Goal: Task Accomplishment & Management: Complete application form

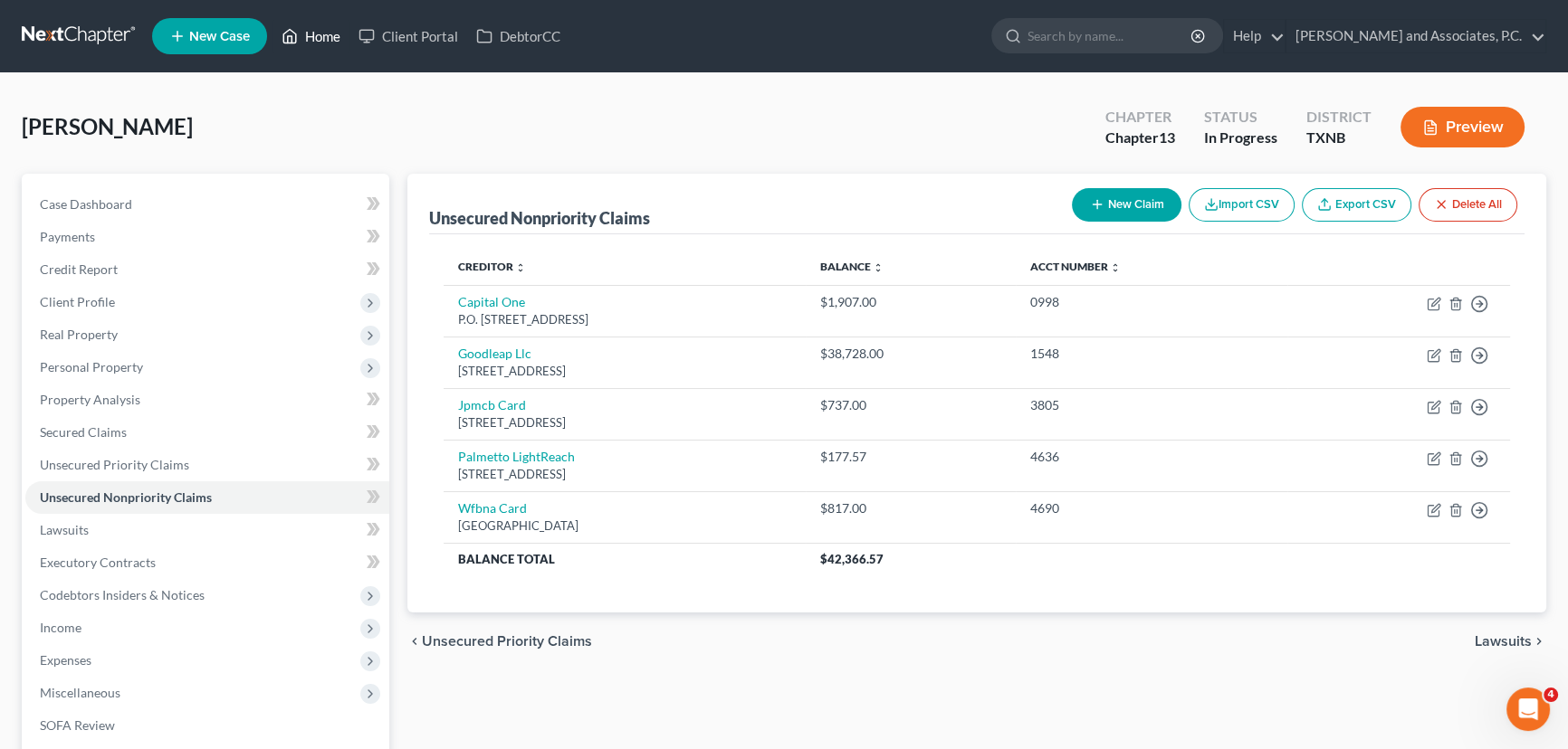
click at [314, 38] on link "Home" at bounding box center [311, 35] width 77 height 33
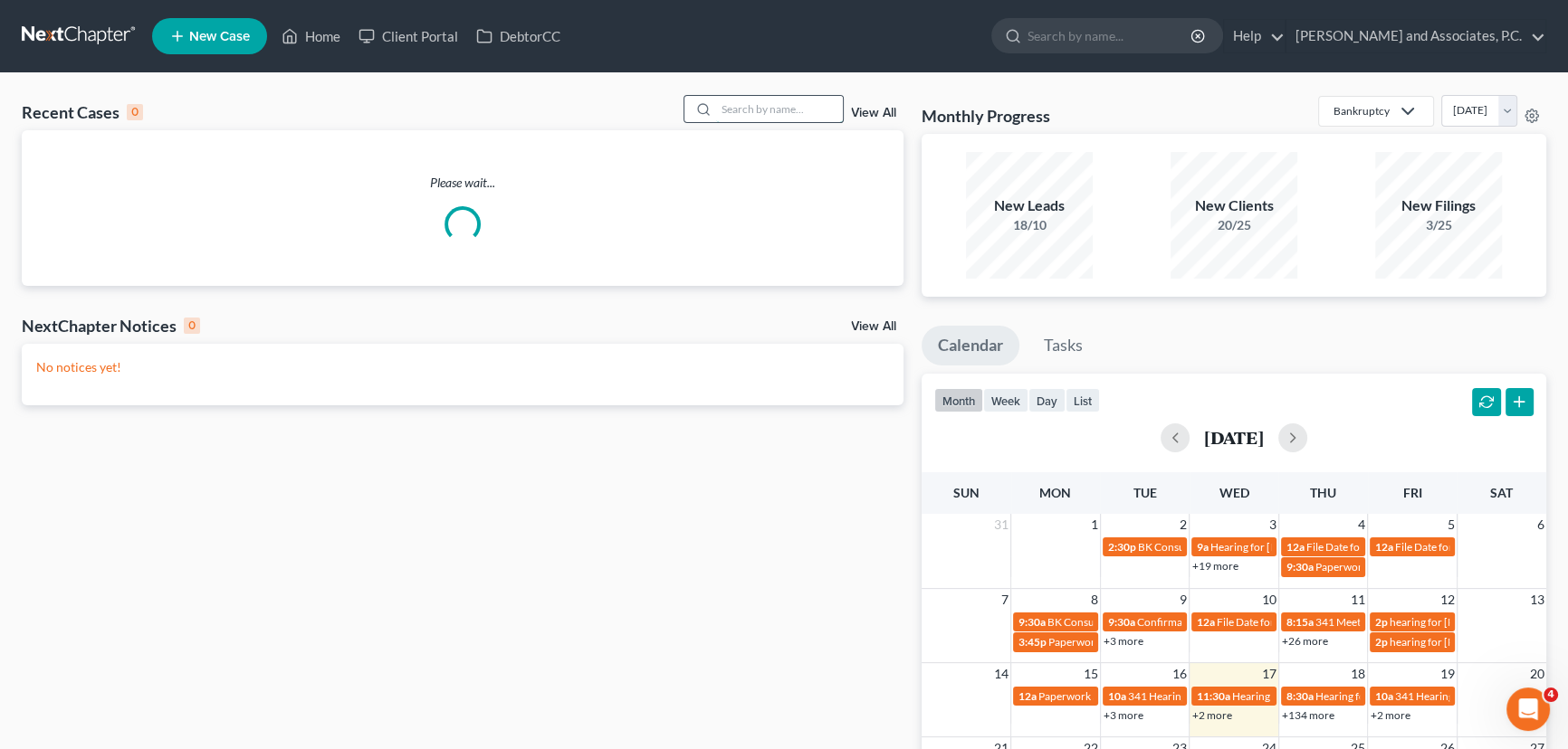
click at [801, 111] on input "search" at bounding box center [779, 109] width 127 height 26
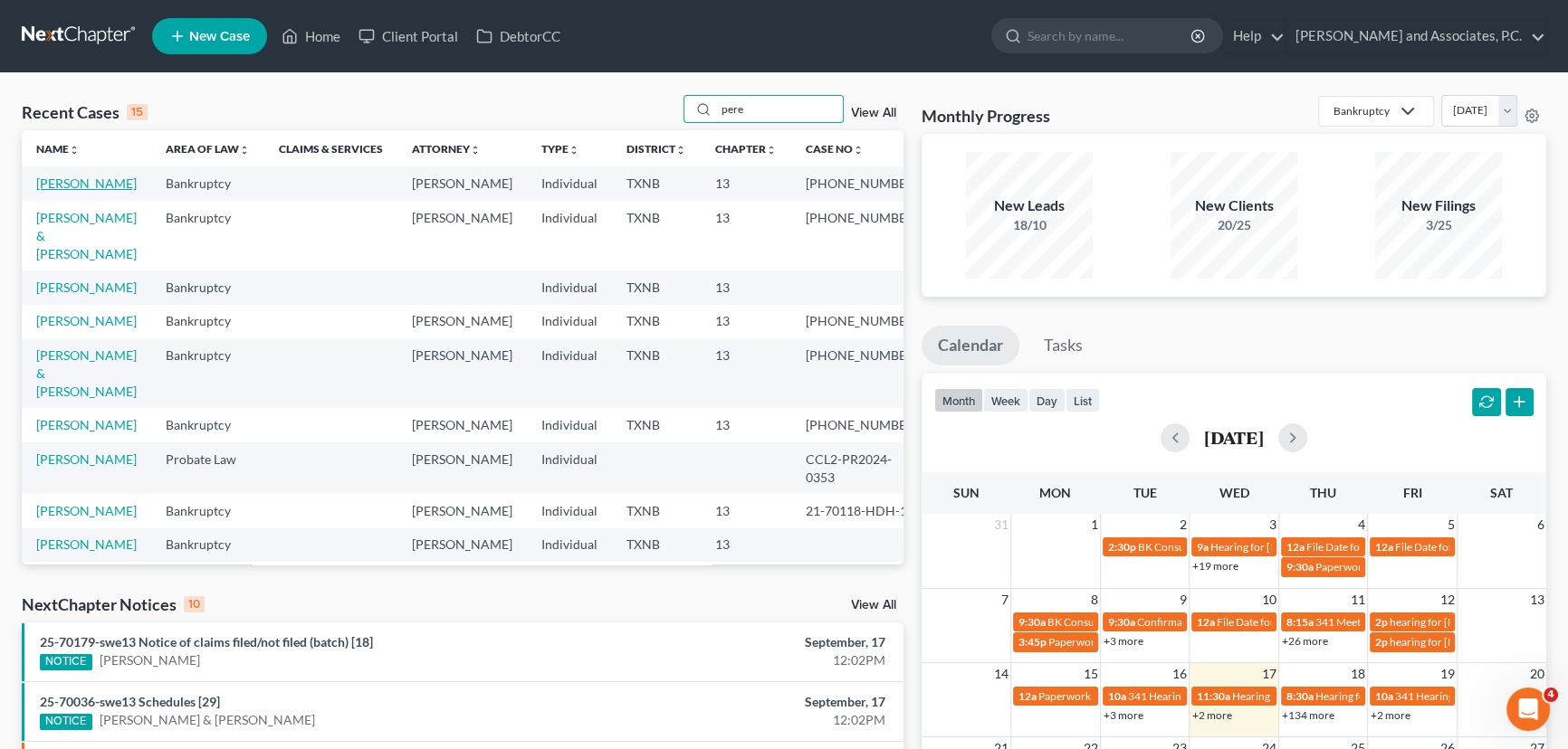
type input "pere"
click at [70, 187] on link "[PERSON_NAME]" at bounding box center [87, 183] width 101 height 15
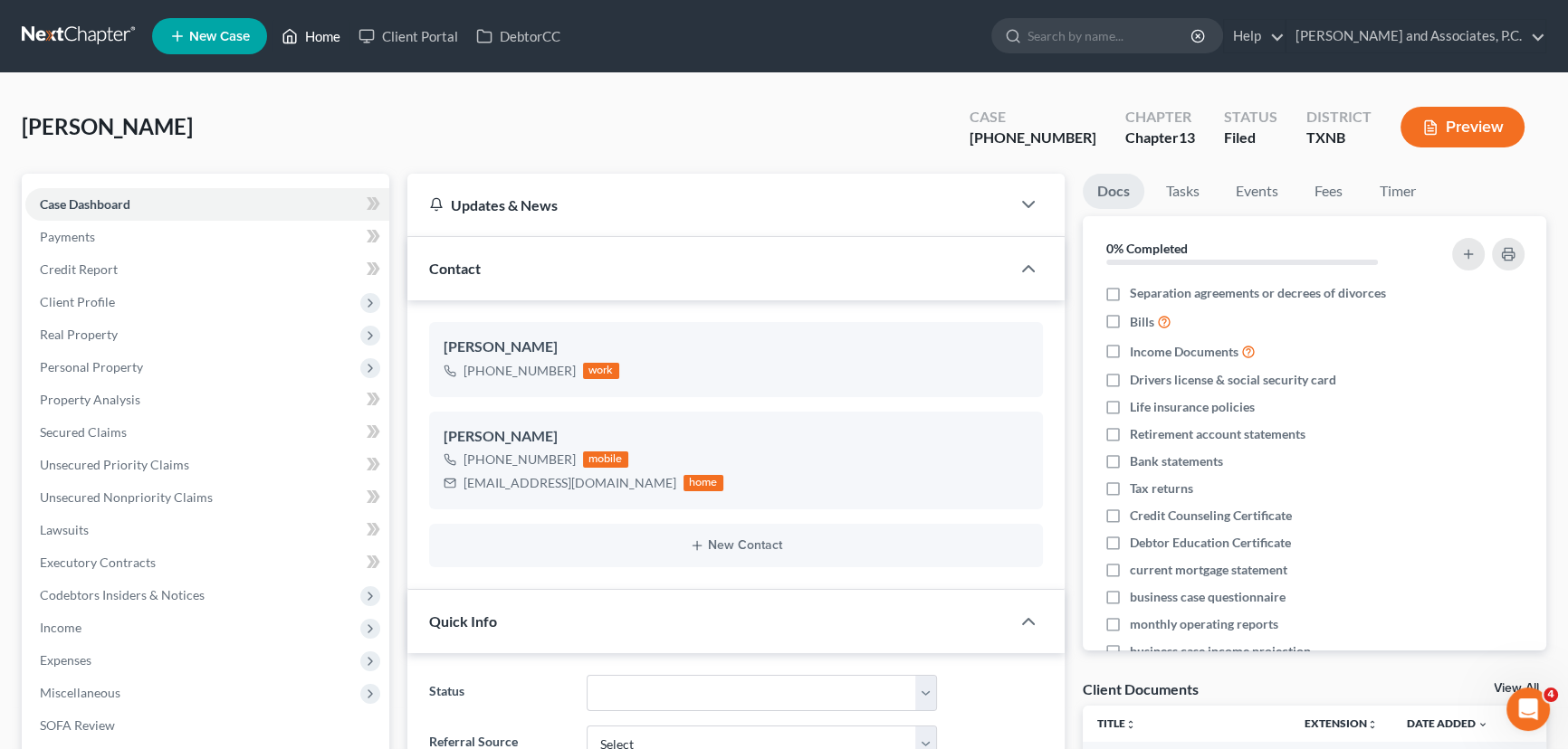
click at [305, 37] on link "Home" at bounding box center [311, 35] width 77 height 33
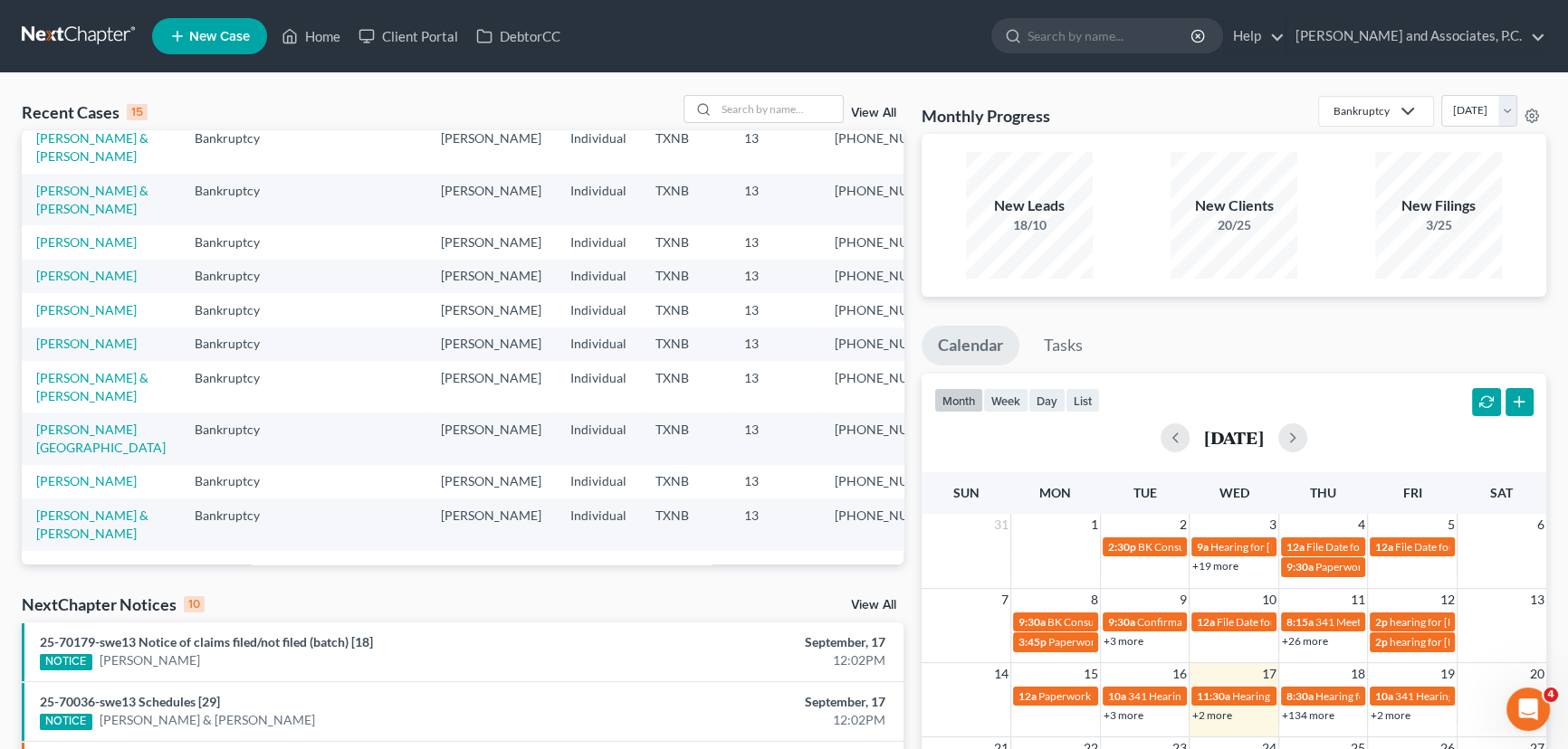
scroll to position [395, 0]
click at [743, 107] on input "search" at bounding box center [779, 109] width 127 height 26
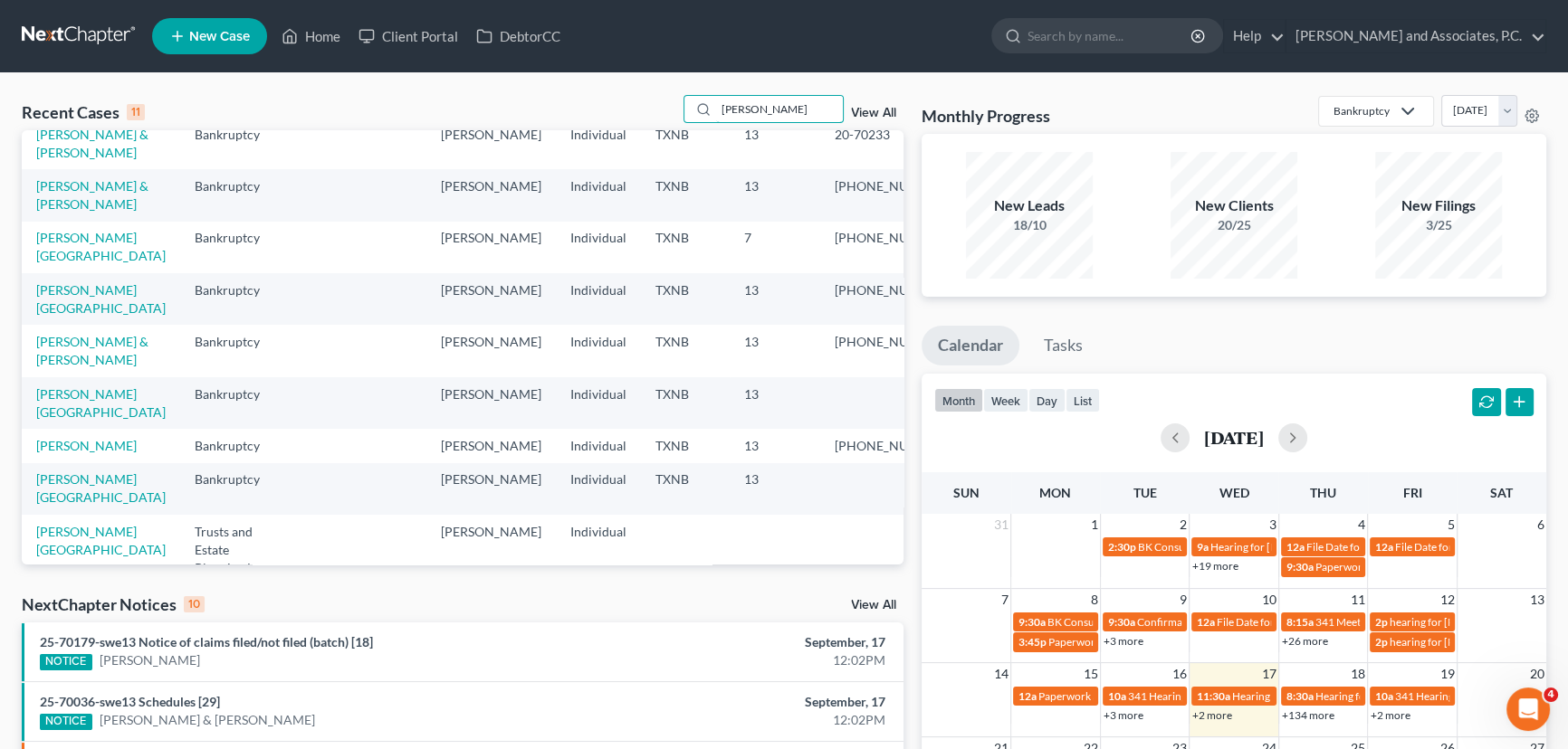
scroll to position [0, 0]
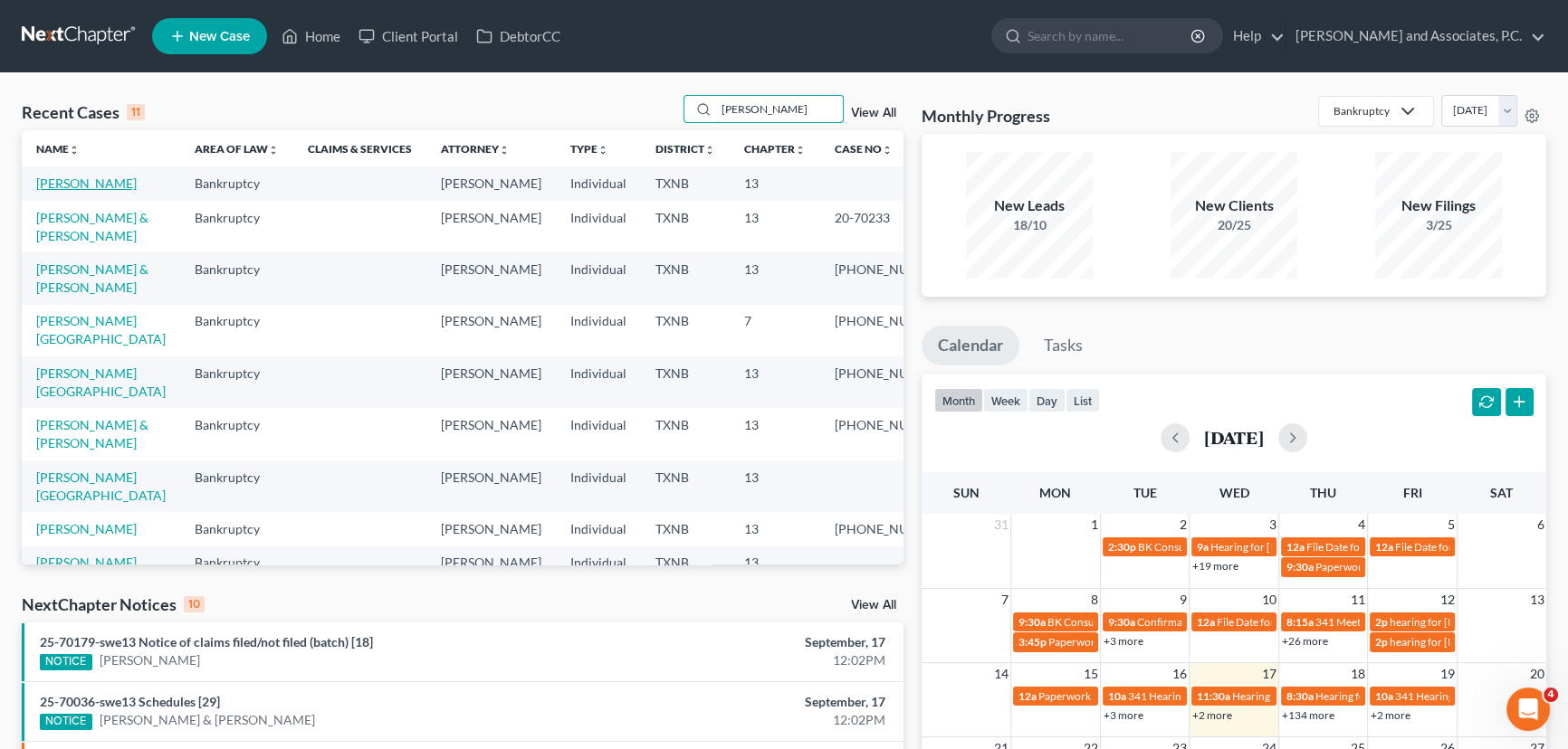
type input "[PERSON_NAME]"
click at [97, 184] on link "[PERSON_NAME]" at bounding box center [87, 183] width 101 height 15
select select "7"
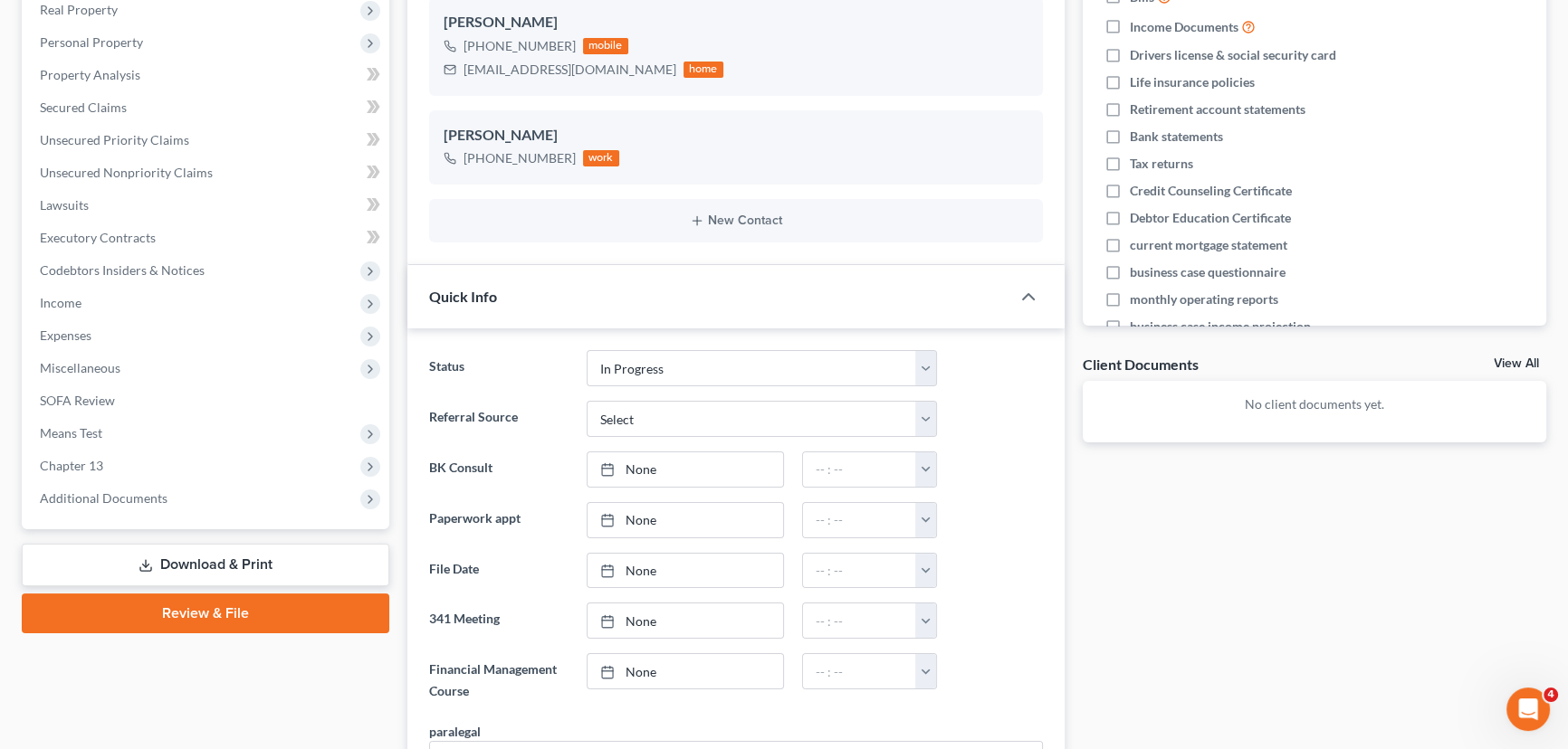
scroll to position [328, 0]
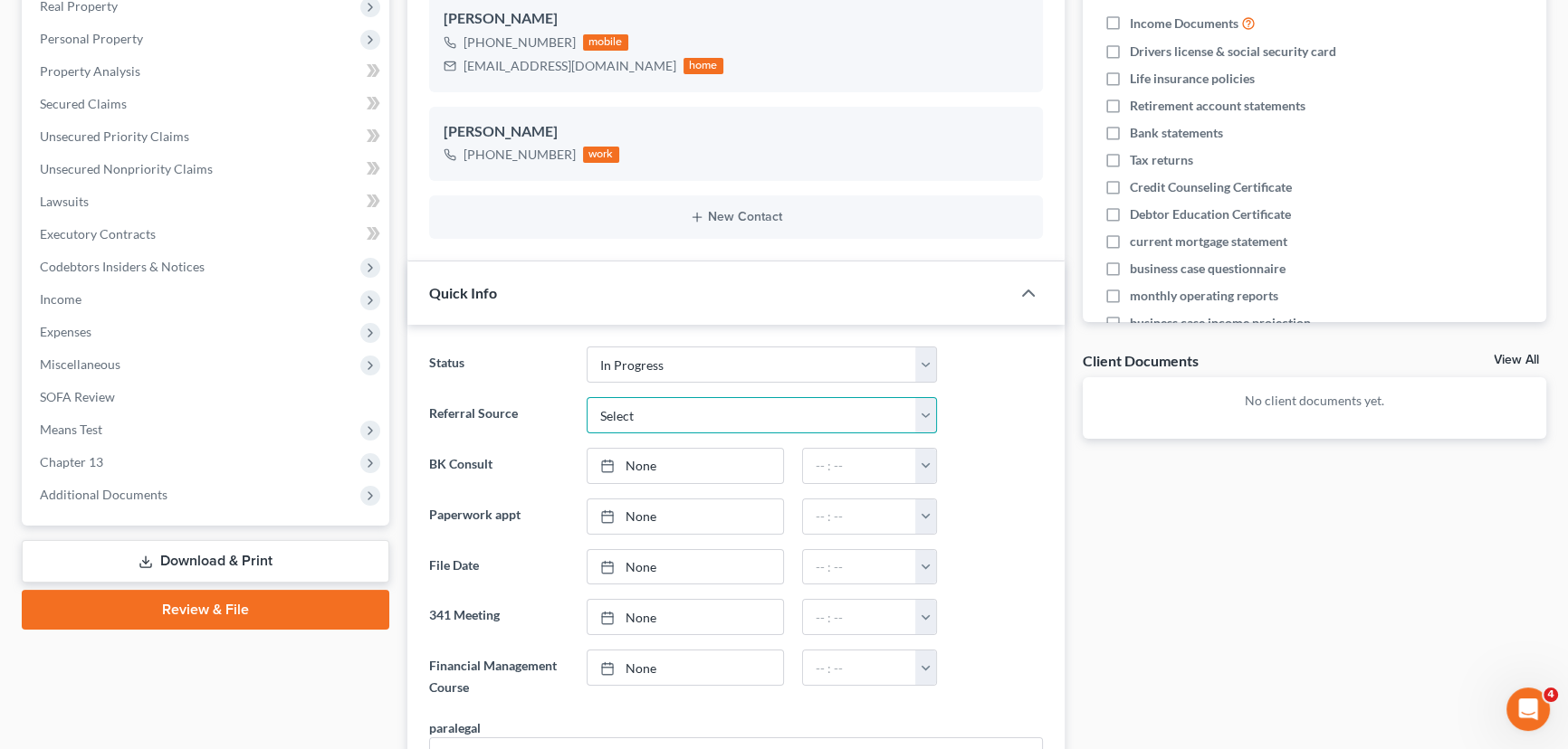
click at [674, 410] on select "Select Word Of Mouth Previous Clients Direct Mail Website Google Search Modern …" at bounding box center [762, 415] width 350 height 36
click at [650, 459] on link "None" at bounding box center [685, 465] width 195 height 35
type input "[DATE]"
click at [842, 459] on input "text" at bounding box center [860, 465] width 114 height 35
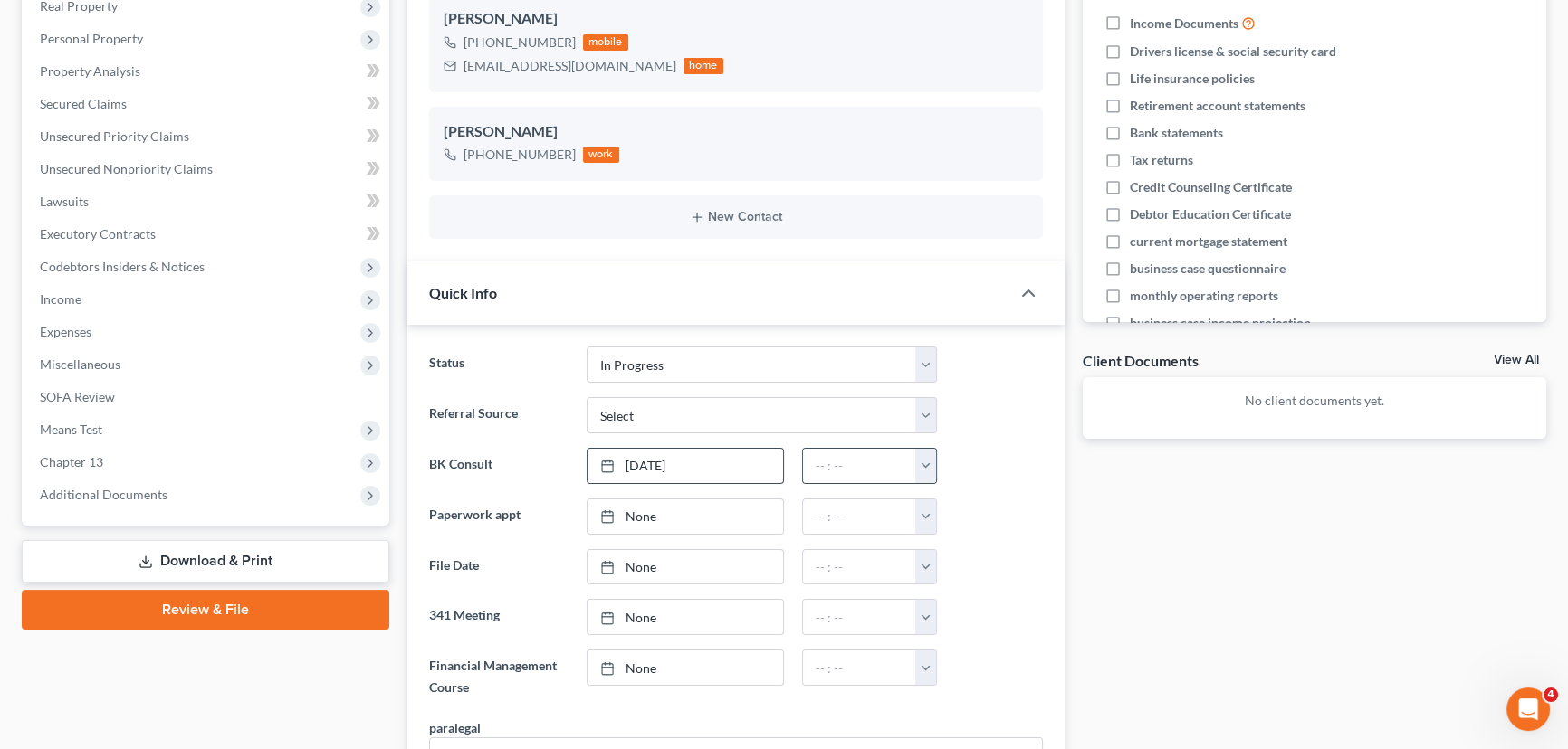
click at [918, 455] on button "button" at bounding box center [926, 465] width 21 height 35
click at [959, 563] on link "2:30pm" at bounding box center [967, 564] width 102 height 31
type input "2:30pm"
type input "[DATE]"
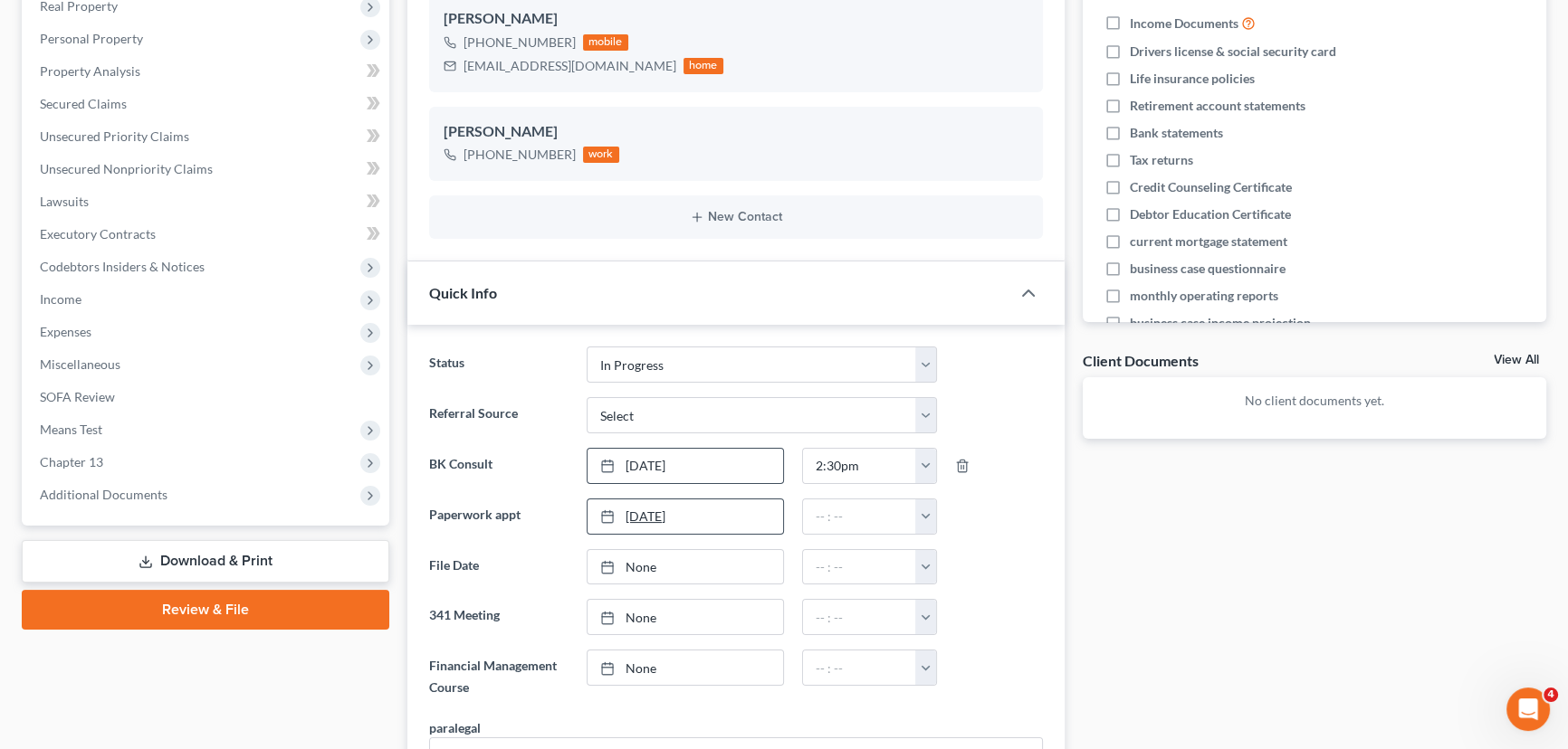
click at [651, 510] on link "[DATE]" at bounding box center [685, 516] width 195 height 35
click at [923, 516] on button "button" at bounding box center [926, 516] width 21 height 35
click at [958, 551] on link "1:30pm" at bounding box center [967, 554] width 102 height 31
type input "1:30pm"
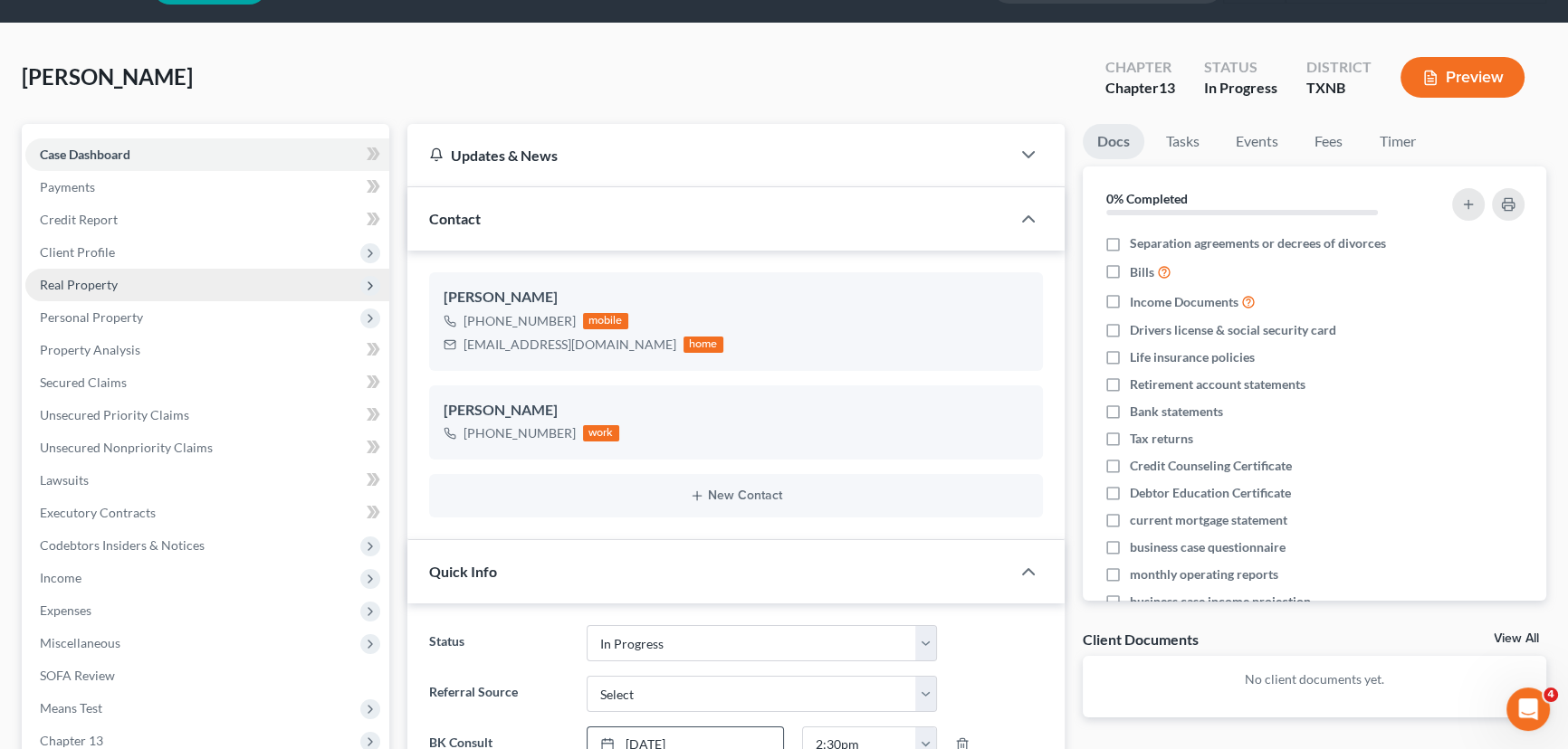
scroll to position [0, 0]
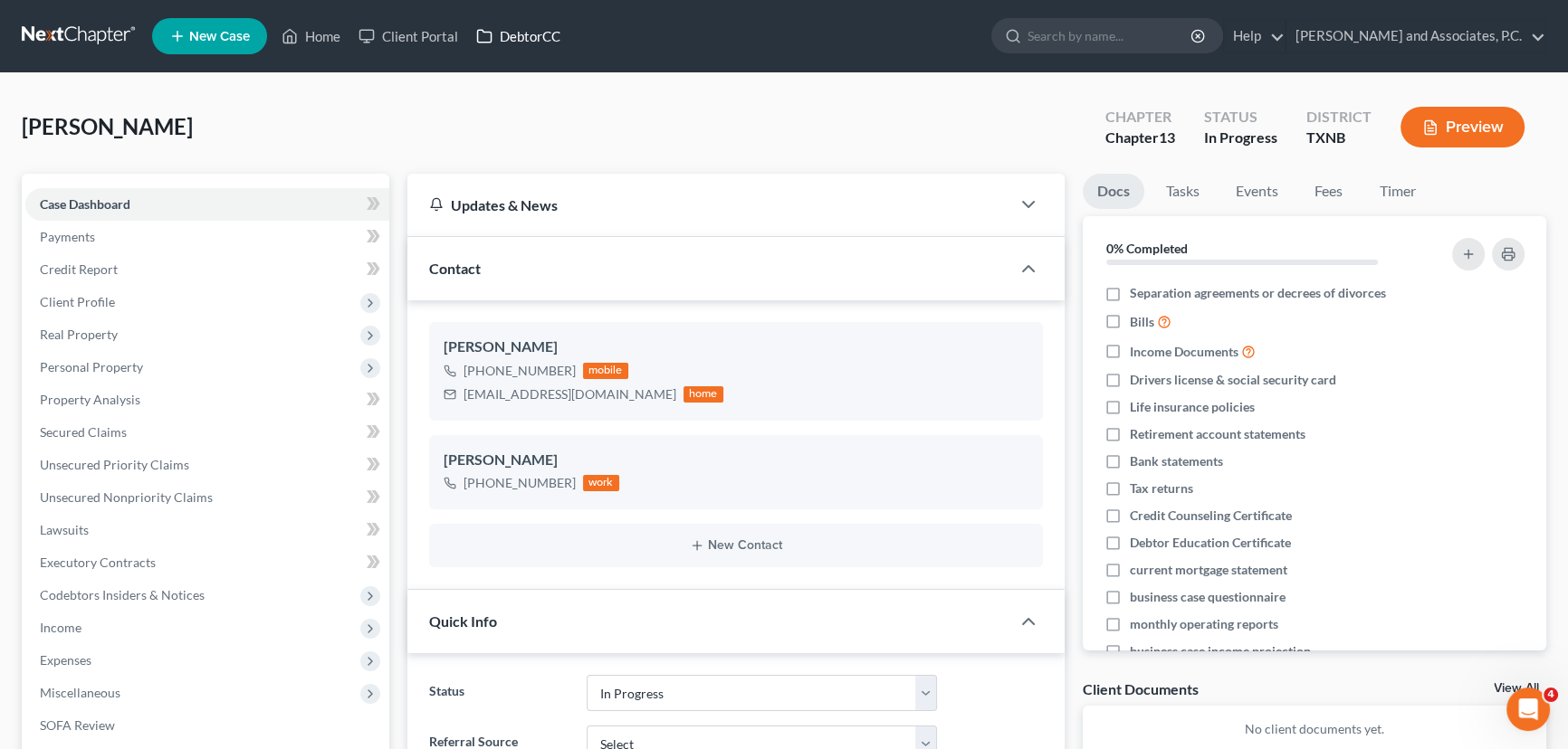
click at [523, 35] on link "DebtorCC" at bounding box center [519, 35] width 103 height 33
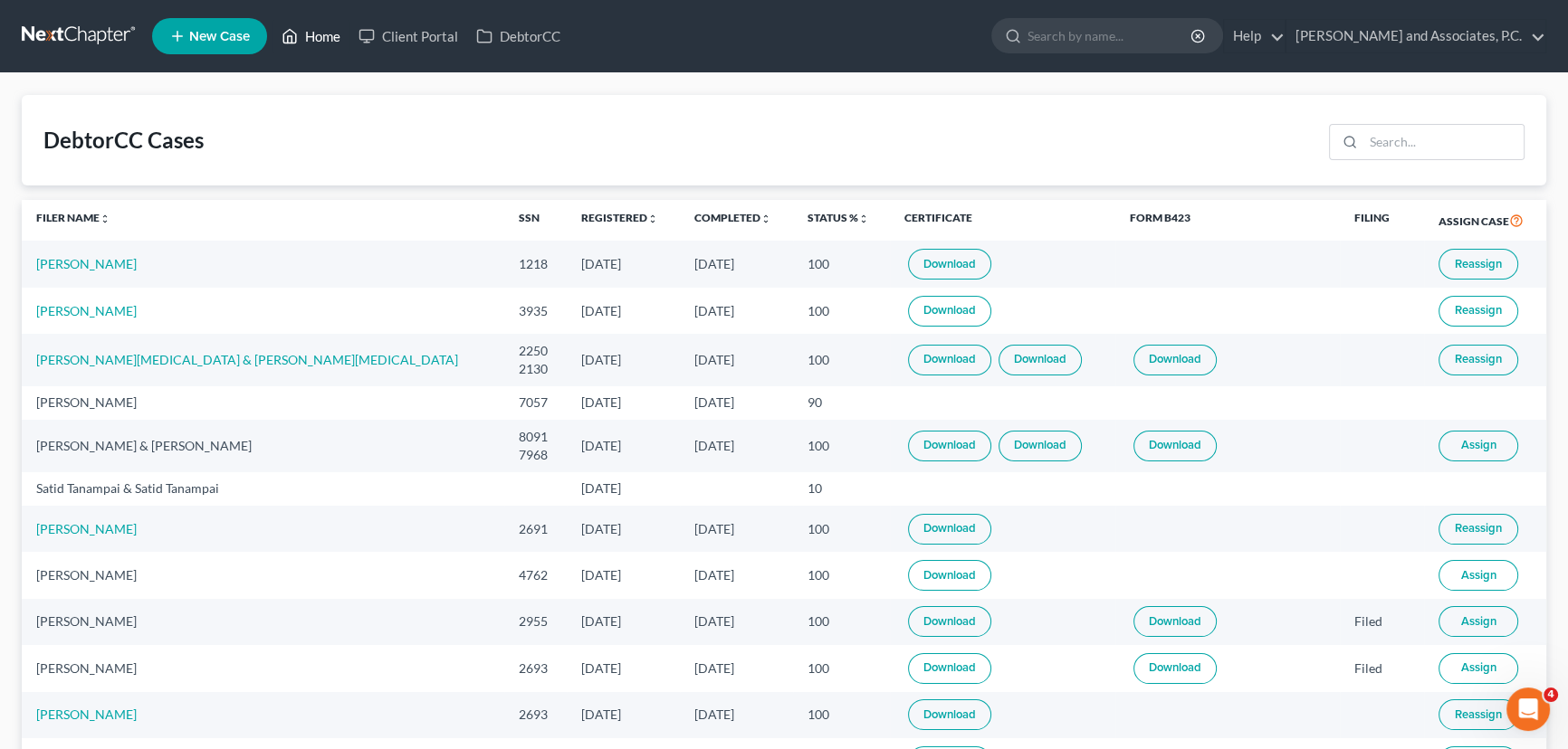
click at [324, 43] on link "Home" at bounding box center [311, 35] width 77 height 33
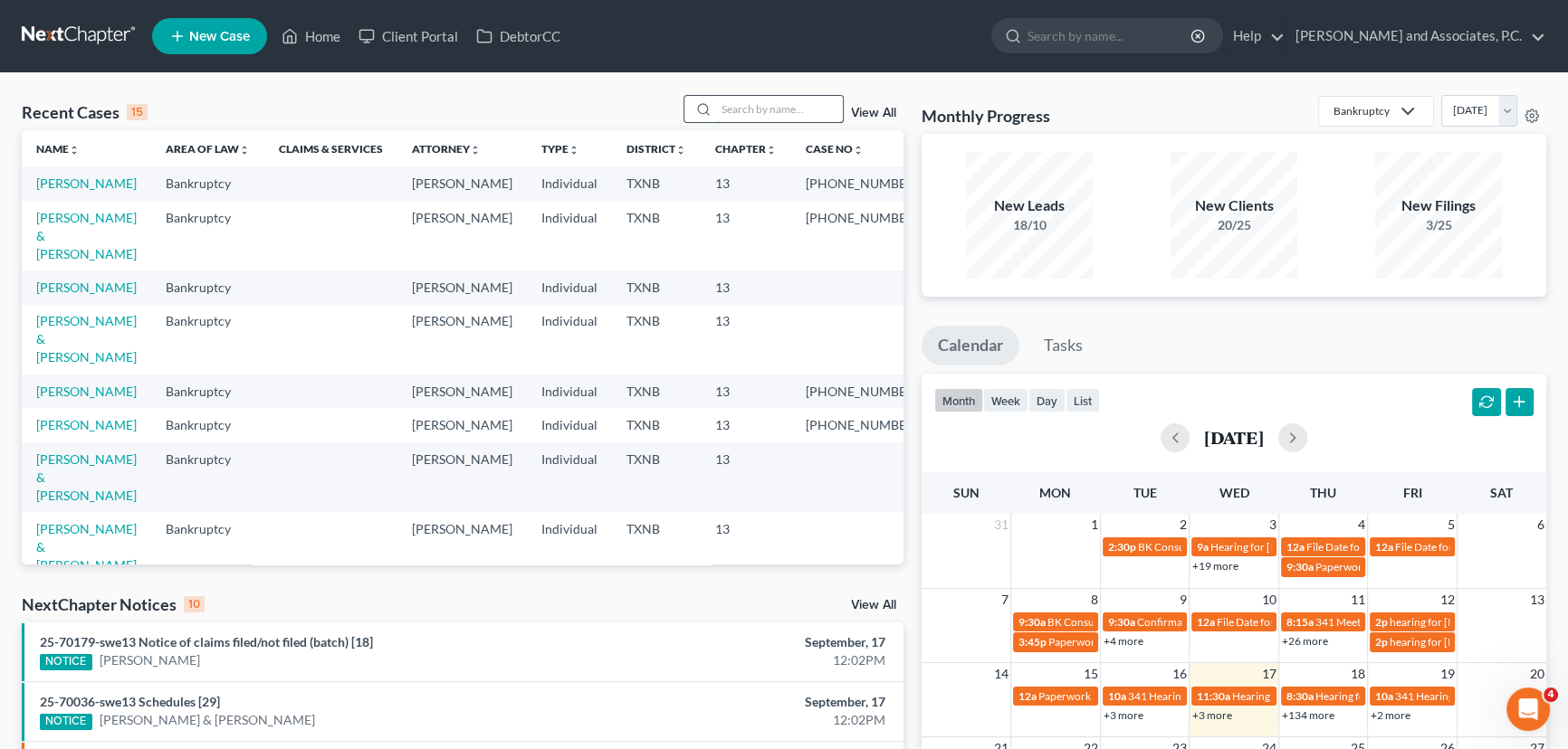
click at [796, 111] on input "search" at bounding box center [779, 109] width 127 height 26
click at [91, 288] on link "[PERSON_NAME]" at bounding box center [87, 287] width 101 height 15
select select "7"
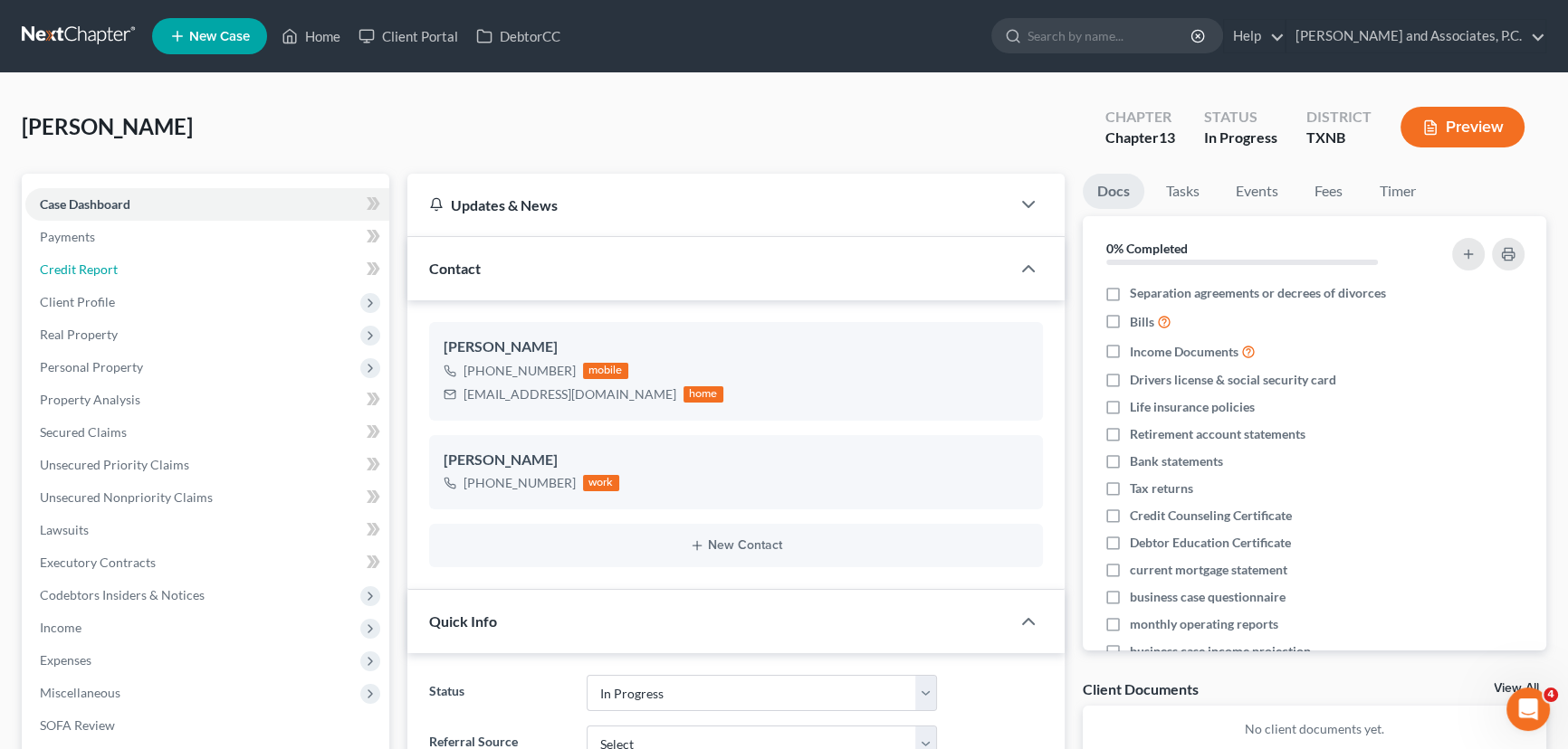
click at [107, 272] on span "Credit Report" at bounding box center [78, 269] width 77 height 15
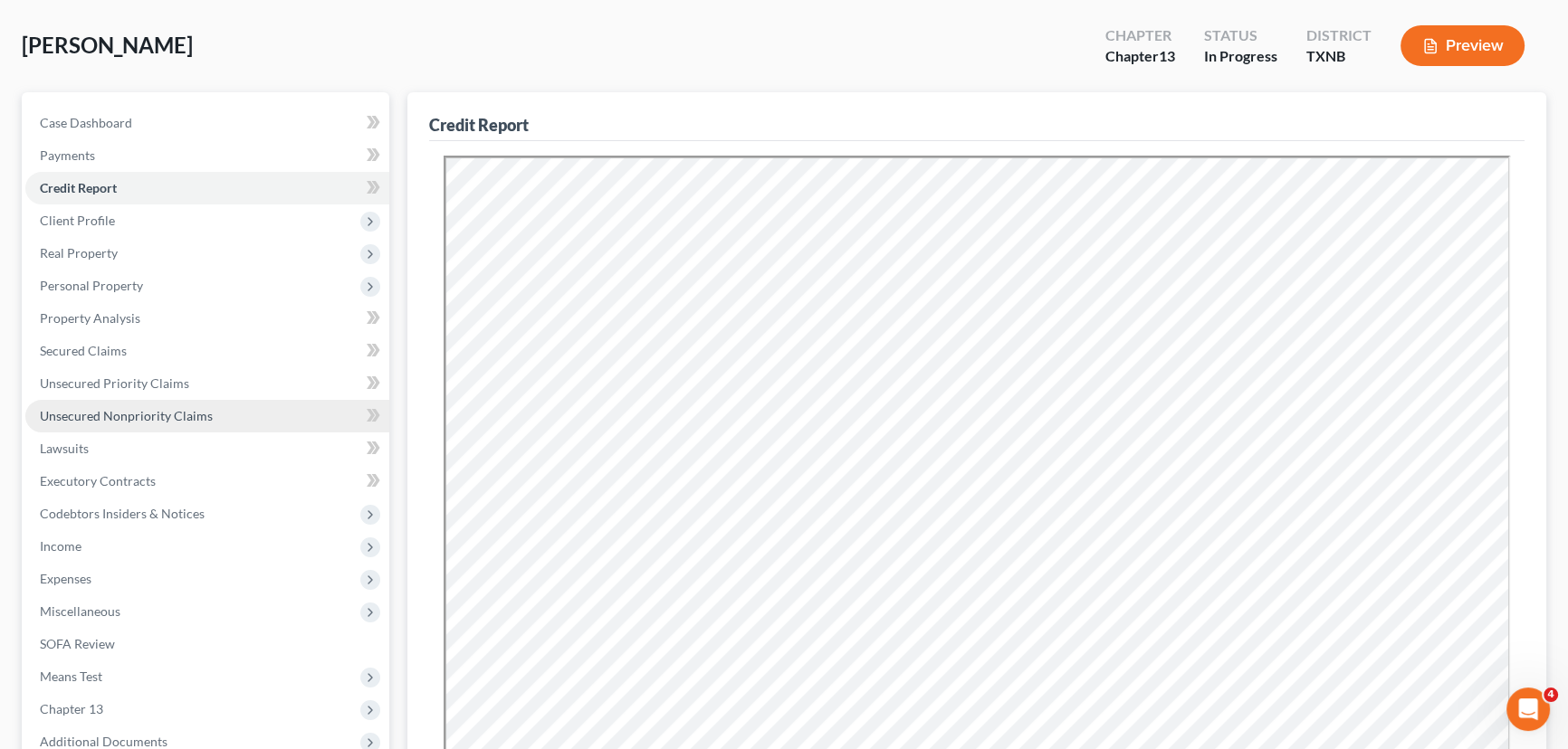
click at [184, 424] on link "Unsecured Nonpriority Claims" at bounding box center [207, 416] width 364 height 33
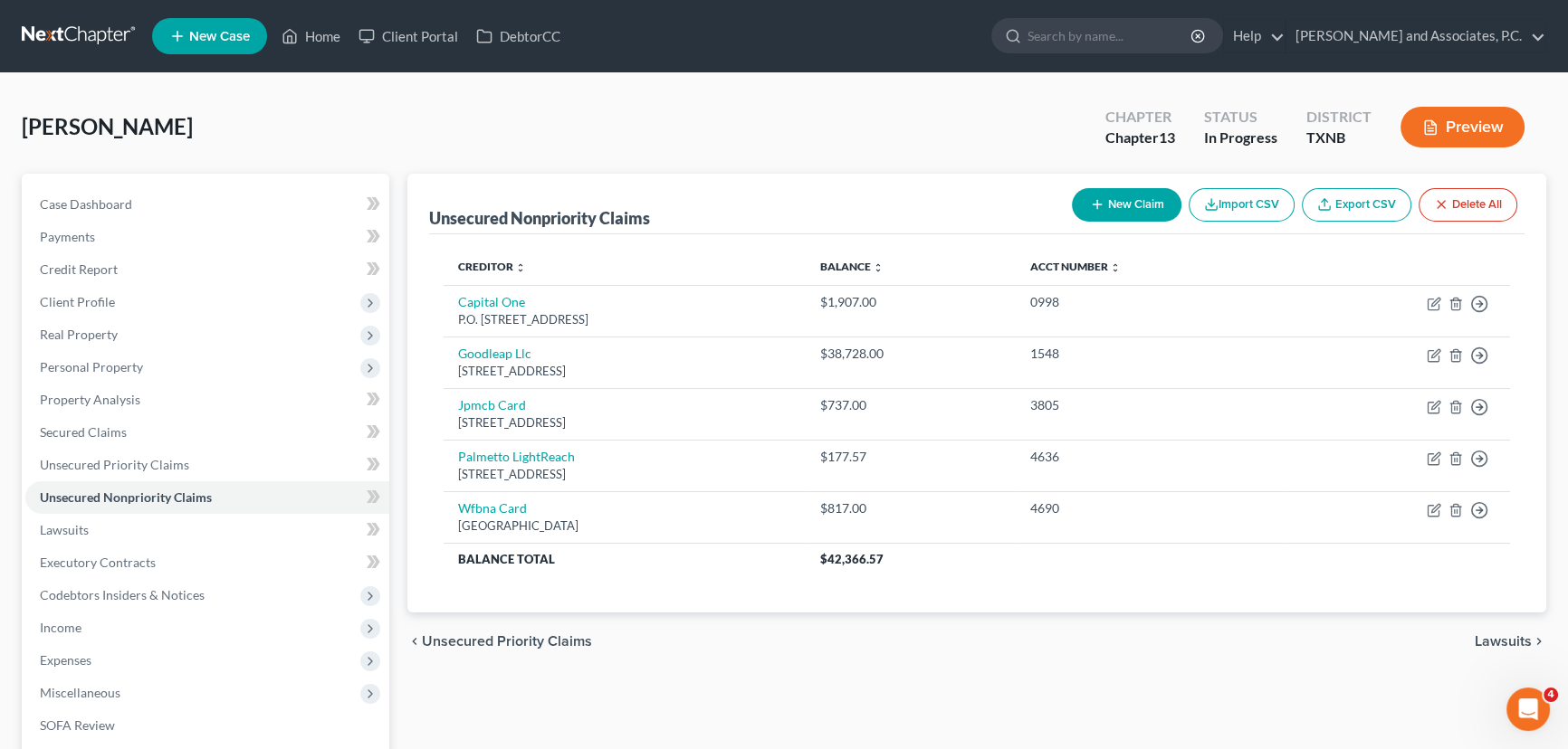
click at [1100, 206] on icon "button" at bounding box center [1098, 204] width 15 height 15
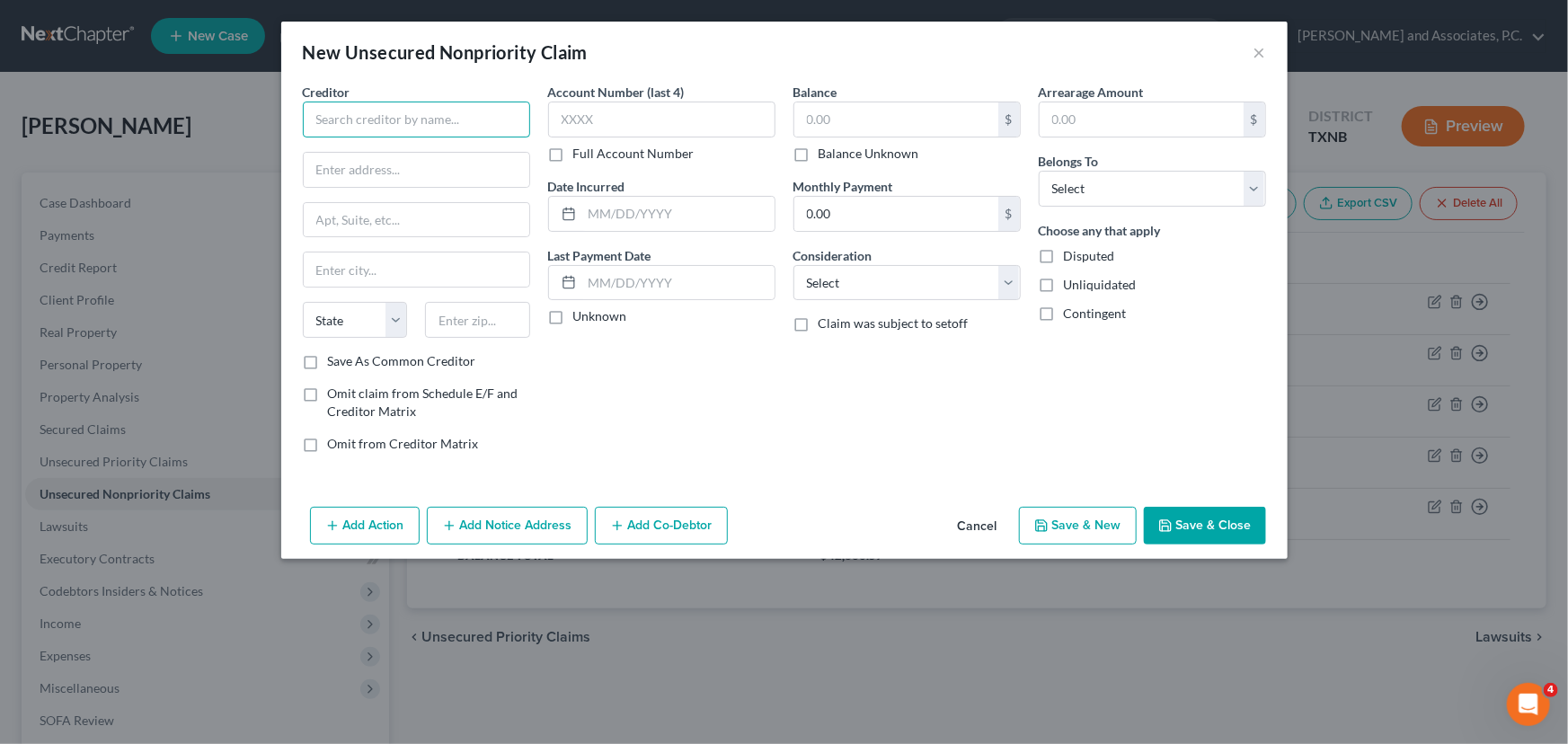
click at [458, 128] on input "text" at bounding box center [416, 120] width 227 height 36
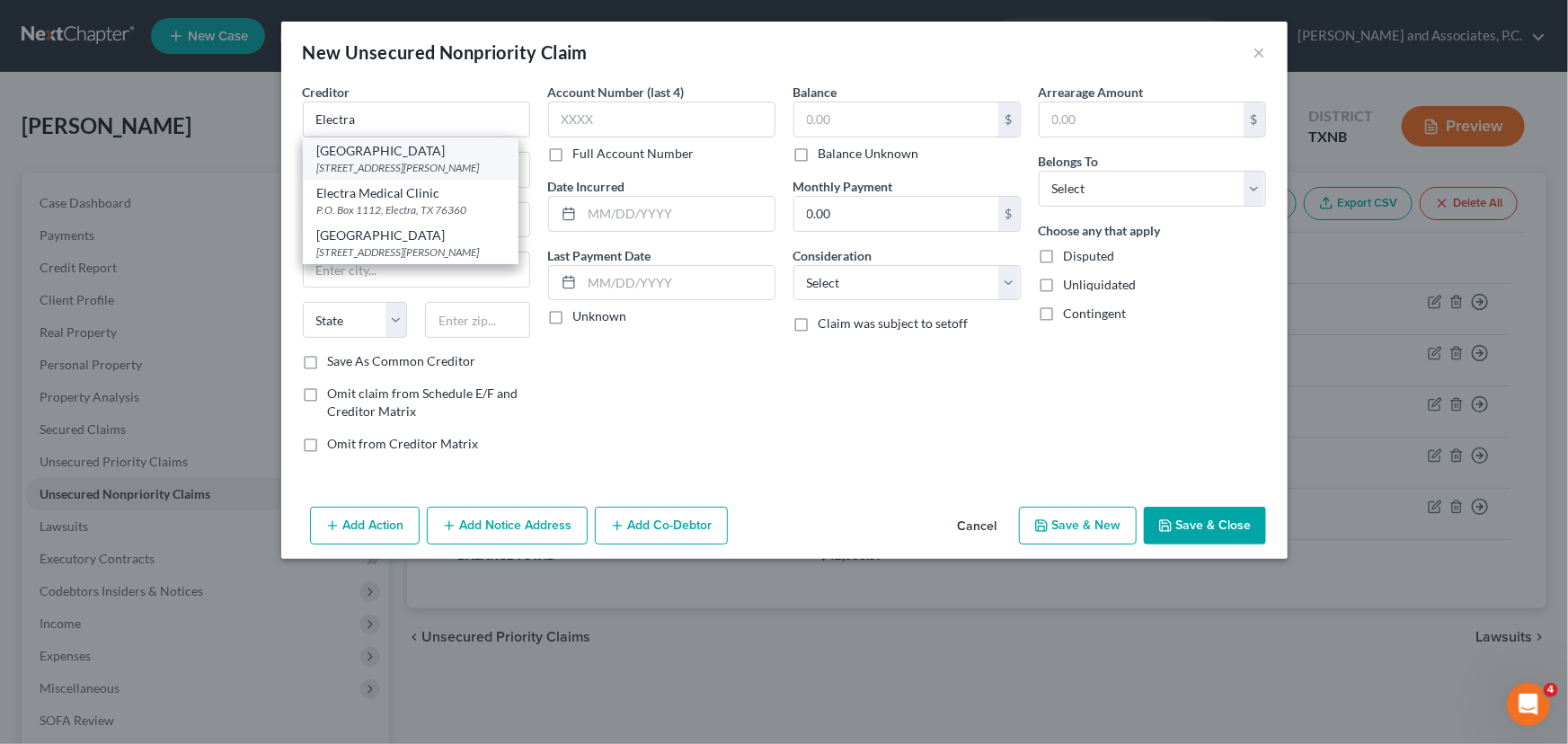
click at [457, 155] on div "[GEOGRAPHIC_DATA]" at bounding box center [410, 150] width 187 height 18
type input "[GEOGRAPHIC_DATA]"
type input "1207 South [PERSON_NAME]"
type input "Electra"
select select "45"
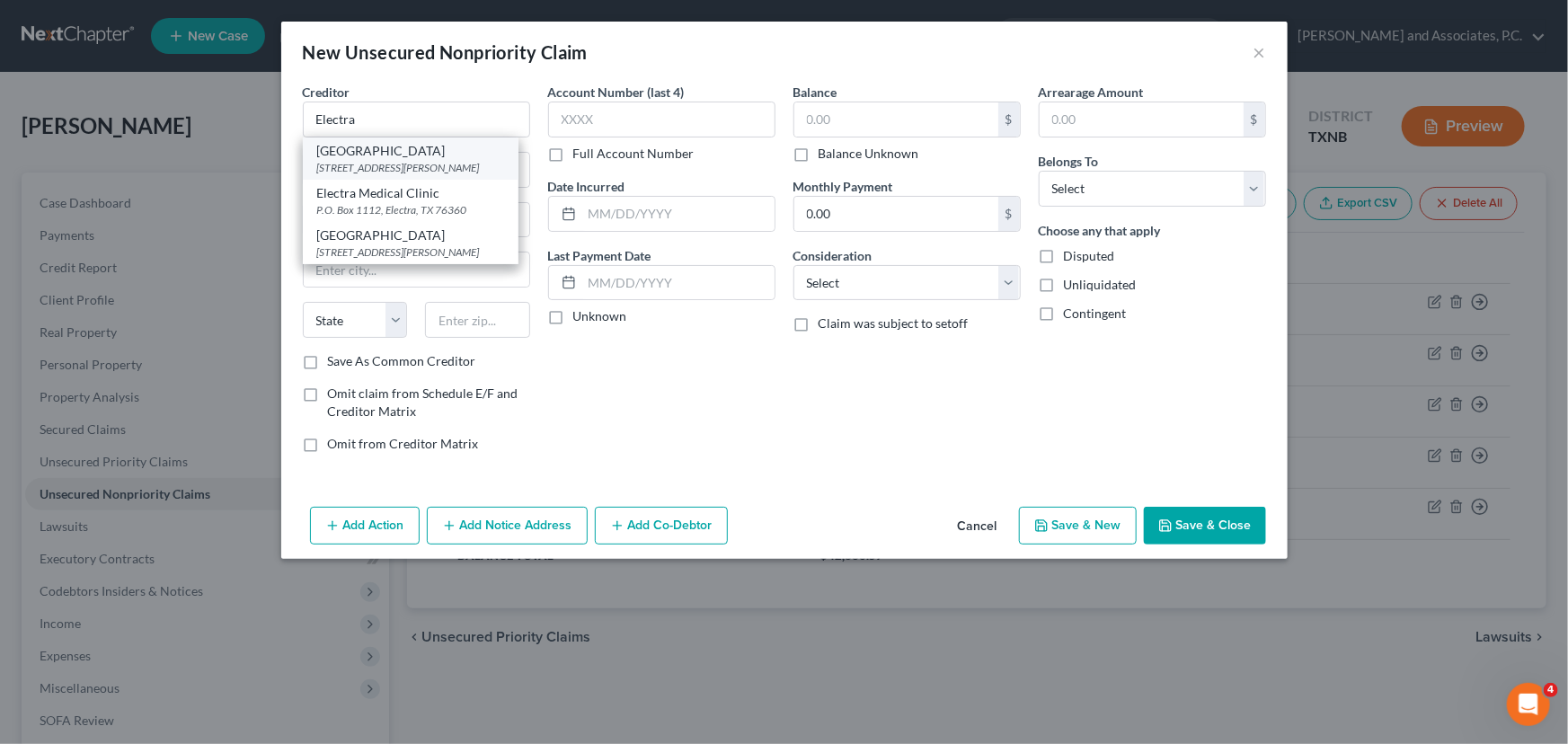
type input "76360"
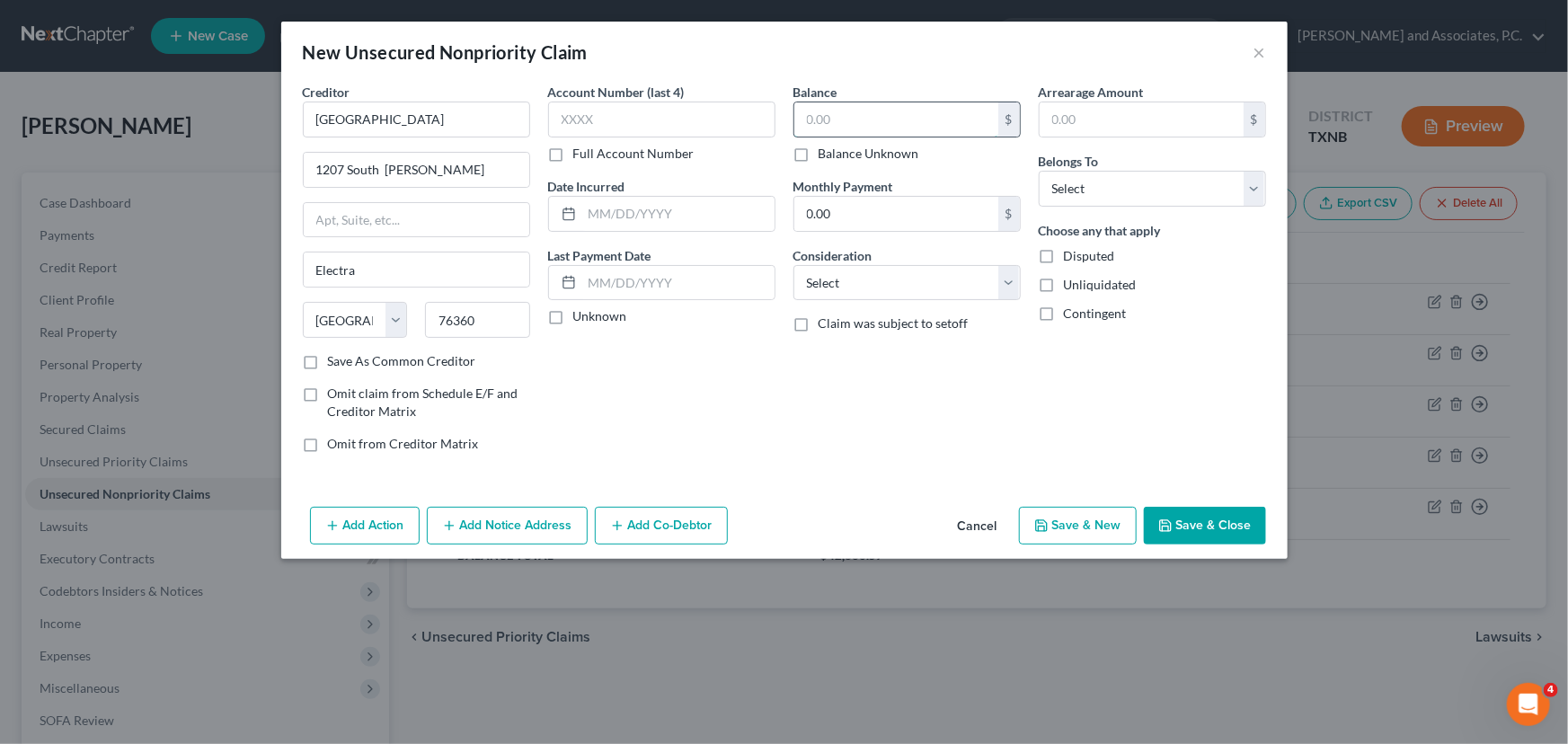
click at [842, 117] on input "text" at bounding box center [897, 120] width 204 height 34
type input "1,830.00"
click at [1121, 195] on select "Select Debtor 1 Only Debtor 2 Only Debtor 1 And Debtor 2 Only At Least One Of T…" at bounding box center [1151, 188] width 227 height 36
select select "0"
click at [1038, 170] on select "Select Debtor 1 Only Debtor 2 Only Debtor 1 And Debtor 2 Only At Least One Of T…" at bounding box center [1151, 188] width 227 height 36
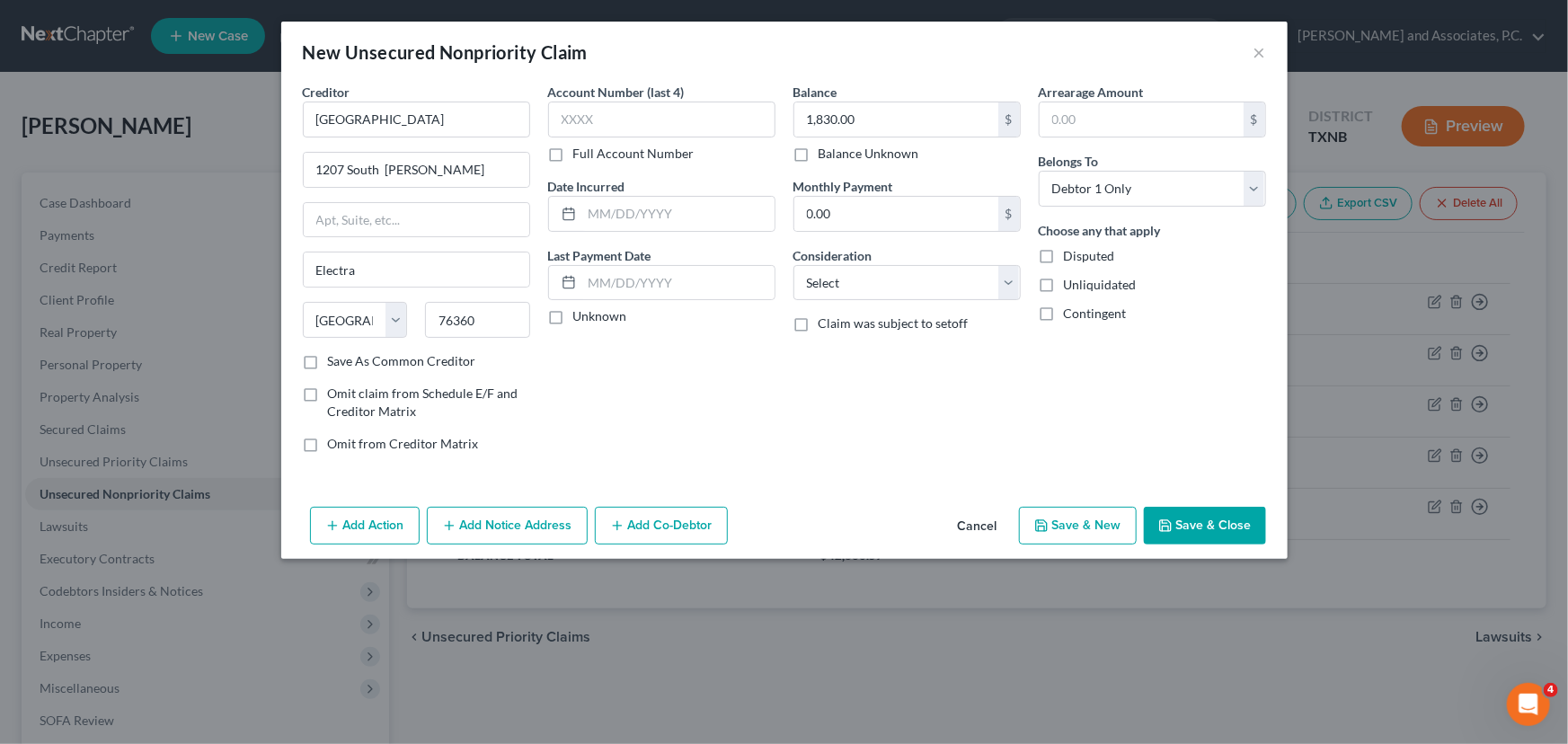
click at [1206, 520] on button "Save & Close" at bounding box center [1205, 525] width 122 height 38
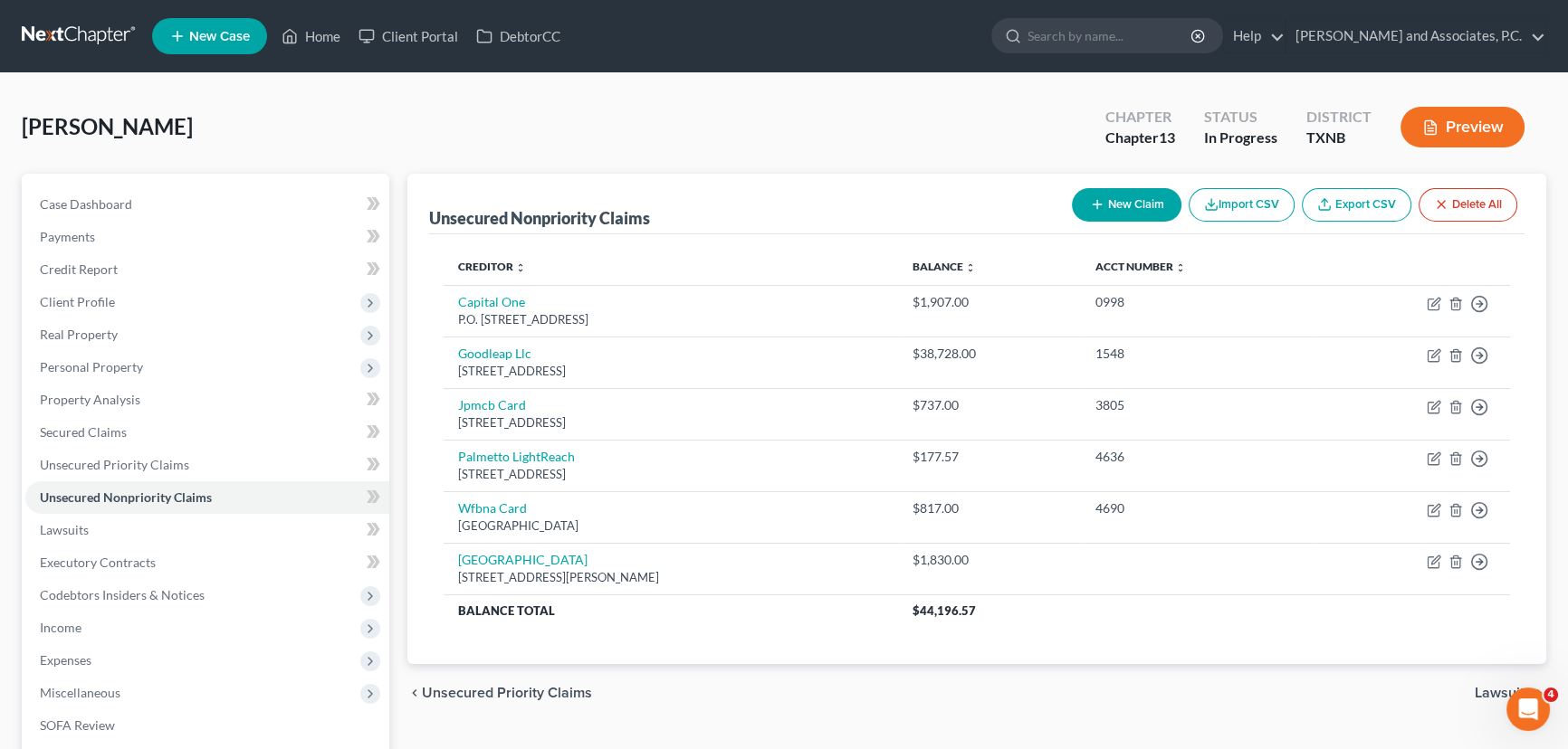
click at [1090, 208] on icon "button" at bounding box center [1098, 204] width 15 height 15
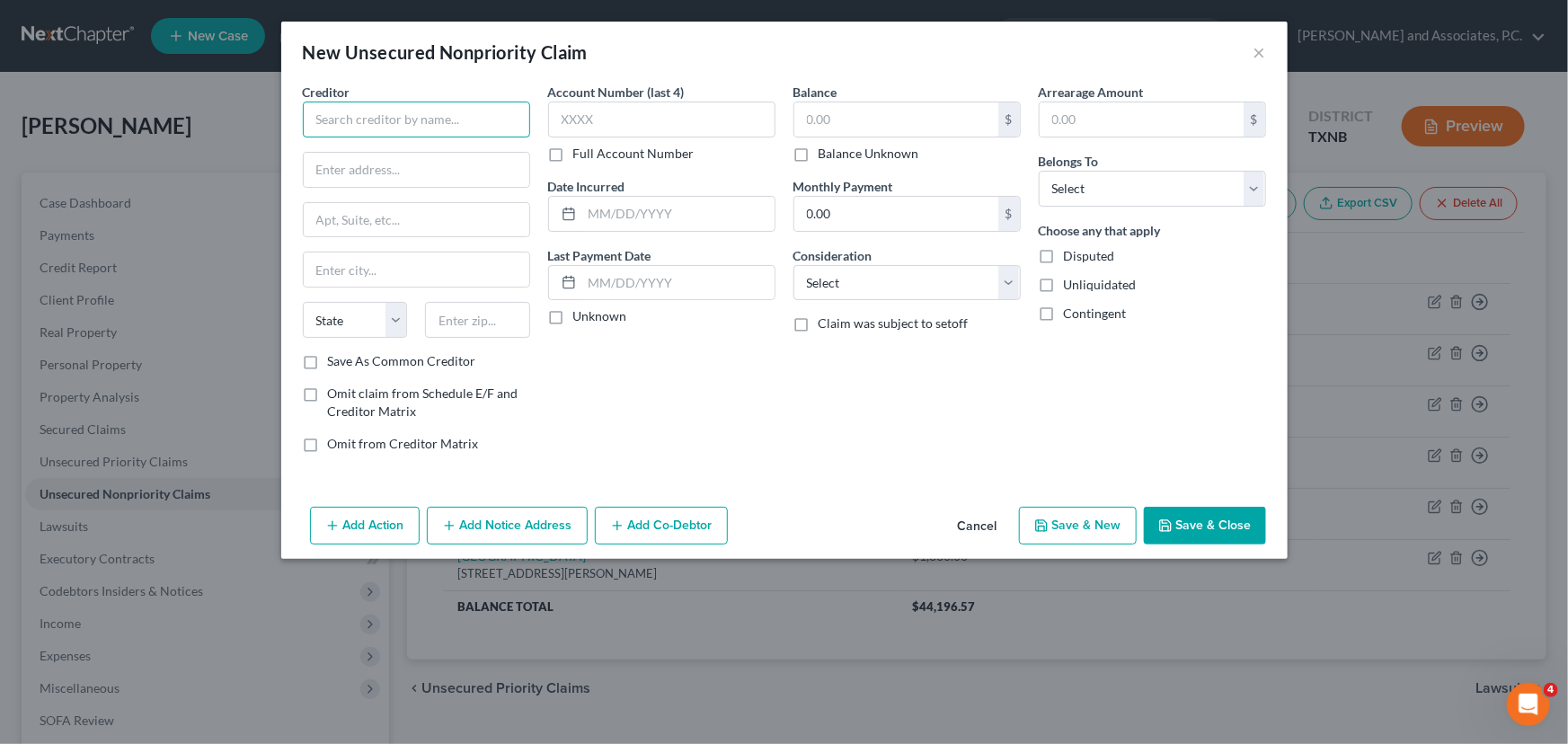
click at [398, 126] on input "text" at bounding box center [416, 120] width 227 height 36
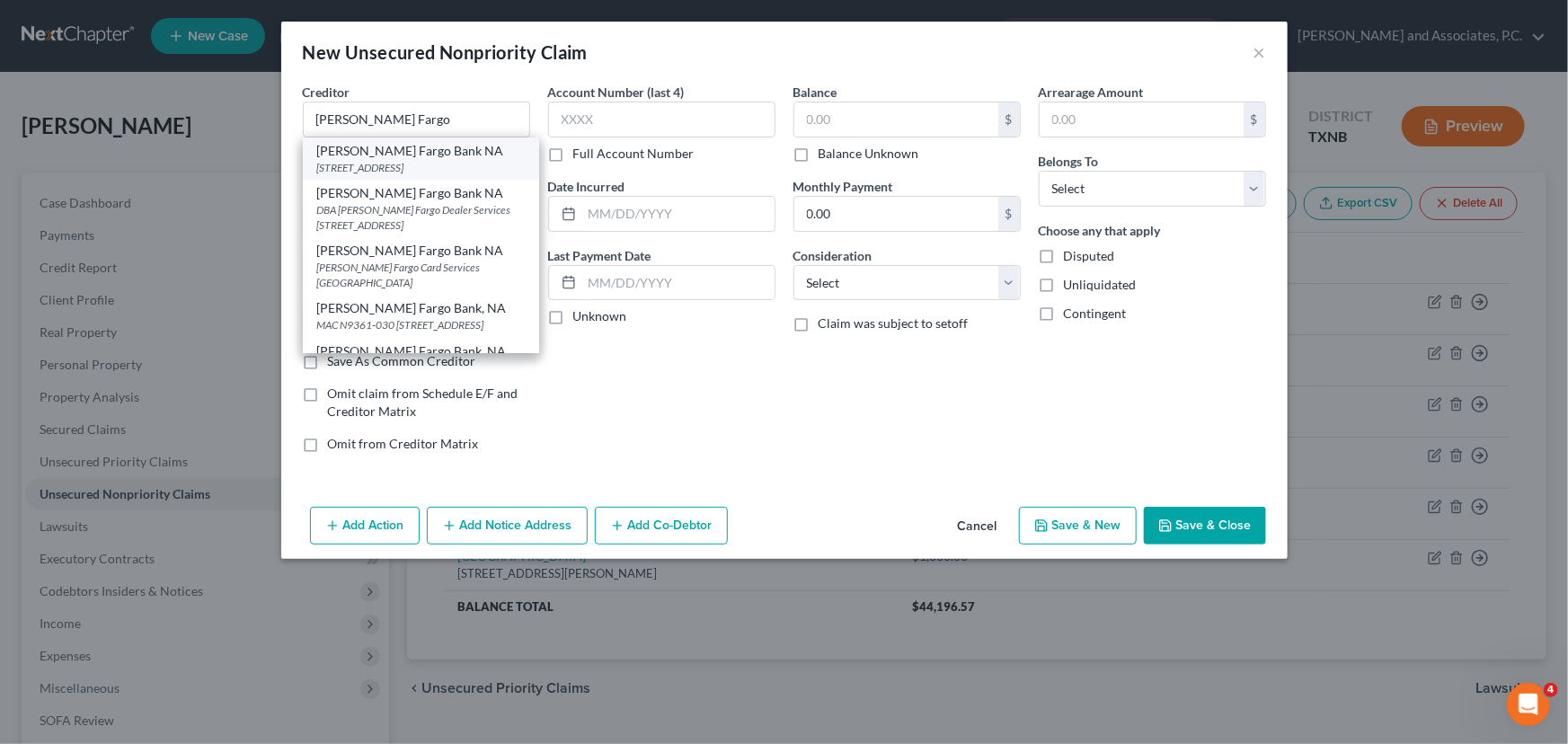
click at [405, 166] on div "[STREET_ADDRESS]" at bounding box center [420, 168] width 207 height 15
type input "[PERSON_NAME] Fargo Bank NA"
type input "Po Box 14487"
type input "Des Moines"
select select "16"
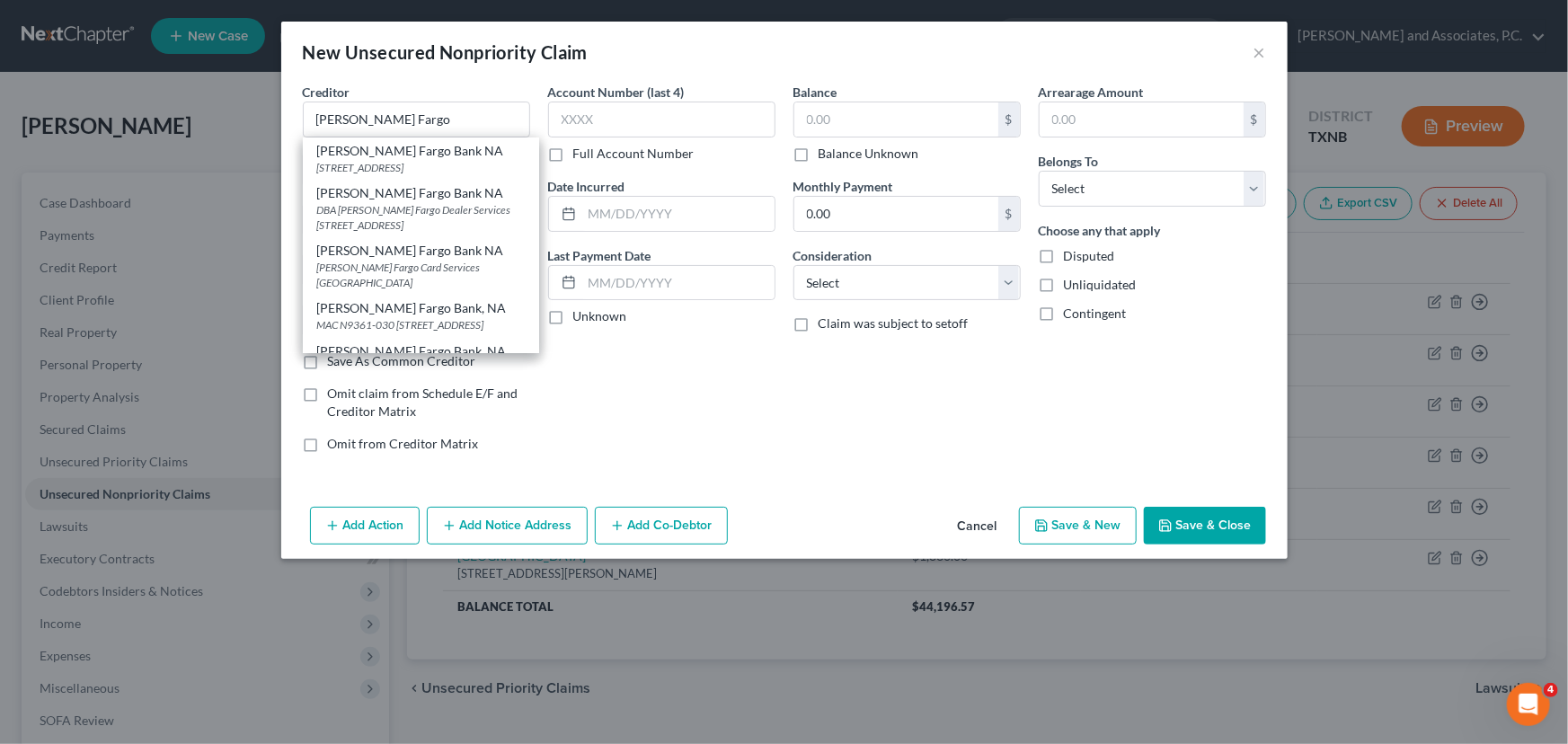
type input "50309"
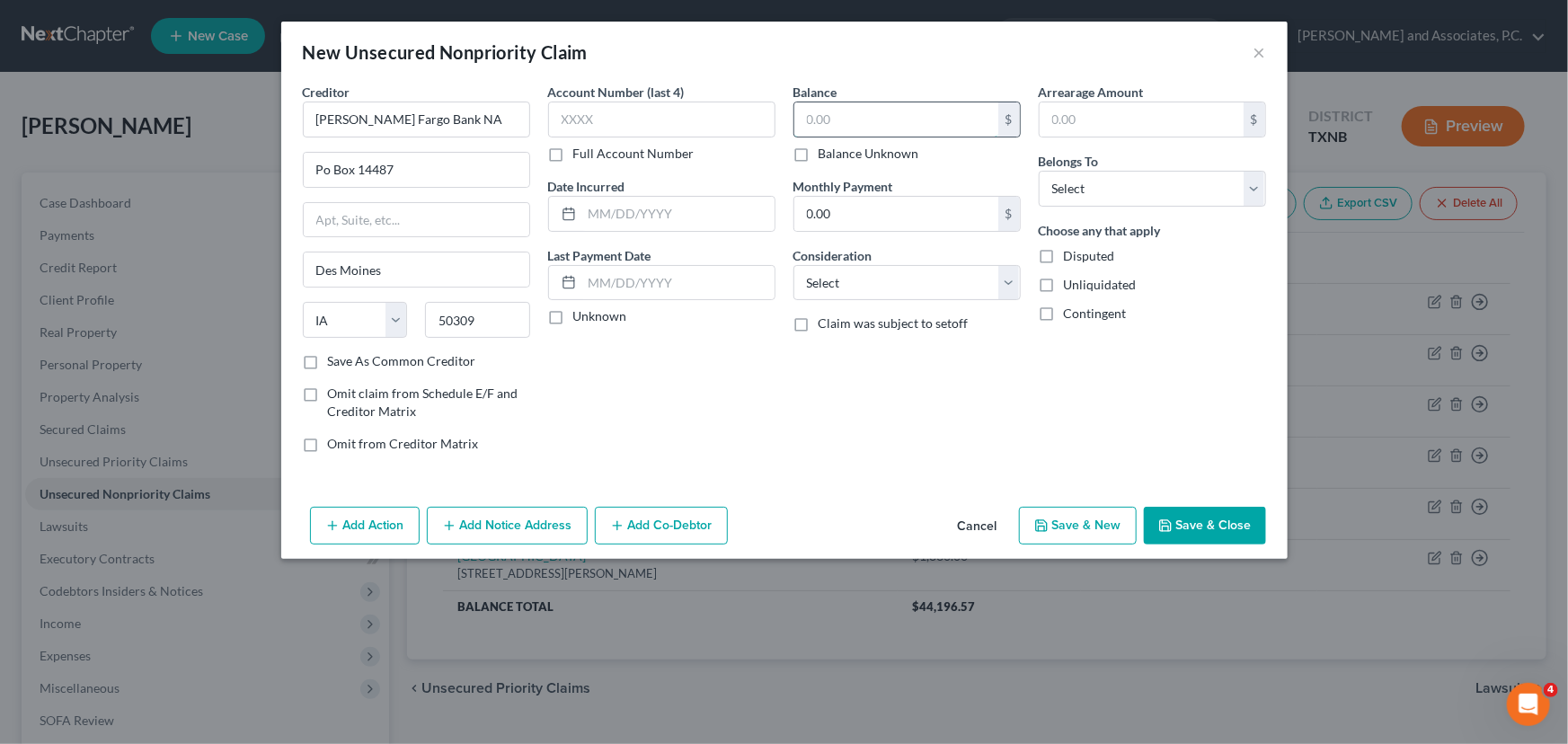
click at [859, 133] on input "text" at bounding box center [897, 120] width 204 height 34
type input "981.00"
click at [1116, 186] on select "Select Debtor 1 Only Debtor 2 Only Debtor 1 And Debtor 2 Only At Least One Of T…" at bounding box center [1151, 188] width 227 height 36
select select "0"
click at [1038, 170] on select "Select Debtor 1 Only Debtor 2 Only Debtor 1 And Debtor 2 Only At Least One Of T…" at bounding box center [1151, 188] width 227 height 36
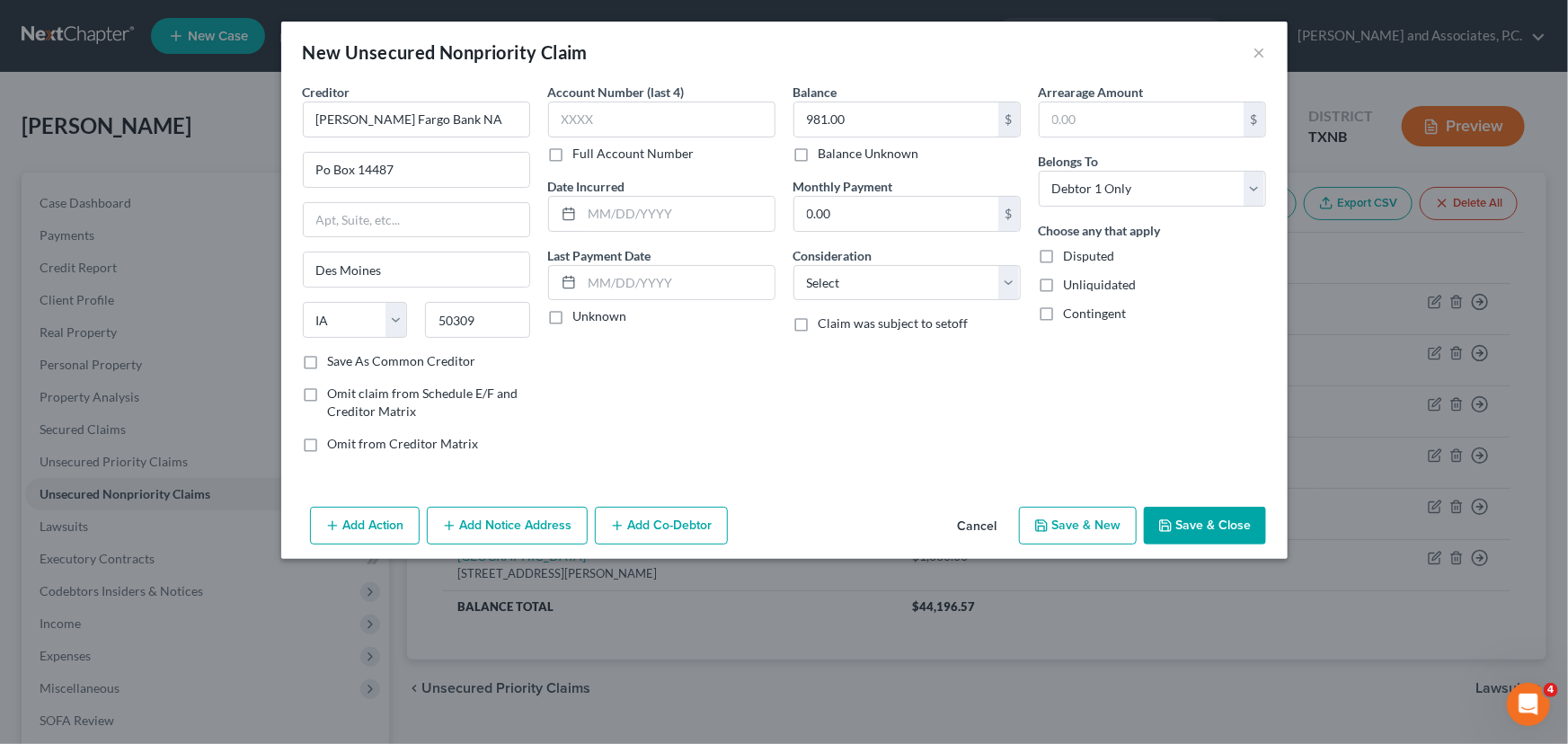
click at [1193, 521] on button "Save & Close" at bounding box center [1205, 525] width 122 height 38
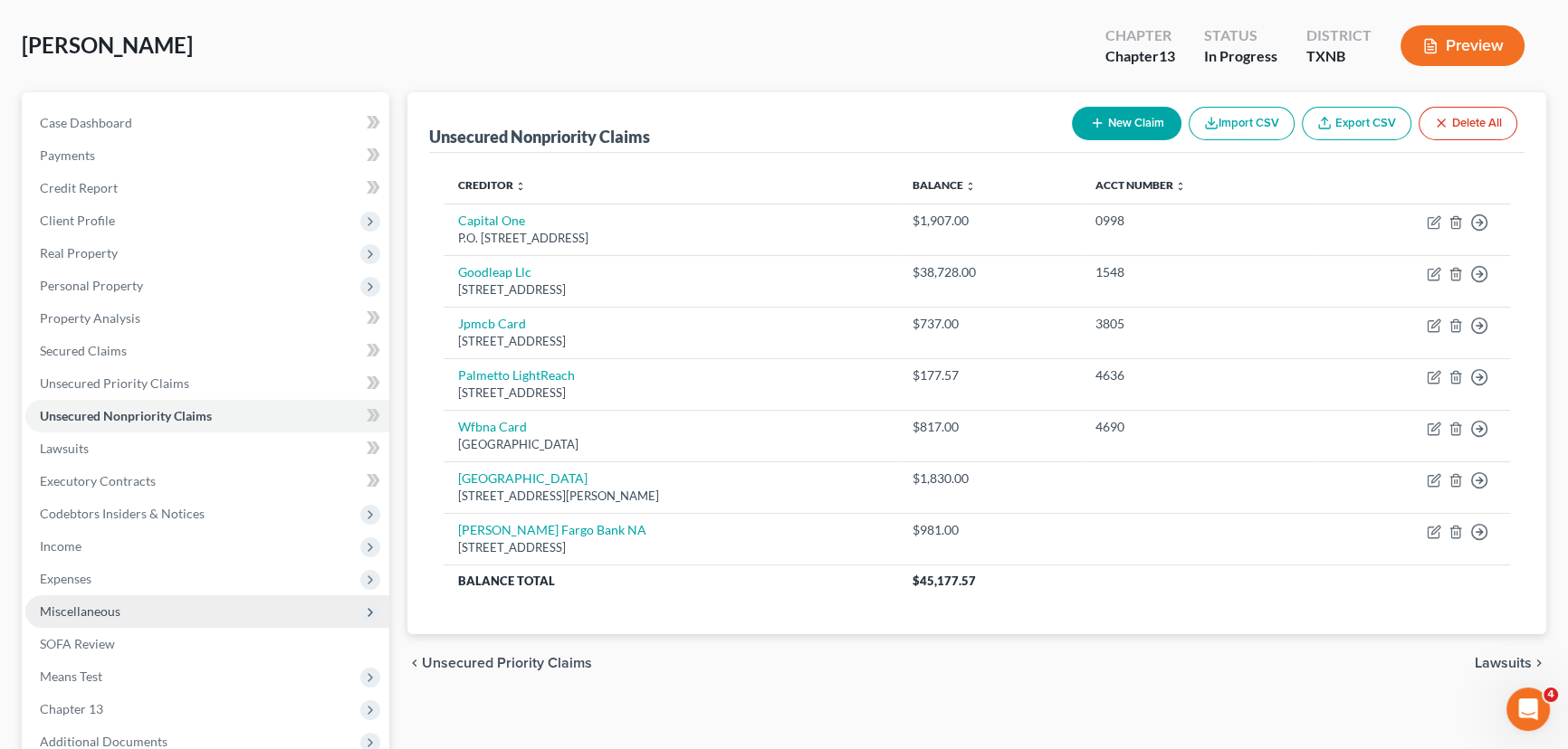
scroll to position [164, 0]
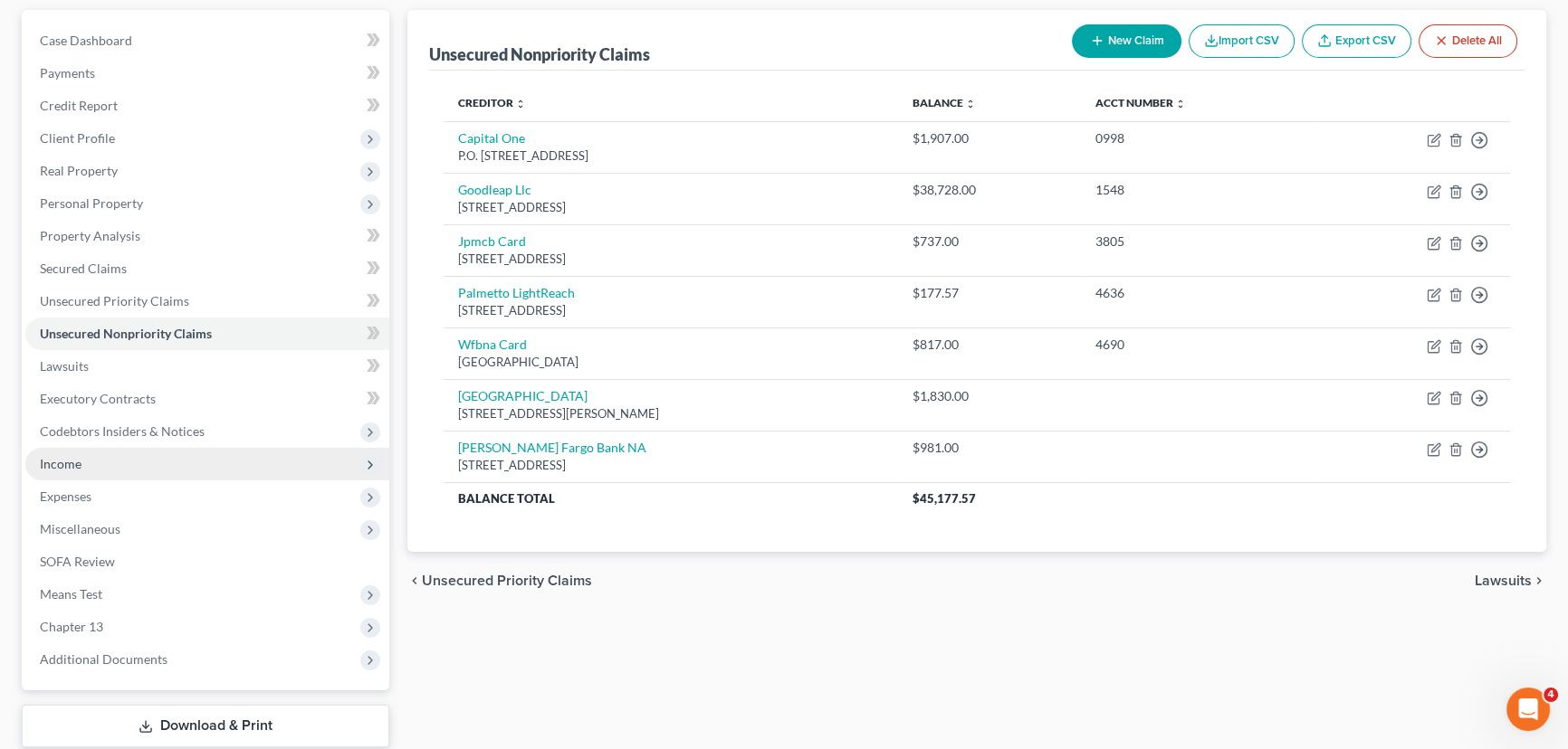
click at [134, 464] on span "Income" at bounding box center [207, 464] width 364 height 33
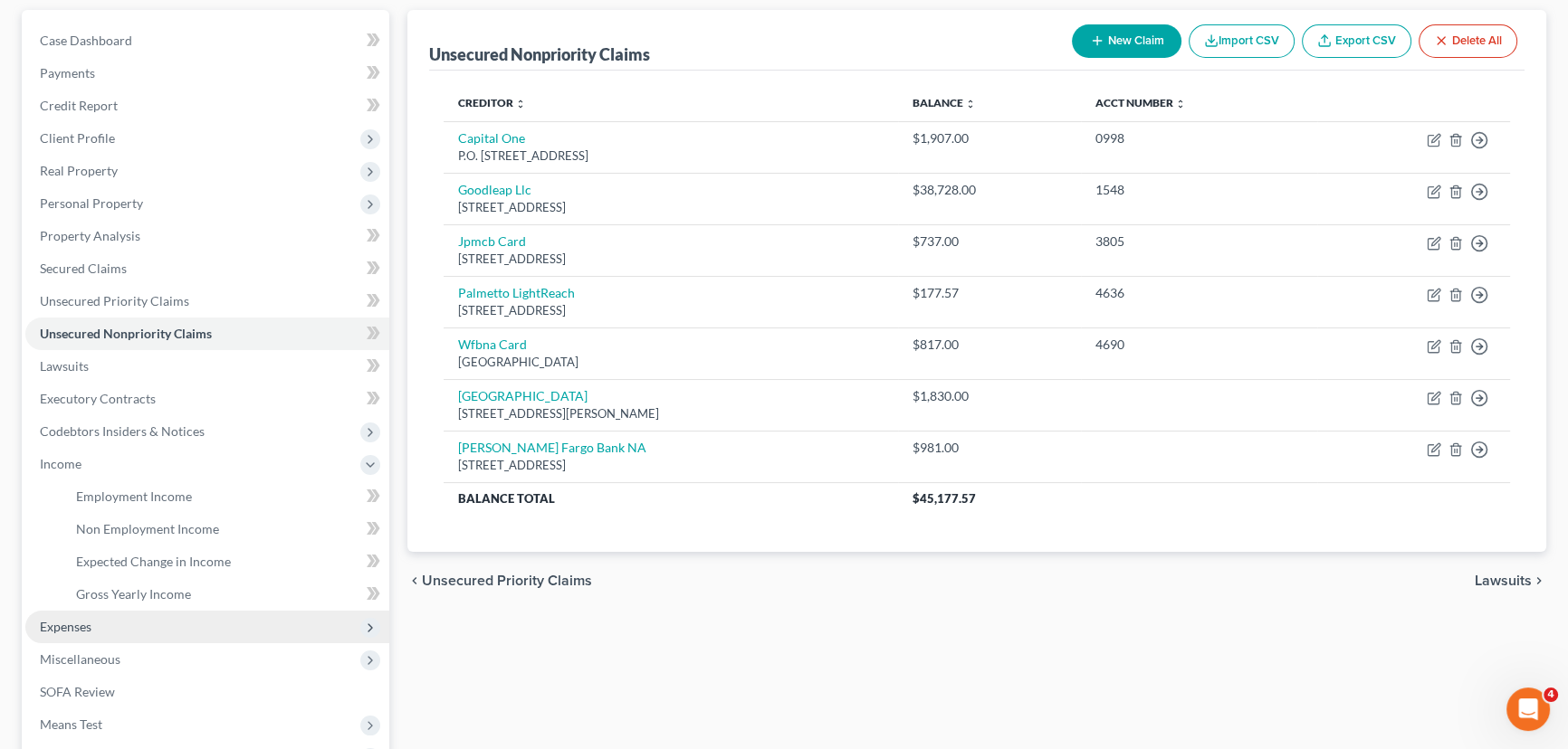
click at [103, 633] on span "Expenses" at bounding box center [207, 627] width 364 height 33
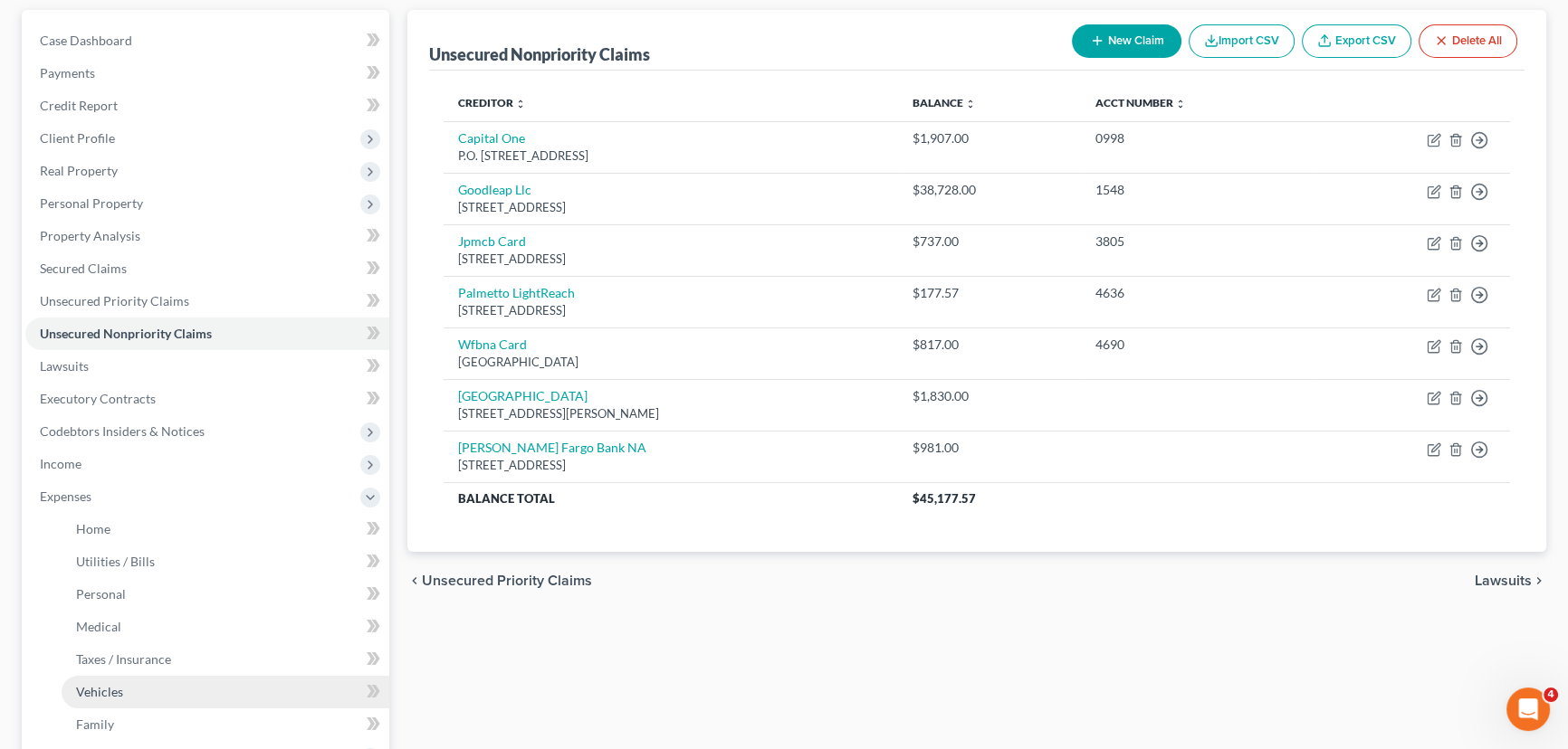
click at [117, 690] on span "Vehicles" at bounding box center [99, 691] width 47 height 15
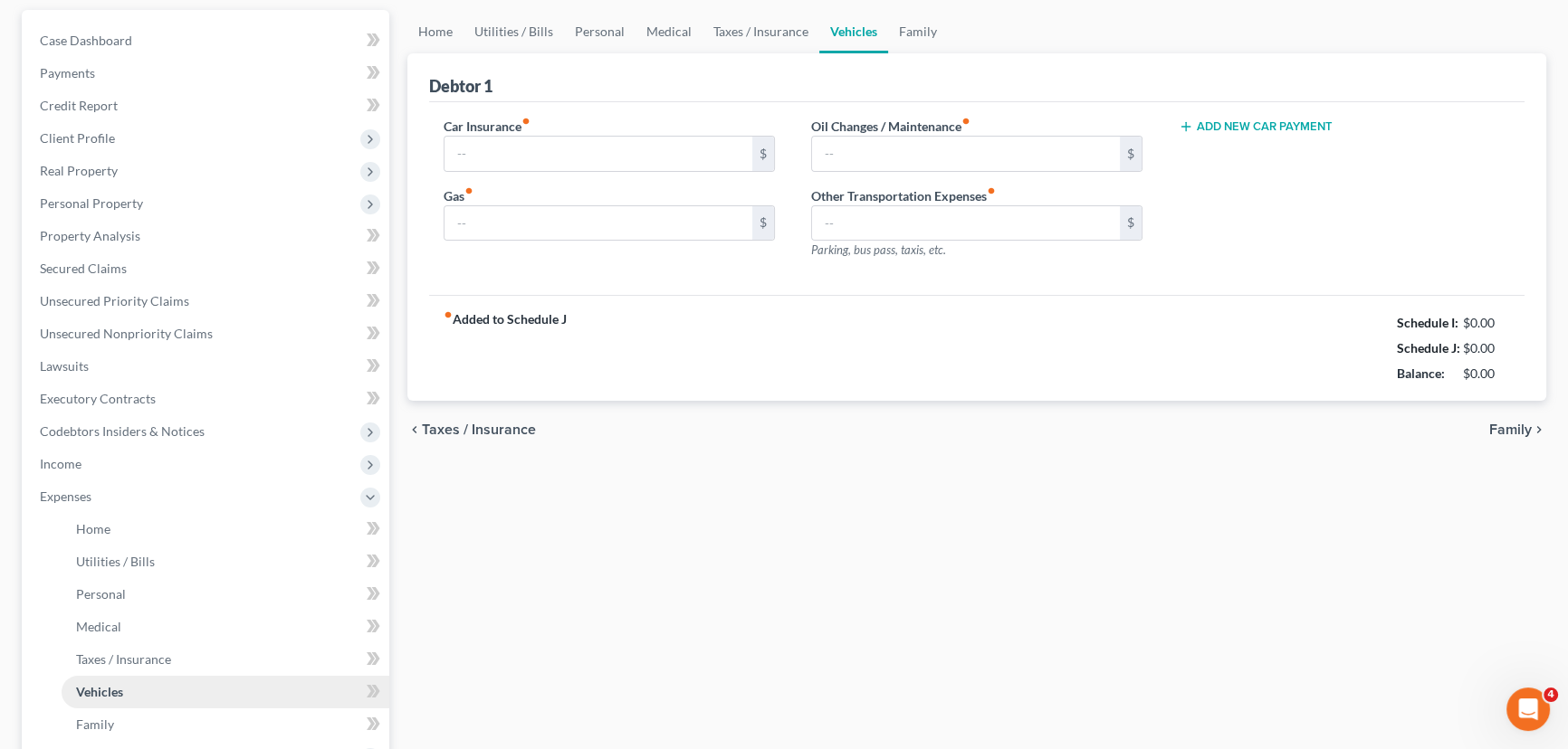
type input "0.00"
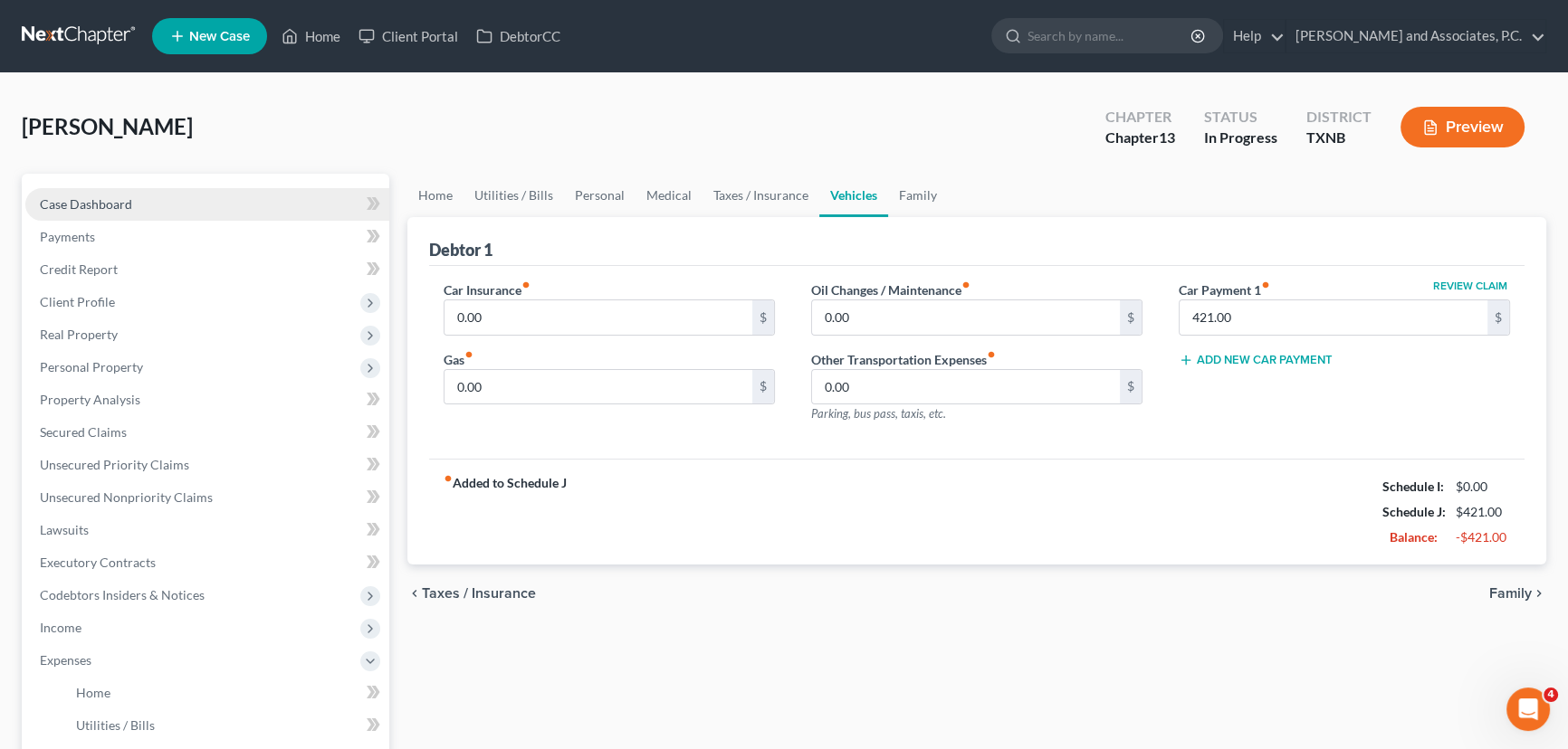
click at [136, 188] on link "Case Dashboard" at bounding box center [207, 204] width 364 height 33
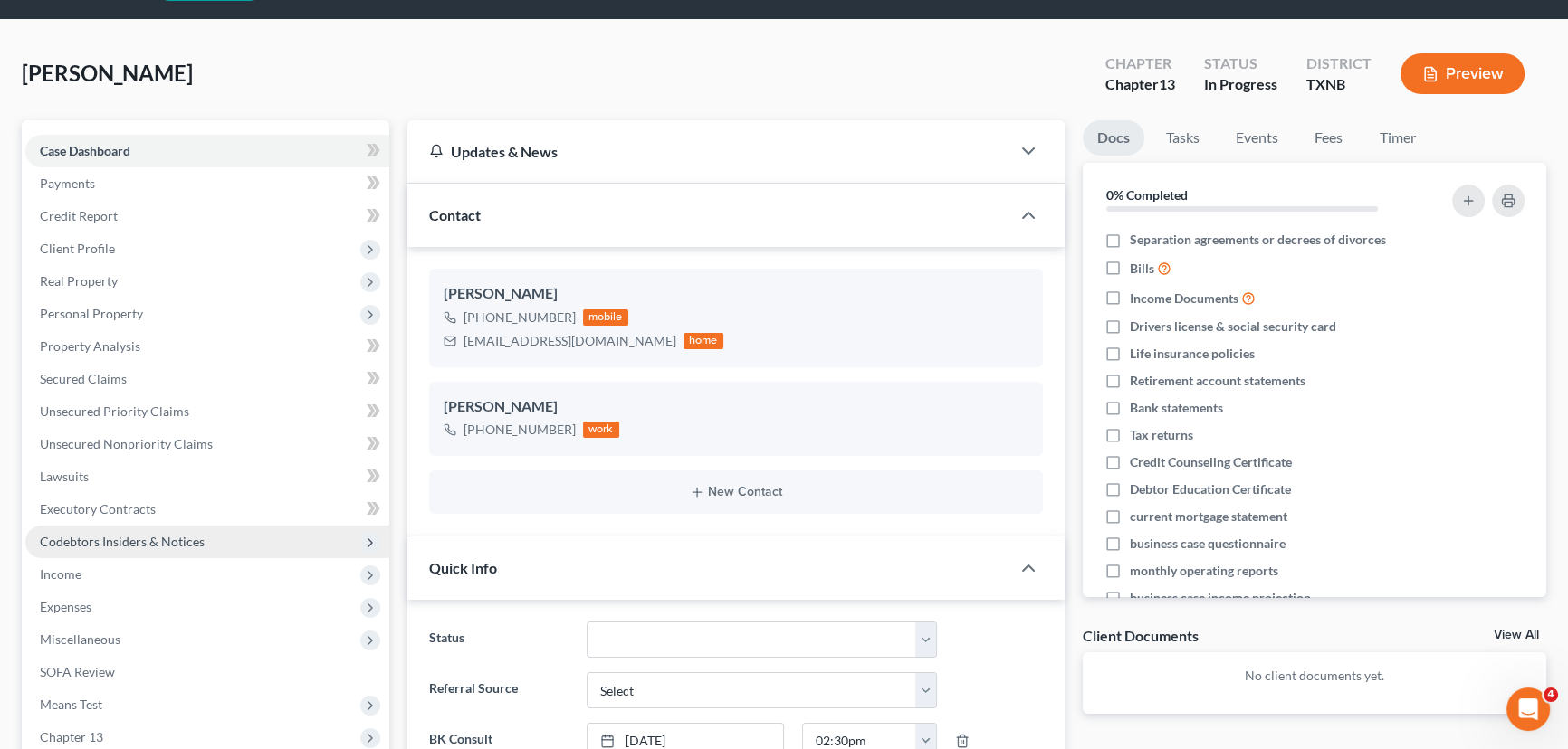
scroll to position [81, 0]
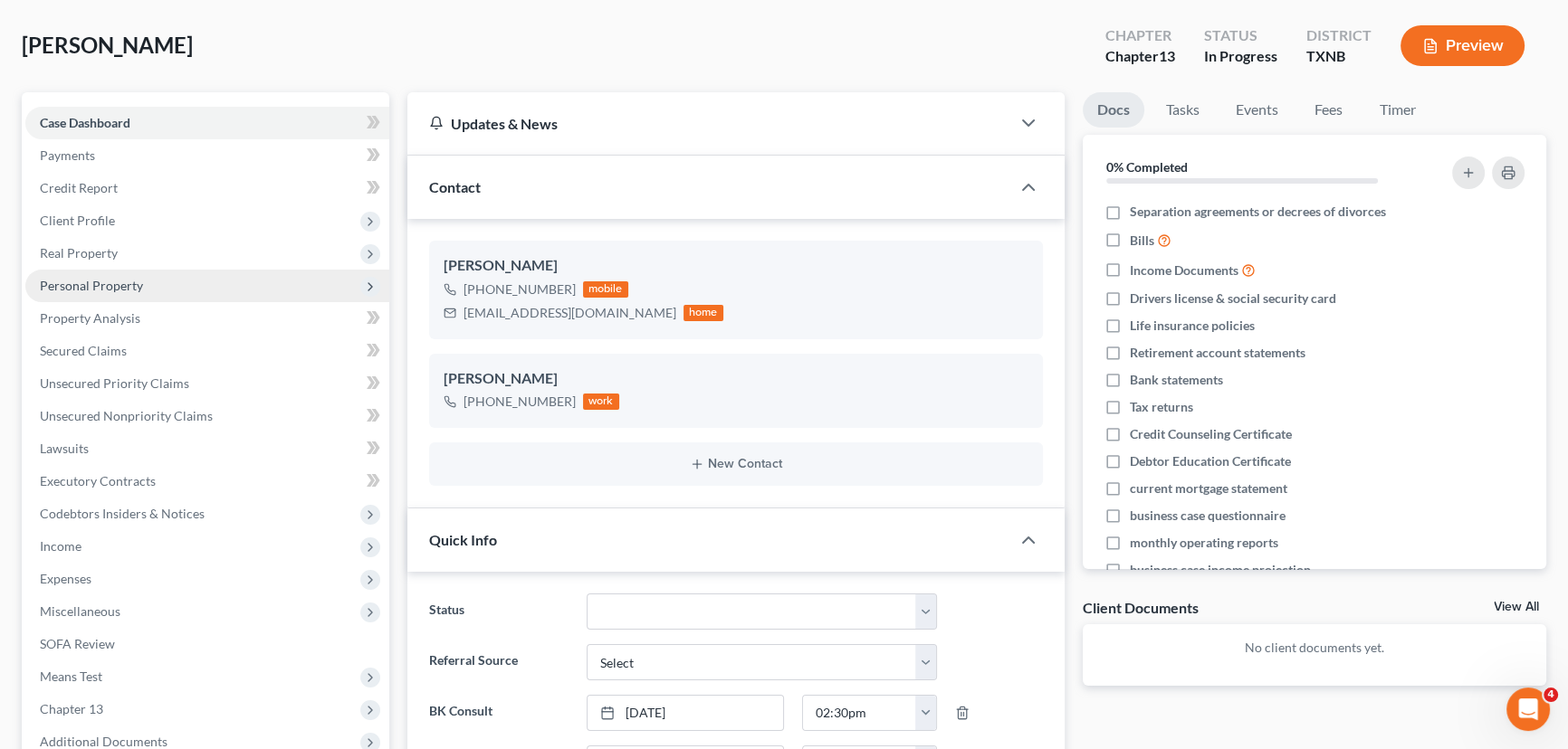
click at [138, 279] on span "Personal Property" at bounding box center [91, 285] width 104 height 15
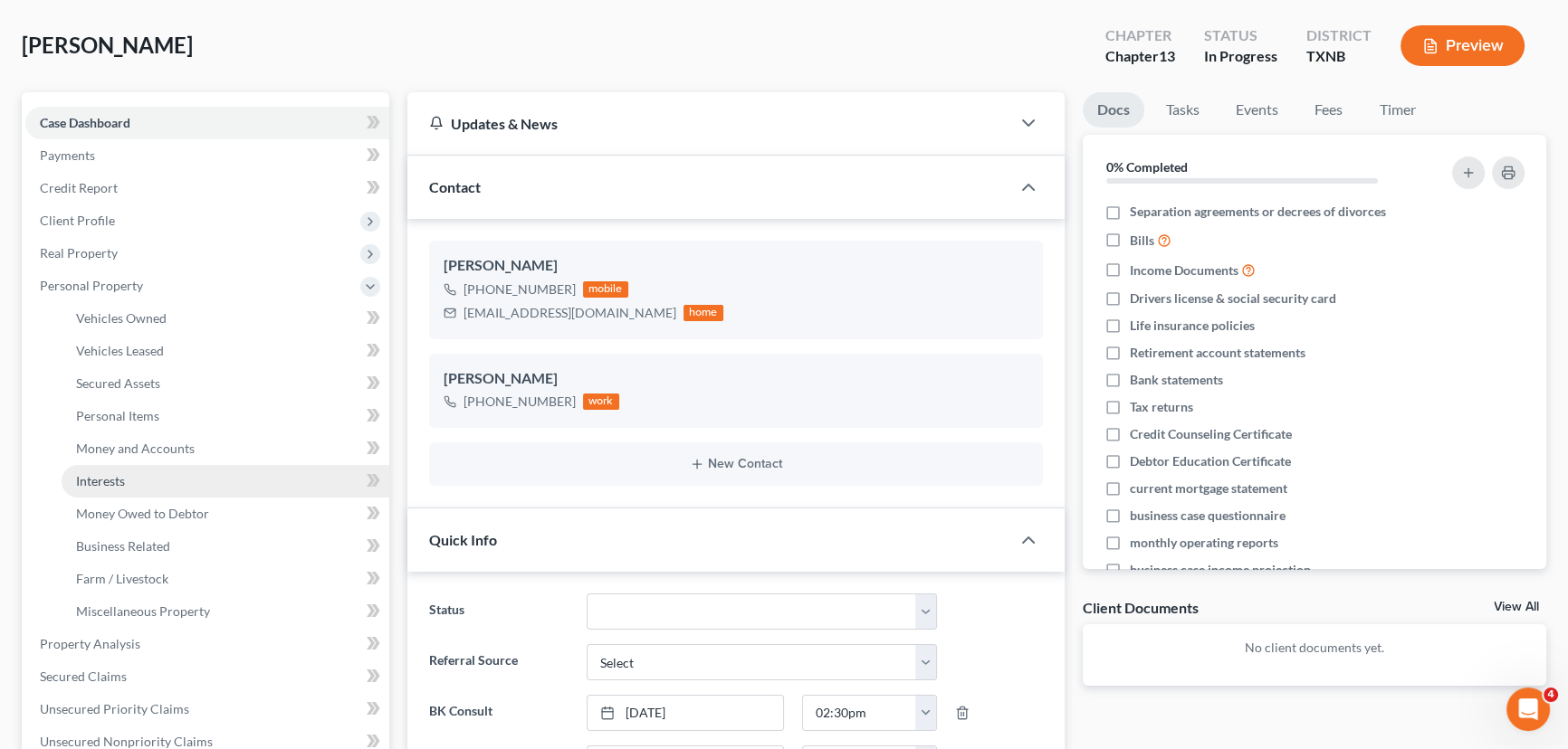
click at [111, 465] on link "Interests" at bounding box center [225, 481] width 328 height 33
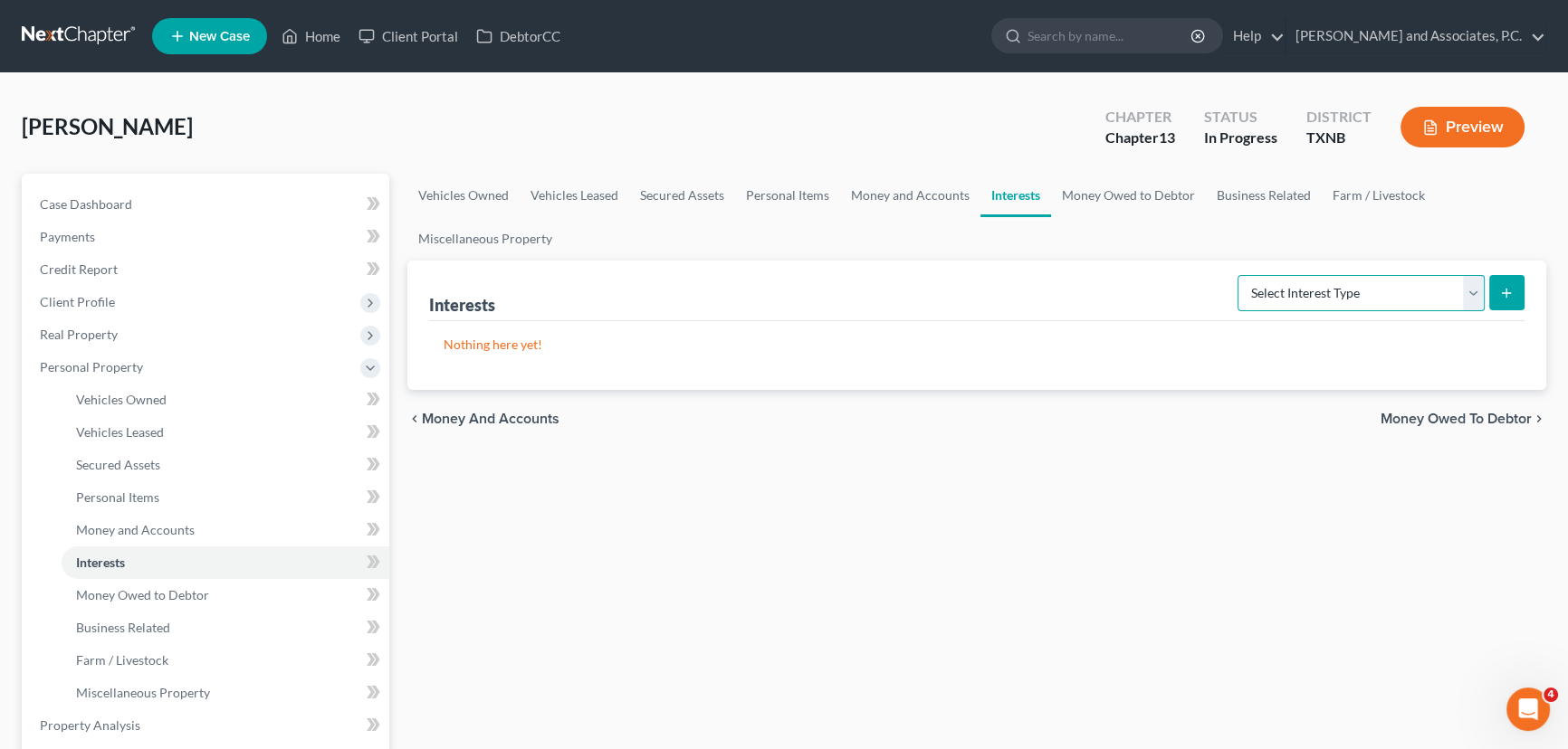
click at [1398, 286] on select "Select Interest Type 401K (A/B: 21) Annuity (A/B: 23) Bond (A/B: 18) Education …" at bounding box center [1361, 293] width 247 height 36
select select "401k"
click at [1240, 275] on select "Select Interest Type 401K (A/B: 21) Annuity (A/B: 23) Bond (A/B: 18) Education …" at bounding box center [1361, 293] width 247 height 36
click at [1509, 298] on icon "submit" at bounding box center [1506, 294] width 15 height 15
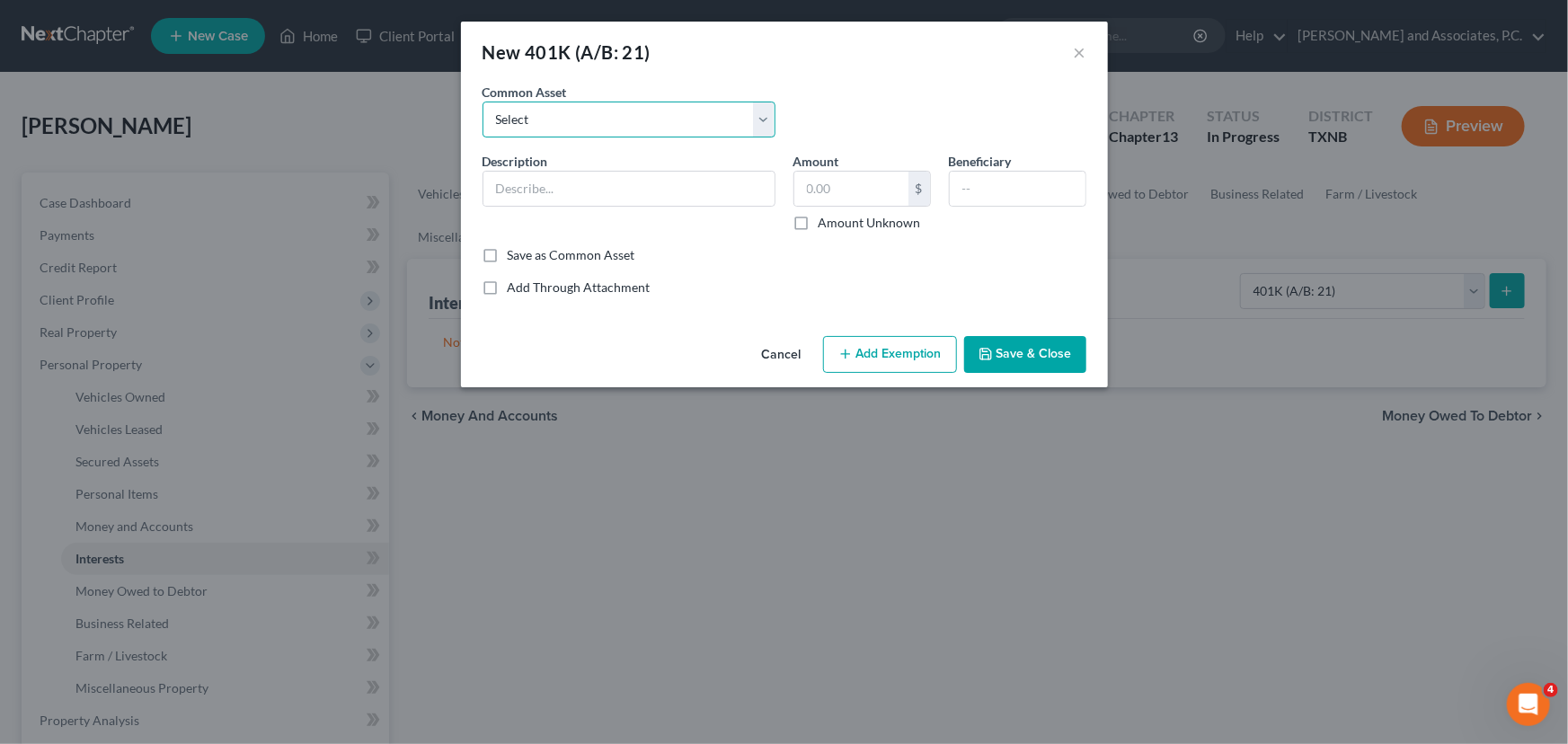
click at [560, 132] on select "Select 401K through employer" at bounding box center [629, 120] width 293 height 36
select select "0"
click at [483, 102] on select "Select 401K through employer" at bounding box center [629, 120] width 293 height 36
type input "401K through employer"
type input "3,000.00"
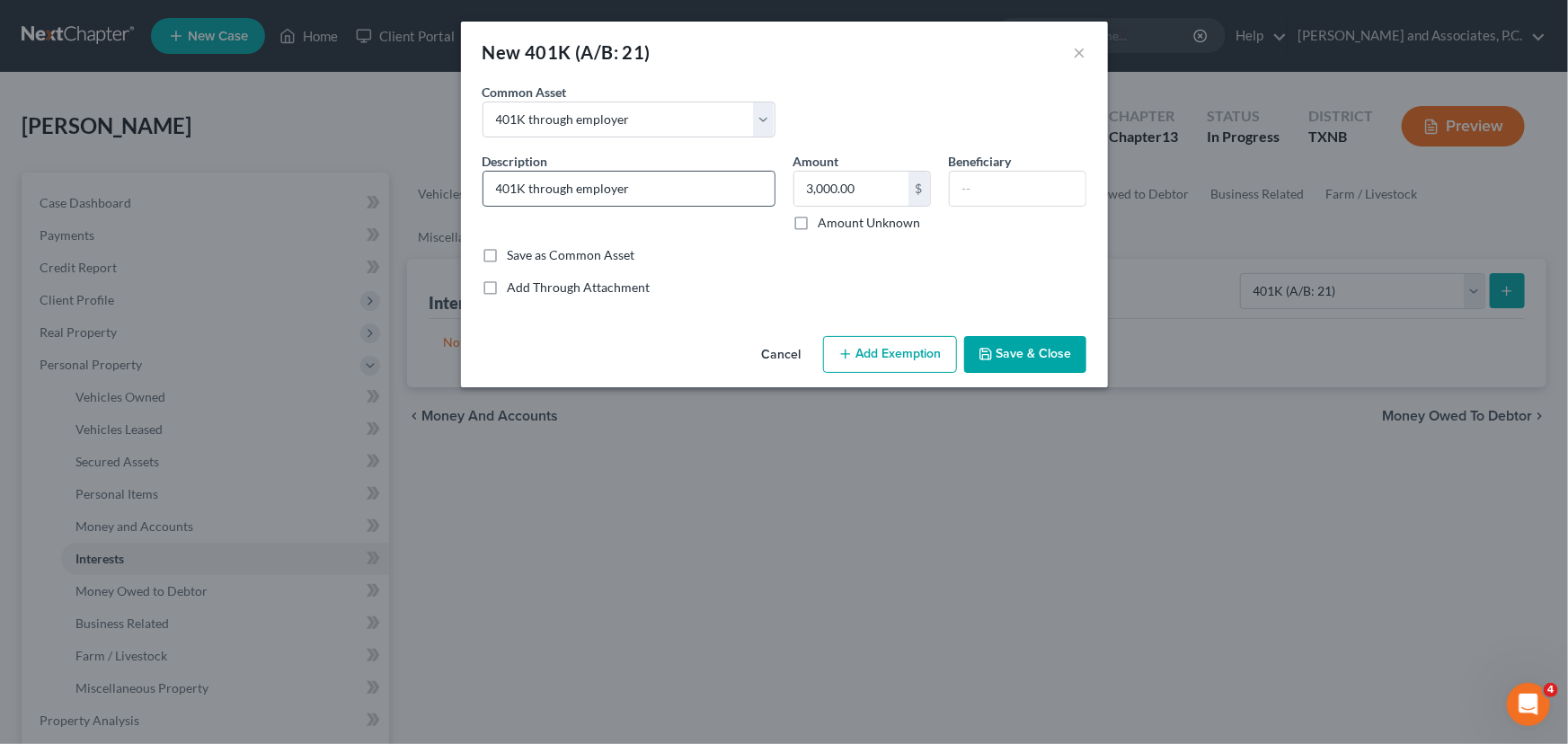
click at [548, 194] on input "401K through employer" at bounding box center [629, 188] width 291 height 34
click at [688, 180] on input "401K through employer" at bounding box center [629, 188] width 291 height 34
type input "401K through employer"
click at [837, 184] on input "text" at bounding box center [851, 188] width 114 height 34
type input "75,325.49"
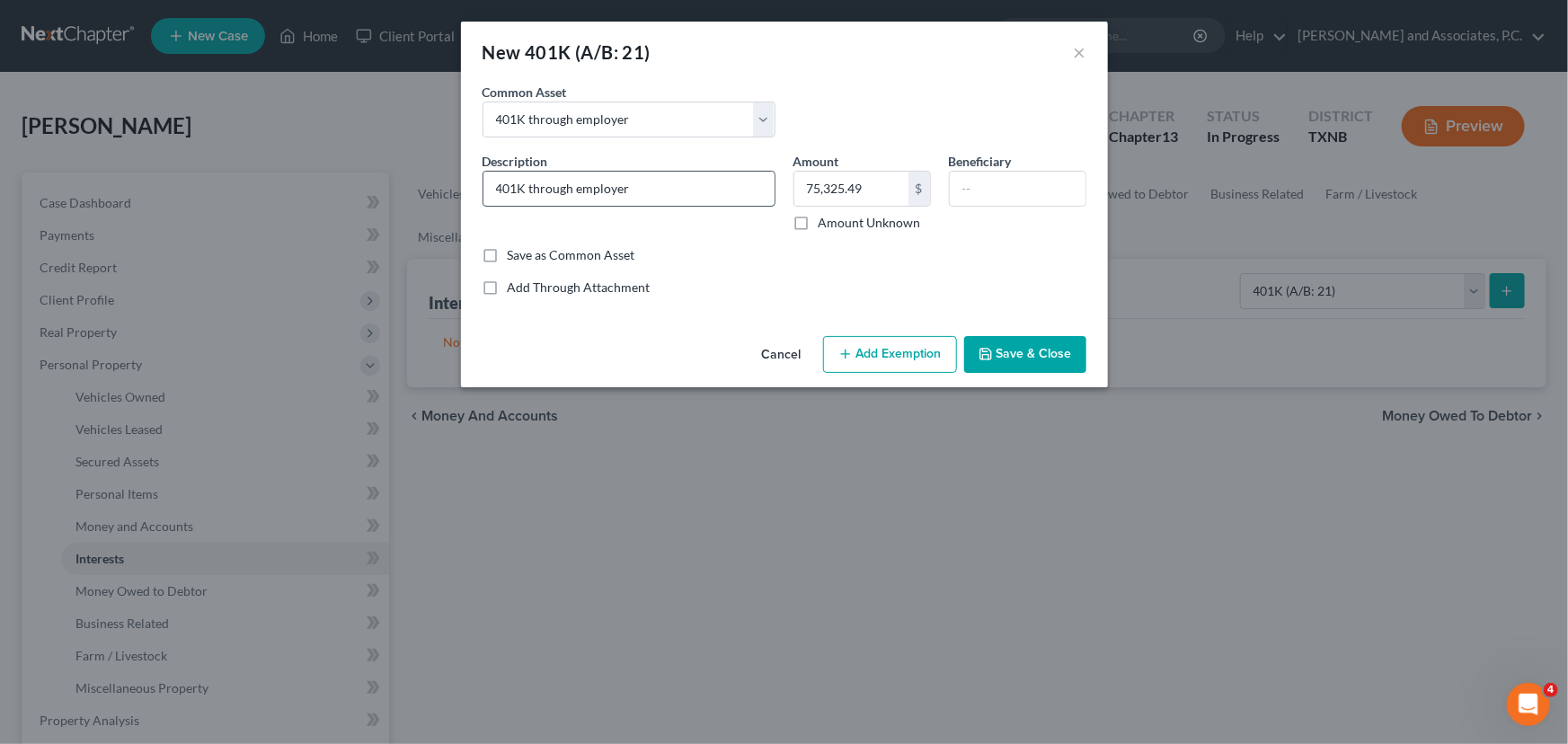
drag, startPoint x: 662, startPoint y: 195, endPoint x: 490, endPoint y: 201, distance: 172.1
click at [490, 201] on input "401K through employer" at bounding box center [629, 188] width 291 height 34
click at [644, 193] on input "401K through employer" at bounding box center [629, 188] width 291 height 34
drag, startPoint x: 649, startPoint y: 188, endPoint x: 459, endPoint y: 189, distance: 190.0
click at [459, 189] on div "New 401K (A/B: 21) × An exemption set must first be selected from the Filing In…" at bounding box center [784, 372] width 1568 height 744
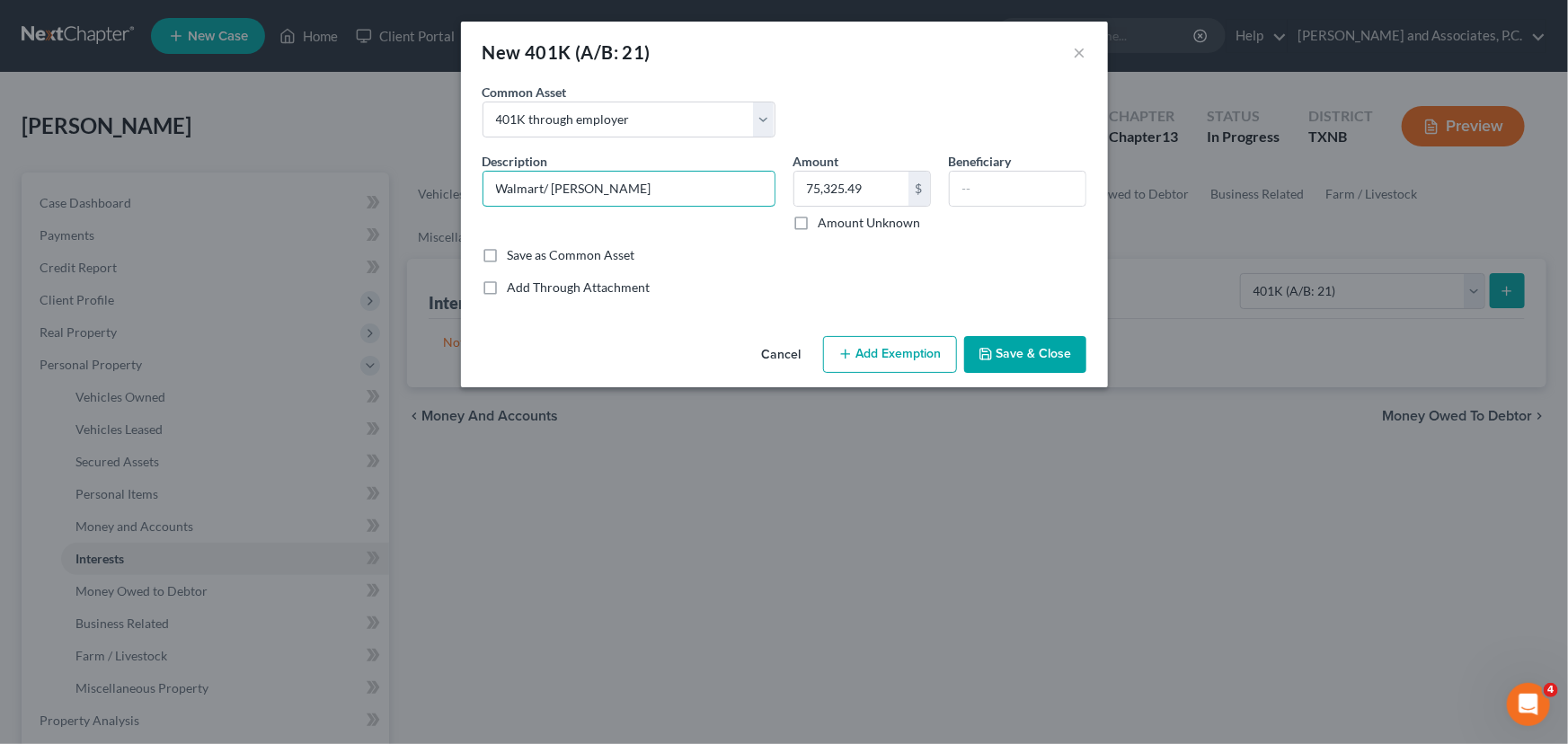
type input "Walmart/ [PERSON_NAME]"
click at [1032, 351] on button "Save & Close" at bounding box center [1025, 355] width 122 height 38
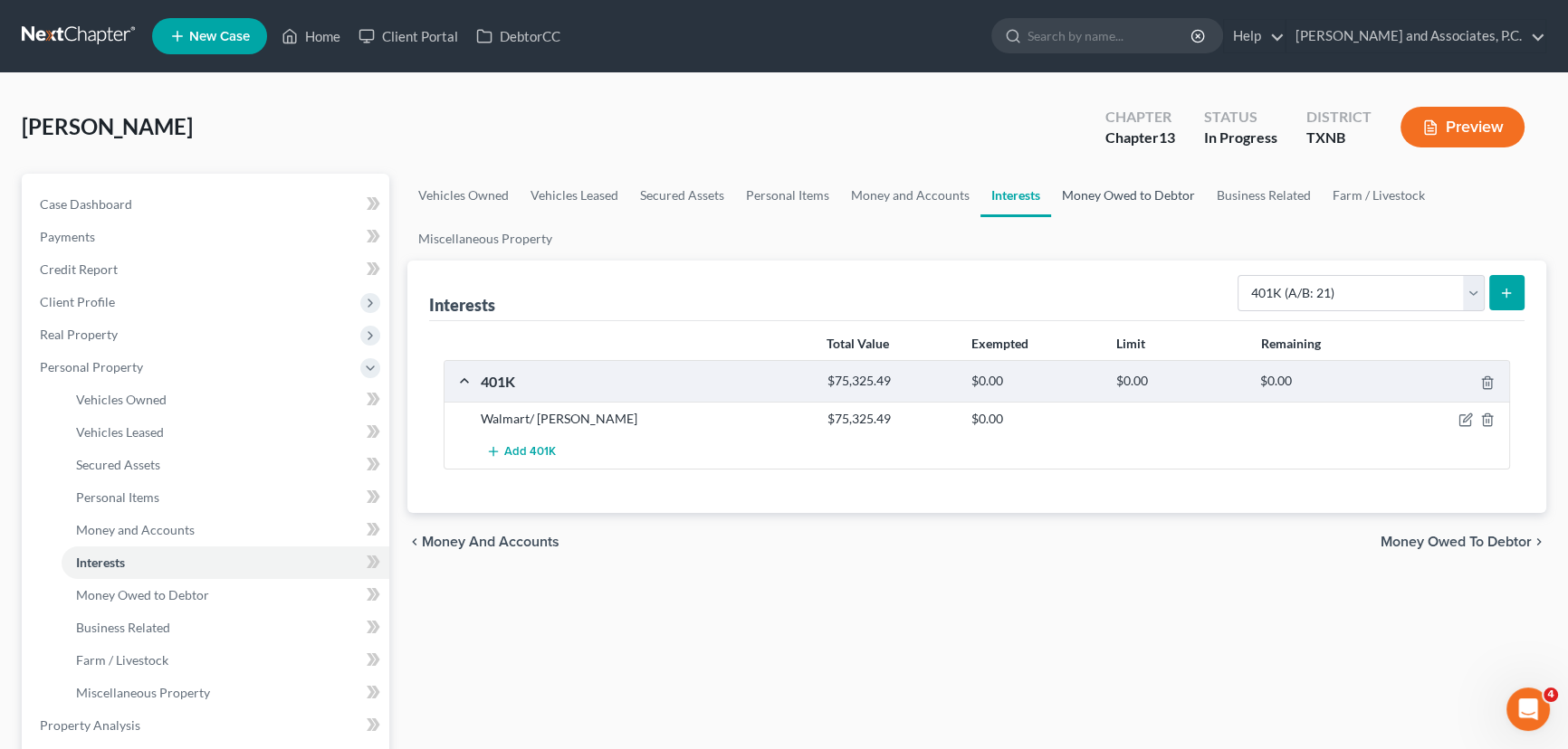
click at [1126, 201] on link "Money Owed to Debtor" at bounding box center [1128, 195] width 155 height 44
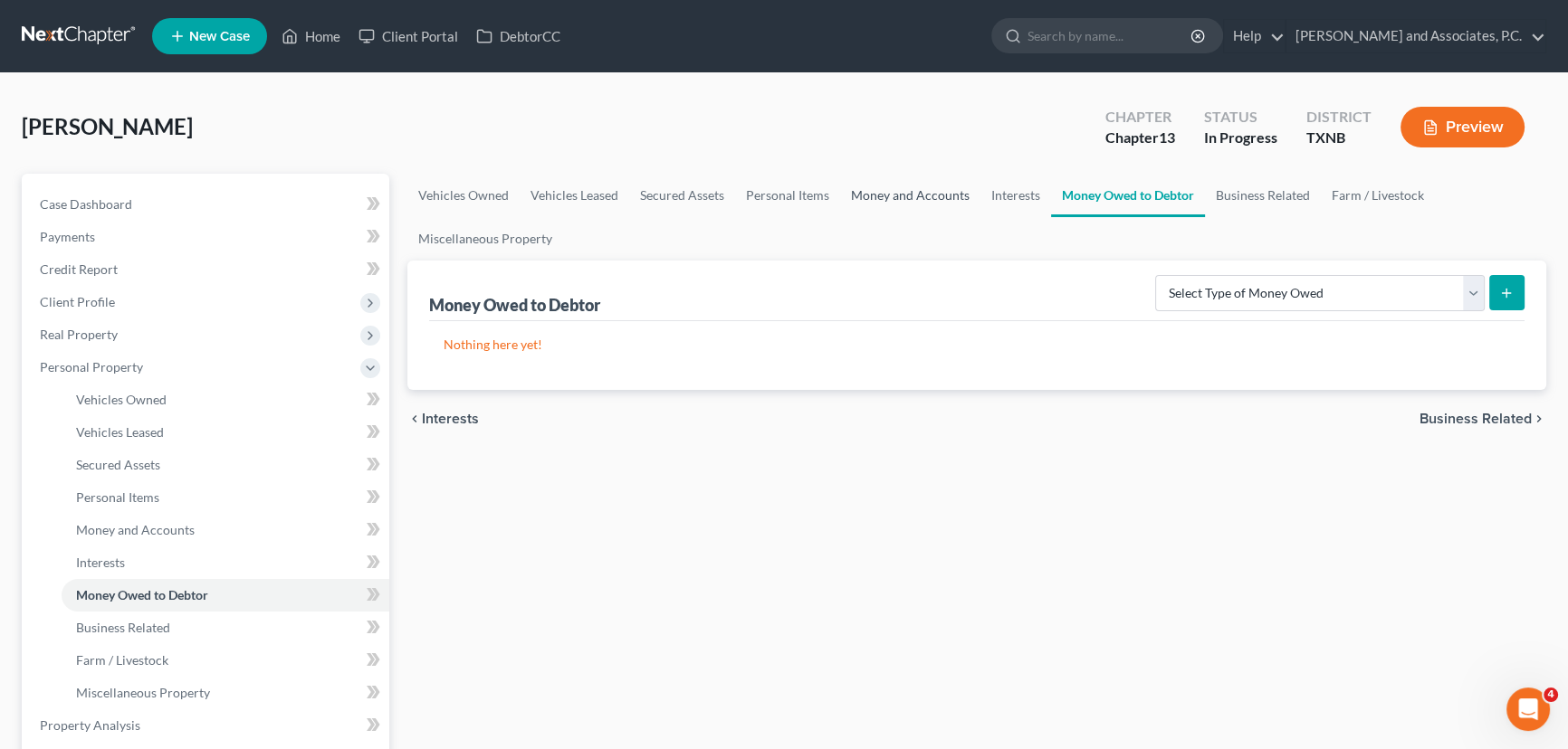
click at [941, 191] on link "Money and Accounts" at bounding box center [910, 195] width 140 height 44
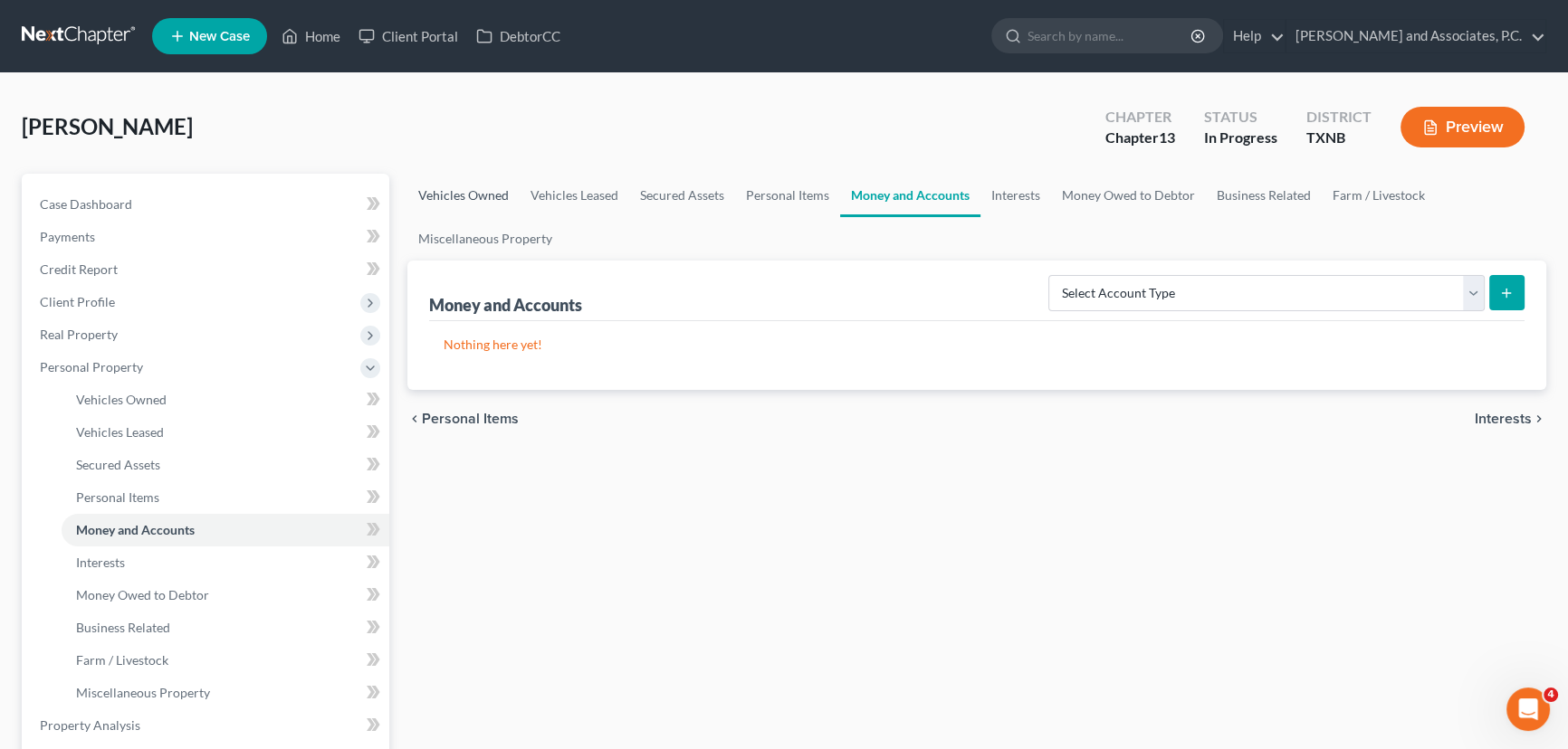
click at [469, 195] on link "Vehicles Owned" at bounding box center [464, 195] width 112 height 44
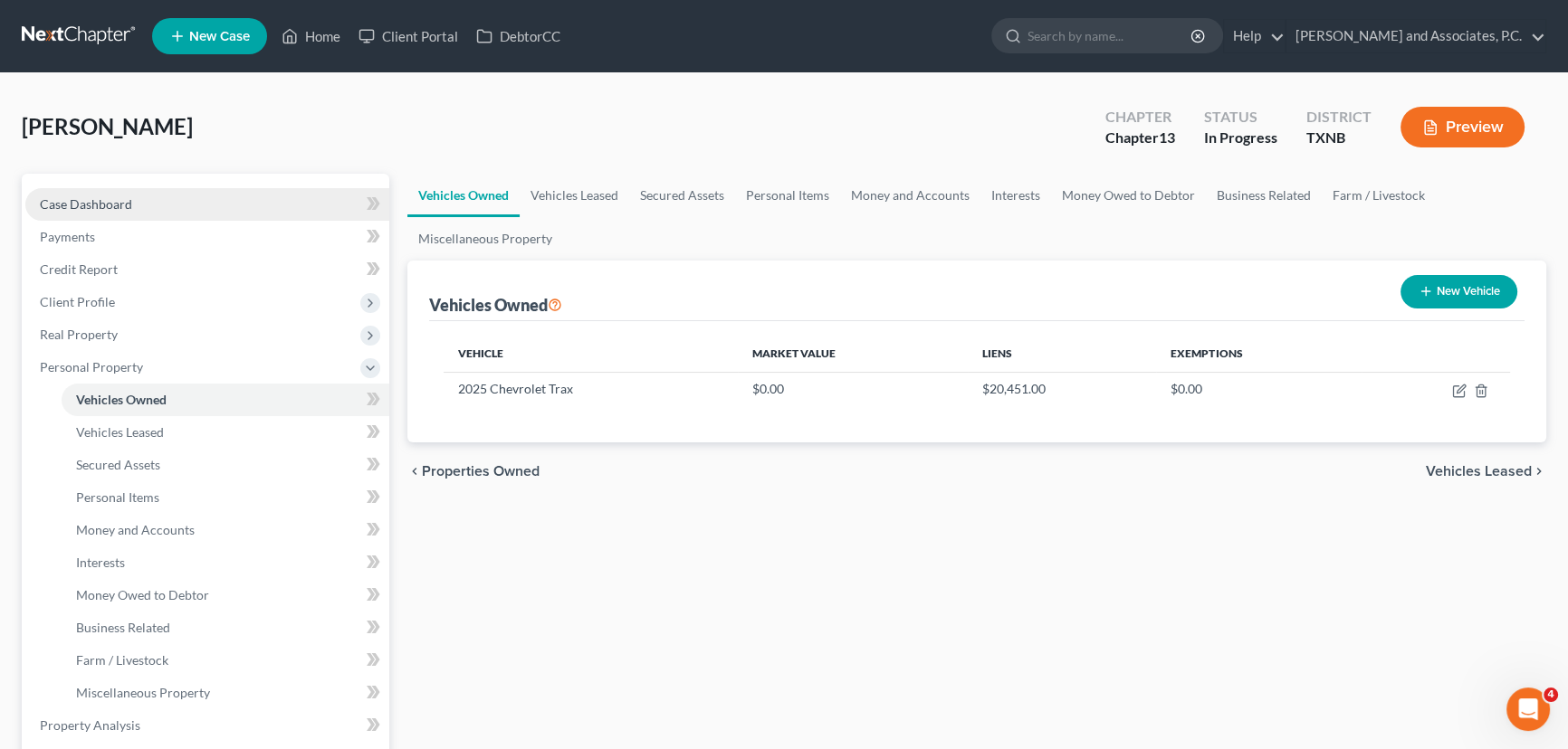
click at [183, 203] on link "Case Dashboard" at bounding box center [207, 204] width 364 height 33
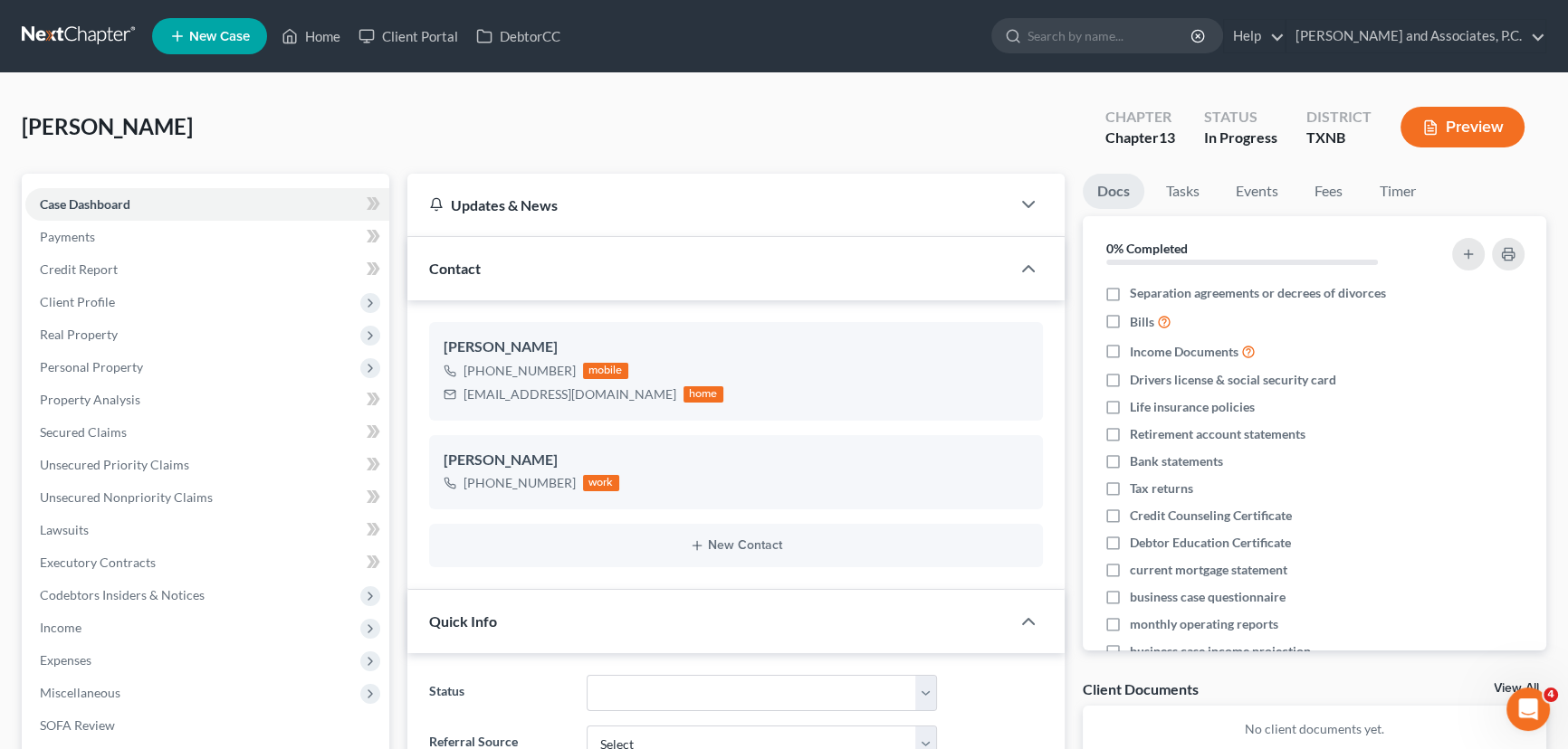
click at [442, 127] on div "[PERSON_NAME] Upgraded Chapter Chapter 13 Status In [GEOGRAPHIC_DATA] [GEOGRAPH…" at bounding box center [784, 134] width 1525 height 78
drag, startPoint x: 112, startPoint y: 300, endPoint x: 154, endPoint y: 333, distance: 53.4
click at [112, 300] on span "Client Profile" at bounding box center [77, 301] width 76 height 15
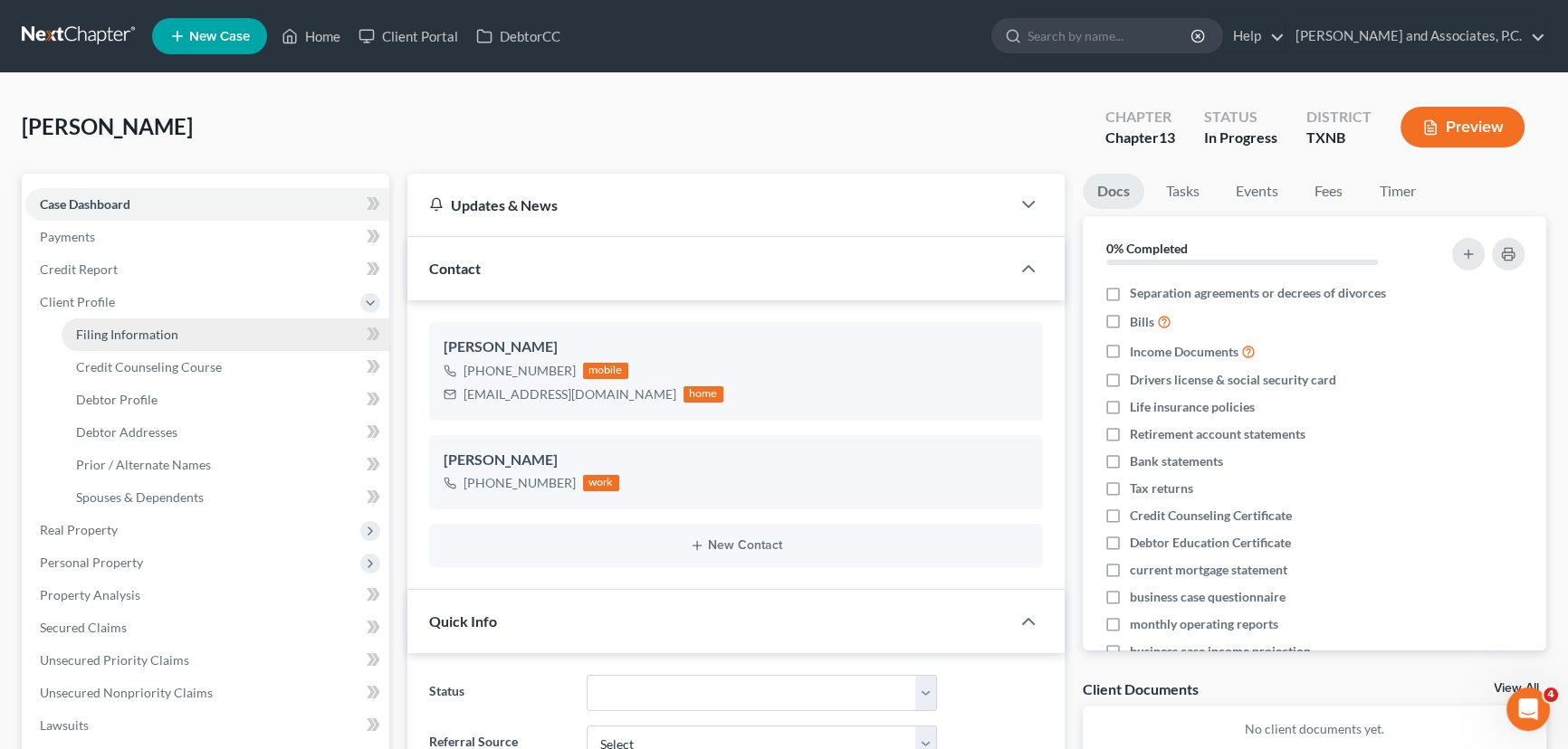
click at [144, 328] on span "Filing Information" at bounding box center [127, 334] width 103 height 15
select select "1"
select select "0"
select select "3"
select select "78"
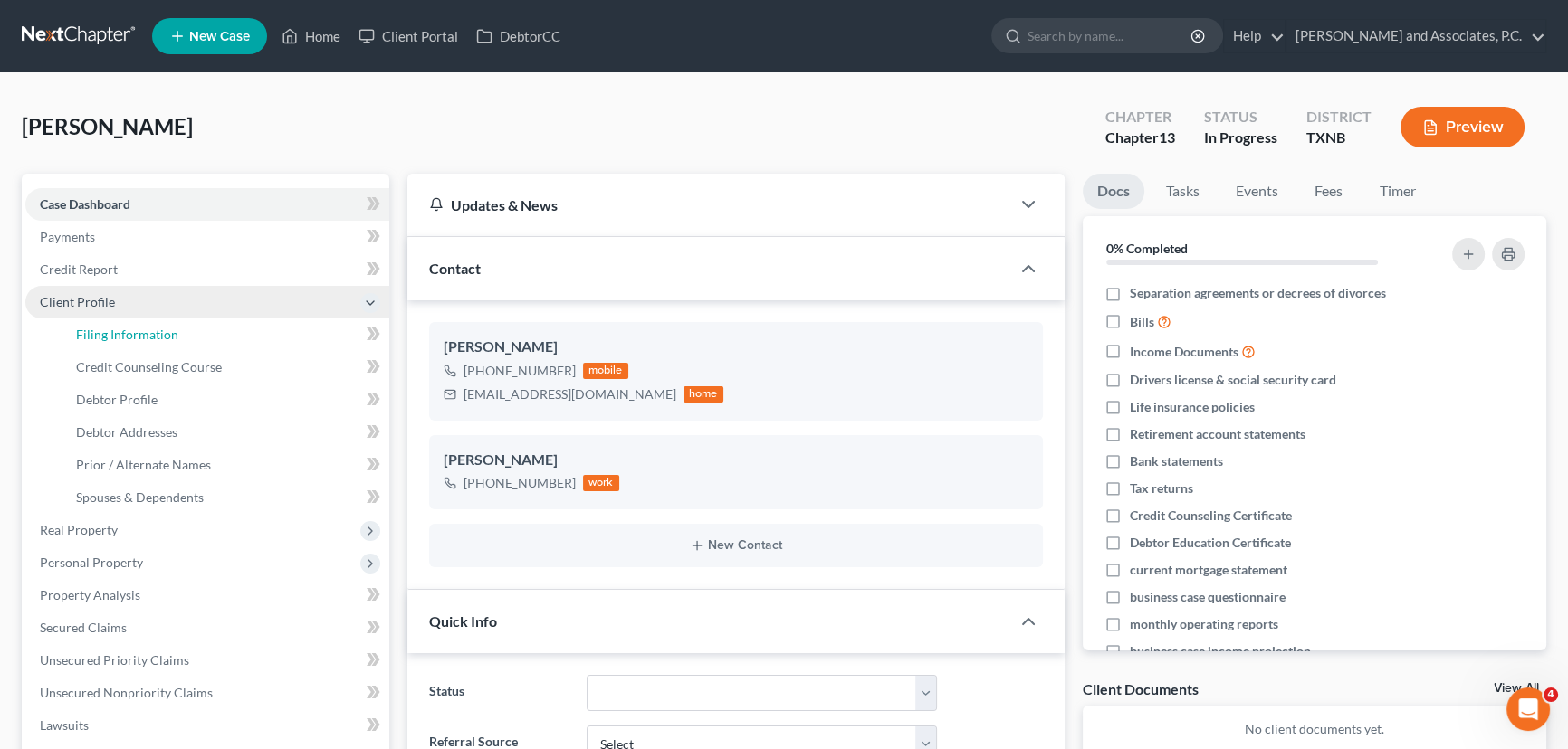
select select "0"
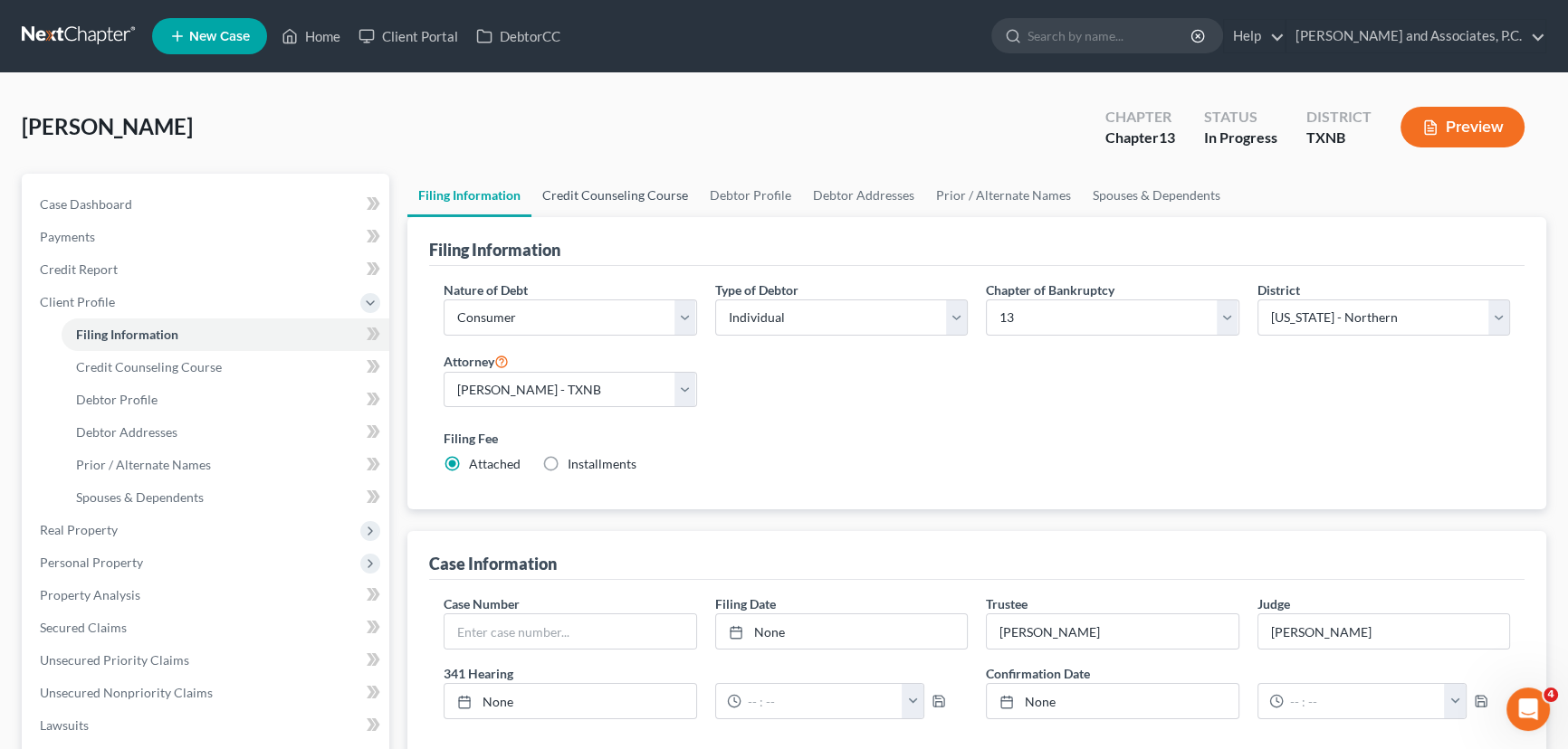
click at [622, 187] on link "Credit Counseling Course" at bounding box center [614, 195] width 167 height 44
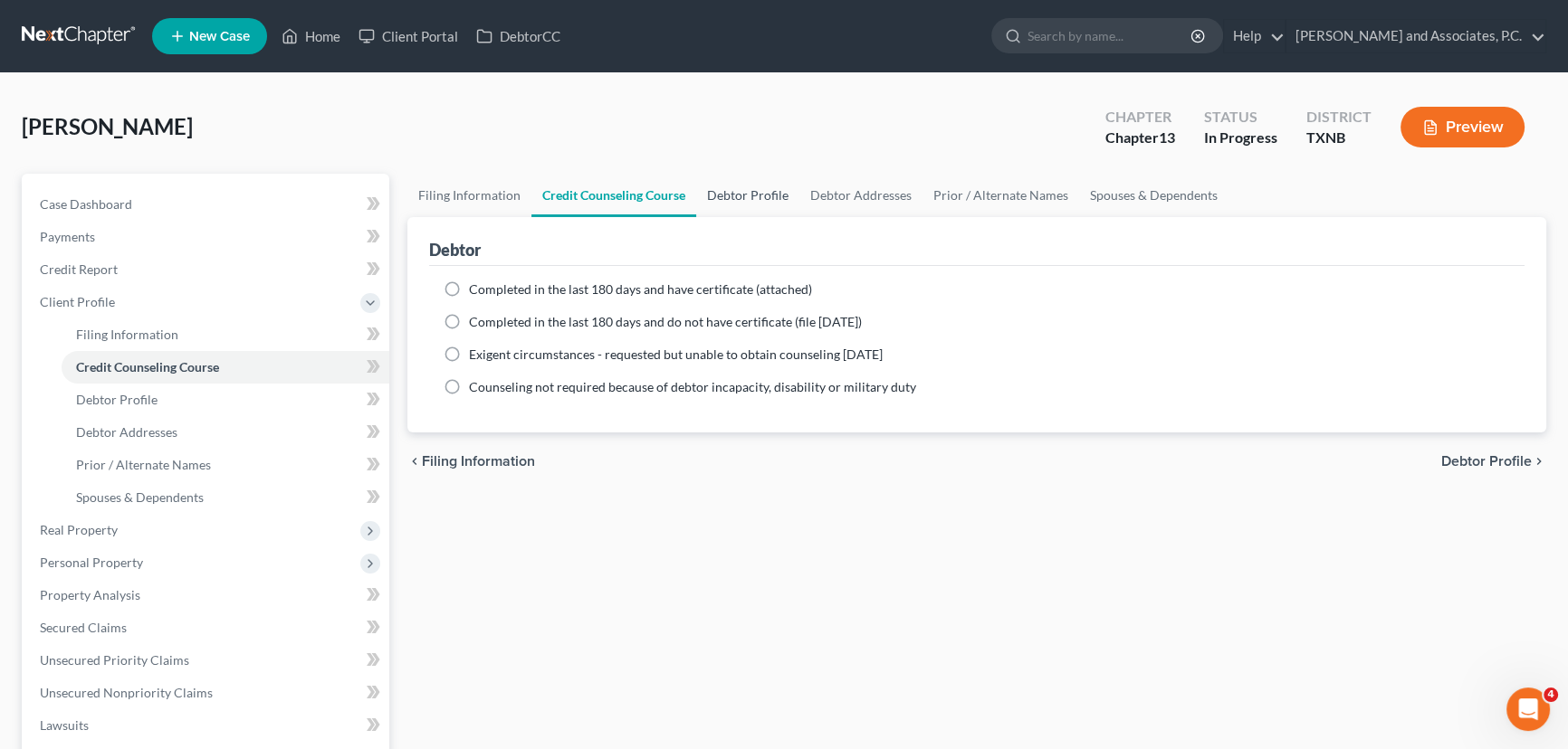
click at [777, 194] on link "Debtor Profile" at bounding box center [748, 195] width 104 height 44
select select "0"
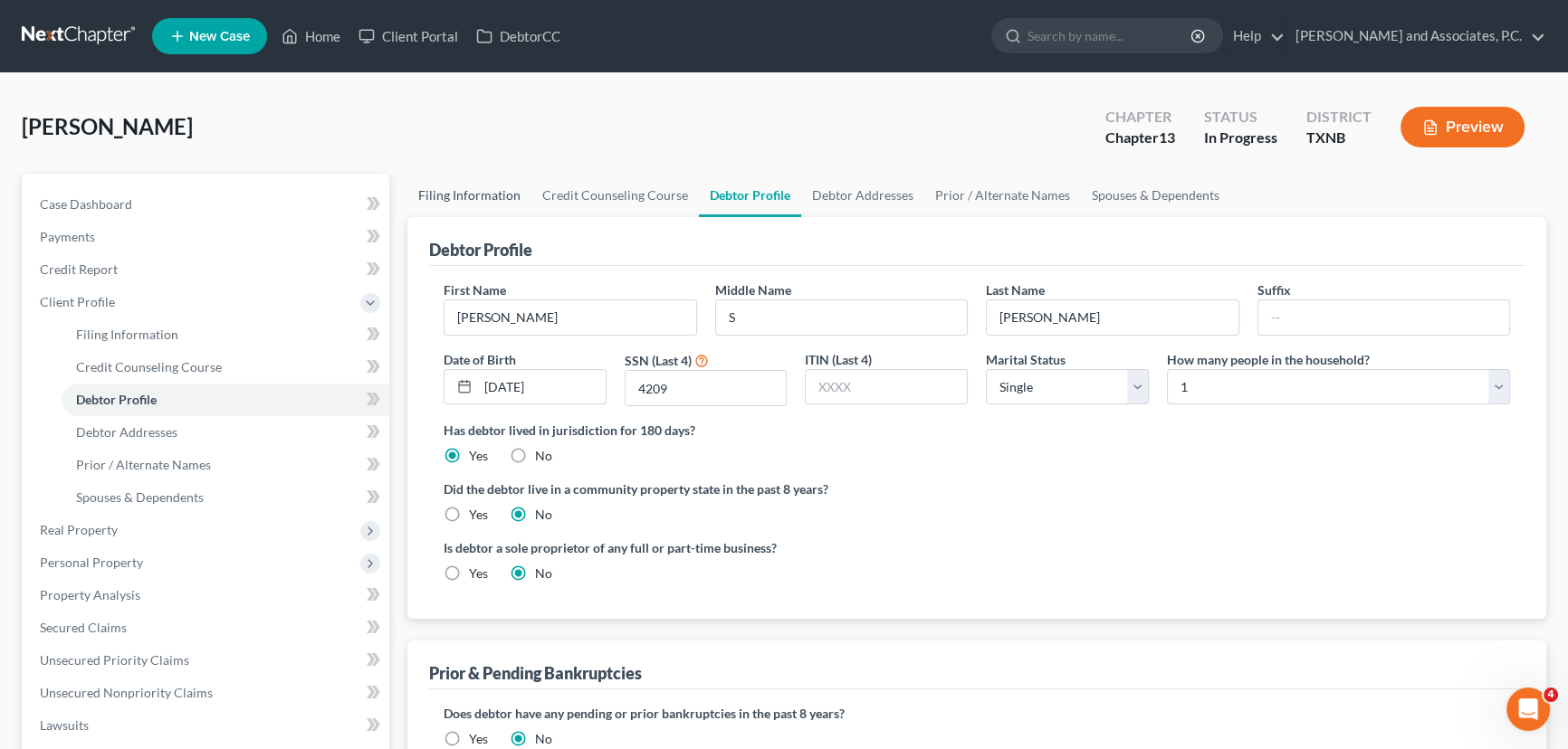
click at [470, 196] on link "Filing Information" at bounding box center [469, 195] width 124 height 44
select select "1"
select select "0"
select select "3"
select select "78"
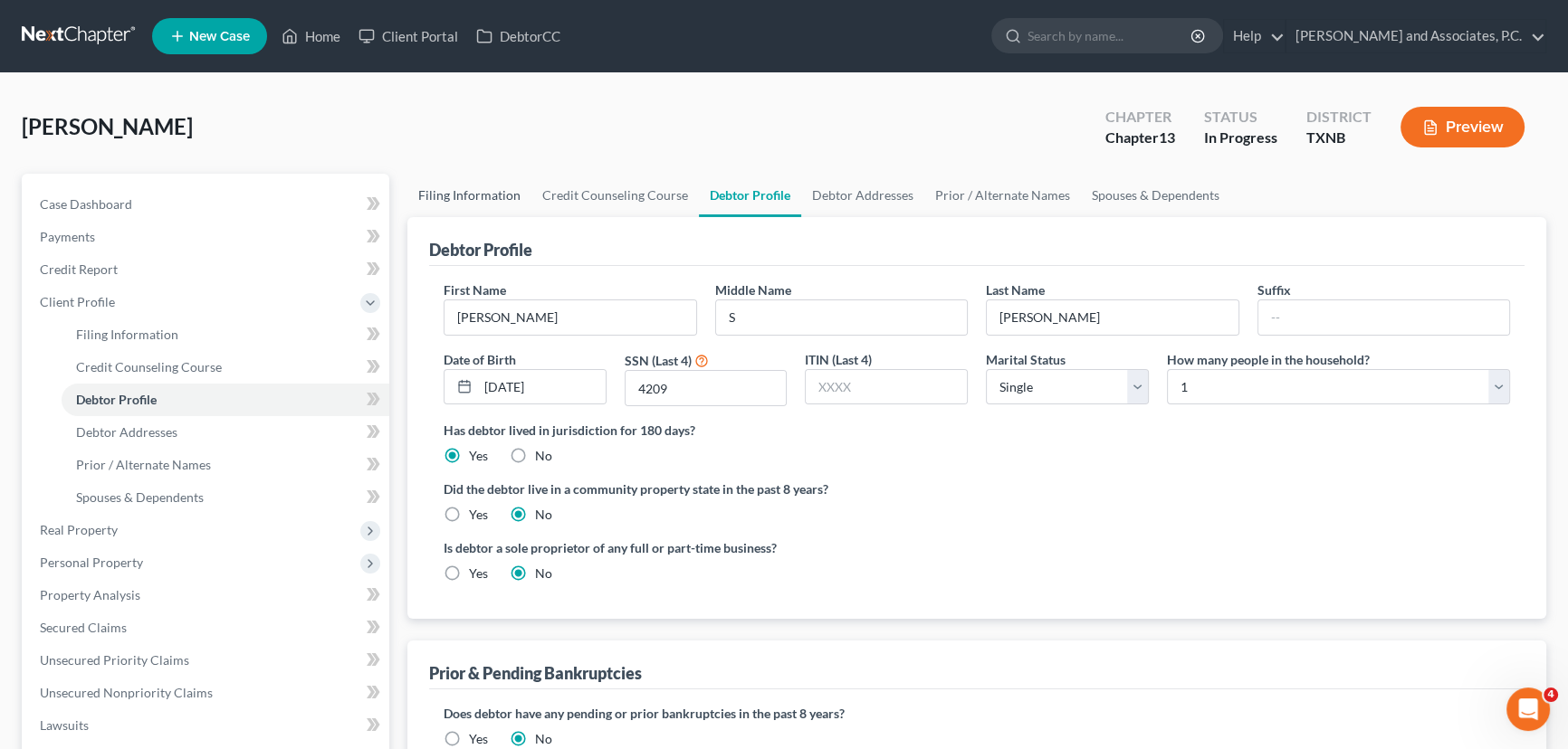
select select "0"
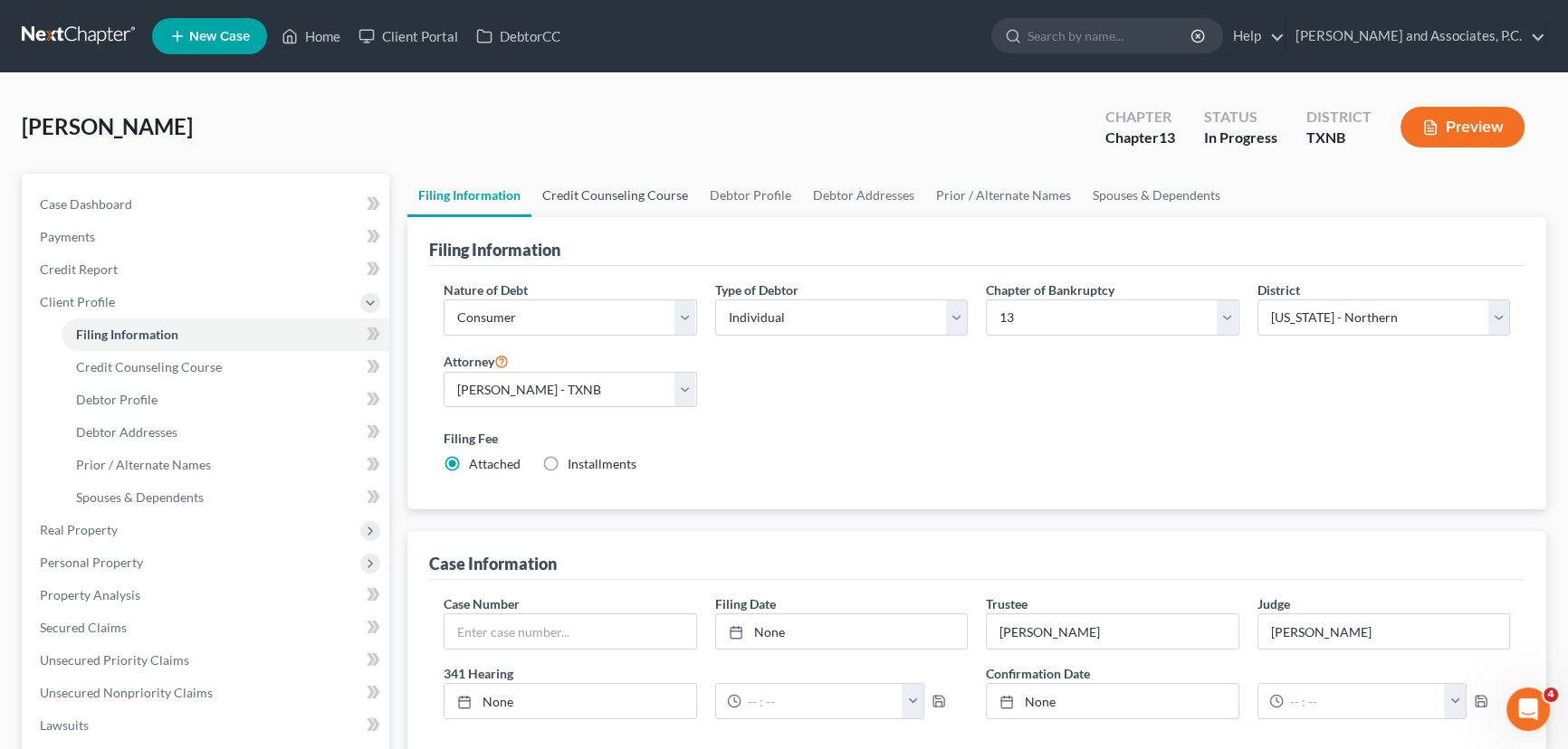
click at [622, 198] on link "Credit Counseling Course" at bounding box center [614, 195] width 167 height 44
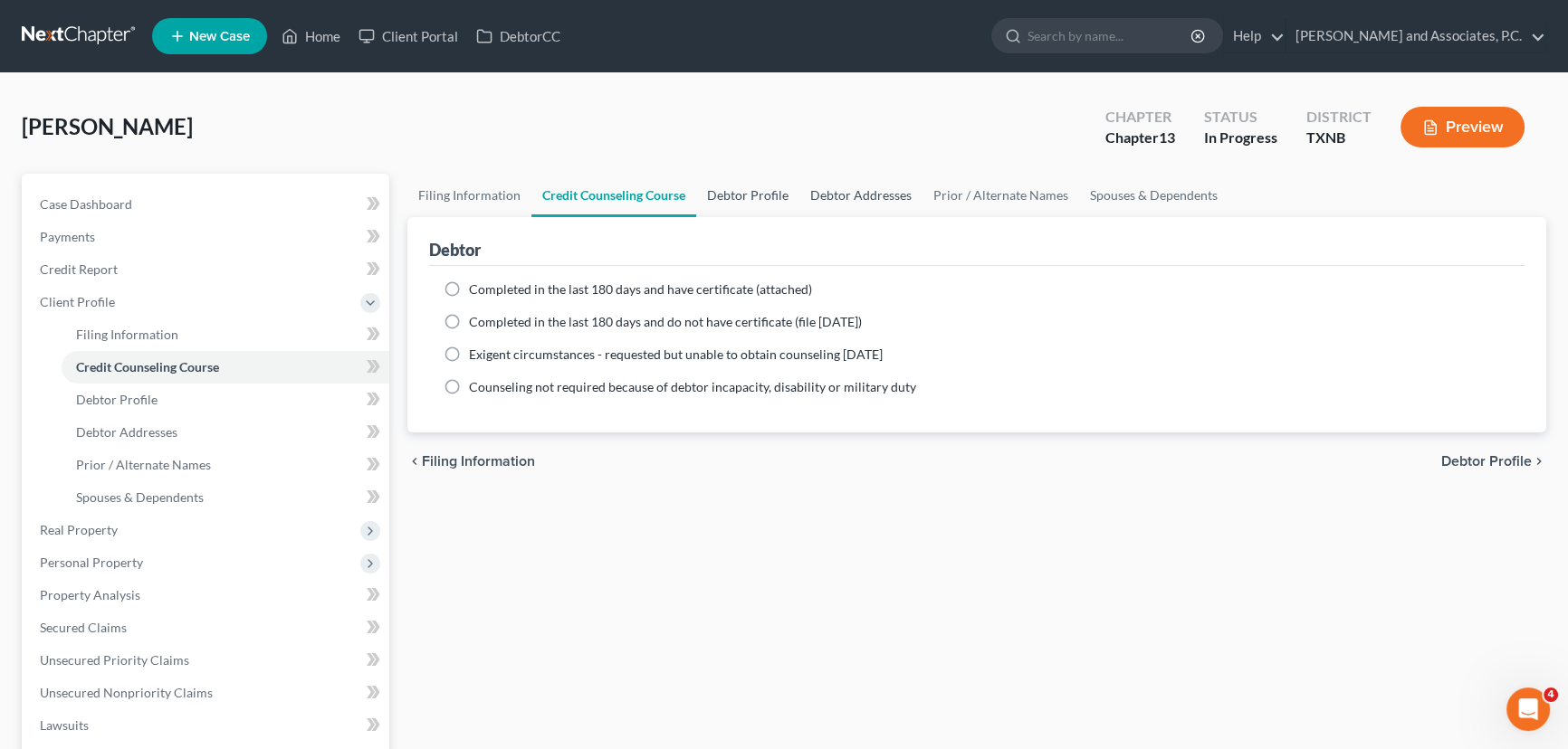
drag, startPoint x: 753, startPoint y: 192, endPoint x: 833, endPoint y: 200, distance: 80.4
click at [754, 193] on link "Debtor Profile" at bounding box center [748, 195] width 104 height 44
select select "0"
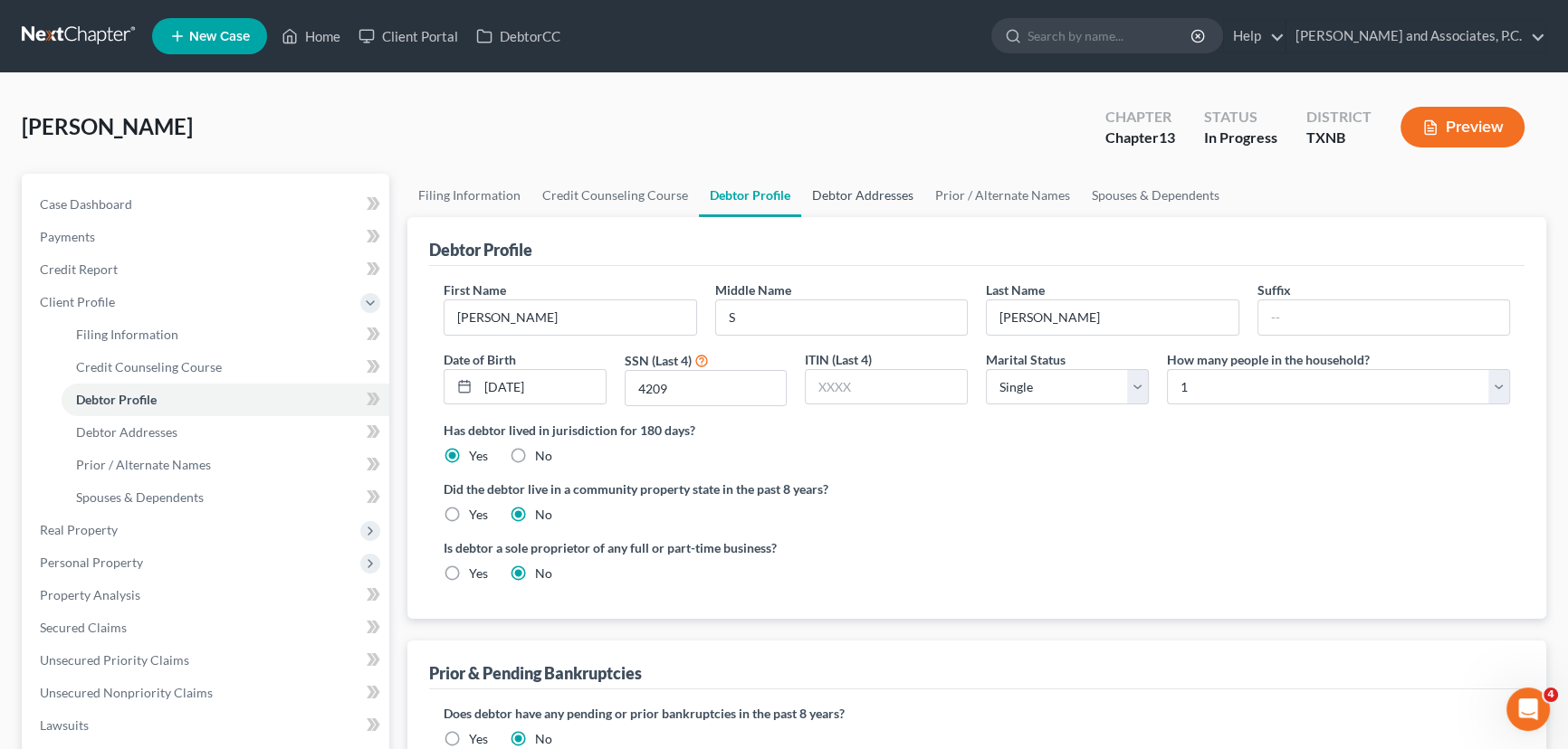
click at [884, 195] on link "Debtor Addresses" at bounding box center [862, 195] width 123 height 44
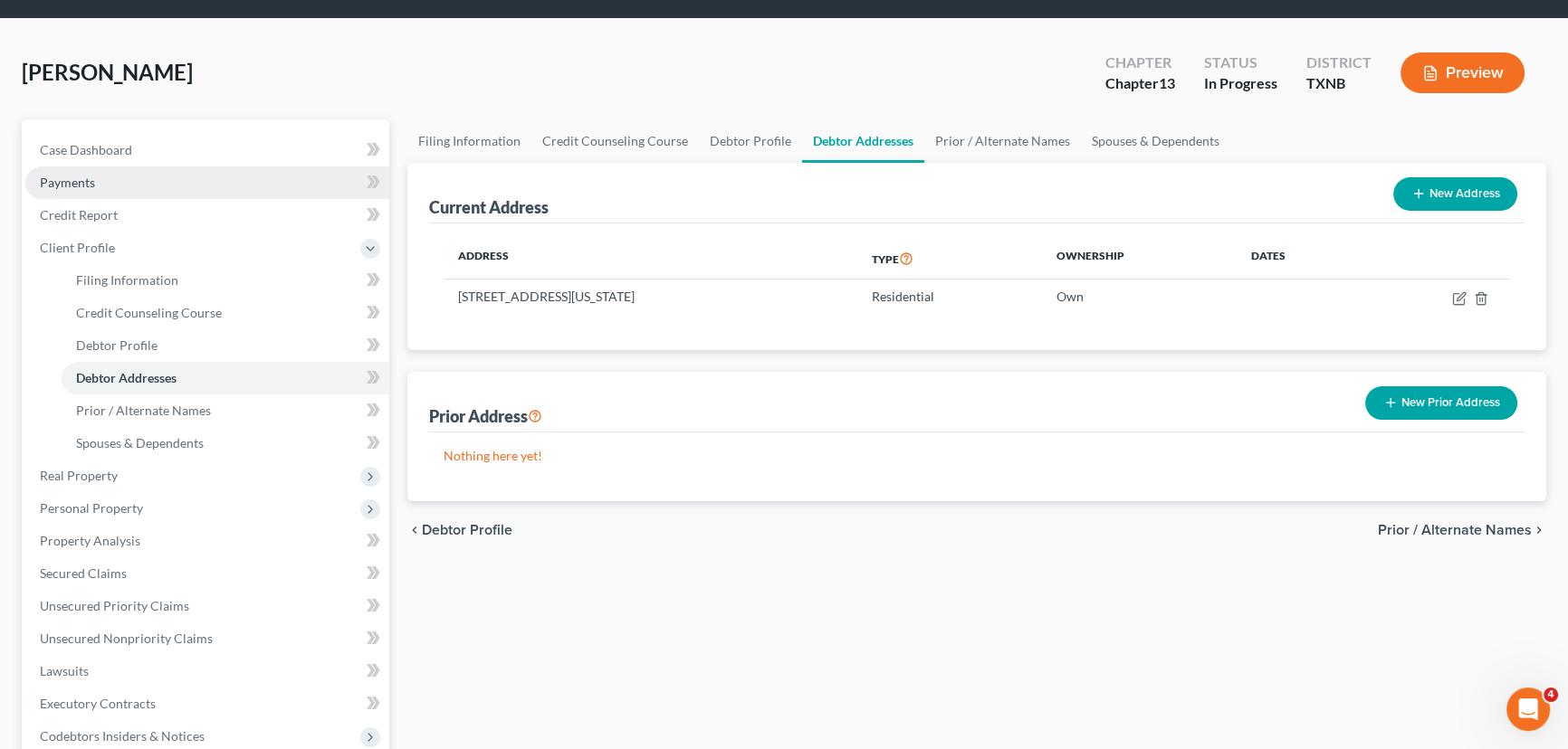
scroll to position [81, 0]
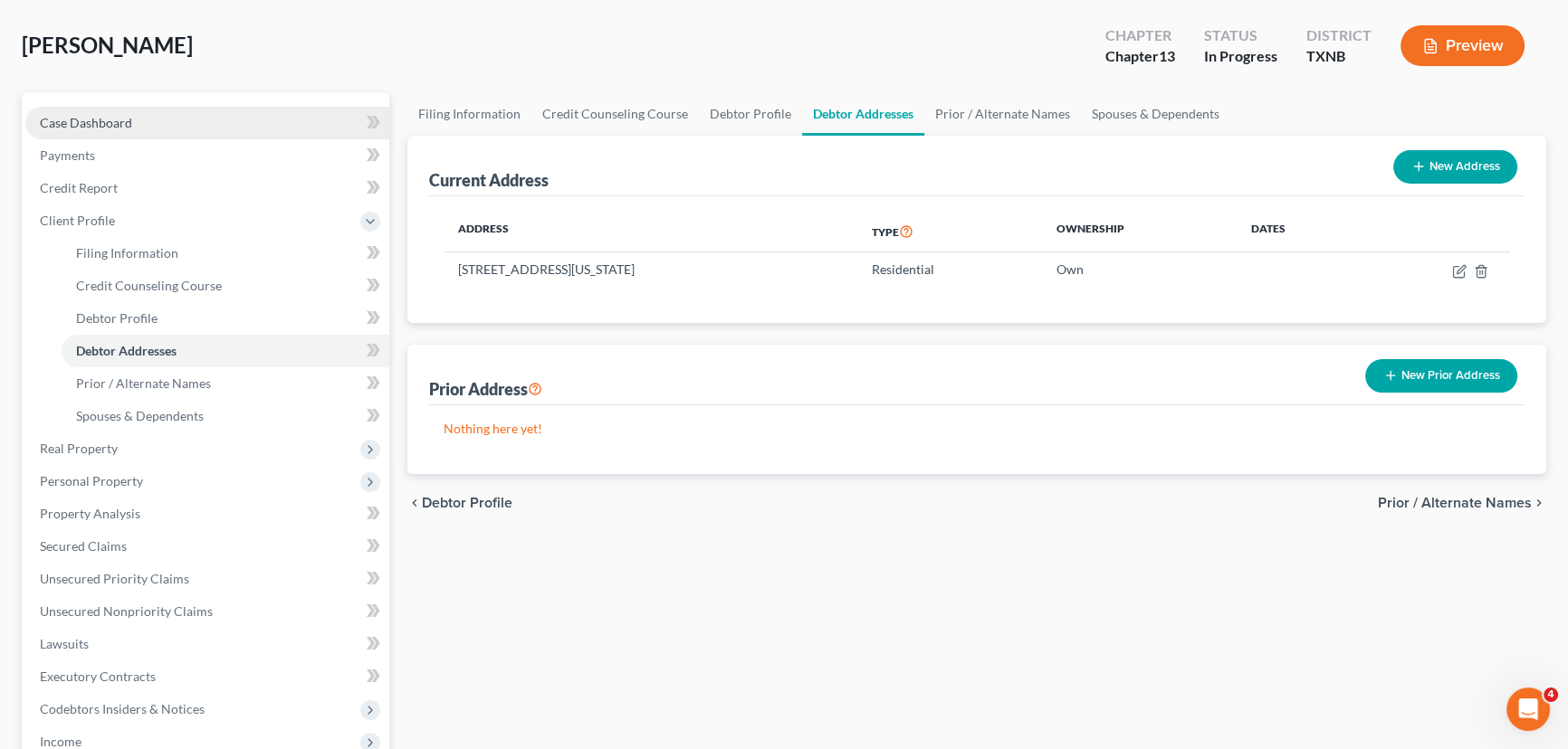
click at [119, 129] on link "Case Dashboard" at bounding box center [207, 122] width 364 height 33
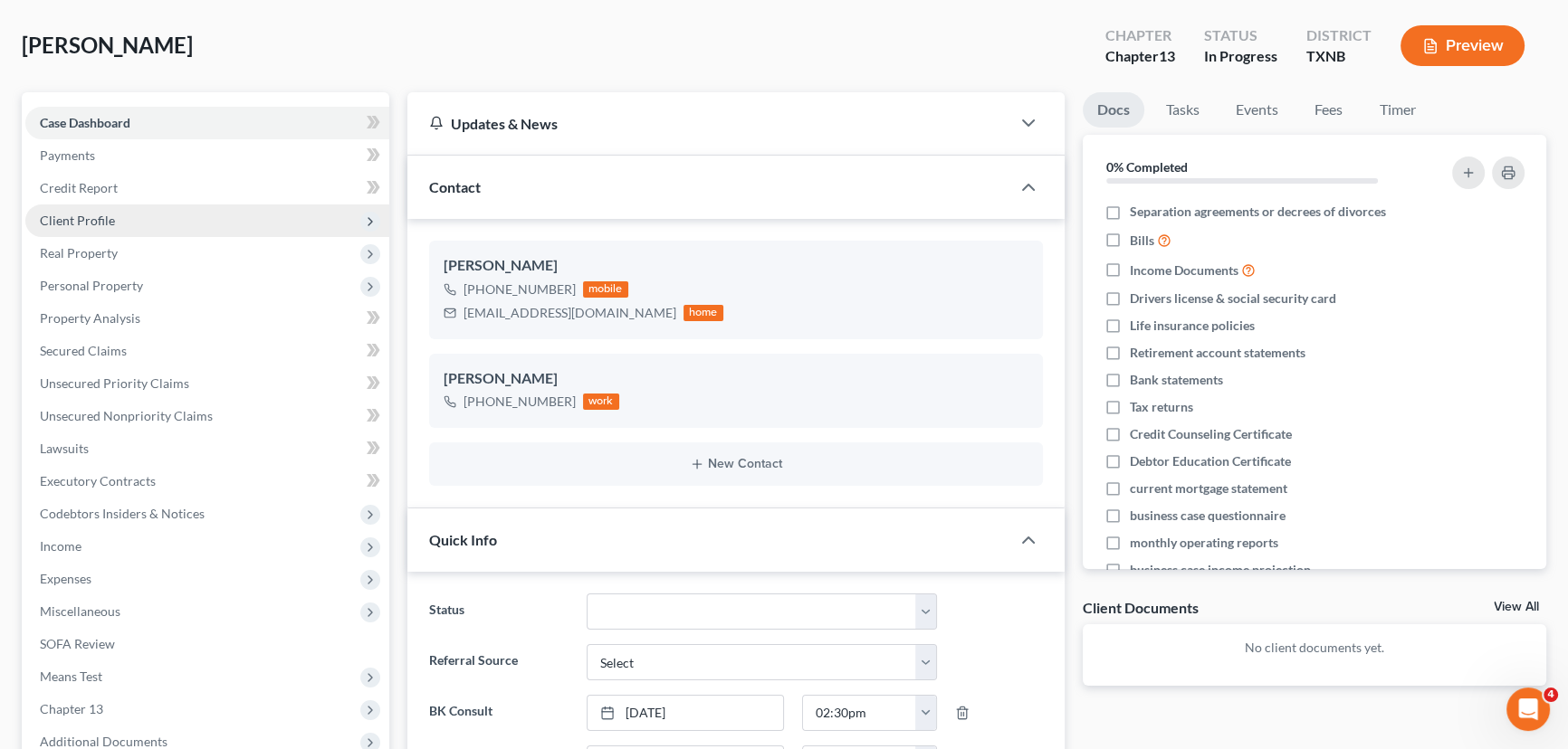
scroll to position [243, 0]
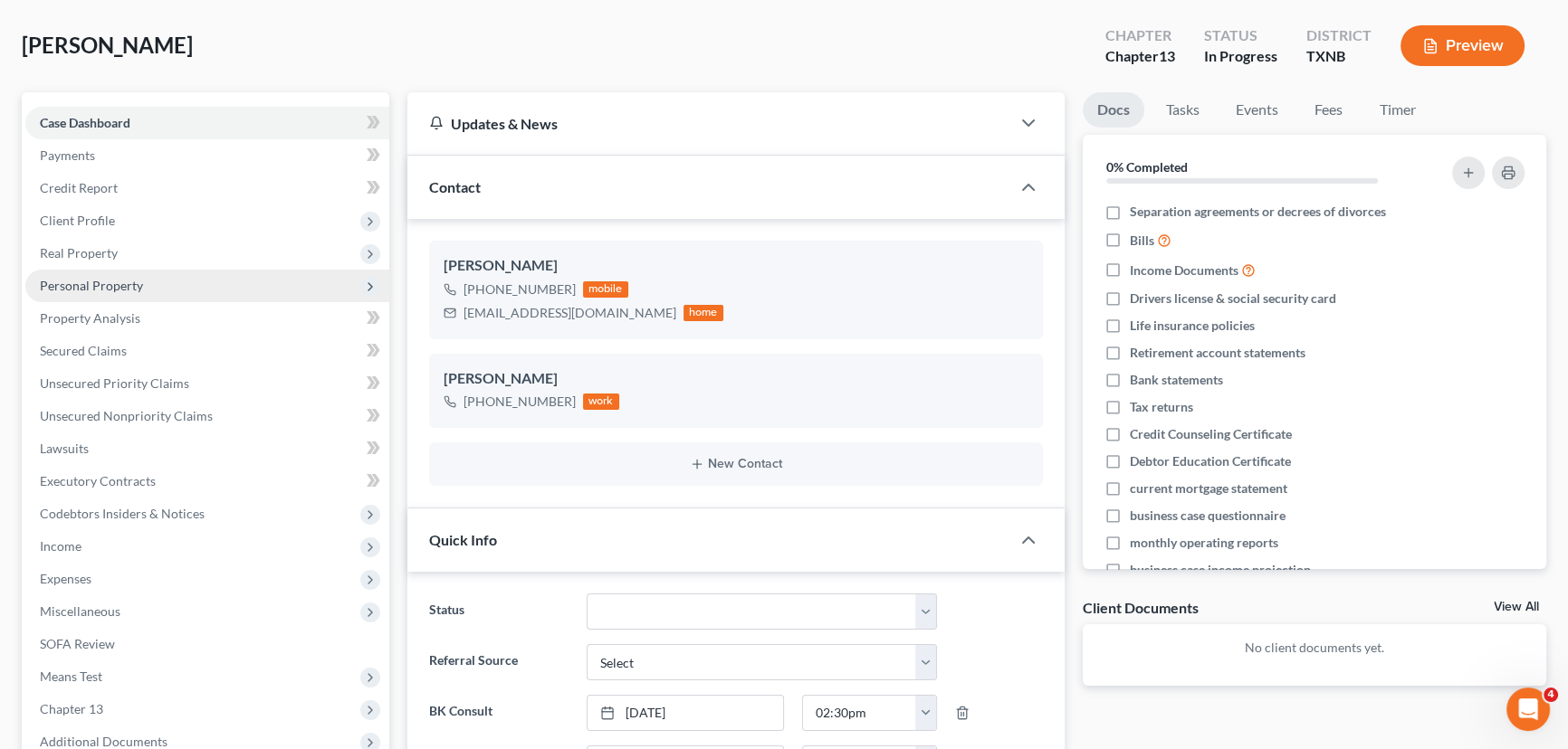
click at [95, 217] on span "Client Profile" at bounding box center [77, 220] width 76 height 15
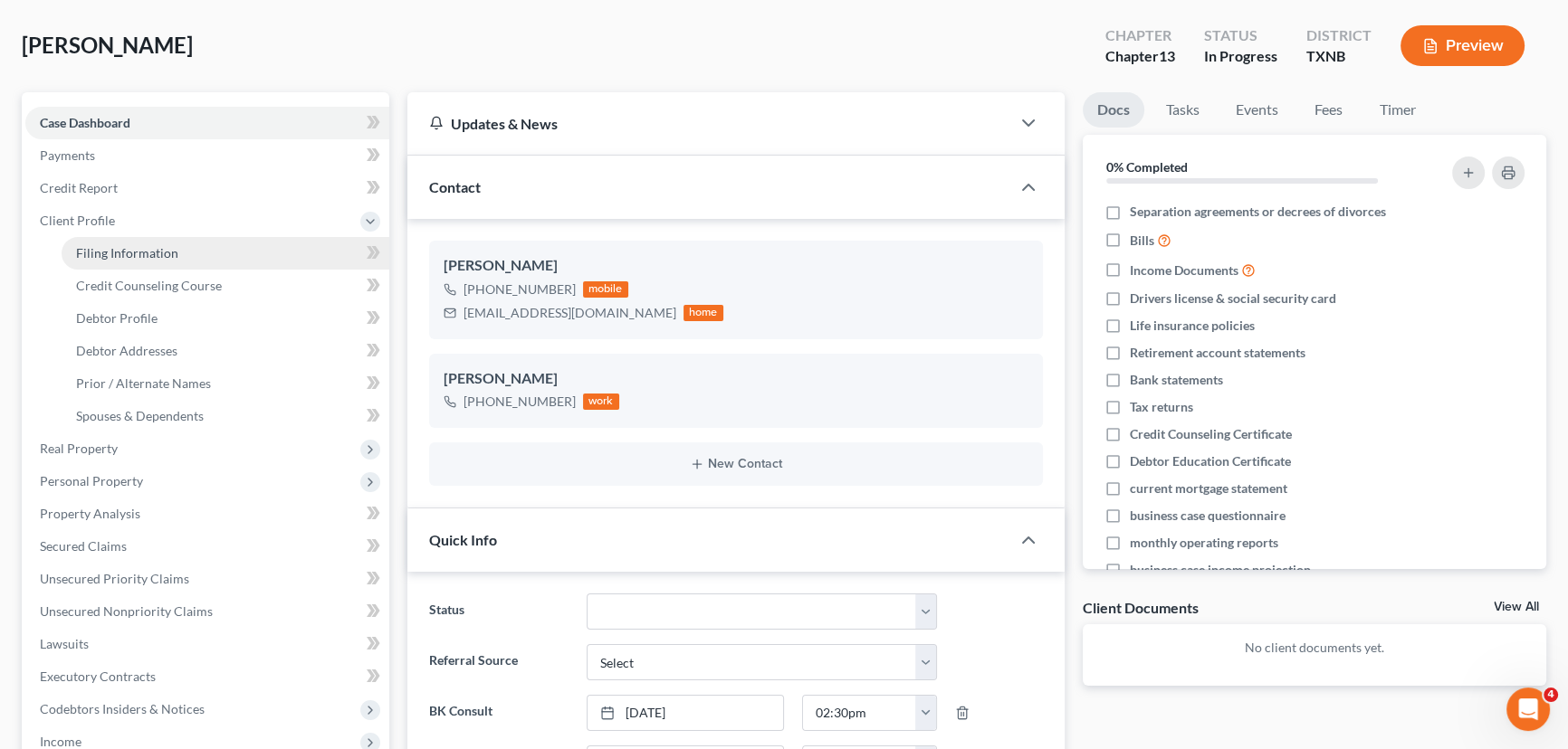
click at [145, 257] on span "Filing Information" at bounding box center [127, 253] width 103 height 15
select select "1"
select select "0"
select select "3"
select select "78"
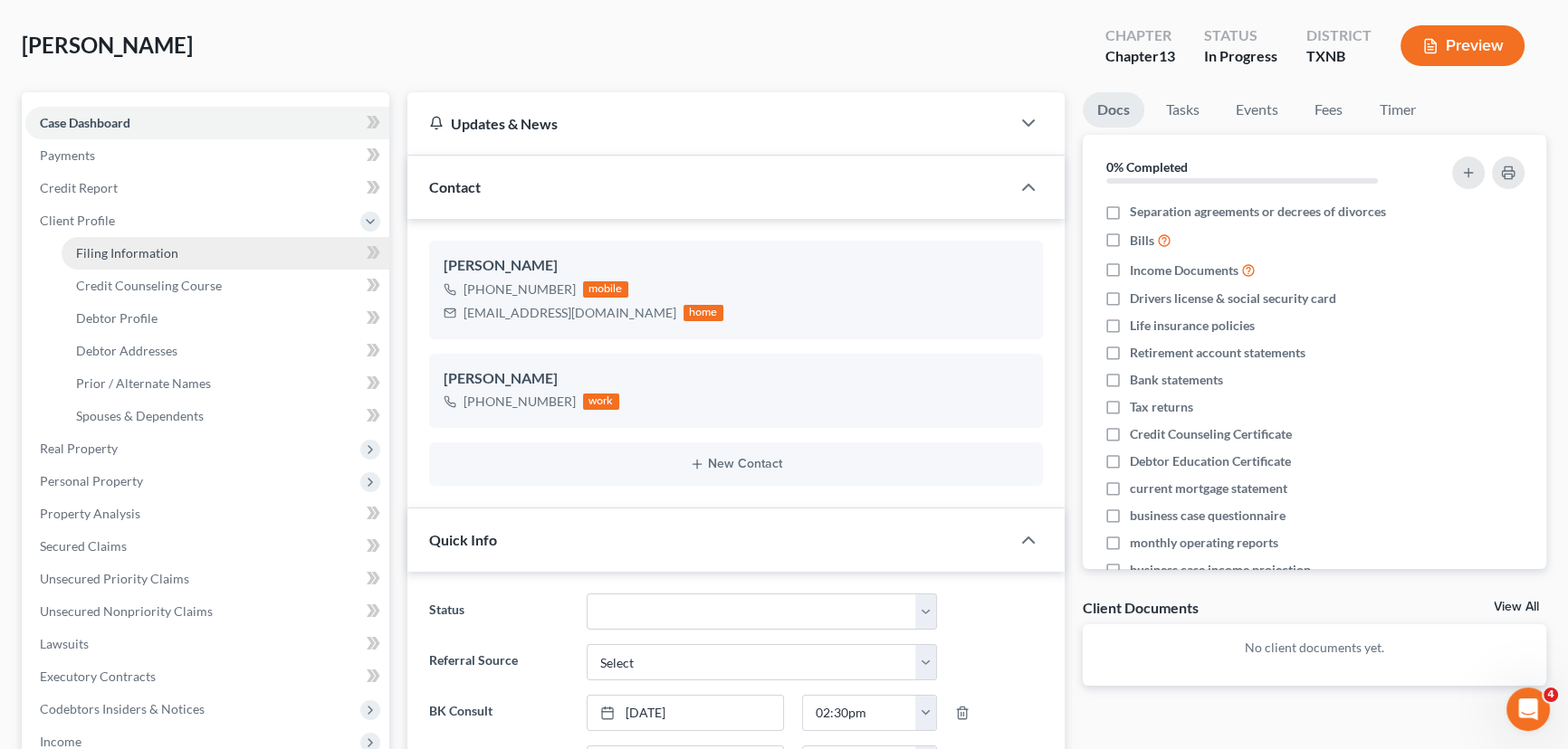
select select "0"
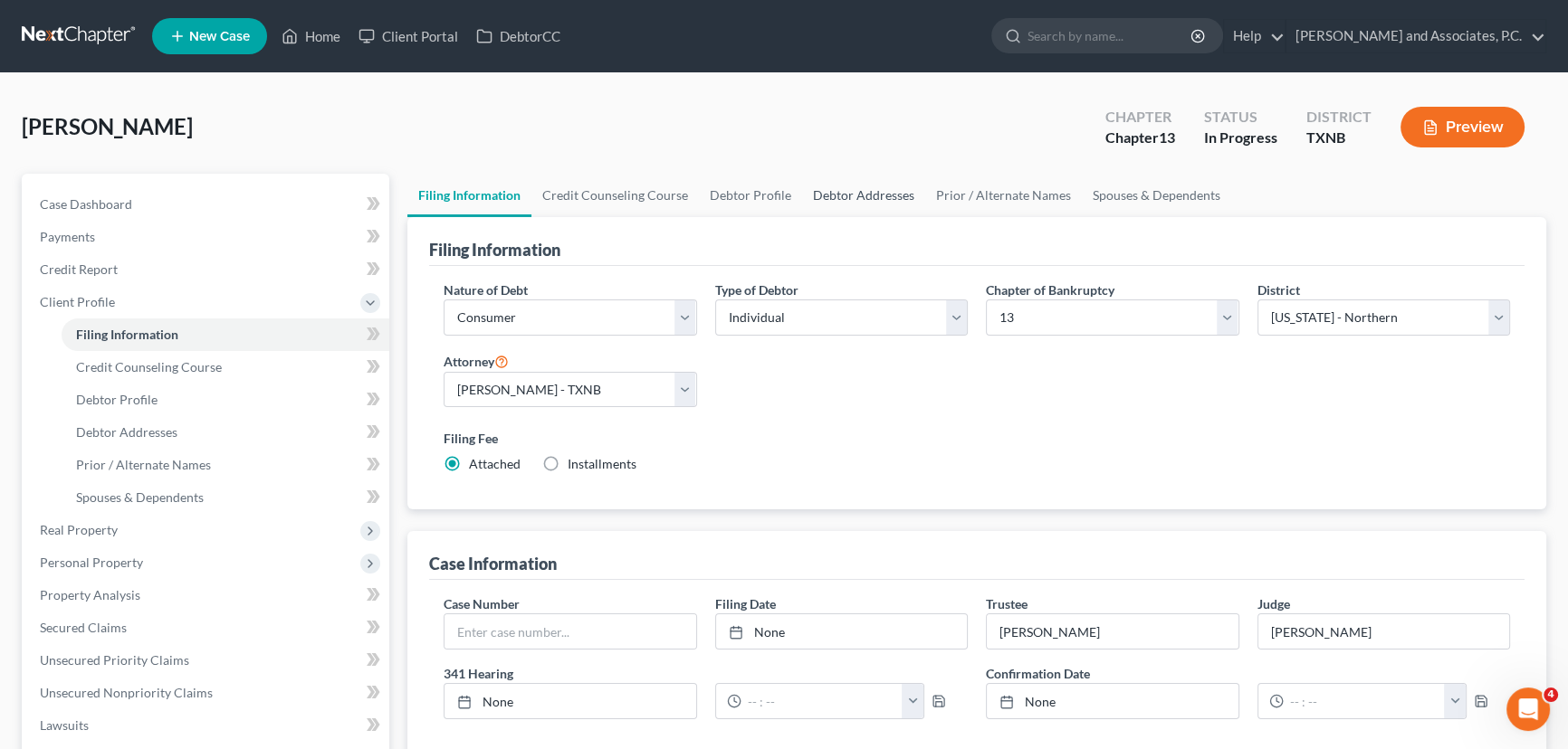
click at [854, 190] on link "Debtor Addresses" at bounding box center [863, 195] width 123 height 44
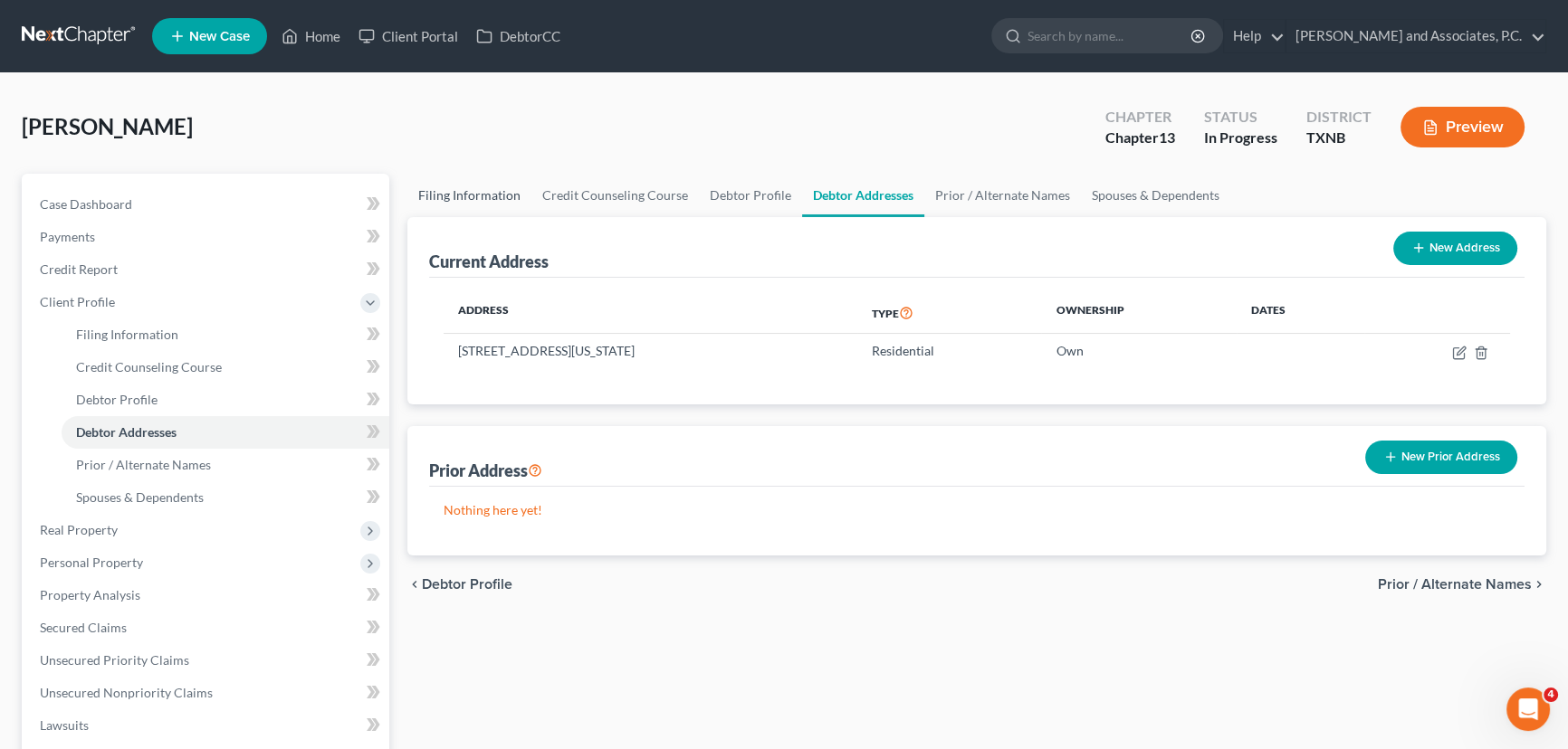
click at [506, 192] on link "Filing Information" at bounding box center [469, 195] width 124 height 44
select select "1"
select select "0"
select select "3"
select select "78"
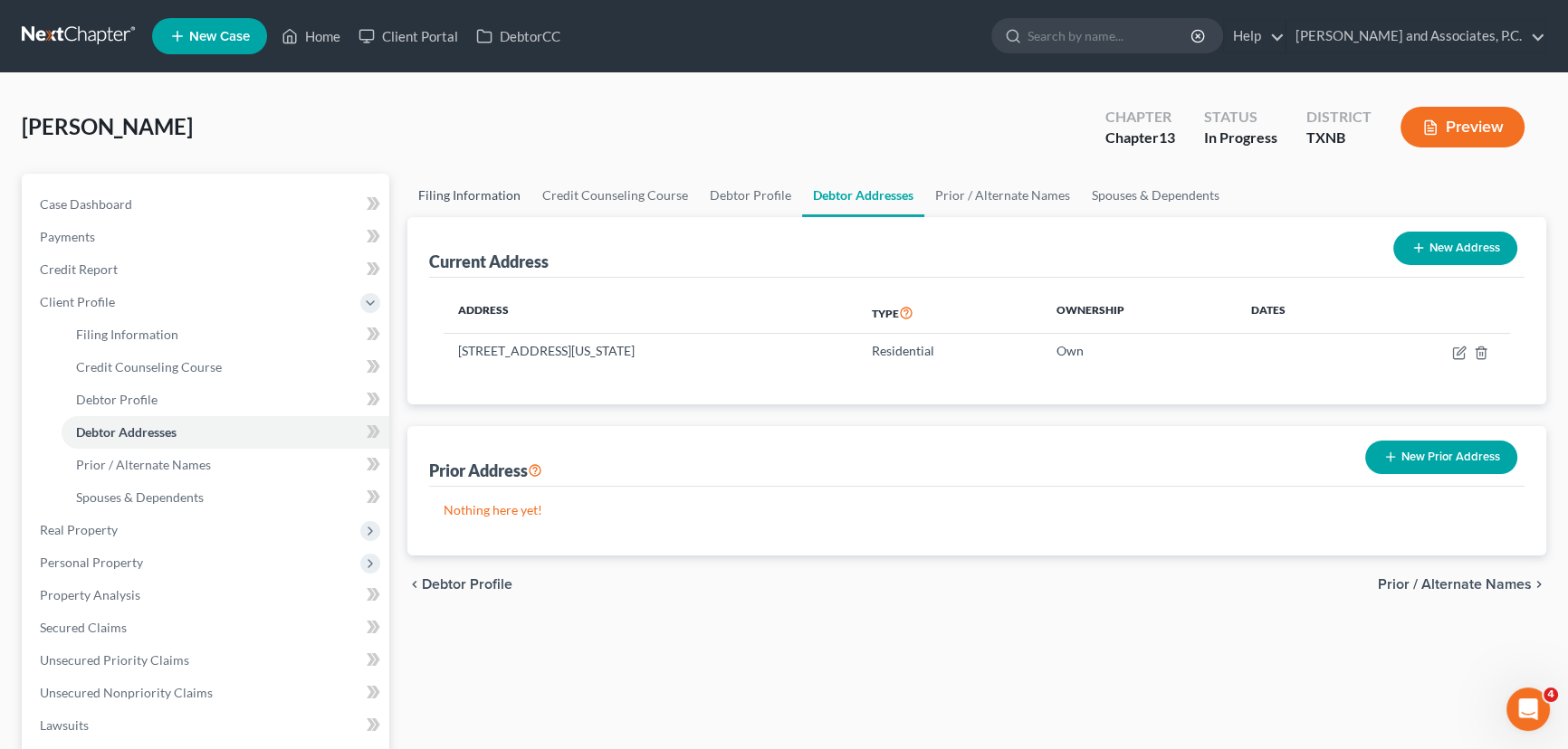
select select "0"
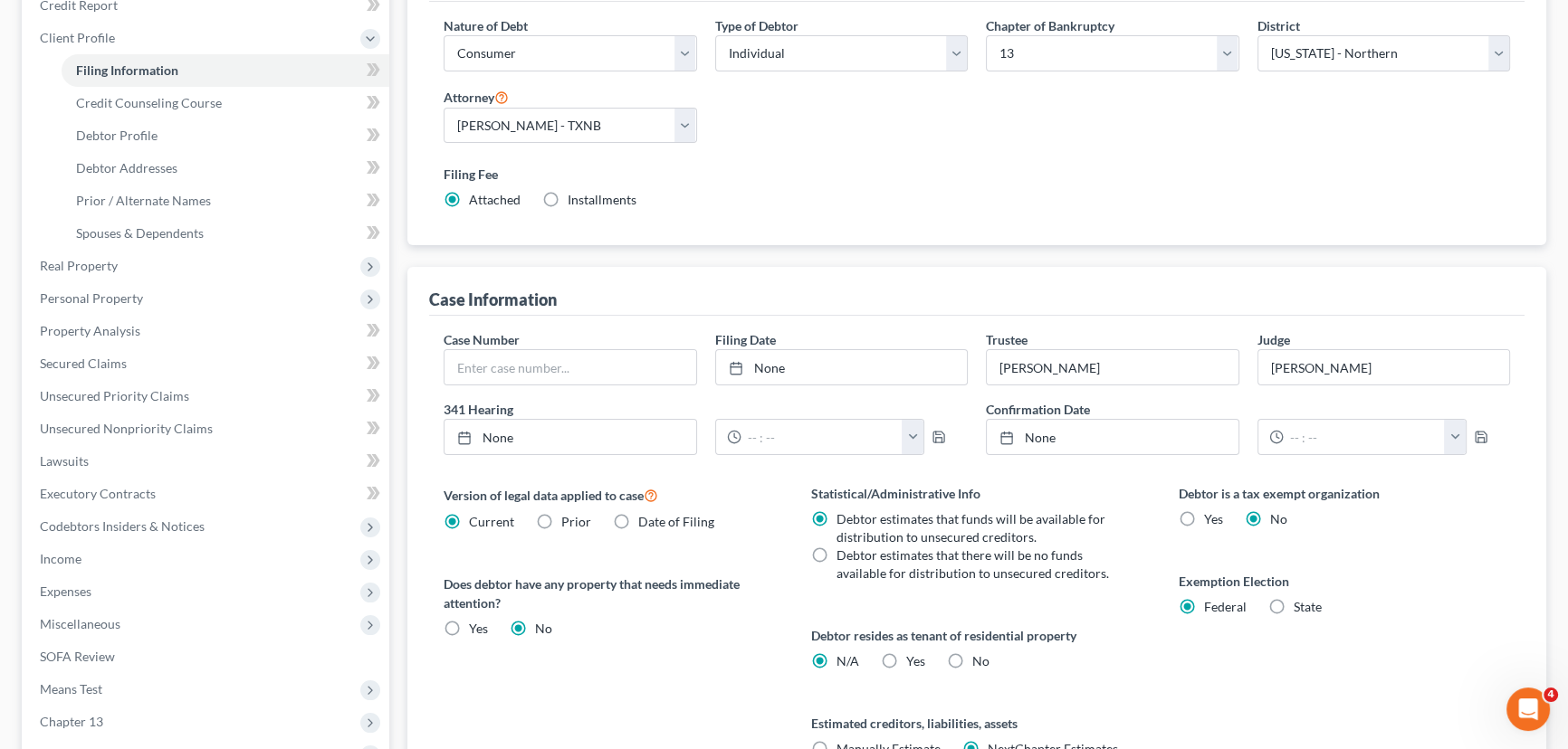
scroll to position [60, 0]
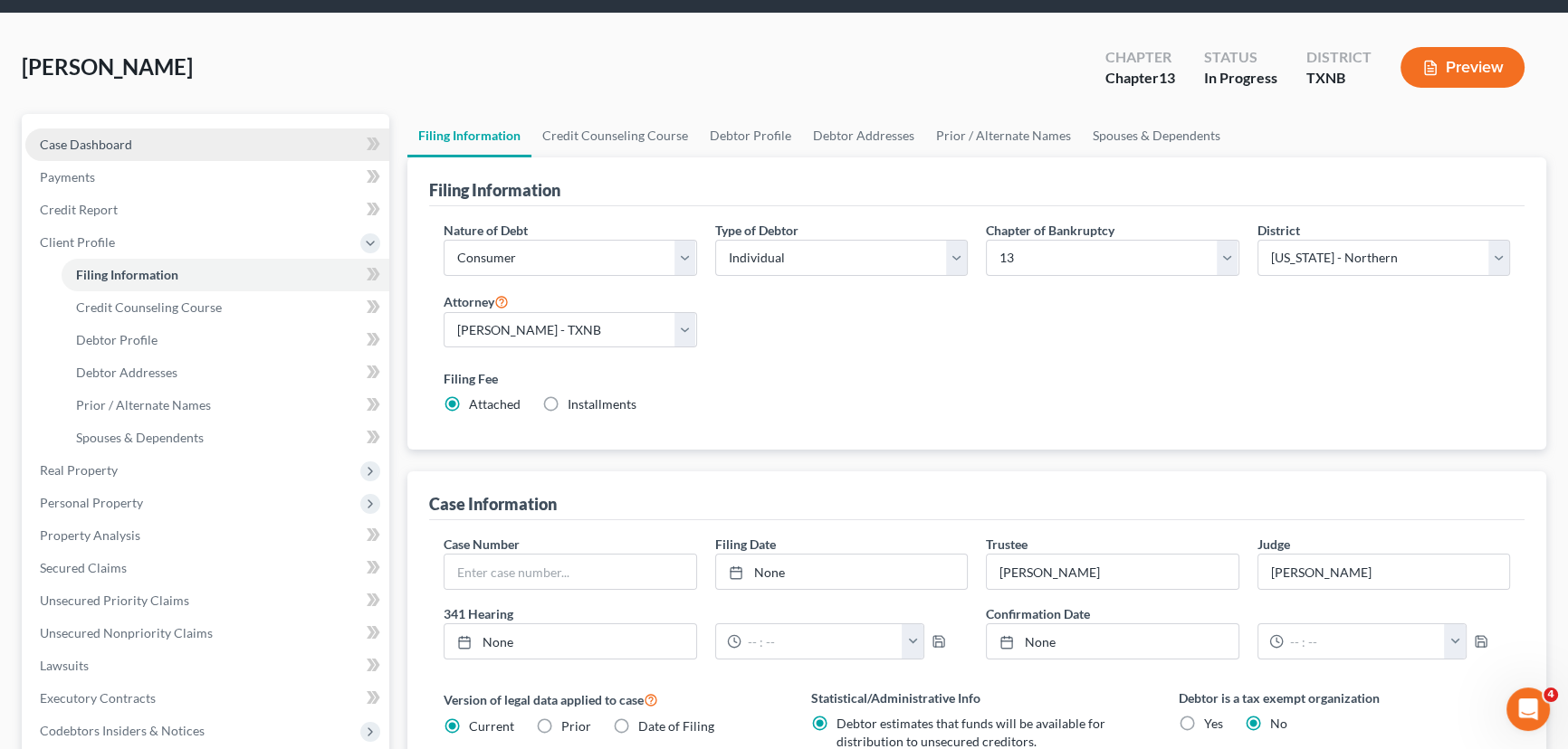
click at [129, 141] on span "Case Dashboard" at bounding box center [86, 144] width 92 height 15
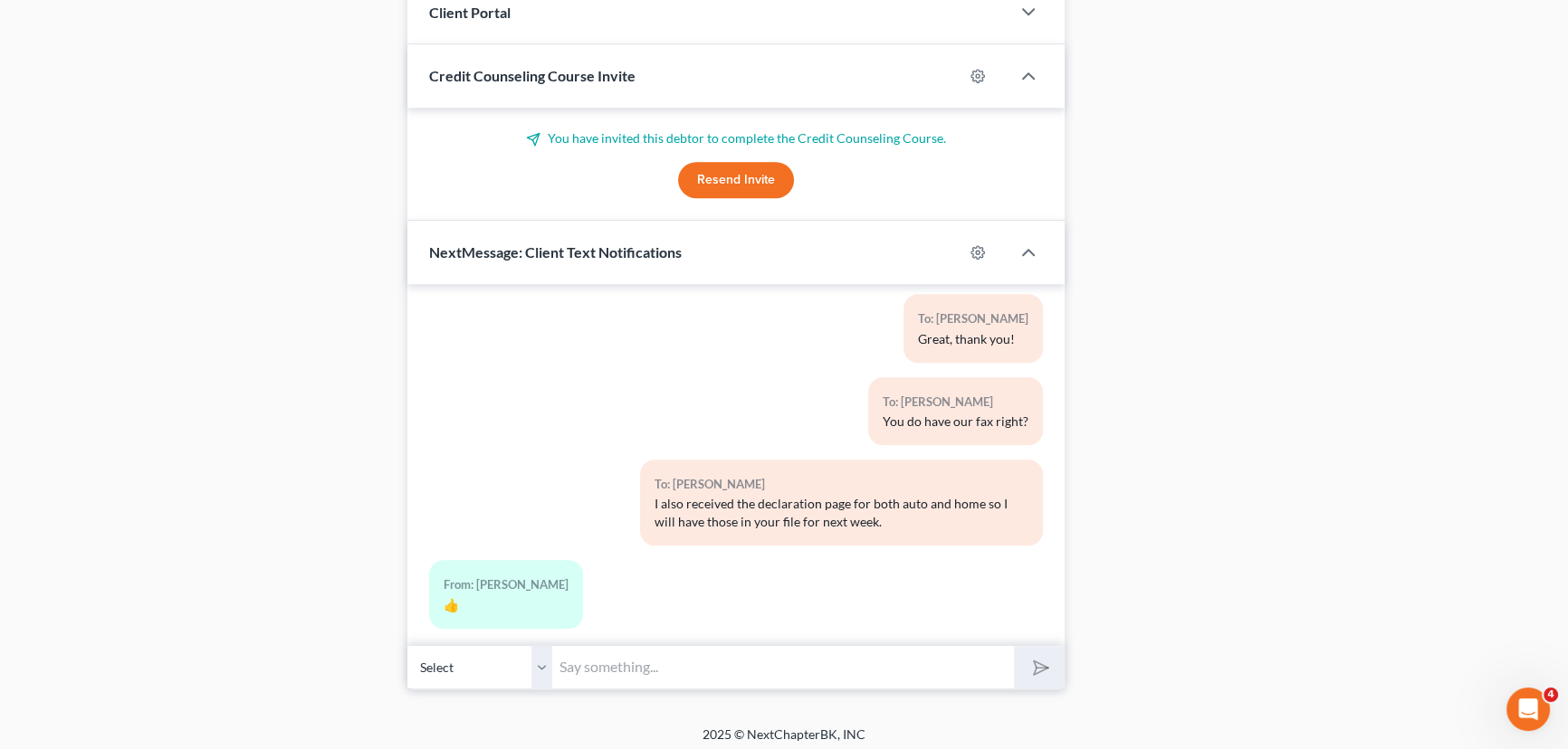
scroll to position [1581, 0]
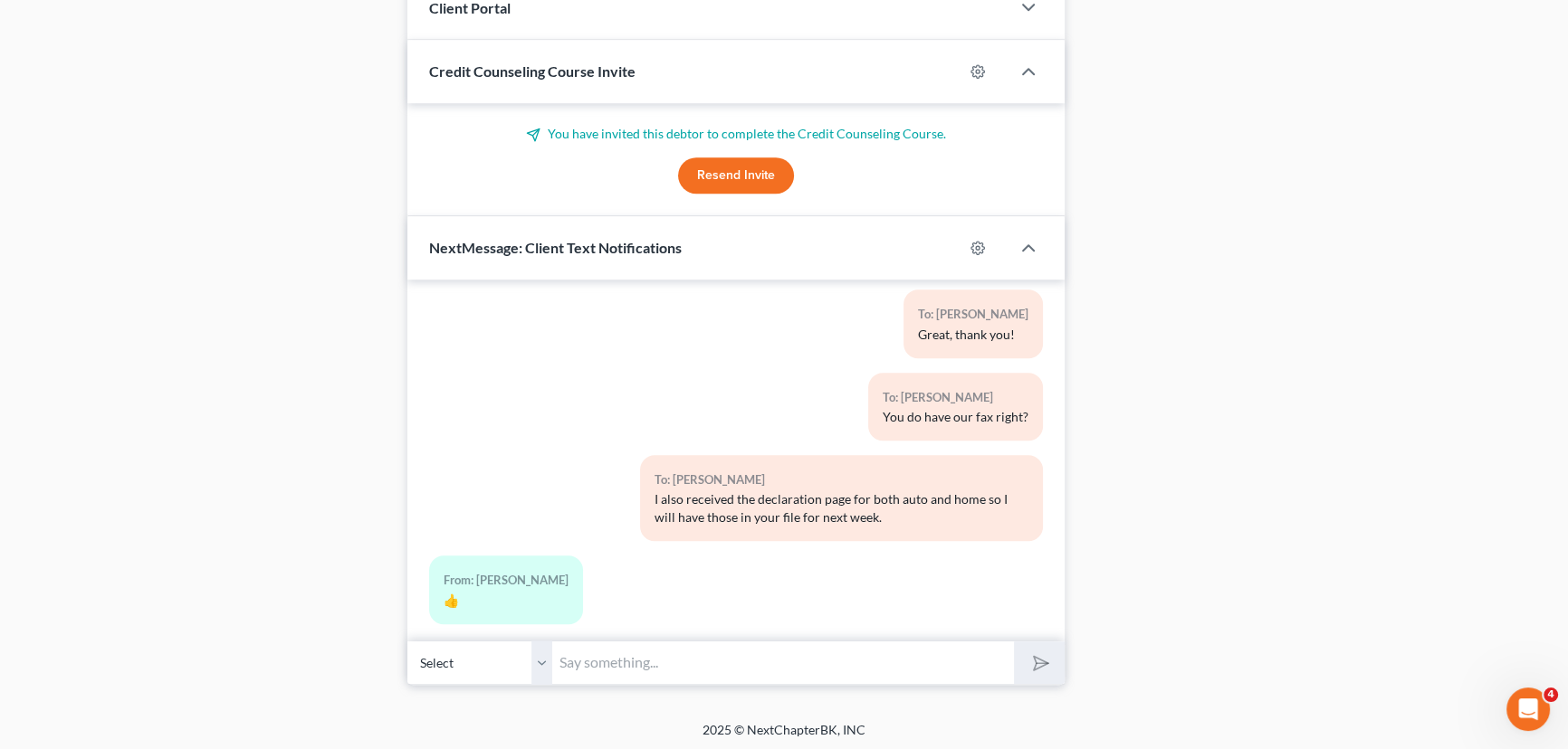
click at [600, 648] on input "text" at bounding box center [783, 663] width 462 height 45
type input "Hey"
click at [1014, 642] on button "submit" at bounding box center [1038, 663] width 49 height 43
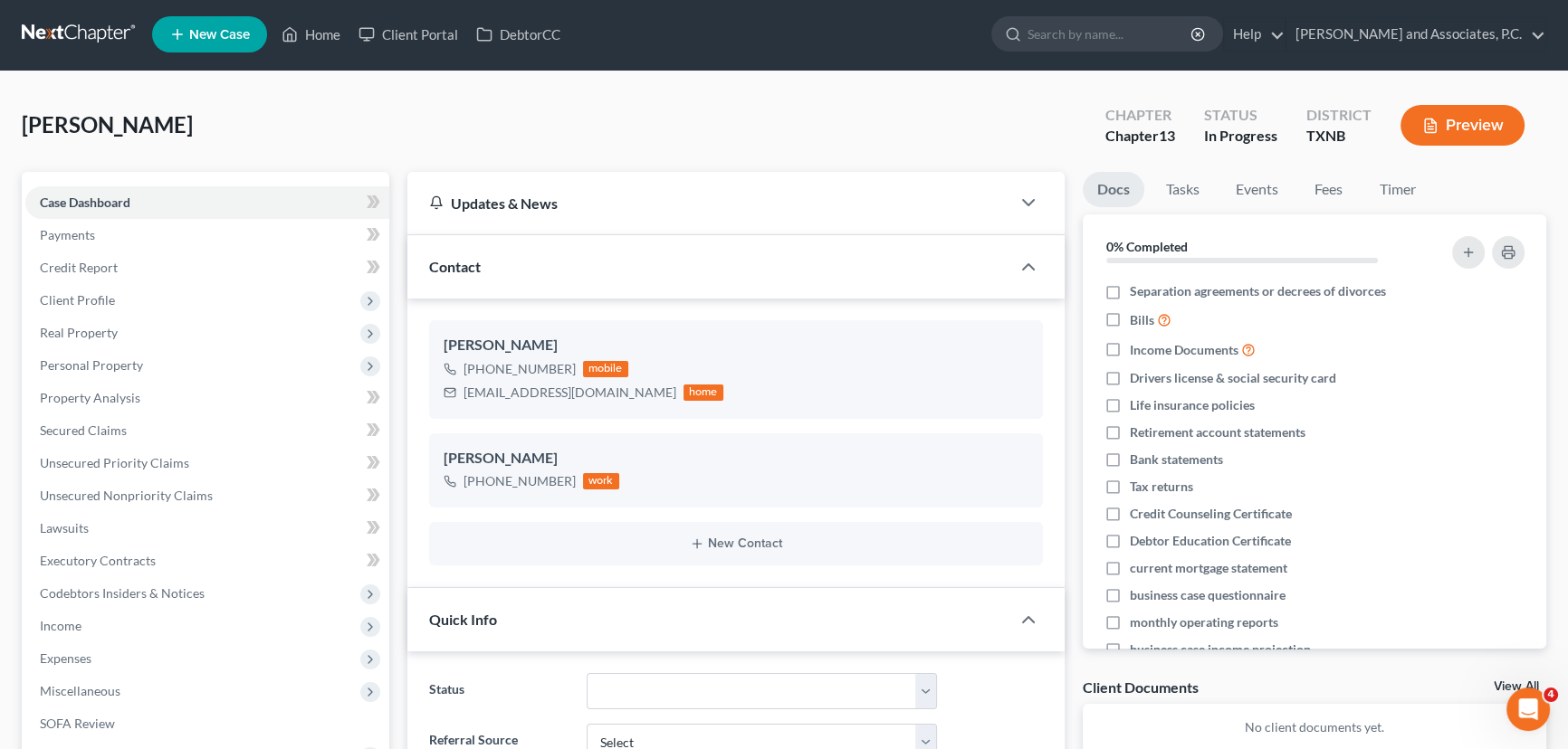
scroll to position [0, 0]
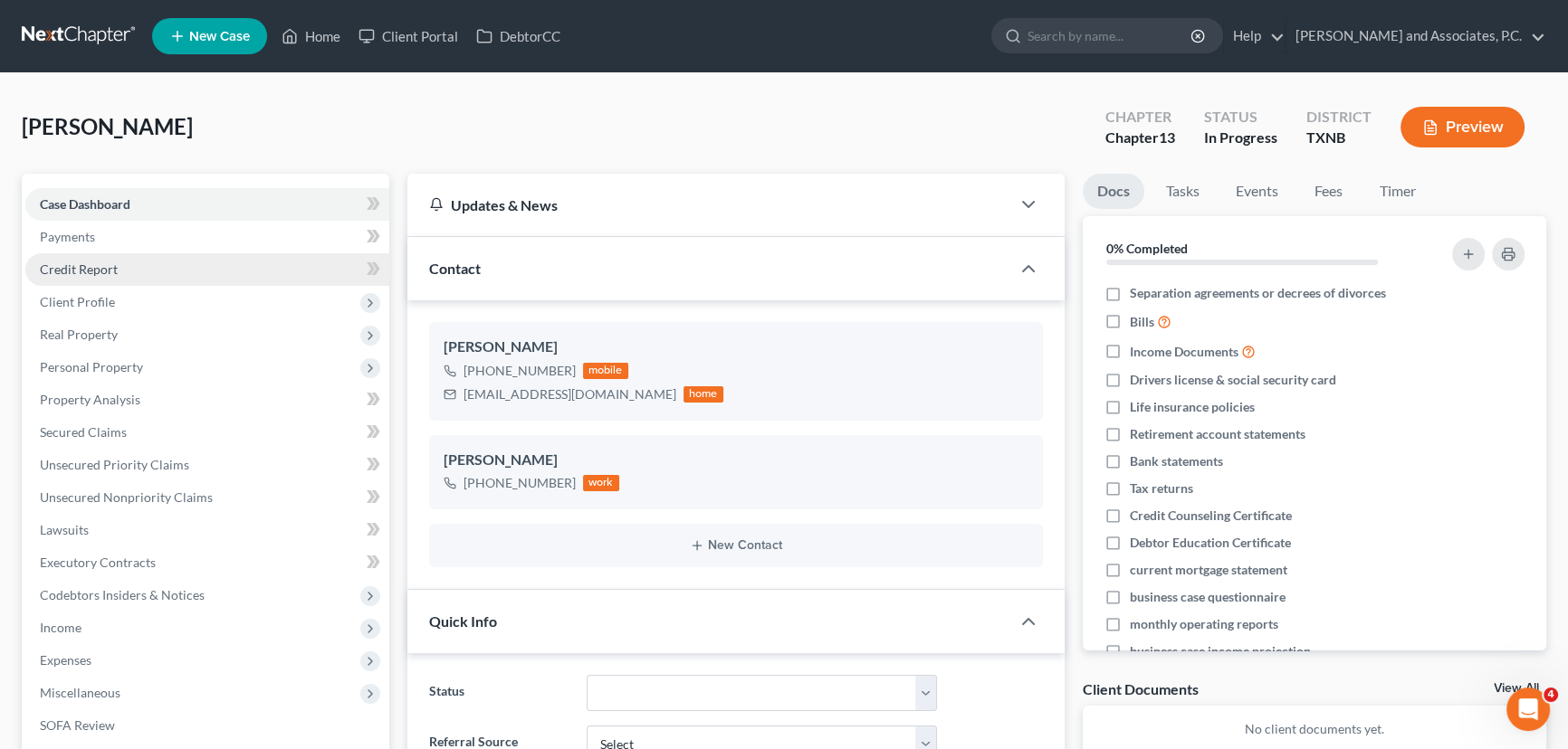
click at [107, 276] on link "Credit Report" at bounding box center [207, 270] width 364 height 33
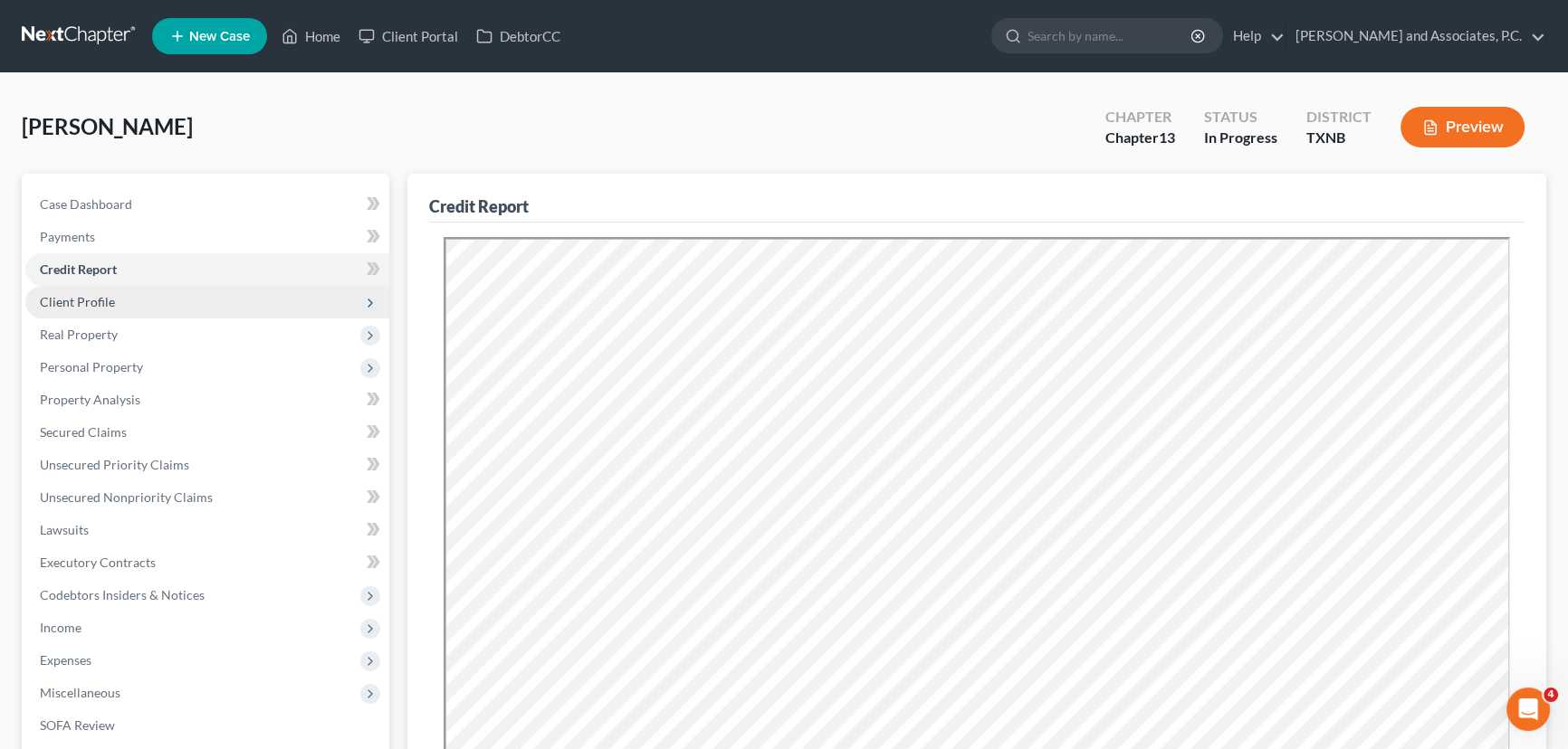
click at [101, 297] on span "Client Profile" at bounding box center [77, 301] width 76 height 15
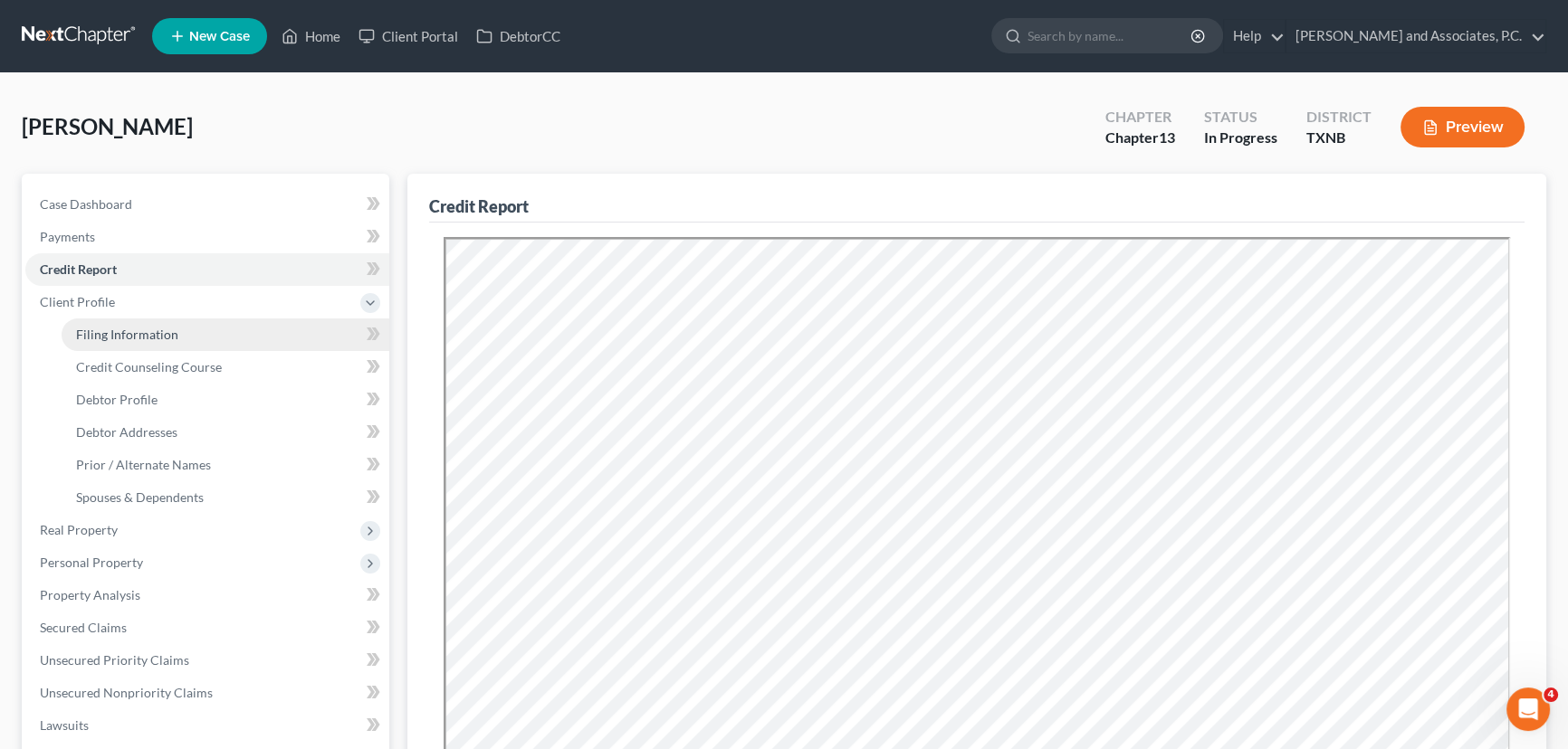
click at [128, 331] on span "Filing Information" at bounding box center [127, 334] width 103 height 15
select select "1"
select select "0"
select select "3"
select select "78"
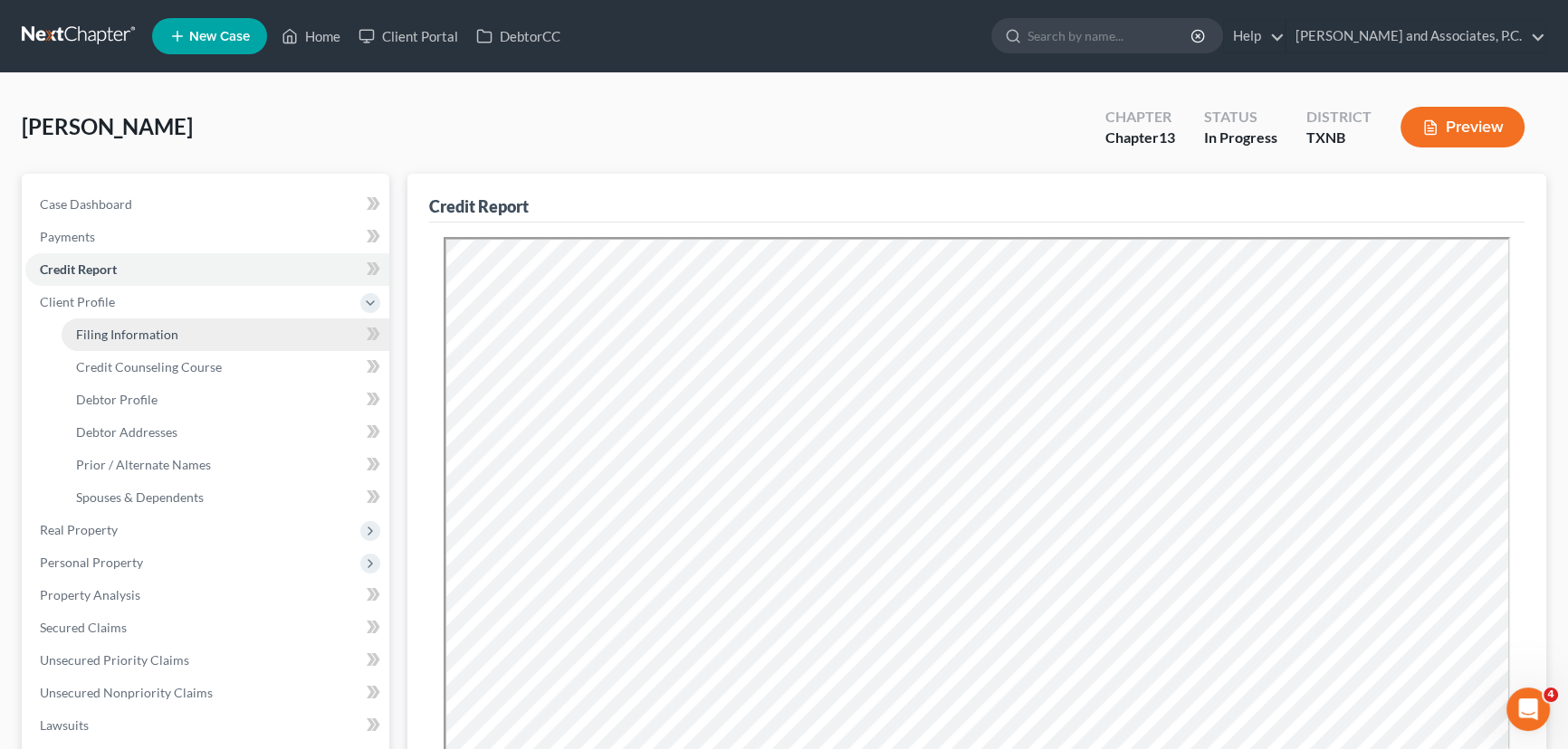
select select "0"
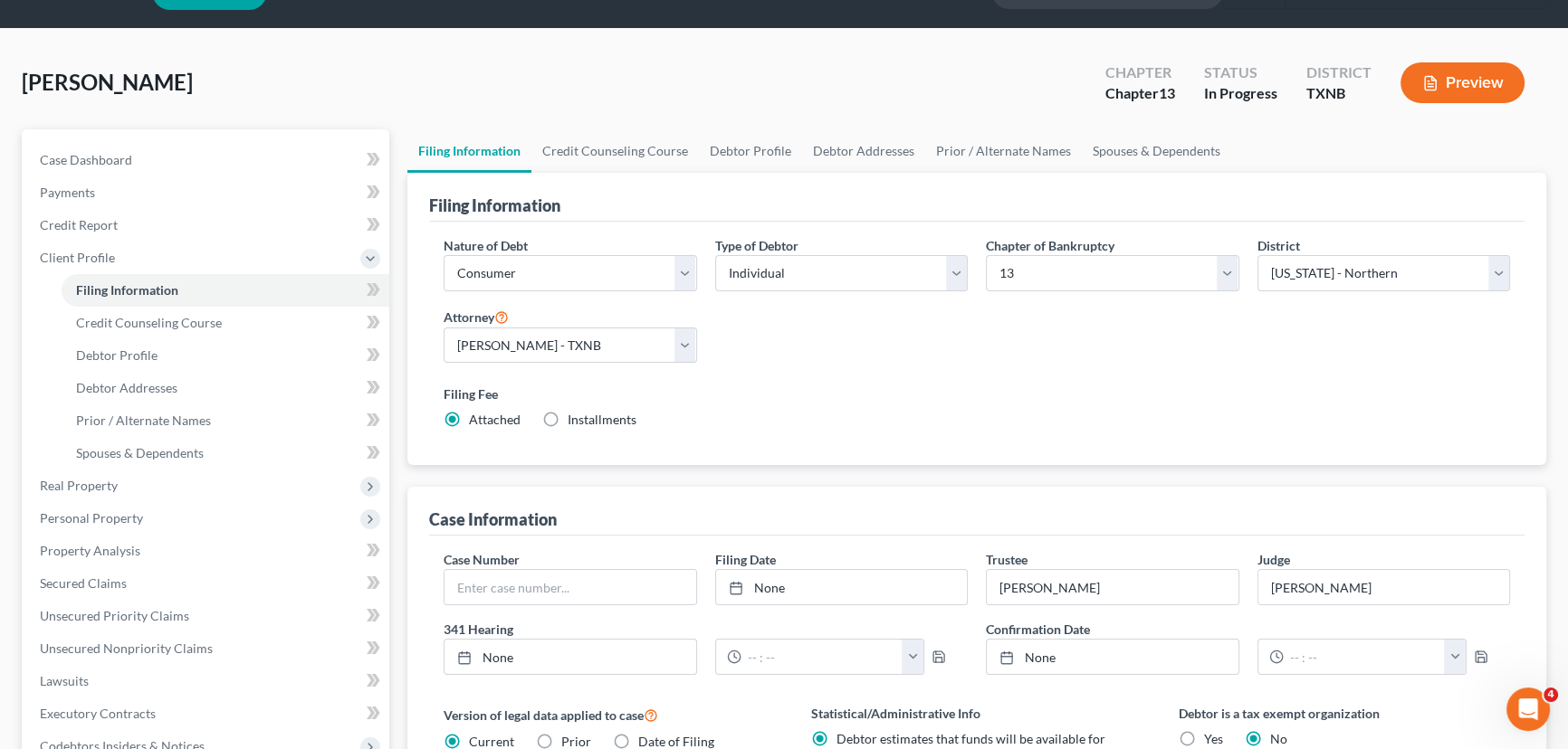
scroll to position [81, 0]
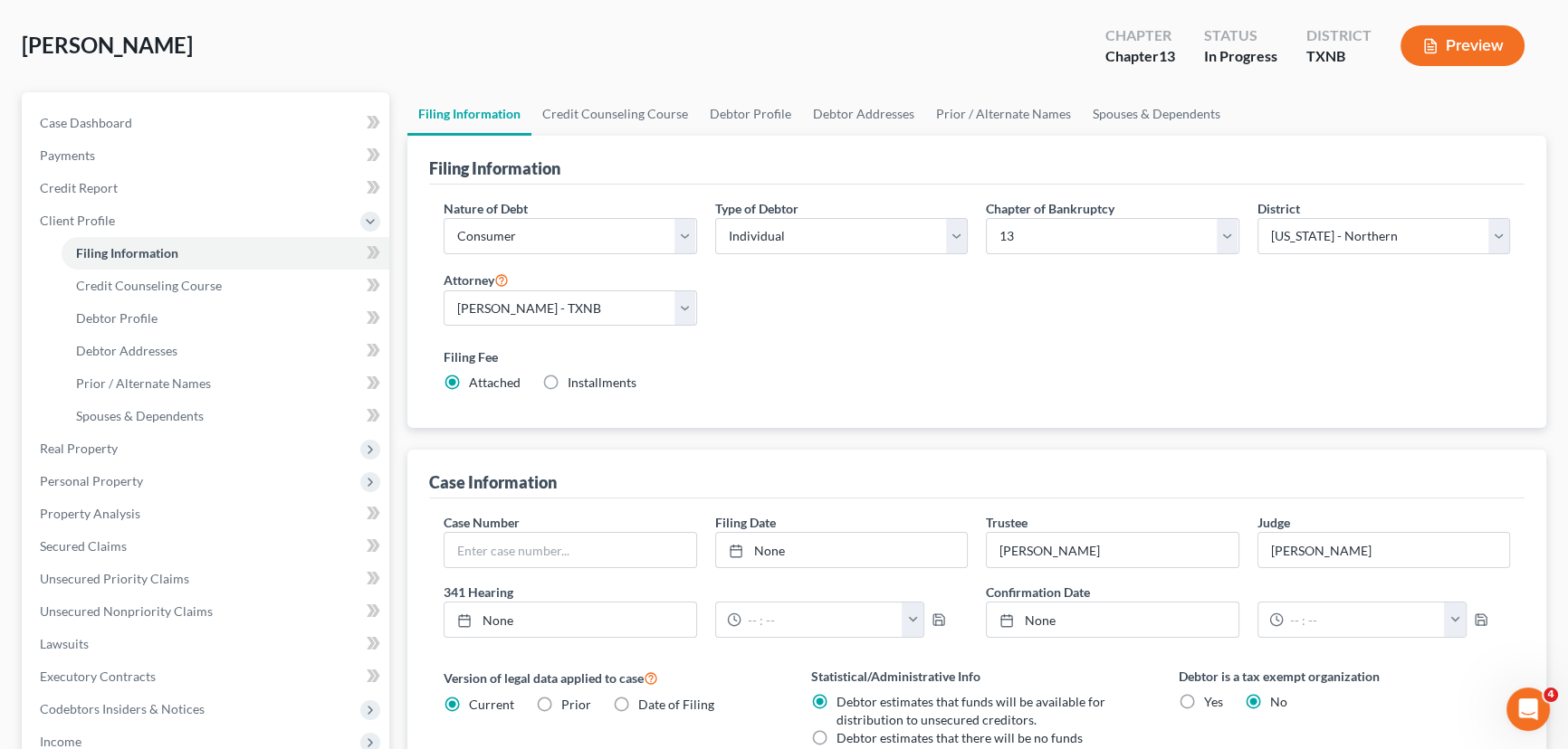
drag, startPoint x: 441, startPoint y: 262, endPoint x: 549, endPoint y: 50, distance: 237.9
click at [550, 49] on div "[PERSON_NAME] Upgraded Chapter Chapter 13 Status In [GEOGRAPHIC_DATA] [GEOGRAPH…" at bounding box center [784, 53] width 1525 height 78
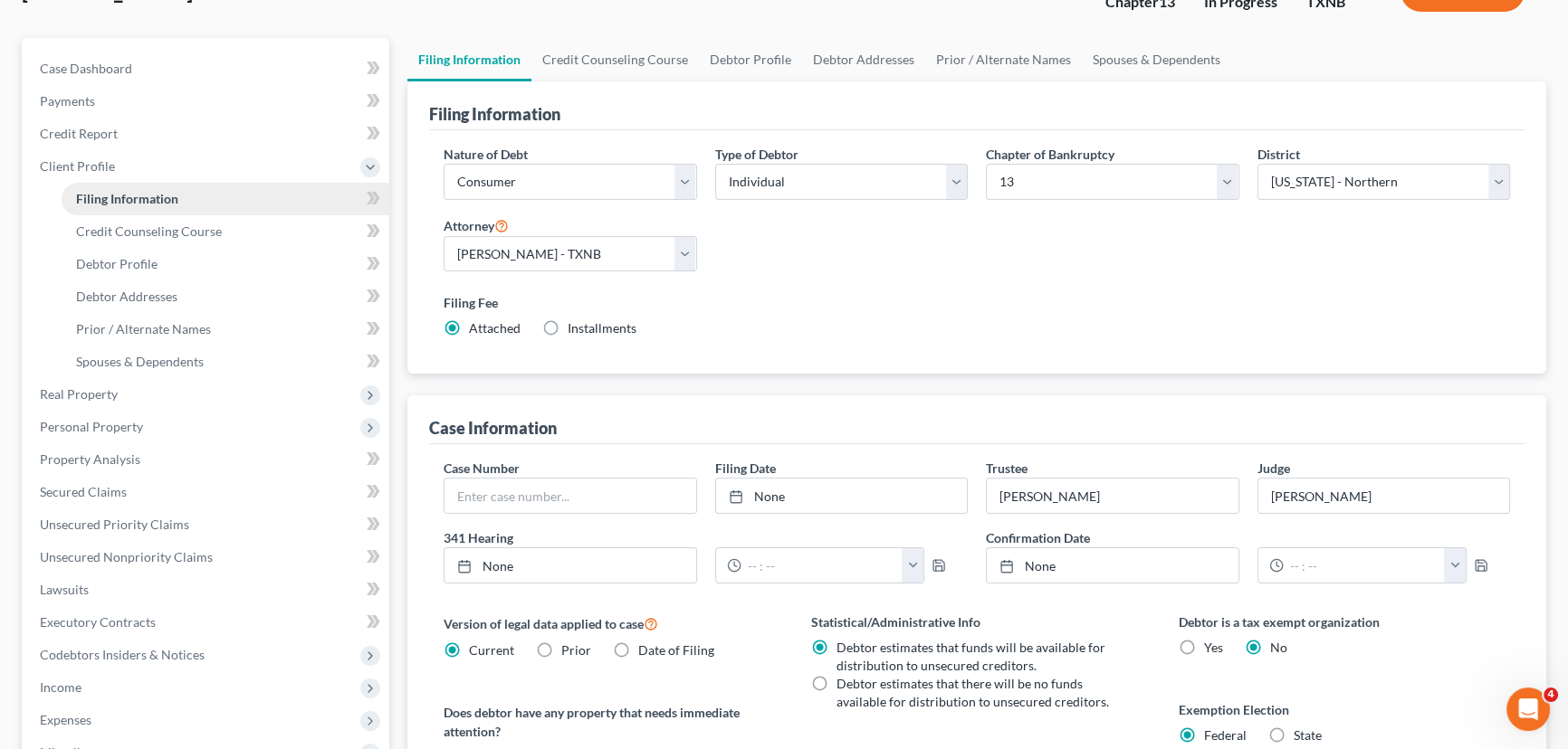
scroll to position [164, 0]
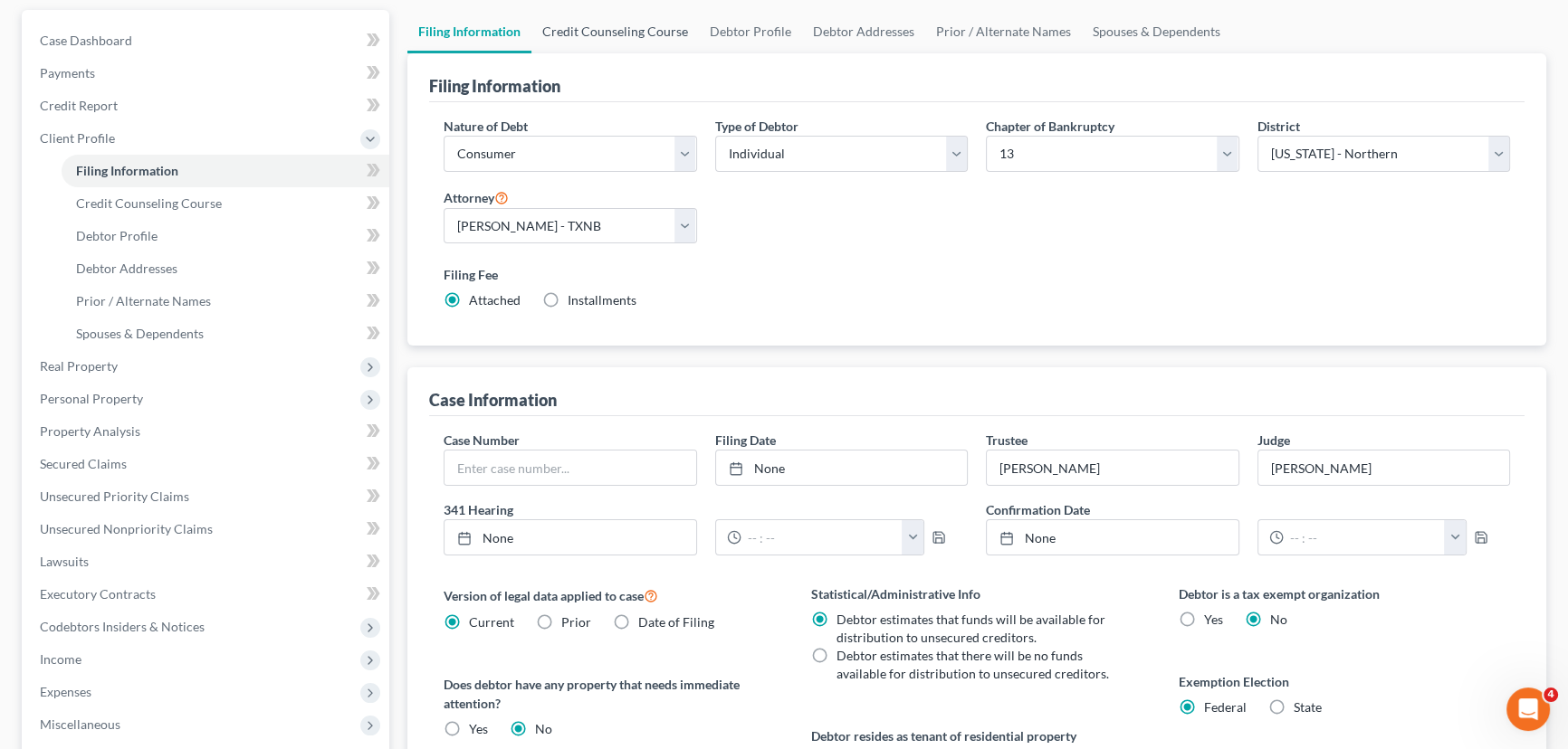
click at [616, 36] on link "Credit Counseling Course" at bounding box center [614, 32] width 167 height 44
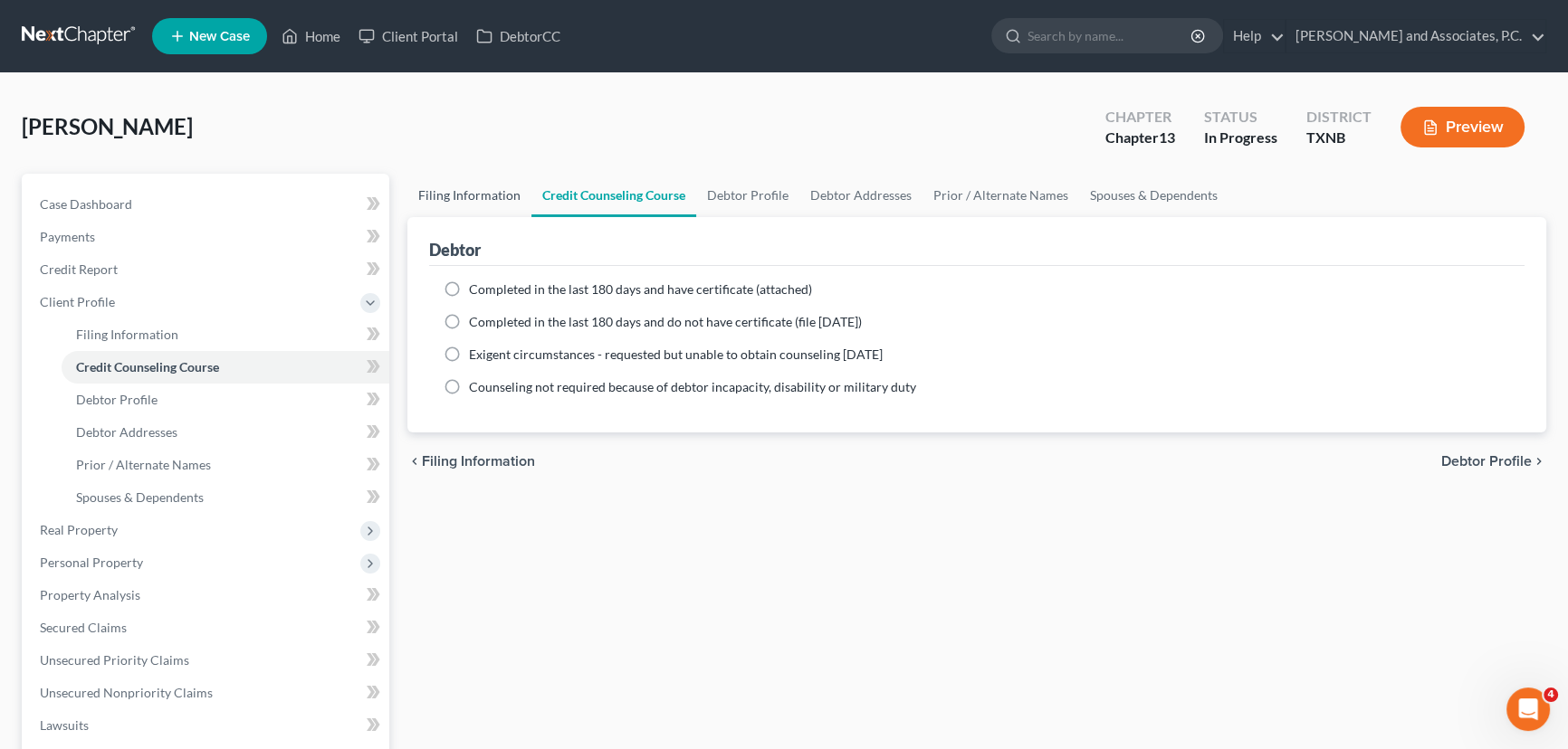
click at [474, 187] on link "Filing Information" at bounding box center [469, 195] width 124 height 44
select select "1"
select select "0"
select select "3"
select select "78"
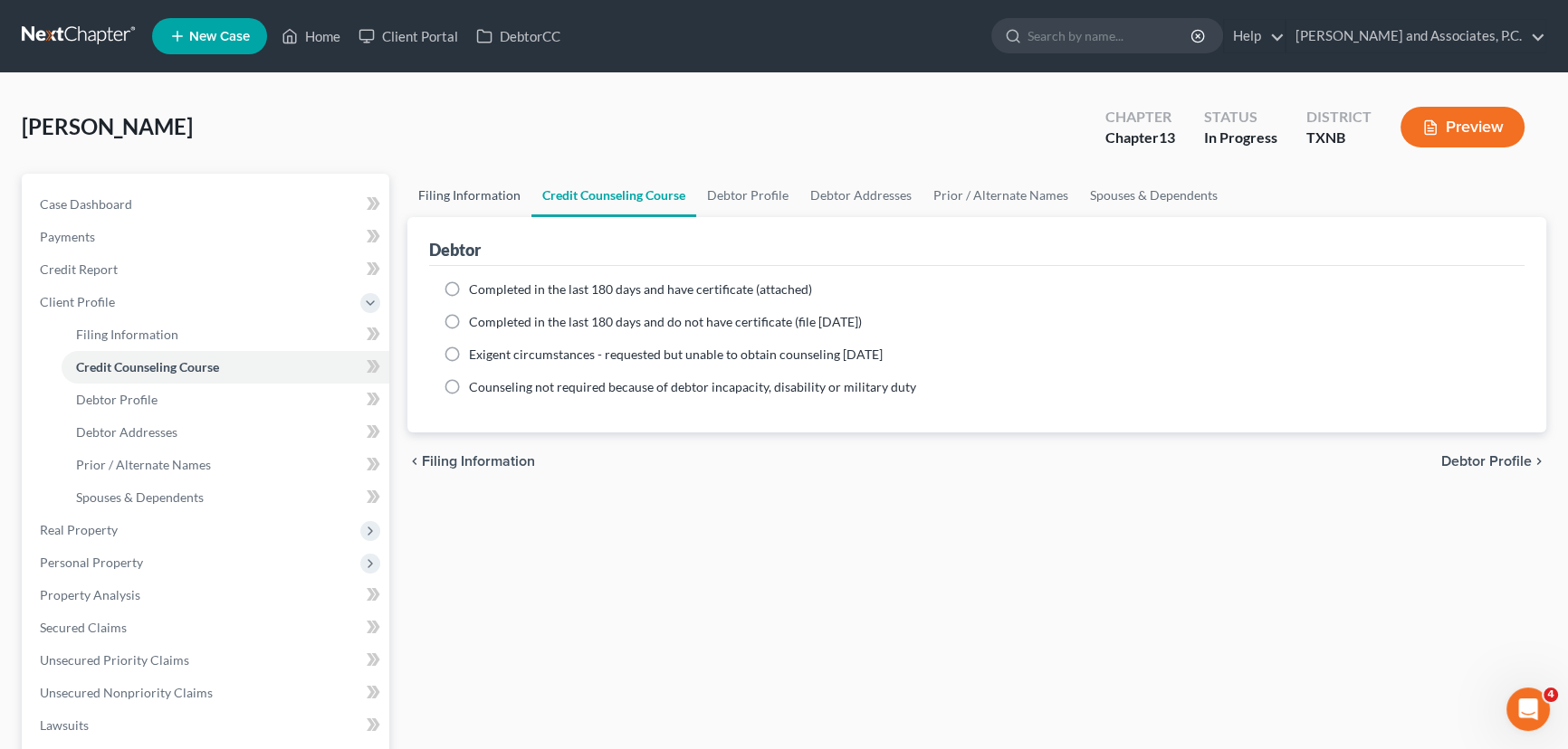
select select "0"
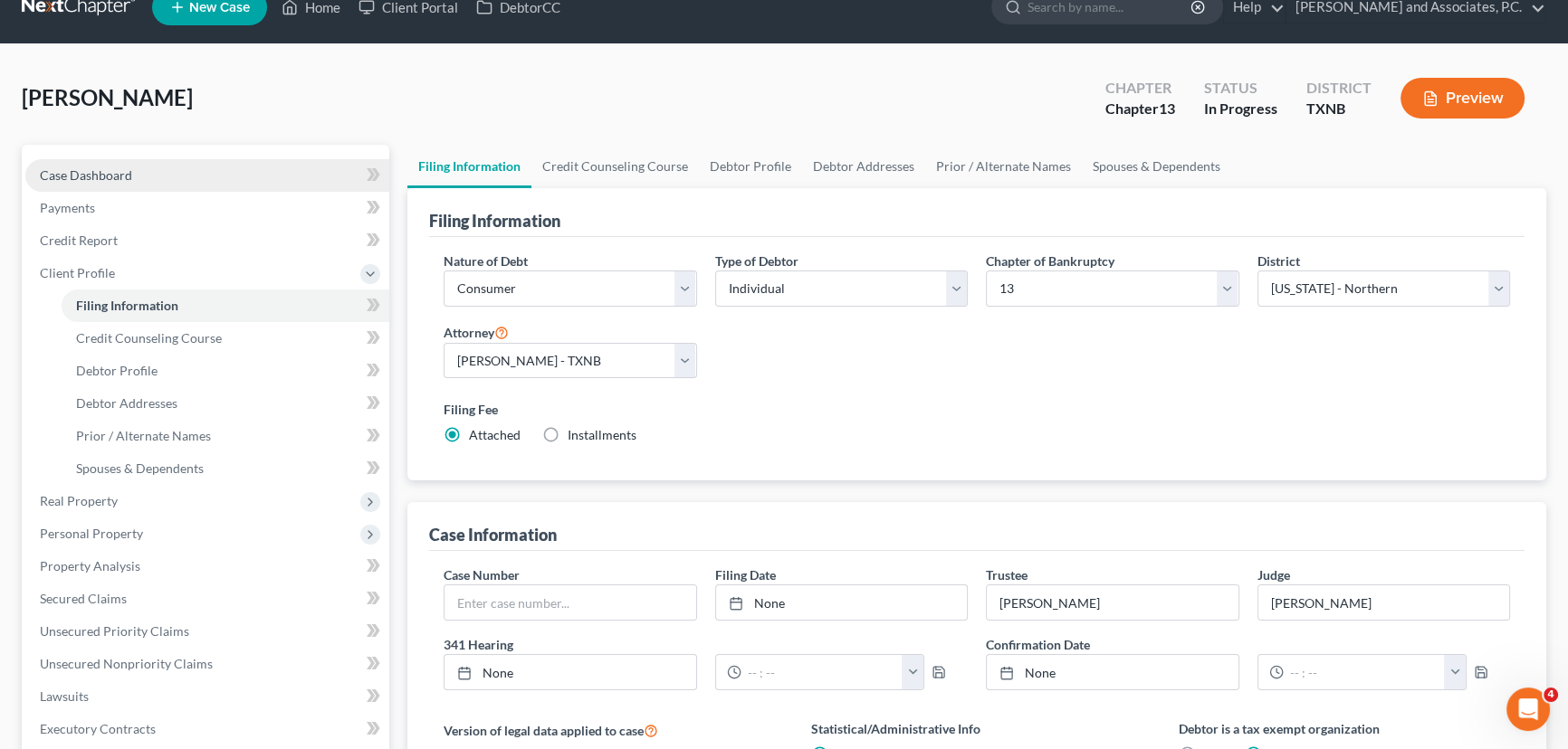
scroll to position [81, 0]
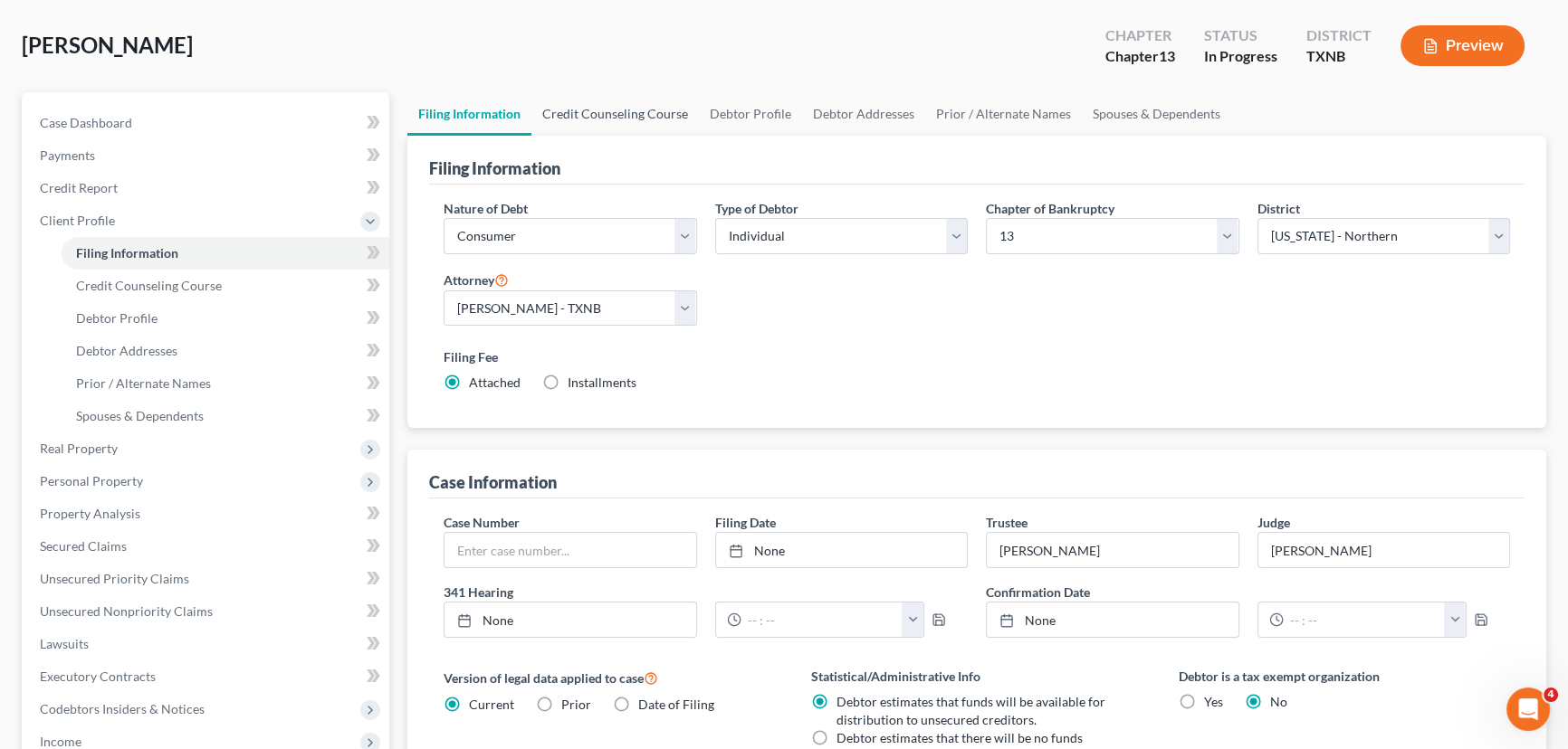
drag, startPoint x: 604, startPoint y: 109, endPoint x: 621, endPoint y: 119, distance: 19.7
click at [604, 109] on link "Credit Counseling Course" at bounding box center [614, 114] width 167 height 44
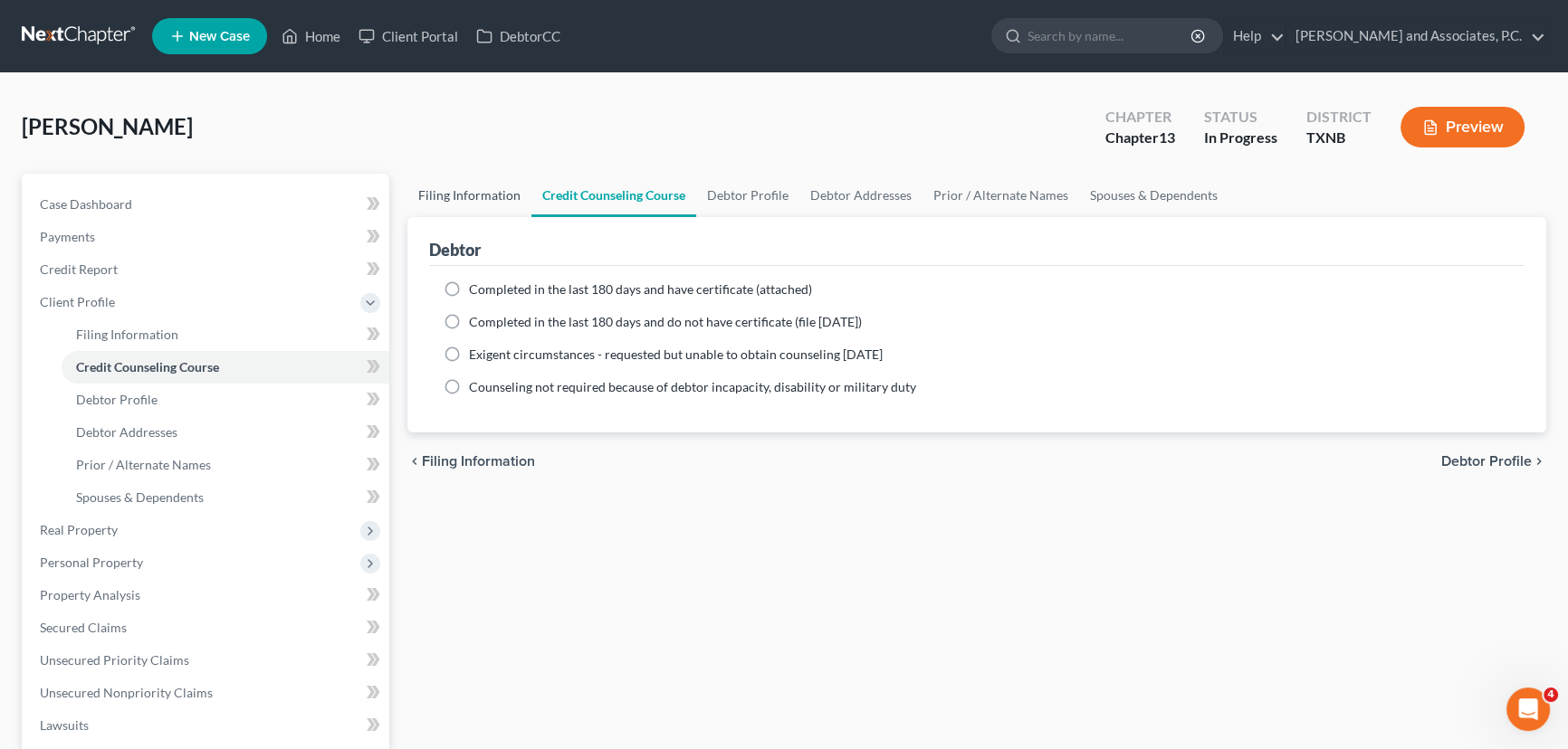
click at [462, 193] on link "Filing Information" at bounding box center [469, 195] width 124 height 44
select select "1"
select select "0"
select select "3"
select select "78"
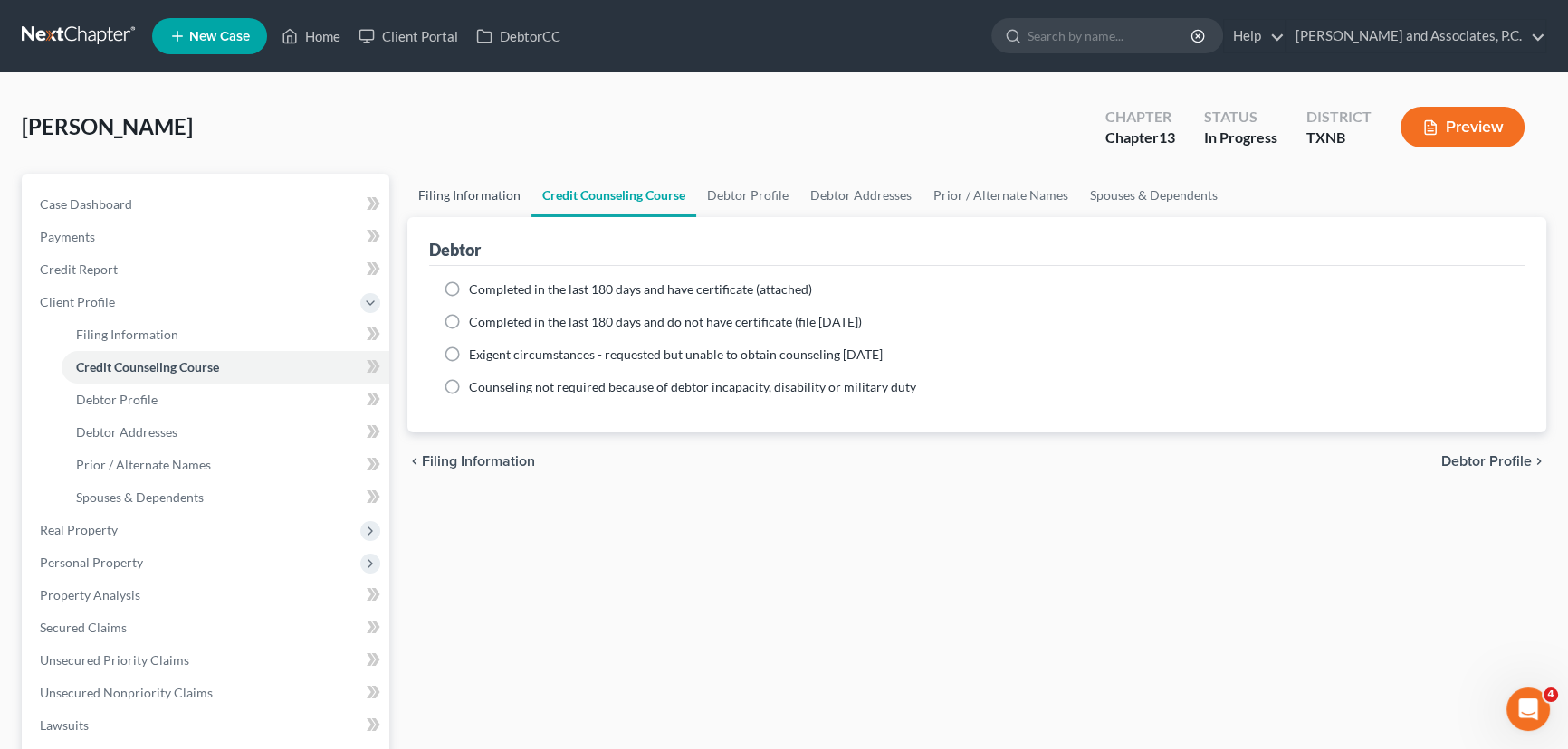
select select "0"
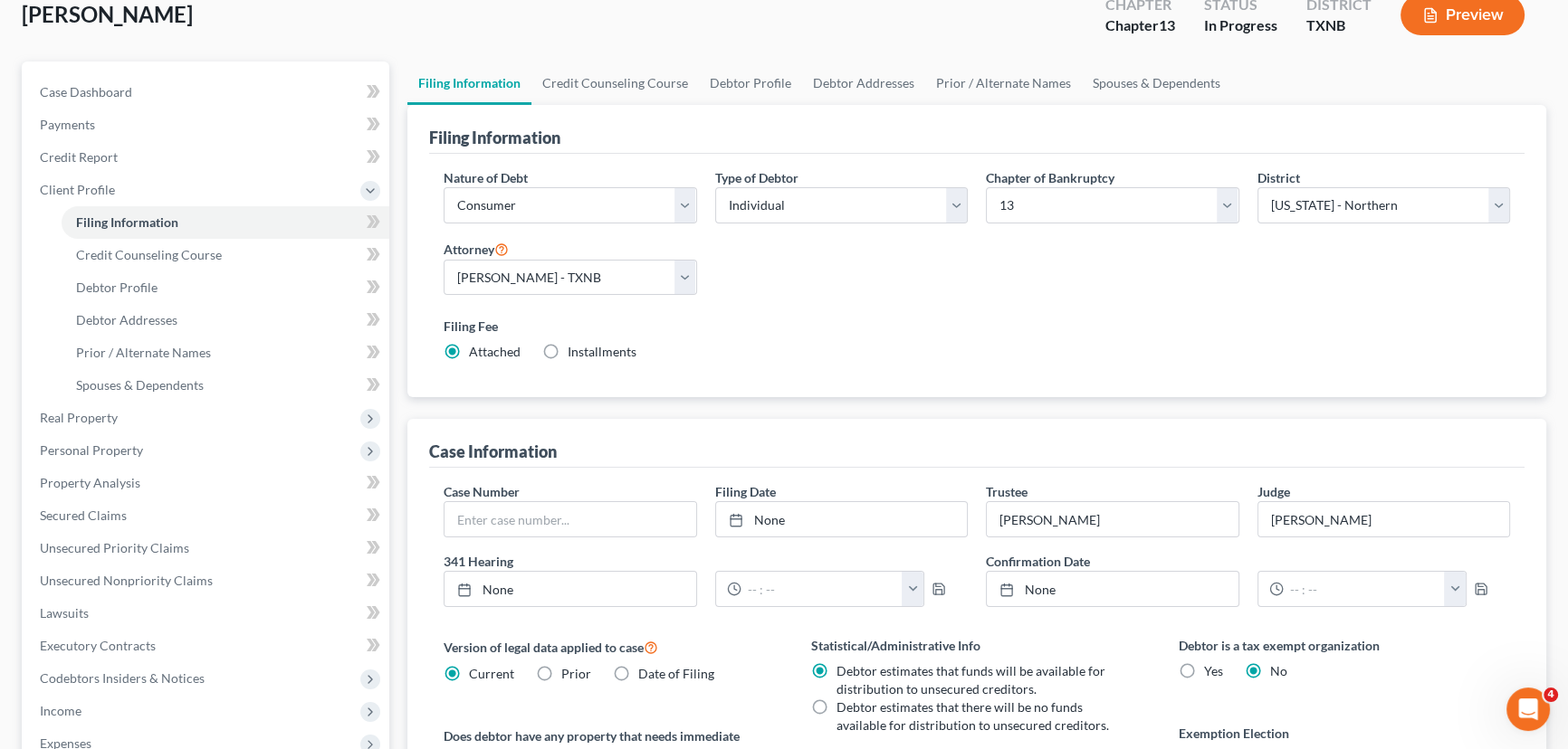
scroll to position [81, 0]
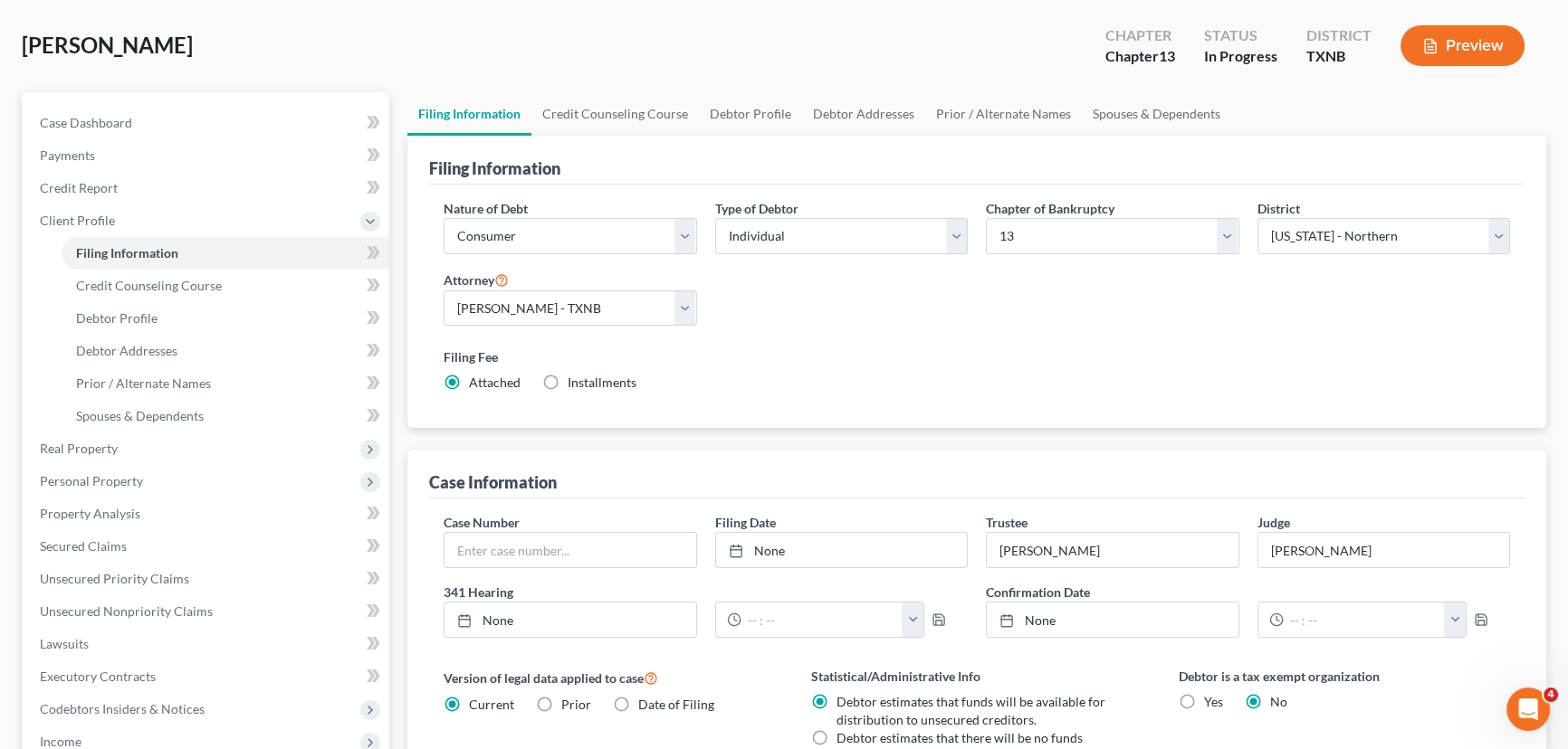
click at [1108, 393] on div "Filing Fee Attached Installments Installments" at bounding box center [977, 373] width 1085 height 66
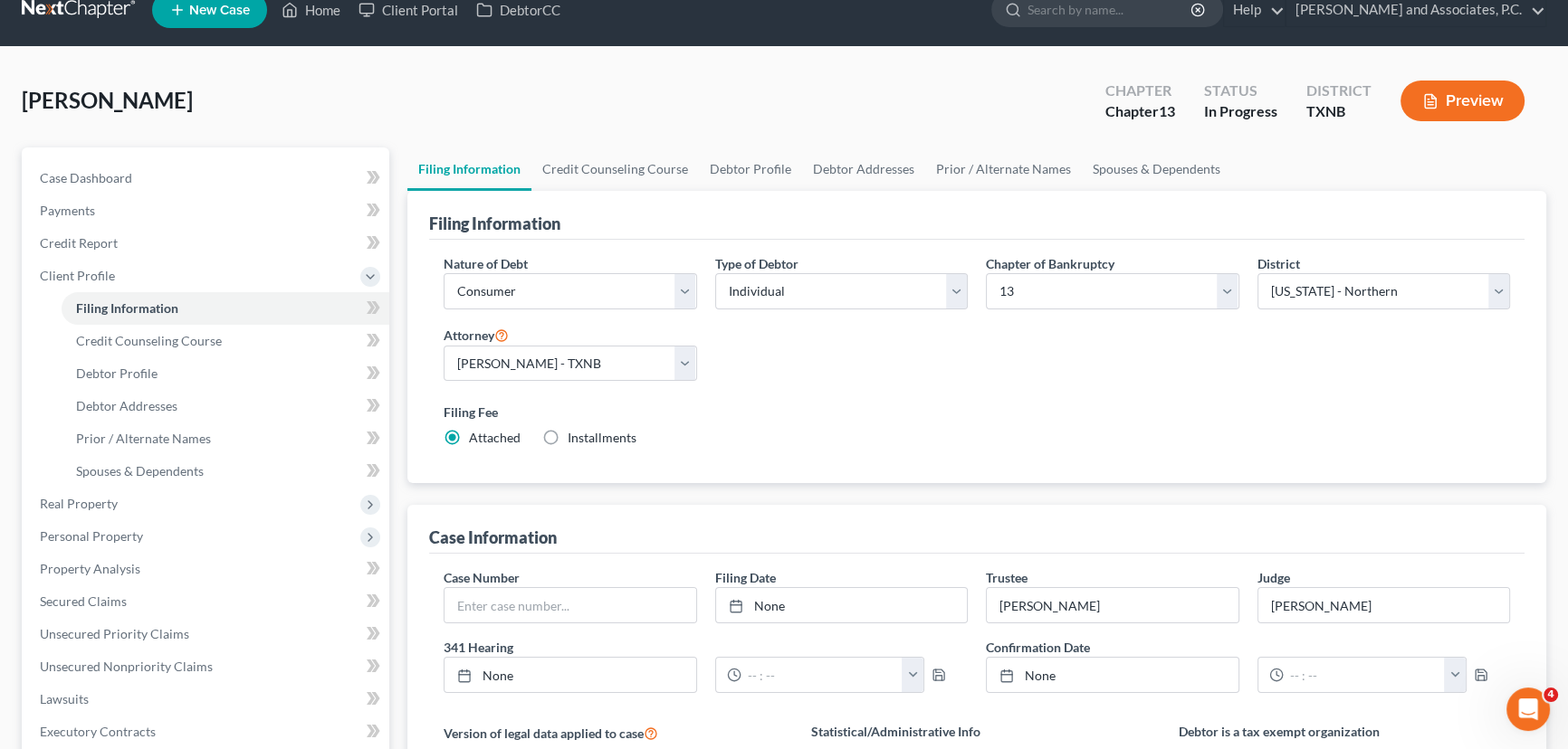
scroll to position [0, 0]
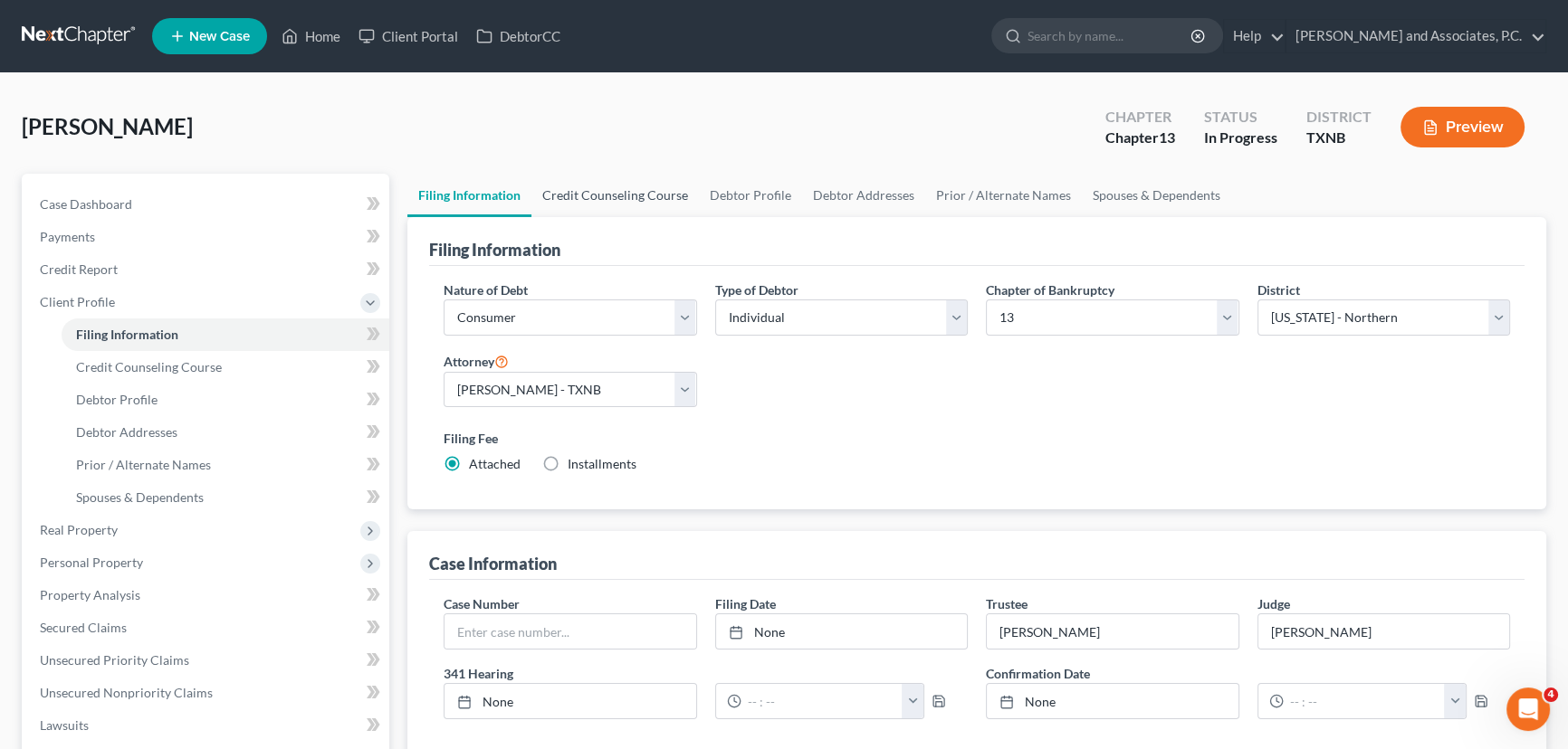
click at [595, 193] on link "Credit Counseling Course" at bounding box center [614, 195] width 167 height 44
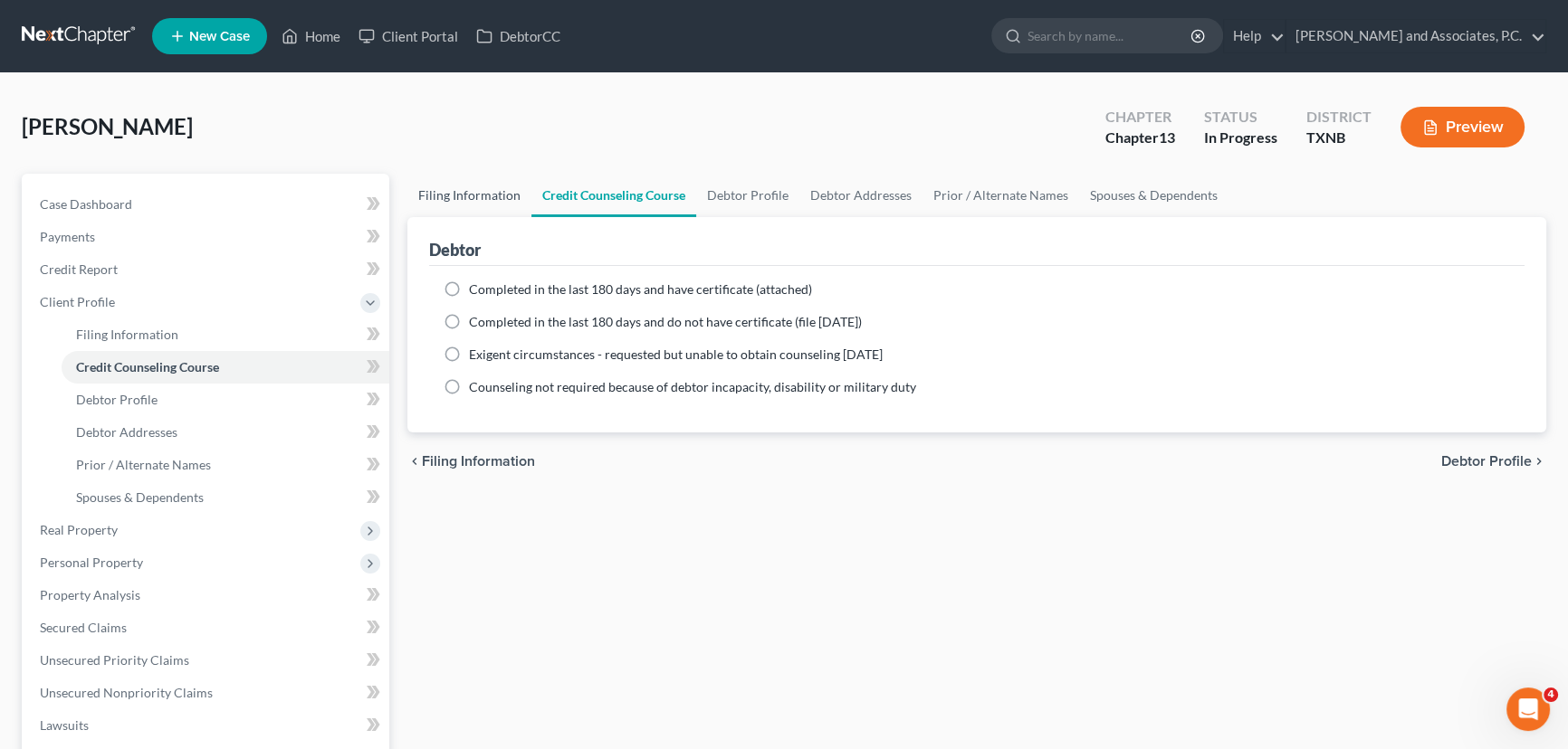
click at [473, 199] on link "Filing Information" at bounding box center [469, 195] width 124 height 44
select select "1"
select select "0"
select select "3"
select select "78"
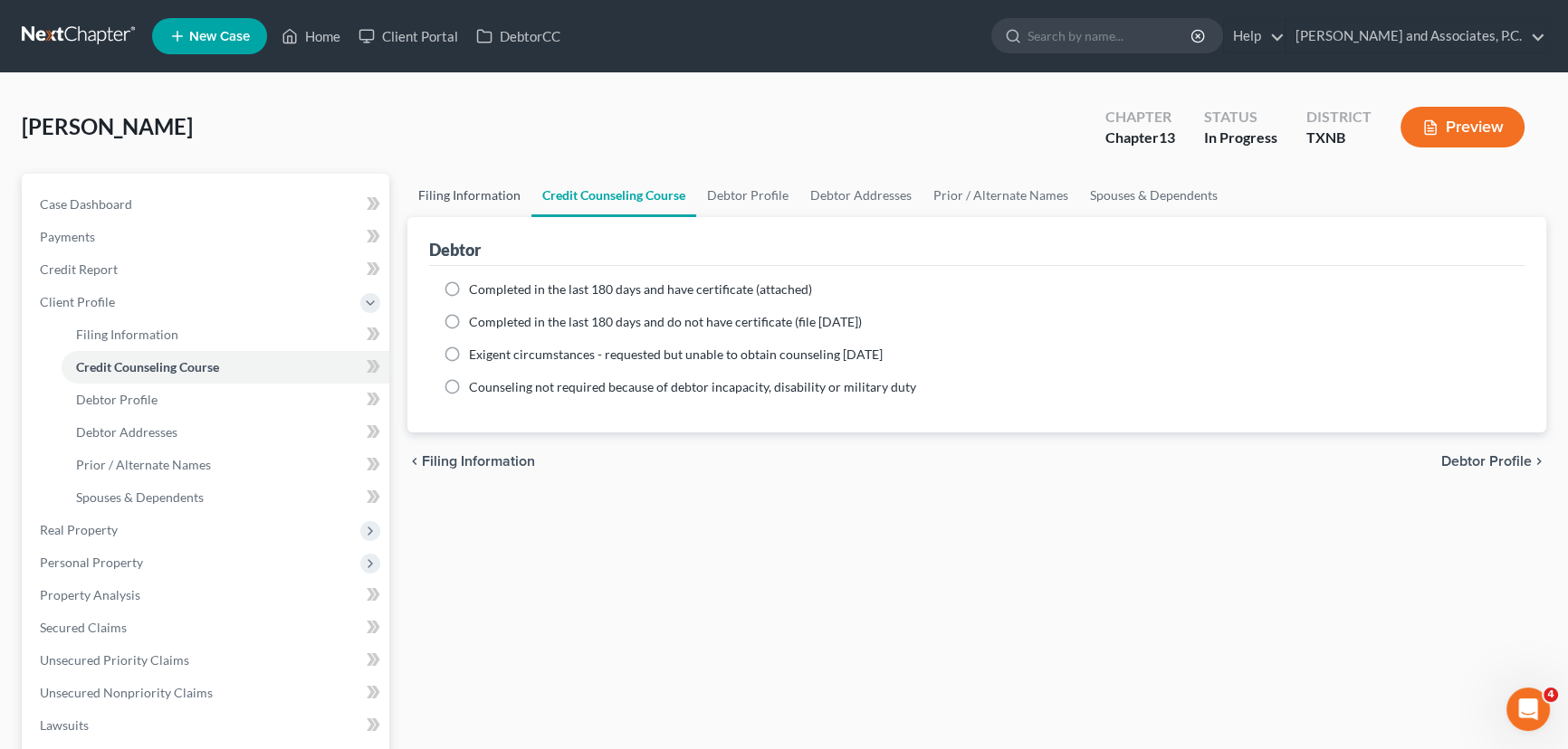
select select "0"
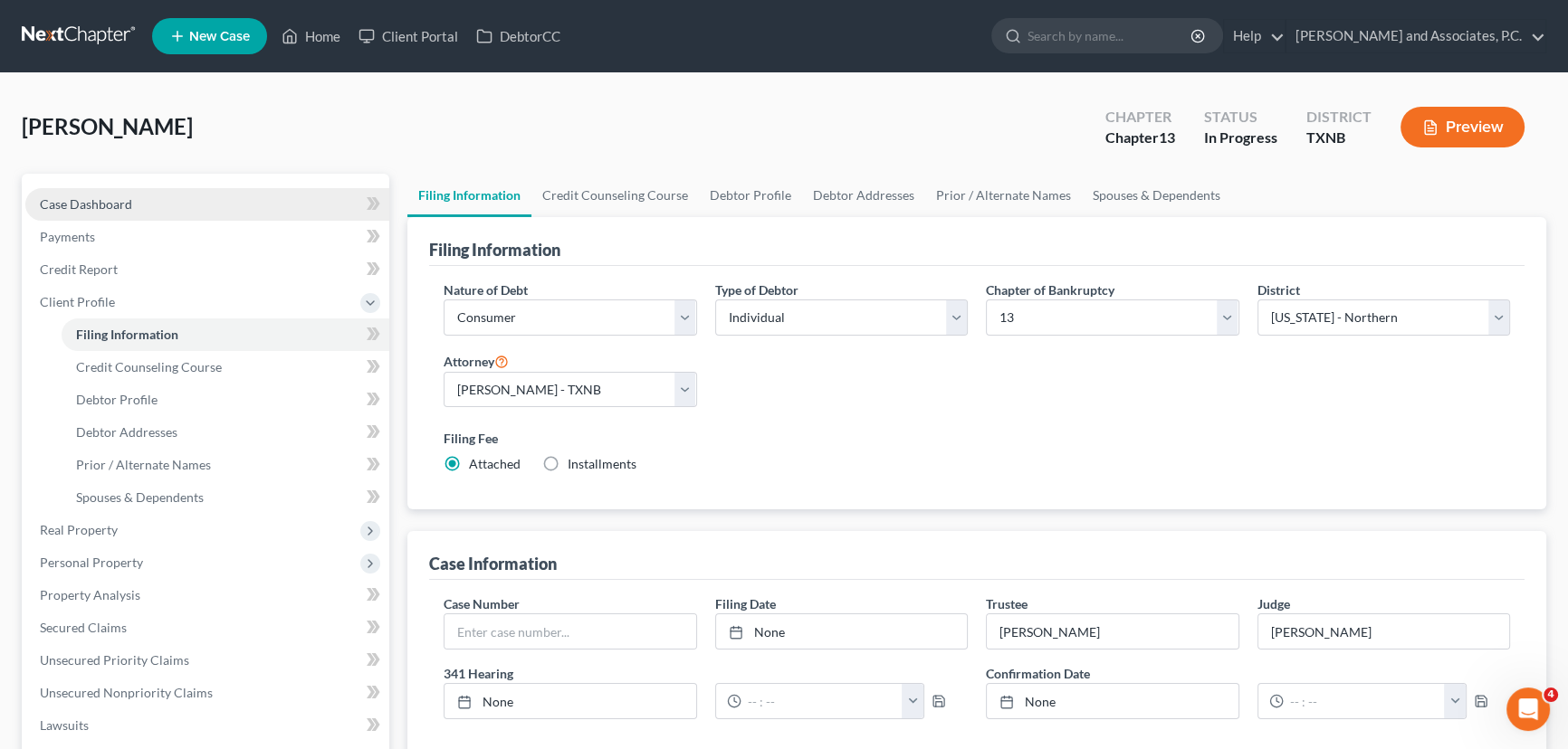
click at [169, 199] on link "Case Dashboard" at bounding box center [207, 204] width 364 height 33
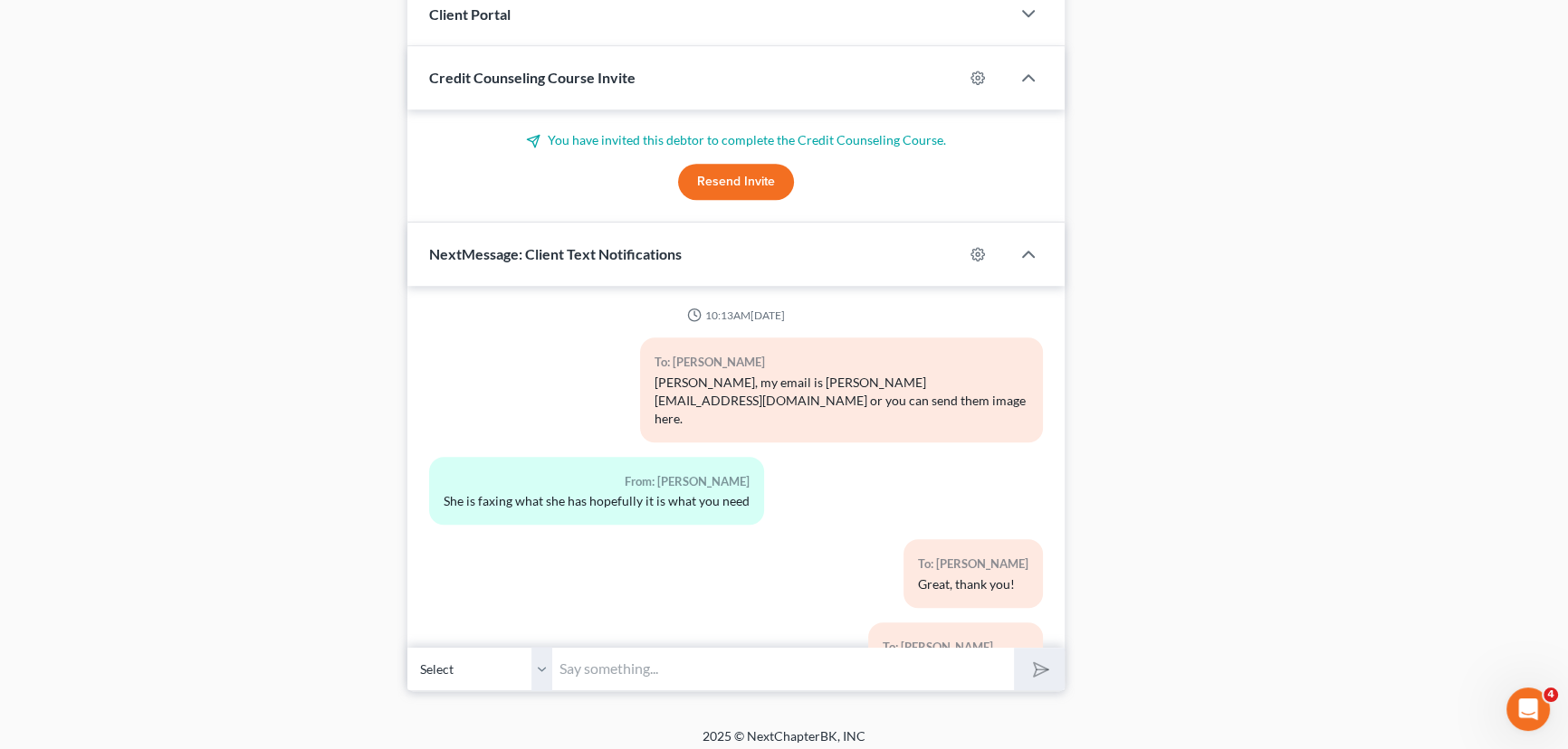
scroll to position [1581, 0]
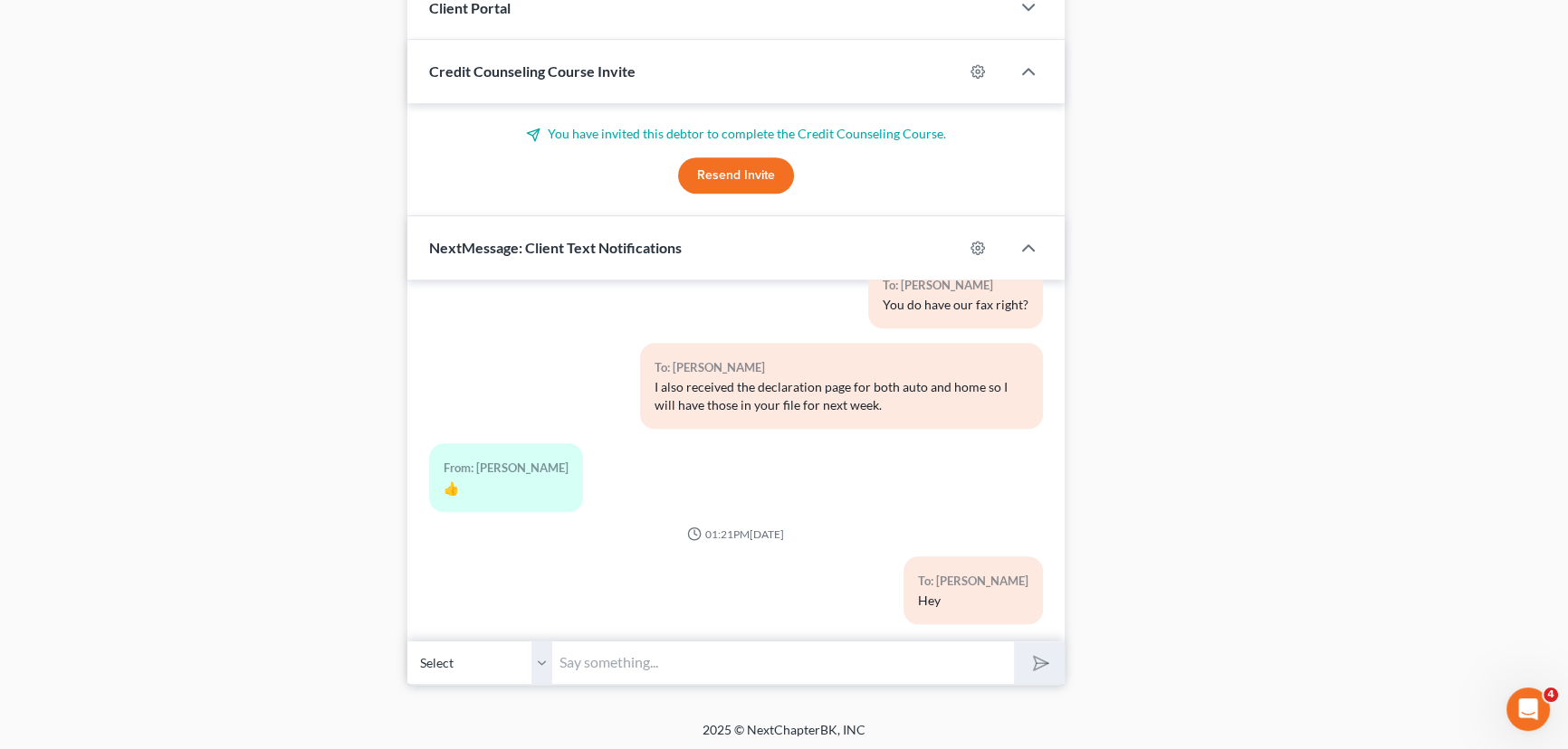
click at [753, 173] on button "Resend Invite" at bounding box center [736, 175] width 116 height 36
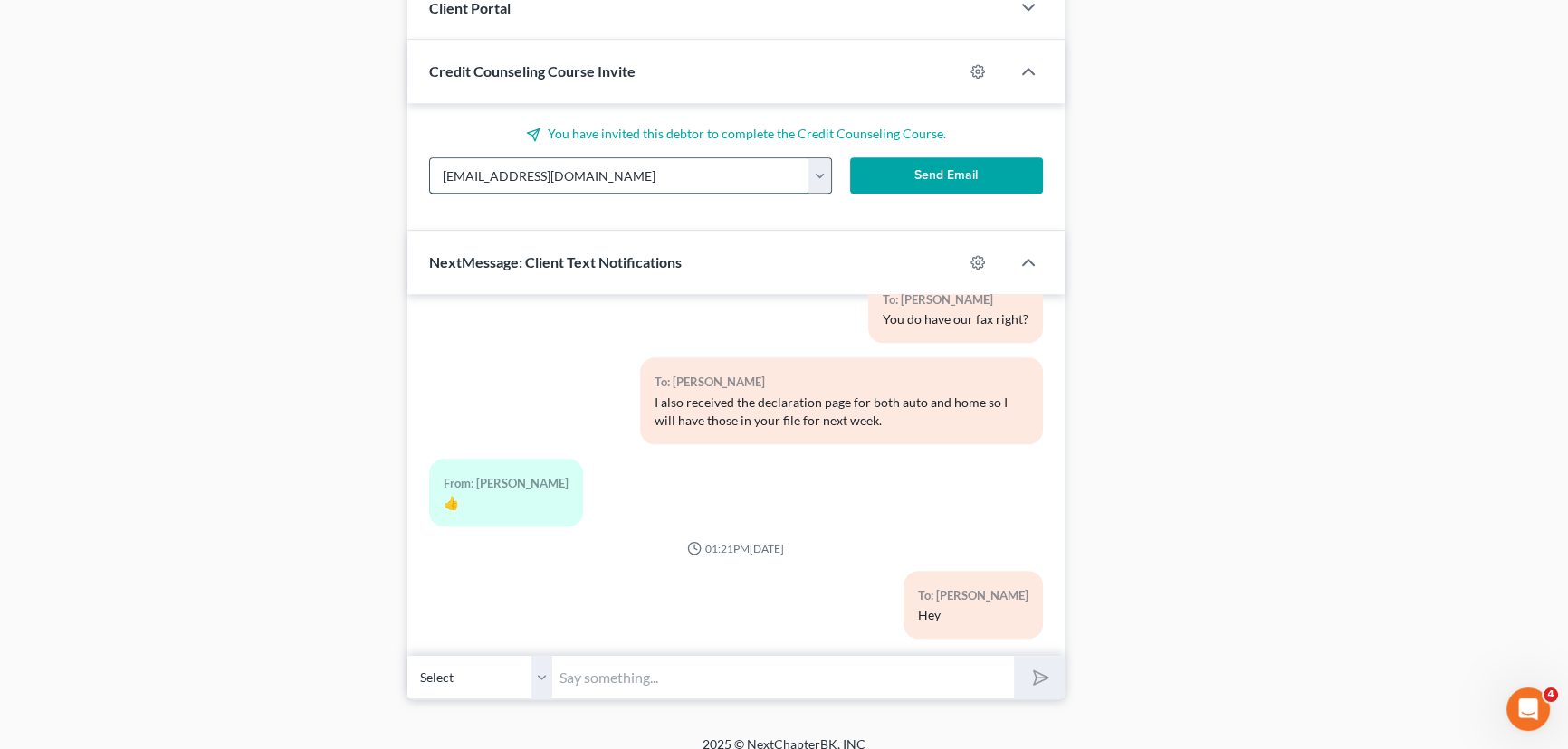
click at [620, 168] on input "[EMAIL_ADDRESS][DOMAIN_NAME]" at bounding box center [620, 175] width 379 height 35
click at [908, 171] on button "Send Email" at bounding box center [946, 175] width 193 height 36
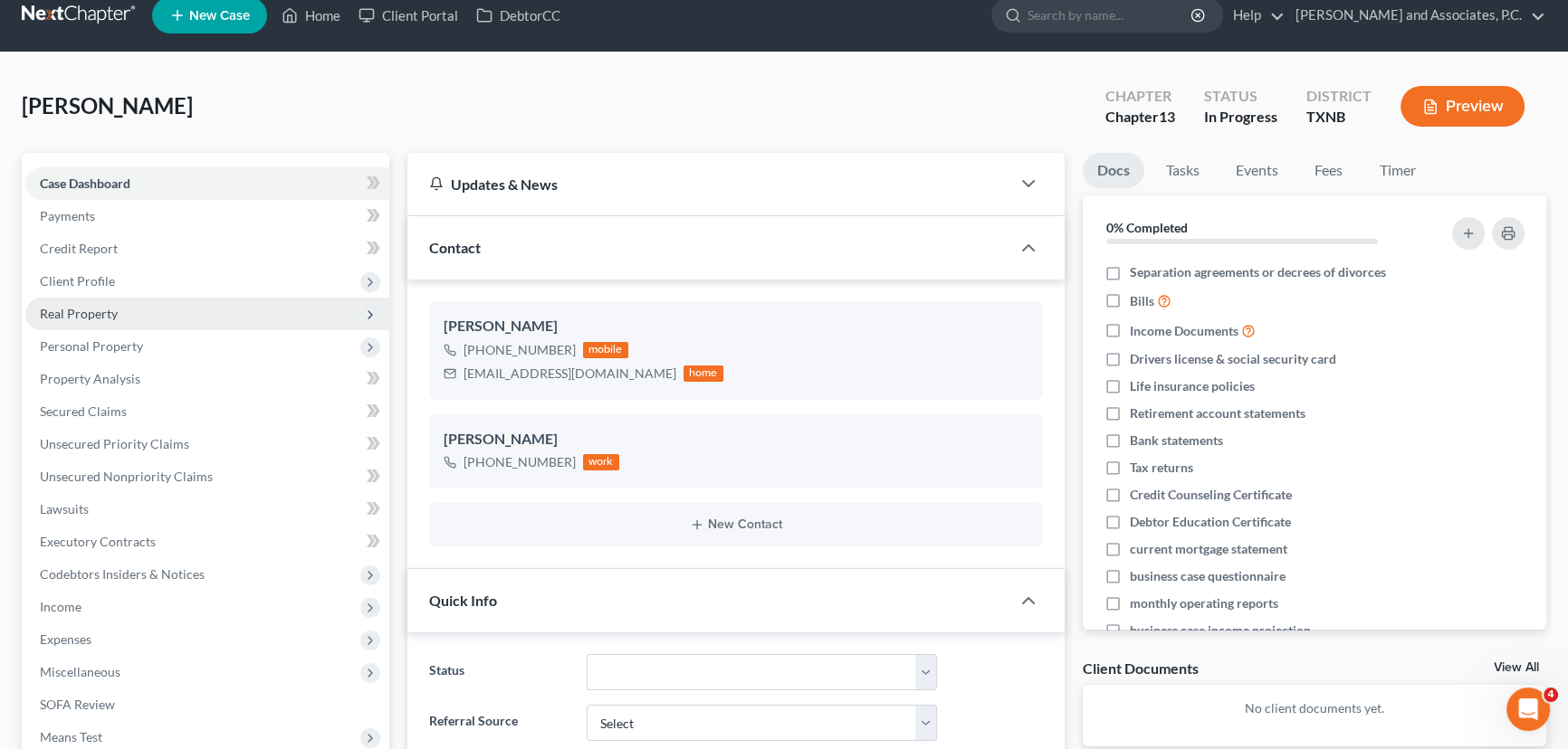
scroll to position [0, 0]
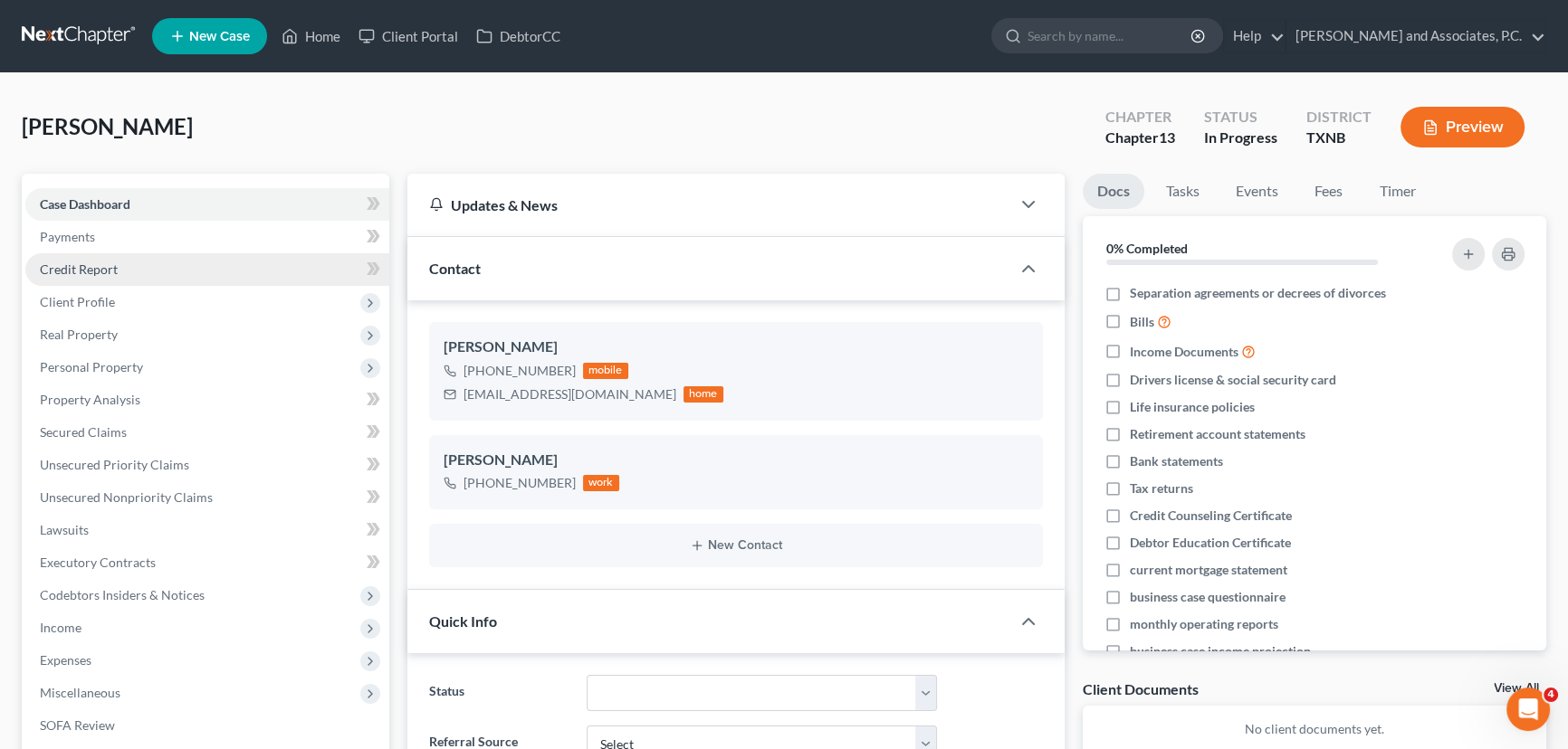
click at [77, 273] on span "Credit Report" at bounding box center [78, 269] width 77 height 15
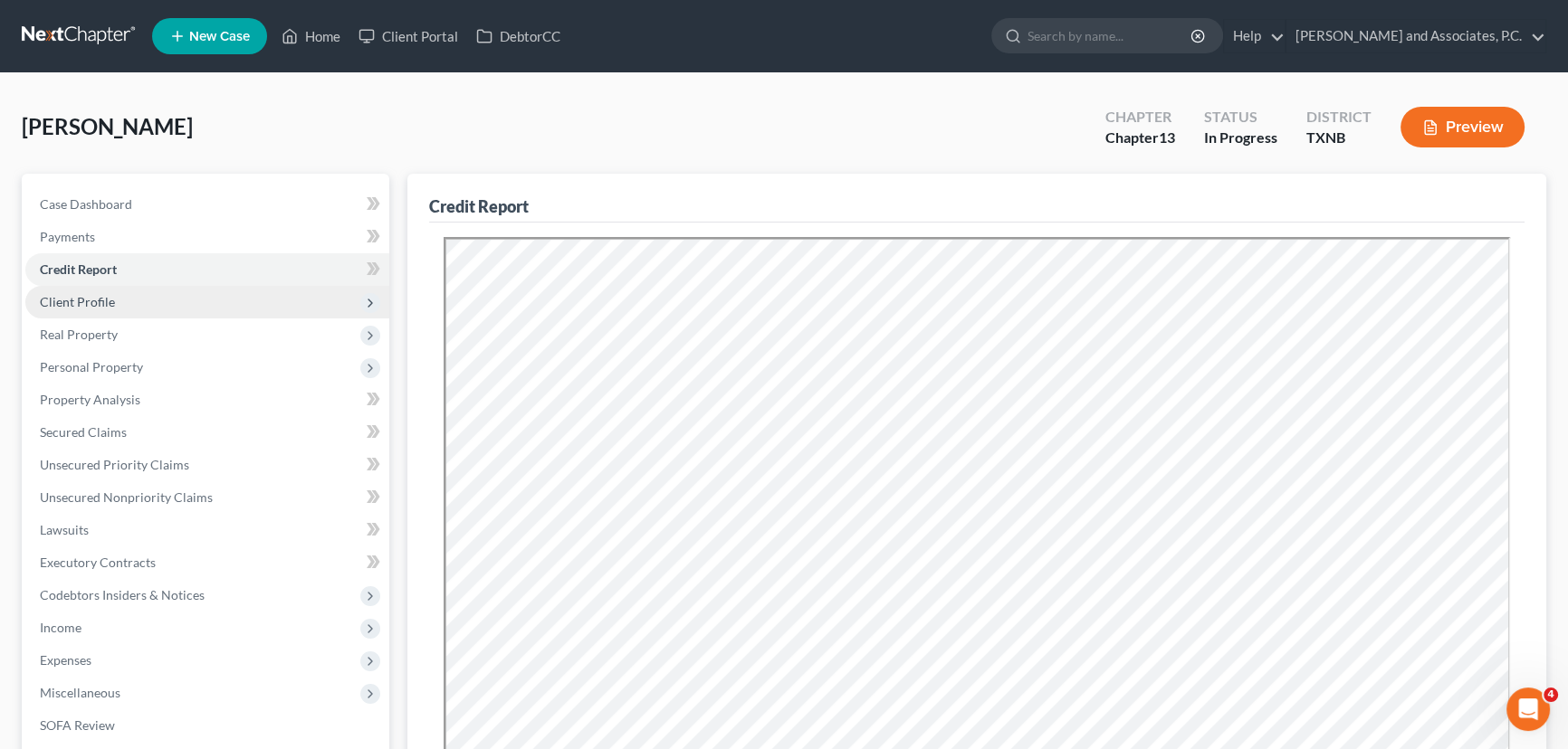
click at [51, 303] on span "Client Profile" at bounding box center [77, 301] width 76 height 15
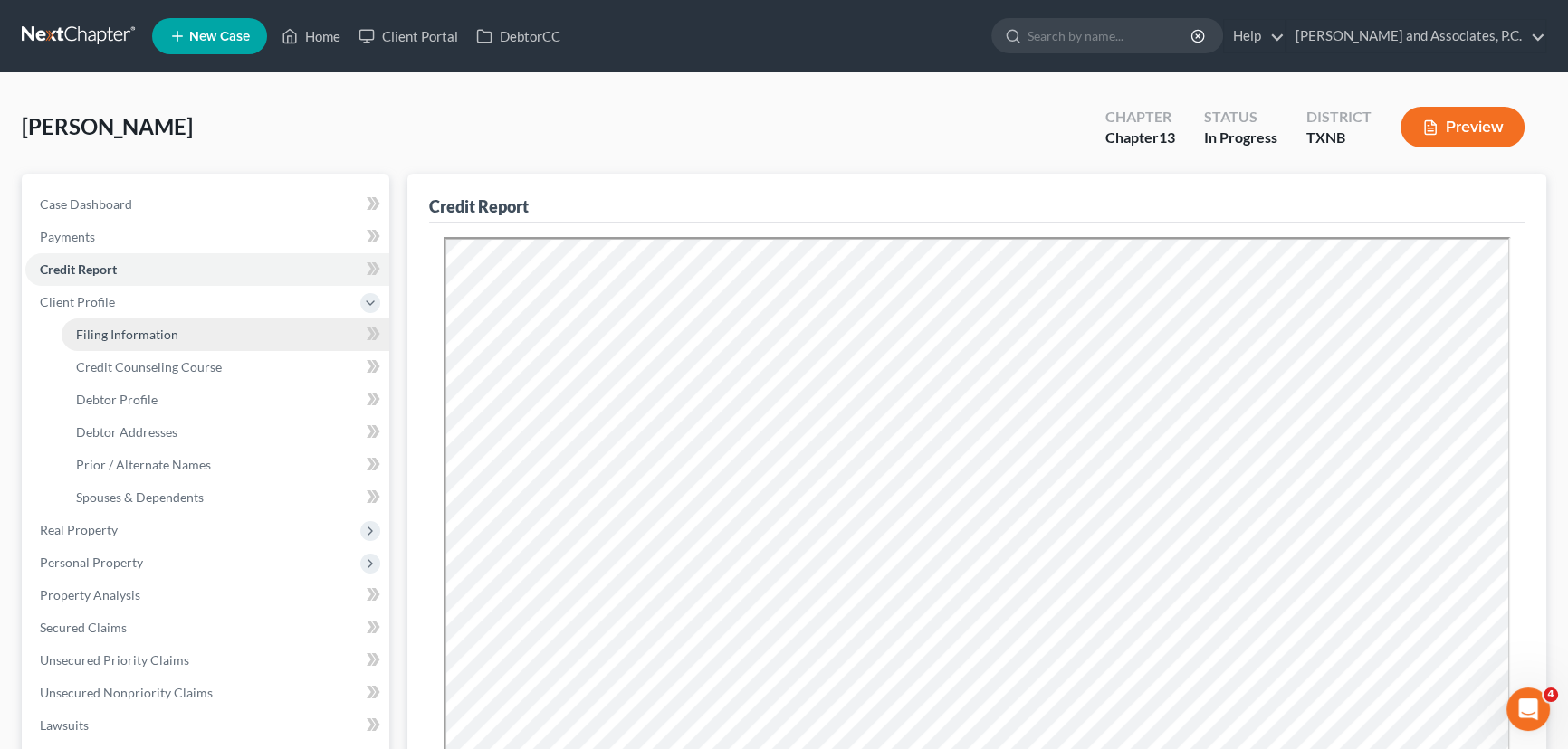
click at [136, 335] on span "Filing Information" at bounding box center [127, 334] width 103 height 15
select select "1"
select select "0"
select select "3"
select select "78"
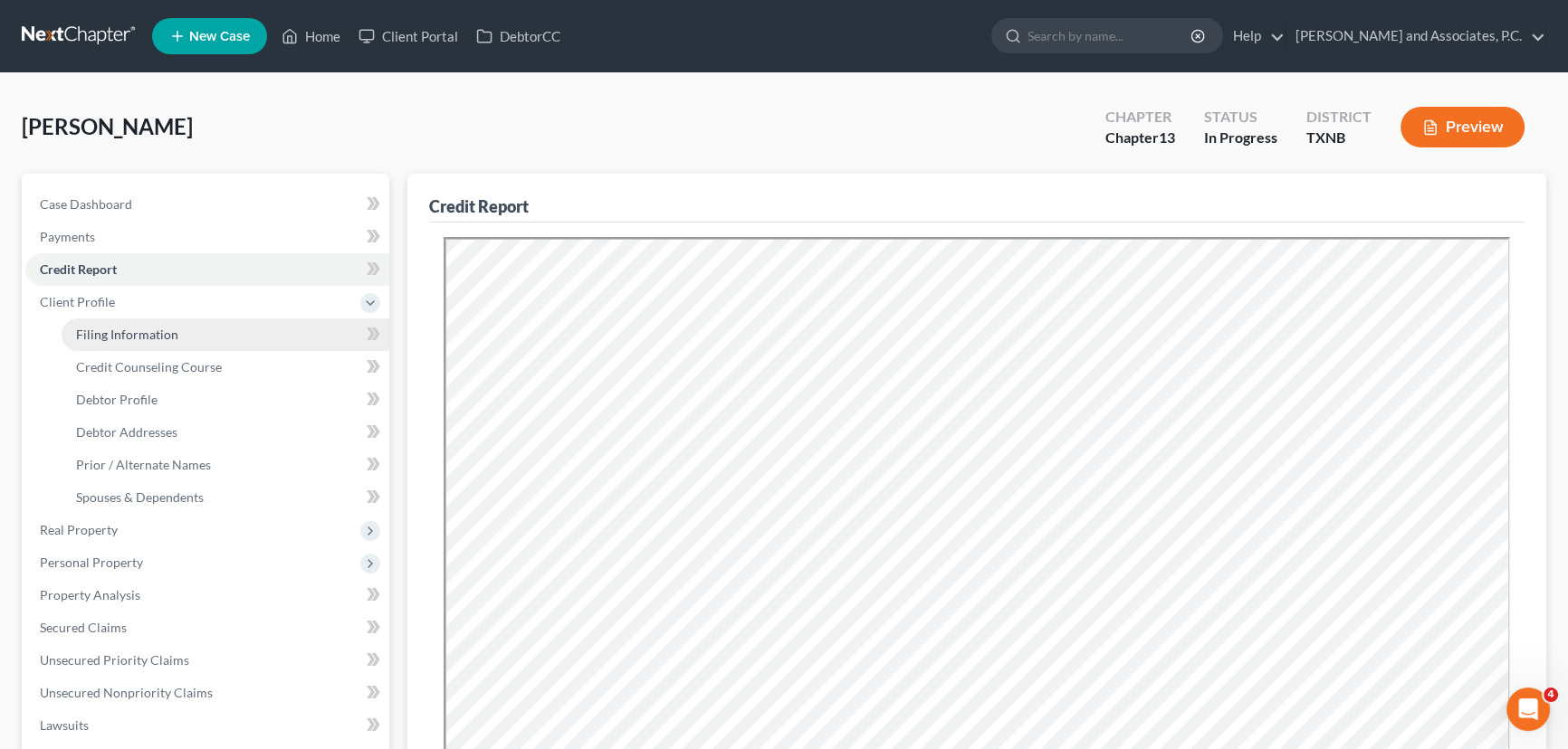
select select "0"
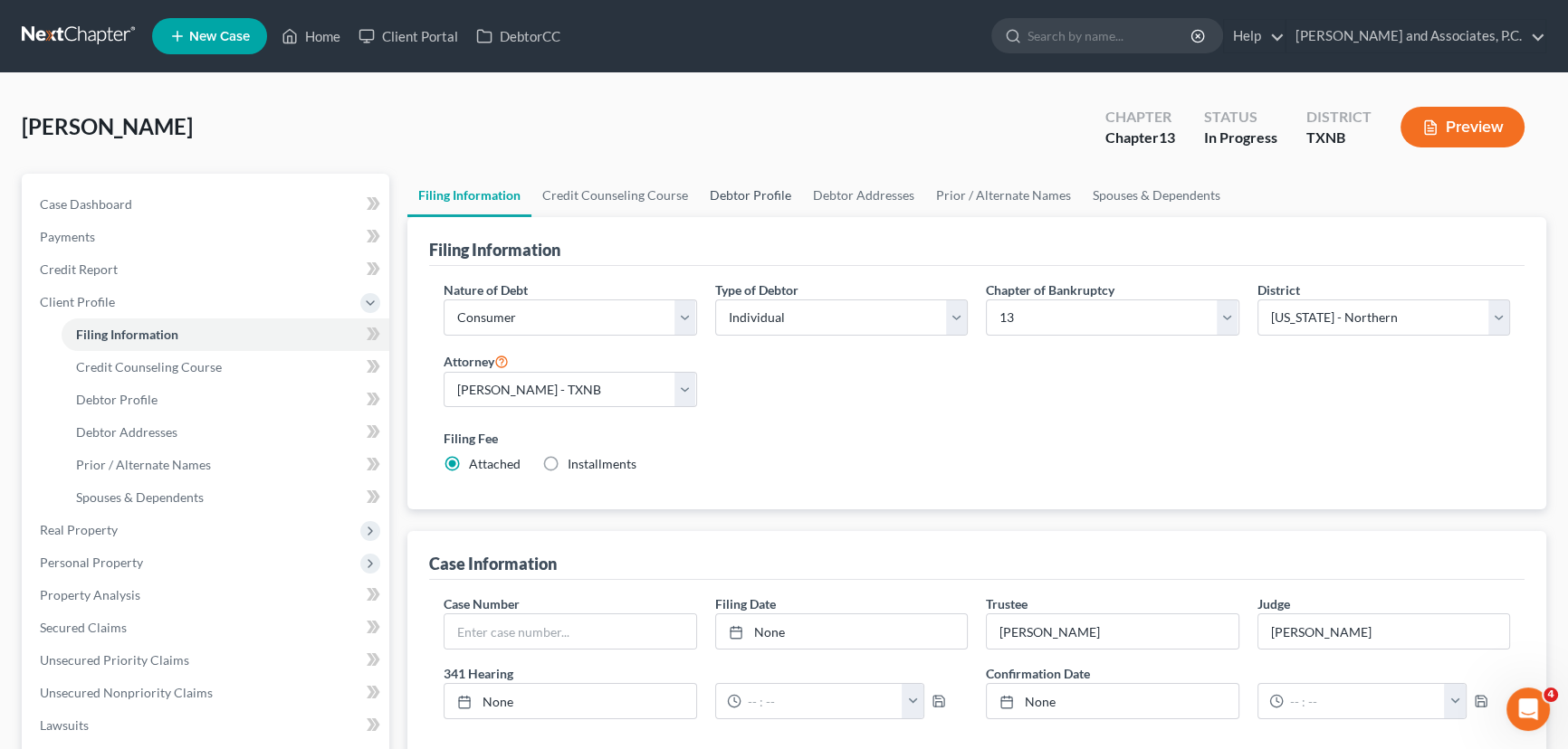
click at [748, 199] on link "Debtor Profile" at bounding box center [750, 195] width 104 height 44
select select "0"
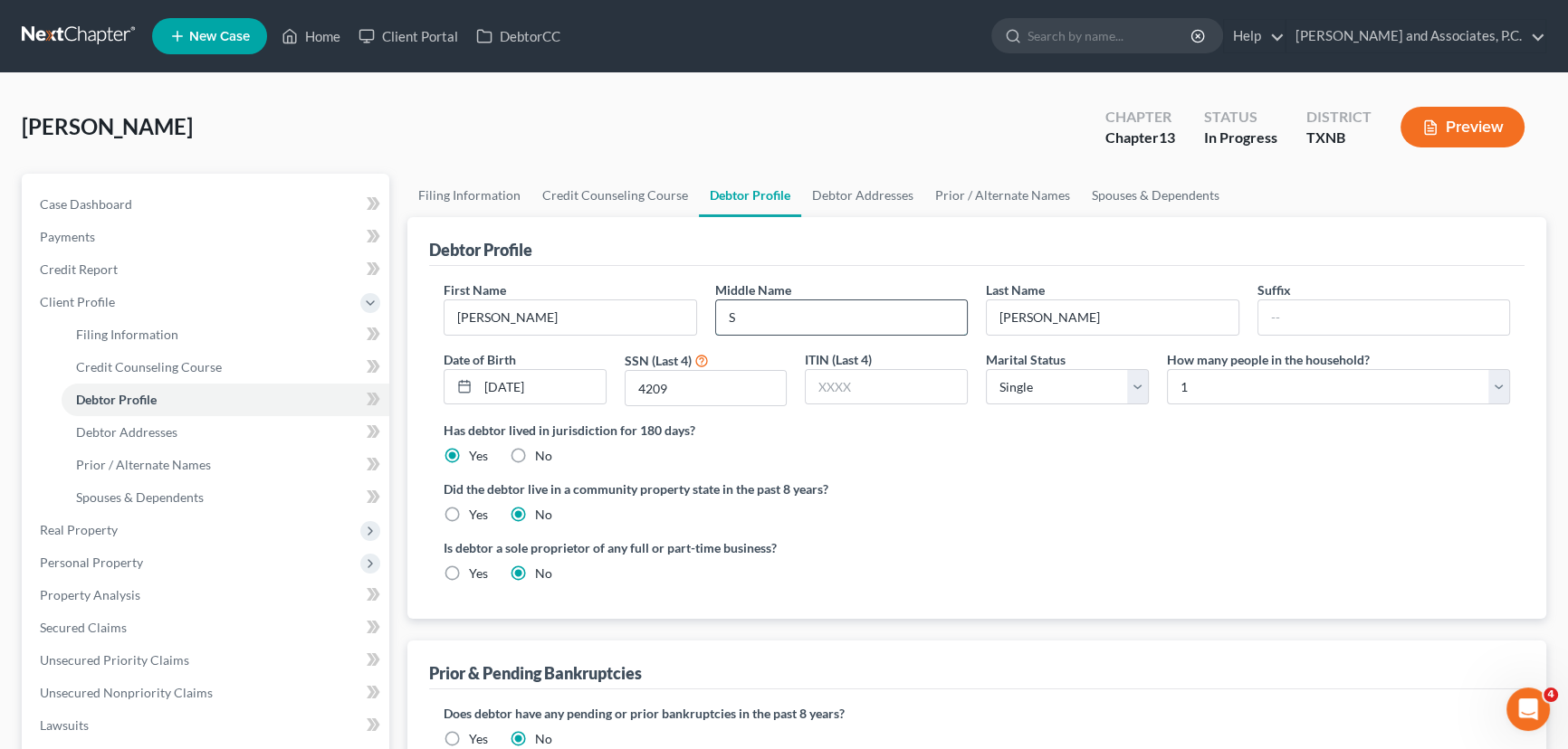
click at [749, 317] on input "S" at bounding box center [842, 317] width 252 height 35
type input "[PERSON_NAME]"
click at [1108, 503] on div "Did the debtor live in a community property state in the past 8 years? Yes No" at bounding box center [976, 502] width 1067 height 45
click at [537, 128] on div "[PERSON_NAME] Upgraded Chapter Chapter 13 Status In [GEOGRAPHIC_DATA] [GEOGRAPH…" at bounding box center [784, 134] width 1525 height 78
click at [1082, 378] on select "Select Single Married Separated Divorced Widowed" at bounding box center [1067, 387] width 163 height 36
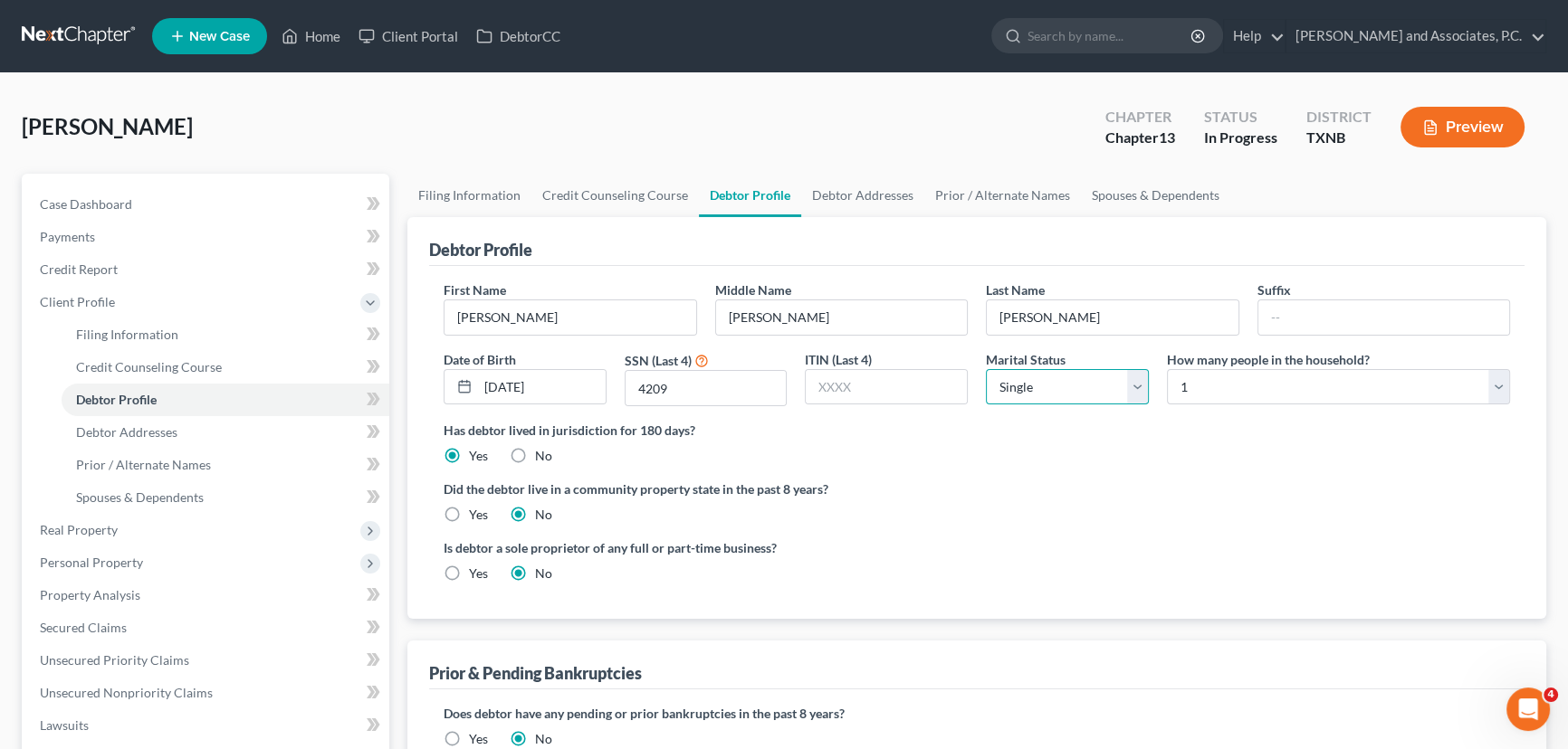
click at [1082, 378] on select "Select Single Married Separated Divorced Widowed" at bounding box center [1067, 387] width 163 height 36
click at [469, 509] on label "Yes" at bounding box center [478, 514] width 19 height 18
click at [476, 509] on input "Yes" at bounding box center [482, 511] width 12 height 12
radio input "true"
radio input "false"
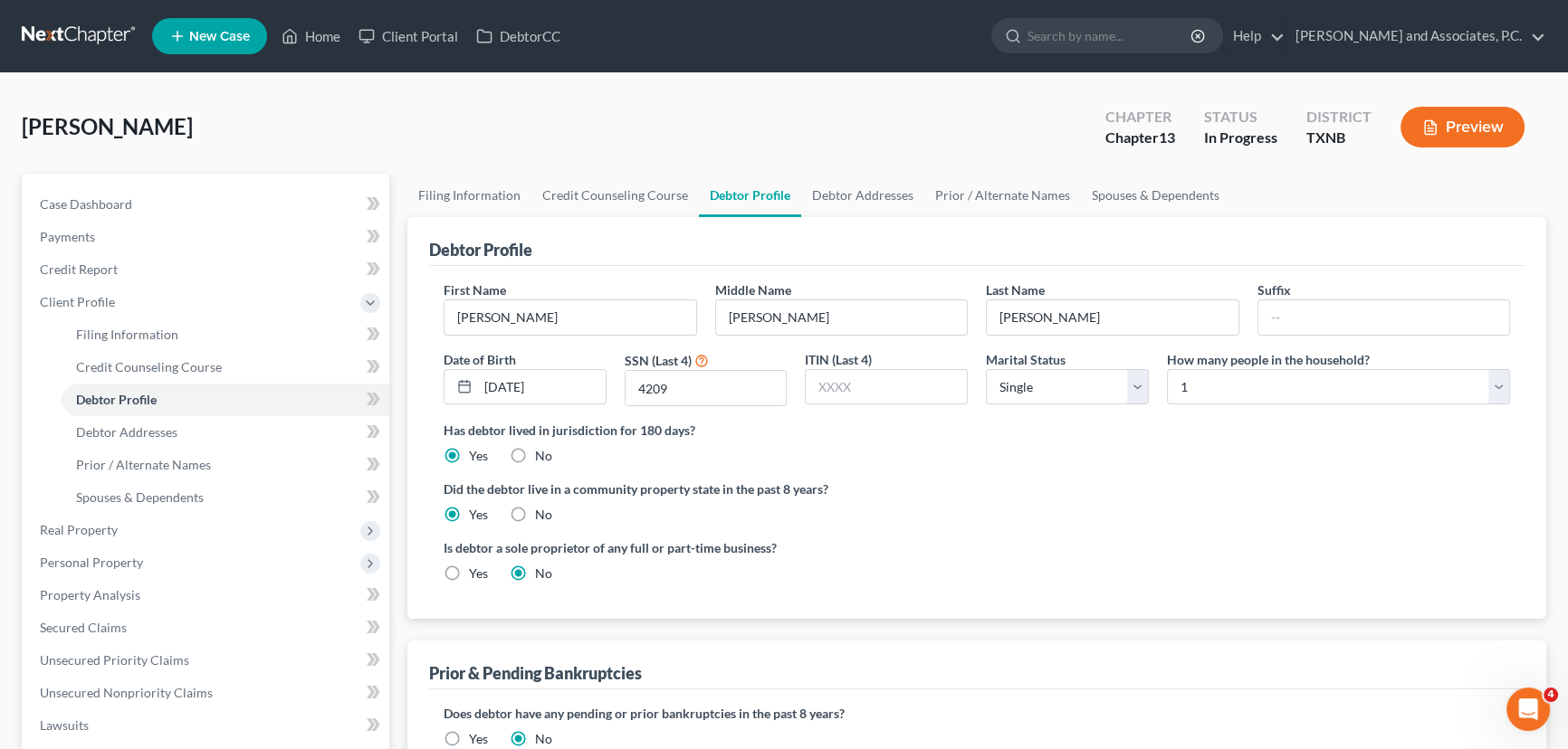
scroll to position [81, 0]
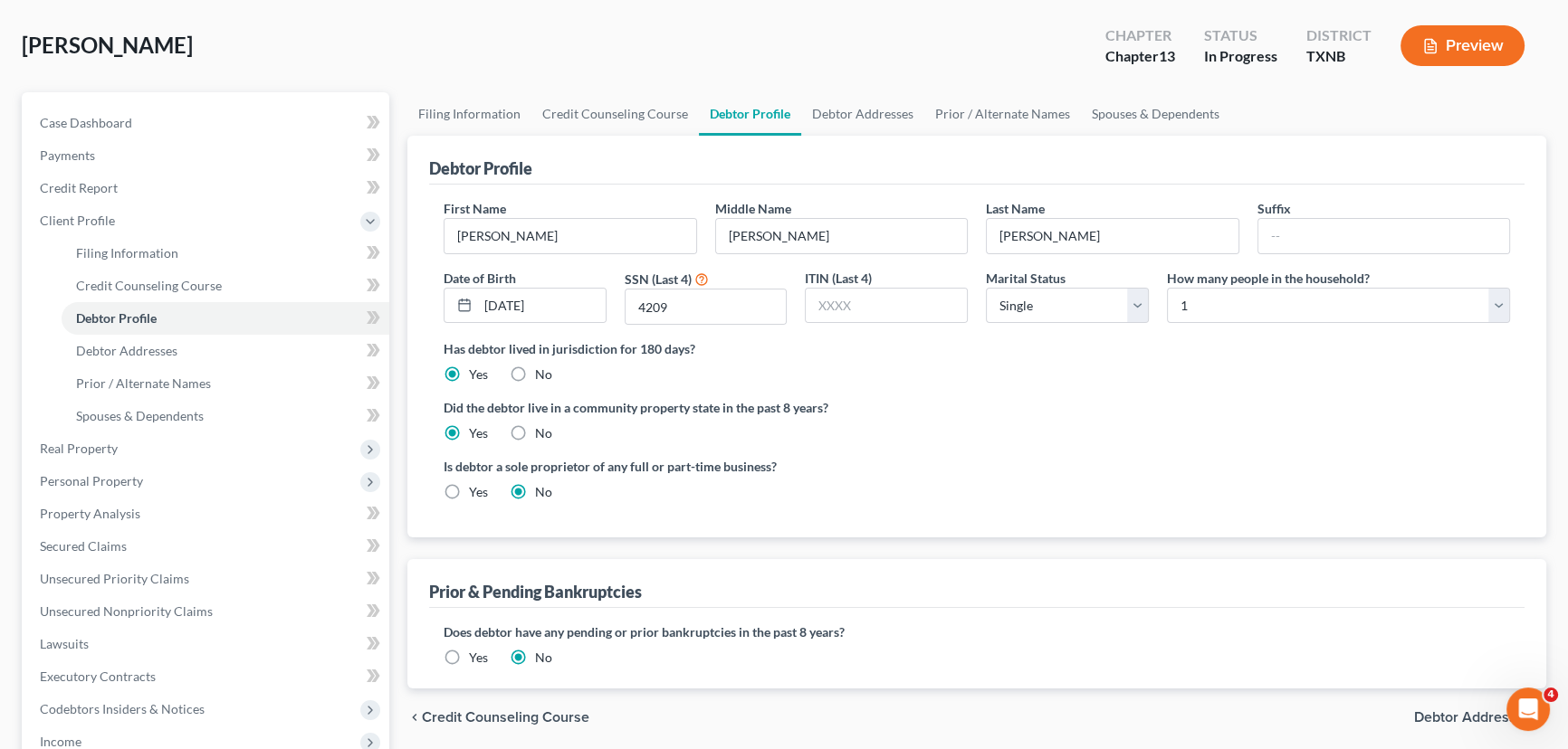
click at [992, 482] on div "Is debtor a sole proprietor of any full or part-time business? Yes No" at bounding box center [977, 486] width 1085 height 59
click at [857, 106] on link "Debtor Addresses" at bounding box center [862, 114] width 123 height 44
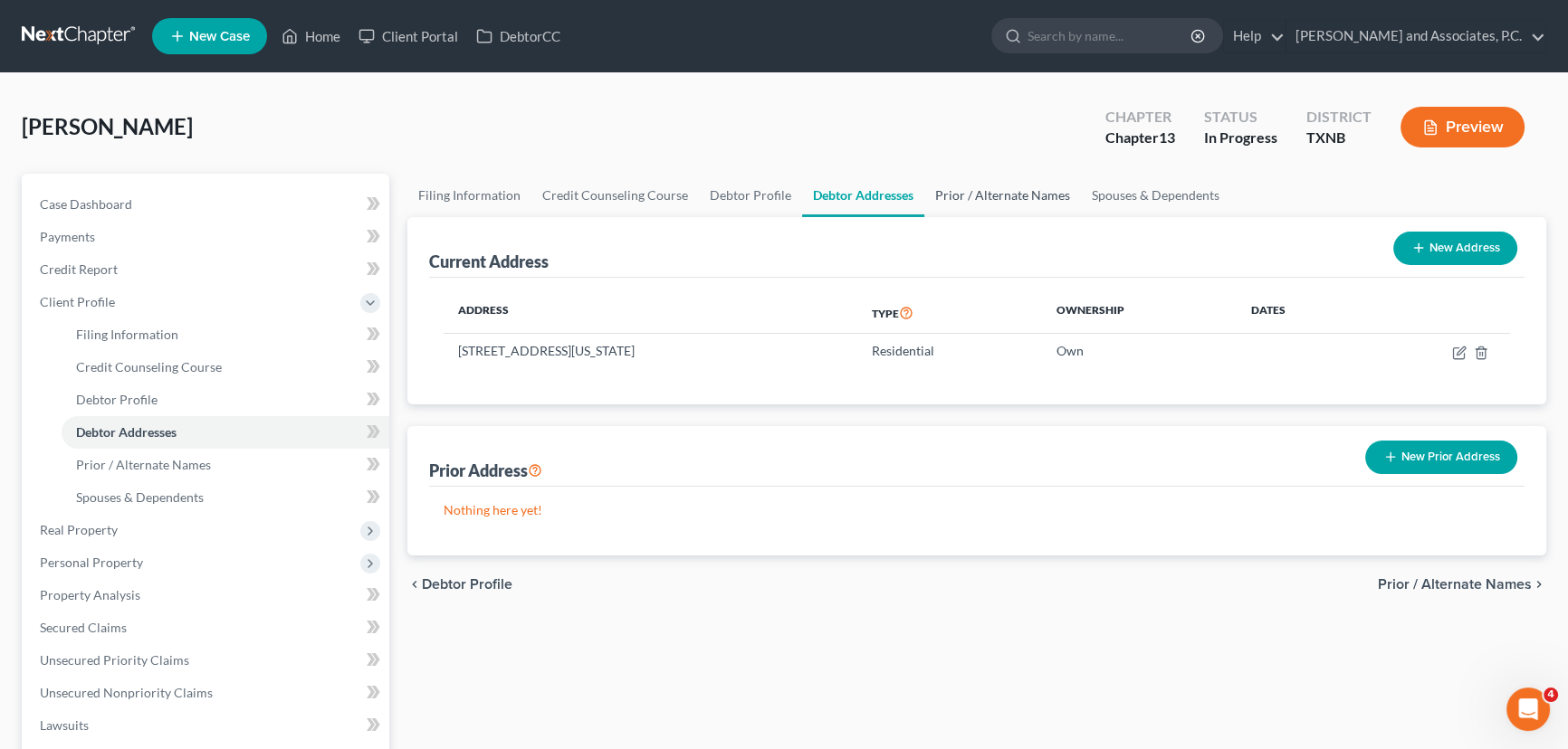
click at [998, 193] on link "Prior / Alternate Names" at bounding box center [1002, 195] width 157 height 44
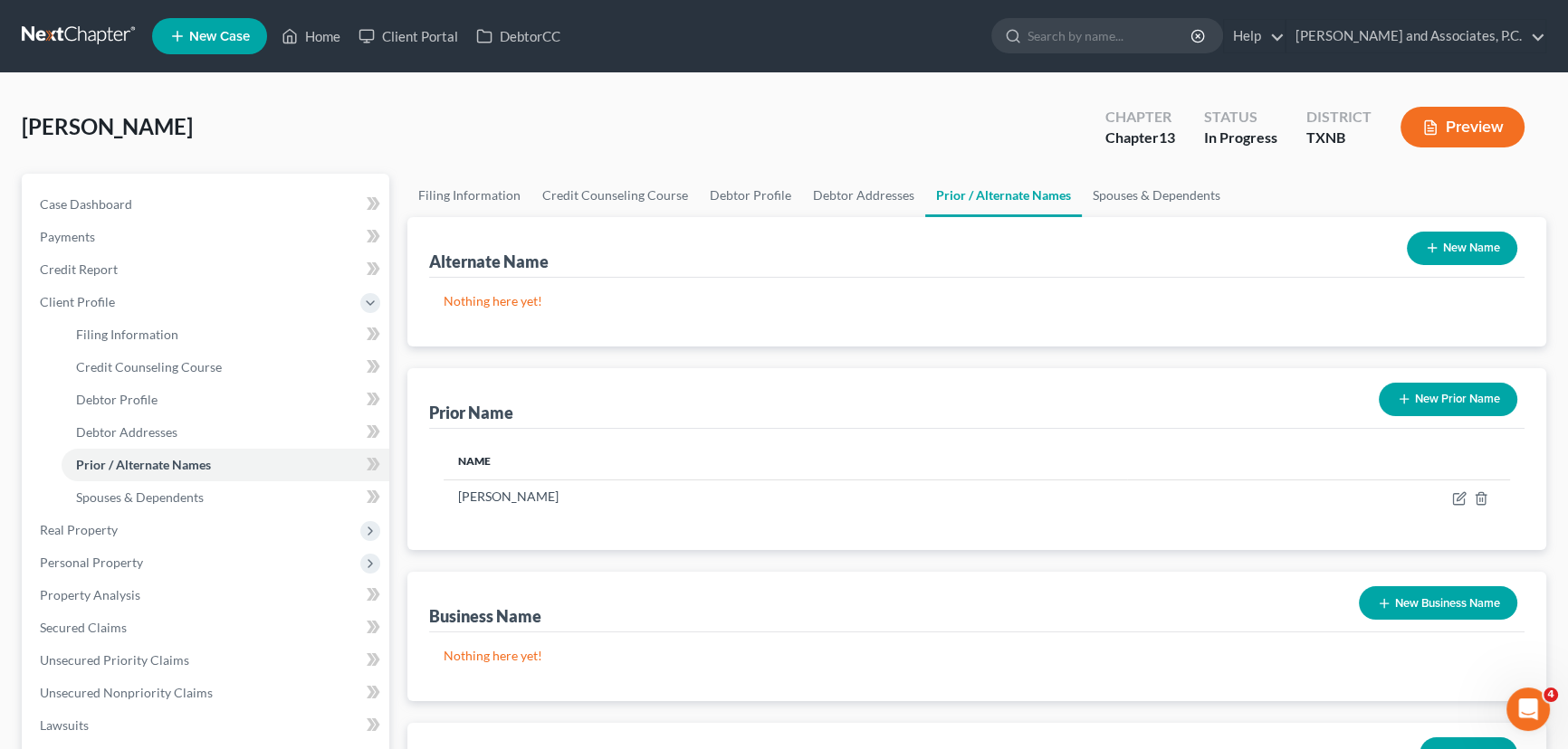
scroll to position [81, 0]
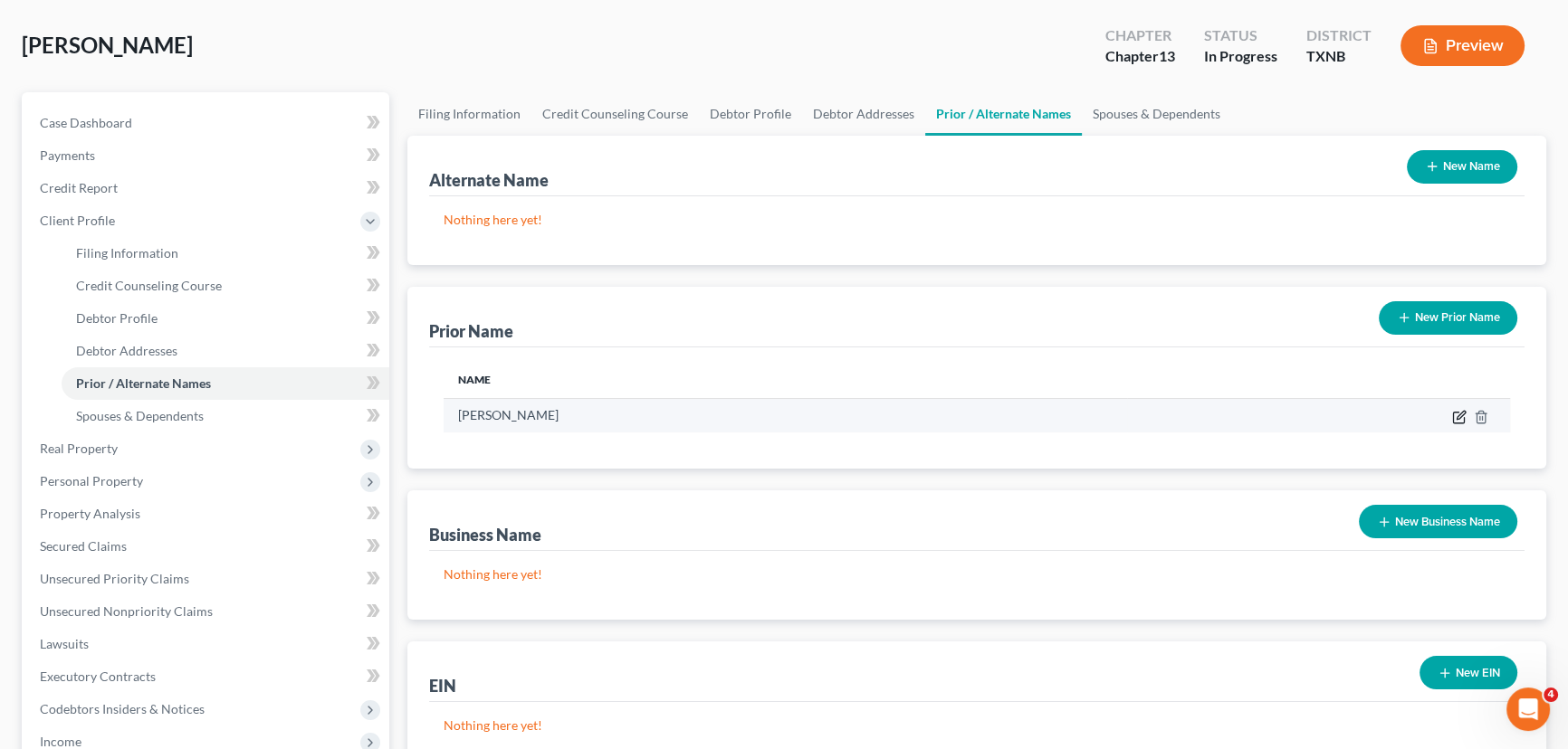
click at [1454, 418] on icon "button" at bounding box center [1460, 417] width 15 height 15
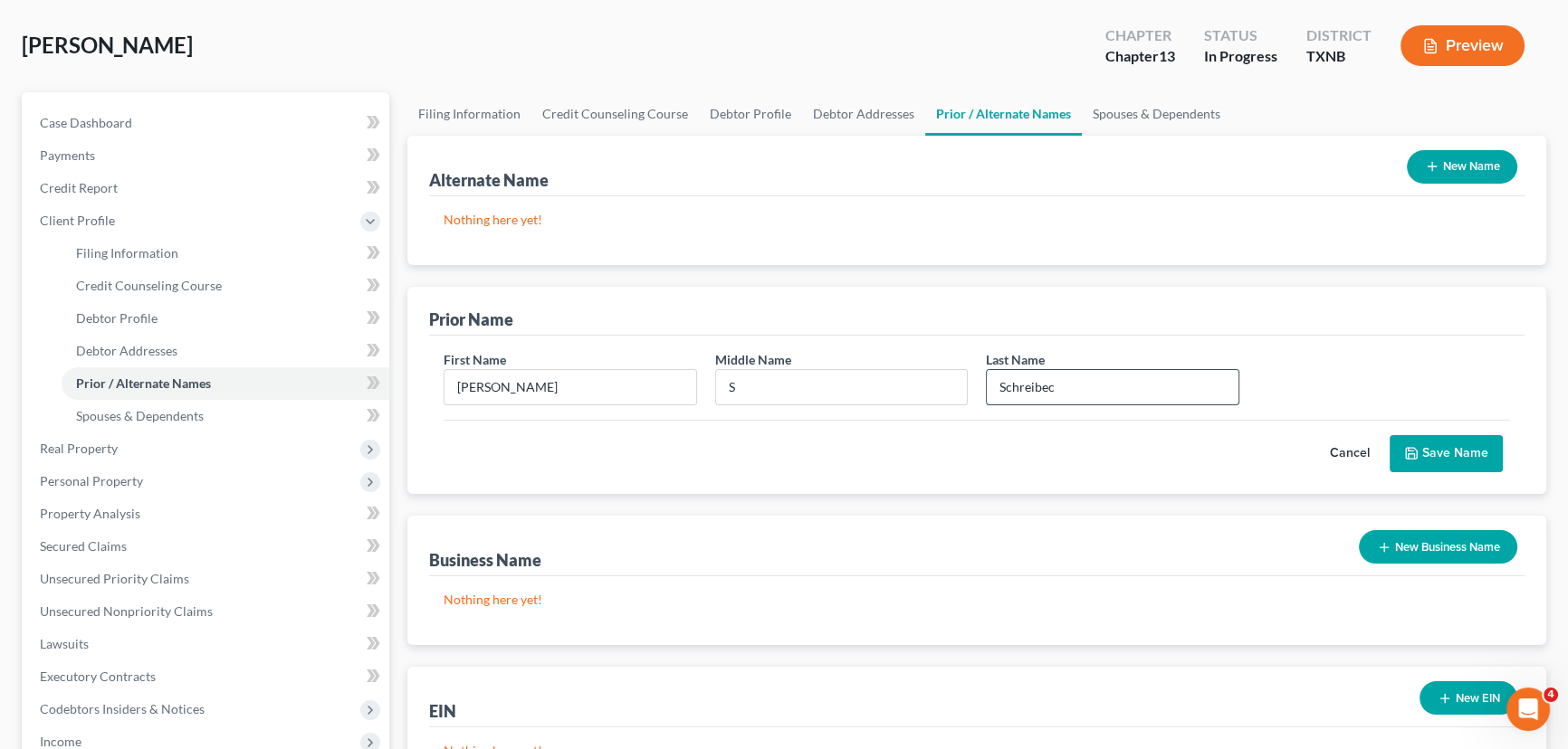
click at [1102, 384] on input "Schreibec" at bounding box center [1113, 387] width 252 height 35
type input "[PERSON_NAME]"
click at [1449, 437] on button "Save Name" at bounding box center [1446, 454] width 113 height 38
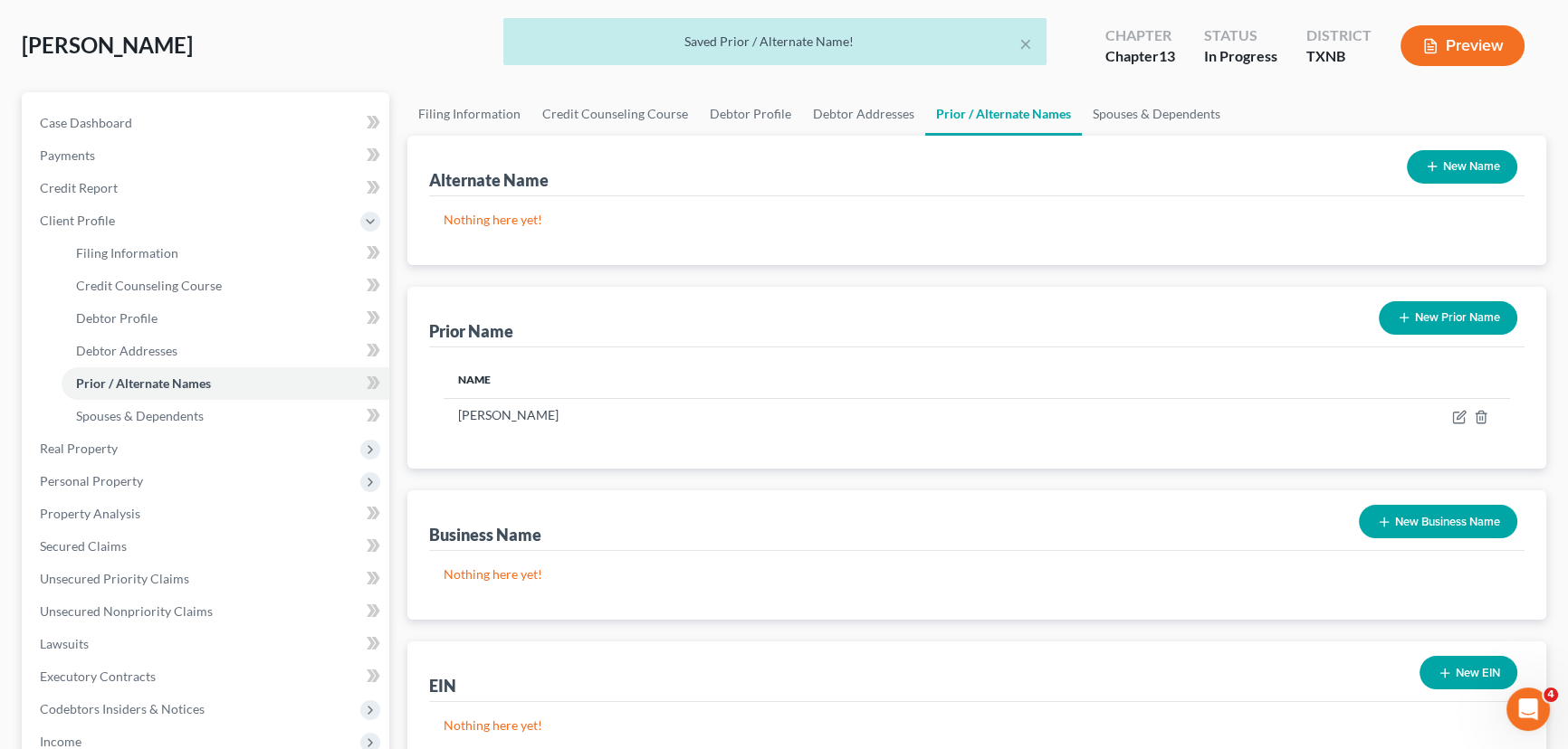
click at [1415, 309] on button "New Prior Name" at bounding box center [1448, 318] width 138 height 34
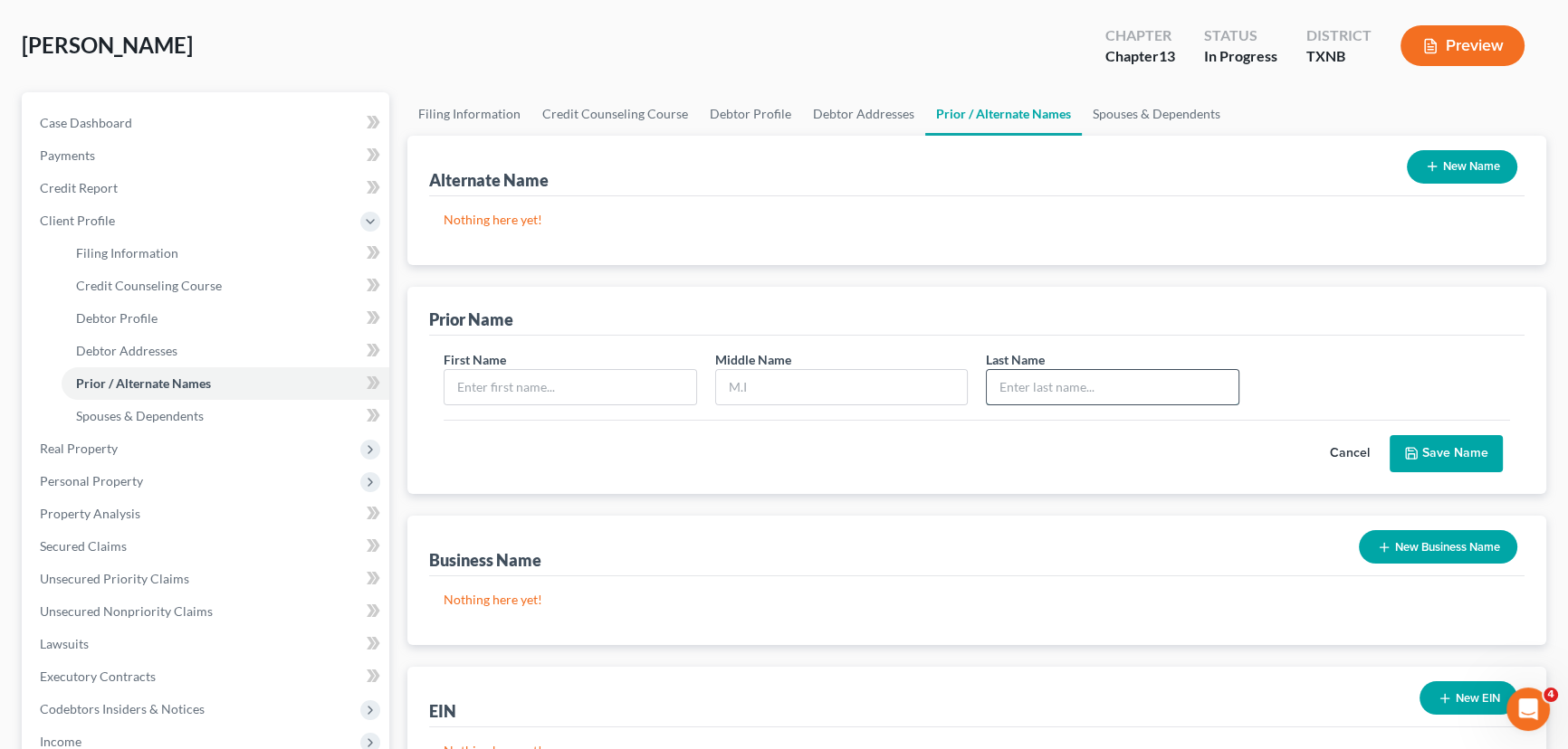
click at [1059, 383] on input "text" at bounding box center [1113, 387] width 252 height 35
type input "[PERSON_NAME]"
drag, startPoint x: 560, startPoint y: 386, endPoint x: 569, endPoint y: 391, distance: 10.3
click at [563, 387] on input "text" at bounding box center [570, 387] width 252 height 35
type input "[PERSON_NAME]"
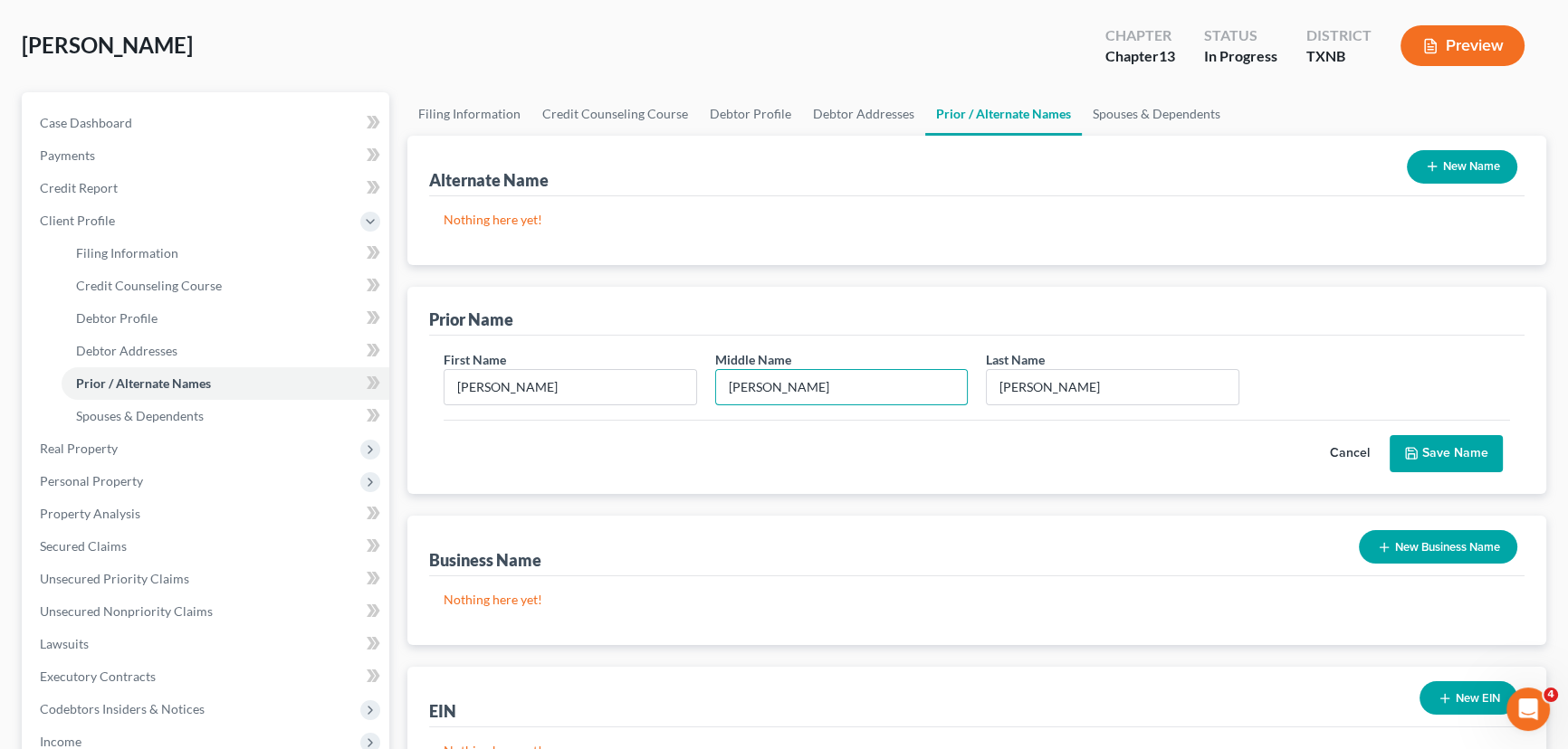
type input "[PERSON_NAME]"
click at [1463, 450] on button "Save Name" at bounding box center [1446, 454] width 113 height 38
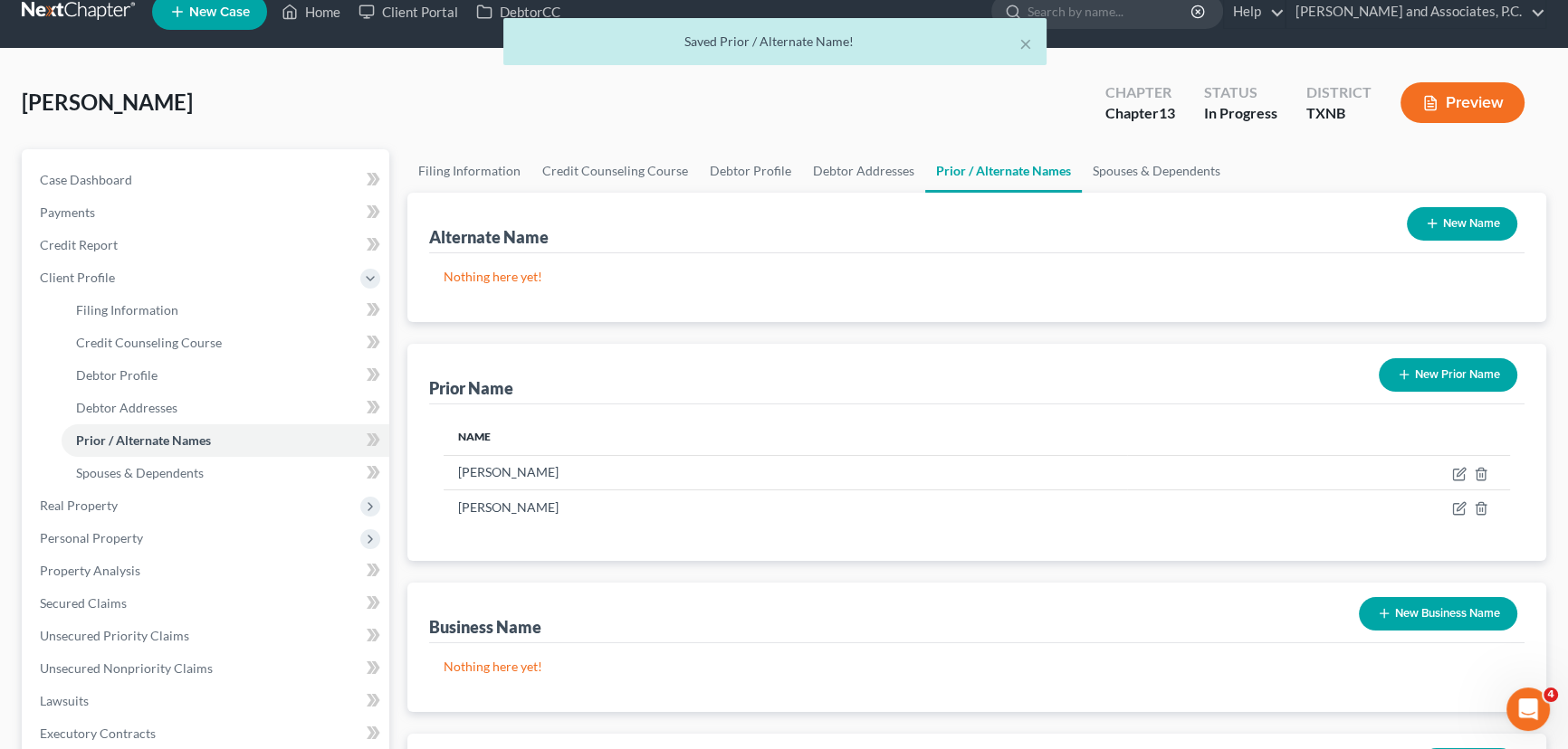
scroll to position [0, 0]
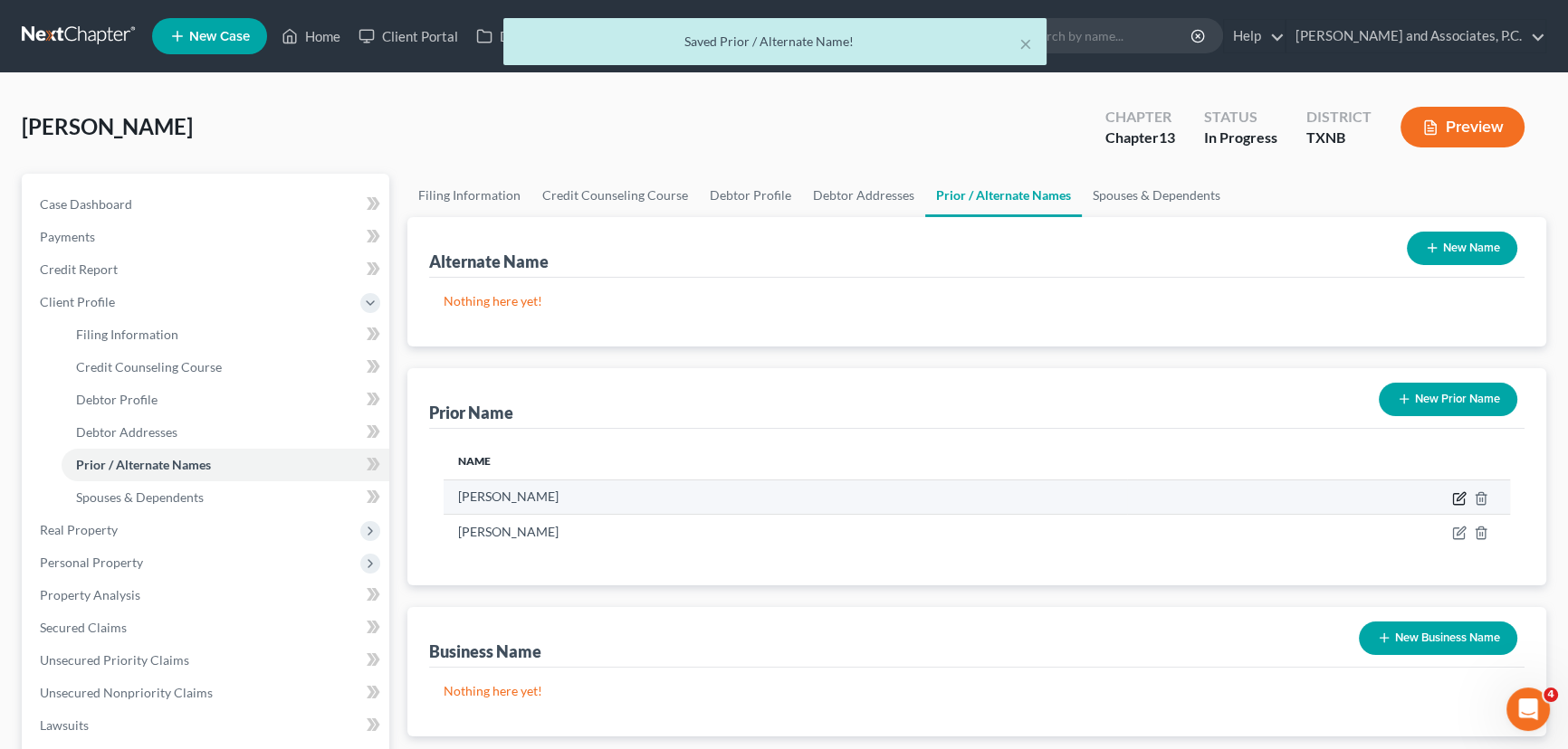
click at [1455, 498] on icon "button" at bounding box center [1460, 499] width 15 height 15
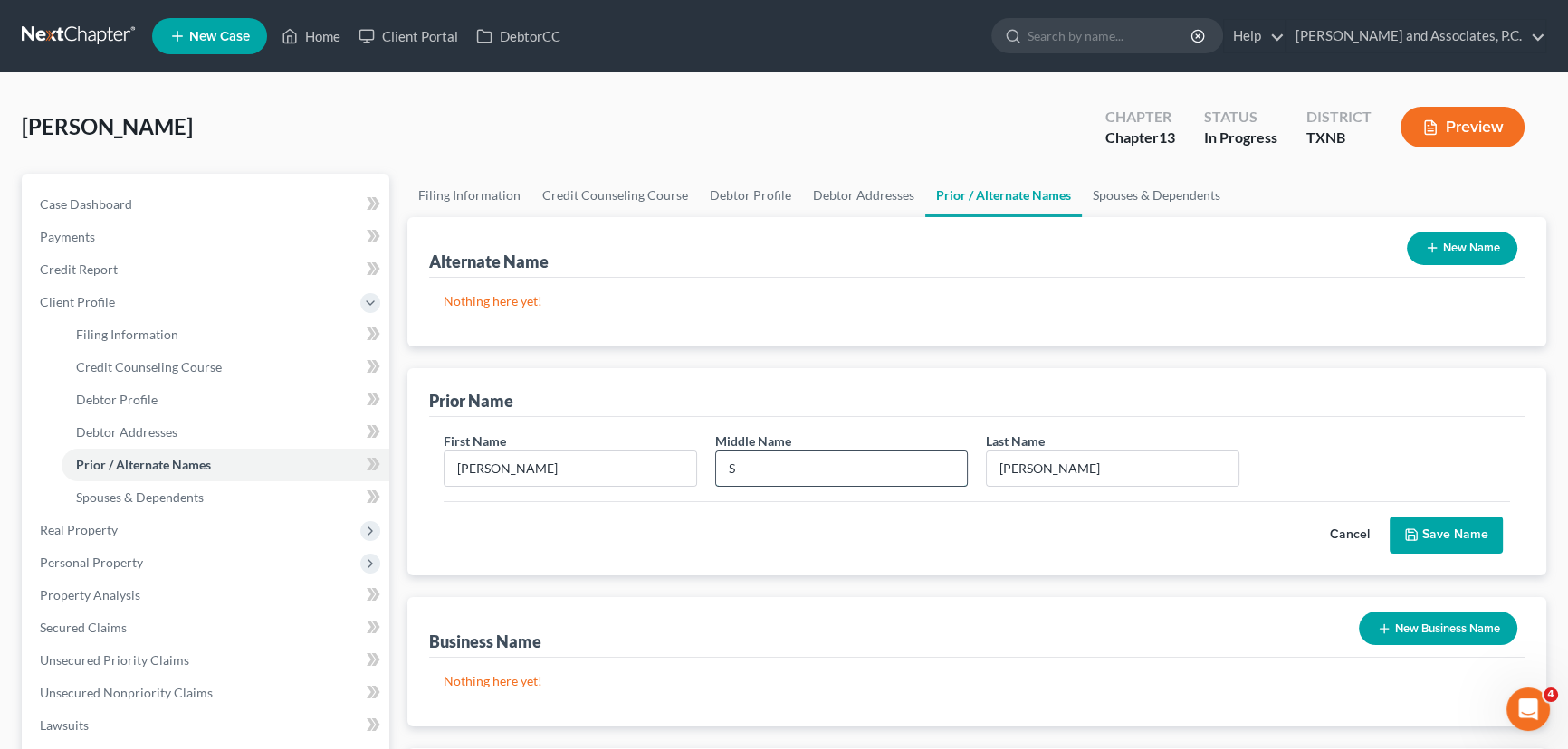
click at [852, 465] on input "S" at bounding box center [842, 468] width 252 height 35
type input "[PERSON_NAME]"
click at [1451, 536] on button "Save Name" at bounding box center [1446, 535] width 113 height 38
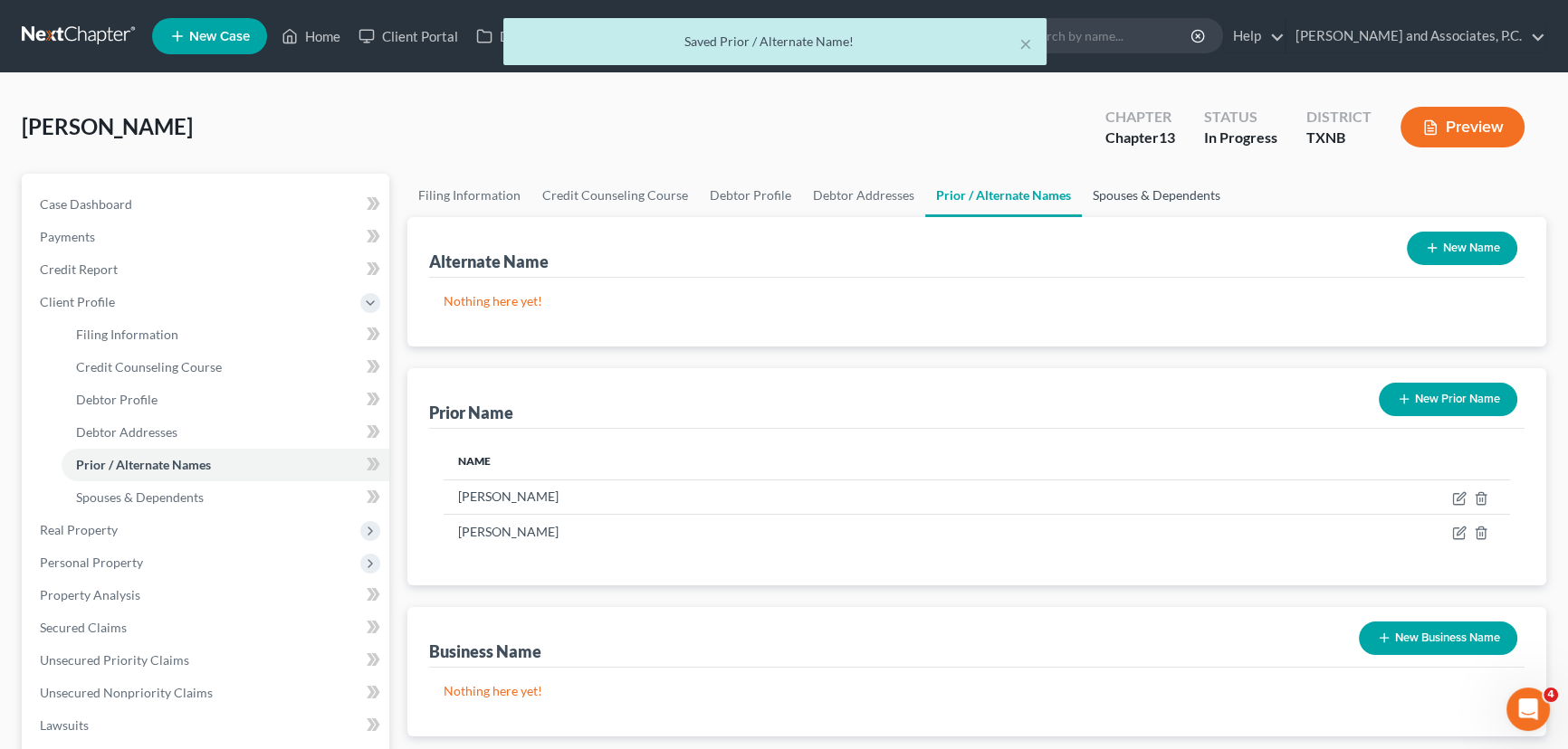
click at [1155, 187] on link "Spouses & Dependents" at bounding box center [1156, 195] width 149 height 44
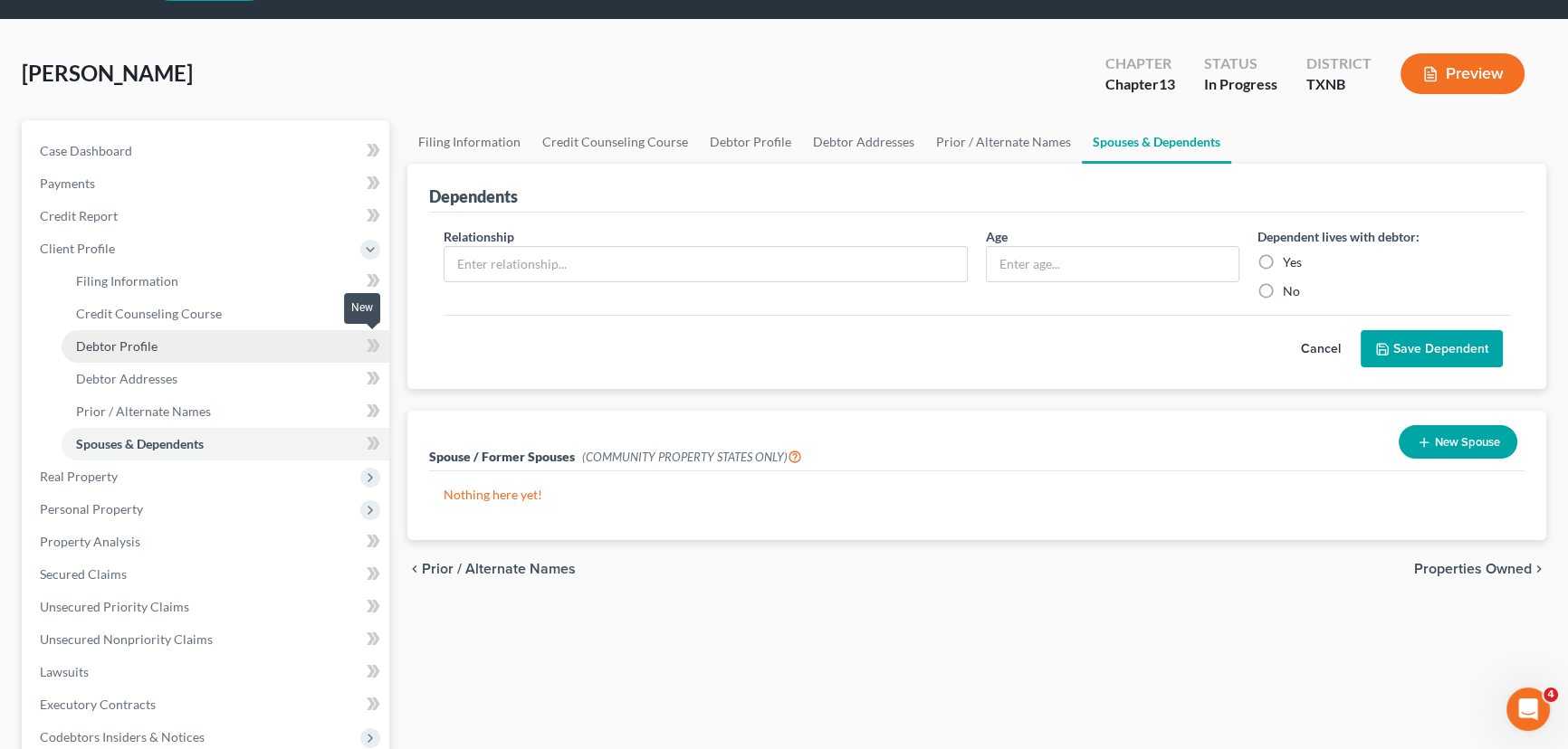
scroll to position [81, 0]
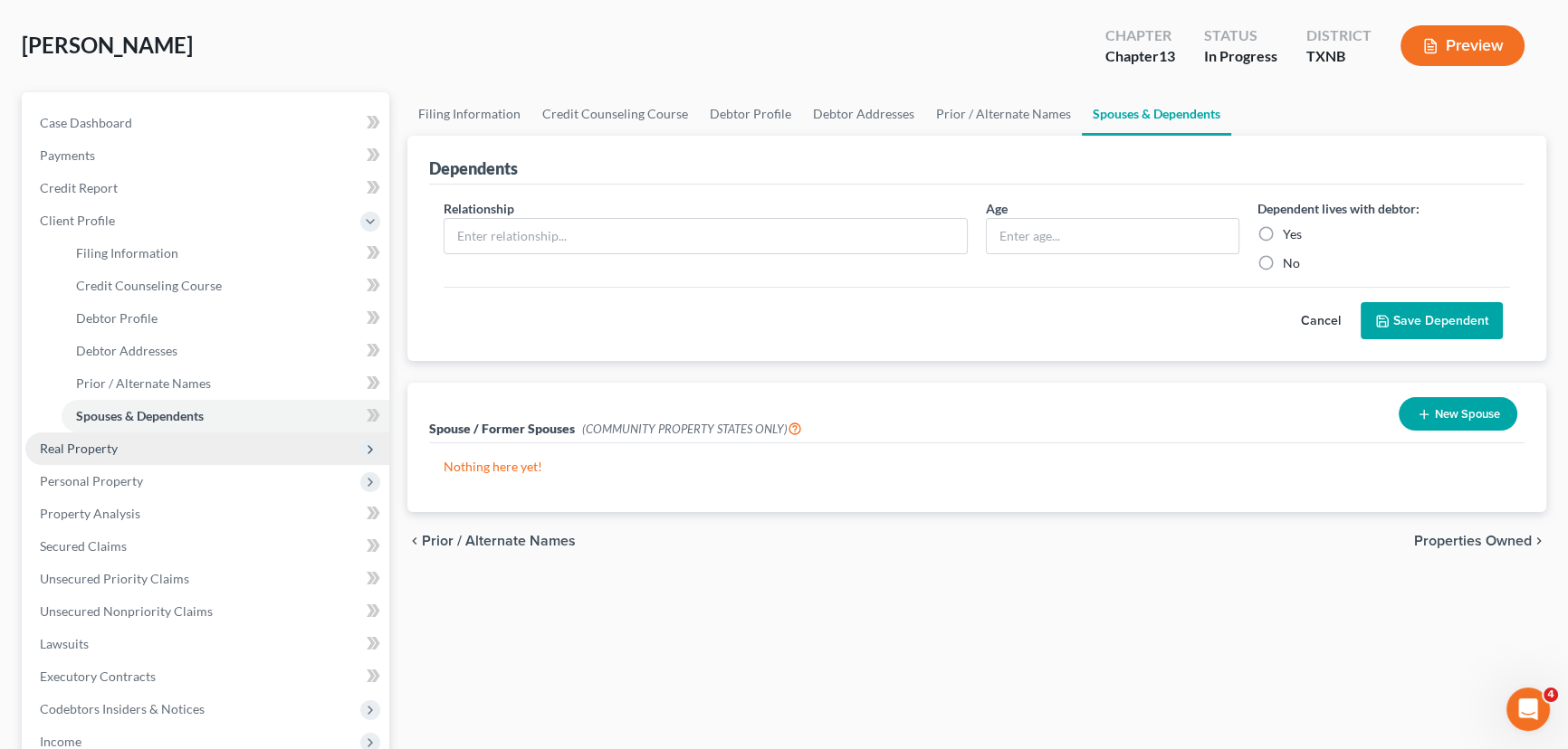
click at [106, 452] on span "Real Property" at bounding box center [78, 448] width 77 height 15
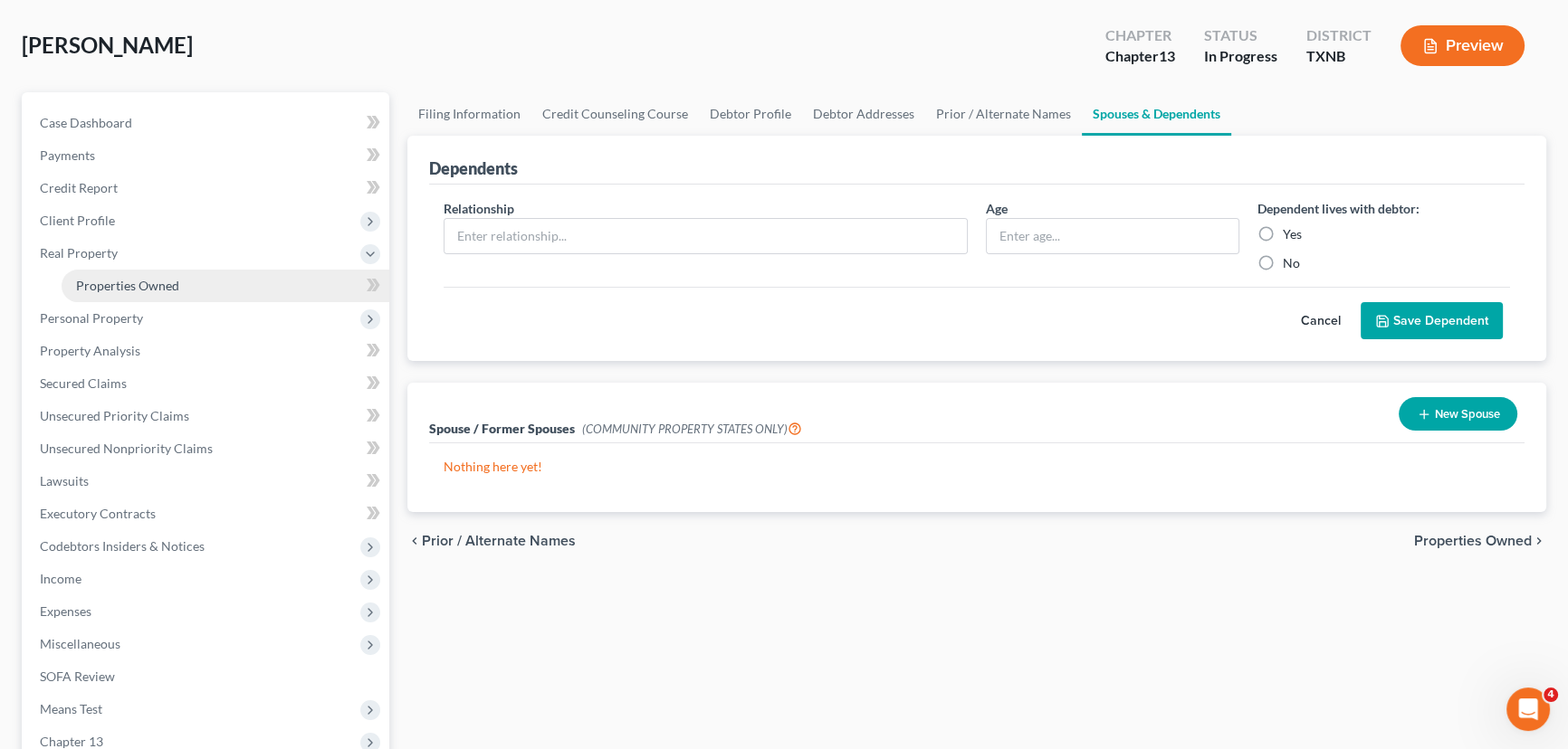
click at [137, 281] on span "Properties Owned" at bounding box center [127, 285] width 104 height 15
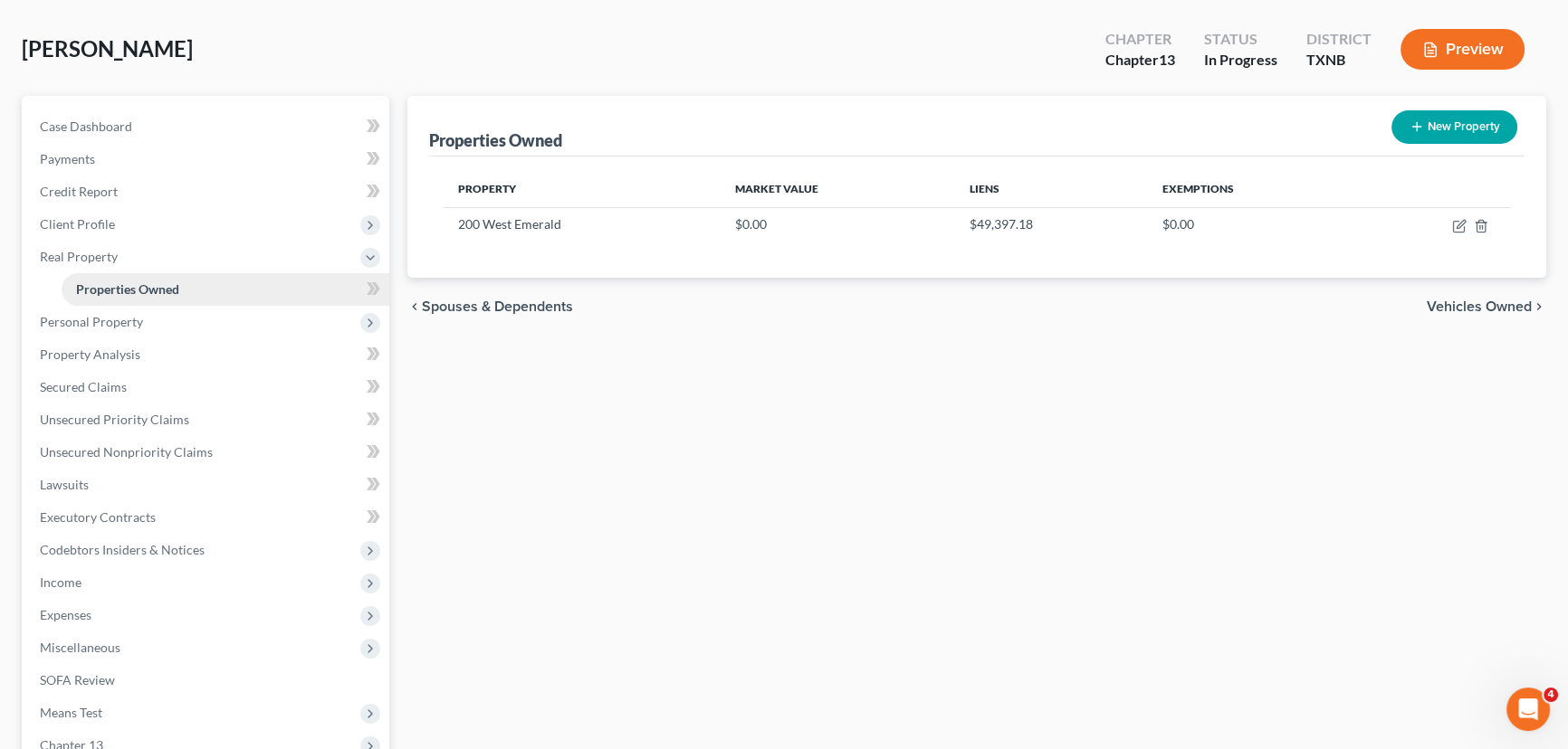
scroll to position [81, 0]
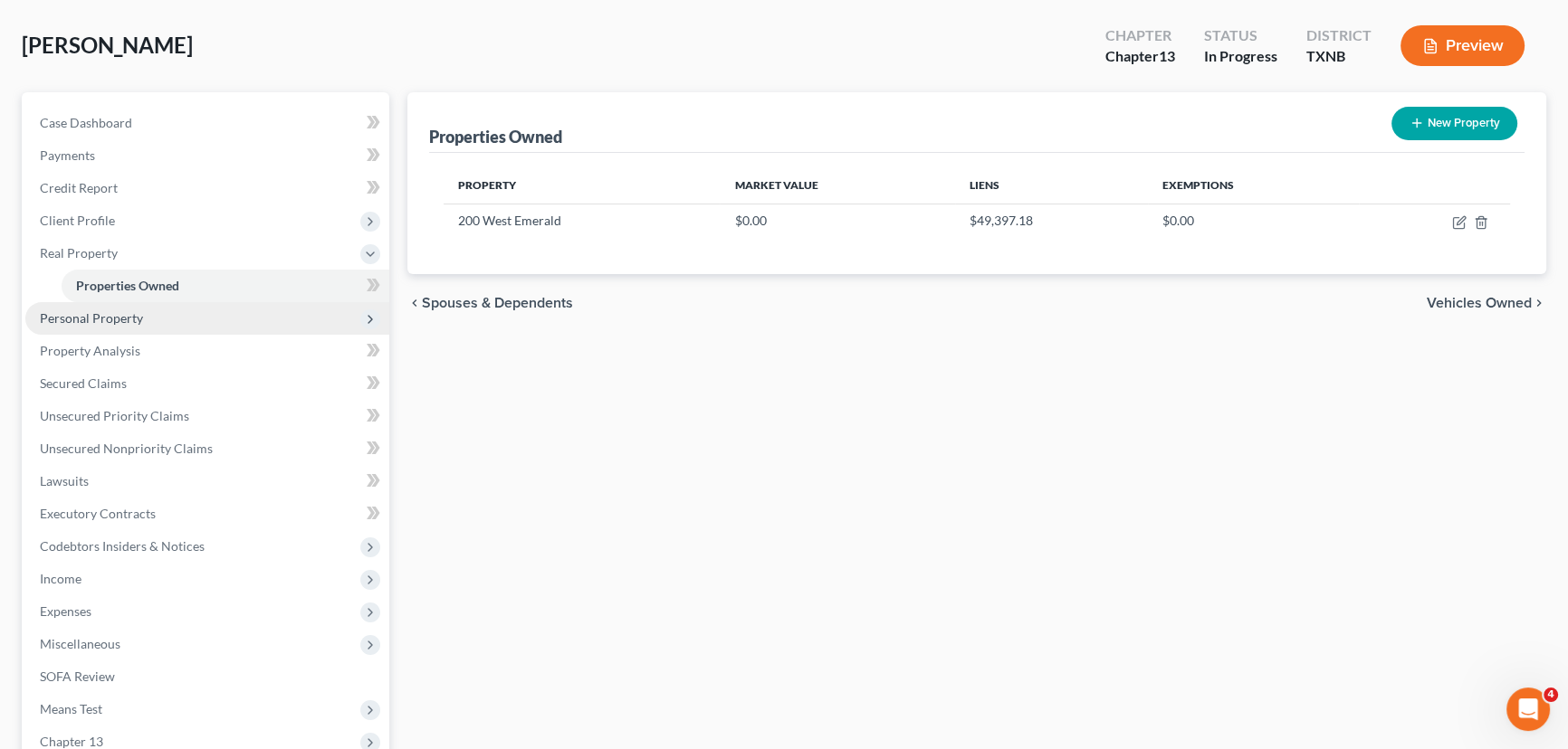
click at [245, 308] on span "Personal Property" at bounding box center [207, 318] width 364 height 33
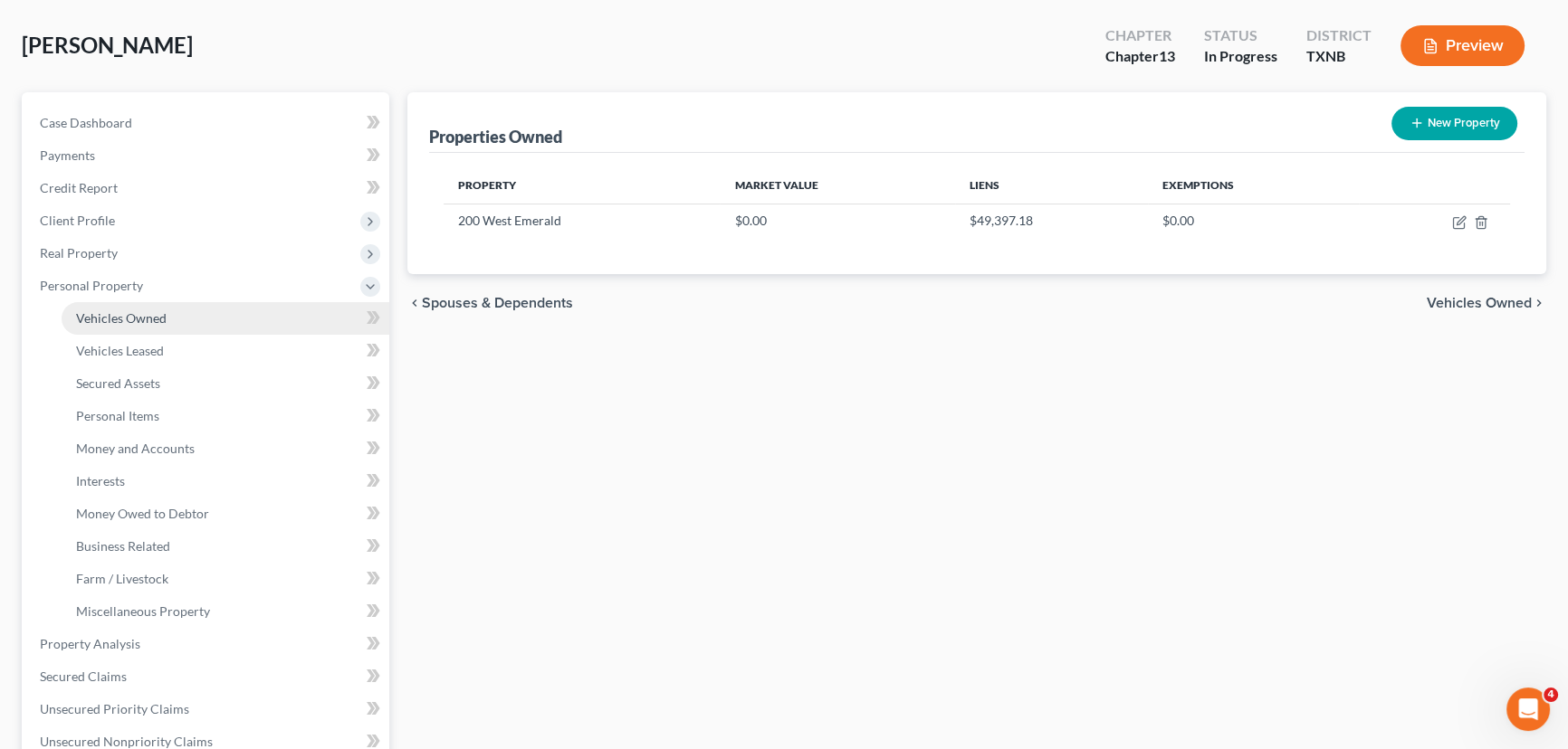
click at [197, 308] on link "Vehicles Owned" at bounding box center [225, 318] width 328 height 33
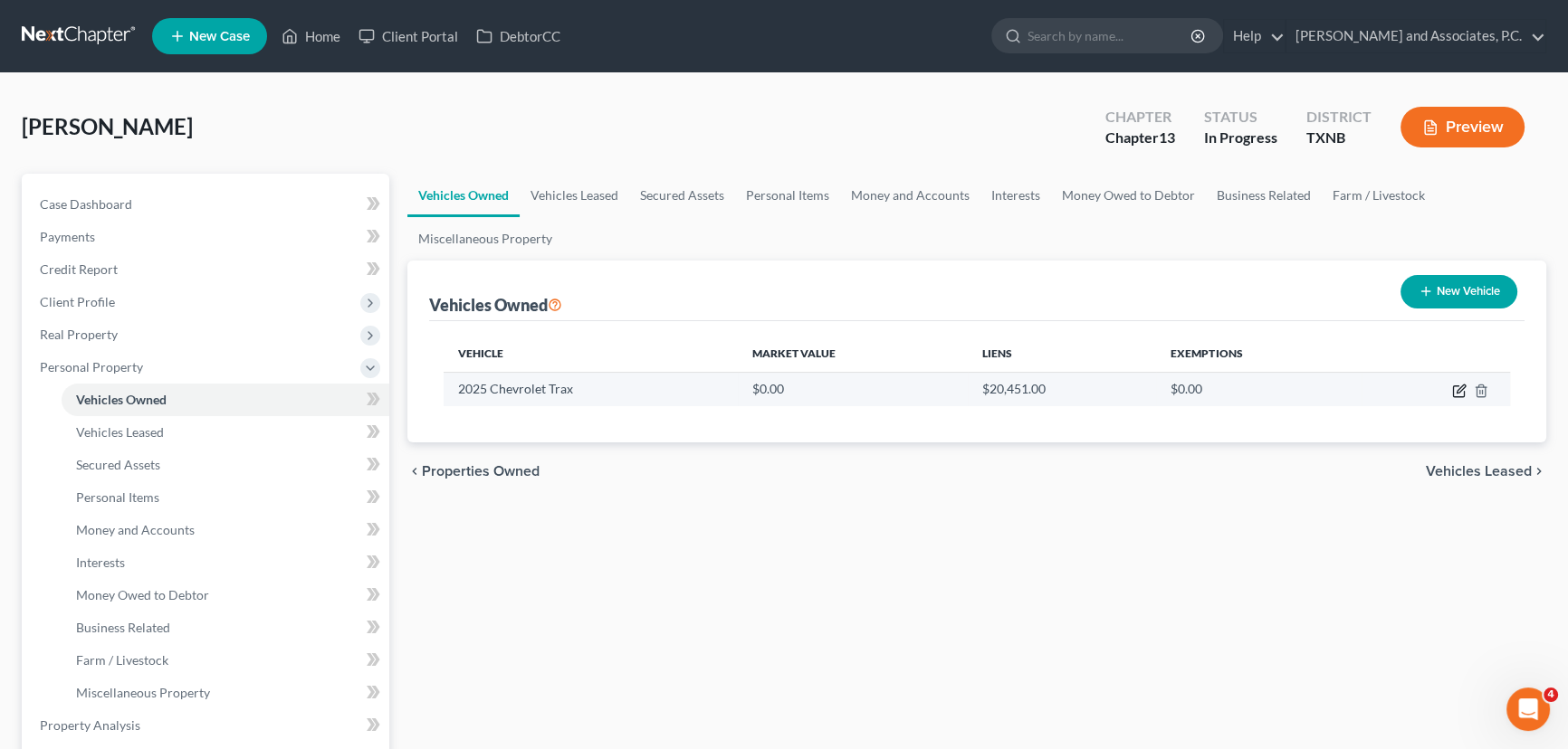
click at [1458, 388] on icon "button" at bounding box center [1461, 388] width 8 height 8
select select "0"
select select "1"
select select "0"
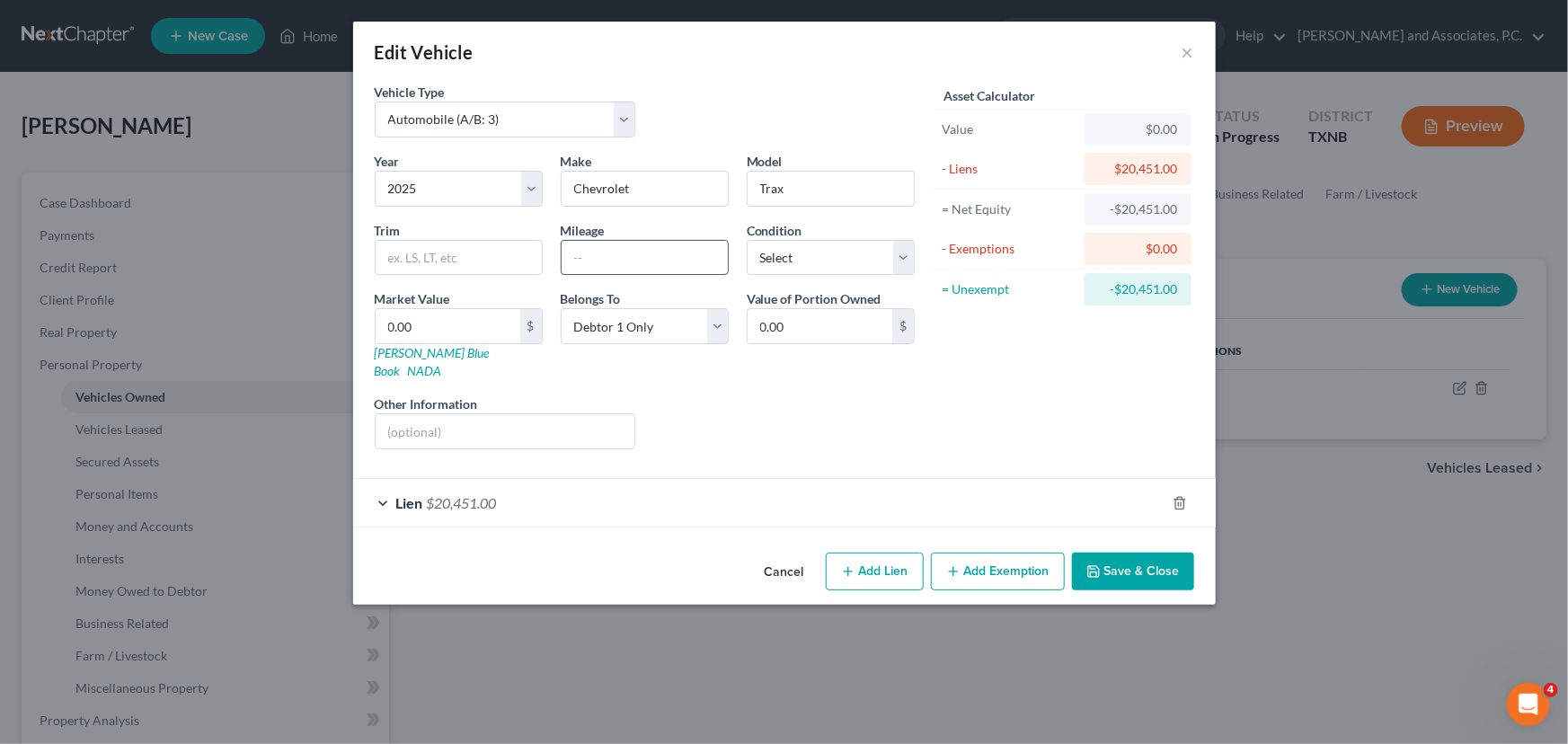
click at [598, 251] on input "text" at bounding box center [644, 258] width 166 height 34
click at [587, 256] on input "14500" at bounding box center [644, 258] width 166 height 34
type input "14,500"
click at [822, 248] on select "Select Excellent Very Good Good Fair Poor" at bounding box center [830, 258] width 168 height 36
select select "0"
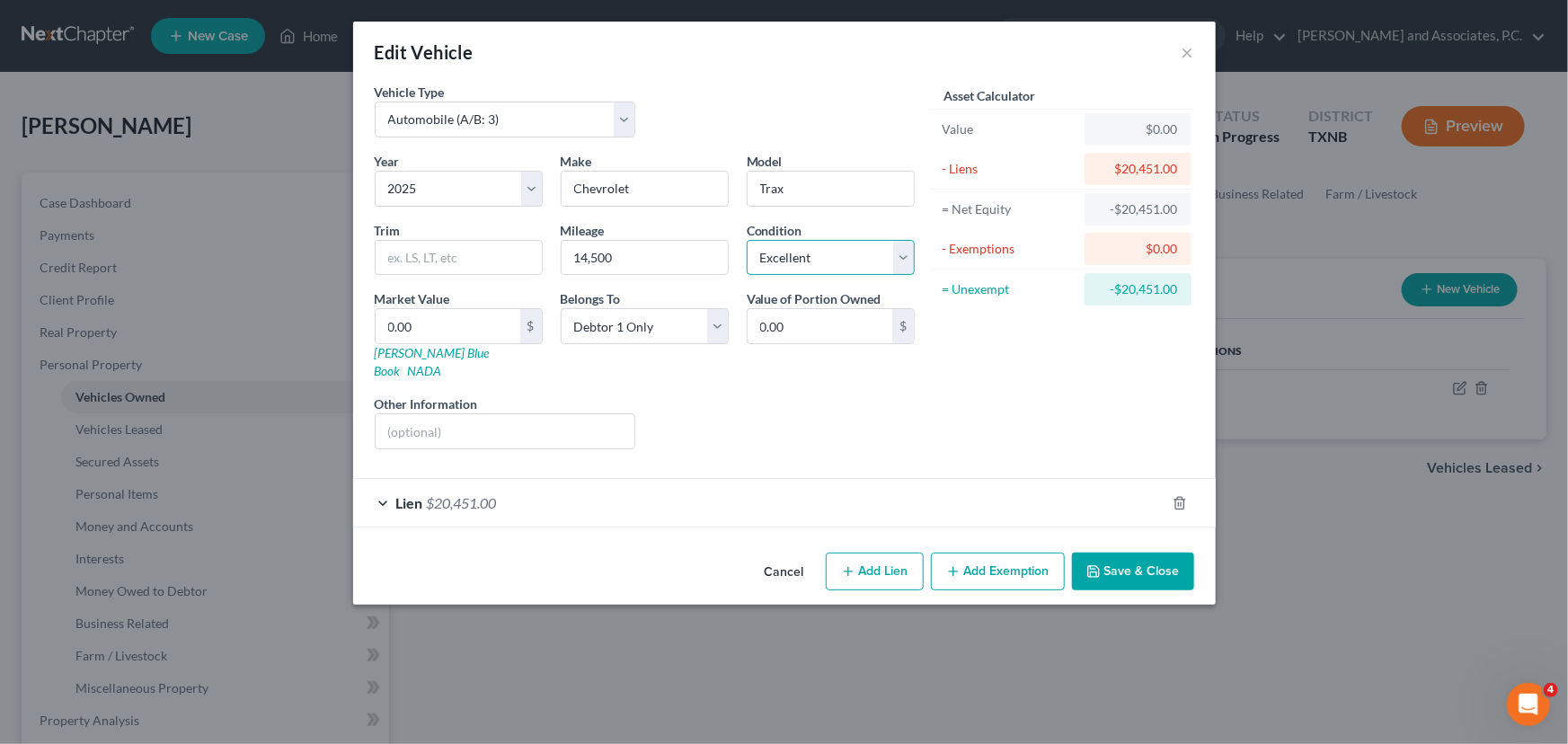
click at [746, 240] on select "Select Excellent Very Good Good Fair Poor" at bounding box center [830, 258] width 168 height 36
click at [1150, 553] on button "Save & Close" at bounding box center [1133, 572] width 122 height 38
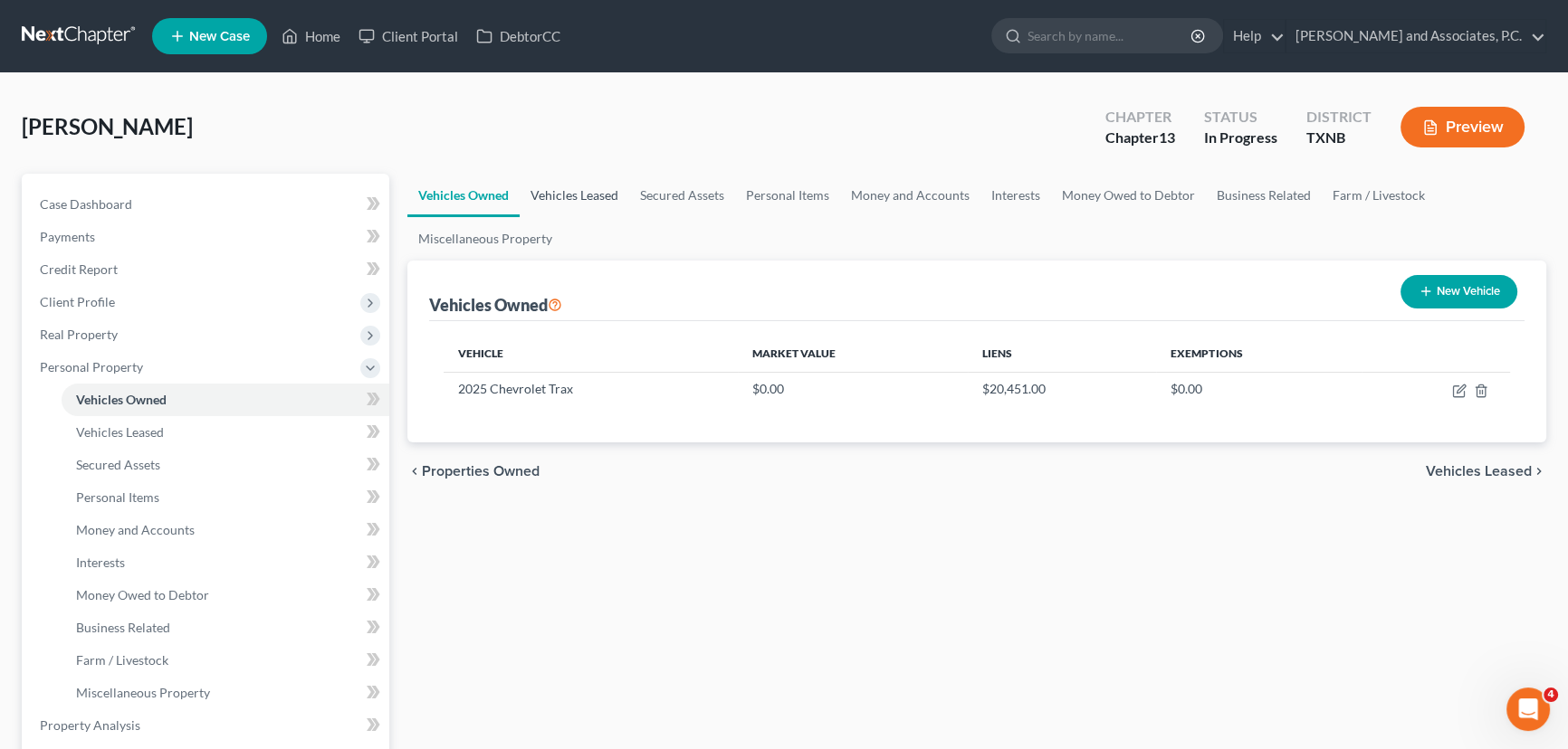
drag, startPoint x: 561, startPoint y: 191, endPoint x: 618, endPoint y: 184, distance: 57.4
click at [561, 191] on link "Vehicles Leased" at bounding box center [574, 195] width 109 height 44
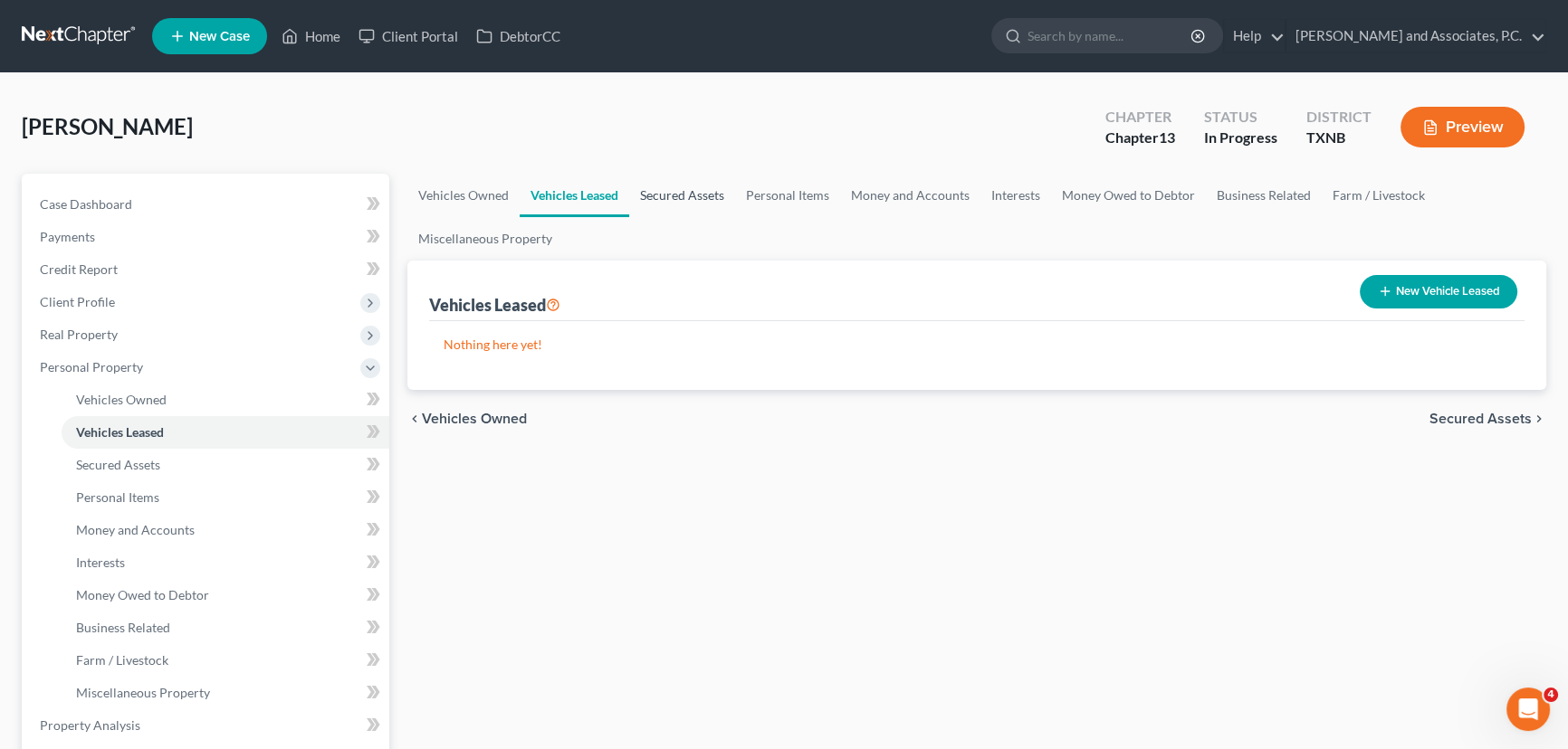
click at [671, 193] on link "Secured Assets" at bounding box center [681, 195] width 105 height 44
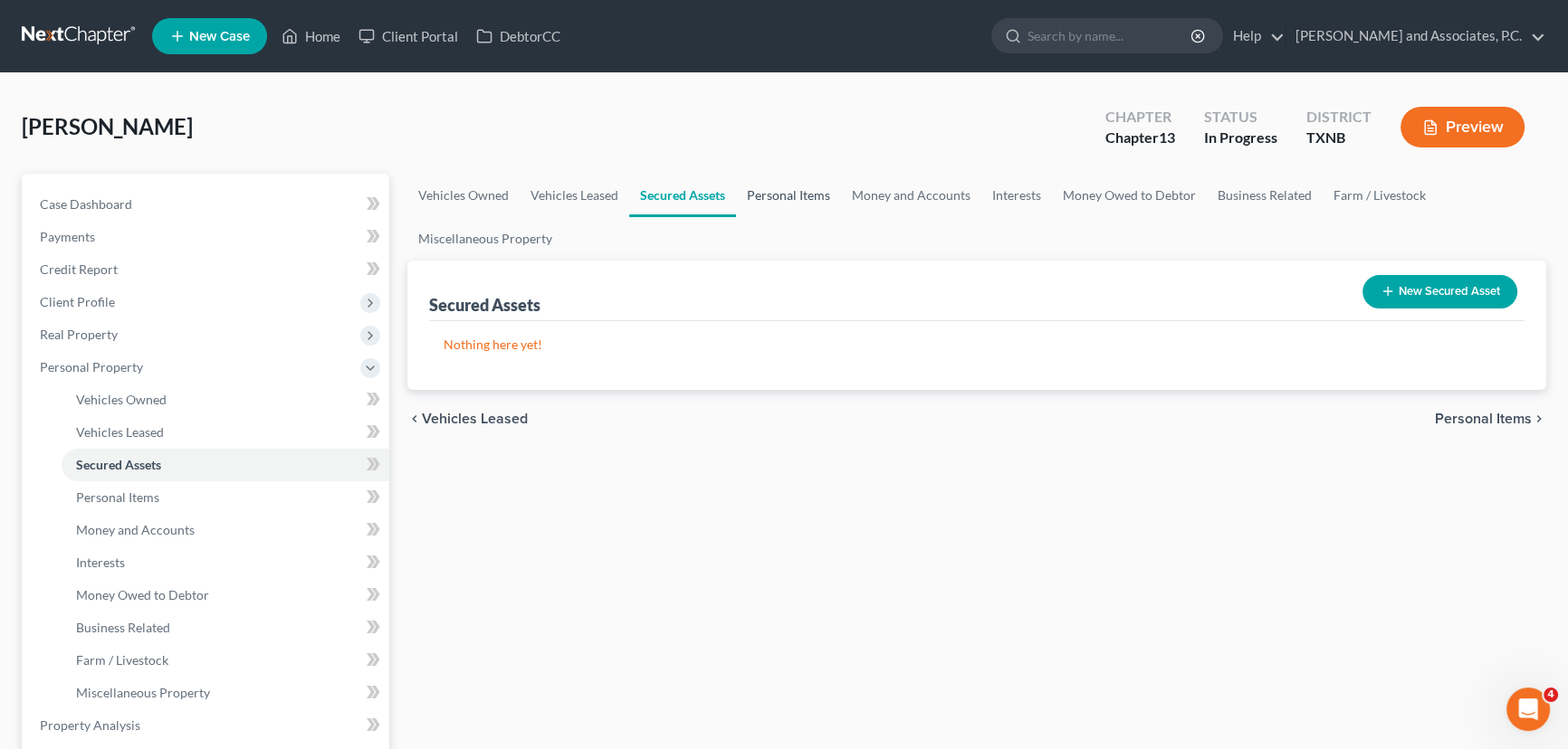
click at [802, 192] on link "Personal Items" at bounding box center [789, 195] width 105 height 44
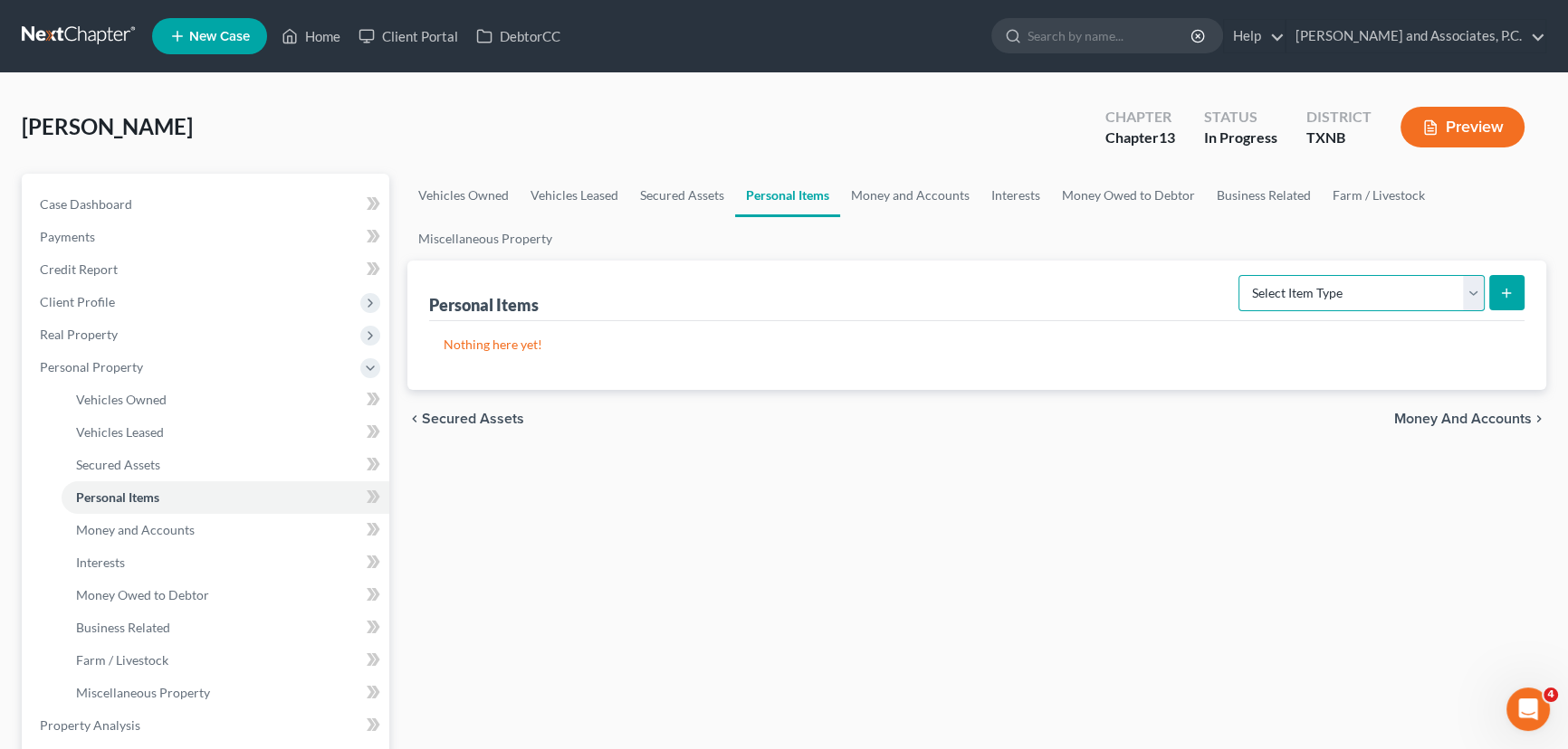
click at [1317, 294] on select "Select Item Type Clothing (A/B: 11) Collectibles Of Value (A/B: 8) Electronics …" at bounding box center [1362, 293] width 246 height 36
select select "clothing"
click at [1241, 275] on select "Select Item Type Clothing (A/B: 11) Collectibles Of Value (A/B: 8) Electronics …" at bounding box center [1362, 293] width 246 height 36
click at [1494, 286] on button "submit" at bounding box center [1507, 293] width 35 height 35
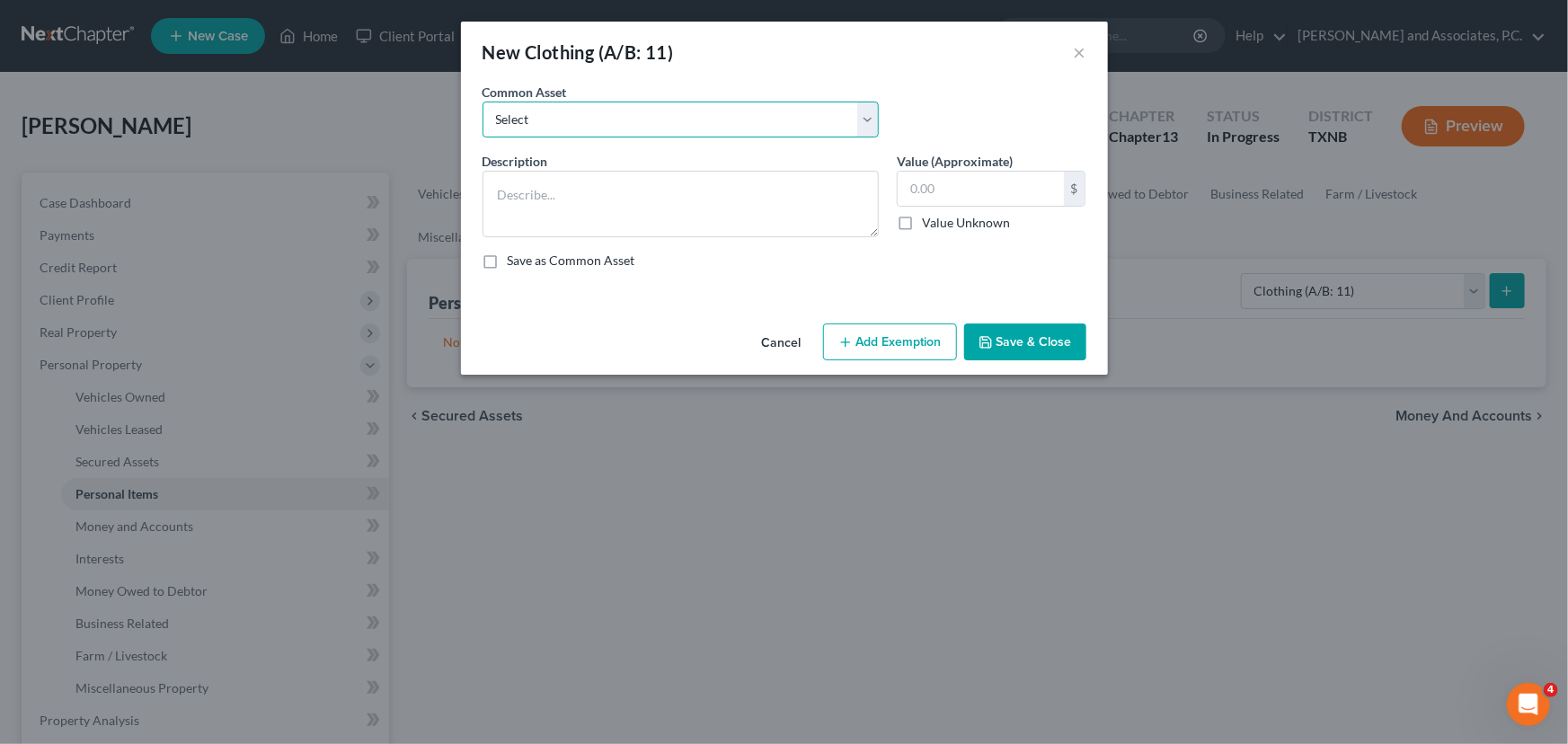
click at [632, 117] on select "Select personal clothing personal clothing personal clothing" at bounding box center [681, 120] width 396 height 36
select select "1"
click at [483, 102] on select "Select personal clothing personal clothing personal clothing" at bounding box center [681, 120] width 396 height 36
type textarea "personal clothing"
type input "500.00"
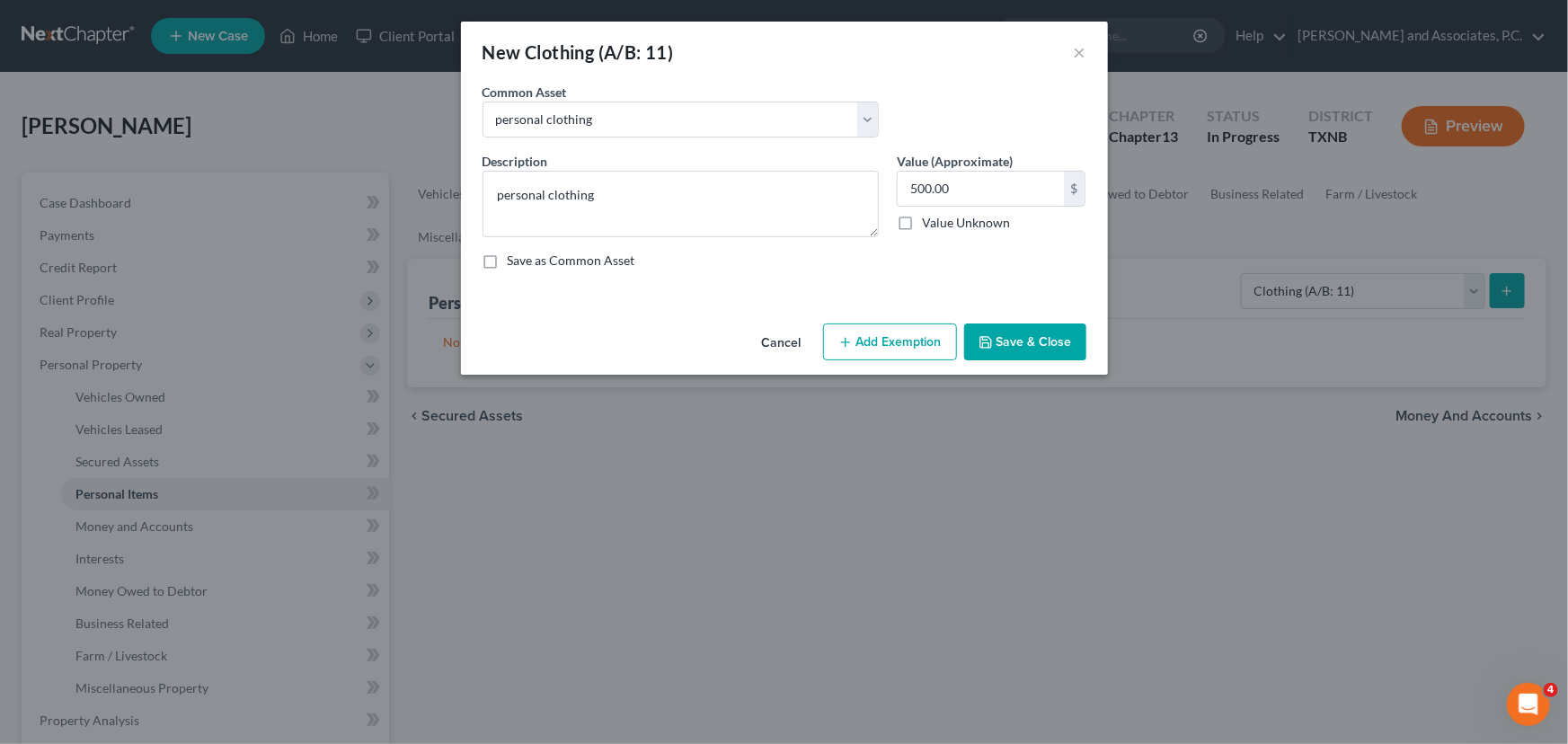
click at [1043, 338] on button "Save & Close" at bounding box center [1025, 342] width 122 height 38
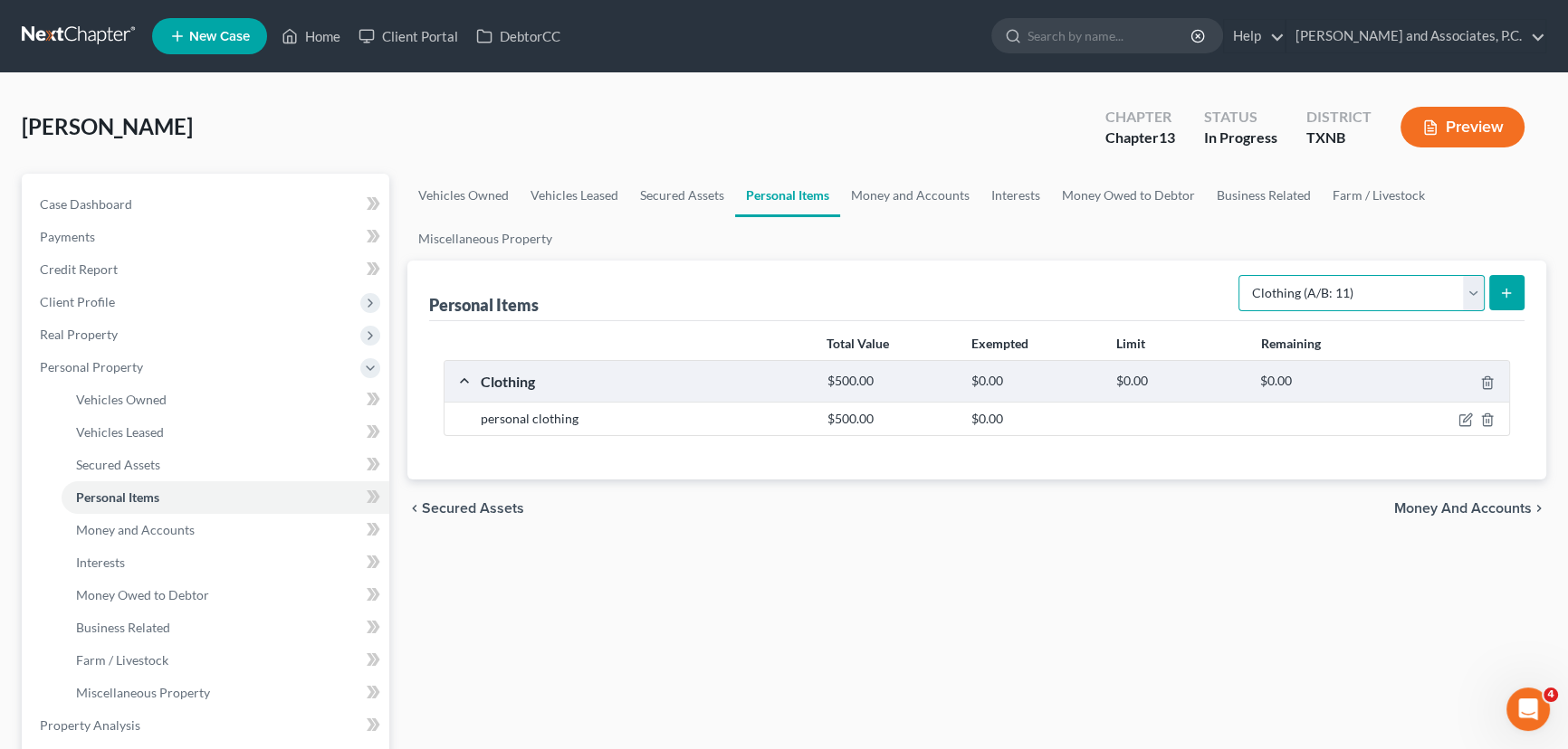
click at [1340, 288] on select "Select Item Type Clothing (A/B: 11) Collectibles Of Value (A/B: 8) Electronics …" at bounding box center [1362, 293] width 246 height 36
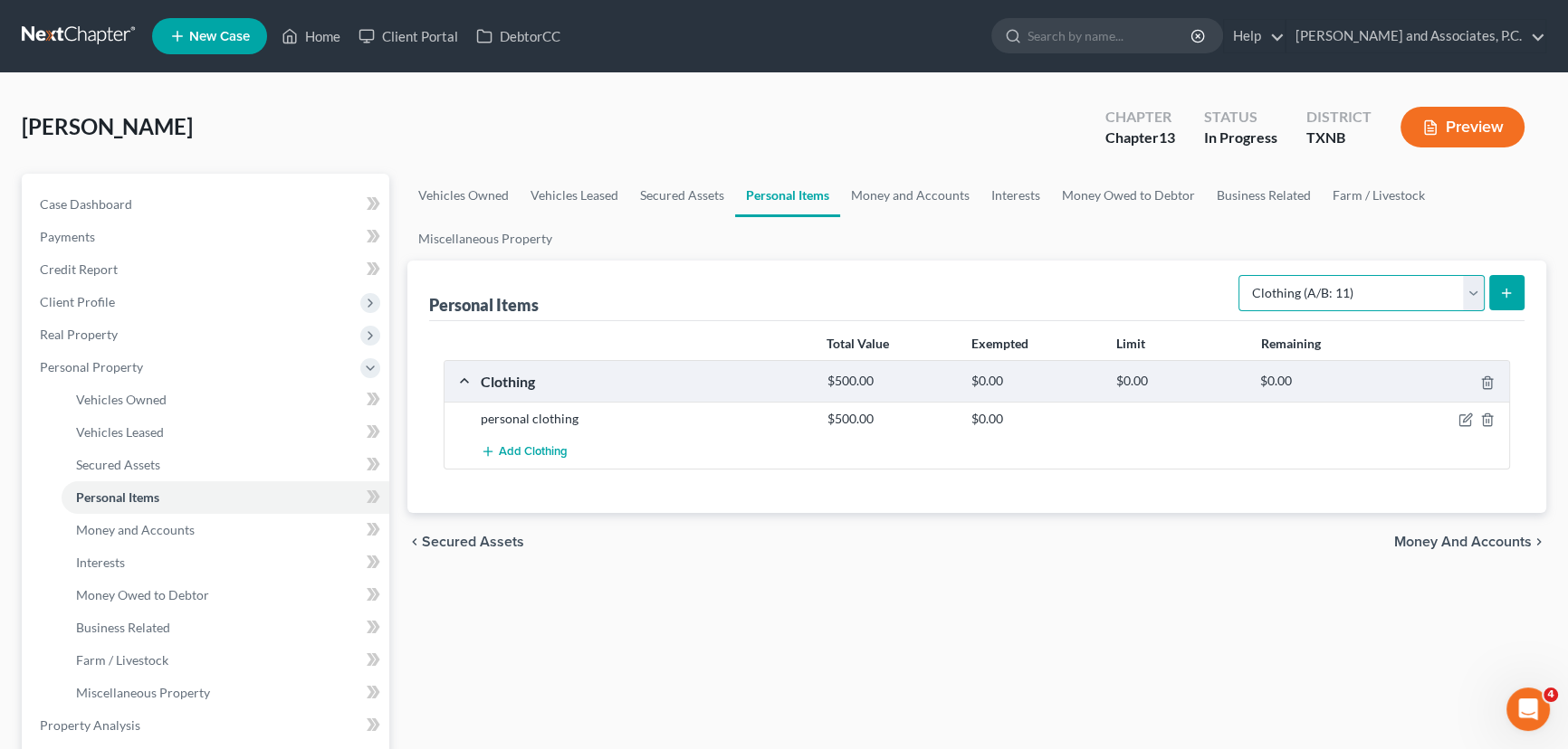
select select "household_goods"
click at [1241, 275] on select "Select Item Type Clothing (A/B: 11) Collectibles Of Value (A/B: 8) Electronics …" at bounding box center [1362, 293] width 246 height 36
click at [1504, 293] on line "submit" at bounding box center [1506, 293] width 8 height 0
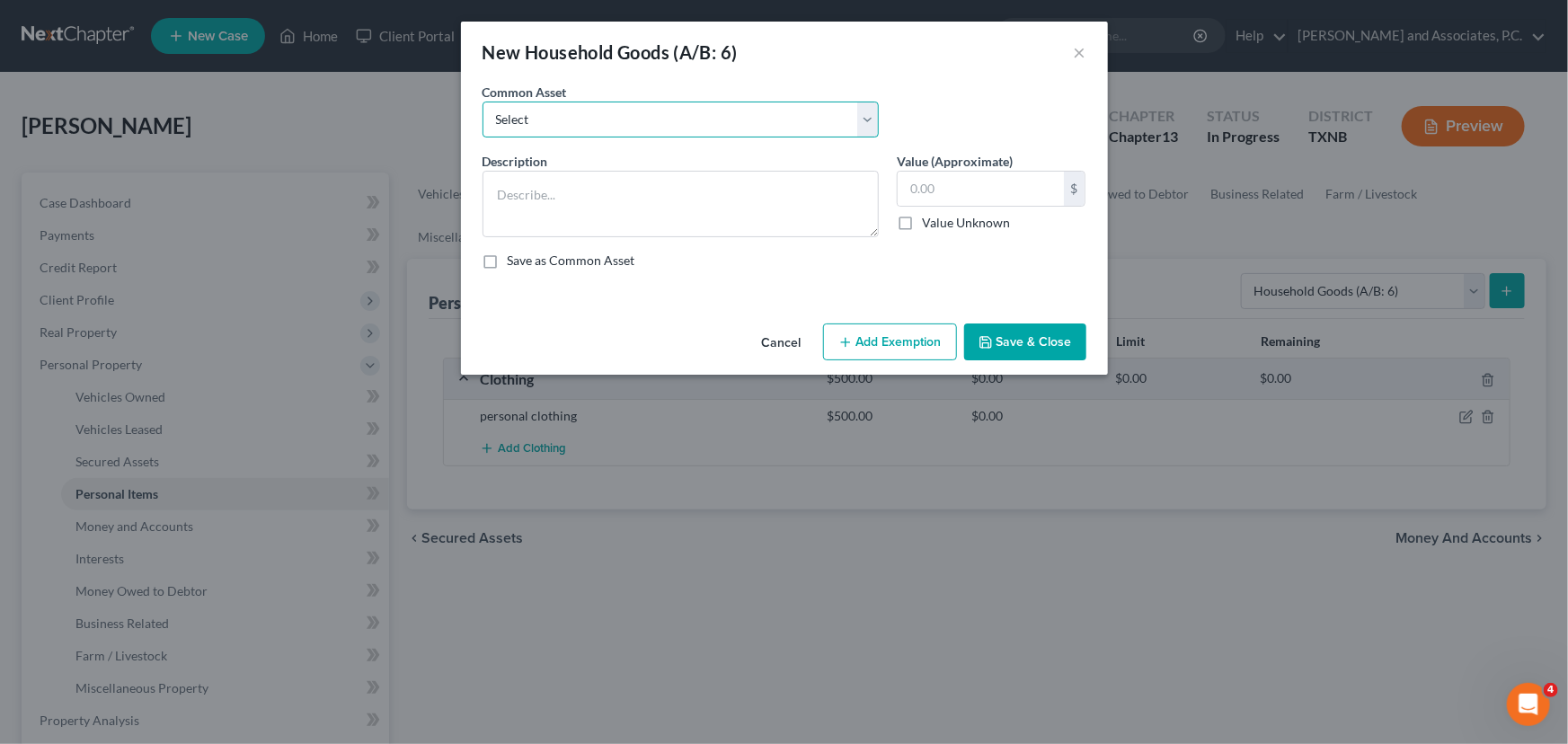
drag, startPoint x: 599, startPoint y: 121, endPoint x: 599, endPoint y: 135, distance: 14.0
click at [599, 121] on select "Select household goods & furnishings household goods & furnishings" at bounding box center [681, 120] width 396 height 36
select select "0"
click at [483, 102] on select "Select household goods & furnishings household goods & furnishings" at bounding box center [681, 120] width 396 height 36
type textarea "household goods & furnishings"
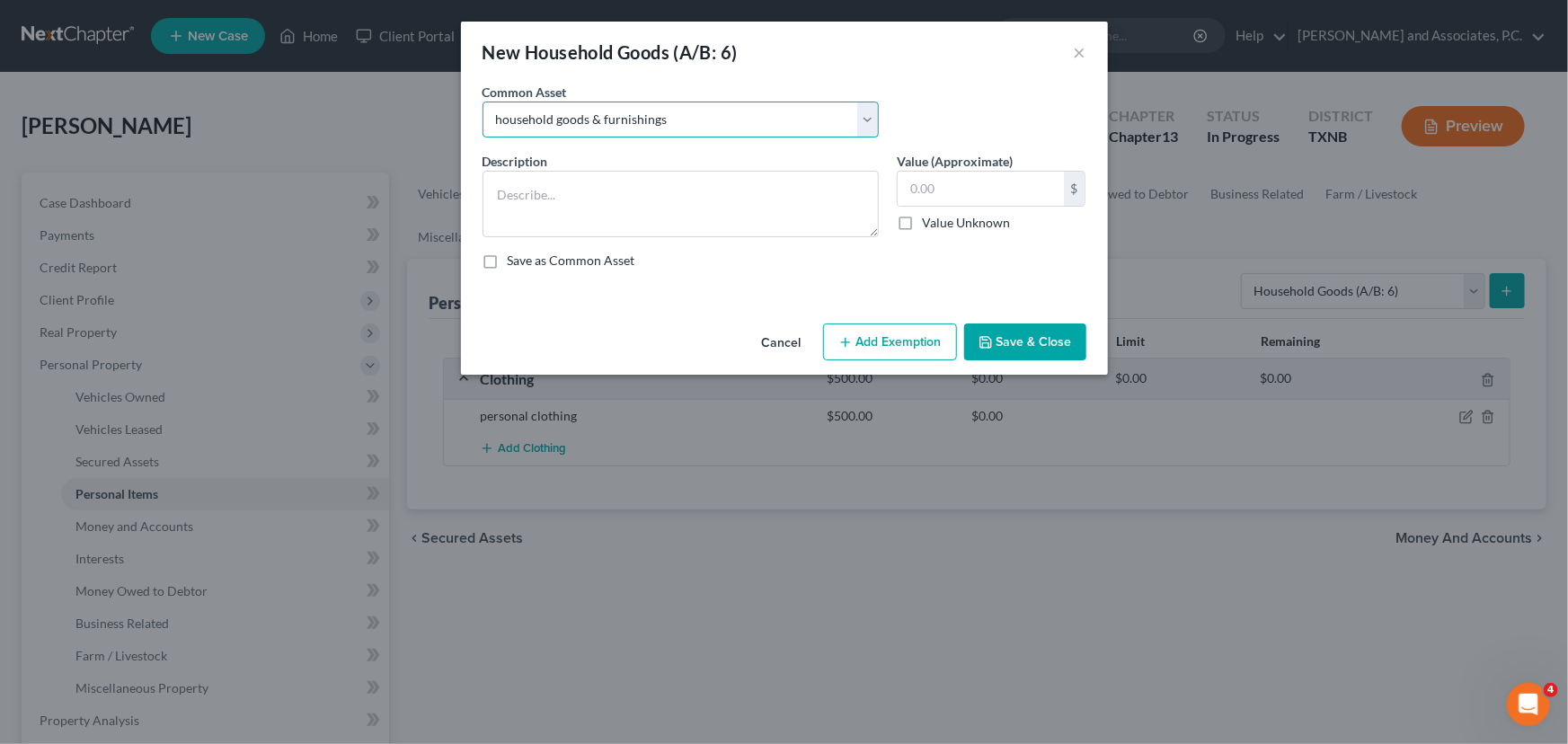
type input "4,000.00"
click at [1033, 345] on button "Save & Close" at bounding box center [1025, 342] width 122 height 38
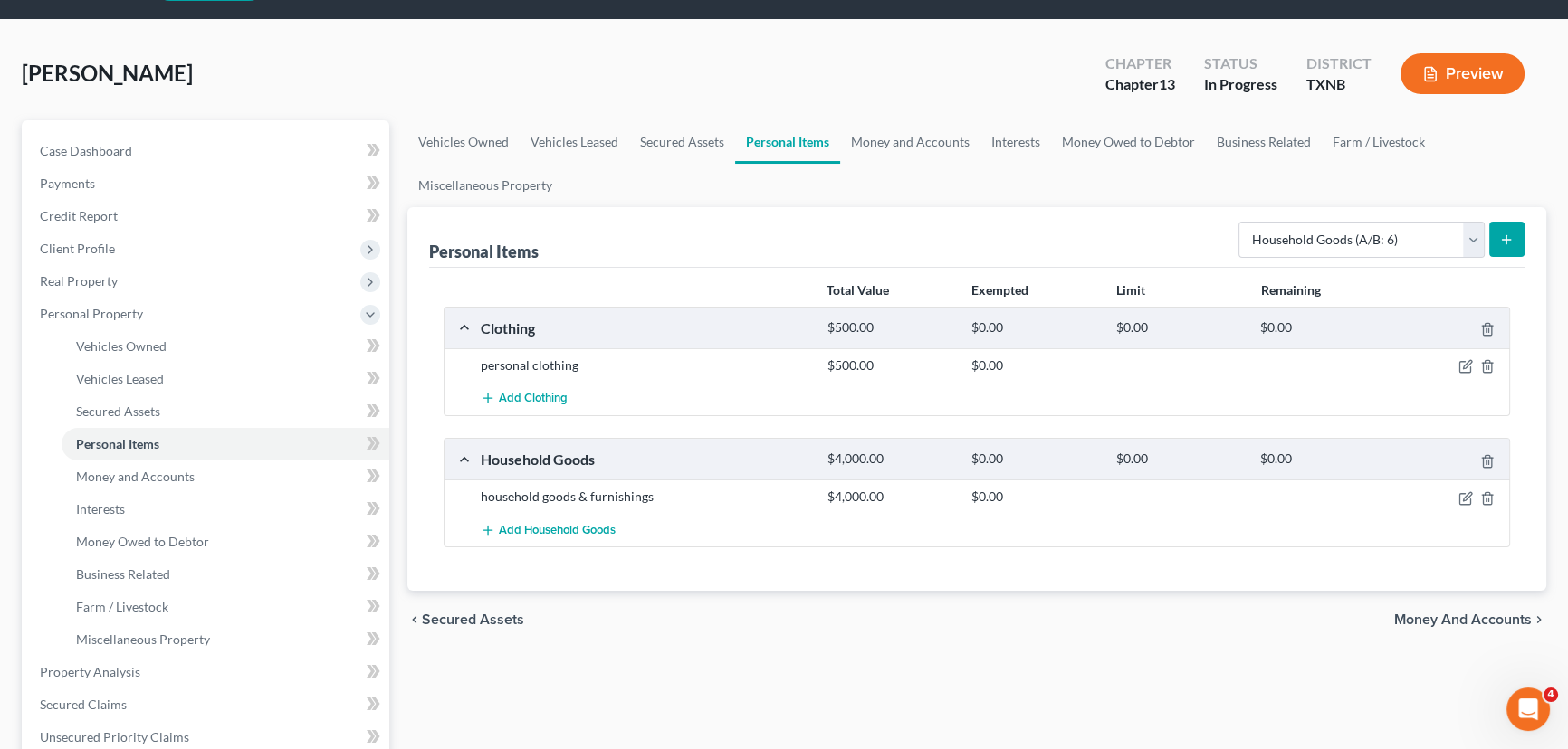
scroll to position [81, 0]
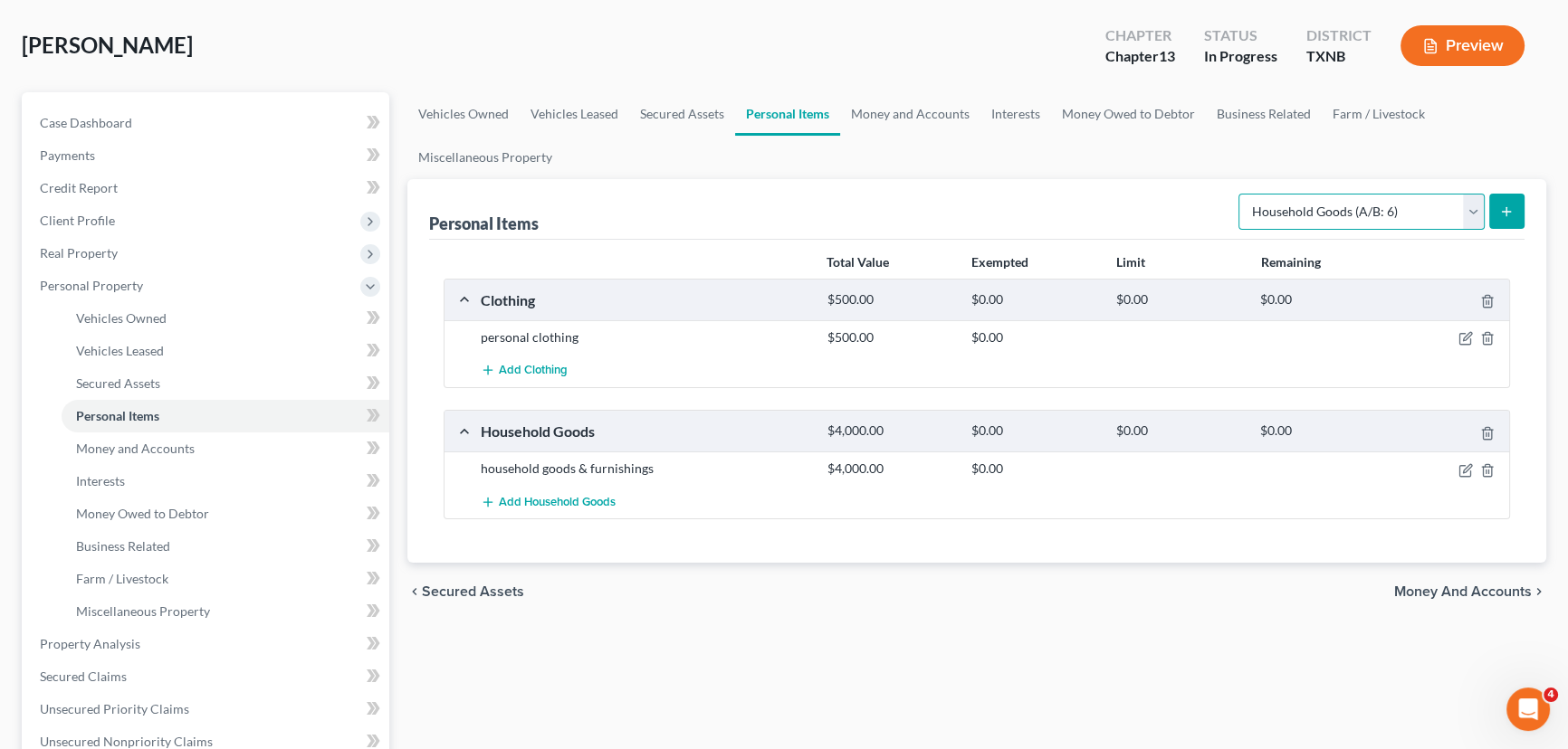
click at [1379, 201] on select "Select Item Type Clothing (A/B: 11) Collectibles Of Value (A/B: 8) Electronics …" at bounding box center [1362, 212] width 246 height 36
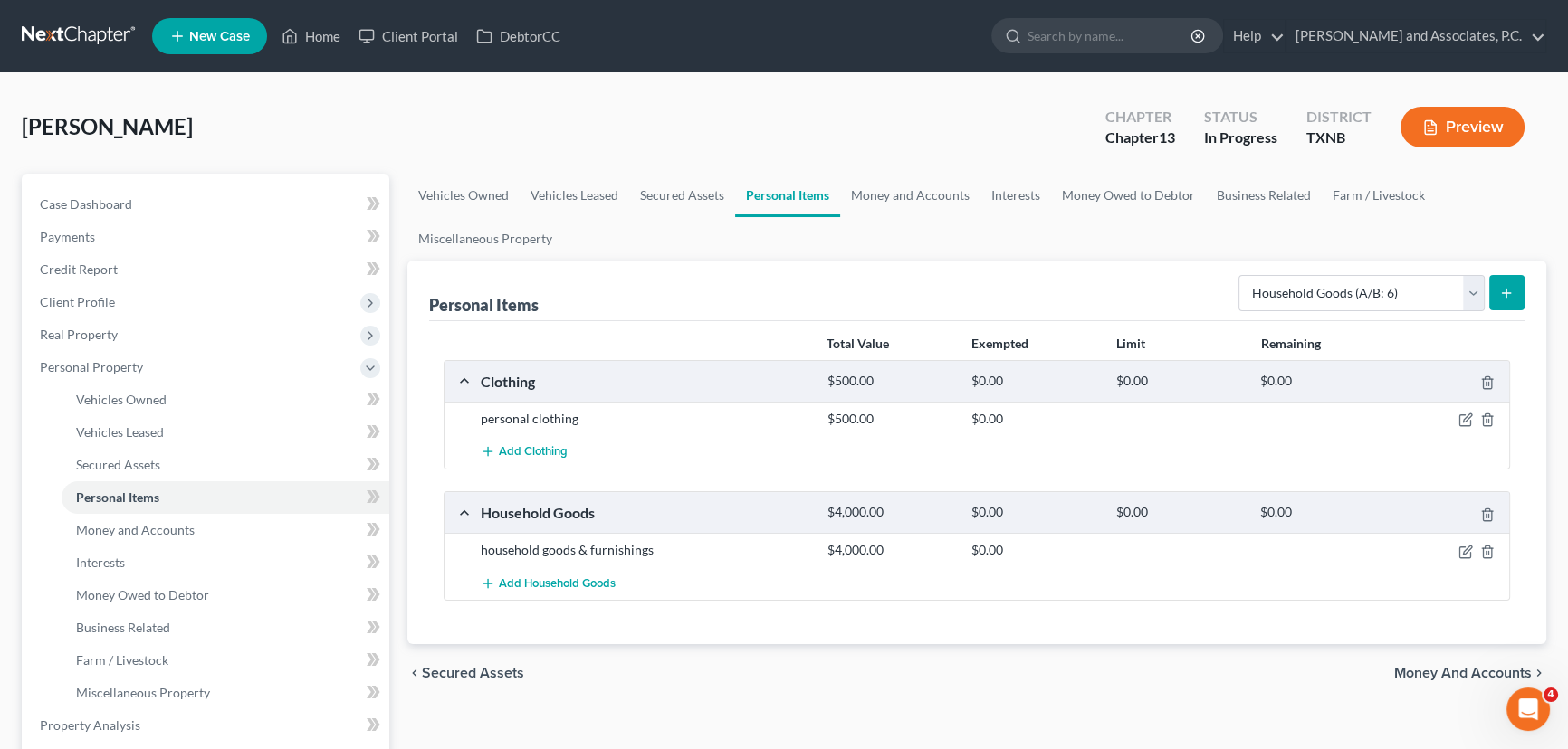
click at [875, 226] on ul "Vehicles Owned Vehicles Leased Secured Assets Personal Items Money and Accounts…" at bounding box center [977, 216] width 1139 height 87
click at [875, 198] on link "Money and Accounts" at bounding box center [910, 195] width 140 height 44
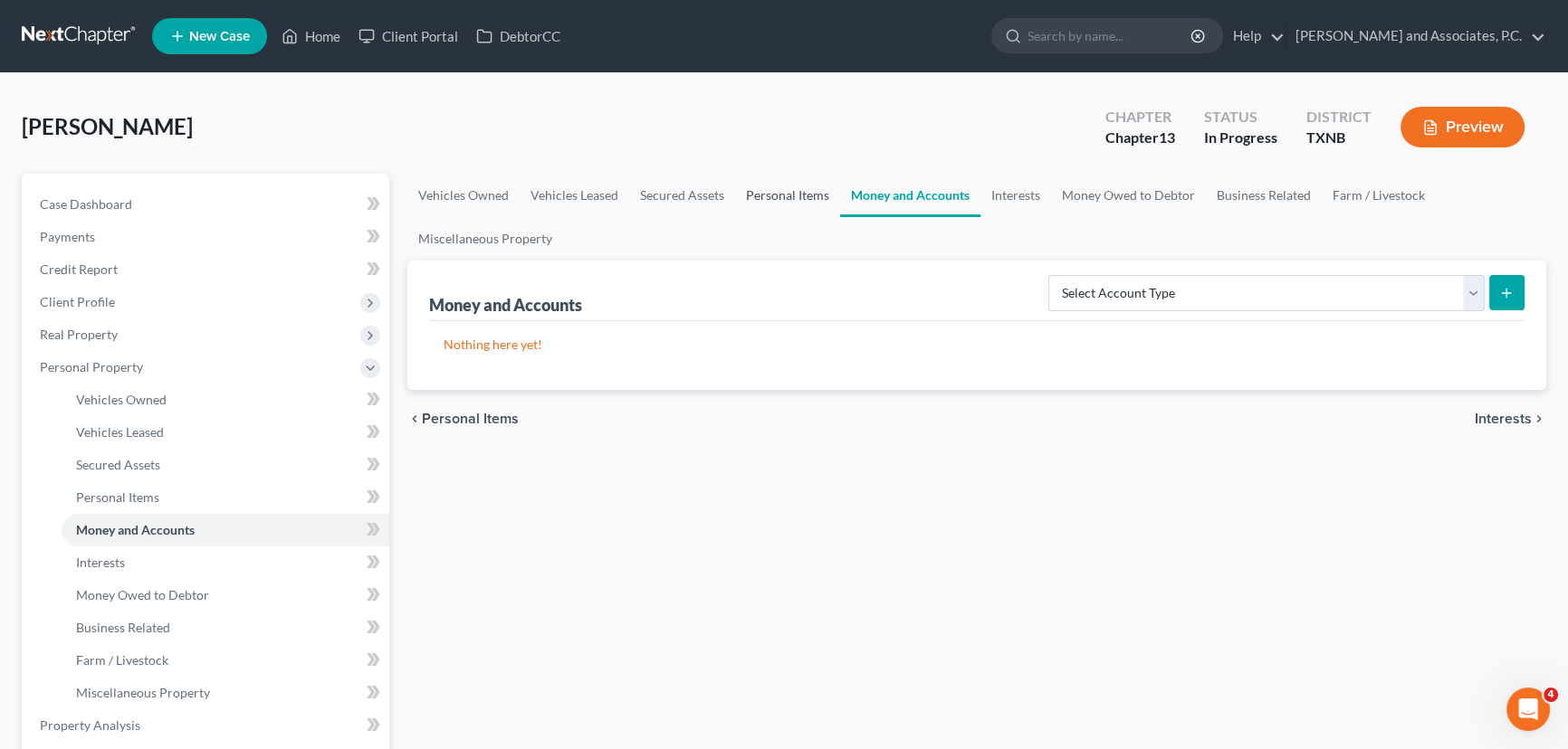
click at [791, 201] on link "Personal Items" at bounding box center [788, 195] width 105 height 44
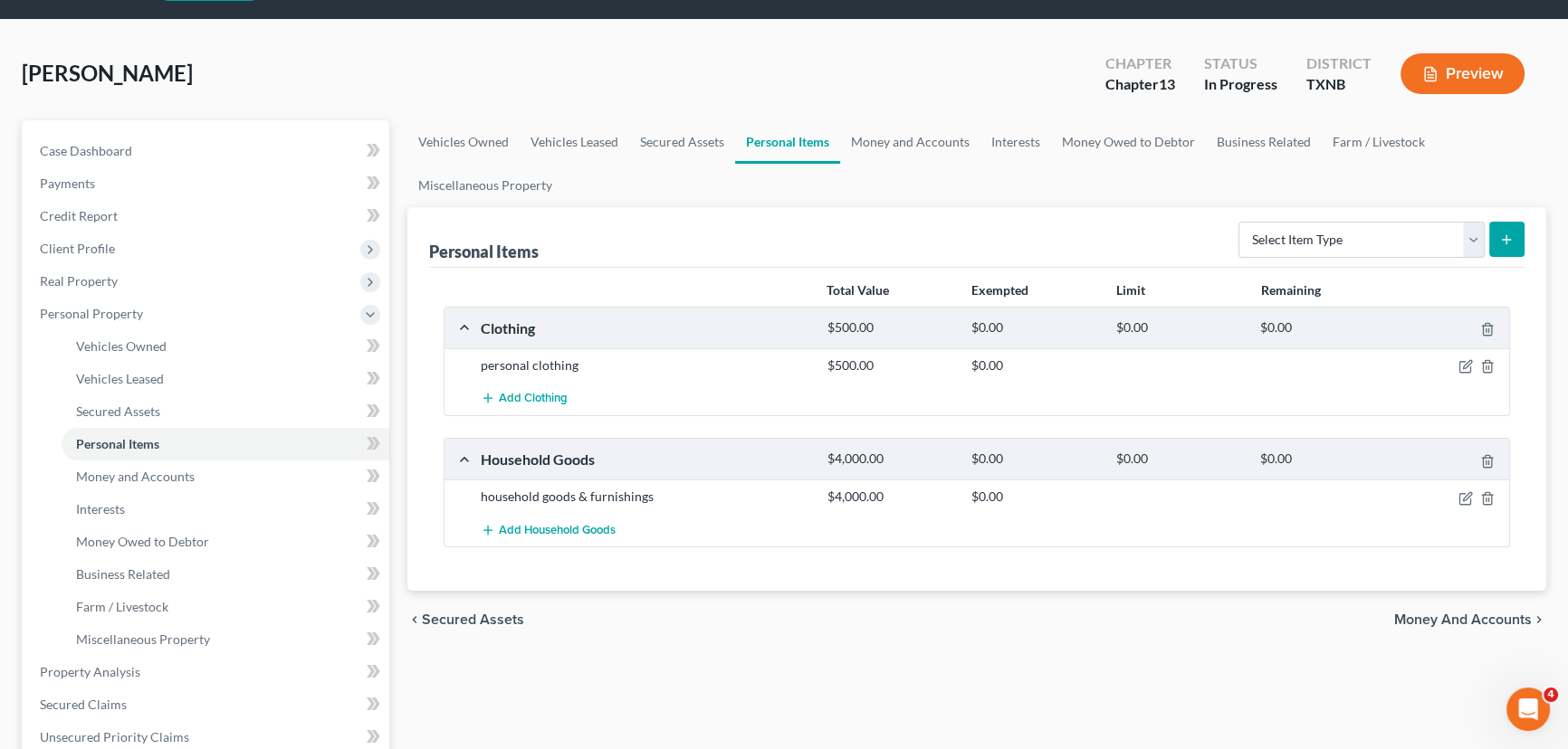
scroll to position [81, 0]
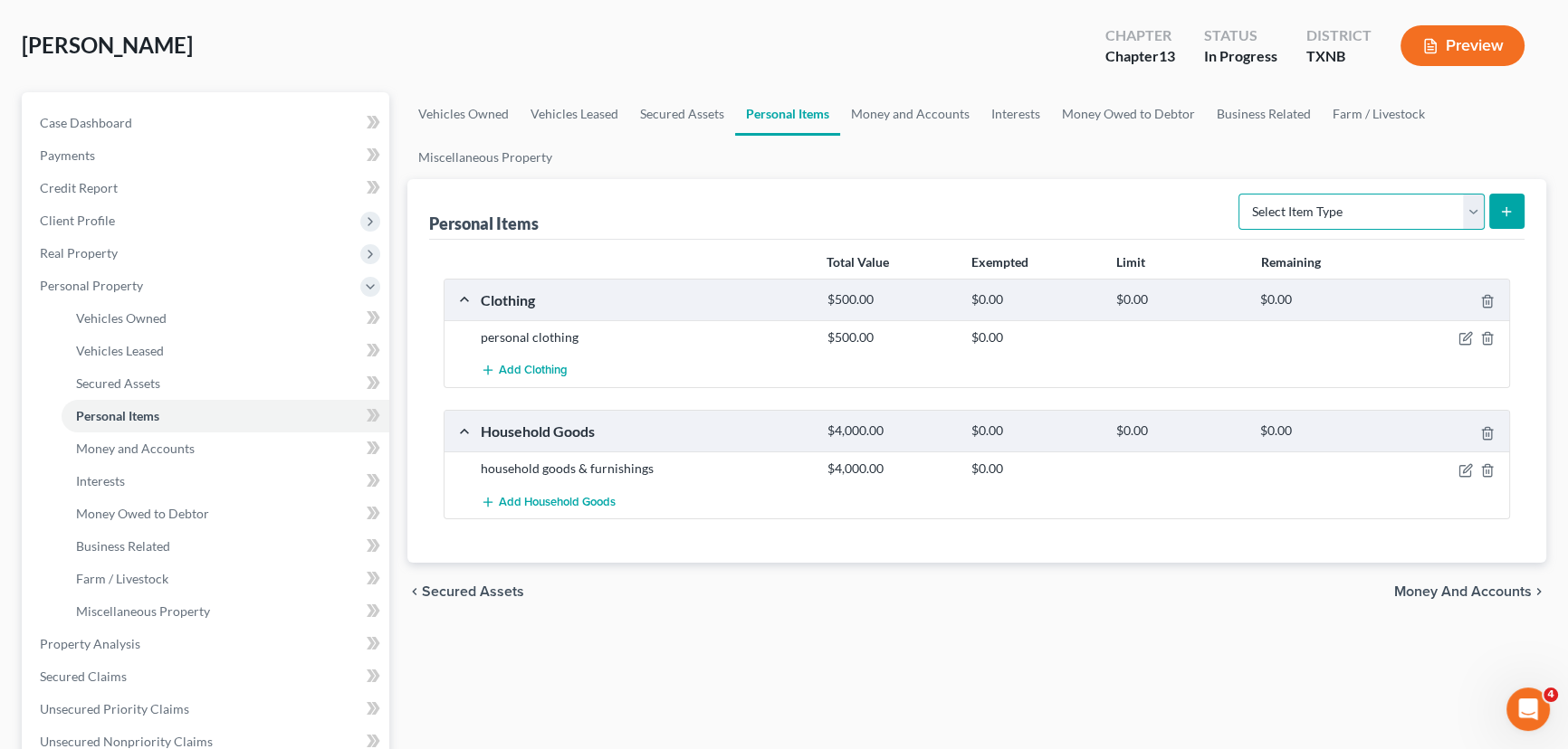
click at [1305, 194] on select "Select Item Type Clothing (A/B: 11) Collectibles Of Value (A/B: 8) Electronics …" at bounding box center [1362, 212] width 246 height 36
click at [1180, 197] on div "Personal Items Select Item Type Clothing (A/B: 11) Collectibles Of Value (A/B: …" at bounding box center [977, 209] width 1096 height 61
click at [1328, 212] on select "Select Item Type Clothing (A/B: 11) Collectibles Of Value (A/B: 8) Electronics …" at bounding box center [1362, 212] width 246 height 36
click at [992, 202] on div "Personal Items Select Item Type Clothing (A/B: 11) Collectibles Of Value (A/B: …" at bounding box center [977, 209] width 1096 height 61
click at [887, 108] on link "Money and Accounts" at bounding box center [910, 114] width 140 height 44
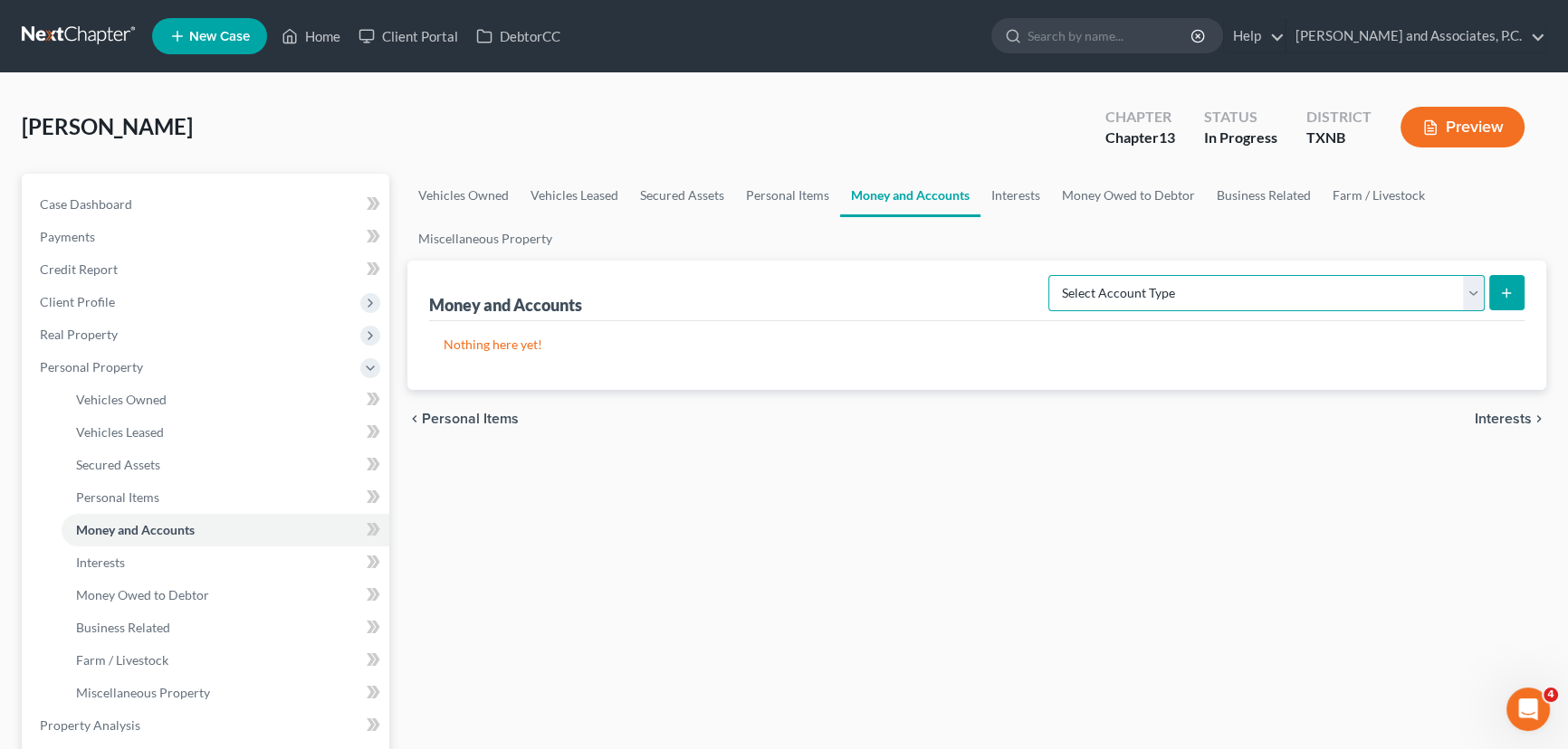
click at [1228, 289] on select "Select Account Type Brokerage (A/B: 18, SOFA: 20) Cash on Hand (A/B: 16) Certif…" at bounding box center [1267, 293] width 437 height 36
select select "checking"
click at [1054, 275] on select "Select Account Type Brokerage (A/B: 18, SOFA: 20) Cash on Hand (A/B: 16) Certif…" at bounding box center [1267, 293] width 437 height 36
click at [1499, 289] on icon "submit" at bounding box center [1506, 294] width 15 height 15
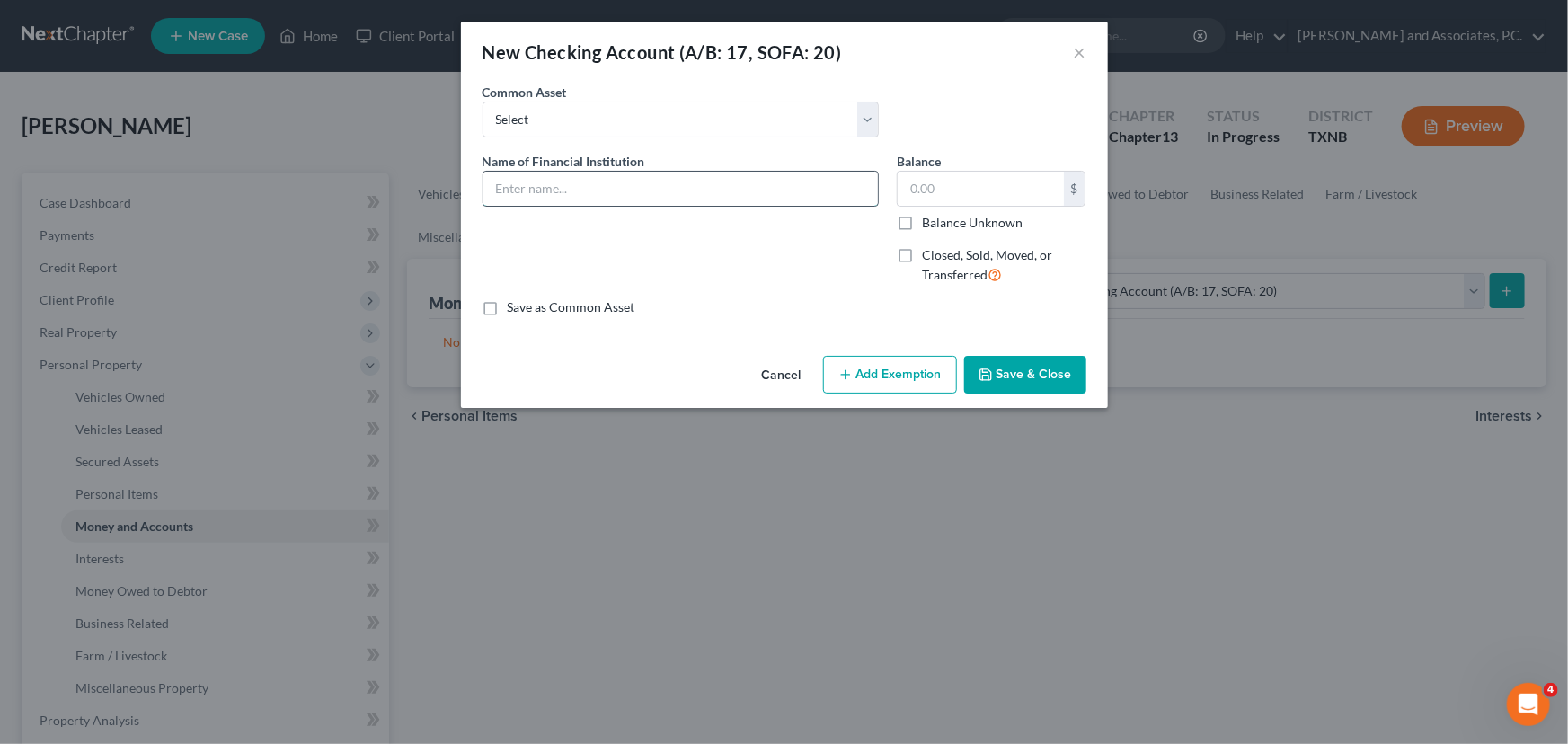
click at [580, 194] on input "text" at bounding box center [681, 188] width 395 height 34
type input "Texoma Community Credit Union"
click at [957, 181] on input "text" at bounding box center [980, 188] width 166 height 34
type input "8"
click at [928, 189] on input "text" at bounding box center [980, 188] width 166 height 34
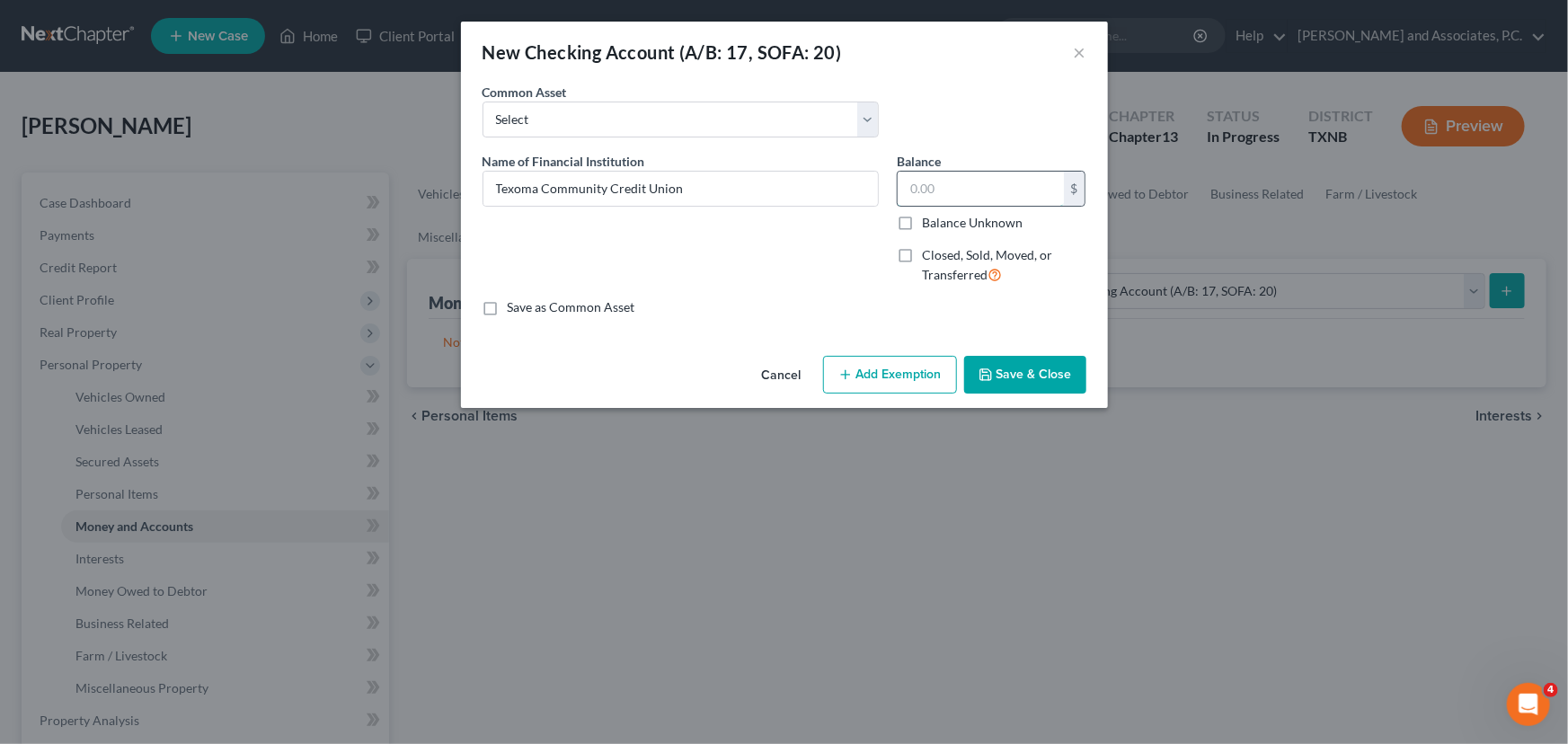
click at [960, 185] on input "text" at bounding box center [980, 188] width 166 height 34
type input "220.00"
click at [1017, 384] on button "Save & Close" at bounding box center [1025, 374] width 122 height 38
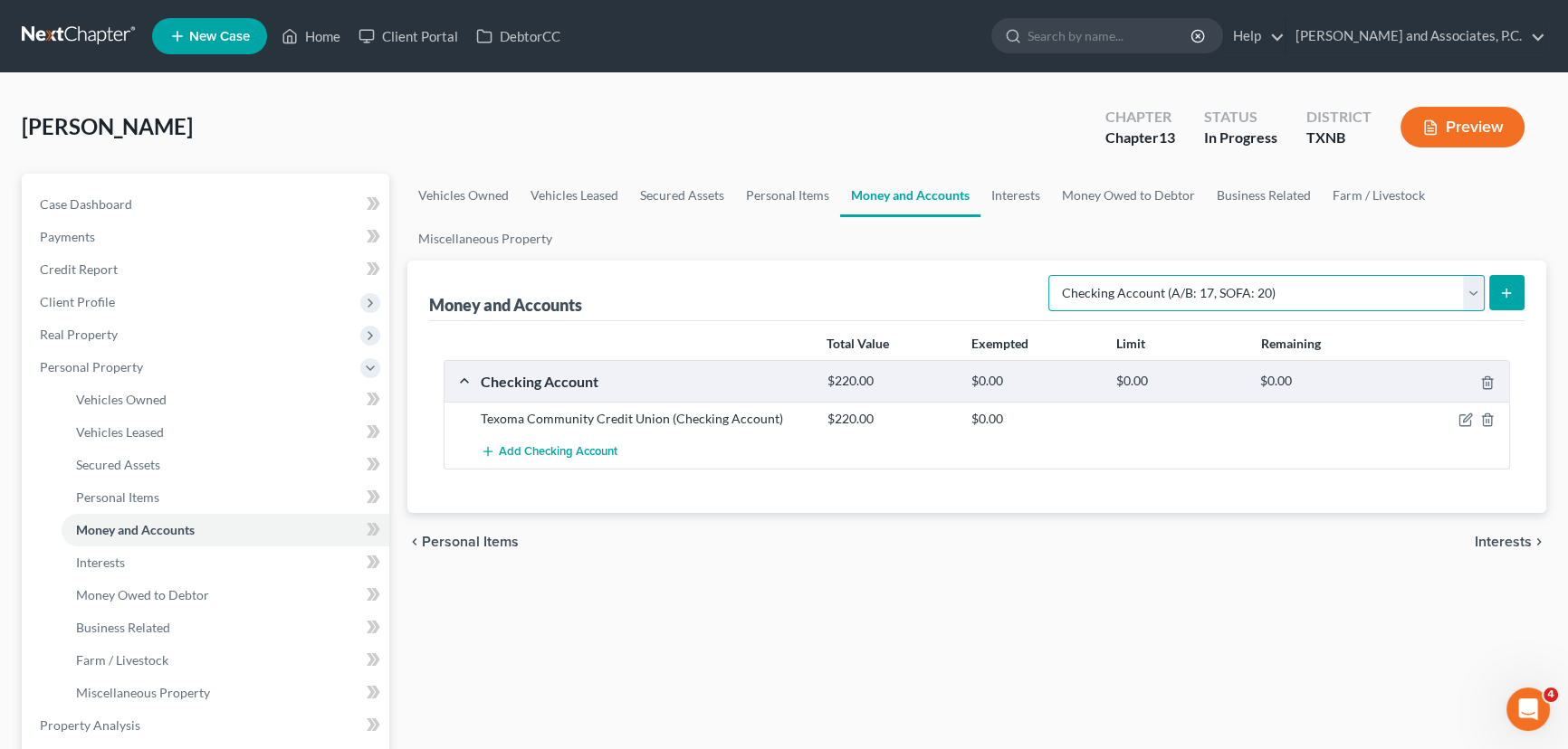
click at [1206, 296] on select "Select Account Type Brokerage (A/B: 18, SOFA: 20) Cash on Hand (A/B: 16) Certif…" at bounding box center [1267, 293] width 437 height 36
select select "savings"
click at [1054, 275] on select "Select Account Type Brokerage (A/B: 18, SOFA: 20) Cash on Hand (A/B: 16) Certif…" at bounding box center [1267, 293] width 437 height 36
click at [1515, 294] on button "submit" at bounding box center [1507, 293] width 35 height 35
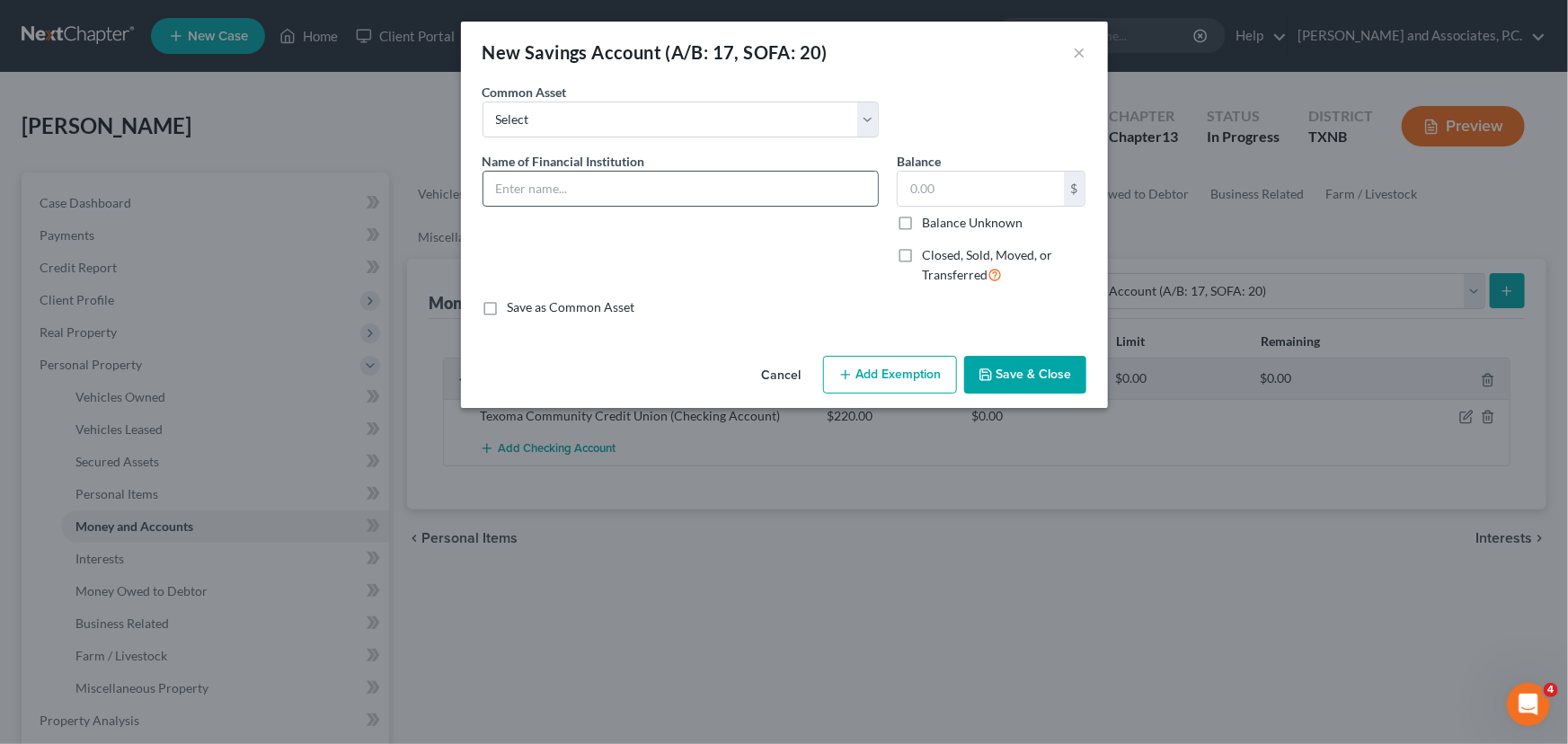
click at [559, 189] on input "text" at bounding box center [681, 188] width 395 height 34
type input "Texoma Community Credit Union"
click at [965, 185] on input "text" at bounding box center [980, 188] width 166 height 34
type input "8,000.00"
click at [1029, 377] on button "Save & Close" at bounding box center [1025, 374] width 122 height 38
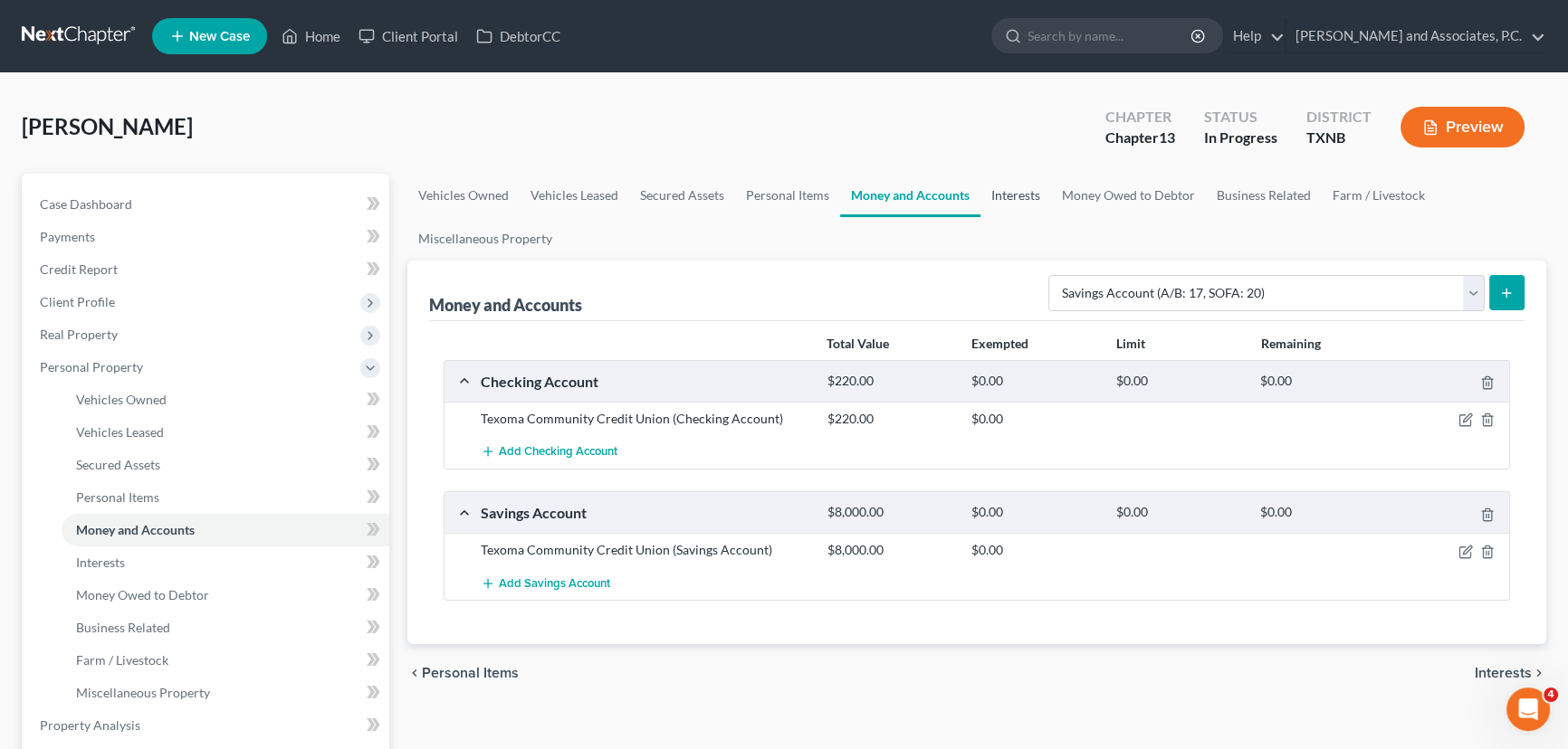
click at [1012, 197] on link "Interests" at bounding box center [1016, 195] width 71 height 44
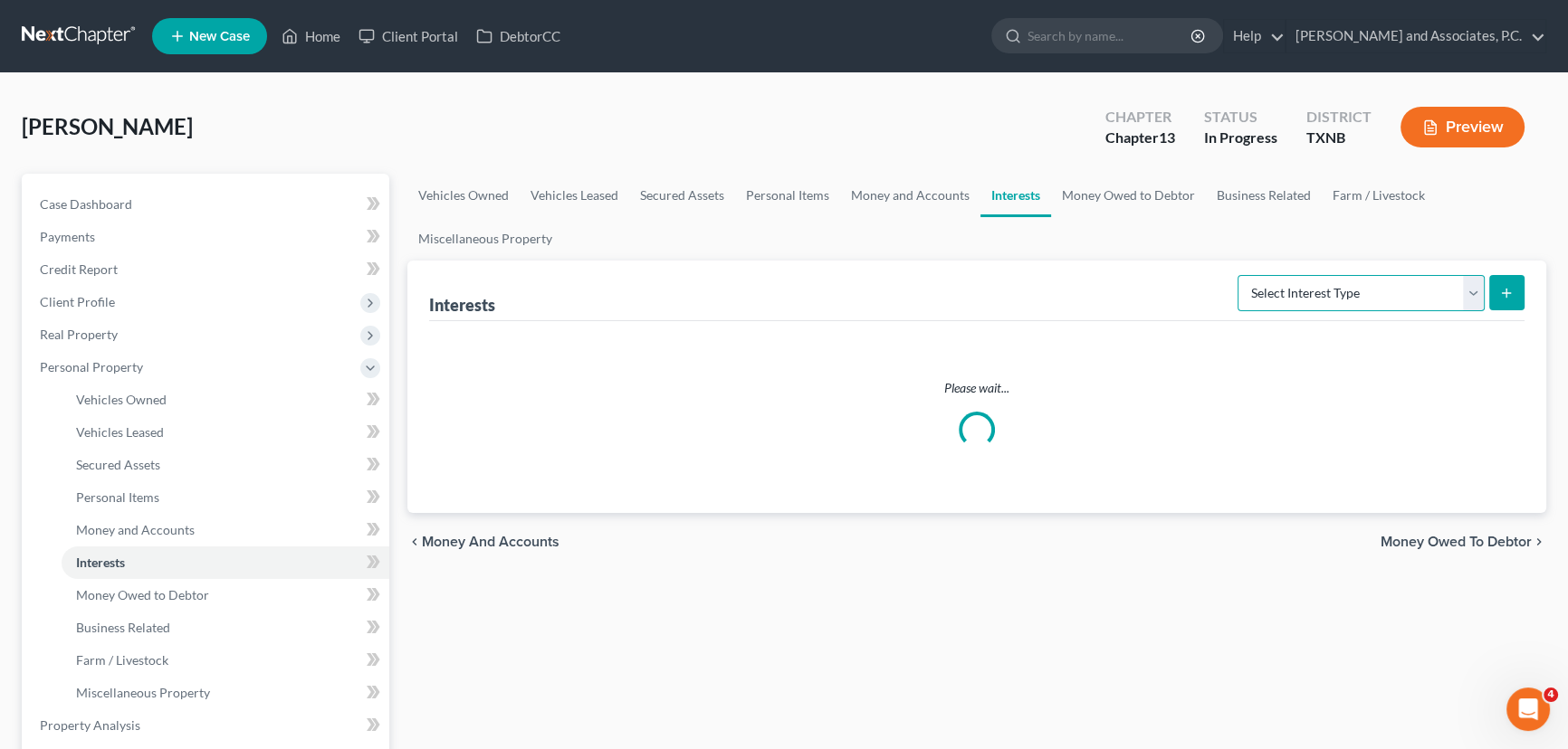
click at [1351, 302] on select "Select Interest Type 401K (A/B: 21) Annuity (A/B: 23) Bond (A/B: 18) Education …" at bounding box center [1361, 293] width 247 height 36
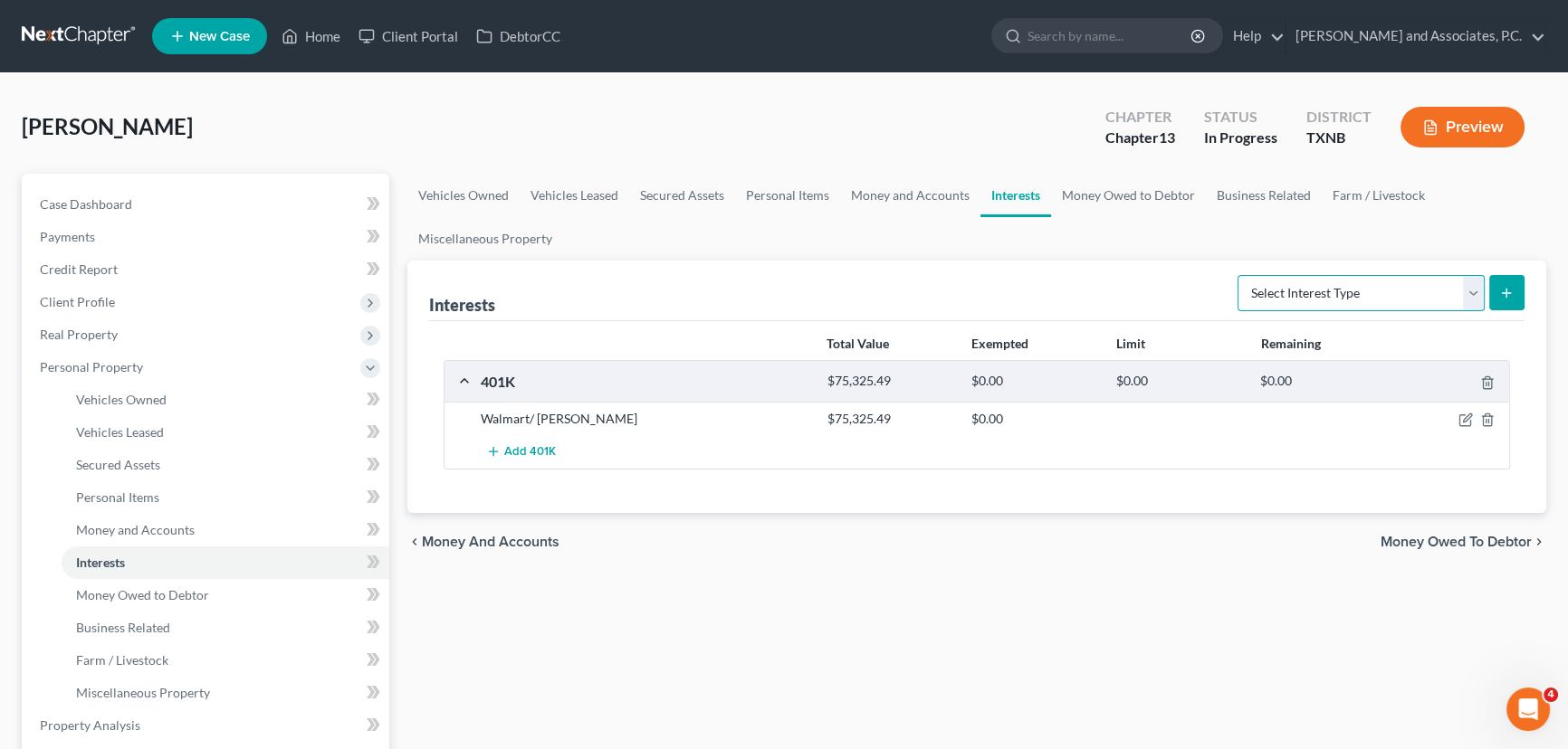
select select "term_life_insurance"
click at [1240, 275] on select "Select Interest Type 401K (A/B: 21) Annuity (A/B: 23) Bond (A/B: 18) Education …" at bounding box center [1361, 293] width 247 height 36
click at [1515, 292] on button "submit" at bounding box center [1507, 293] width 35 height 35
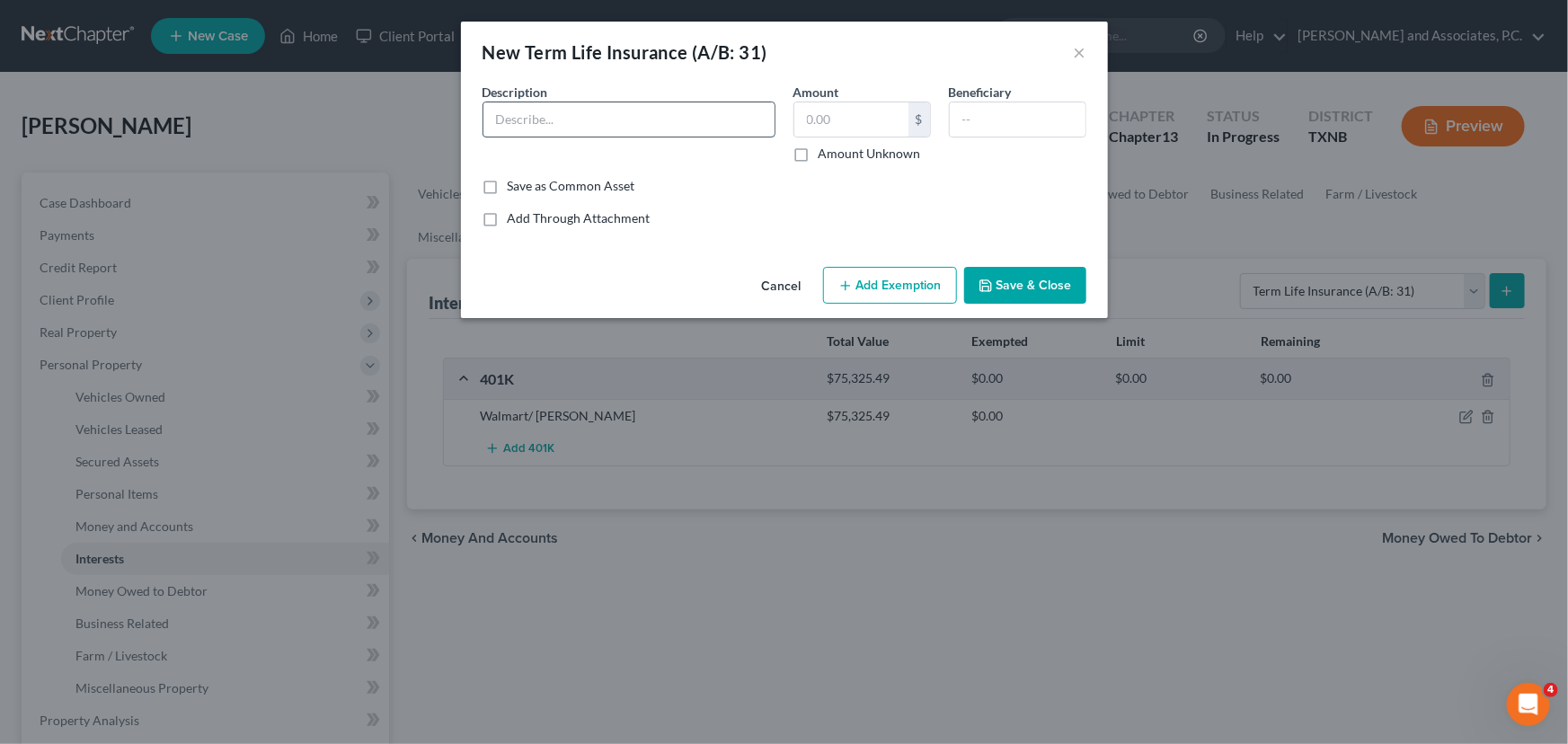
click at [623, 126] on input "text" at bounding box center [629, 120] width 291 height 34
click at [618, 120] on input "Walmart" at bounding box center [629, 120] width 291 height 34
type input "Walmart ($1000.00)"
click at [1014, 284] on button "Save & Close" at bounding box center [1025, 285] width 122 height 38
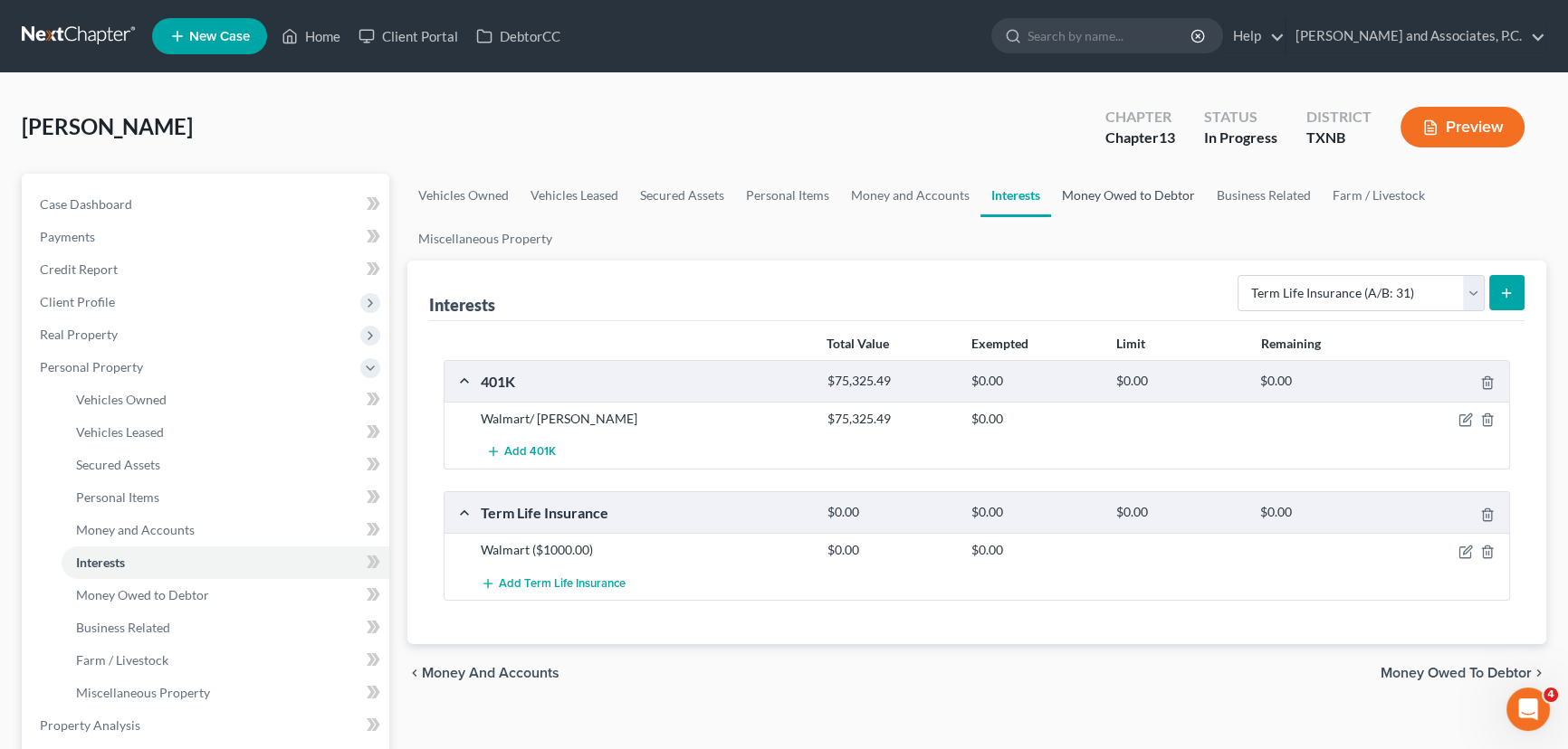
click at [1077, 187] on link "Money Owed to Debtor" at bounding box center [1128, 195] width 155 height 44
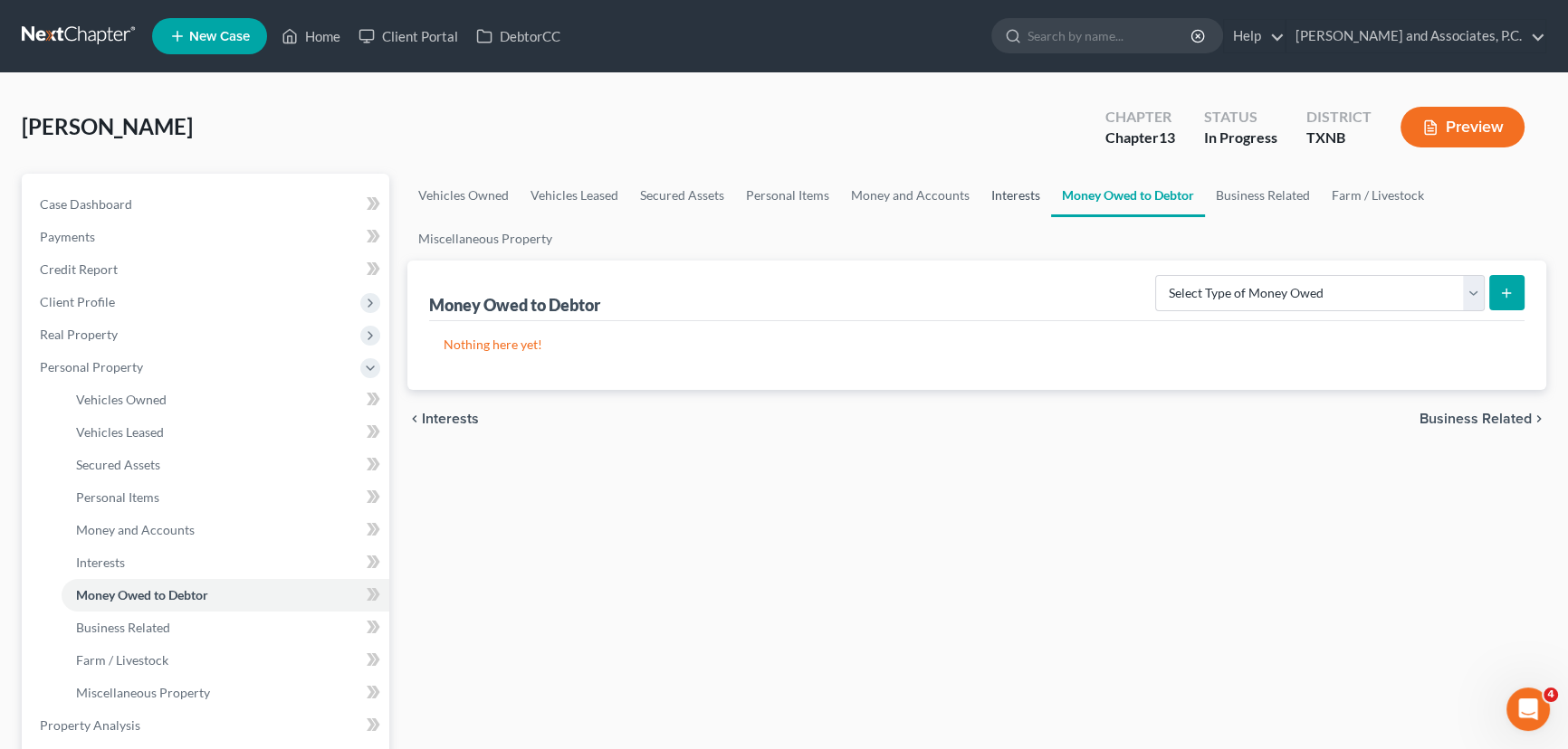
click at [1012, 190] on link "Interests" at bounding box center [1016, 195] width 71 height 44
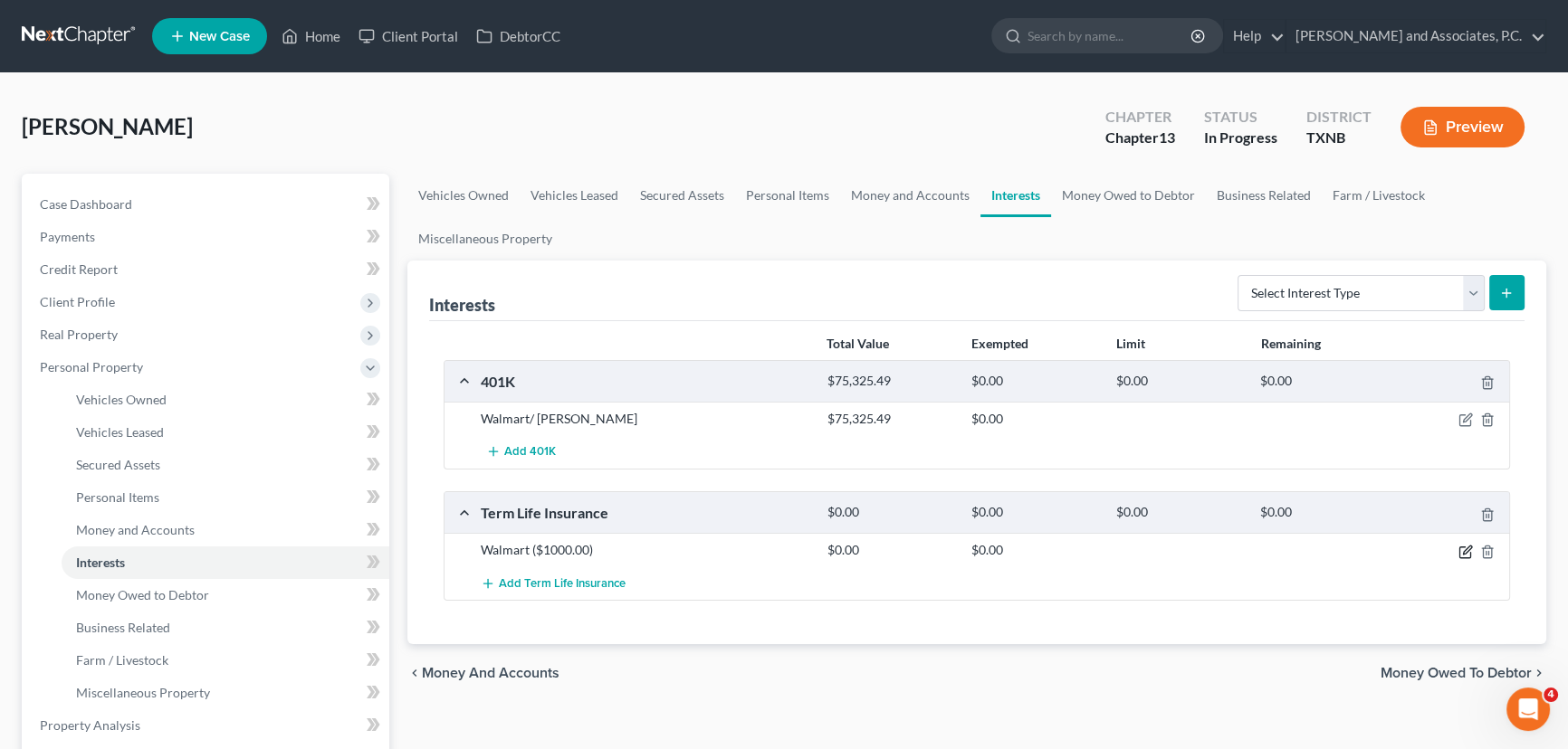
click at [1463, 547] on icon "button" at bounding box center [1466, 552] width 15 height 15
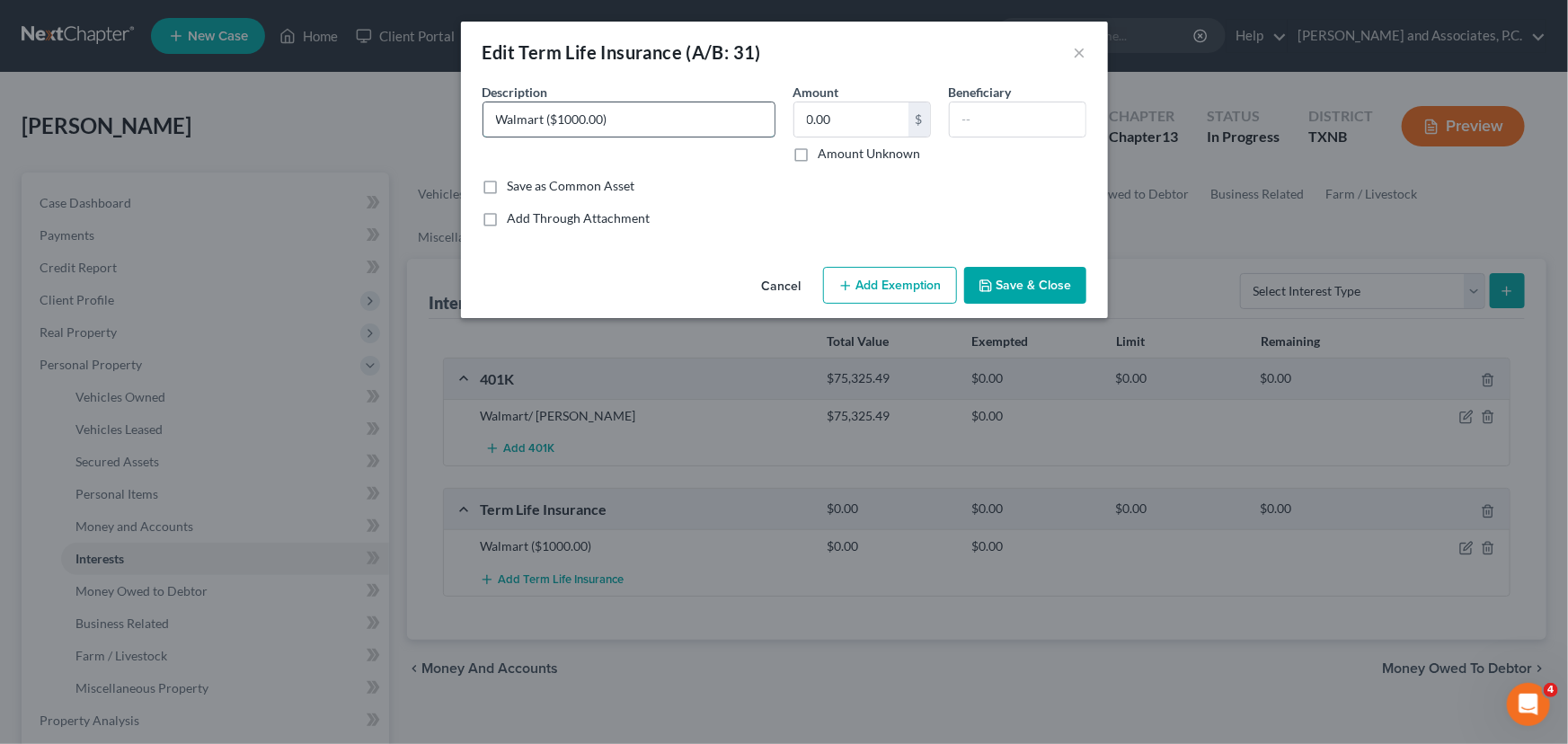
drag, startPoint x: 544, startPoint y: 120, endPoint x: 495, endPoint y: 120, distance: 49.0
click at [495, 120] on input "Walmart ($1000.00)" at bounding box center [629, 120] width 291 height 34
type input "Heartfurd ($1000.00)"
click at [1041, 276] on button "Save & Close" at bounding box center [1025, 285] width 122 height 38
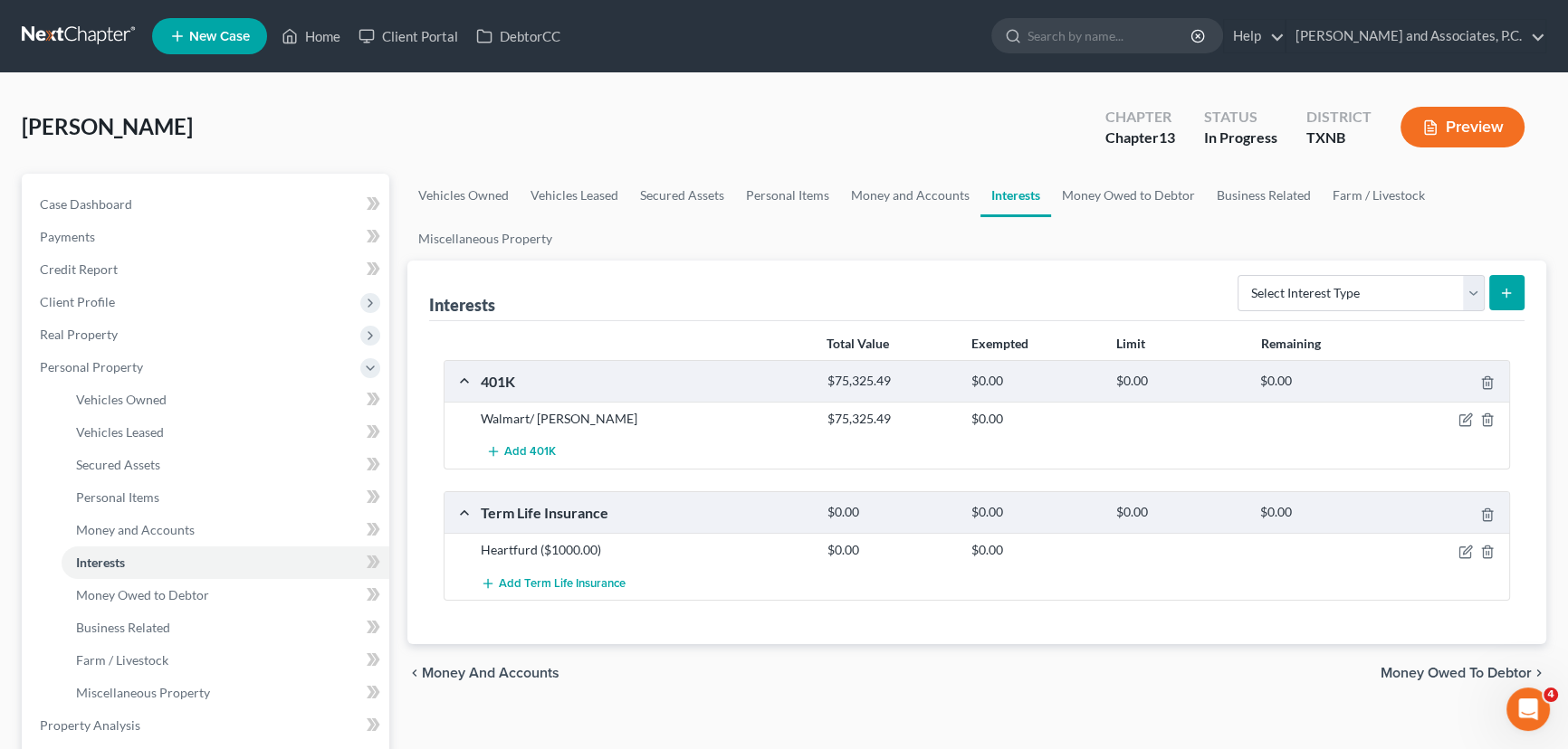
click at [662, 652] on div "chevron_left Money and Accounts Money Owed to Debtor chevron_right" at bounding box center [977, 673] width 1139 height 58
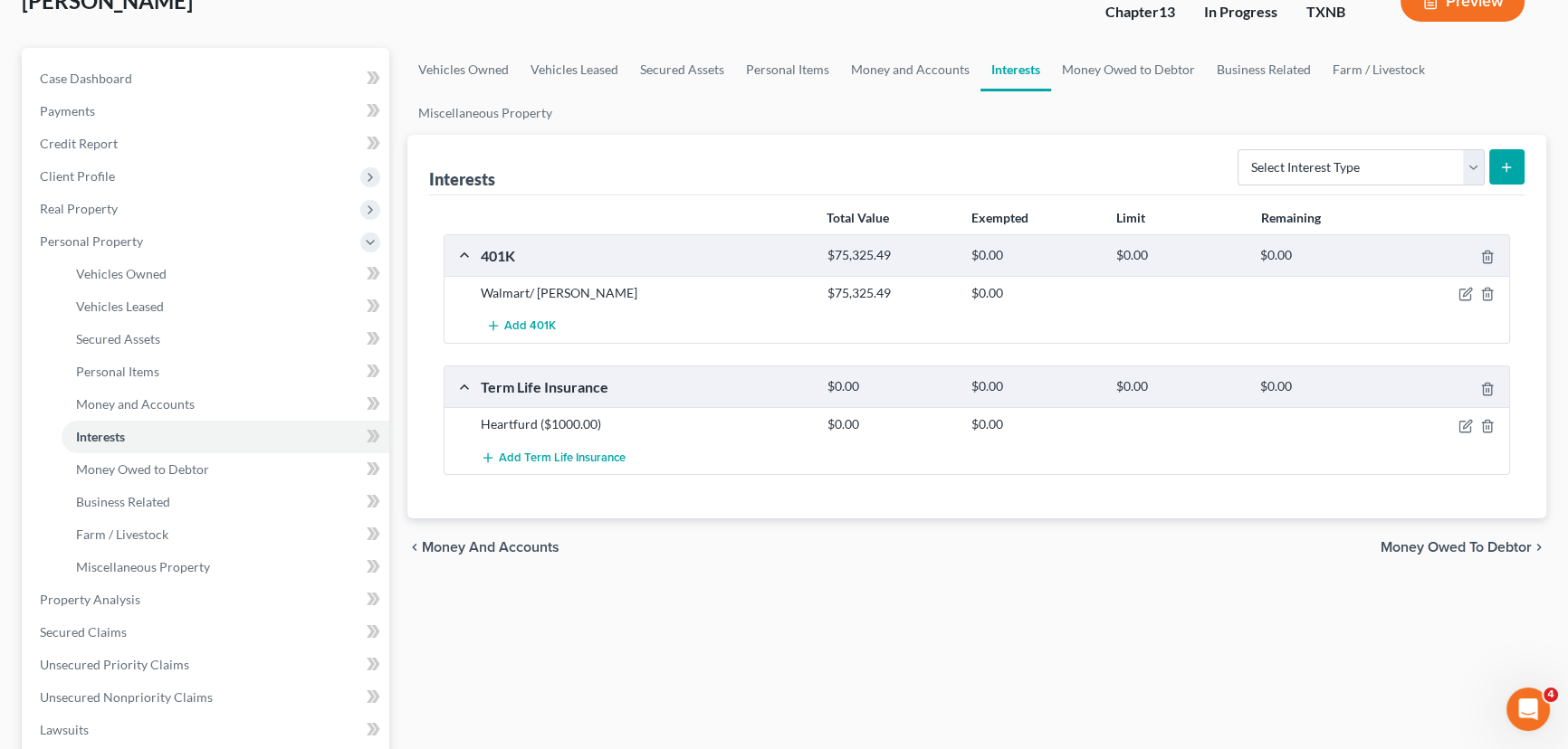
scroll to position [164, 0]
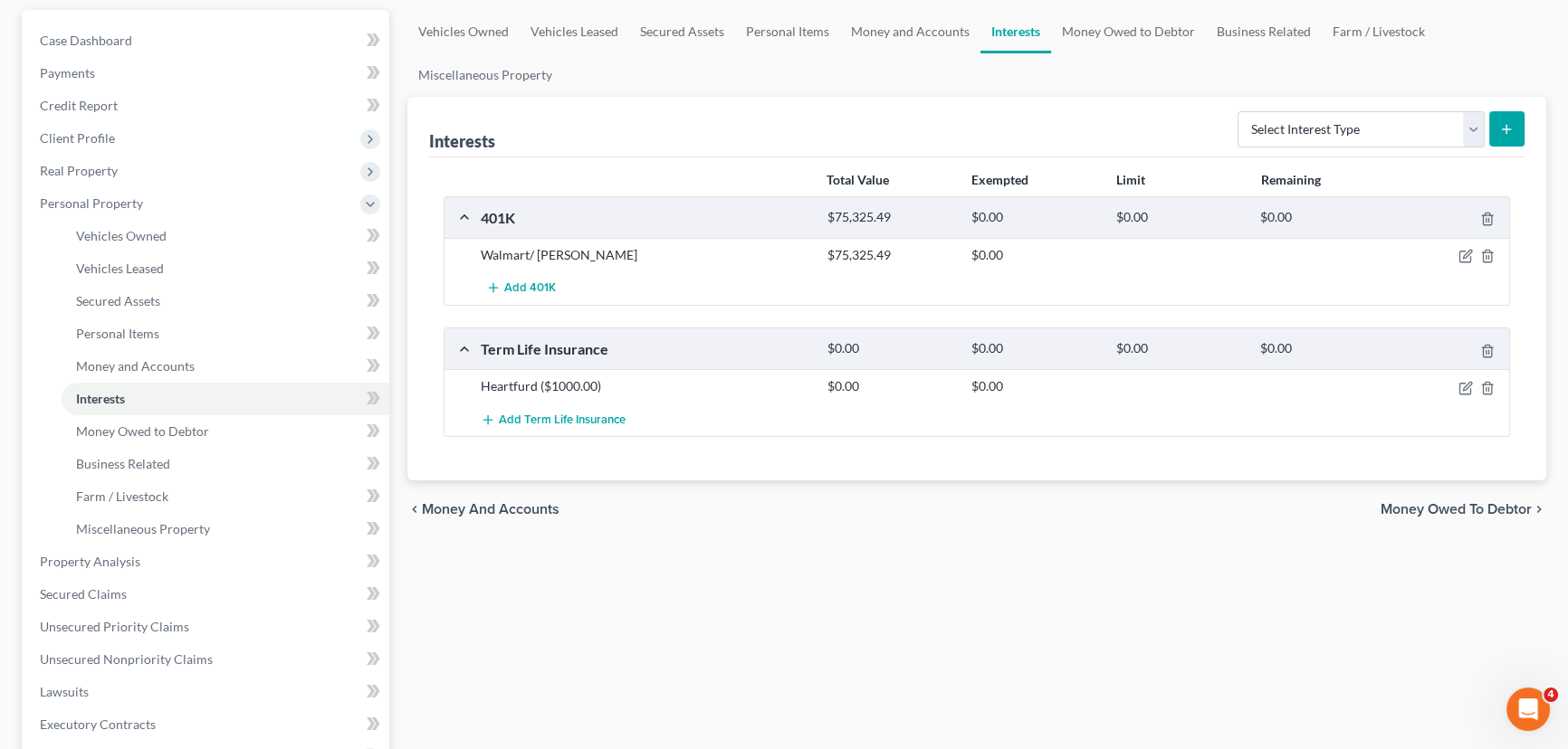
click at [940, 619] on div "Vehicles Owned Vehicles Leased Secured Assets Personal Items Money and Accounts…" at bounding box center [977, 565] width 1157 height 1110
click at [781, 579] on div "Vehicles Owned Vehicles Leased Secured Assets Personal Items Money and Accounts…" at bounding box center [977, 565] width 1157 height 1110
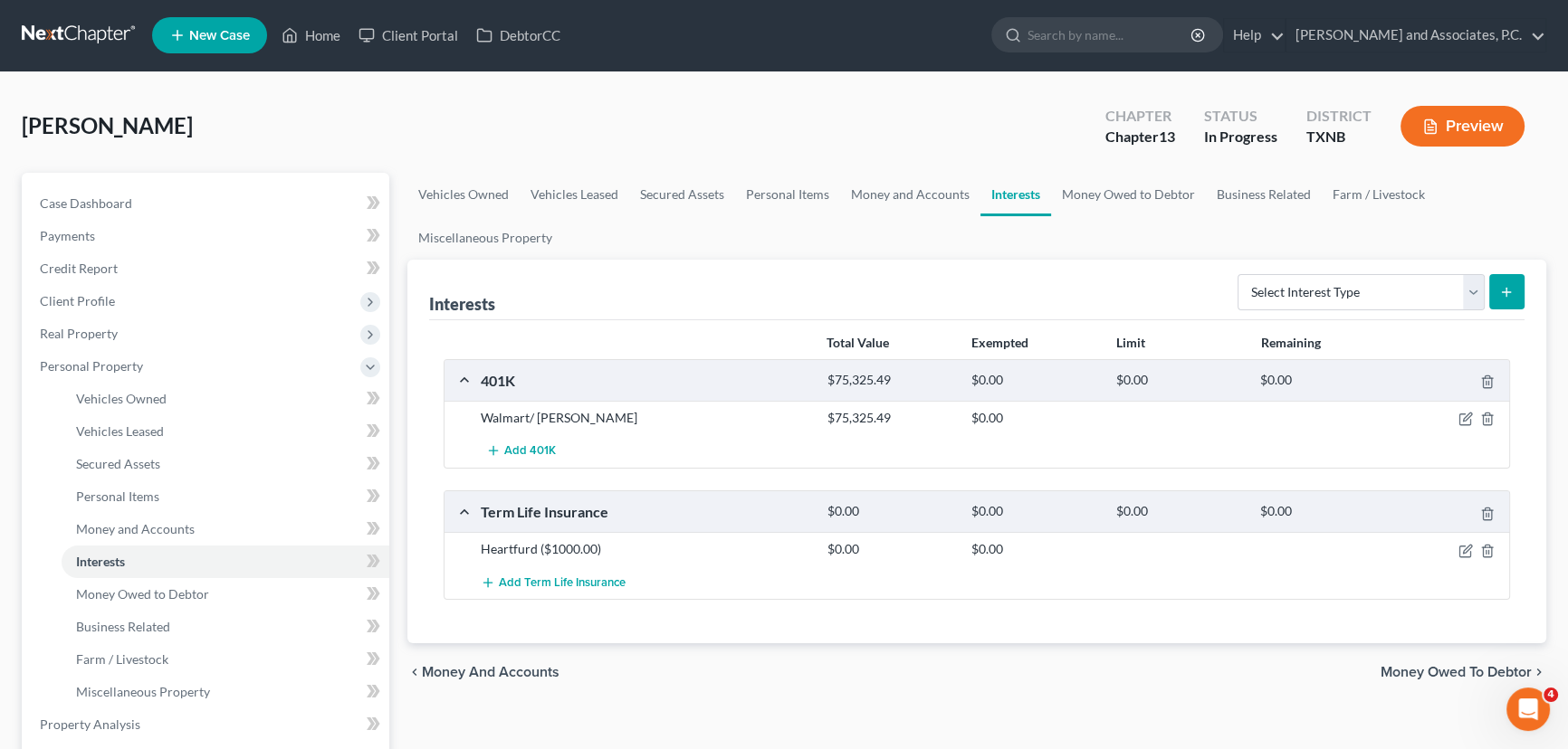
scroll to position [0, 0]
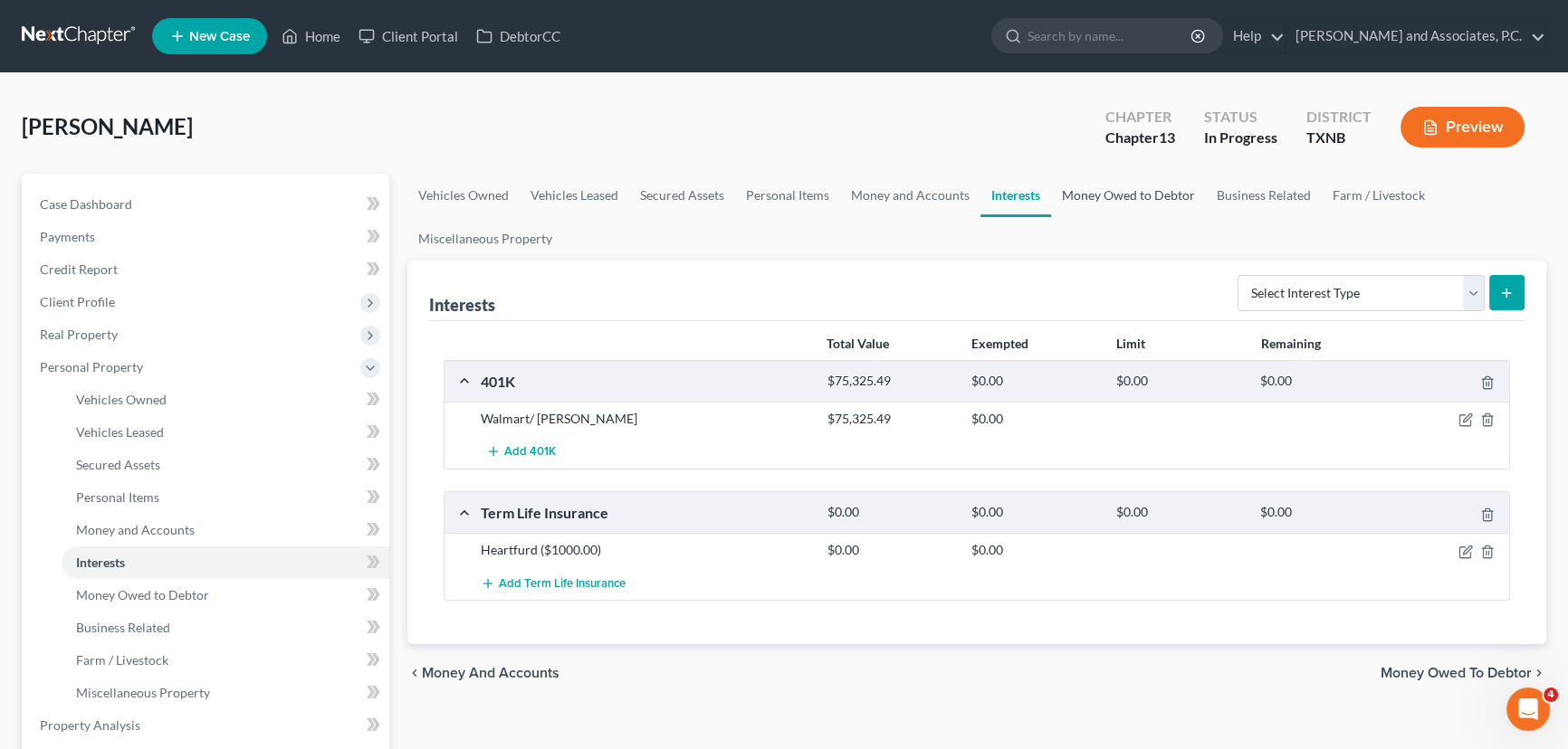
click at [1089, 187] on link "Money Owed to Debtor" at bounding box center [1128, 195] width 155 height 44
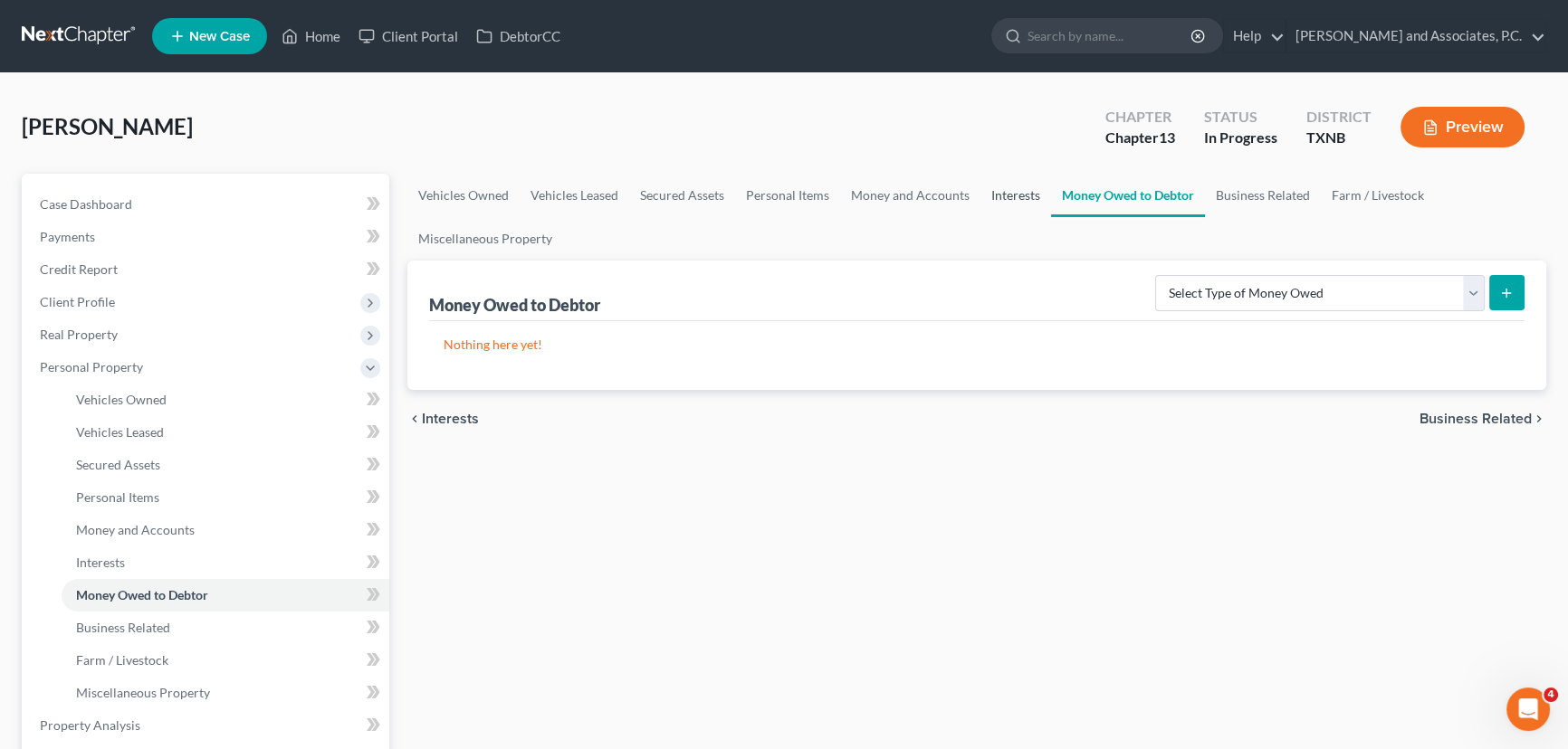
click at [1005, 200] on link "Interests" at bounding box center [1016, 195] width 71 height 44
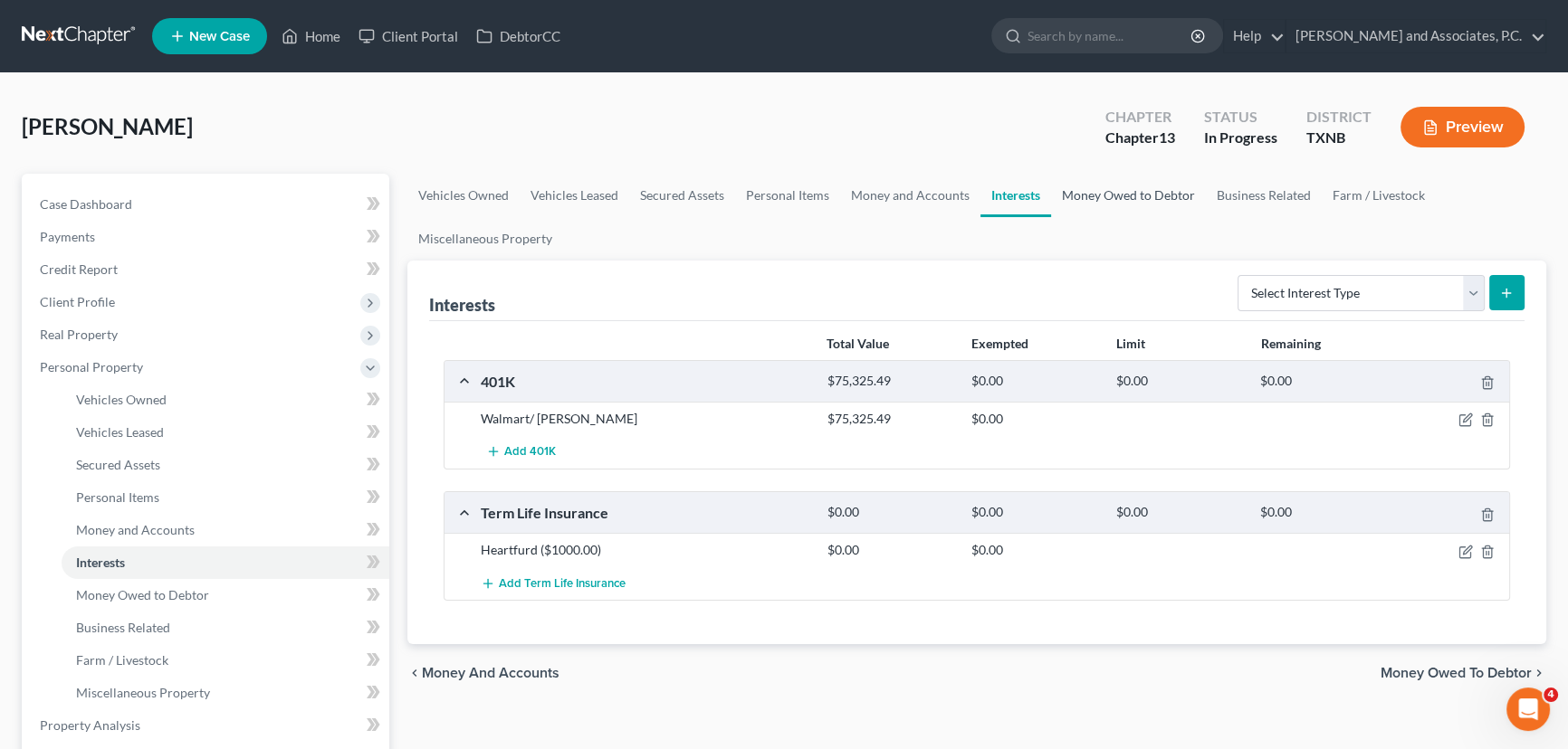
click at [1072, 196] on link "Money Owed to Debtor" at bounding box center [1128, 195] width 155 height 44
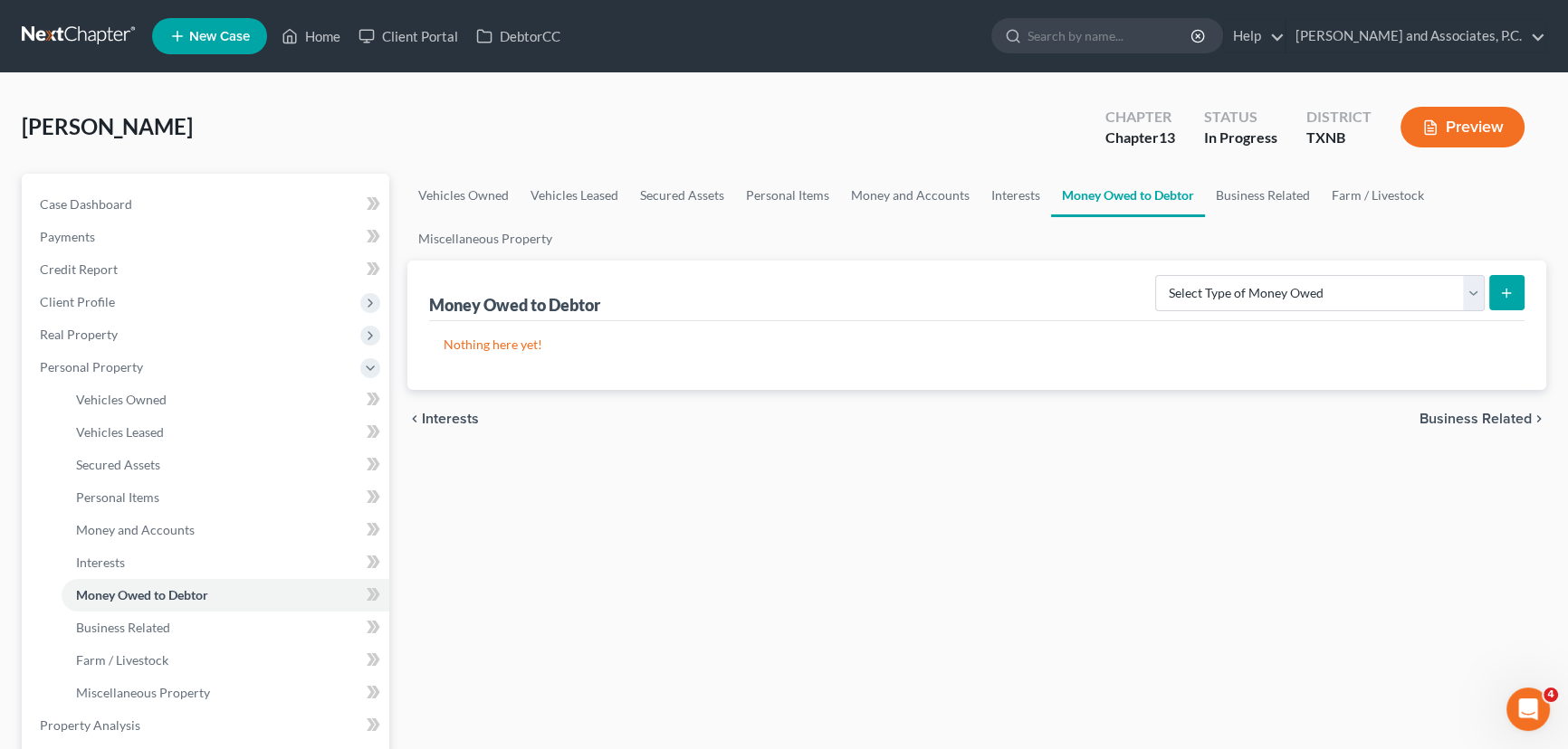
click at [1001, 457] on div "Vehicles Owned Vehicles Leased Secured Assets Personal Items Money and Accounts…" at bounding box center [977, 728] width 1157 height 1110
click at [888, 206] on link "Money and Accounts" at bounding box center [910, 195] width 140 height 44
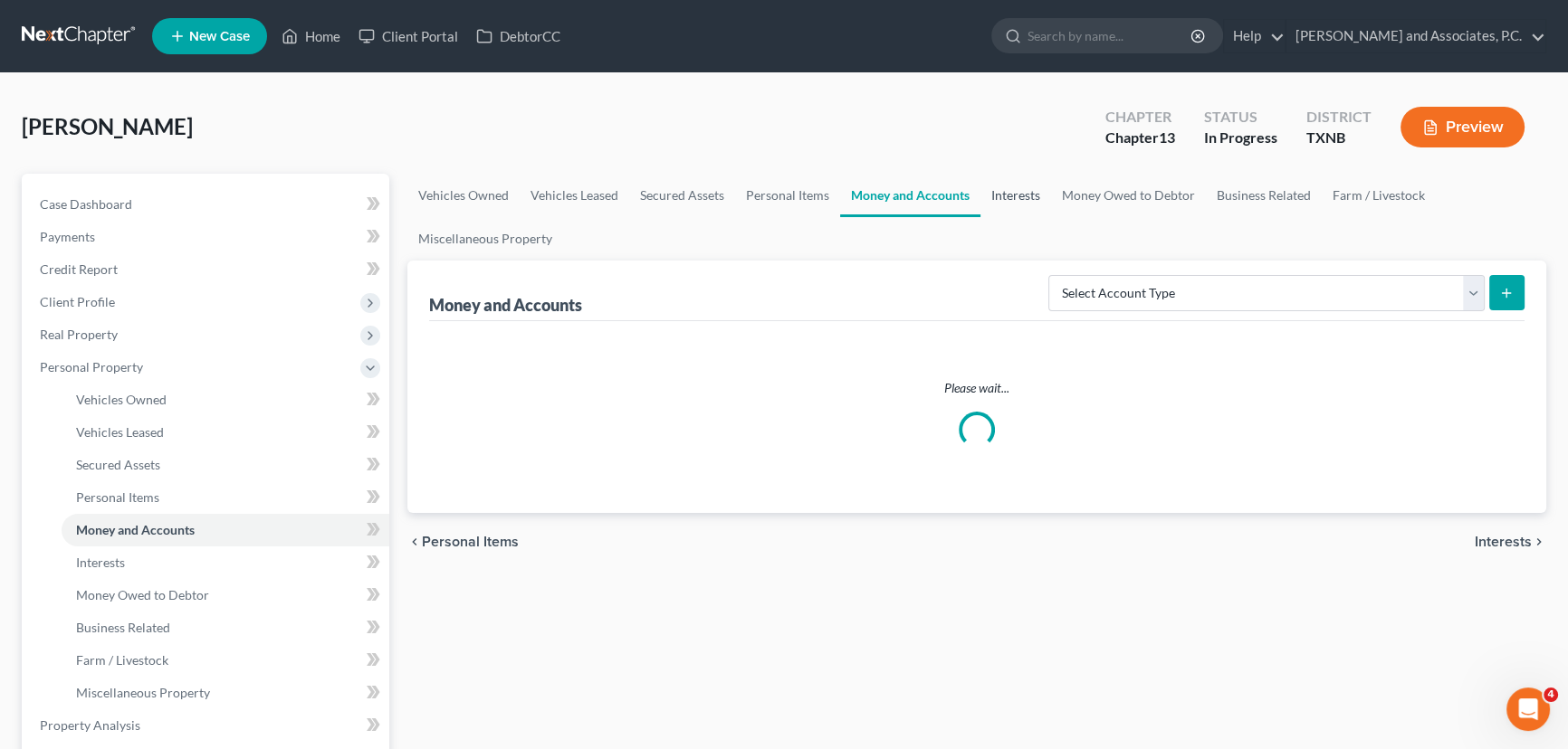
click at [1023, 201] on link "Interests" at bounding box center [1016, 195] width 71 height 44
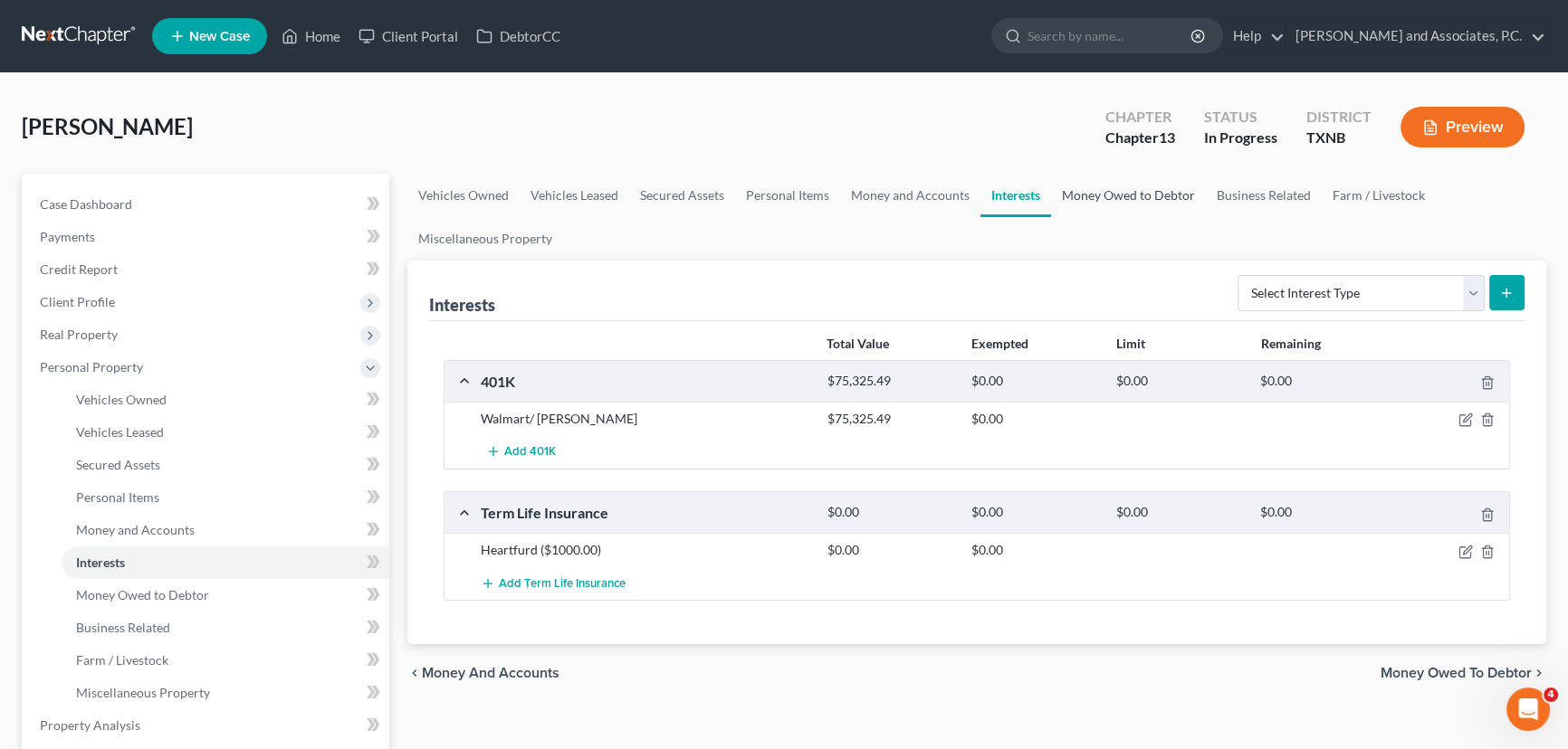
click at [1160, 195] on link "Money Owed to Debtor" at bounding box center [1128, 195] width 155 height 44
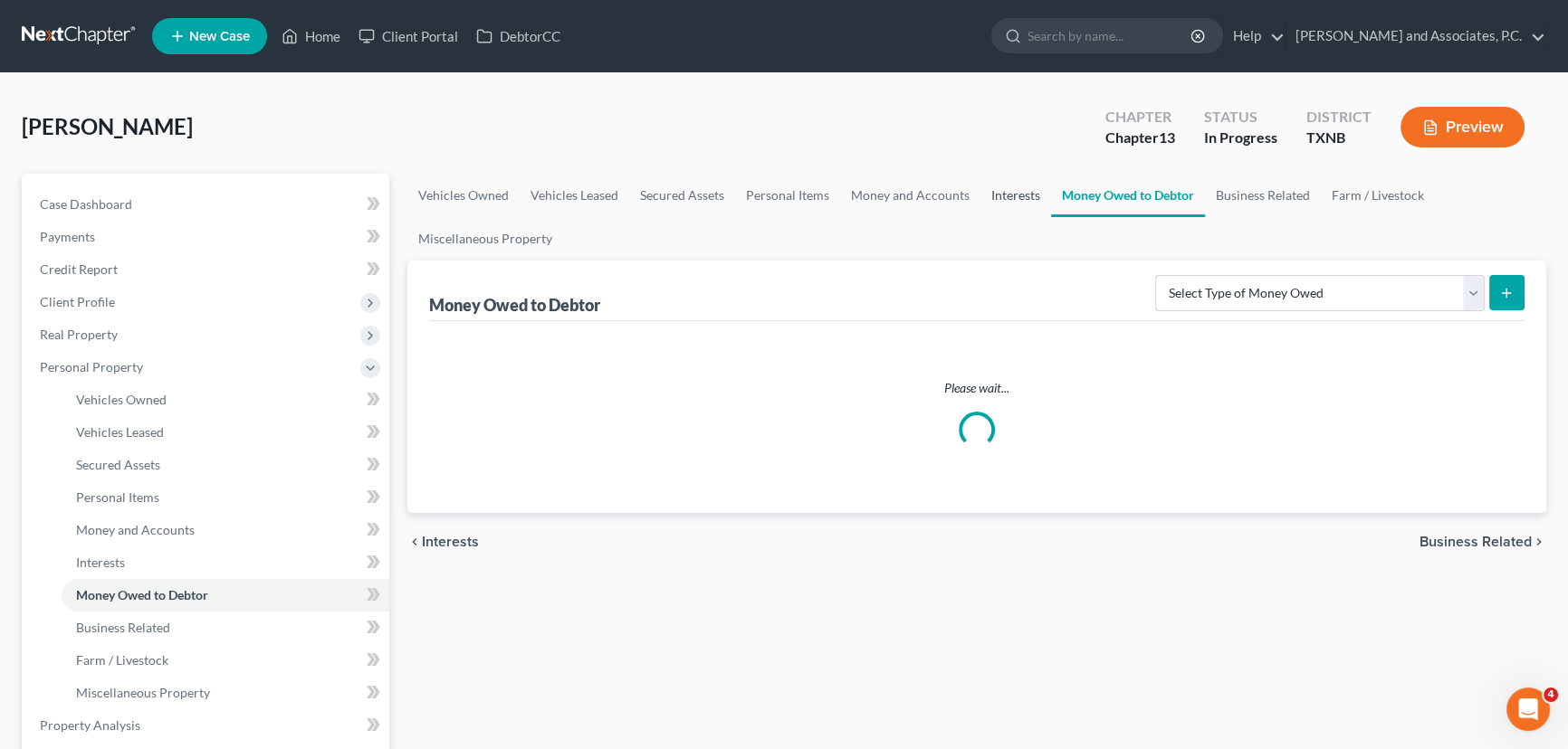
click at [1002, 196] on link "Interests" at bounding box center [1016, 195] width 71 height 44
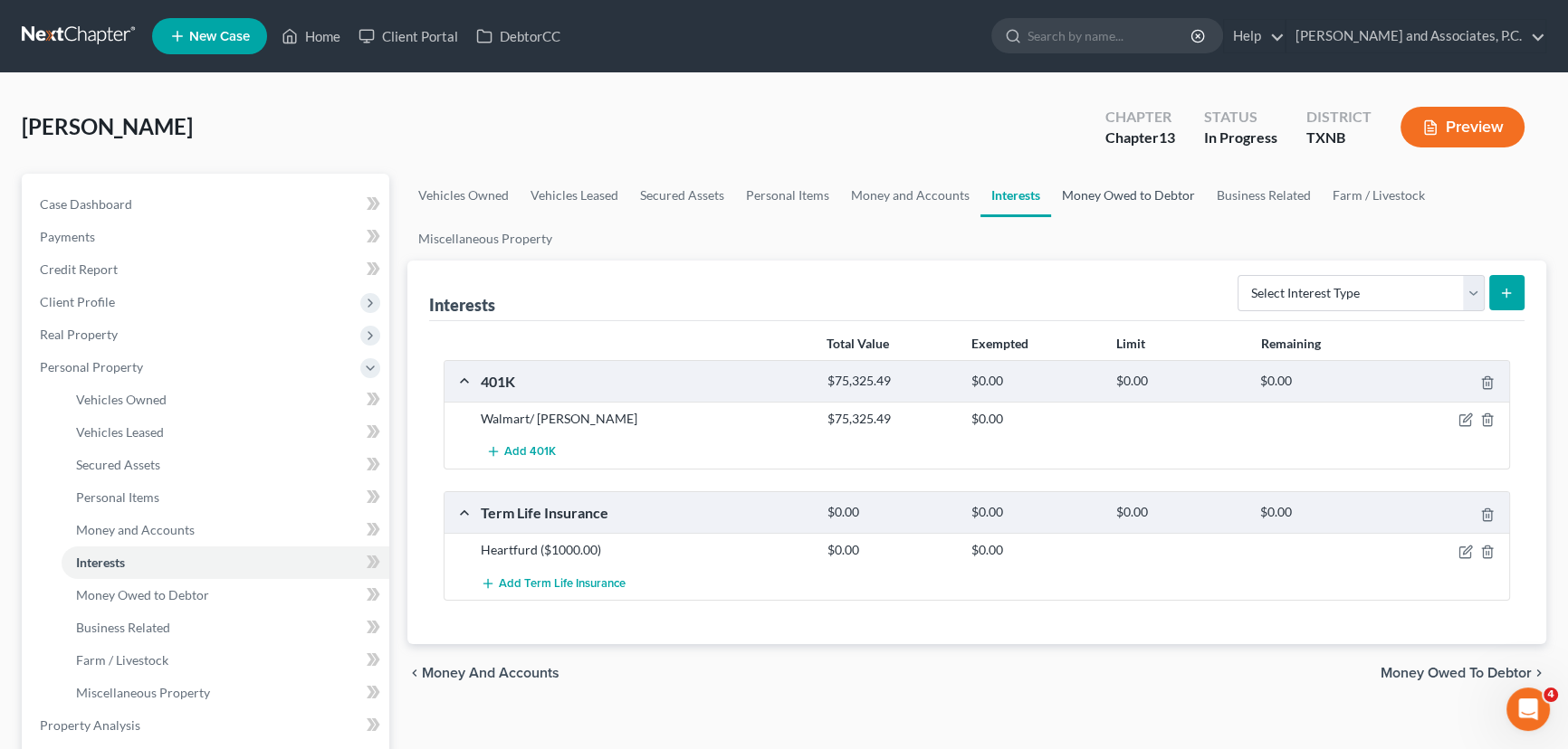
click at [1113, 194] on link "Money Owed to Debtor" at bounding box center [1128, 195] width 155 height 44
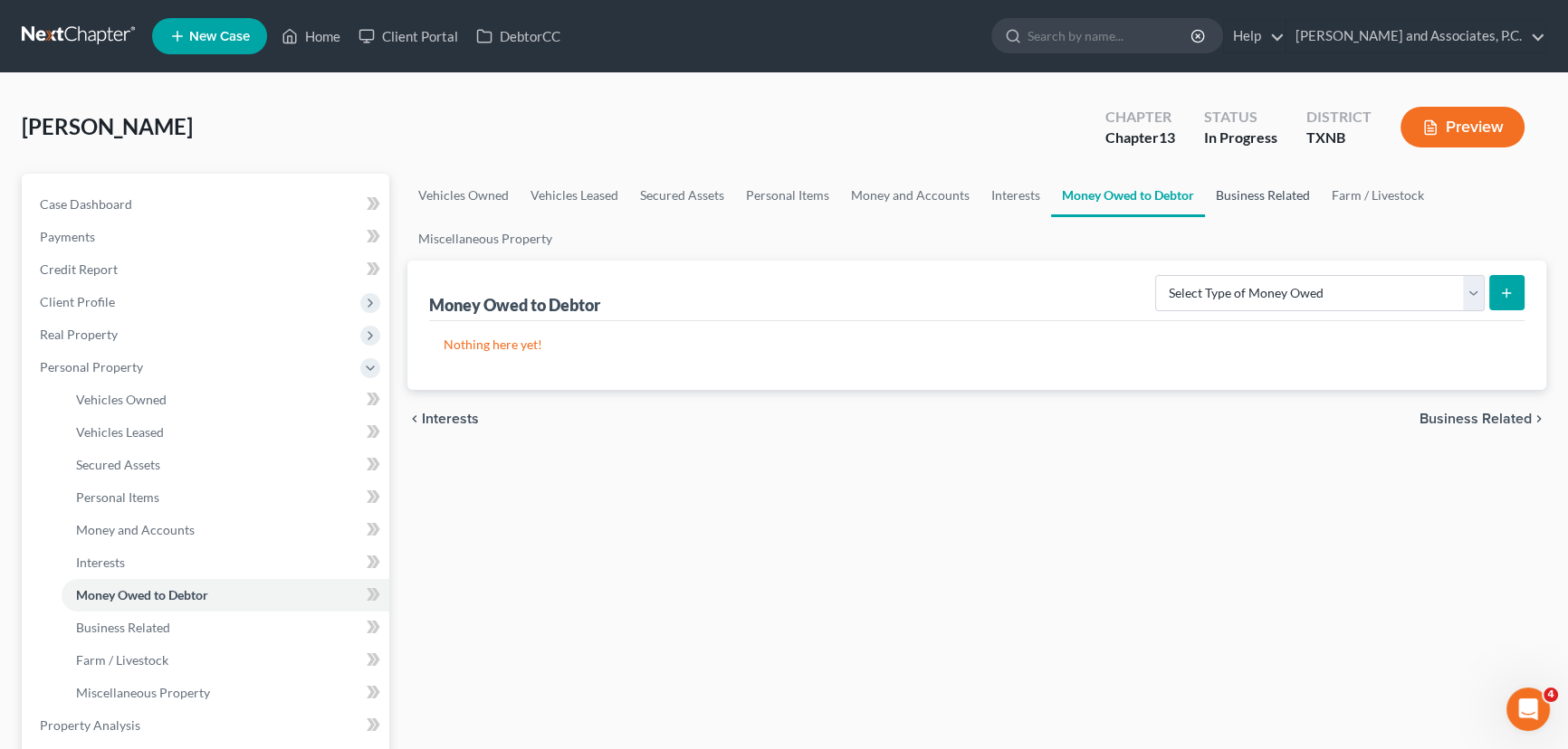
click at [1268, 200] on link "Business Related" at bounding box center [1263, 195] width 116 height 44
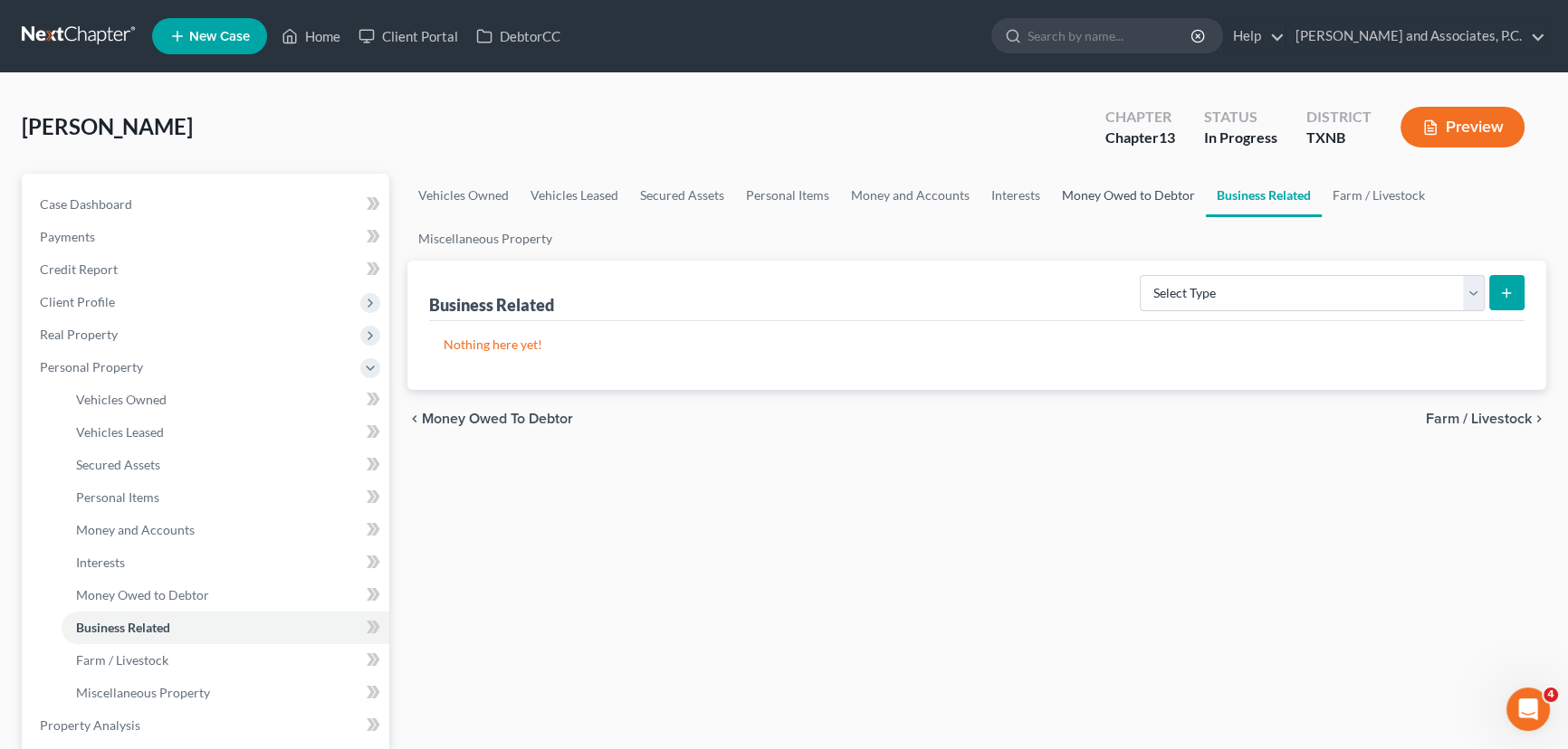
click at [1105, 197] on link "Money Owed to Debtor" at bounding box center [1128, 195] width 155 height 44
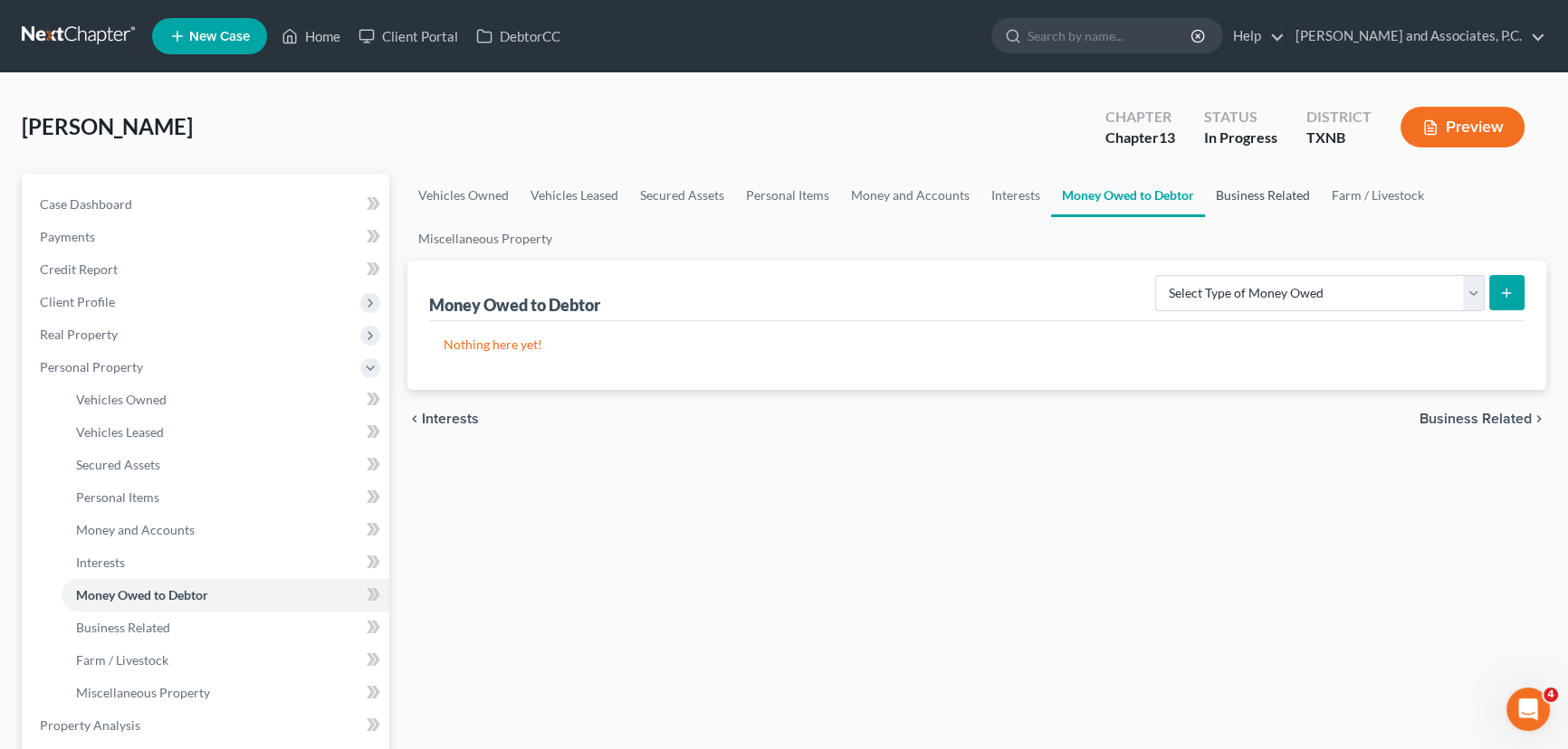
click at [1256, 204] on link "Business Related" at bounding box center [1263, 195] width 116 height 44
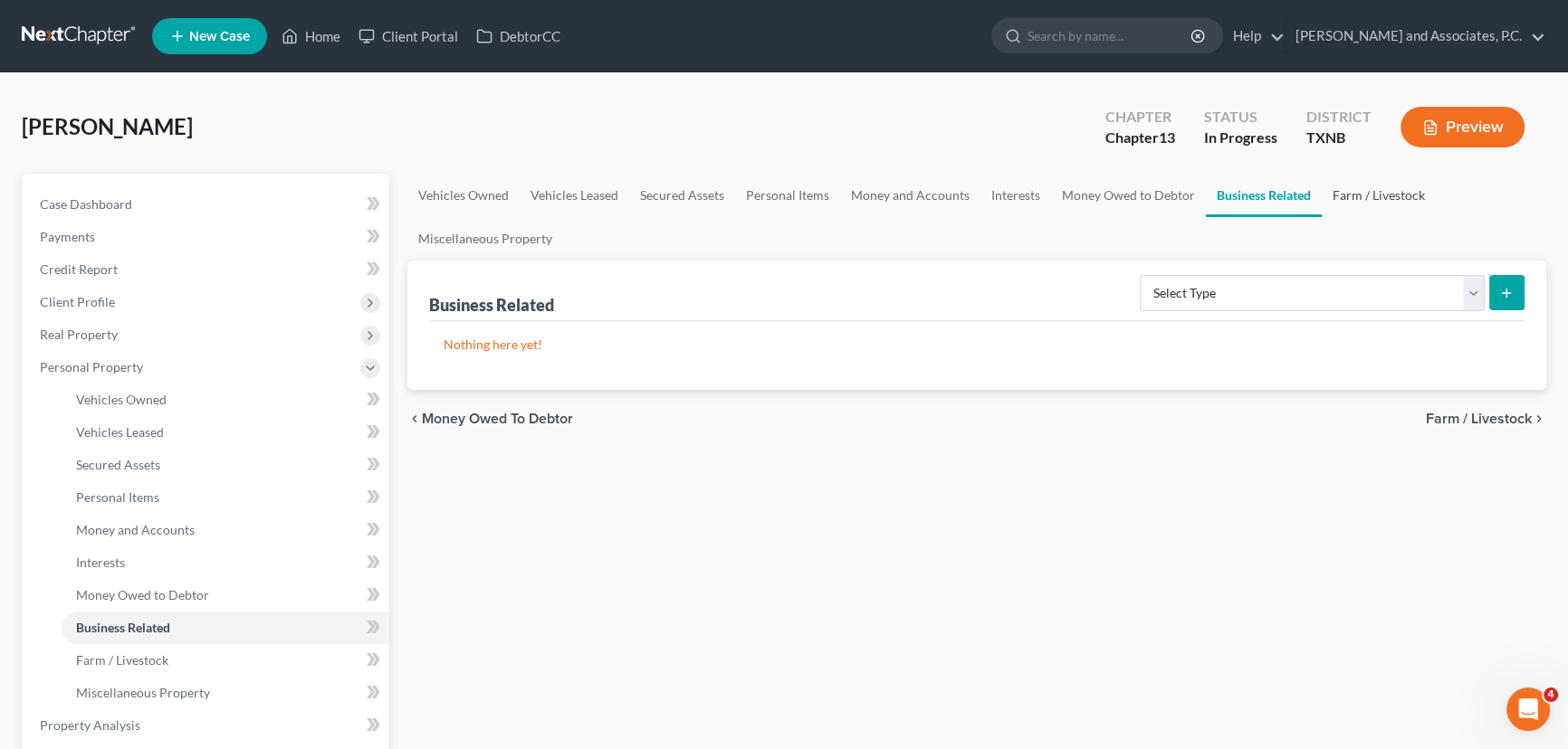
click at [1361, 190] on link "Farm / Livestock" at bounding box center [1379, 195] width 114 height 44
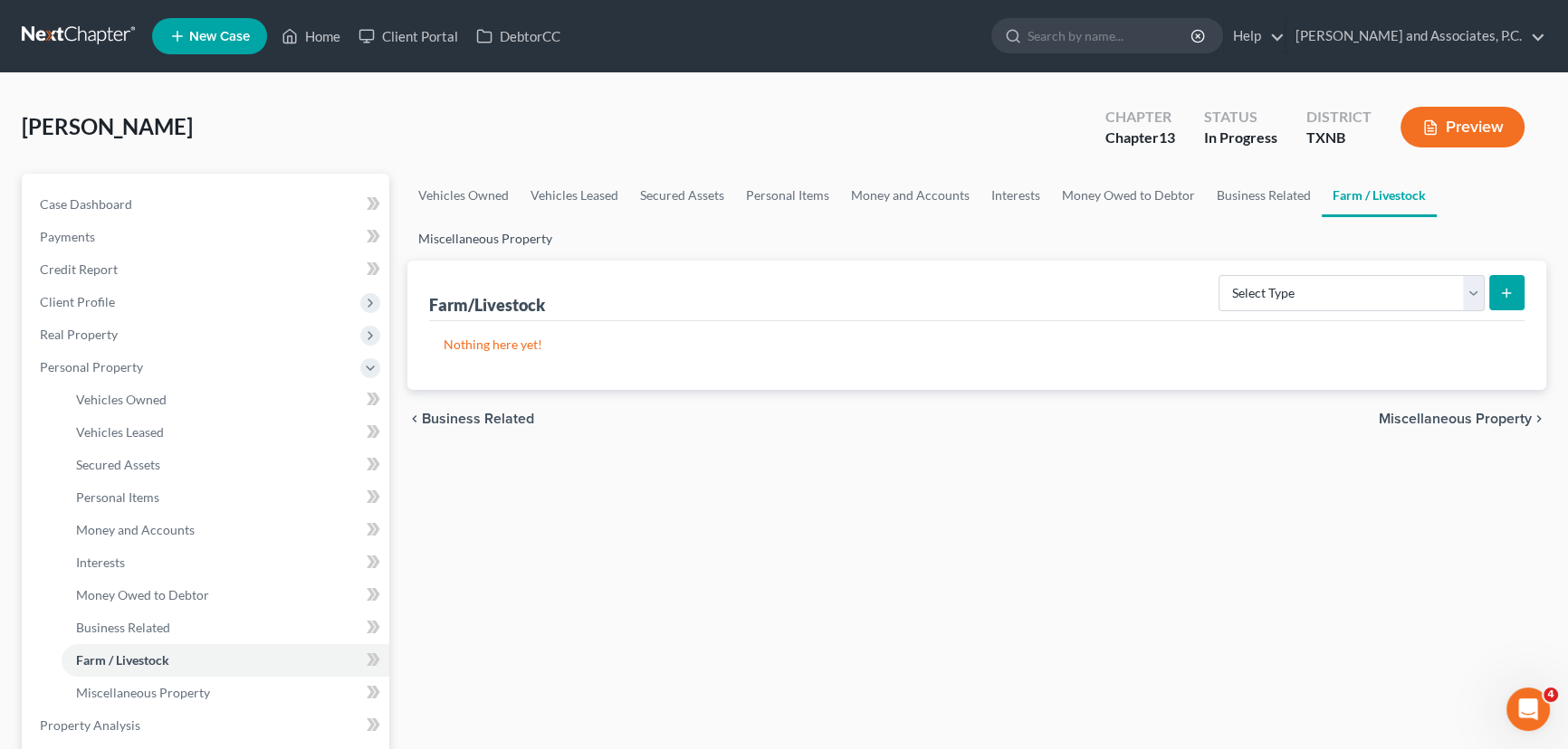
click at [488, 251] on link "Miscellaneous Property" at bounding box center [485, 239] width 156 height 44
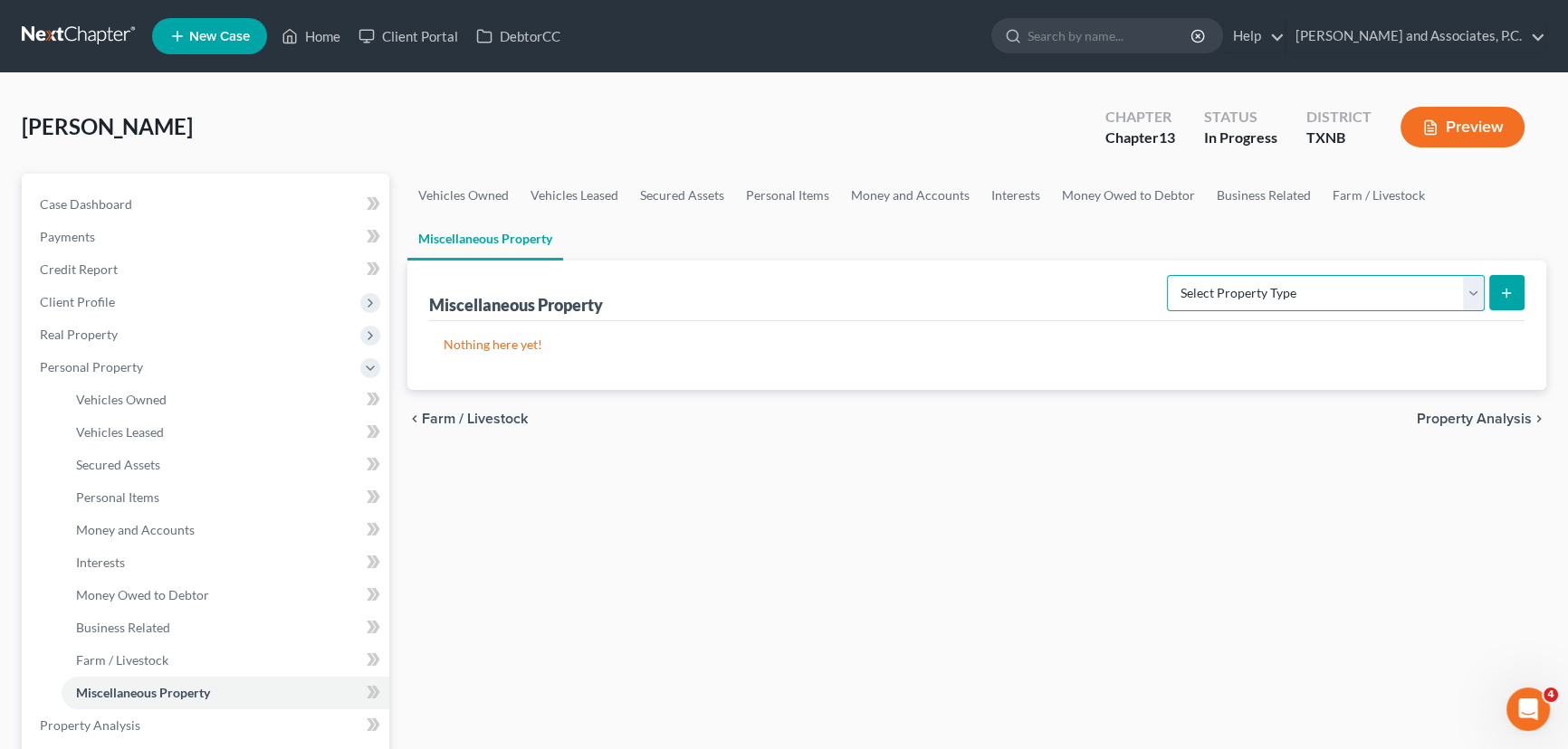
click at [1306, 290] on select "Select Property Type Assigned for Creditor Benefit [DATE] (SOFA: 12) Holding fo…" at bounding box center [1325, 293] width 317 height 36
select select "transferred"
click at [1167, 275] on select "Select Property Type Assigned for Creditor Benefit [DATE] (SOFA: 12) Holding fo…" at bounding box center [1325, 293] width 317 height 36
click at [1503, 288] on icon "submit" at bounding box center [1506, 294] width 15 height 15
select select "Ordinary ([DATE])"
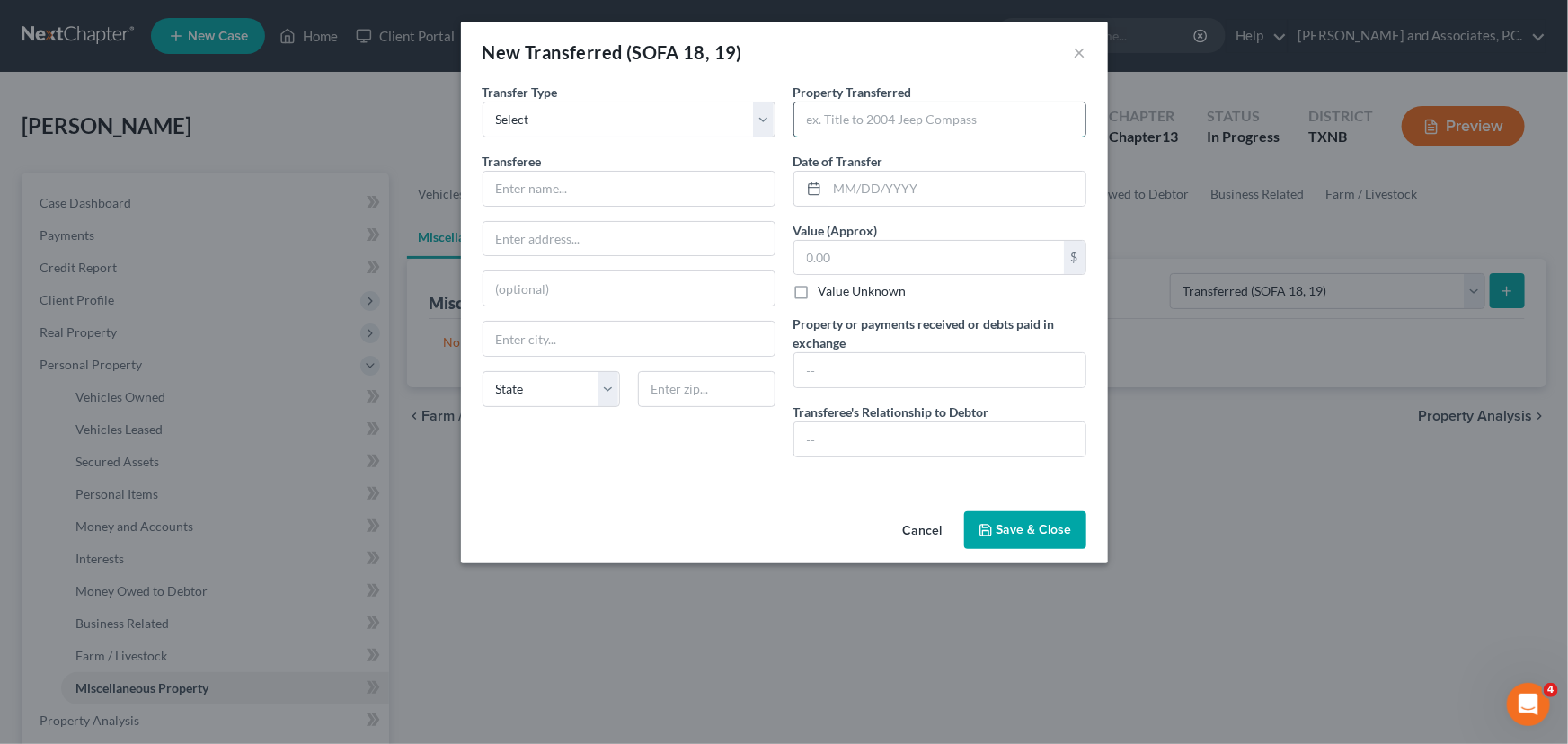
click at [872, 109] on input "text" at bounding box center [940, 120] width 291 height 34
type input "2010 Ford Edge"
click at [553, 189] on input "text" at bounding box center [629, 188] width 291 height 34
type input "[PERSON_NAME]"
click at [568, 243] on input "text" at bounding box center [629, 239] width 291 height 34
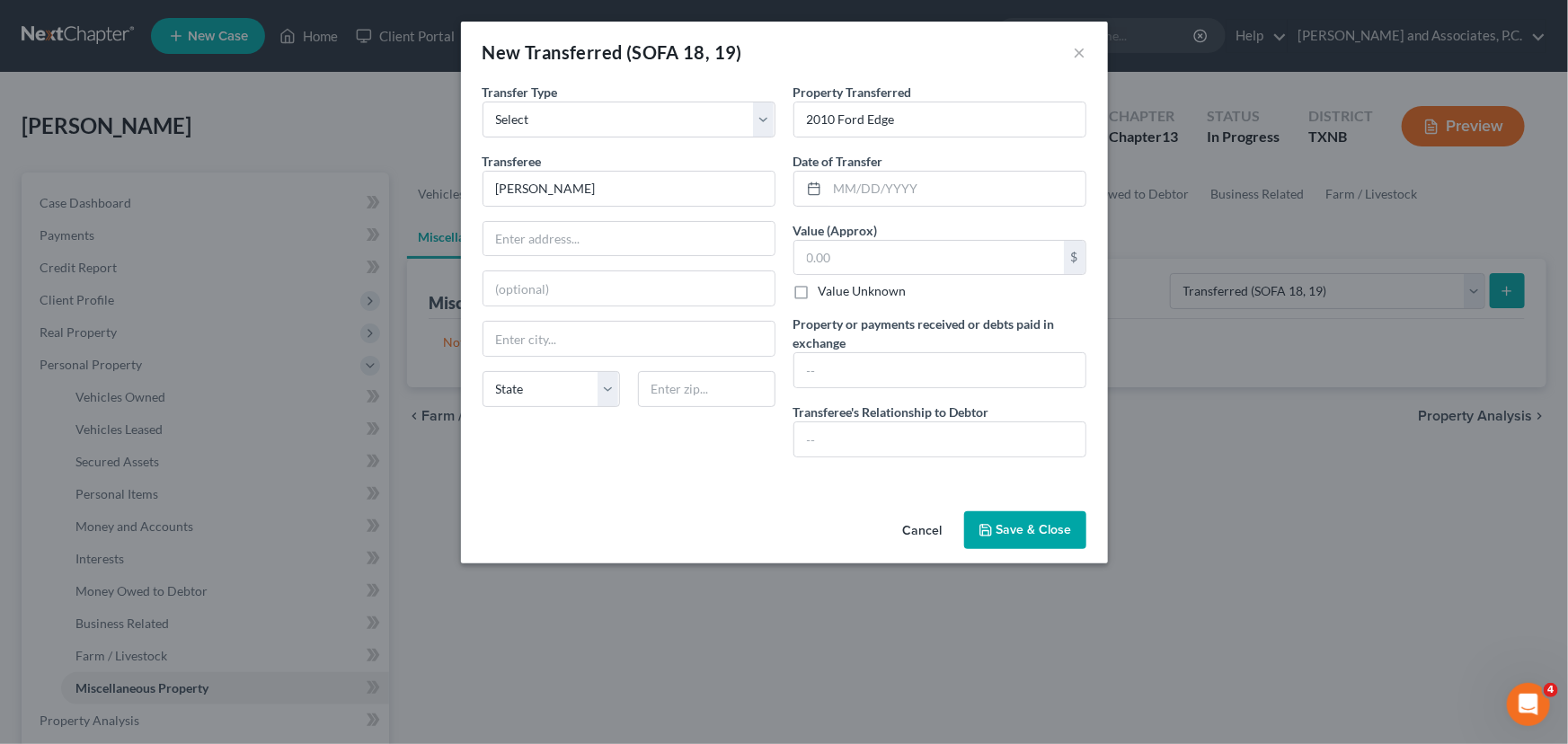
drag, startPoint x: 521, startPoint y: 524, endPoint x: 743, endPoint y: 440, distance: 237.4
click at [522, 518] on div "Cancel Save & Close" at bounding box center [784, 534] width 646 height 59
click at [734, 396] on input "text" at bounding box center [707, 389] width 137 height 36
click at [933, 197] on input "text" at bounding box center [956, 188] width 257 height 34
click at [861, 183] on input "08152024" at bounding box center [956, 188] width 257 height 34
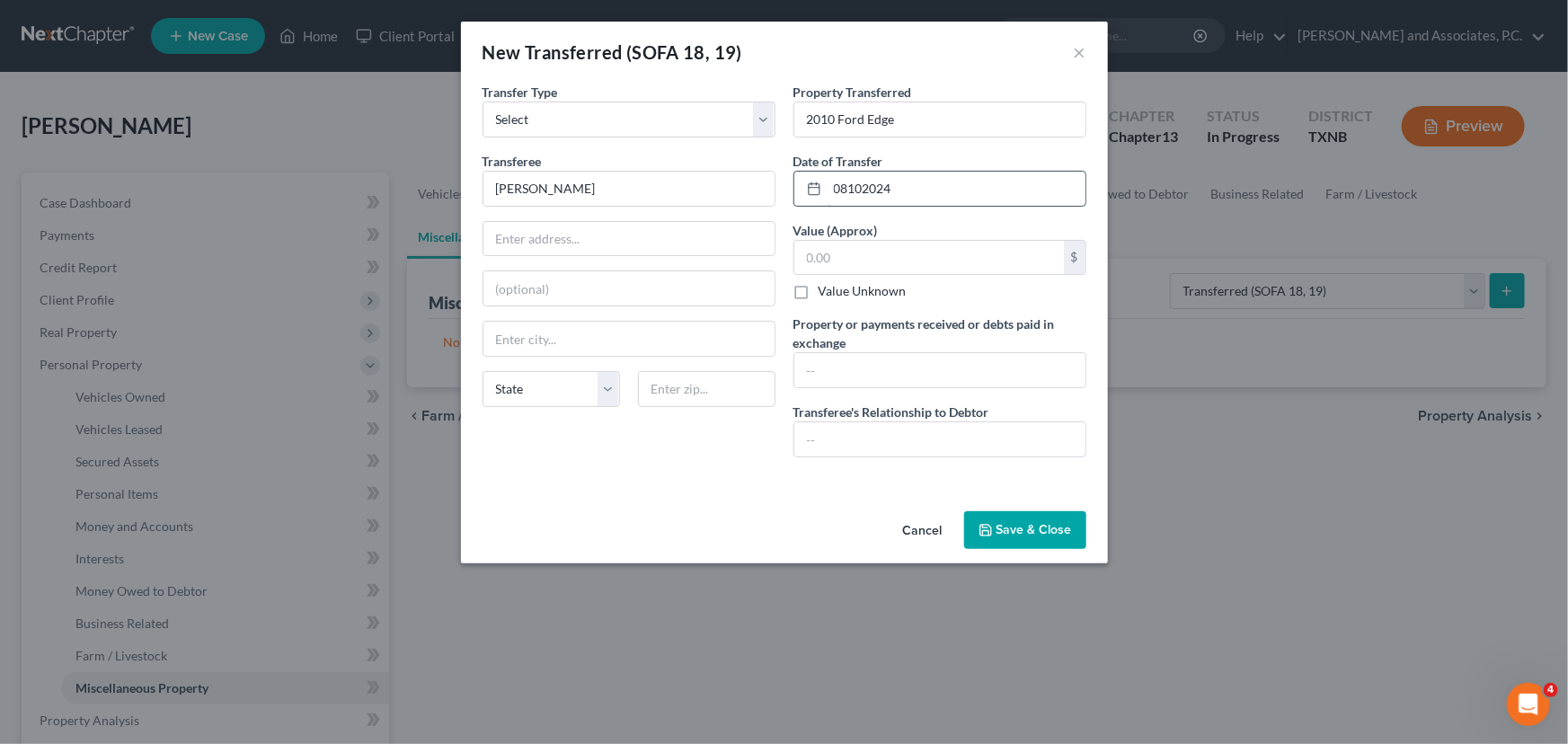
click at [847, 190] on input "08102024" at bounding box center [956, 188] width 257 height 34
click at [865, 187] on input "08/102024" at bounding box center [956, 188] width 257 height 34
type input "[DATE]"
click at [597, 196] on input "[PERSON_NAME]" at bounding box center [629, 188] width 291 height 34
type input "[PERSON_NAME] (brother)"
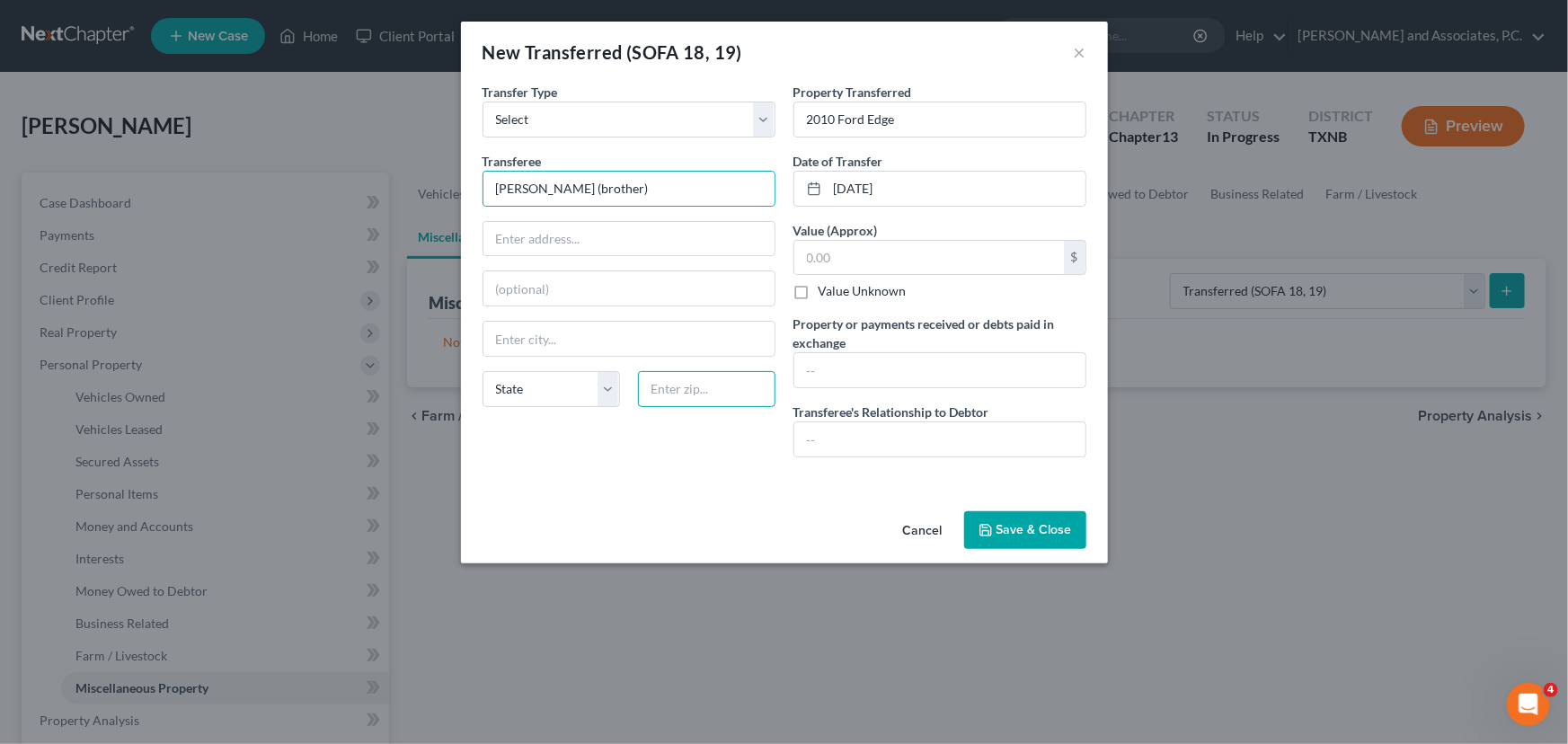
click at [669, 378] on input "text" at bounding box center [707, 389] width 137 height 36
click at [633, 464] on div "Transfer Type * Select Ordinary ([DATE]) [DATE] Transferee * [PERSON_NAME] (bro…" at bounding box center [629, 277] width 311 height 389
click at [689, 379] on input "text" at bounding box center [707, 389] width 137 height 36
drag, startPoint x: 602, startPoint y: 478, endPoint x: 779, endPoint y: 467, distance: 177.3
click at [602, 478] on div "An exemption set must first be selected from the Filing Information section. Tr…" at bounding box center [784, 293] width 646 height 422
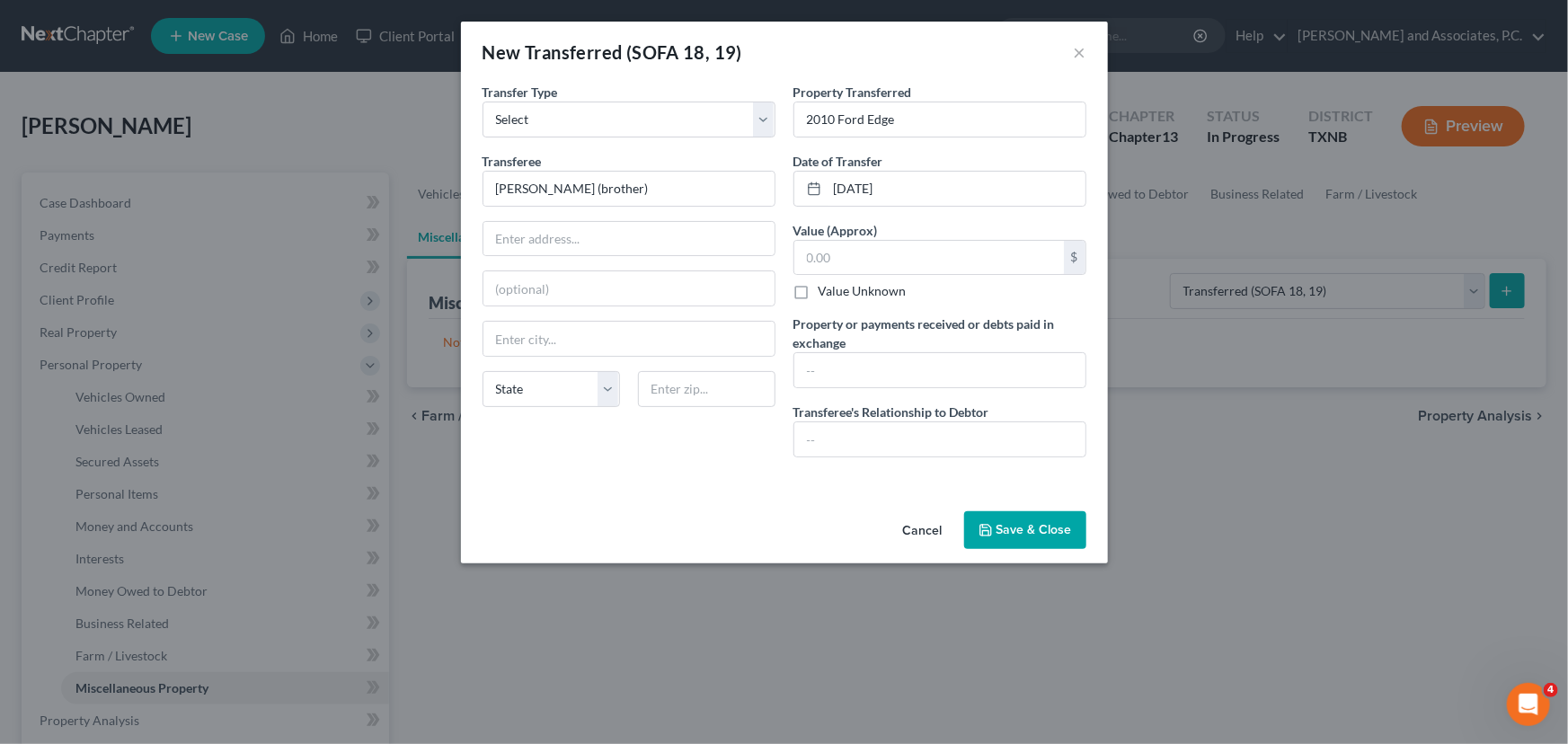
click at [1035, 535] on button "Save & Close" at bounding box center [1025, 530] width 122 height 38
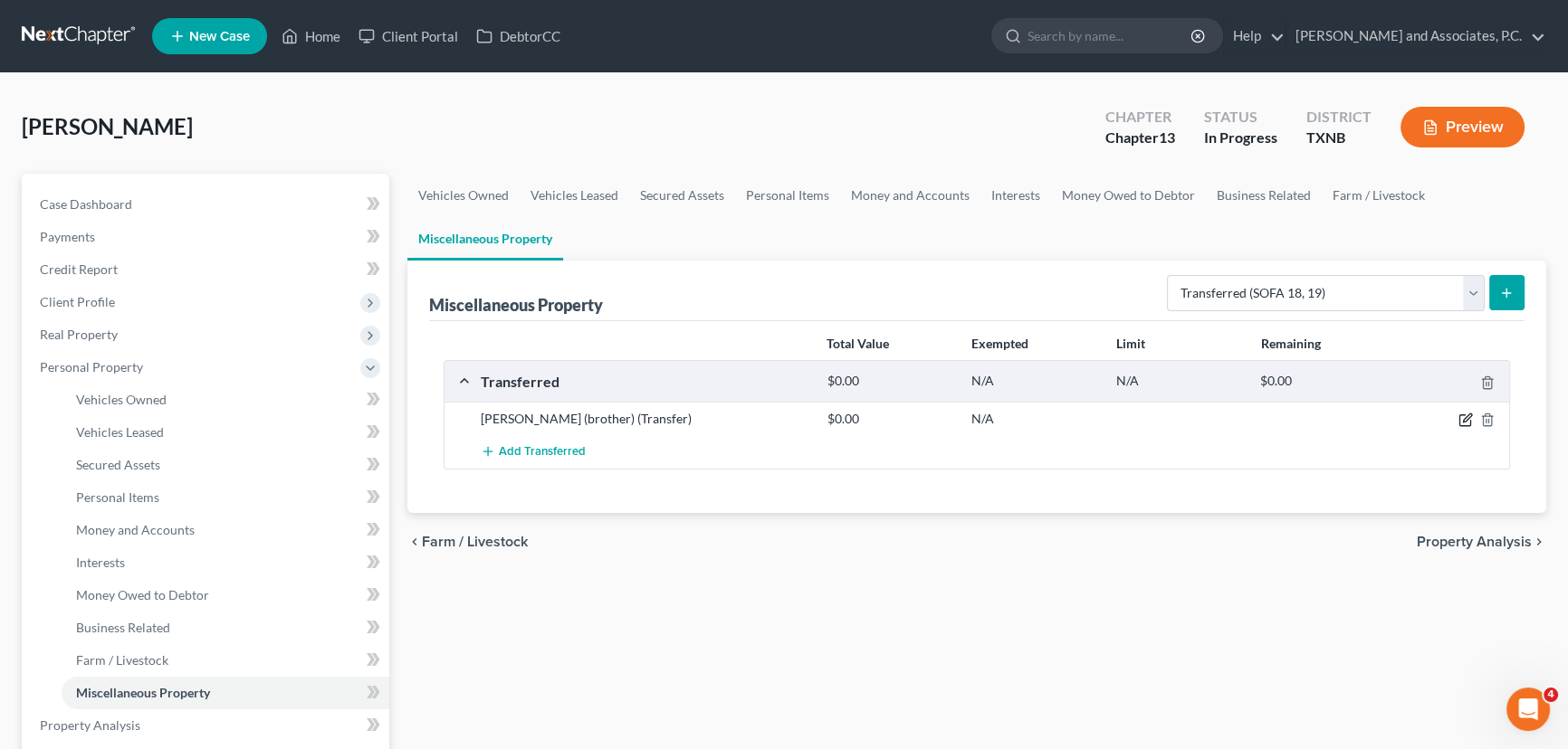
click at [1460, 420] on icon "button" at bounding box center [1465, 421] width 11 height 11
select select "Ordinary ([DATE])"
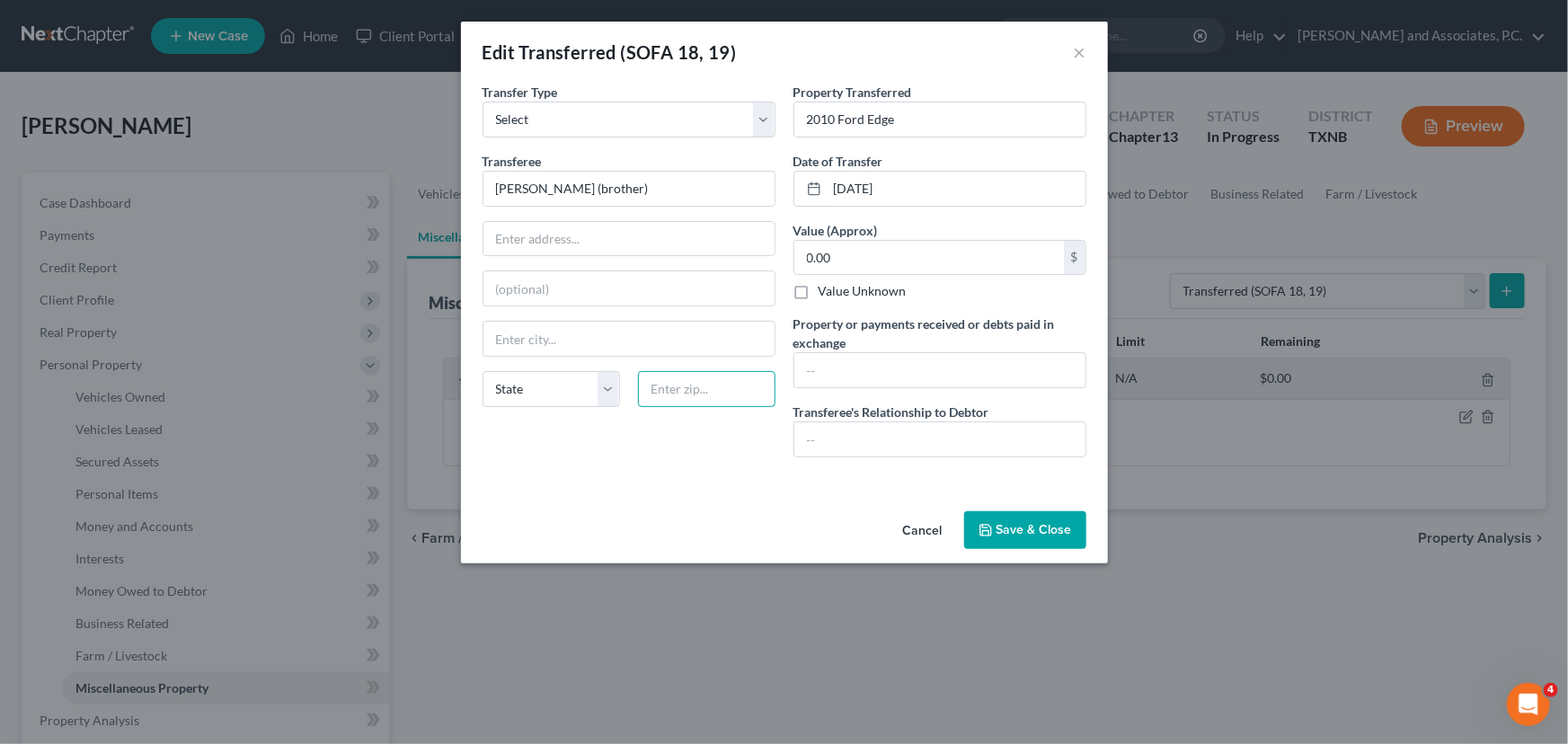
click at [705, 397] on input "text" at bounding box center [707, 389] width 137 height 36
type input "77345"
type input "Humble"
click at [528, 404] on select "State [US_STATE] AK AR AZ CA CO CT DE DC [GEOGRAPHIC_DATA] [GEOGRAPHIC_DATA] GU…" at bounding box center [551, 389] width 137 height 36
select select "45"
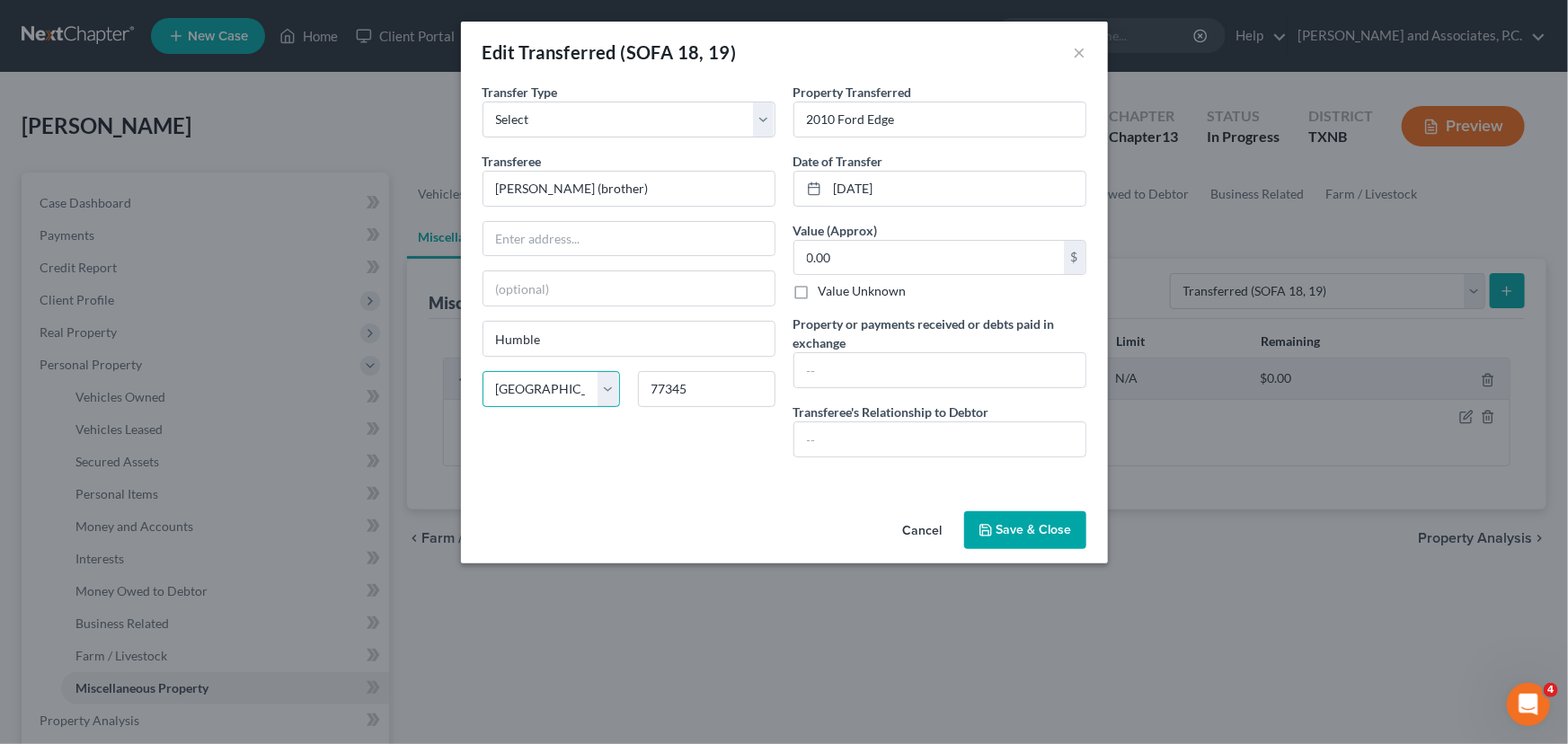
click at [483, 372] on select "State [US_STATE] AK AR AZ CA CO CT DE DC [GEOGRAPHIC_DATA] [GEOGRAPHIC_DATA] GU…" at bounding box center [551, 389] width 137 height 36
click at [1015, 514] on button "Save & Close" at bounding box center [1025, 530] width 122 height 38
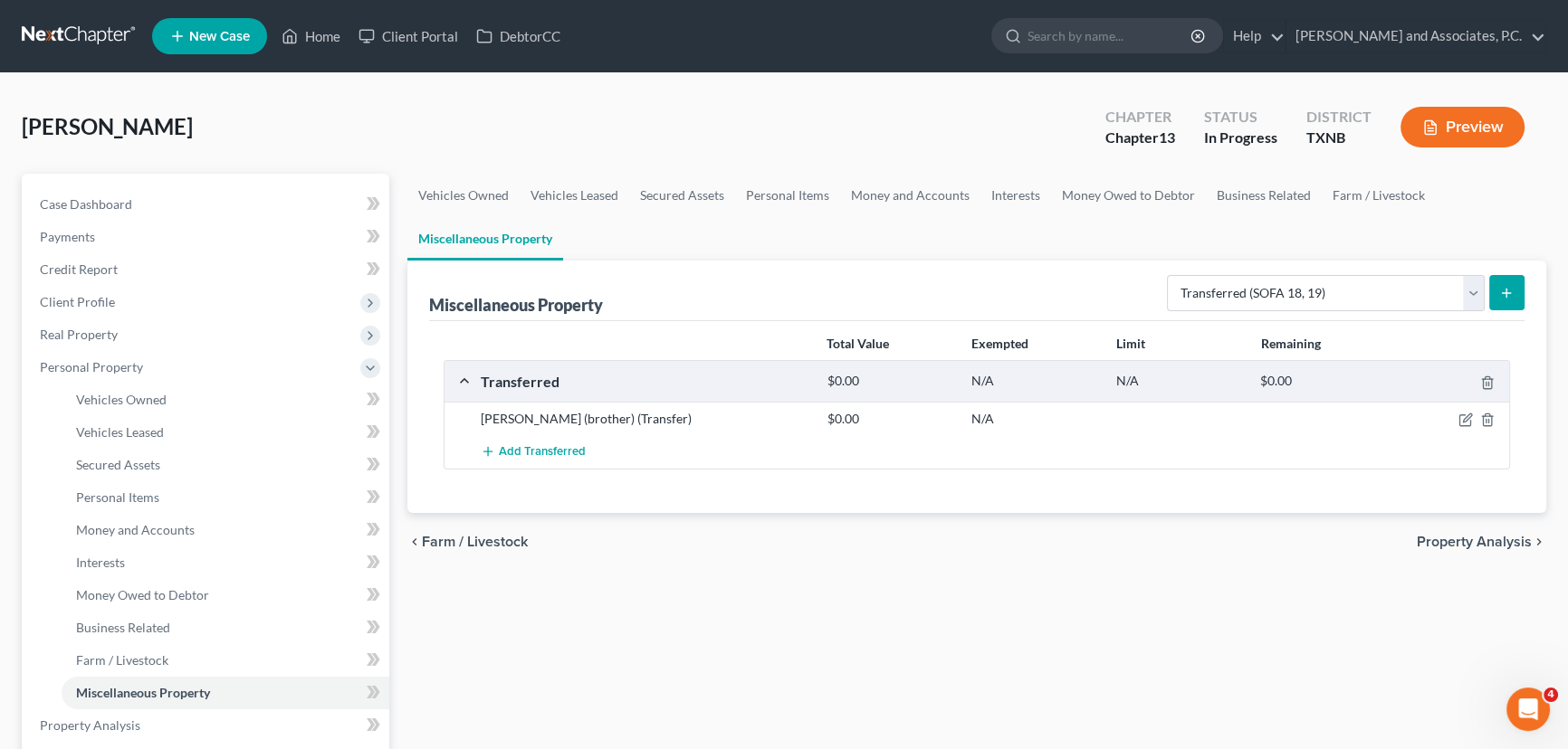
click at [1521, 288] on button "submit" at bounding box center [1507, 293] width 35 height 35
click at [1504, 289] on icon "submit" at bounding box center [1506, 294] width 15 height 15
click at [530, 452] on span "Add Transferred" at bounding box center [541, 452] width 87 height 15
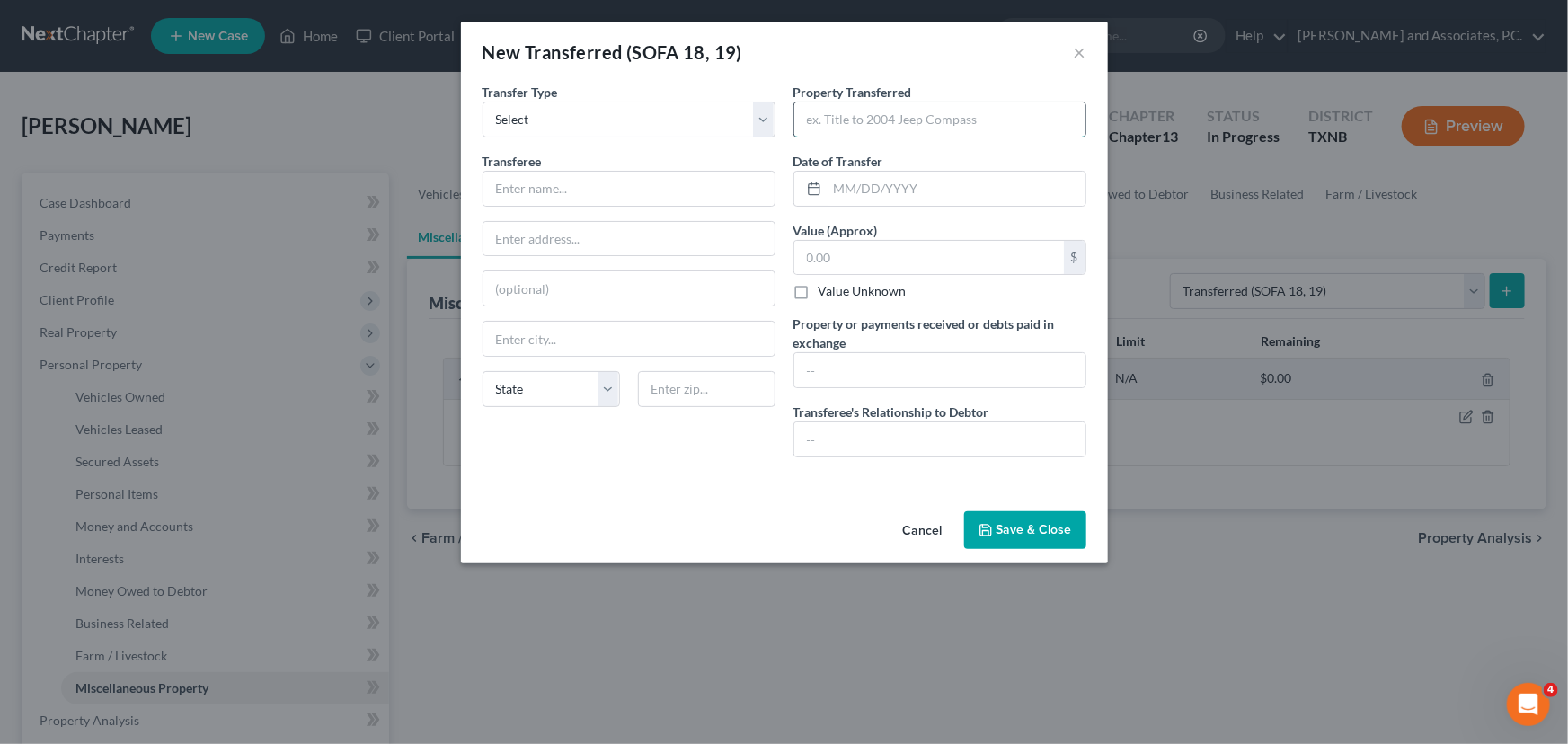
click at [866, 126] on input "text" at bounding box center [940, 120] width 291 height 34
type input "2013 Dodge Challenger"
drag, startPoint x: 602, startPoint y: 196, endPoint x: 601, endPoint y: 157, distance: 39.0
click at [602, 196] on input "text" at bounding box center [629, 188] width 291 height 34
click at [601, 109] on select "Select Ordinary ([DATE]) [DATE]" at bounding box center [629, 120] width 293 height 36
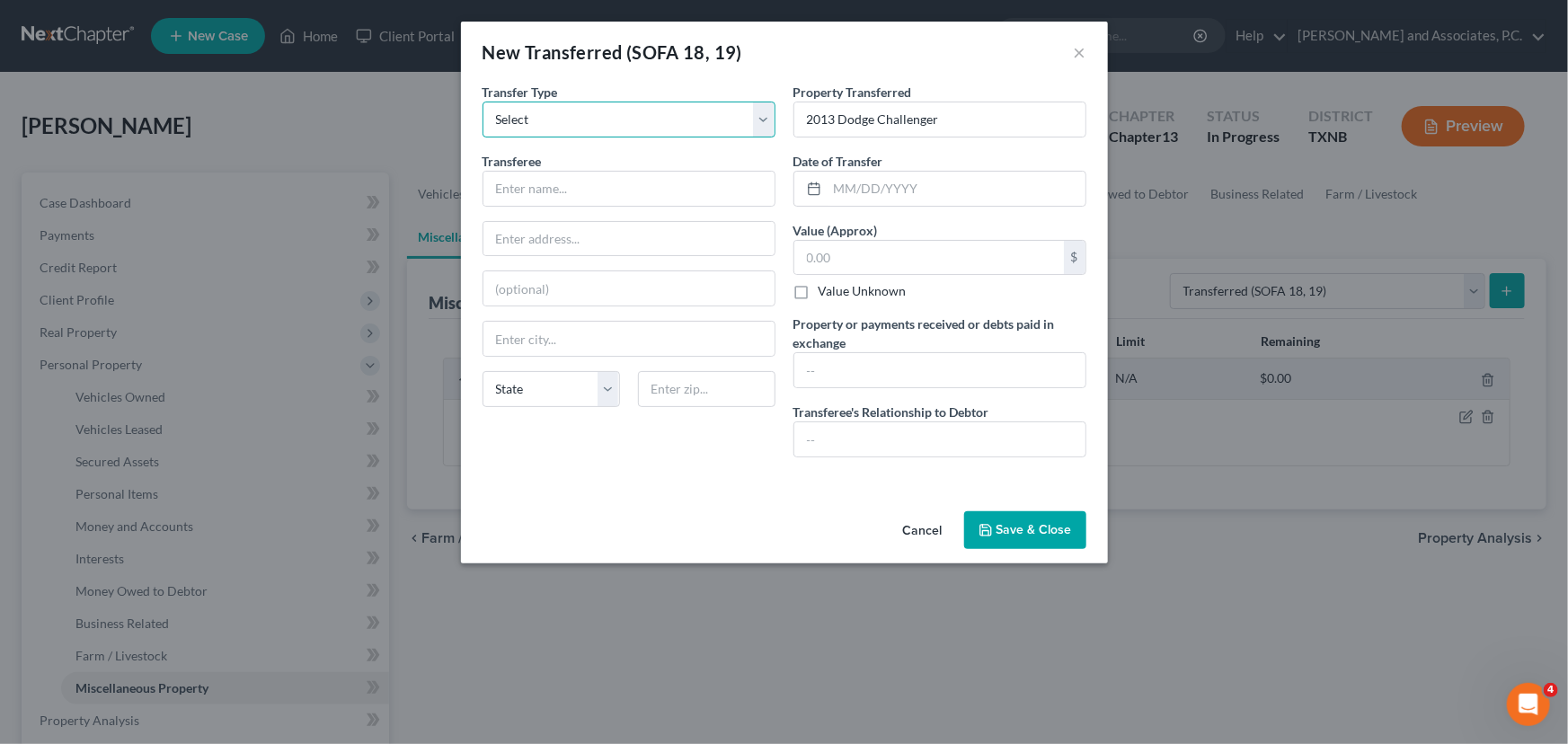
select select "Ordinary ([DATE])"
click at [483, 102] on select "Select Ordinary ([DATE]) [DATE]" at bounding box center [629, 120] width 293 height 36
click at [531, 184] on input "text" at bounding box center [629, 188] width 291 height 34
type input "[PERSON_NAME]"
click at [550, 126] on select "Select Ordinary ([DATE]) [DATE]" at bounding box center [629, 120] width 293 height 36
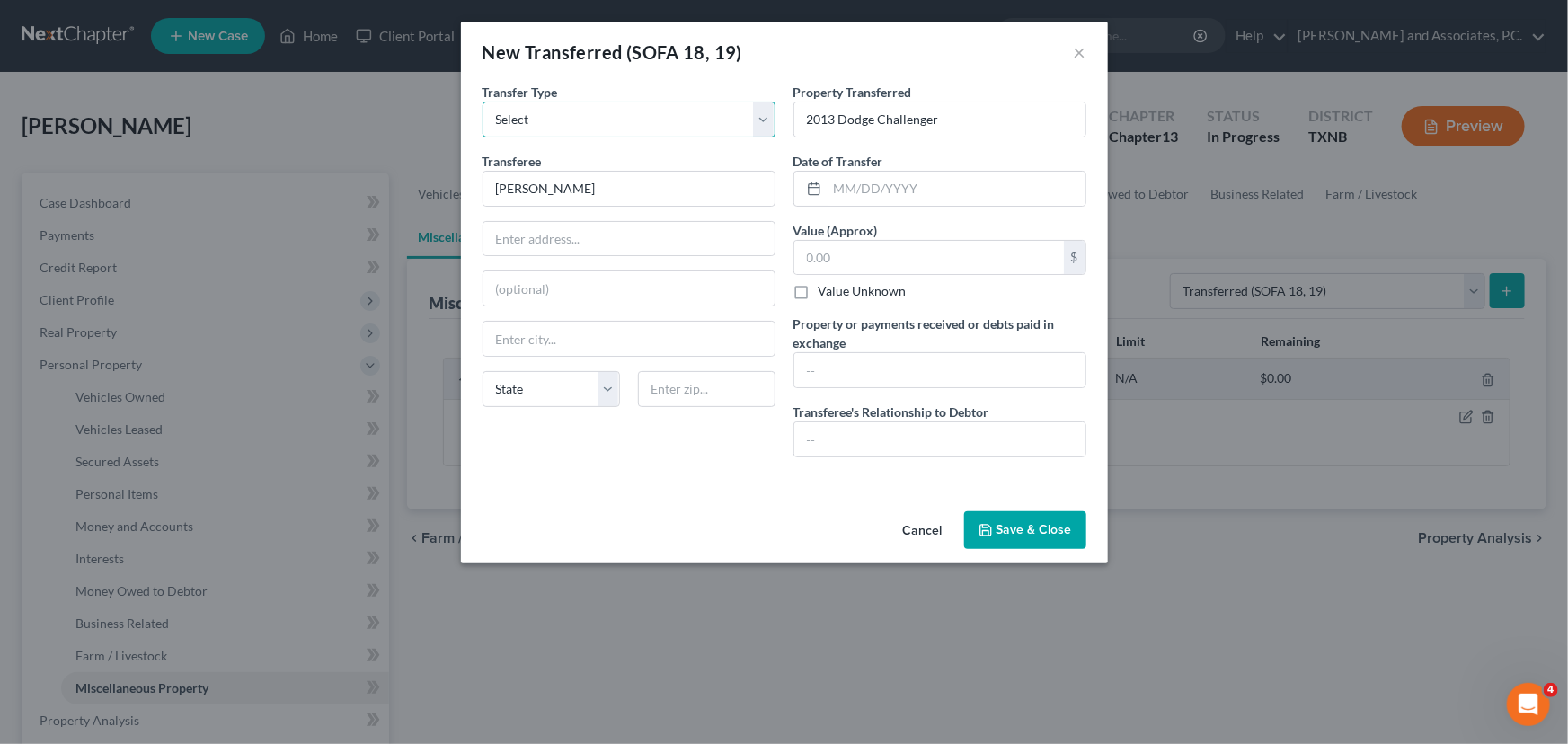
drag, startPoint x: 550, startPoint y: 126, endPoint x: 820, endPoint y: 159, distance: 272.0
click at [550, 126] on select "Select Ordinary ([DATE]) [DATE]" at bounding box center [629, 120] width 293 height 36
drag, startPoint x: 847, startPoint y: 195, endPoint x: 1136, endPoint y: 181, distance: 289.3
click at [847, 195] on input "text" at bounding box center [956, 188] width 257 height 34
type input "[DATE]"
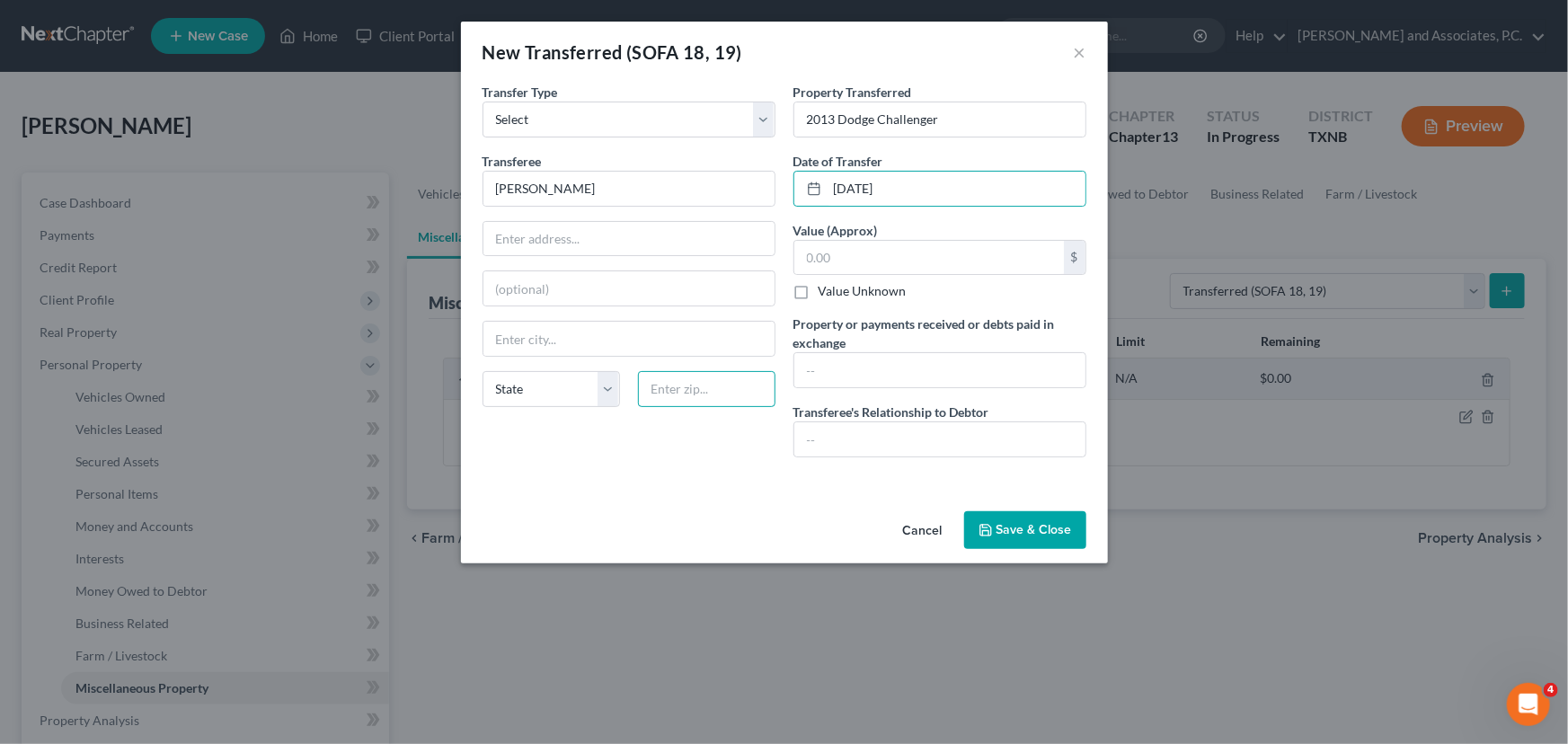
click at [701, 387] on input "text" at bounding box center [707, 389] width 137 height 36
type input "76310"
type input "[GEOGRAPHIC_DATA]"
click at [659, 476] on div "An exemption set must first be selected from the Filing Information section. Tr…" at bounding box center [784, 293] width 646 height 422
click at [677, 482] on div "An exemption set must first be selected from the Filing Information section. Tr…" at bounding box center [784, 293] width 646 height 422
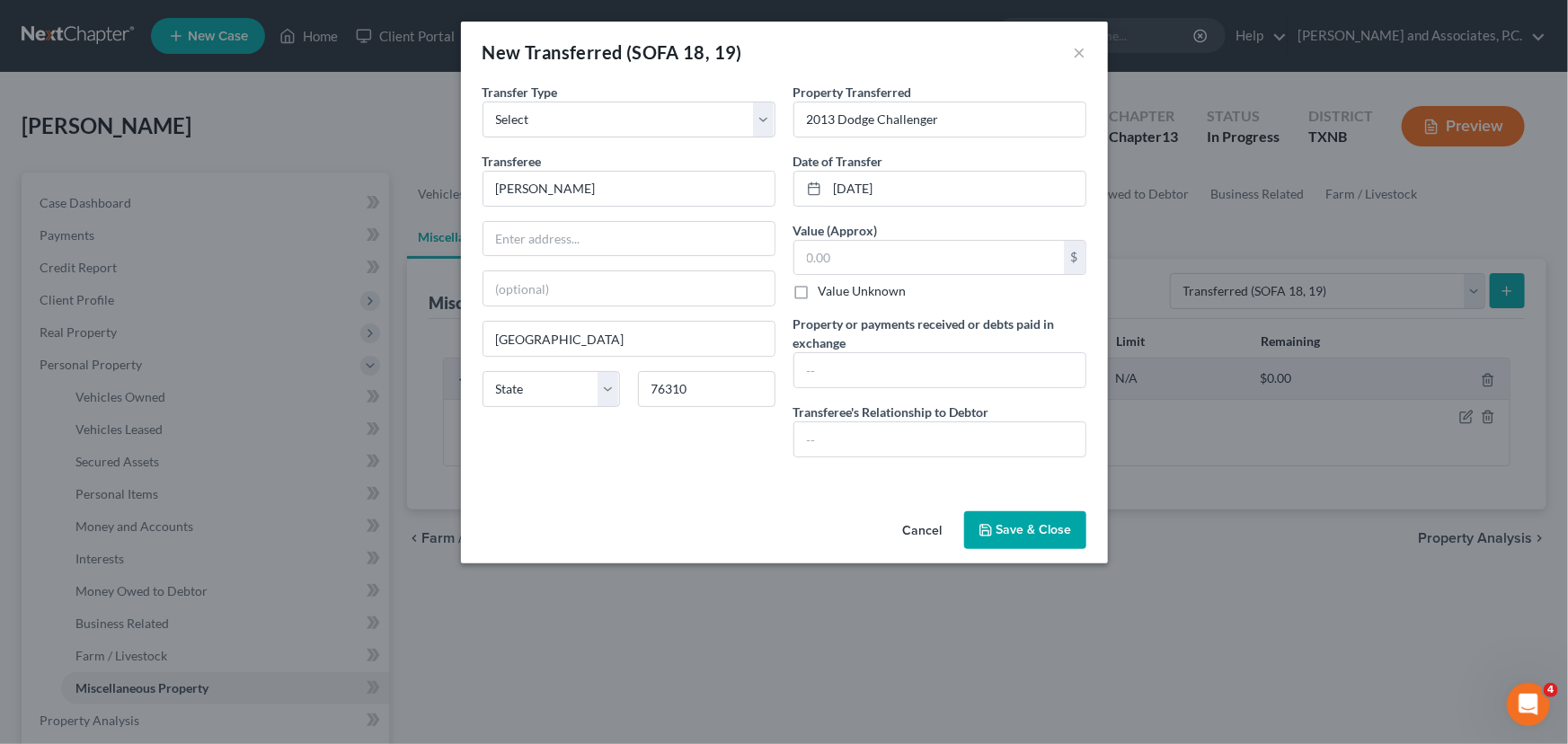
click at [1022, 527] on button "Save & Close" at bounding box center [1025, 530] width 122 height 38
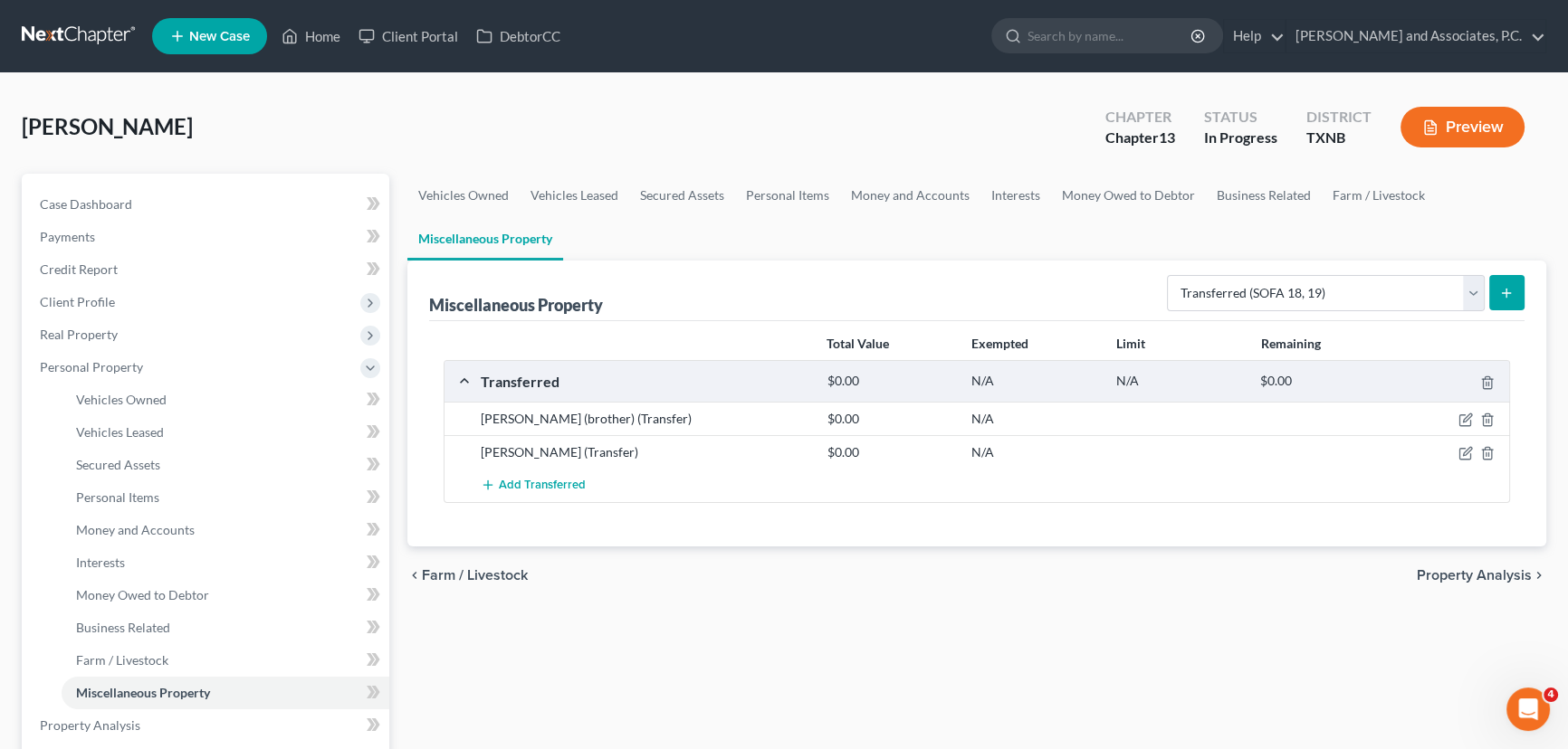
click at [890, 633] on div "Vehicles Owned Vehicles Leased Secured Assets Personal Items Money and Accounts…" at bounding box center [977, 728] width 1157 height 1110
click at [898, 653] on div "Vehicles Owned Vehicles Leased Secured Assets Personal Items Money and Accounts…" at bounding box center [977, 728] width 1157 height 1110
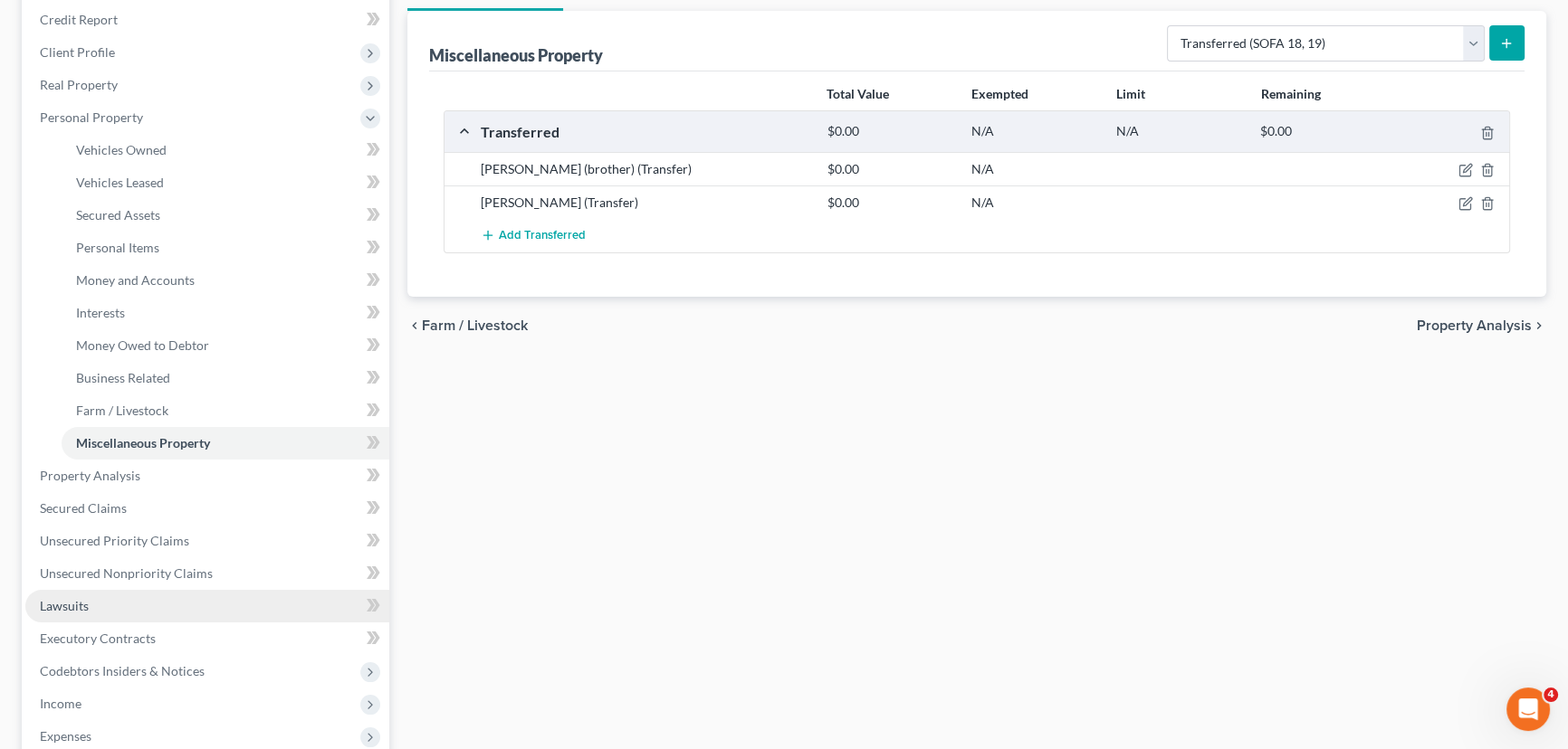
scroll to position [328, 0]
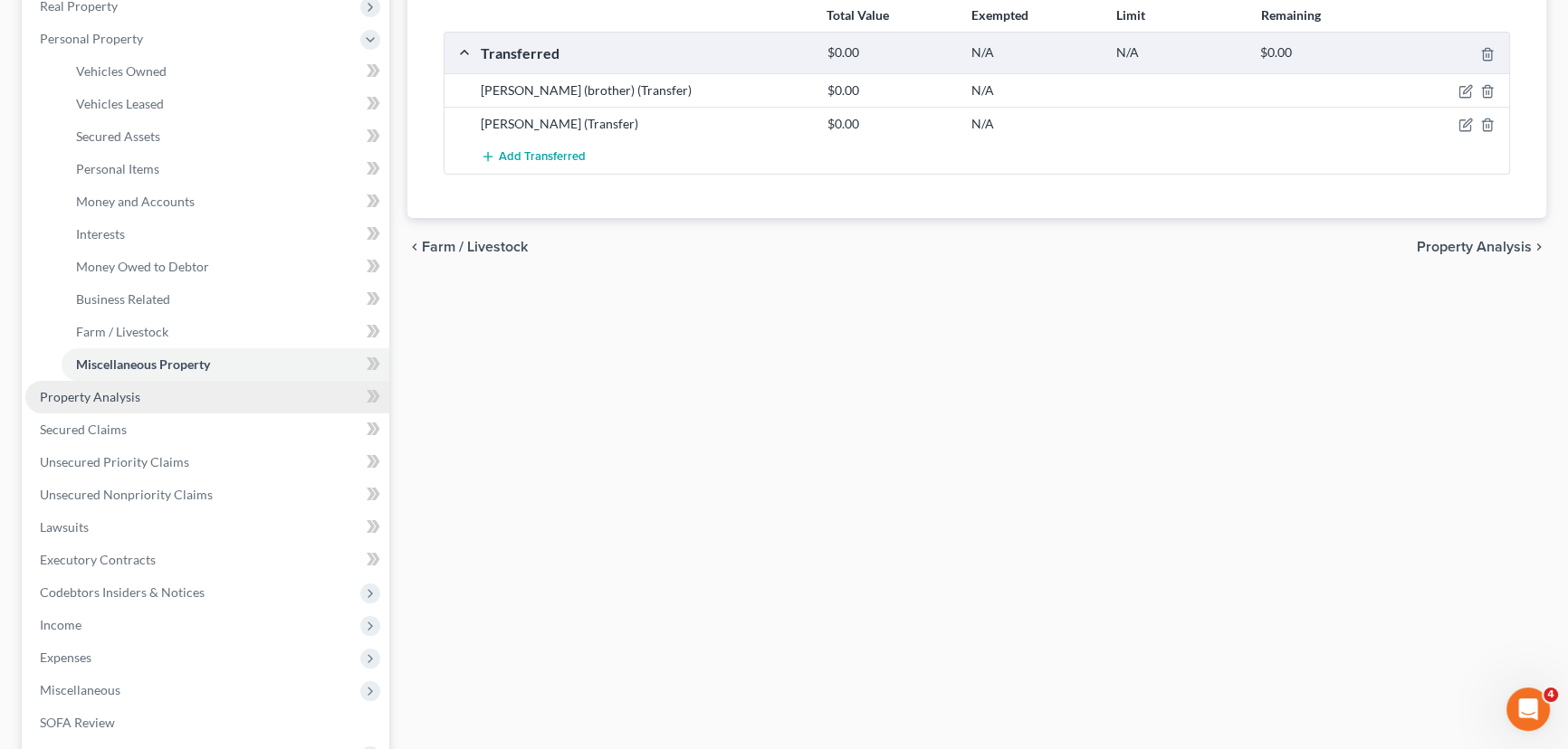
click at [85, 400] on span "Property Analysis" at bounding box center [91, 396] width 101 height 15
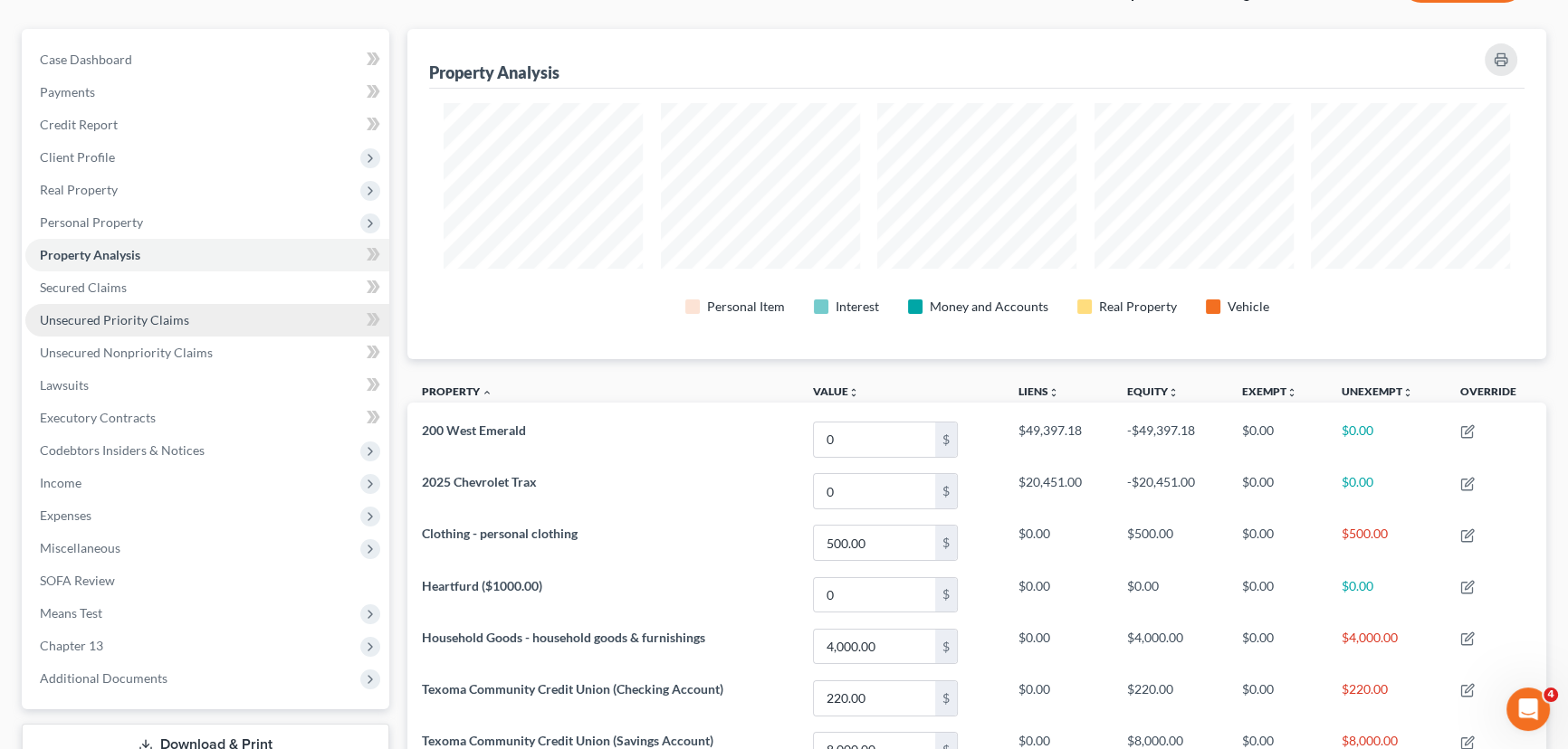
scroll to position [164, 0]
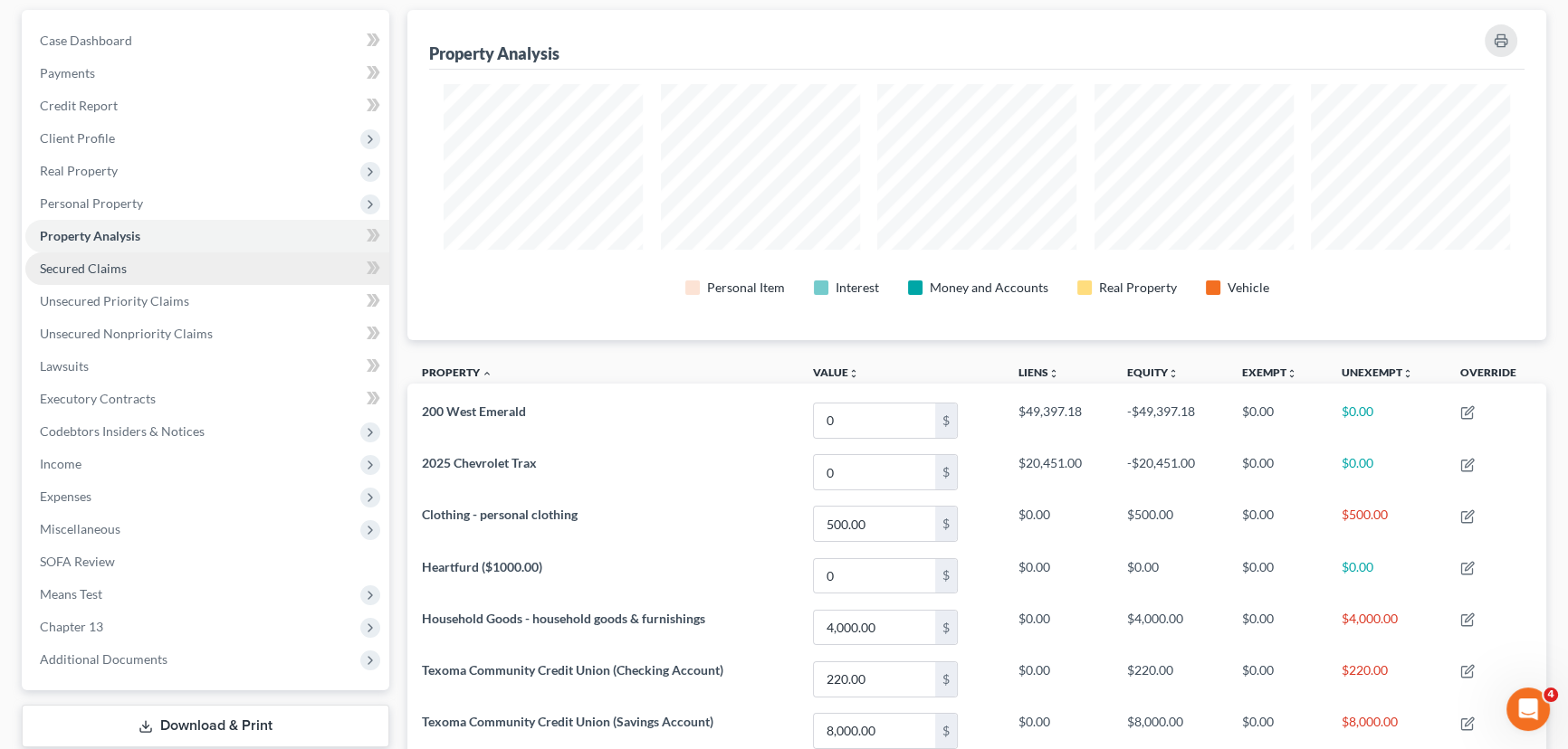
click at [98, 272] on span "Secured Claims" at bounding box center [83, 268] width 87 height 15
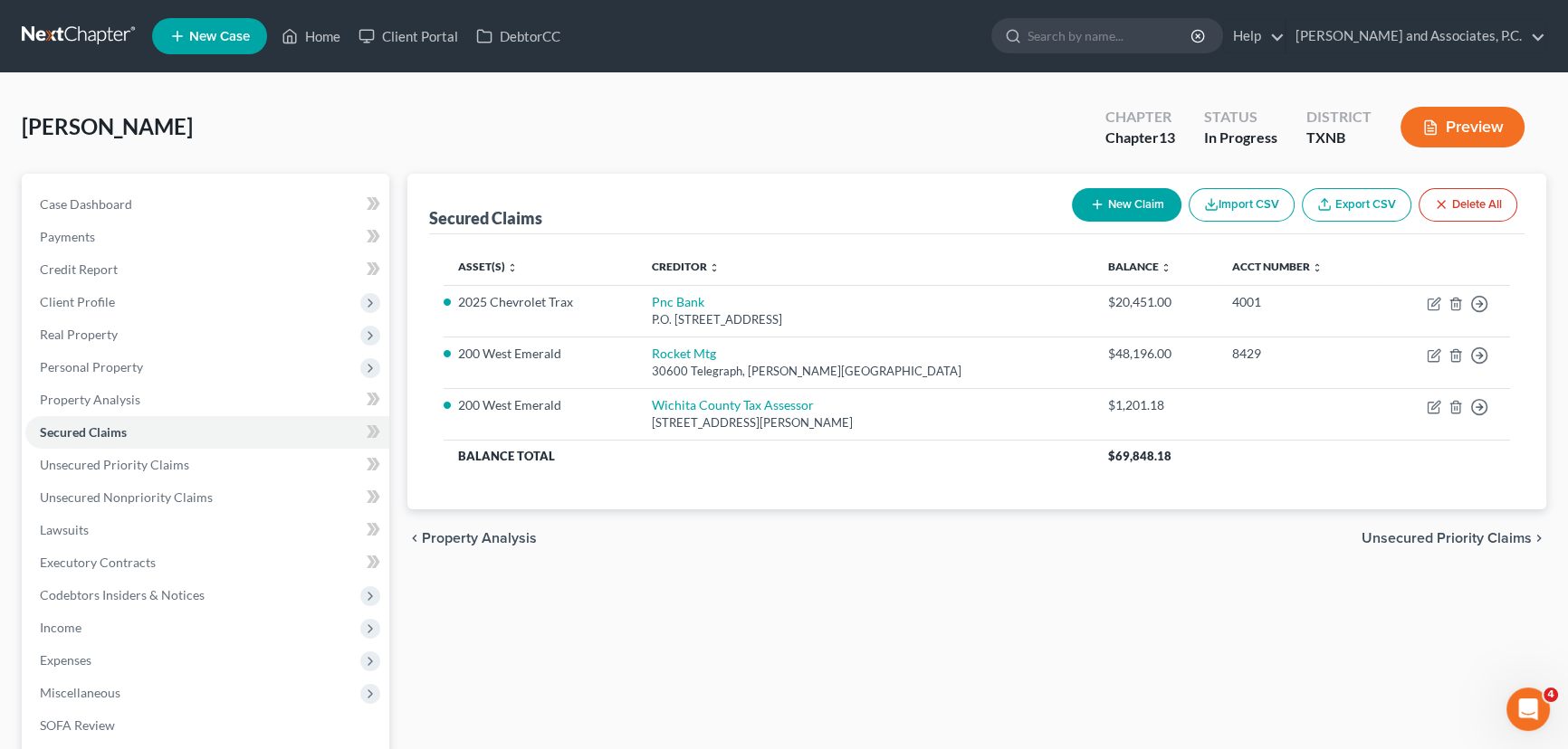
click at [600, 599] on div "Secured Claims New Claim Import CSV Export CSV Delete All Asset(s) expand_more …" at bounding box center [977, 565] width 1157 height 784
click at [1023, 633] on div "Secured Claims New Claim Import CSV Export CSV Delete All Asset(s) expand_more …" at bounding box center [977, 565] width 1157 height 784
click at [1085, 587] on div "Secured Claims New Claim Import CSV Export CSV Delete All Asset(s) expand_more …" at bounding box center [977, 565] width 1157 height 784
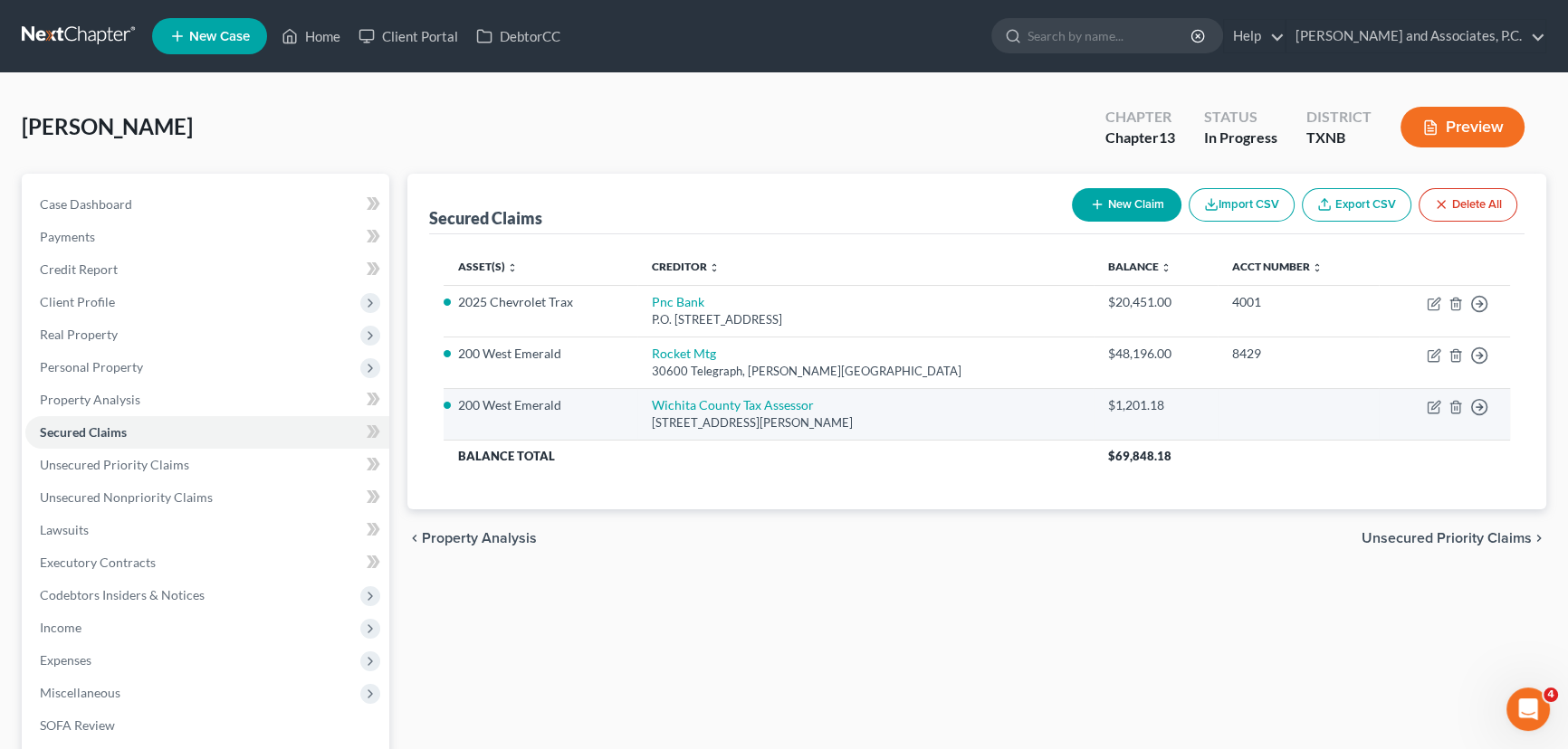
click at [1427, 414] on td "Move to E Move to F Move to G Move to Notice Only" at bounding box center [1444, 413] width 132 height 51
click at [1431, 409] on icon "button" at bounding box center [1435, 408] width 15 height 15
select select "45"
select select "9"
select select "0"
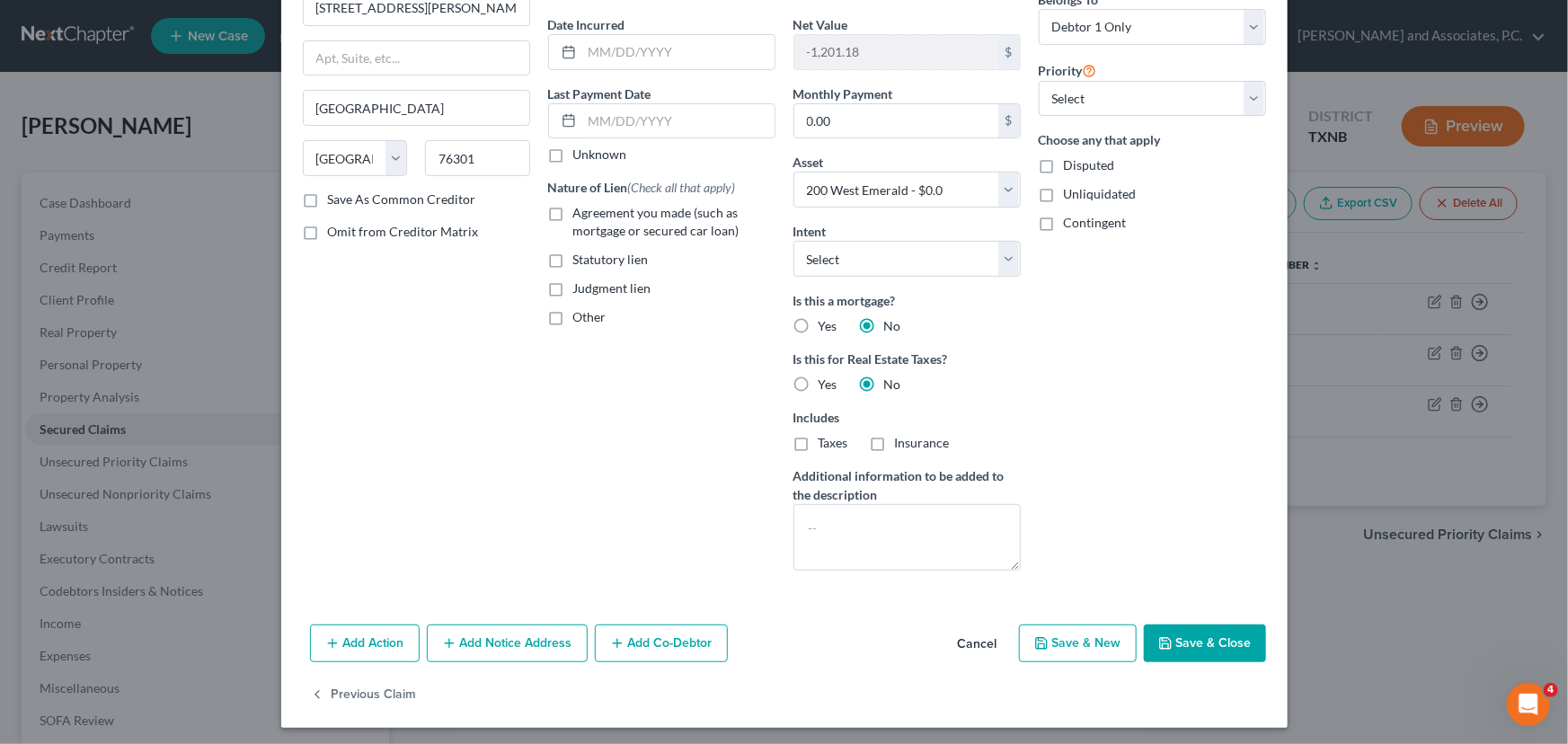
scroll to position [163, 0]
click at [895, 444] on label "Insurance" at bounding box center [922, 442] width 55 height 18
click at [902, 444] on input "Insurance" at bounding box center [908, 439] width 12 height 12
click at [895, 443] on label "Insurance" at bounding box center [922, 442] width 55 height 18
click at [902, 443] on input "Insurance" at bounding box center [908, 439] width 12 height 12
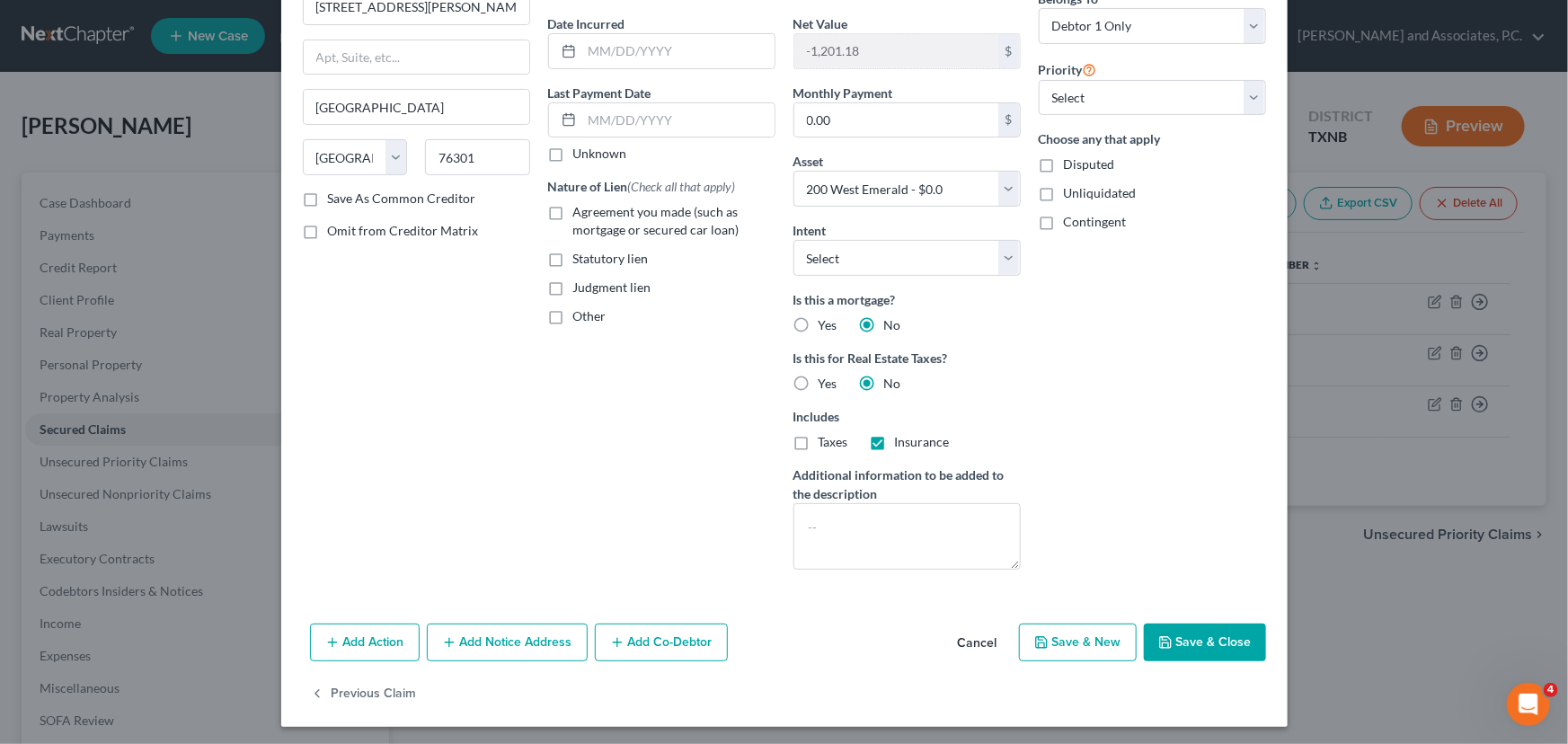
checkbox input "false"
click at [826, 536] on textarea at bounding box center [907, 536] width 227 height 67
type textarea "Paid Direct"
click at [1160, 639] on icon "button" at bounding box center [1165, 643] width 15 height 15
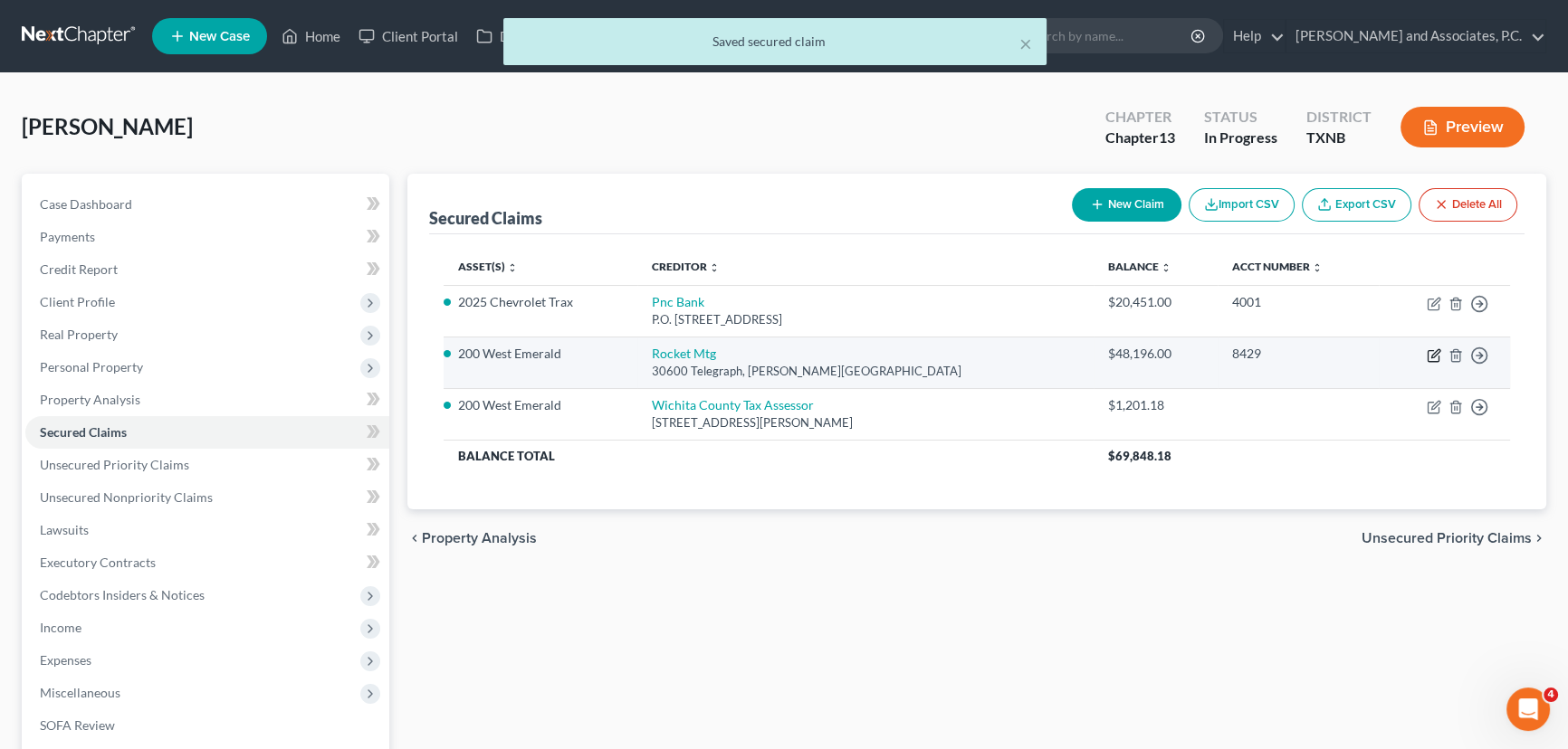
click at [1431, 352] on icon "button" at bounding box center [1435, 355] width 15 height 15
select select "23"
select select "9"
select select "0"
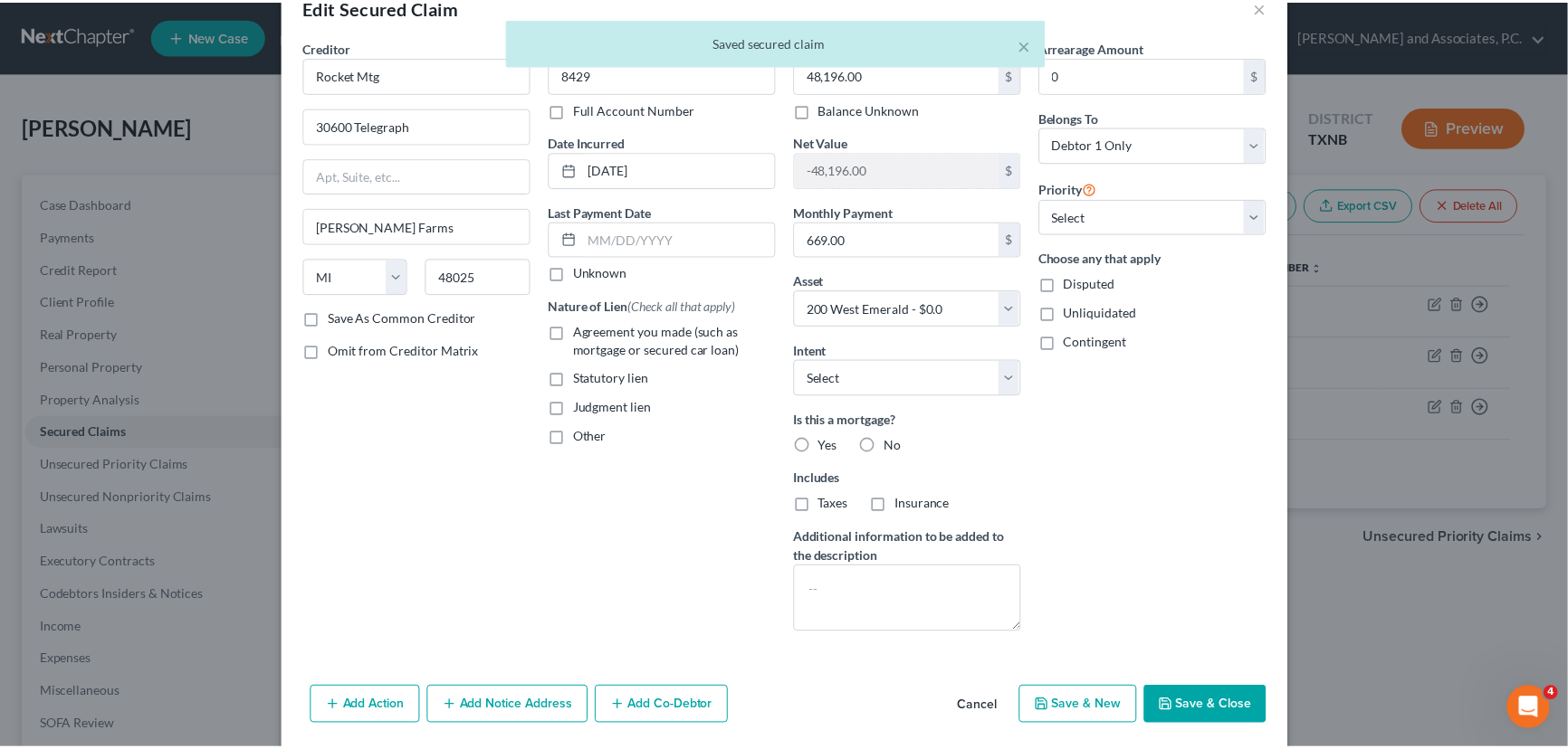
scroll to position [81, 0]
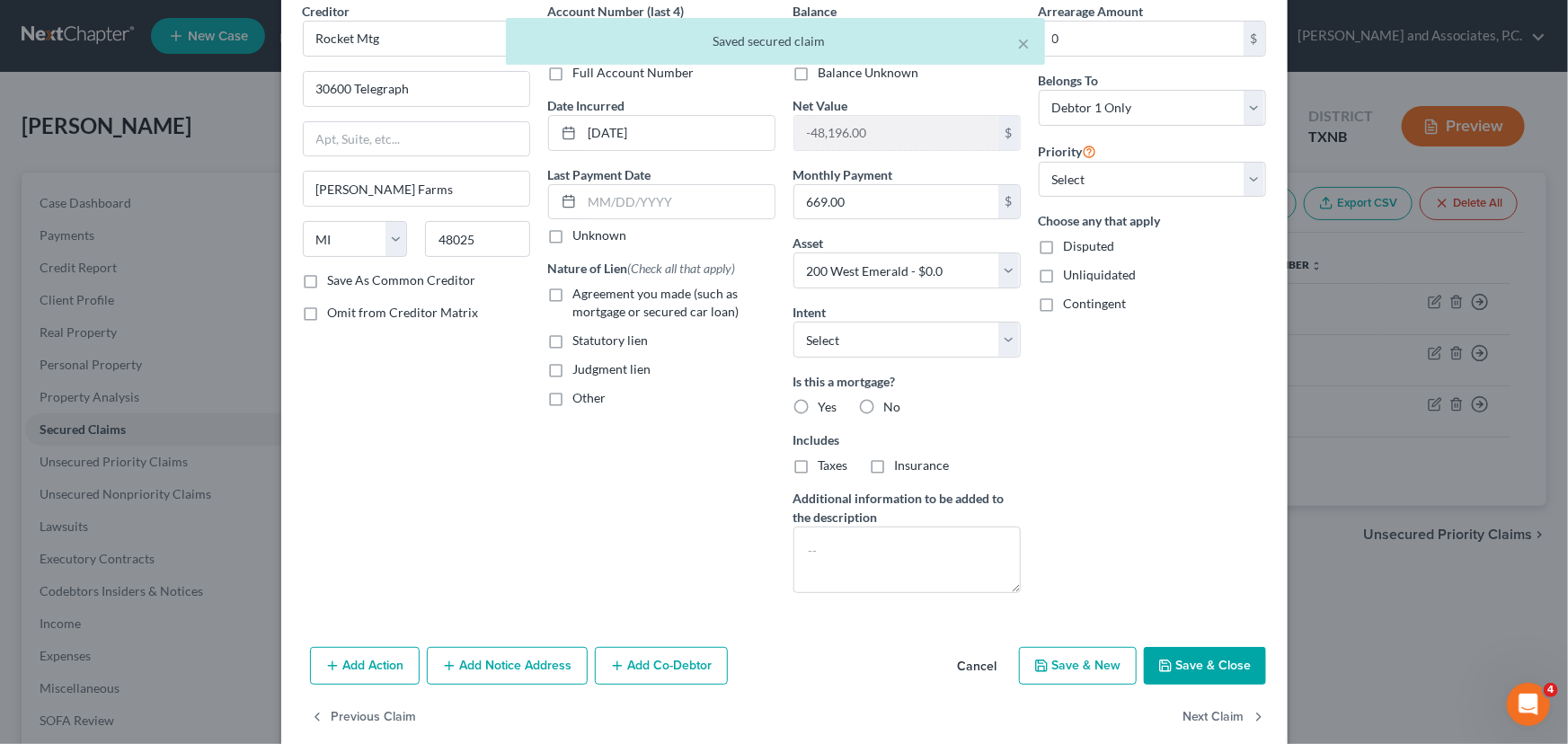
click at [819, 463] on label "Taxes" at bounding box center [834, 465] width 30 height 18
click at [825, 463] on input "Taxes" at bounding box center [831, 462] width 12 height 12
checkbox input "true"
click at [895, 464] on label "Insurance" at bounding box center [922, 465] width 55 height 18
click at [902, 464] on input "Insurance" at bounding box center [908, 462] width 12 height 12
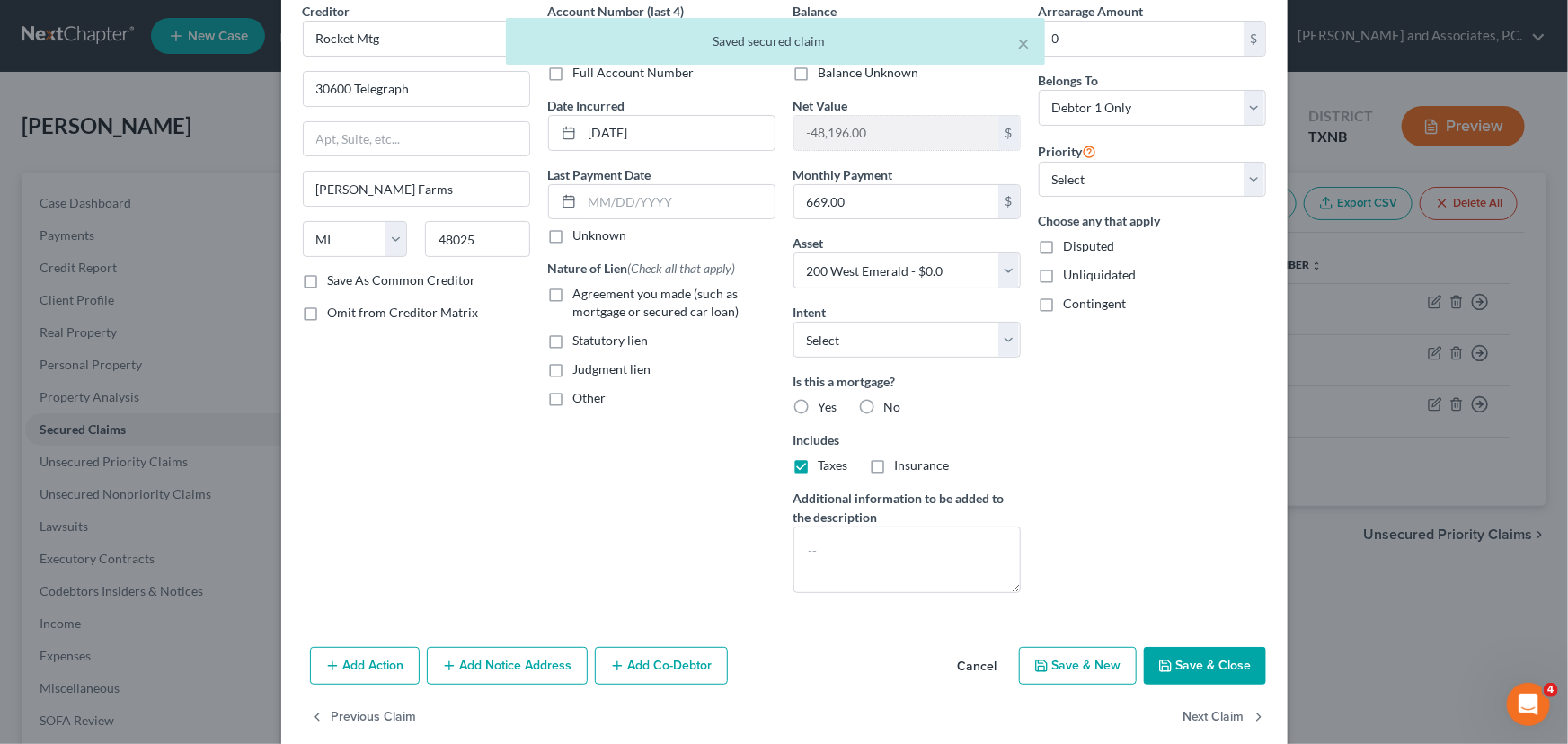
checkbox input "true"
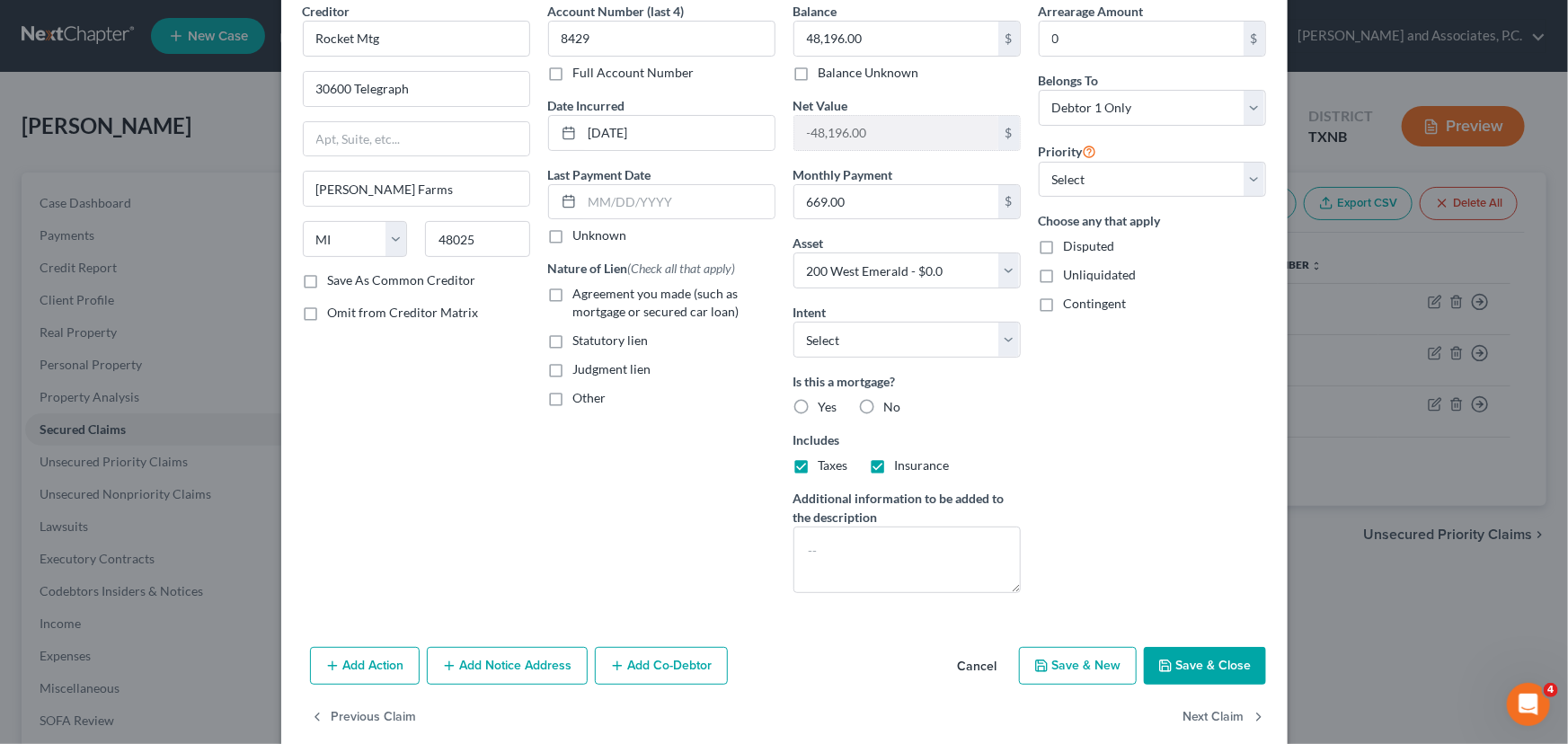
click at [819, 399] on label "Yes" at bounding box center [828, 407] width 19 height 18
click at [825, 399] on input "Yes" at bounding box center [831, 404] width 12 height 12
radio input "true"
click at [1180, 662] on button "Save & Close" at bounding box center [1205, 665] width 122 height 38
select select
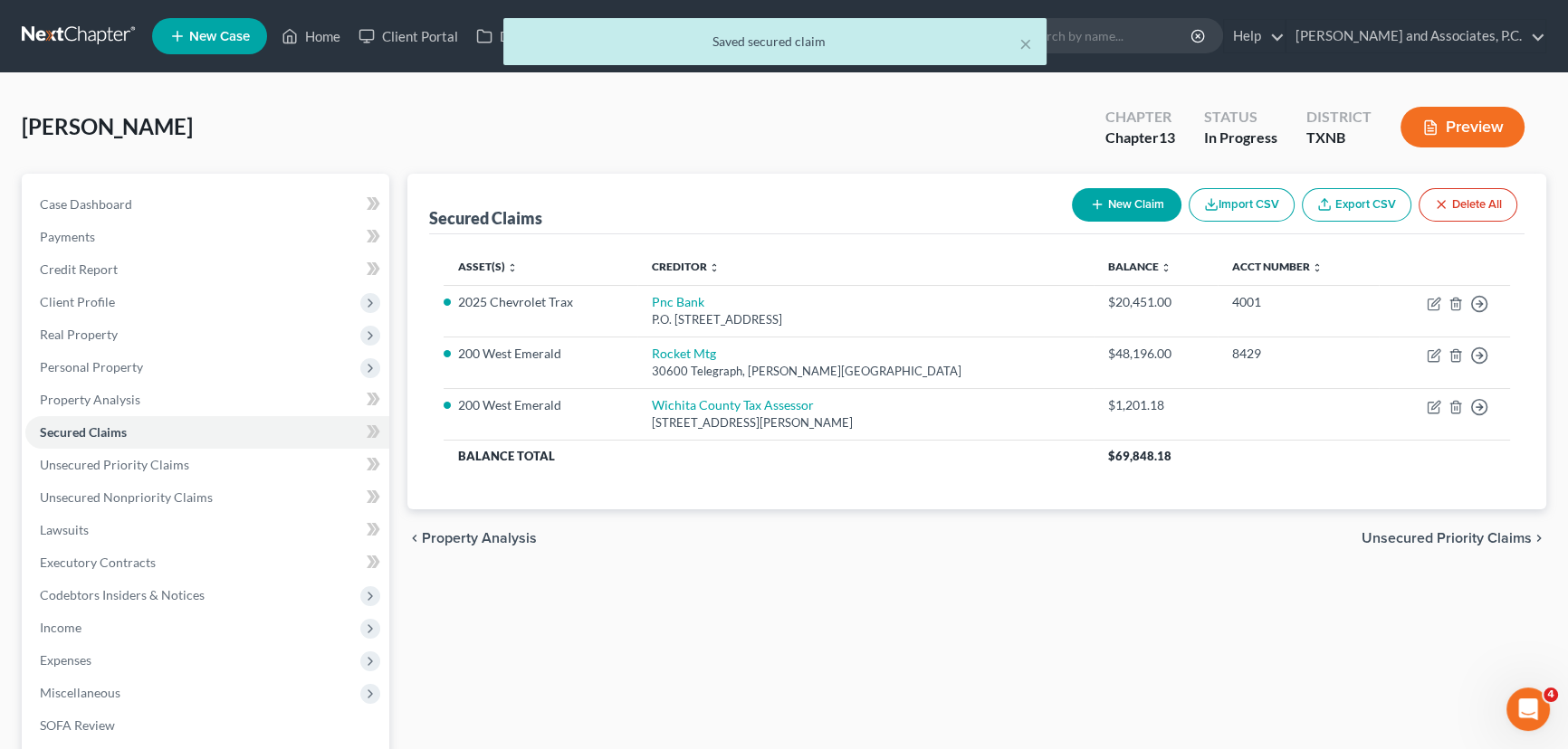
click at [805, 560] on div "chevron_left Property Analysis Unsecured Priority Claims chevron_right" at bounding box center [977, 538] width 1139 height 58
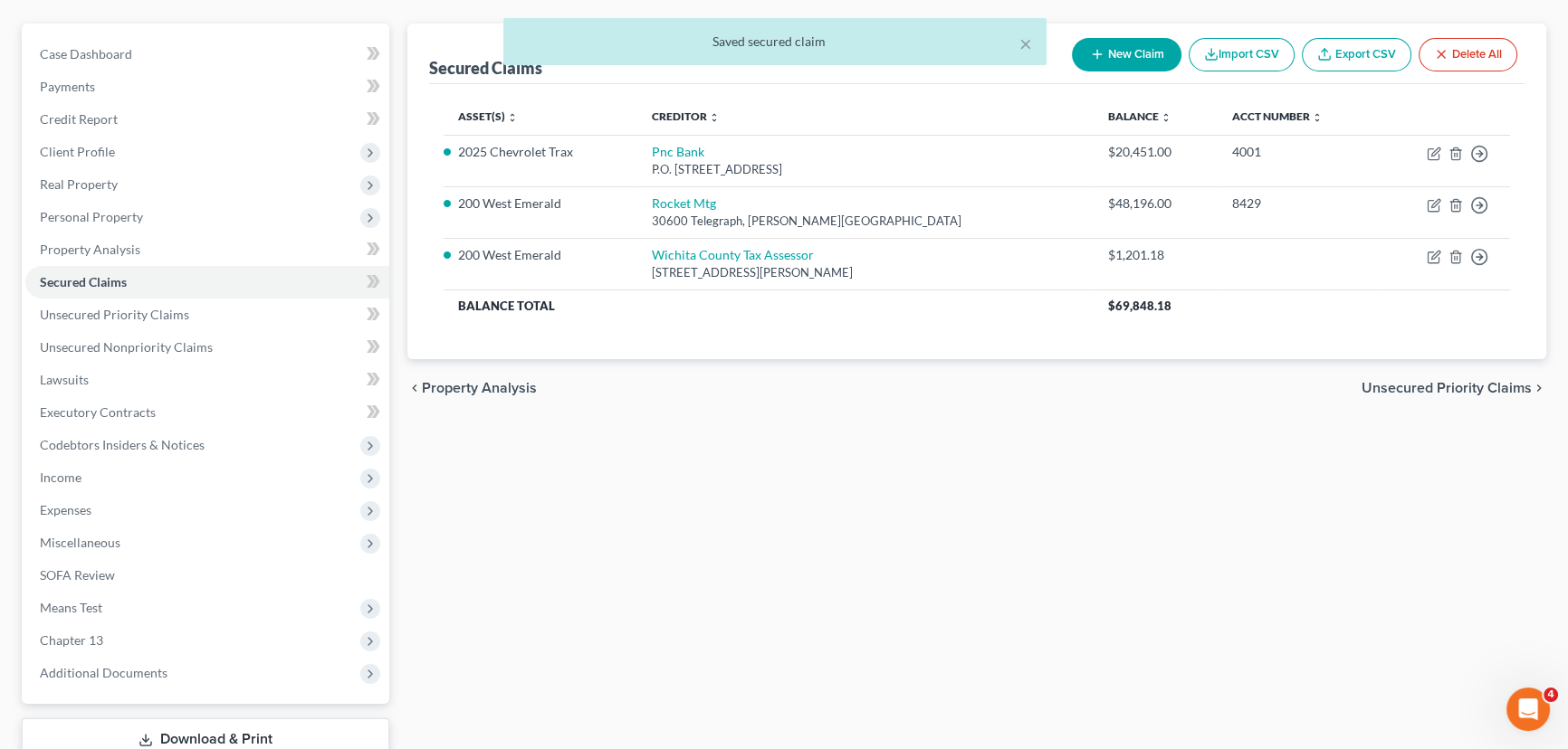
scroll to position [164, 0]
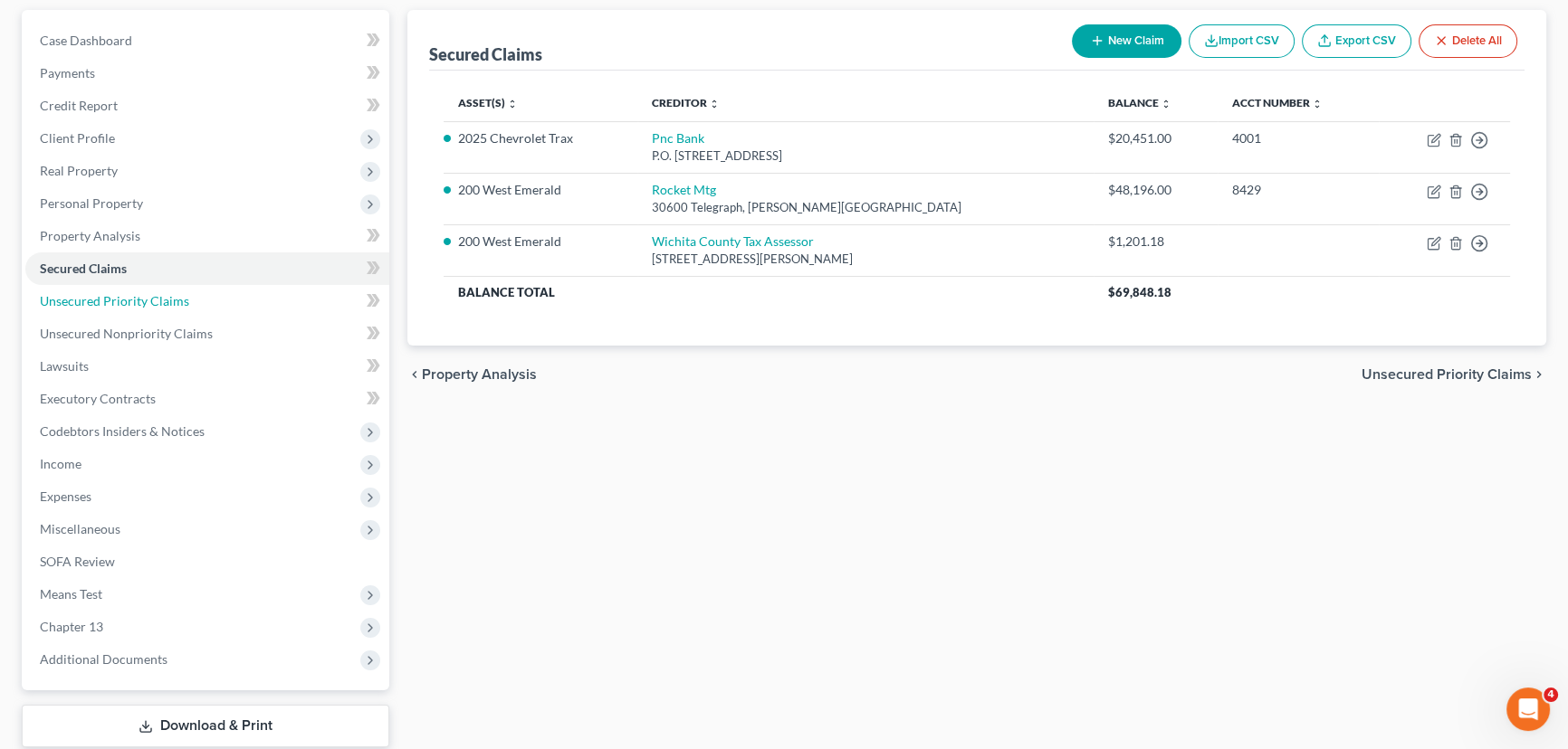
drag, startPoint x: 151, startPoint y: 291, endPoint x: 801, endPoint y: 441, distance: 667.1
click at [151, 293] on span "Unsecured Priority Claims" at bounding box center [115, 300] width 149 height 15
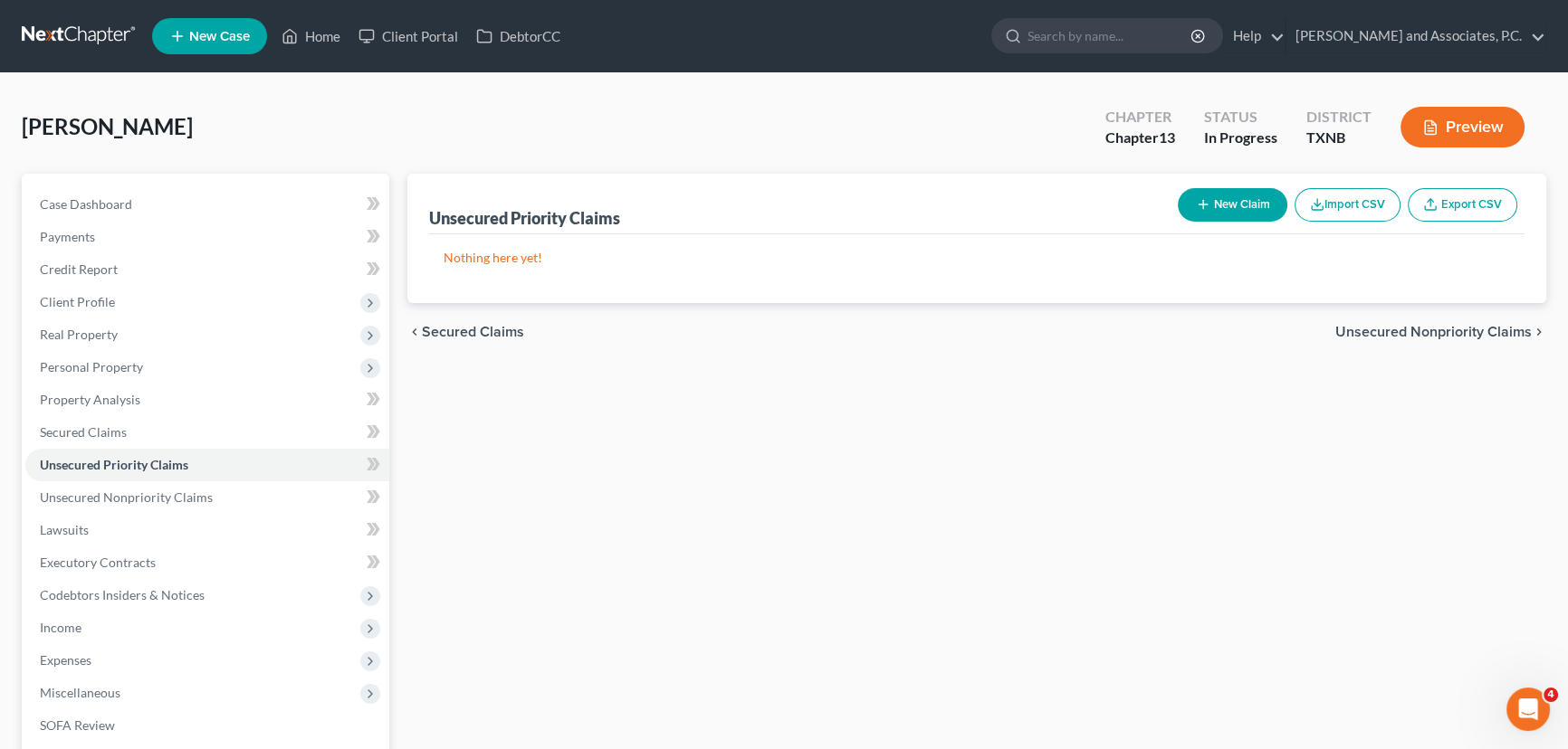
click at [1224, 202] on button "New Claim" at bounding box center [1232, 205] width 109 height 34
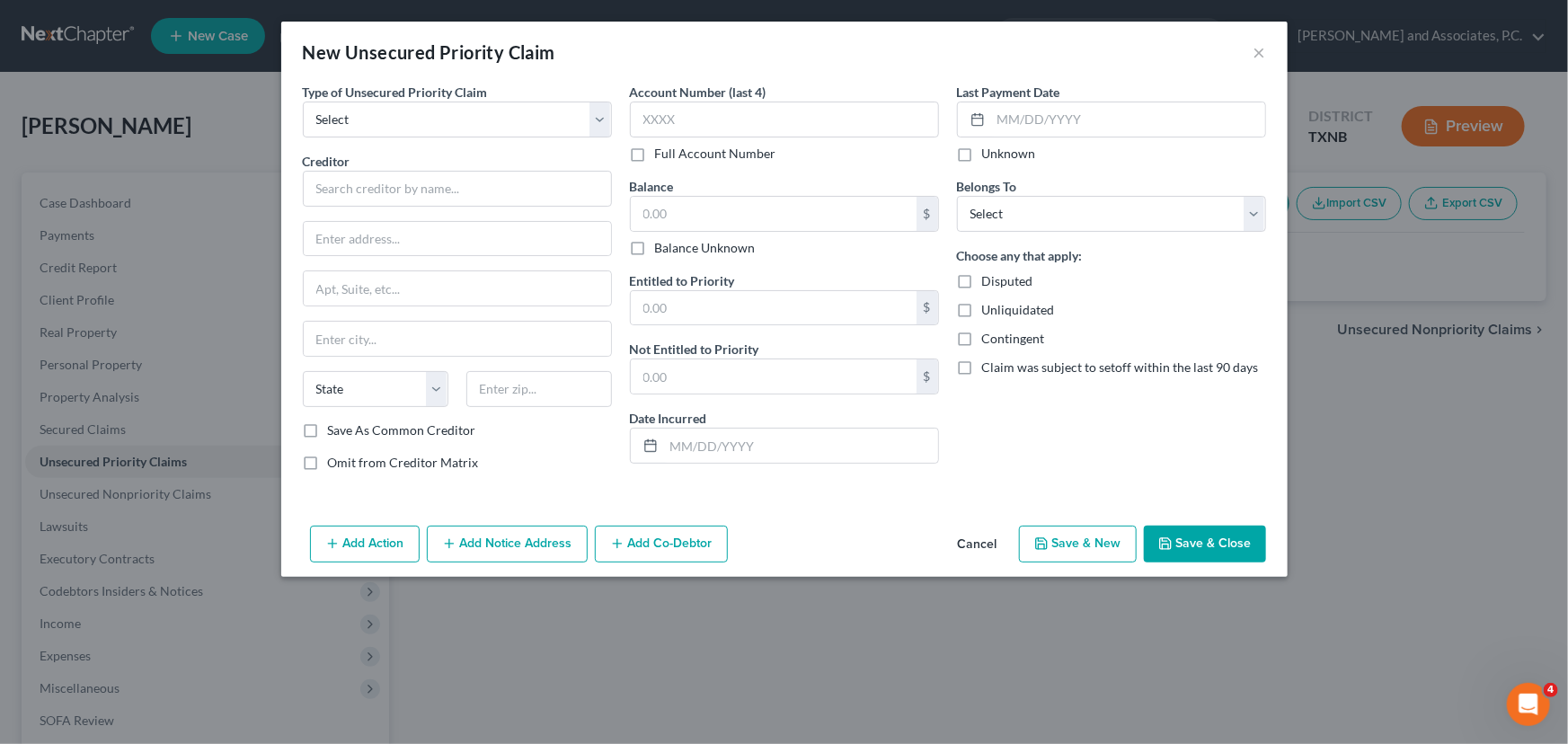
click at [994, 538] on button "Cancel" at bounding box center [978, 545] width 69 height 36
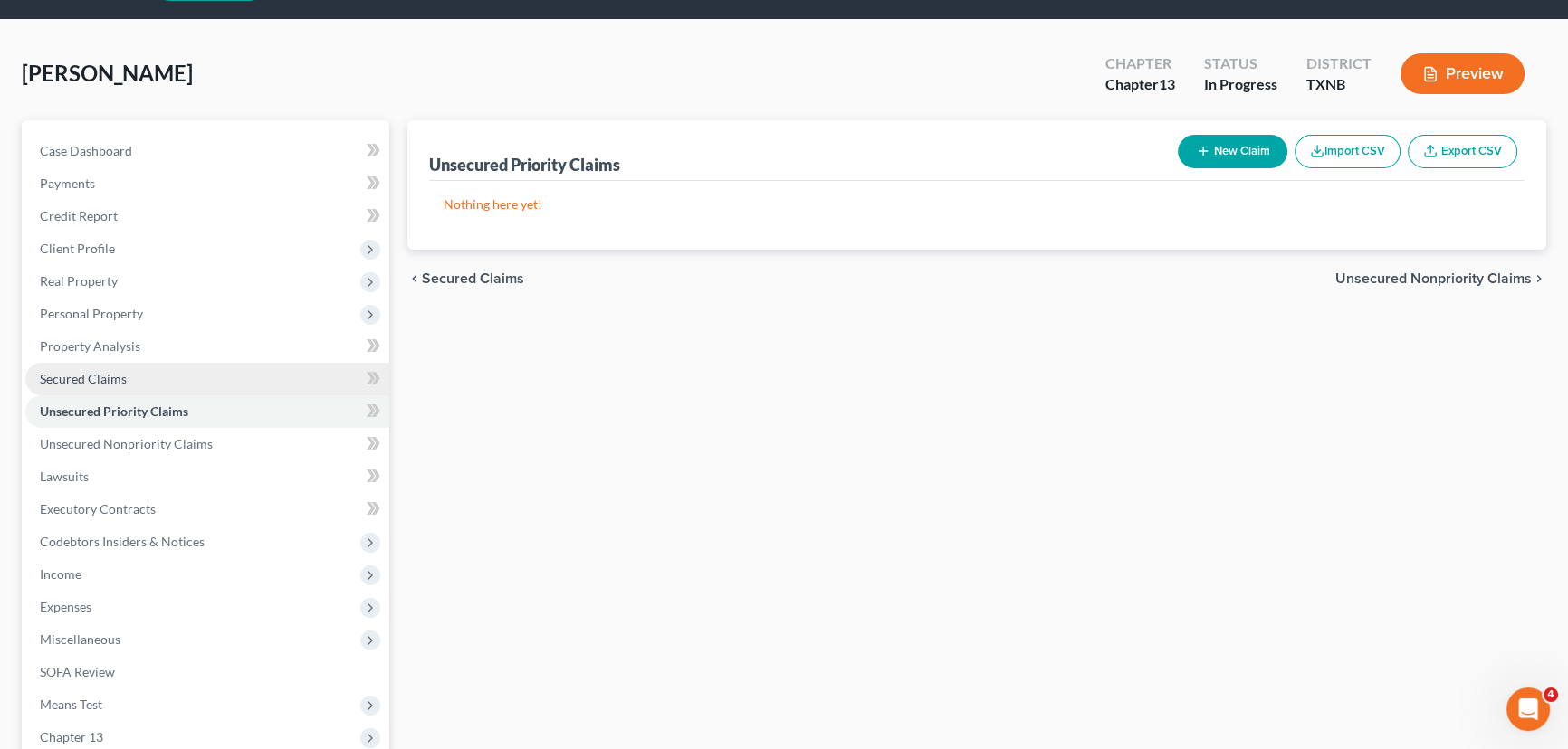
scroll to position [81, 0]
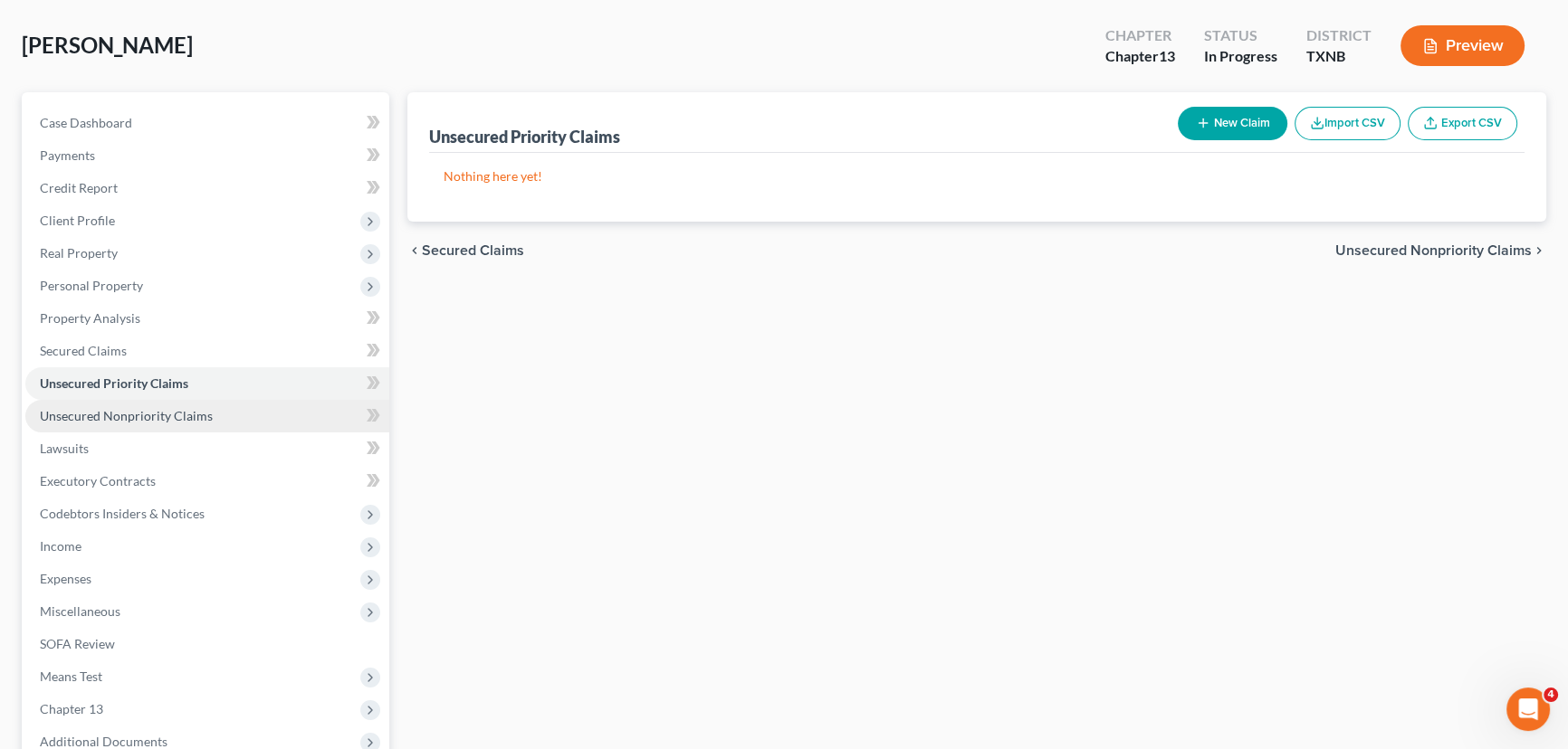
click at [149, 417] on span "Unsecured Nonpriority Claims" at bounding box center [126, 415] width 173 height 15
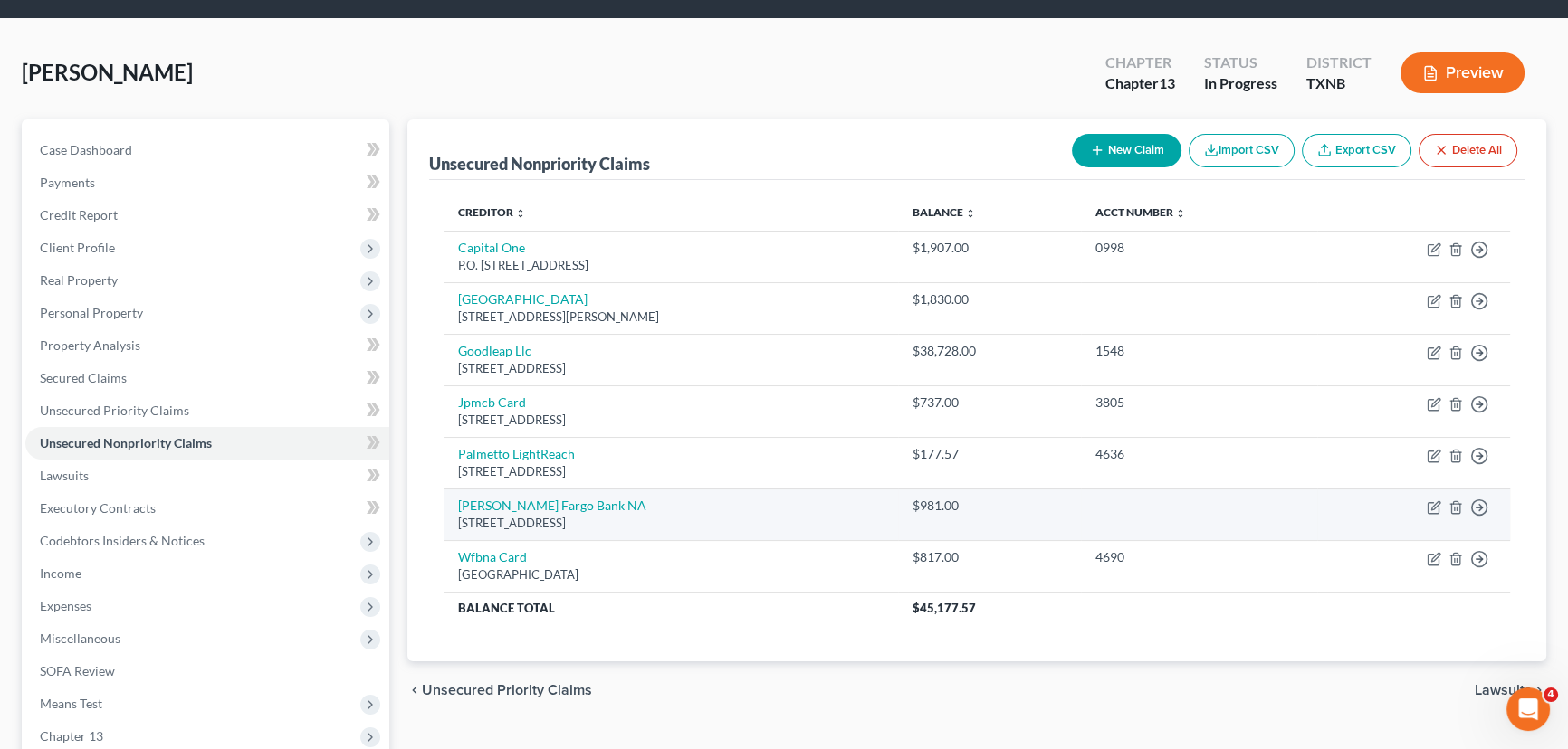
scroll to position [81, 0]
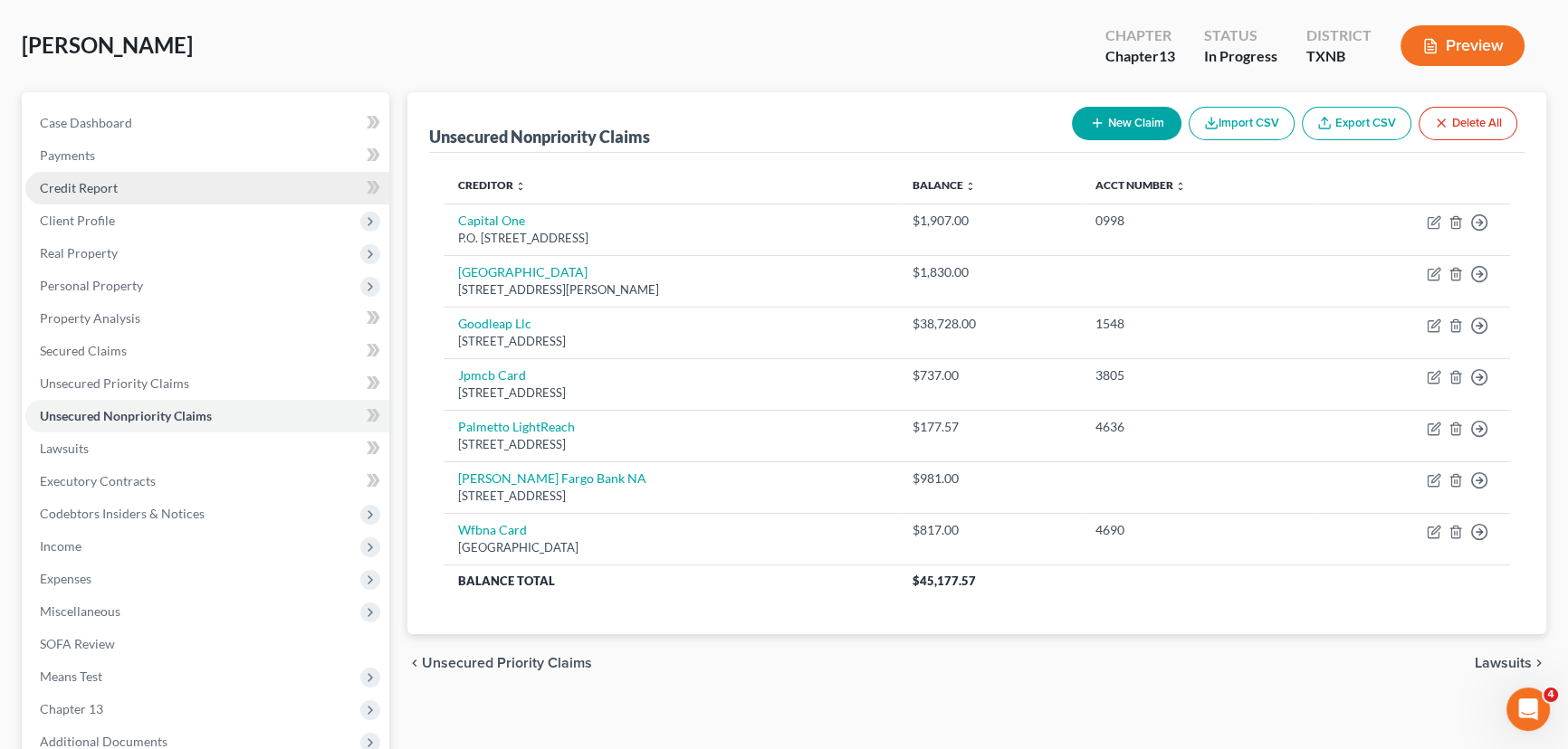
click at [168, 186] on link "Credit Report" at bounding box center [207, 187] width 364 height 33
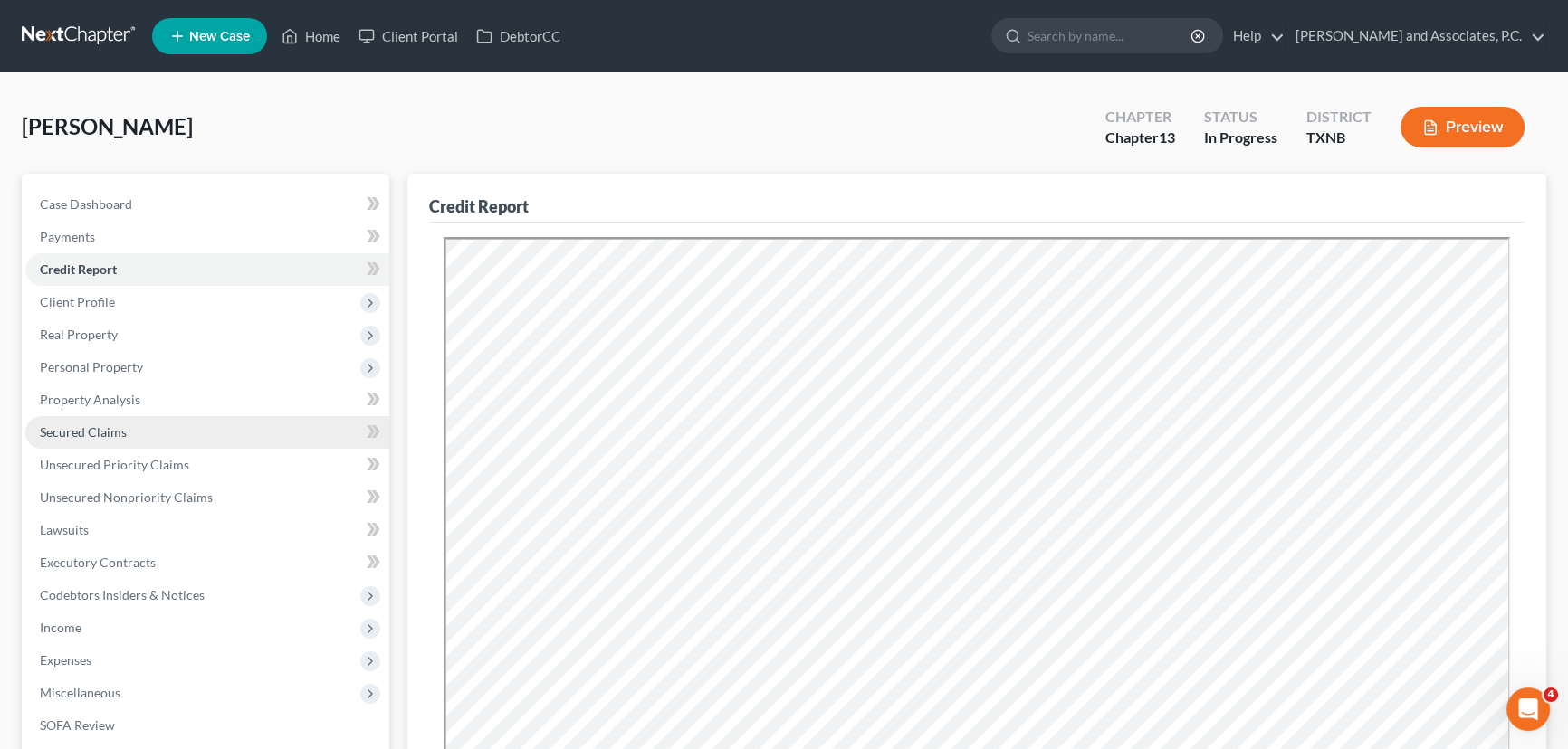
click at [106, 437] on span "Secured Claims" at bounding box center [83, 432] width 87 height 15
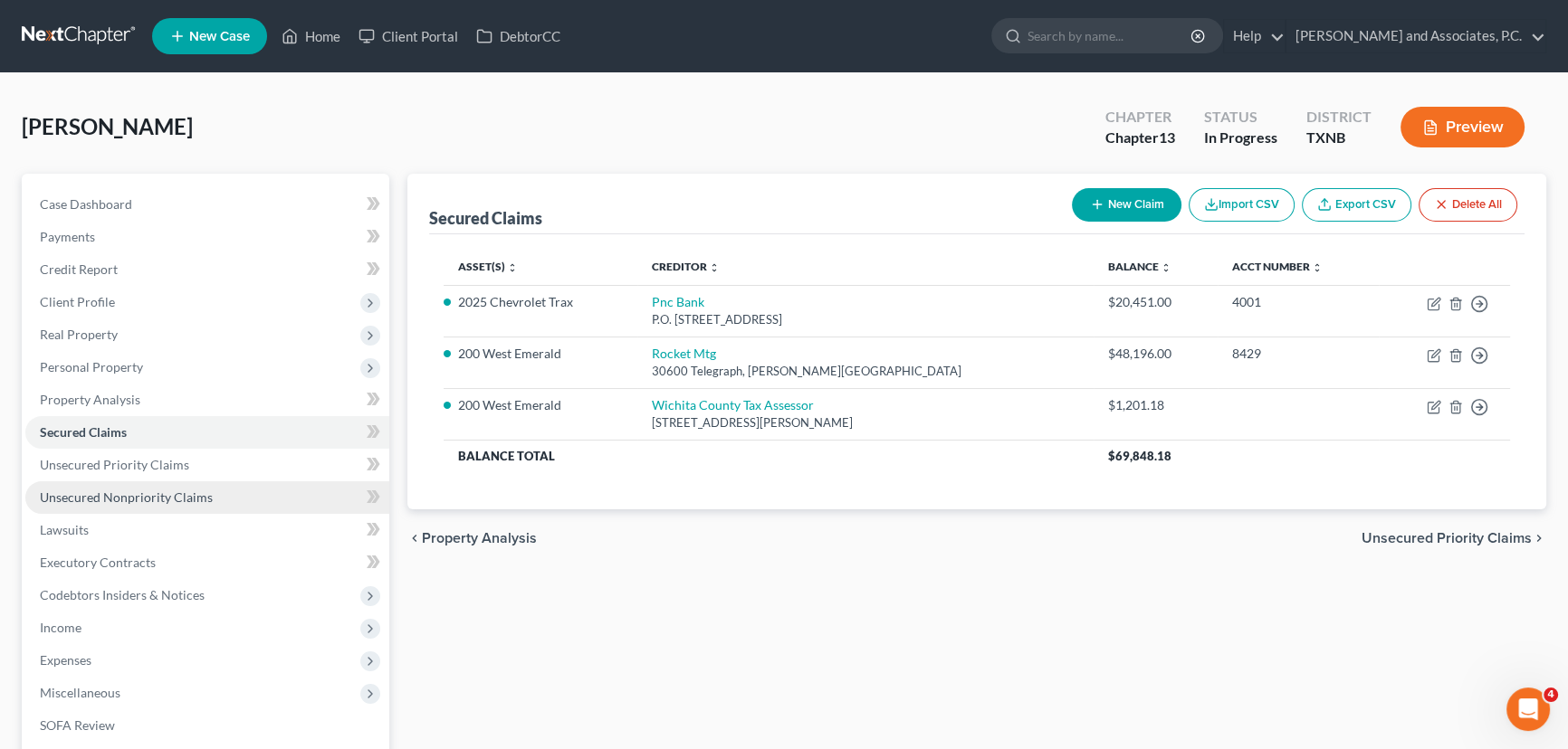
click at [174, 497] on span "Unsecured Nonpriority Claims" at bounding box center [126, 497] width 173 height 15
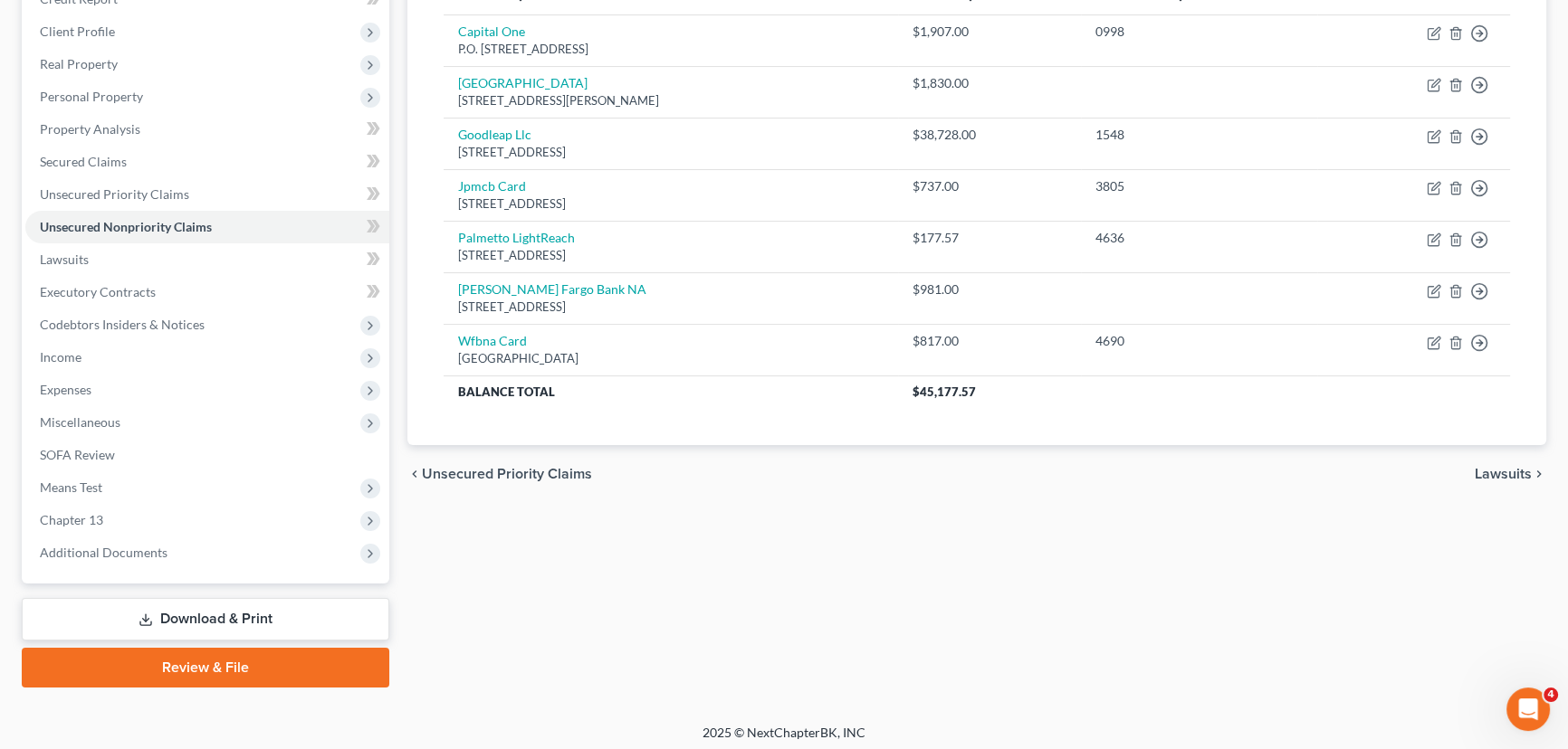
scroll to position [275, 0]
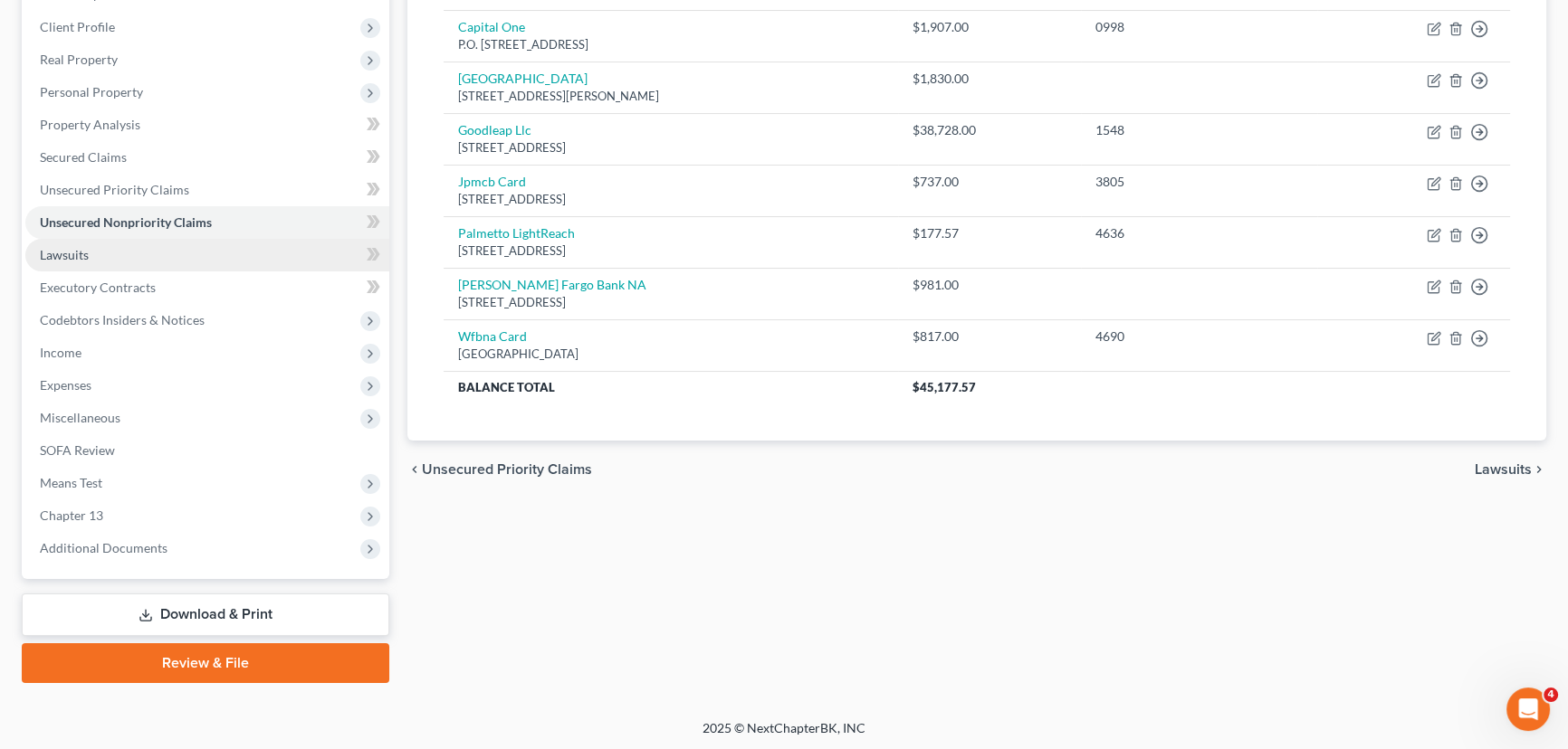
click at [156, 257] on link "Lawsuits" at bounding box center [207, 255] width 364 height 33
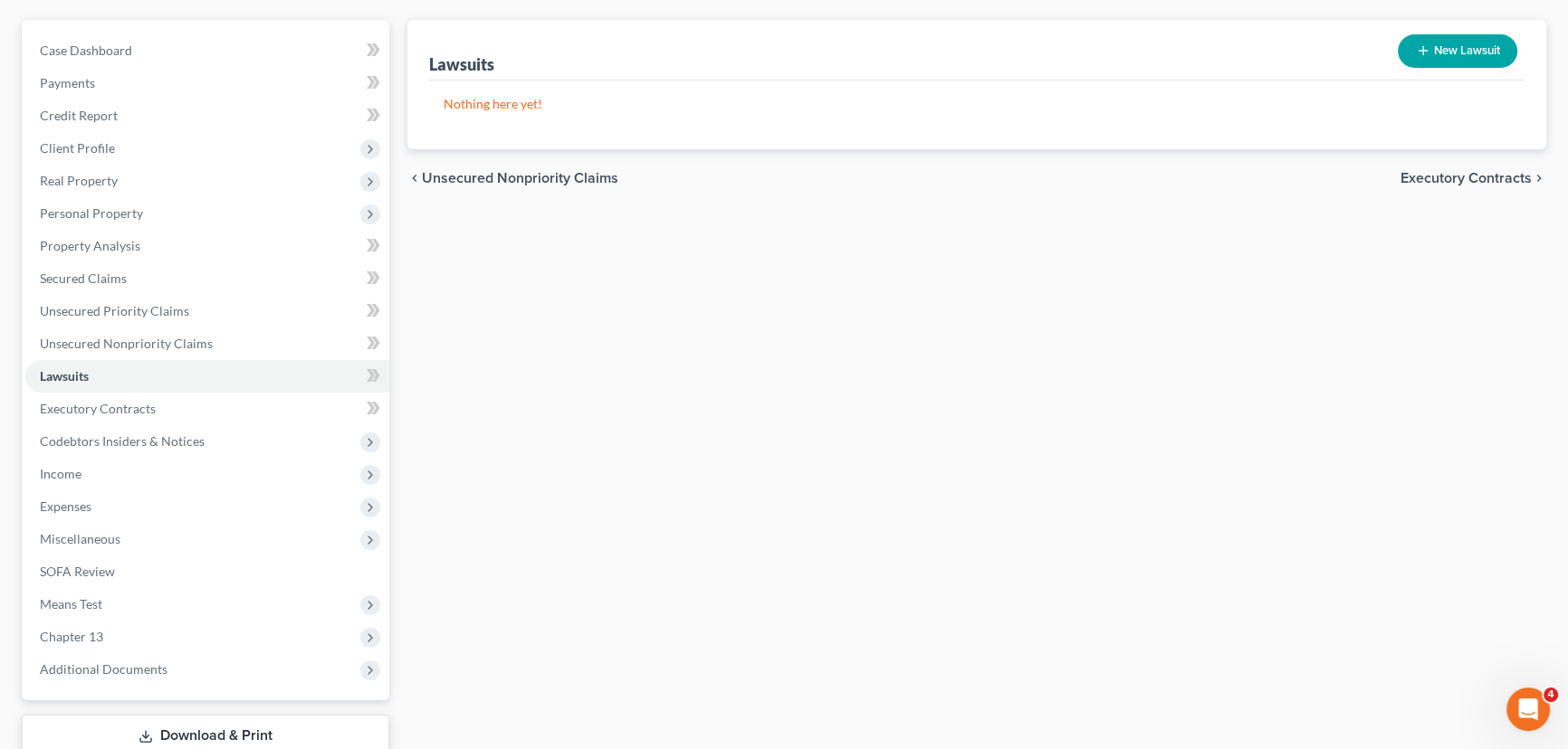
scroll to position [164, 0]
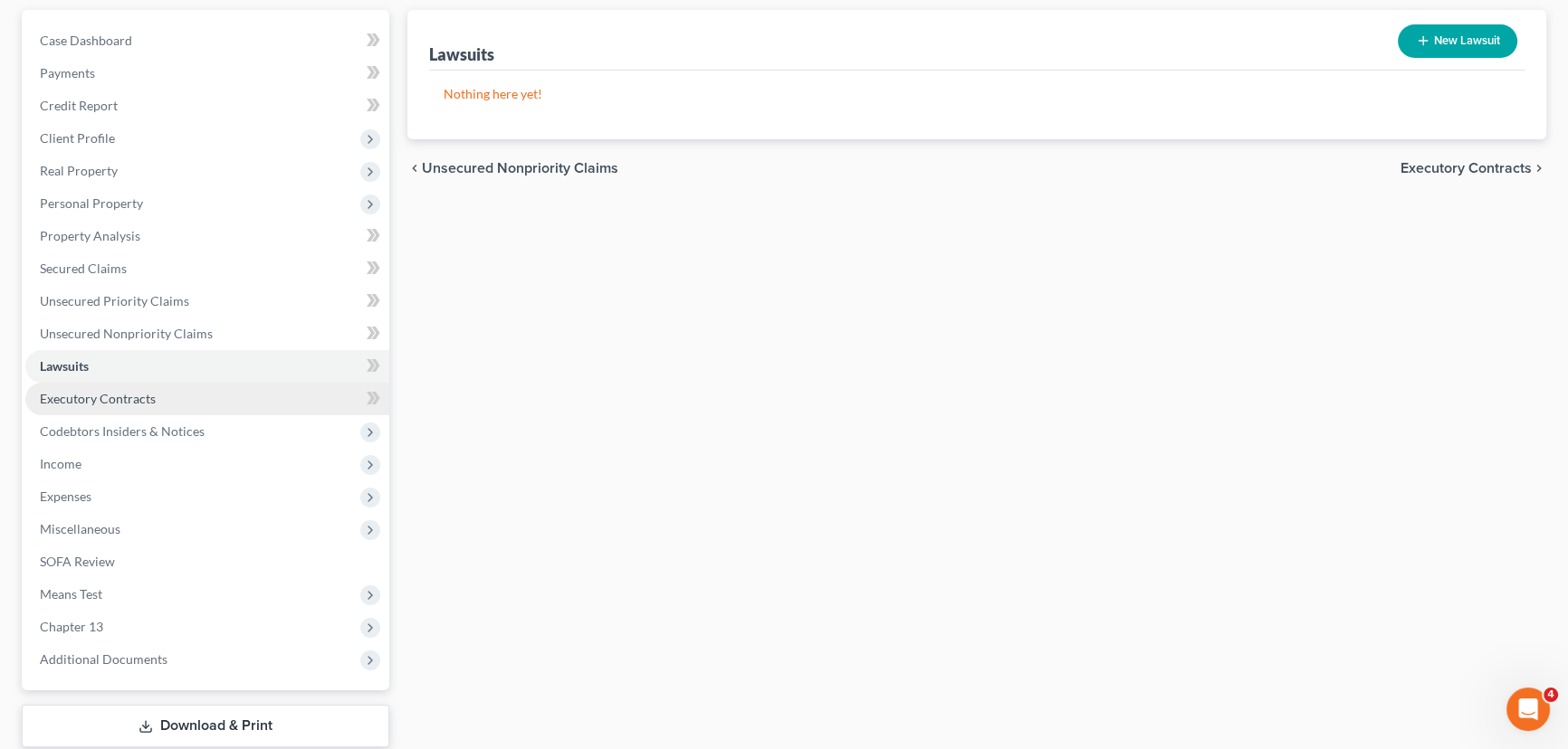
click at [186, 400] on link "Executory Contracts" at bounding box center [207, 398] width 364 height 33
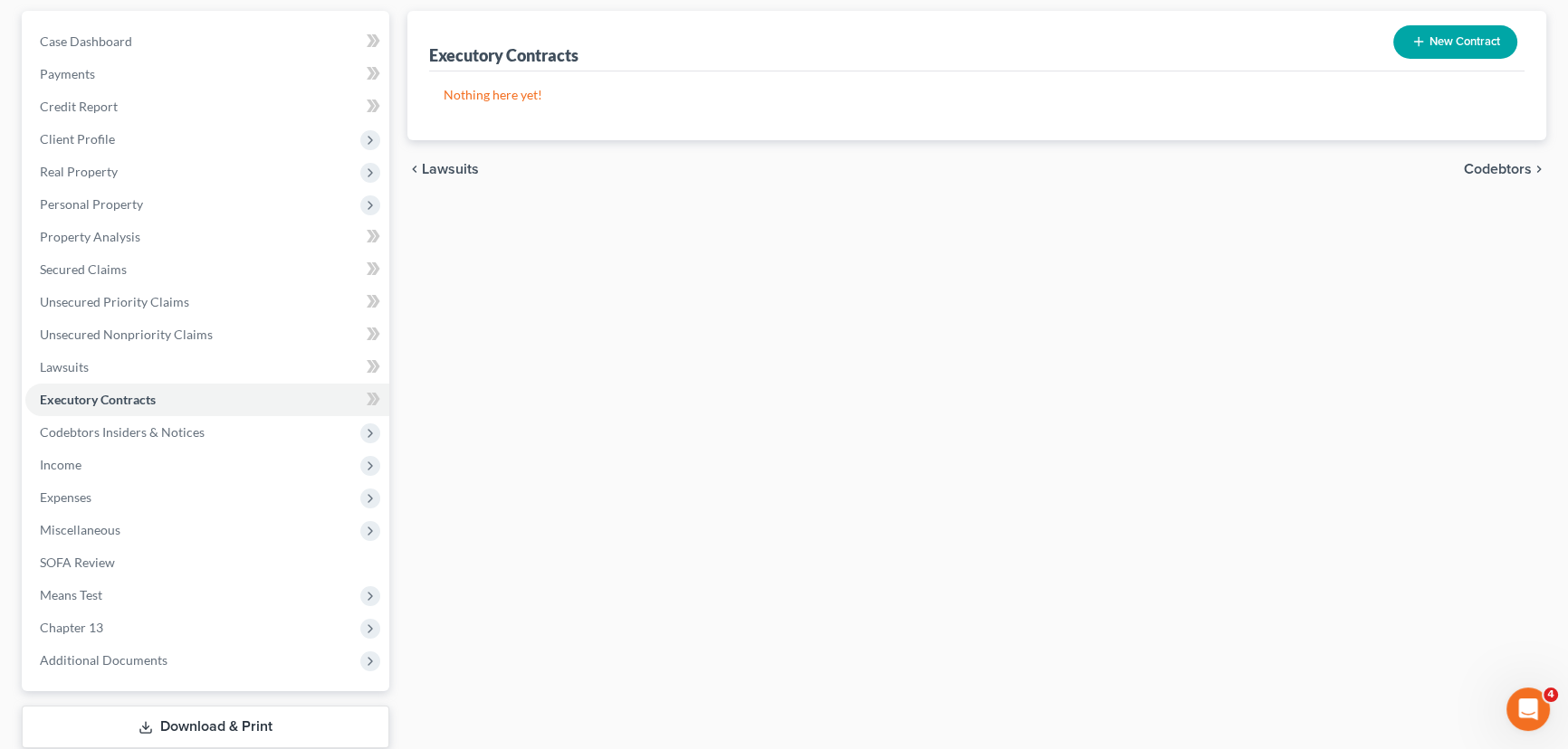
scroll to position [164, 0]
click at [174, 429] on span "Codebtors Insiders & Notices" at bounding box center [122, 431] width 165 height 15
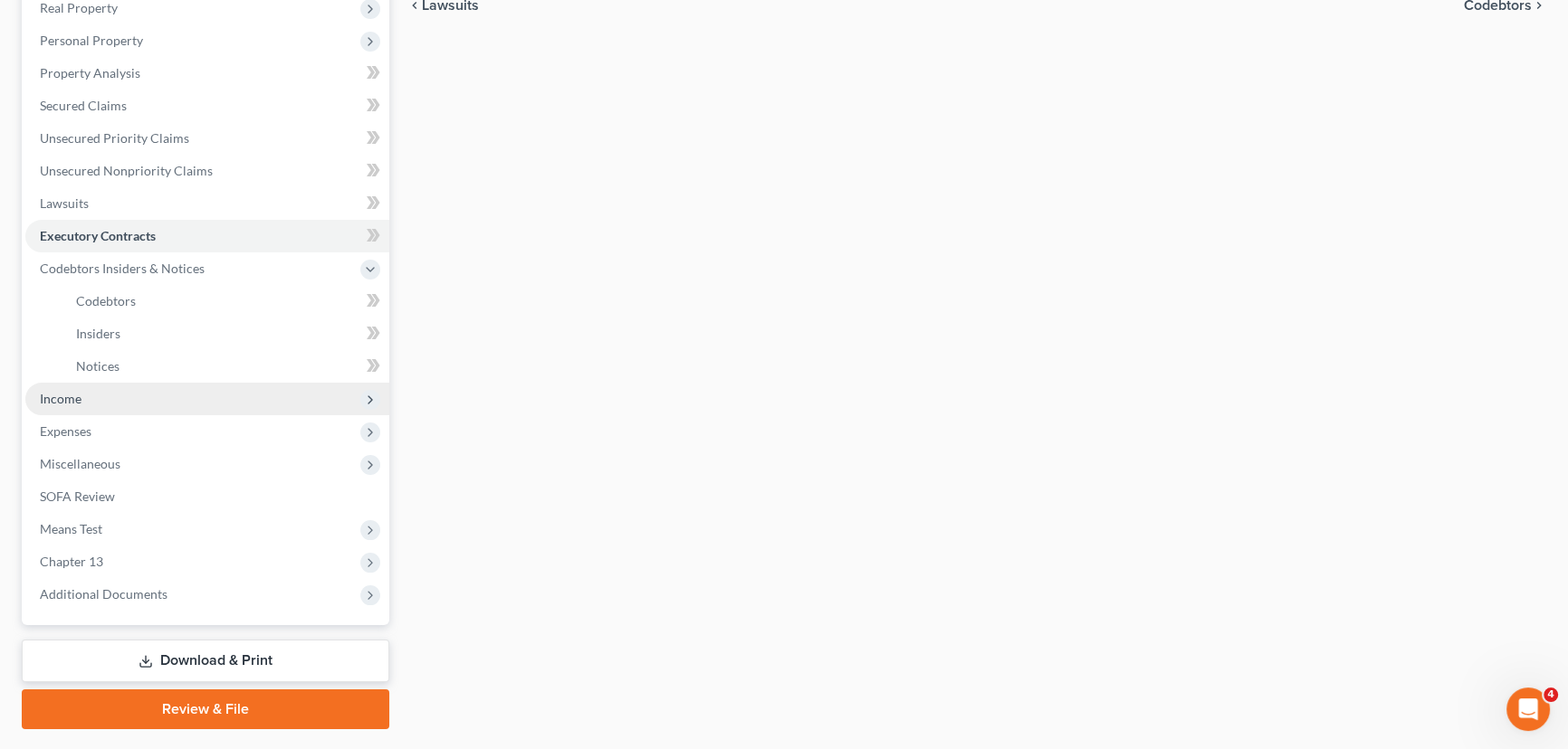
scroll to position [328, 0]
click at [102, 398] on span "Income" at bounding box center [207, 396] width 364 height 33
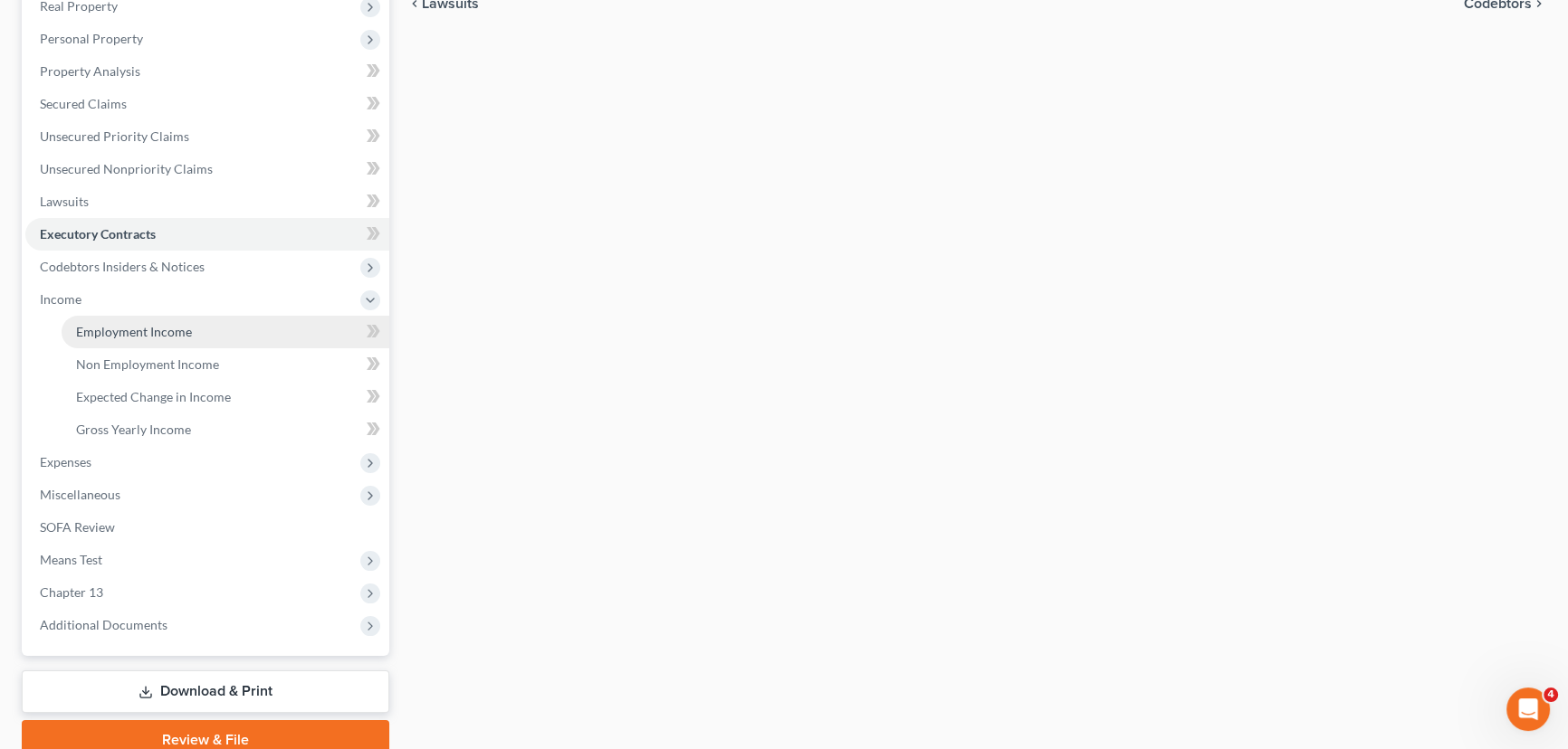
click at [119, 331] on span "Employment Income" at bounding box center [133, 331] width 116 height 15
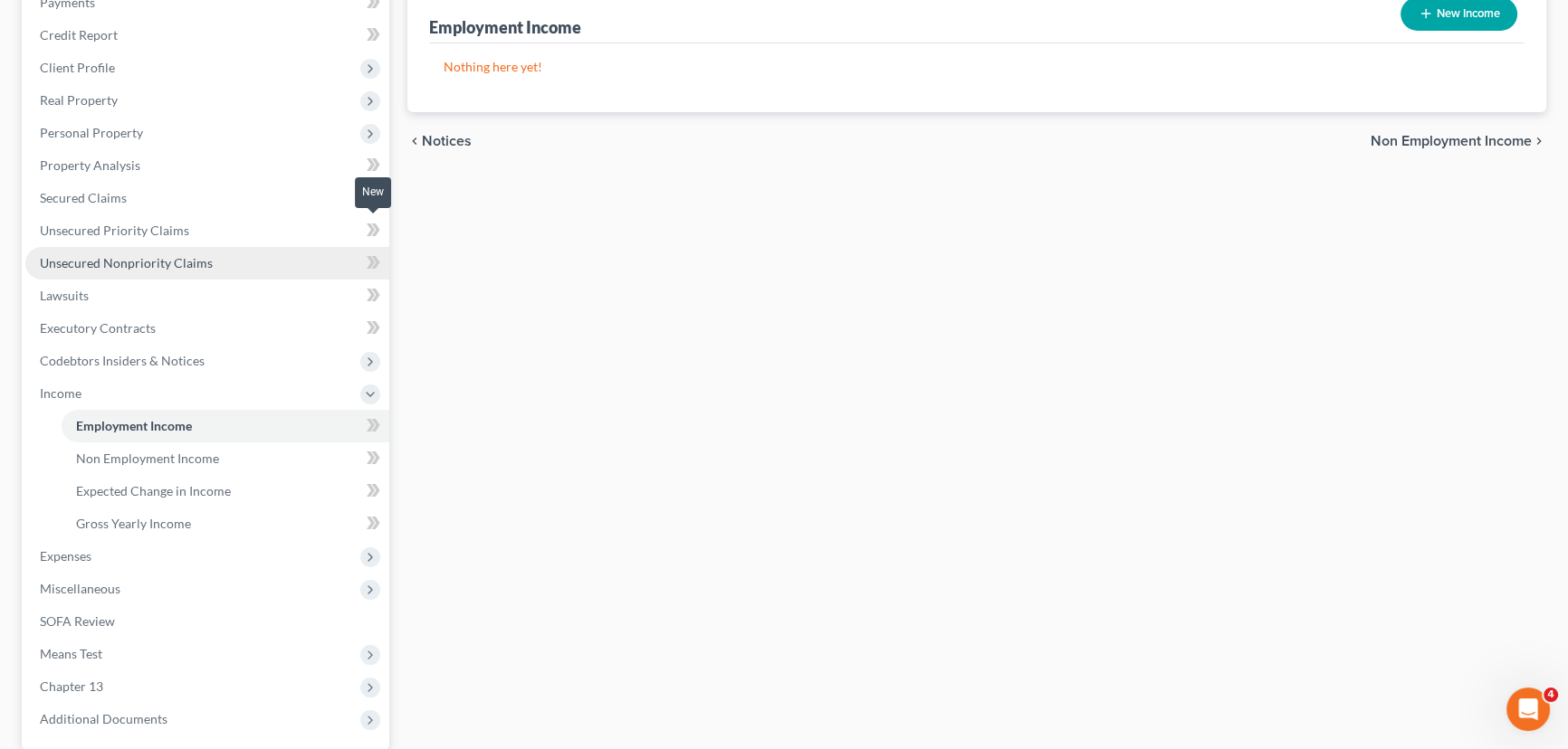
scroll to position [328, 0]
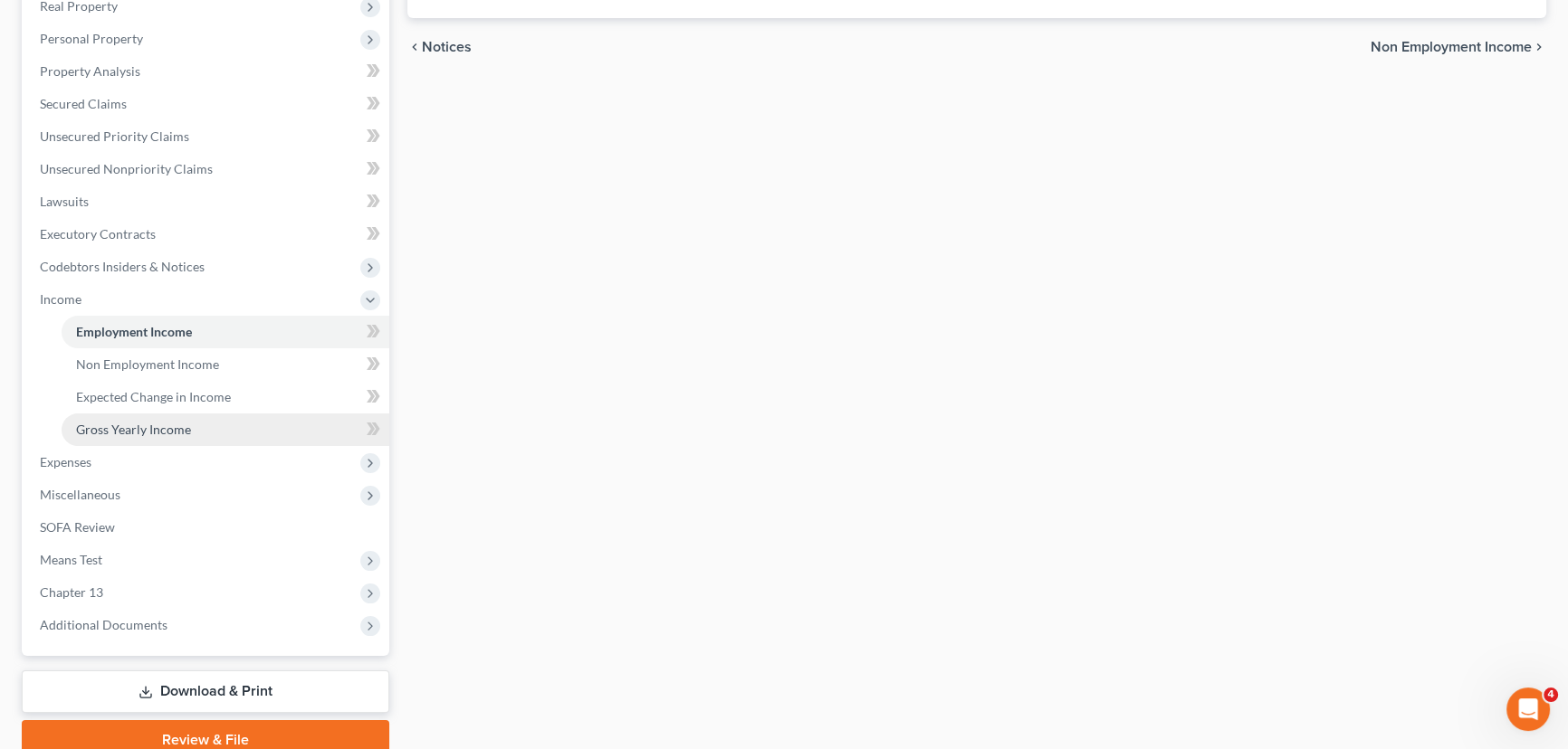
drag, startPoint x: 74, startPoint y: 461, endPoint x: 149, endPoint y: 423, distance: 84.1
click at [74, 461] on span "Expenses" at bounding box center [65, 462] width 51 height 15
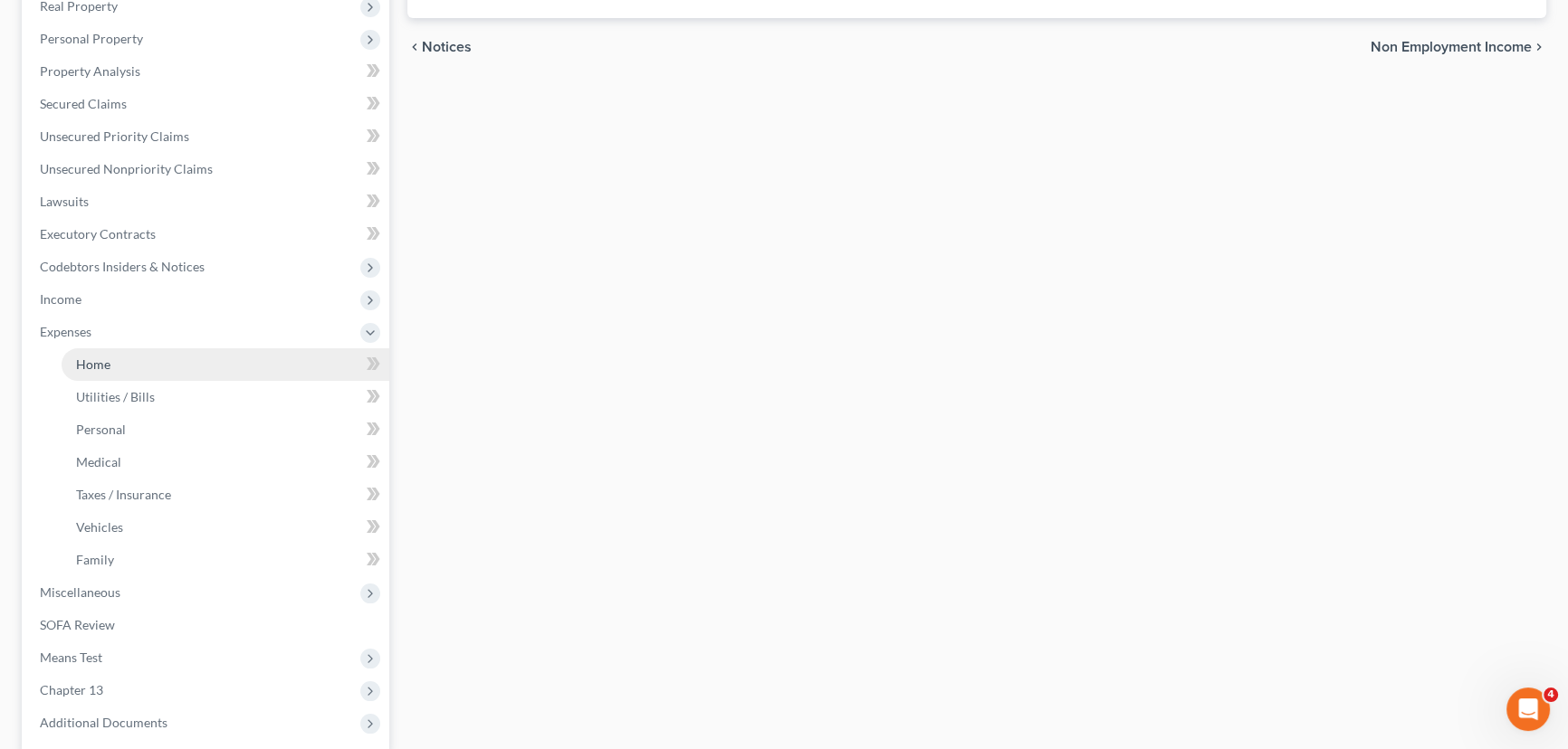
click at [120, 364] on link "Home" at bounding box center [225, 364] width 328 height 33
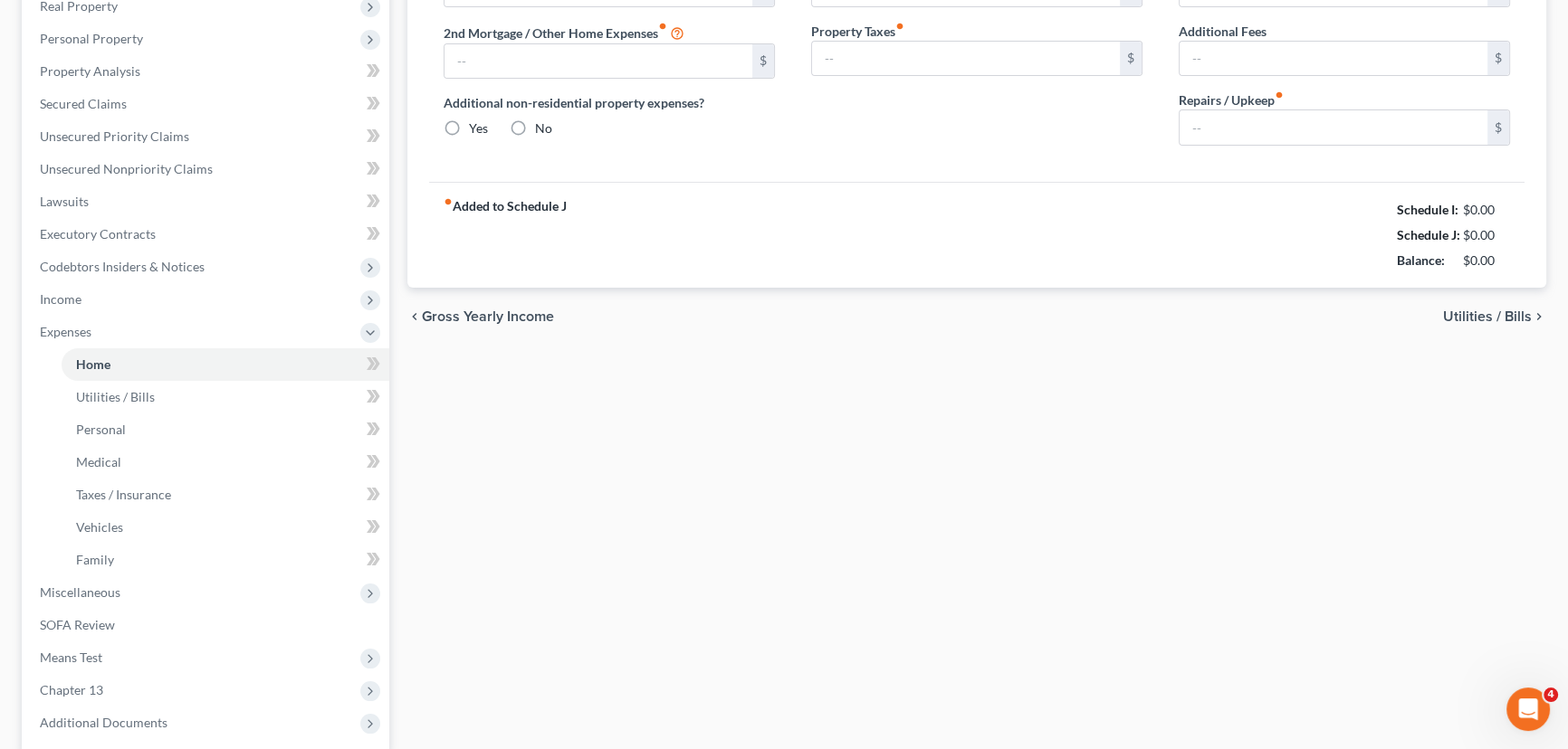
scroll to position [104, 0]
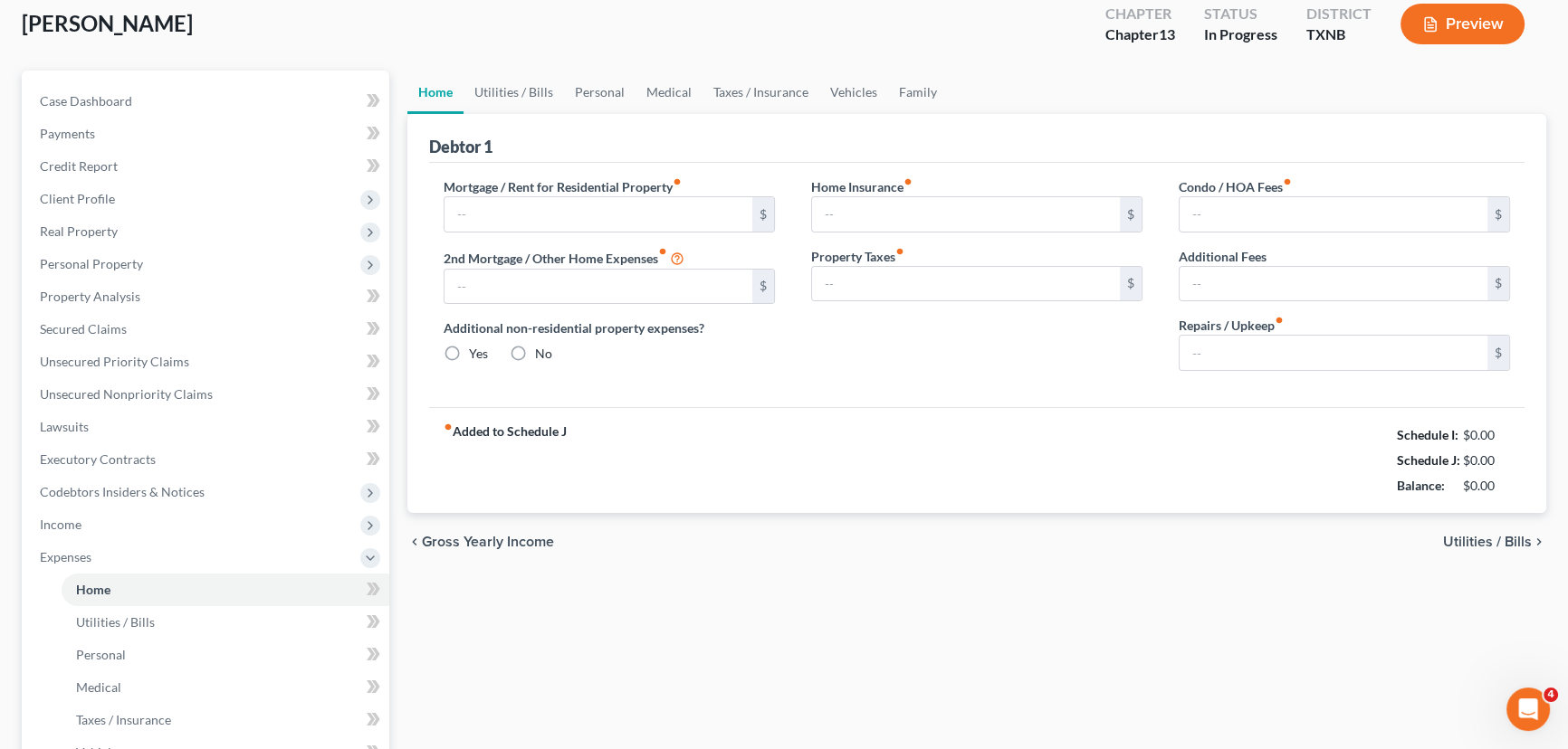
type input "0.00"
radio input "true"
type input "0.00"
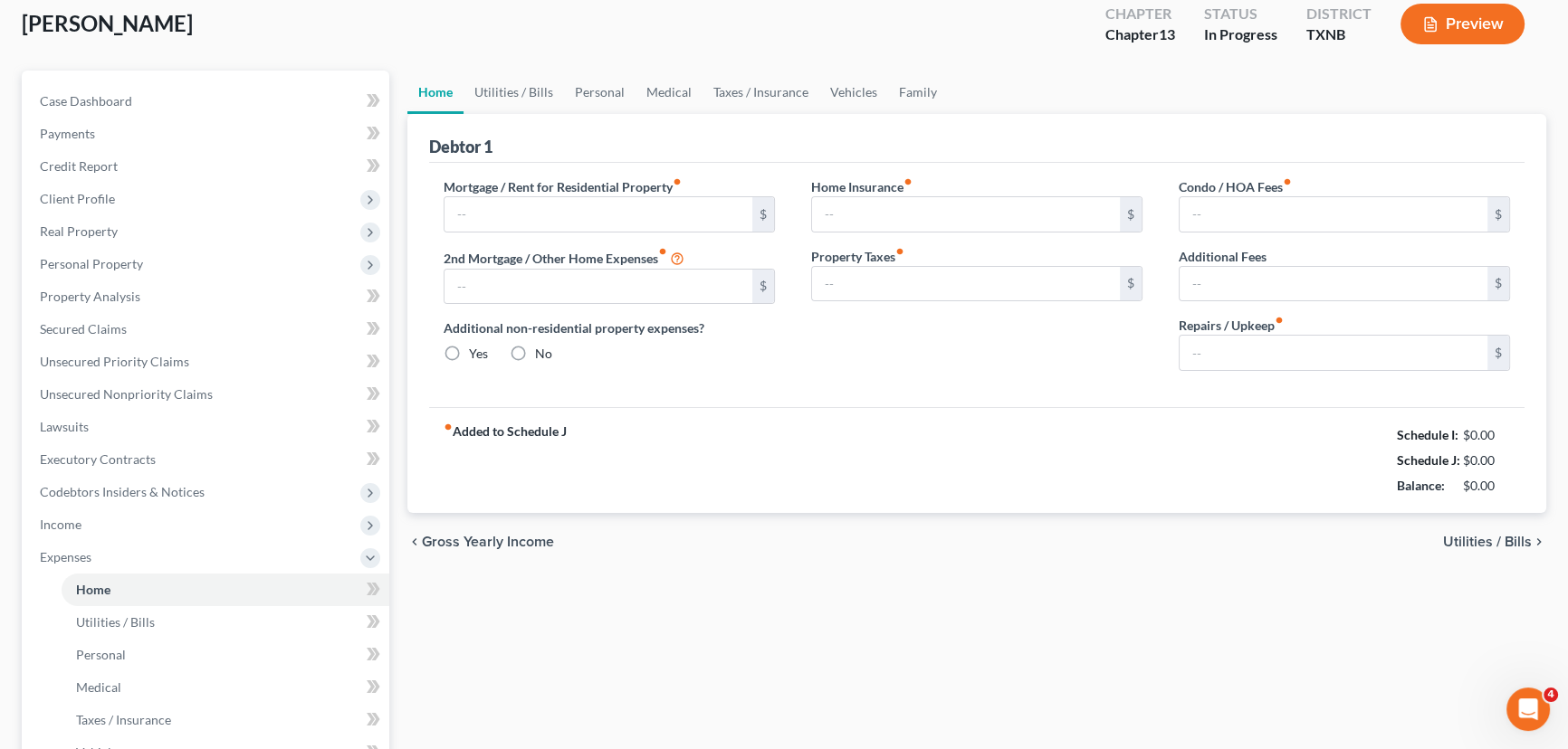
type input "0.00"
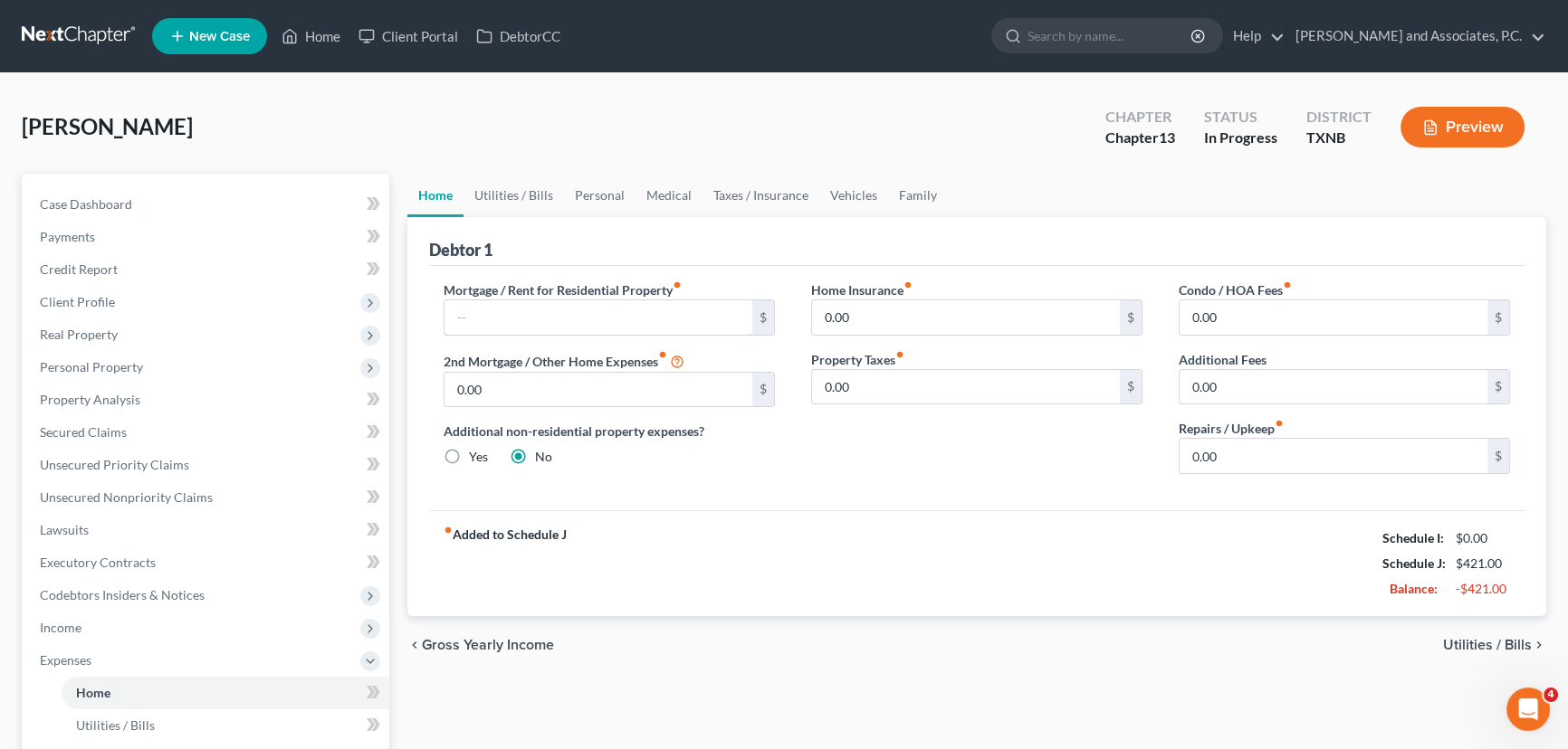
drag, startPoint x: 621, startPoint y: 322, endPoint x: 1556, endPoint y: 327, distance: 935.0
click at [621, 322] on input "text" at bounding box center [598, 317] width 308 height 35
type input "669.00"
drag, startPoint x: 910, startPoint y: 312, endPoint x: 1425, endPoint y: 304, distance: 515.1
click at [910, 312] on input "0.00" at bounding box center [966, 317] width 308 height 35
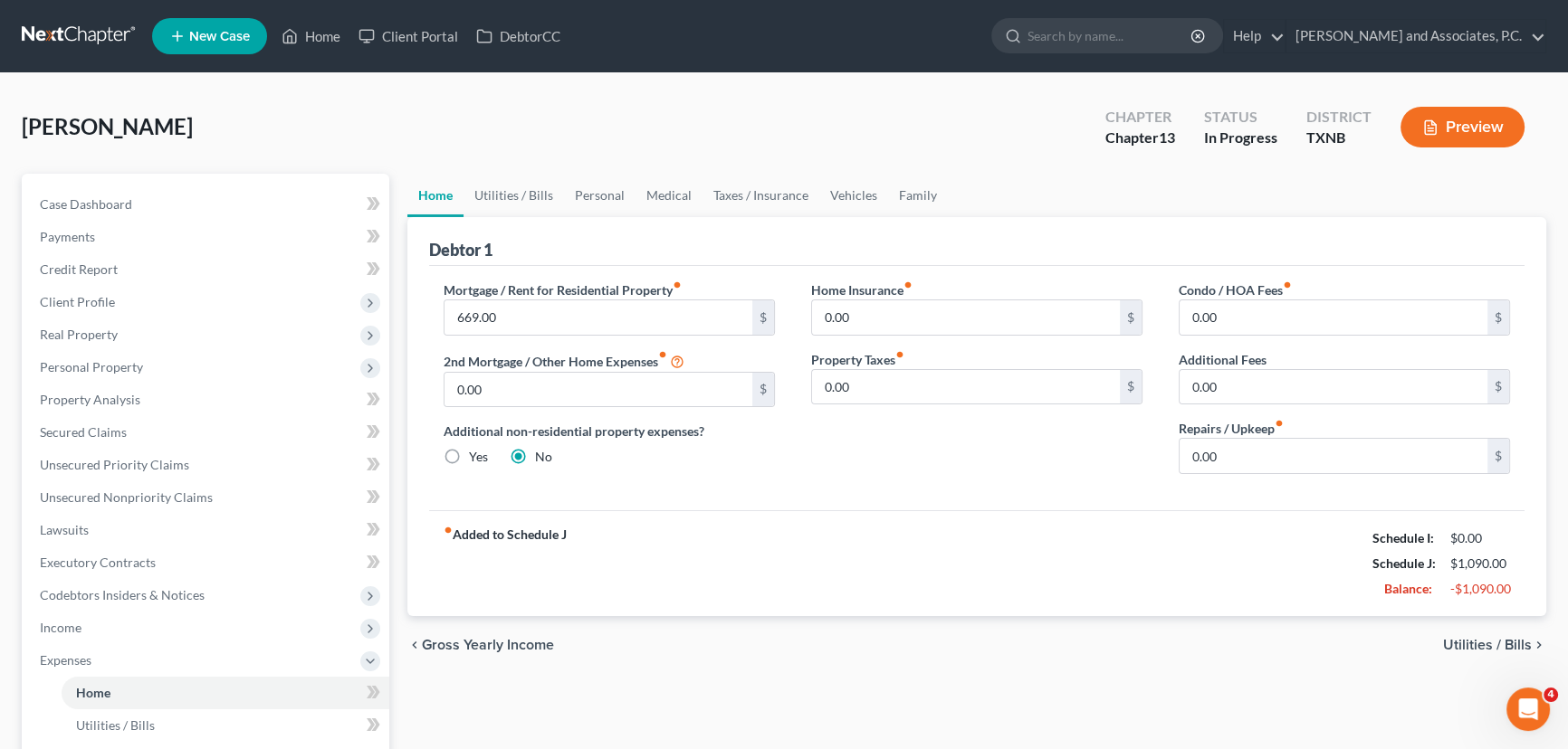
click at [902, 503] on div "Mortgage / Rent for Residential Property fiber_manual_record 669.00 $ 2nd Mortg…" at bounding box center [977, 388] width 1096 height 244
click at [772, 521] on div "fiber_manual_record Added to Schedule J Schedule I: $0.00 Schedule J: $1,090.00…" at bounding box center [977, 562] width 1096 height 105
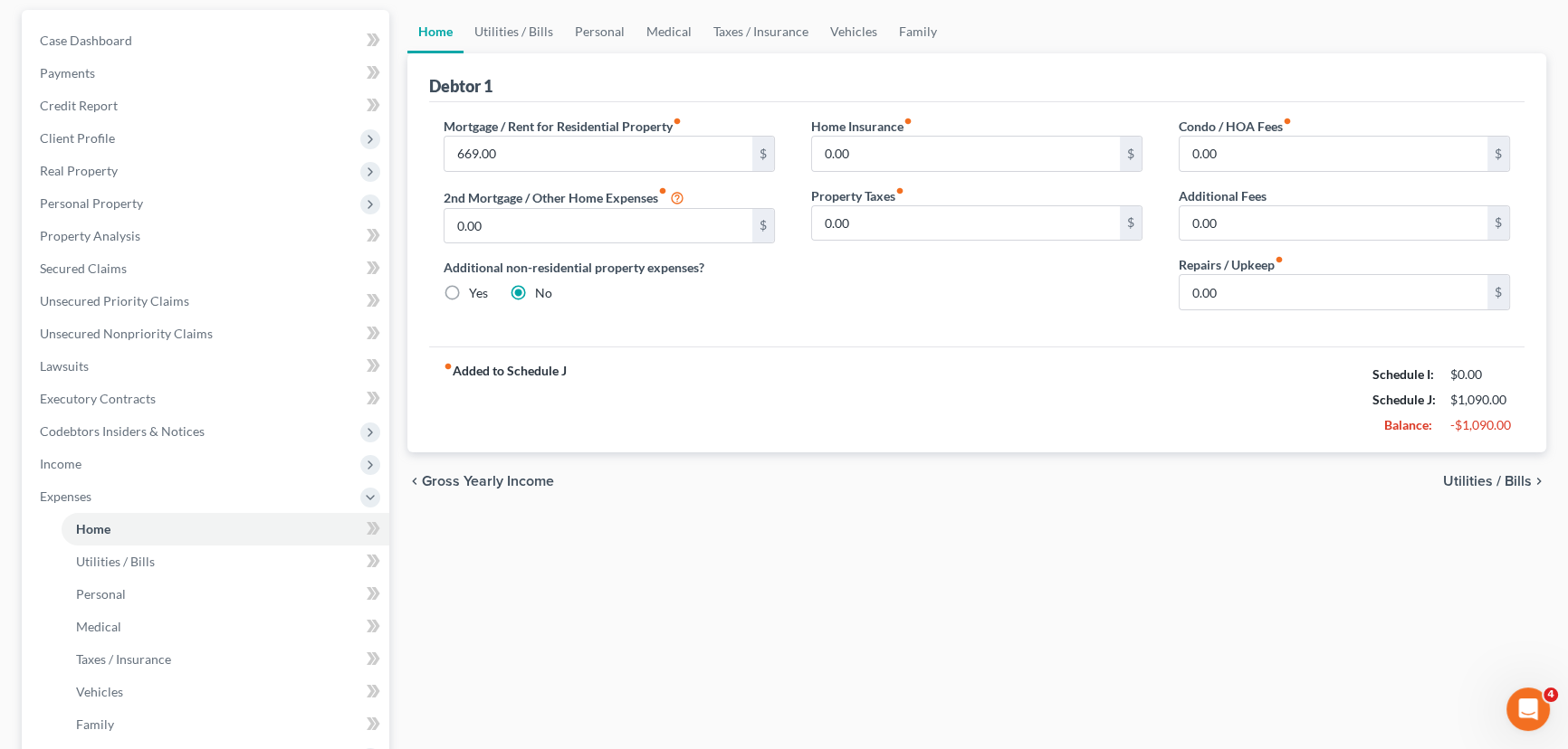
scroll to position [81, 0]
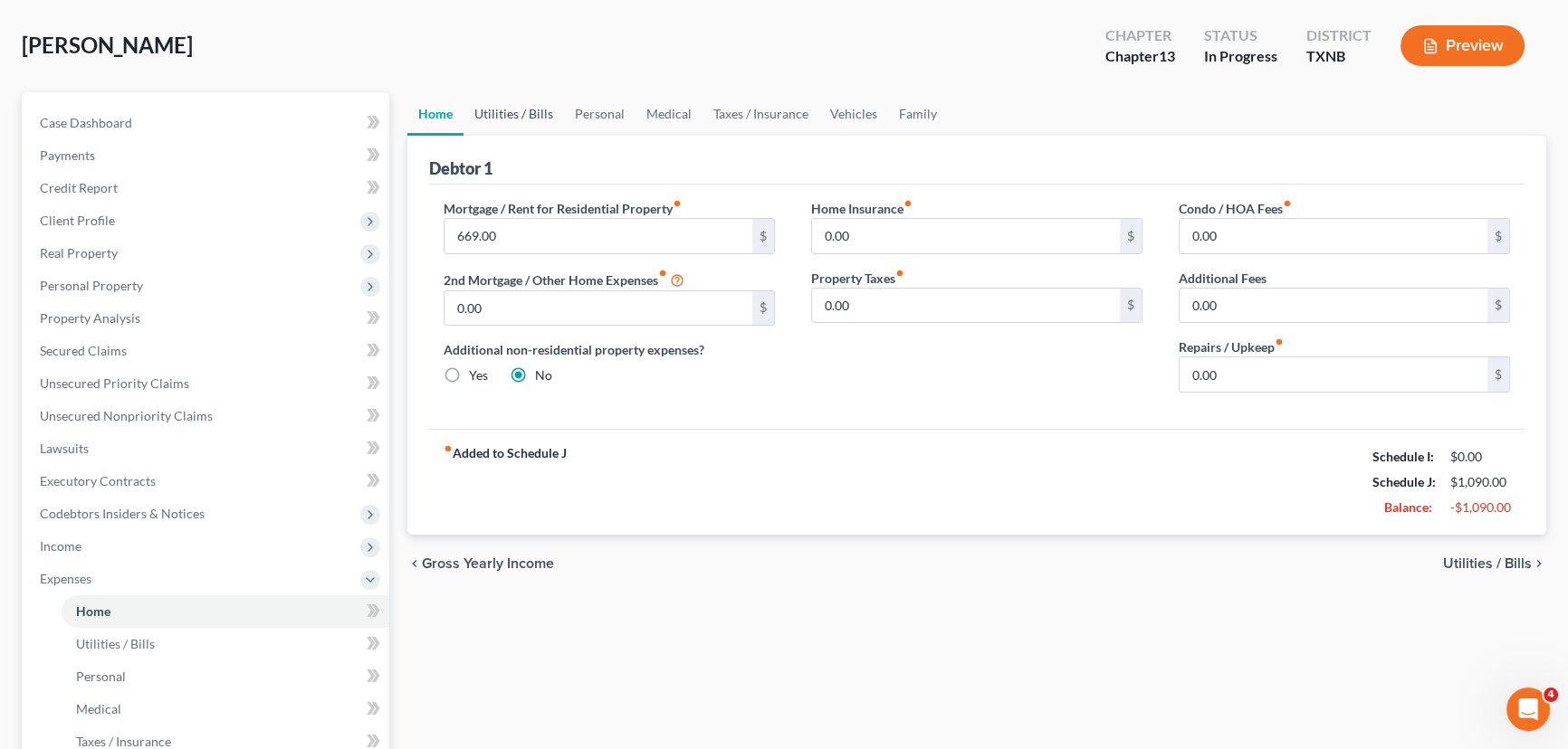
click at [529, 124] on link "Utilities / Bills" at bounding box center [514, 114] width 101 height 44
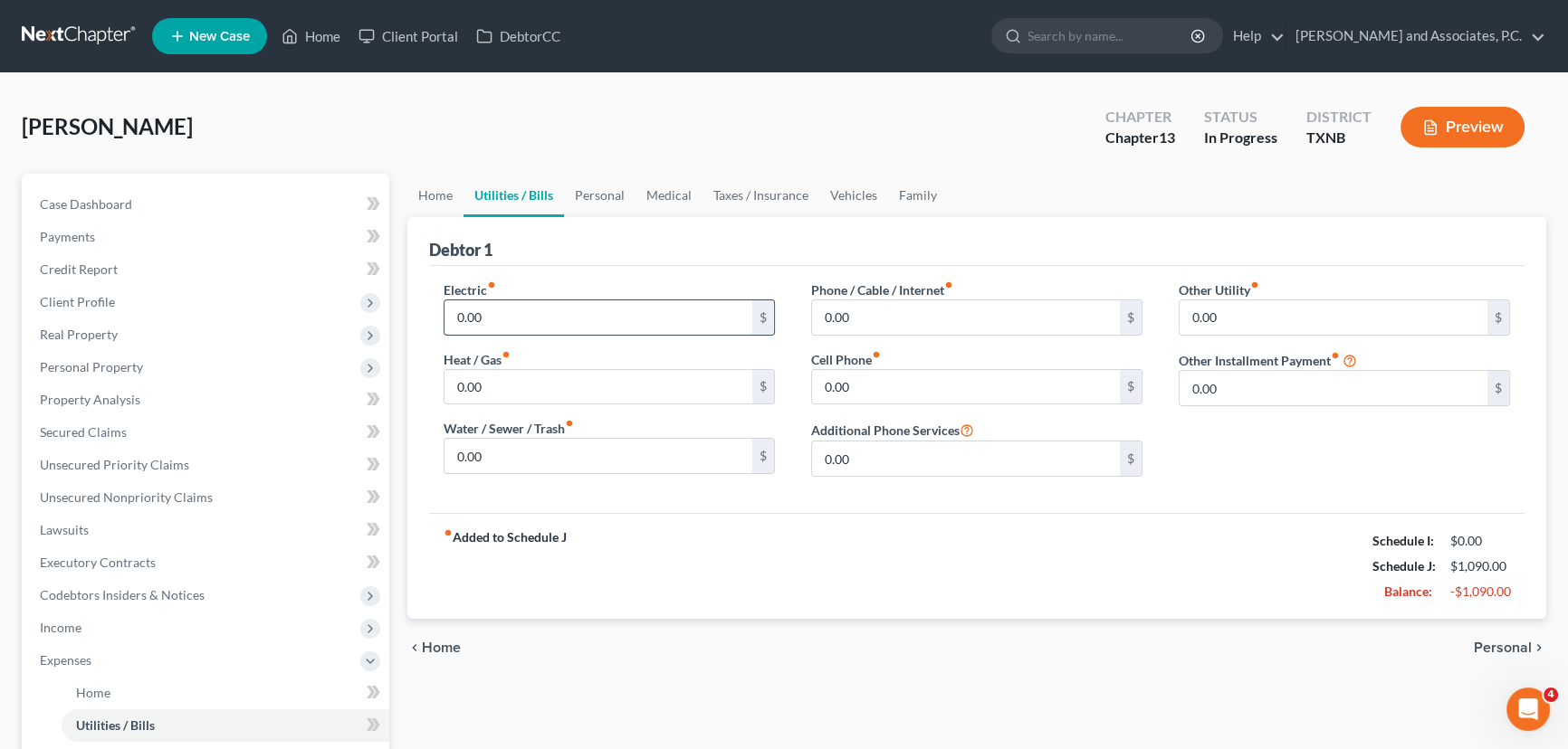
click at [504, 312] on input "0.00" at bounding box center [598, 317] width 308 height 35
click at [509, 461] on input "0.00" at bounding box center [598, 455] width 308 height 35
type input "60.00"
click at [522, 313] on input "0.00" at bounding box center [598, 317] width 308 height 35
type input "200.00"
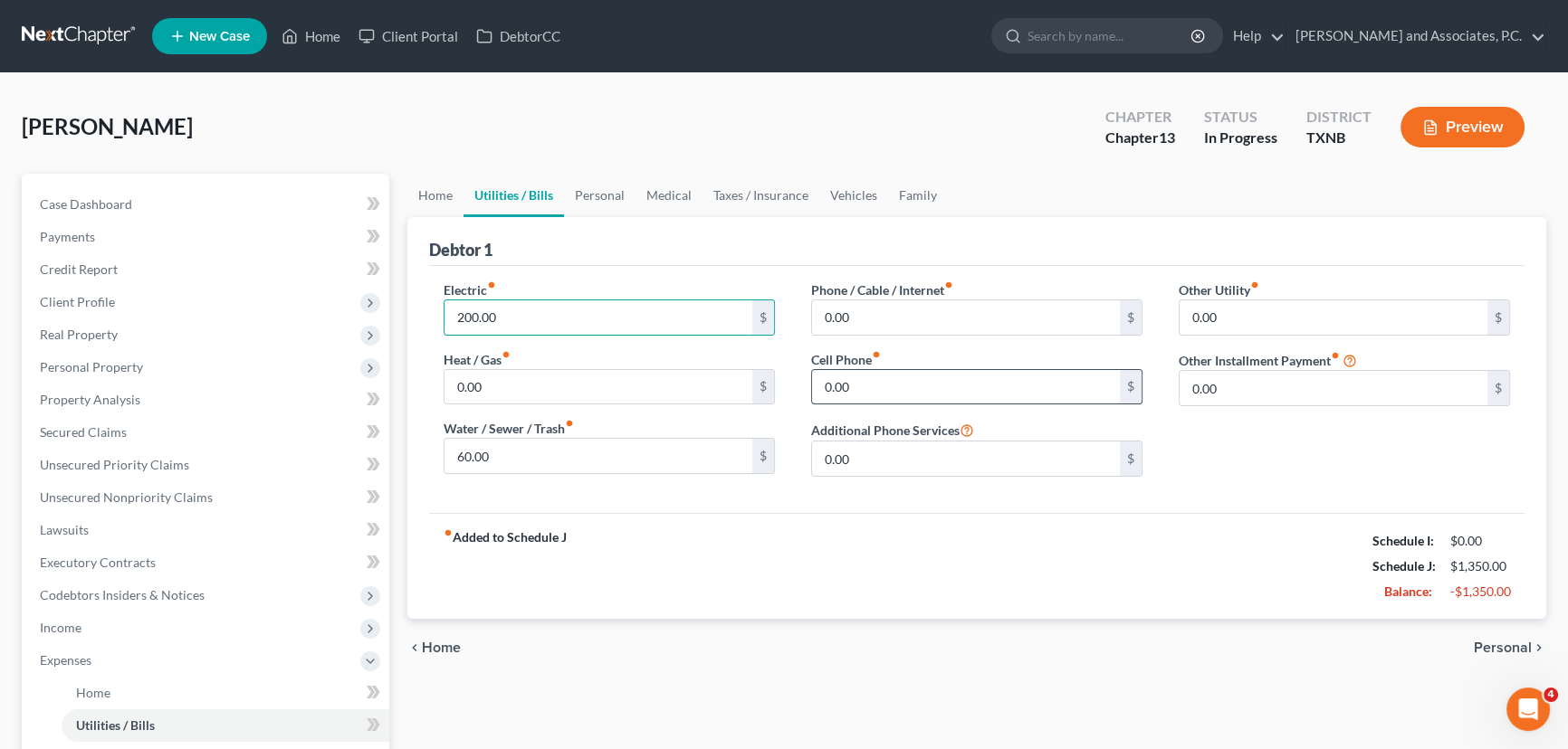
click at [894, 386] on input "0.00" at bounding box center [966, 387] width 308 height 35
type input "67.00"
click at [886, 309] on input "0.00" at bounding box center [966, 317] width 308 height 35
drag, startPoint x: 891, startPoint y: 304, endPoint x: 798, endPoint y: 309, distance: 93.1
click at [805, 311] on div "Phone / Cable / Internet fiber_manual_record 105.00 $ Cell Phone fiber_manual_r…" at bounding box center [977, 386] width 368 height 211
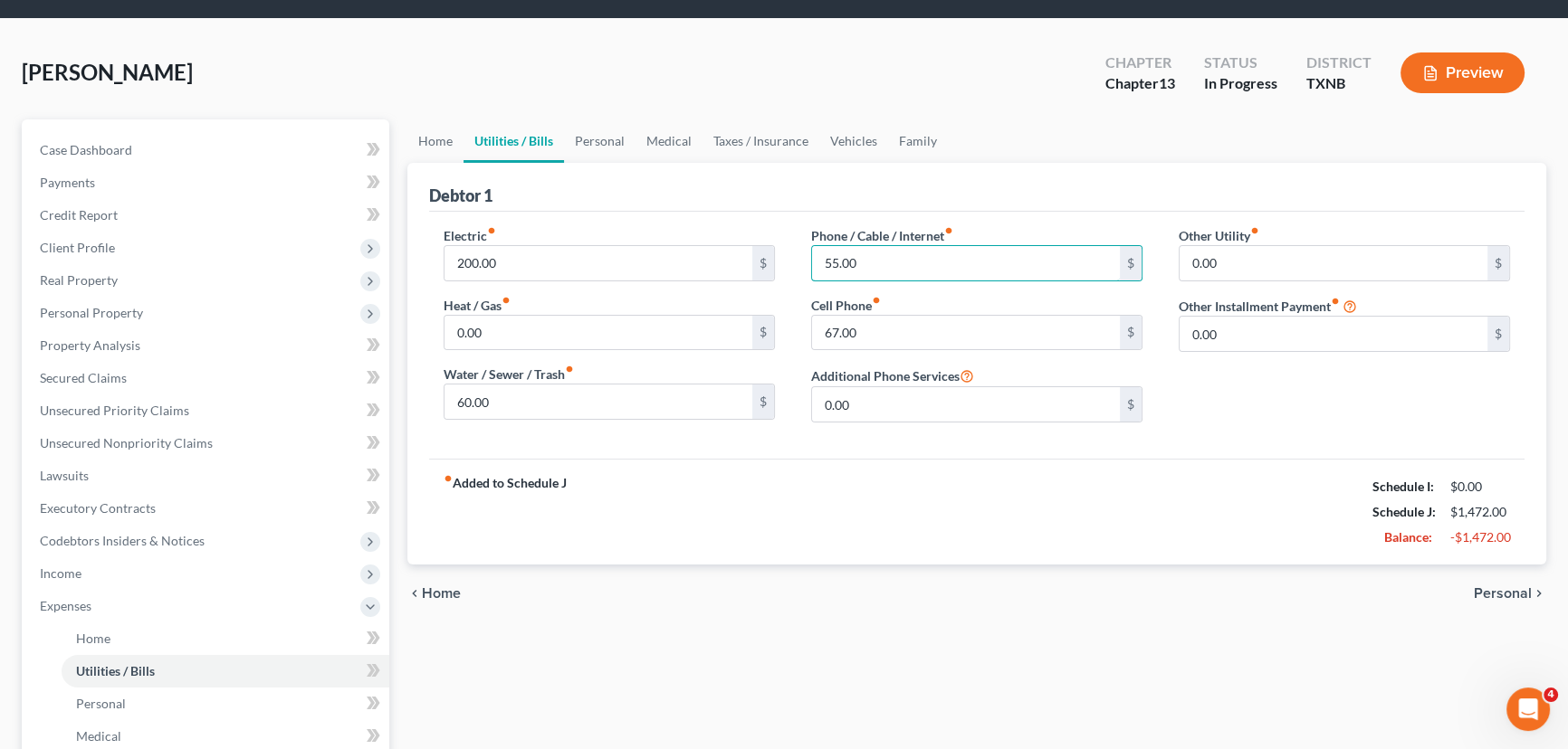
scroll to position [81, 0]
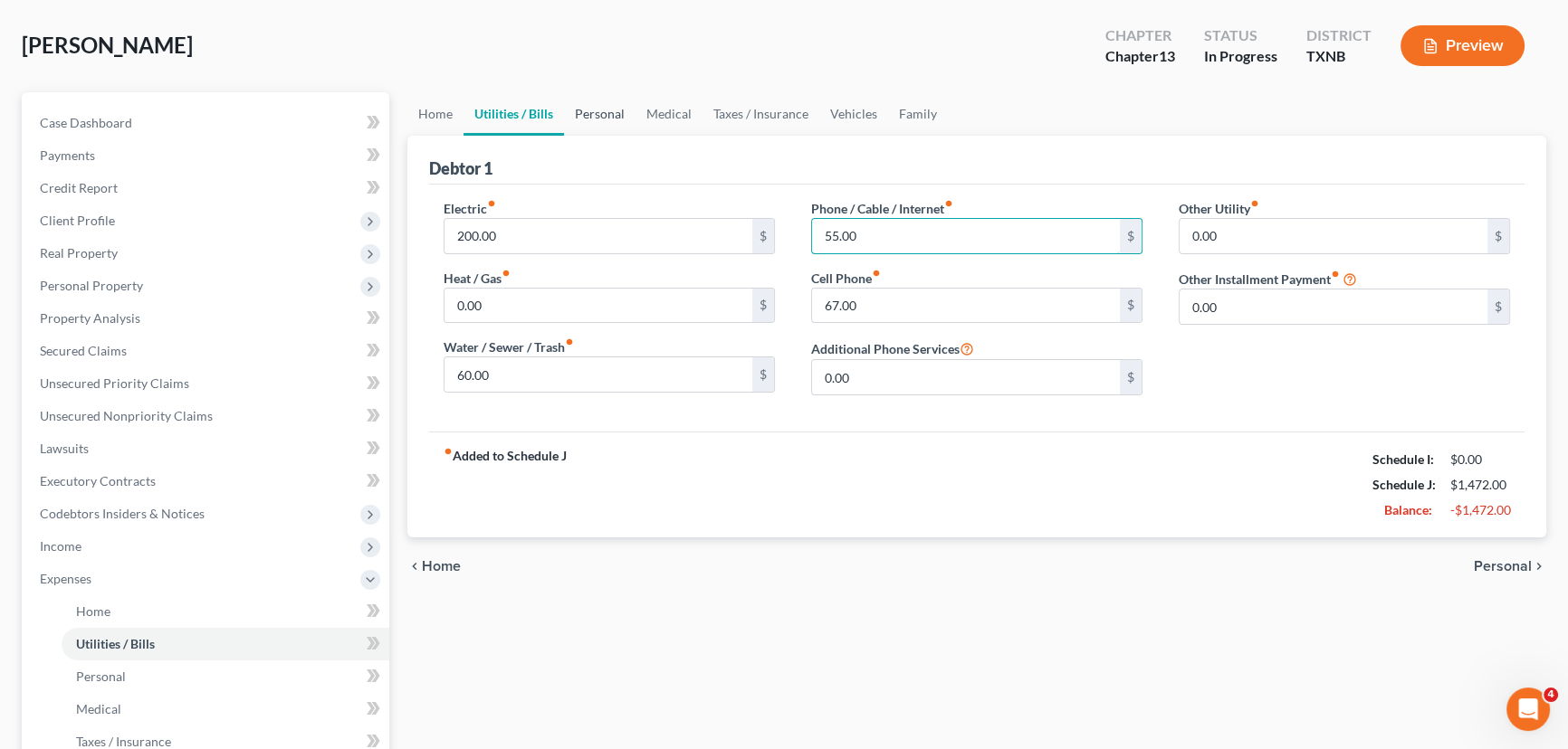
type input "55.00"
click at [614, 112] on link "Personal" at bounding box center [599, 114] width 72 height 44
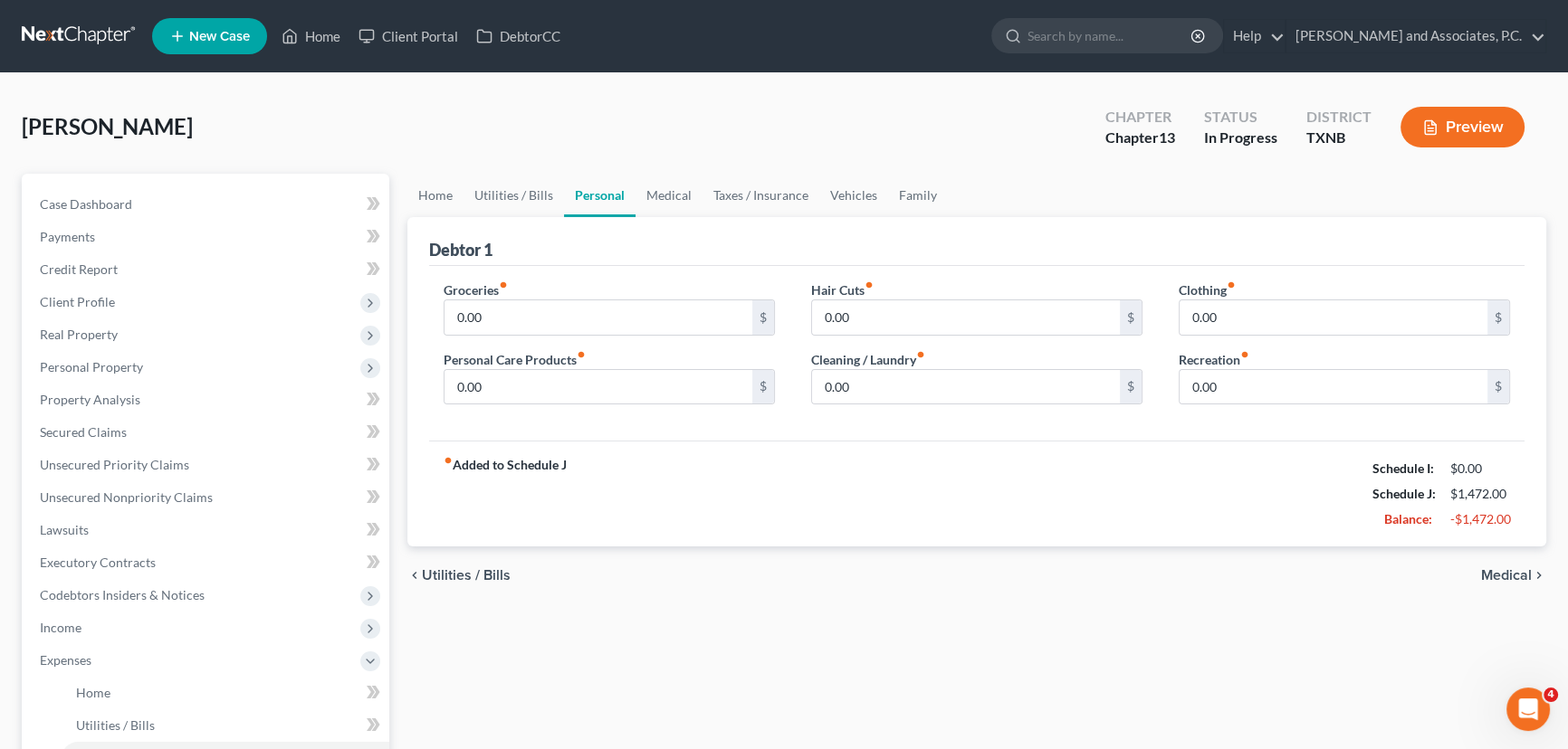
click at [631, 256] on div "Debtor 1" at bounding box center [977, 242] width 1096 height 49
click at [564, 310] on input "0.00" at bounding box center [598, 317] width 308 height 35
type input "400.00"
click at [791, 552] on div "chevron_left Utilities / Bills Medical chevron_right" at bounding box center [977, 576] width 1139 height 58
drag, startPoint x: 676, startPoint y: 200, endPoint x: 693, endPoint y: 212, distance: 20.8
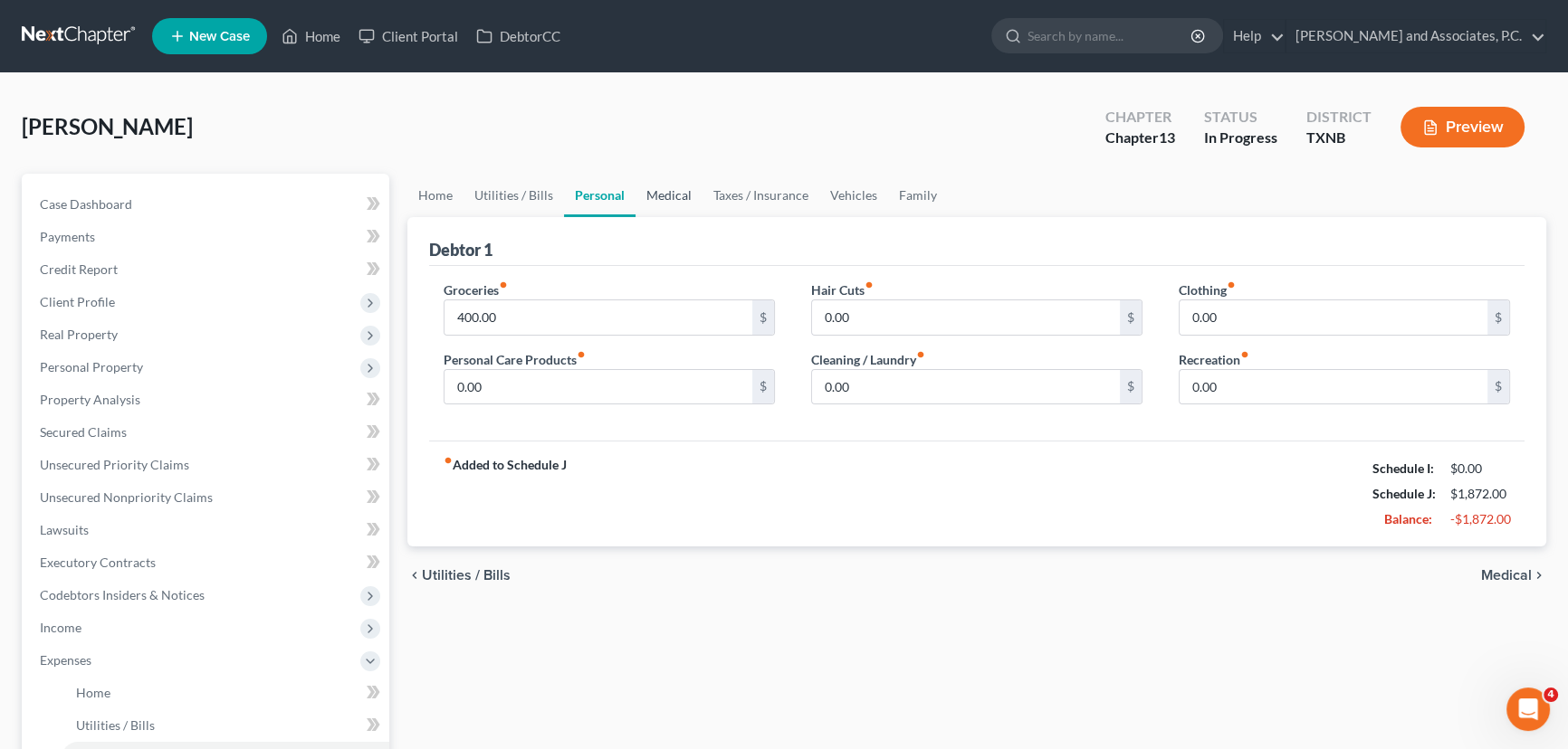
click at [676, 200] on link "Medical" at bounding box center [669, 195] width 67 height 44
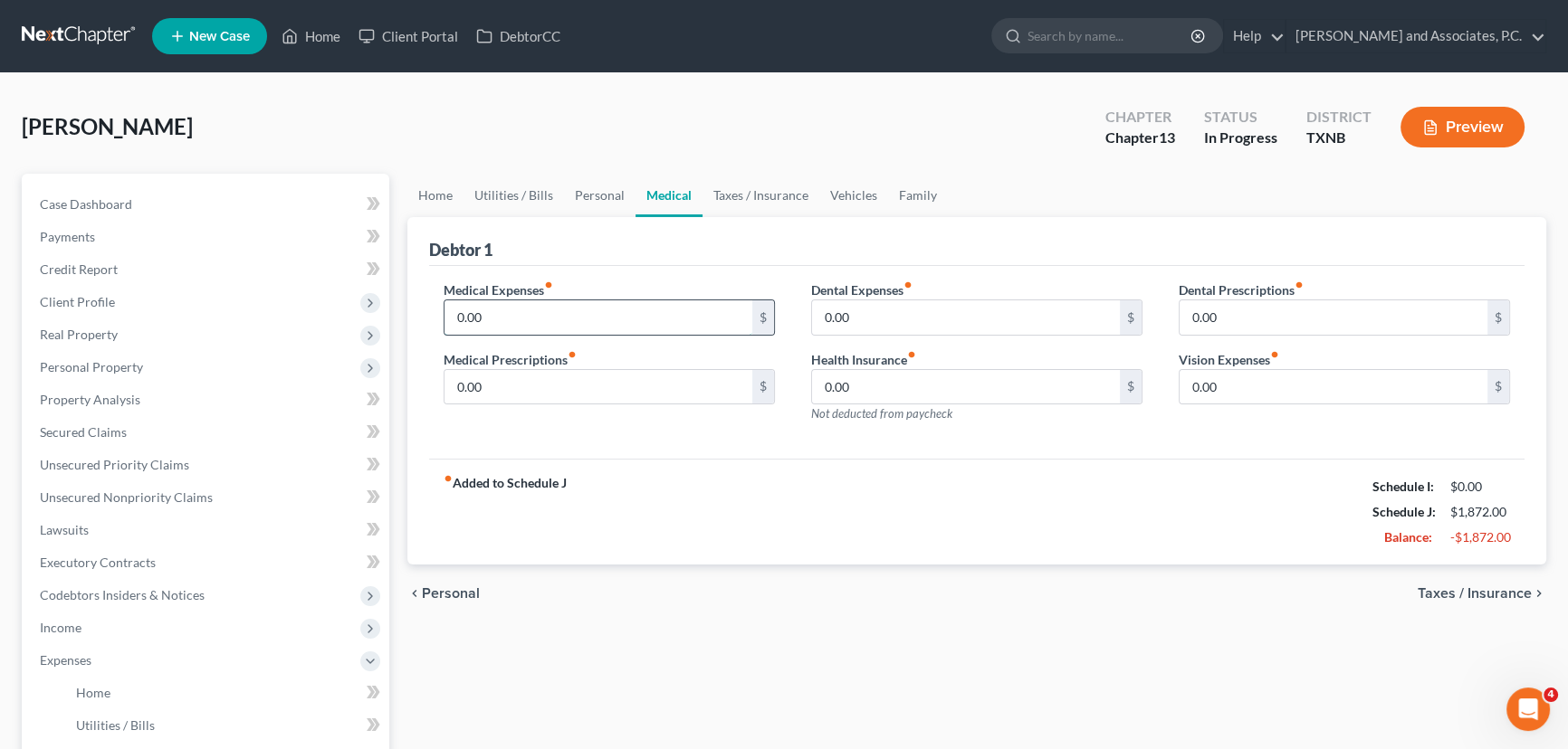
click at [515, 319] on input "0.00" at bounding box center [598, 317] width 308 height 35
drag, startPoint x: 542, startPoint y: 383, endPoint x: 769, endPoint y: 401, distance: 227.7
click at [542, 383] on input "0.00" at bounding box center [598, 387] width 308 height 35
type input "4"
type input "8.00"
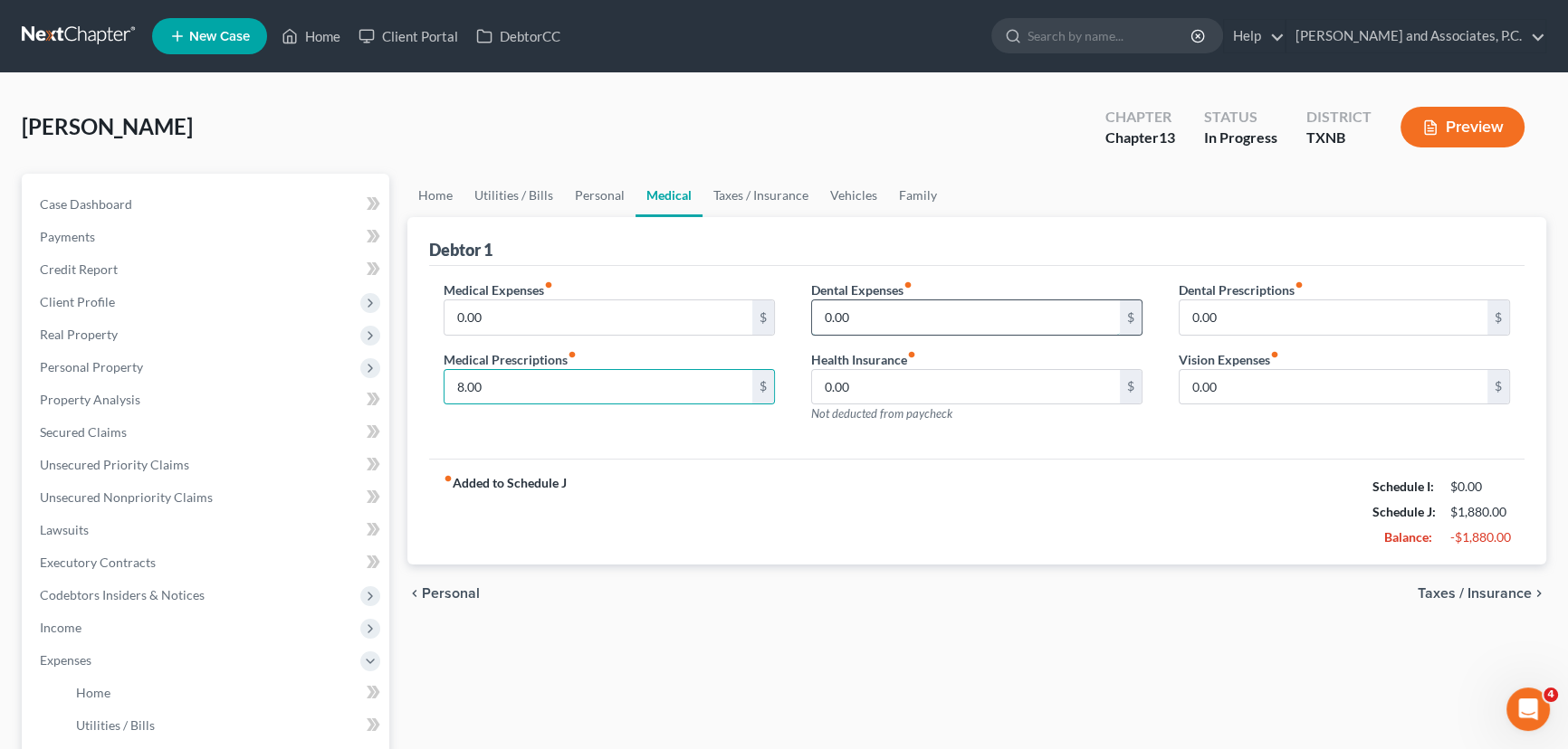
click at [927, 317] on input "0.00" at bounding box center [966, 317] width 308 height 35
click at [925, 376] on input "0.00" at bounding box center [966, 387] width 308 height 35
click at [1261, 317] on input "0.00" at bounding box center [1334, 317] width 308 height 35
click at [1290, 388] on input "0.00" at bounding box center [1334, 387] width 308 height 35
drag, startPoint x: 742, startPoint y: 198, endPoint x: 808, endPoint y: 235, distance: 75.7
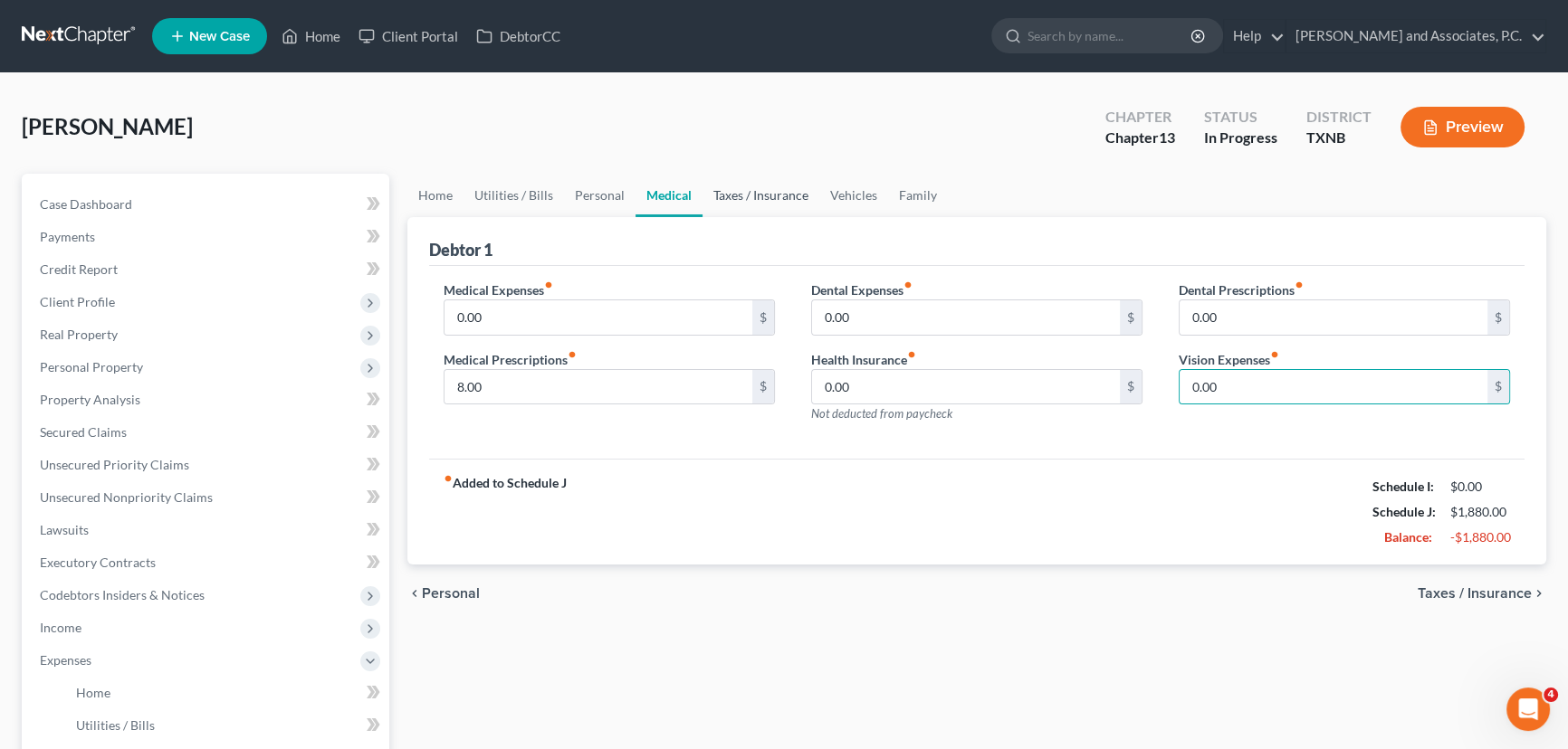
click at [742, 198] on link "Taxes / Insurance" at bounding box center [761, 195] width 117 height 44
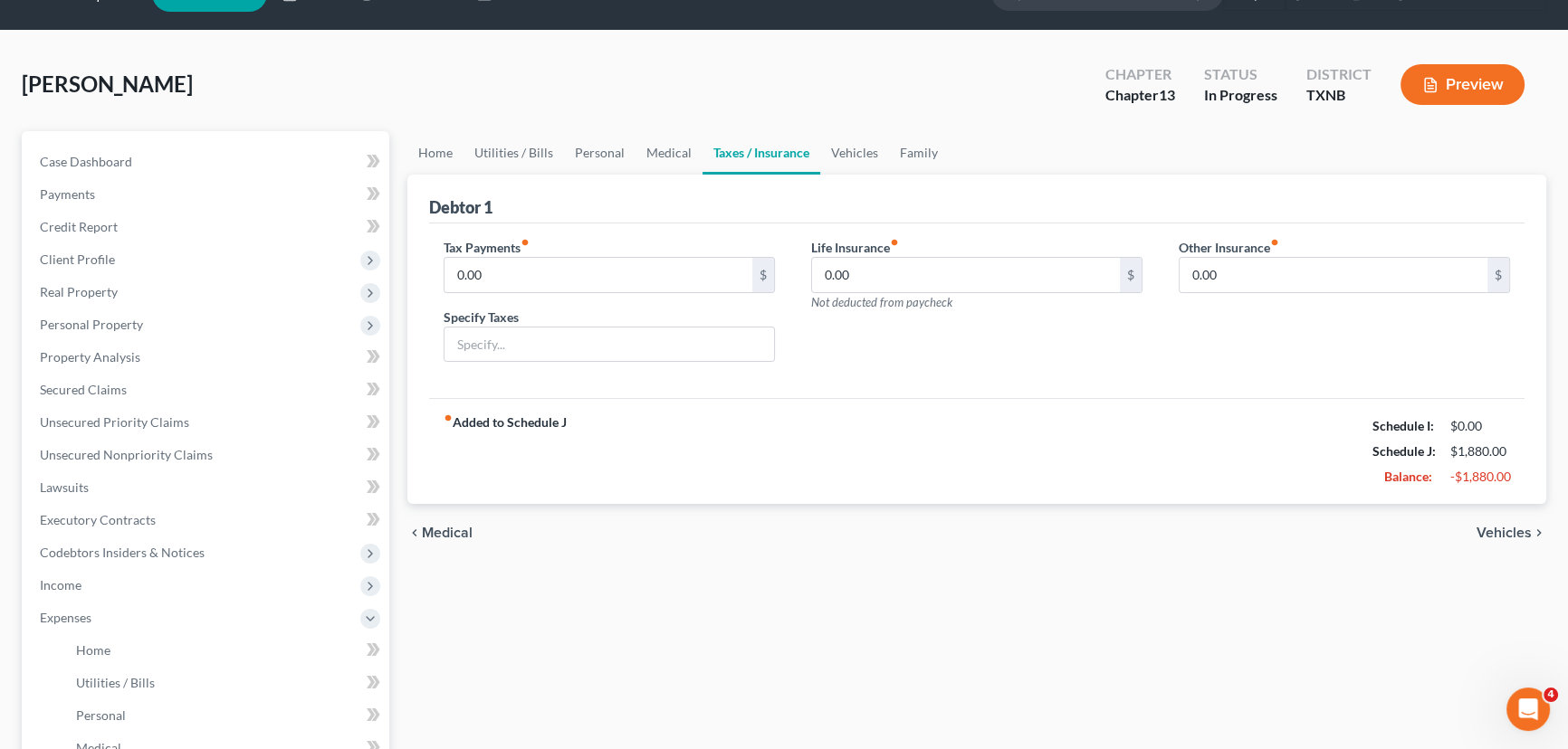
scroll to position [81, 0]
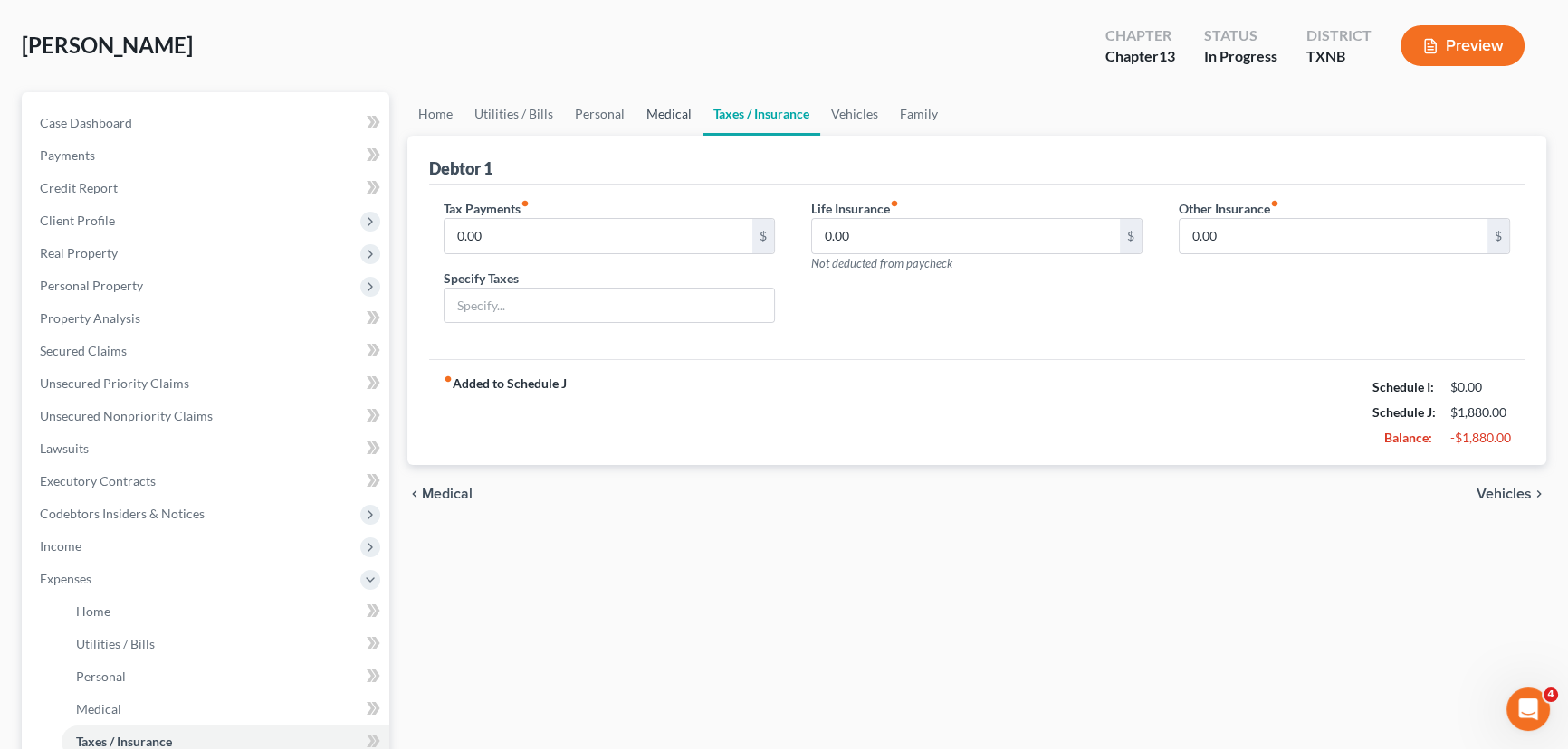
click at [679, 130] on link "Medical" at bounding box center [669, 114] width 67 height 44
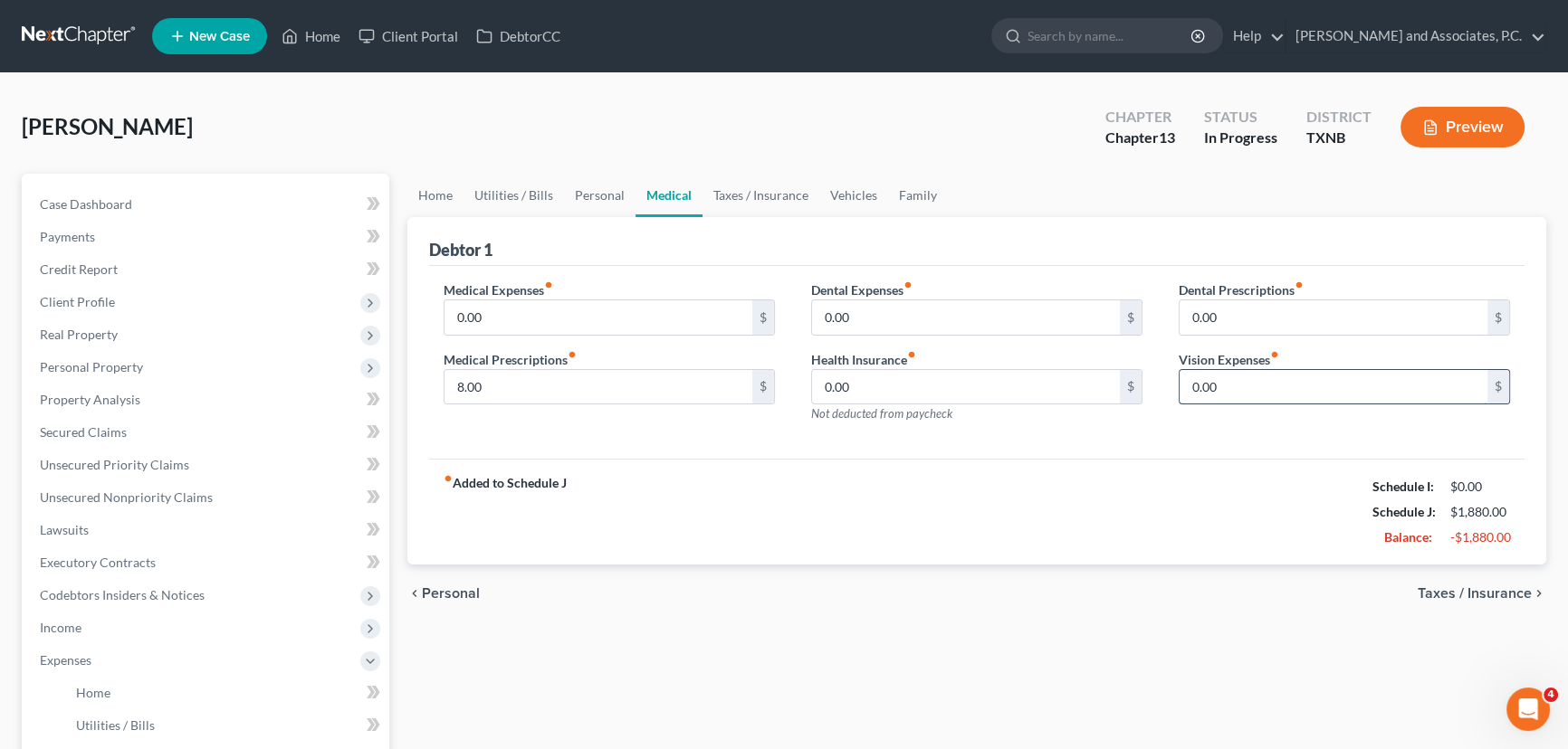
click at [1232, 389] on input "0.00" at bounding box center [1334, 387] width 308 height 35
type input "25.00"
click at [737, 202] on link "Taxes / Insurance" at bounding box center [761, 195] width 117 height 44
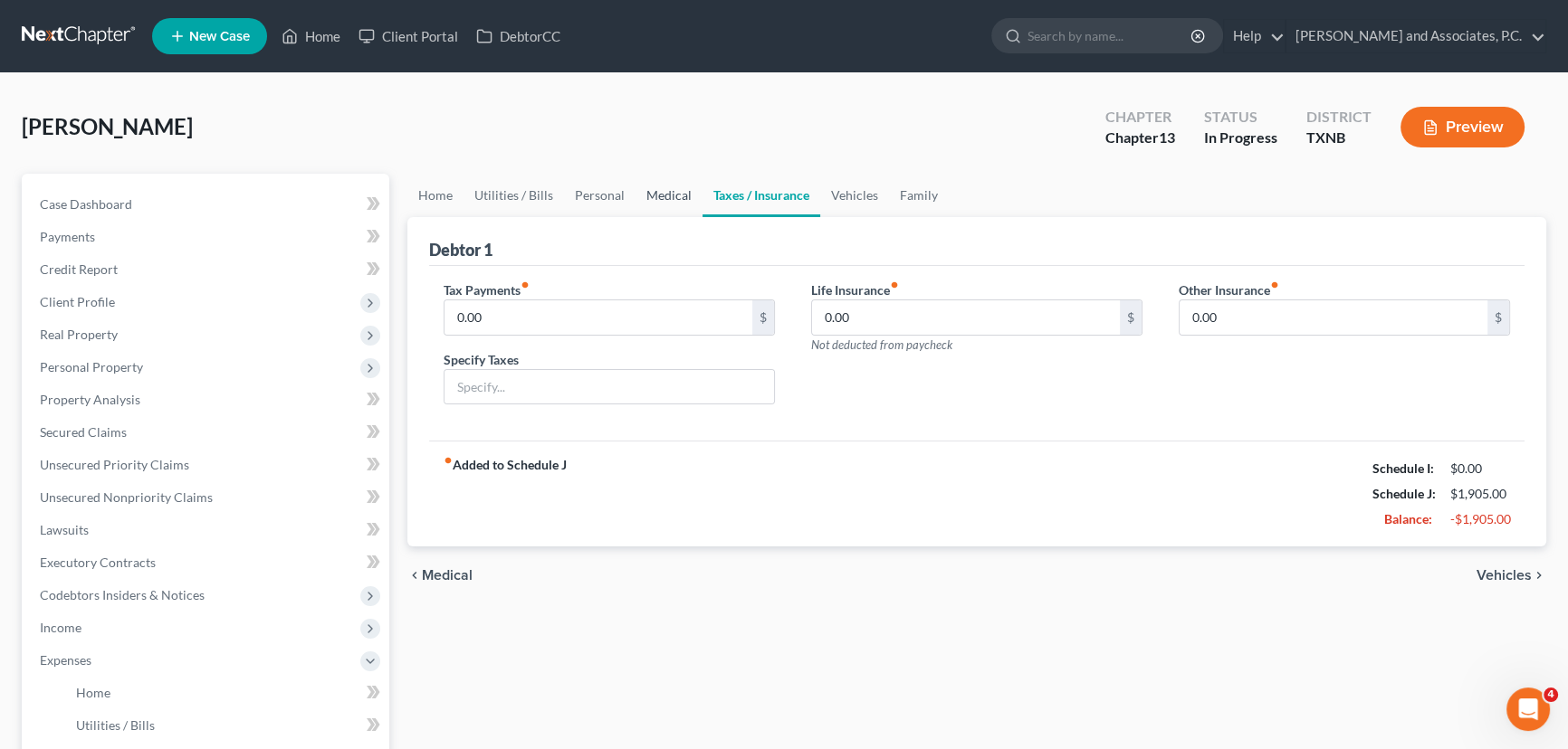
click at [667, 195] on link "Medical" at bounding box center [669, 195] width 67 height 44
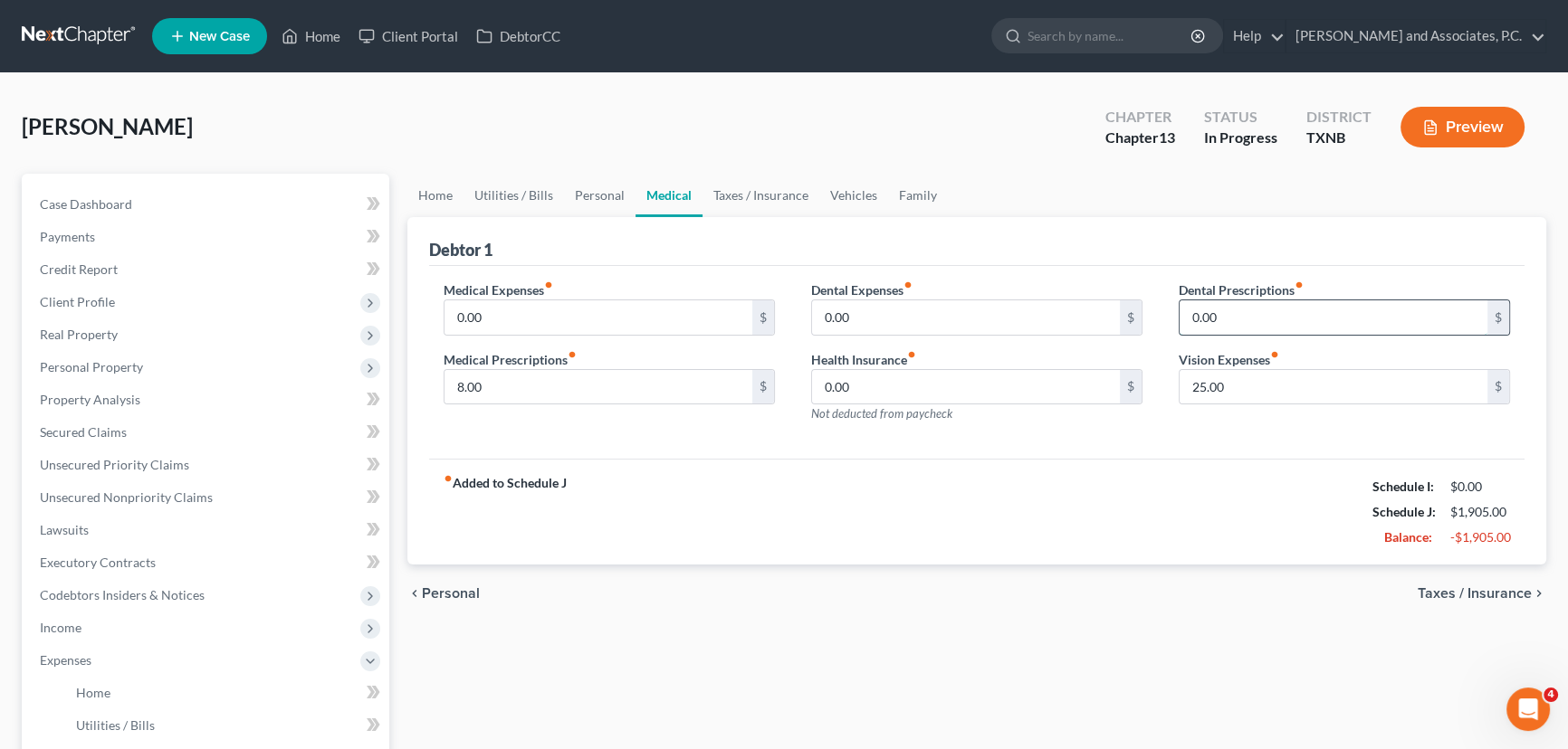
click at [1273, 317] on input "0.00" at bounding box center [1334, 317] width 308 height 35
type input "25.00"
type input "0.0"
click at [1255, 371] on input "text" at bounding box center [1334, 387] width 308 height 35
type input "0.00"
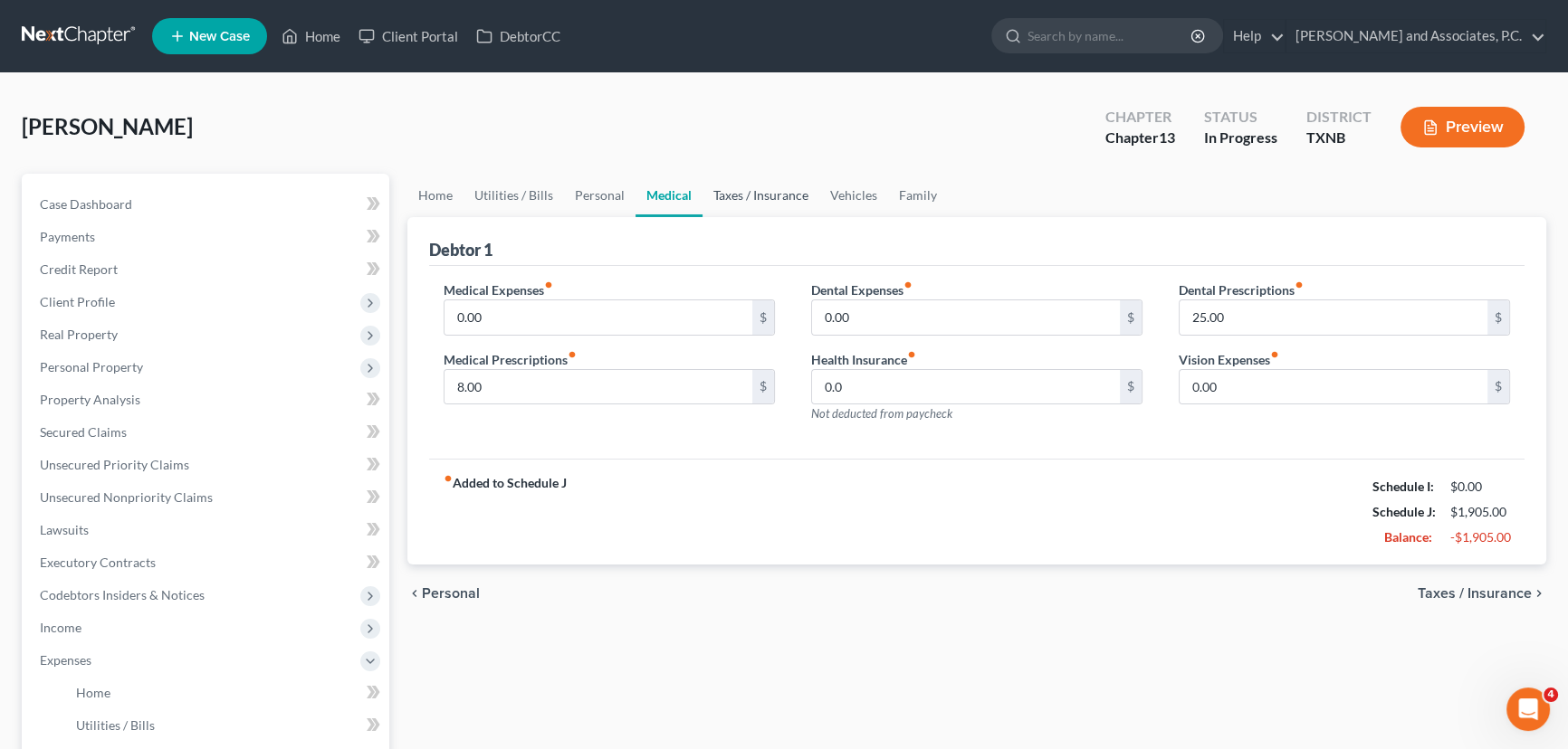
click at [756, 201] on link "Taxes / Insurance" at bounding box center [761, 195] width 117 height 44
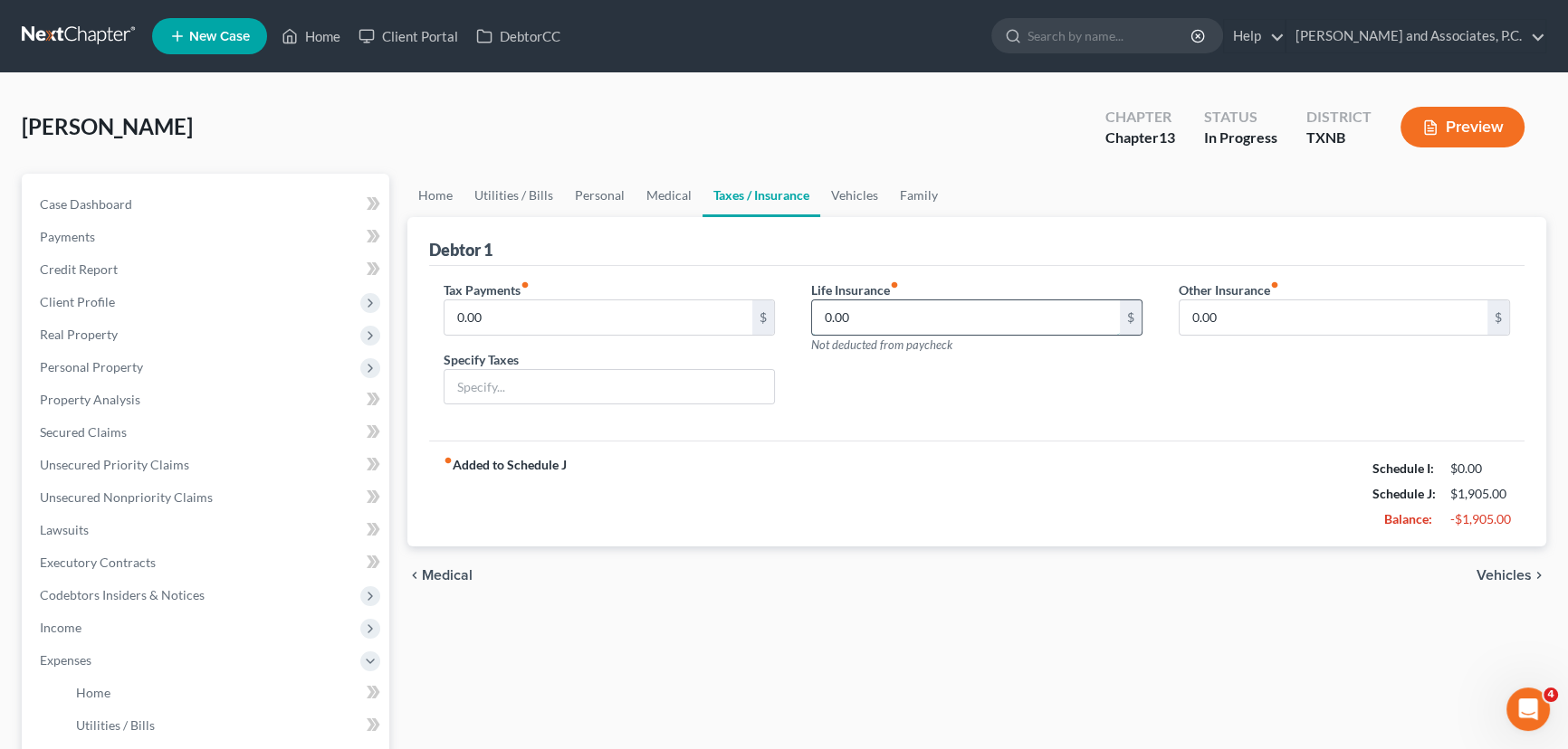
click at [898, 322] on input "0.00" at bounding box center [966, 317] width 308 height 35
click at [1258, 390] on div "Other Insurance fiber_manual_record 0.00 $" at bounding box center [1345, 350] width 368 height 139
click at [849, 208] on link "Vehicles" at bounding box center [855, 195] width 69 height 44
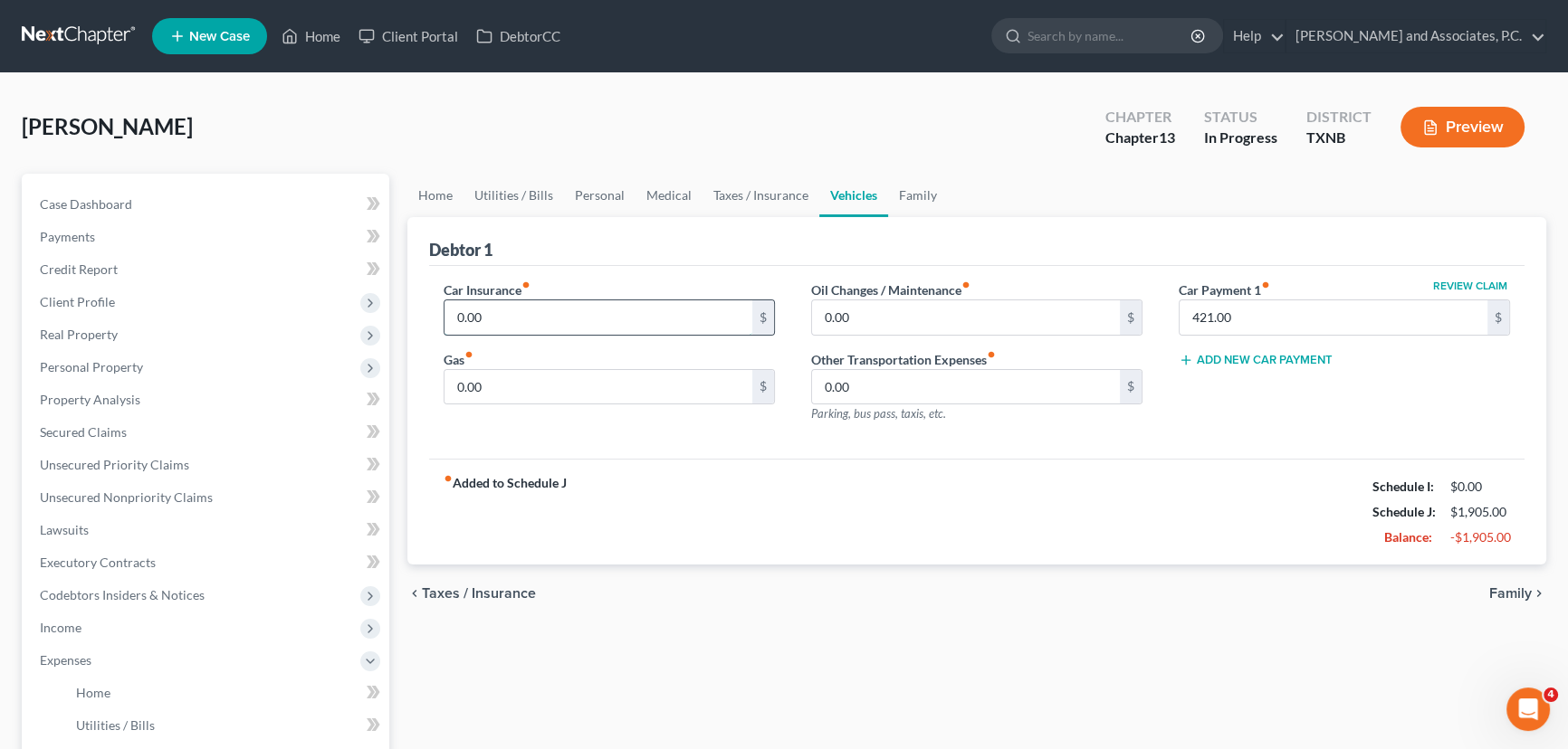
click at [511, 318] on input "0.00" at bounding box center [598, 317] width 308 height 35
type input "103.00"
click at [583, 382] on input "0.00" at bounding box center [598, 387] width 308 height 35
type input "130.00"
click at [1047, 515] on div "fiber_manual_record Added to Schedule J Schedule I: $0.00 Schedule J: $2,138.00…" at bounding box center [977, 511] width 1096 height 105
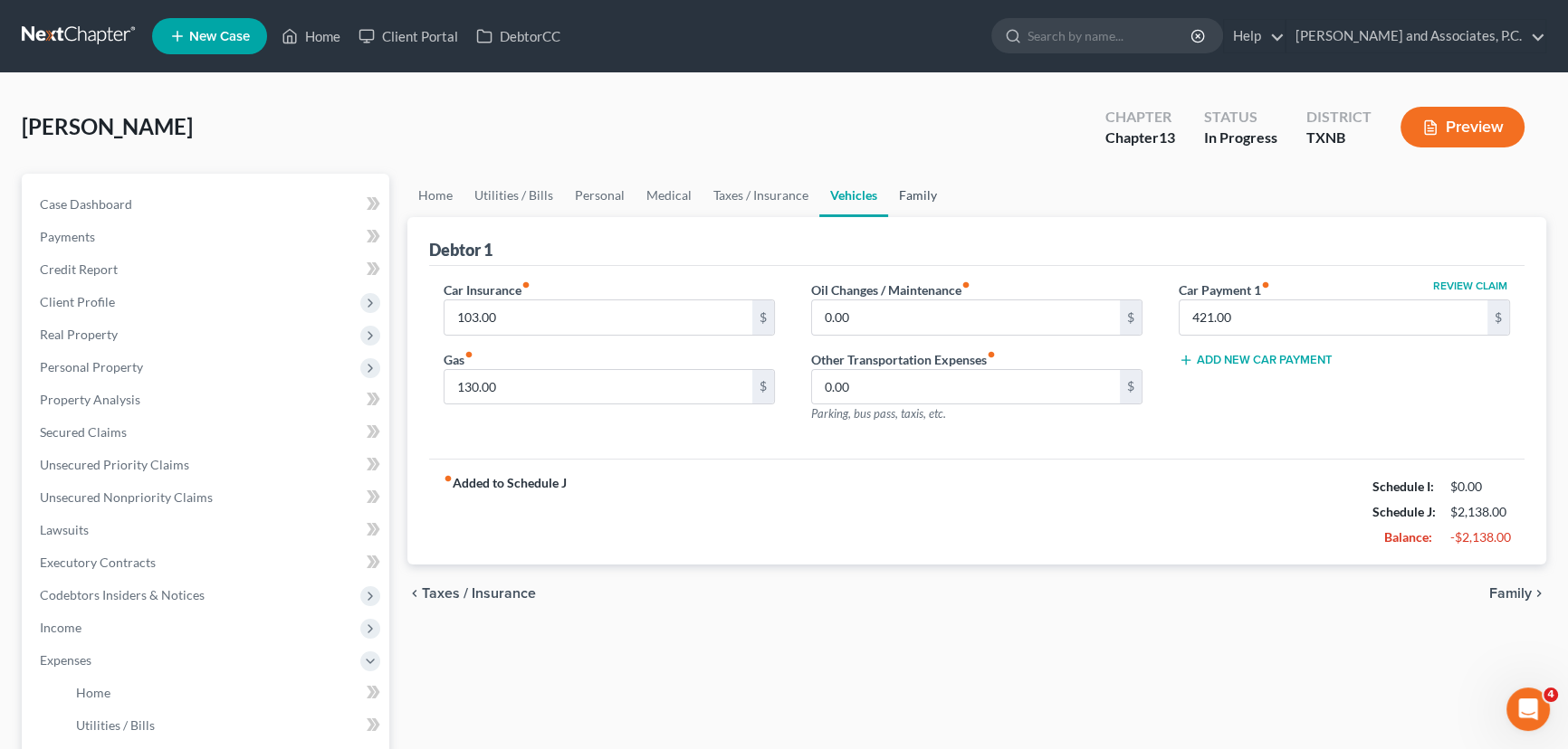
click at [920, 202] on link "Family" at bounding box center [918, 195] width 60 height 44
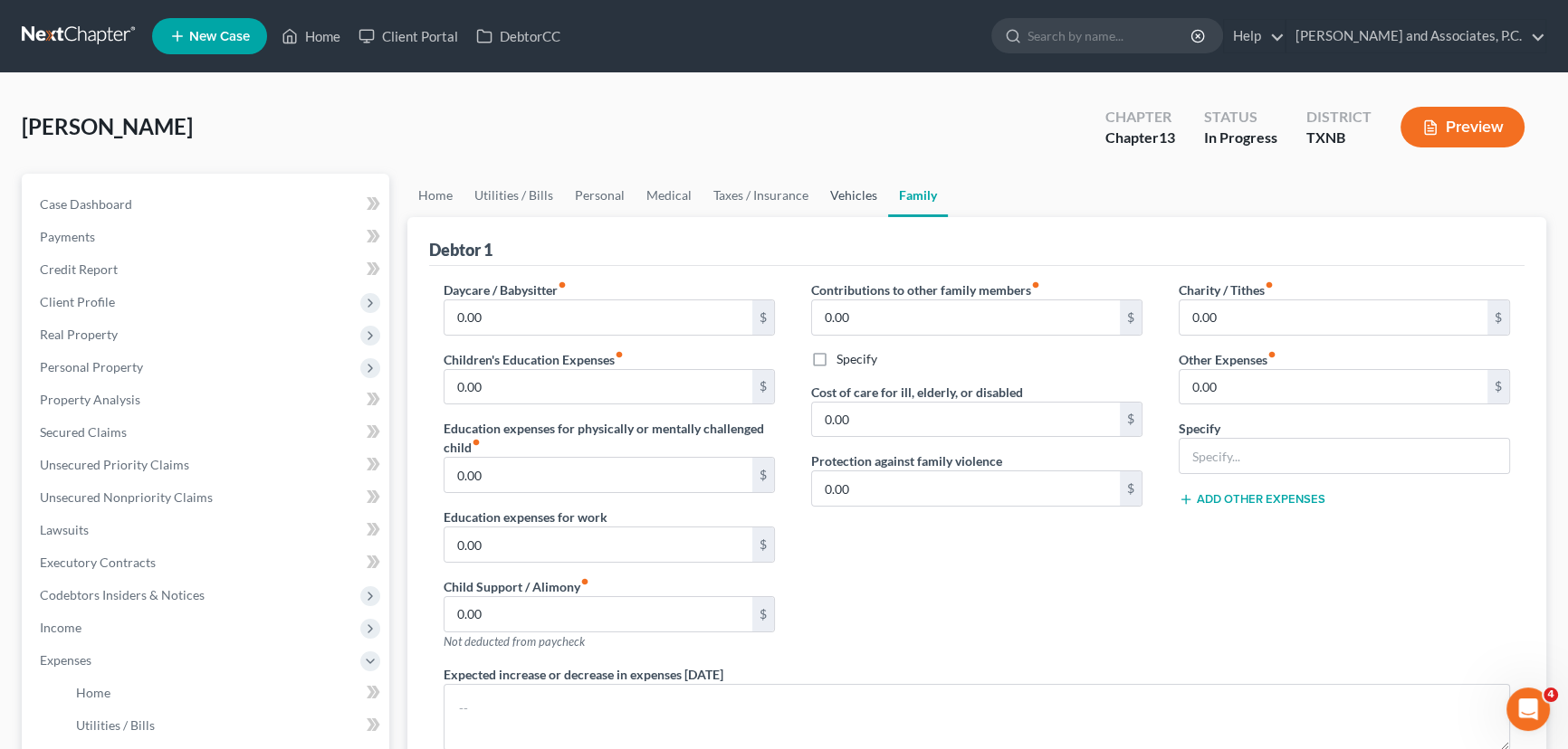
click at [847, 192] on link "Vehicles" at bounding box center [854, 195] width 69 height 44
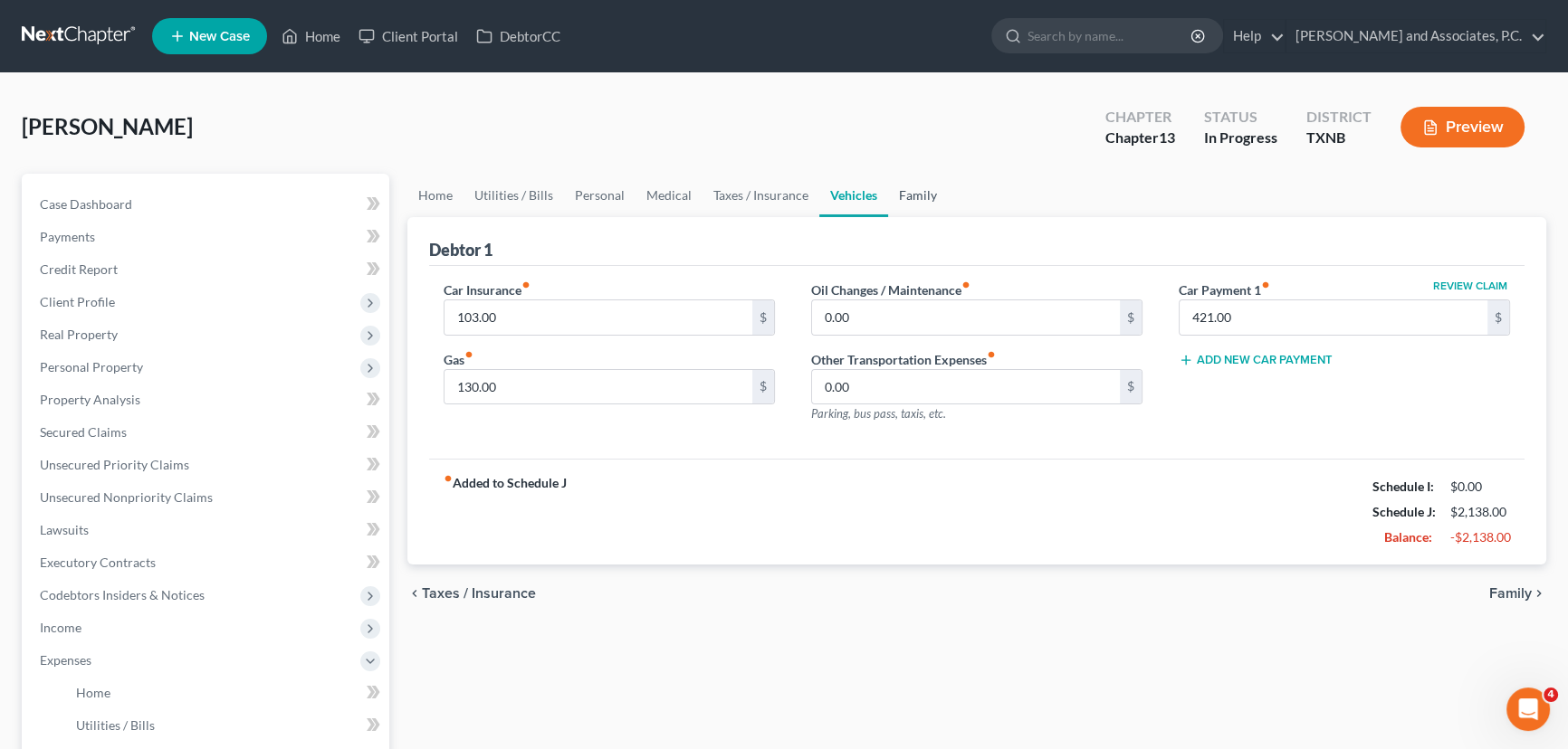
click at [906, 207] on link "Family" at bounding box center [918, 195] width 60 height 44
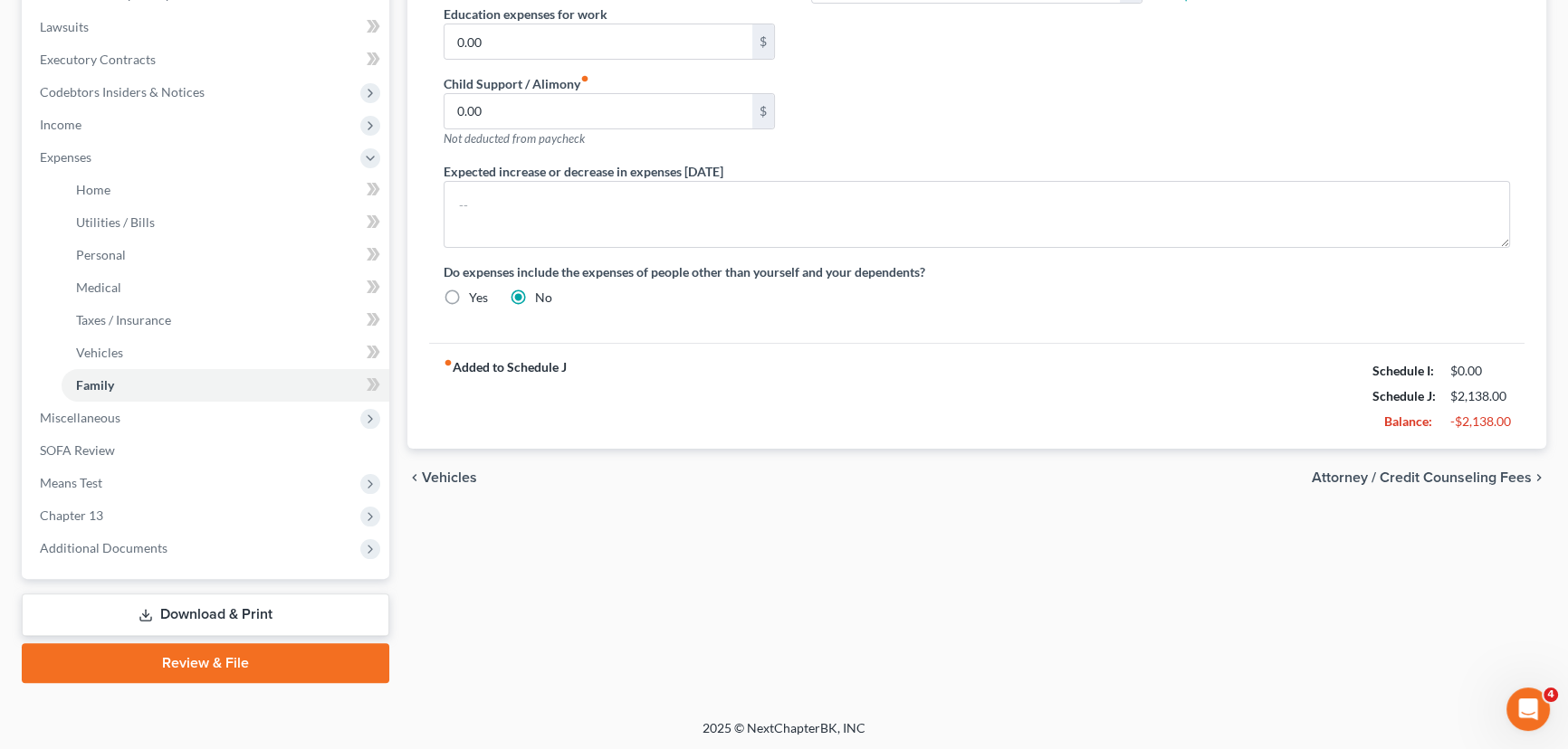
drag, startPoint x: 80, startPoint y: 415, endPoint x: 419, endPoint y: 473, distance: 343.9
click at [80, 415] on span "Miscellaneous" at bounding box center [80, 417] width 80 height 15
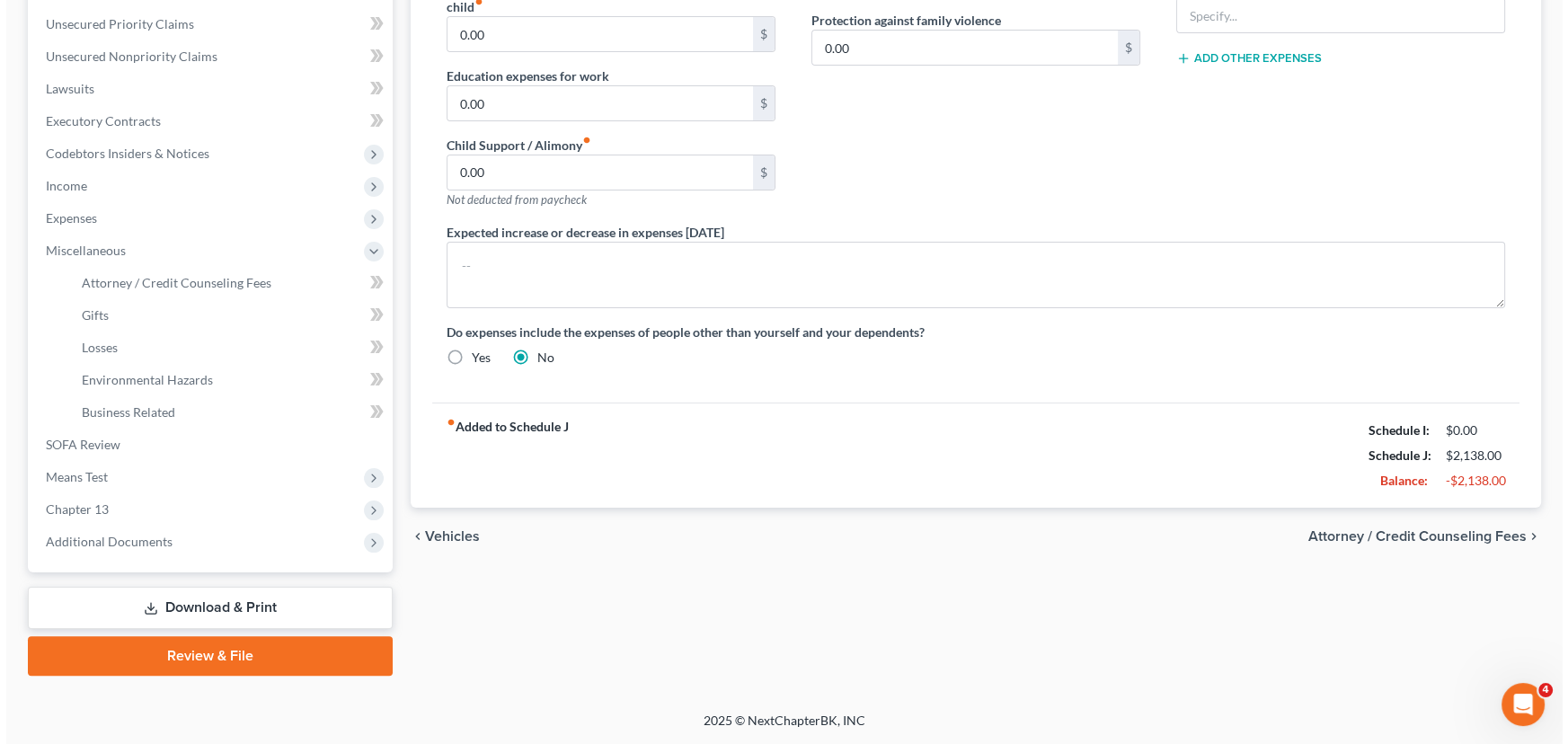
scroll to position [435, 0]
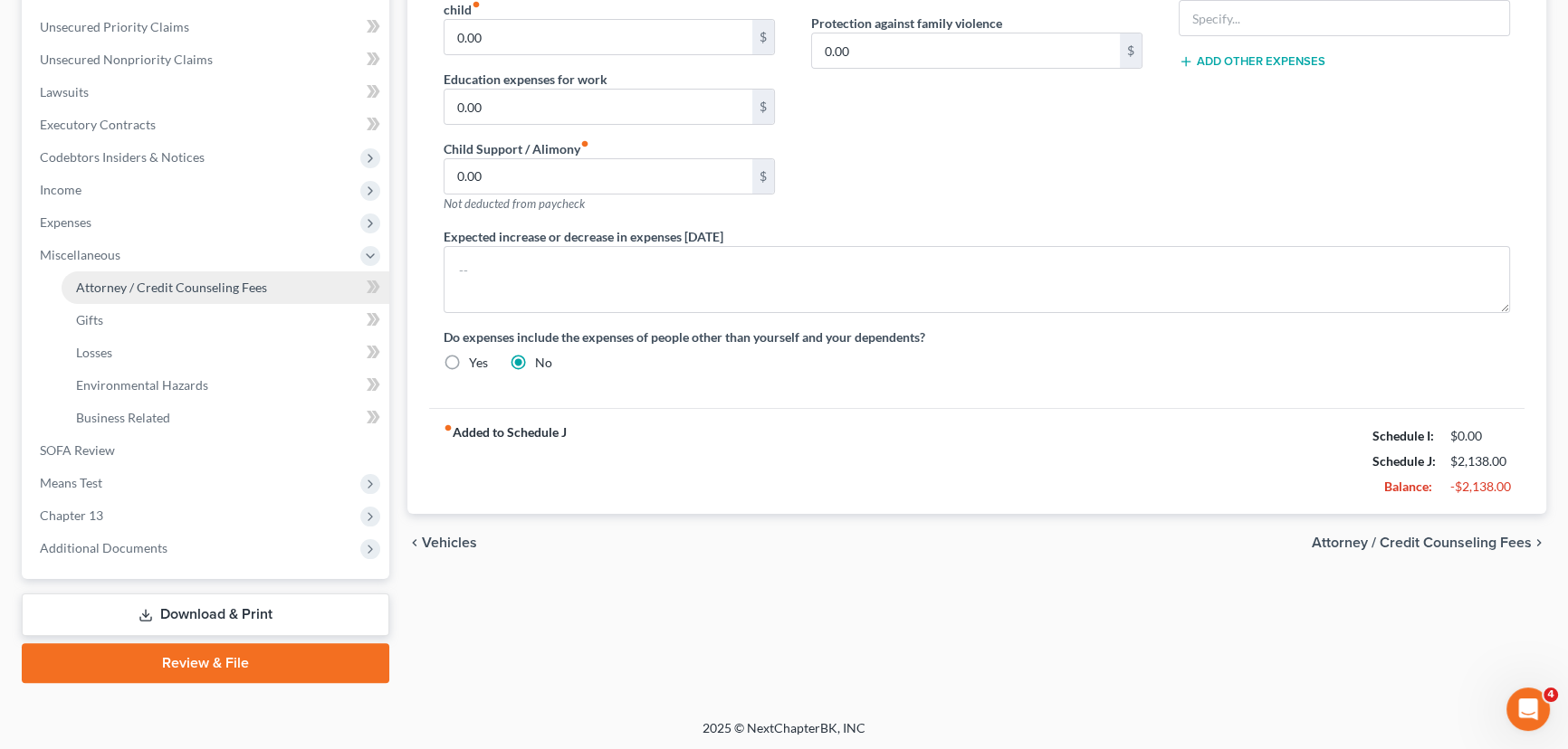
click at [107, 288] on span "Attorney / Credit Counseling Fees" at bounding box center [171, 287] width 191 height 15
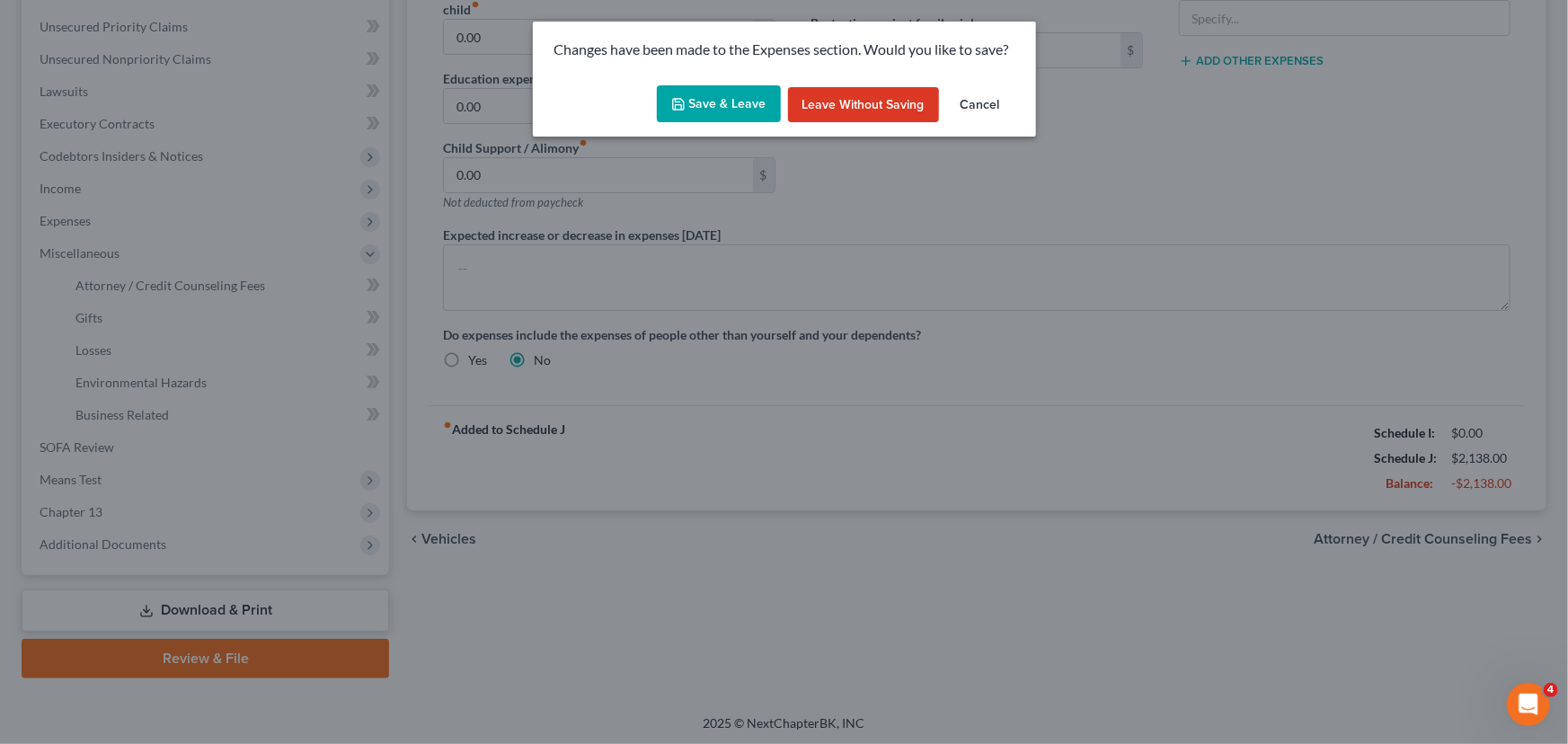
click at [715, 99] on button "Save & Leave" at bounding box center [719, 104] width 124 height 38
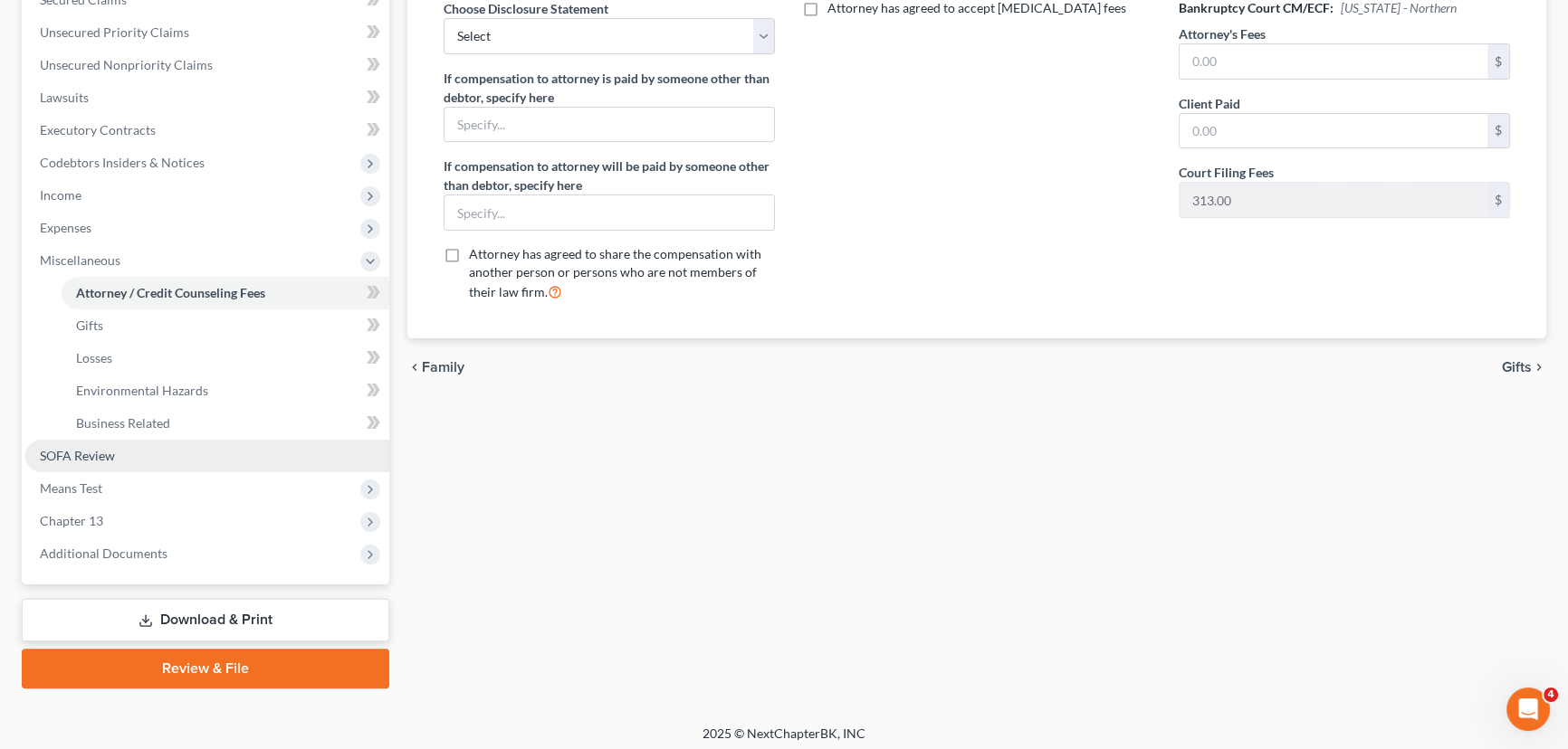
scroll to position [437, 0]
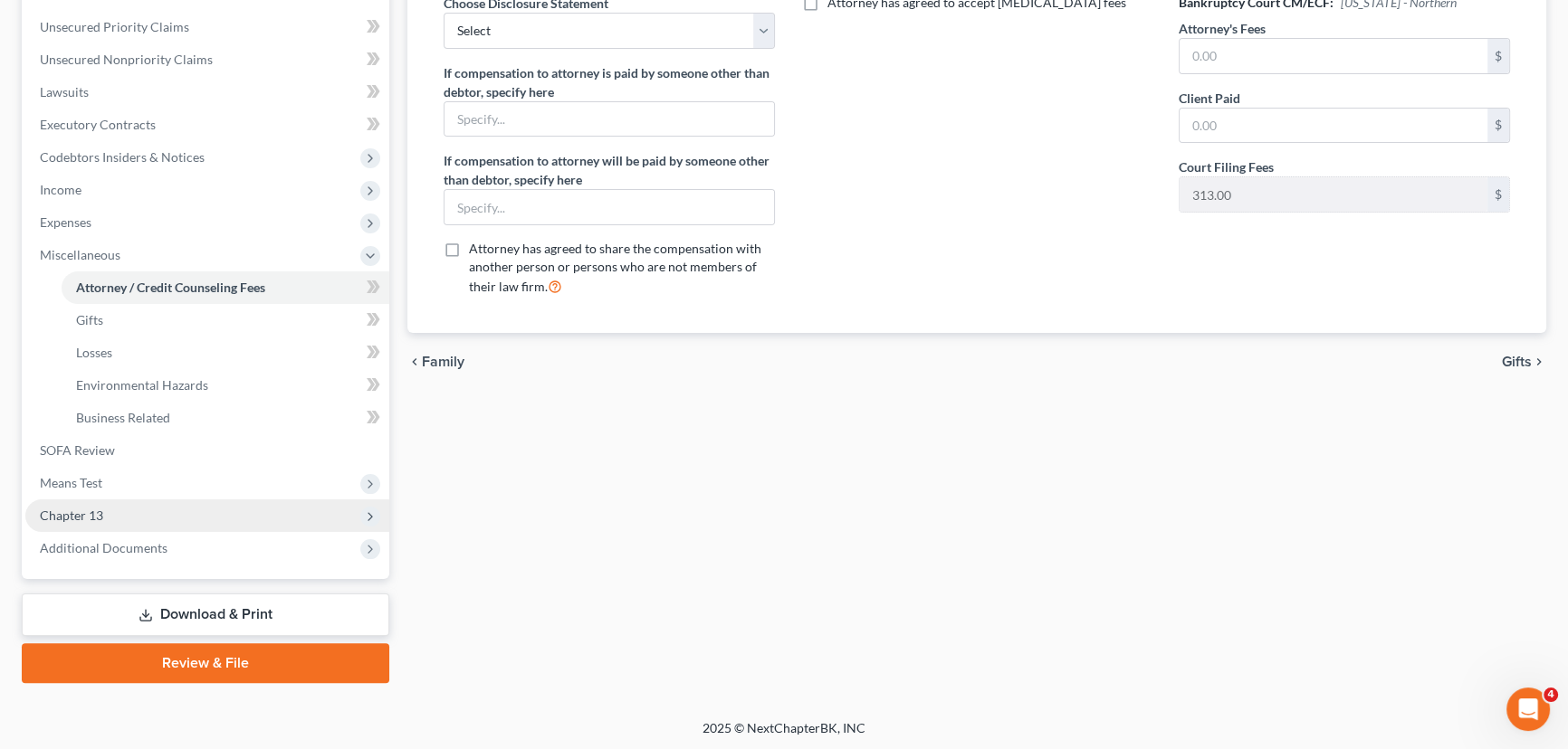
click at [77, 507] on span "Chapter 13" at bounding box center [72, 515] width 63 height 15
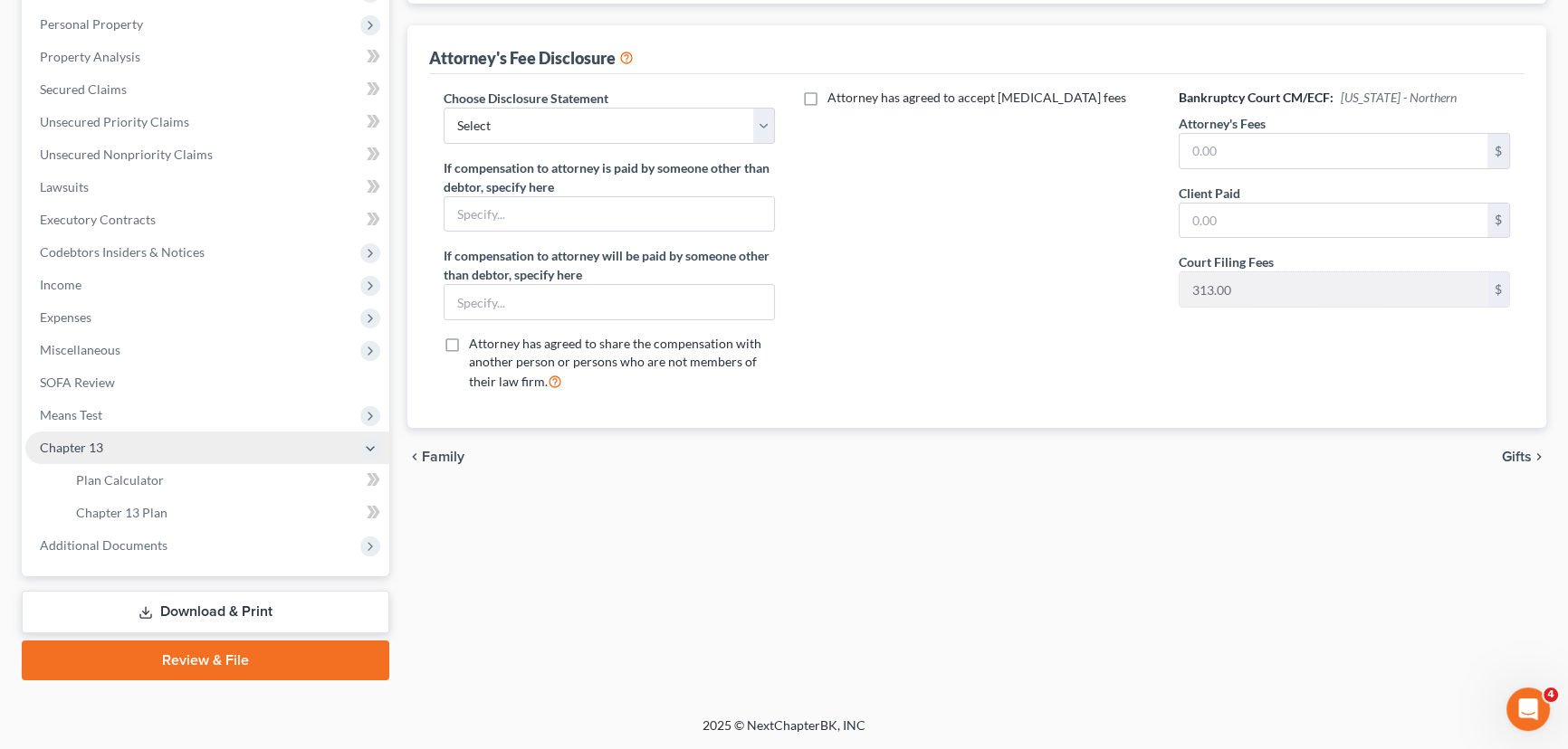
scroll to position [340, 0]
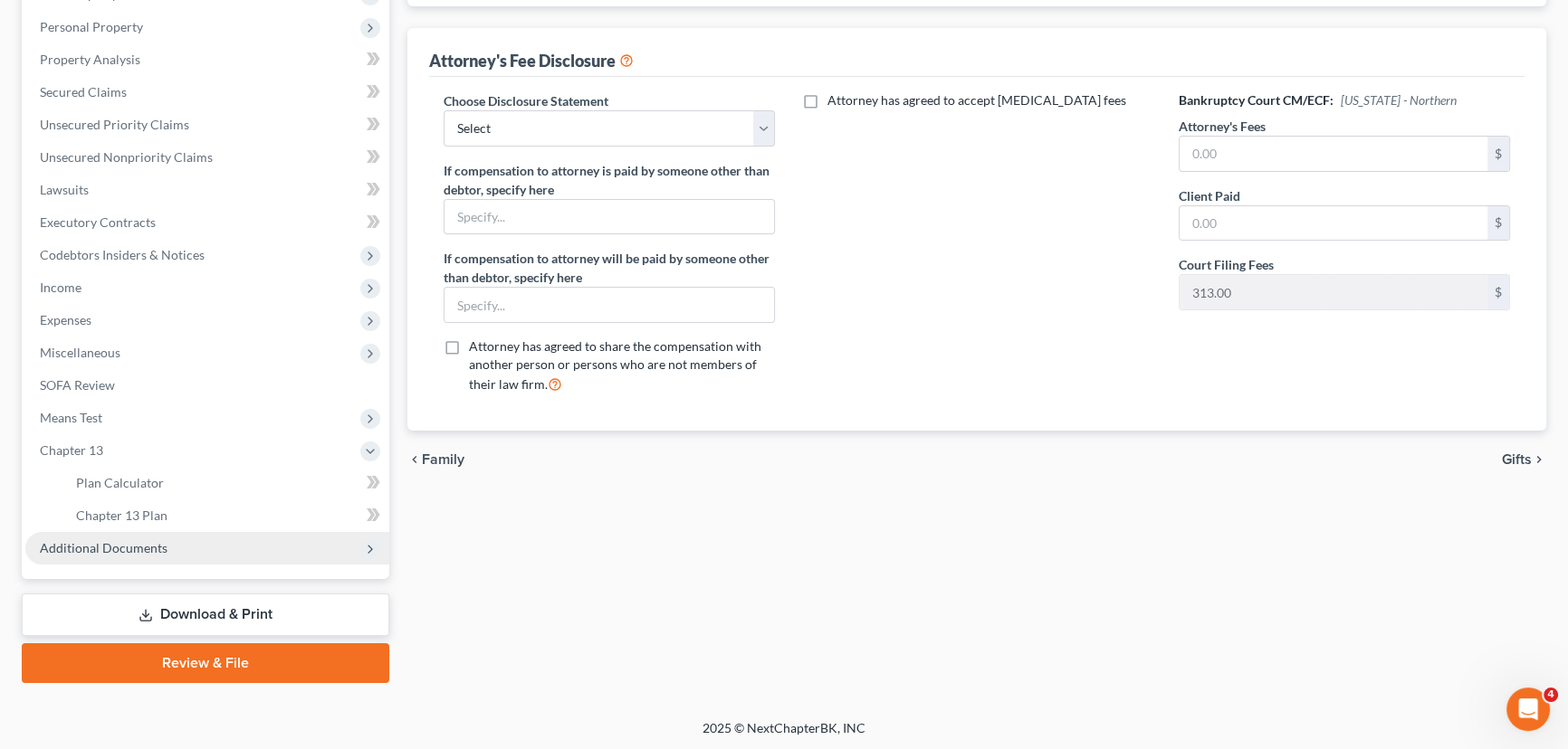
click at [114, 541] on span "Additional Documents" at bounding box center [104, 548] width 128 height 15
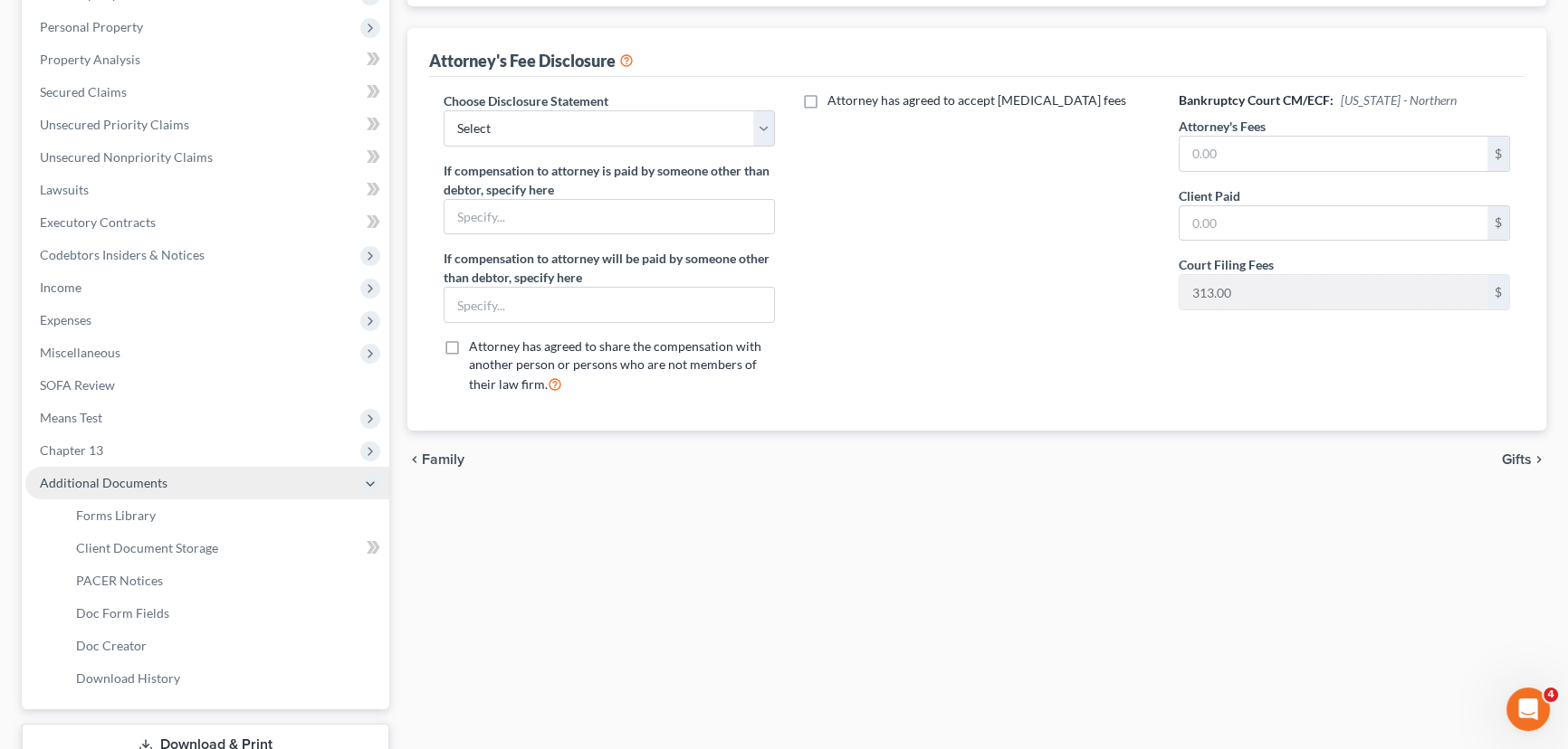
scroll to position [437, 0]
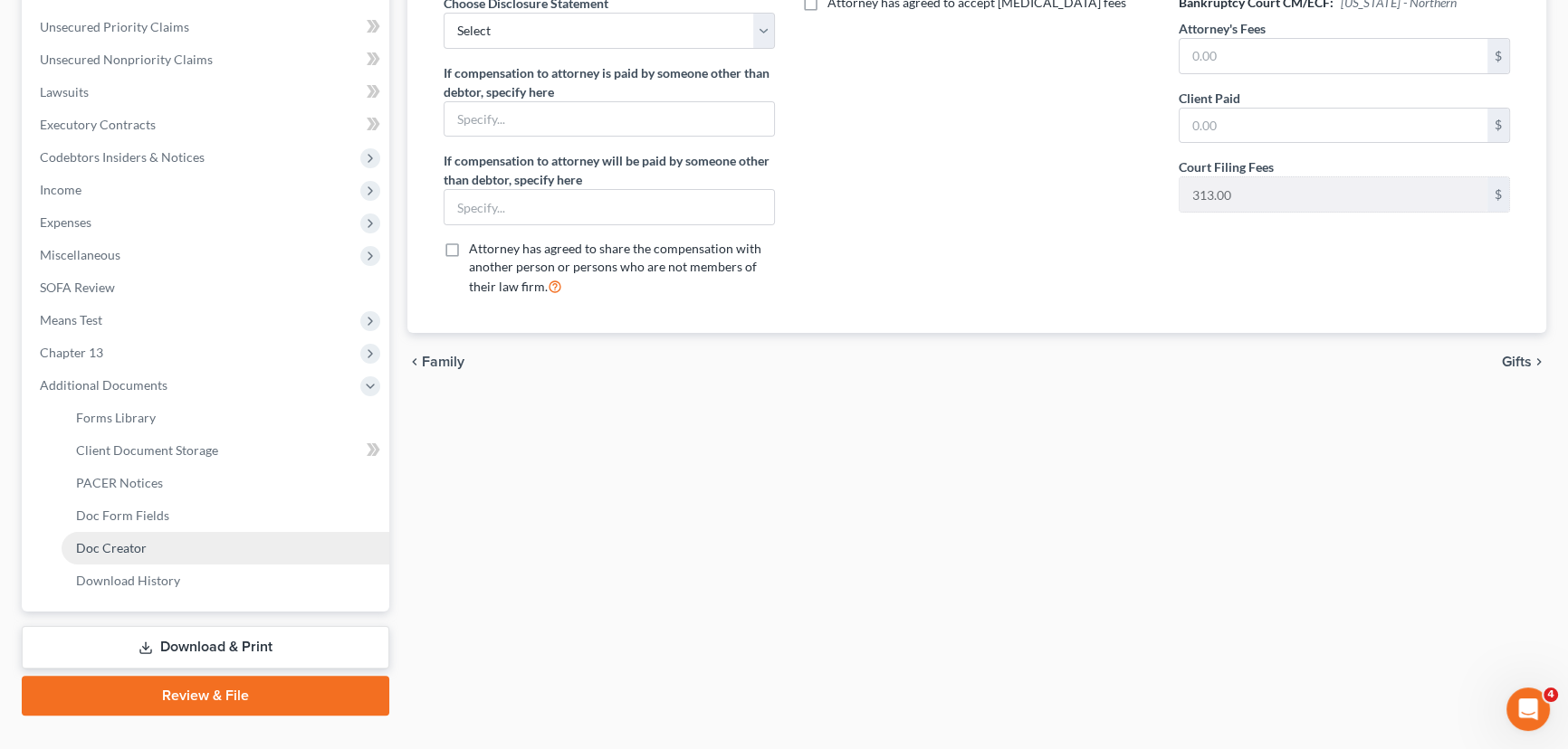
click at [127, 544] on span "Doc Creator" at bounding box center [111, 548] width 71 height 15
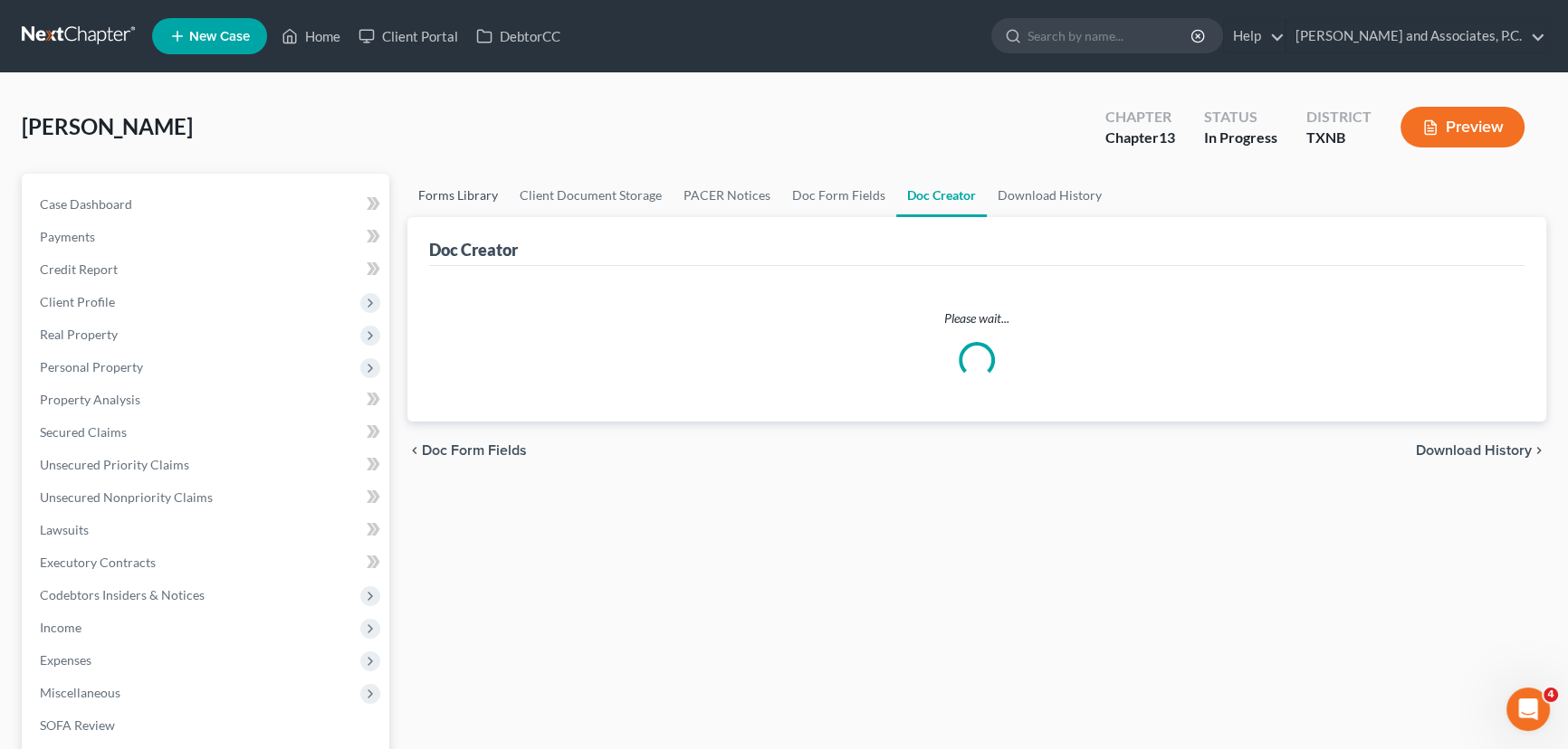
click at [440, 193] on link "Forms Library" at bounding box center [458, 195] width 102 height 44
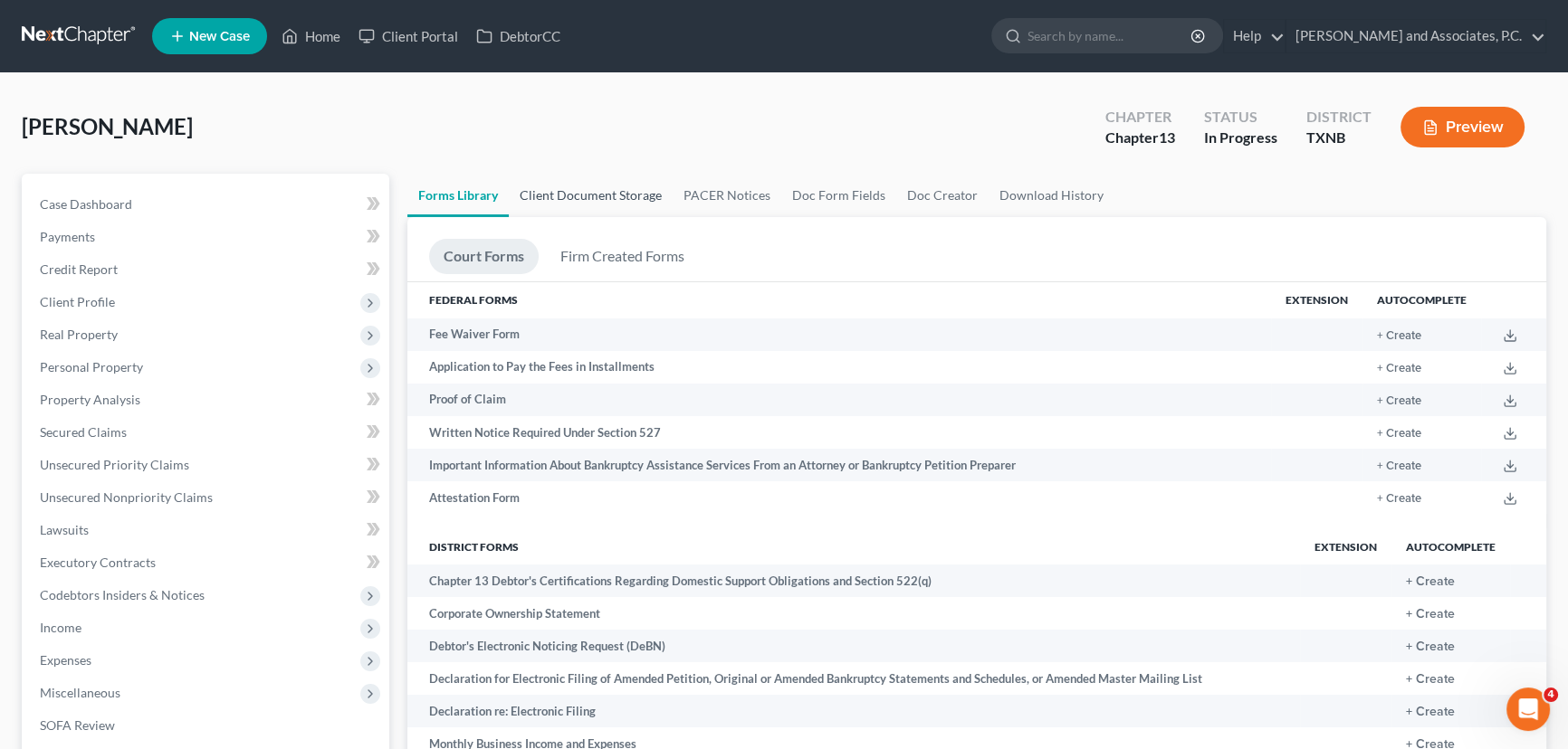
click at [568, 189] on link "Client Document Storage" at bounding box center [591, 195] width 164 height 44
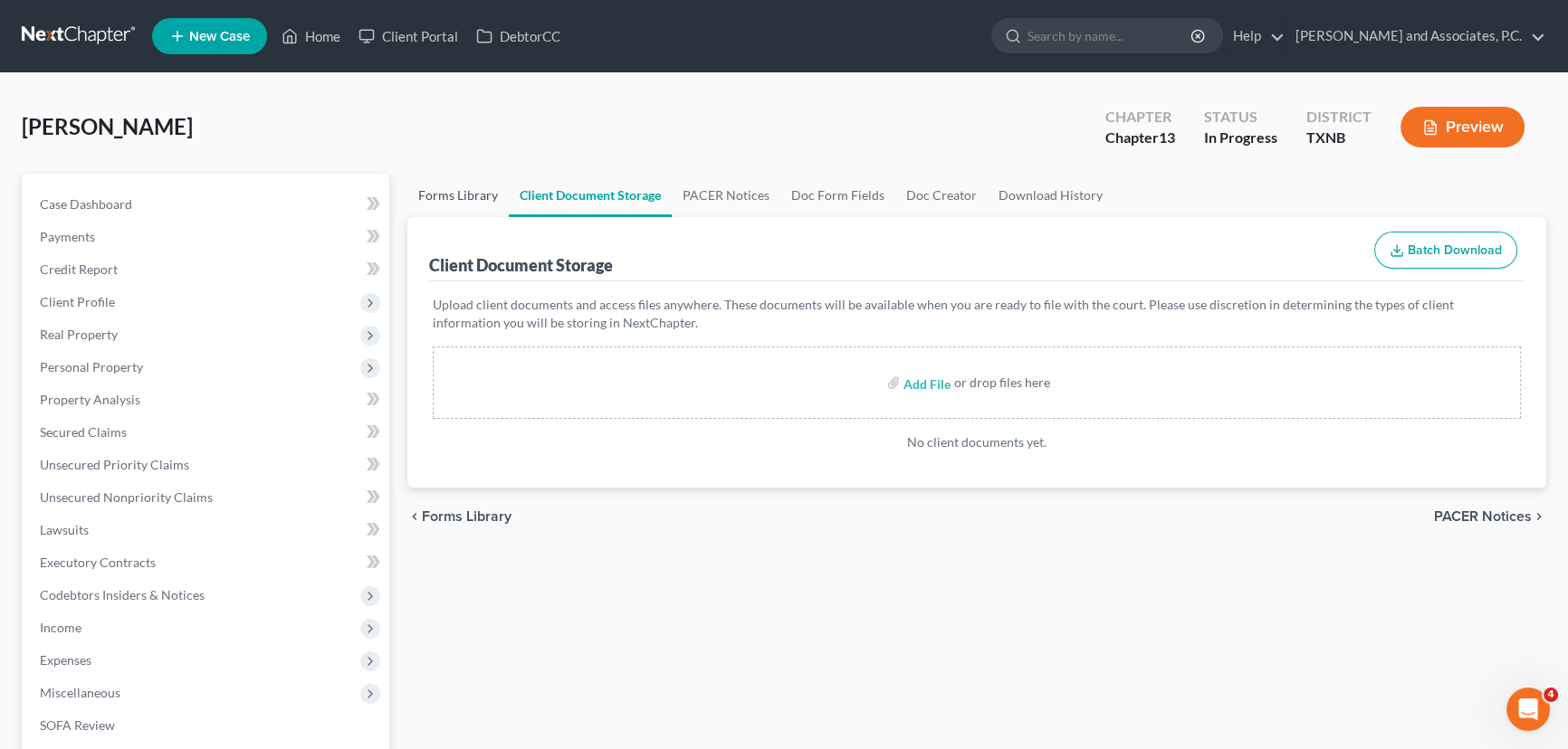
click at [461, 198] on link "Forms Library" at bounding box center [458, 195] width 102 height 44
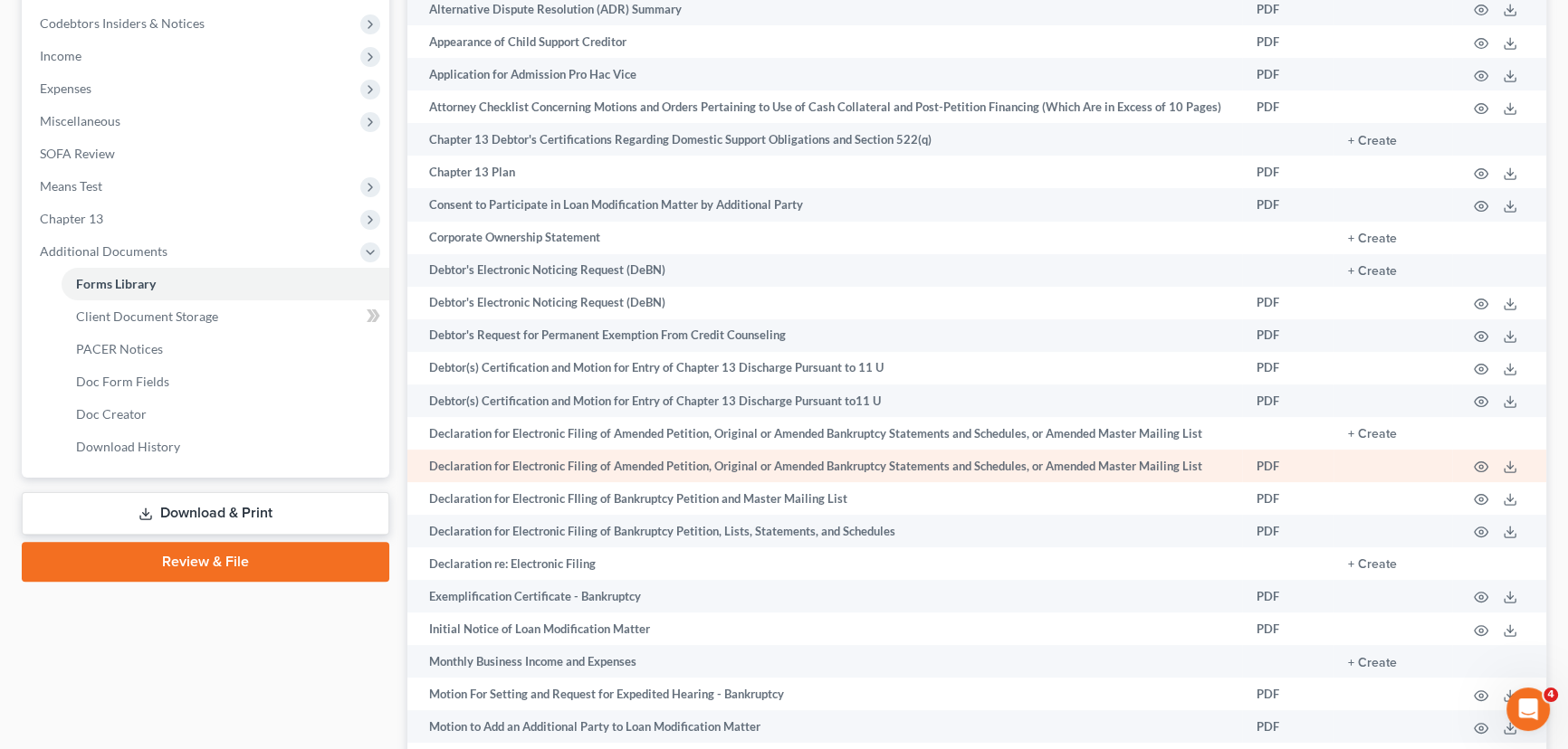
scroll to position [576, 0]
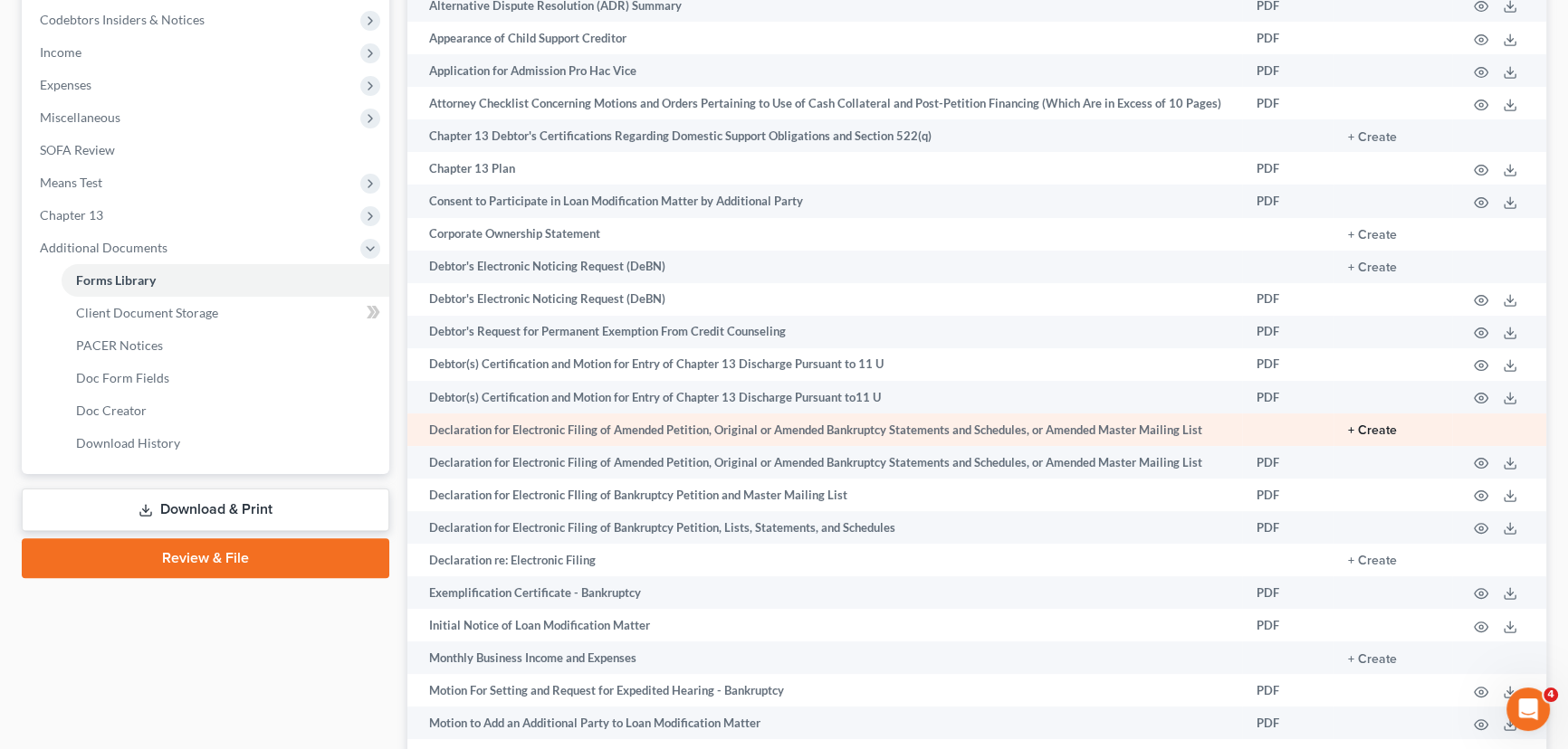
click at [1379, 426] on button "+ Create" at bounding box center [1372, 431] width 49 height 13
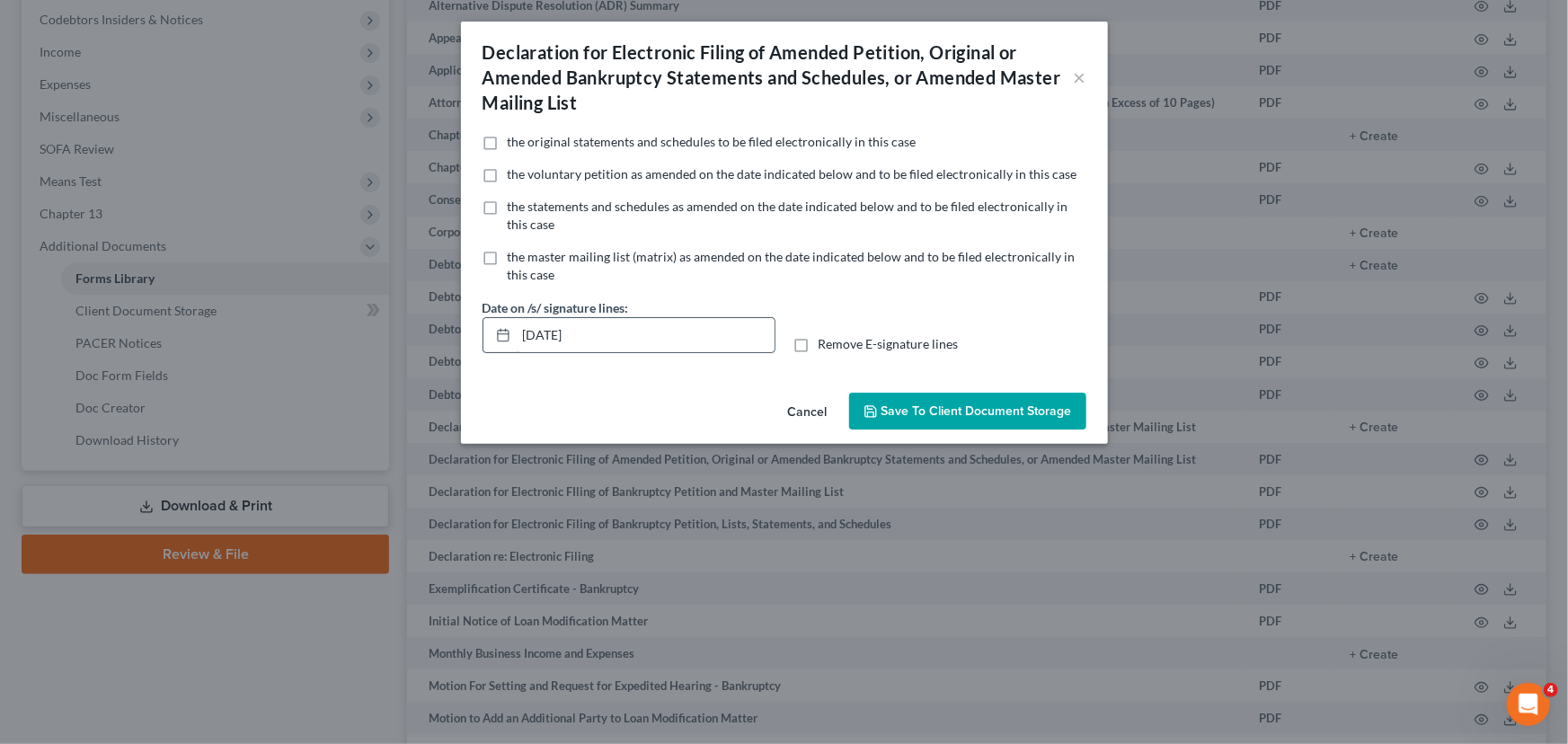
drag, startPoint x: 621, startPoint y: 342, endPoint x: 495, endPoint y: 342, distance: 126.0
click at [495, 342] on div "[DATE]" at bounding box center [629, 334] width 293 height 36
click at [819, 347] on label "Remove E-signature lines" at bounding box center [888, 344] width 140 height 18
click at [825, 347] on input "Remove E-signature lines" at bounding box center [831, 341] width 12 height 12
checkbox input "true"
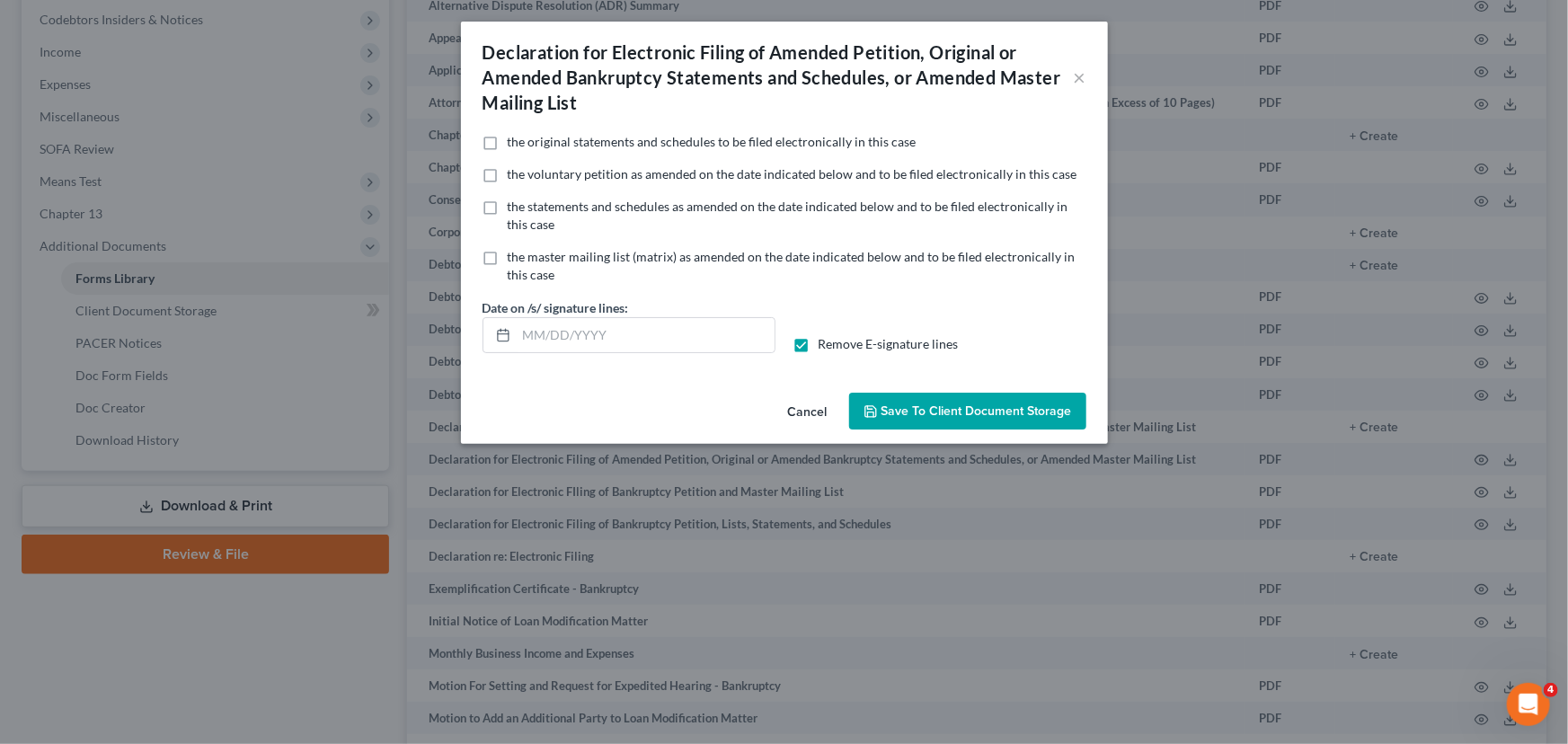
click at [954, 414] on span "Save to Client Document Storage" at bounding box center [977, 411] width 191 height 15
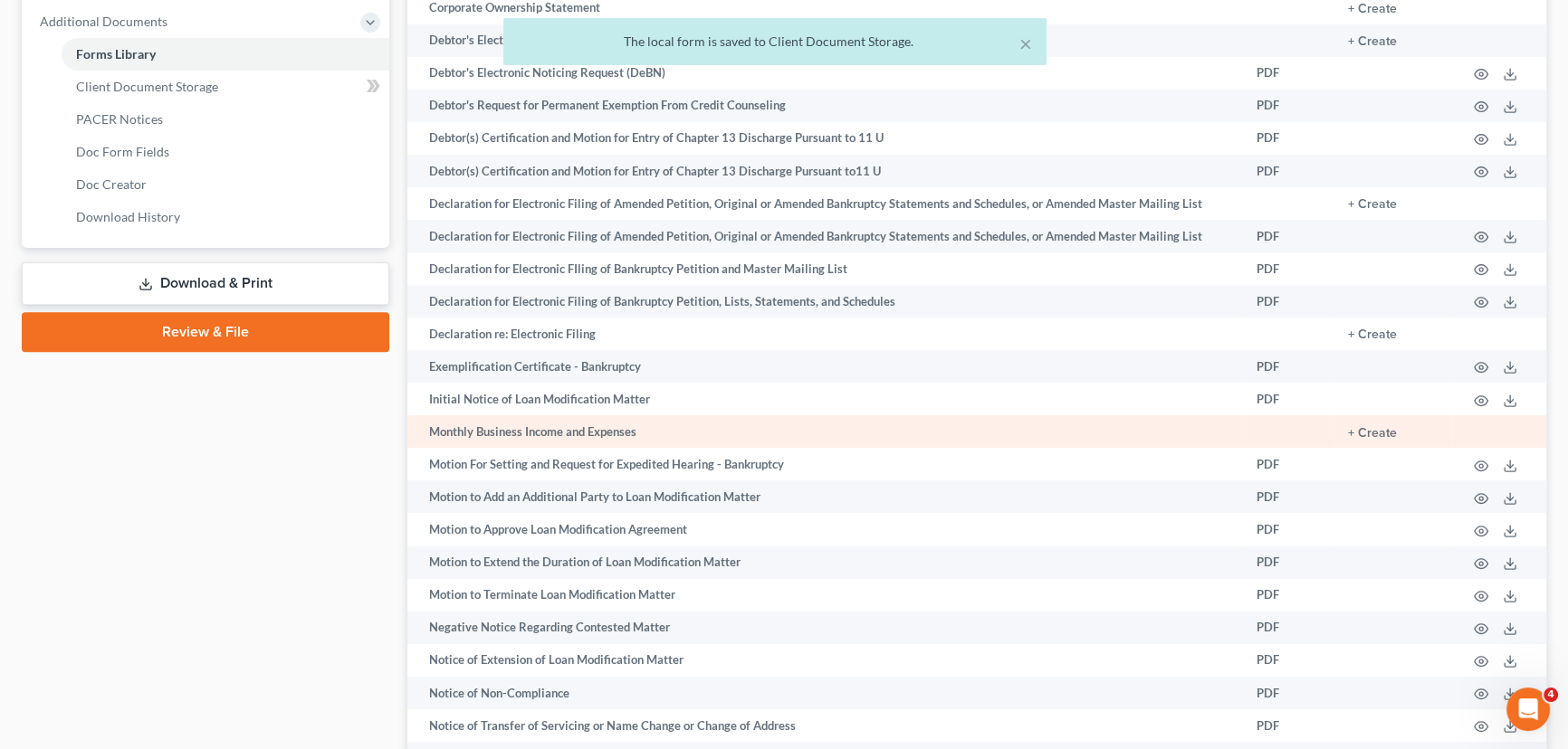
scroll to position [823, 0]
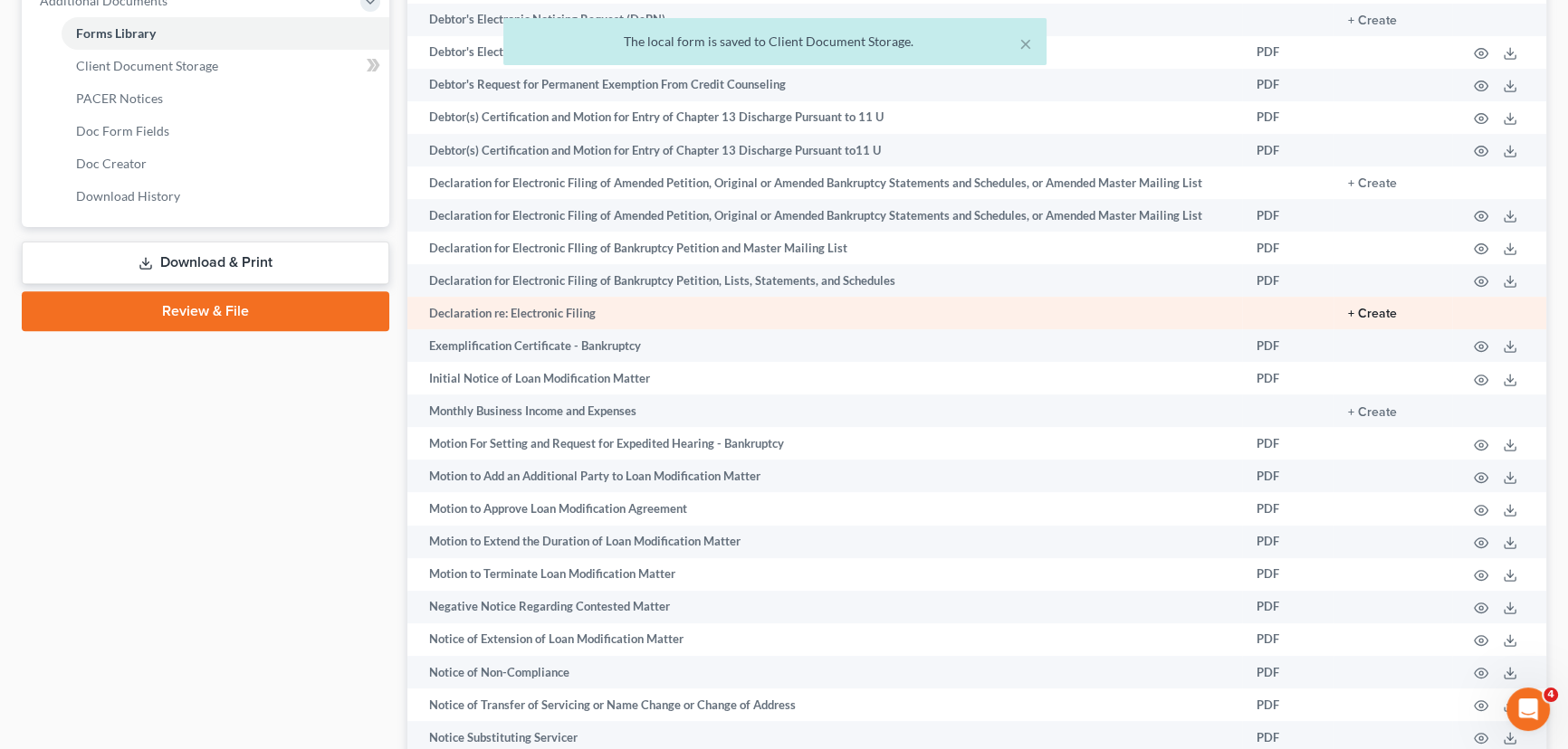
click at [1367, 308] on button "+ Create" at bounding box center [1372, 314] width 49 height 13
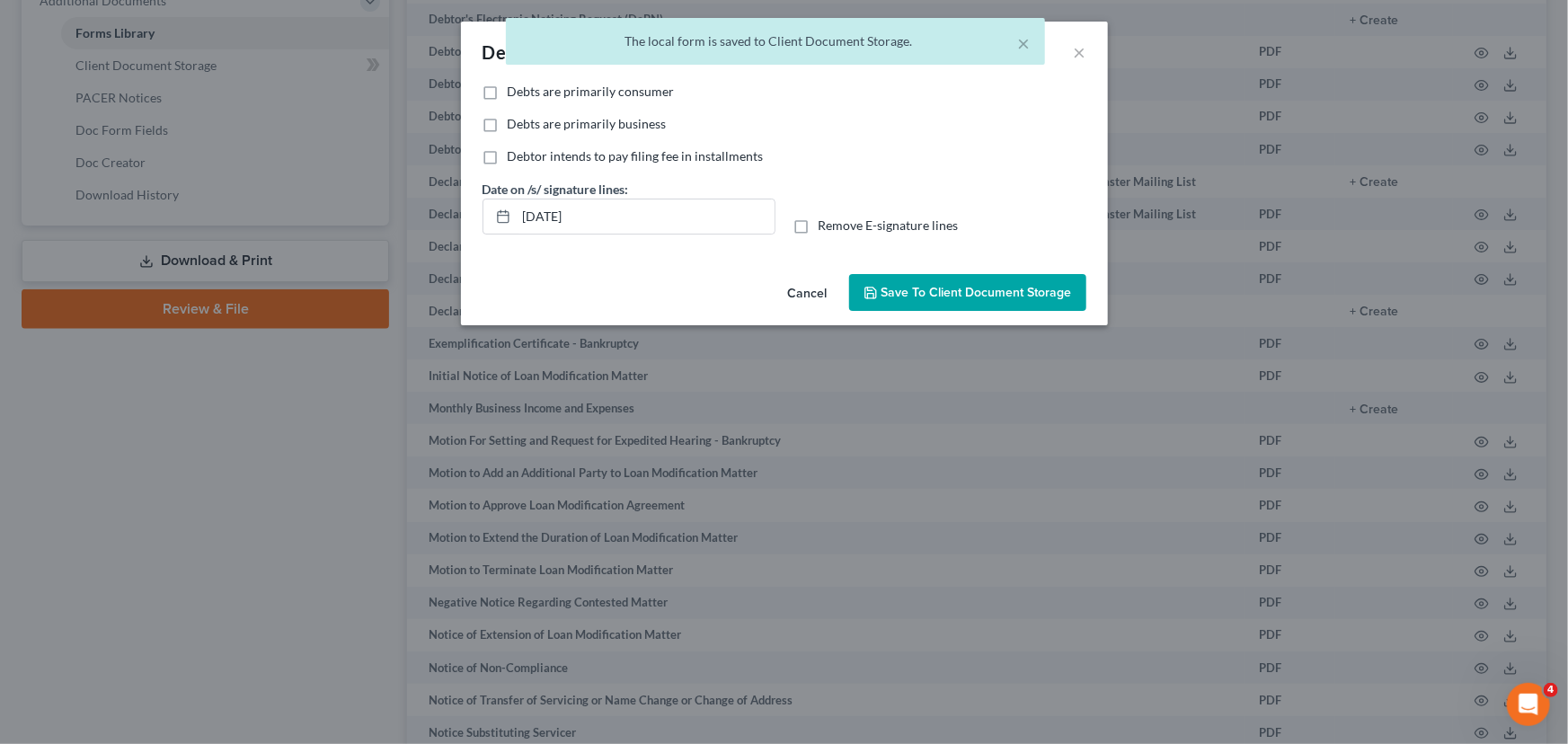
click at [508, 88] on label "Debts are primarily consumer" at bounding box center [591, 91] width 167 height 18
click at [515, 88] on input "Debts are primarily consumer" at bounding box center [521, 88] width 12 height 12
checkbox input "true"
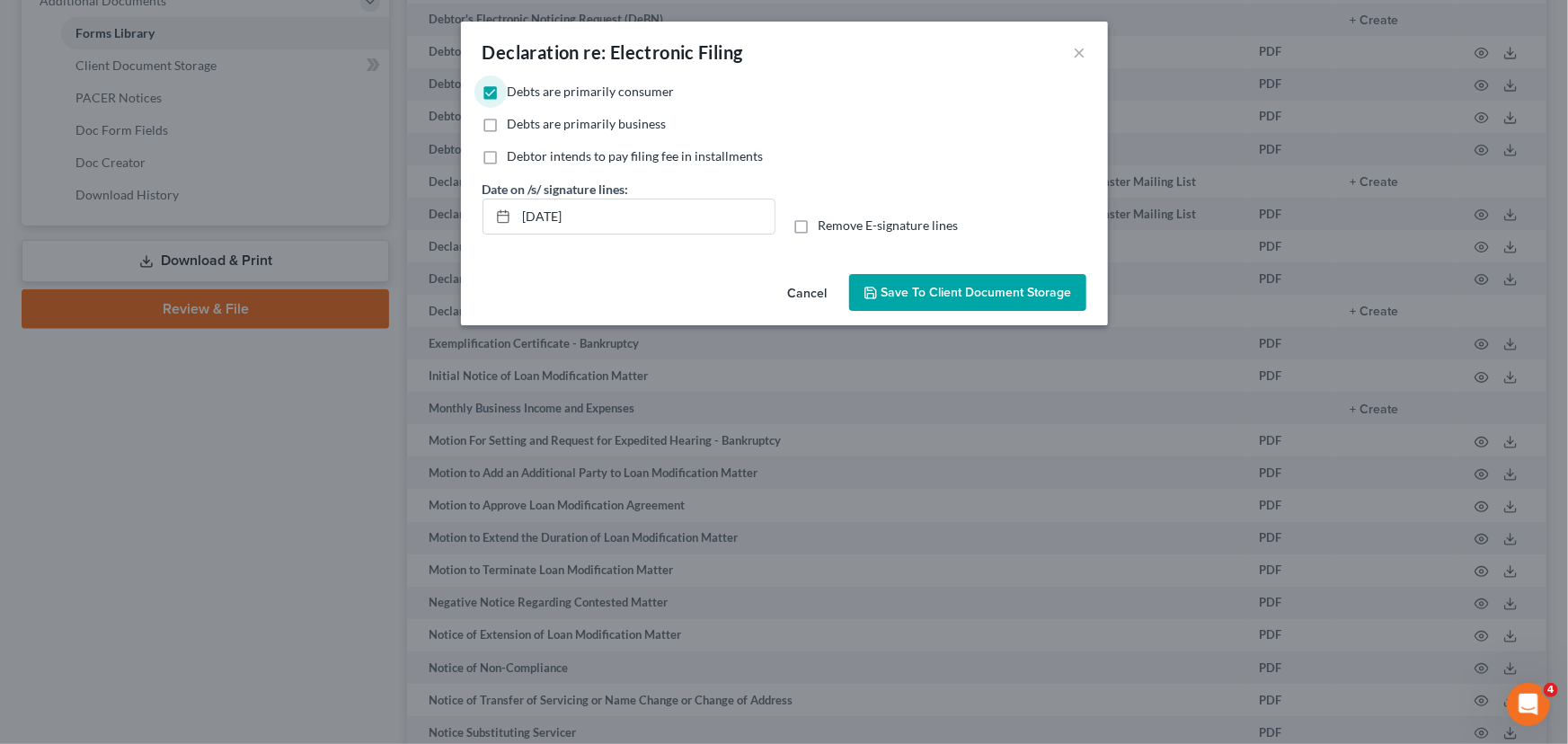
click at [819, 227] on label "Remove E-signature lines" at bounding box center [888, 225] width 140 height 18
click at [825, 227] on input "Remove E-signature lines" at bounding box center [831, 222] width 12 height 12
checkbox input "true"
click at [947, 288] on span "Save to Client Document Storage" at bounding box center [977, 293] width 191 height 15
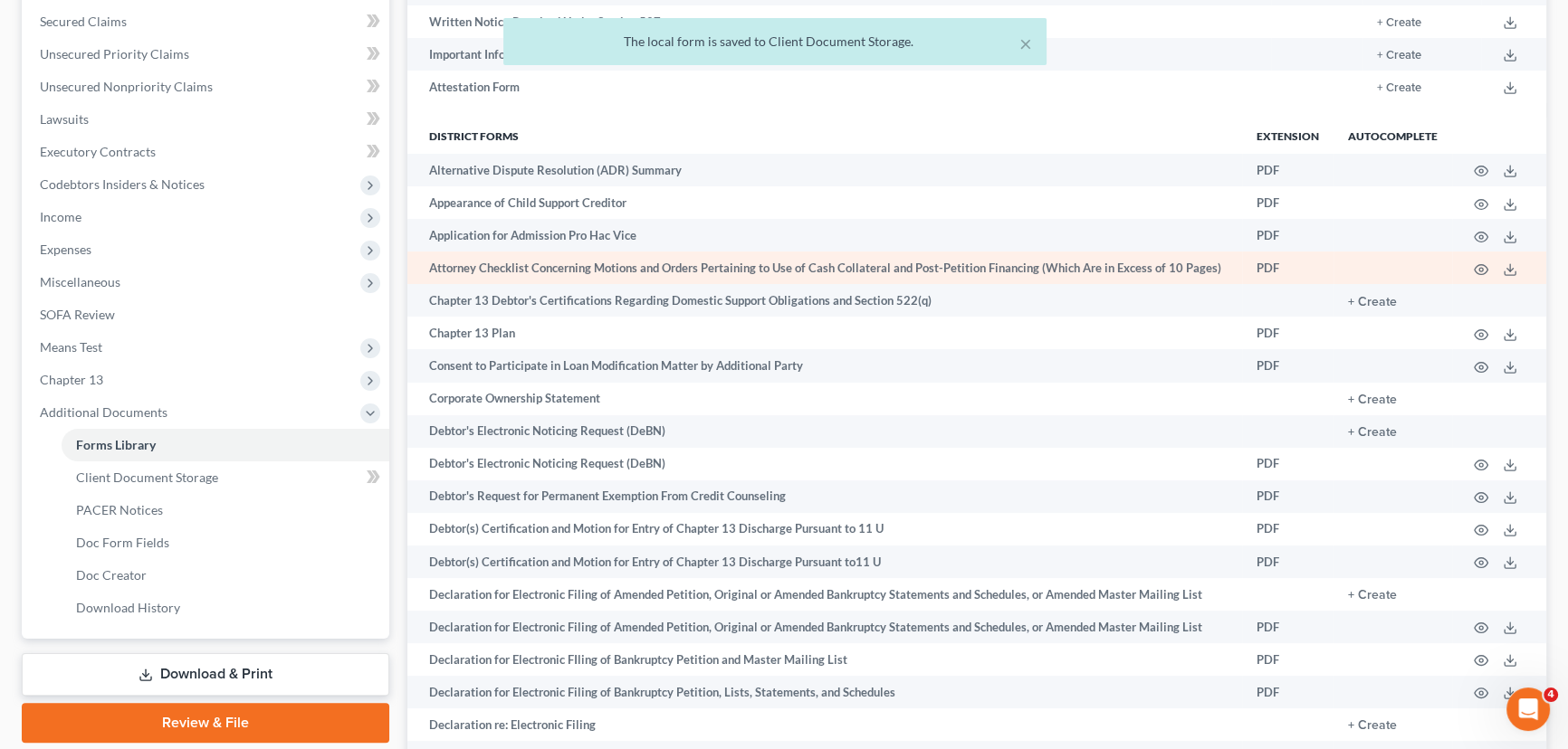
scroll to position [0, 0]
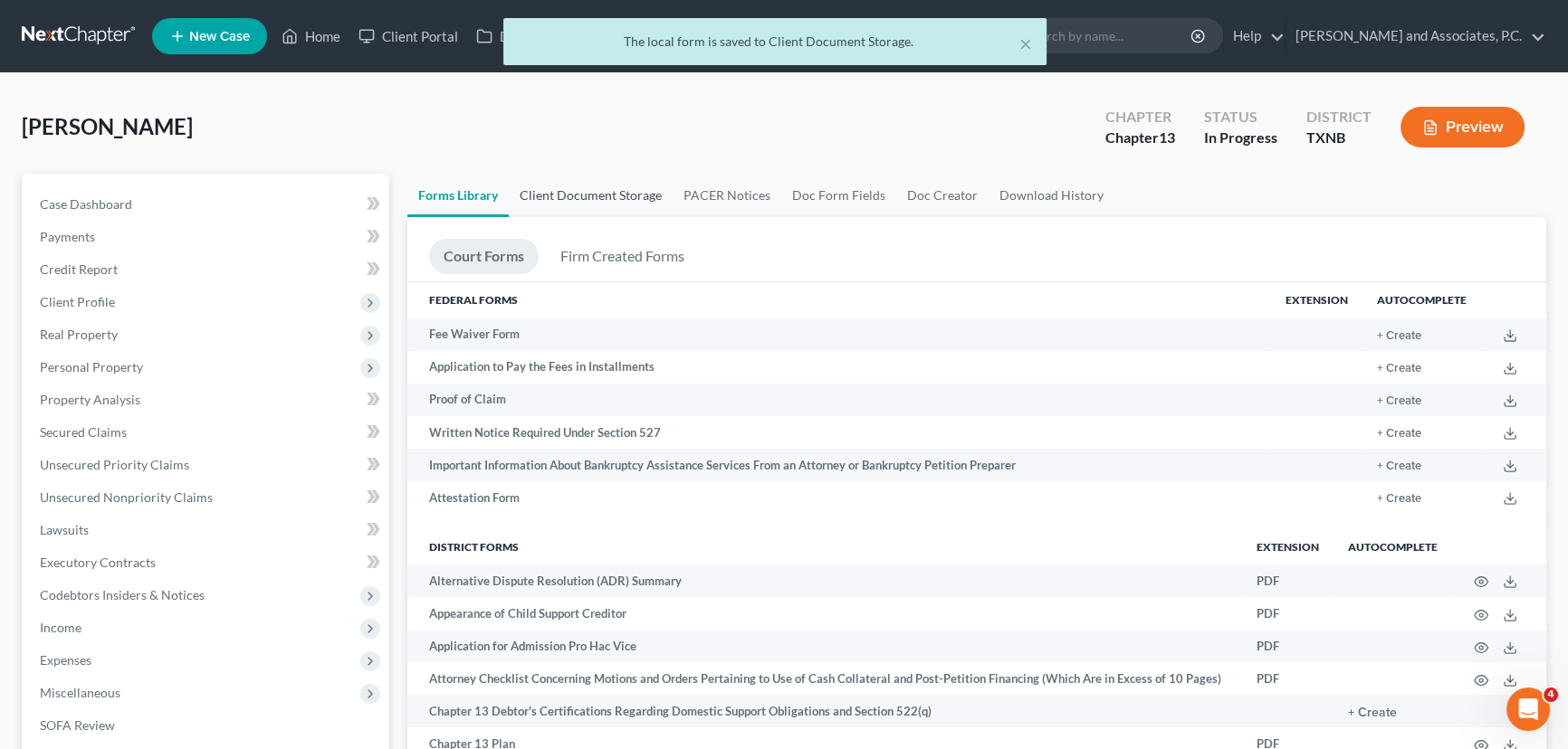
click at [588, 201] on link "Client Document Storage" at bounding box center [591, 195] width 164 height 44
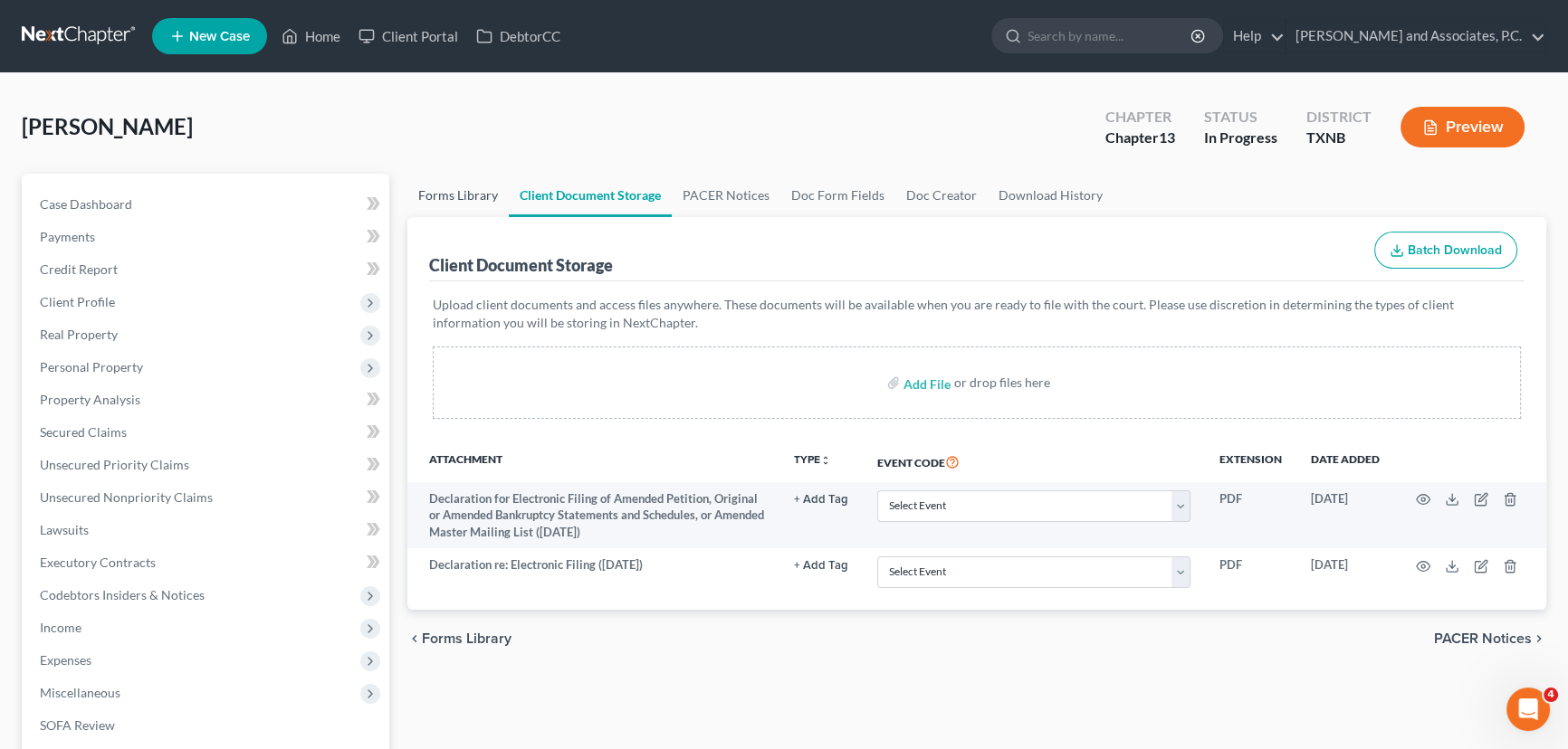
click at [451, 191] on link "Forms Library" at bounding box center [458, 195] width 102 height 44
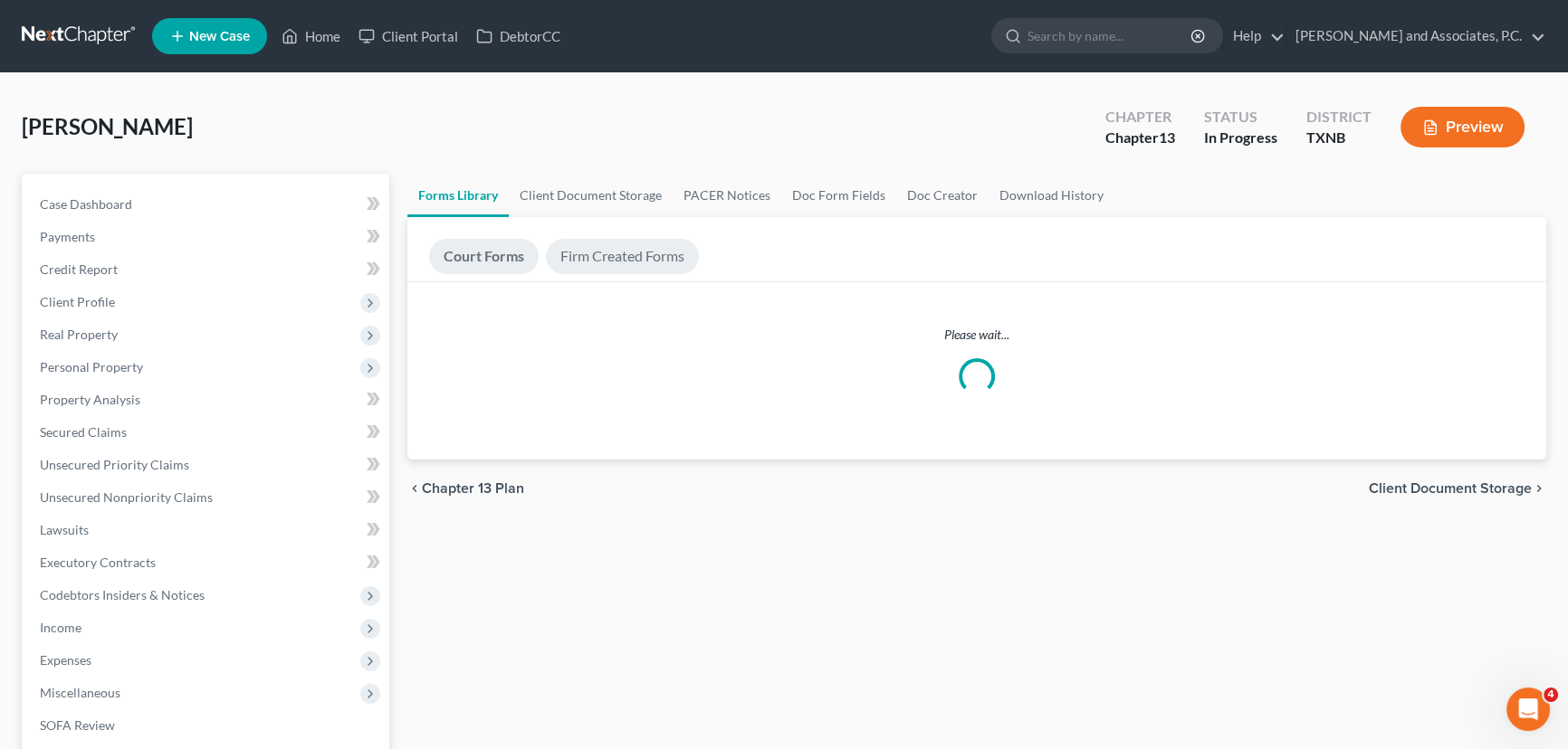
click at [623, 266] on link "Firm Created Forms" at bounding box center [623, 257] width 153 height 35
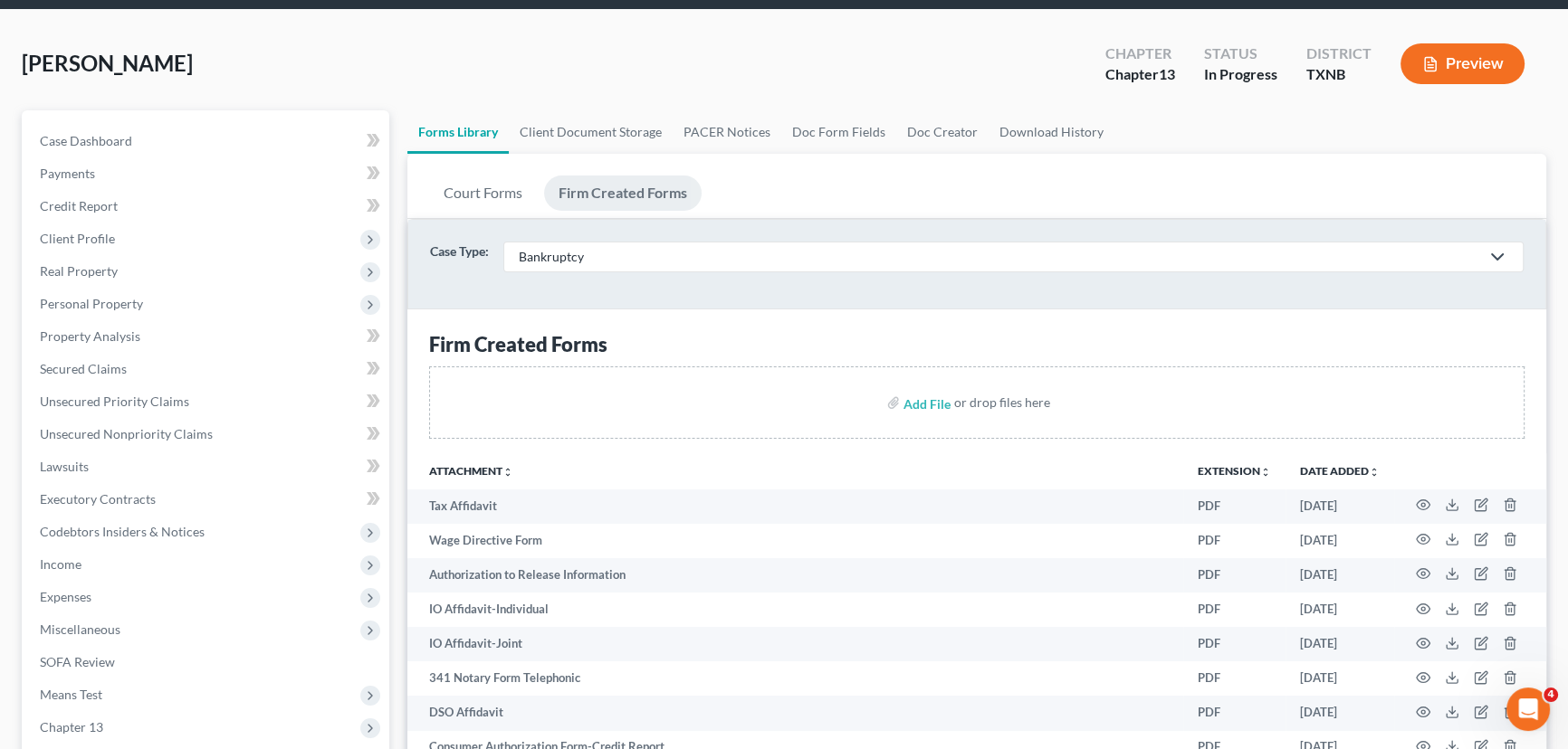
scroll to position [328, 0]
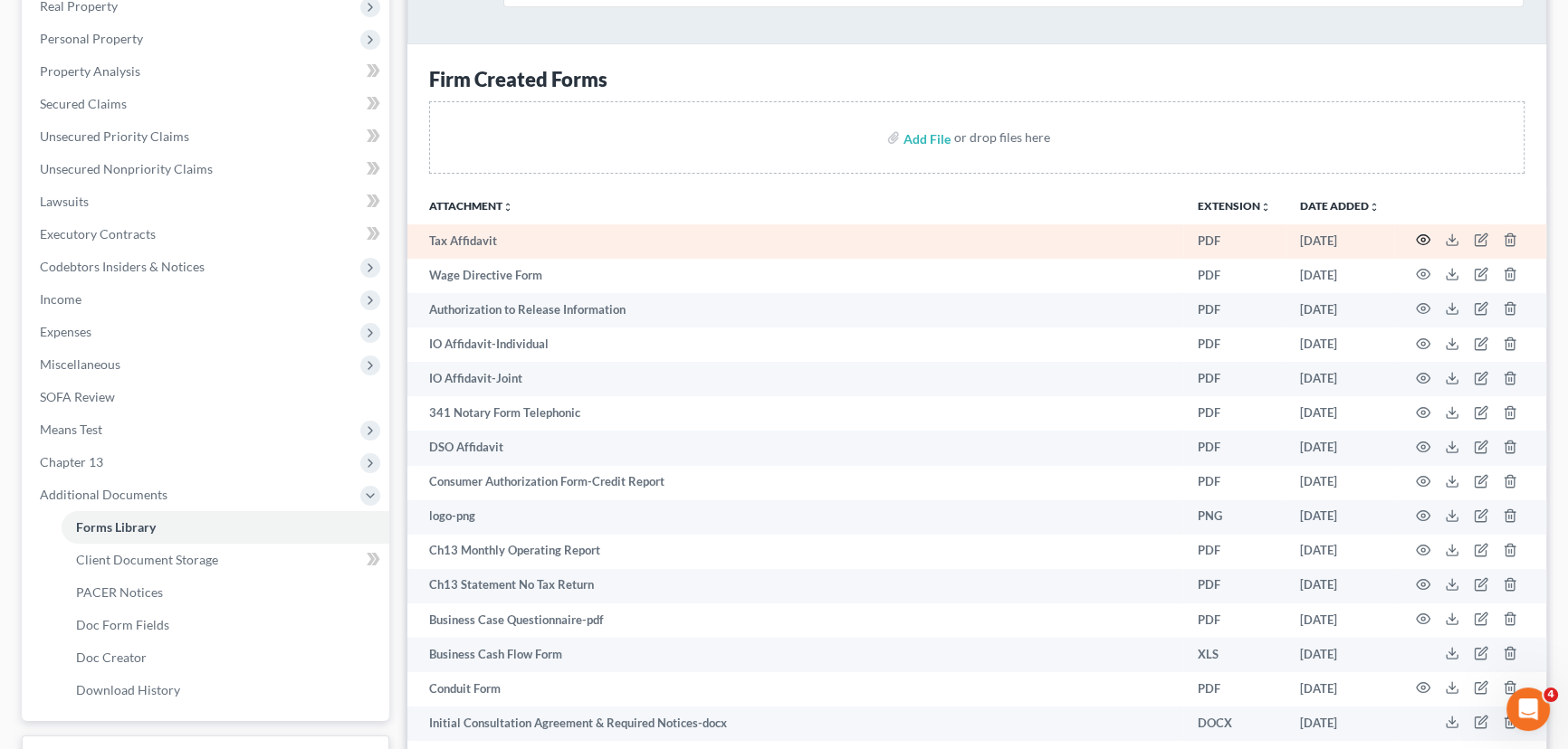
click at [1421, 238] on circle "button" at bounding box center [1423, 240] width 4 height 4
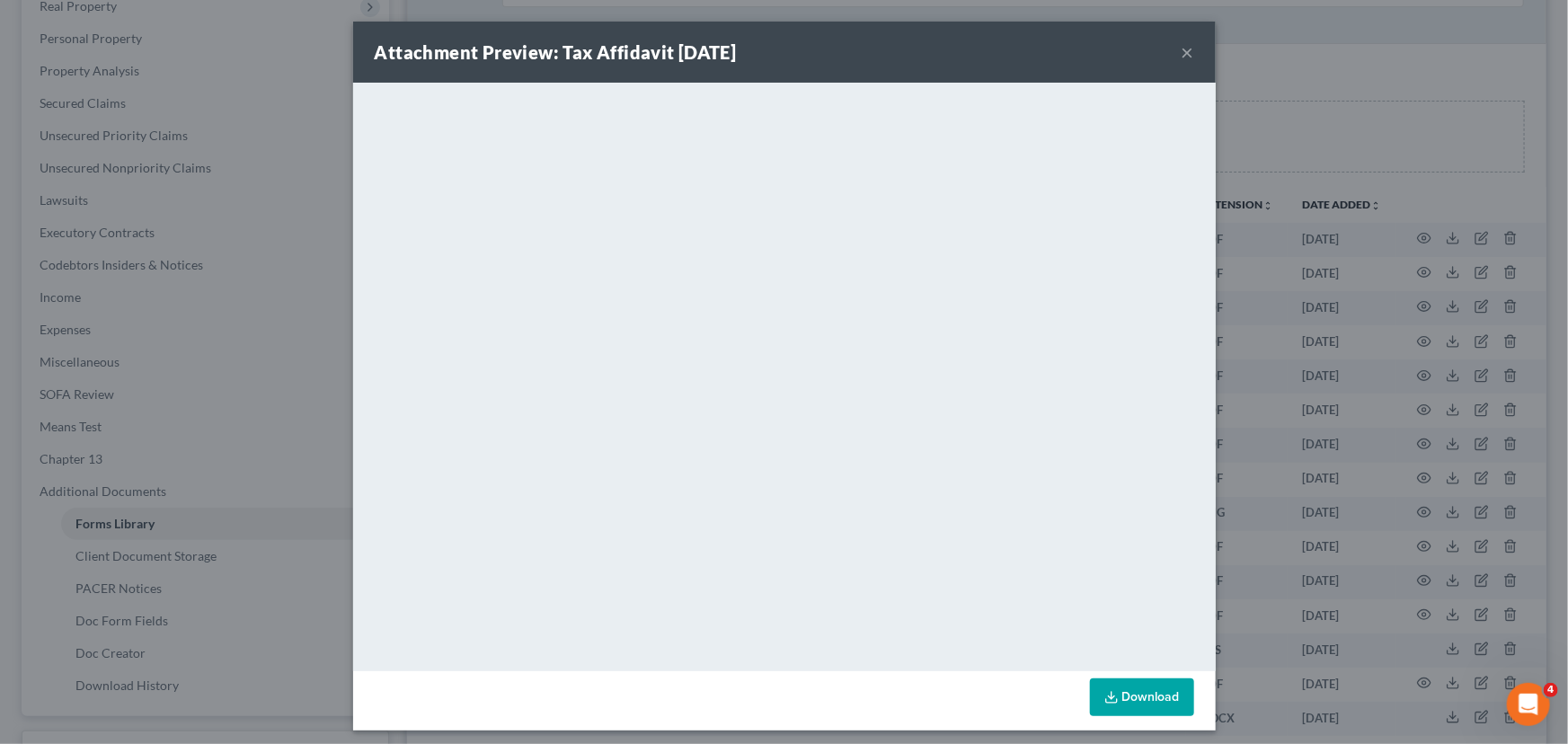
click at [1182, 48] on button "×" at bounding box center [1188, 52] width 13 height 21
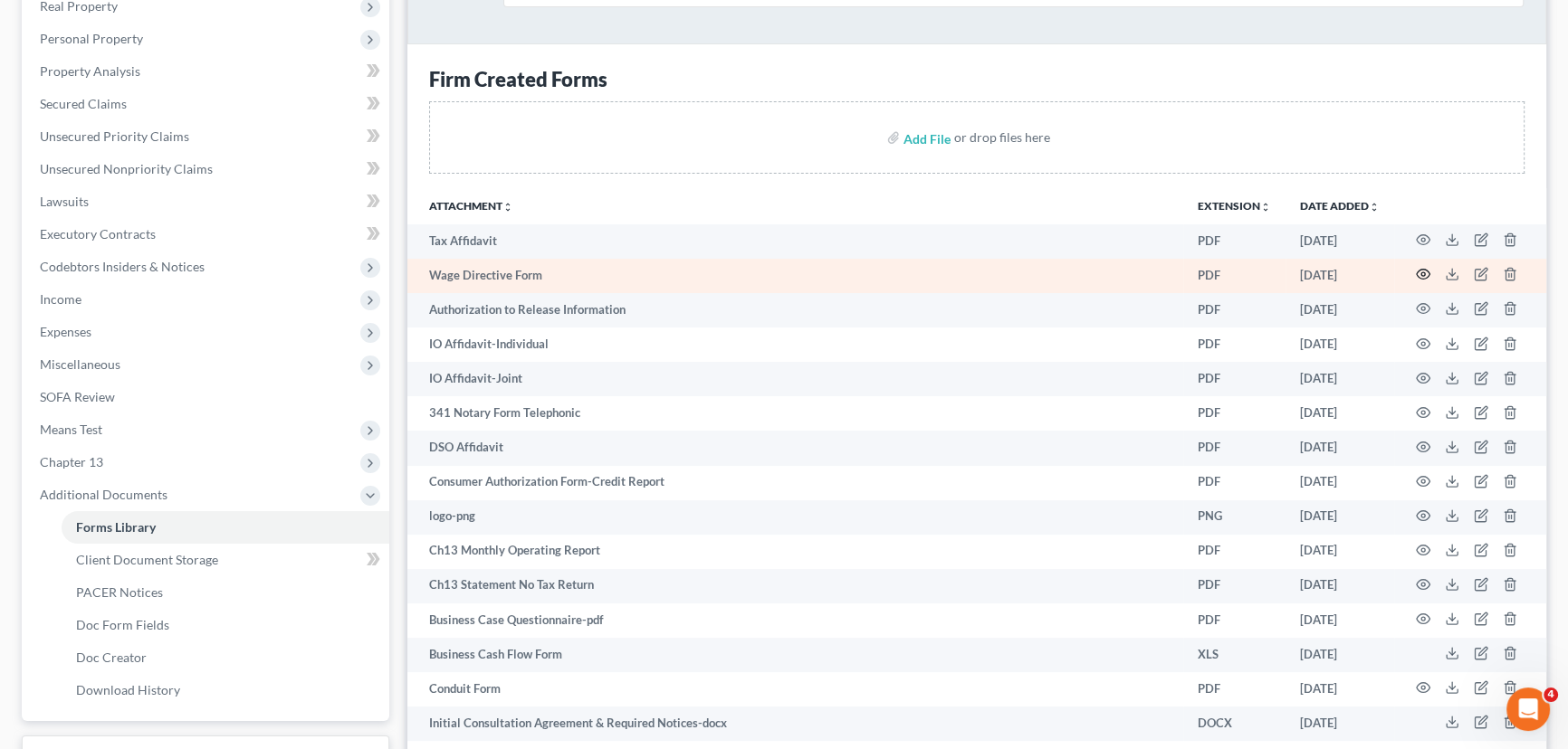
click at [1424, 270] on icon "button" at bounding box center [1423, 274] width 14 height 10
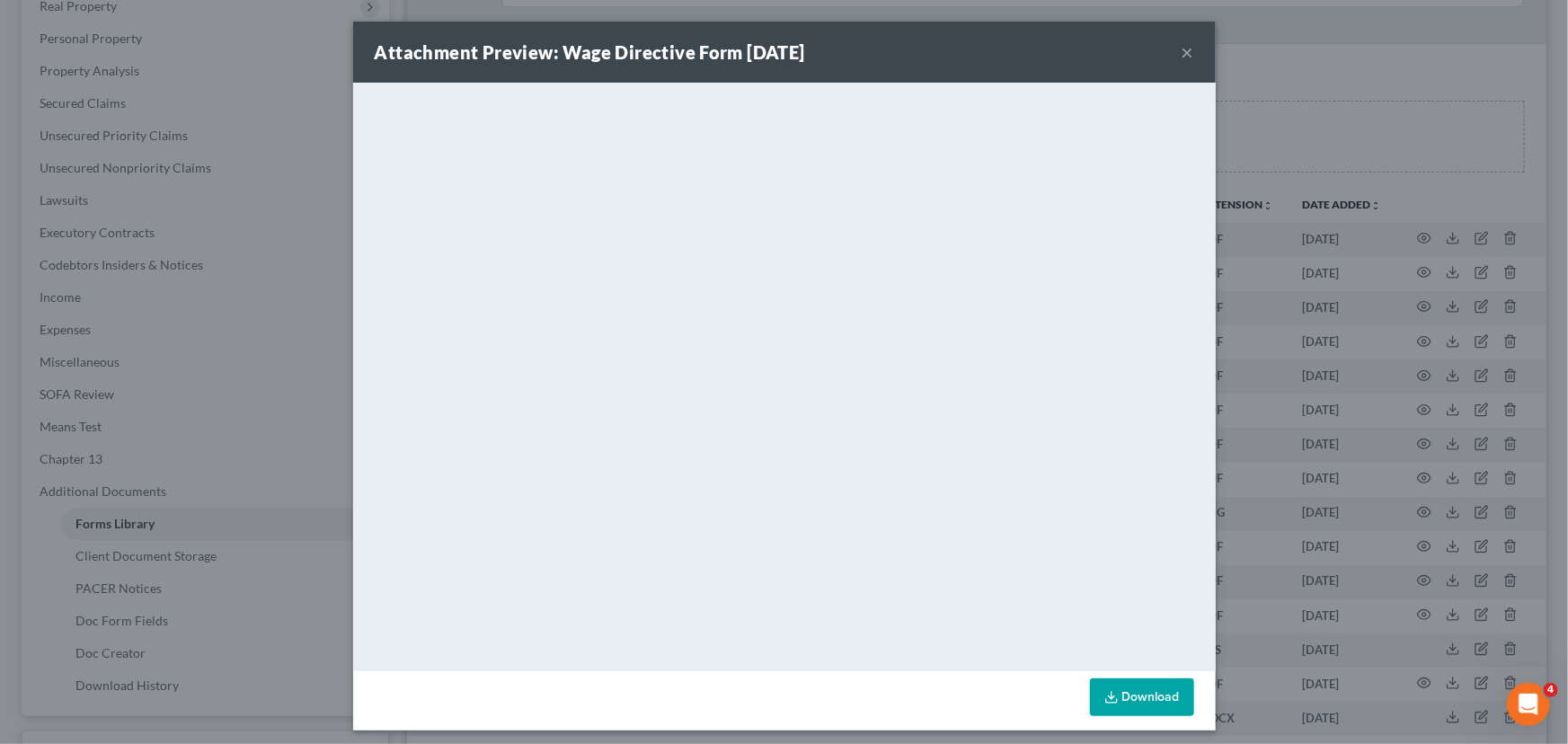
click at [1182, 53] on button "×" at bounding box center [1188, 52] width 13 height 21
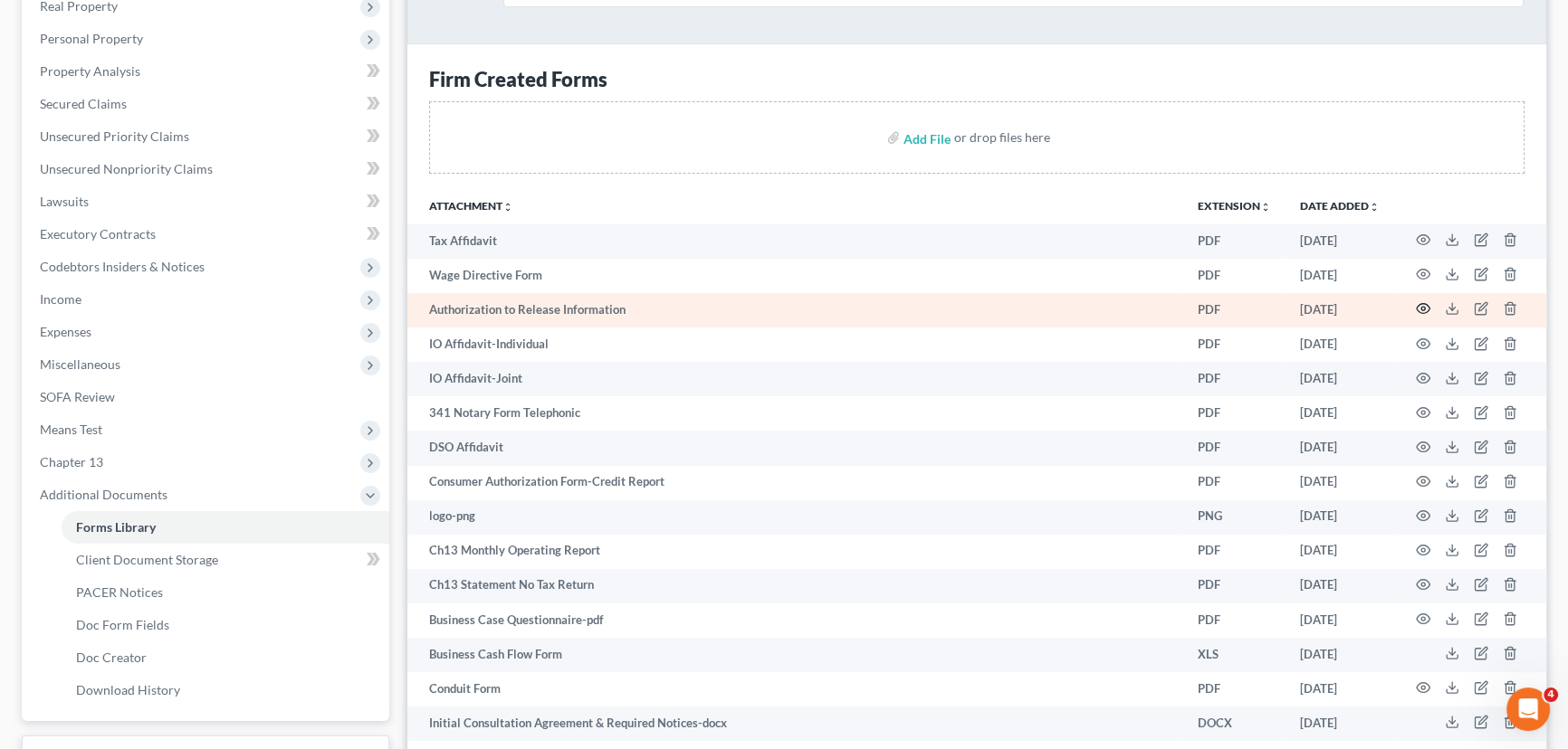
click at [1424, 310] on icon "button" at bounding box center [1423, 309] width 14 height 10
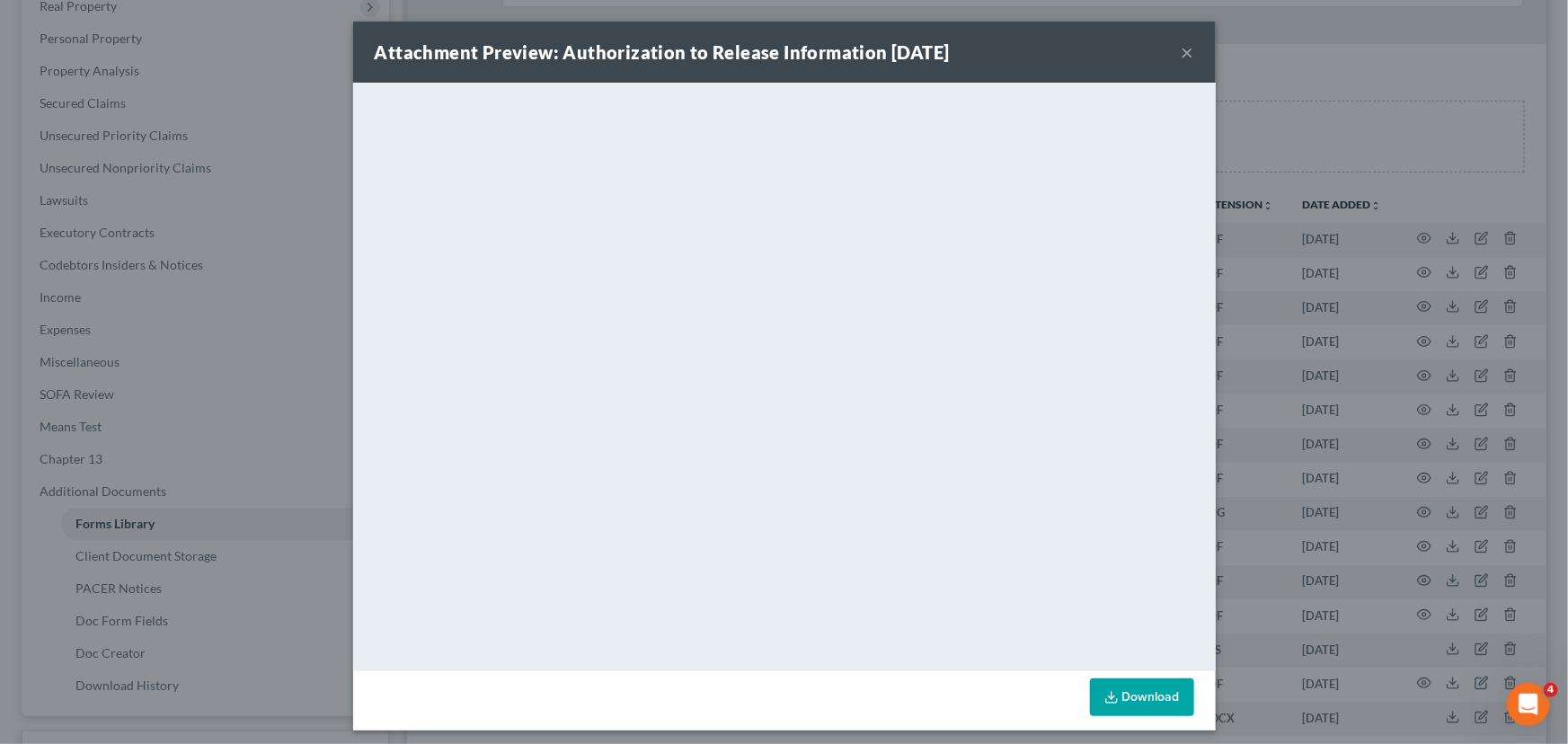
click at [1182, 51] on button "×" at bounding box center [1188, 52] width 13 height 21
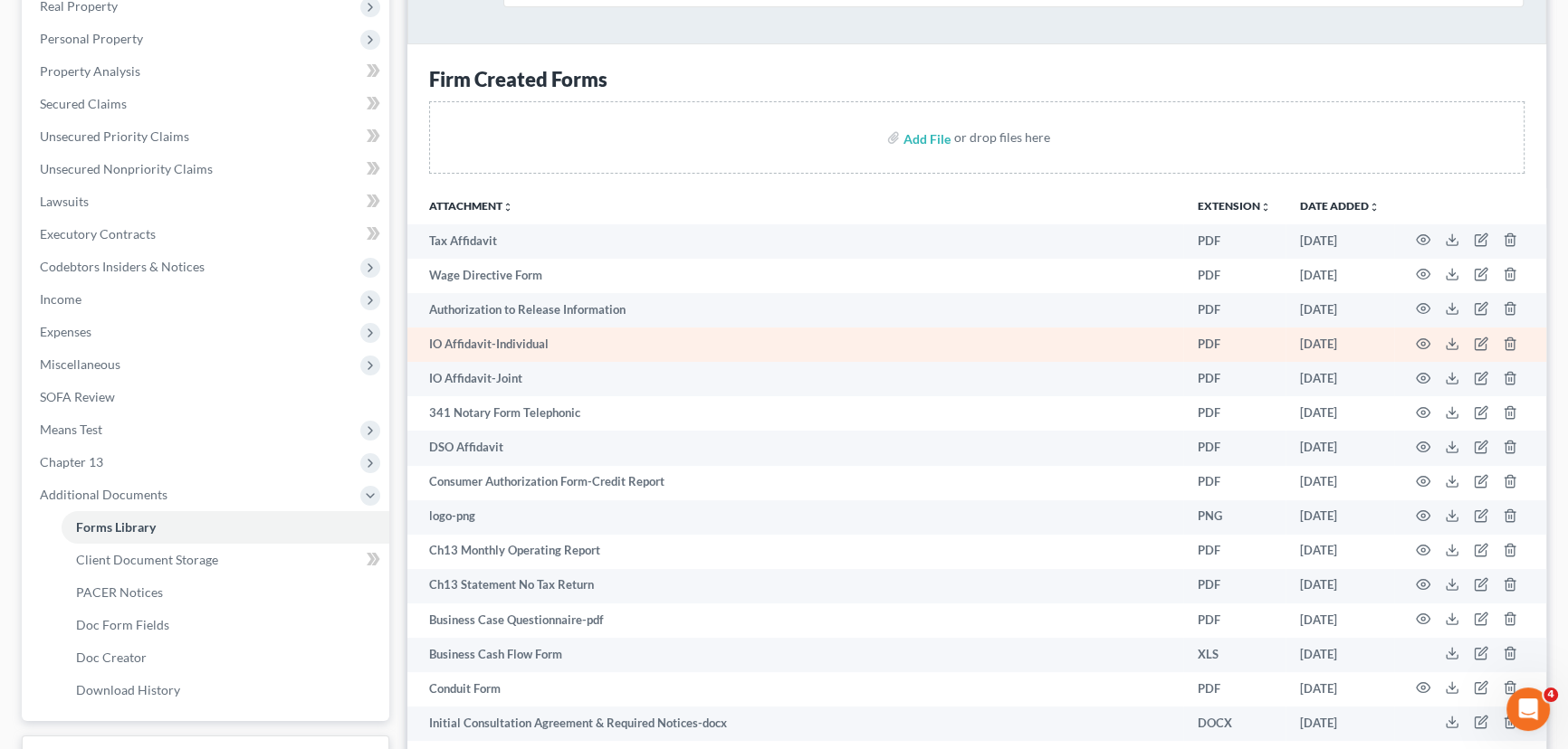
scroll to position [410, 0]
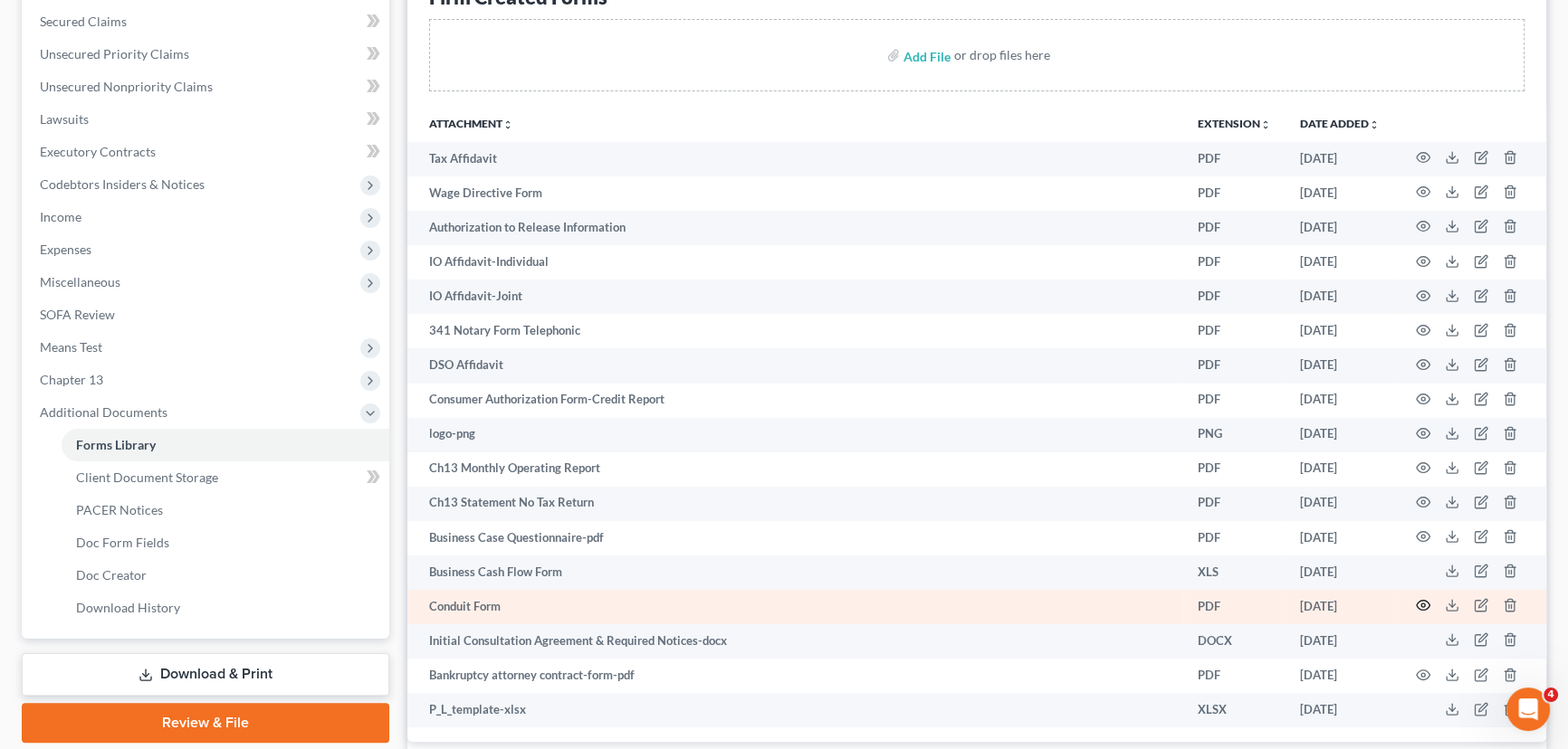
click at [1428, 598] on icon "button" at bounding box center [1423, 605] width 15 height 15
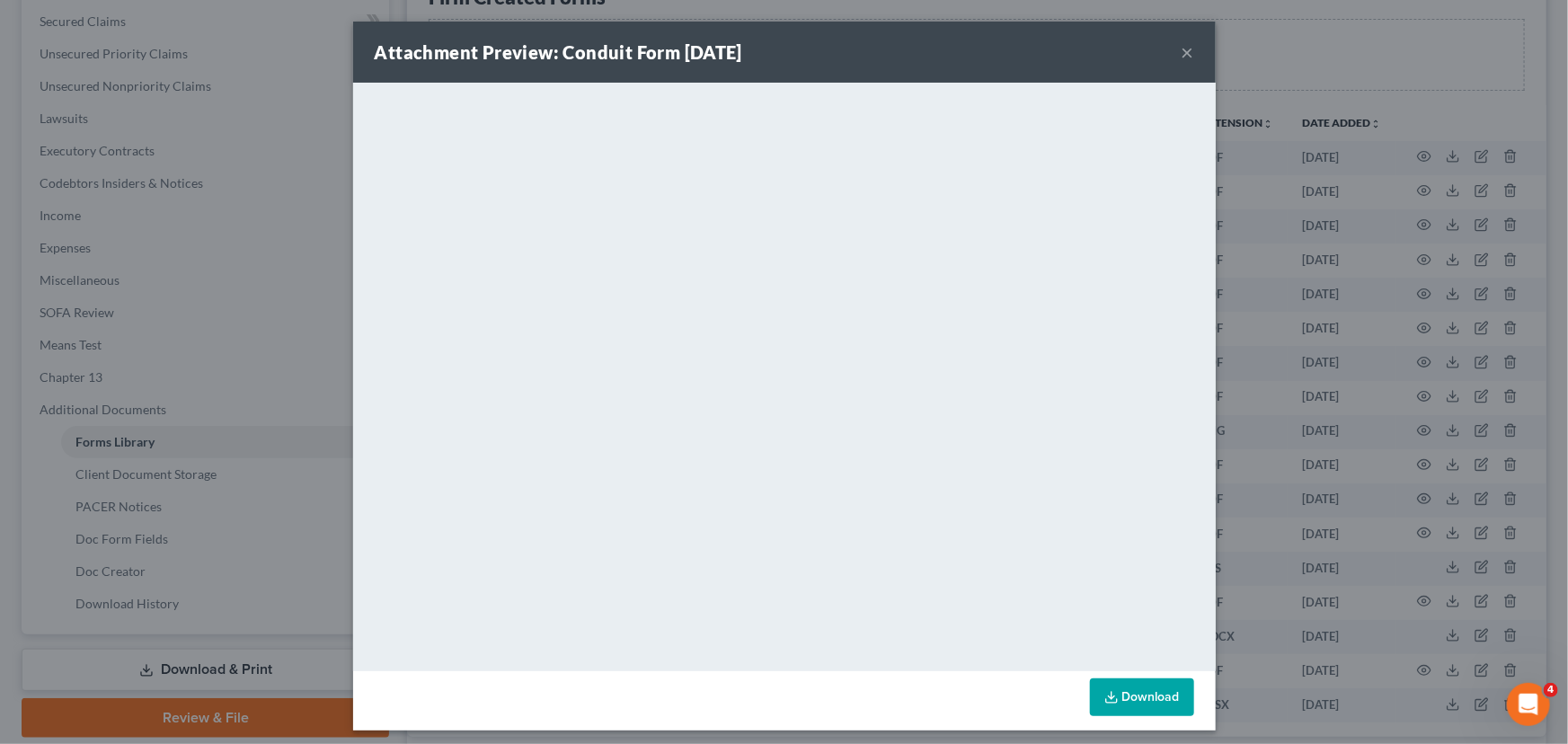
click at [1182, 53] on button "×" at bounding box center [1188, 52] width 13 height 21
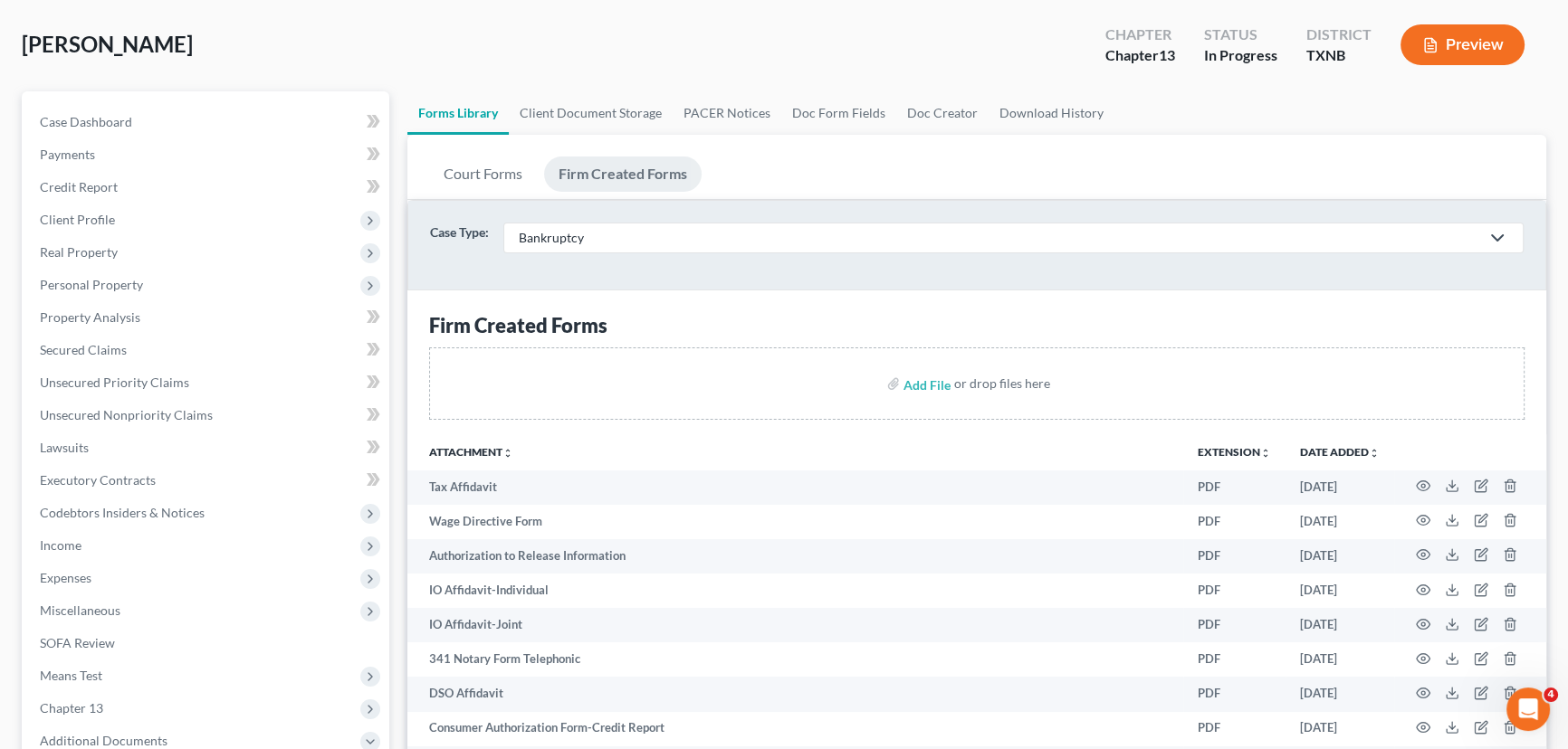
scroll to position [81, 0]
click at [587, 118] on link "Client Document Storage" at bounding box center [591, 114] width 164 height 44
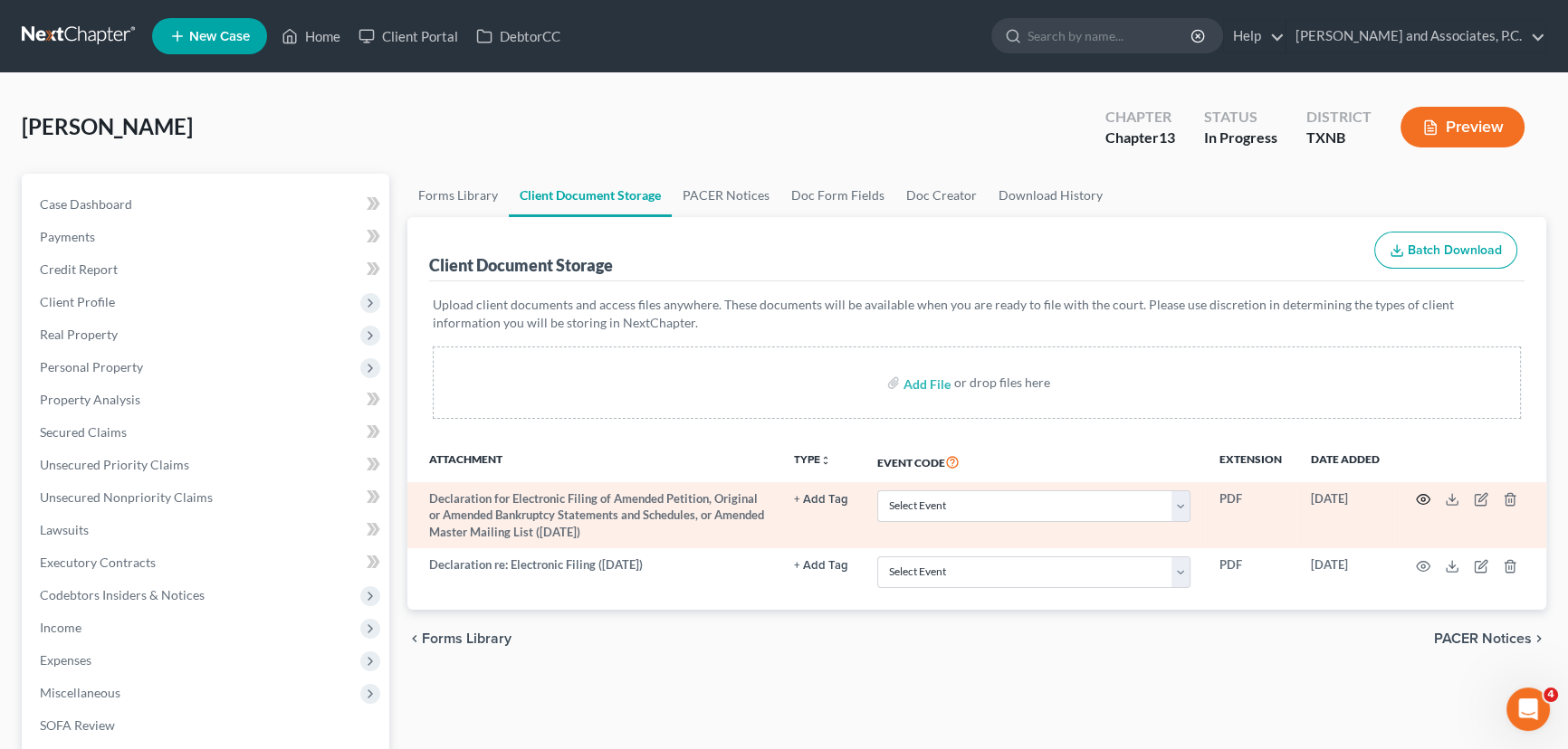
click at [1424, 495] on icon "button" at bounding box center [1423, 500] width 15 height 15
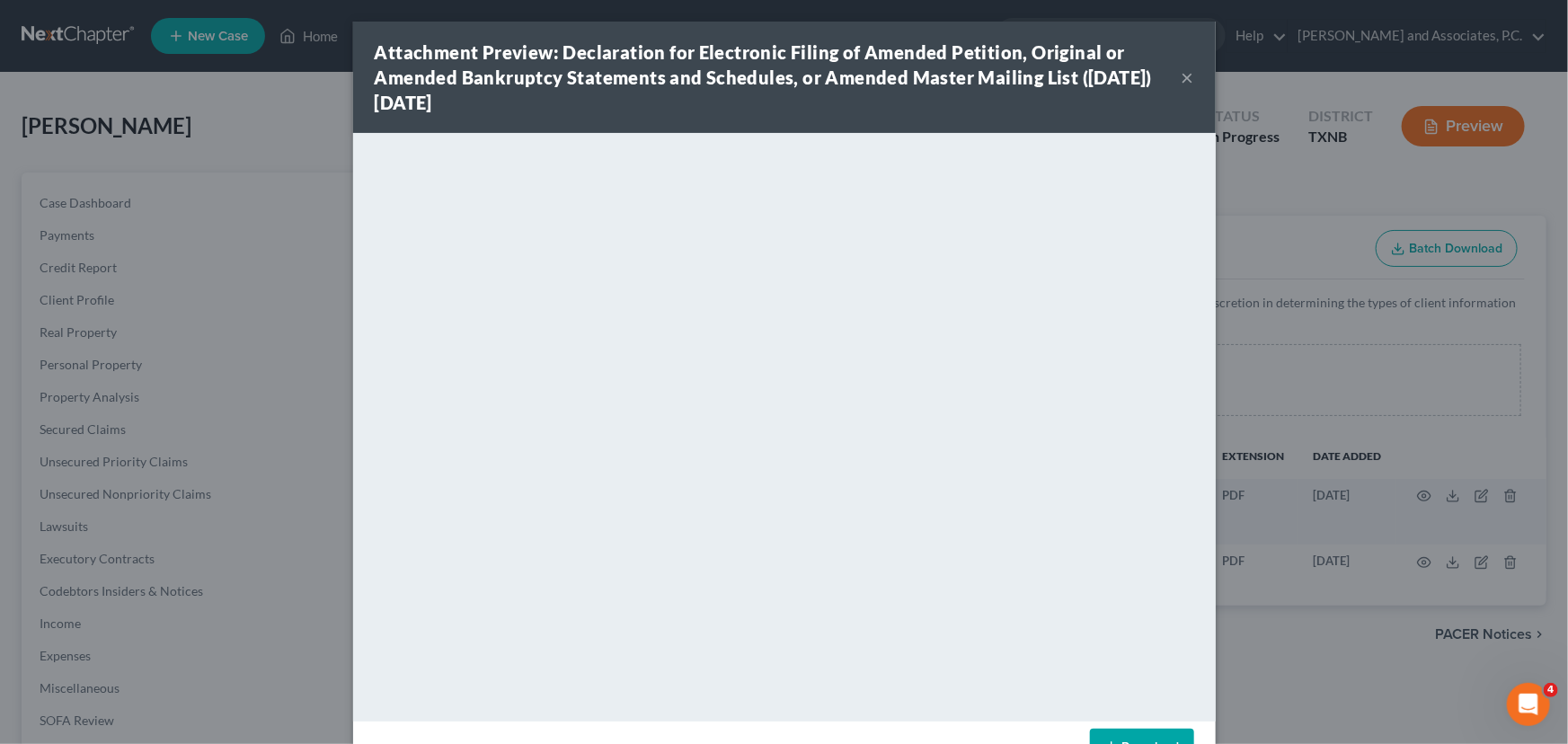
drag, startPoint x: 1178, startPoint y: 72, endPoint x: 1418, endPoint y: 613, distance: 591.8
click at [1182, 72] on button "×" at bounding box center [1188, 77] width 13 height 21
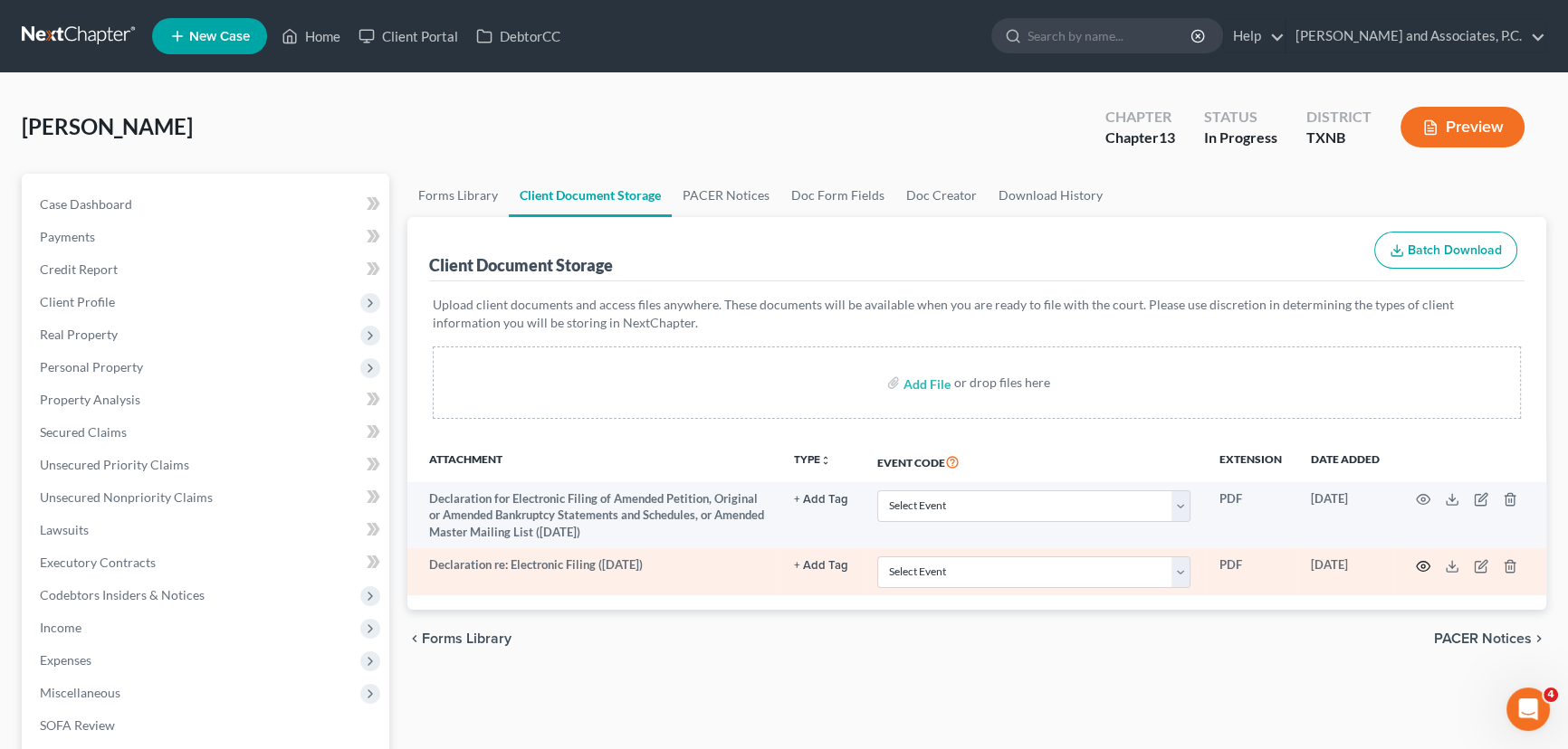
click at [1417, 566] on icon "button" at bounding box center [1423, 566] width 15 height 15
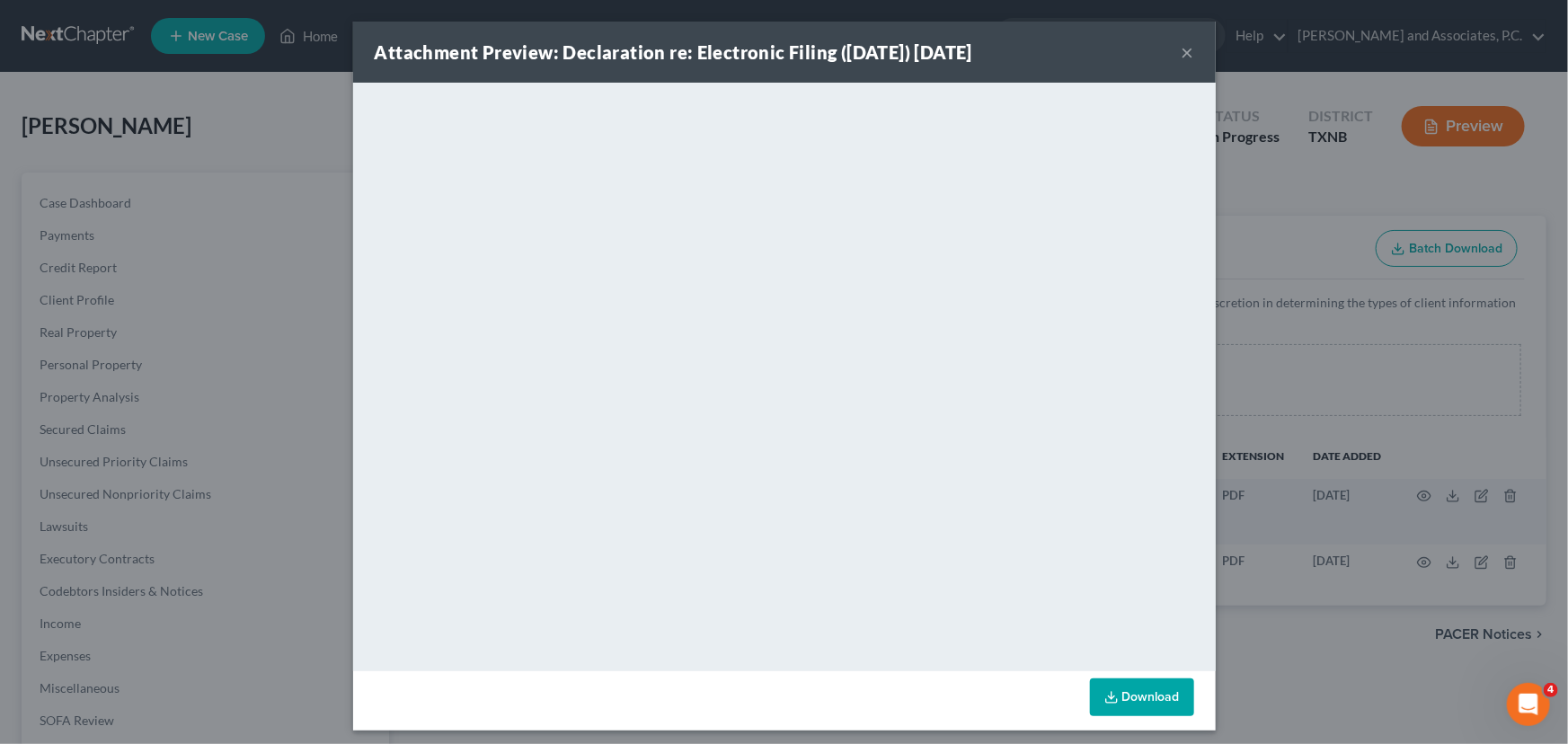
click at [1185, 53] on button "×" at bounding box center [1188, 52] width 13 height 21
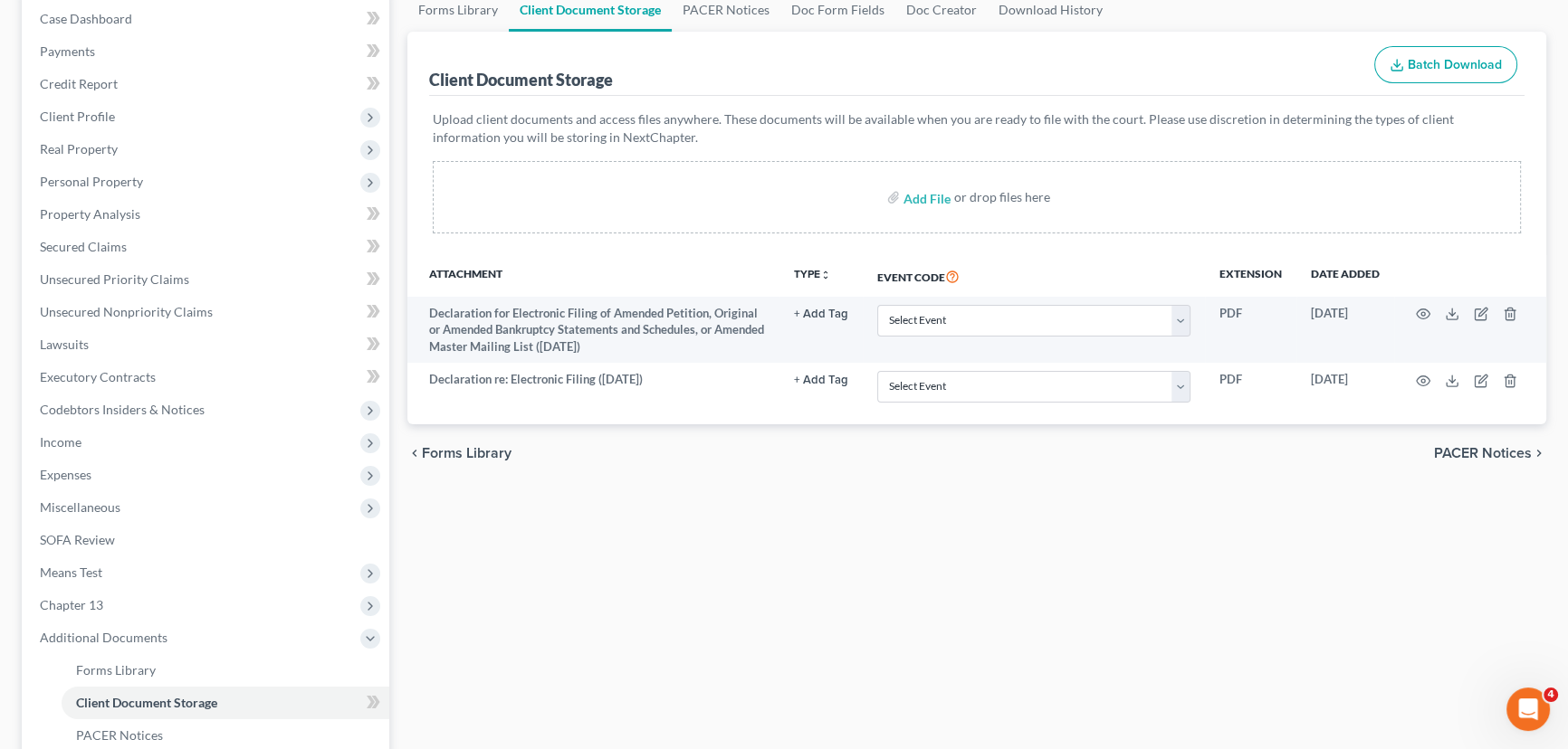
scroll to position [410, 0]
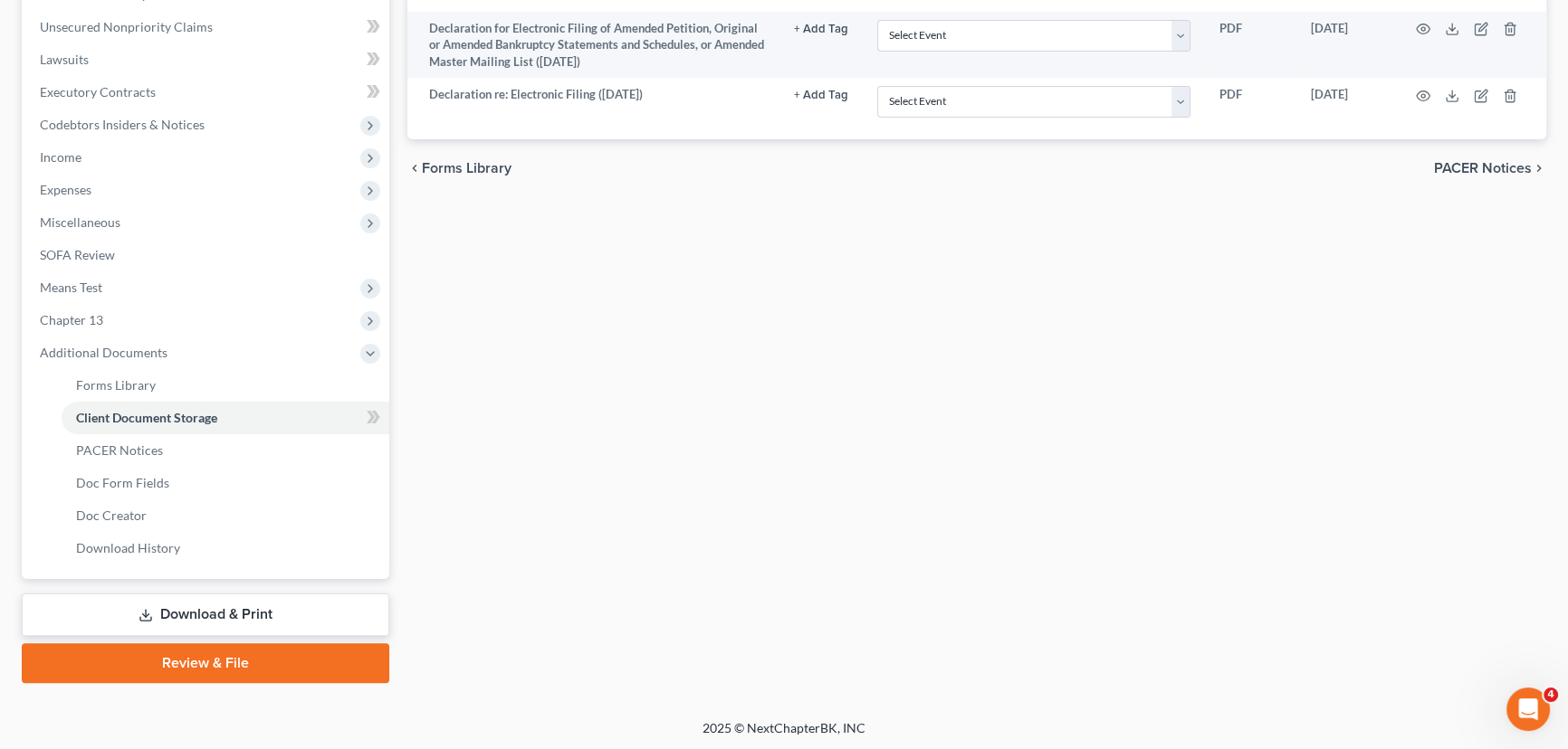
click at [119, 621] on link "Download & Print" at bounding box center [205, 615] width 368 height 43
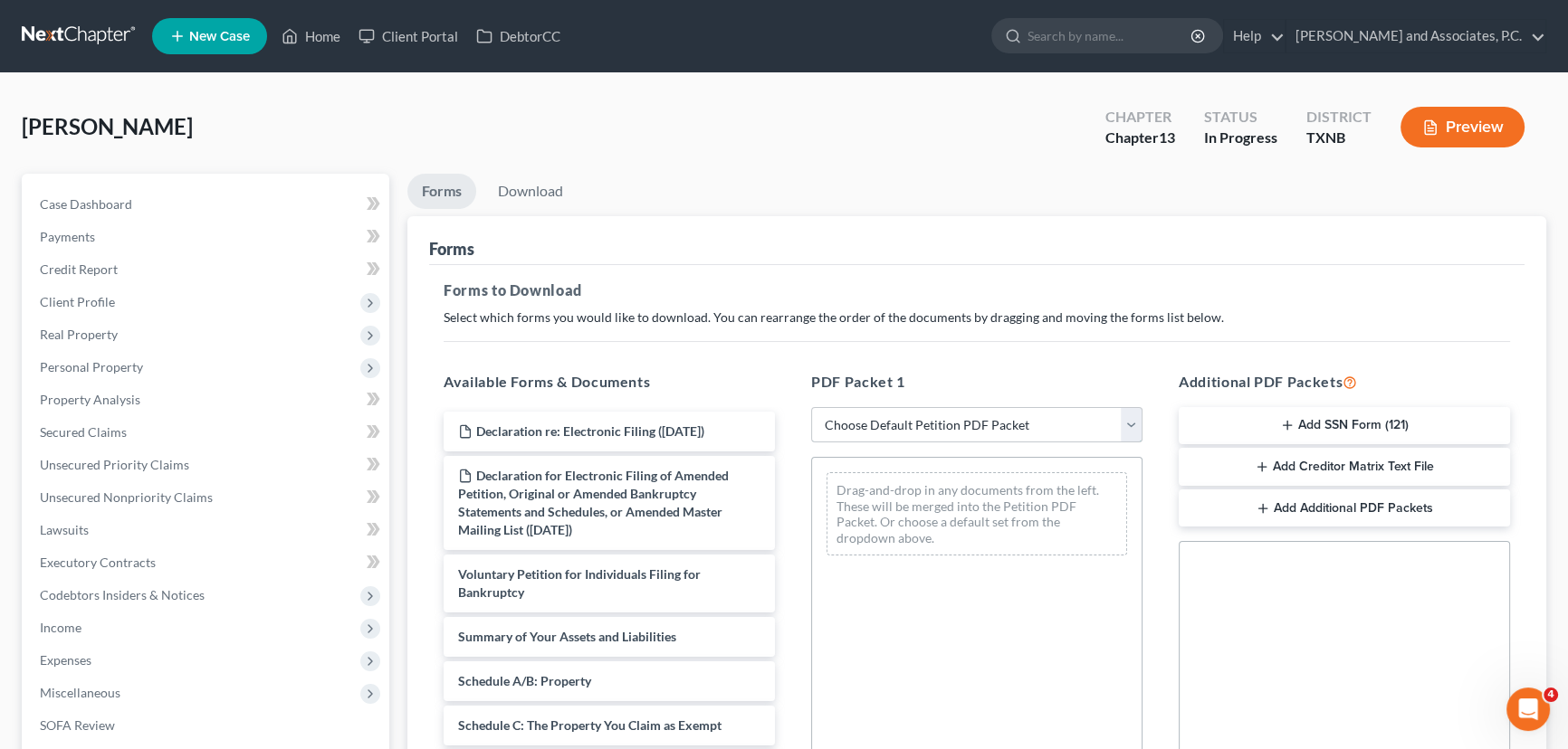
drag, startPoint x: 939, startPoint y: 419, endPoint x: 950, endPoint y: 433, distance: 17.8
click at [939, 419] on select "Choose Default Petition PDF Packet Complete Bankruptcy Petition (all forms and …" at bounding box center [976, 425] width 331 height 36
select select "3"
click at [811, 408] on select "Choose Default Petition PDF Packet Complete Bankruptcy Petition (all forms and …" at bounding box center [976, 425] width 331 height 36
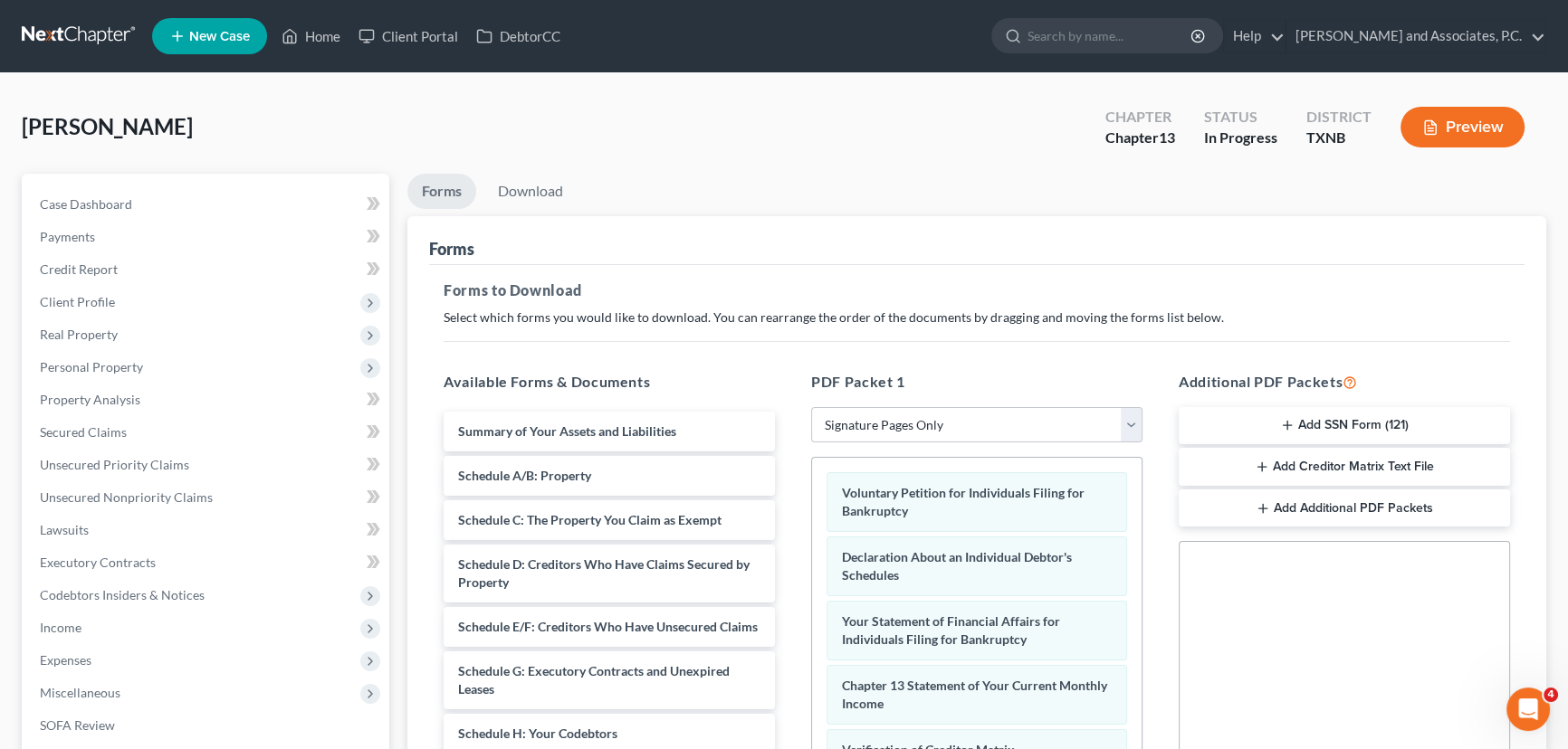
click at [1281, 418] on icon "button" at bounding box center [1288, 425] width 15 height 15
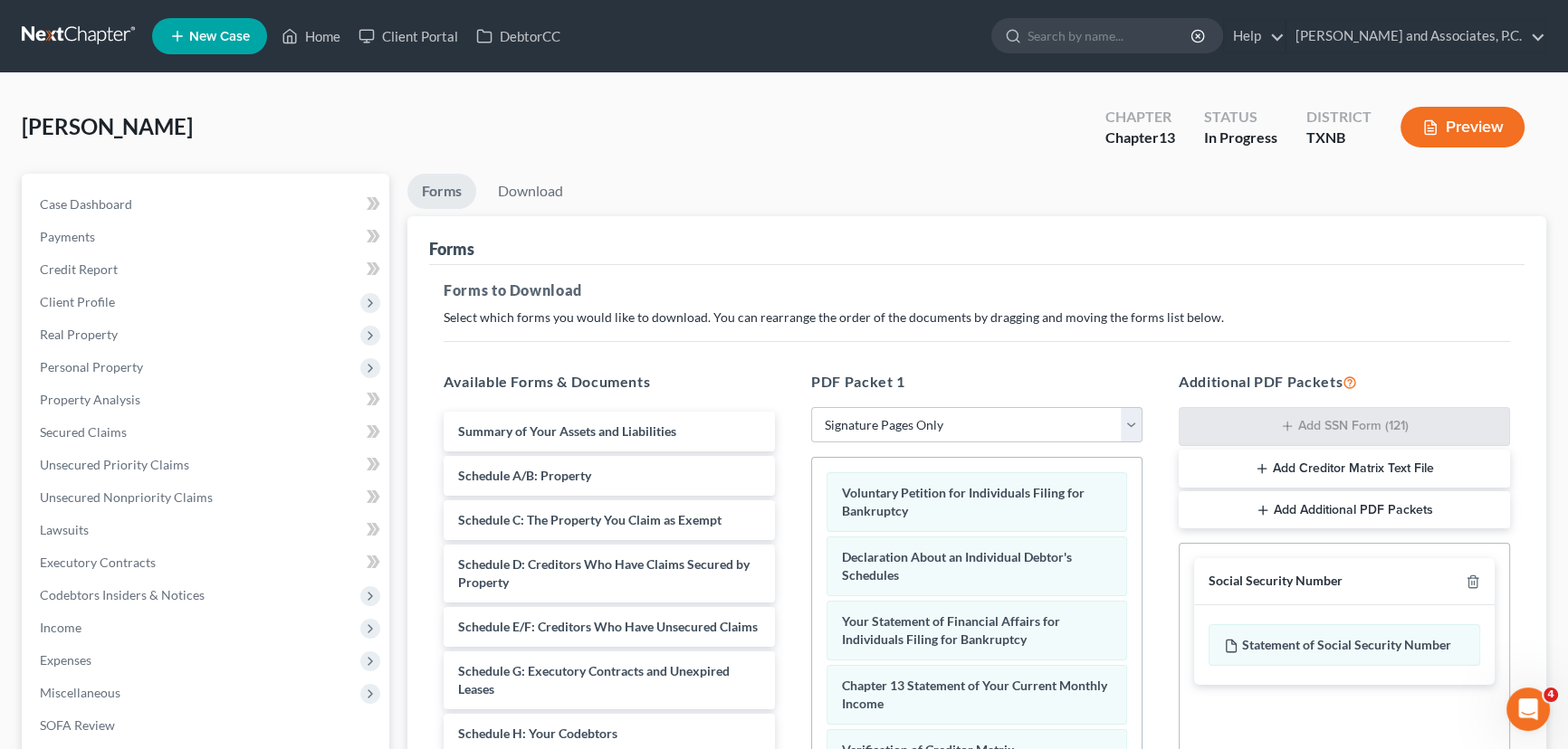
click at [1302, 462] on button "Add Creditor Matrix Text File" at bounding box center [1344, 468] width 331 height 38
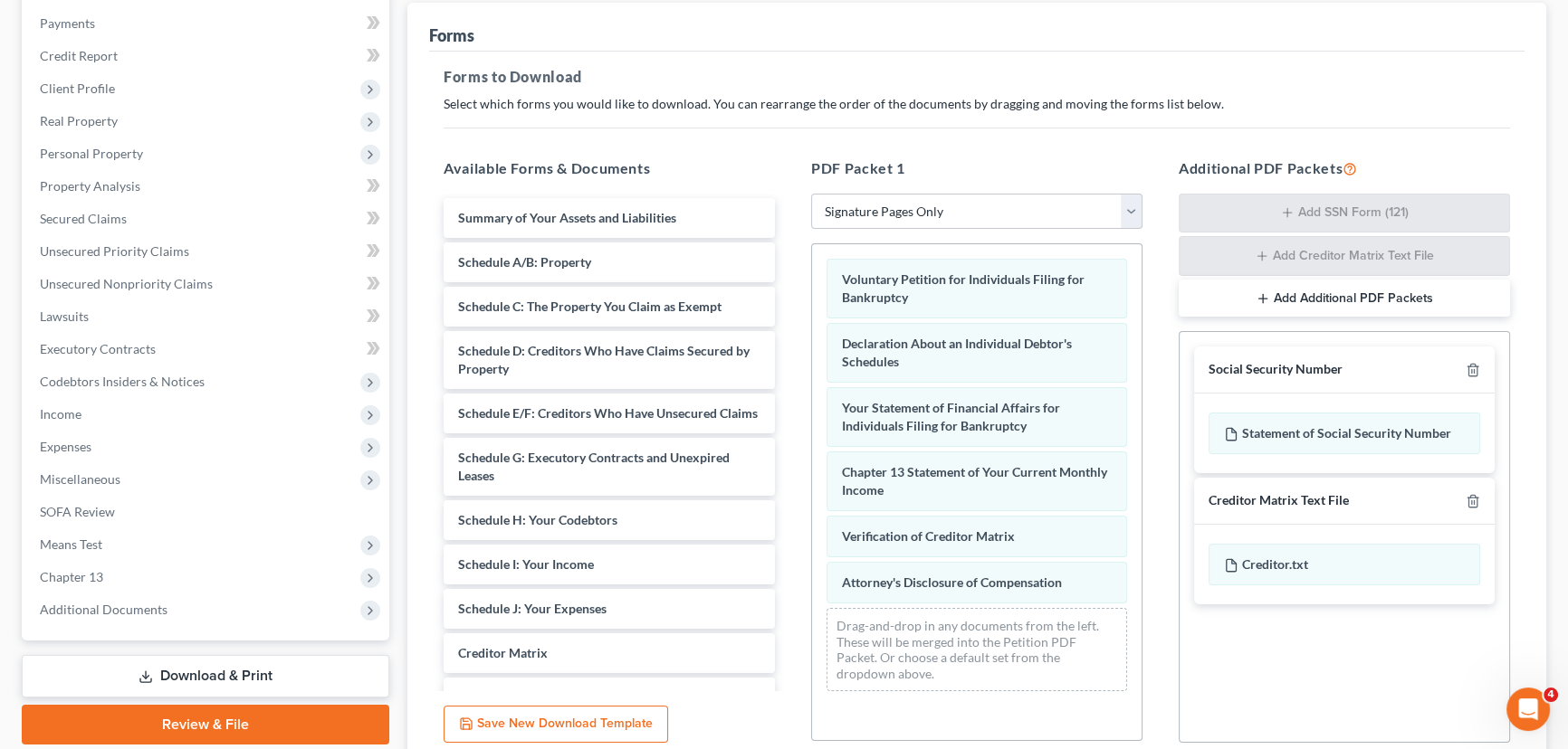
scroll to position [328, 0]
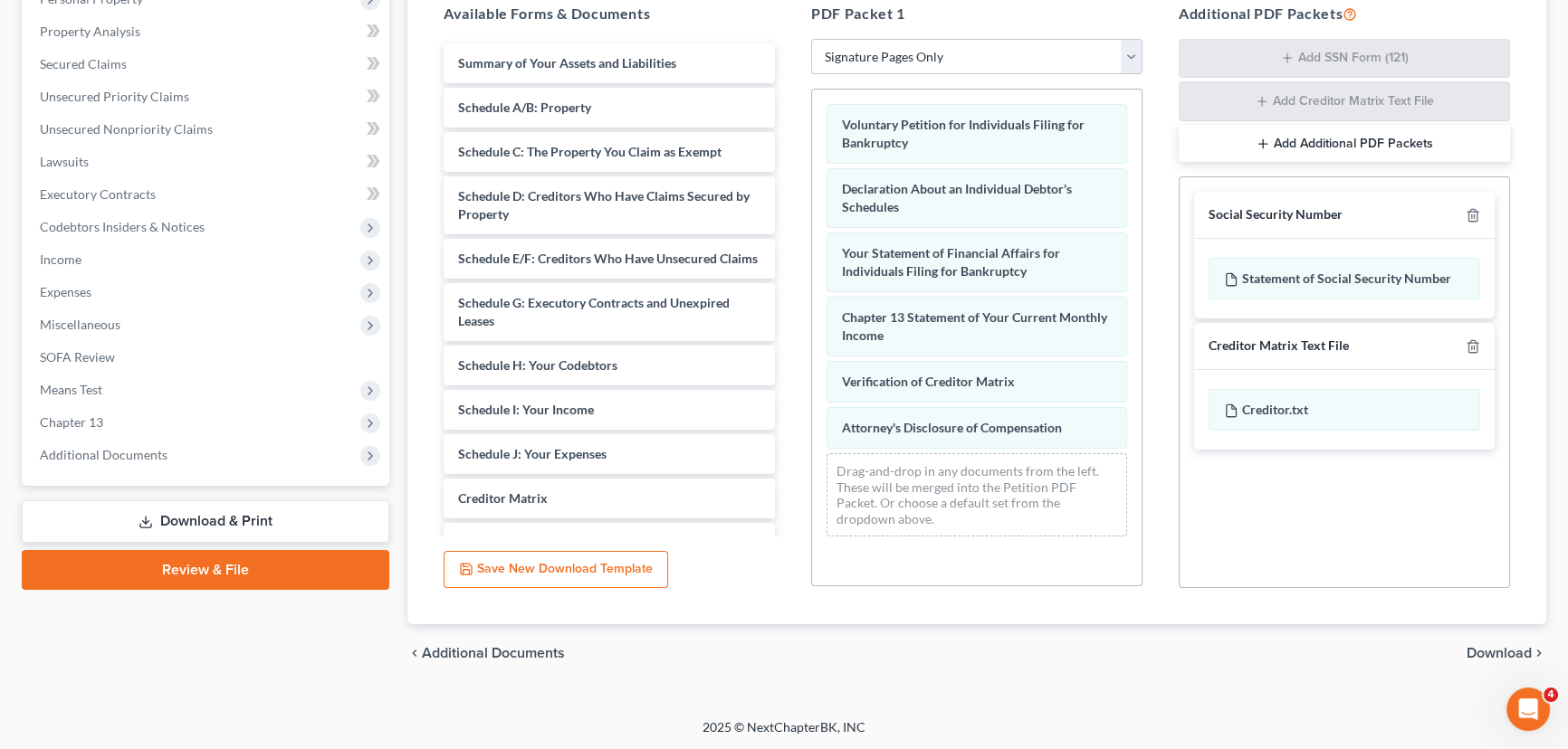
click at [1478, 646] on span "Download" at bounding box center [1499, 654] width 65 height 15
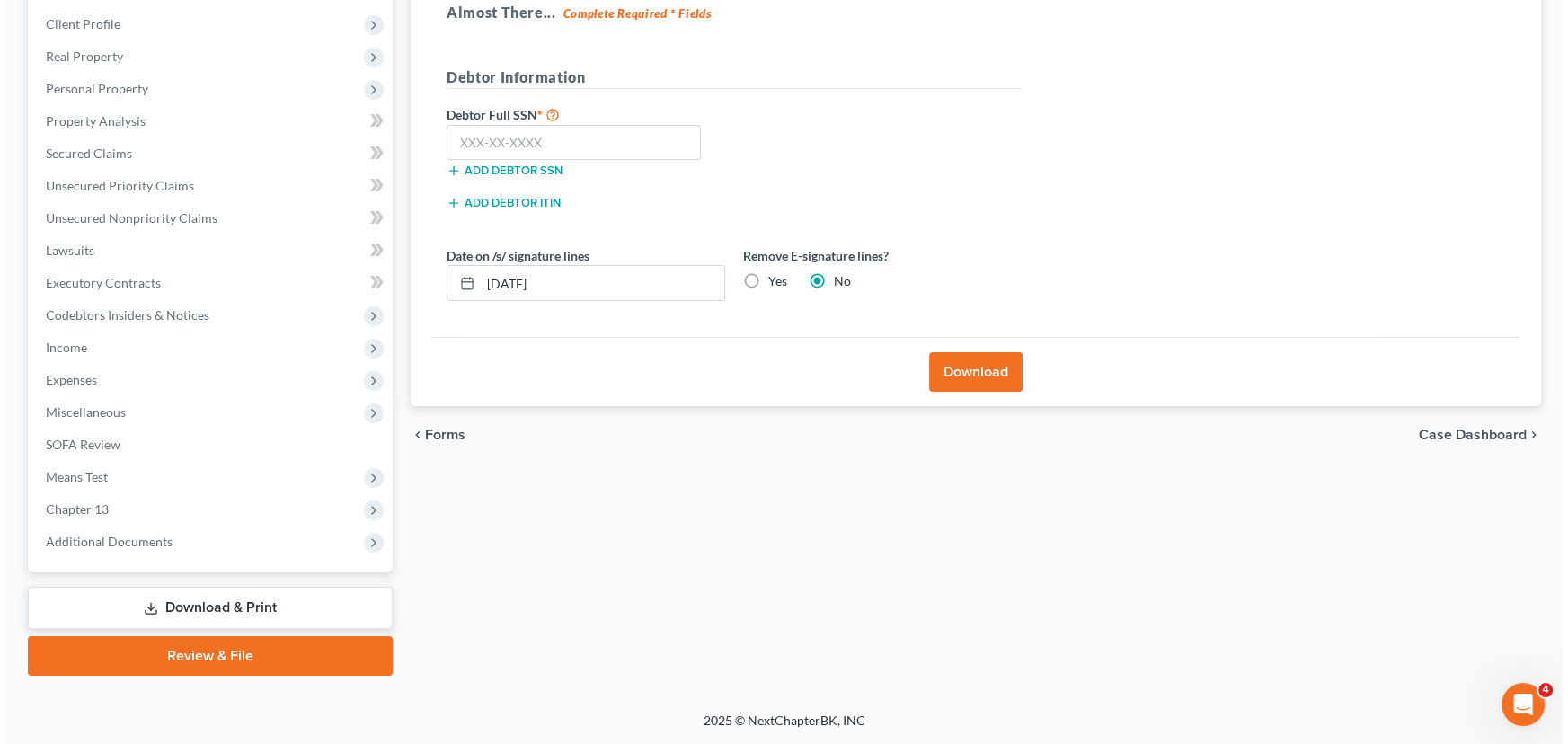
scroll to position [273, 0]
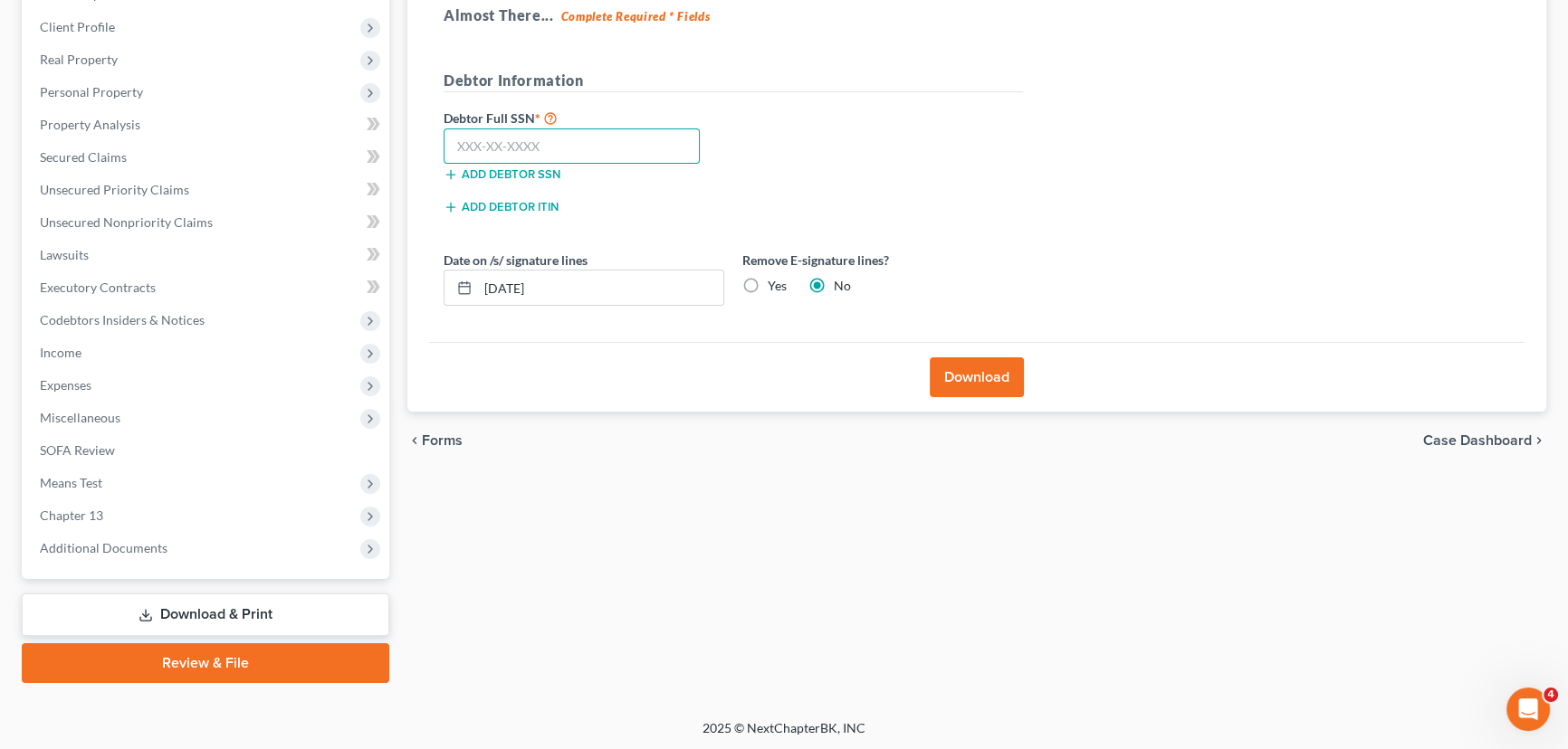
click at [506, 136] on input "text" at bounding box center [571, 146] width 257 height 36
type input "463-11-4209"
click at [768, 284] on label "Yes" at bounding box center [777, 285] width 19 height 18
click at [775, 284] on input "Yes" at bounding box center [780, 283] width 12 height 12
radio input "true"
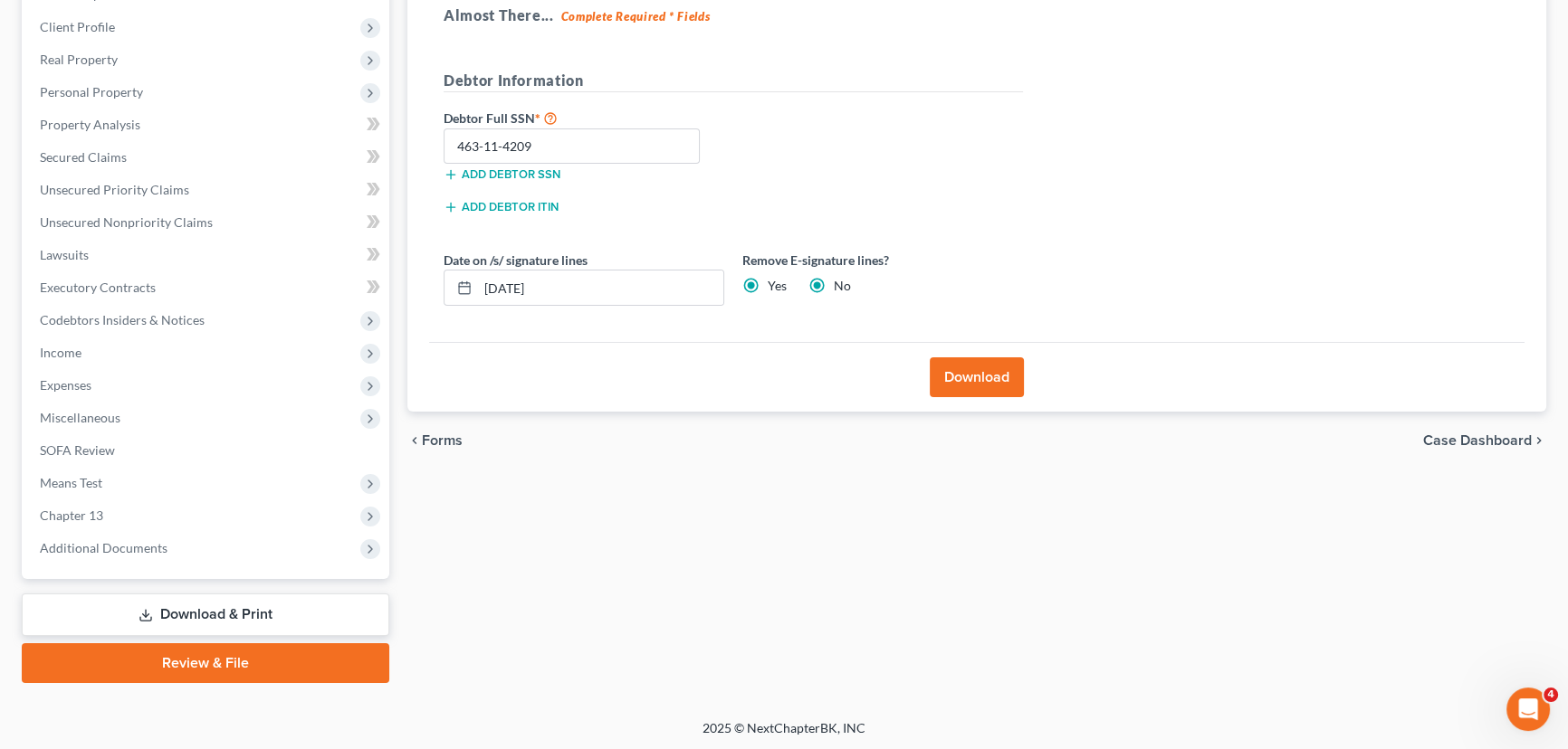
click at [962, 374] on button "Download" at bounding box center [976, 377] width 94 height 40
radio input "false"
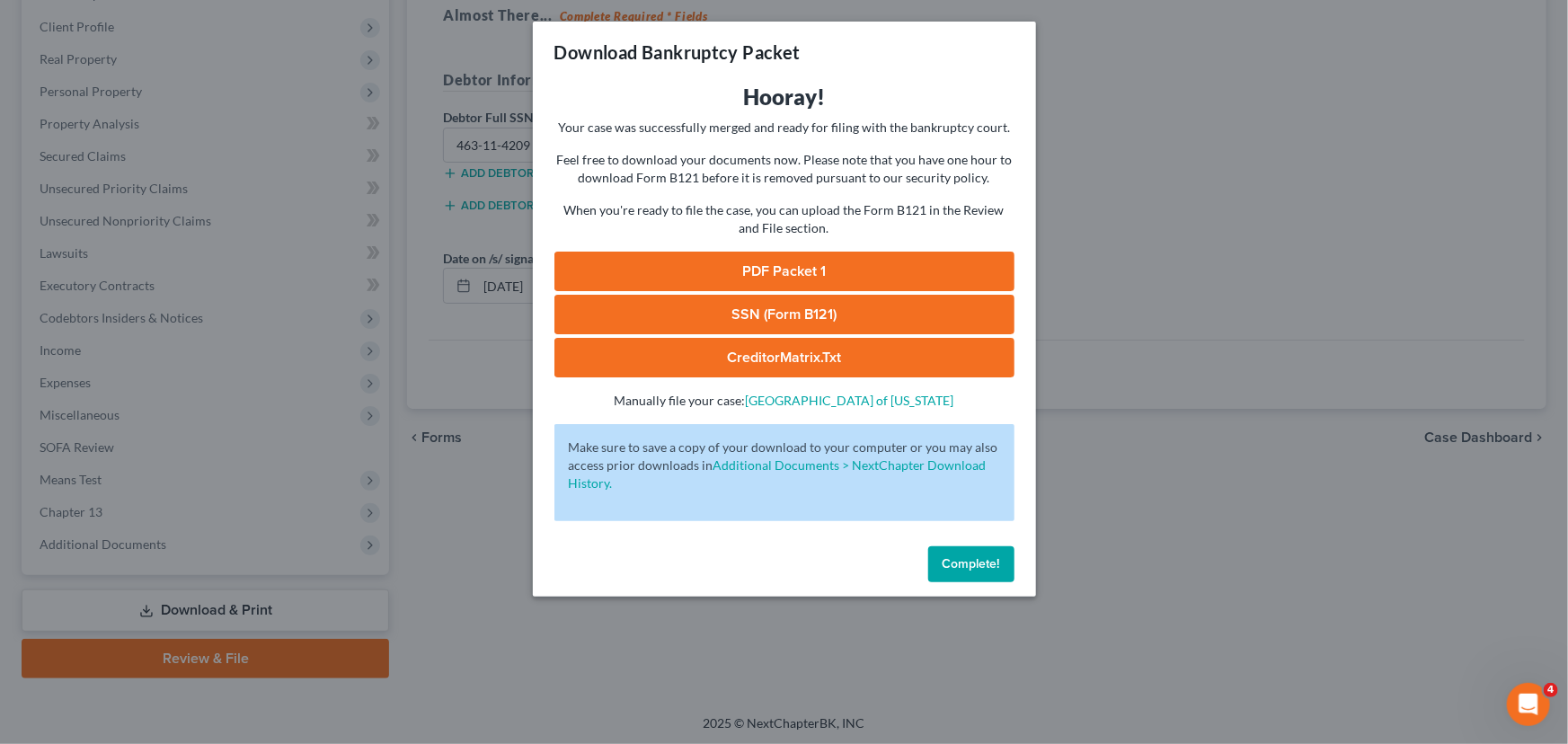
drag, startPoint x: 725, startPoint y: 261, endPoint x: 737, endPoint y: 256, distance: 13.0
click at [725, 261] on link "PDF Packet 1" at bounding box center [784, 271] width 460 height 40
drag, startPoint x: 732, startPoint y: 305, endPoint x: 1314, endPoint y: 262, distance: 583.6
click at [732, 305] on link "SSN (Form B121)" at bounding box center [784, 314] width 460 height 40
click at [884, 358] on link "CreditorMatrix.txt" at bounding box center [784, 358] width 460 height 40
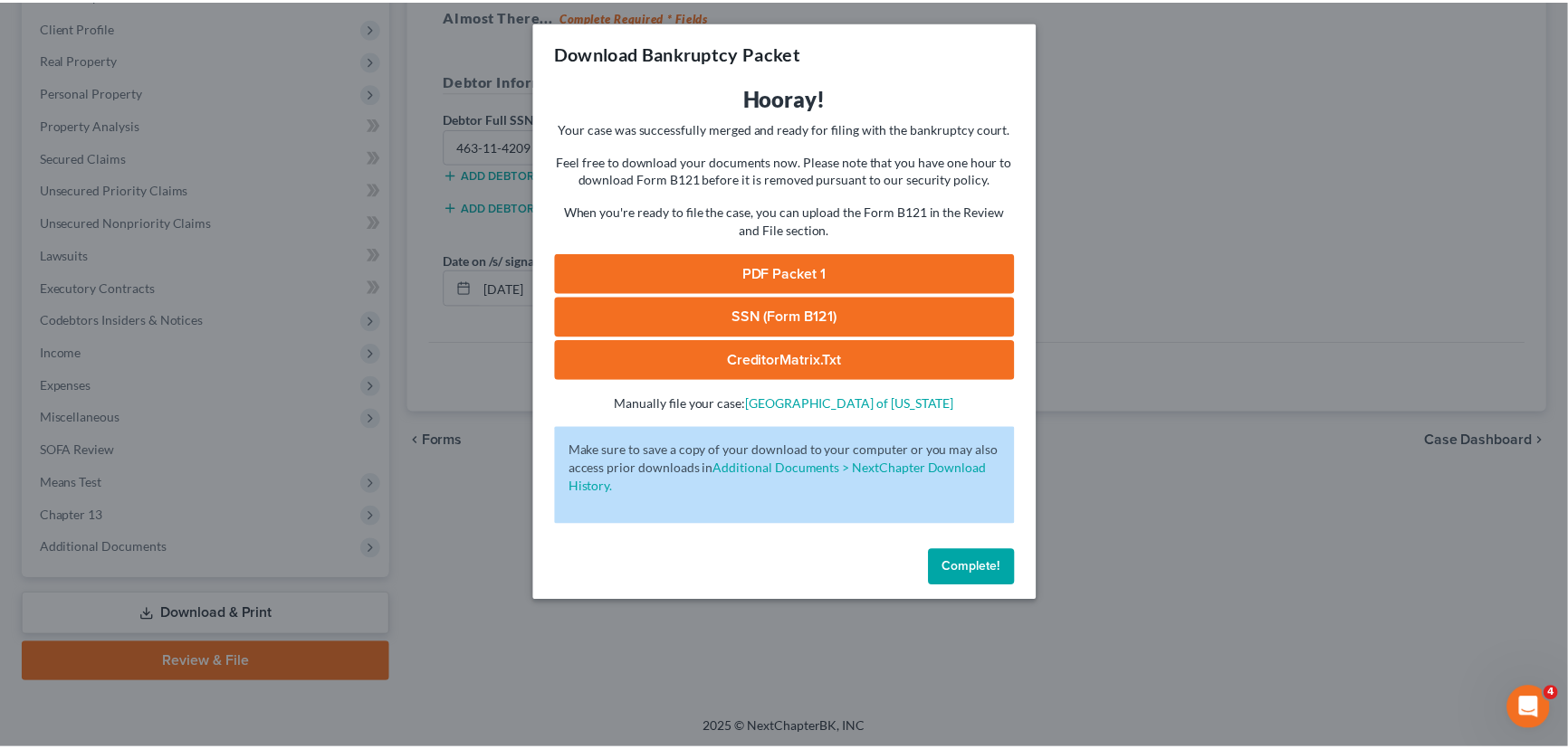
scroll to position [206, 0]
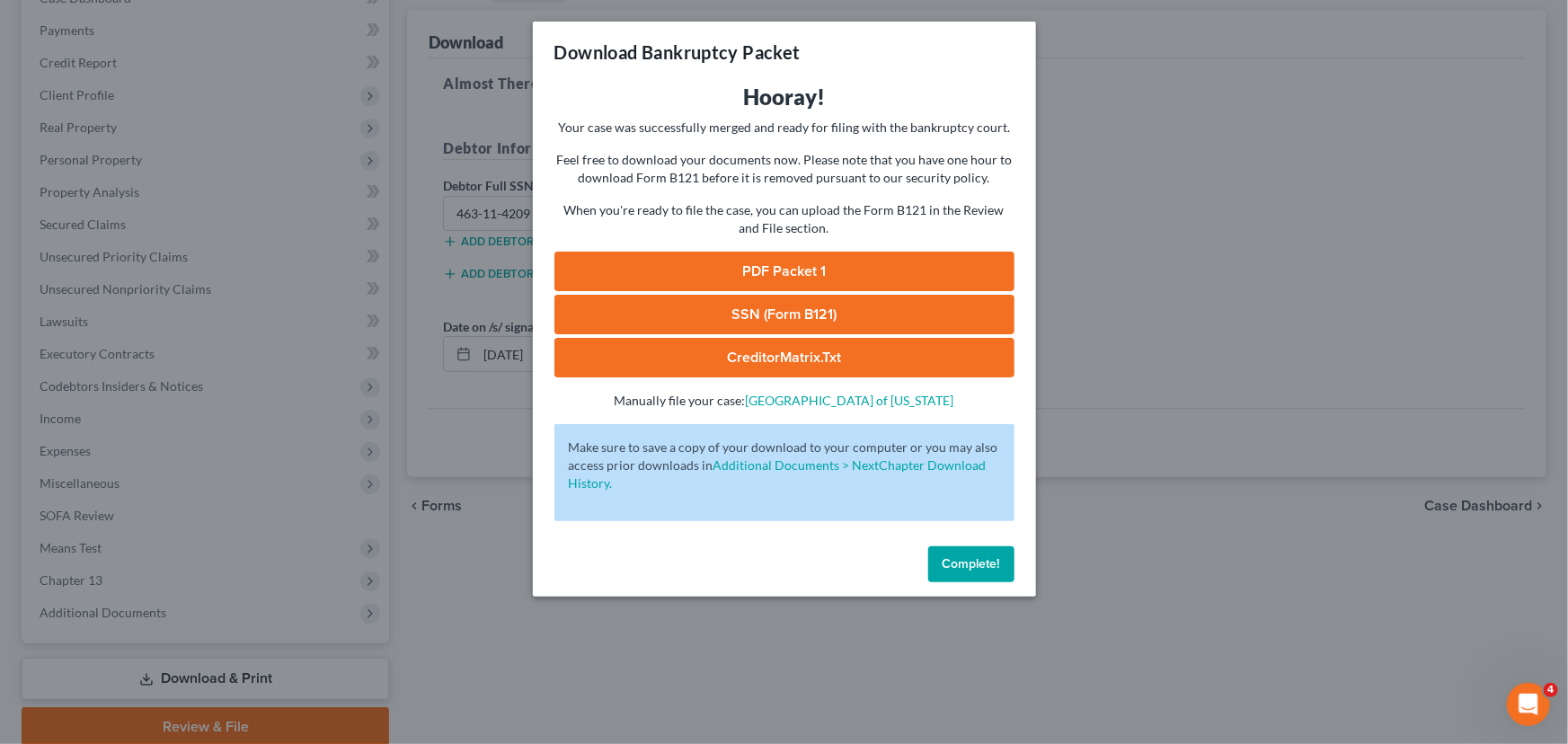
click at [990, 555] on button "Complete!" at bounding box center [971, 564] width 86 height 36
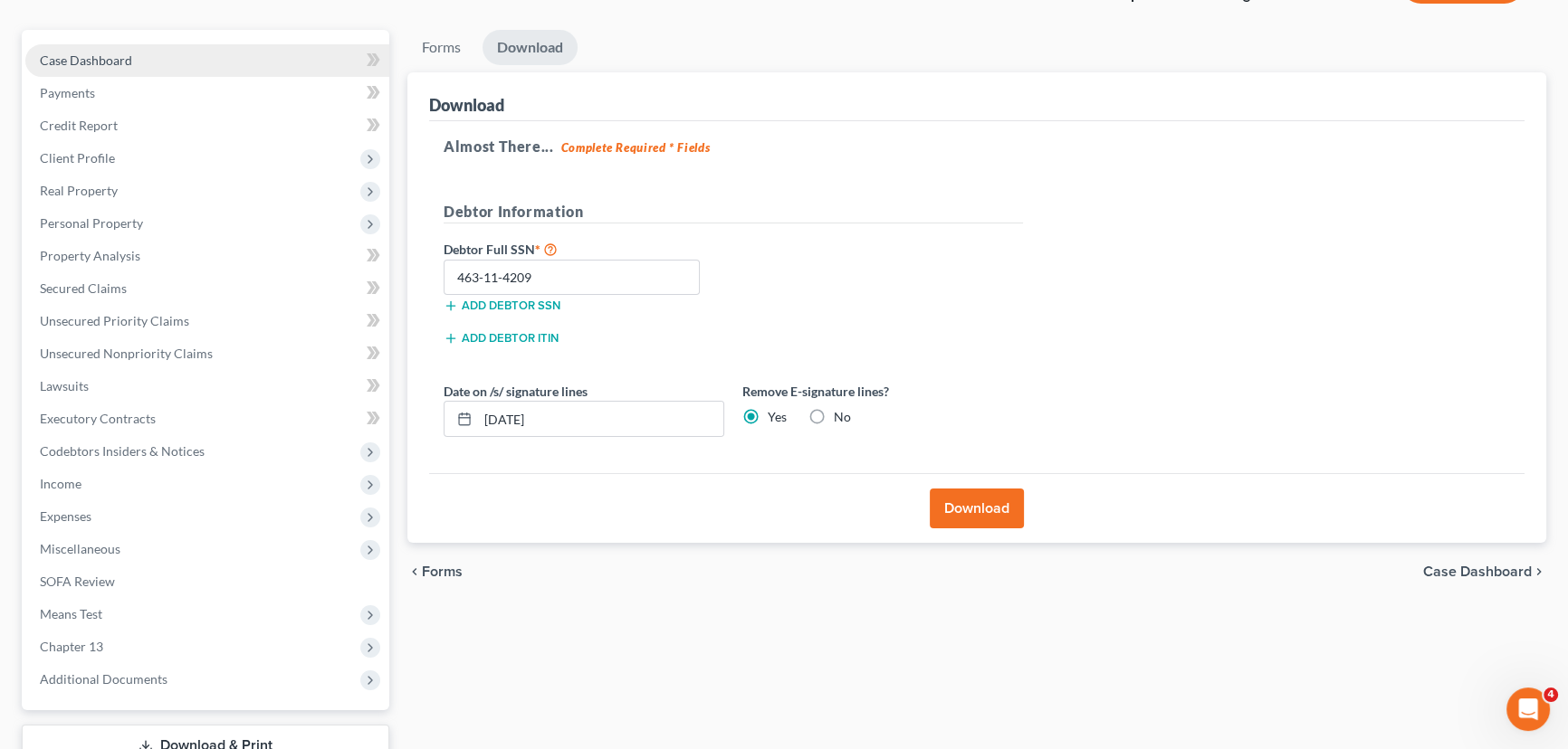
scroll to position [42, 0]
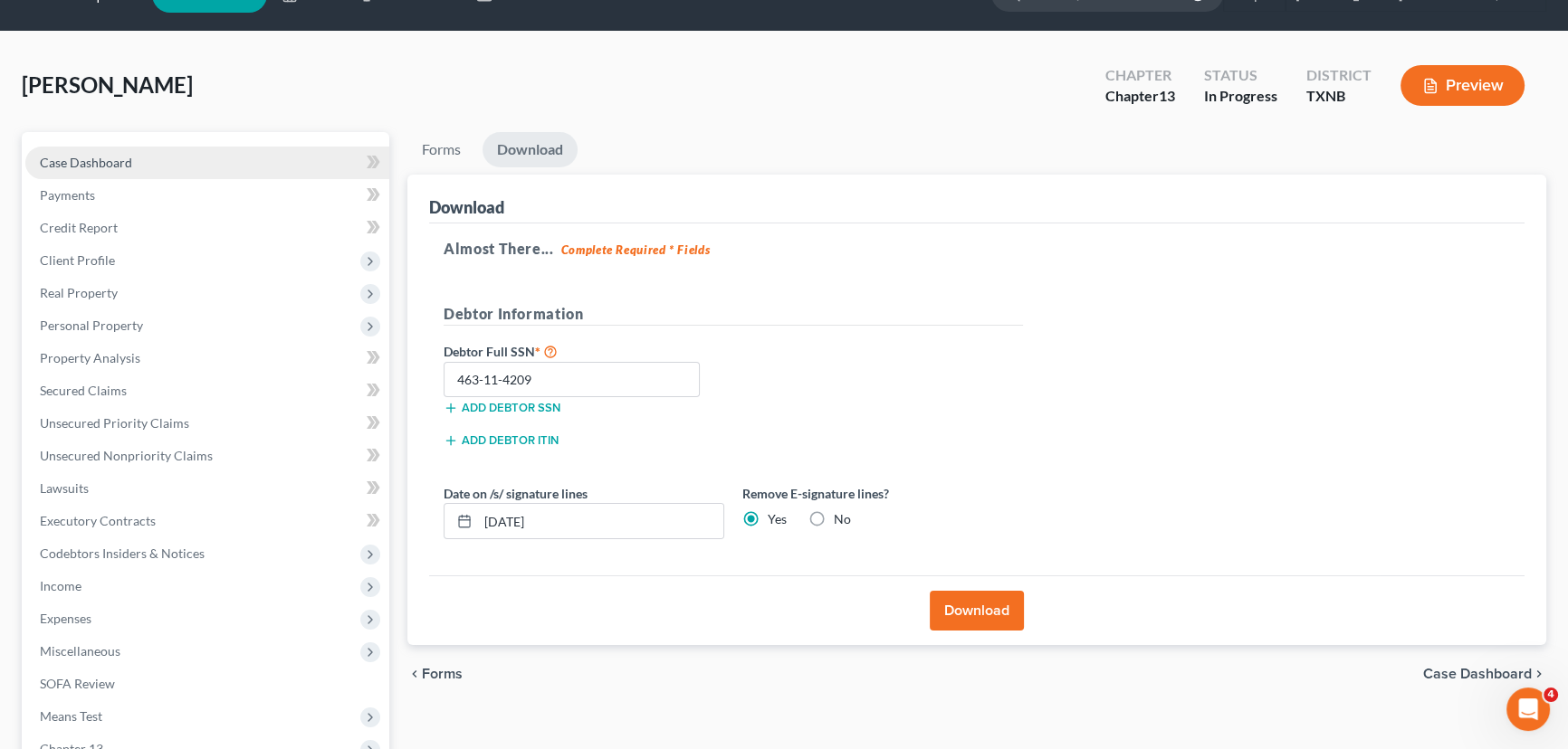
click at [166, 146] on link "Case Dashboard" at bounding box center [207, 162] width 364 height 33
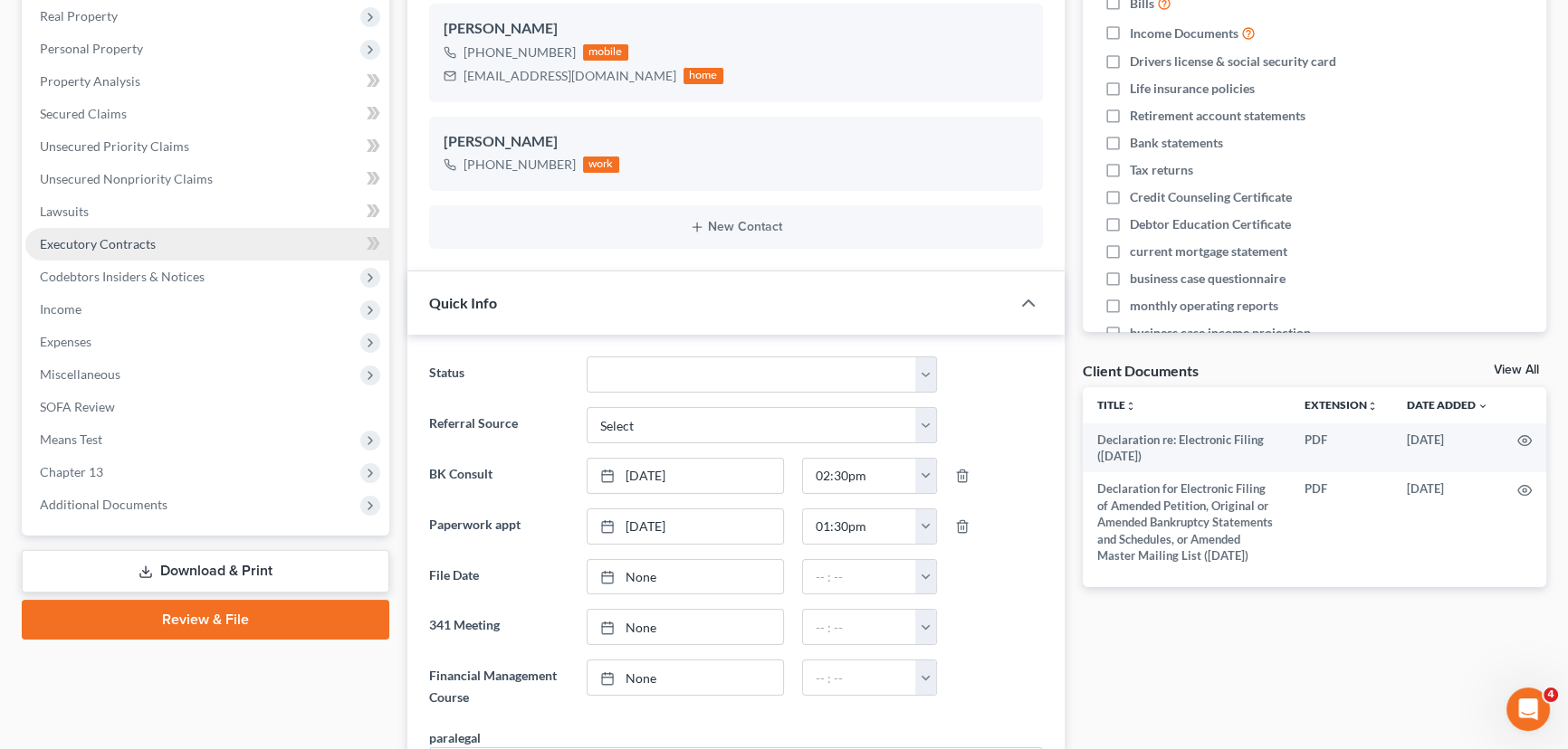
scroll to position [328, 0]
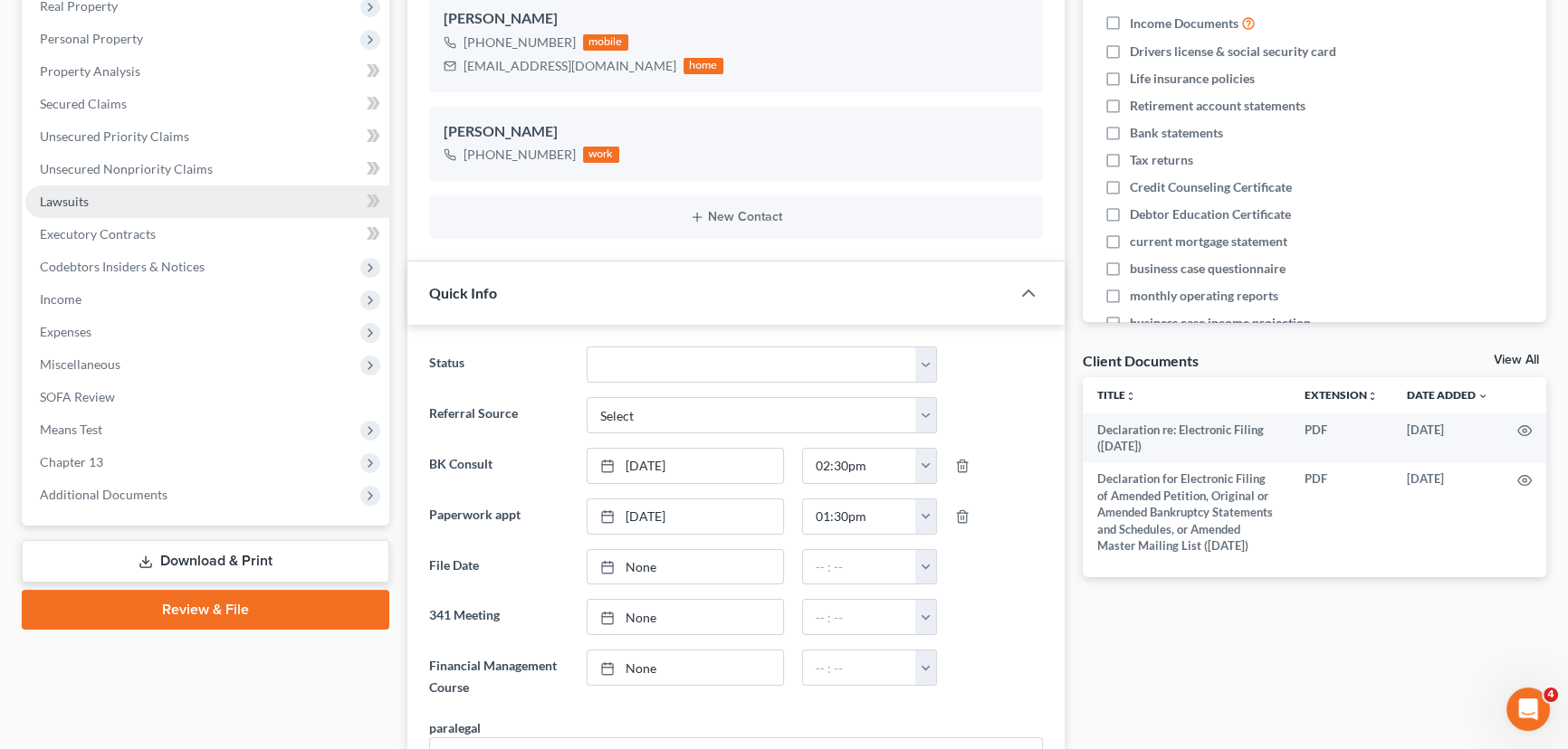
click at [75, 207] on link "Lawsuits" at bounding box center [207, 201] width 364 height 33
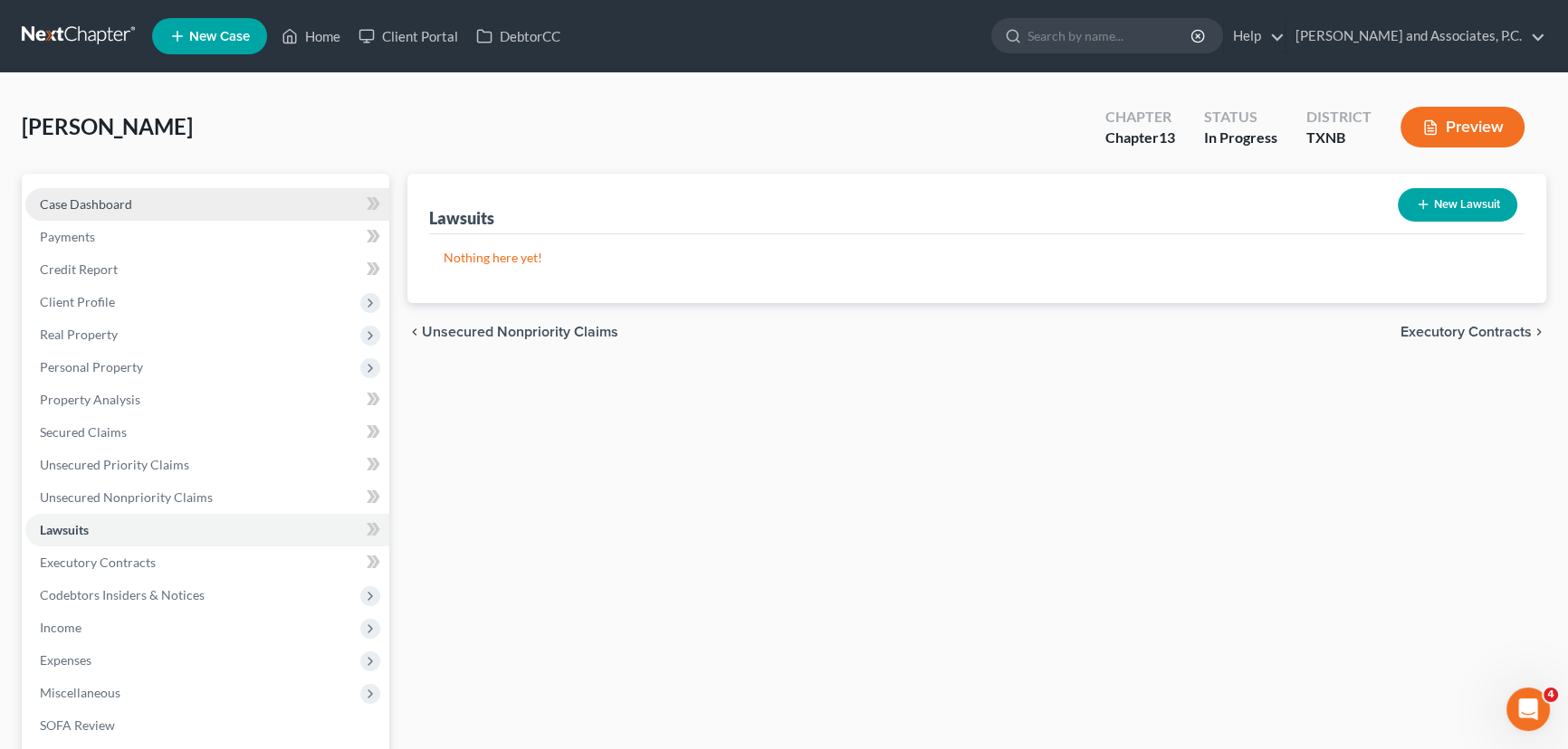
click at [101, 201] on span "Case Dashboard" at bounding box center [86, 203] width 92 height 15
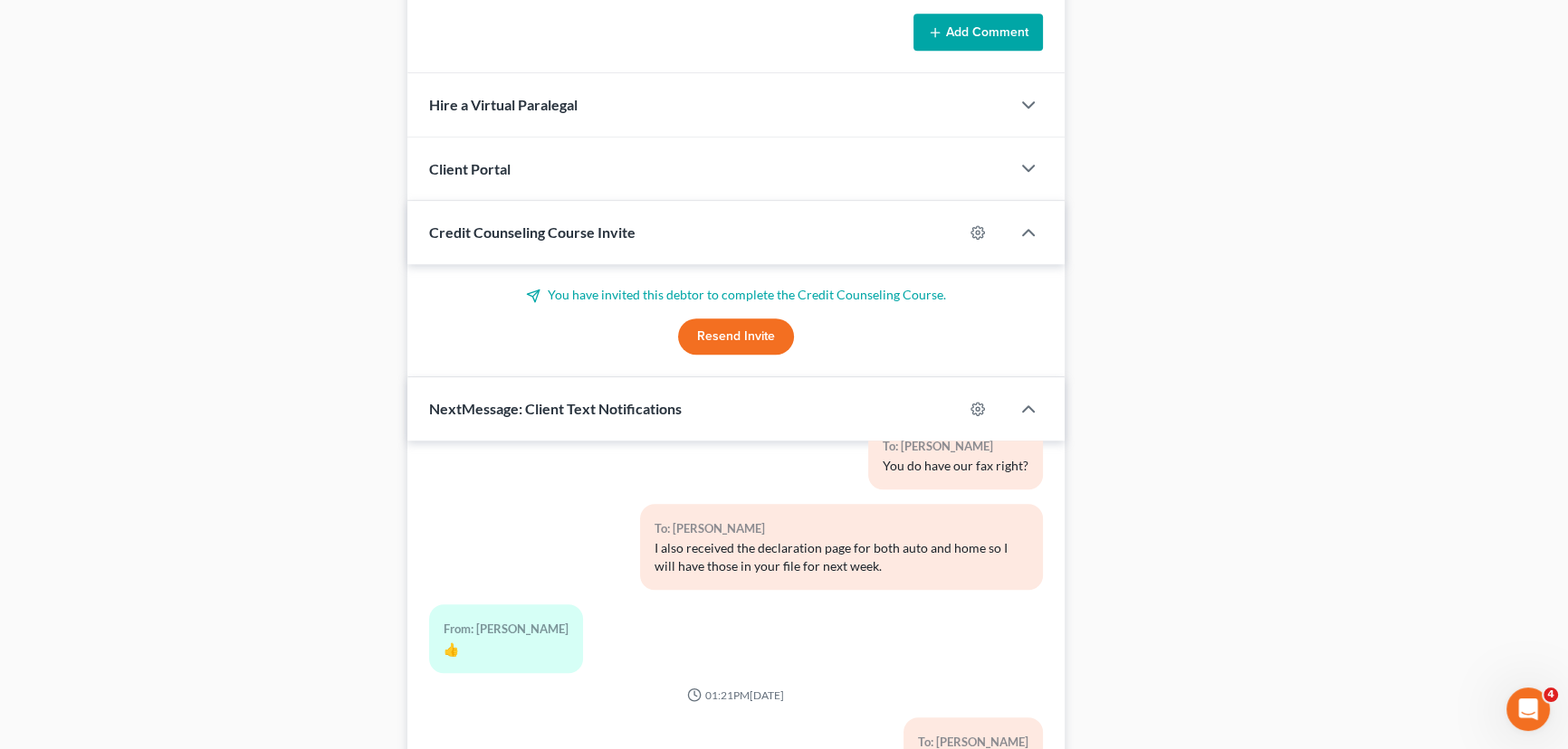
scroll to position [1581, 0]
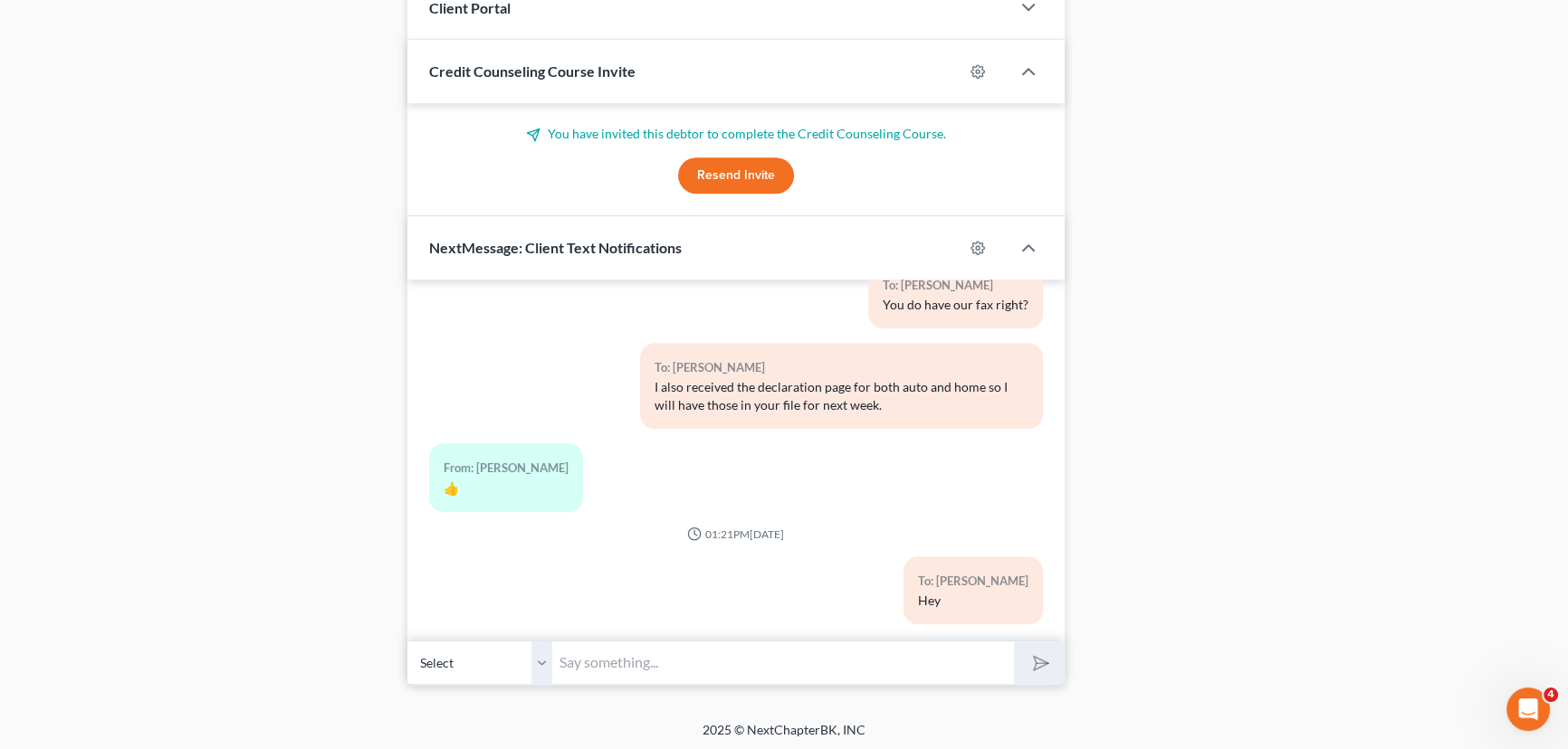
click at [621, 651] on input "text" at bounding box center [783, 663] width 462 height 45
type input "Just a reminder, please don't forget to do credit counseling."
click at [1014, 642] on button "submit" at bounding box center [1038, 663] width 49 height 43
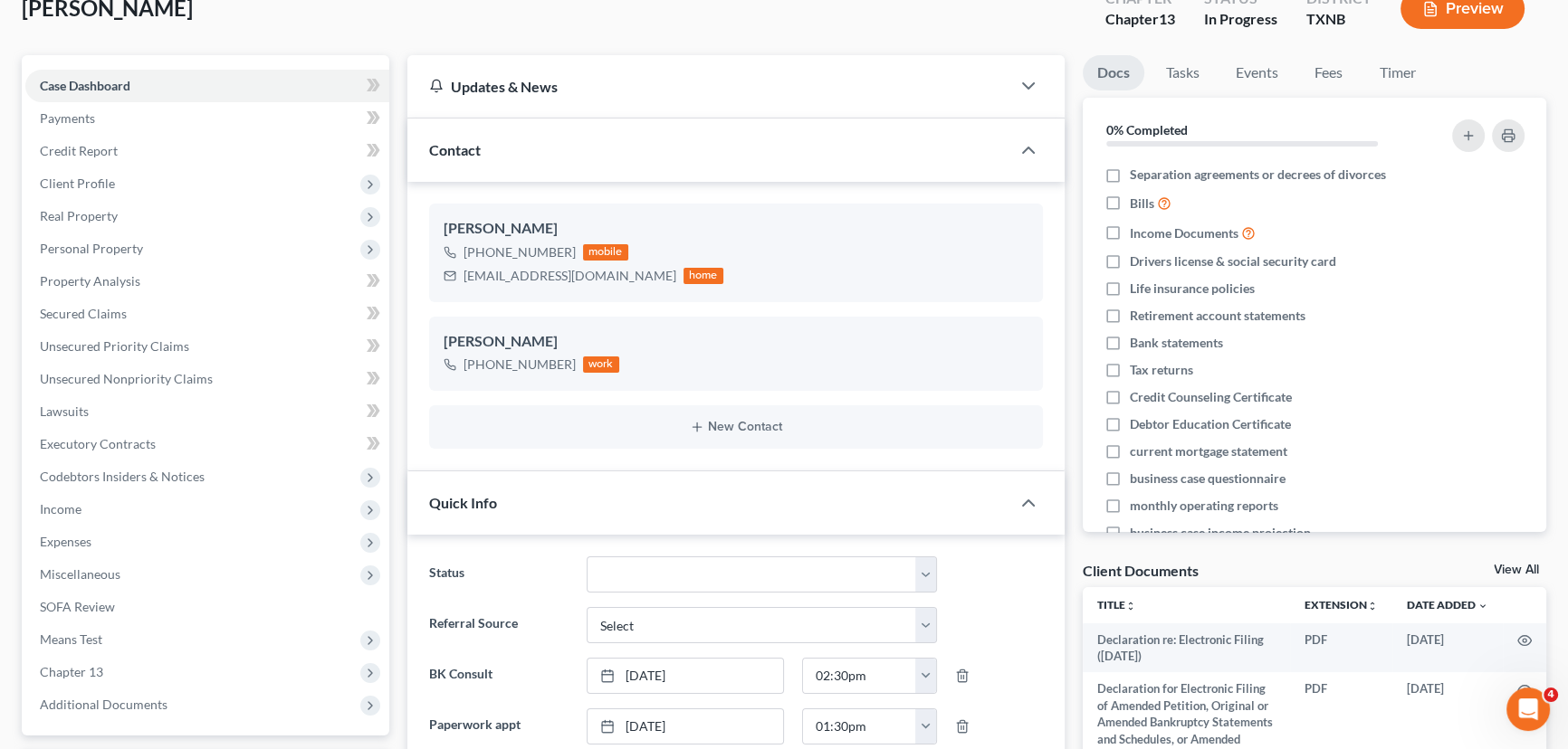
scroll to position [0, 0]
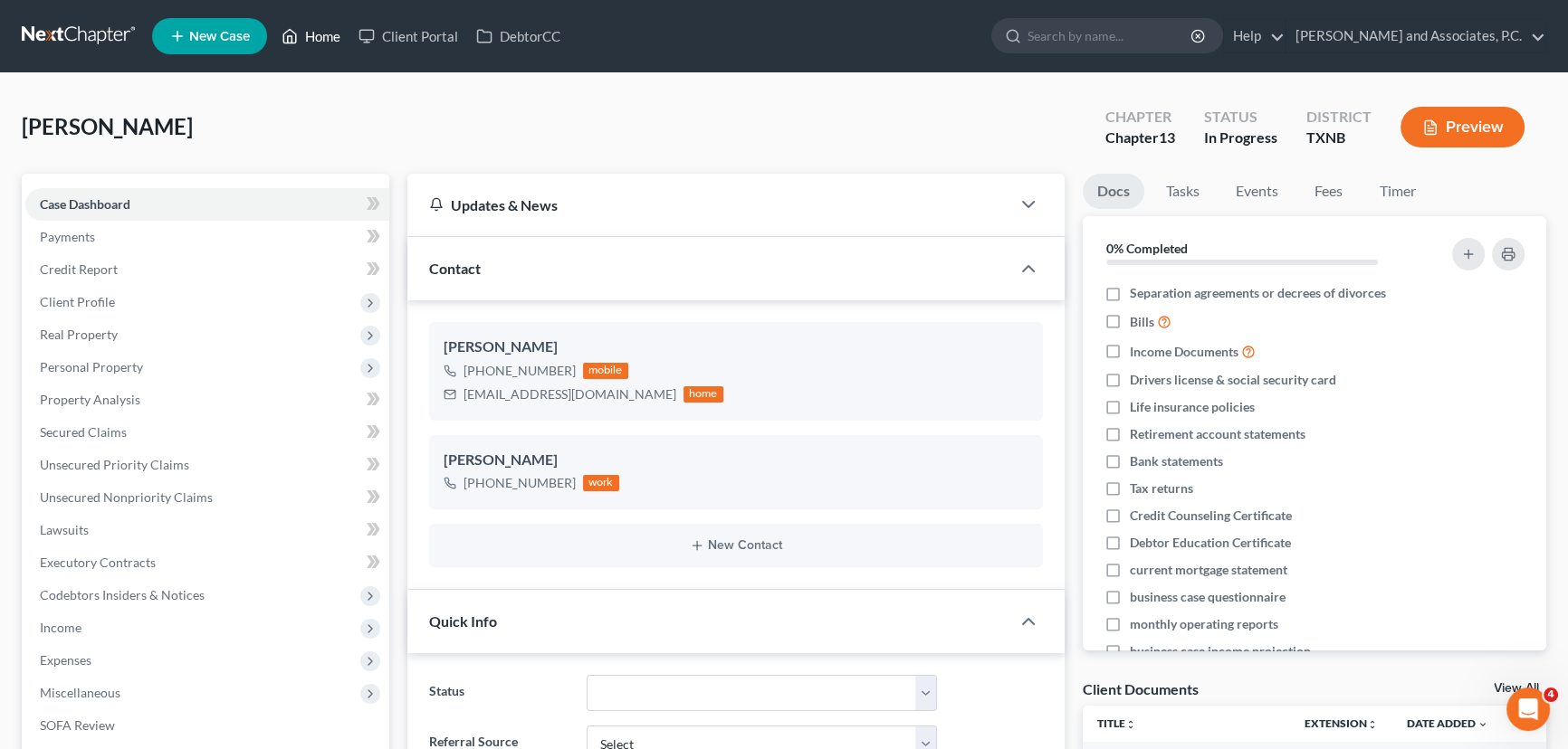
click at [290, 45] on icon at bounding box center [289, 35] width 16 height 21
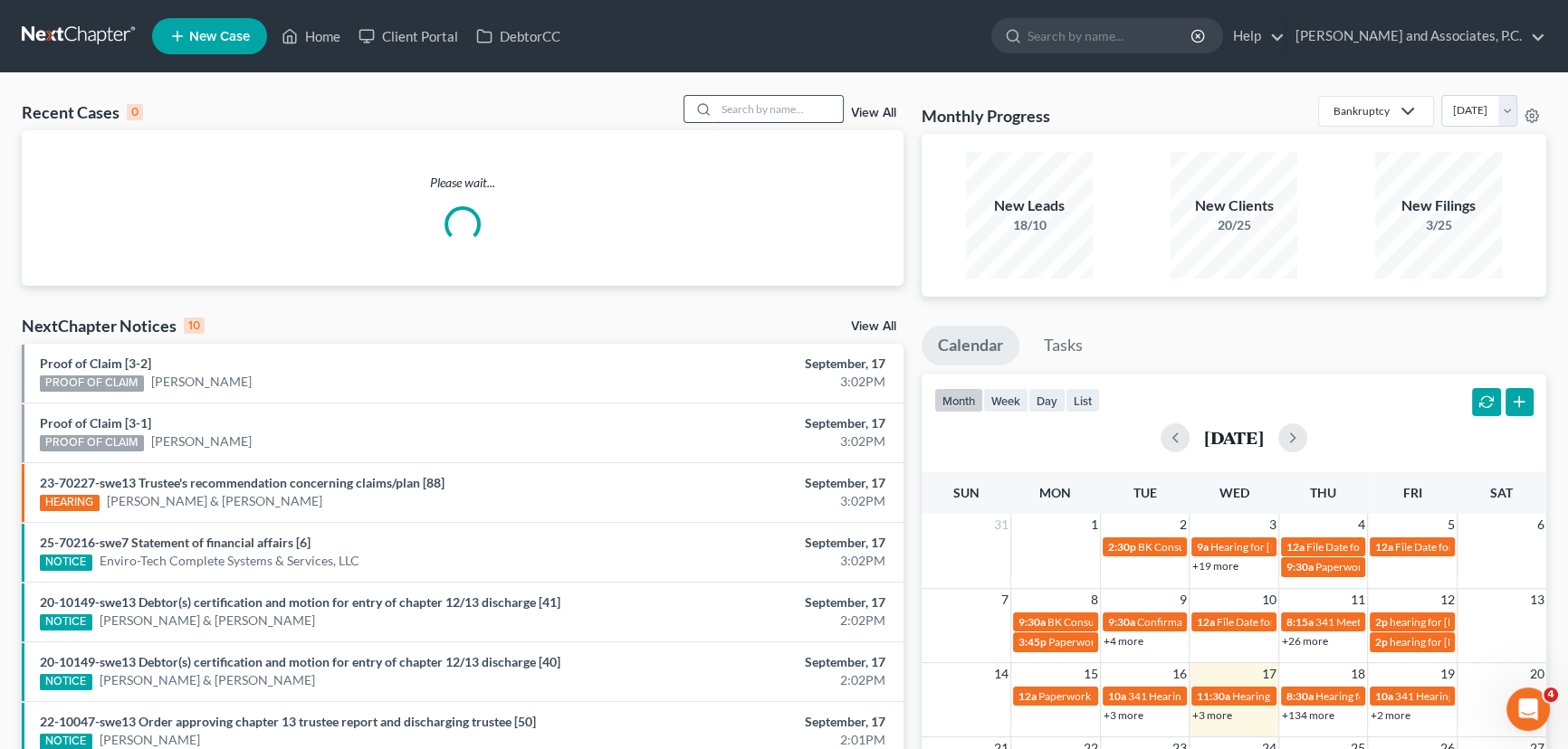
click at [732, 109] on input "search" at bounding box center [779, 109] width 127 height 26
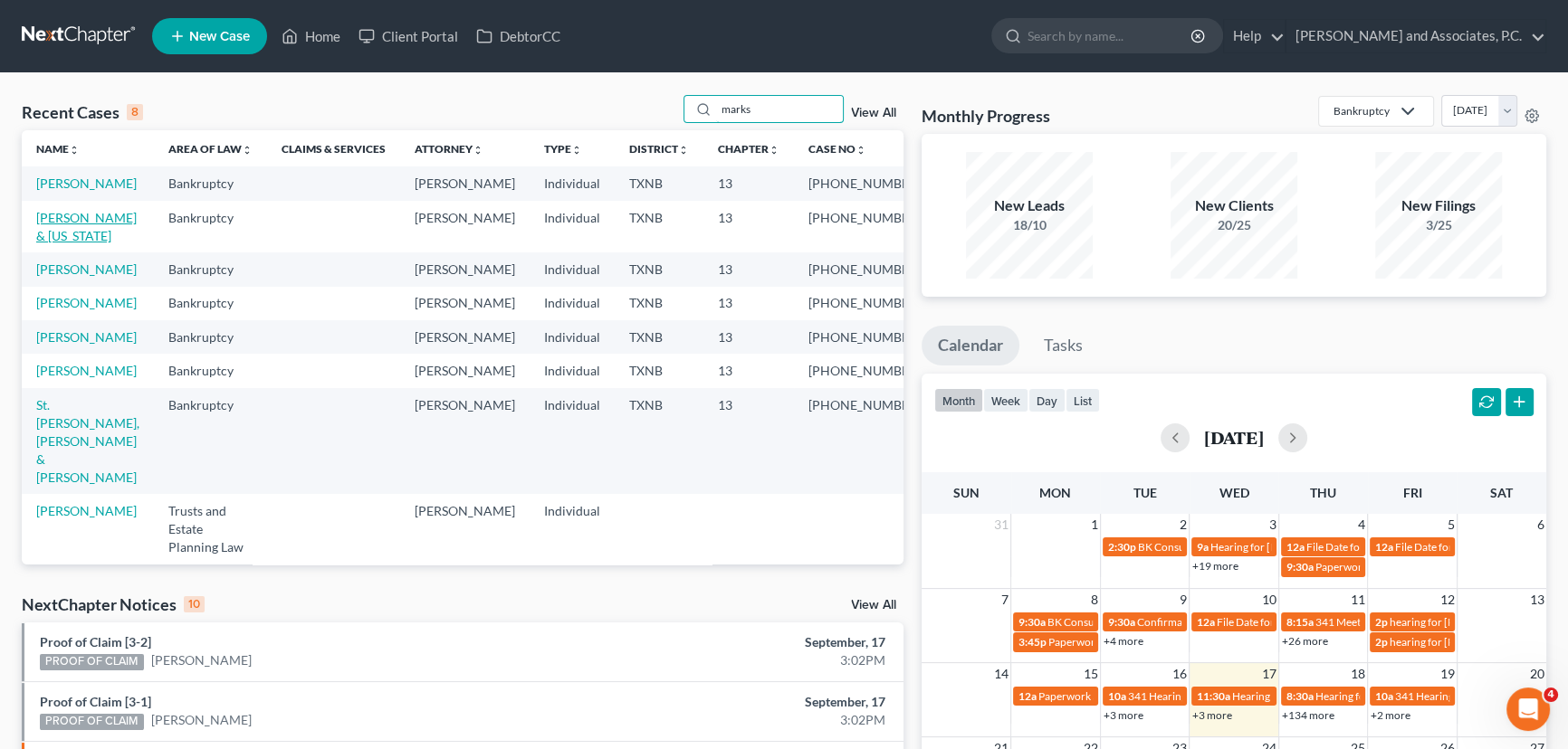
type input "marks"
click at [79, 235] on link "[PERSON_NAME] & [US_STATE]" at bounding box center [87, 227] width 101 height 34
select select "6"
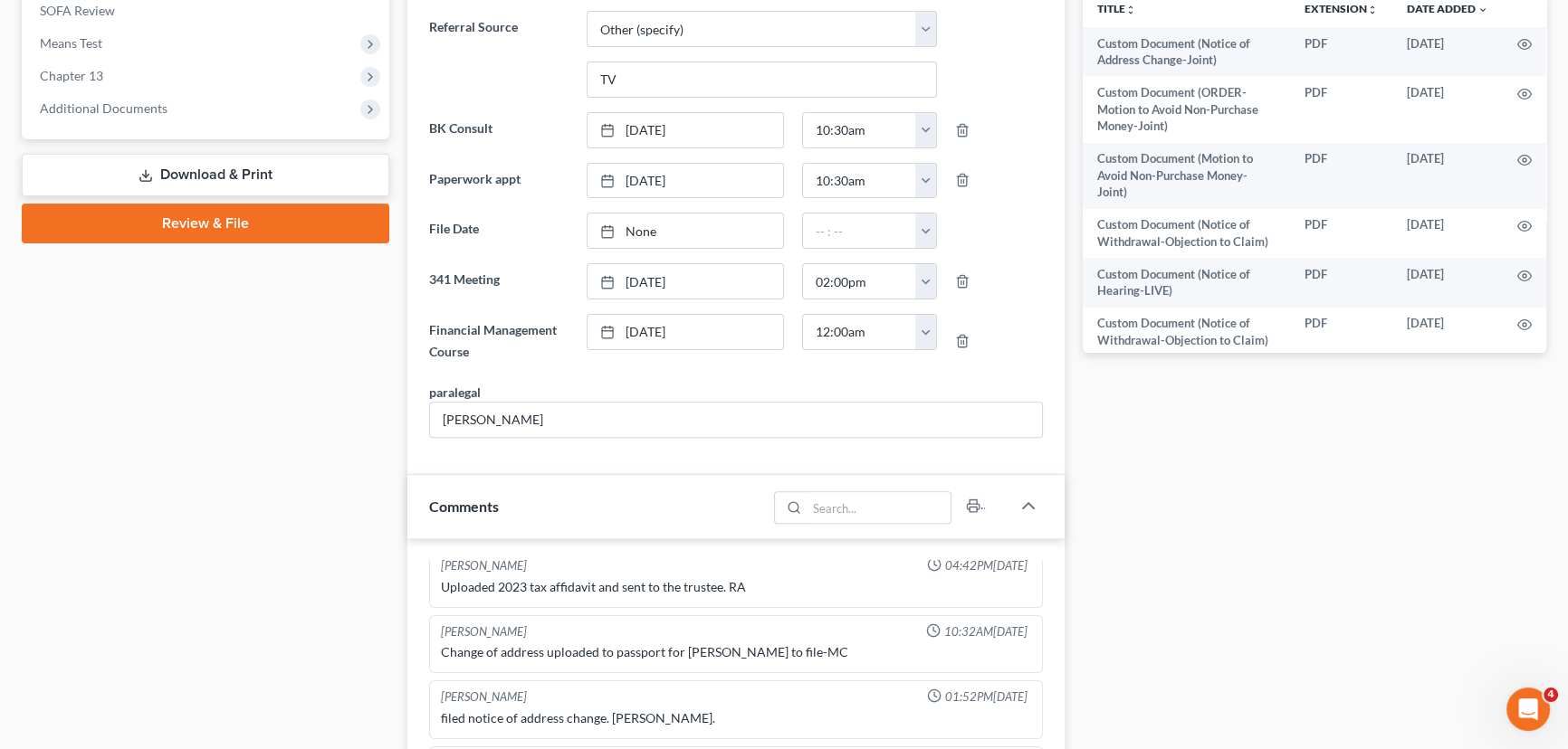
scroll to position [550, 0]
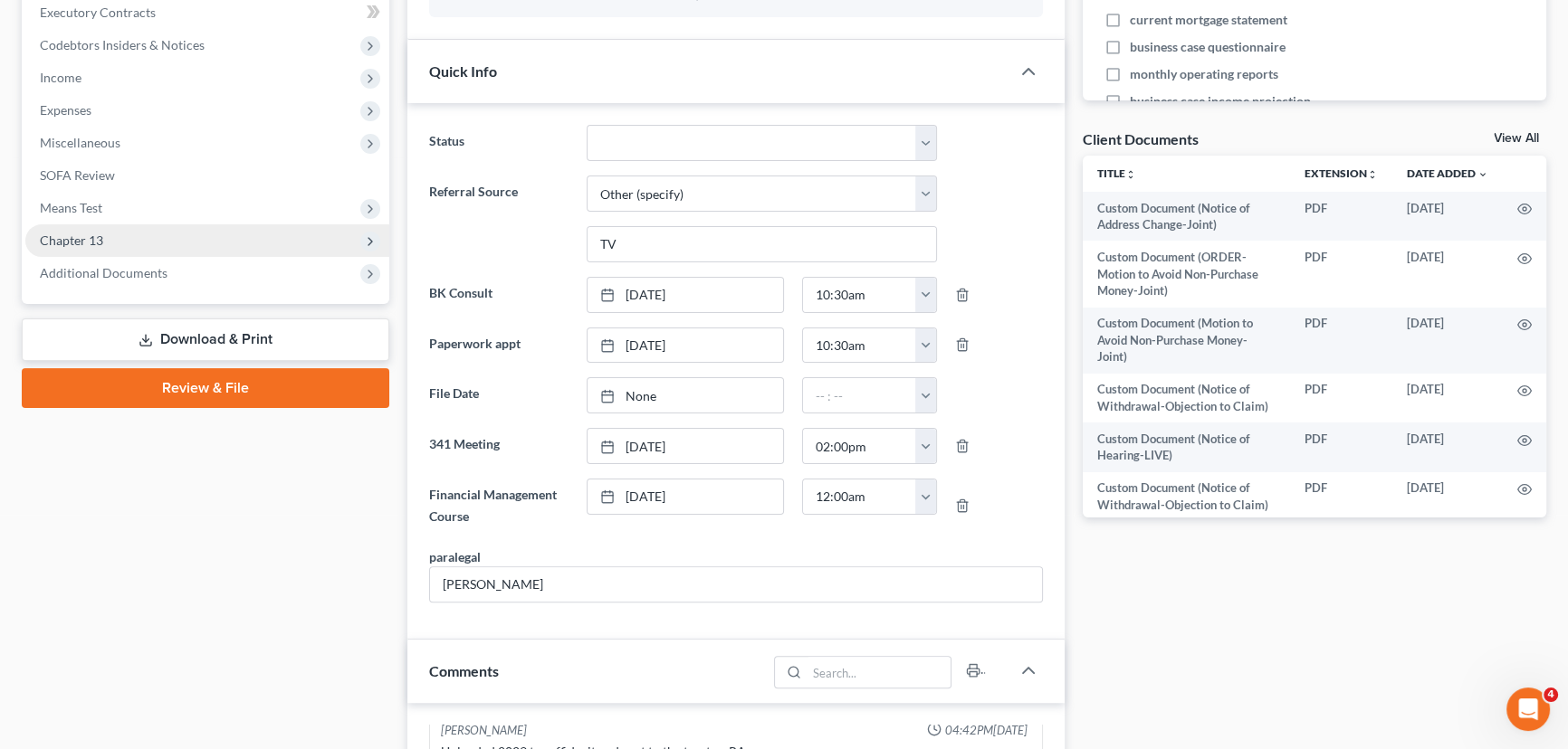
click at [118, 228] on span "Chapter 13" at bounding box center [207, 241] width 364 height 33
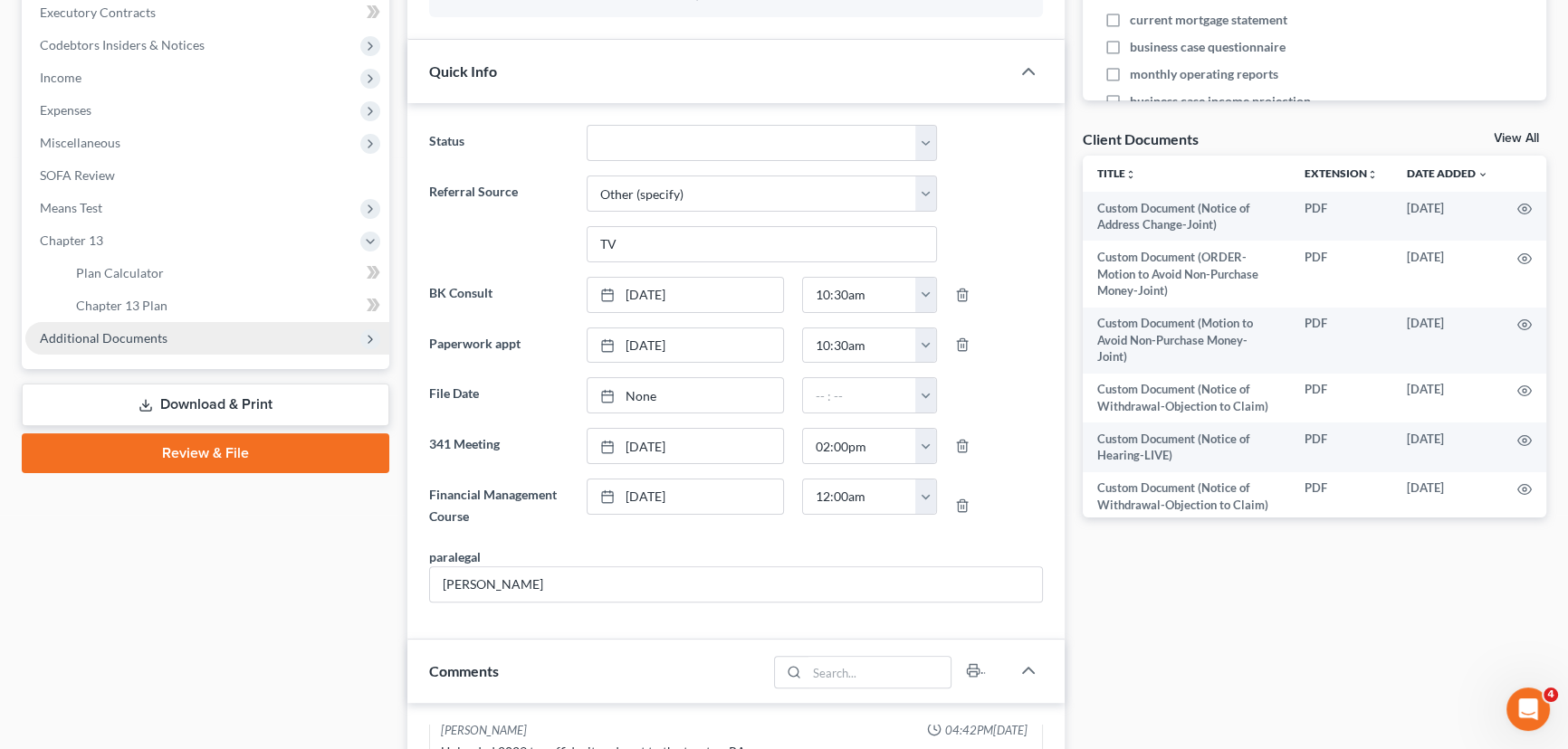
click at [110, 330] on span "Additional Documents" at bounding box center [104, 338] width 128 height 15
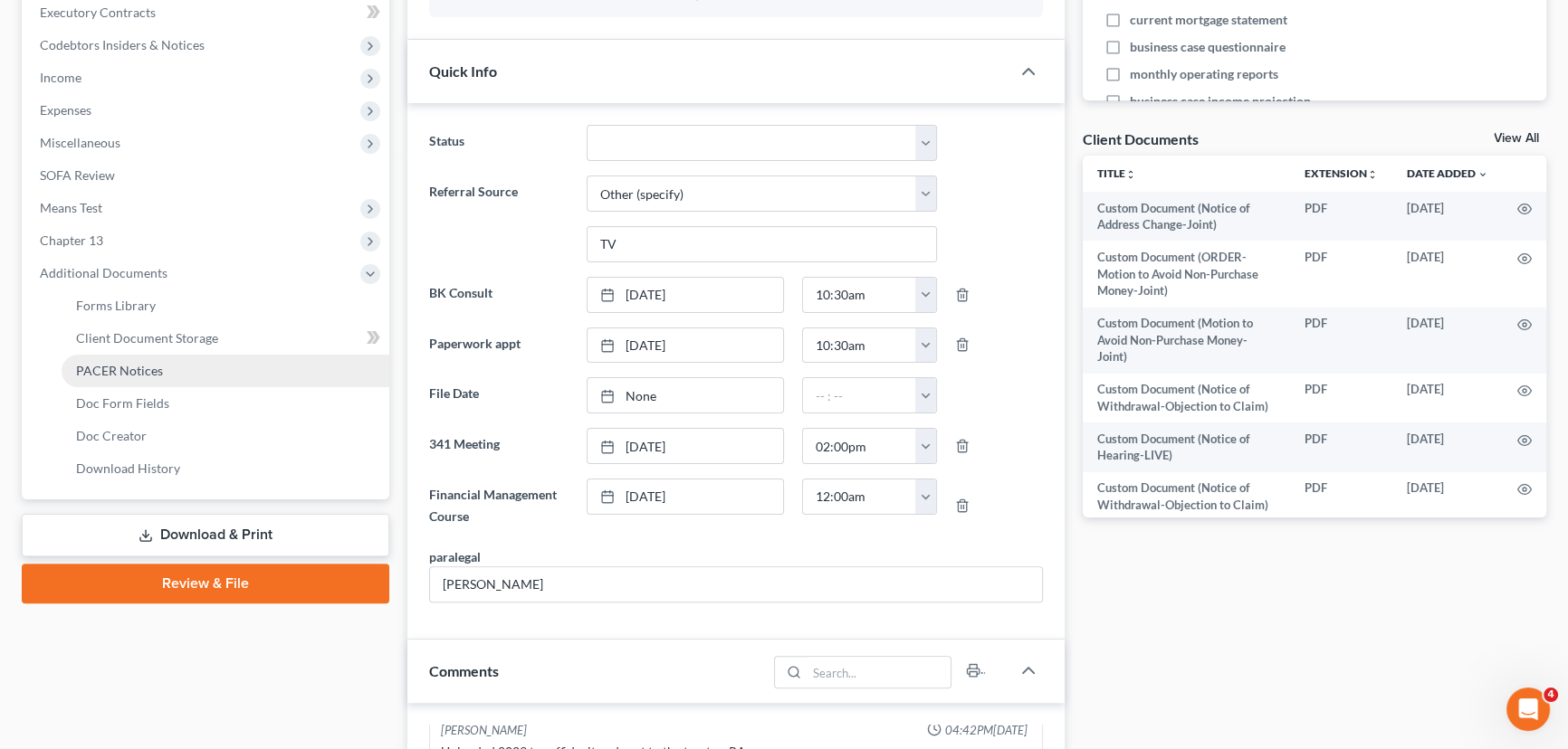
click at [119, 373] on span "PACER Notices" at bounding box center [119, 370] width 87 height 15
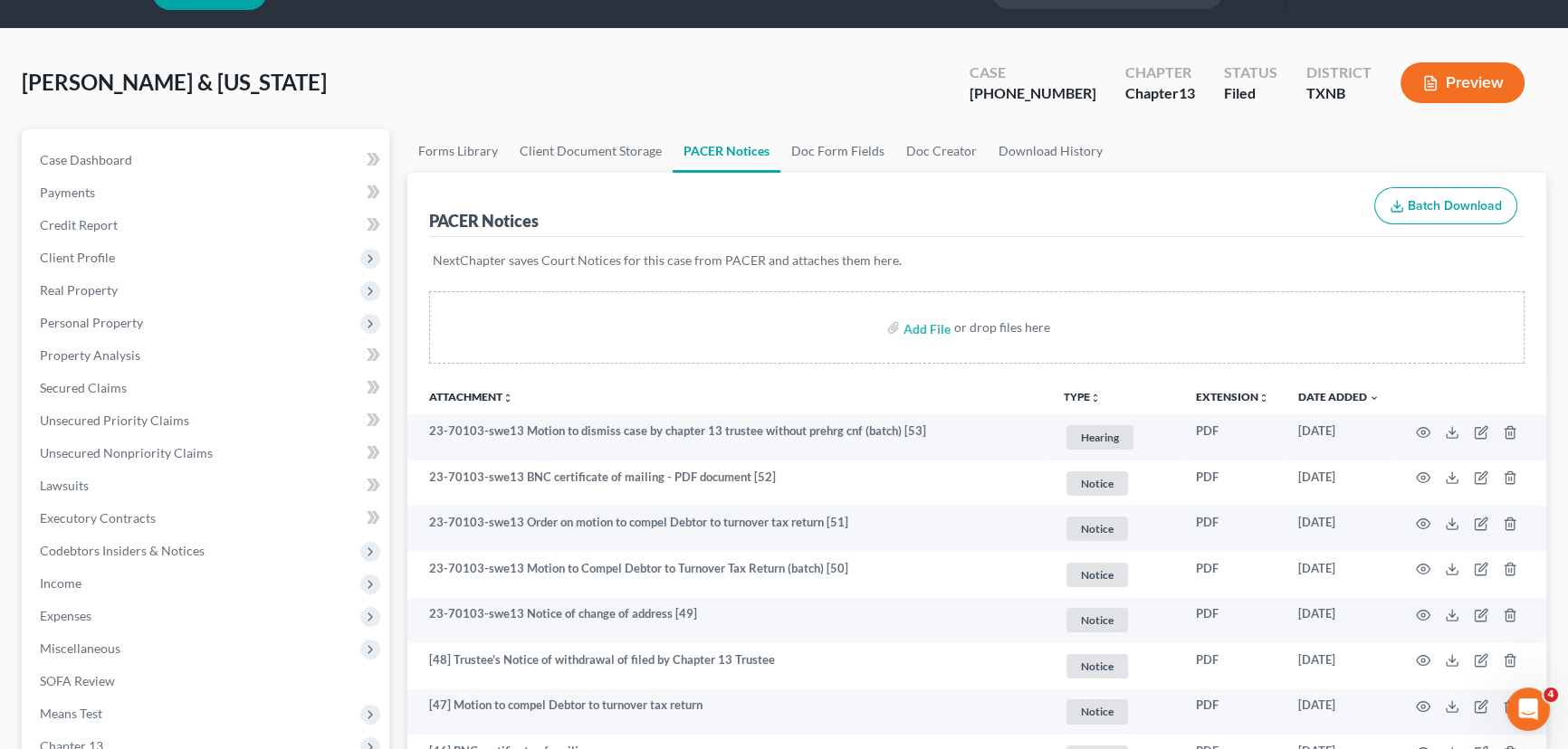
scroll to position [81, 0]
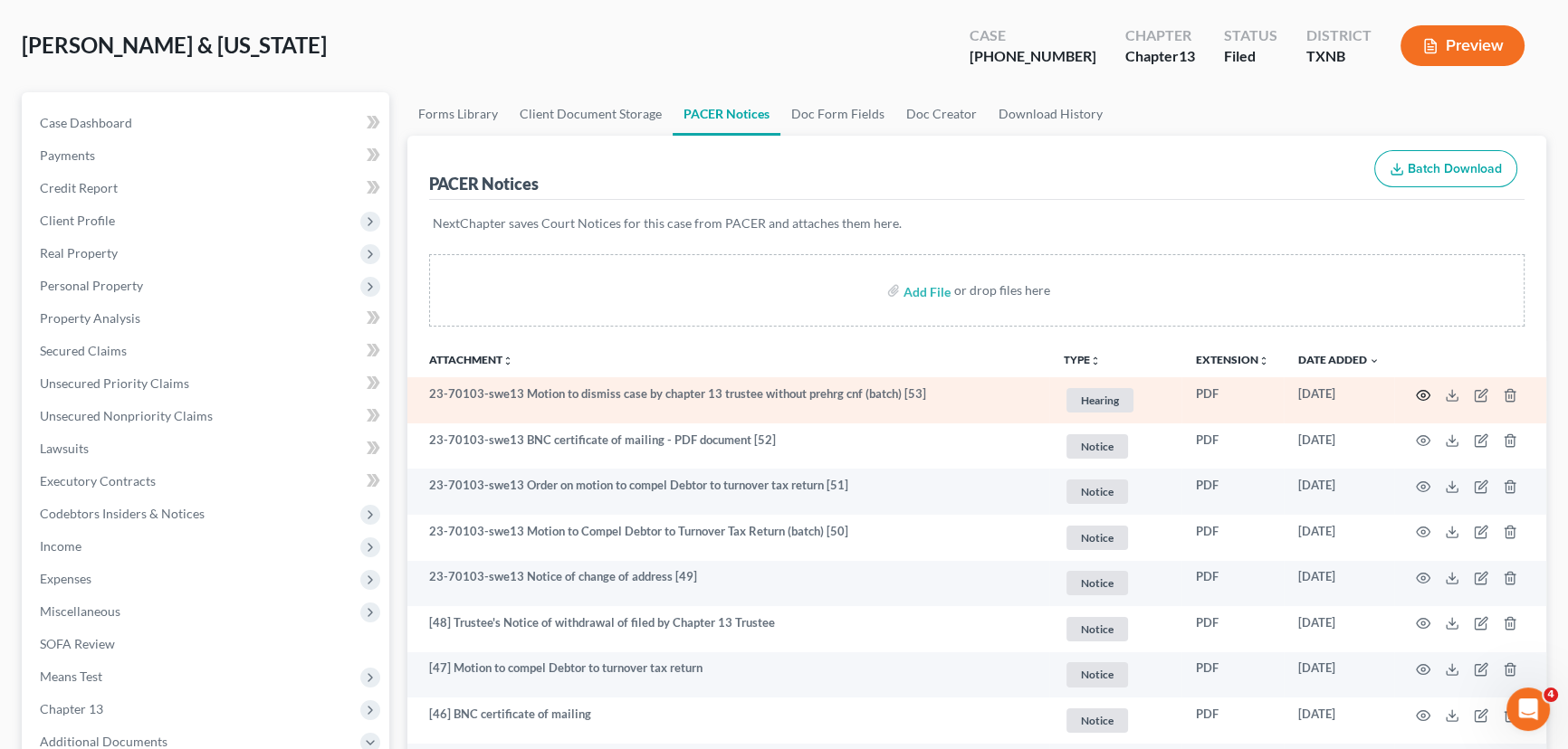
click at [1417, 393] on icon "button" at bounding box center [1423, 395] width 14 height 10
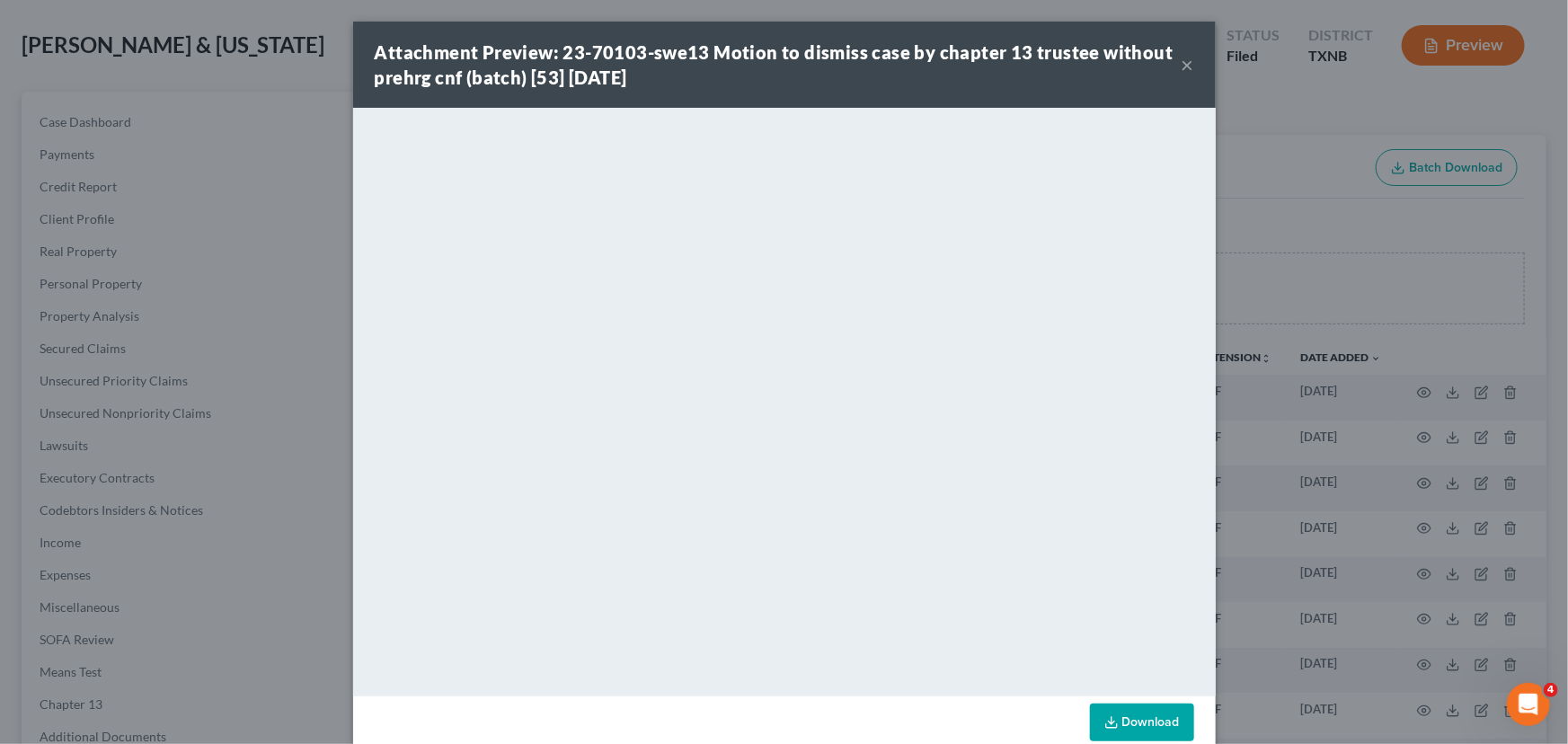
click at [1182, 57] on button "×" at bounding box center [1188, 64] width 13 height 21
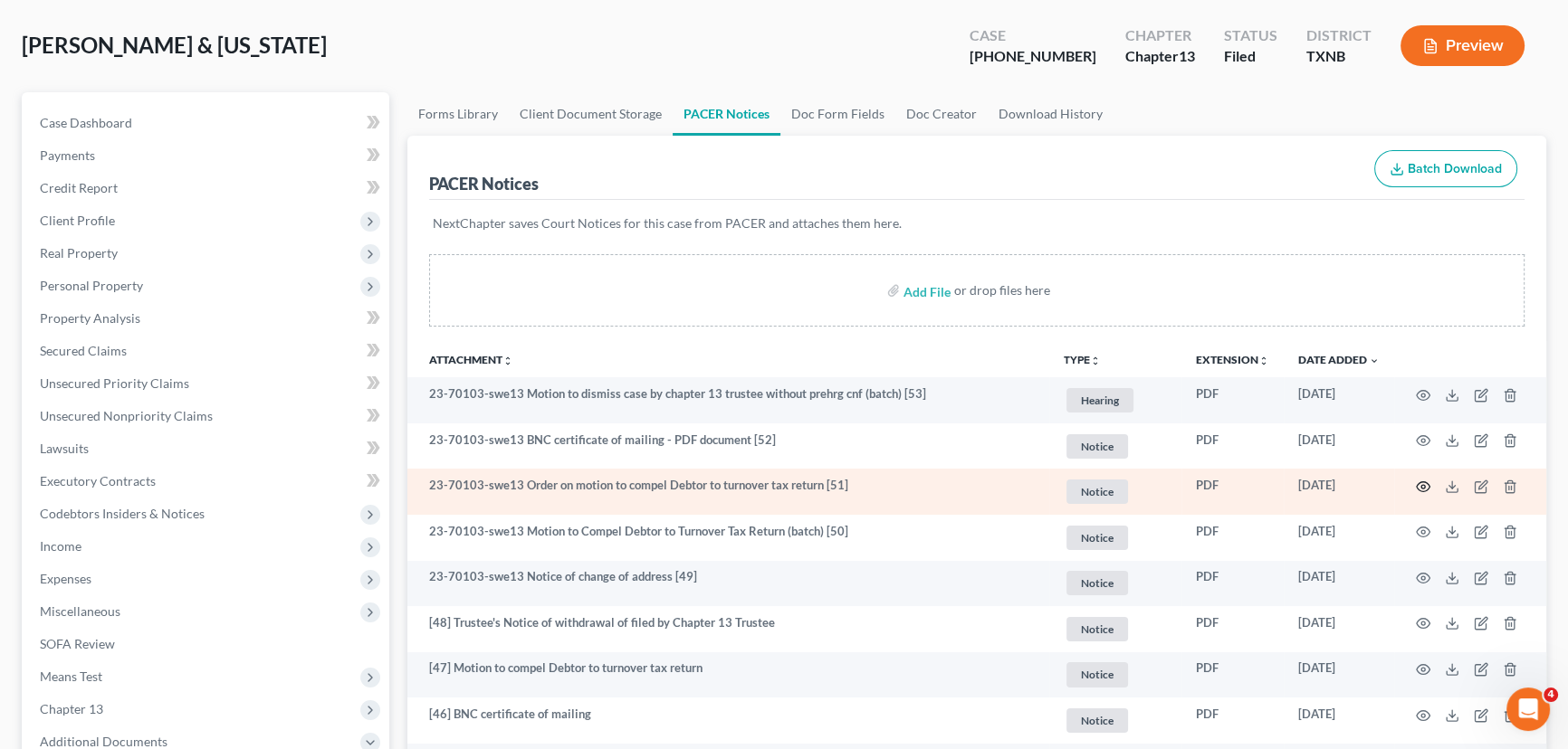
click at [1421, 484] on icon "button" at bounding box center [1423, 487] width 15 height 15
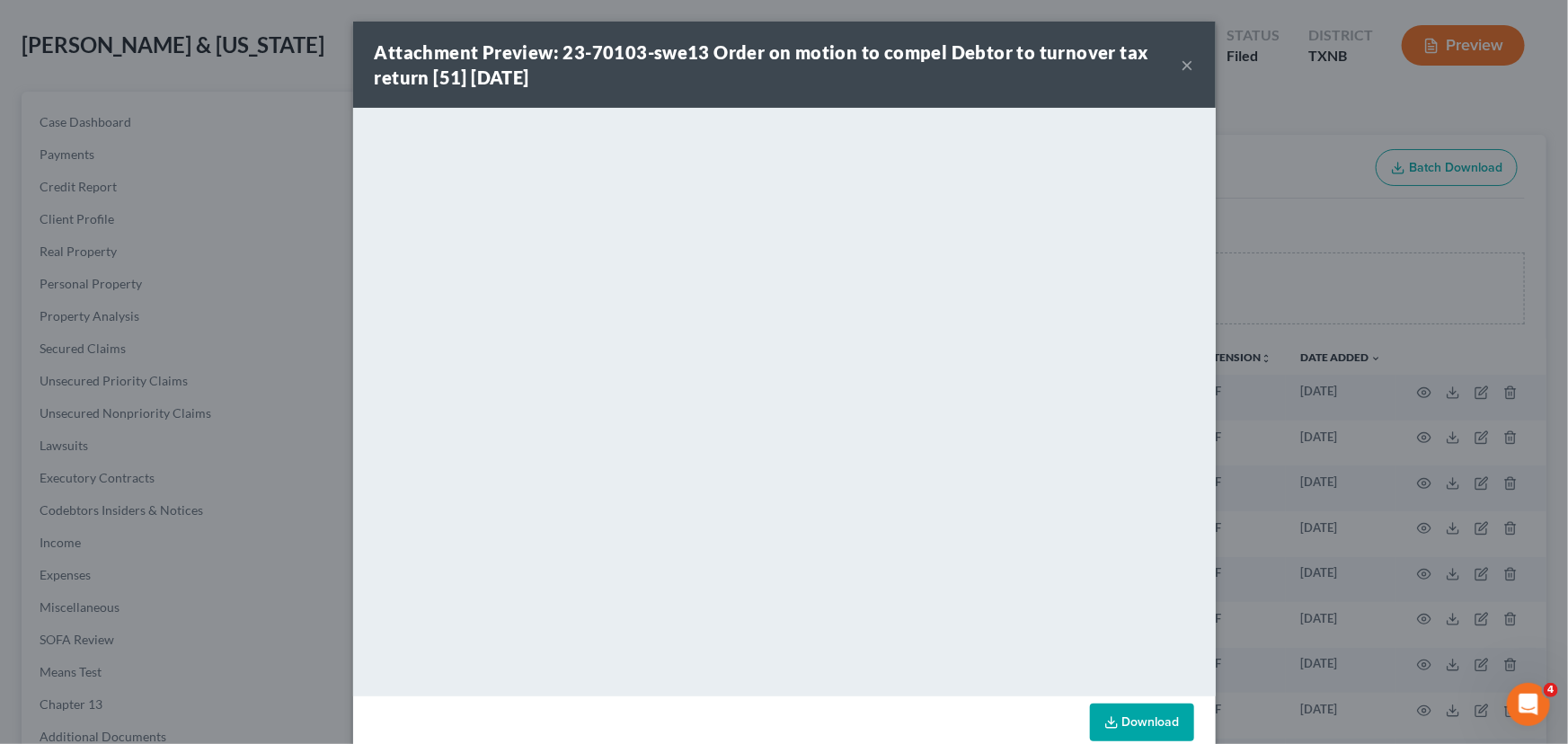
click at [1183, 67] on button "×" at bounding box center [1188, 64] width 13 height 21
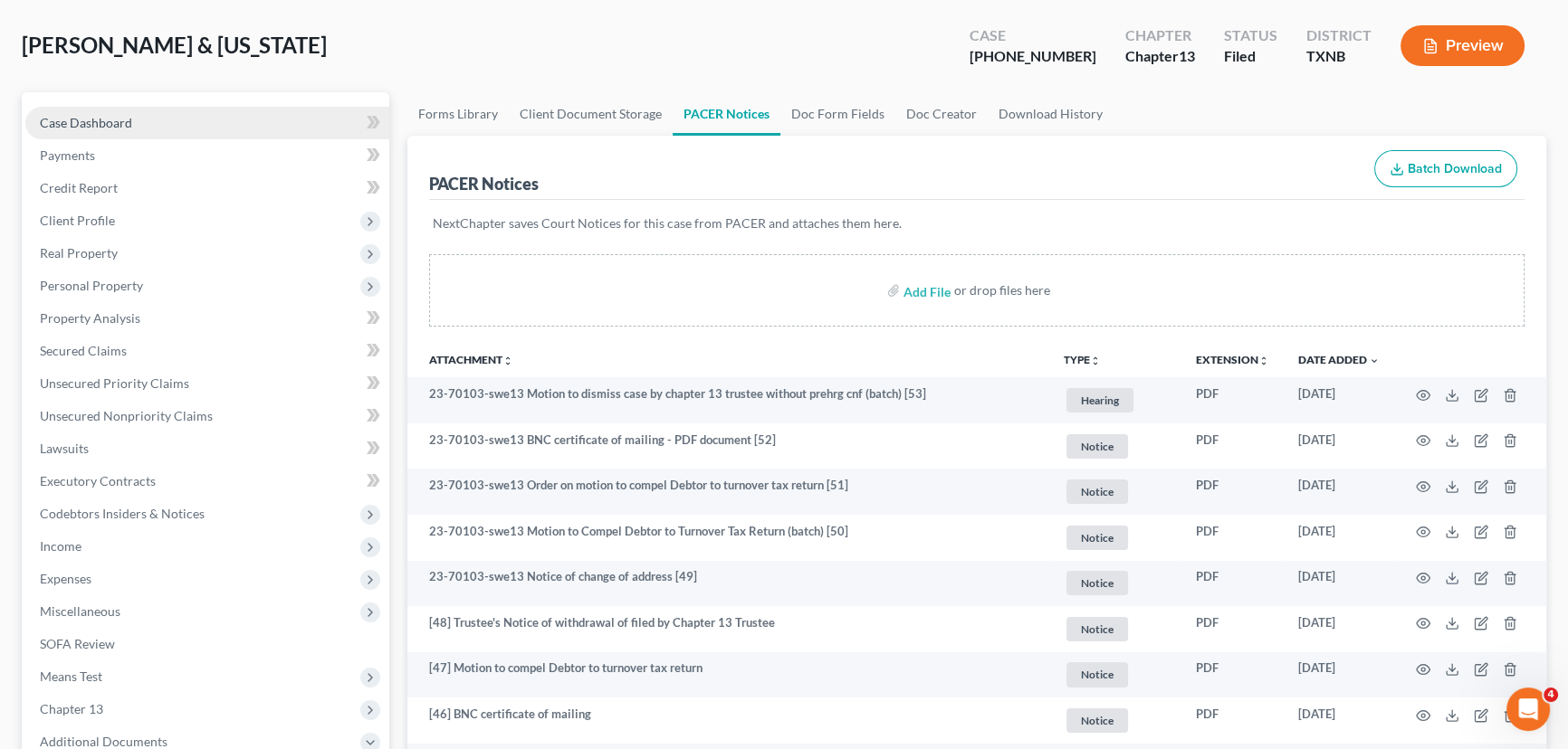
click at [80, 115] on span "Case Dashboard" at bounding box center [86, 122] width 92 height 15
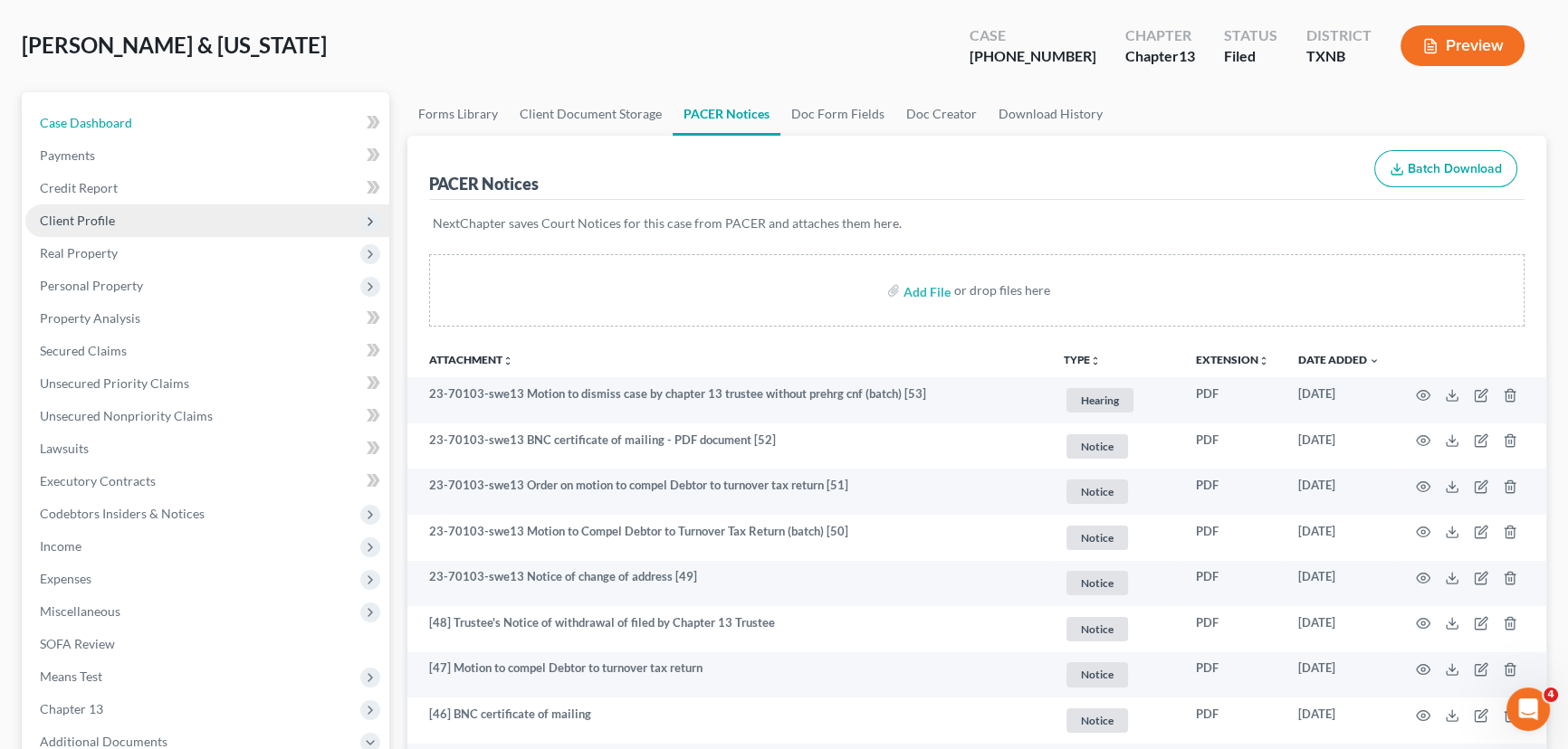
select select "6"
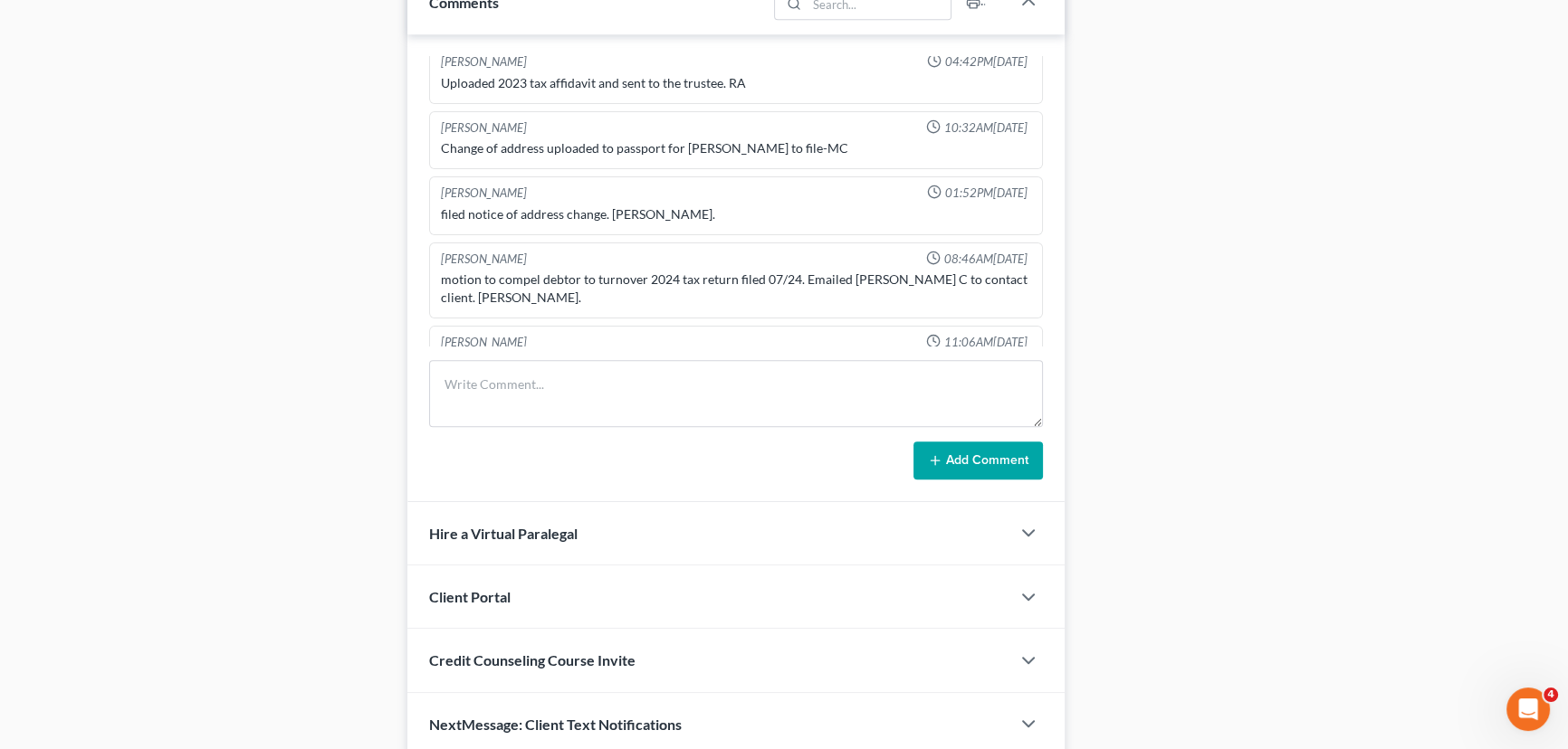
scroll to position [1290, 0]
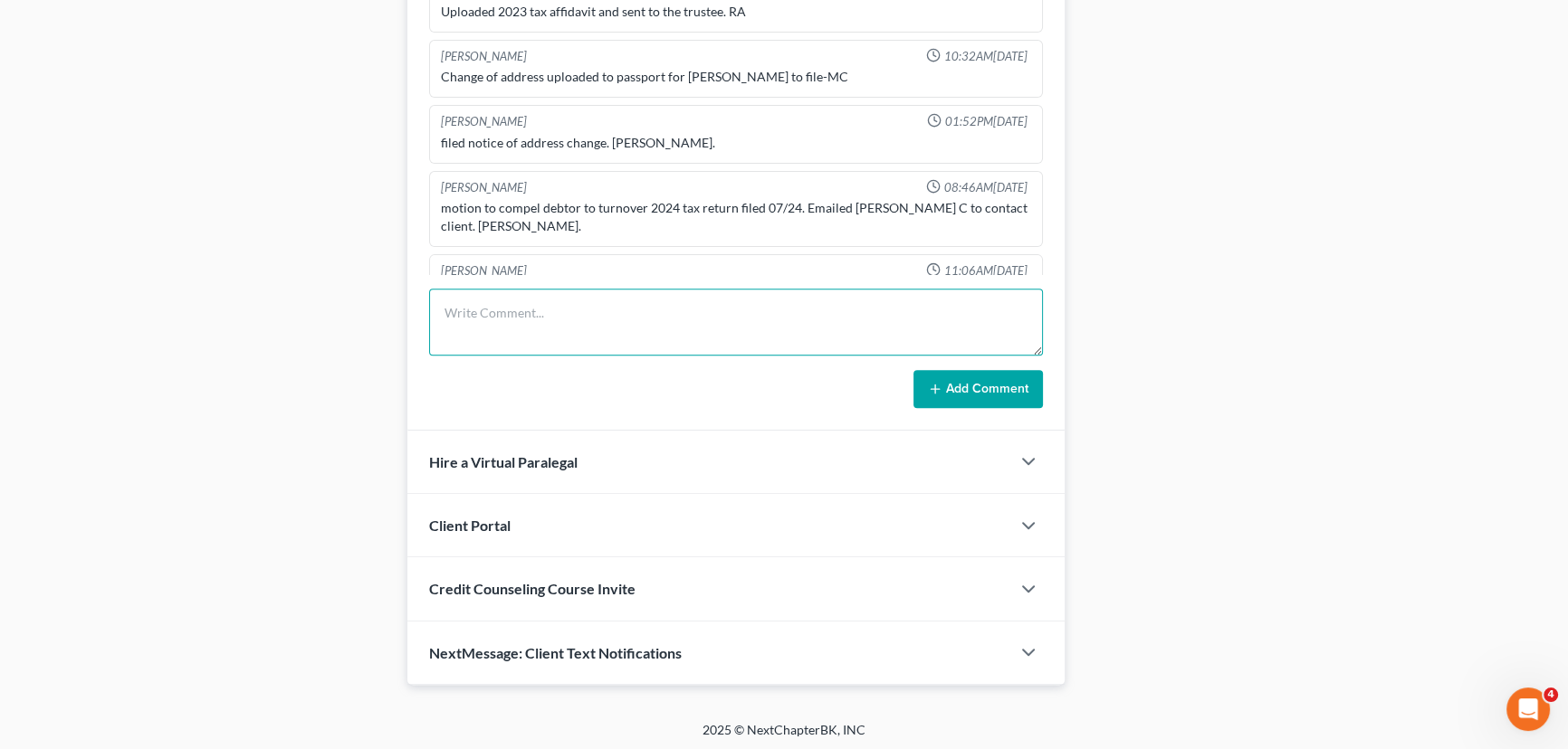
click at [507, 308] on textarea at bounding box center [736, 322] width 614 height 67
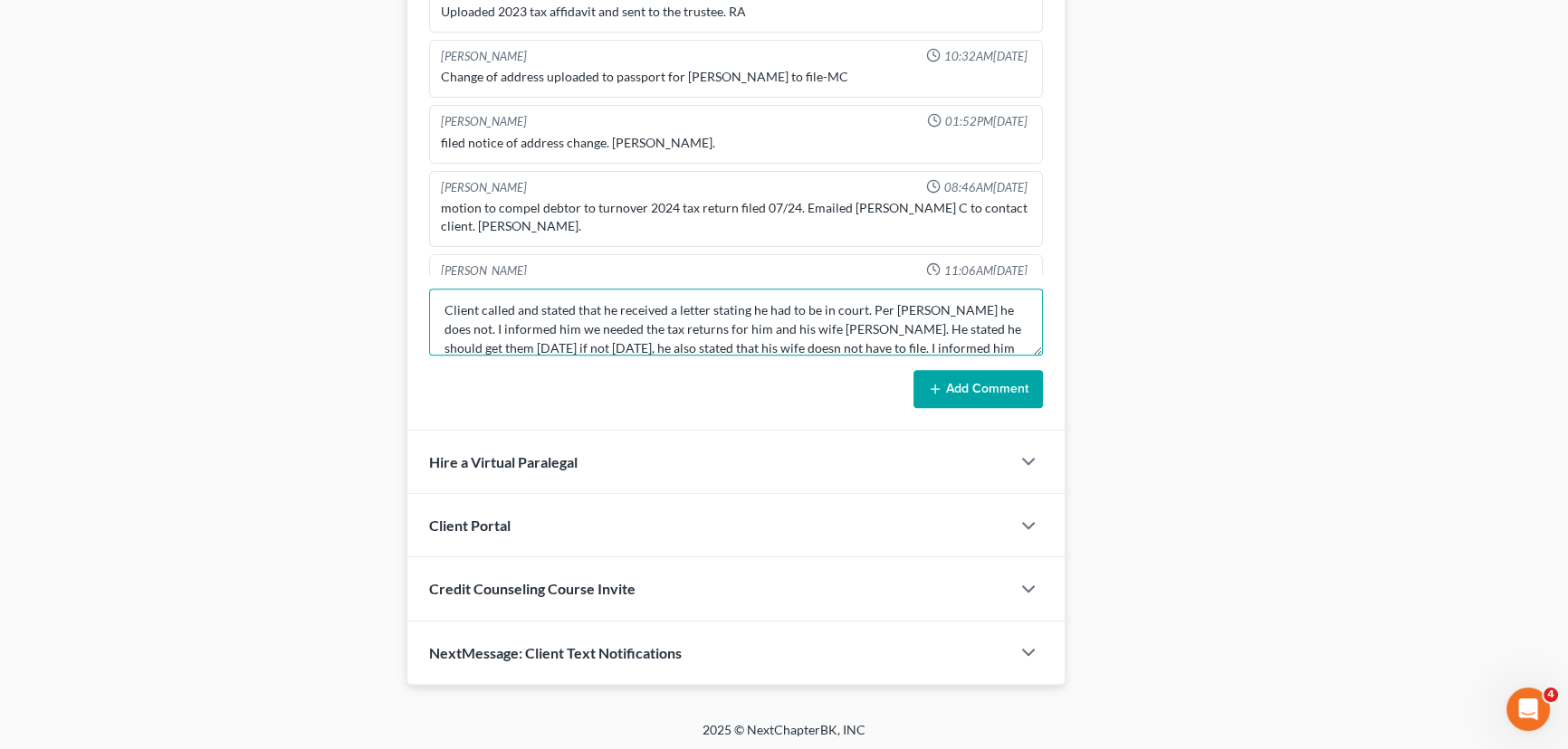
scroll to position [21, 0]
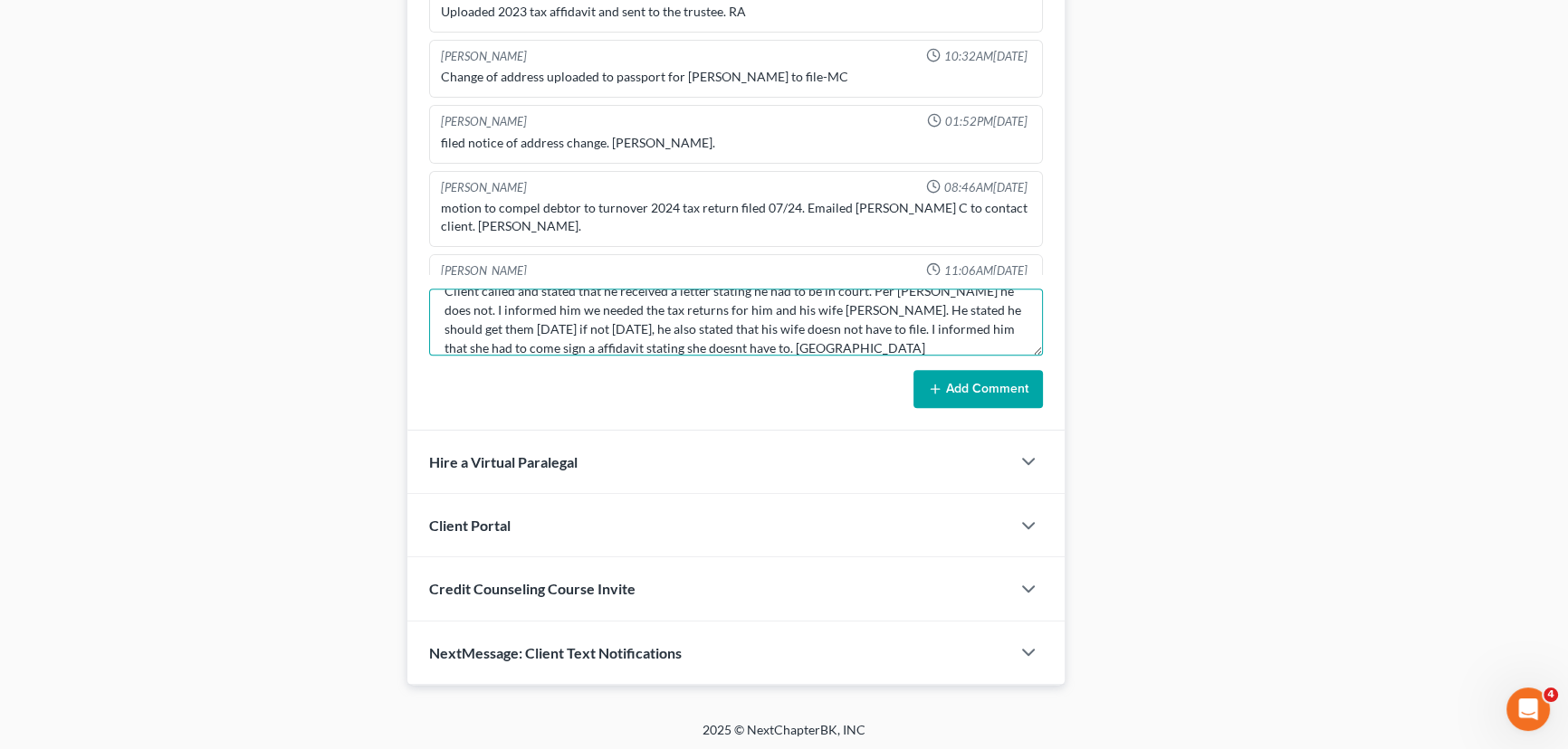
type textarea "Client called and stated that he received a letter stating he had to be in cour…"
click at [555, 397] on div "Add Comment" at bounding box center [736, 389] width 614 height 38
drag, startPoint x: 943, startPoint y: 384, endPoint x: 791, endPoint y: 748, distance: 394.5
click at [944, 384] on button "Add Comment" at bounding box center [978, 389] width 130 height 38
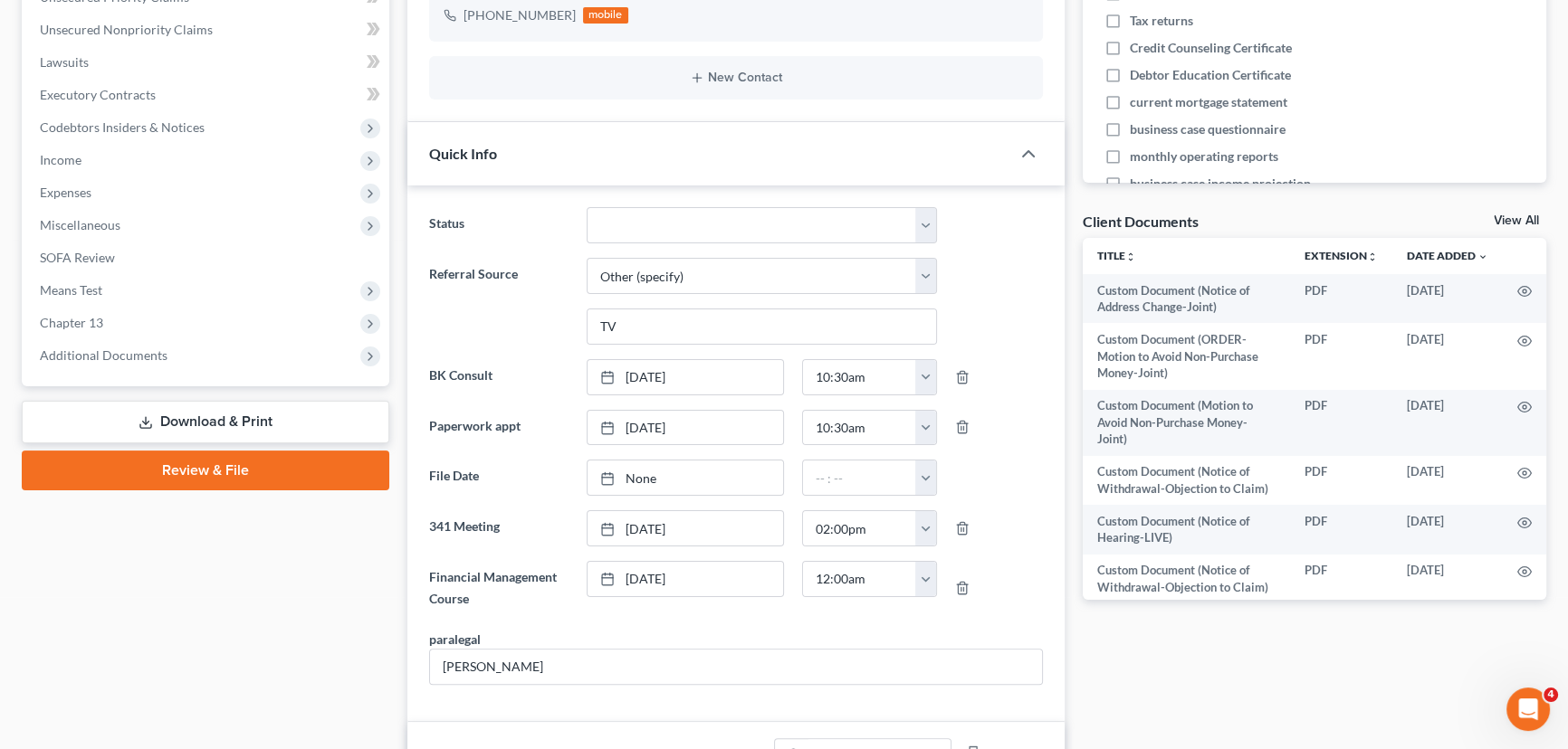
scroll to position [0, 0]
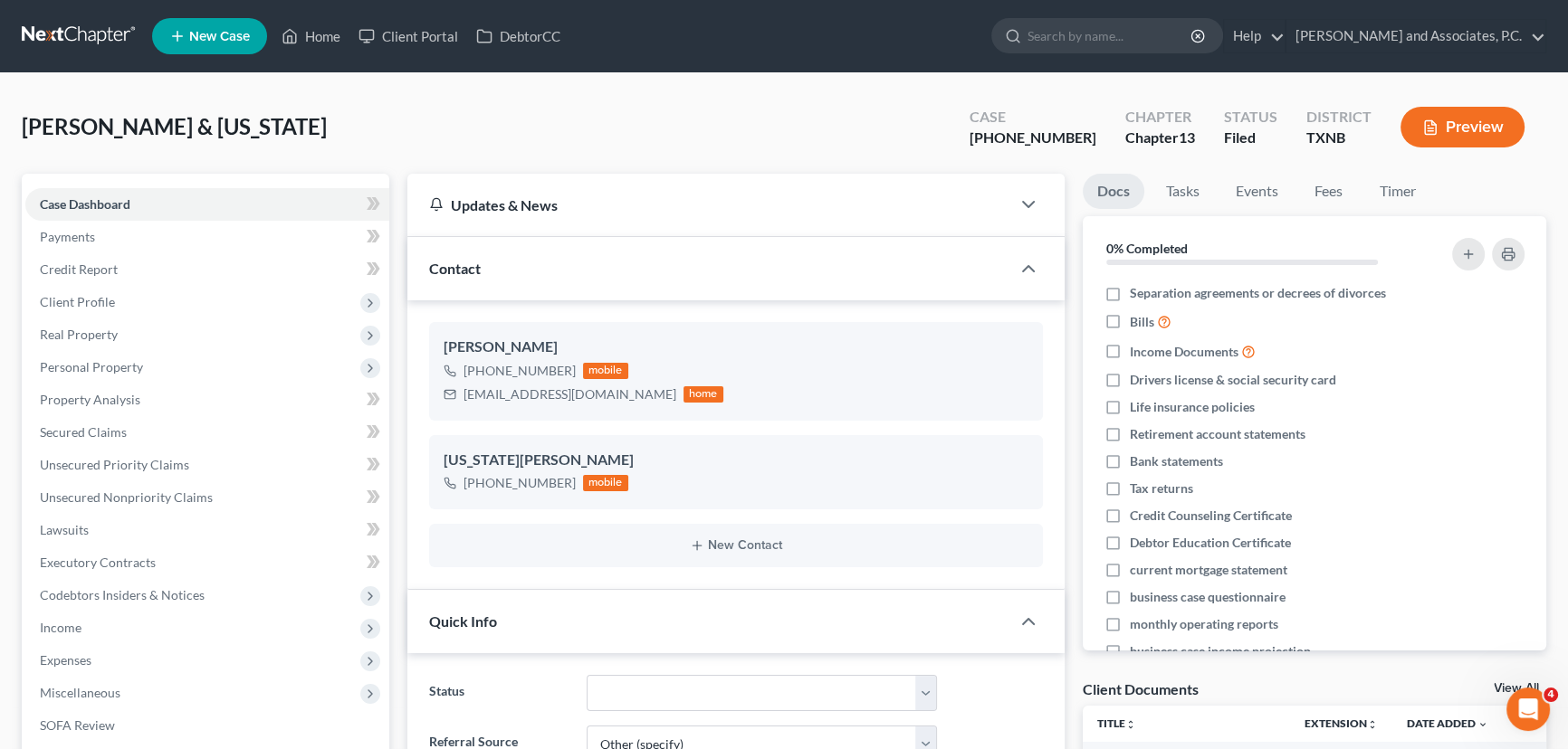
click at [316, 52] on ul "New Case Home Client Portal DebtorCC - No Result - See all results Or Press Ent…" at bounding box center [849, 36] width 1394 height 47
click at [316, 31] on link "Home" at bounding box center [311, 35] width 77 height 33
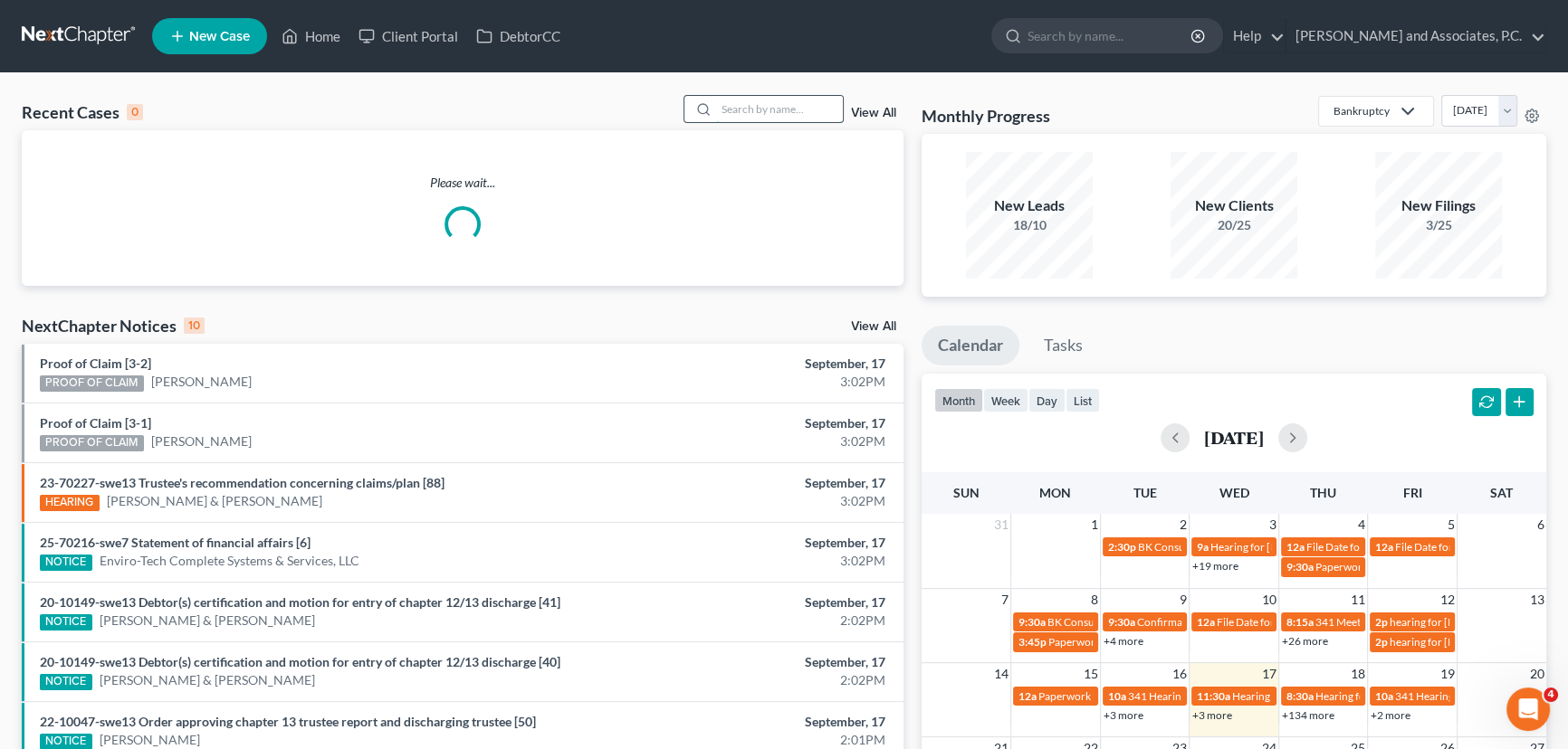
click at [734, 108] on input "search" at bounding box center [779, 109] width 127 height 26
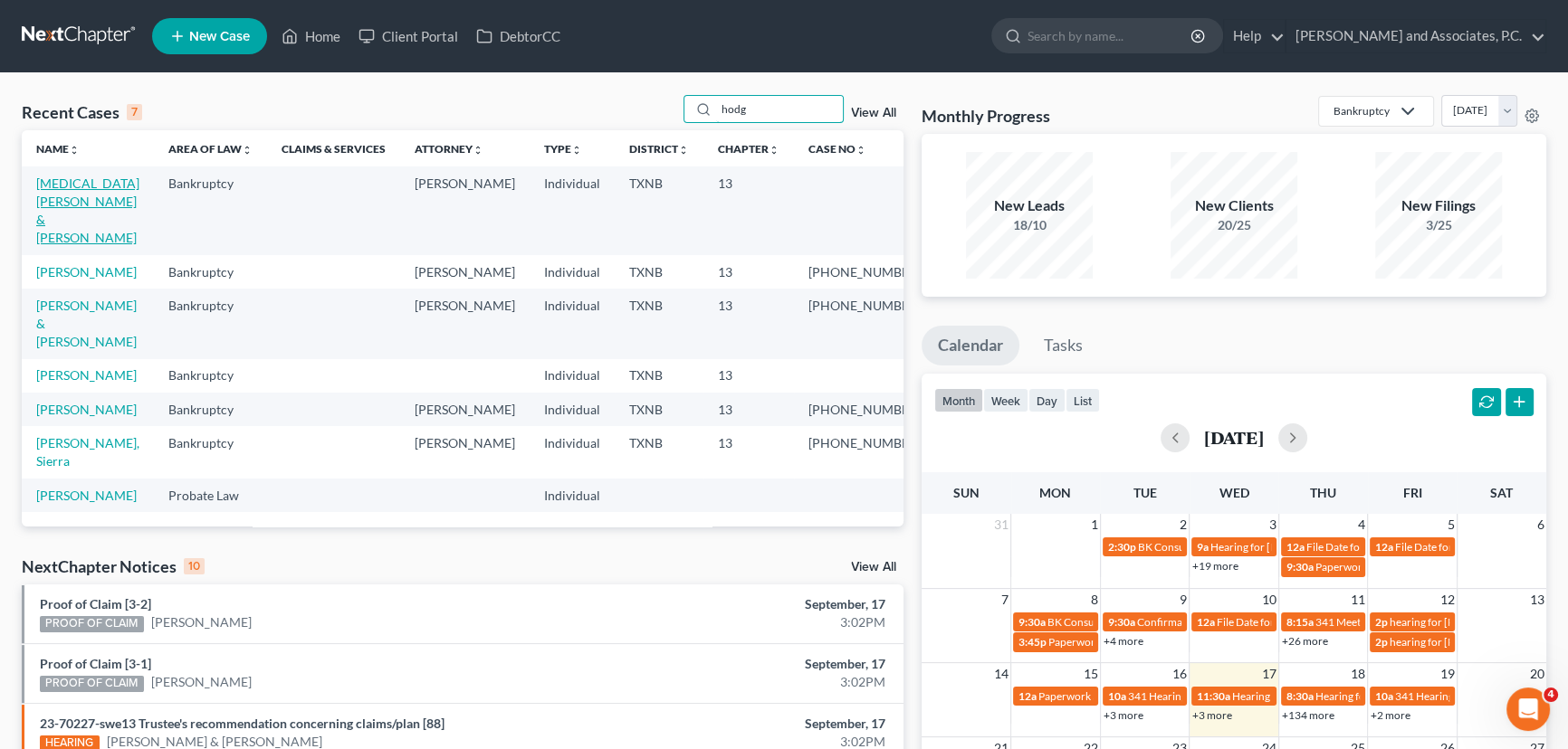
type input "hodg"
click at [54, 199] on link "[MEDICAL_DATA][PERSON_NAME] & [PERSON_NAME]" at bounding box center [88, 210] width 104 height 70
select select "6"
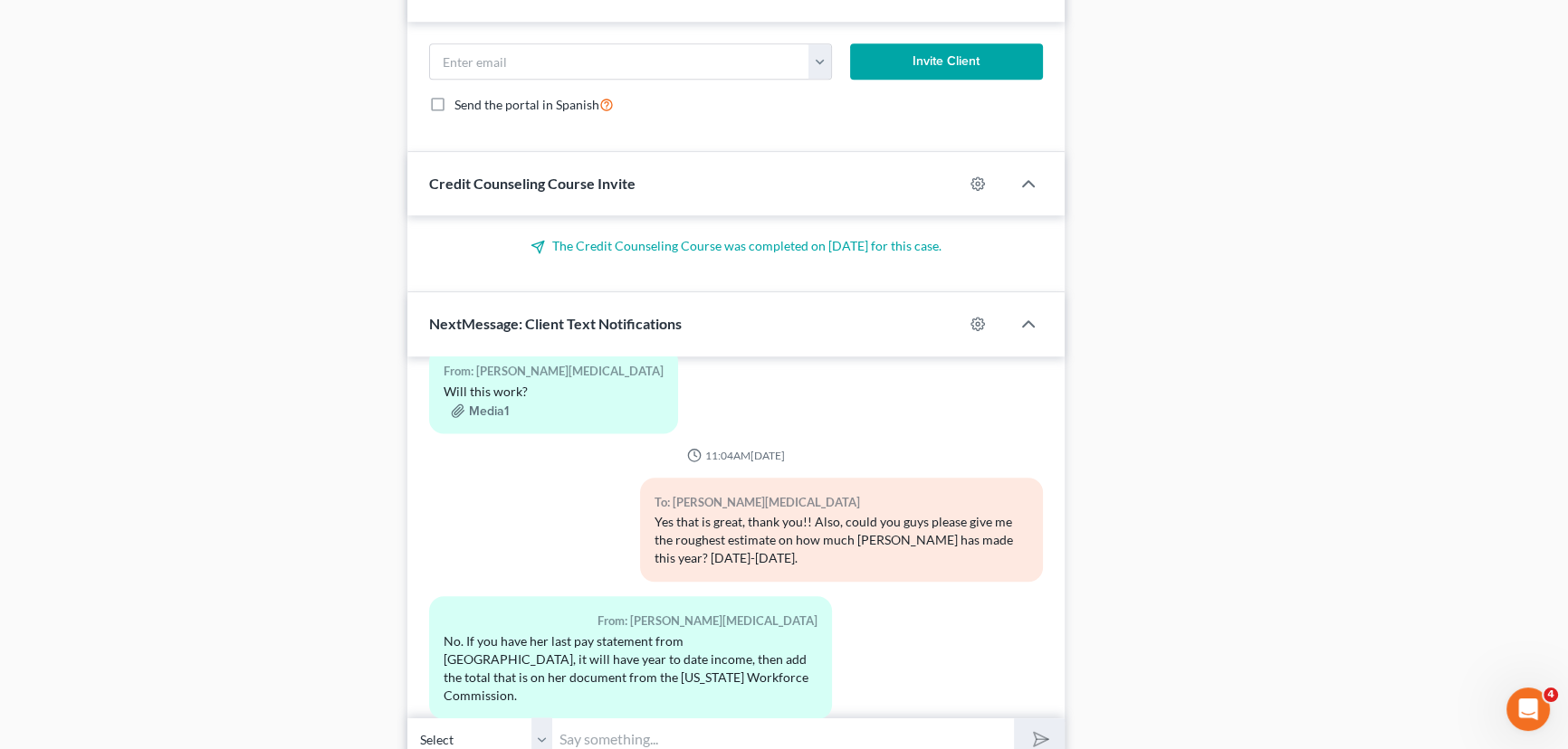
scroll to position [1636, 0]
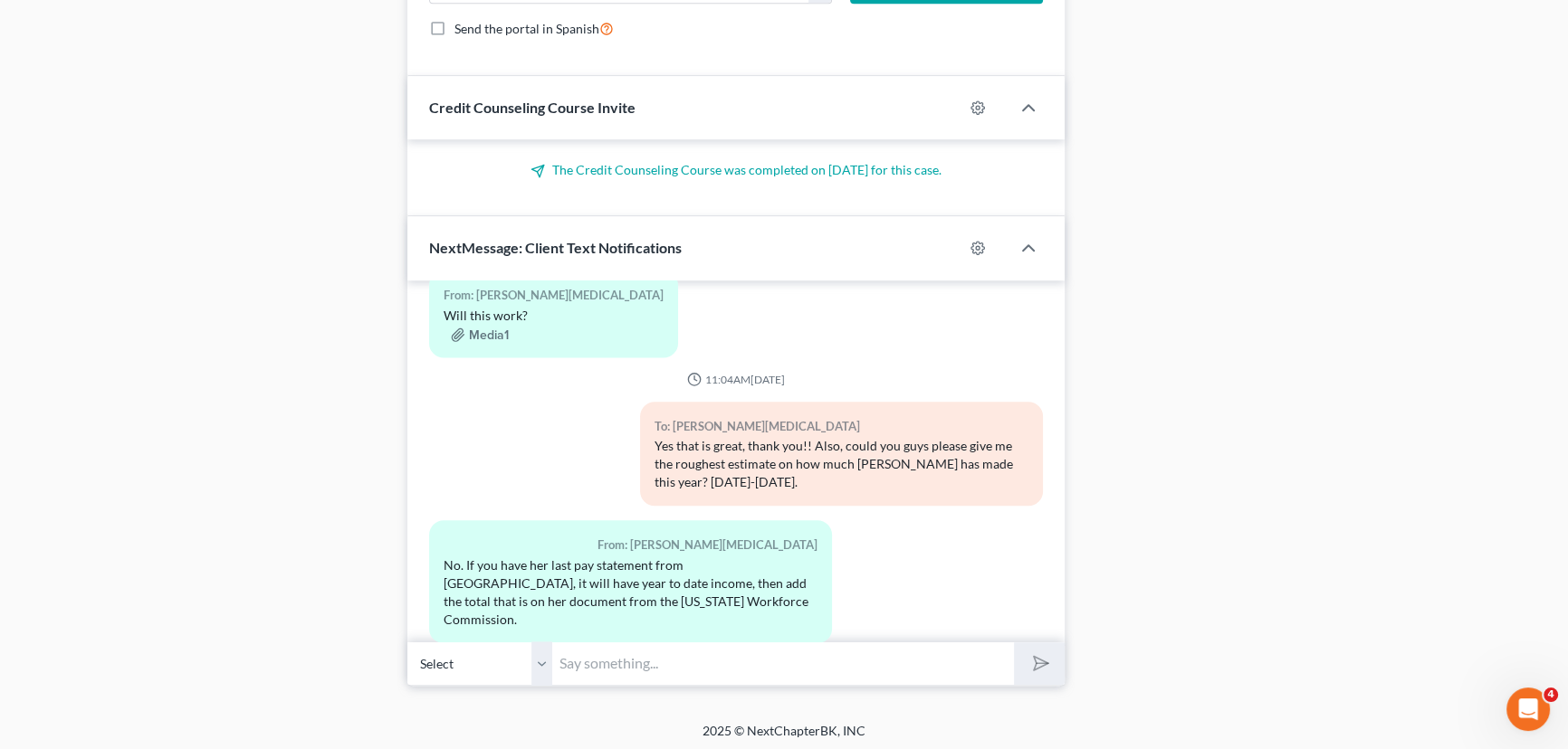
click at [661, 659] on input "text" at bounding box center [783, 664] width 462 height 45
type input "m"
type input "<"
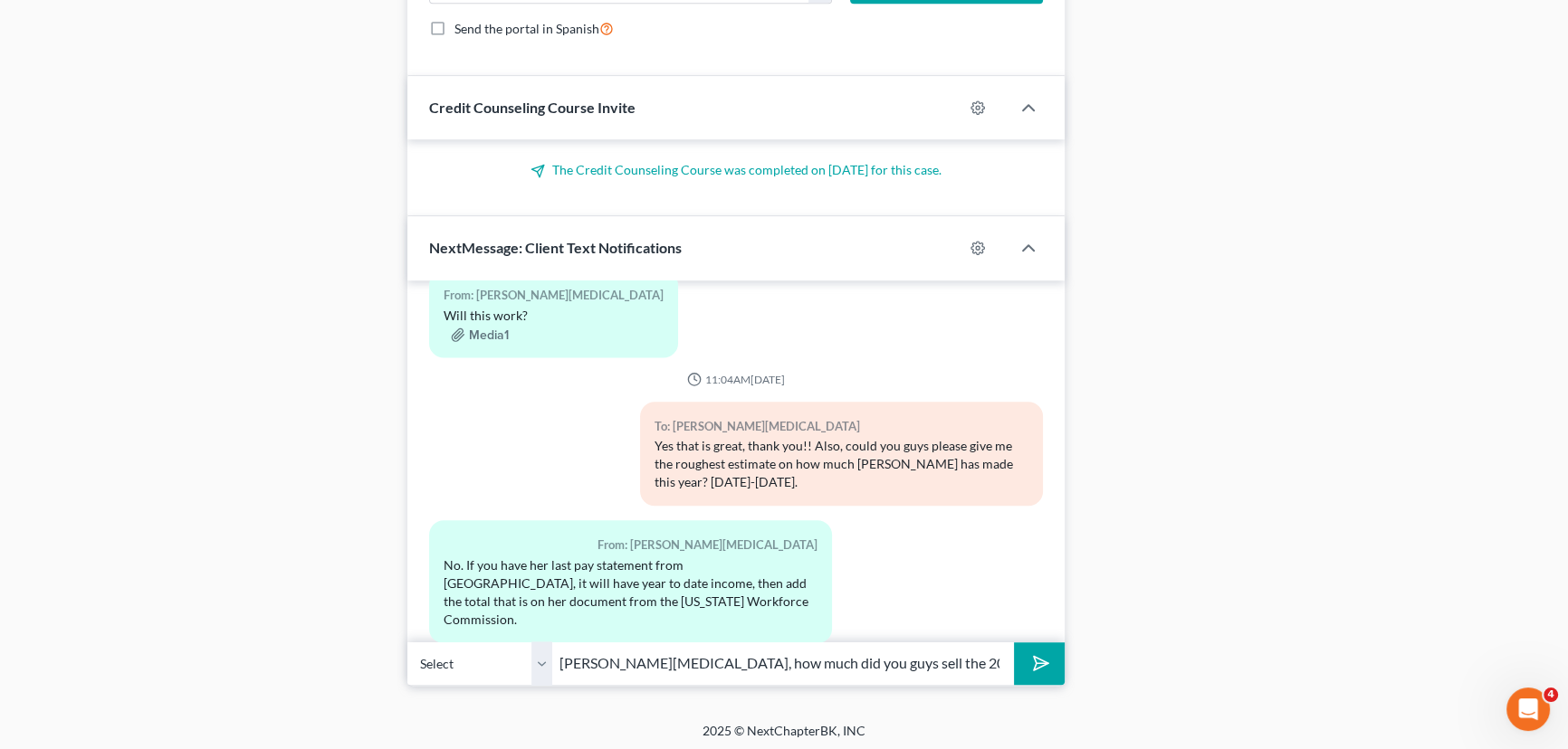
type input "[PERSON_NAME][MEDICAL_DATA], how much did you guys sell the 2022 Can-Am for?"
click at [1014, 643] on button "submit" at bounding box center [1038, 664] width 49 height 43
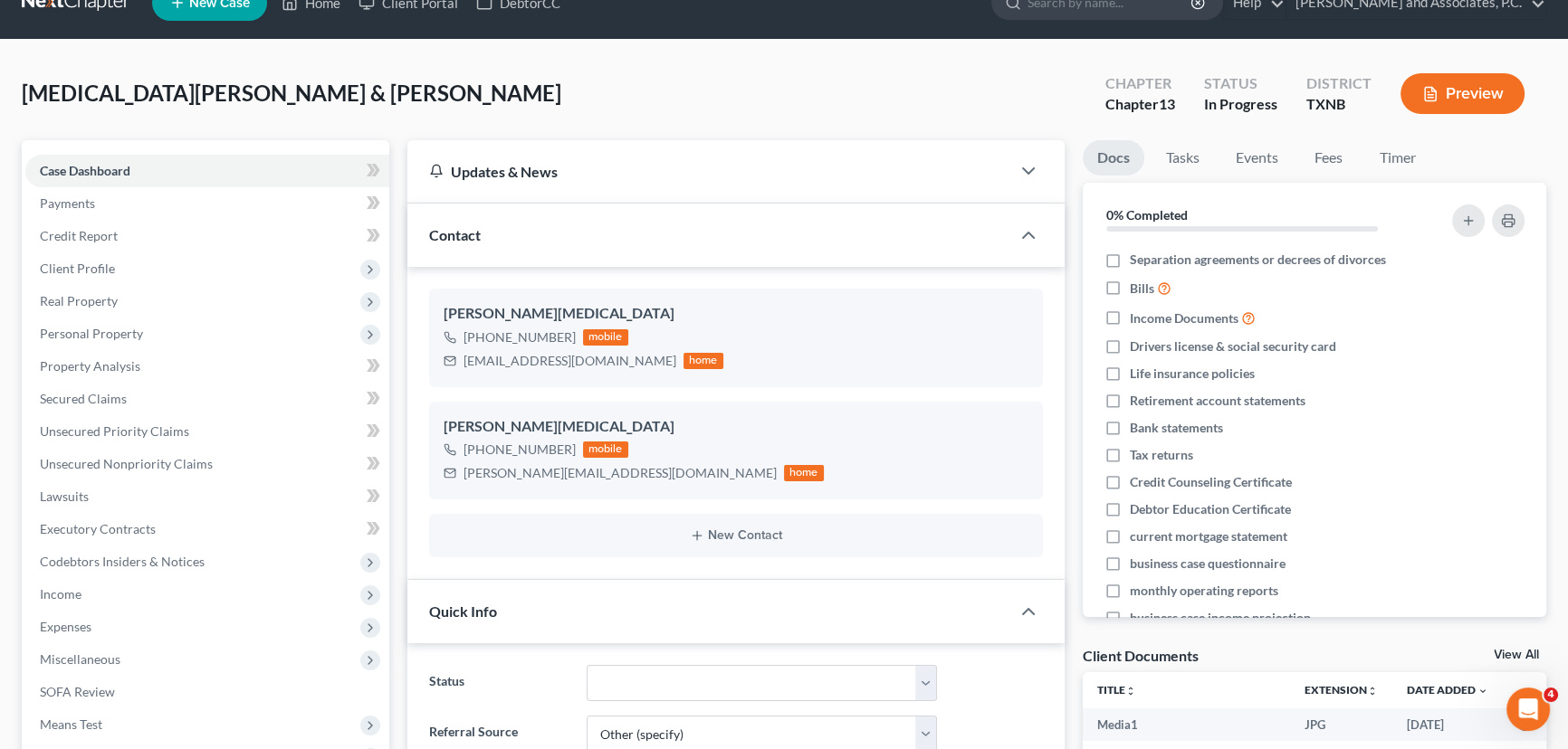
scroll to position [0, 0]
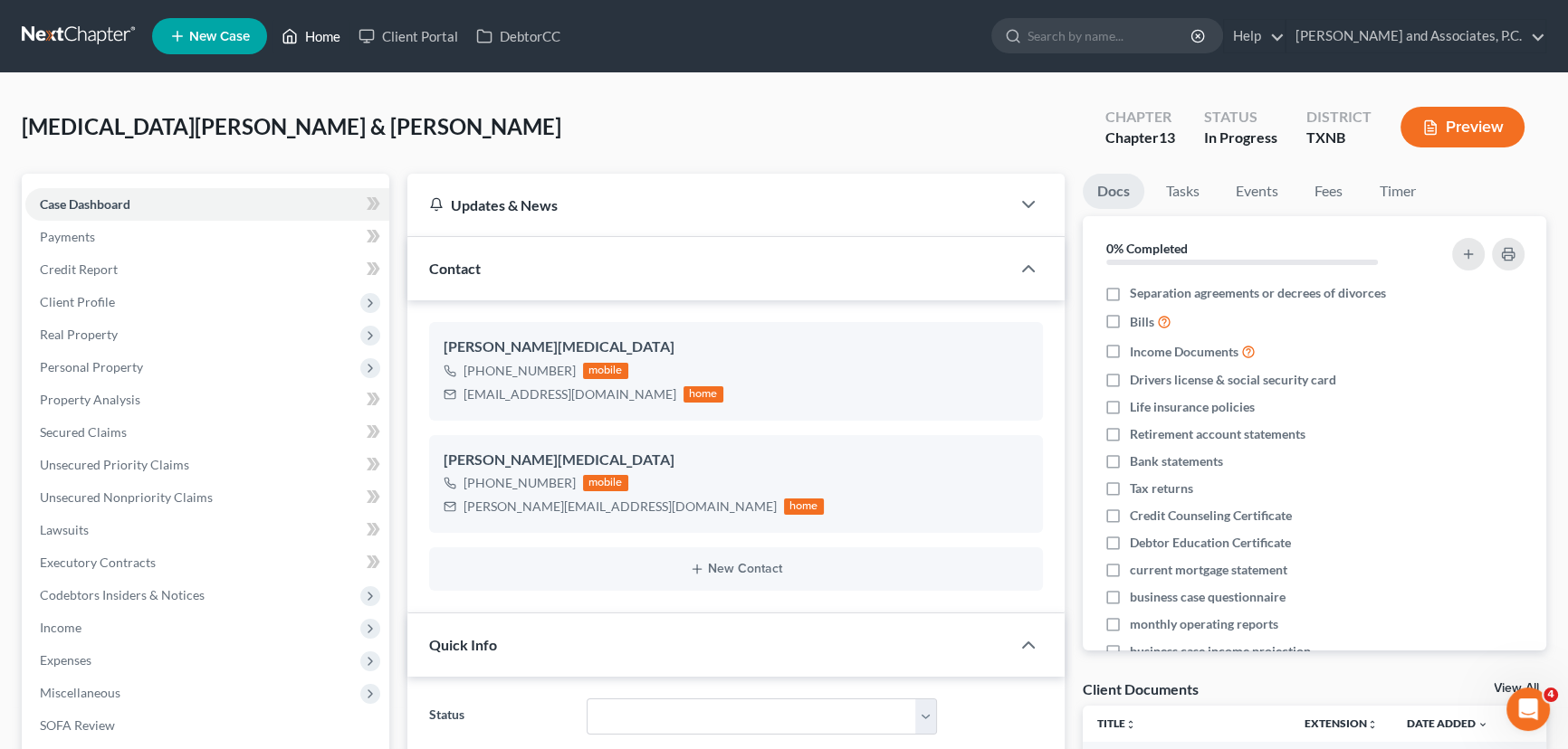
click at [308, 25] on link "Home" at bounding box center [311, 35] width 77 height 33
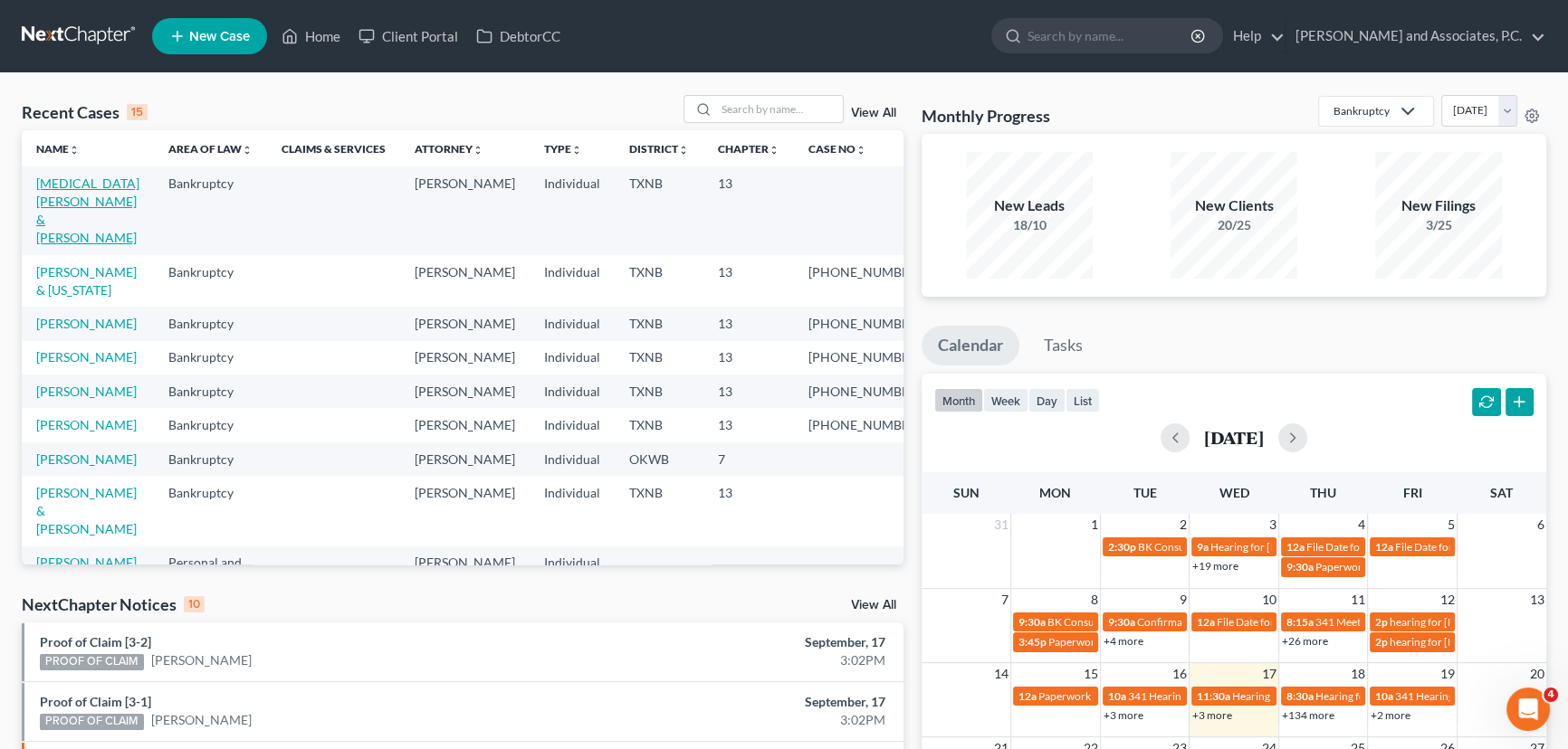
drag, startPoint x: 77, startPoint y: 181, endPoint x: 78, endPoint y: 206, distance: 25.0
click at [77, 181] on link "[MEDICAL_DATA][PERSON_NAME] & [PERSON_NAME]" at bounding box center [88, 210] width 104 height 70
select select "7"
select select "6"
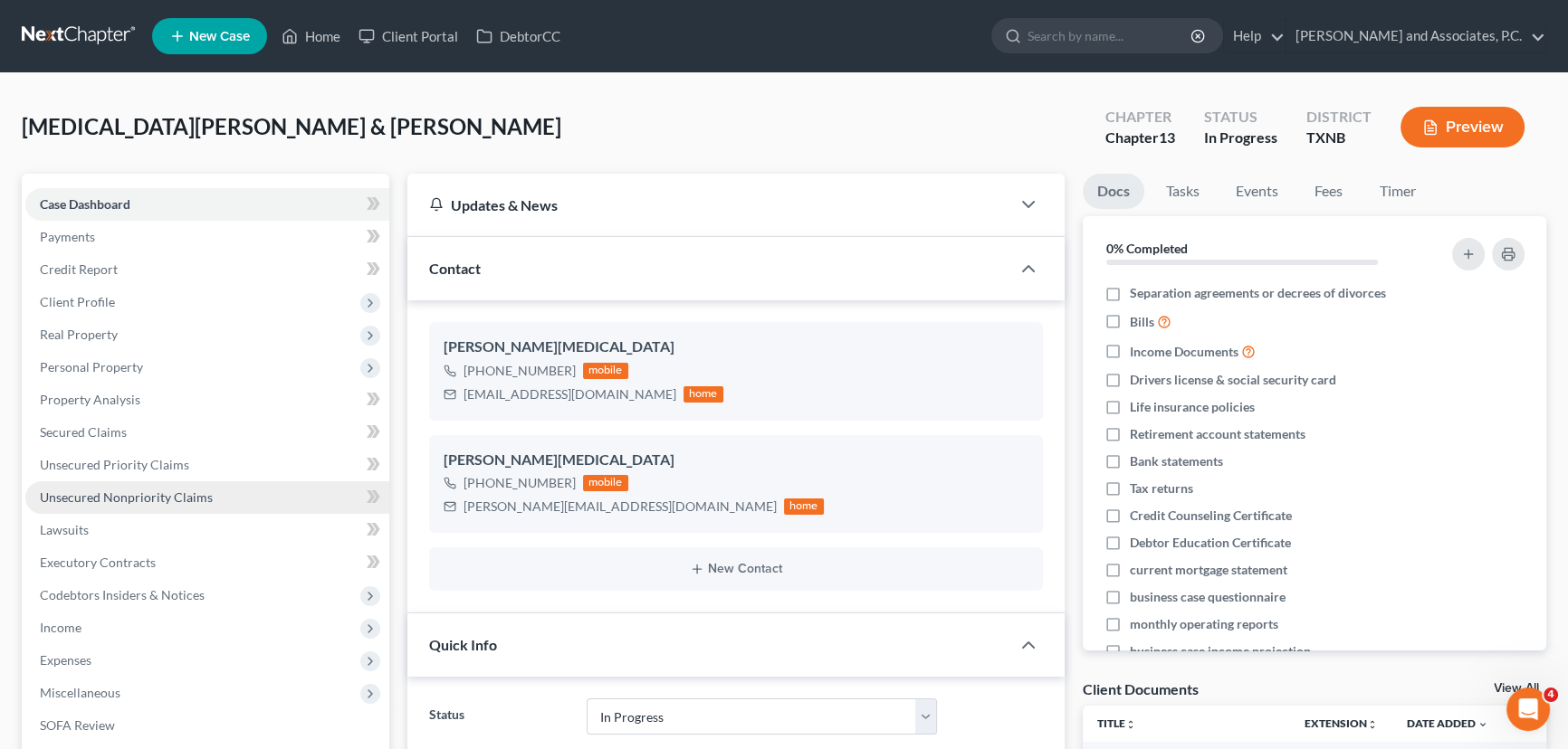
scroll to position [3875, 0]
click at [51, 492] on span "Unsecured Nonpriority Claims" at bounding box center [126, 497] width 173 height 15
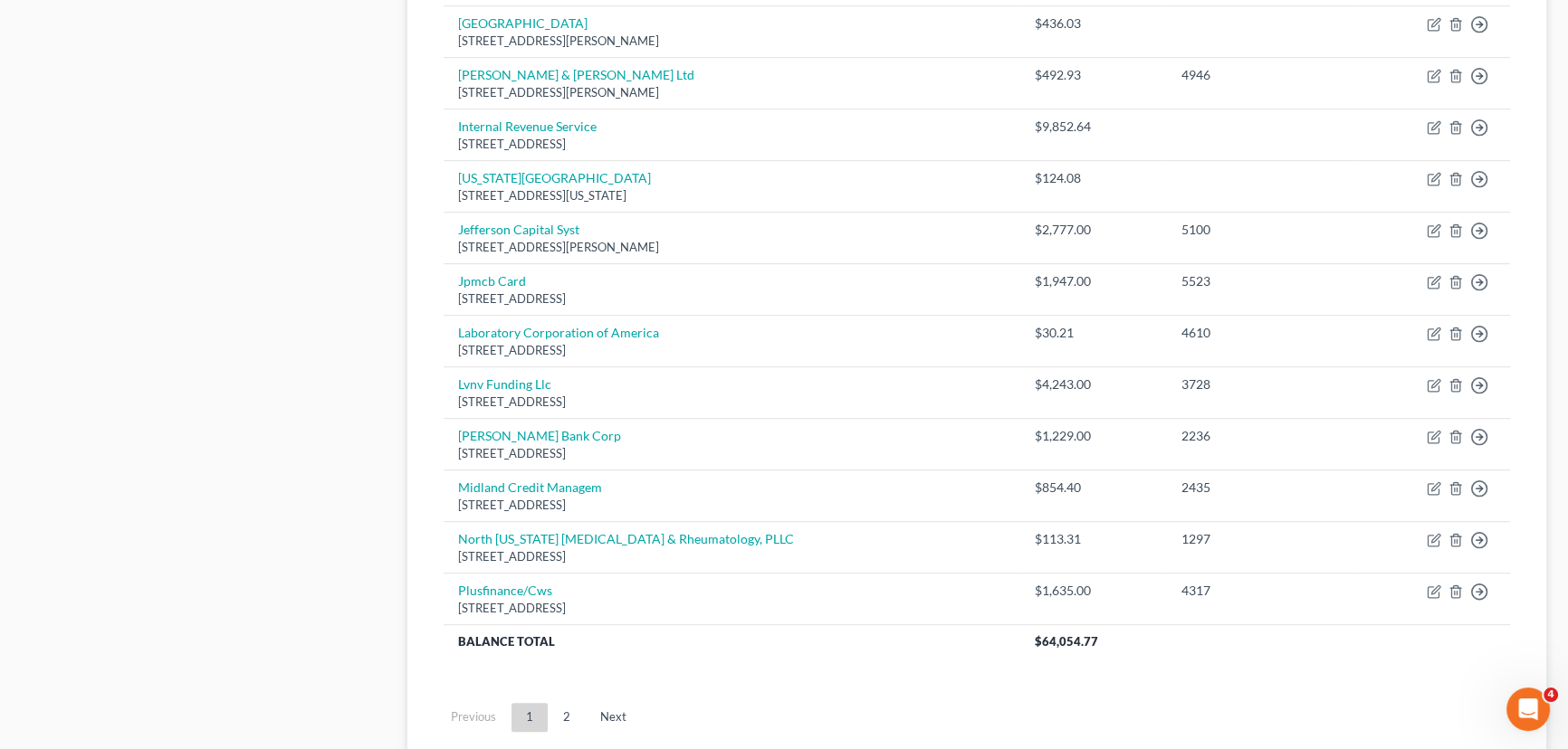
scroll to position [1233, 0]
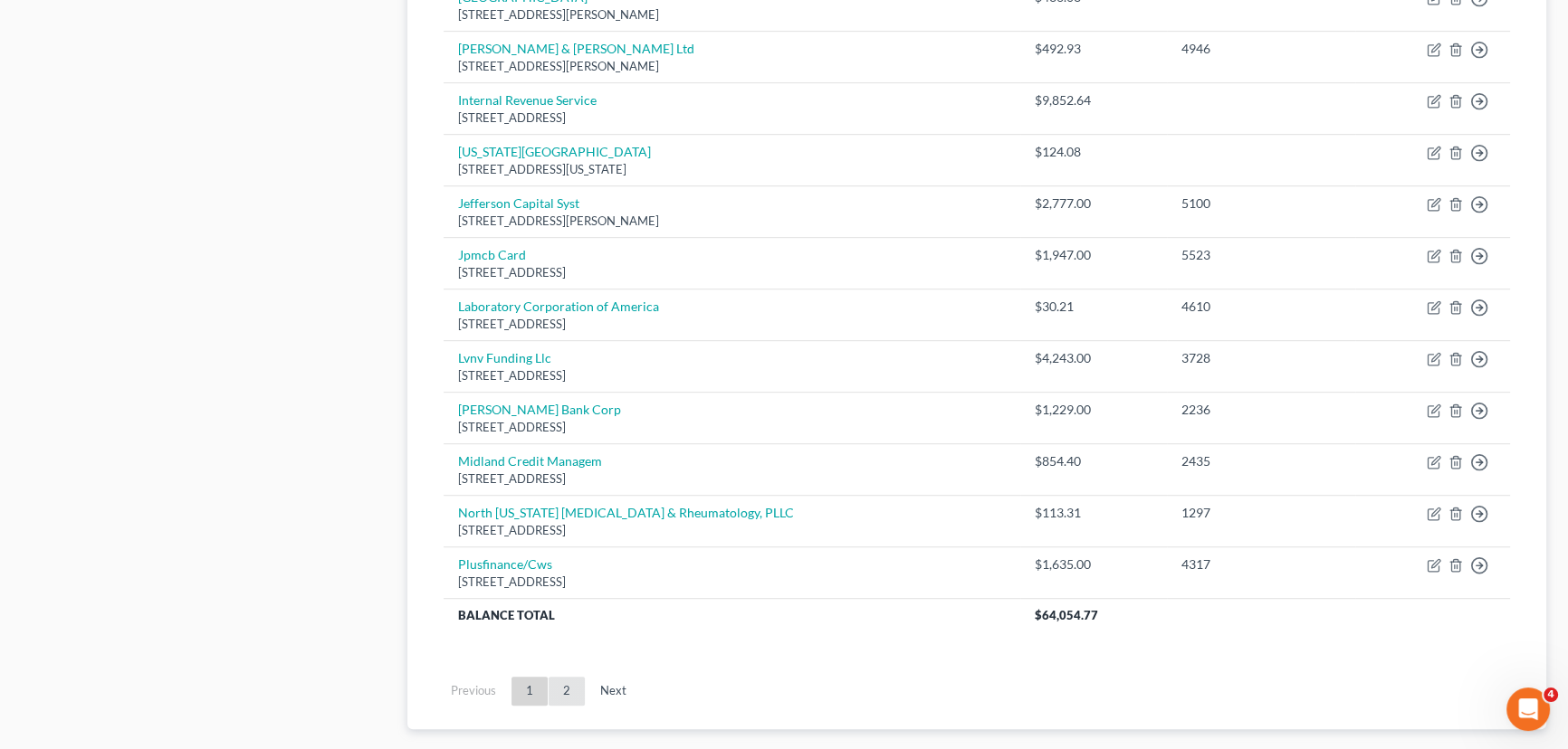
click at [567, 679] on link "2" at bounding box center [567, 691] width 36 height 29
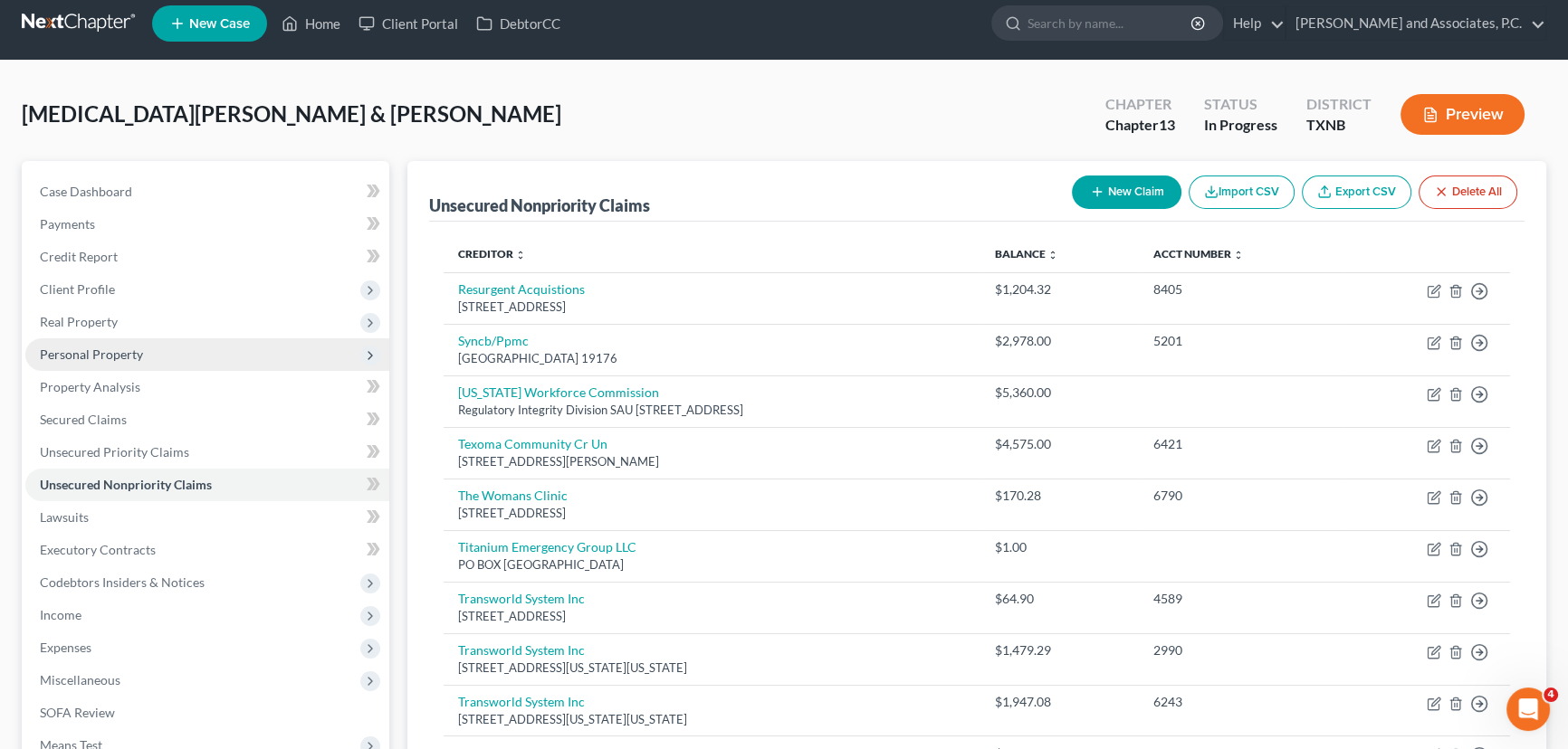
scroll to position [0, 0]
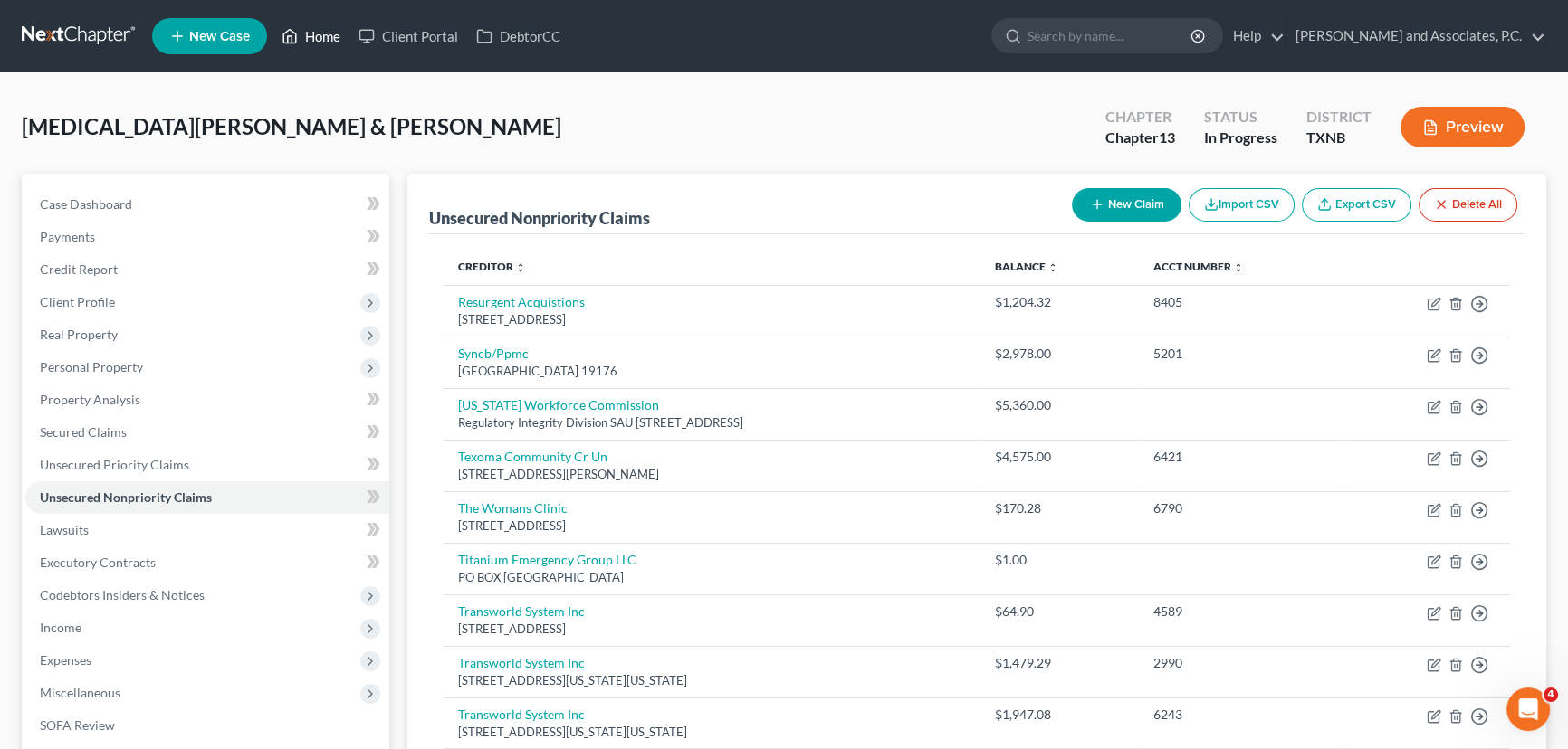
click at [308, 37] on link "Home" at bounding box center [311, 35] width 77 height 33
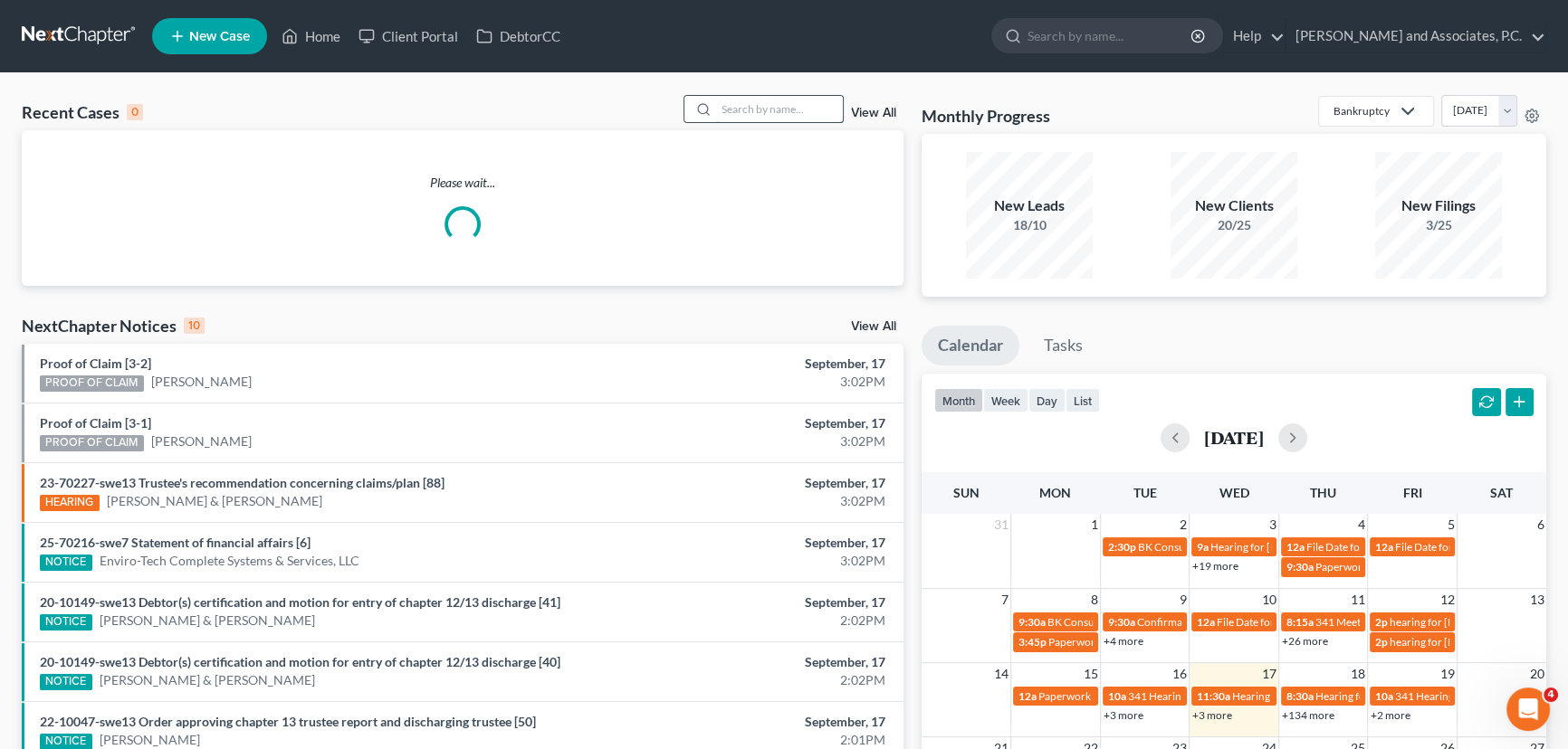
click at [740, 104] on input "search" at bounding box center [779, 109] width 127 height 26
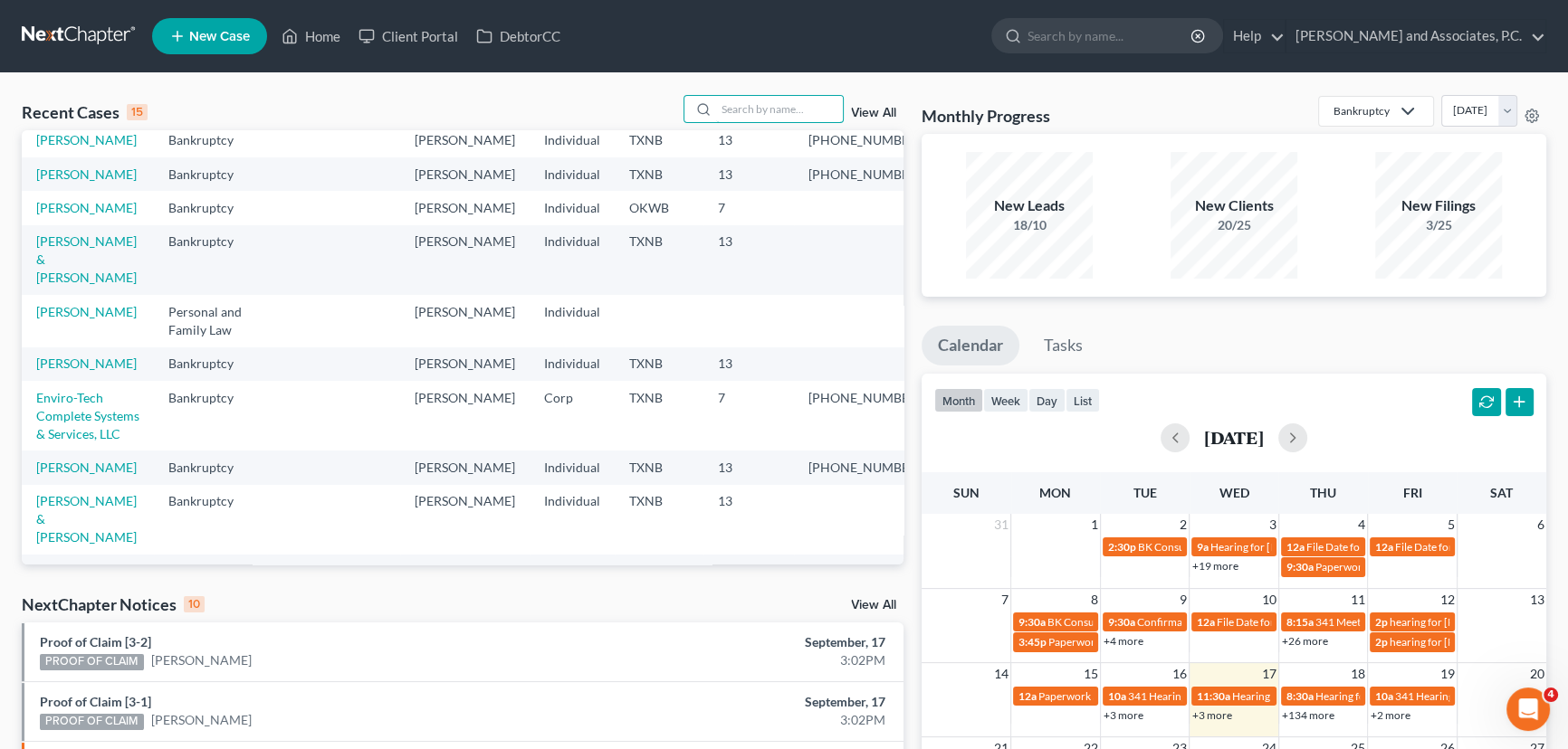
scroll to position [328, 0]
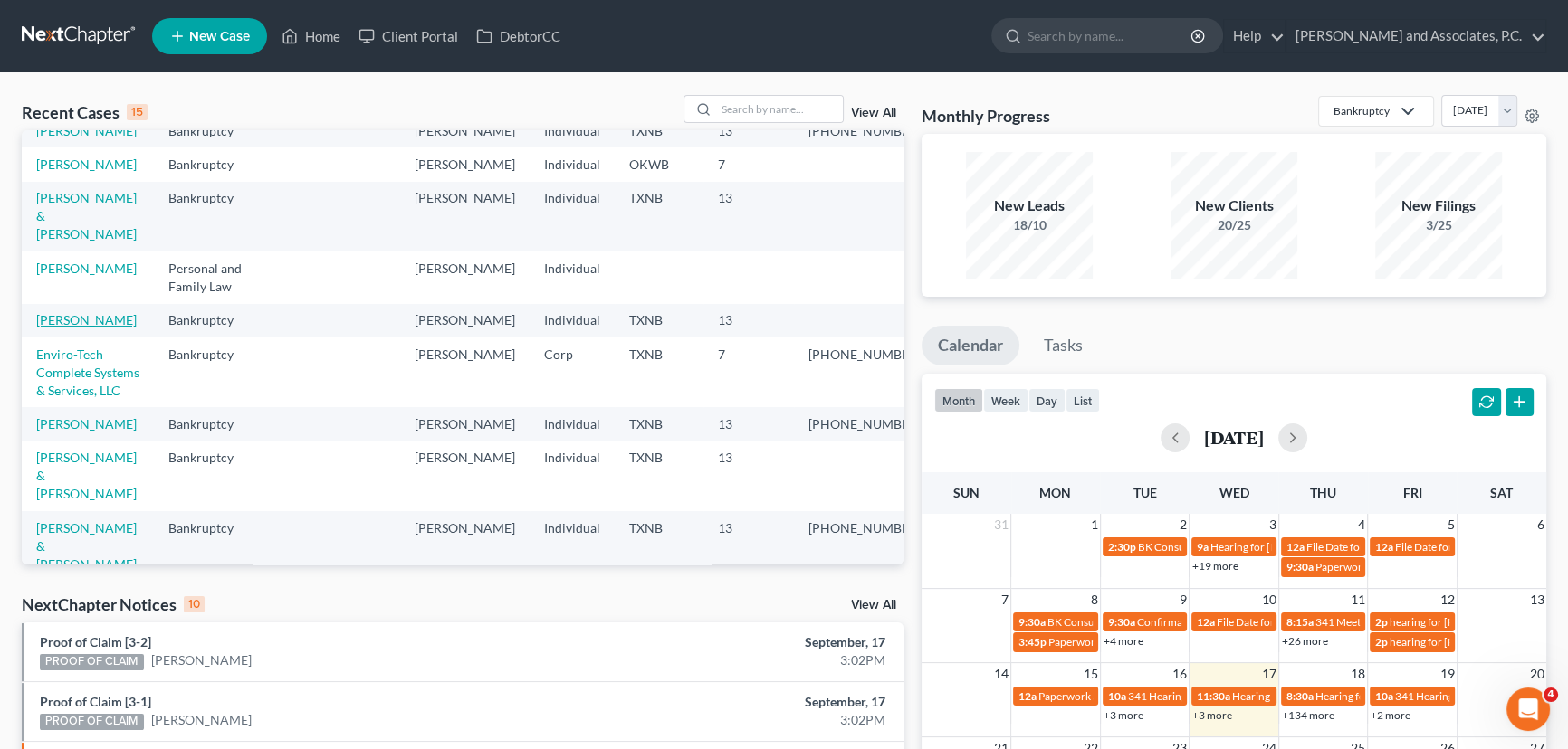
click at [63, 327] on link "[PERSON_NAME]" at bounding box center [87, 320] width 101 height 15
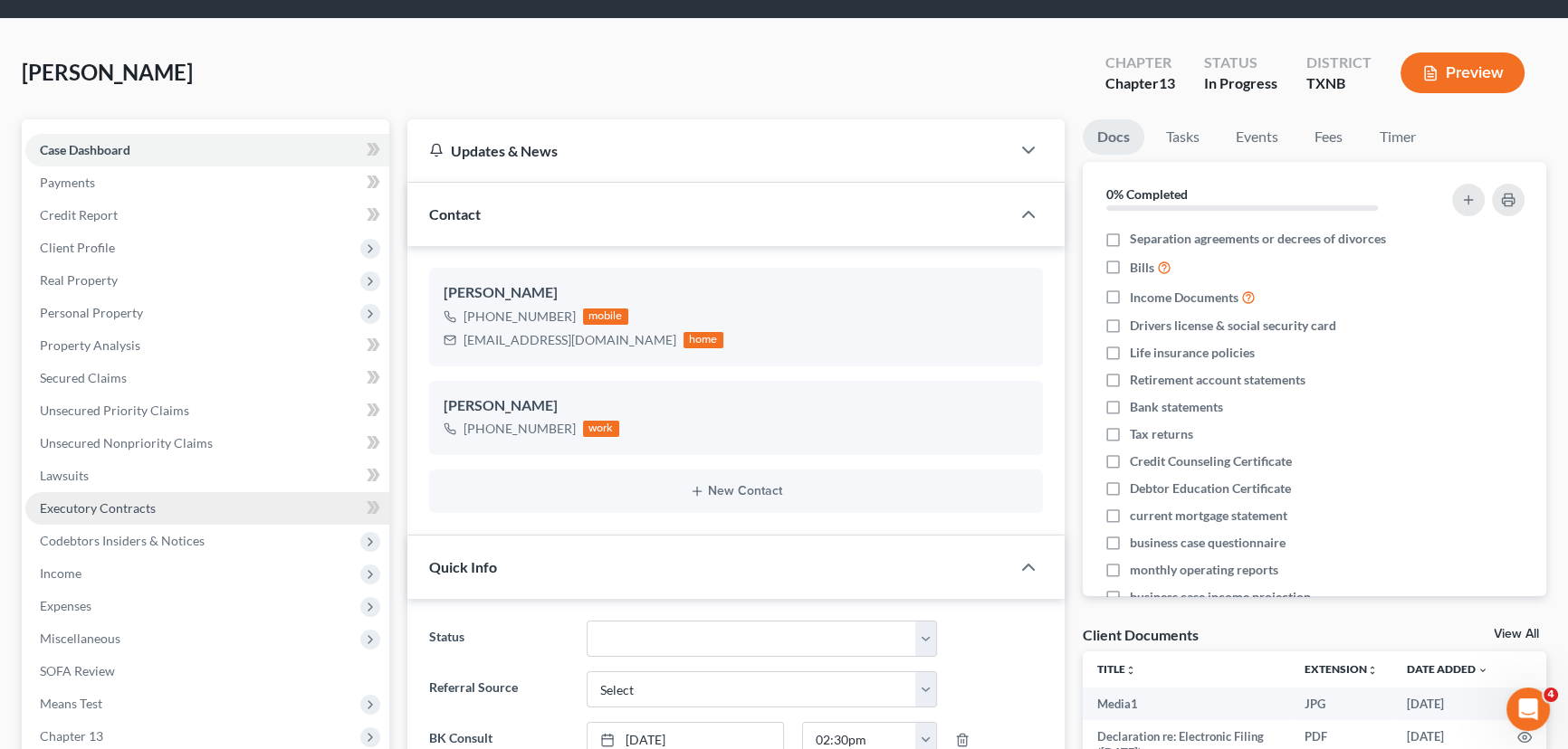
scroll to position [81, 0]
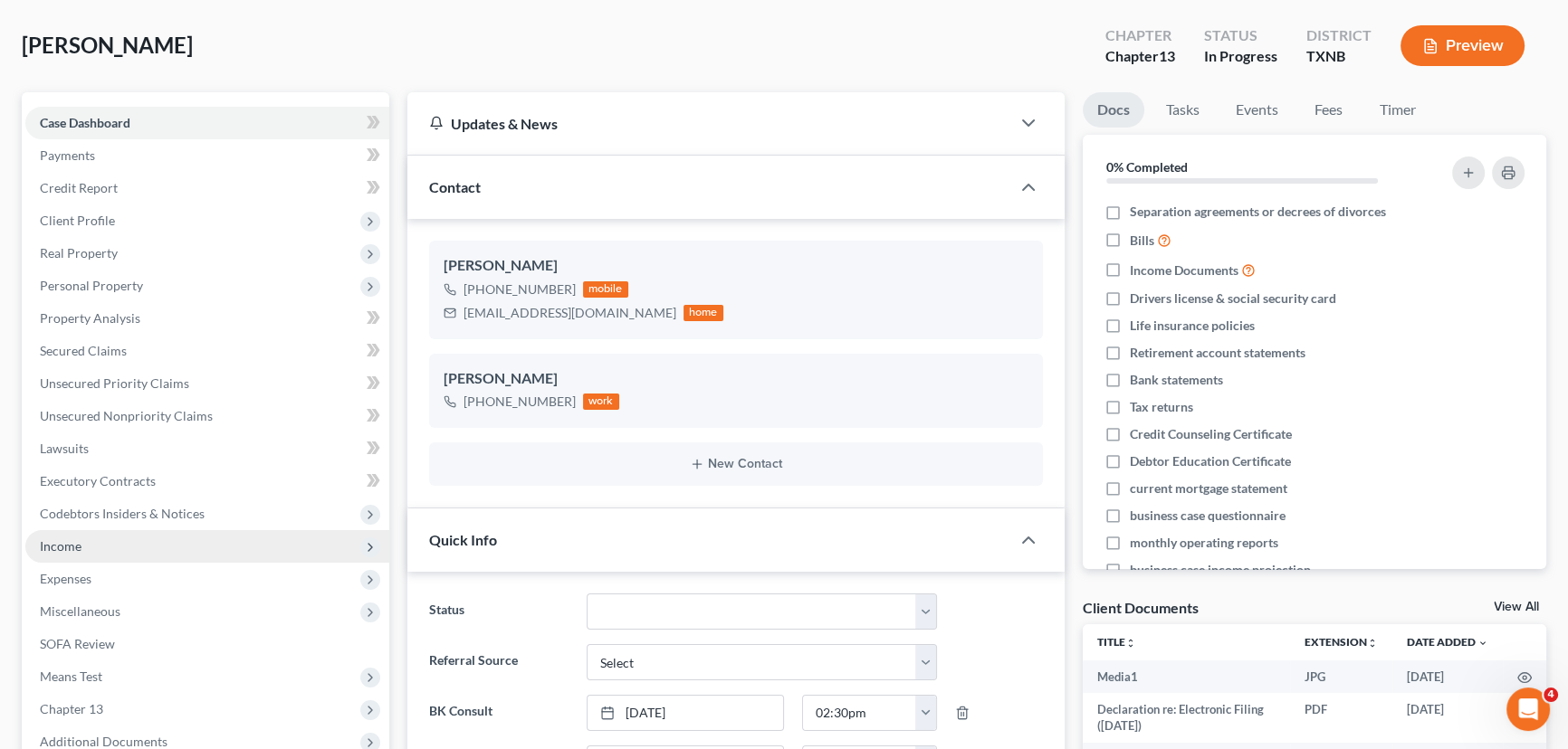
click at [83, 548] on span "Income" at bounding box center [207, 546] width 364 height 33
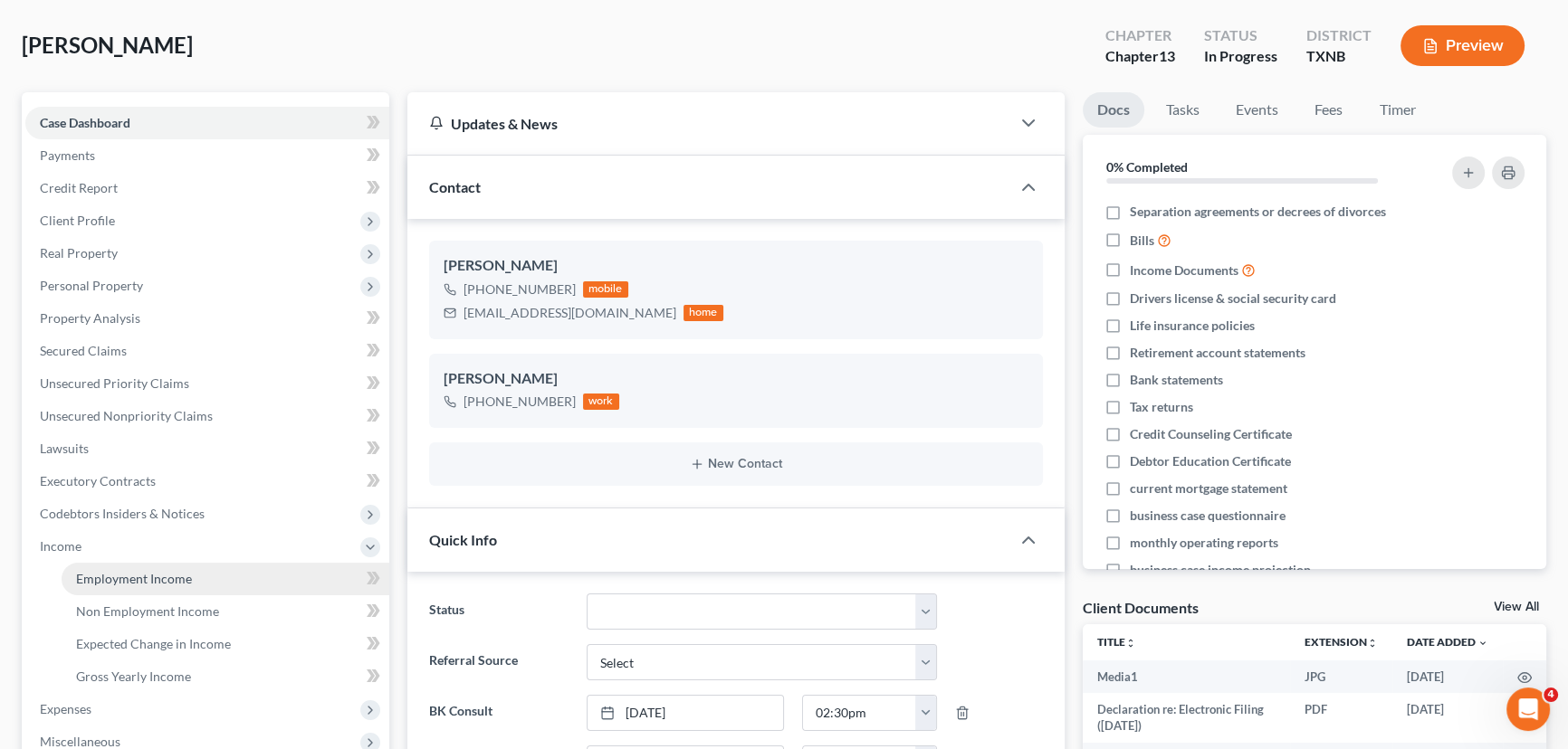
scroll to position [552, 0]
click at [116, 574] on span "Employment Income" at bounding box center [133, 578] width 116 height 15
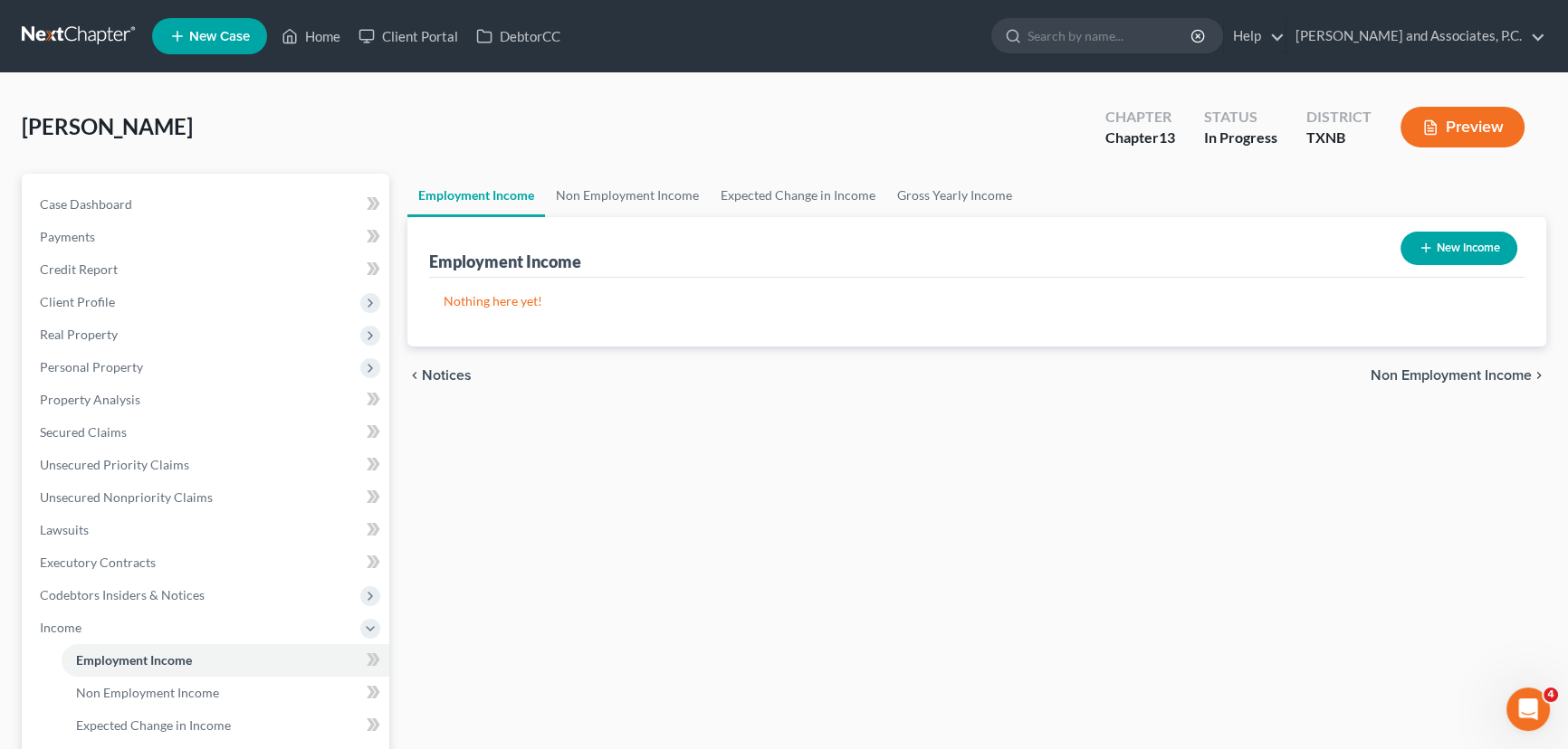
click at [1432, 257] on button "New Income" at bounding box center [1459, 248] width 117 height 34
select select "0"
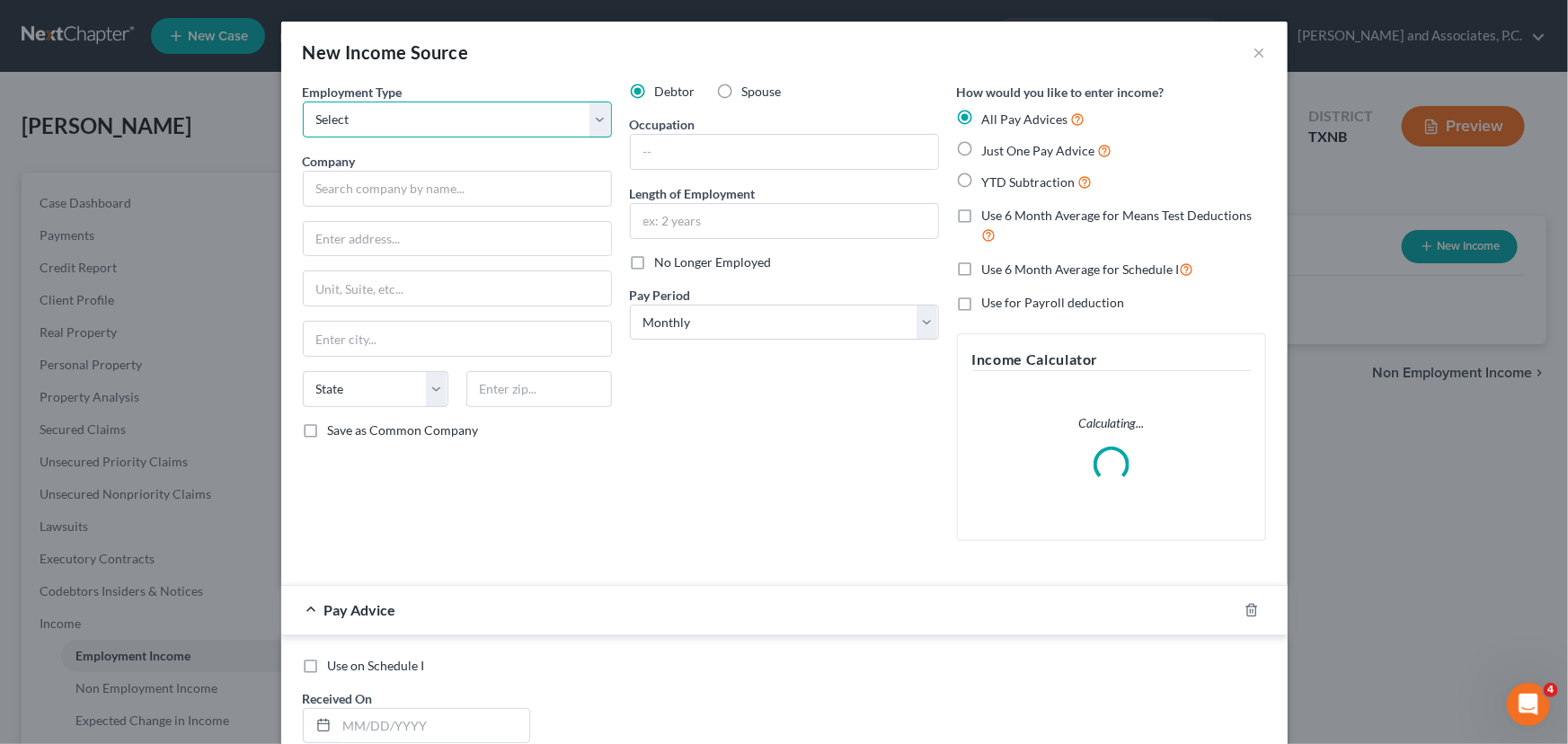
click at [367, 117] on select "Select Full or [DEMOGRAPHIC_DATA] Employment Self Employment" at bounding box center [458, 120] width 309 height 36
select select "0"
click at [303, 102] on select "Select Full or [DEMOGRAPHIC_DATA] Employment Self Employment" at bounding box center [458, 120] width 309 height 36
click at [335, 195] on input "text" at bounding box center [458, 188] width 309 height 36
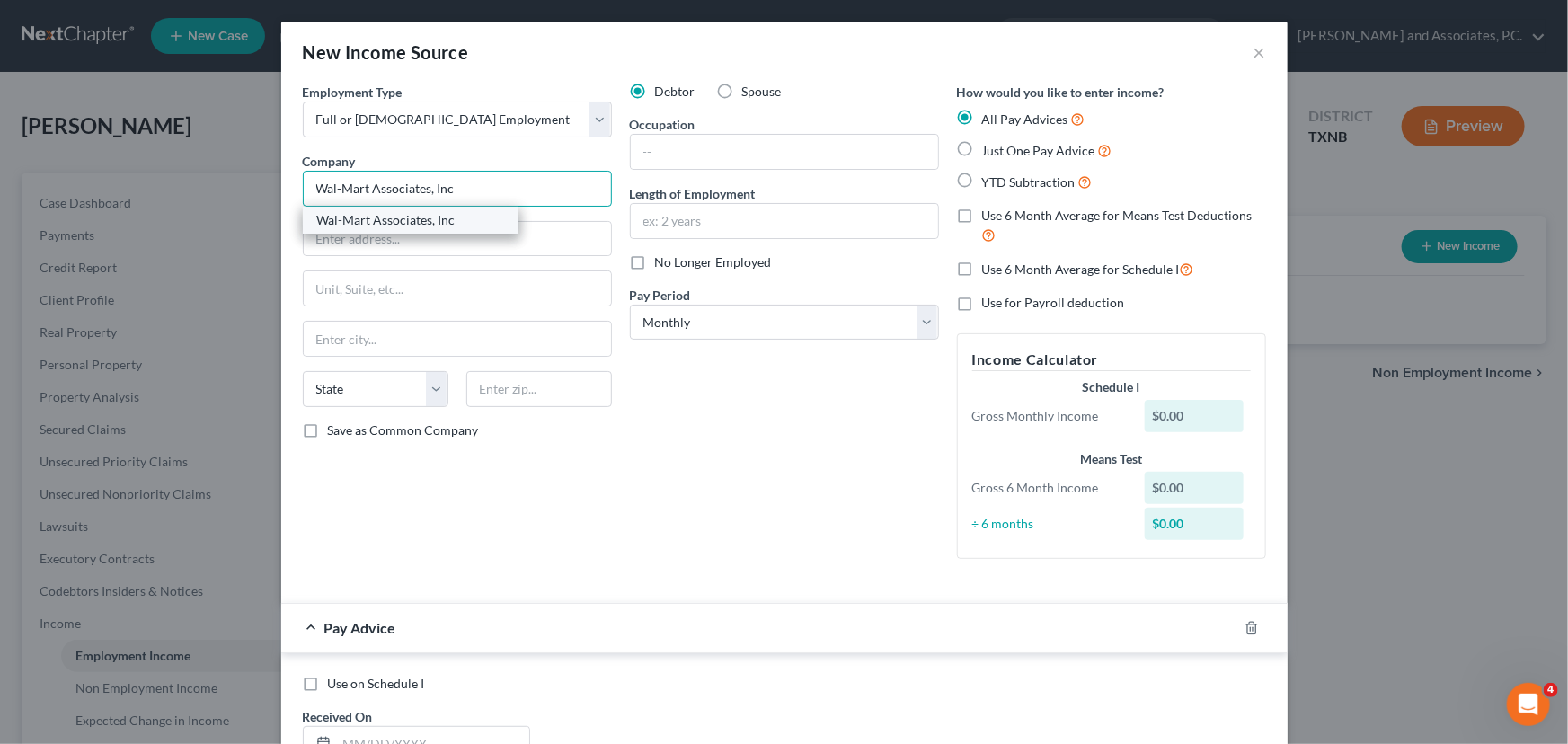
type input "Wal-Mart Associates, Inc"
click at [339, 221] on div "Wal-Mart Associates, Inc" at bounding box center [410, 220] width 187 height 18
type input "[STREET_ADDRESS]"
type input "[GEOGRAPHIC_DATA]"
select select "2"
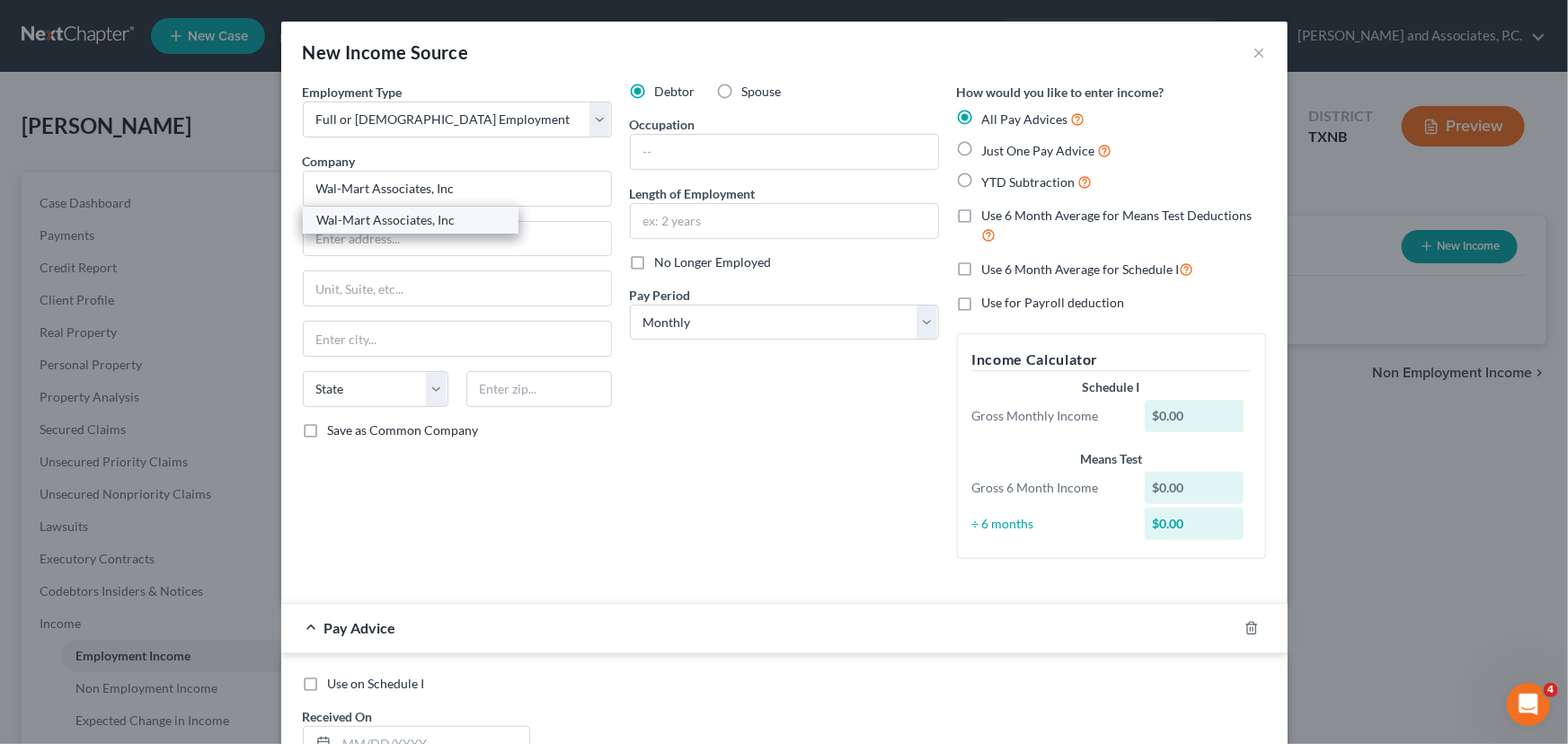
type input "72716"
click at [785, 157] on input "text" at bounding box center [784, 152] width 307 height 34
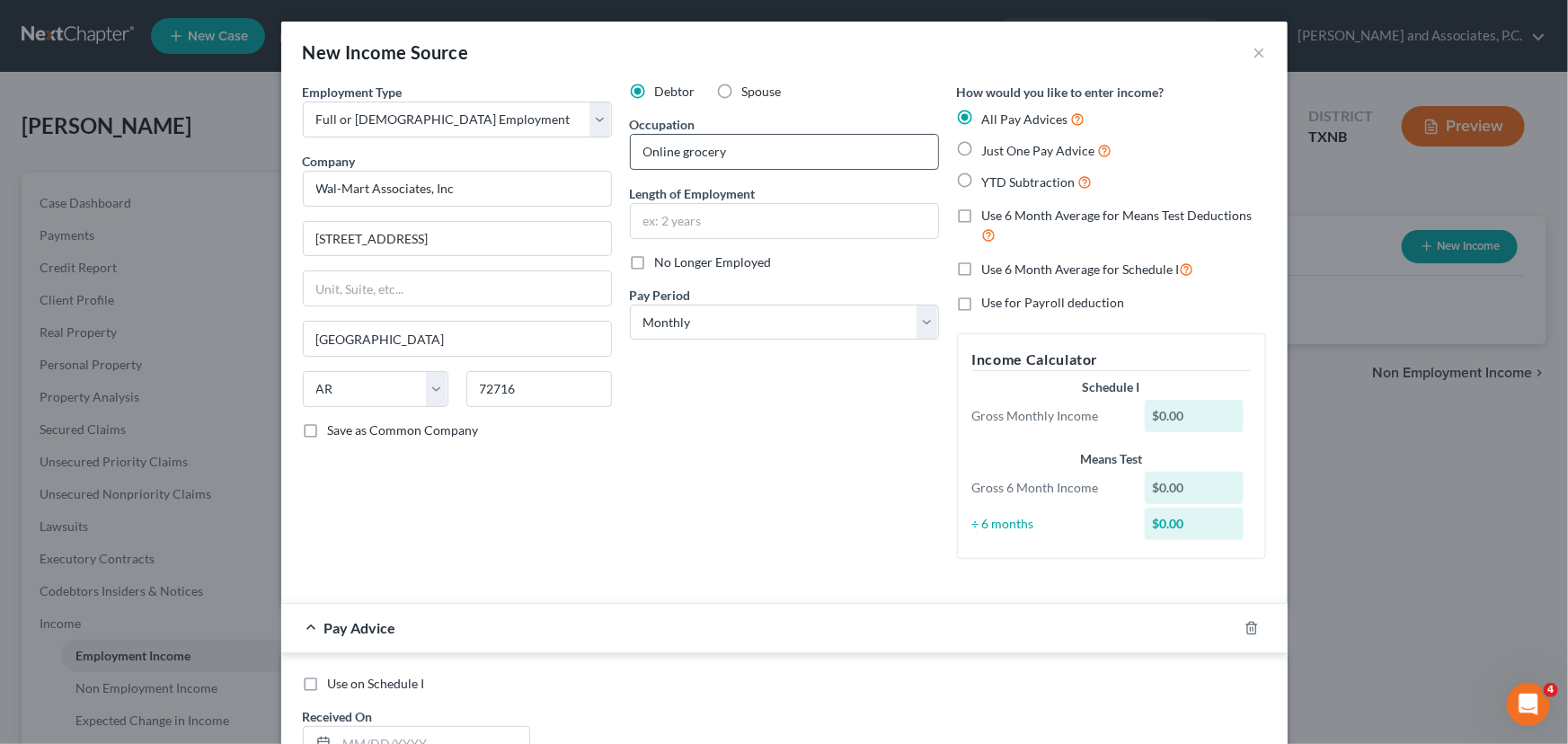
type input "Online grocery"
drag, startPoint x: 788, startPoint y: 320, endPoint x: 789, endPoint y: 339, distance: 19.0
click at [788, 320] on select "Select Monthly Twice Monthly Every Other Week Weekly" at bounding box center [784, 322] width 309 height 36
click at [630, 305] on select "Select Monthly Twice Monthly Every Other Week Weekly" at bounding box center [784, 322] width 309 height 36
click at [982, 213] on label "Use 6 Month Average for Means Test Deductions" at bounding box center [1123, 226] width 284 height 39
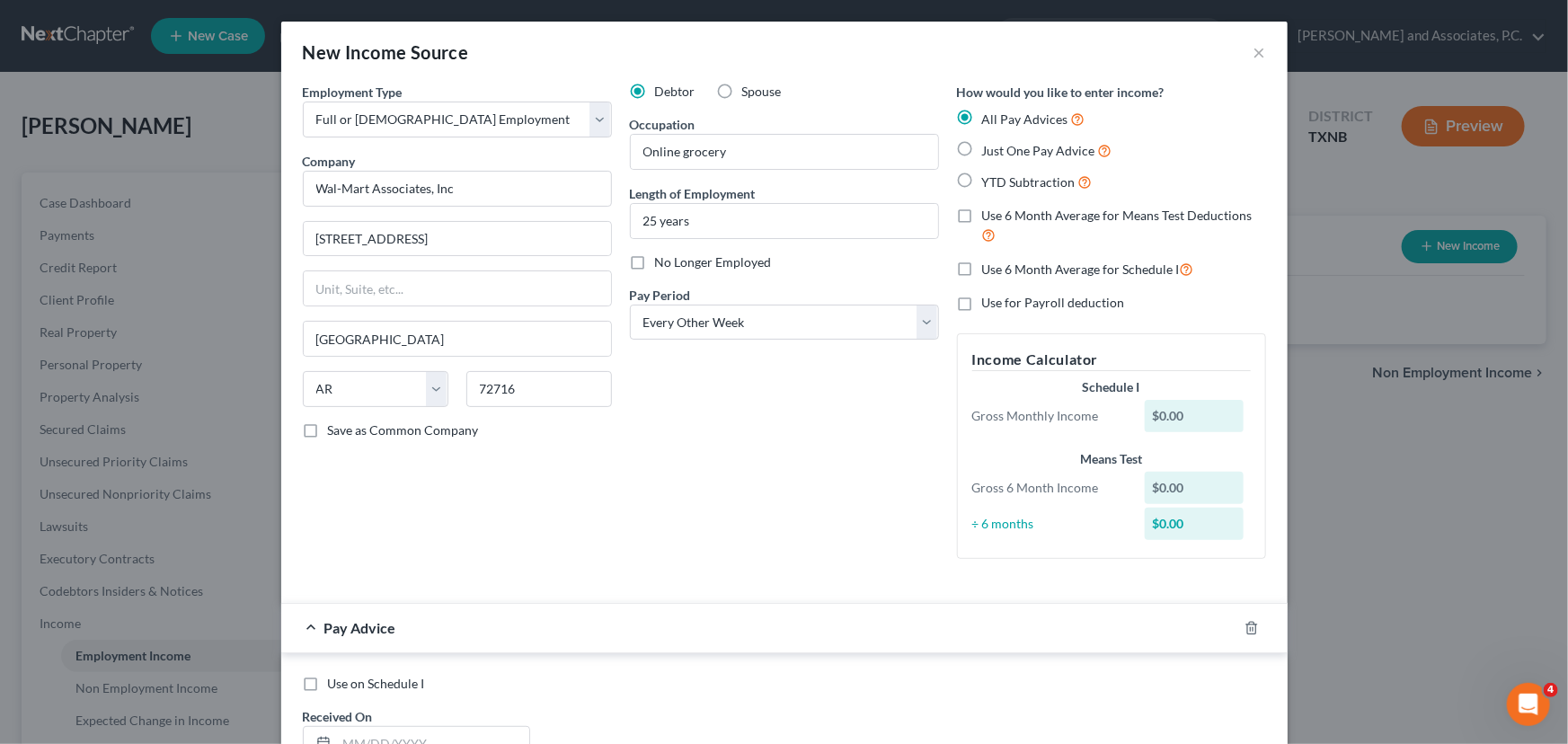
click at [989, 213] on input "Use 6 Month Average for Means Test Deductions" at bounding box center [995, 212] width 12 height 12
click at [982, 267] on label "Use 6 Month Average for Schedule I" at bounding box center [1087, 269] width 212 height 20
click at [989, 267] on input "Use 6 Month Average for Schedule I" at bounding box center [995, 264] width 12 height 12
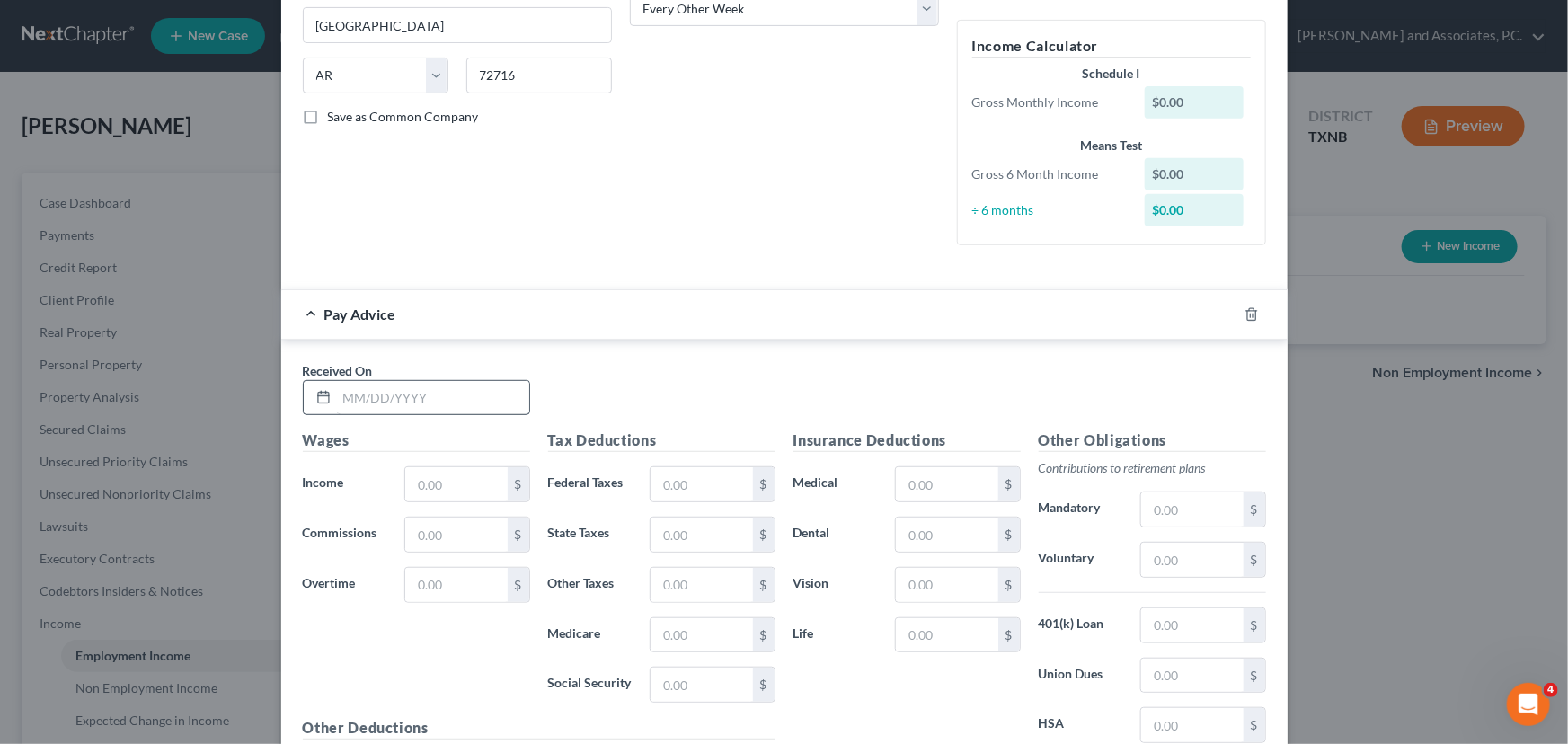
scroll to position [326, 0]
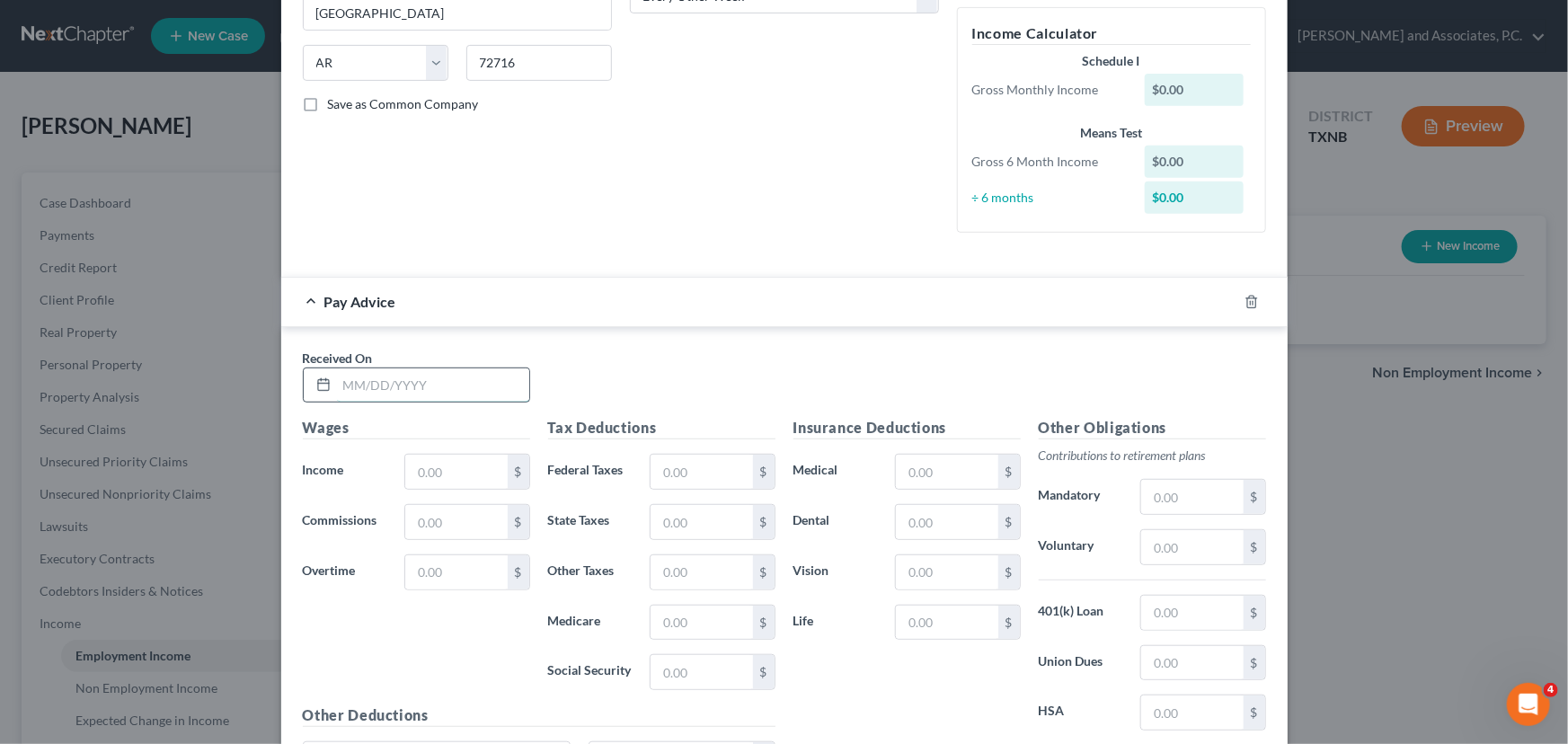
click at [356, 387] on input "text" at bounding box center [433, 385] width 193 height 34
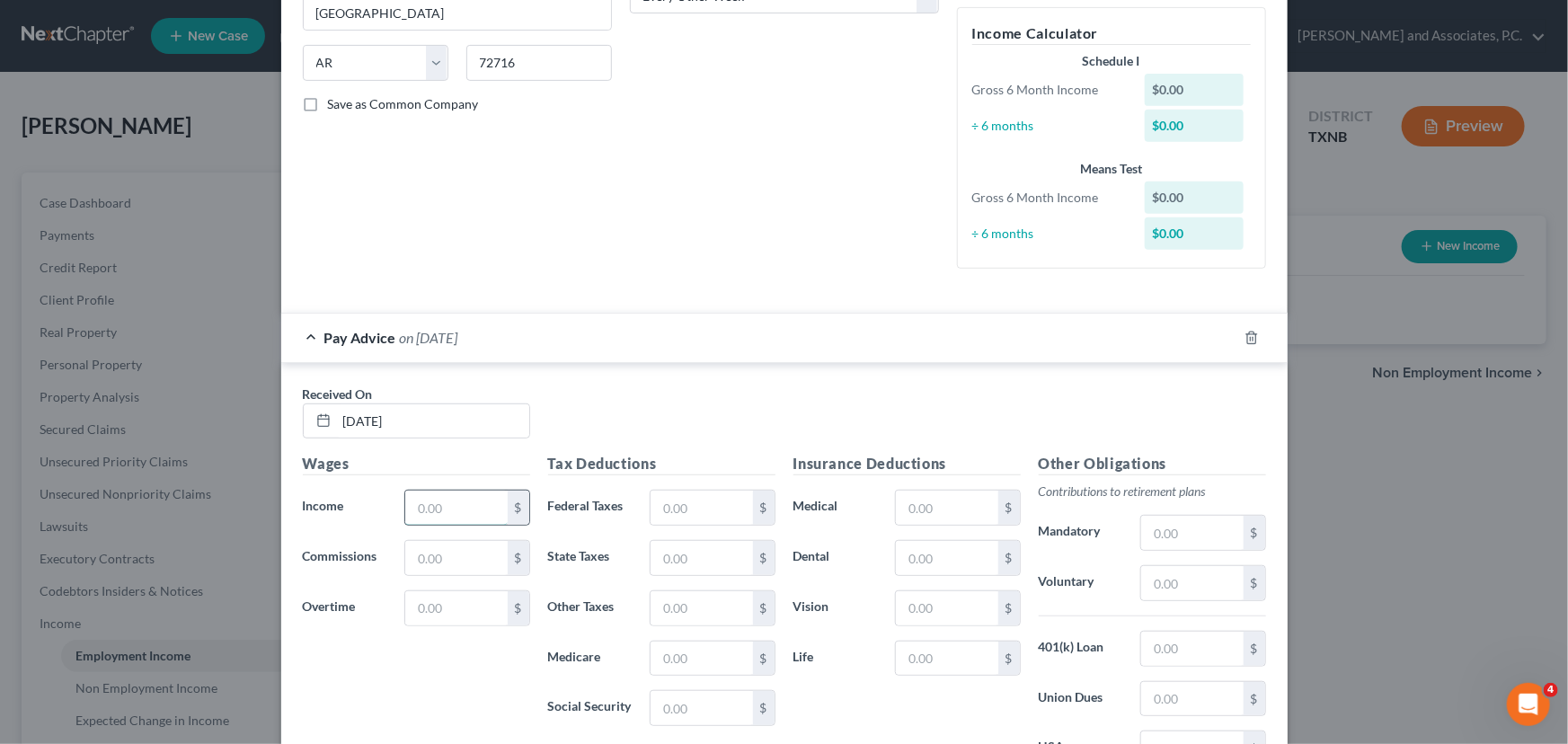
click at [450, 505] on input "text" at bounding box center [456, 508] width 102 height 34
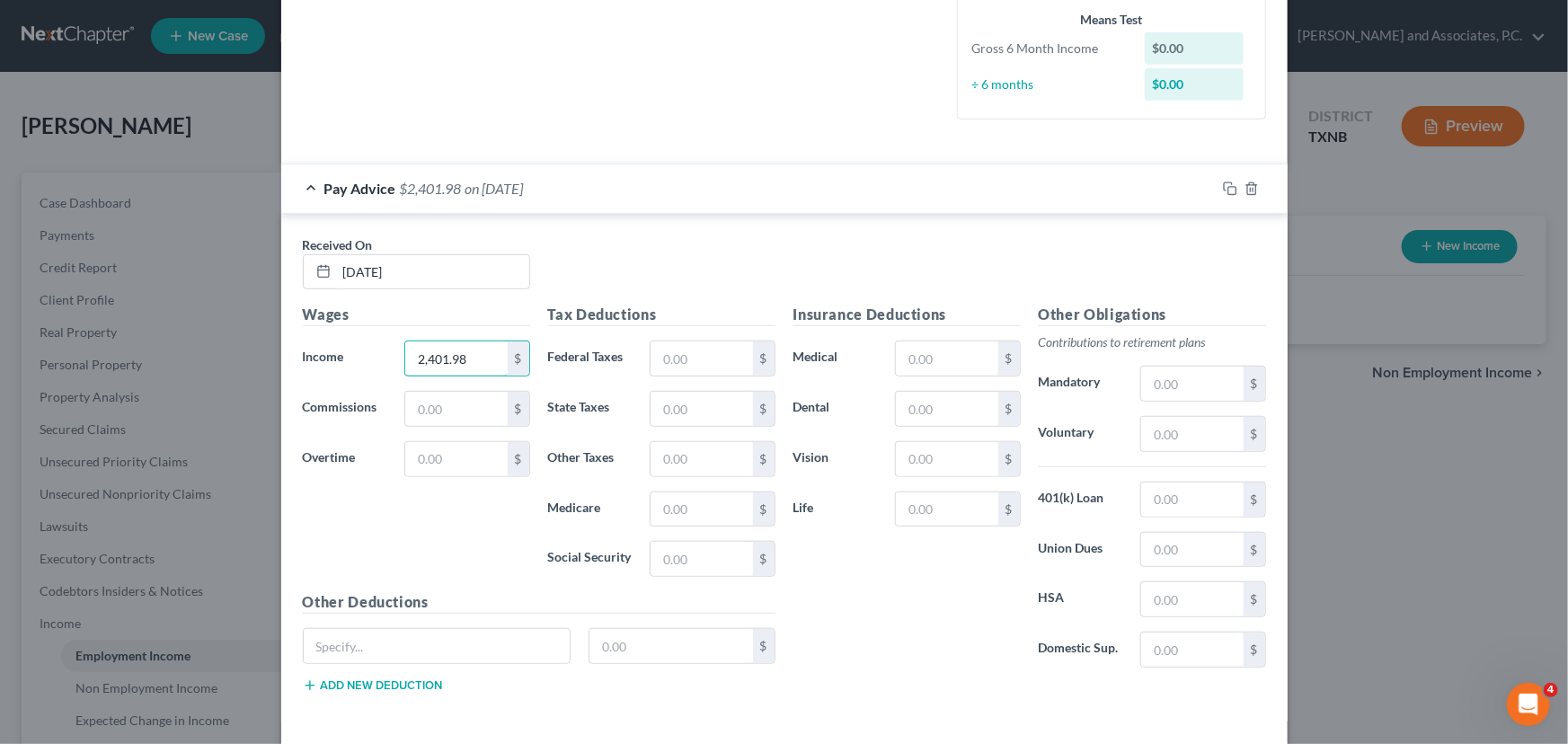
scroll to position [490, 0]
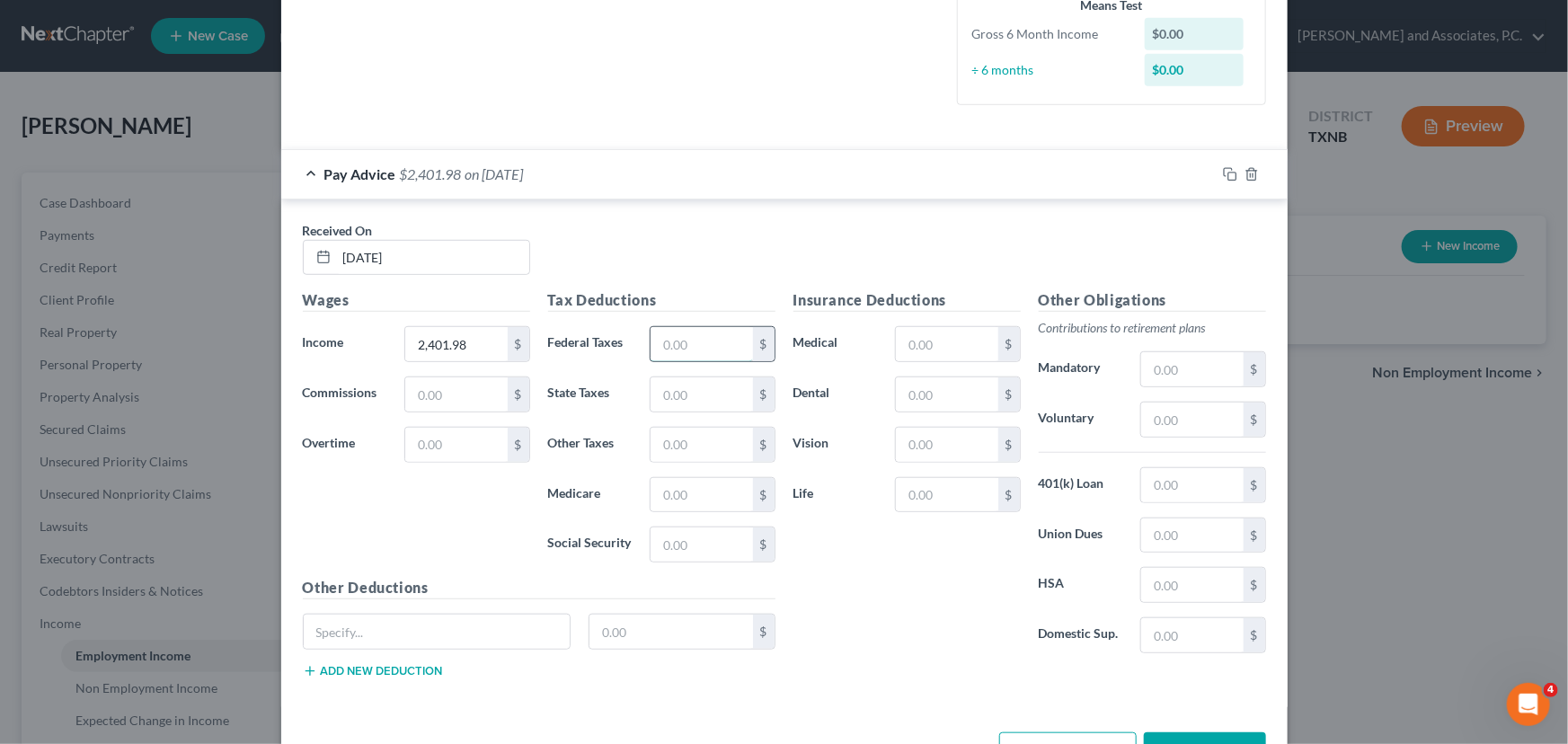
click at [682, 347] on input "text" at bounding box center [701, 344] width 102 height 34
click at [658, 546] on input "text" at bounding box center [701, 544] width 102 height 34
click at [708, 484] on input "text" at bounding box center [701, 495] width 102 height 34
click at [914, 356] on input "text" at bounding box center [947, 344] width 102 height 34
click at [914, 397] on input "text" at bounding box center [947, 394] width 102 height 34
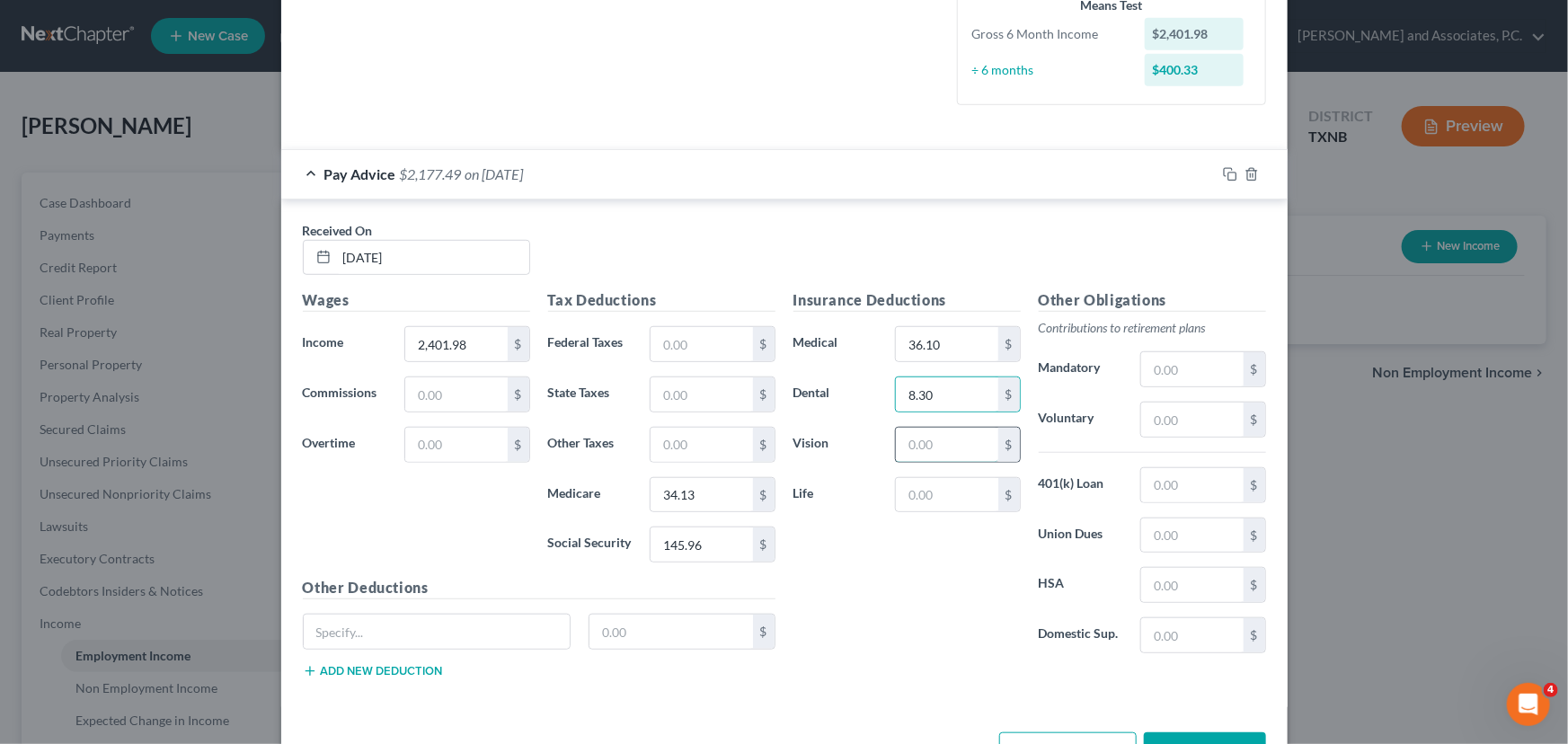
click at [937, 451] on input "text" at bounding box center [947, 445] width 102 height 34
click at [933, 505] on input "text" at bounding box center [947, 495] width 102 height 34
click at [1159, 485] on input "text" at bounding box center [1192, 485] width 102 height 34
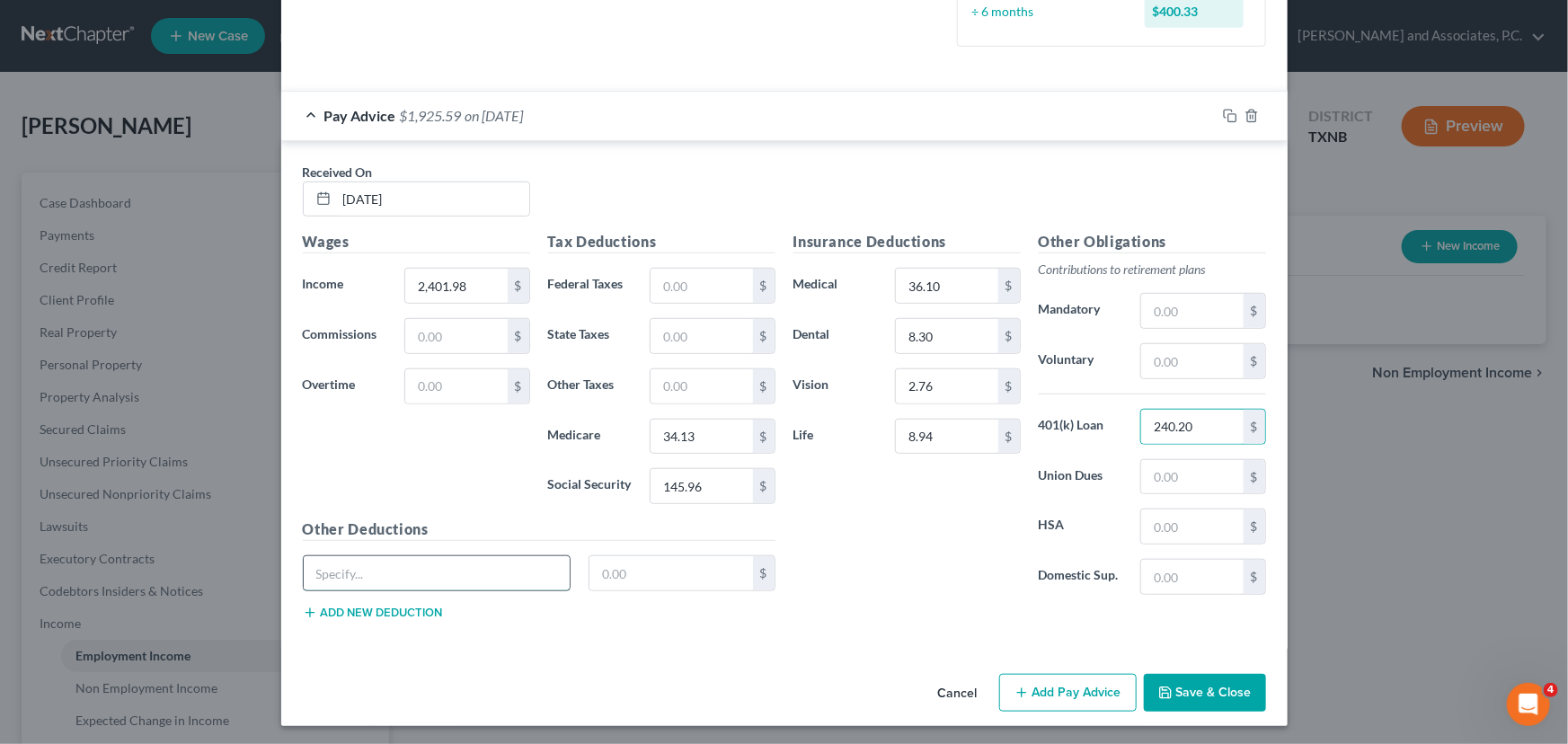
click at [377, 574] on input "text" at bounding box center [437, 573] width 267 height 34
click at [367, 606] on button "Add new deduction" at bounding box center [372, 613] width 140 height 15
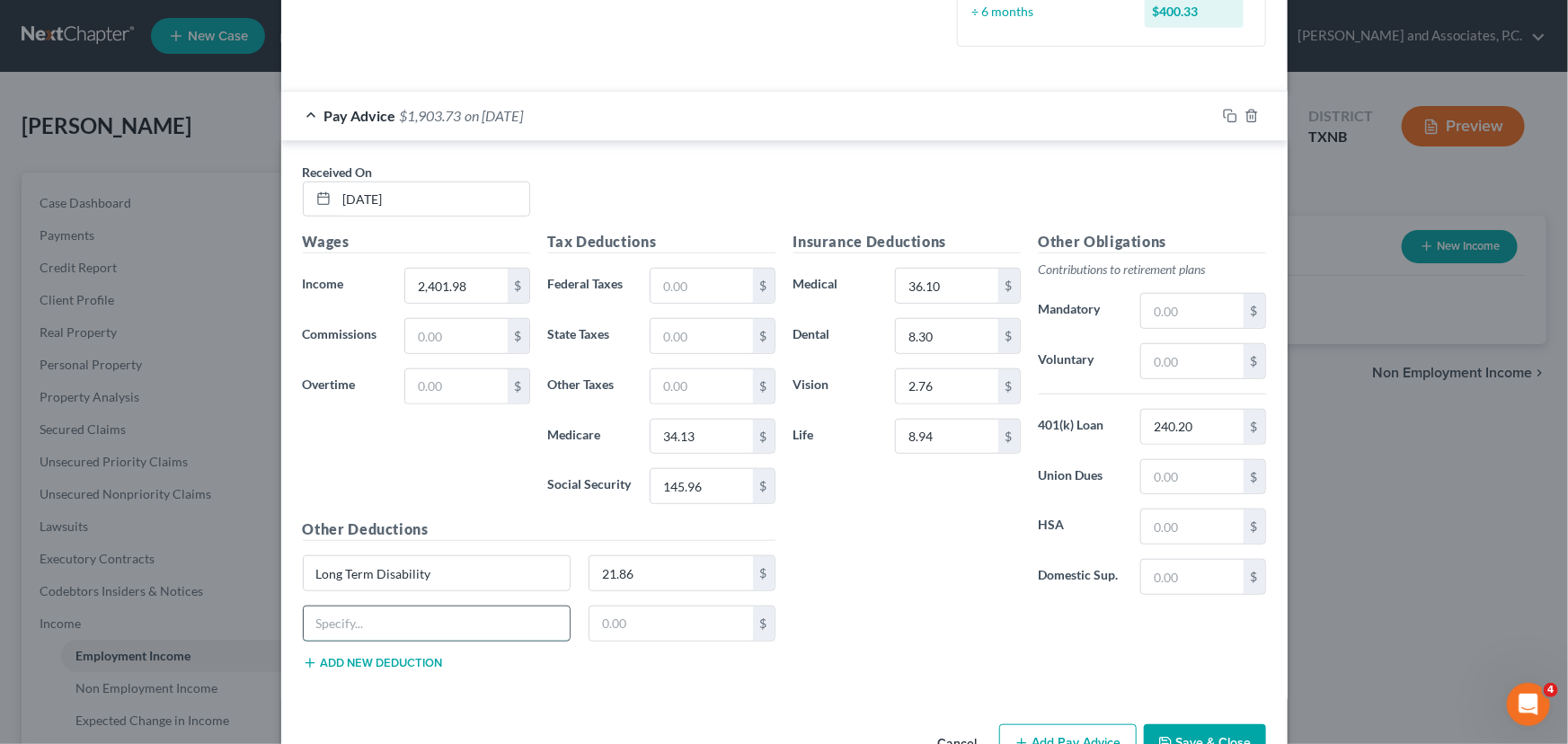
click at [373, 609] on input "text" at bounding box center [437, 624] width 267 height 34
click at [977, 279] on input "36.10" at bounding box center [947, 285] width 102 height 34
click at [973, 287] on input "36.10" at bounding box center [947, 285] width 102 height 34
click at [345, 662] on button "Add new deduction" at bounding box center [372, 663] width 140 height 15
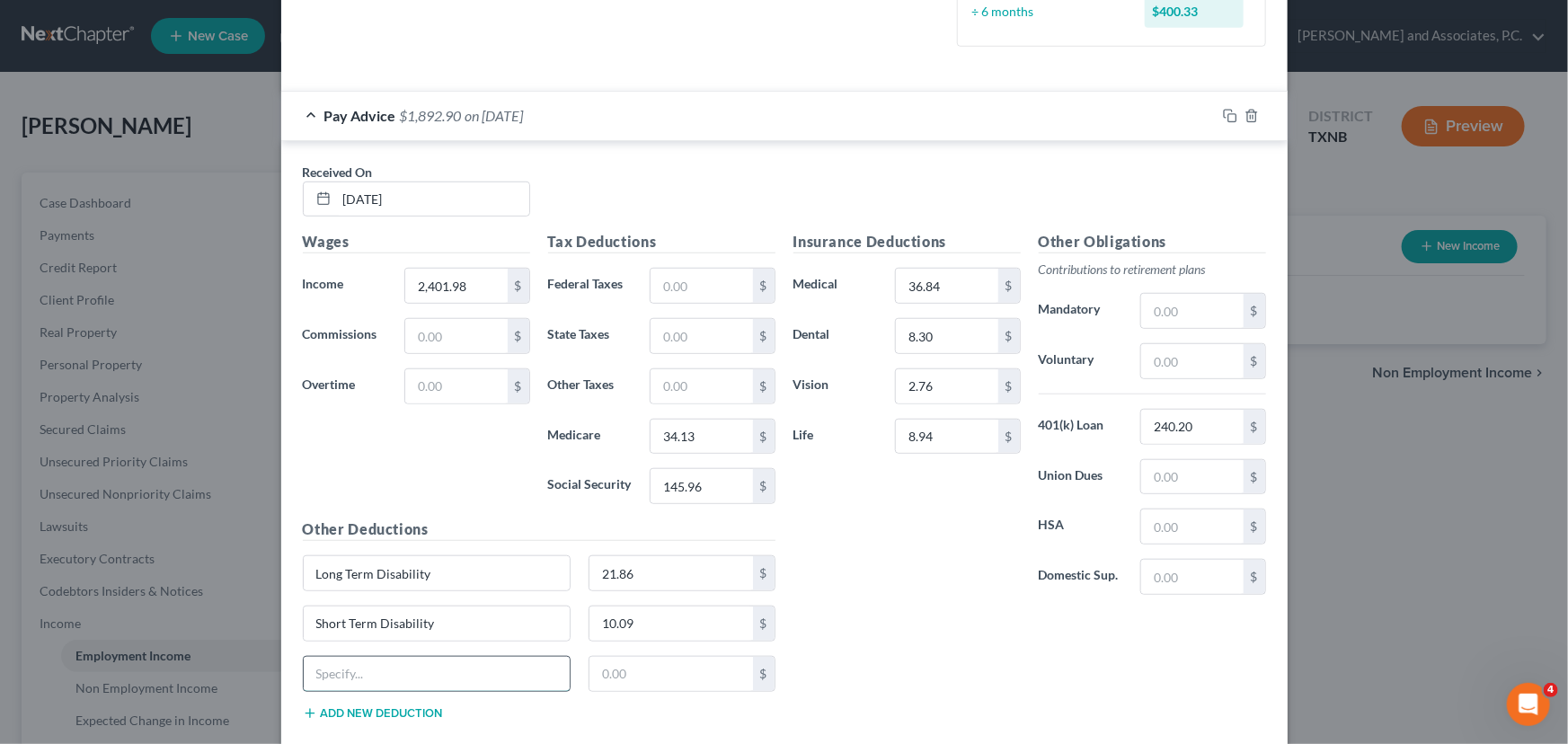
click at [345, 672] on input "text" at bounding box center [437, 674] width 267 height 34
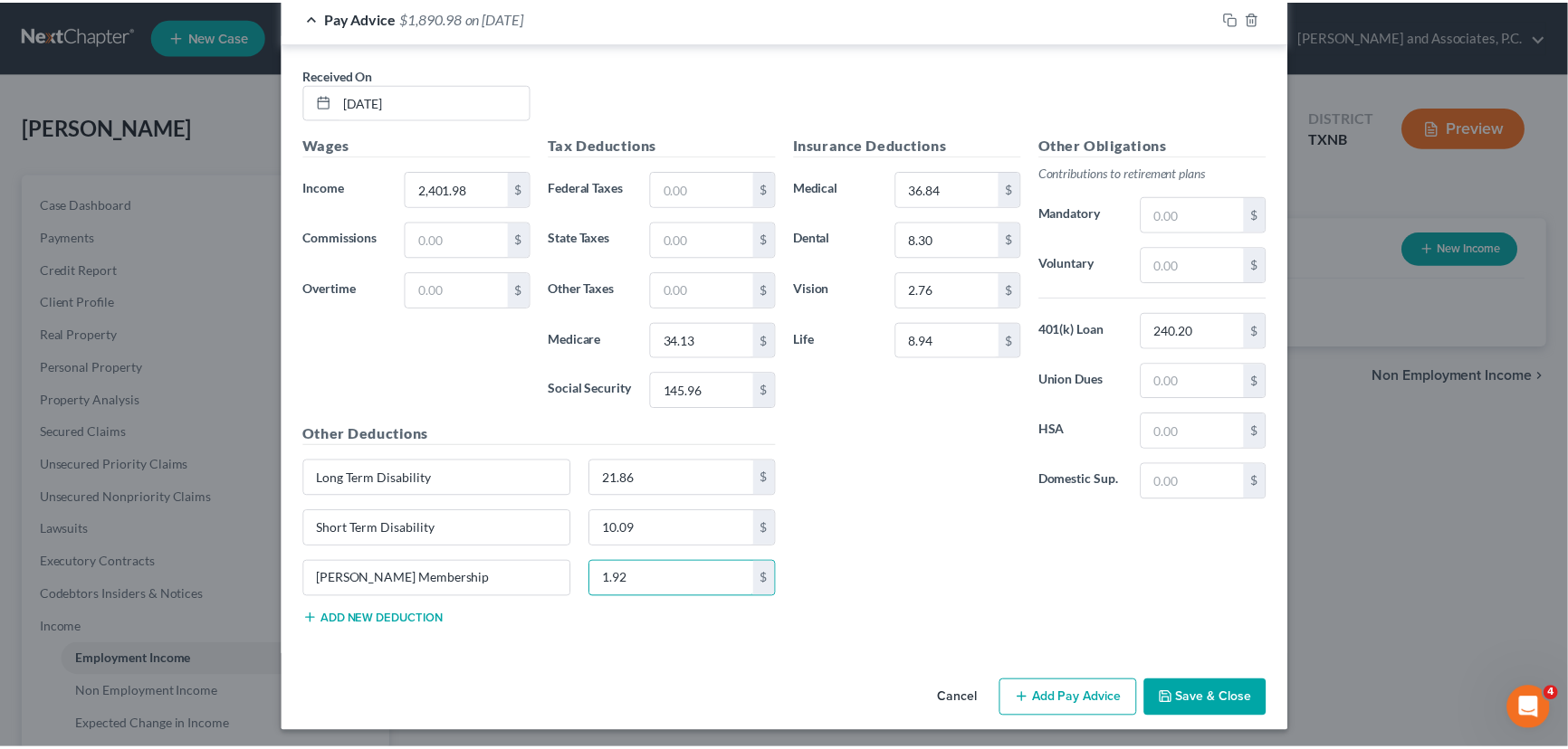
scroll to position [653, 0]
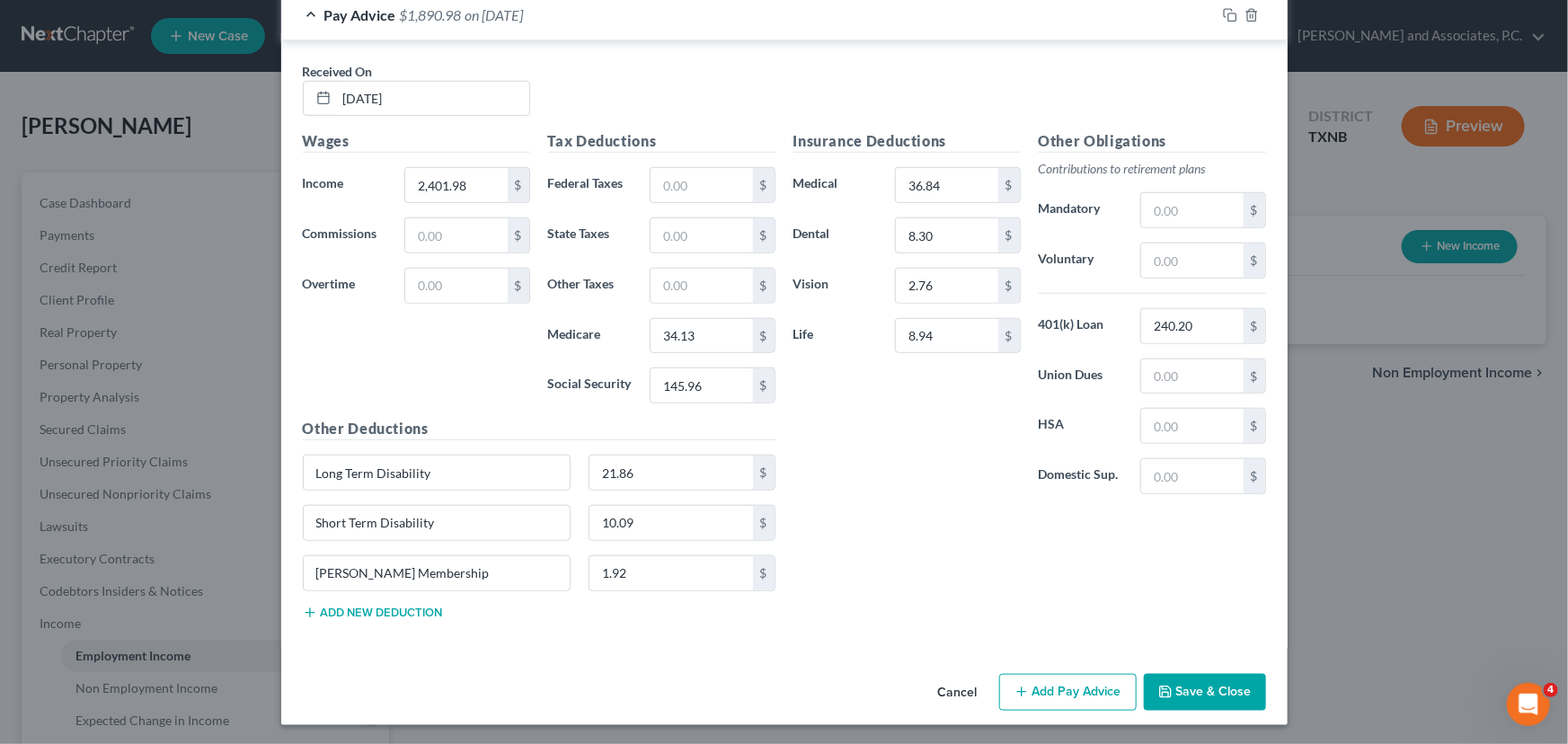
click at [1204, 692] on button "Save & Close" at bounding box center [1205, 693] width 122 height 38
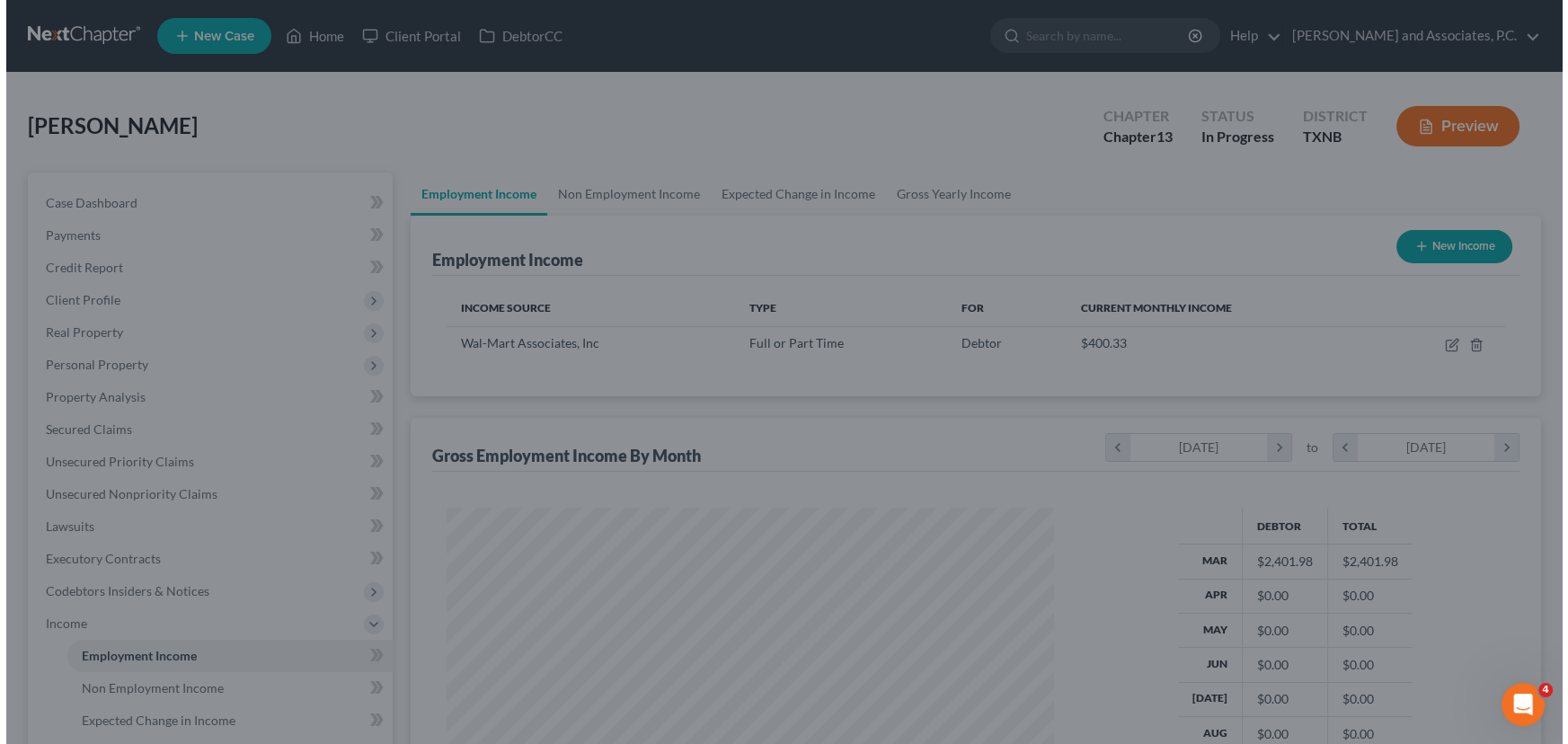
scroll to position [898439, 897775]
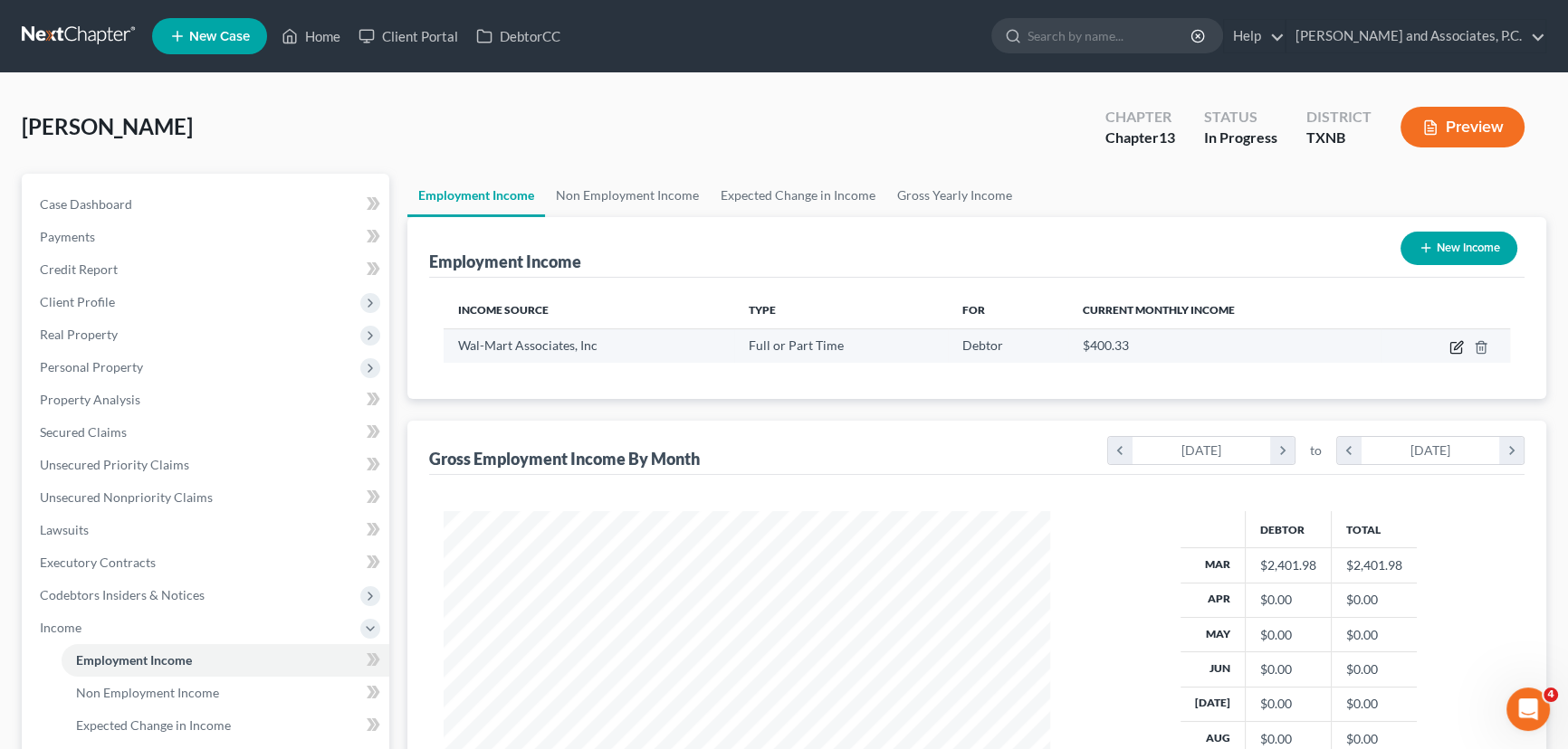
click at [1454, 345] on icon "button" at bounding box center [1457, 348] width 15 height 15
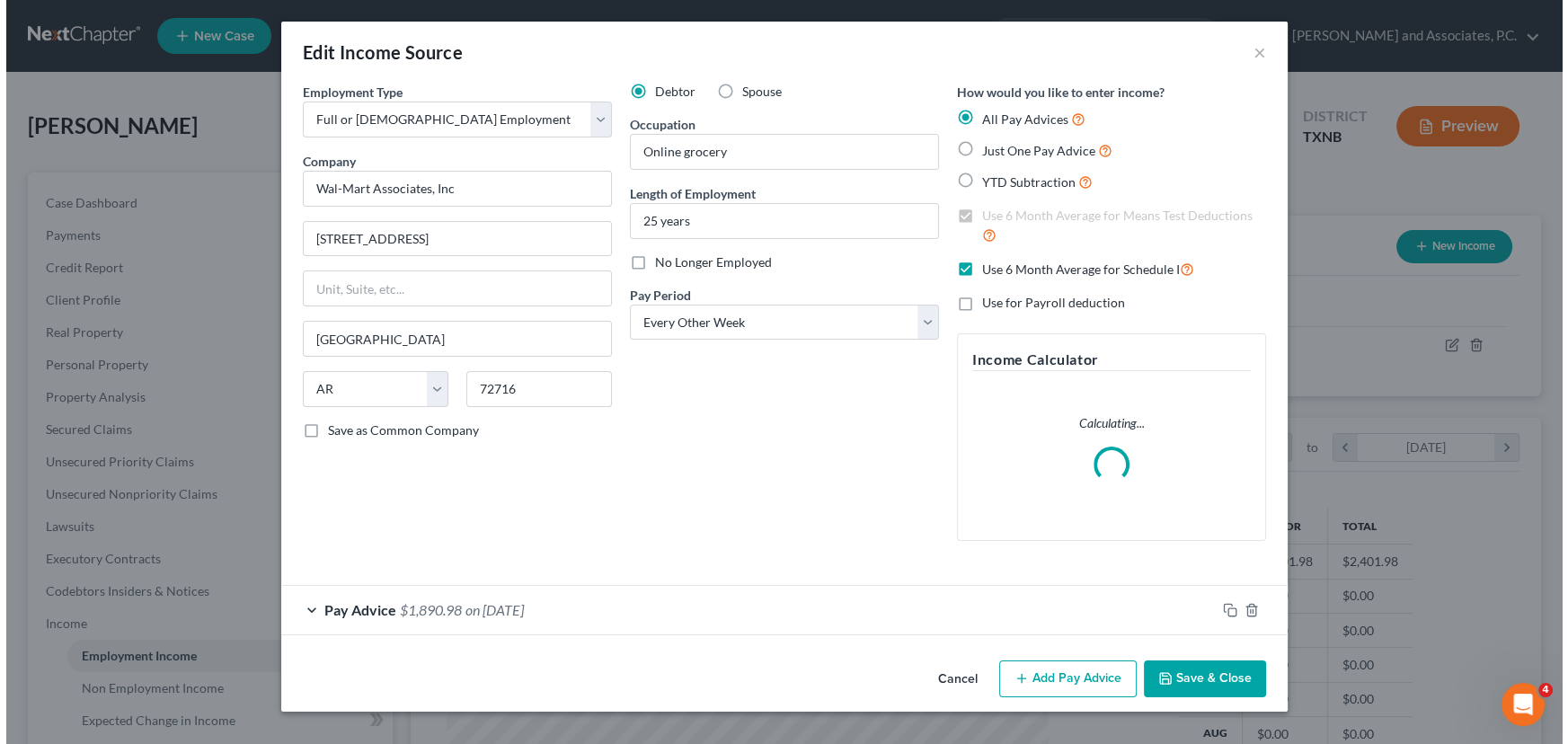
scroll to position [322, 644]
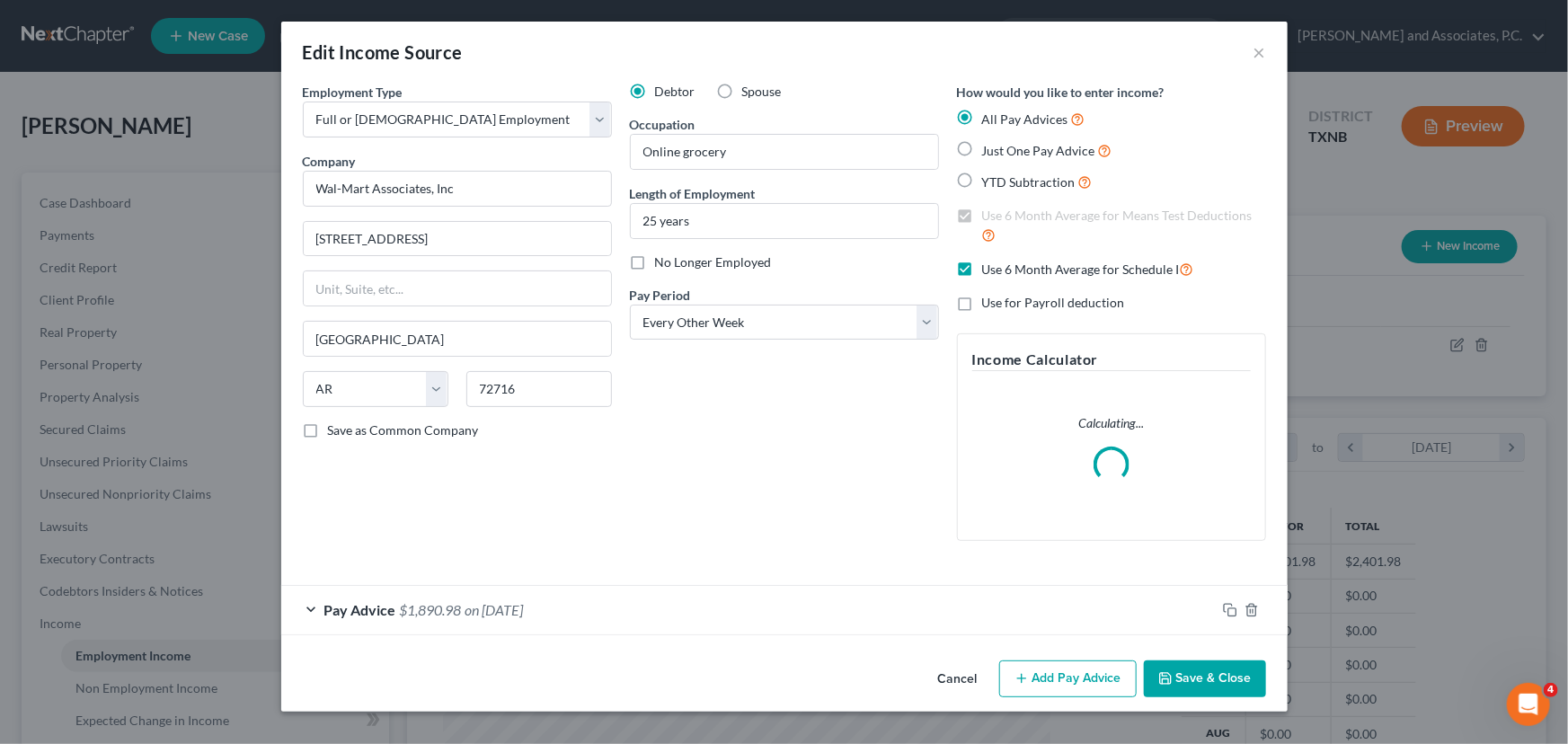
click at [1035, 675] on button "Add Pay Advice" at bounding box center [1068, 679] width 137 height 38
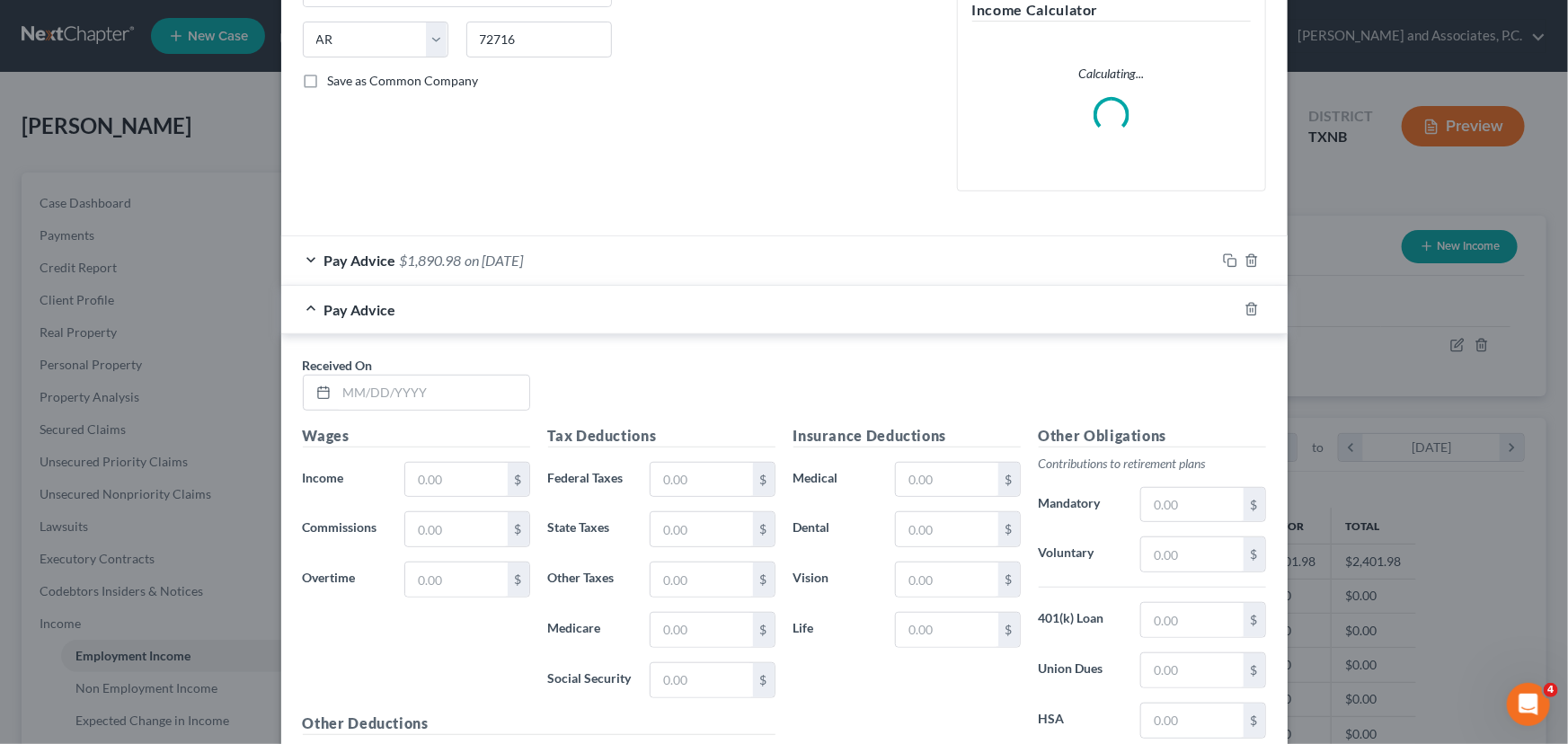
scroll to position [408, 0]
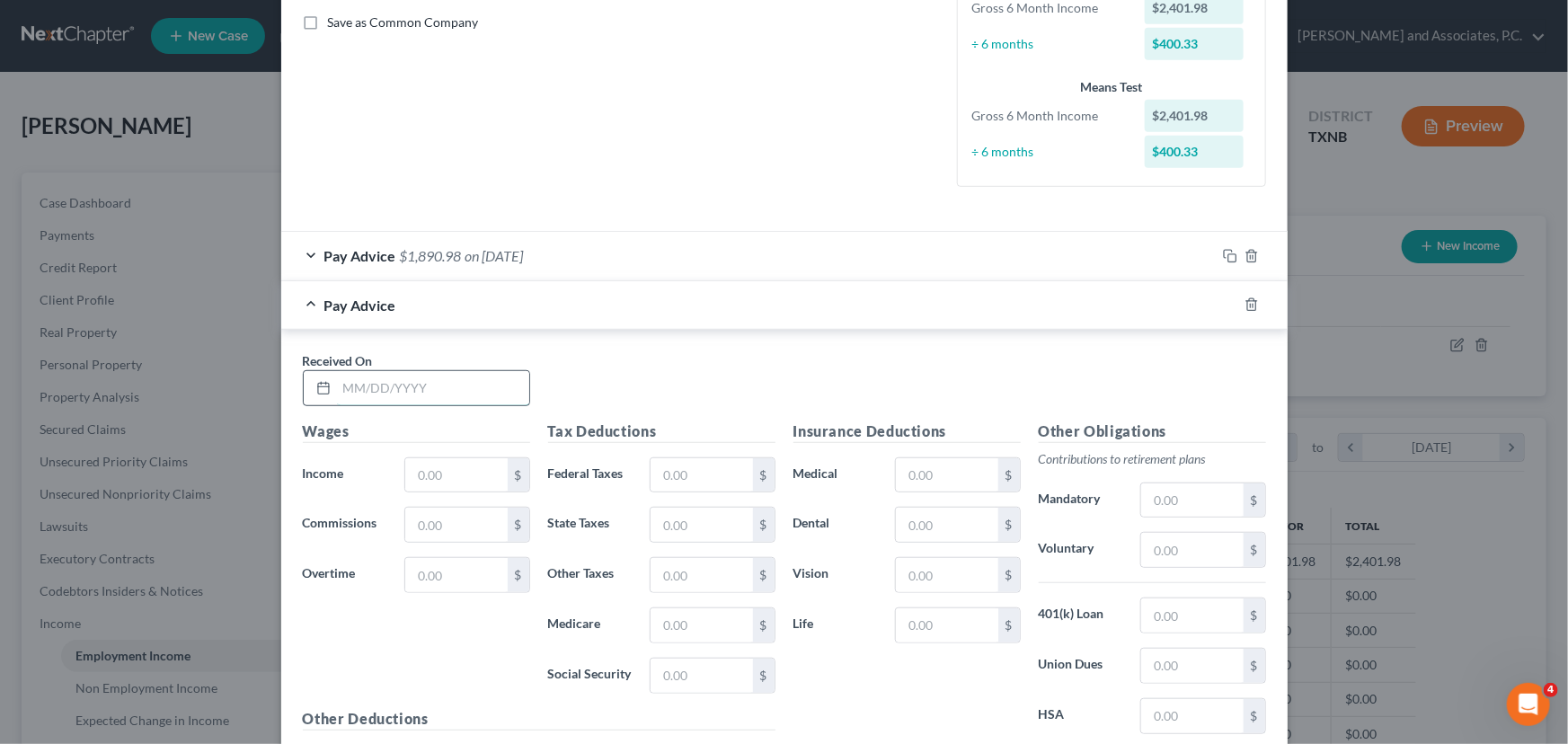
click at [345, 388] on input "text" at bounding box center [433, 388] width 193 height 34
click at [449, 459] on input "text" at bounding box center [456, 475] width 102 height 34
click at [702, 471] on input "text" at bounding box center [701, 475] width 102 height 34
click at [687, 622] on input "text" at bounding box center [701, 625] width 102 height 34
click at [671, 675] on input "text" at bounding box center [701, 675] width 102 height 34
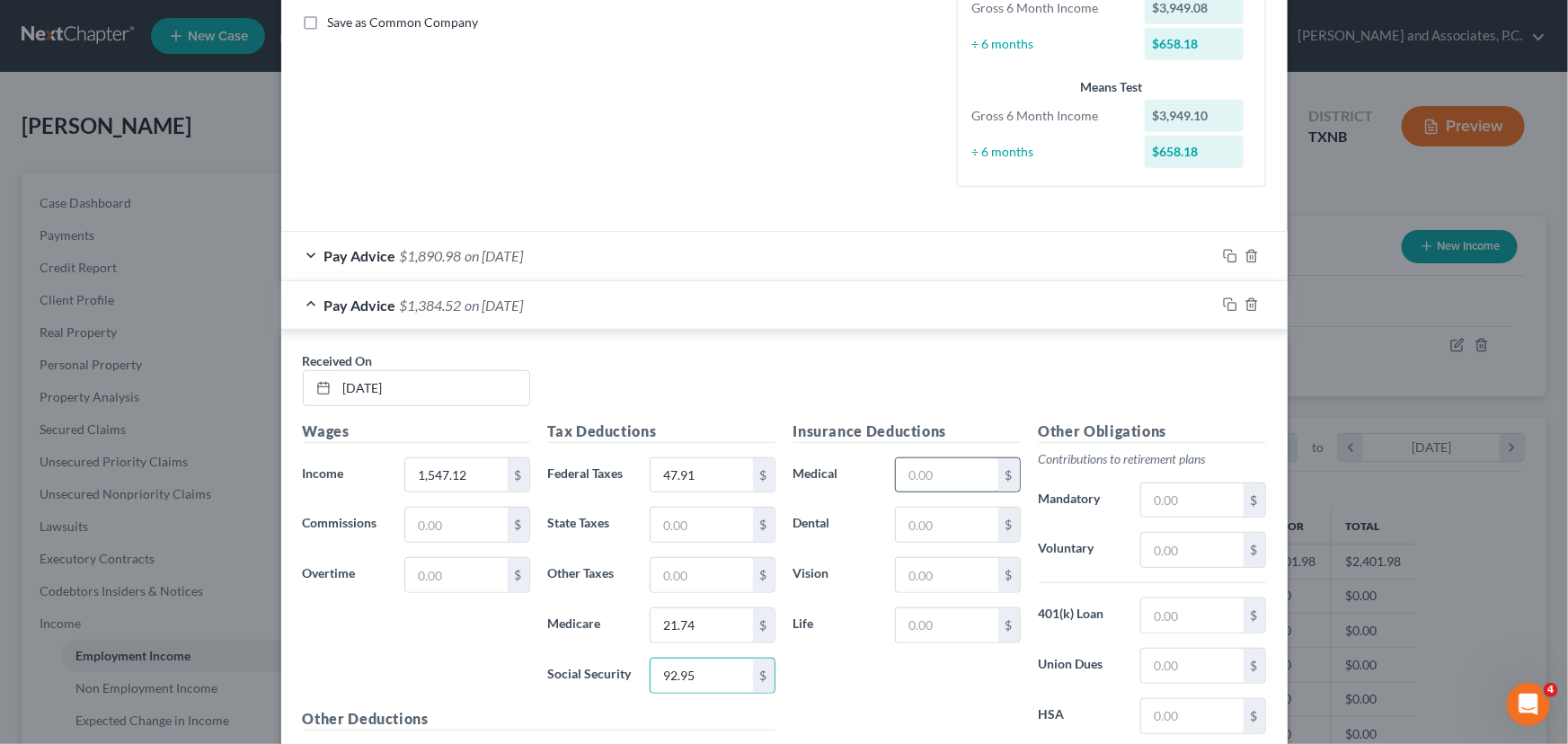
click at [945, 474] on input "text" at bounding box center [947, 475] width 102 height 34
click at [942, 523] on input "text" at bounding box center [947, 524] width 102 height 34
click at [935, 566] on input "text" at bounding box center [947, 574] width 102 height 34
drag, startPoint x: 908, startPoint y: 629, endPoint x: 910, endPoint y: 620, distance: 9.2
click at [908, 629] on input "text" at bounding box center [947, 625] width 102 height 34
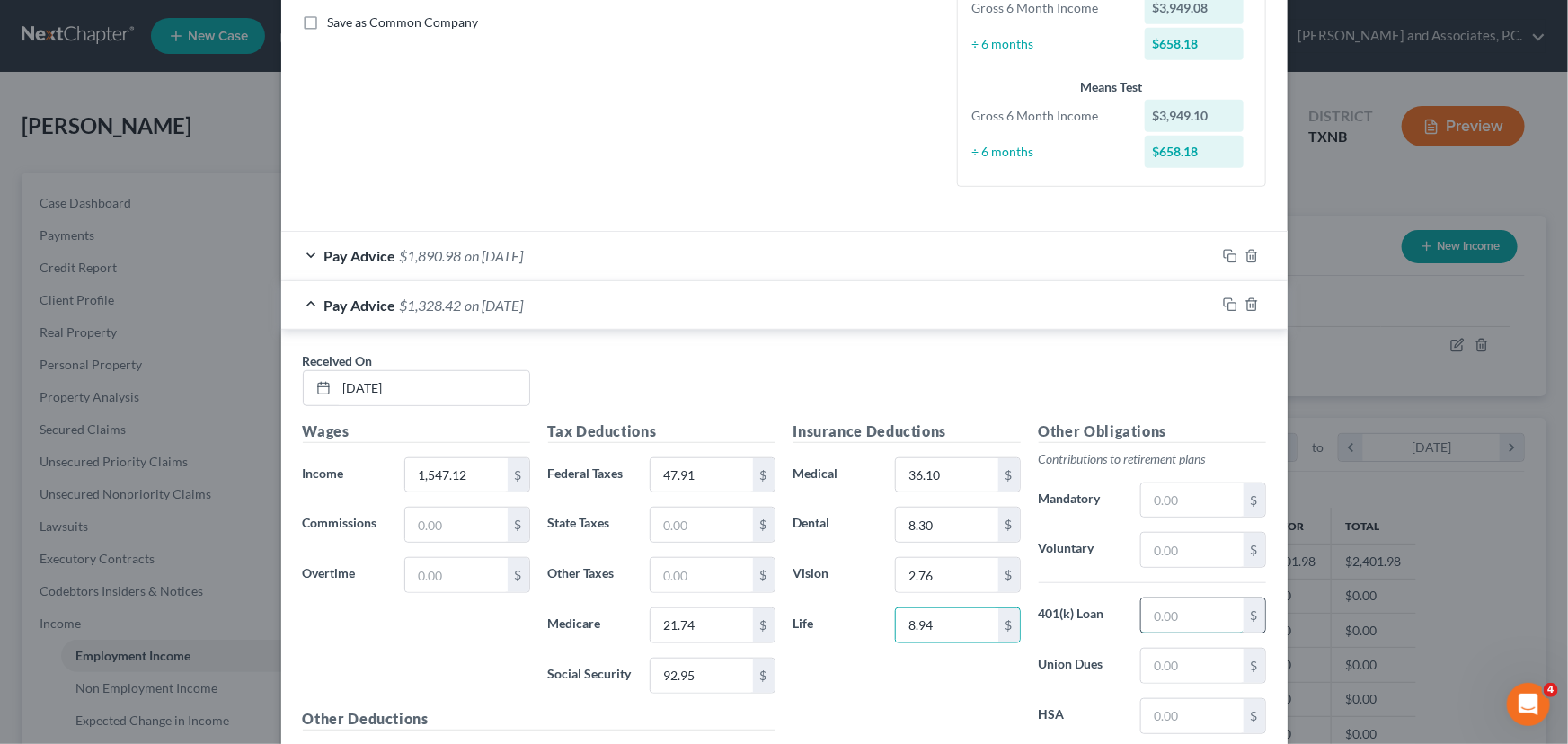
click at [1163, 610] on input "text" at bounding box center [1192, 615] width 102 height 34
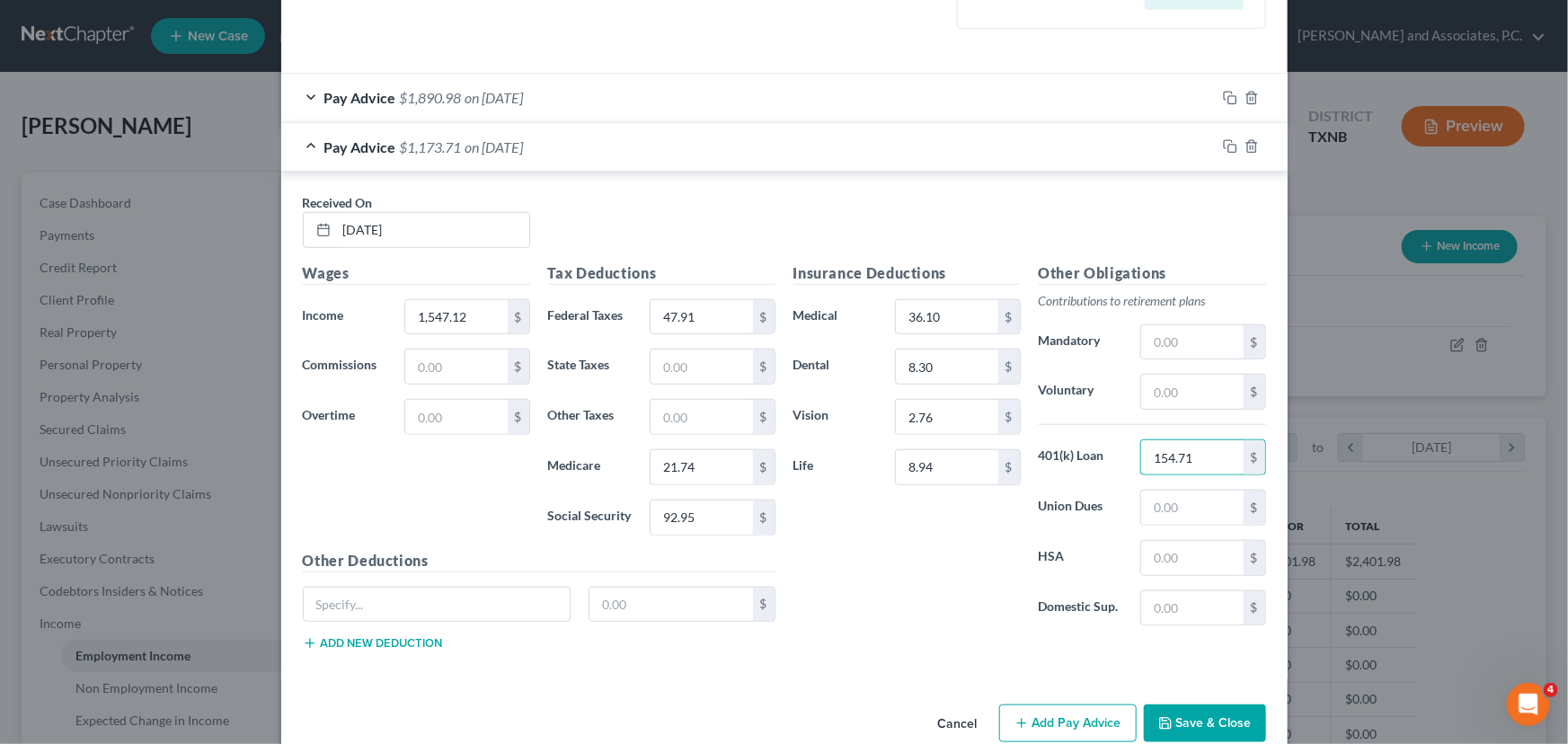
scroll to position [572, 0]
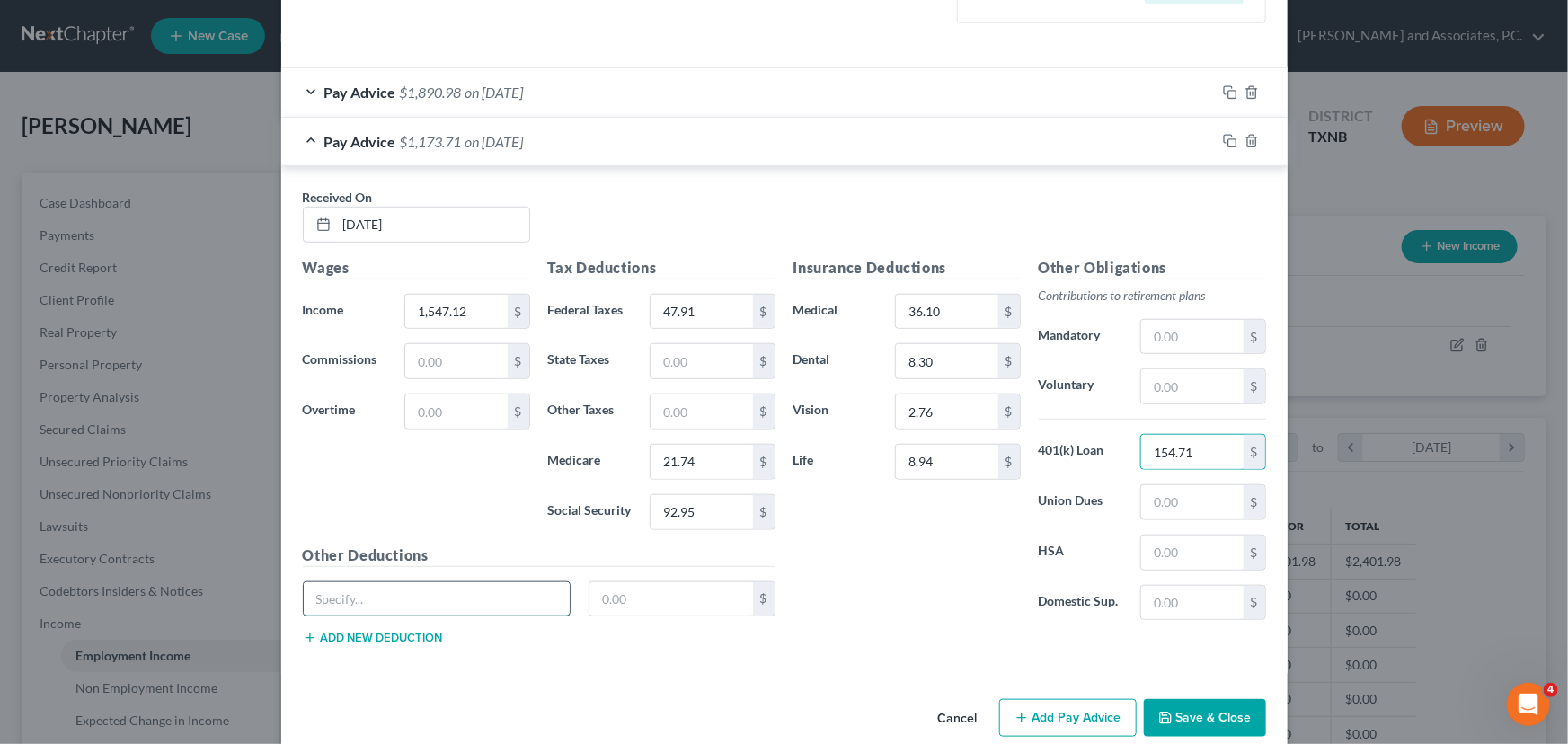
click at [341, 587] on input "text" at bounding box center [437, 599] width 267 height 34
click at [597, 599] on input "text" at bounding box center [671, 599] width 164 height 34
click at [383, 632] on button "Add new deduction" at bounding box center [372, 638] width 140 height 15
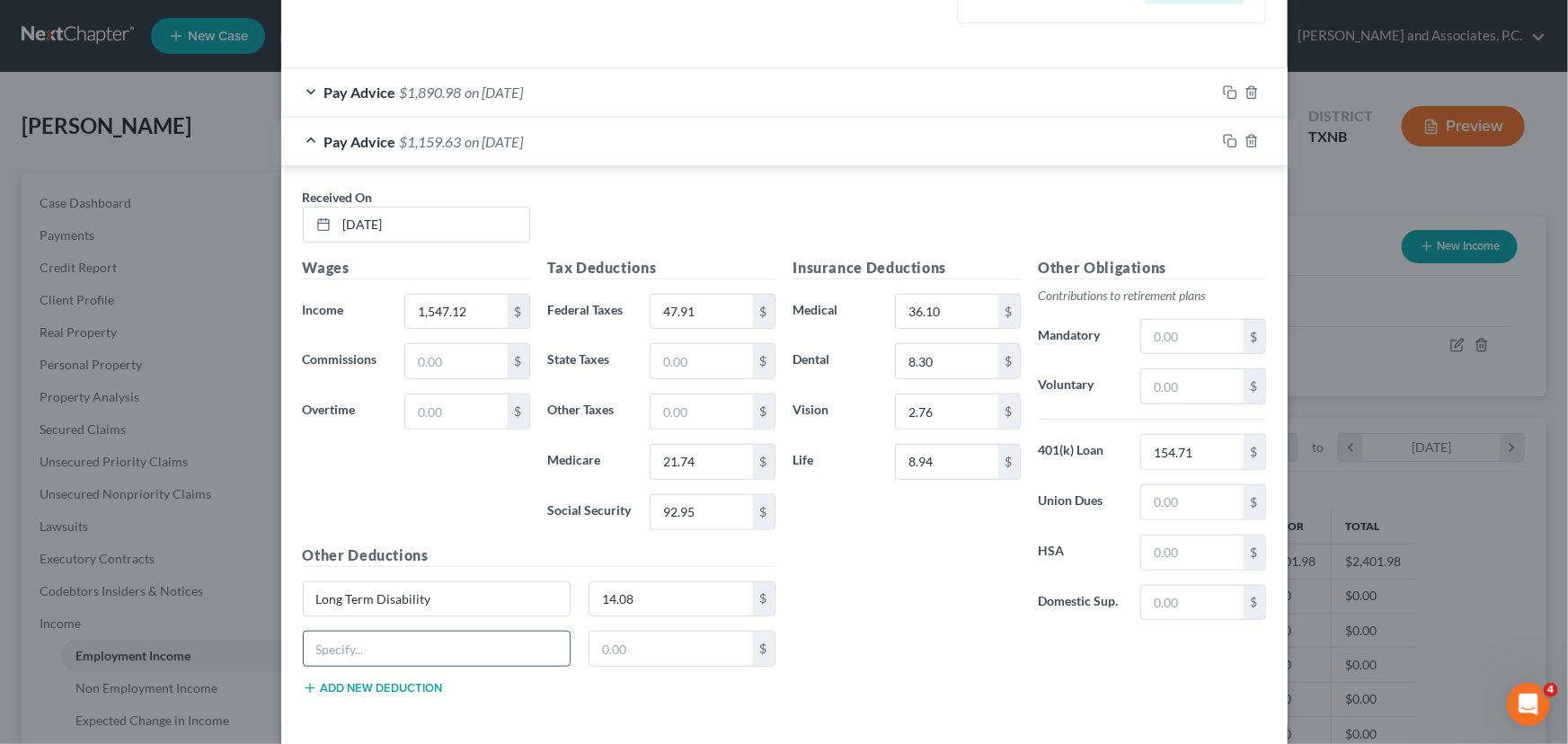
click at [338, 642] on input "text" at bounding box center [437, 649] width 267 height 34
click at [639, 652] on input "text" at bounding box center [671, 649] width 164 height 34
click at [354, 687] on button "Add new deduction" at bounding box center [372, 688] width 140 height 15
click at [323, 692] on input "text" at bounding box center [437, 699] width 267 height 34
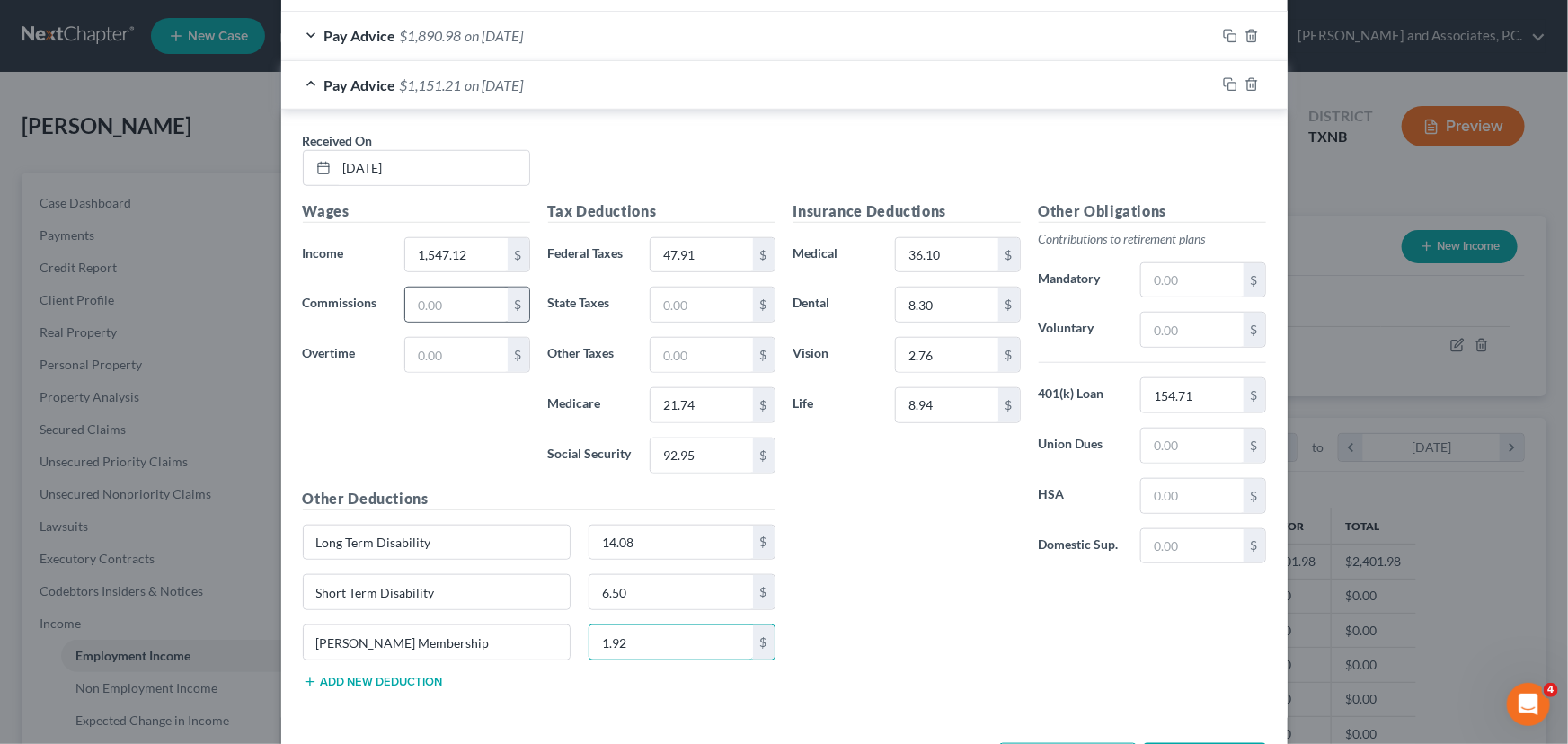
scroll to position [653, 0]
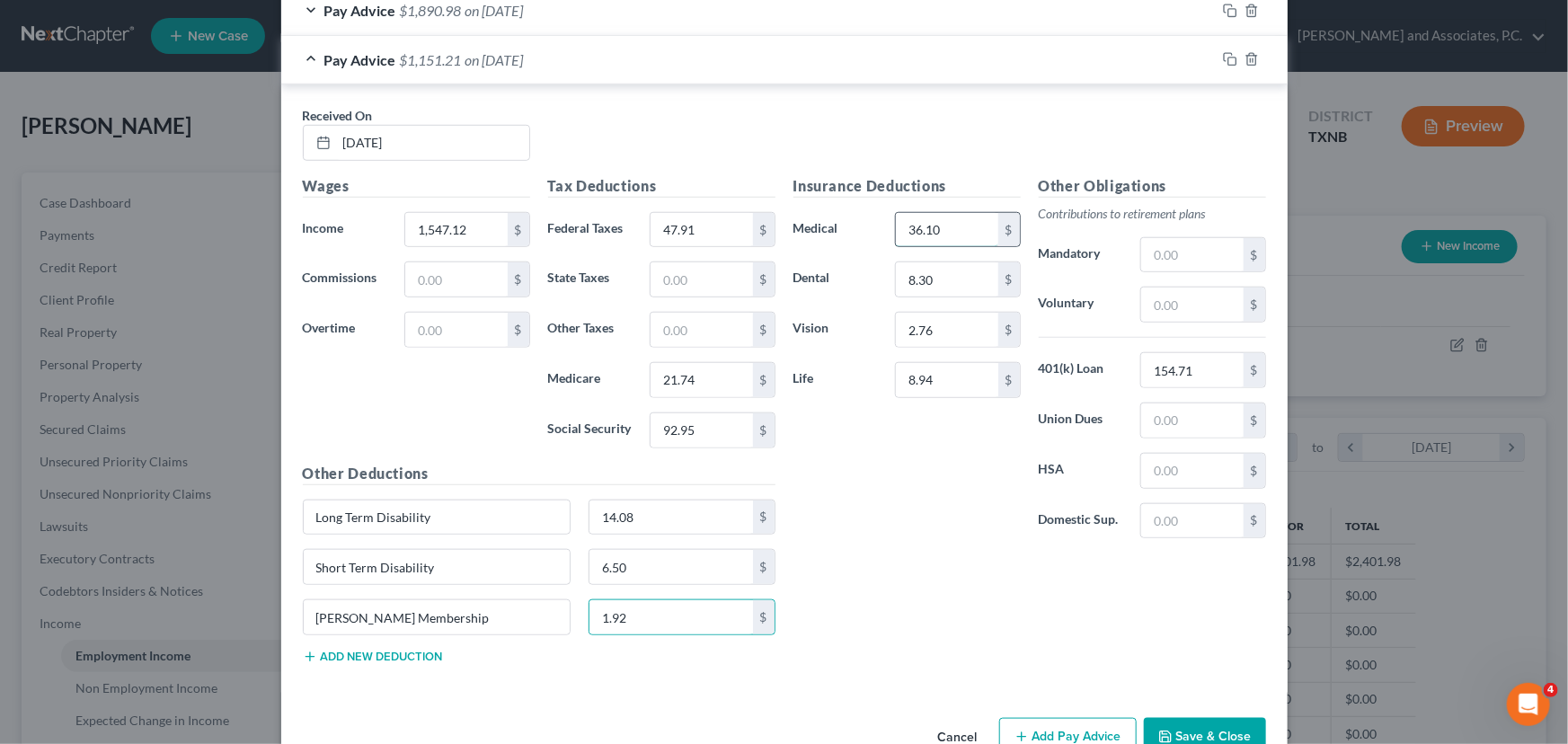
click at [954, 236] on input "36.10" at bounding box center [947, 230] width 102 height 34
click at [954, 231] on input "36.10" at bounding box center [947, 230] width 102 height 34
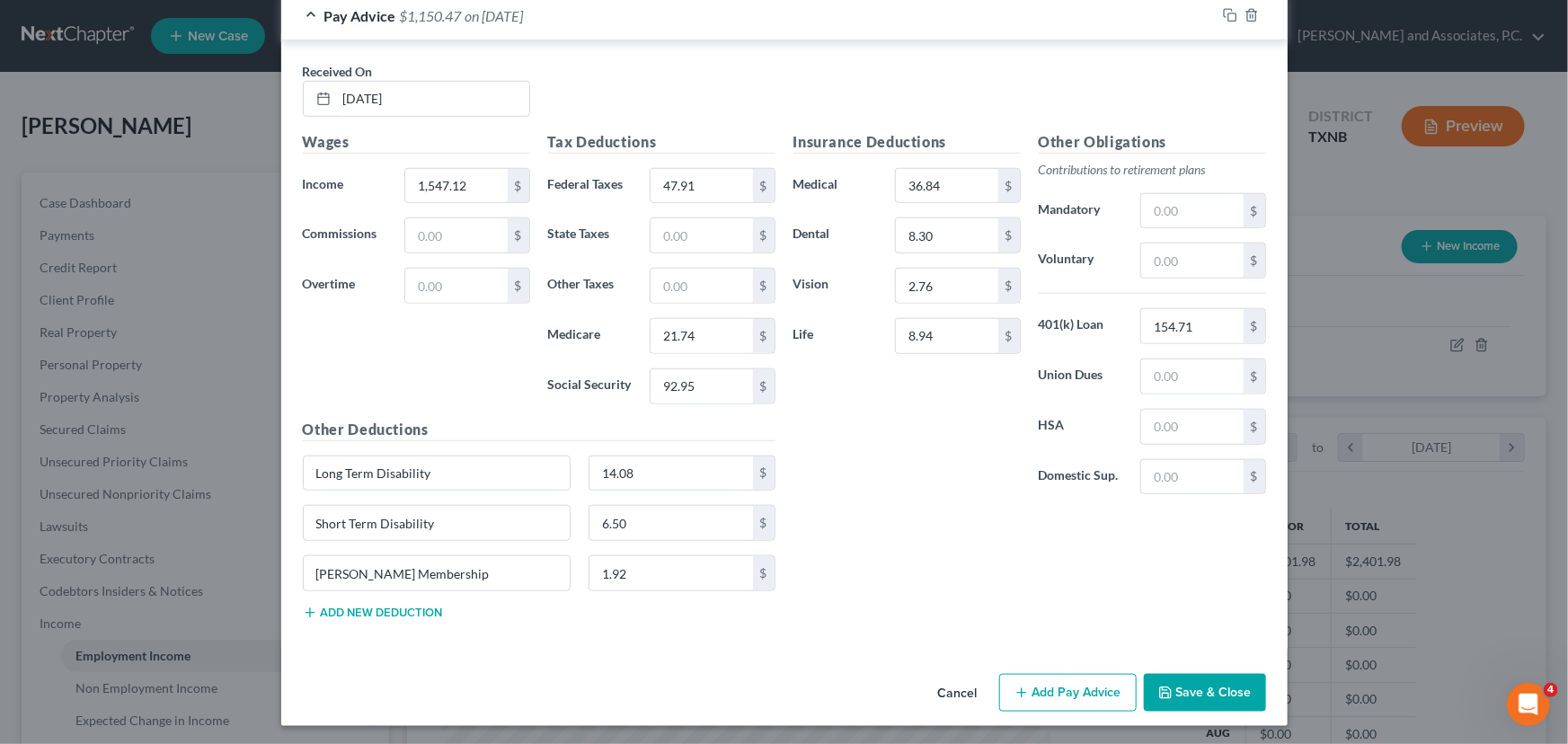
click at [1042, 684] on button "Add Pay Advice" at bounding box center [1068, 693] width 137 height 38
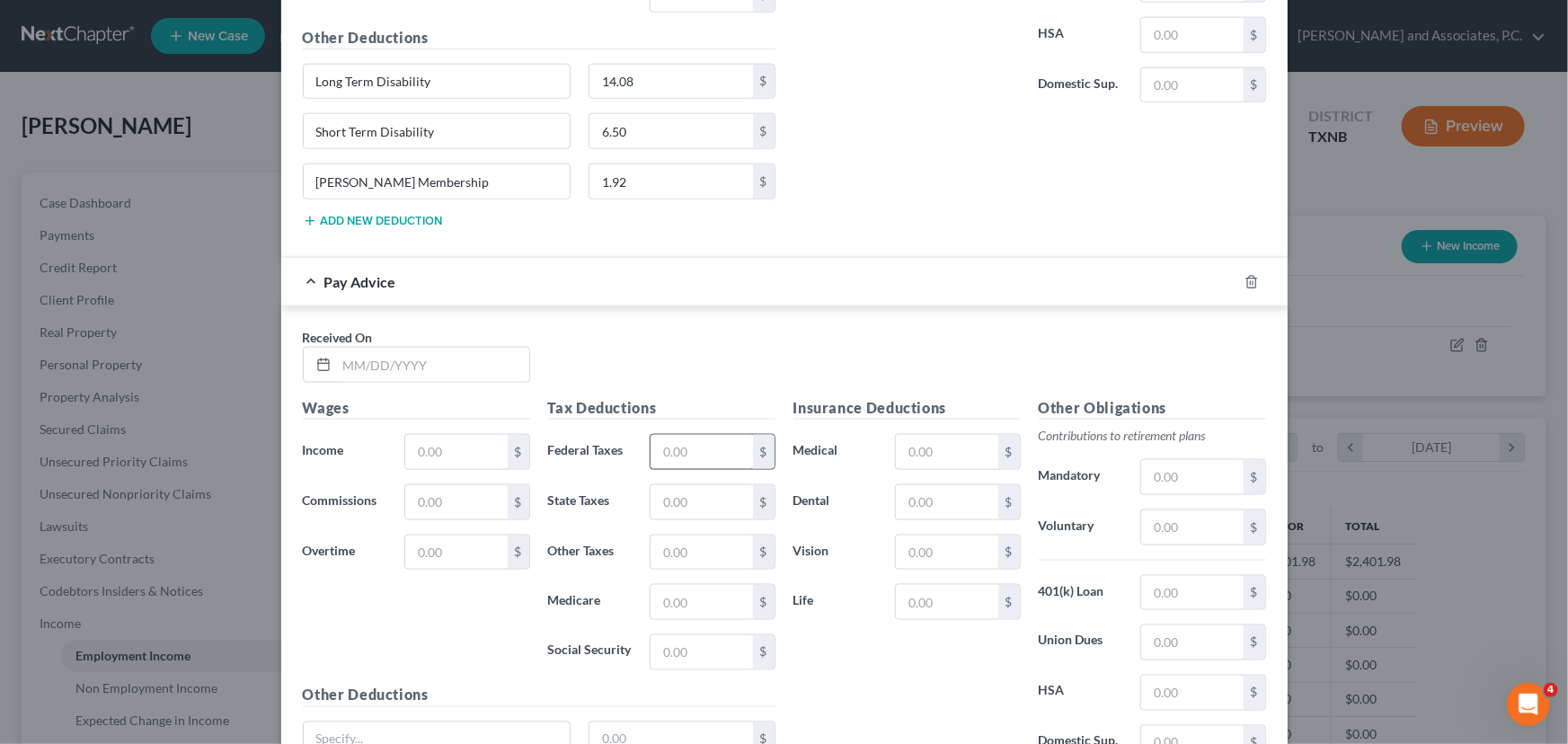
scroll to position [1105, 0]
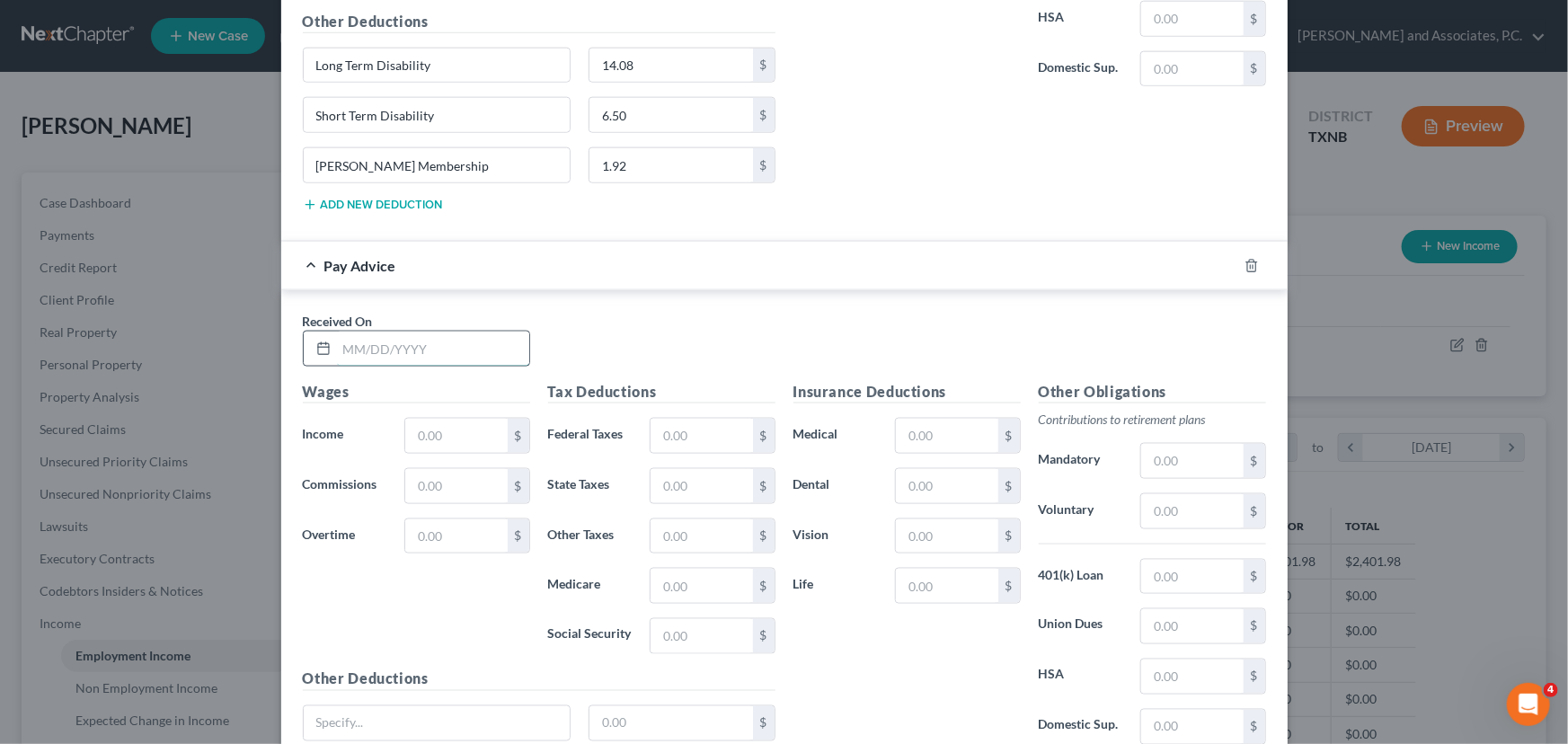
click at [375, 353] on input "text" at bounding box center [433, 348] width 193 height 34
click at [432, 431] on input "text" at bounding box center [456, 435] width 102 height 34
click at [665, 437] on input "text" at bounding box center [701, 435] width 102 height 34
click at [692, 582] on input "text" at bounding box center [701, 586] width 102 height 34
click at [688, 638] on input "text" at bounding box center [701, 636] width 102 height 34
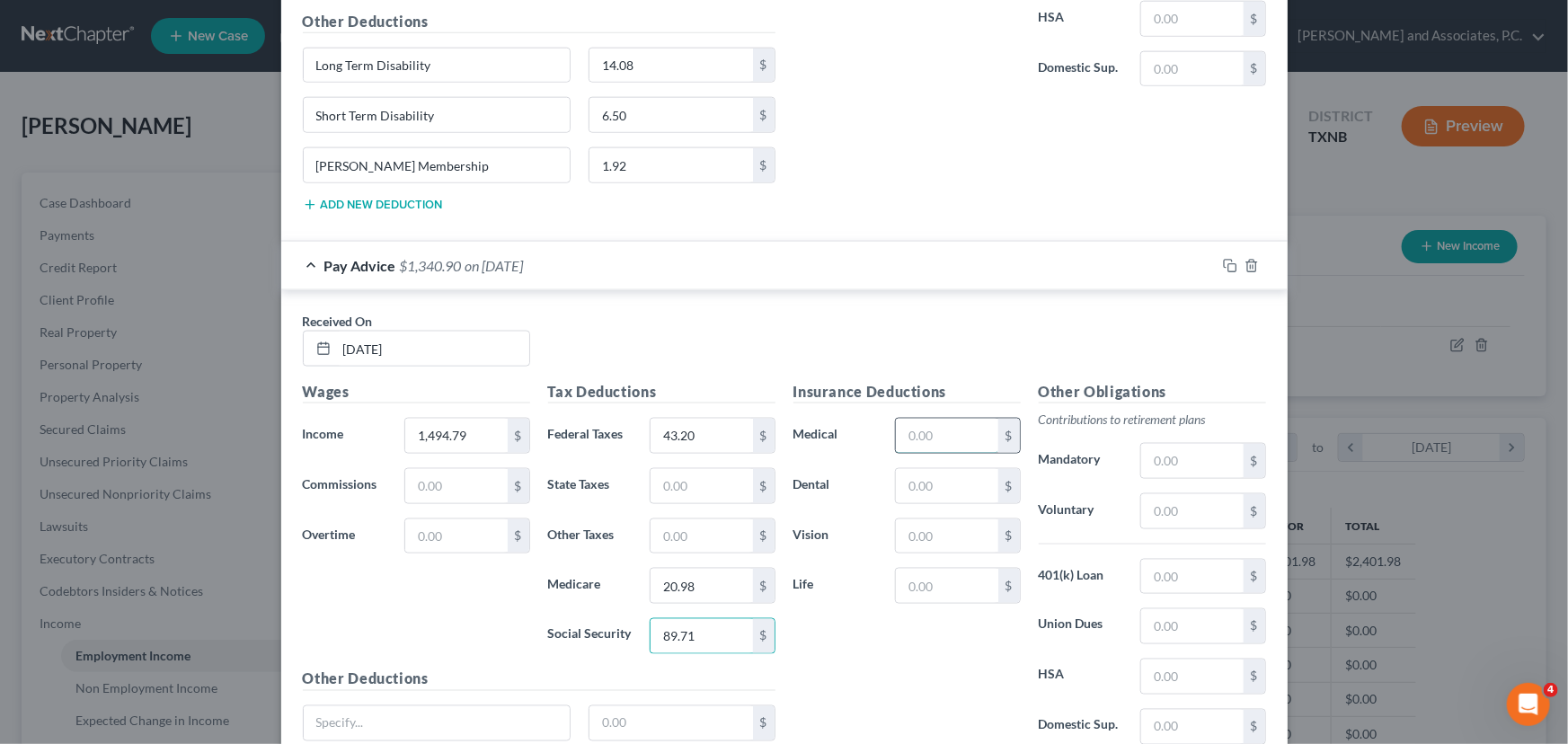
click at [925, 431] on input "text" at bounding box center [947, 435] width 102 height 34
click at [946, 496] on input "text" at bounding box center [947, 485] width 102 height 34
drag, startPoint x: 961, startPoint y: 531, endPoint x: 963, endPoint y: 521, distance: 10.2
click at [961, 531] on input "text" at bounding box center [947, 536] width 102 height 34
click at [968, 587] on input "text" at bounding box center [947, 586] width 102 height 34
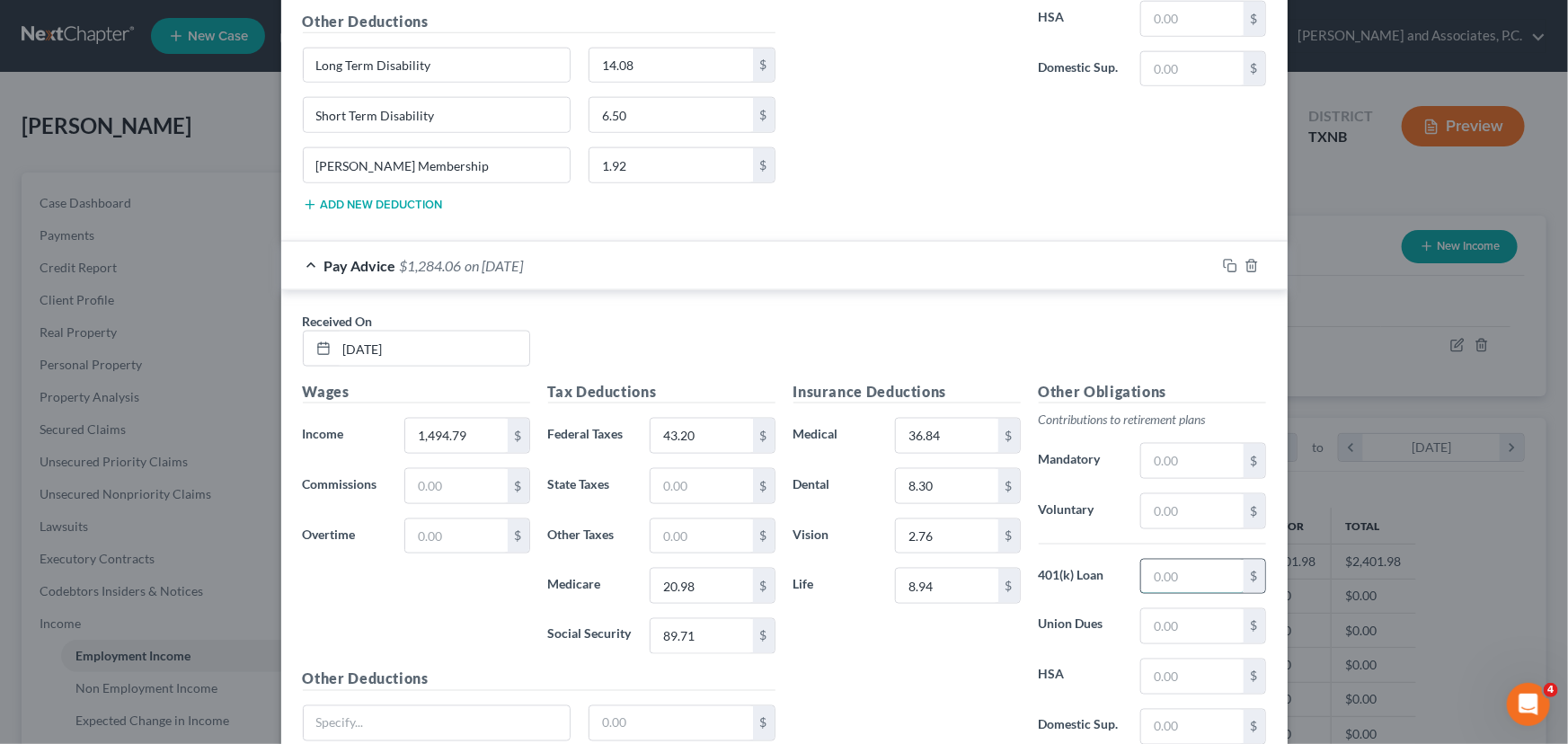
click at [1148, 567] on input "text" at bounding box center [1192, 576] width 102 height 34
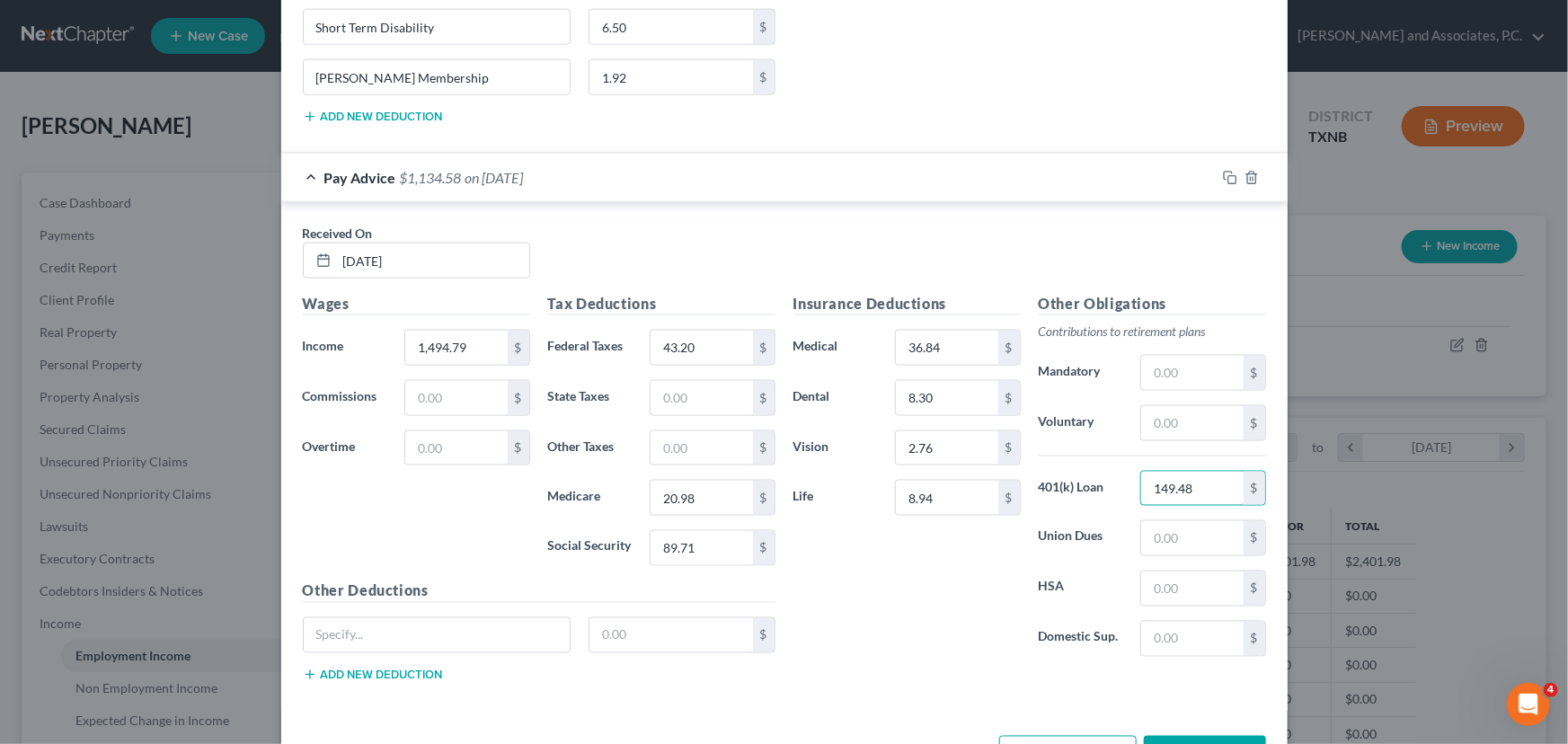
scroll to position [1254, 0]
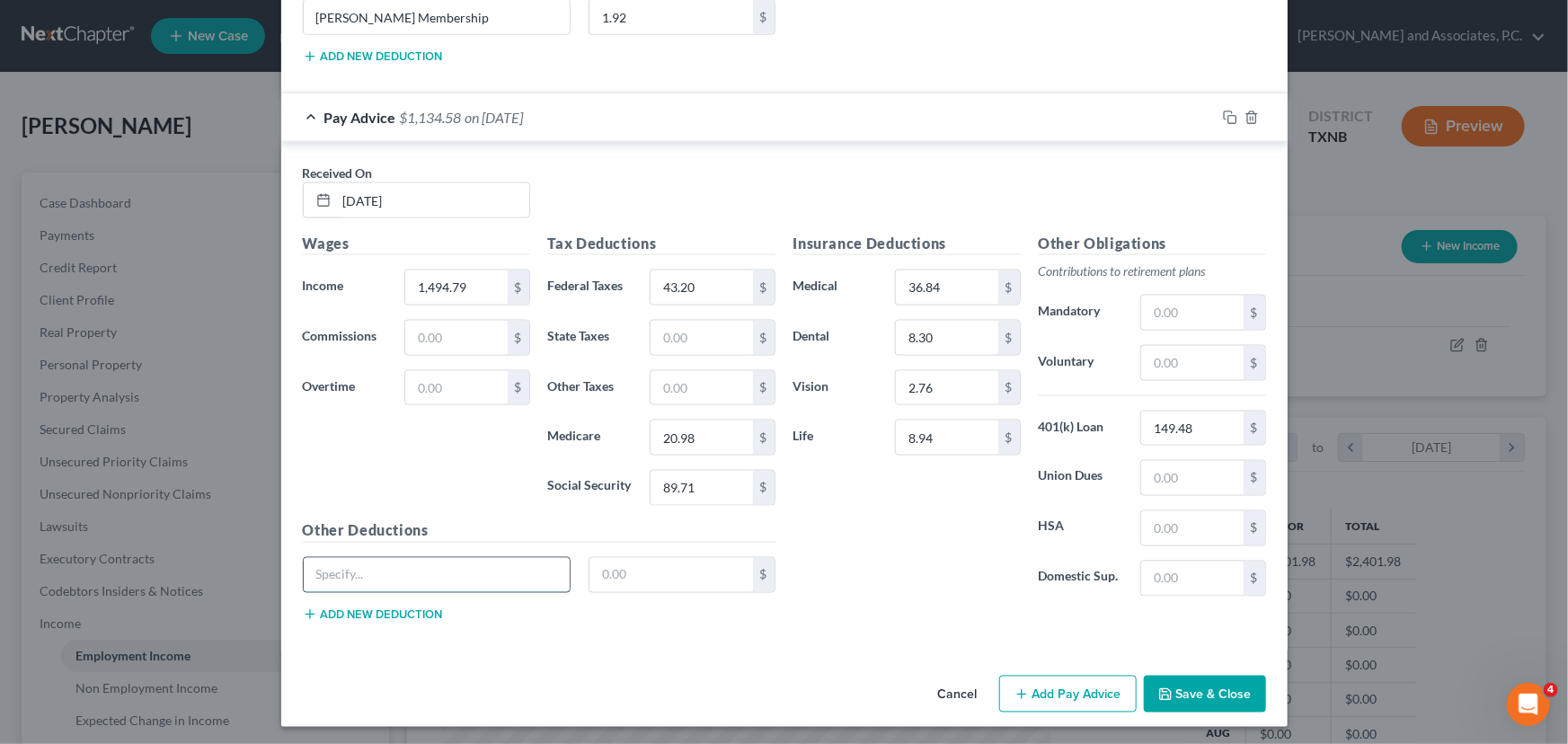
click at [372, 567] on input "text" at bounding box center [437, 574] width 267 height 34
click at [611, 574] on input "text" at bounding box center [671, 574] width 164 height 34
click at [401, 608] on button "Add new deduction" at bounding box center [372, 615] width 140 height 15
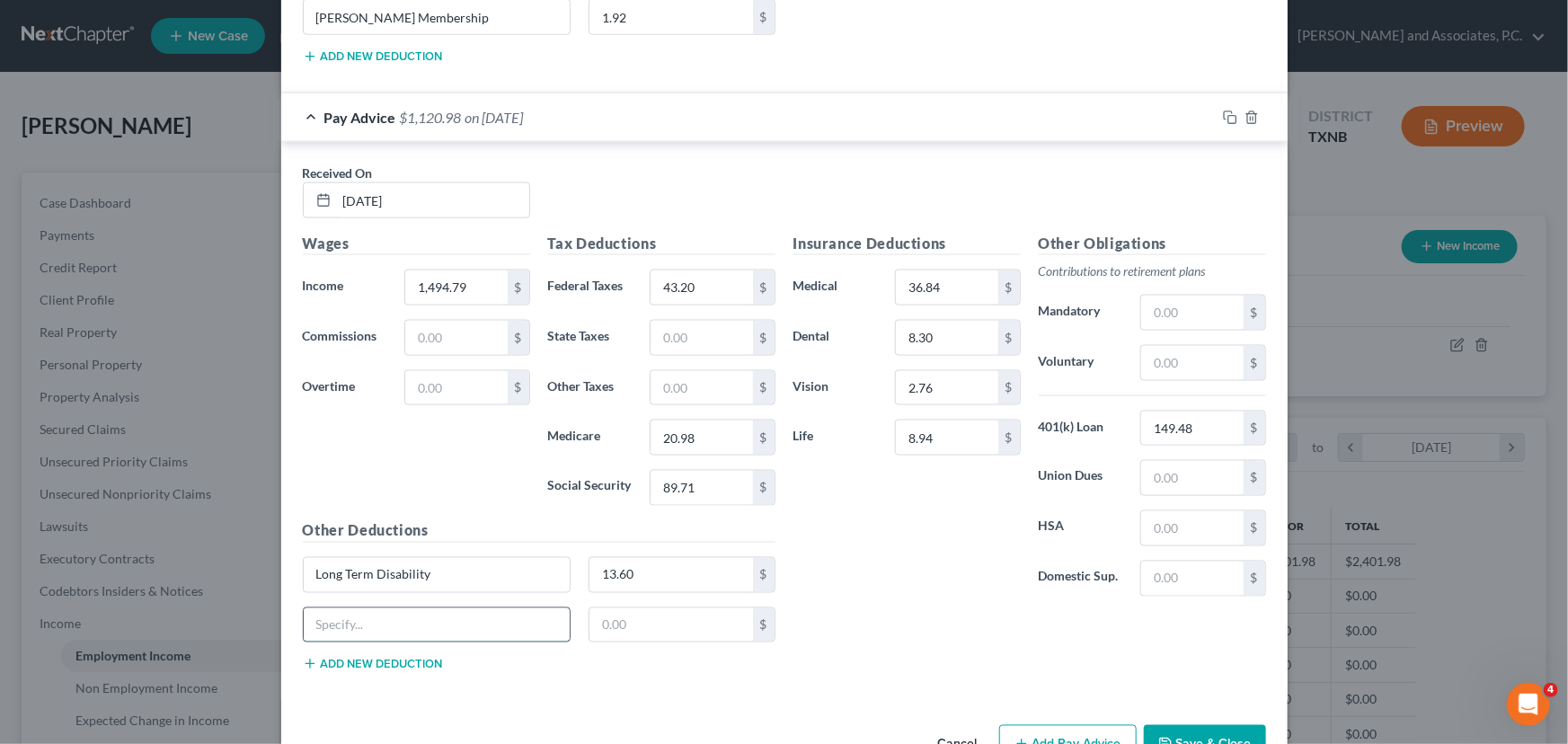
click at [353, 615] on input "text" at bounding box center [437, 625] width 267 height 34
click at [600, 626] on input "text" at bounding box center [671, 625] width 164 height 34
click at [385, 650] on div "Short Term Disability 6.28 $" at bounding box center [539, 633] width 491 height 50
click at [383, 660] on button "Add new deduction" at bounding box center [372, 664] width 140 height 15
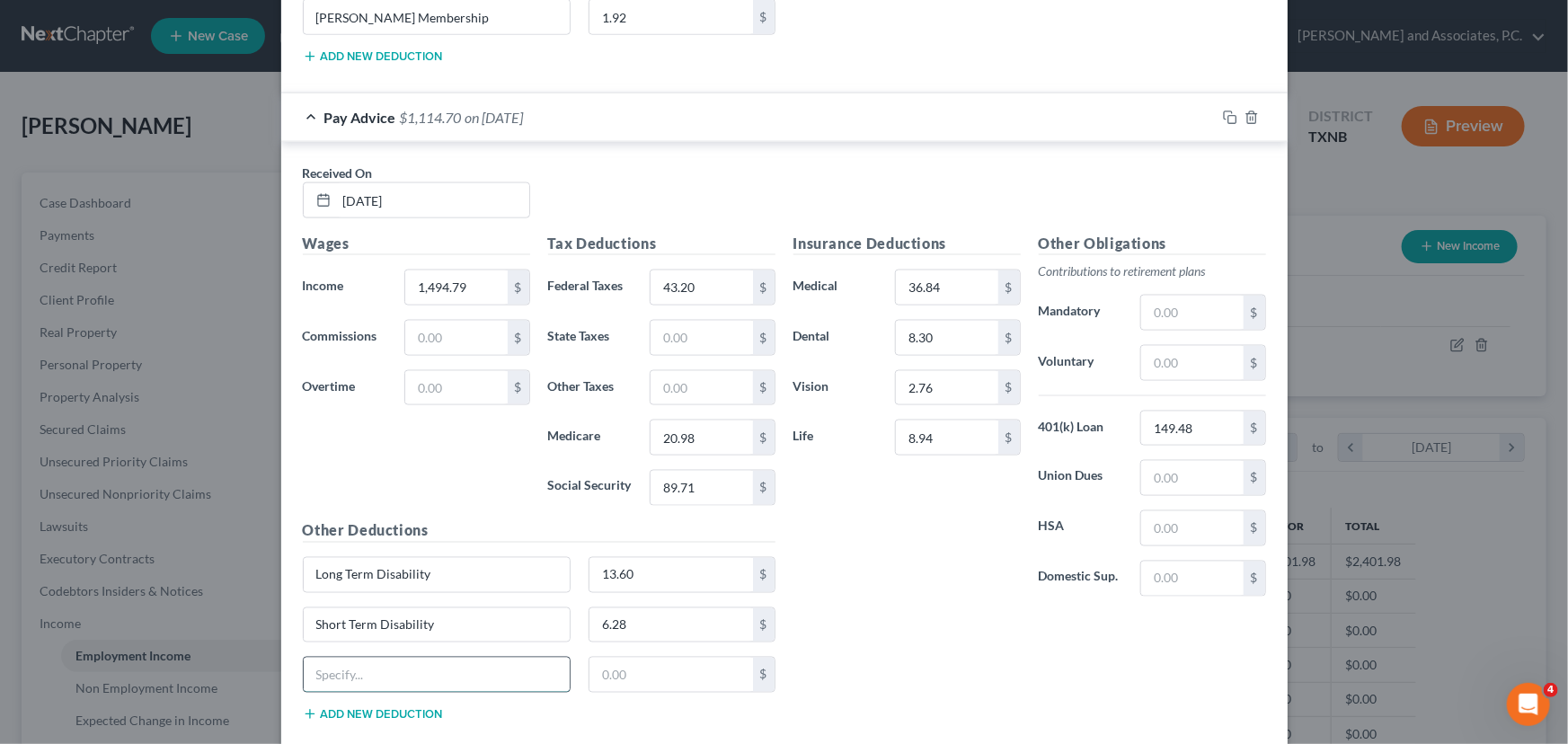
click at [363, 675] on input "text" at bounding box center [437, 675] width 267 height 34
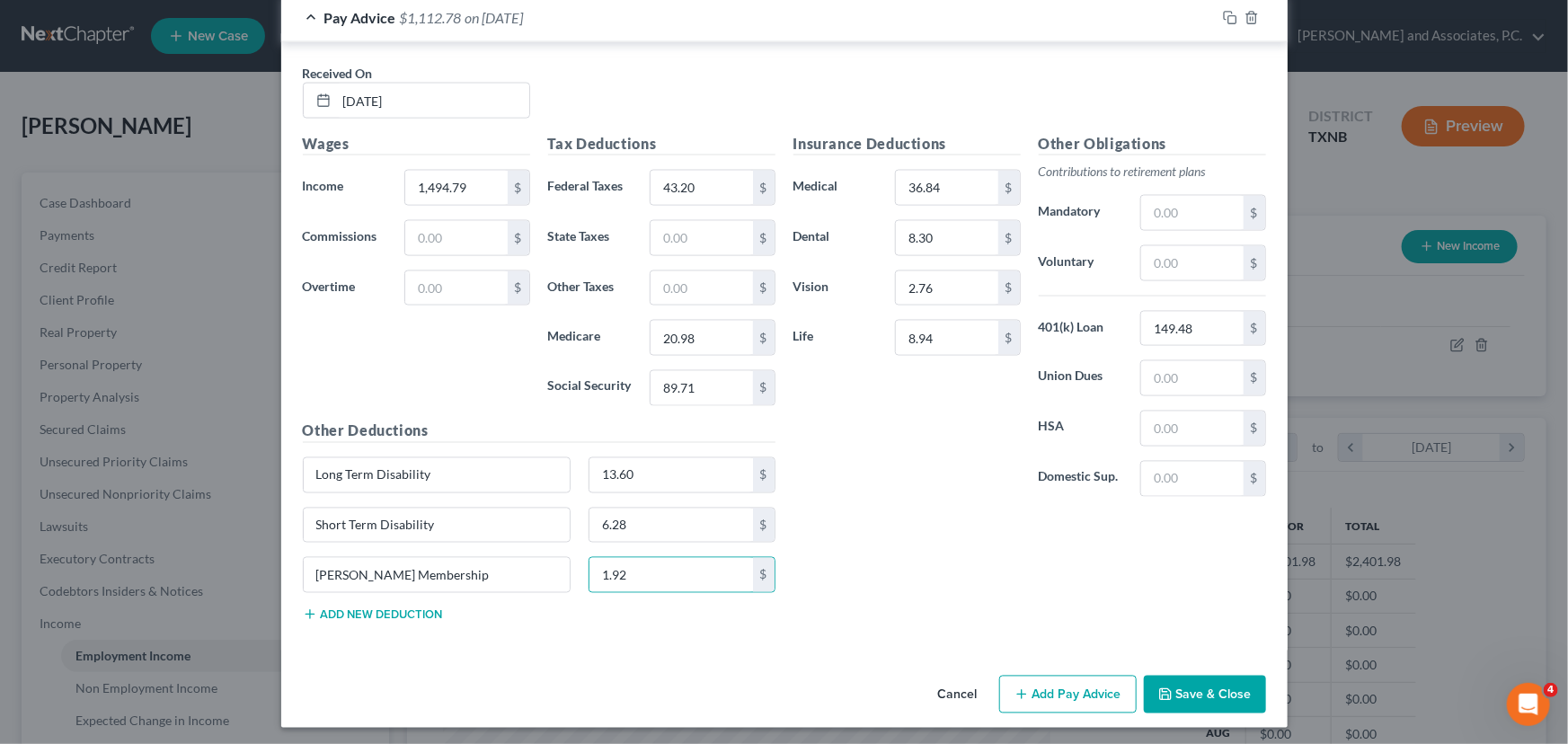
click at [1096, 698] on button "Add Pay Advice" at bounding box center [1068, 694] width 137 height 38
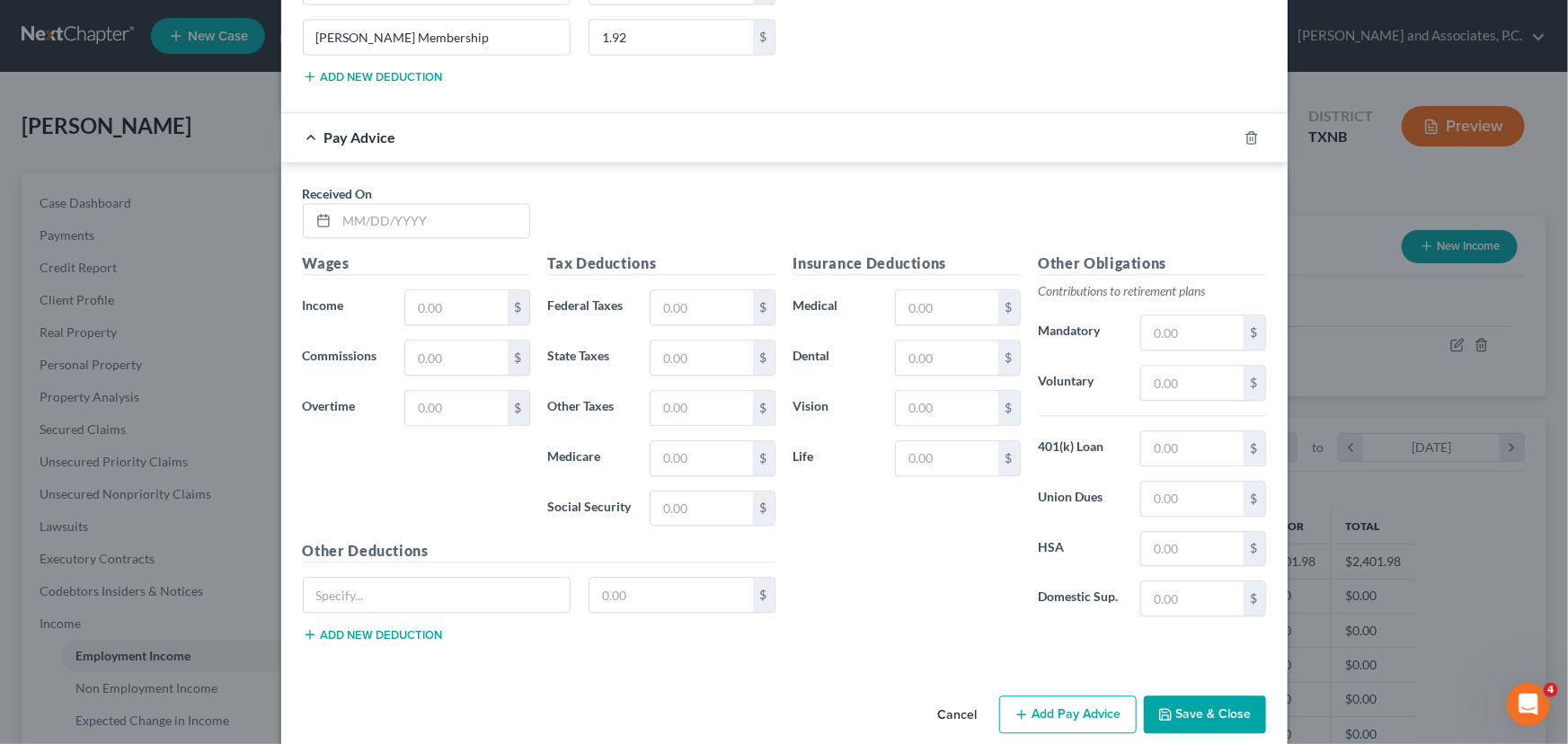
scroll to position [1894, 0]
click at [339, 214] on input "text" at bounding box center [433, 219] width 193 height 34
click at [436, 315] on input "text" at bounding box center [456, 305] width 102 height 34
click at [663, 299] on input "text" at bounding box center [701, 305] width 102 height 34
click at [672, 460] on input "text" at bounding box center [701, 456] width 102 height 34
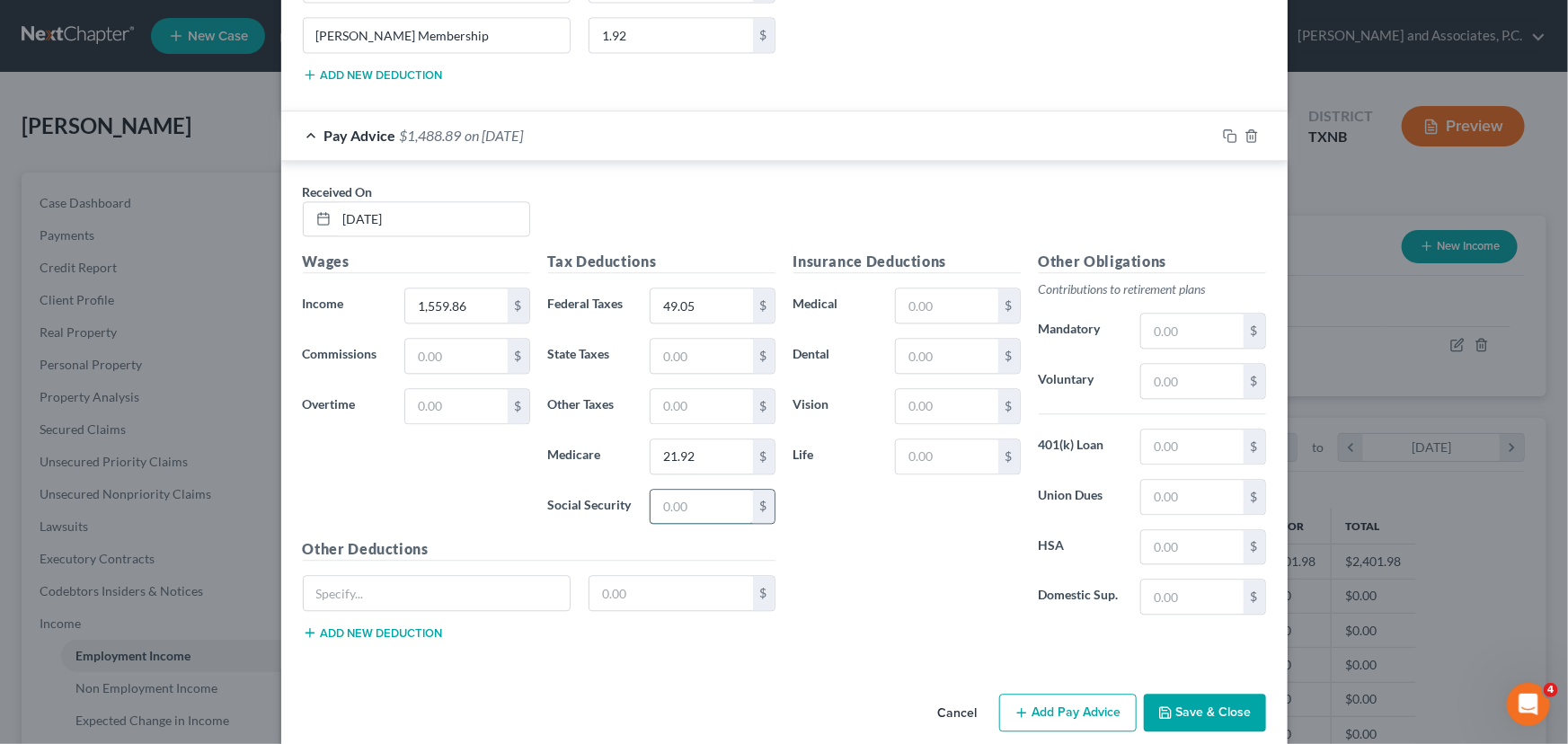
click at [678, 495] on input "text" at bounding box center [701, 507] width 102 height 34
click at [917, 299] on input "text" at bounding box center [947, 305] width 102 height 34
click at [902, 347] on input "text" at bounding box center [947, 356] width 102 height 34
click at [911, 409] on input "text" at bounding box center [947, 406] width 102 height 34
click at [956, 457] on input "text" at bounding box center [947, 456] width 102 height 34
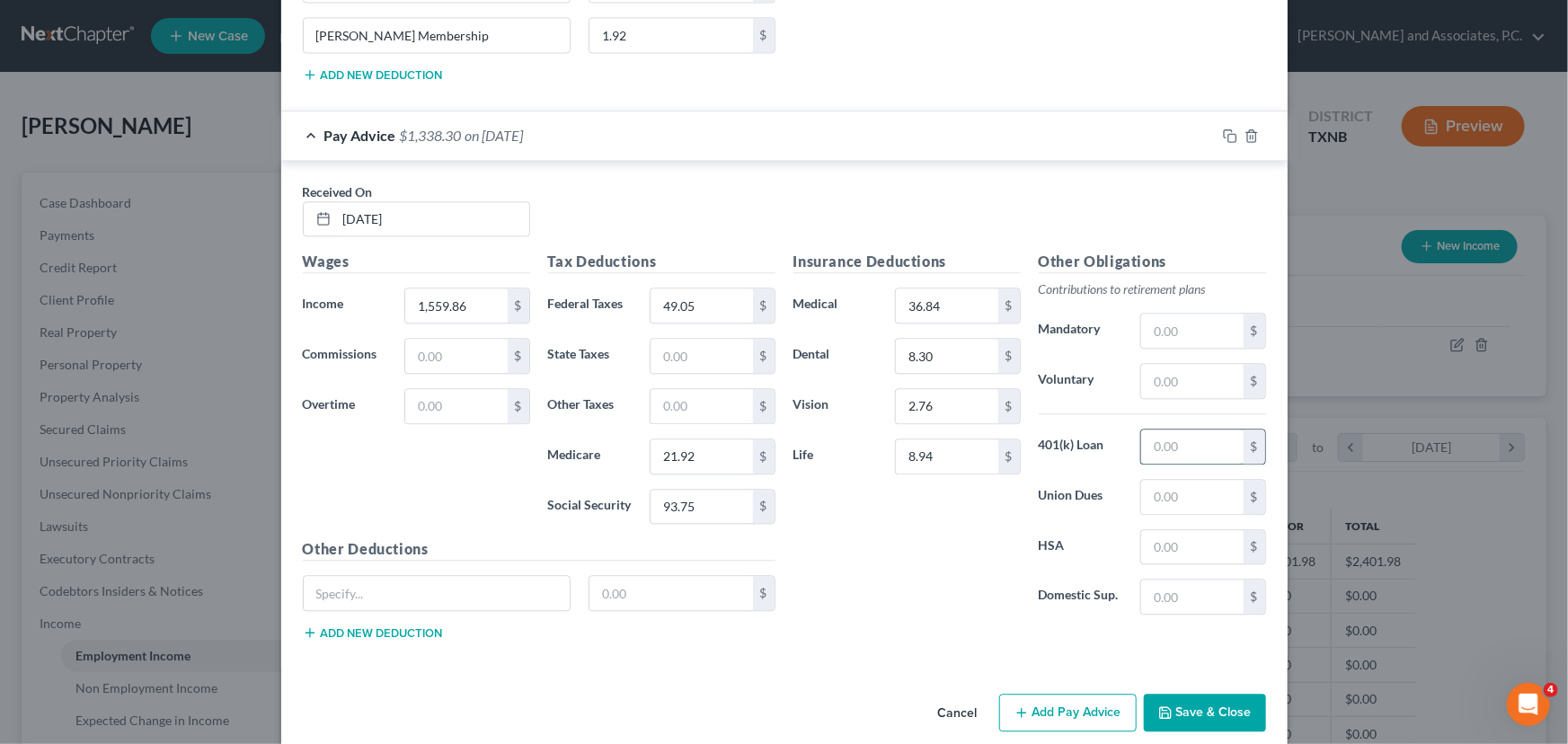
click at [1175, 438] on input "text" at bounding box center [1192, 447] width 102 height 34
click at [414, 596] on input "text" at bounding box center [437, 593] width 267 height 34
click at [637, 600] on input "text" at bounding box center [671, 593] width 164 height 34
click at [354, 625] on button "Add new deduction" at bounding box center [372, 633] width 140 height 15
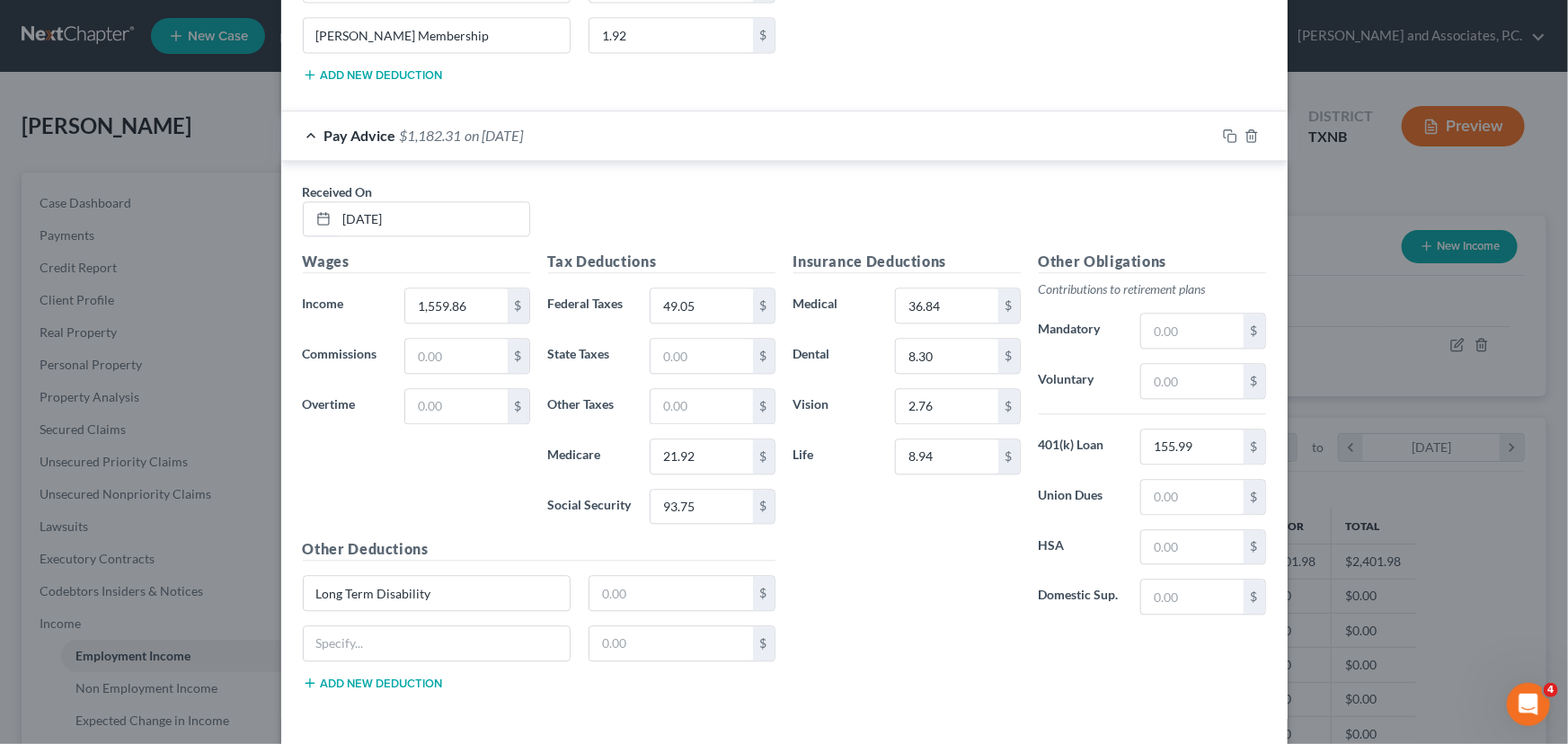
click at [341, 678] on button "Add new deduction" at bounding box center [372, 683] width 140 height 15
click at [625, 591] on input "text" at bounding box center [671, 593] width 164 height 34
click at [397, 638] on input "text" at bounding box center [437, 643] width 267 height 34
click at [633, 638] on input "text" at bounding box center [671, 643] width 164 height 34
click at [391, 691] on input "text" at bounding box center [437, 693] width 267 height 34
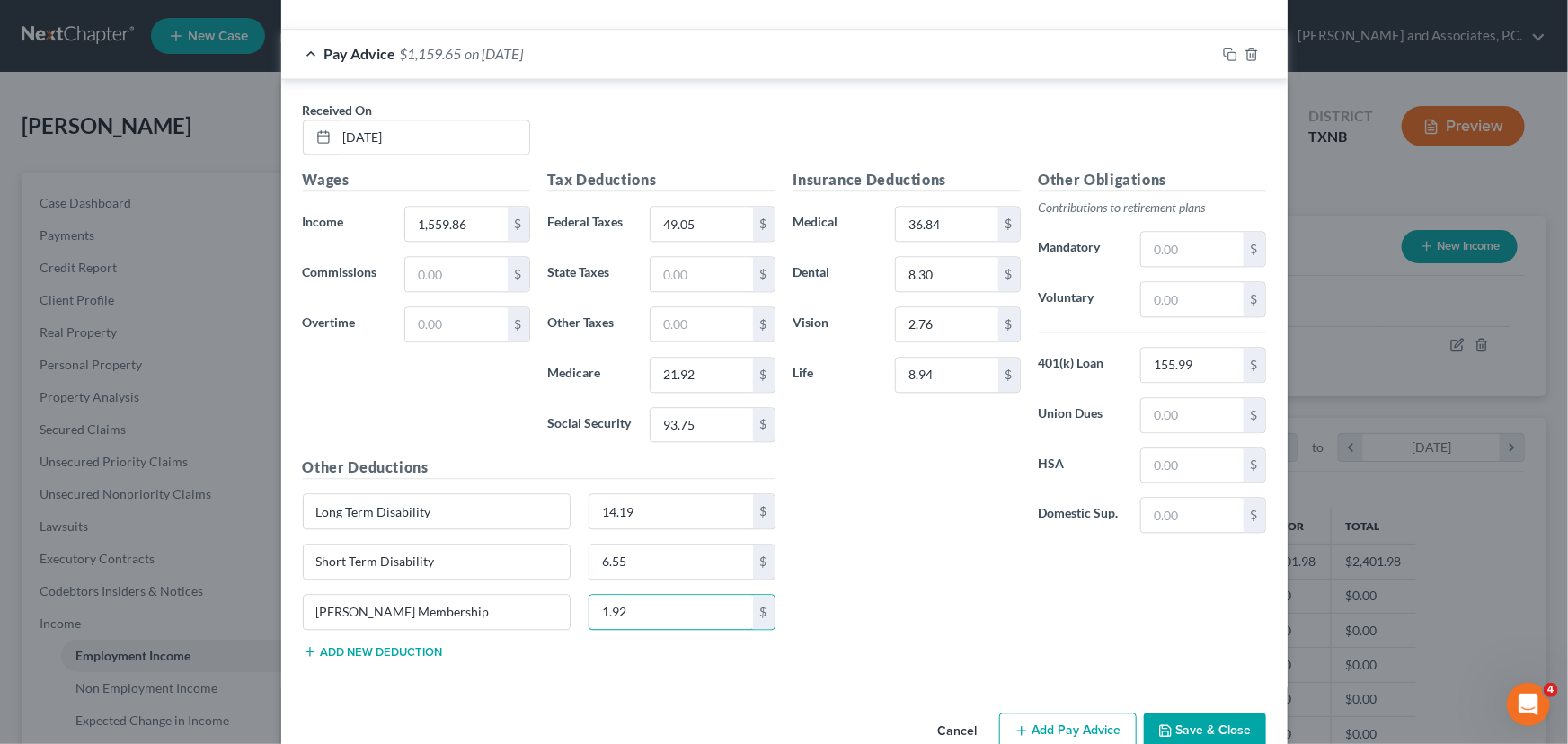
scroll to position [2010, 0]
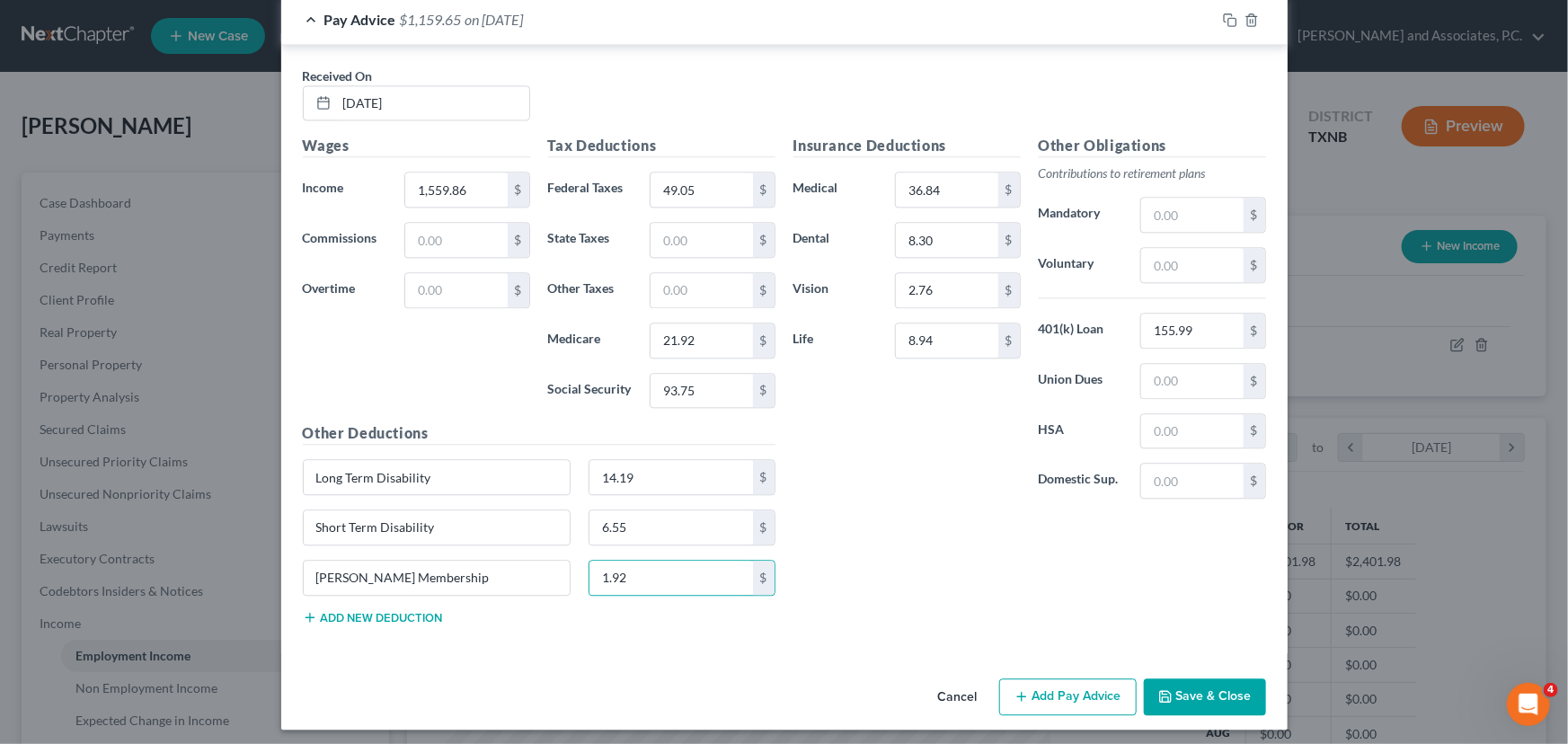
click at [1047, 697] on button "Add Pay Advice" at bounding box center [1068, 697] width 137 height 38
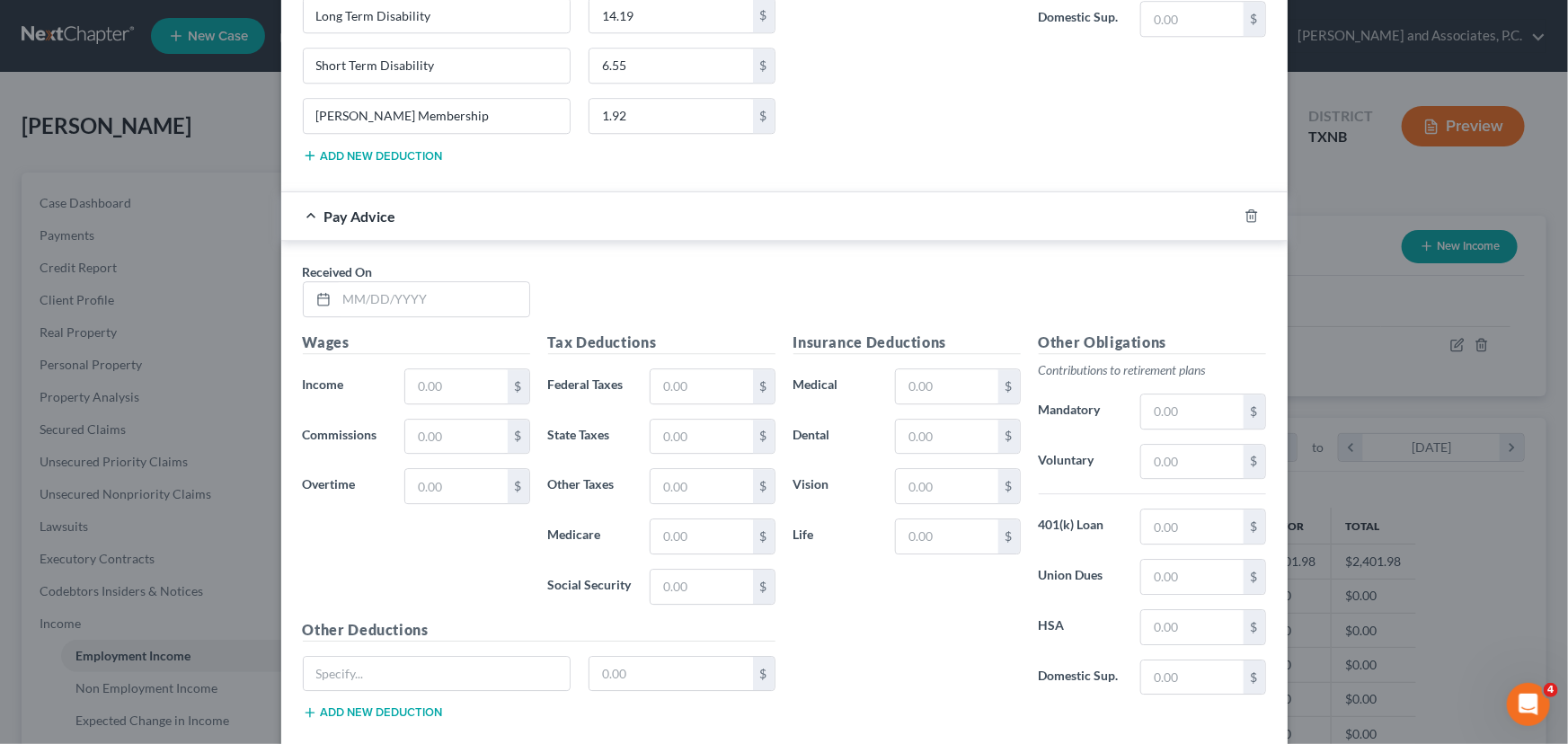
scroll to position [2500, 0]
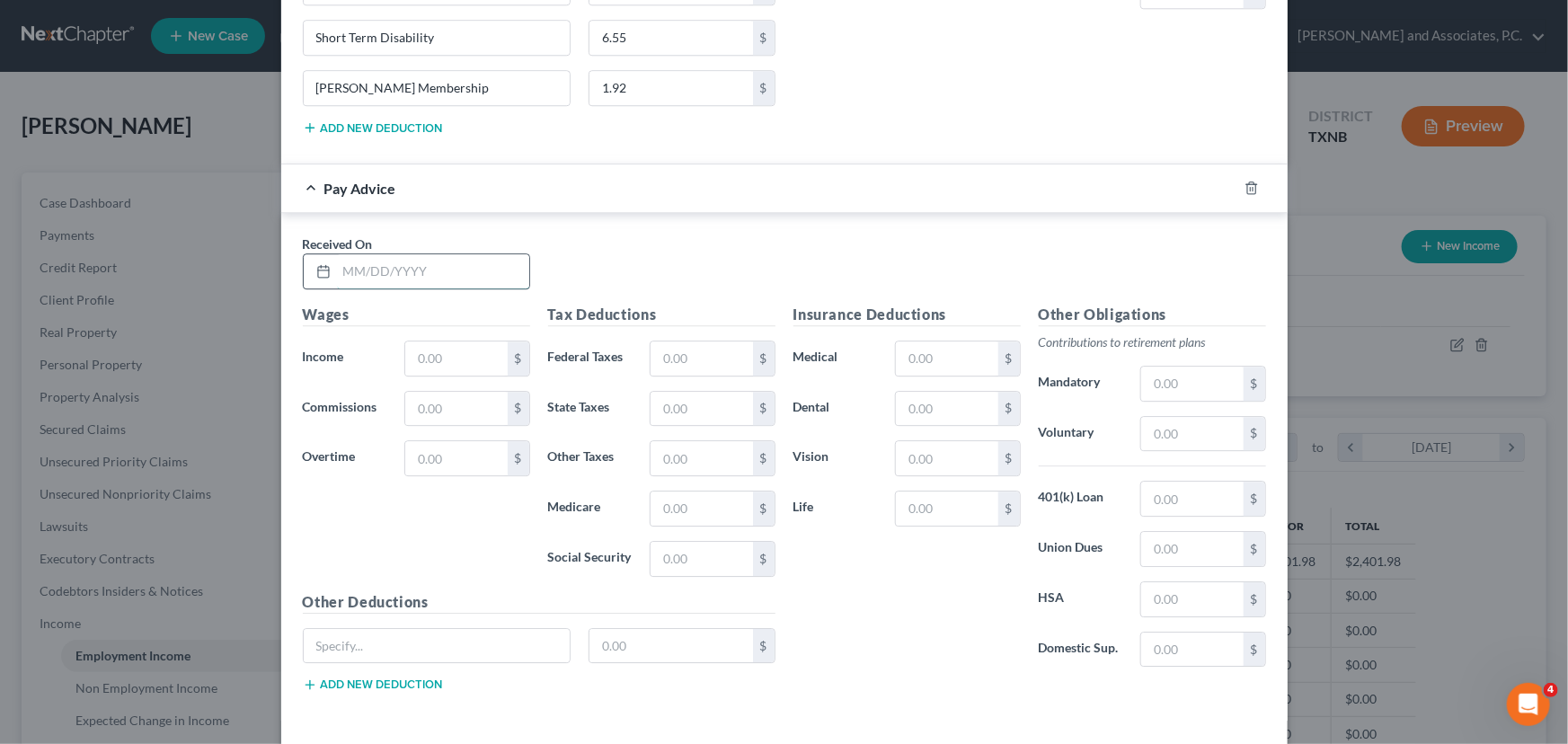
click at [352, 267] on input "text" at bounding box center [433, 271] width 193 height 34
click at [422, 347] on input "text" at bounding box center [456, 359] width 102 height 34
click at [724, 346] on input "text" at bounding box center [701, 359] width 102 height 34
click at [659, 503] on input "text" at bounding box center [701, 509] width 102 height 34
click at [659, 549] on input "text" at bounding box center [701, 559] width 102 height 34
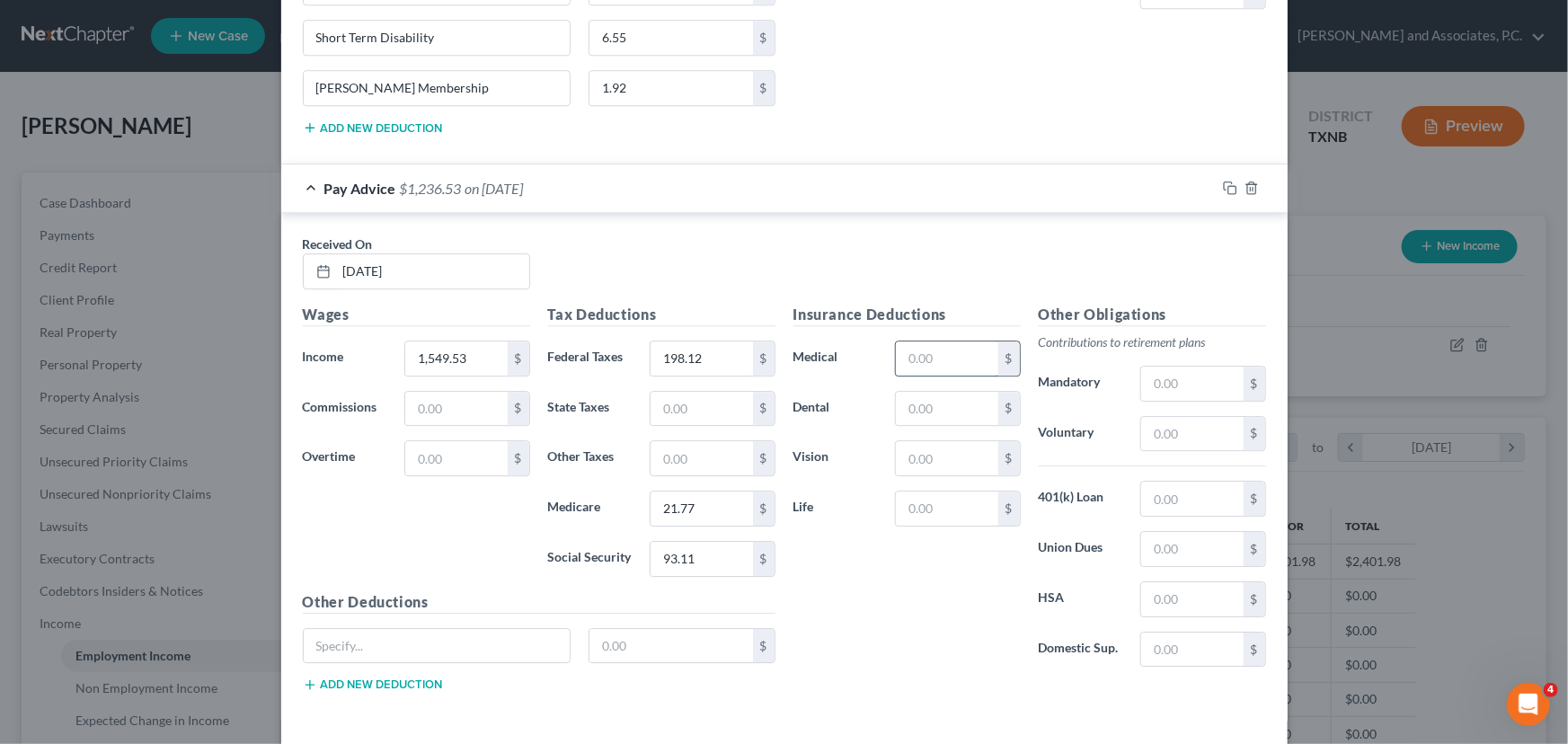
click at [913, 346] on input "text" at bounding box center [947, 359] width 102 height 34
click at [926, 398] on input "text" at bounding box center [947, 409] width 102 height 34
click at [915, 448] on input "text" at bounding box center [947, 458] width 102 height 34
click at [921, 504] on input "text" at bounding box center [947, 509] width 102 height 34
click at [1151, 490] on input "text" at bounding box center [1192, 498] width 102 height 34
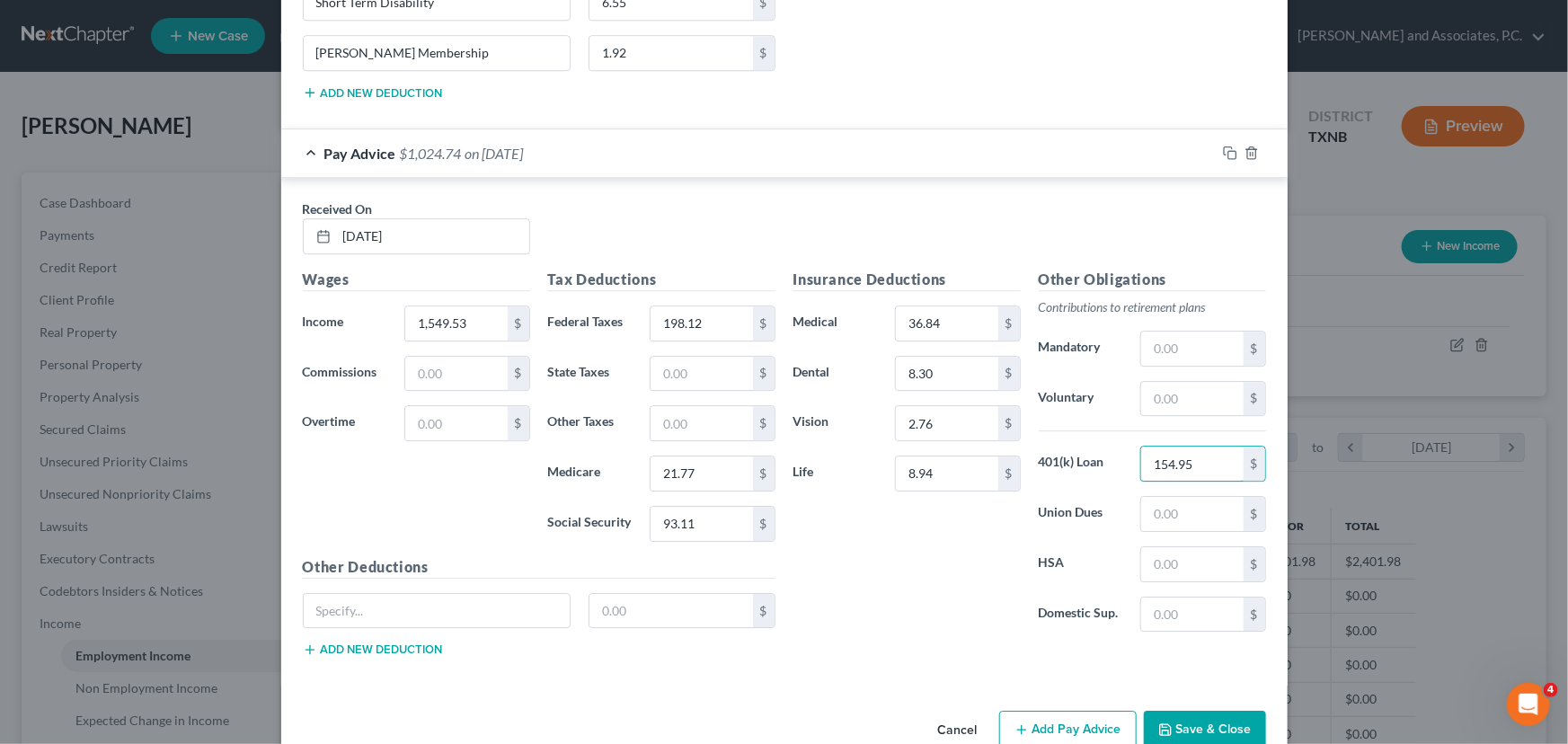
scroll to position [2566, 0]
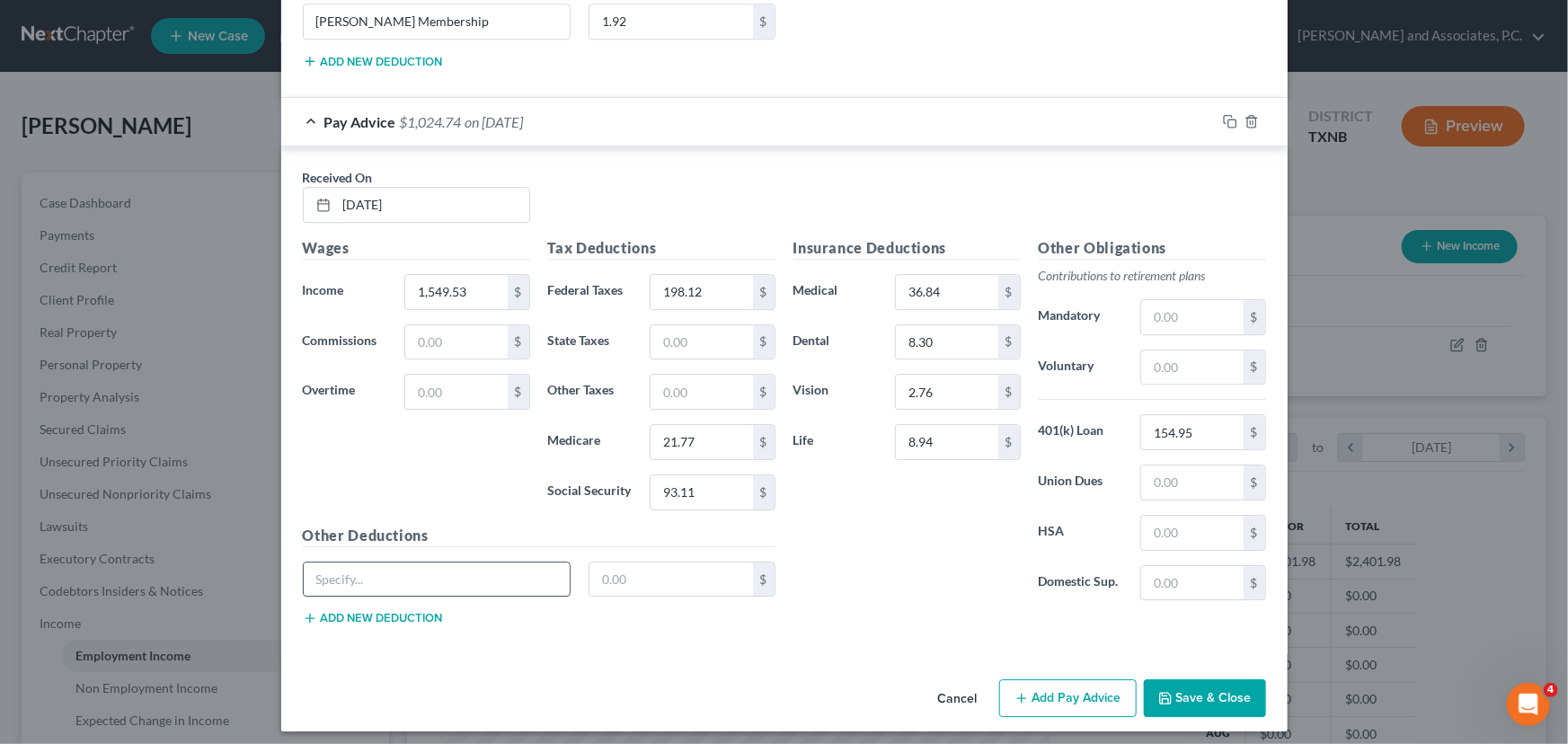
click at [351, 562] on input "text" at bounding box center [437, 579] width 267 height 34
click at [352, 612] on button "Add new deduction" at bounding box center [372, 619] width 140 height 15
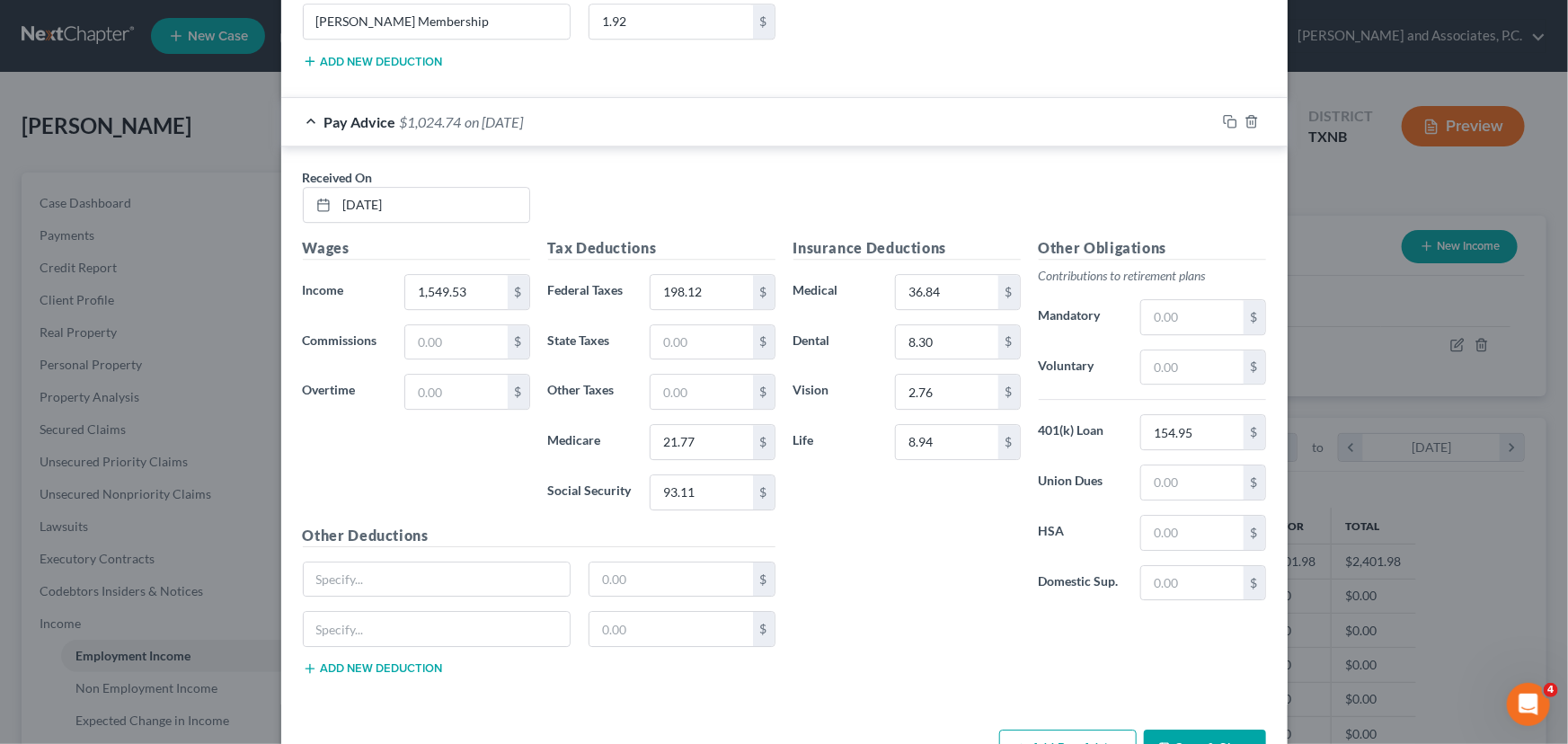
click at [351, 662] on button "Add new deduction" at bounding box center [372, 669] width 140 height 15
click at [360, 571] on input "text" at bounding box center [437, 579] width 267 height 34
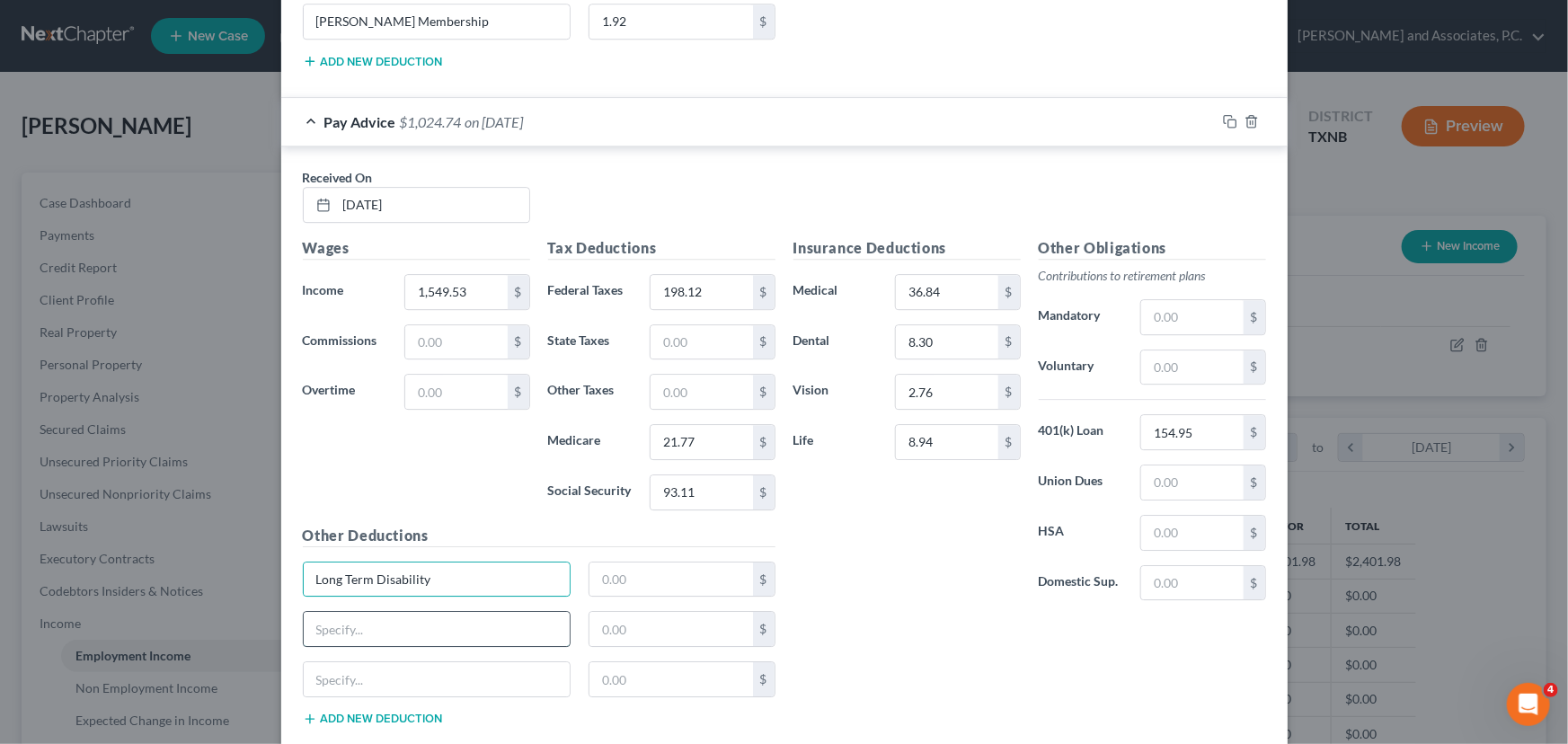
click at [368, 629] on input "text" at bounding box center [437, 629] width 267 height 34
click at [412, 677] on input "text" at bounding box center [437, 679] width 267 height 34
click at [655, 573] on input "text" at bounding box center [671, 579] width 164 height 34
click at [616, 624] on input "text" at bounding box center [671, 629] width 164 height 34
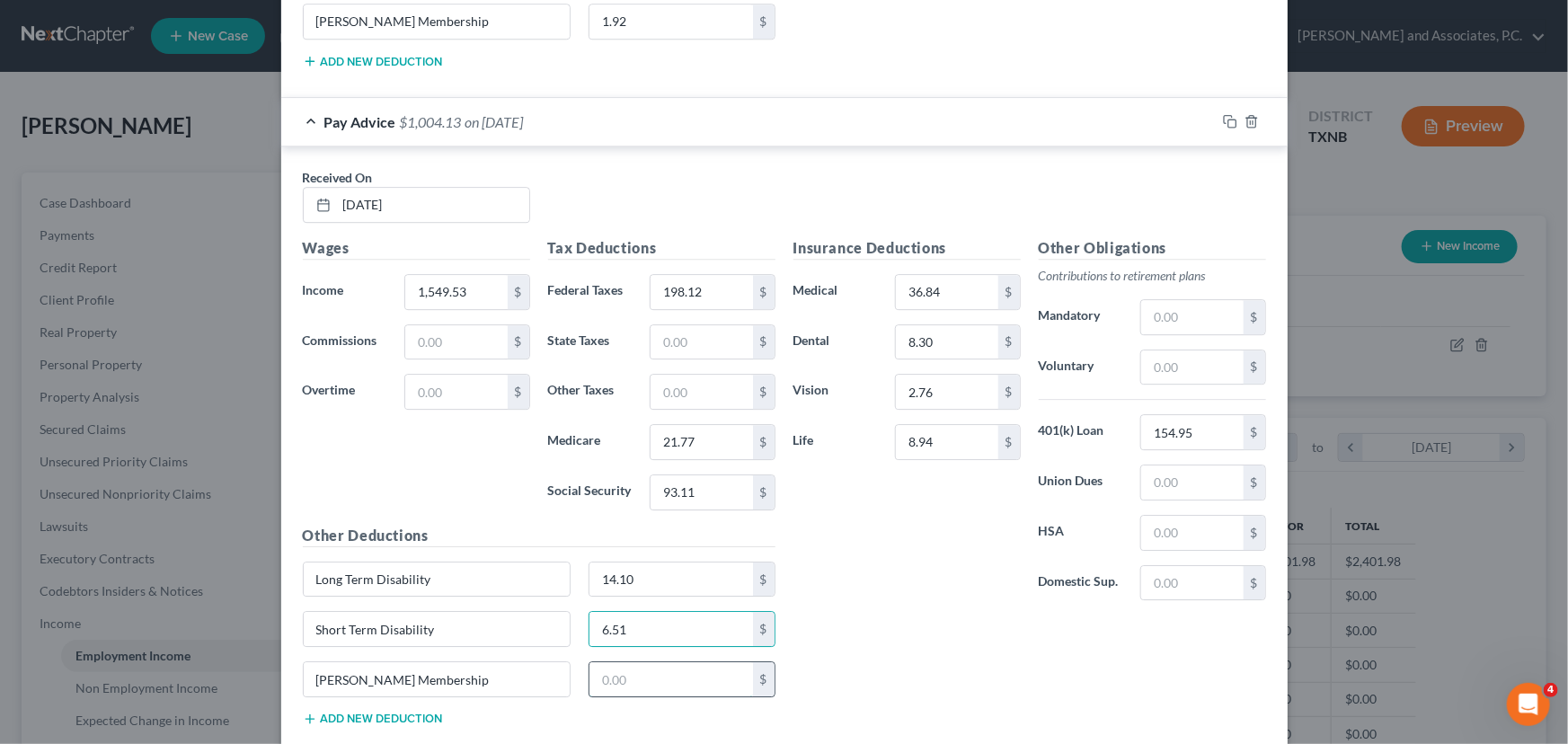
click at [646, 667] on input "text" at bounding box center [671, 679] width 164 height 34
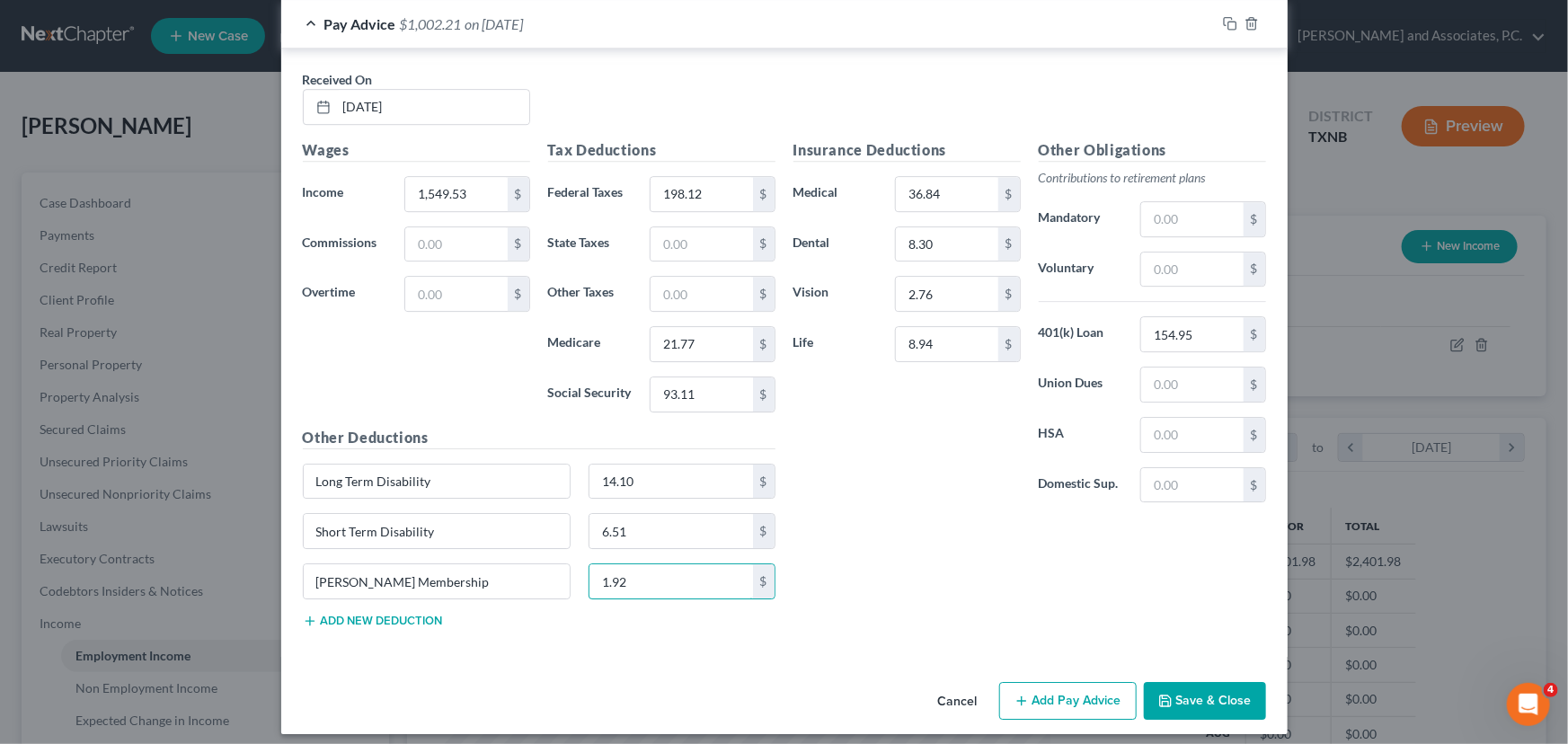
scroll to position [2667, 0]
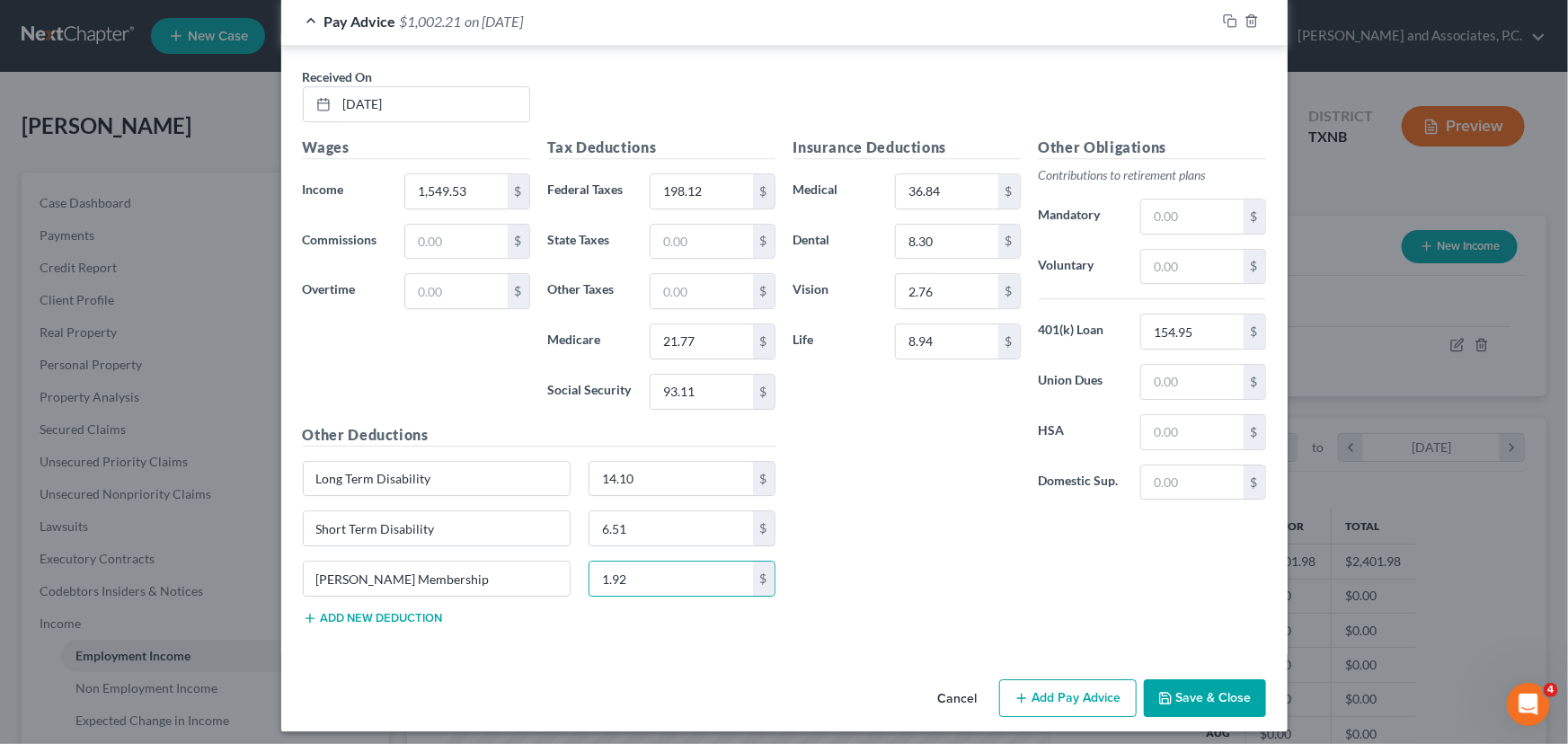
click at [1082, 687] on button "Add Pay Advice" at bounding box center [1068, 698] width 137 height 38
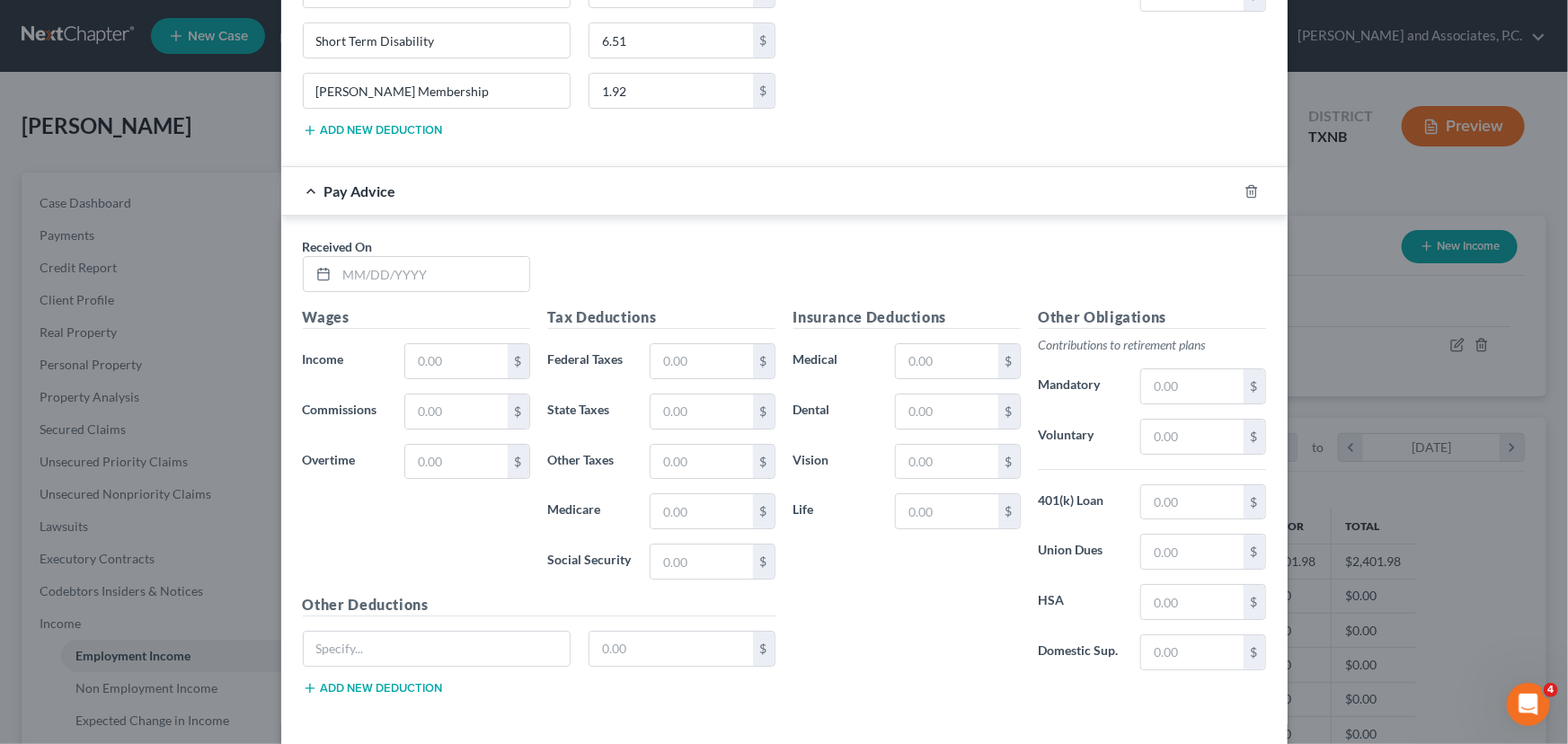
scroll to position [3157, 0]
click at [352, 258] on input "text" at bounding box center [433, 271] width 193 height 34
click at [464, 348] on input "text" at bounding box center [456, 359] width 102 height 34
click at [696, 345] on input "text" at bounding box center [701, 359] width 102 height 34
click at [686, 514] on input "text" at bounding box center [701, 510] width 102 height 34
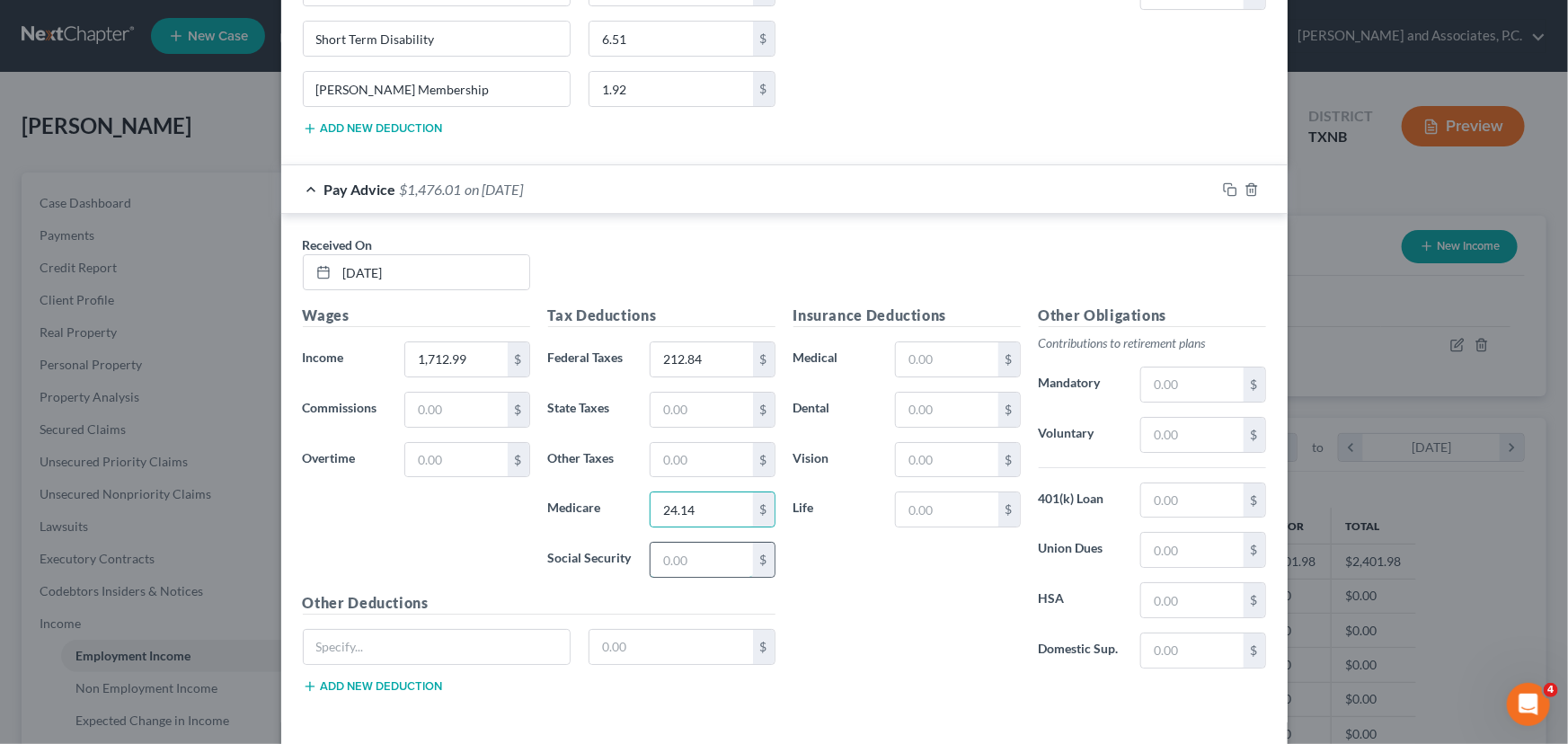
click at [674, 557] on input "text" at bounding box center [701, 560] width 102 height 34
click at [909, 345] on input "text" at bounding box center [947, 359] width 102 height 34
click at [908, 399] on input "text" at bounding box center [947, 410] width 102 height 34
click at [898, 445] on input "text" at bounding box center [947, 460] width 102 height 34
click at [928, 502] on input "text" at bounding box center [947, 510] width 102 height 34
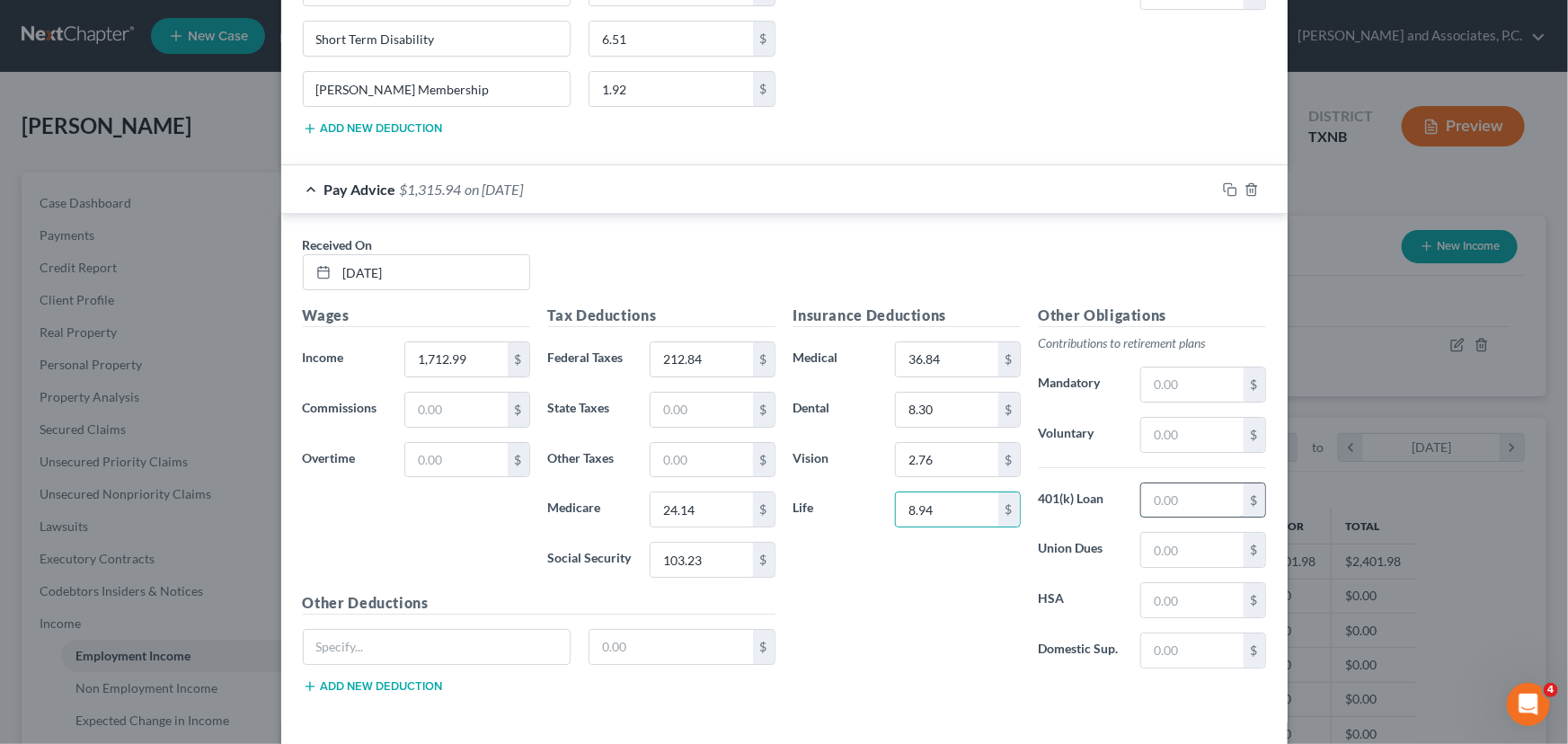
click at [1171, 492] on input "text" at bounding box center [1192, 500] width 102 height 34
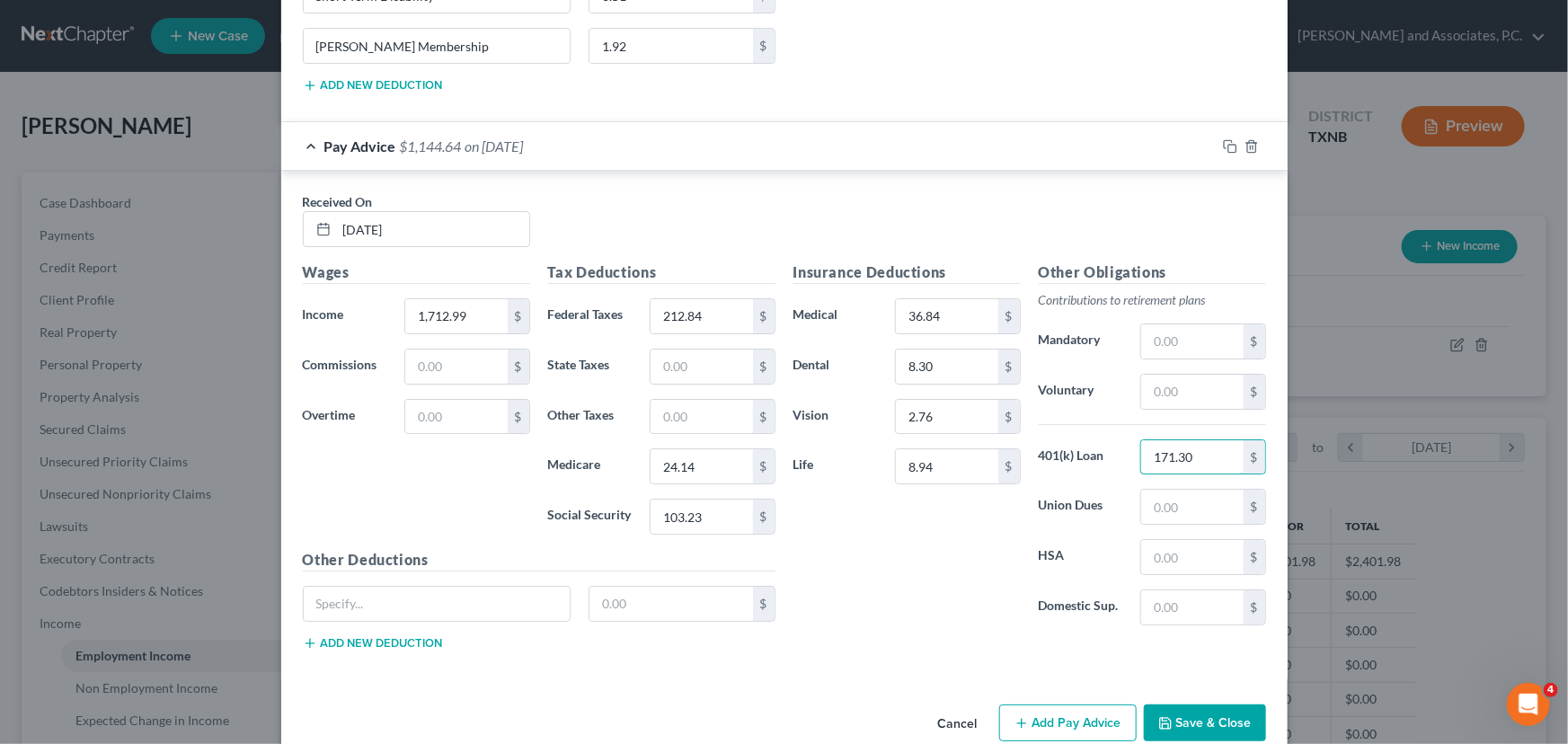
scroll to position [3223, 0]
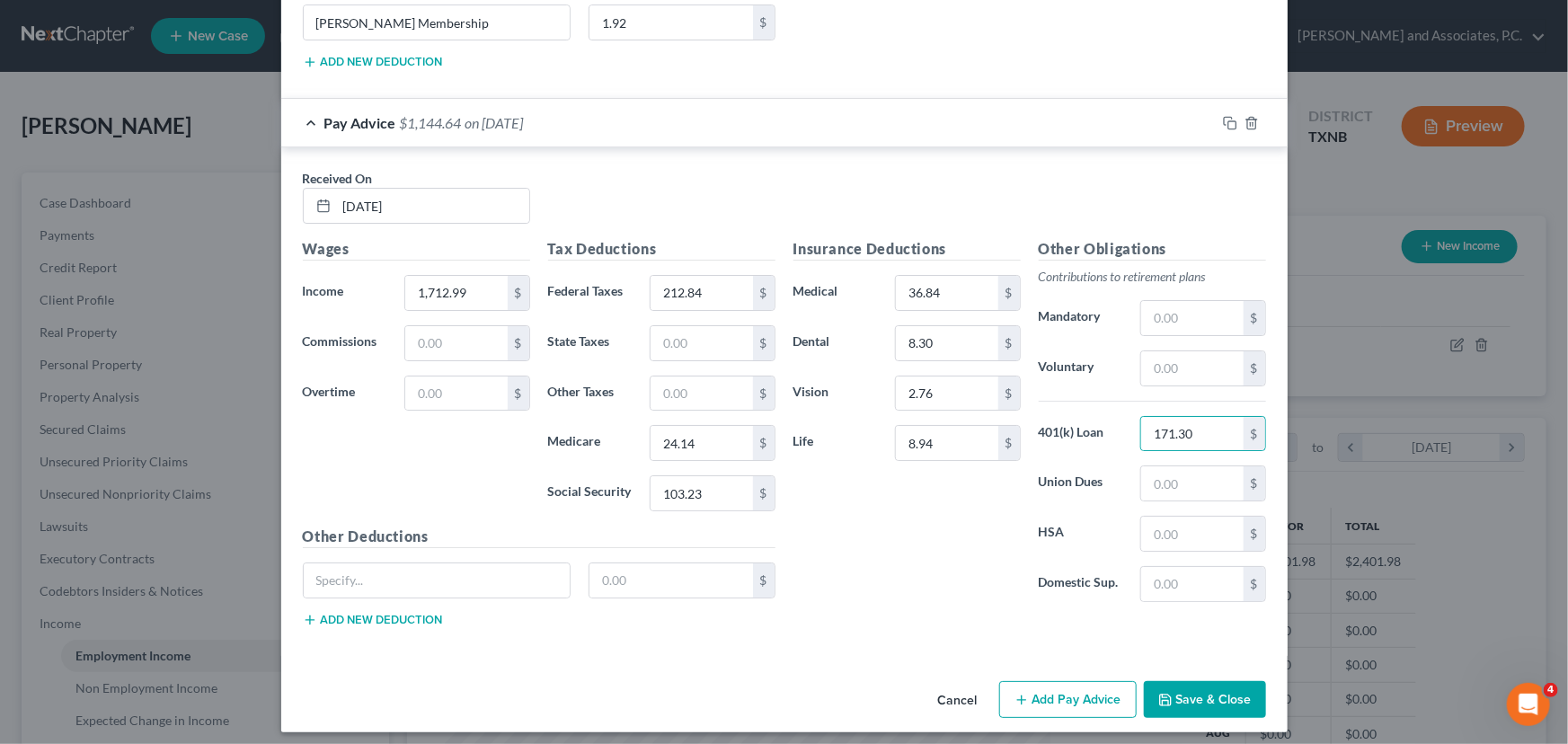
click at [338, 613] on button "Add new deduction" at bounding box center [372, 621] width 140 height 15
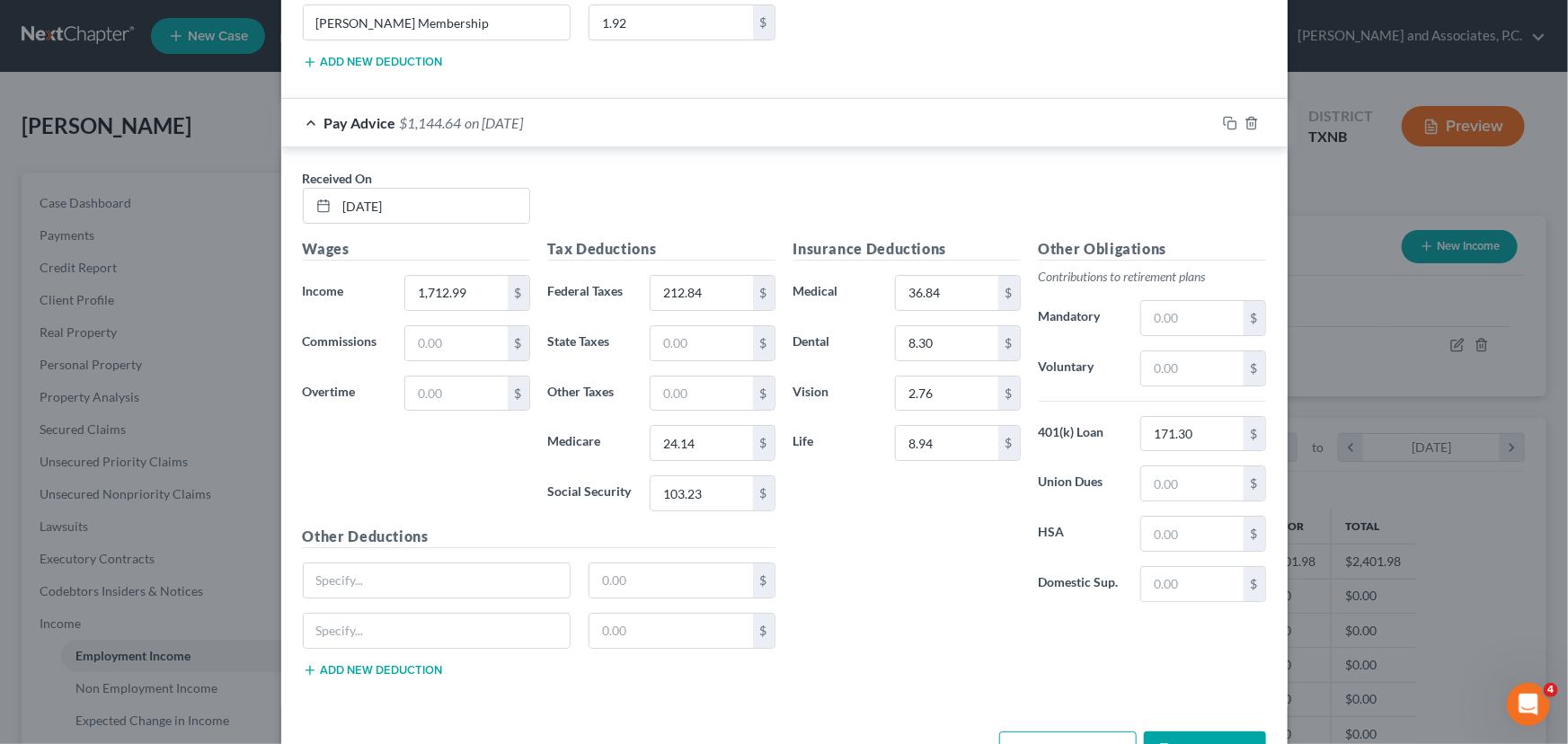
click at [330, 663] on button "Add new deduction" at bounding box center [372, 671] width 140 height 15
click at [343, 577] on input "text" at bounding box center [437, 580] width 267 height 34
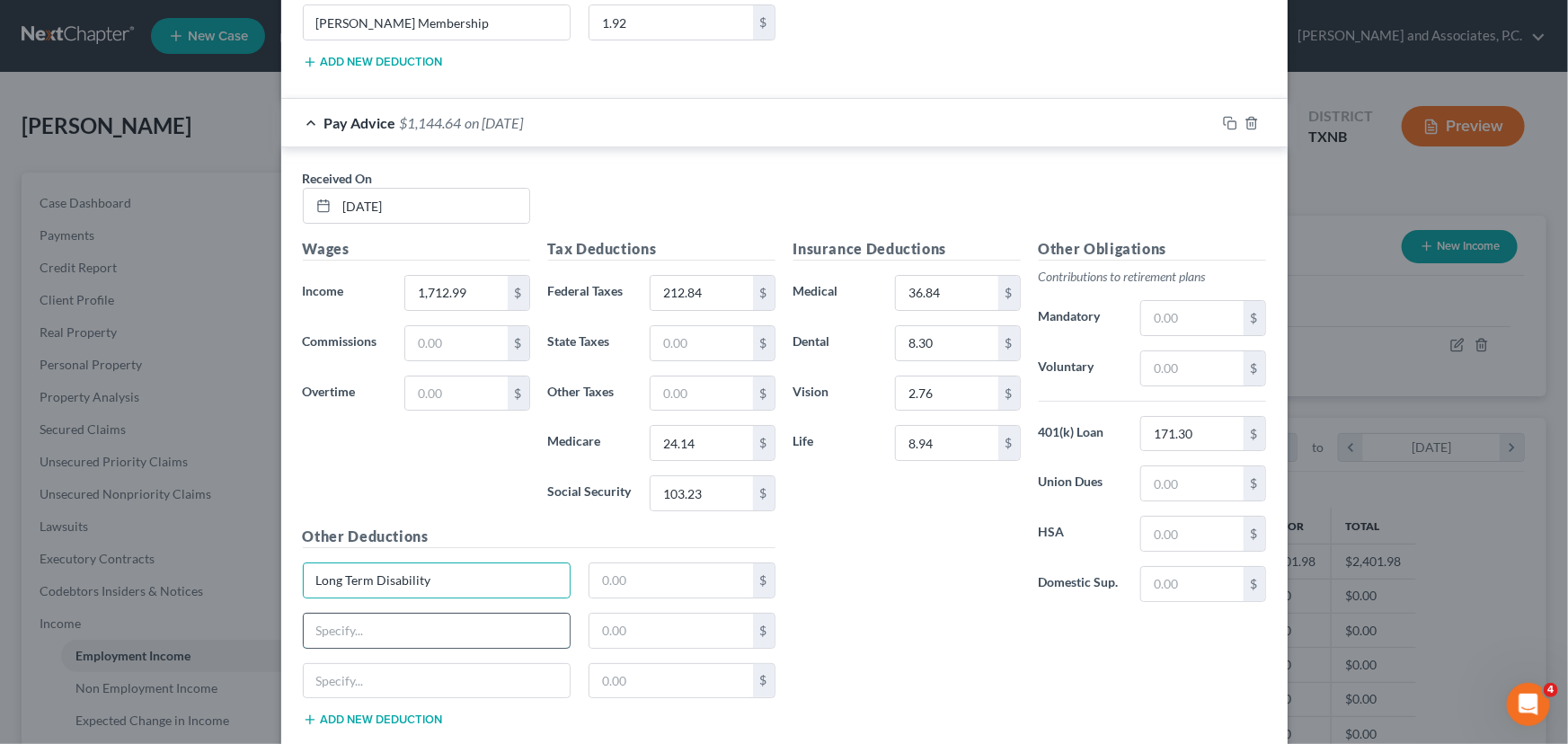
click at [367, 624] on input "text" at bounding box center [437, 631] width 267 height 34
click at [371, 675] on input "text" at bounding box center [437, 681] width 267 height 34
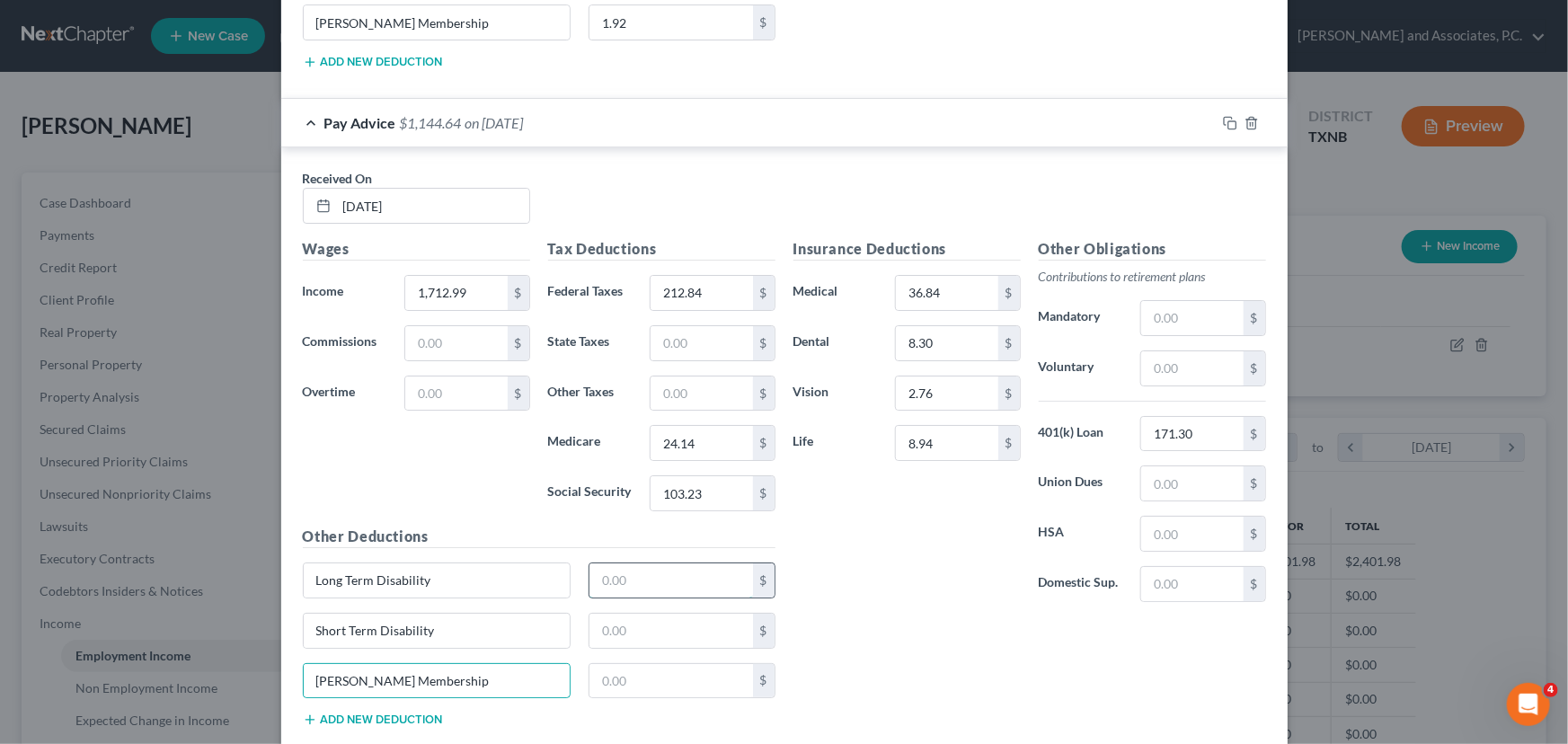
click at [634, 567] on input "text" at bounding box center [671, 580] width 164 height 34
click at [664, 615] on input "text" at bounding box center [671, 631] width 164 height 34
click at [630, 674] on input "text" at bounding box center [671, 681] width 164 height 34
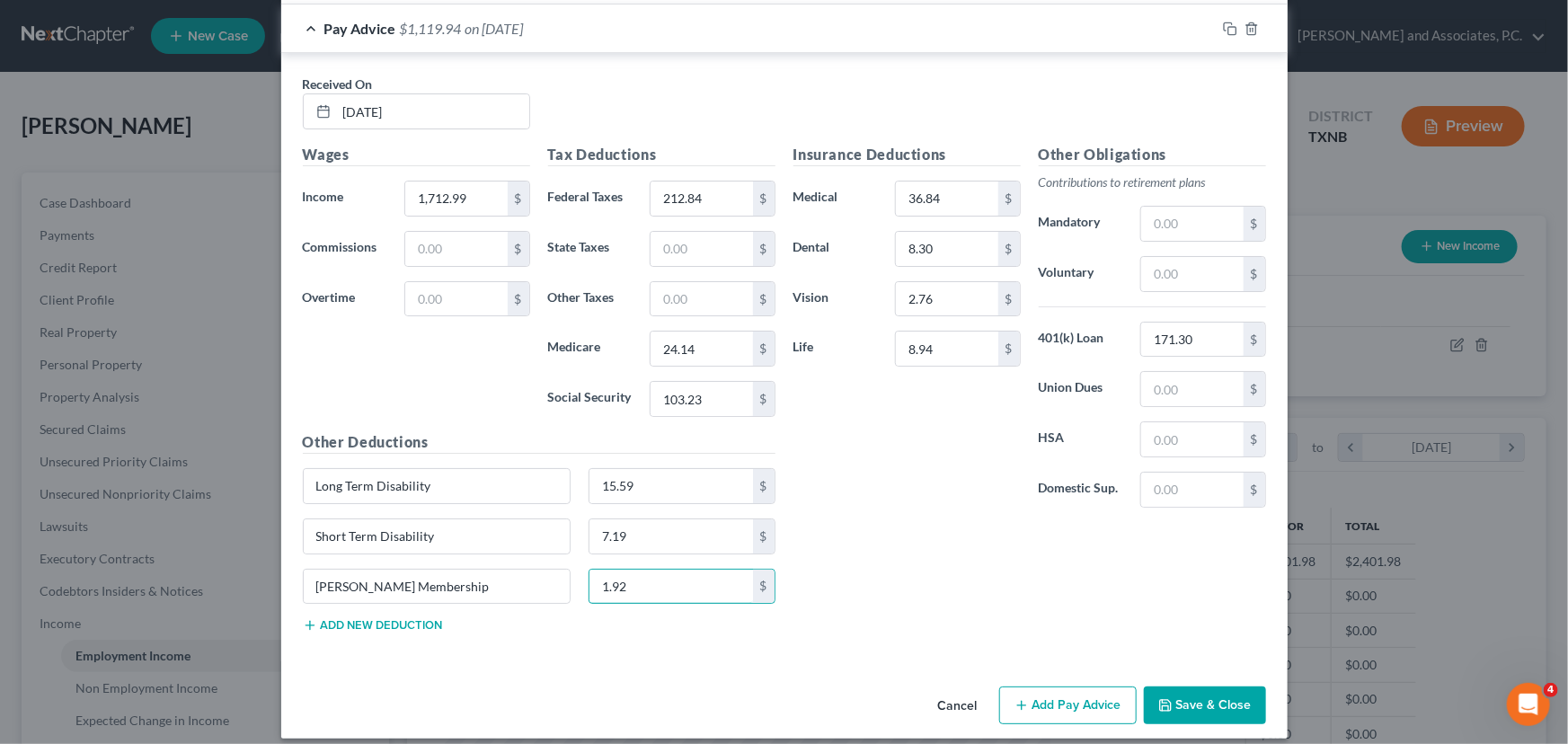
scroll to position [3323, 0]
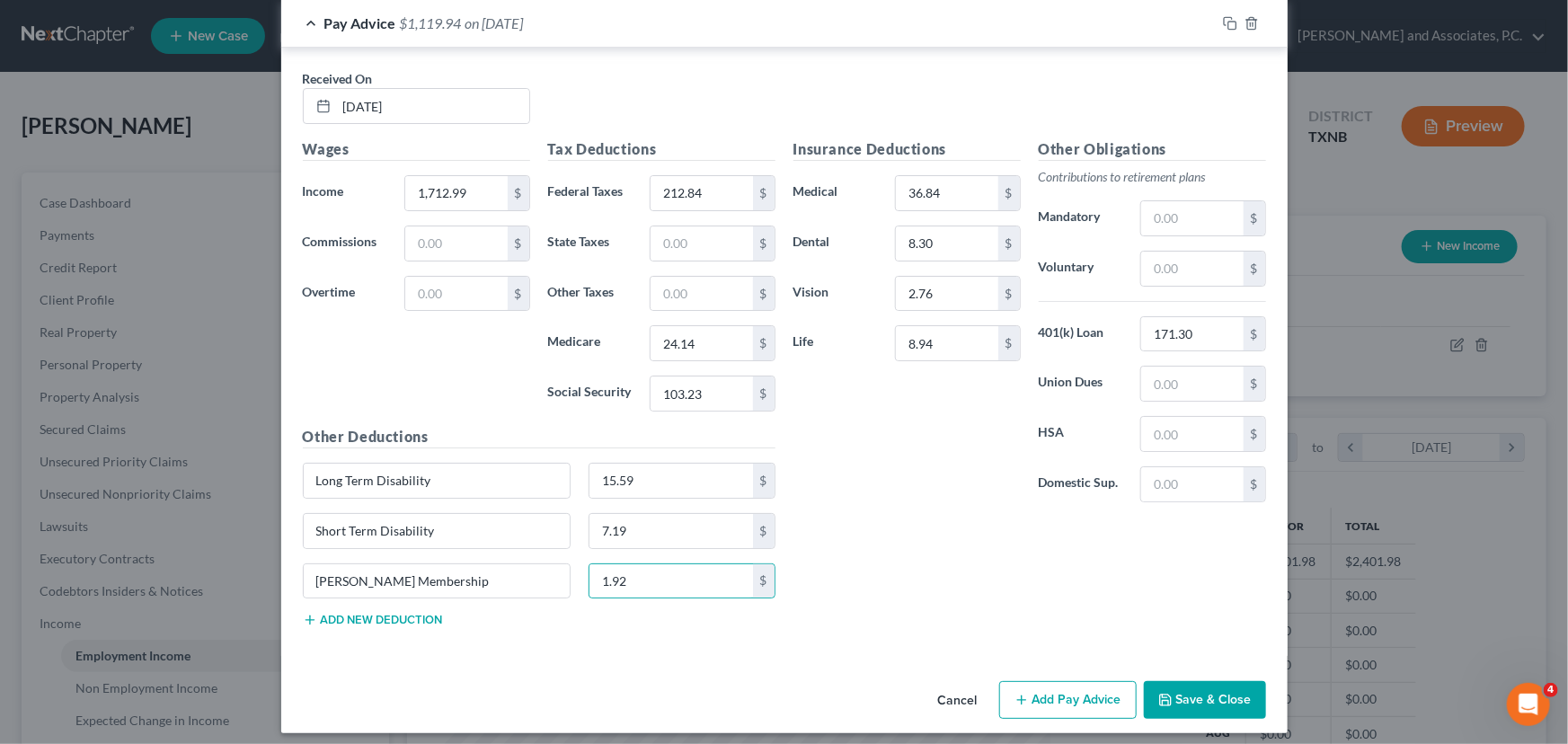
click at [1063, 699] on button "Add Pay Advice" at bounding box center [1068, 700] width 137 height 38
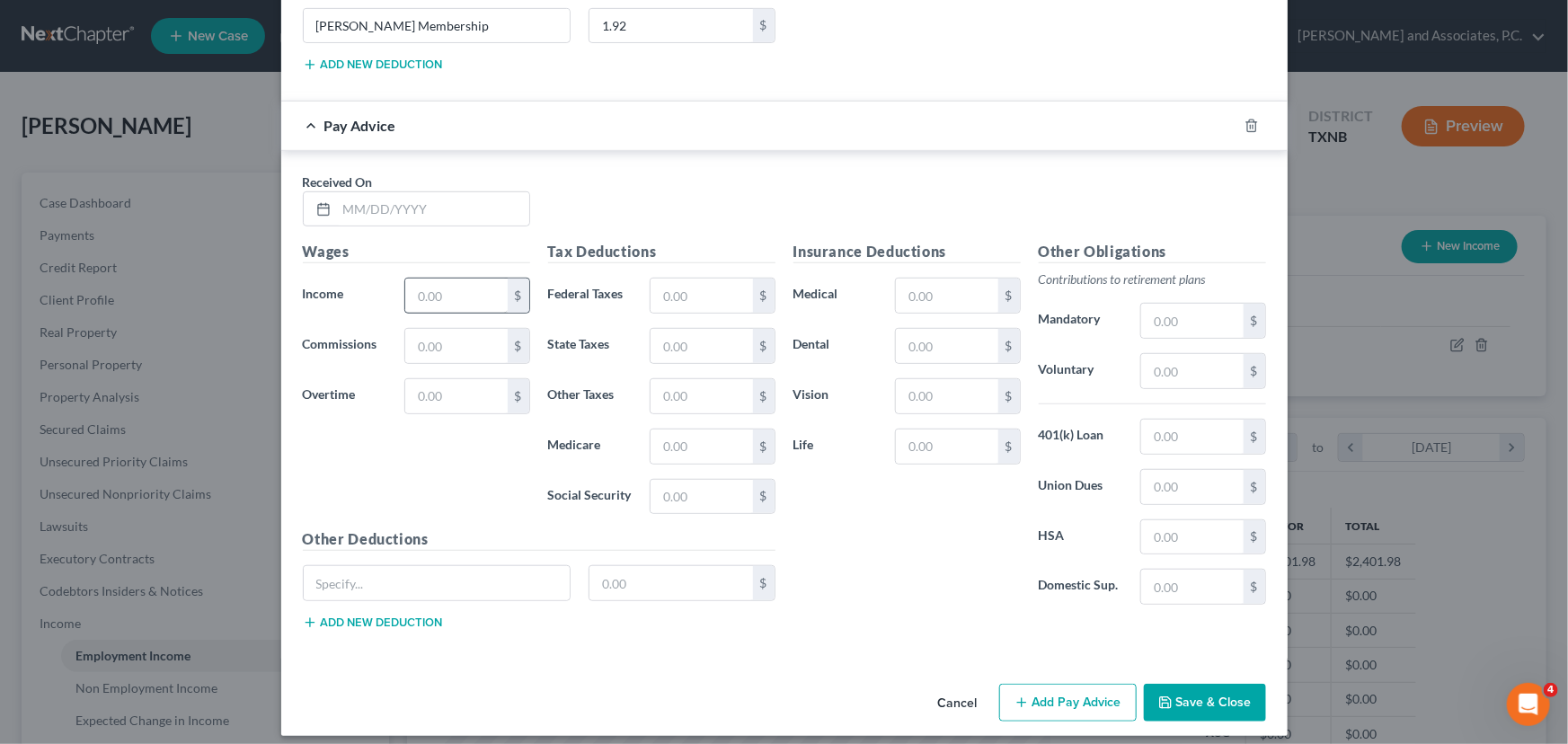
scroll to position [3879, 0]
click at [345, 192] on input "text" at bounding box center [433, 208] width 193 height 34
click at [415, 289] on input "text" at bounding box center [456, 295] width 102 height 34
click at [701, 278] on input "text" at bounding box center [701, 295] width 102 height 34
click at [656, 432] on input "text" at bounding box center [701, 446] width 102 height 34
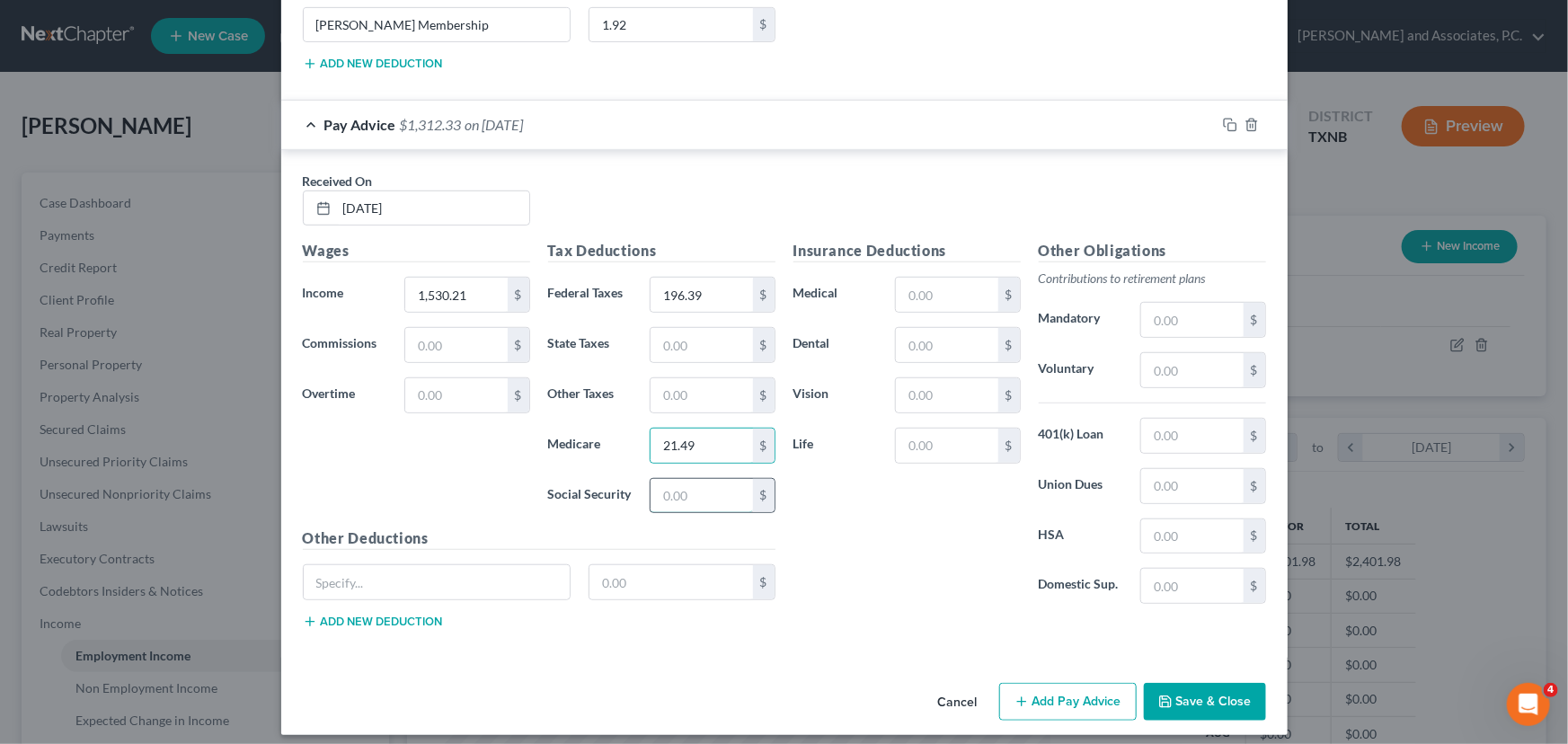
click at [671, 483] on input "text" at bounding box center [701, 496] width 102 height 34
drag, startPoint x: 909, startPoint y: 296, endPoint x: 898, endPoint y: 290, distance: 12.5
click at [909, 296] on input "text" at bounding box center [947, 295] width 102 height 34
click at [929, 340] on input "text" at bounding box center [947, 345] width 102 height 34
click at [937, 379] on input "text" at bounding box center [947, 395] width 102 height 34
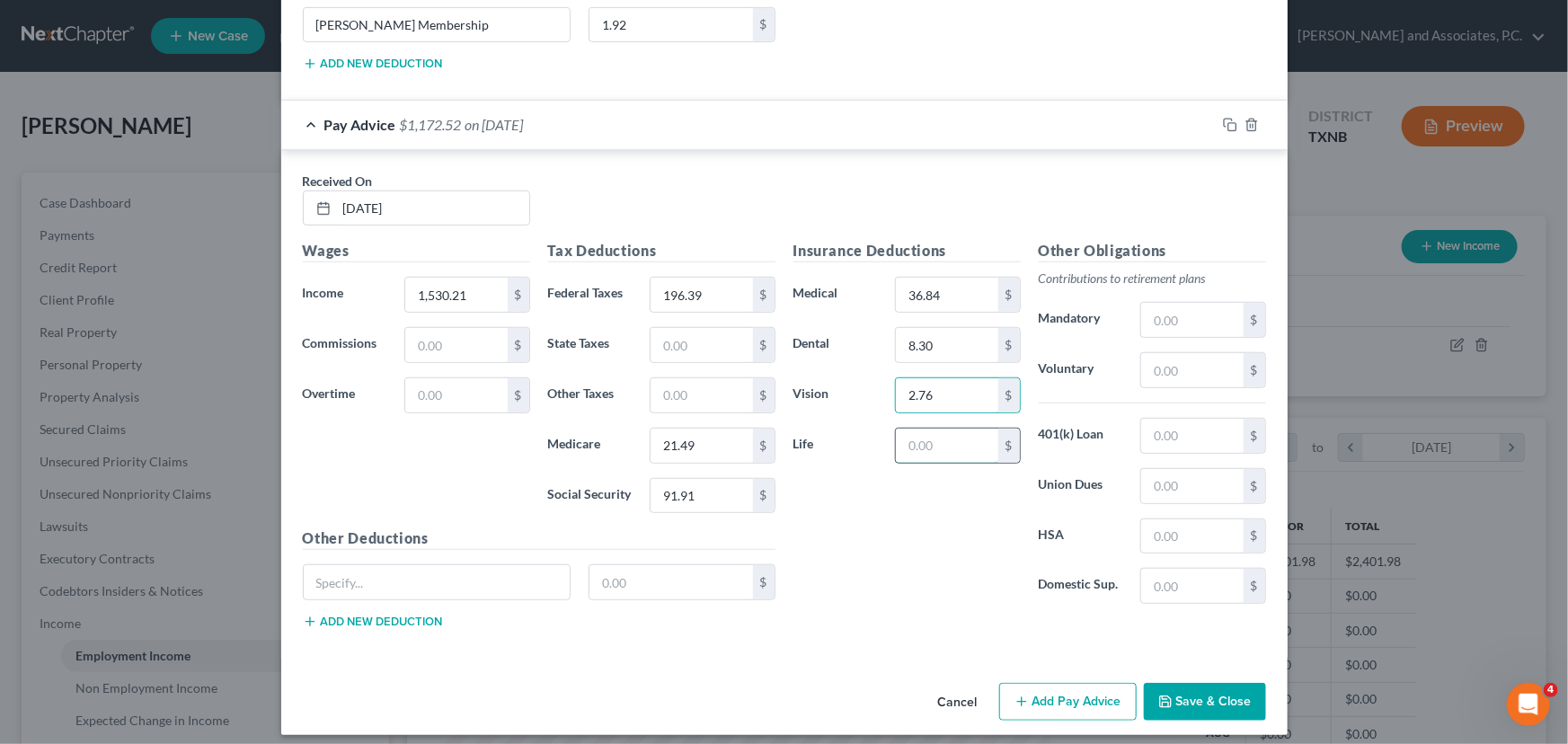
click at [936, 438] on input "text" at bounding box center [947, 446] width 102 height 34
click at [1188, 419] on input "text" at bounding box center [1192, 435] width 102 height 34
click at [408, 615] on button "Add new deduction" at bounding box center [372, 623] width 140 height 15
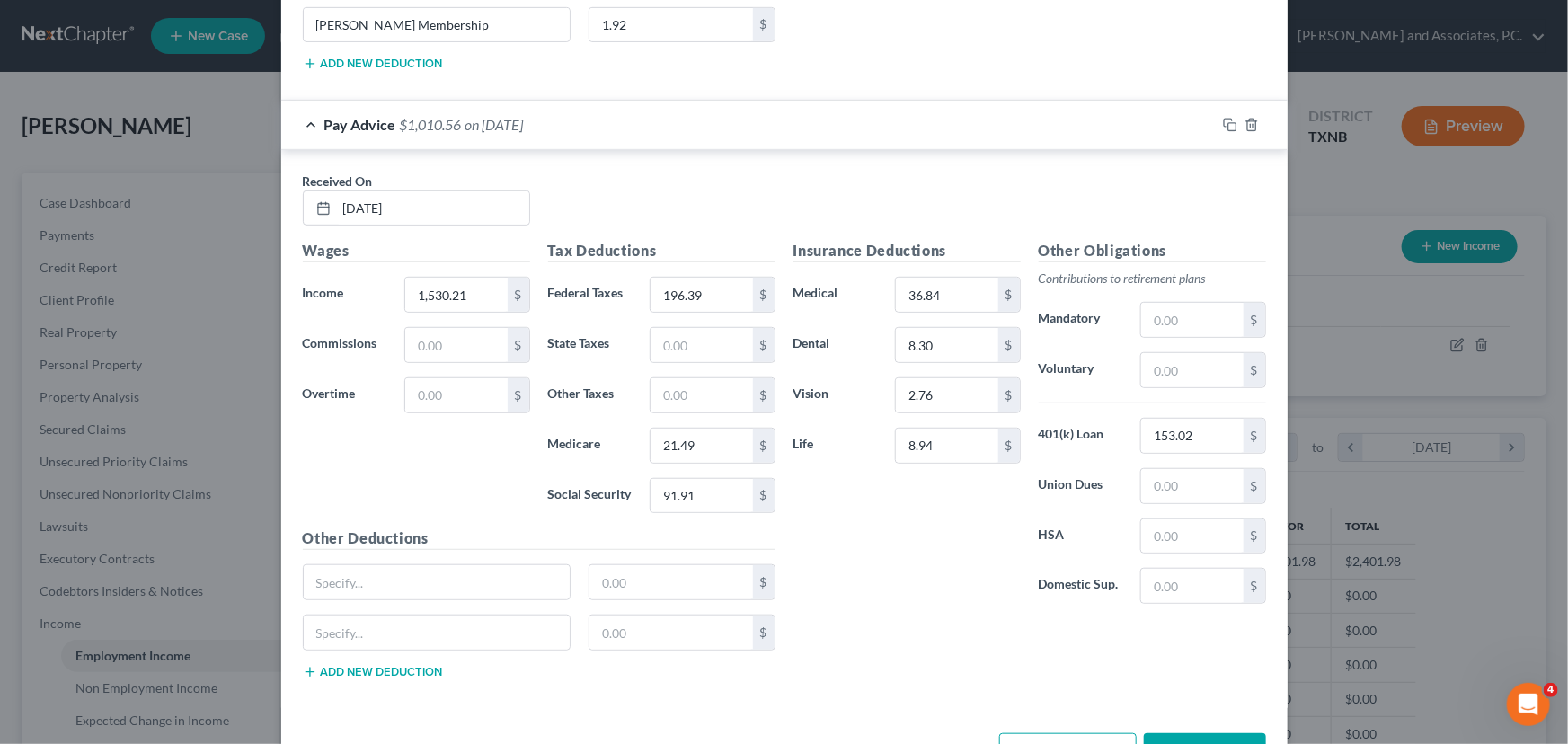
click at [391, 665] on button "Add new deduction" at bounding box center [372, 673] width 140 height 15
click at [395, 577] on input "text" at bounding box center [437, 582] width 267 height 34
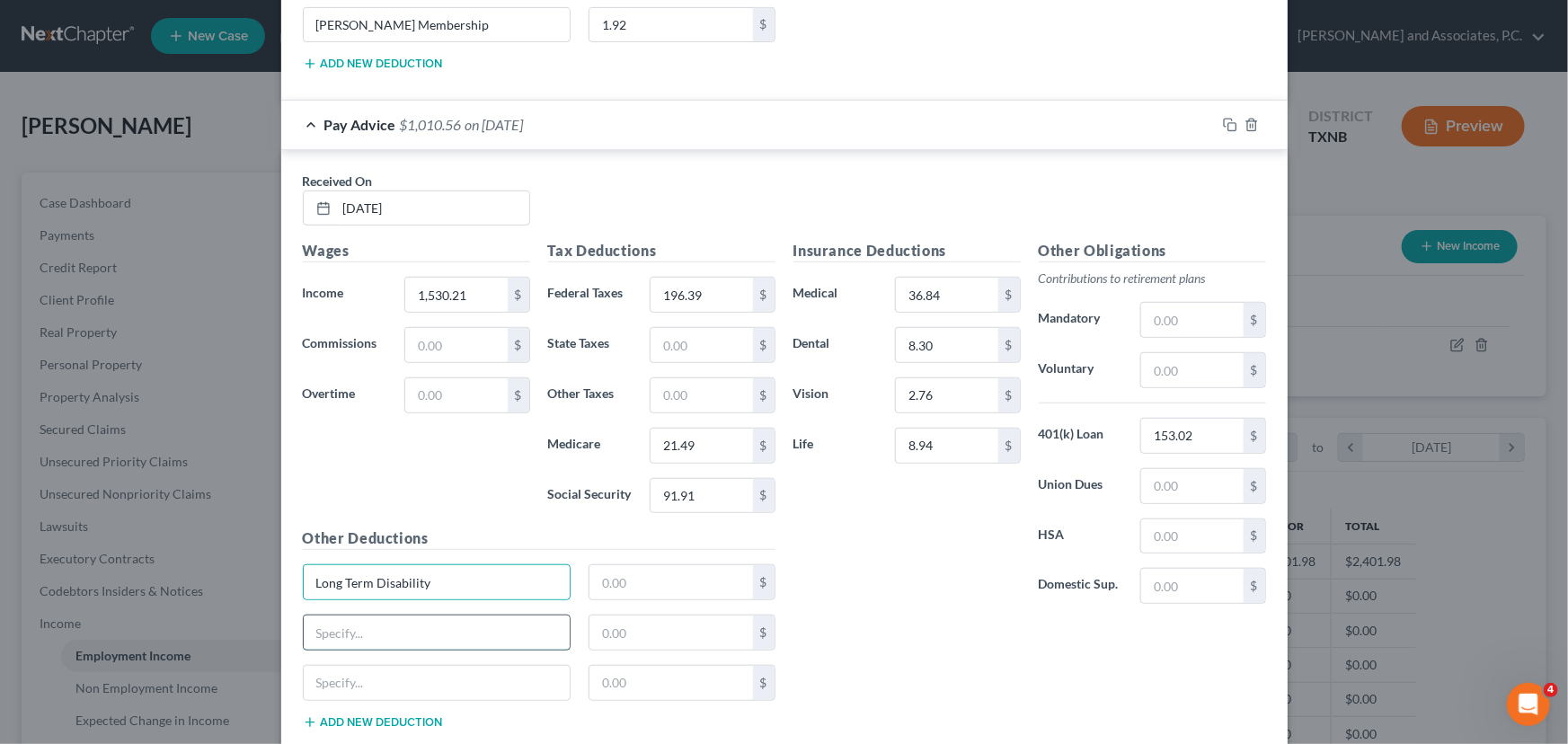
click at [379, 615] on input "text" at bounding box center [437, 632] width 267 height 34
click at [381, 675] on input "text" at bounding box center [437, 683] width 267 height 34
click at [608, 566] on input "text" at bounding box center [671, 582] width 164 height 34
click at [605, 620] on input "text" at bounding box center [671, 632] width 164 height 34
click at [610, 677] on input "text" at bounding box center [671, 683] width 164 height 34
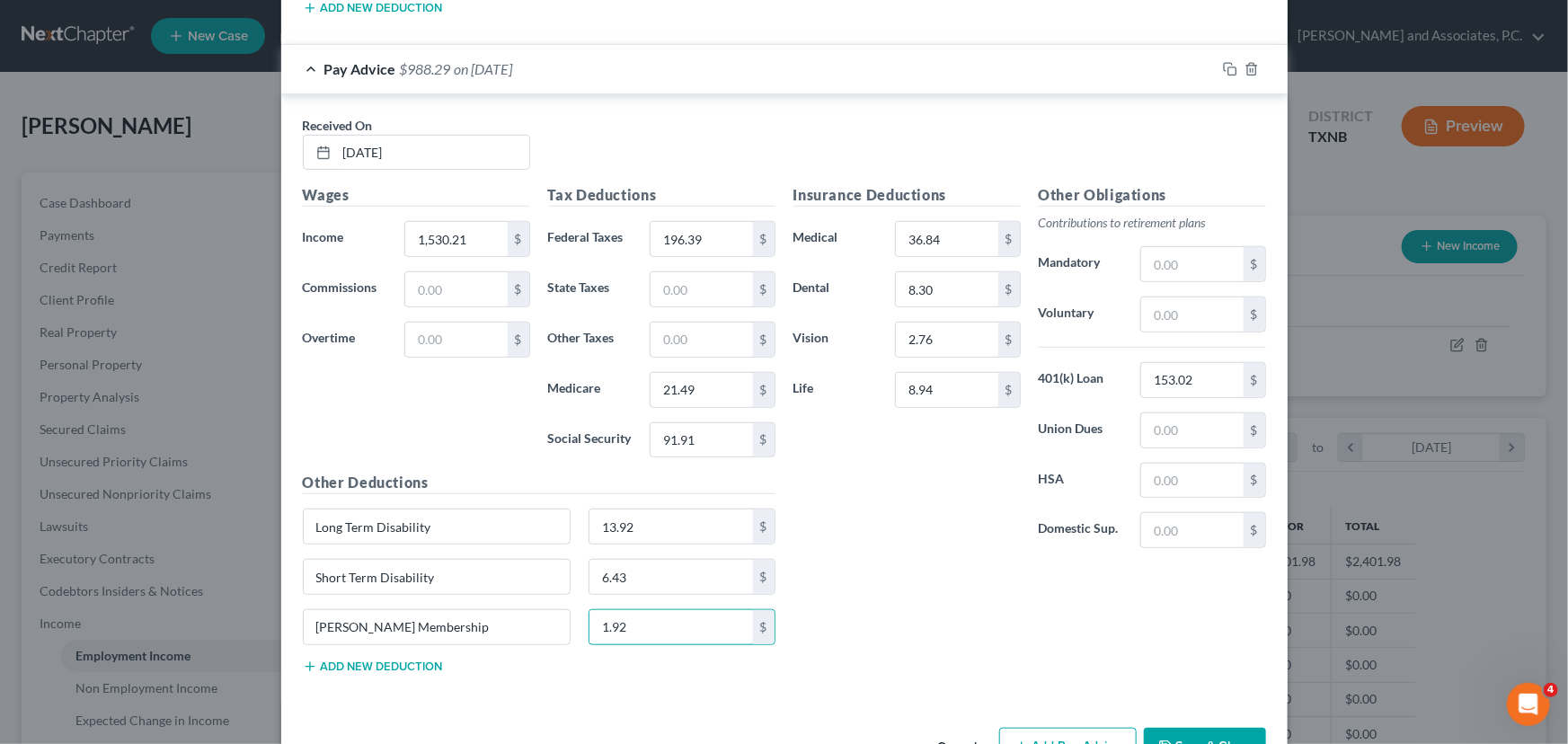
scroll to position [3979, 0]
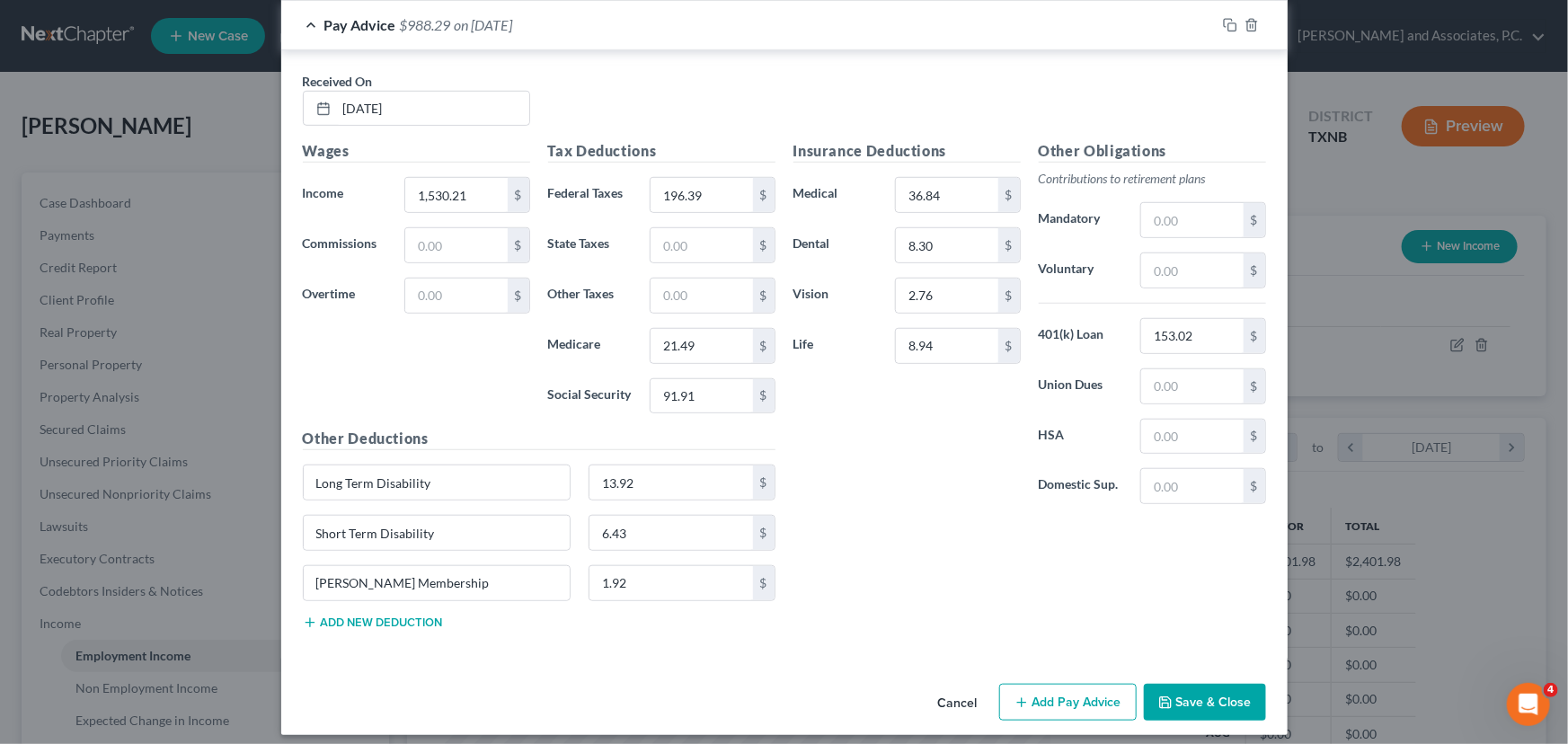
click at [1035, 684] on button "Add Pay Advice" at bounding box center [1068, 702] width 137 height 38
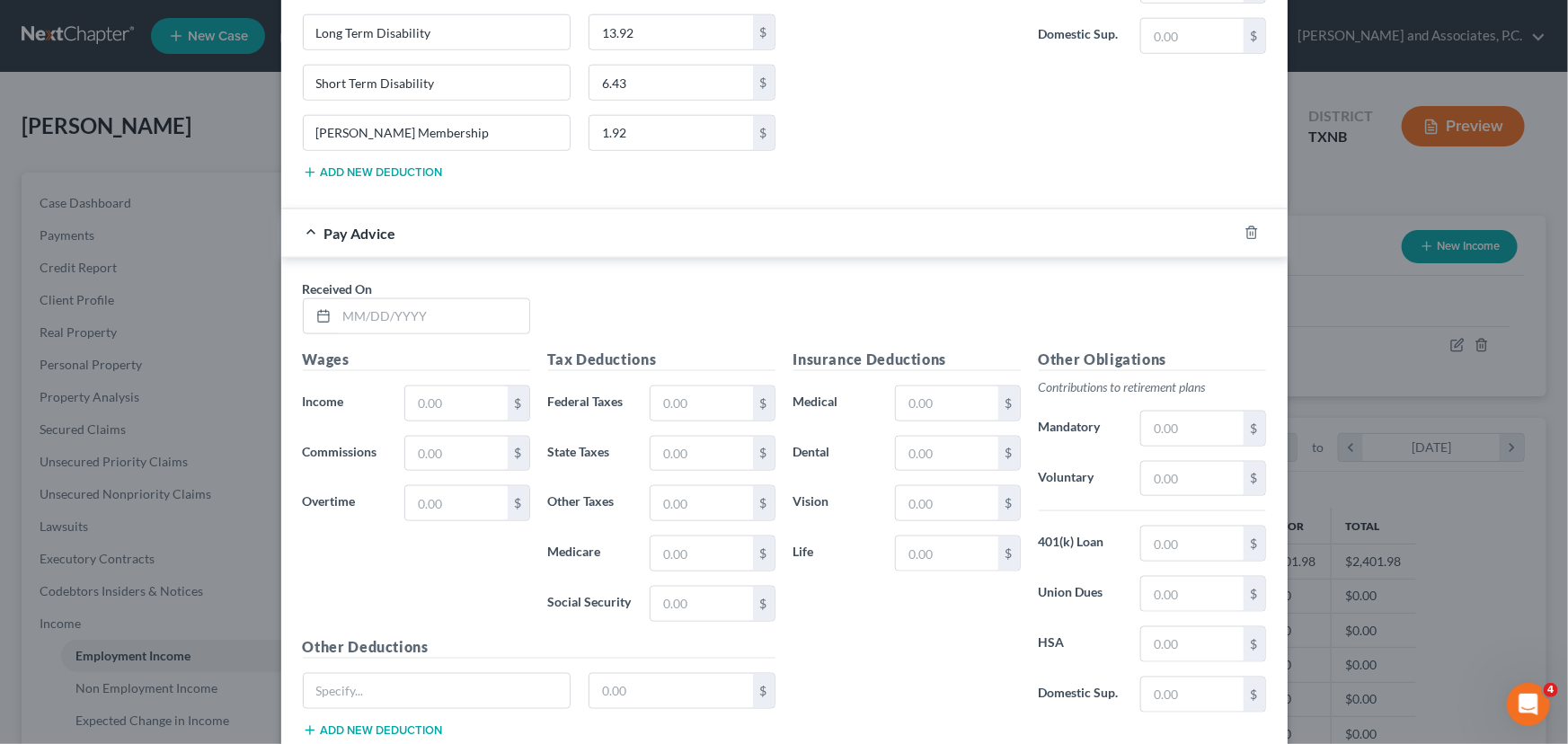
scroll to position [4469, 0]
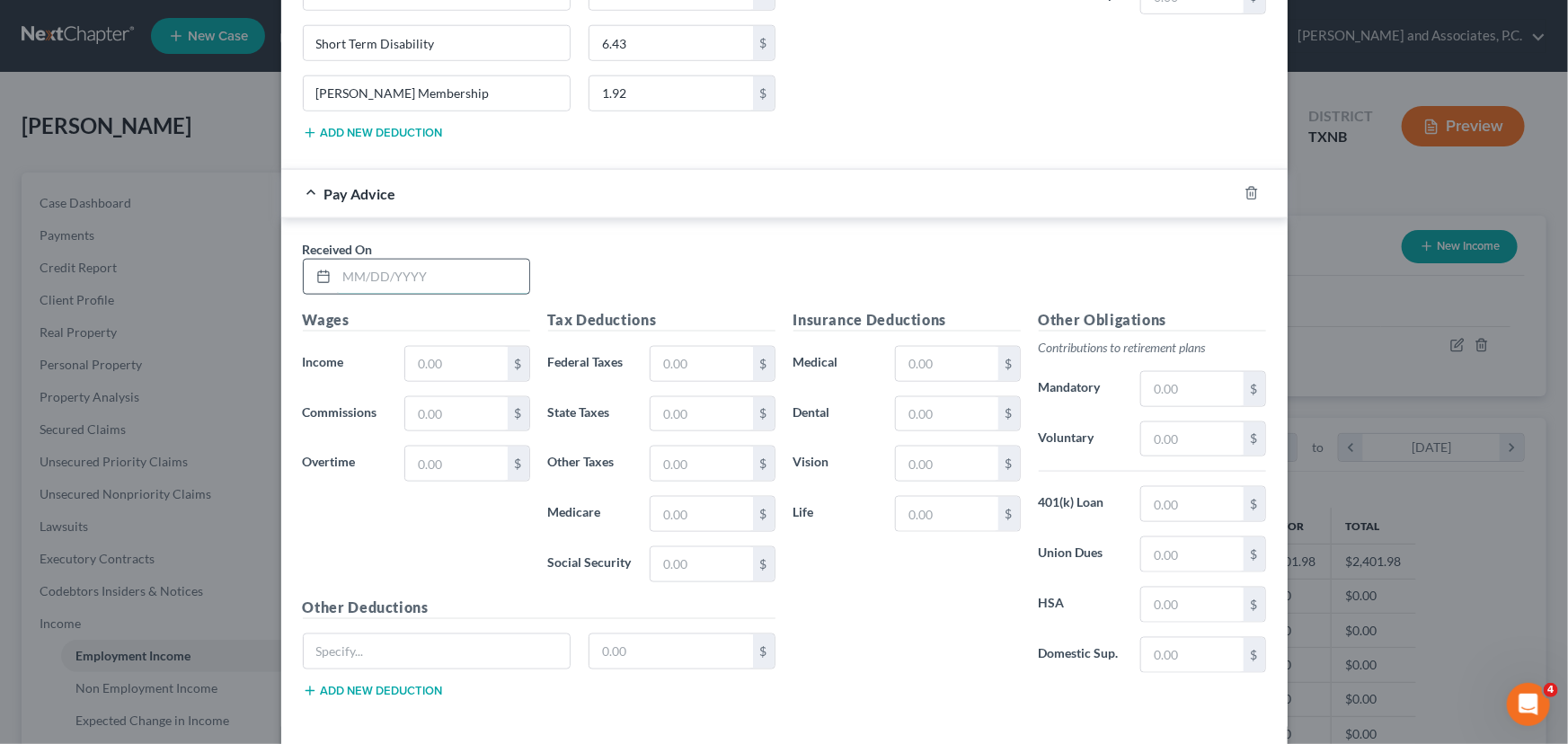
click at [351, 272] on input "text" at bounding box center [433, 276] width 193 height 34
click at [431, 350] on input "text" at bounding box center [456, 363] width 102 height 34
drag, startPoint x: 667, startPoint y: 349, endPoint x: 630, endPoint y: 339, distance: 38.3
click at [667, 349] on input "text" at bounding box center [701, 363] width 102 height 34
click at [699, 503] on input "text" at bounding box center [701, 513] width 102 height 34
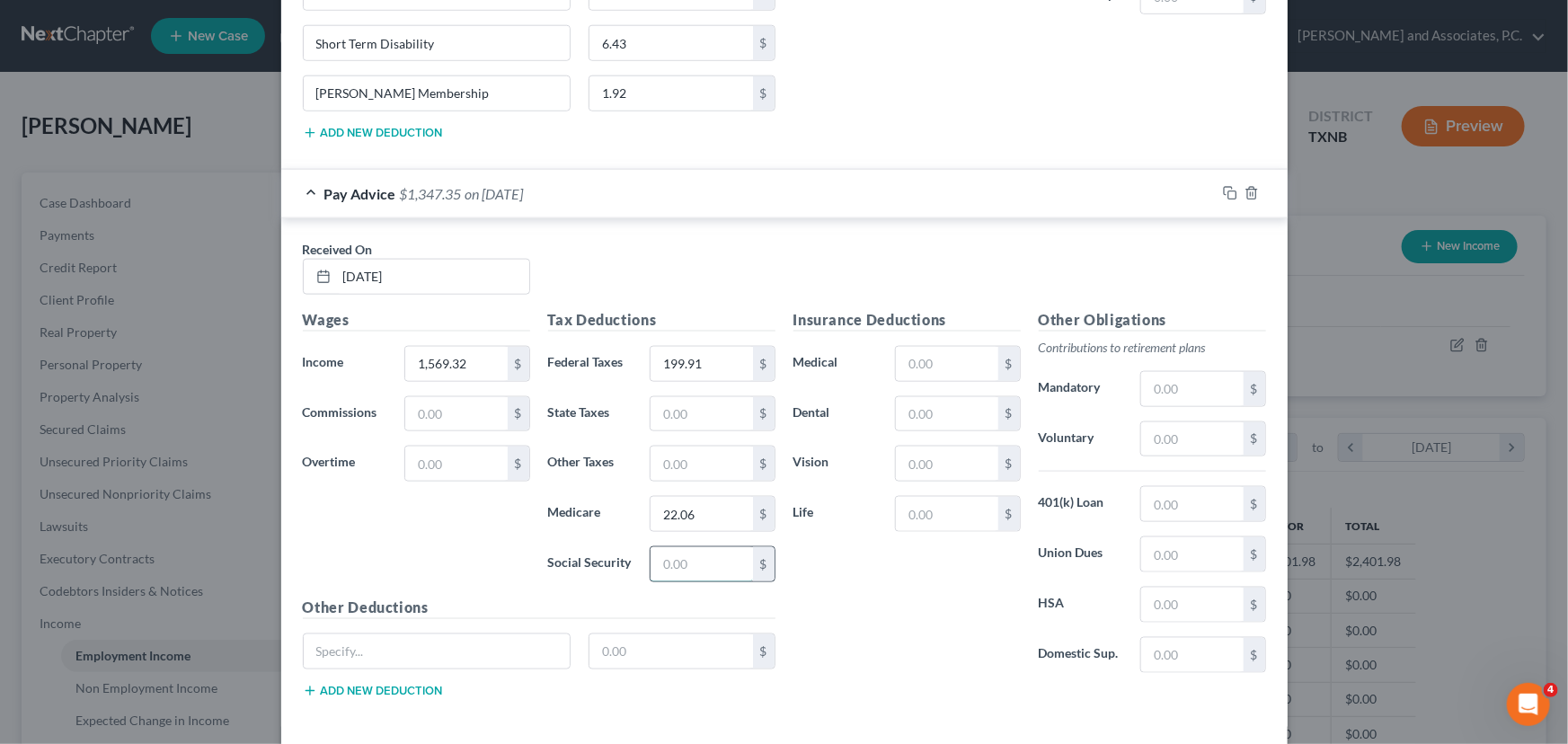
click at [694, 548] on input "text" at bounding box center [701, 564] width 102 height 34
click at [896, 347] on input "text" at bounding box center [947, 363] width 102 height 34
click at [966, 397] on input "text" at bounding box center [947, 414] width 102 height 34
drag, startPoint x: 945, startPoint y: 397, endPoint x: 853, endPoint y: 398, distance: 92.0
click at [853, 398] on div "Dental 2.76 $" at bounding box center [907, 414] width 245 height 36
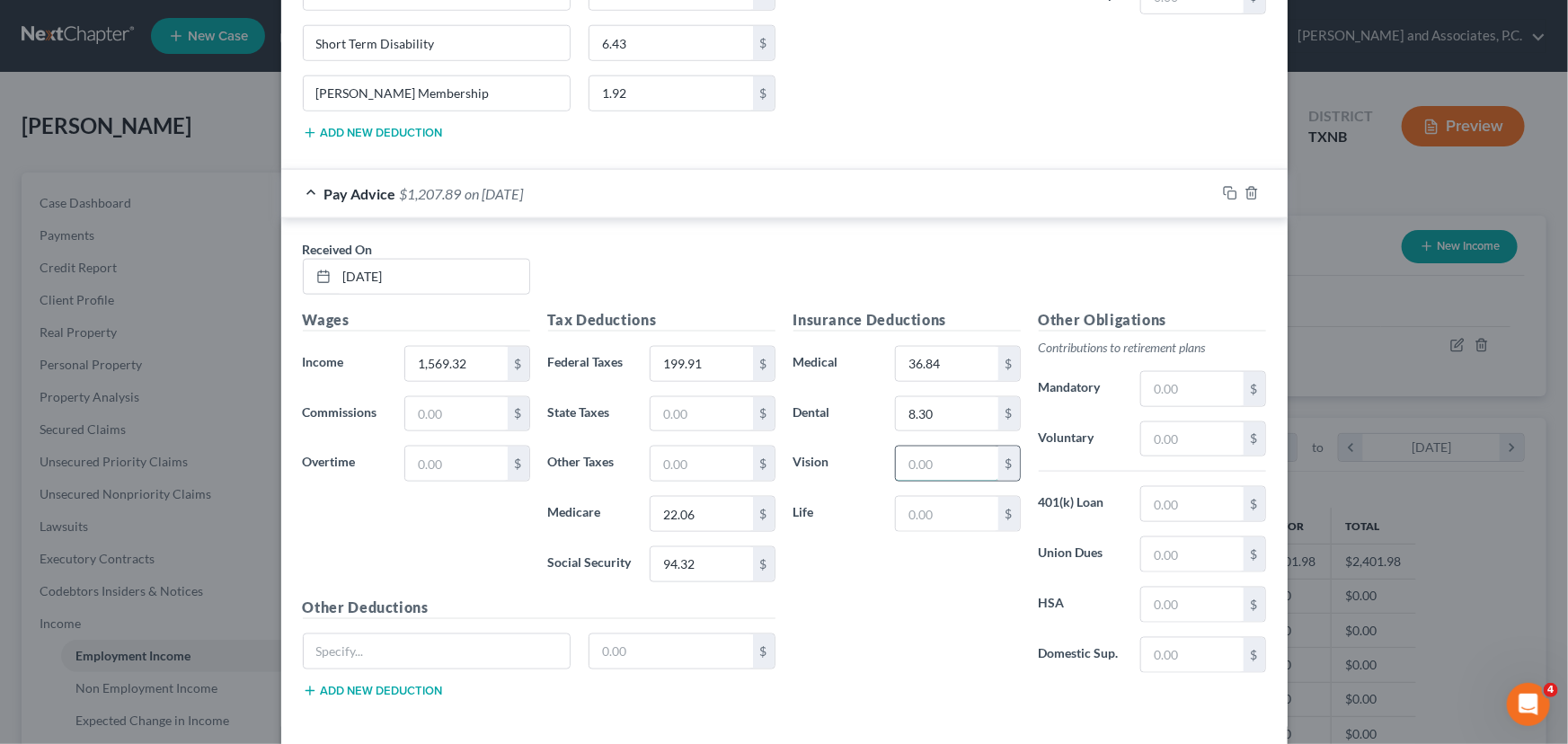
click at [912, 447] on input "text" at bounding box center [947, 463] width 102 height 34
click at [920, 497] on input "text" at bounding box center [947, 513] width 102 height 34
click at [1166, 487] on input "text" at bounding box center [1192, 504] width 102 height 34
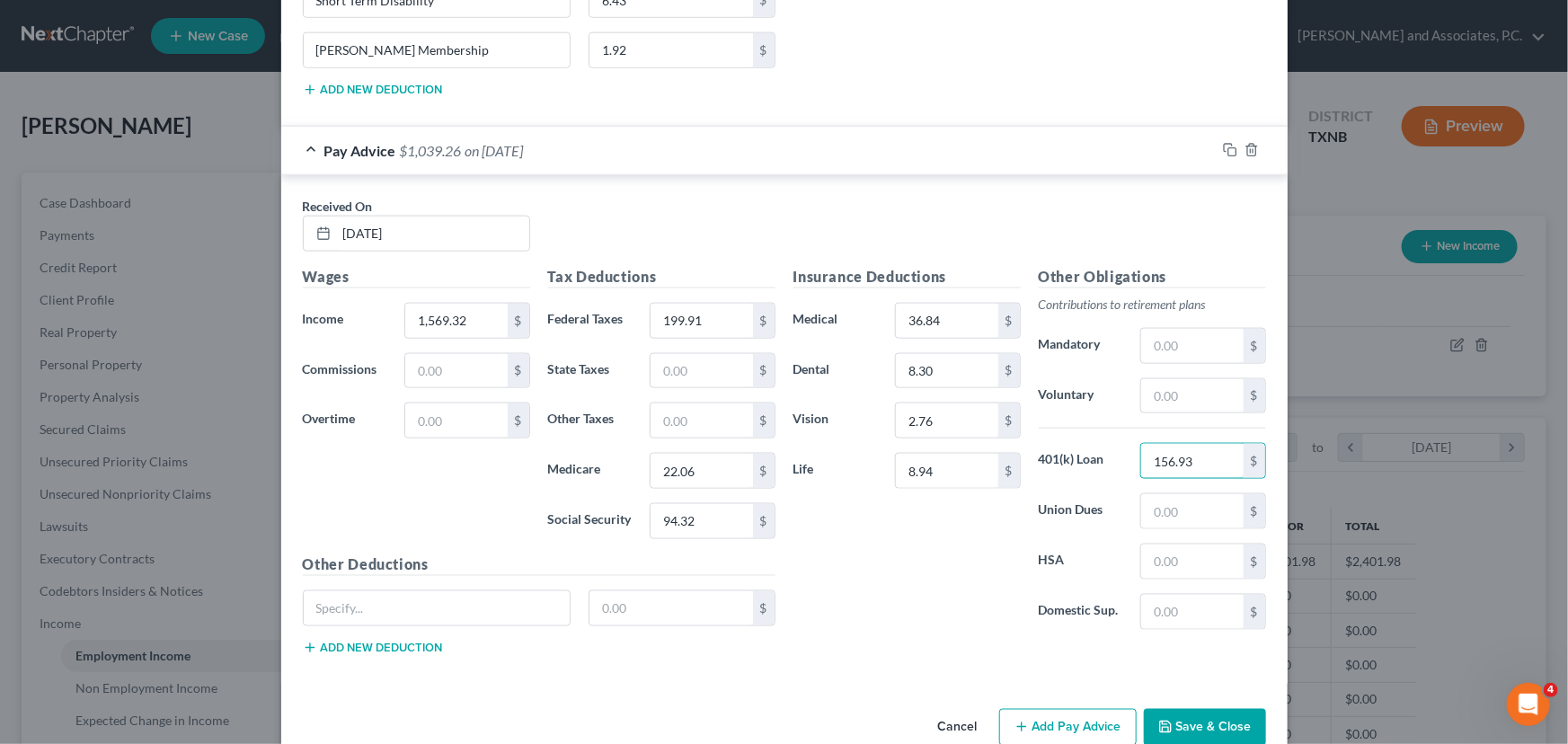
scroll to position [4535, 0]
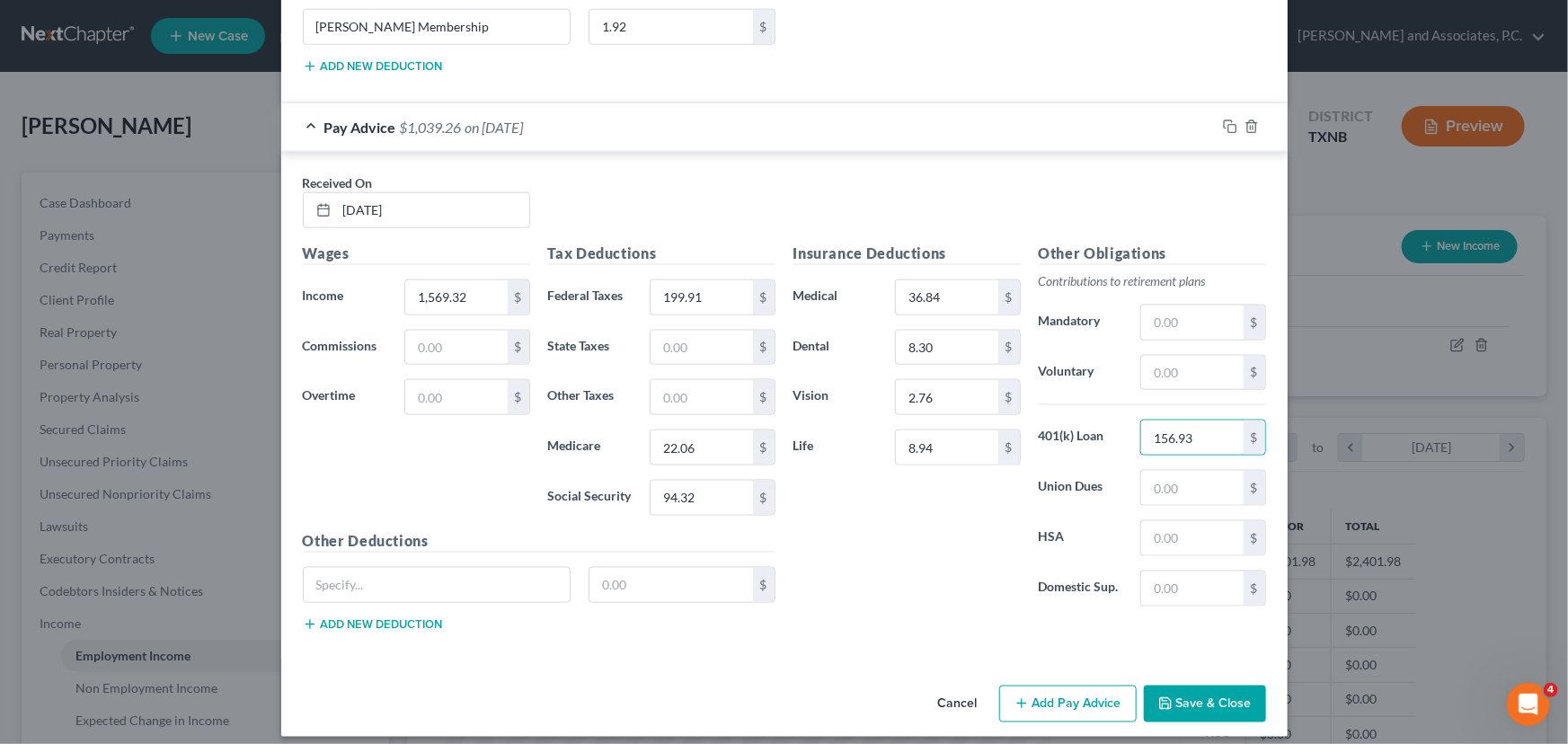
click at [356, 617] on button "Add new deduction" at bounding box center [372, 624] width 140 height 15
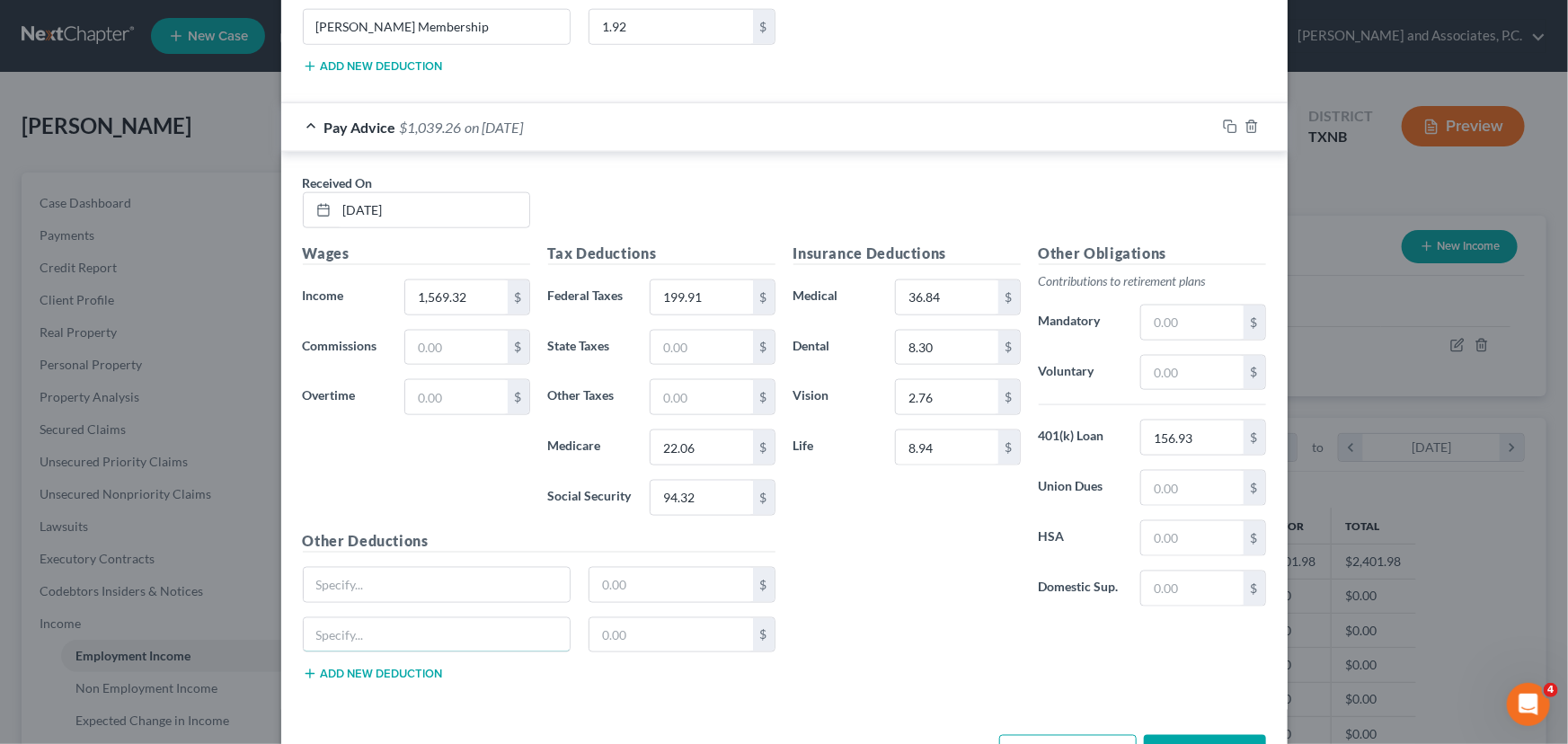
drag, startPoint x: 356, startPoint y: 612, endPoint x: 352, endPoint y: 591, distance: 21.4
click at [355, 618] on input "text" at bounding box center [437, 635] width 267 height 34
drag, startPoint x: 332, startPoint y: 662, endPoint x: 346, endPoint y: 567, distance: 96.0
click at [332, 667] on button "Add new deduction" at bounding box center [372, 675] width 140 height 15
click at [346, 568] on input "text" at bounding box center [437, 585] width 267 height 34
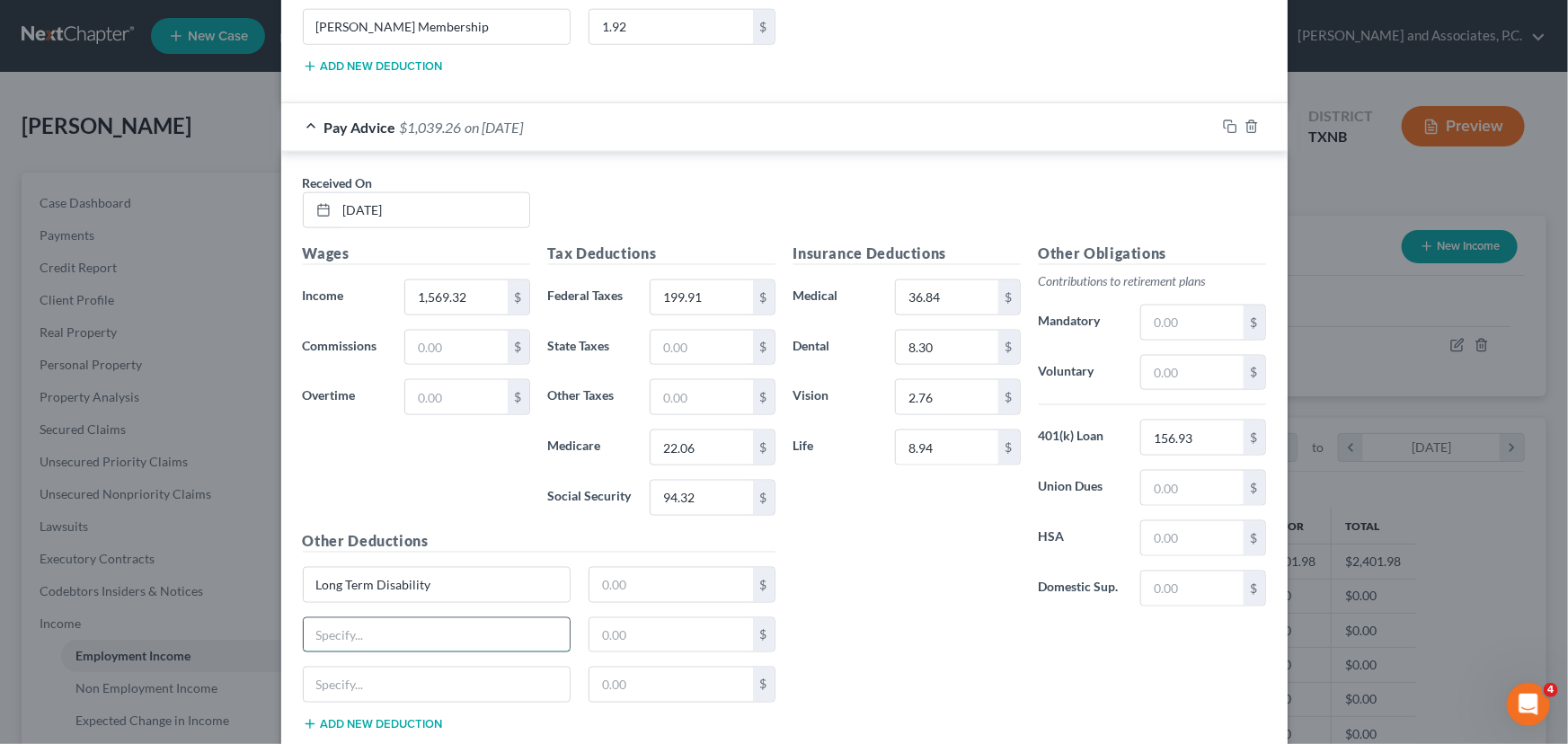
click at [364, 626] on input "text" at bounding box center [437, 635] width 267 height 34
click at [371, 669] on input "text" at bounding box center [437, 685] width 267 height 34
click at [633, 568] on input "text" at bounding box center [671, 585] width 164 height 34
click at [628, 618] on input "text" at bounding box center [671, 635] width 164 height 34
click at [621, 675] on input "text" at bounding box center [671, 685] width 164 height 34
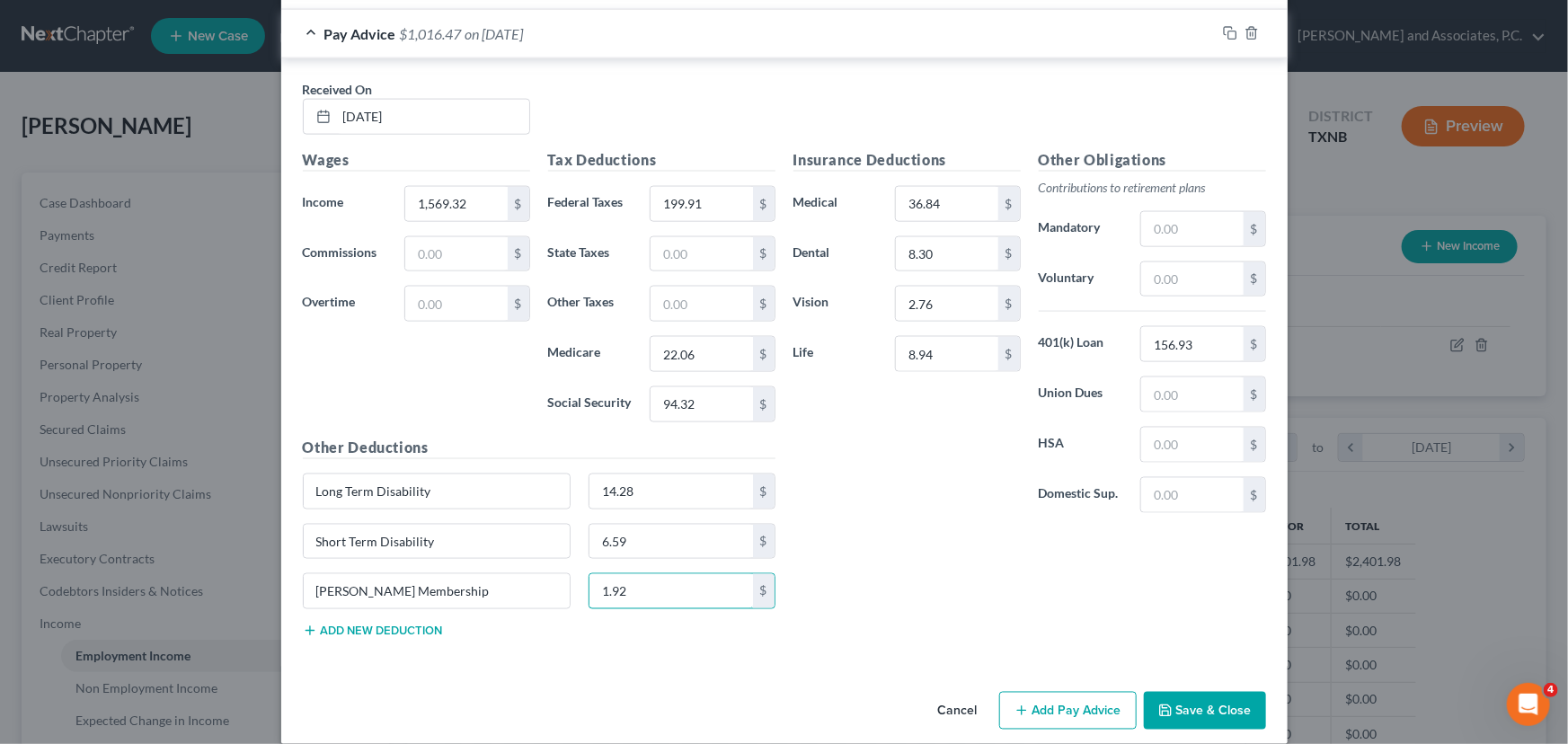
scroll to position [4634, 0]
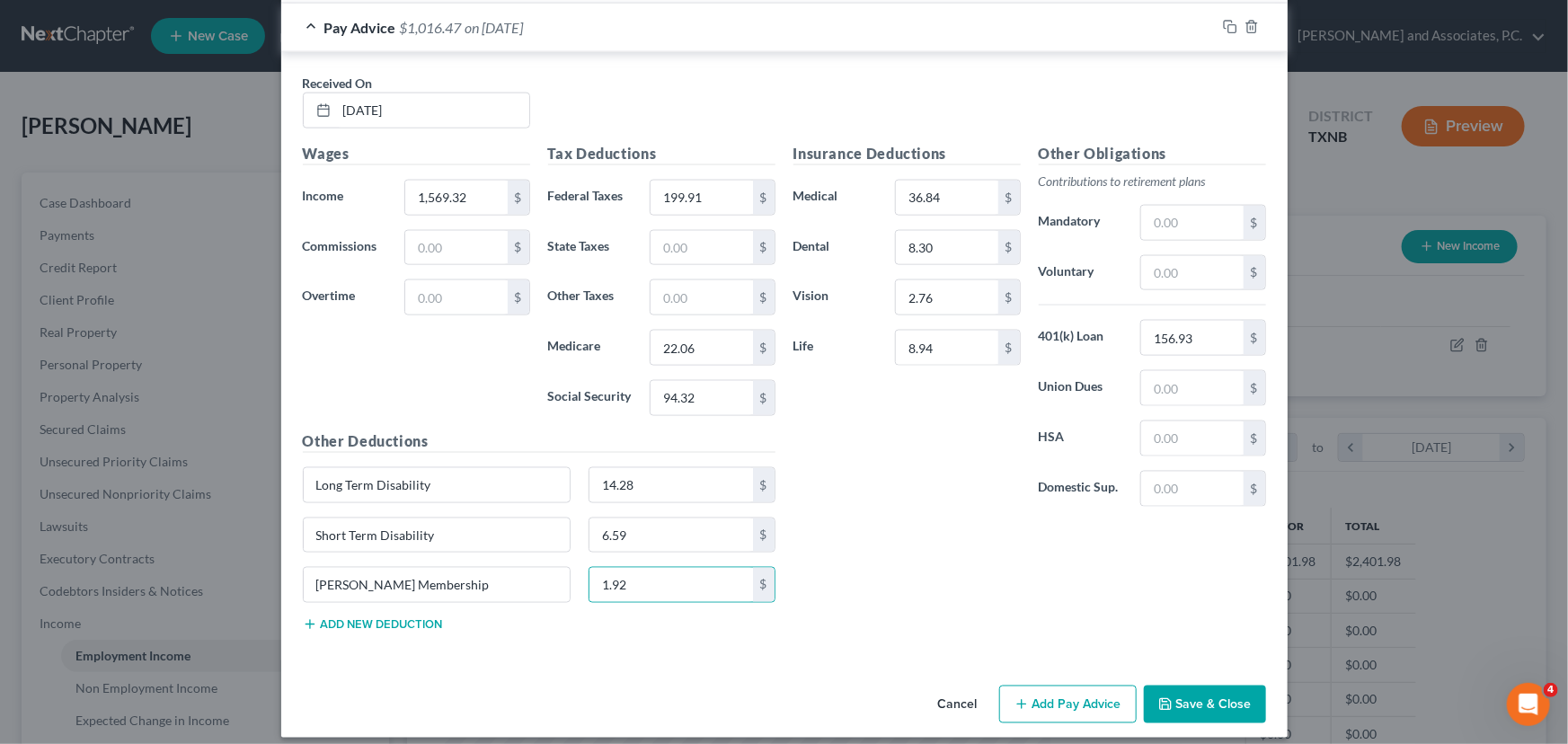
click at [1014, 698] on icon "button" at bounding box center [1022, 705] width 15 height 15
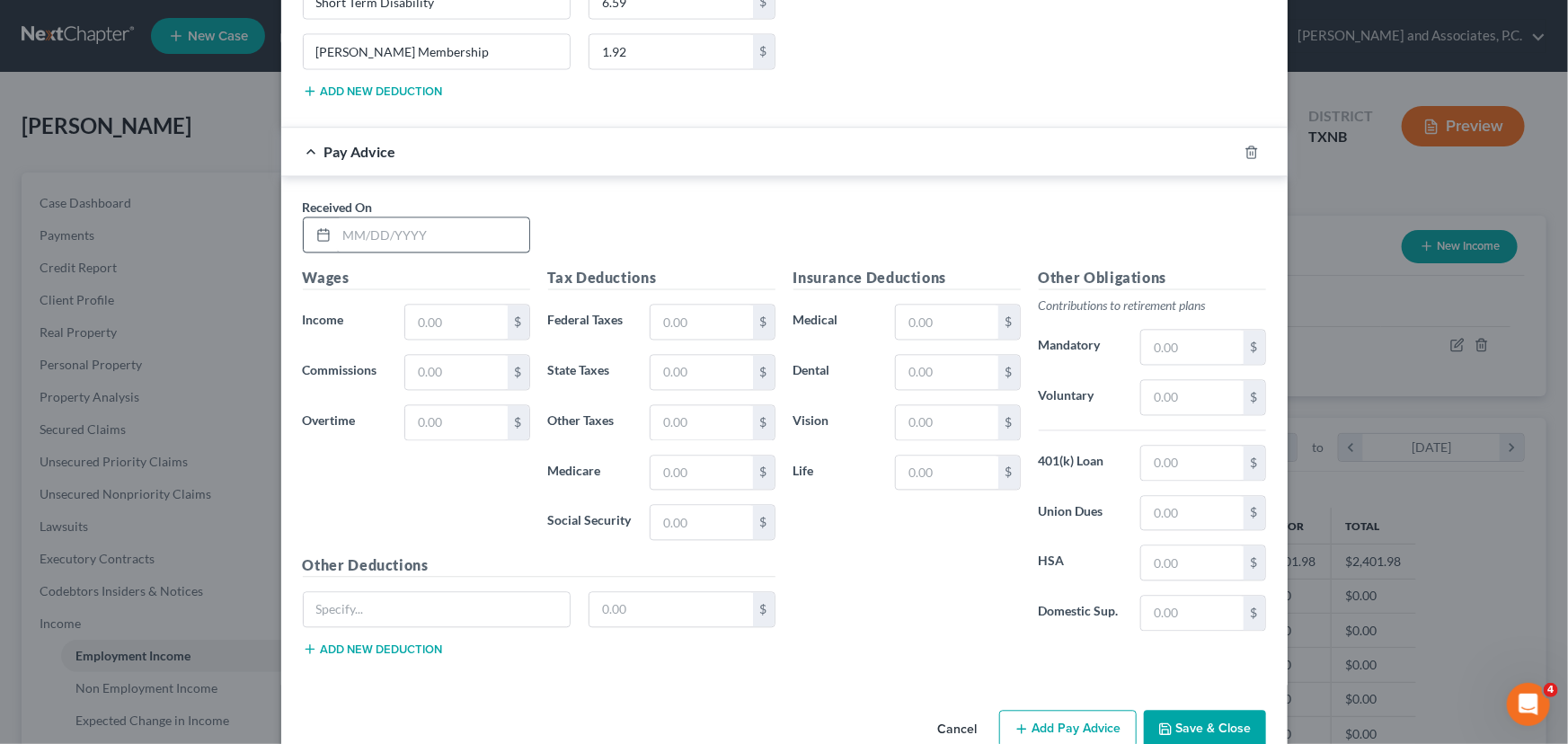
scroll to position [5191, 0]
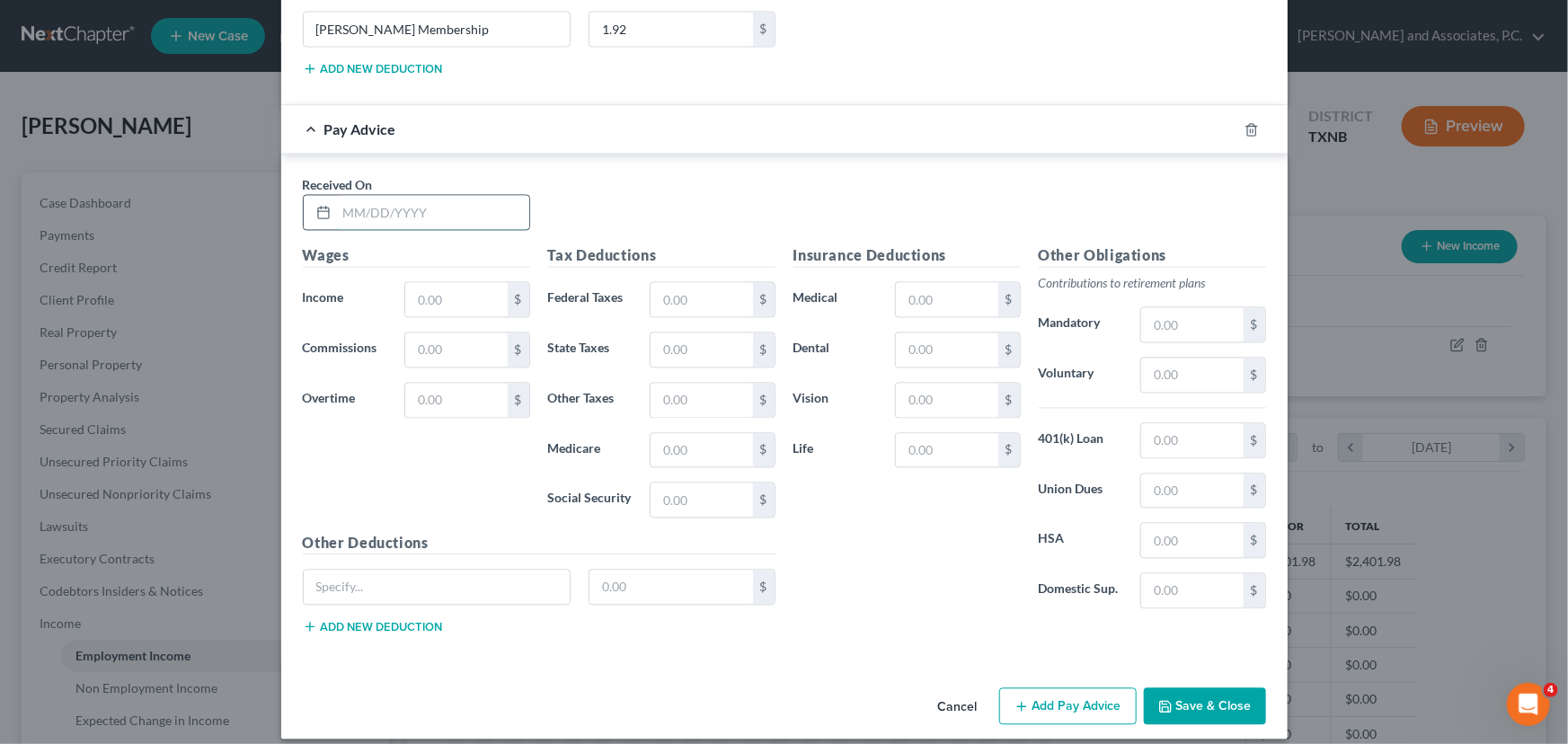
click at [345, 201] on input "text" at bounding box center [433, 211] width 193 height 34
click at [449, 285] on input "text" at bounding box center [456, 299] width 102 height 34
click at [679, 285] on input "text" at bounding box center [701, 299] width 102 height 34
click at [674, 434] on input "text" at bounding box center [701, 450] width 102 height 34
click at [688, 483] on input "text" at bounding box center [701, 499] width 102 height 34
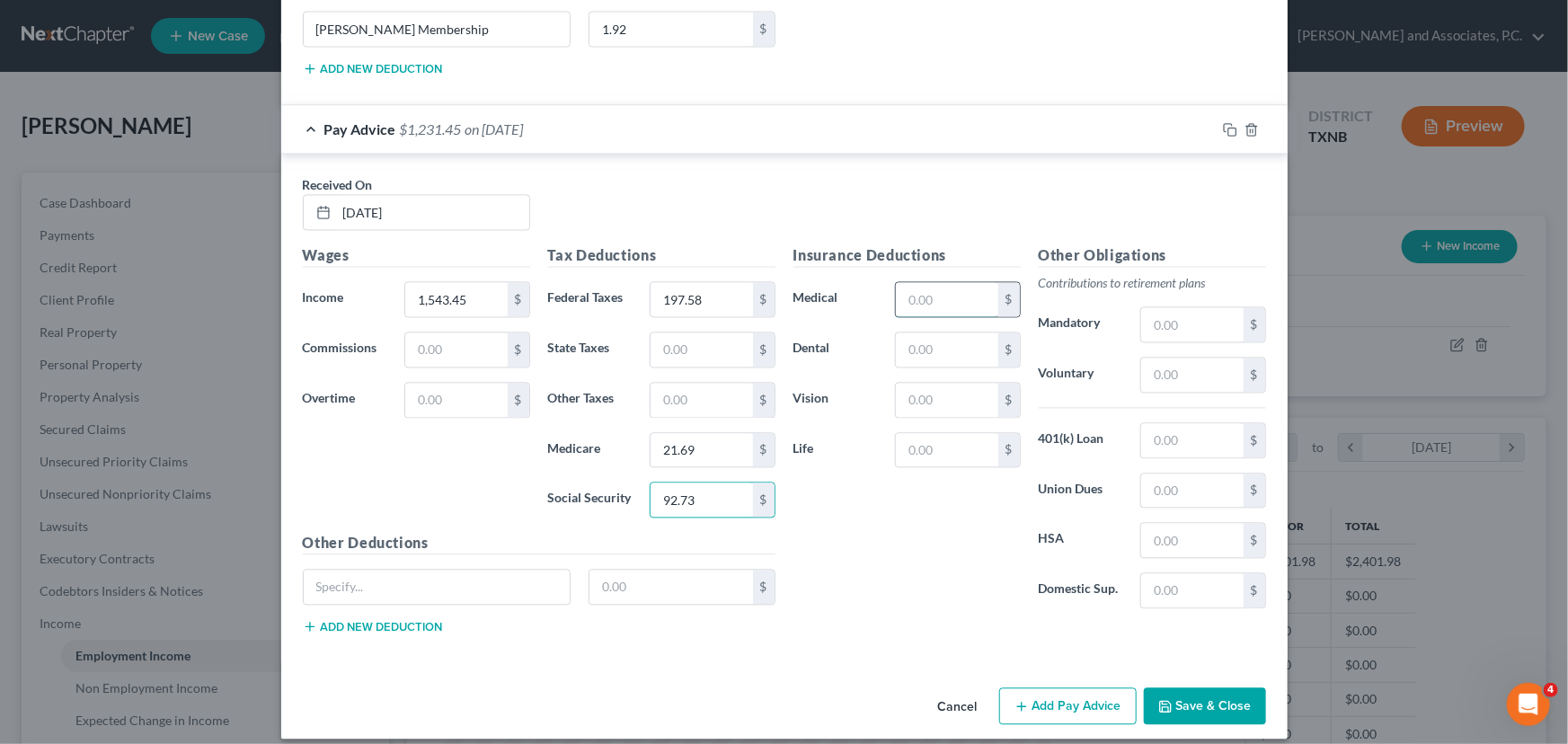
click at [933, 290] on input "text" at bounding box center [947, 299] width 102 height 34
click at [929, 334] on input "text" at bounding box center [947, 349] width 102 height 34
click at [934, 392] on input "text" at bounding box center [947, 399] width 102 height 34
click at [927, 435] on input "text" at bounding box center [947, 450] width 102 height 34
click at [1186, 423] on input "text" at bounding box center [1192, 440] width 102 height 34
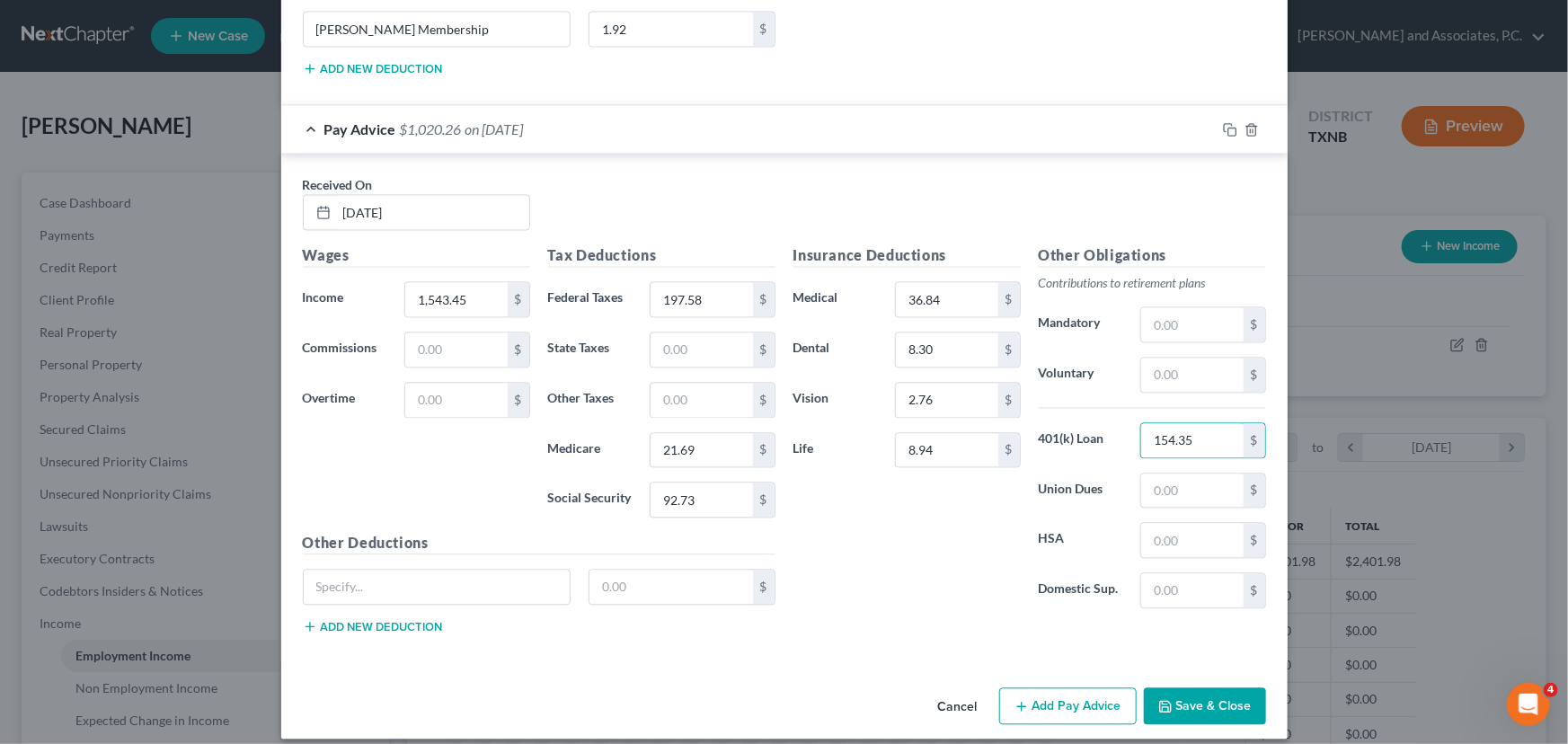
click at [359, 619] on button "Add new deduction" at bounding box center [372, 626] width 140 height 15
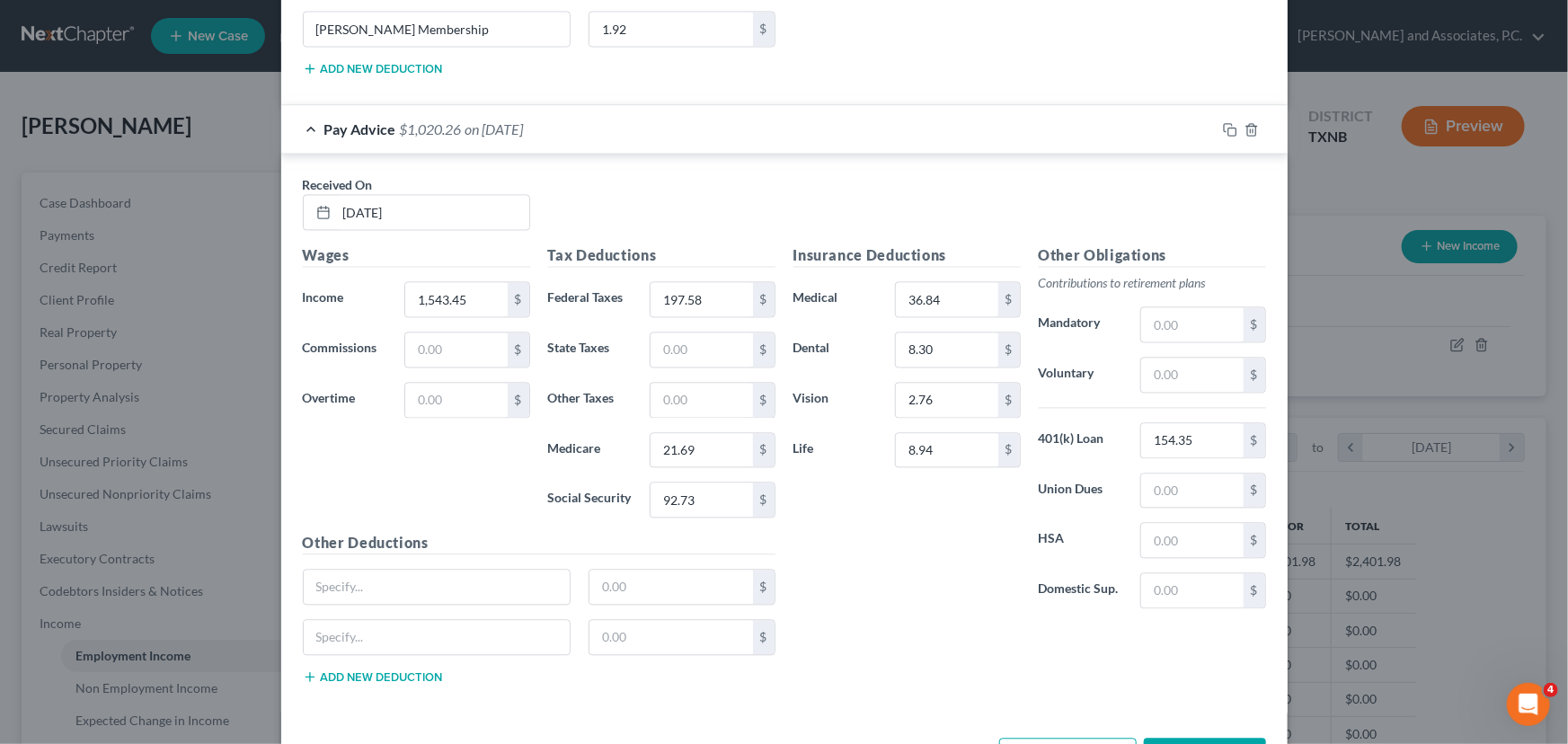
click at [365, 670] on button "Add new deduction" at bounding box center [372, 677] width 140 height 15
click at [371, 573] on input "text" at bounding box center [437, 586] width 267 height 34
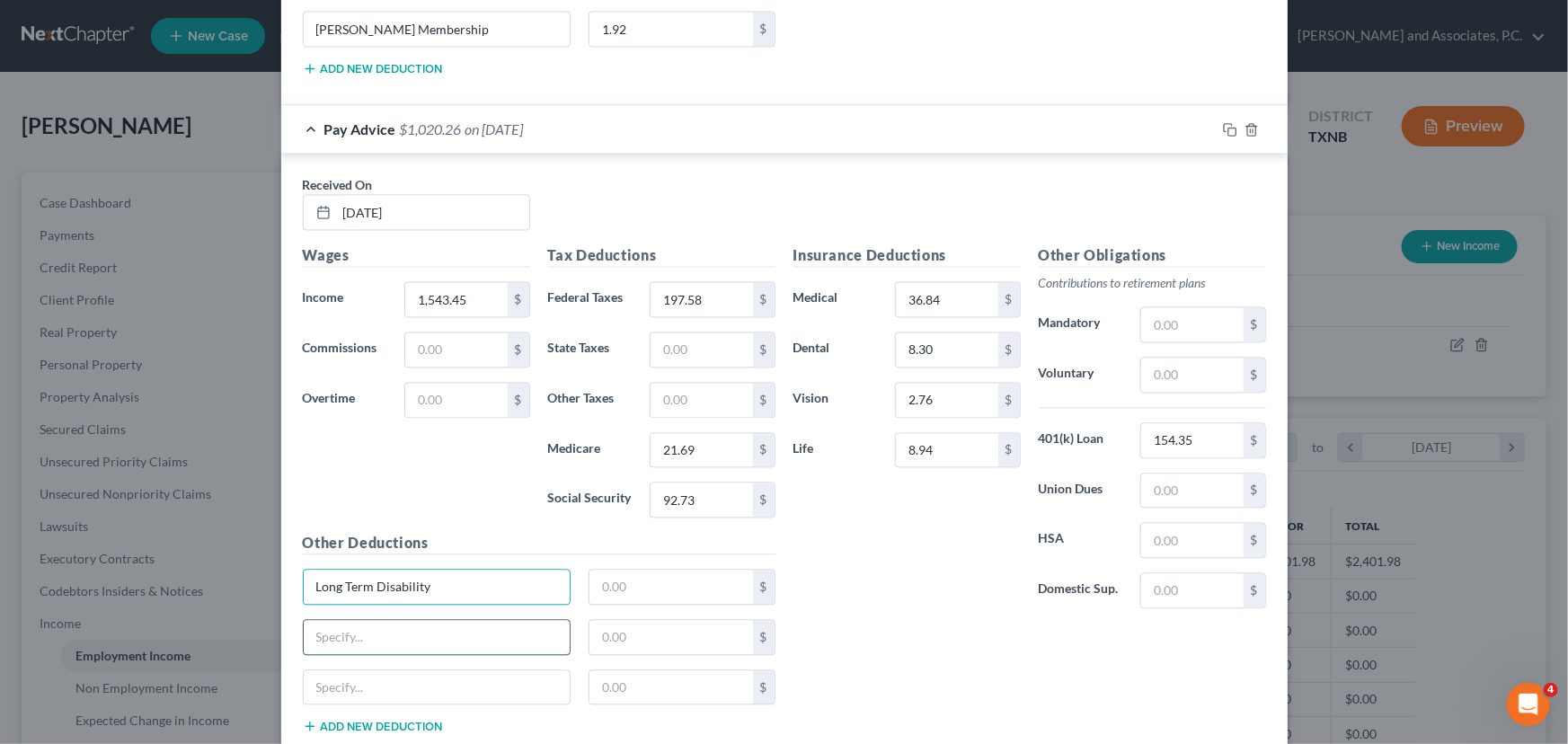
click at [355, 620] on input "text" at bounding box center [437, 637] width 267 height 34
click at [360, 671] on input "text" at bounding box center [437, 687] width 267 height 34
click at [633, 570] on input "text" at bounding box center [671, 586] width 164 height 34
click at [633, 620] on input "text" at bounding box center [671, 637] width 164 height 34
click at [609, 675] on input "text" at bounding box center [671, 687] width 164 height 34
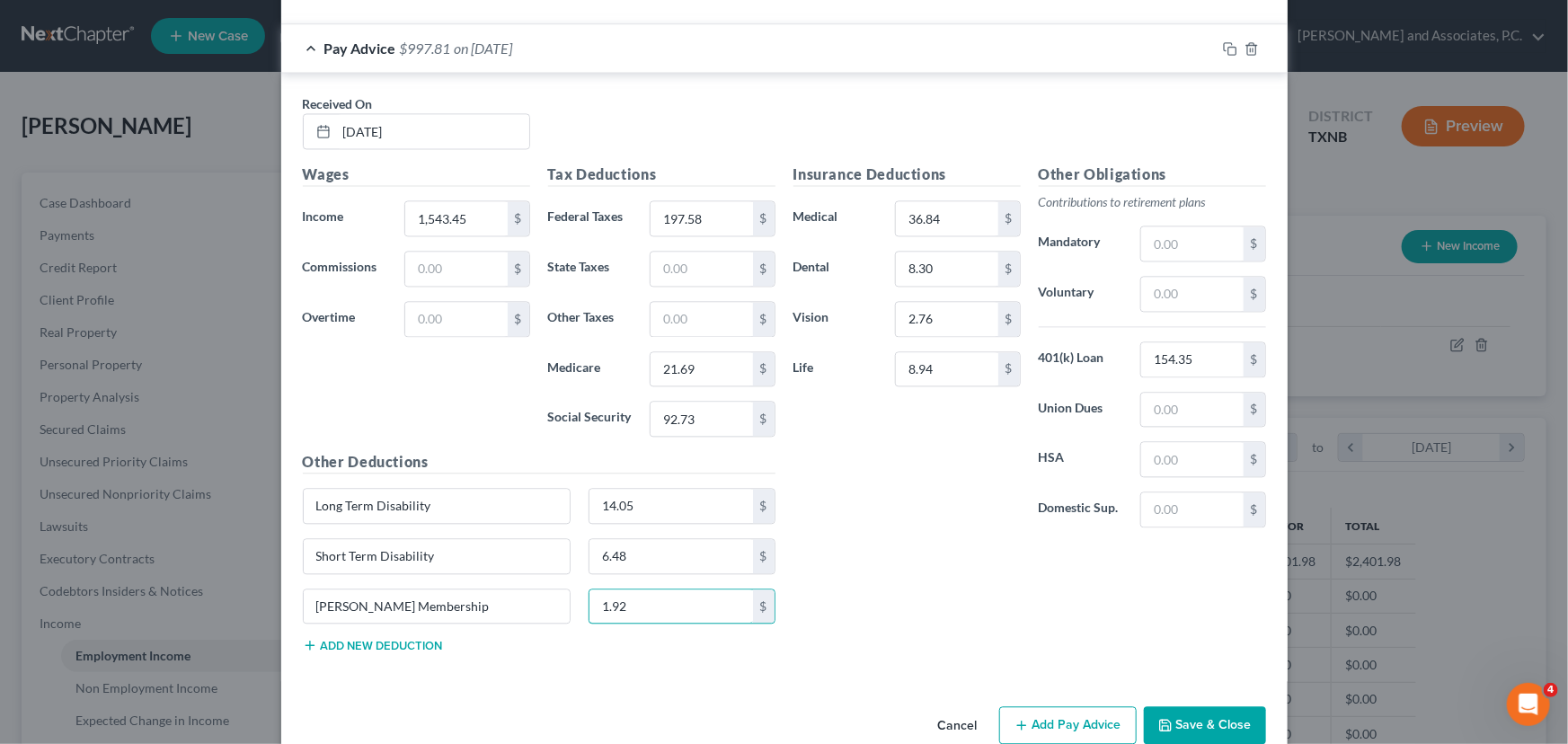
scroll to position [5291, 0]
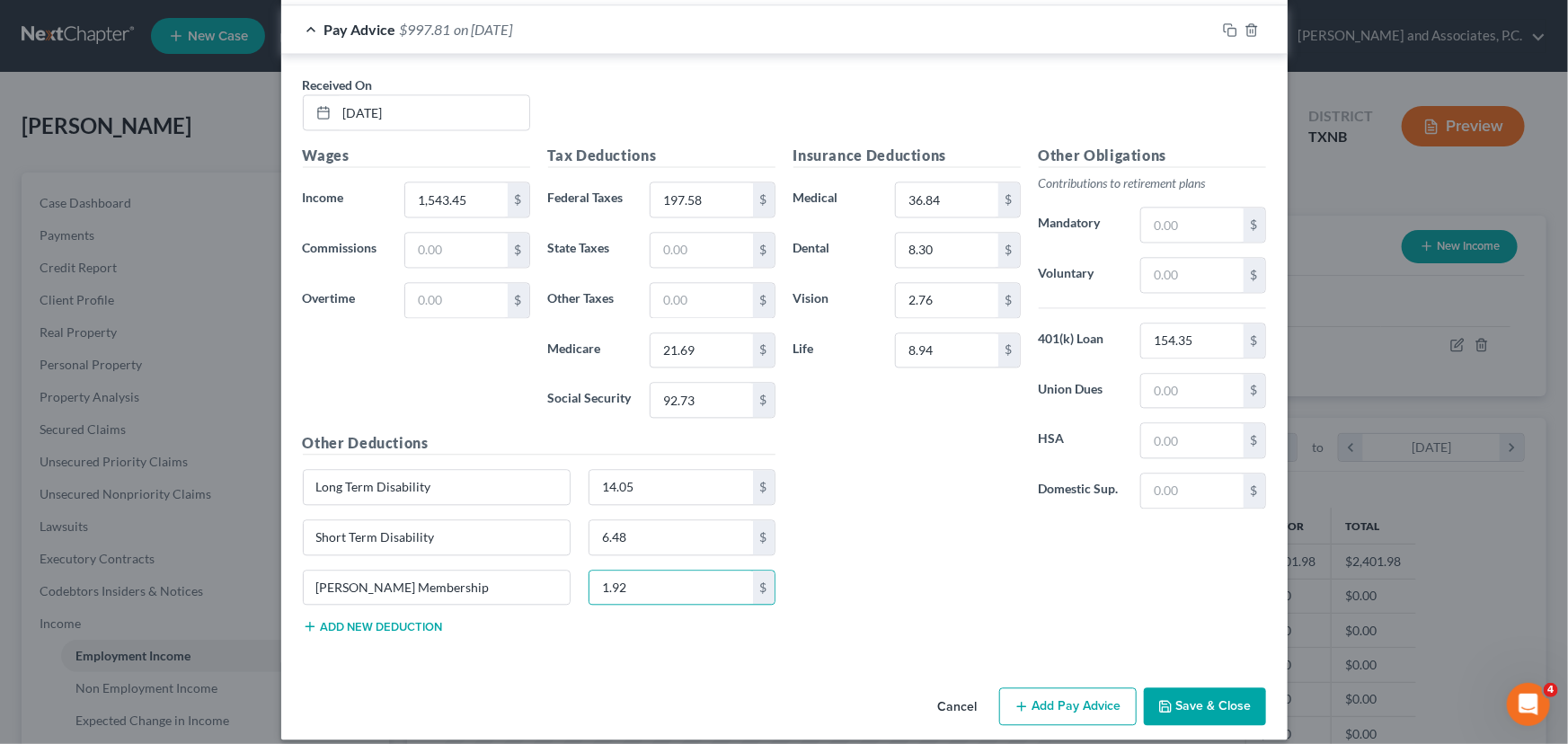
click at [1029, 687] on button "Add Pay Advice" at bounding box center [1068, 706] width 137 height 38
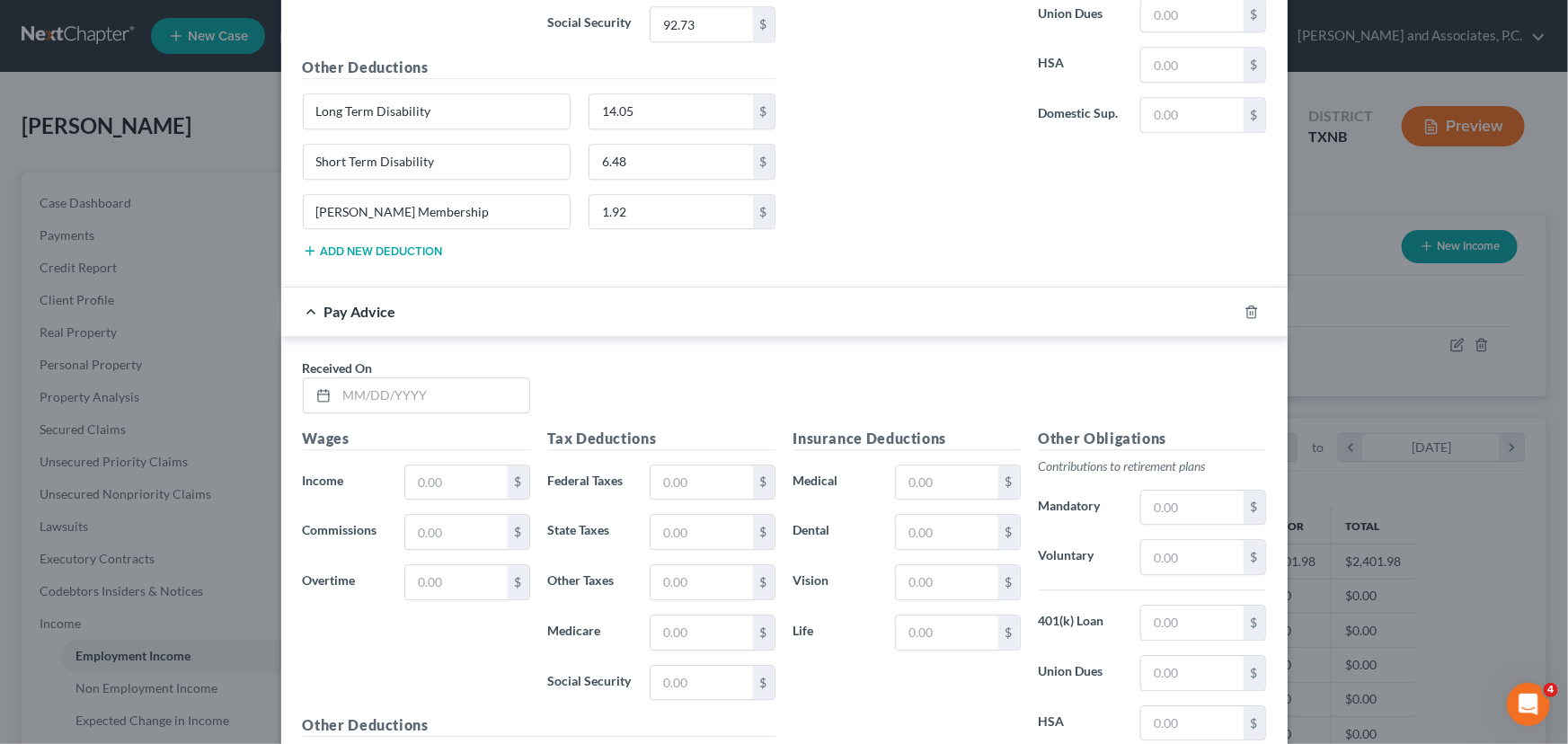
scroll to position [5781, 0]
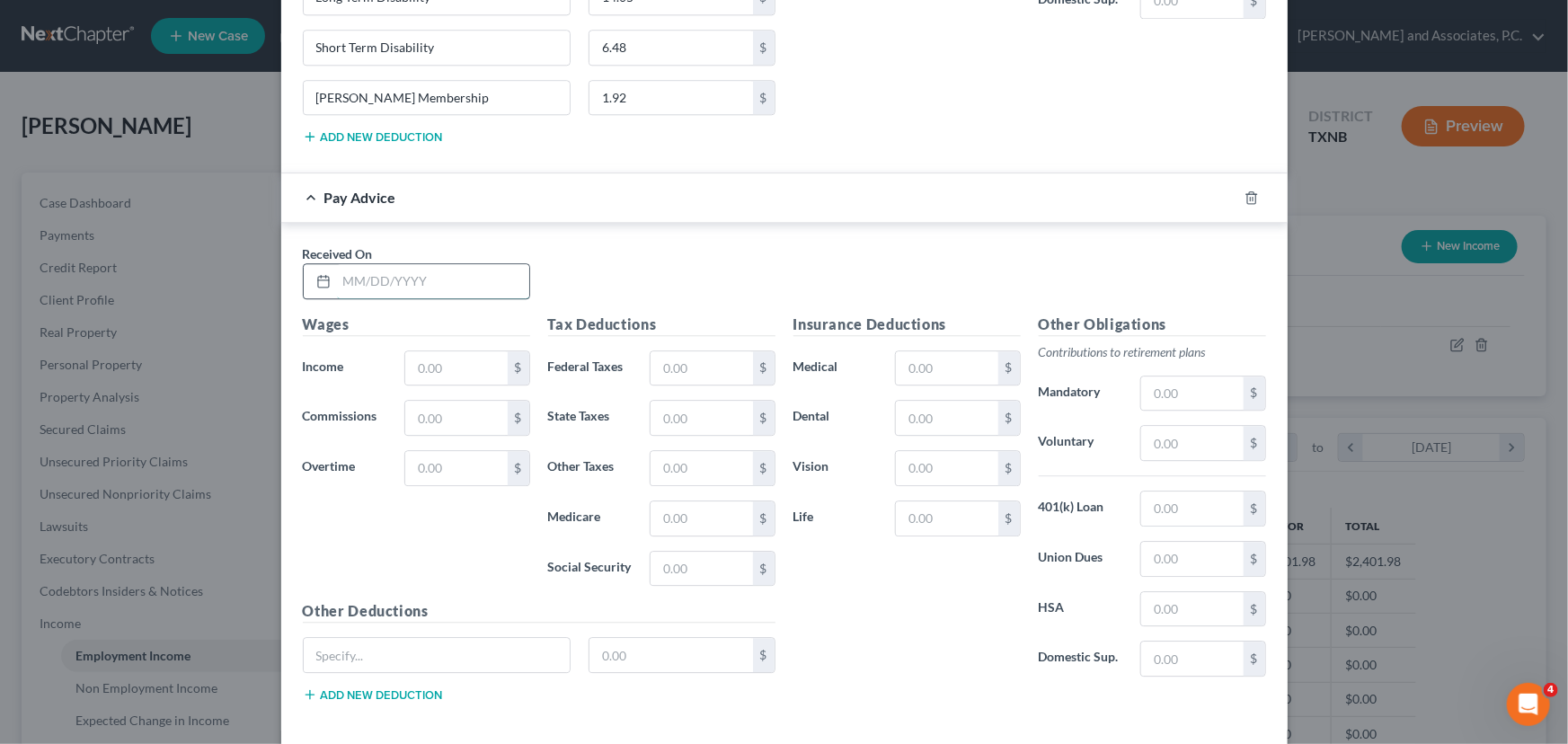
click at [432, 265] on input "text" at bounding box center [433, 281] width 193 height 34
click at [434, 351] on input "text" at bounding box center [456, 368] width 102 height 34
click at [709, 351] on input "text" at bounding box center [701, 368] width 102 height 34
click at [694, 501] on input "text" at bounding box center [701, 518] width 102 height 34
click at [674, 552] on input "text" at bounding box center [701, 569] width 102 height 34
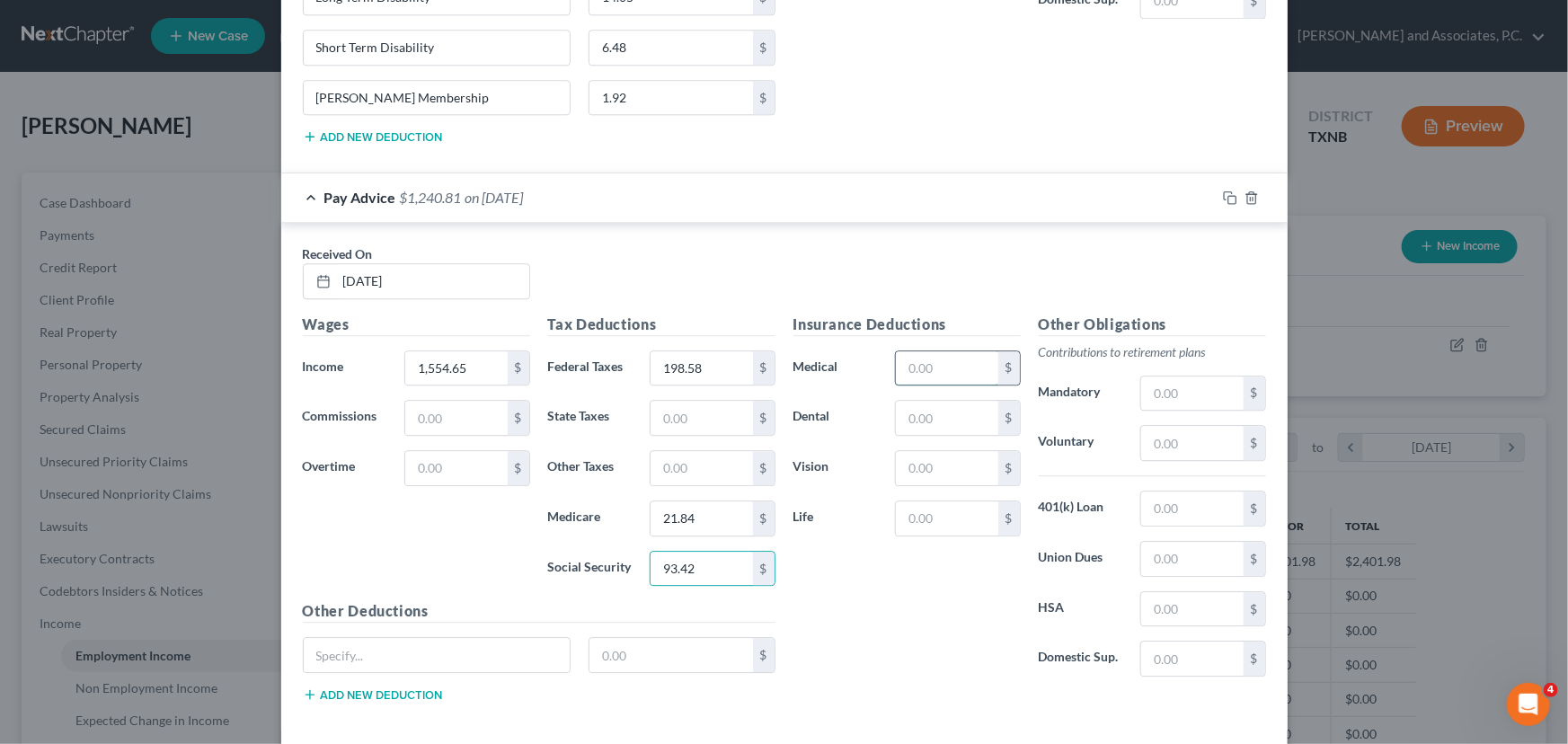
click at [925, 351] on input "text" at bounding box center [947, 368] width 102 height 34
click at [915, 401] on input "text" at bounding box center [947, 418] width 102 height 34
click at [917, 451] on input "text" at bounding box center [947, 468] width 102 height 34
click at [914, 501] on input "text" at bounding box center [947, 518] width 102 height 34
drag, startPoint x: 1156, startPoint y: 498, endPoint x: 1159, endPoint y: 489, distance: 9.5
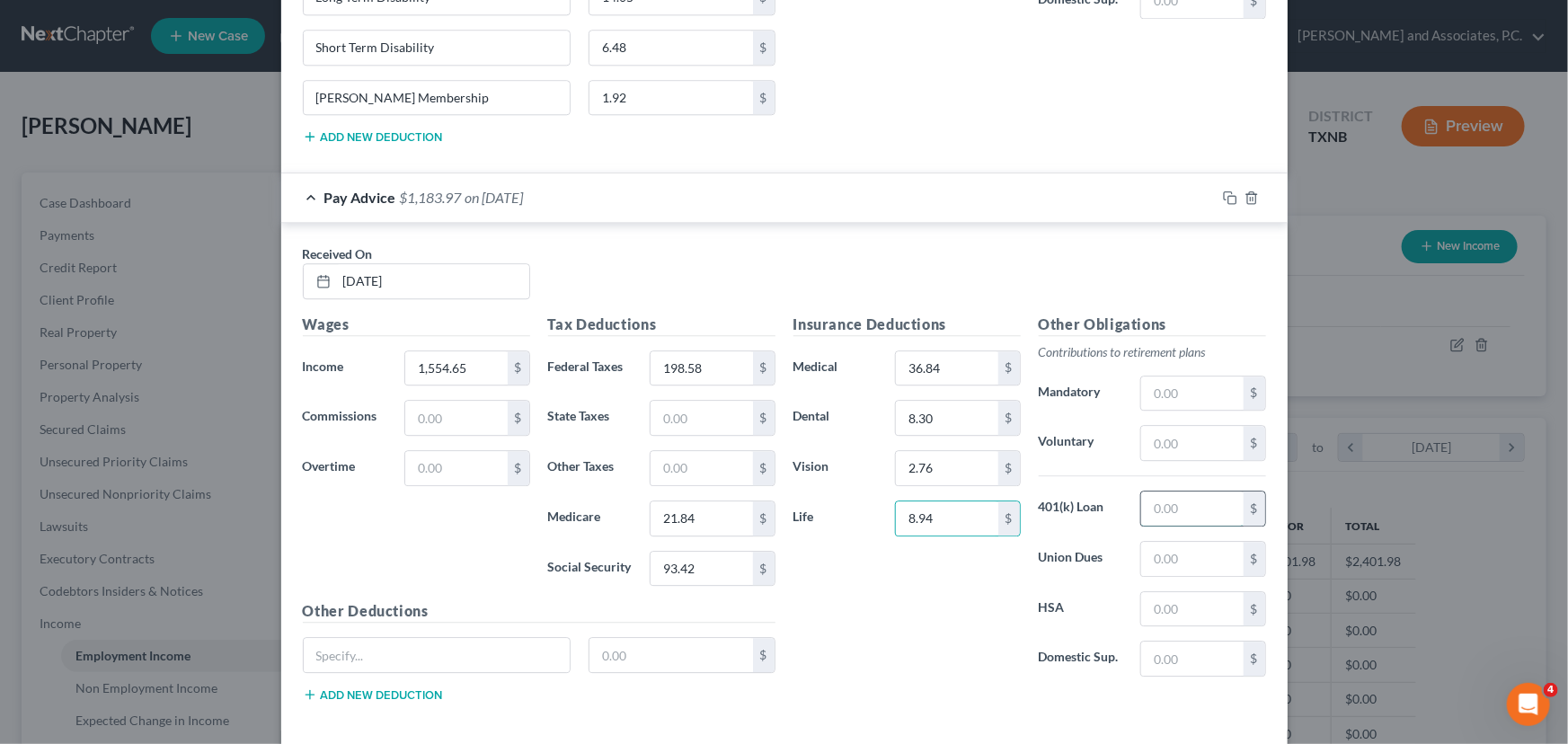
click at [1156, 498] on input "text" at bounding box center [1192, 509] width 102 height 34
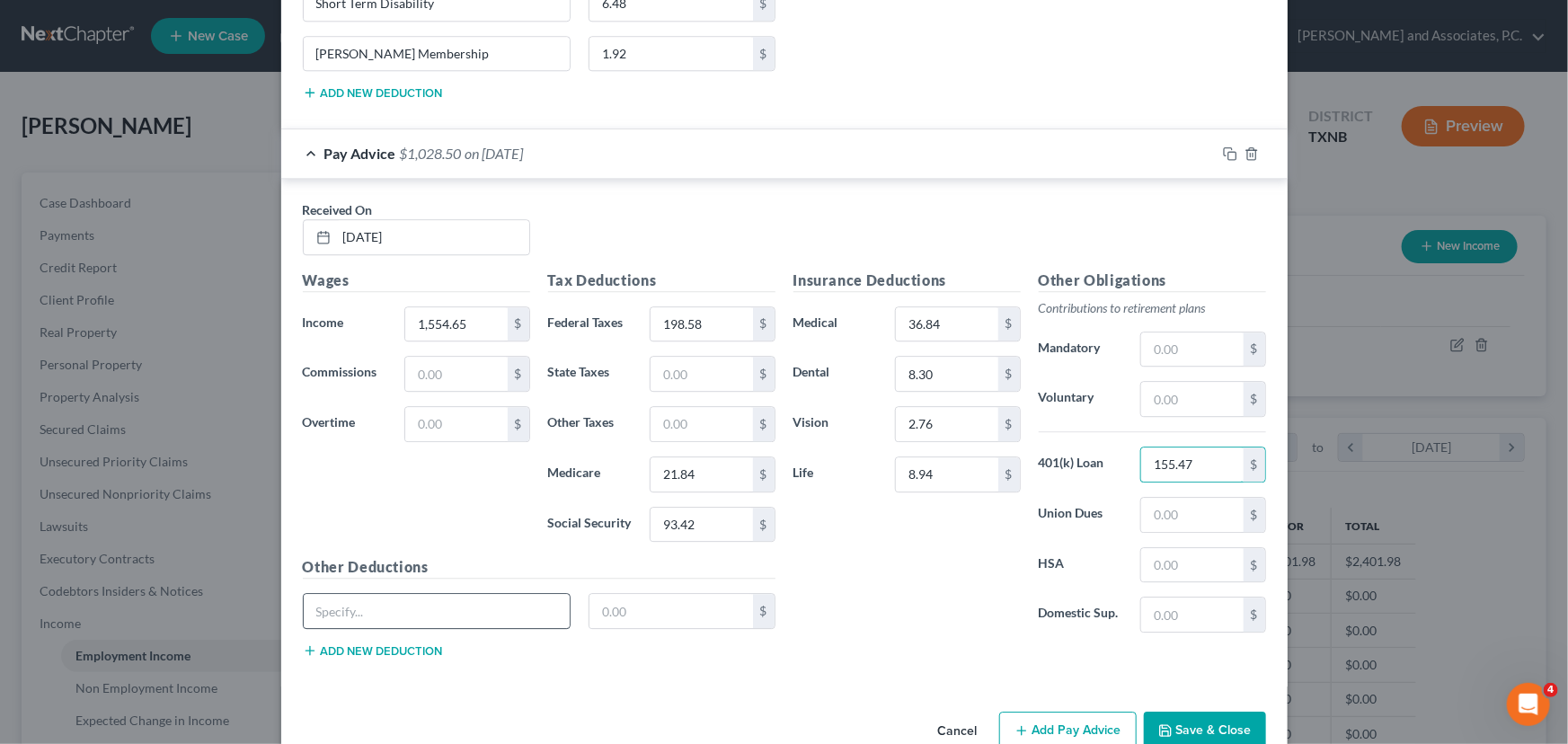
scroll to position [5847, 0]
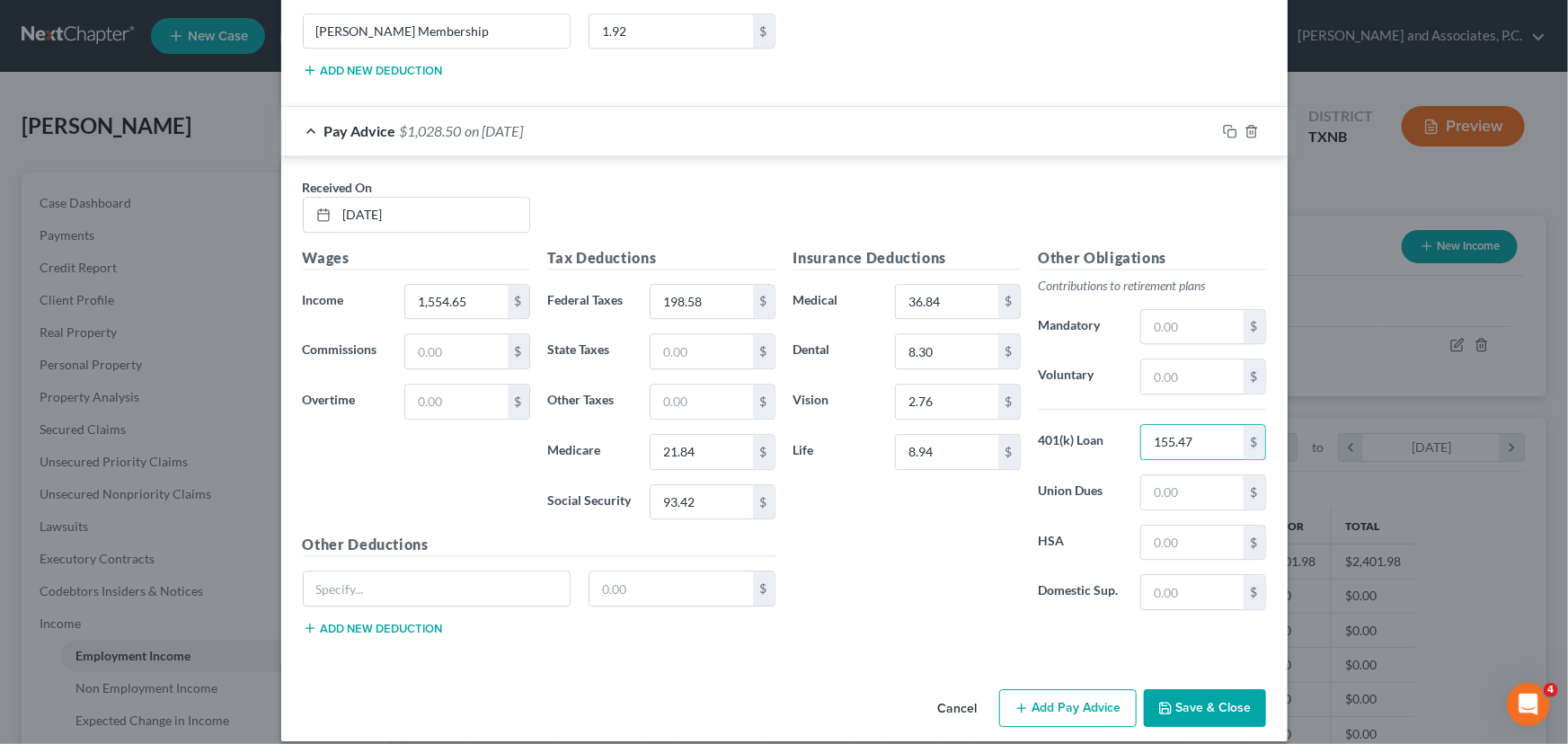
click at [349, 621] on button "Add new deduction" at bounding box center [372, 628] width 140 height 15
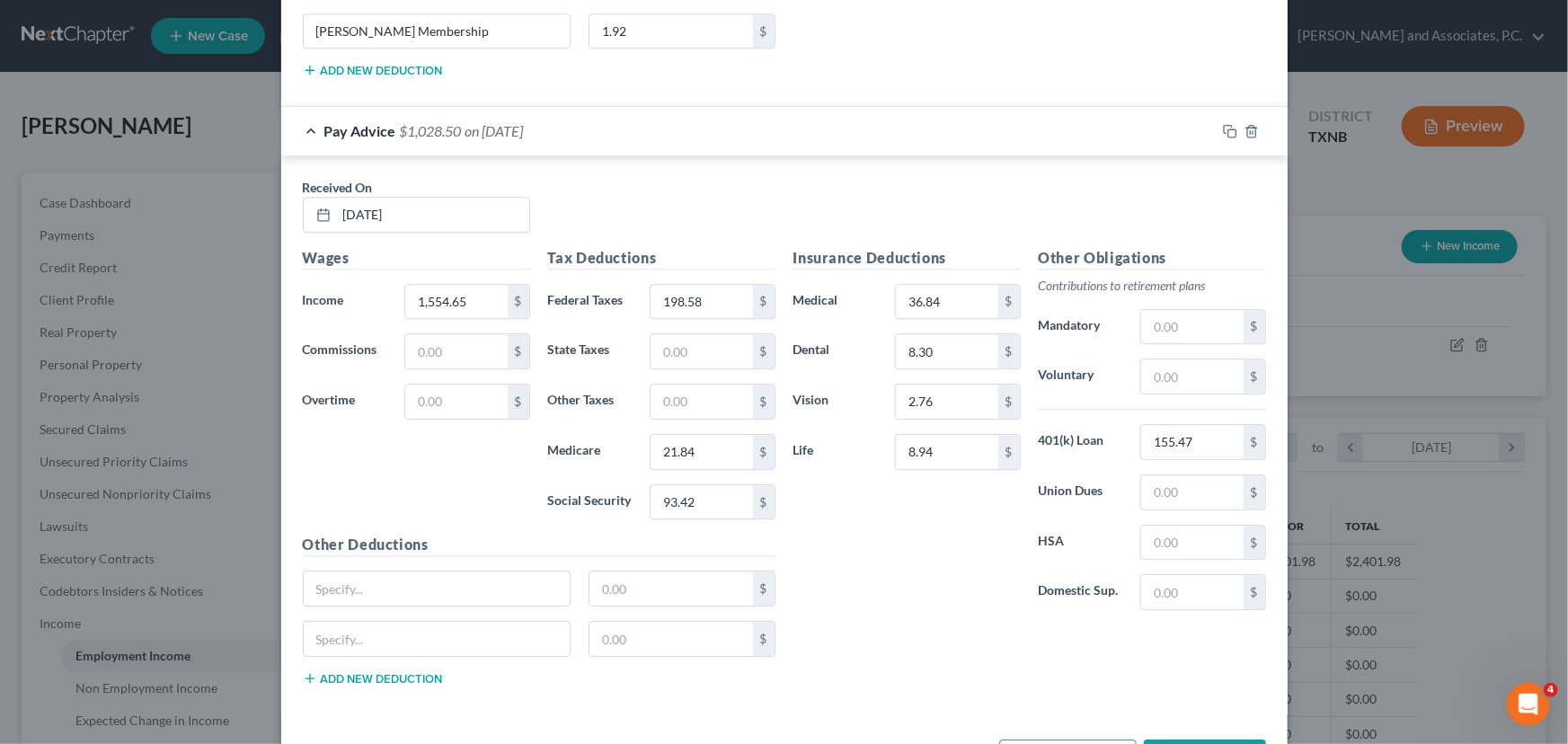
click at [344, 672] on button "Add new deduction" at bounding box center [372, 679] width 140 height 15
click at [373, 574] on input "text" at bounding box center [437, 588] width 267 height 34
click at [371, 622] on input "text" at bounding box center [437, 638] width 267 height 34
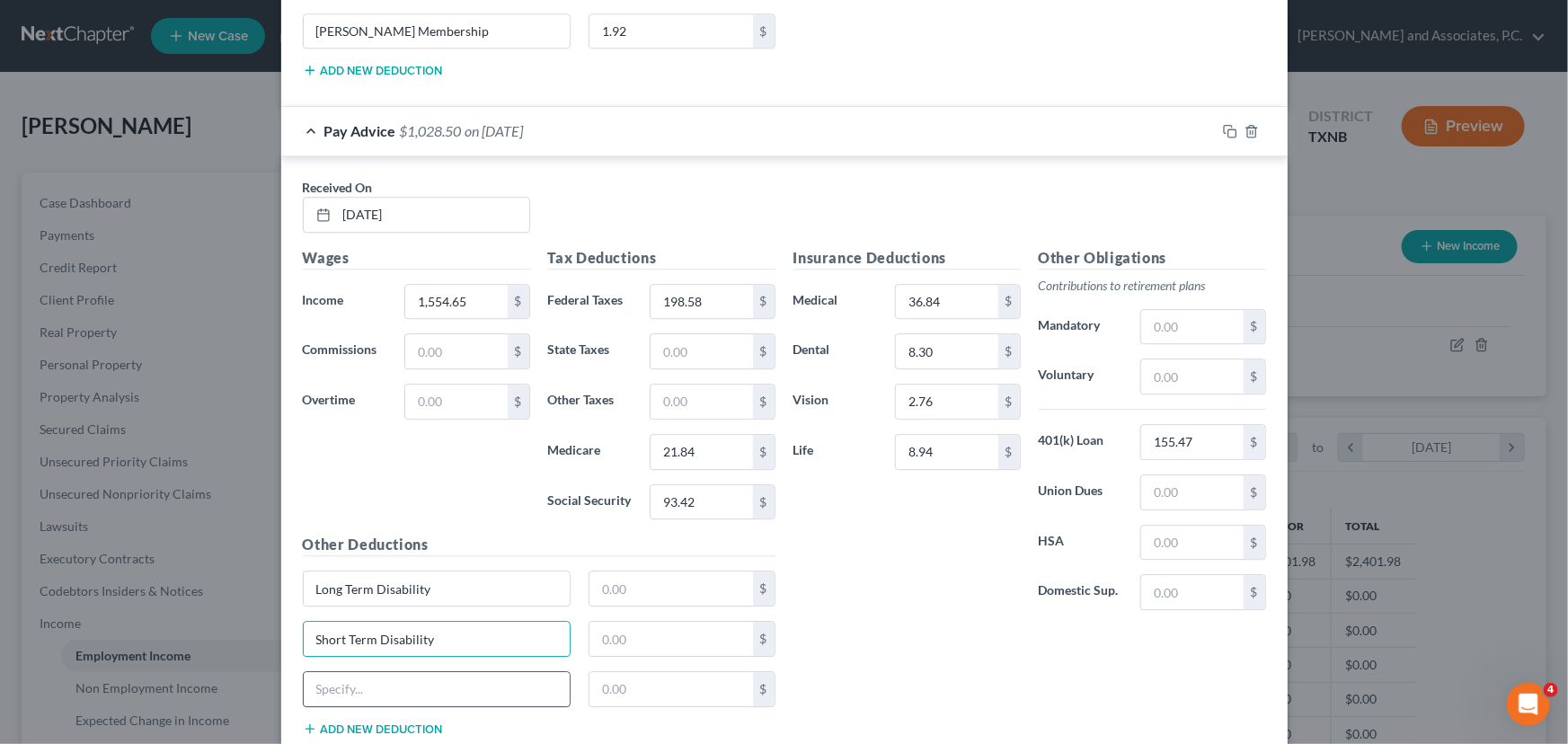
click at [363, 675] on input "text" at bounding box center [437, 689] width 267 height 34
click at [622, 578] on input "text" at bounding box center [671, 588] width 164 height 34
click at [629, 622] on input "text" at bounding box center [671, 638] width 164 height 34
click at [644, 673] on input "text" at bounding box center [671, 689] width 164 height 34
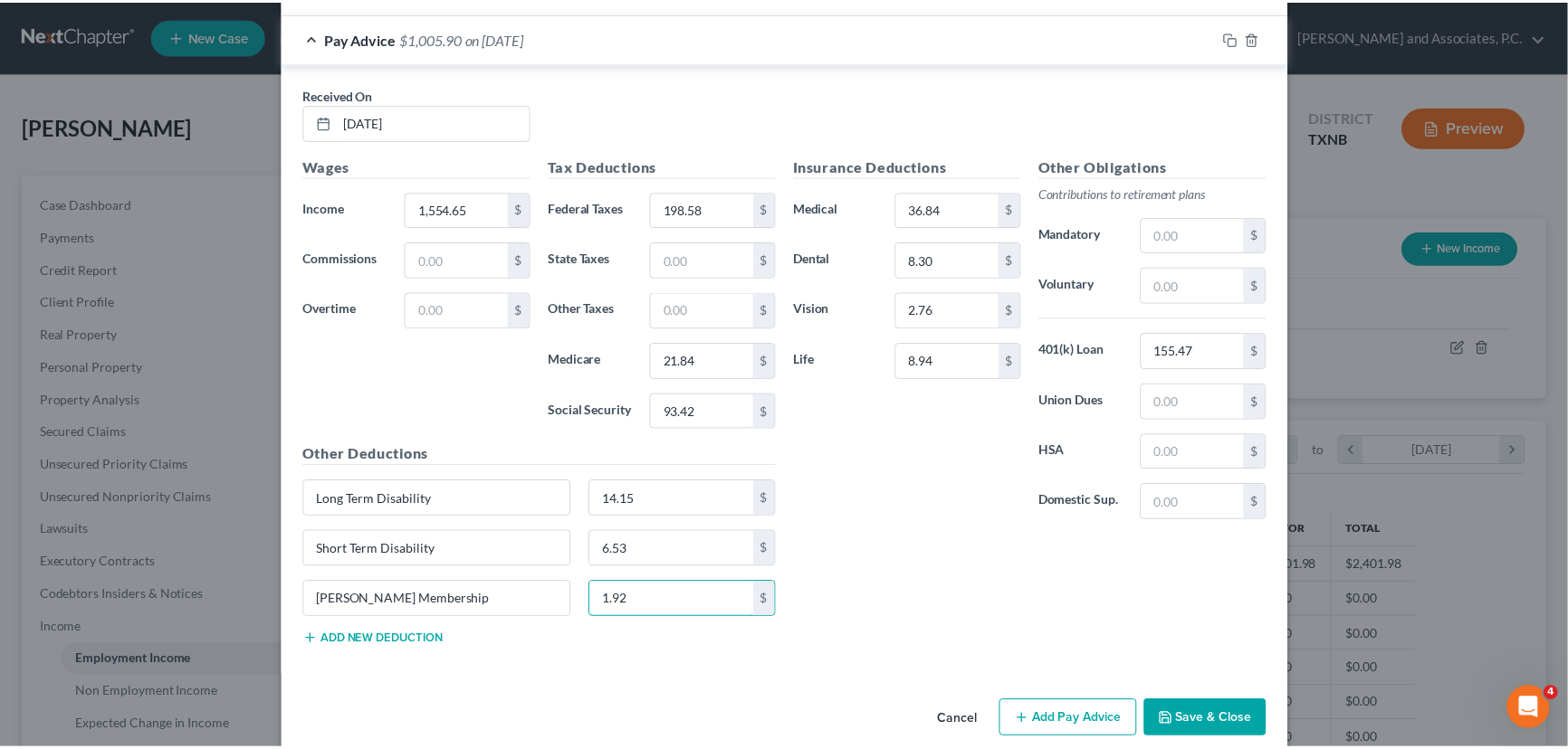
scroll to position [5987, 0]
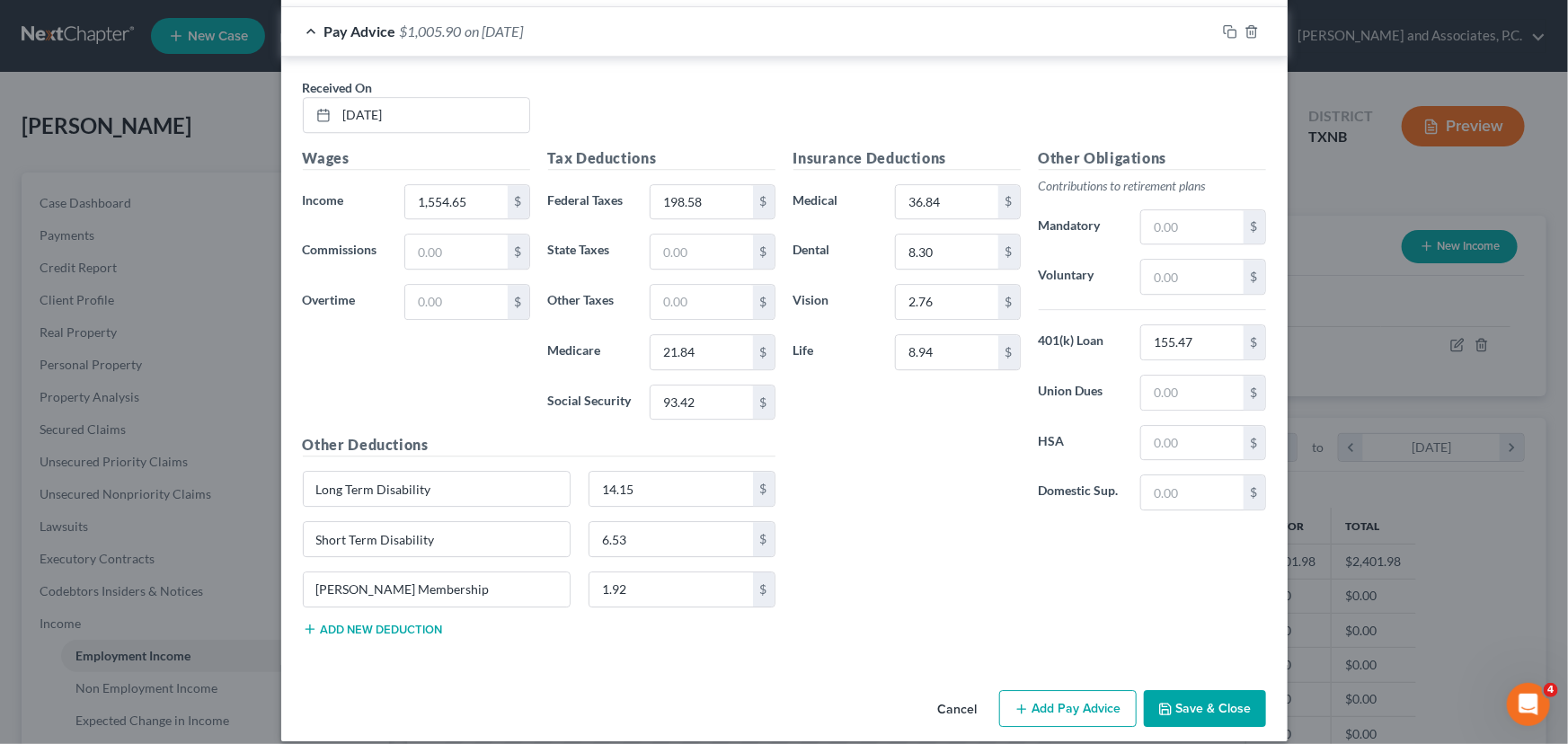
click at [1188, 701] on button "Save & Close" at bounding box center [1205, 709] width 122 height 38
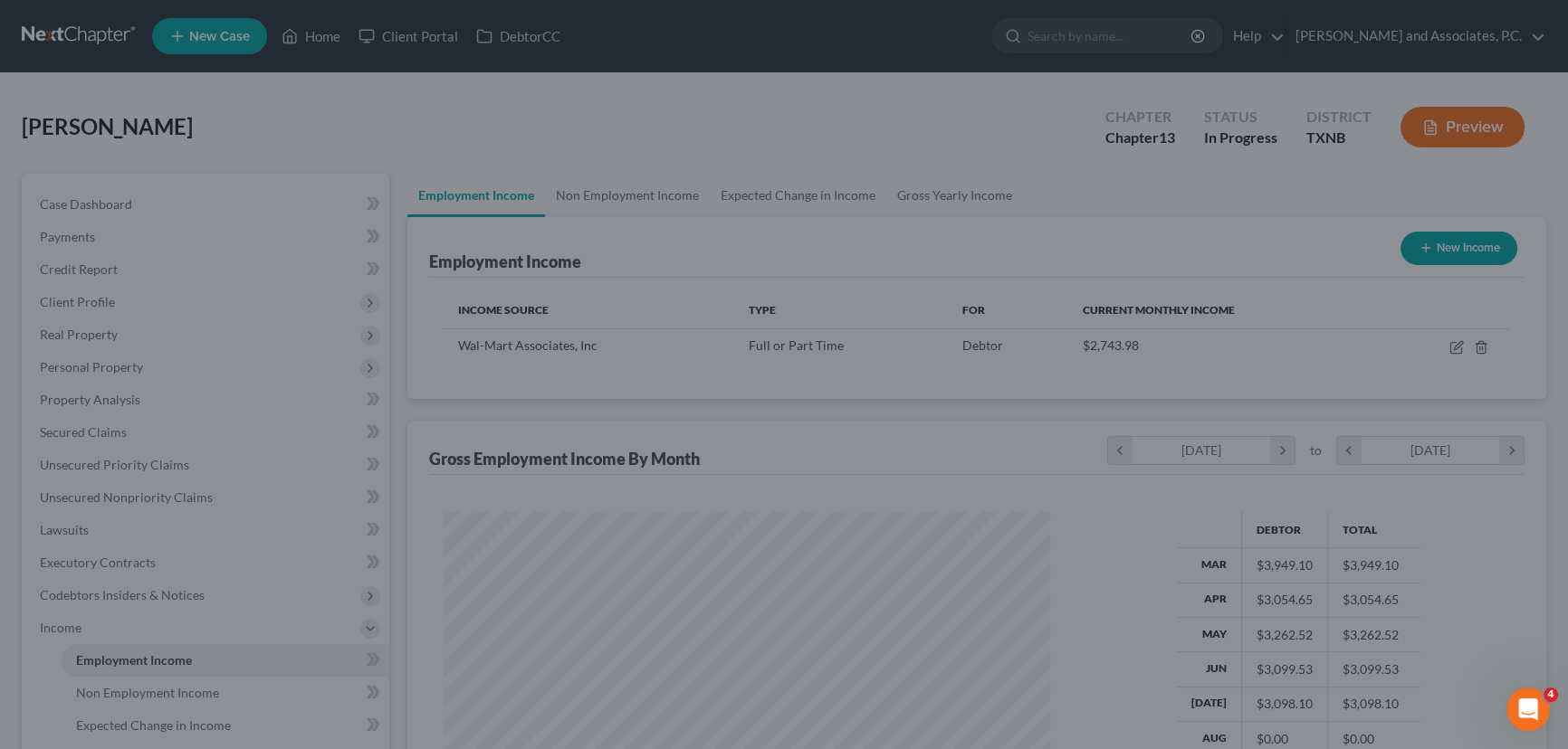
scroll to position [904477, 904722]
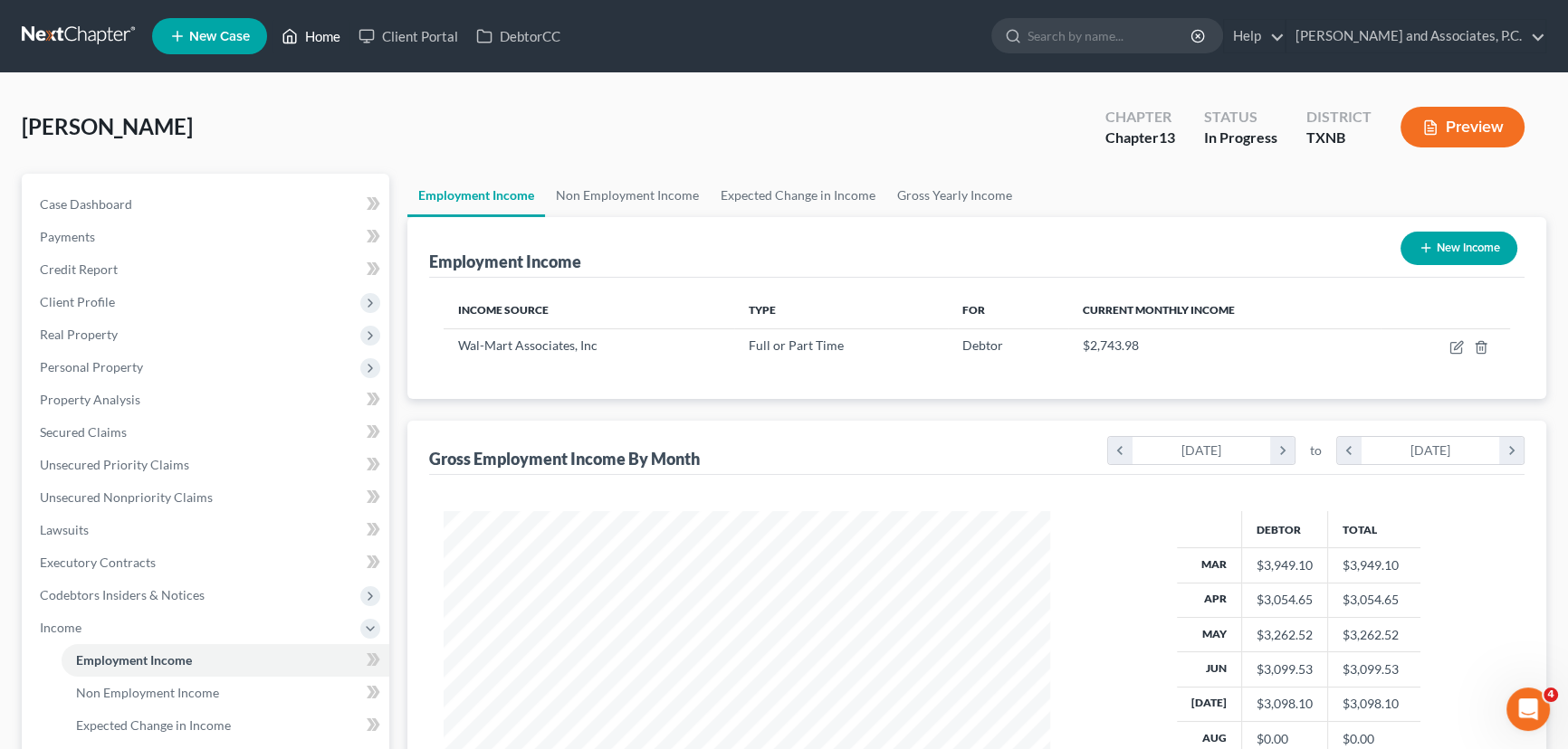
click at [314, 32] on link "Home" at bounding box center [311, 35] width 77 height 33
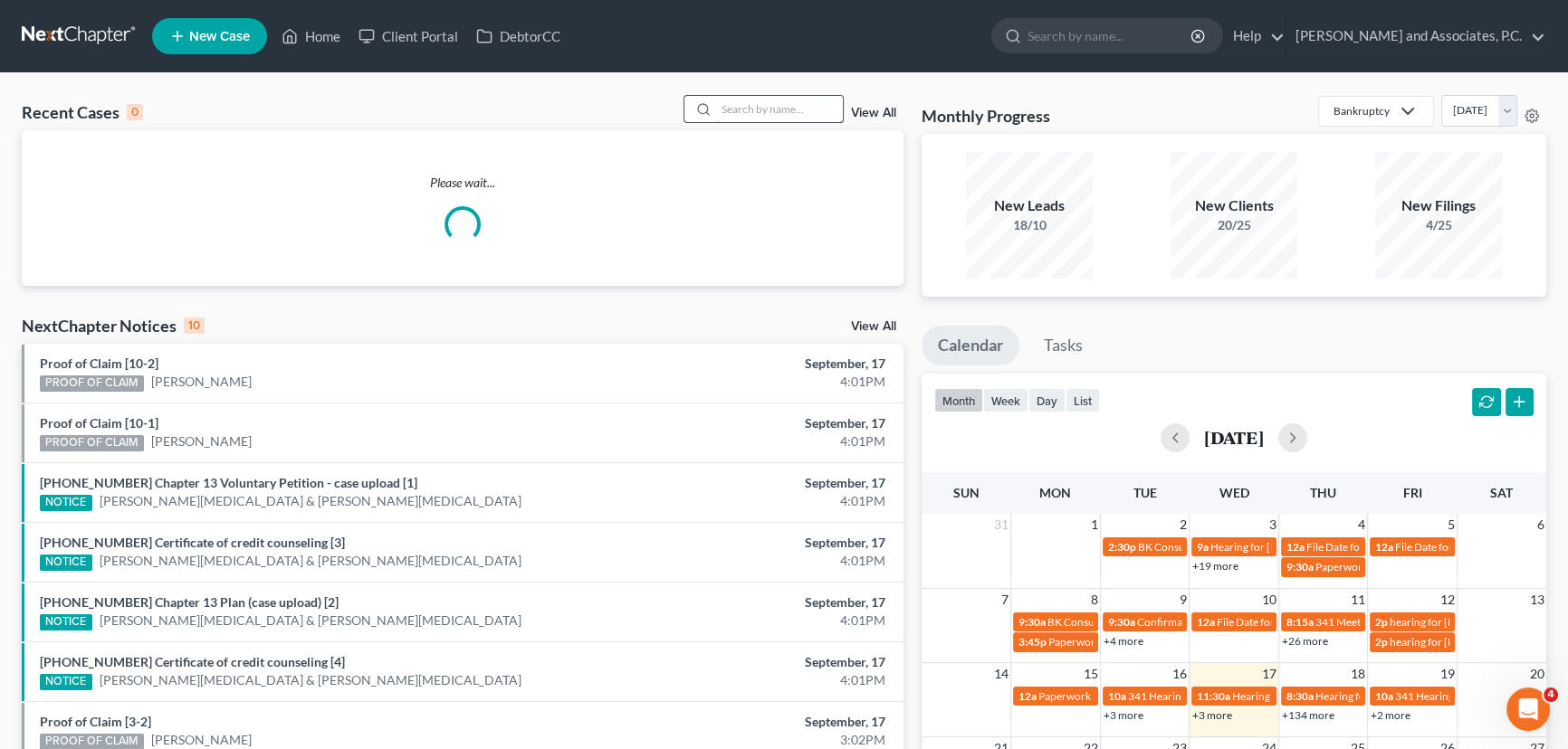
click at [766, 114] on input "search" at bounding box center [779, 109] width 127 height 26
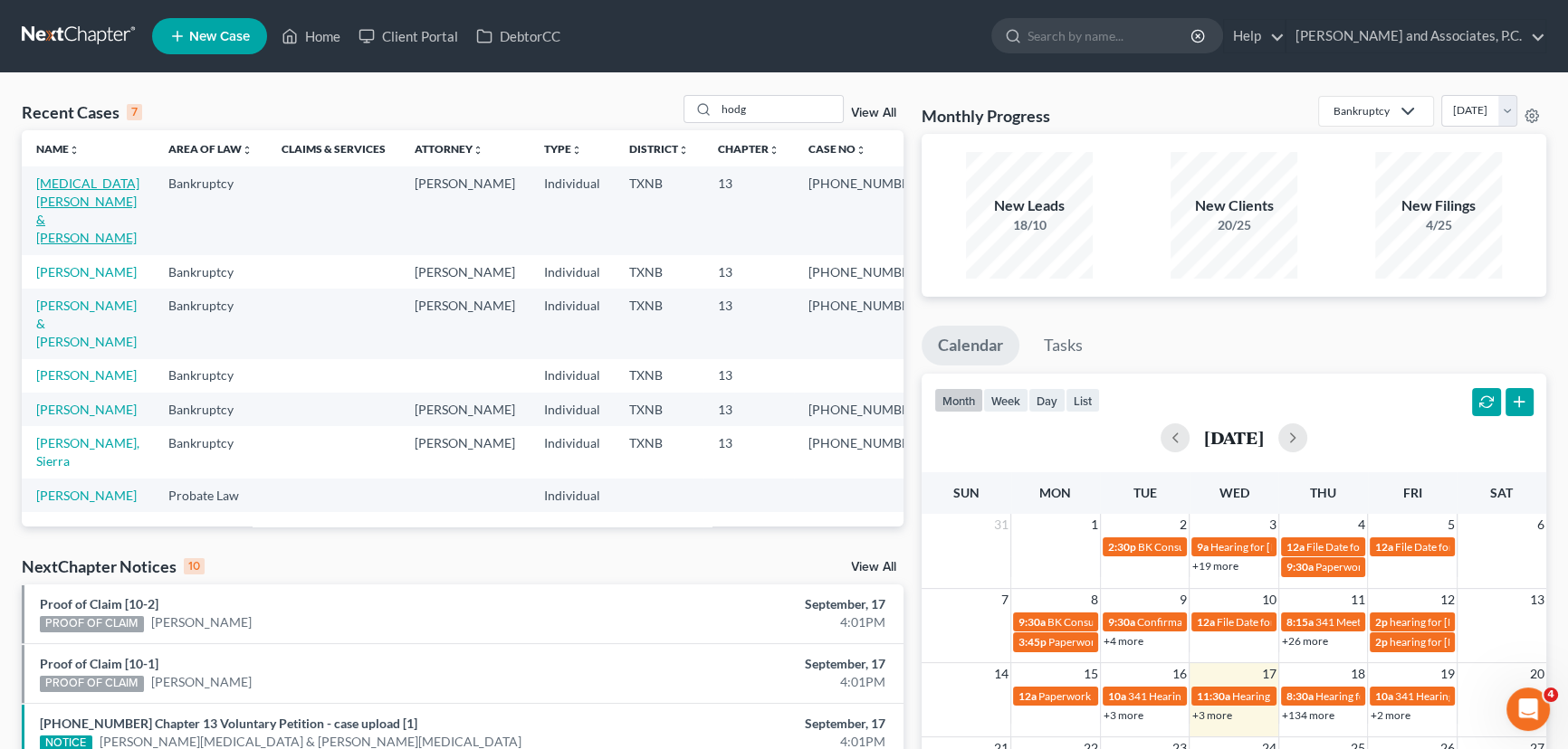
click at [91, 187] on link "[MEDICAL_DATA][PERSON_NAME] & [PERSON_NAME]" at bounding box center [88, 210] width 104 height 70
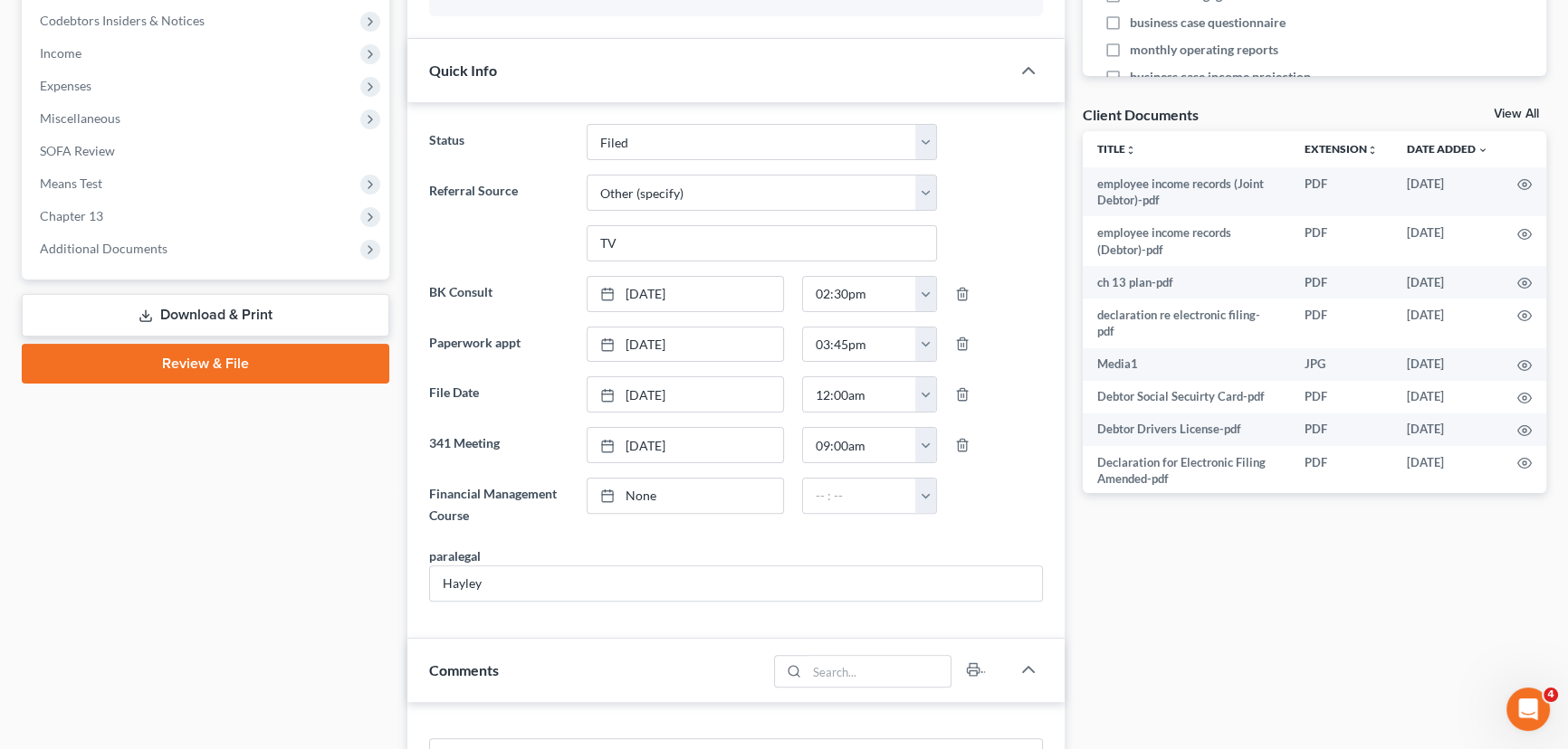
scroll to position [576, 0]
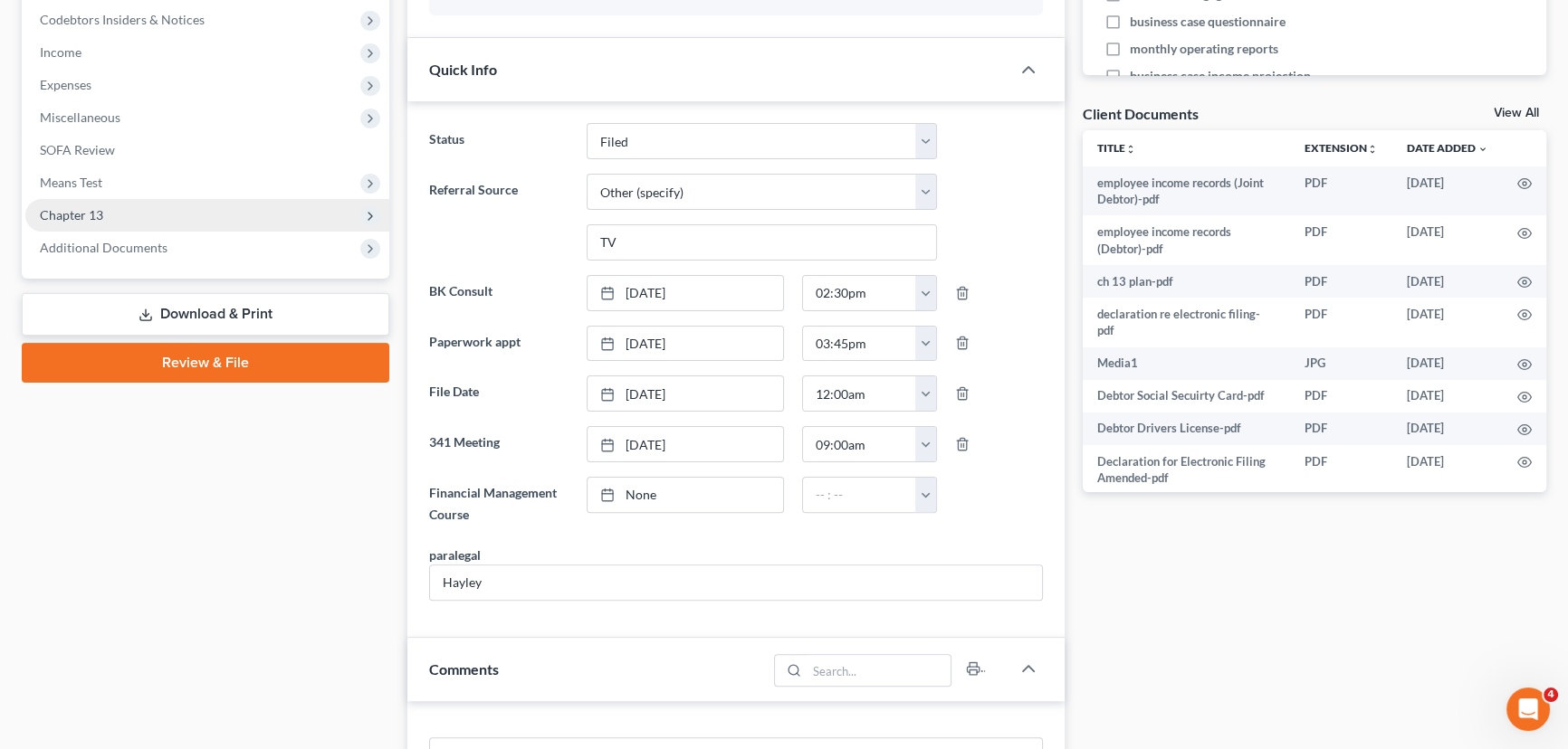
click at [81, 215] on span "Chapter 13" at bounding box center [72, 215] width 63 height 15
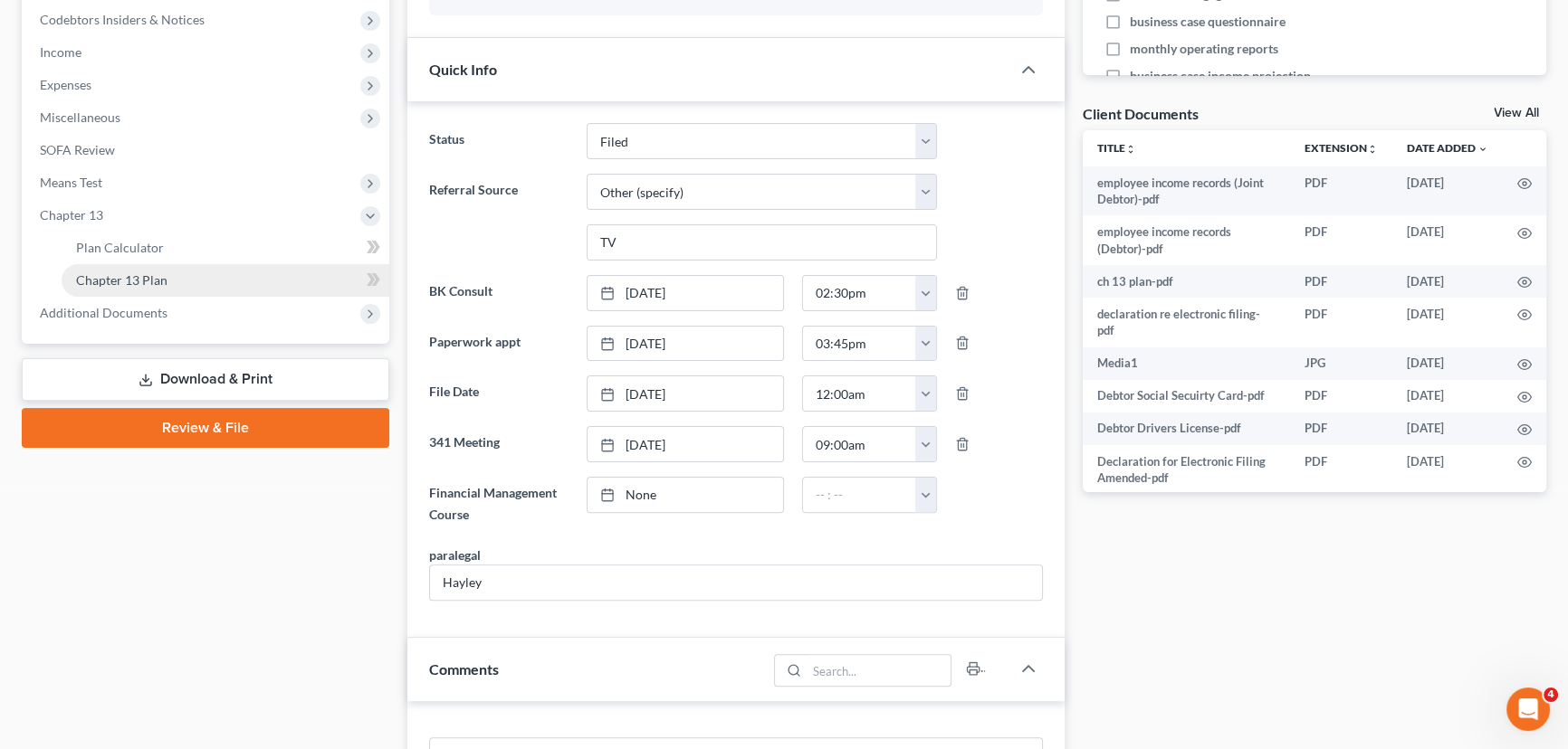
click at [97, 276] on span "Chapter 13 Plan" at bounding box center [121, 280] width 91 height 15
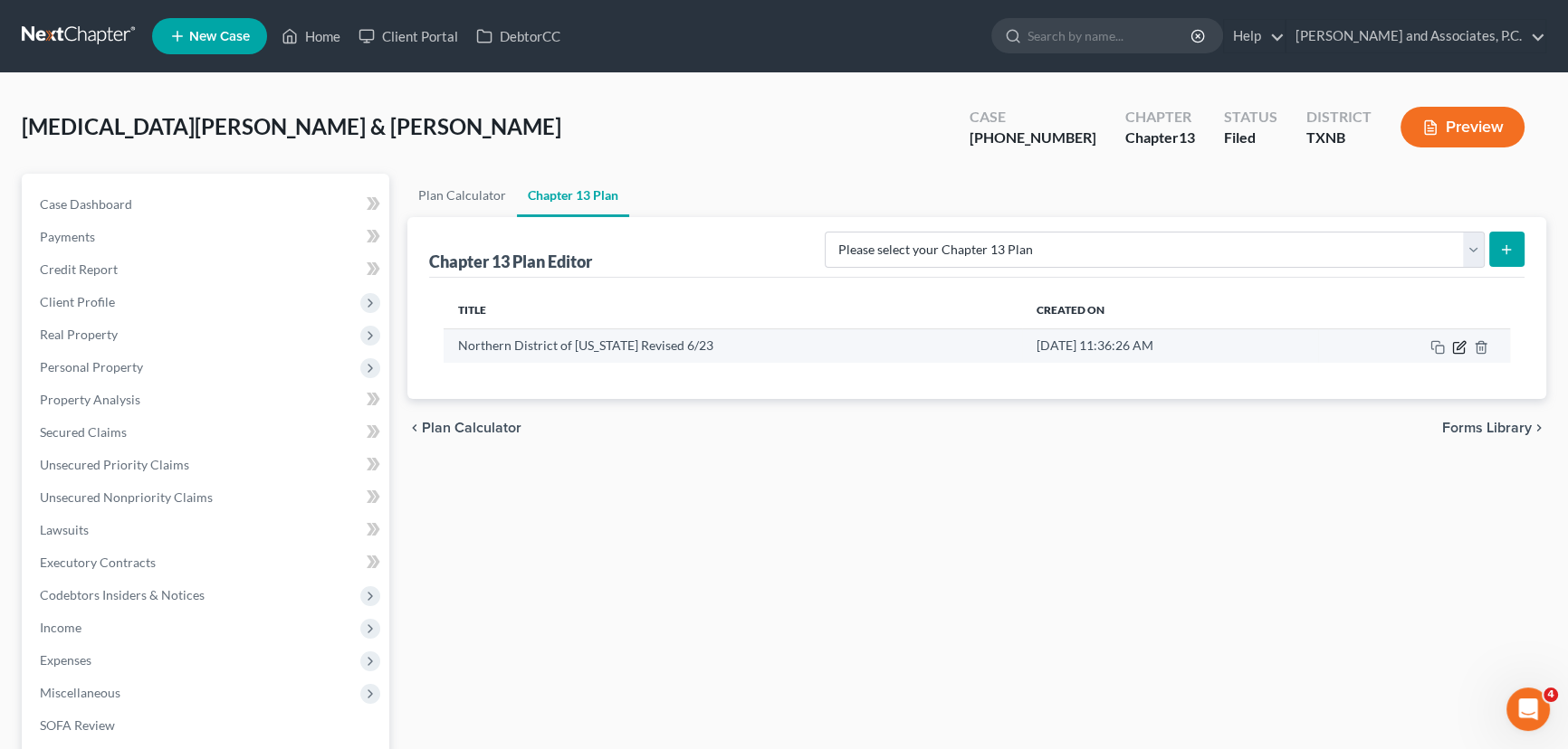
click at [1457, 347] on icon "button" at bounding box center [1461, 345] width 8 height 8
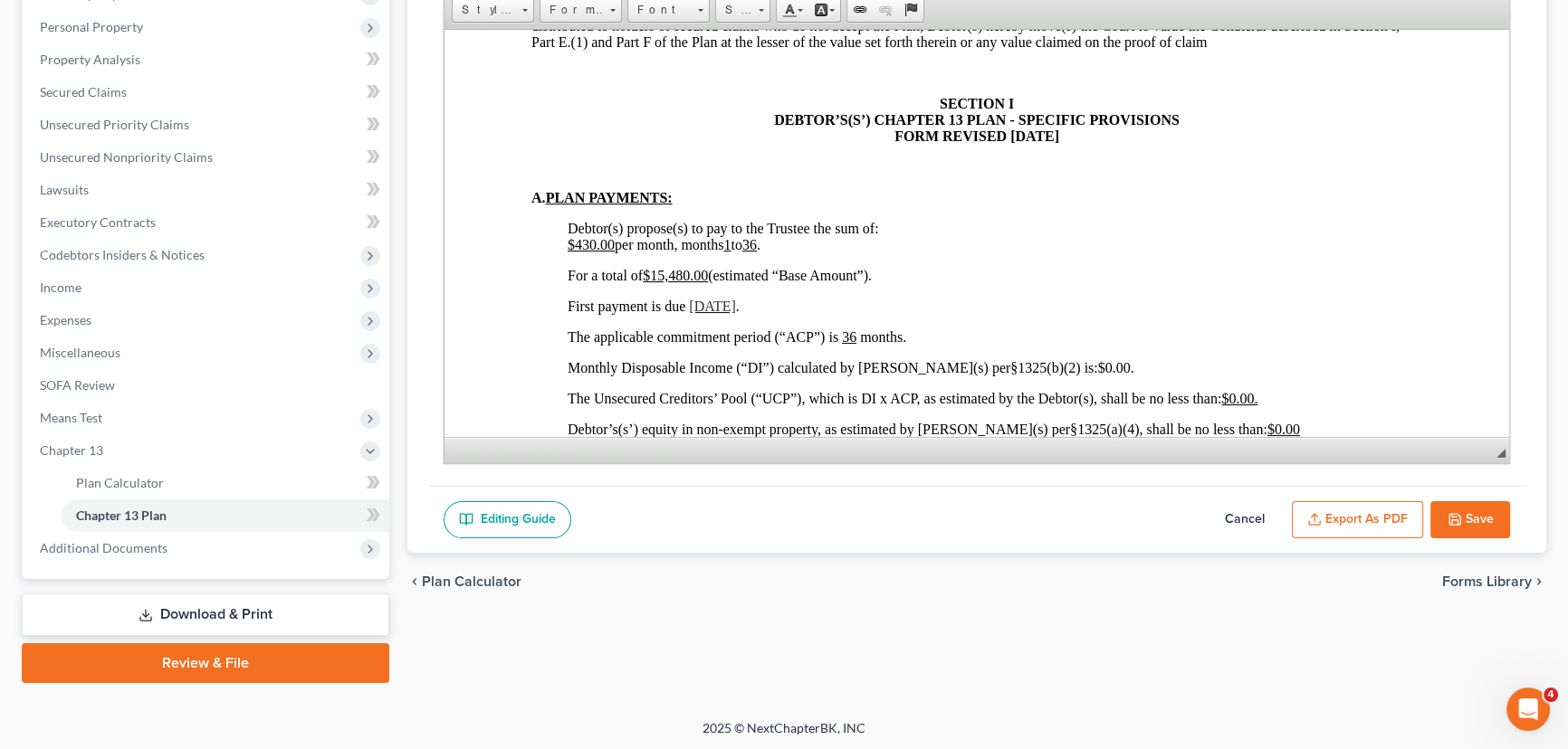
scroll to position [823, 0]
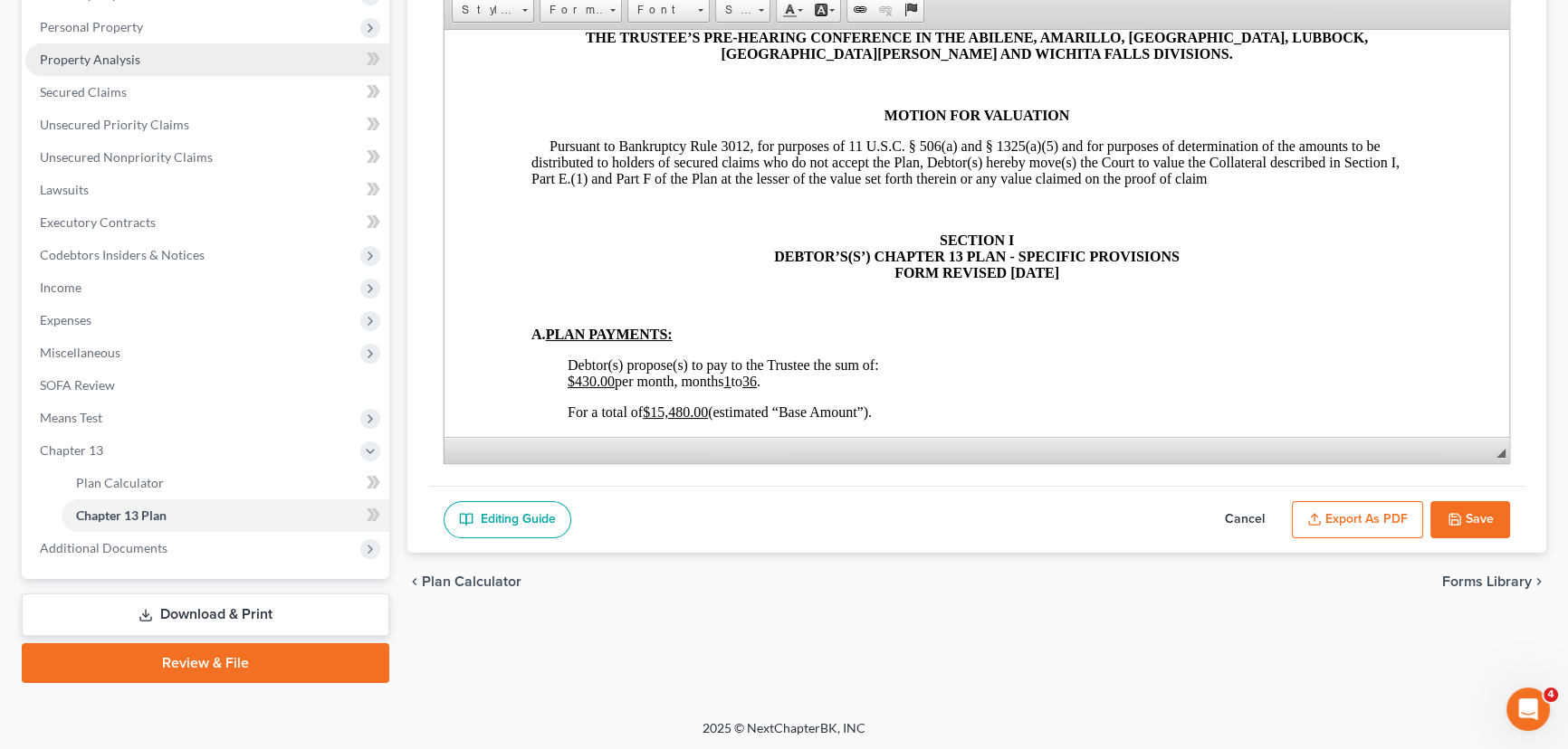
drag, startPoint x: 1466, startPoint y: 520, endPoint x: 116, endPoint y: 57, distance: 1427.2
click at [1466, 520] on button "Save" at bounding box center [1470, 520] width 79 height 38
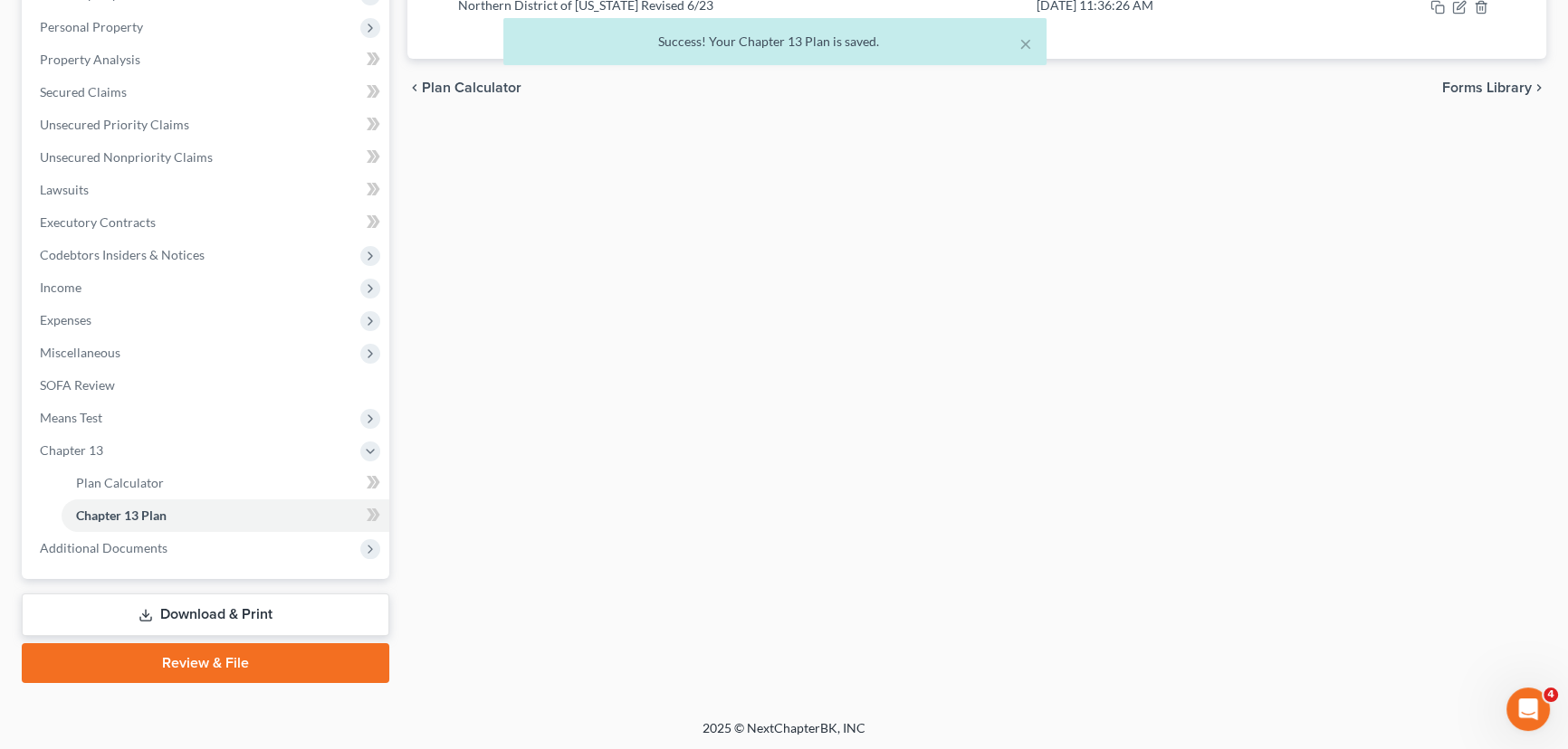
scroll to position [93, 0]
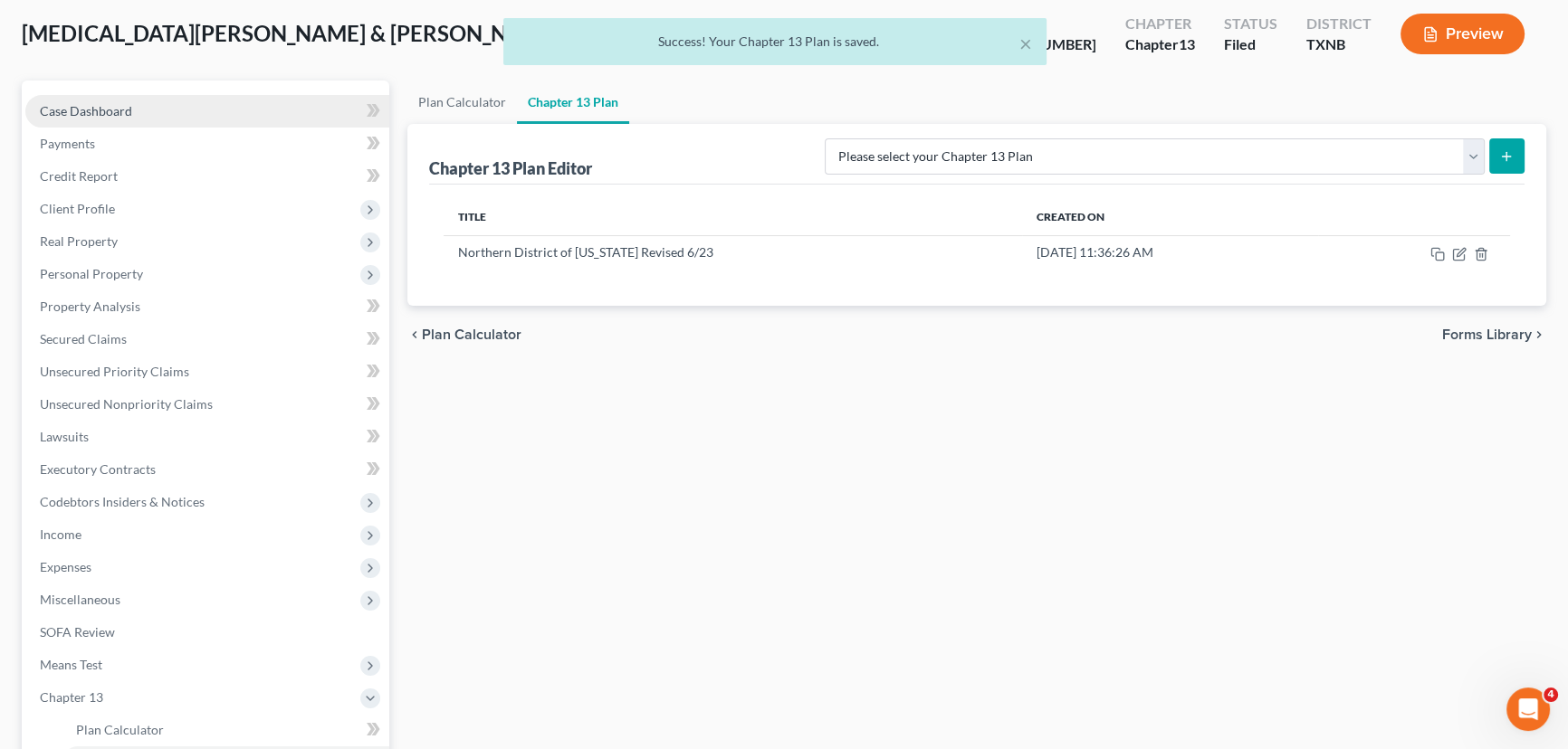
click at [108, 105] on span "Case Dashboard" at bounding box center [86, 111] width 92 height 15
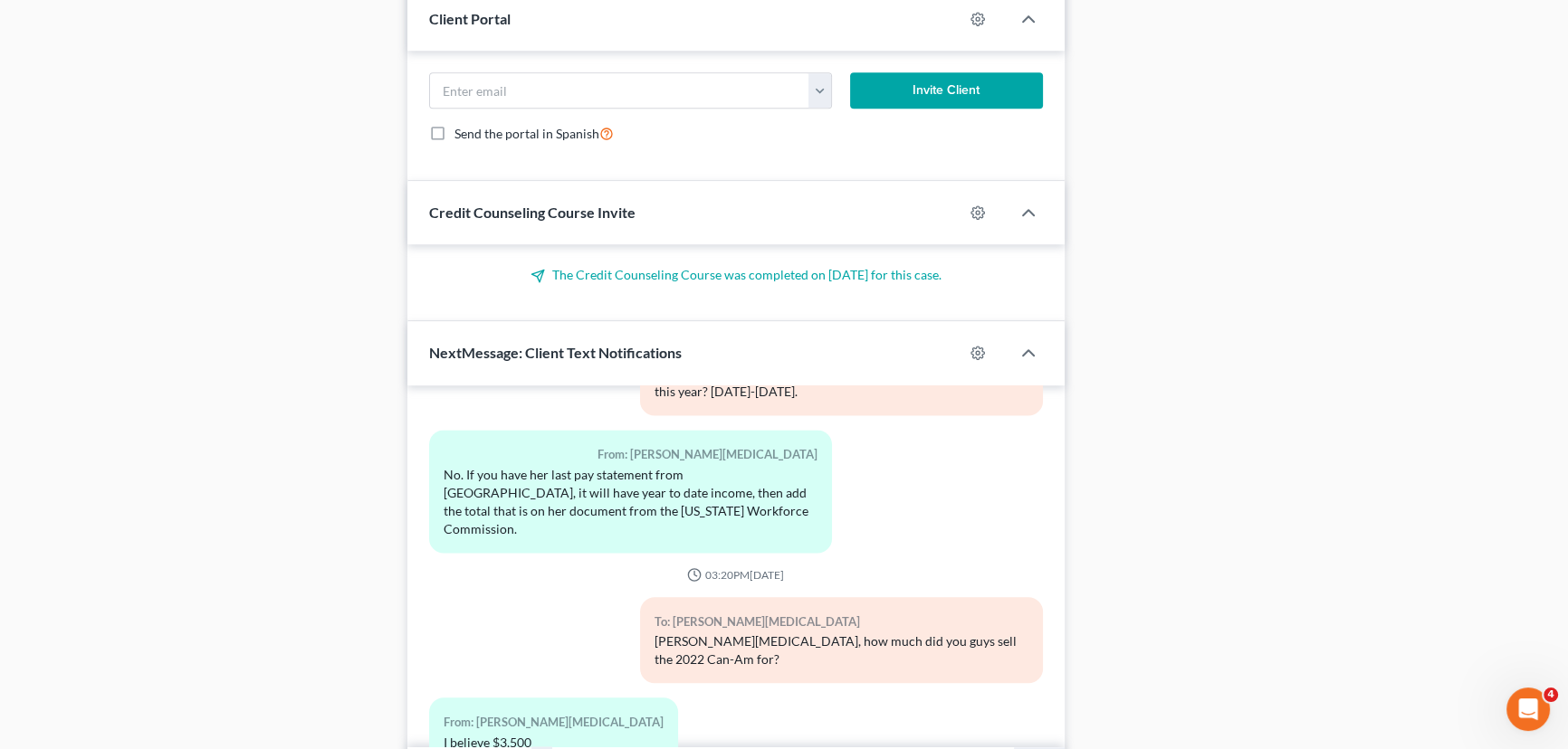
scroll to position [1636, 0]
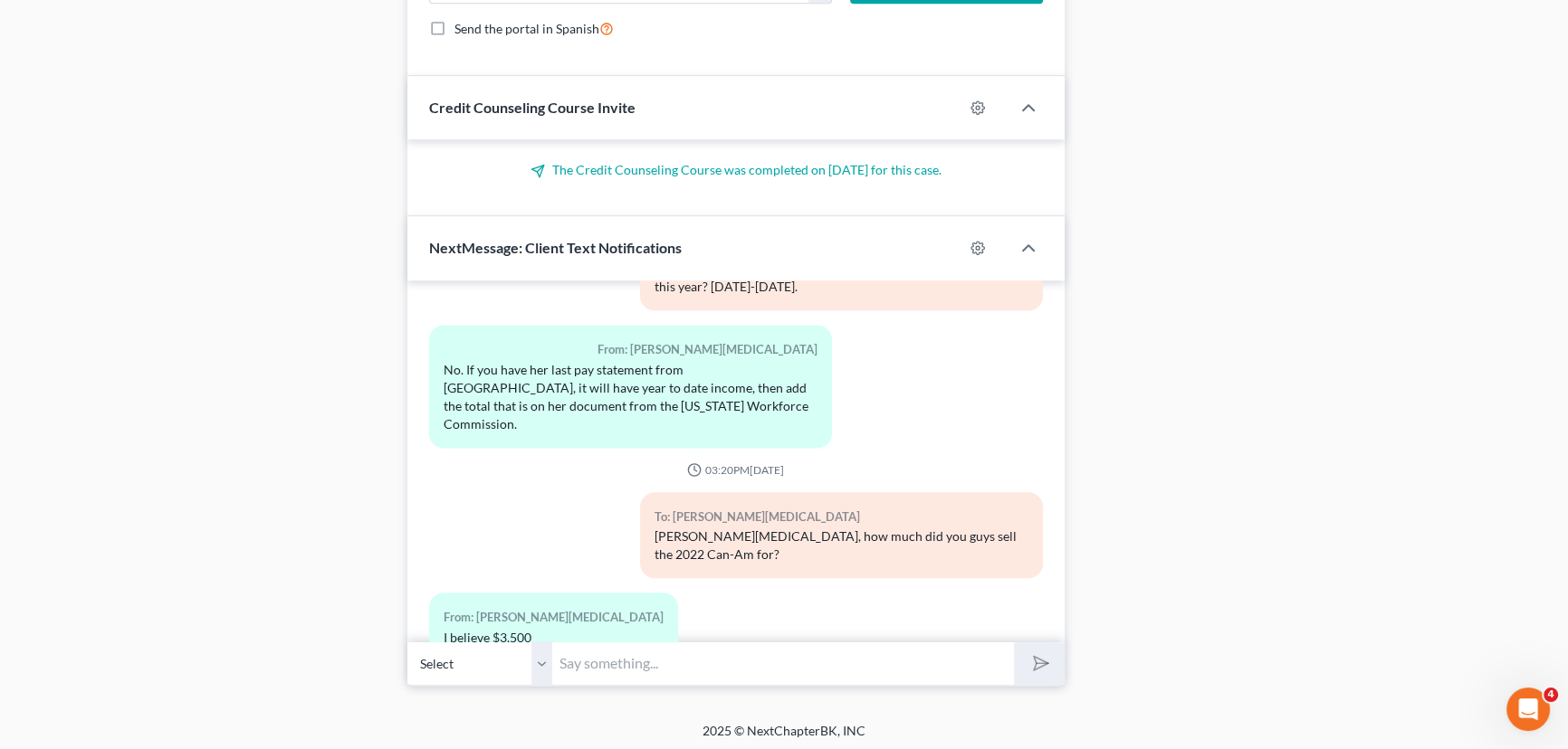
click at [607, 661] on input "text" at bounding box center [783, 664] width 462 height 45
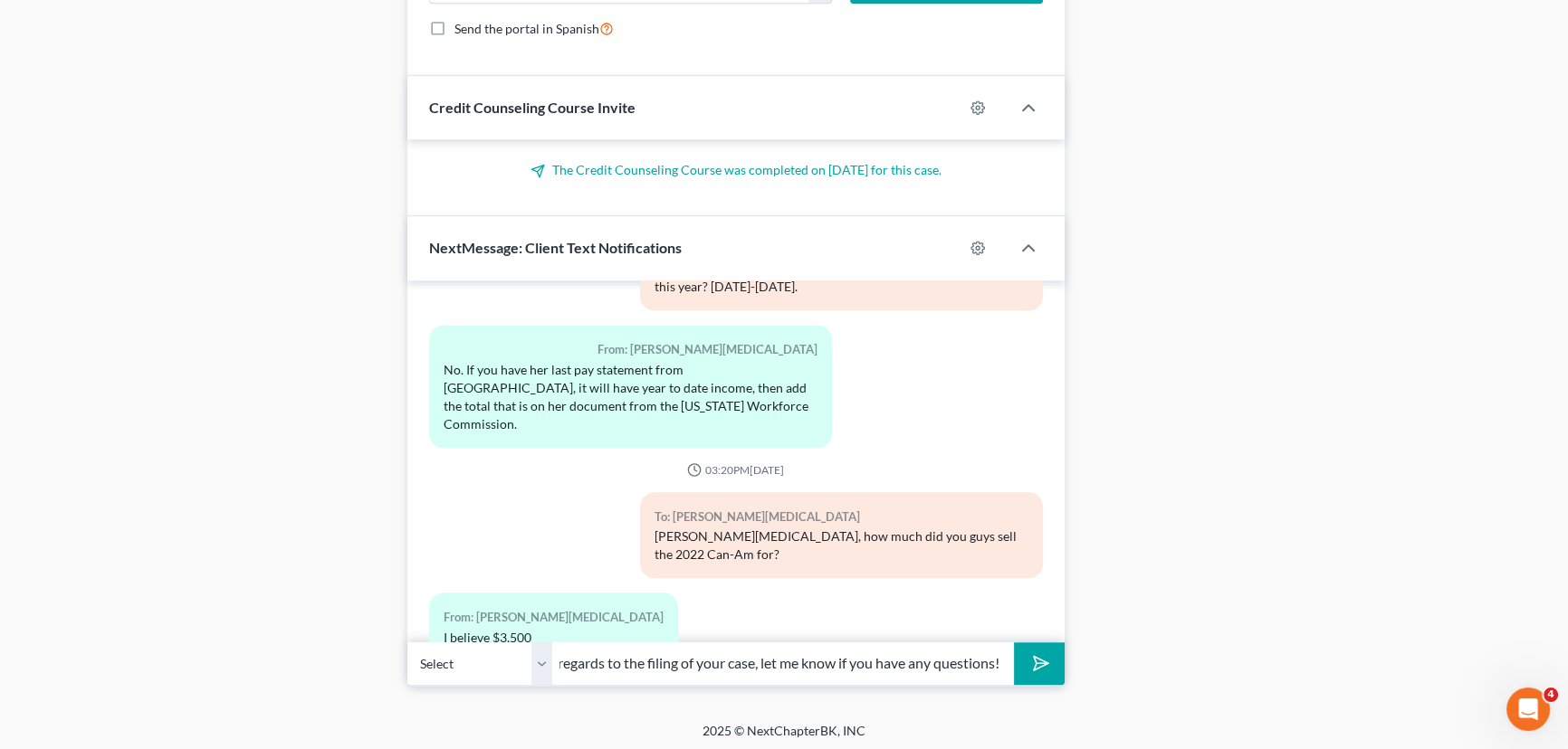
scroll to position [0, 205]
click at [1014, 643] on button "submit" at bounding box center [1038, 664] width 49 height 43
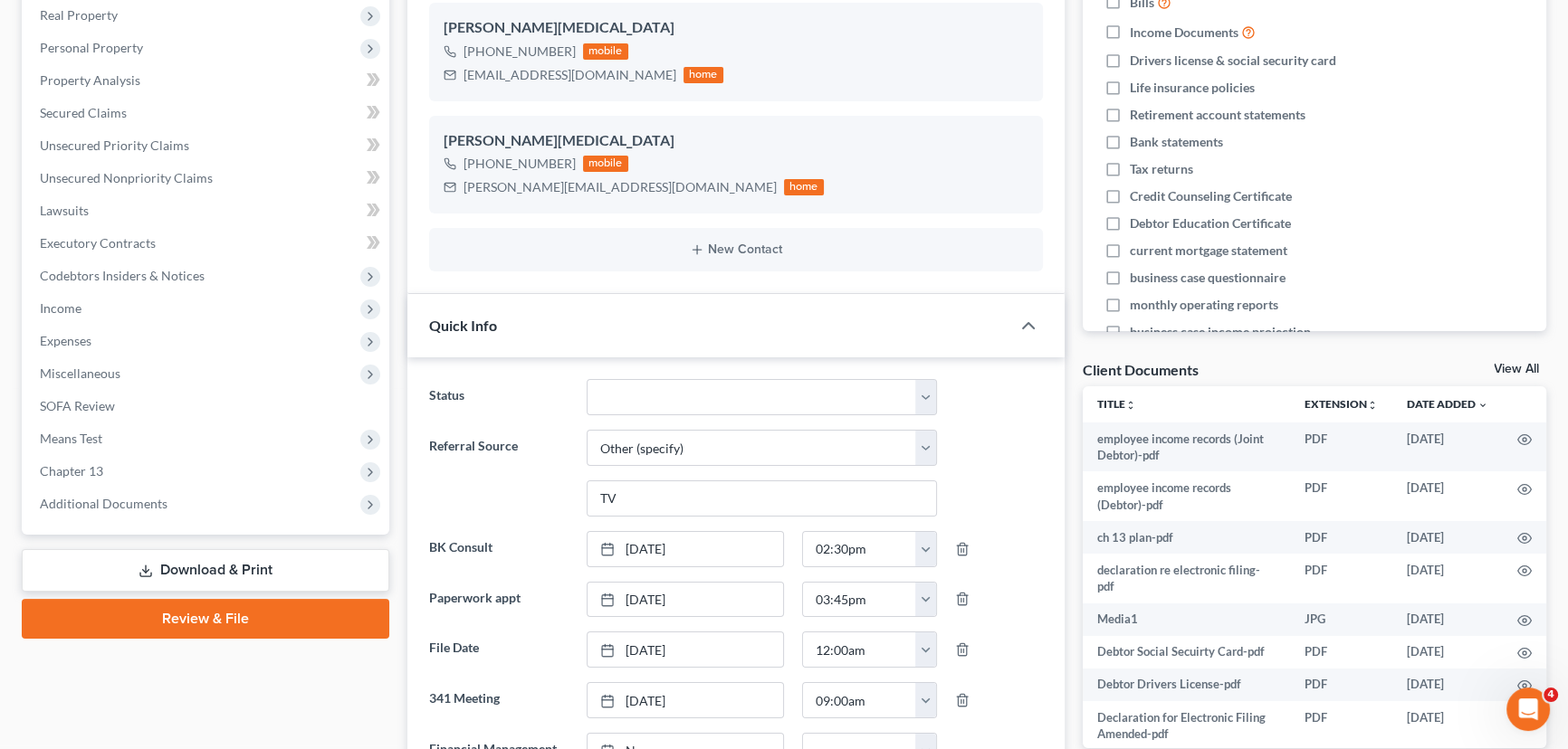
scroll to position [0, 0]
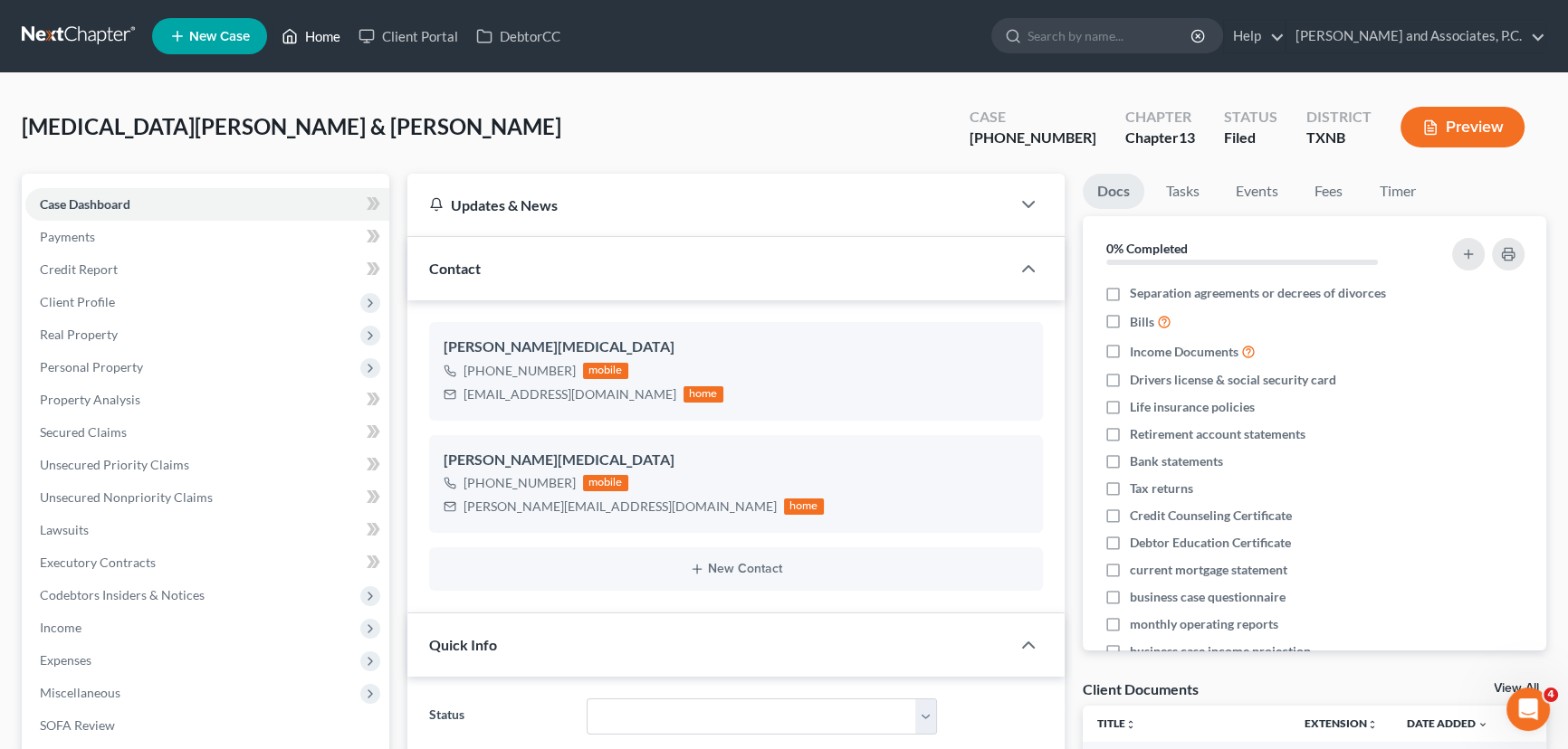
drag, startPoint x: 330, startPoint y: 34, endPoint x: 791, endPoint y: 136, distance: 472.1
click at [330, 34] on link "Home" at bounding box center [311, 35] width 77 height 33
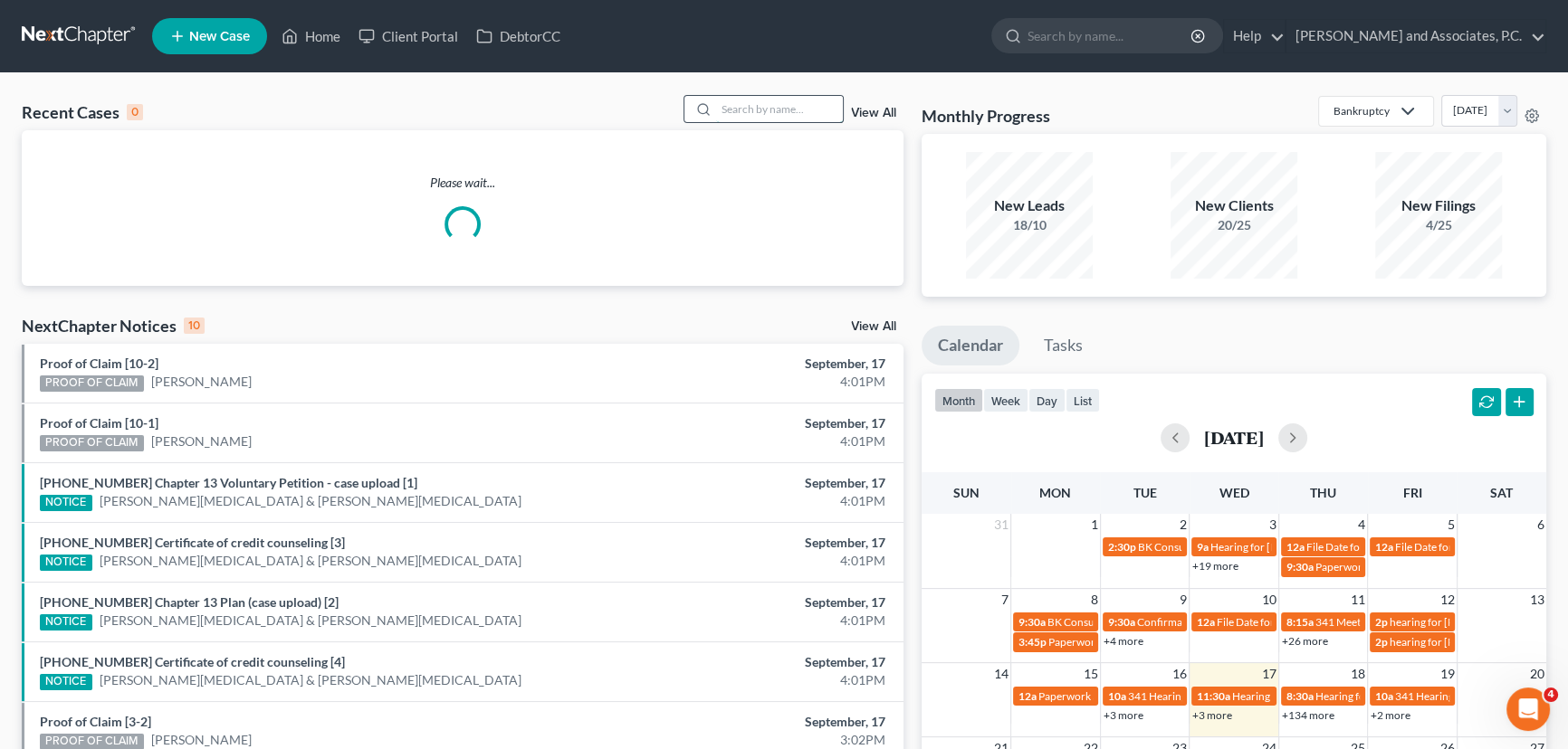
click at [736, 107] on input "search" at bounding box center [779, 109] width 127 height 26
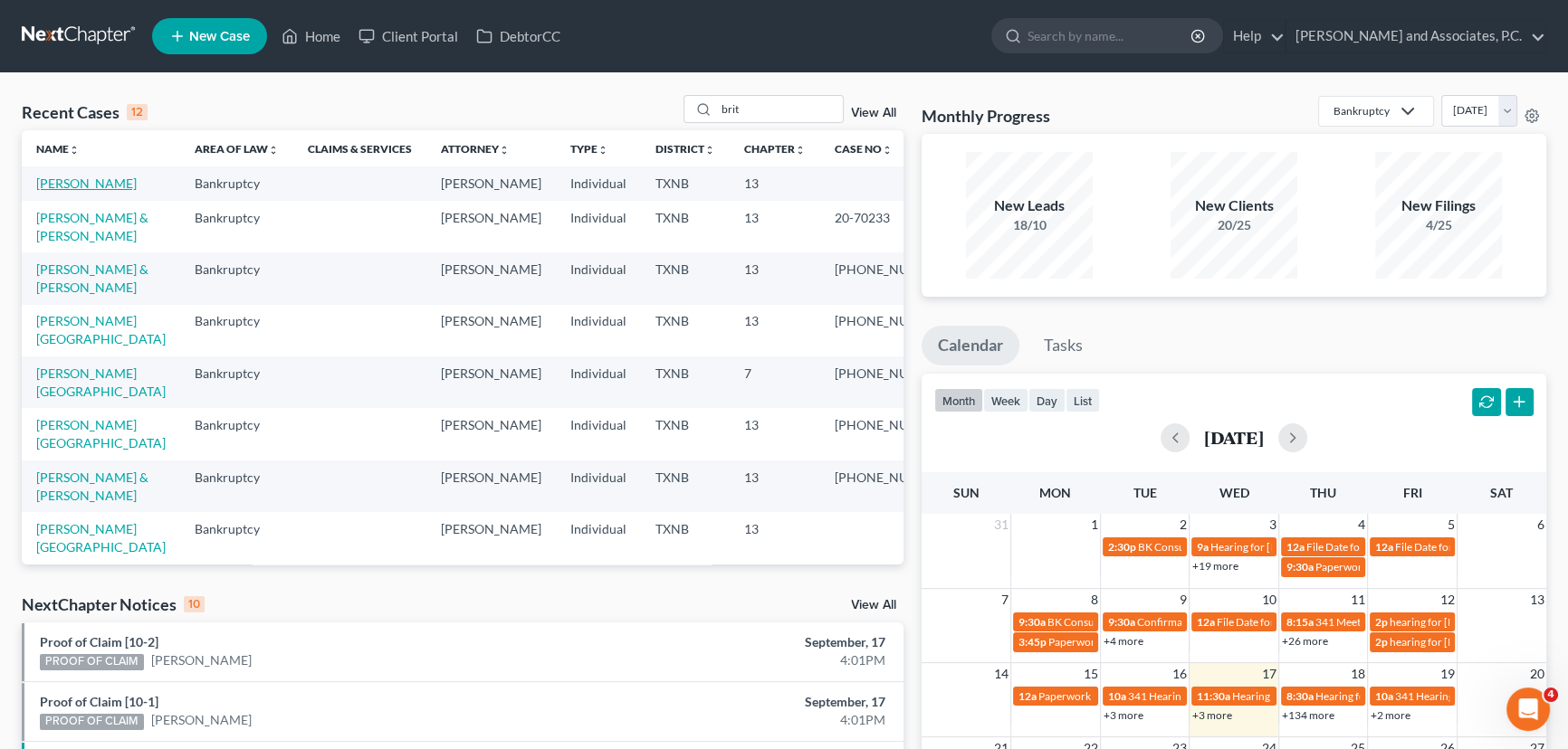
click at [91, 188] on link "[PERSON_NAME]" at bounding box center [87, 183] width 101 height 15
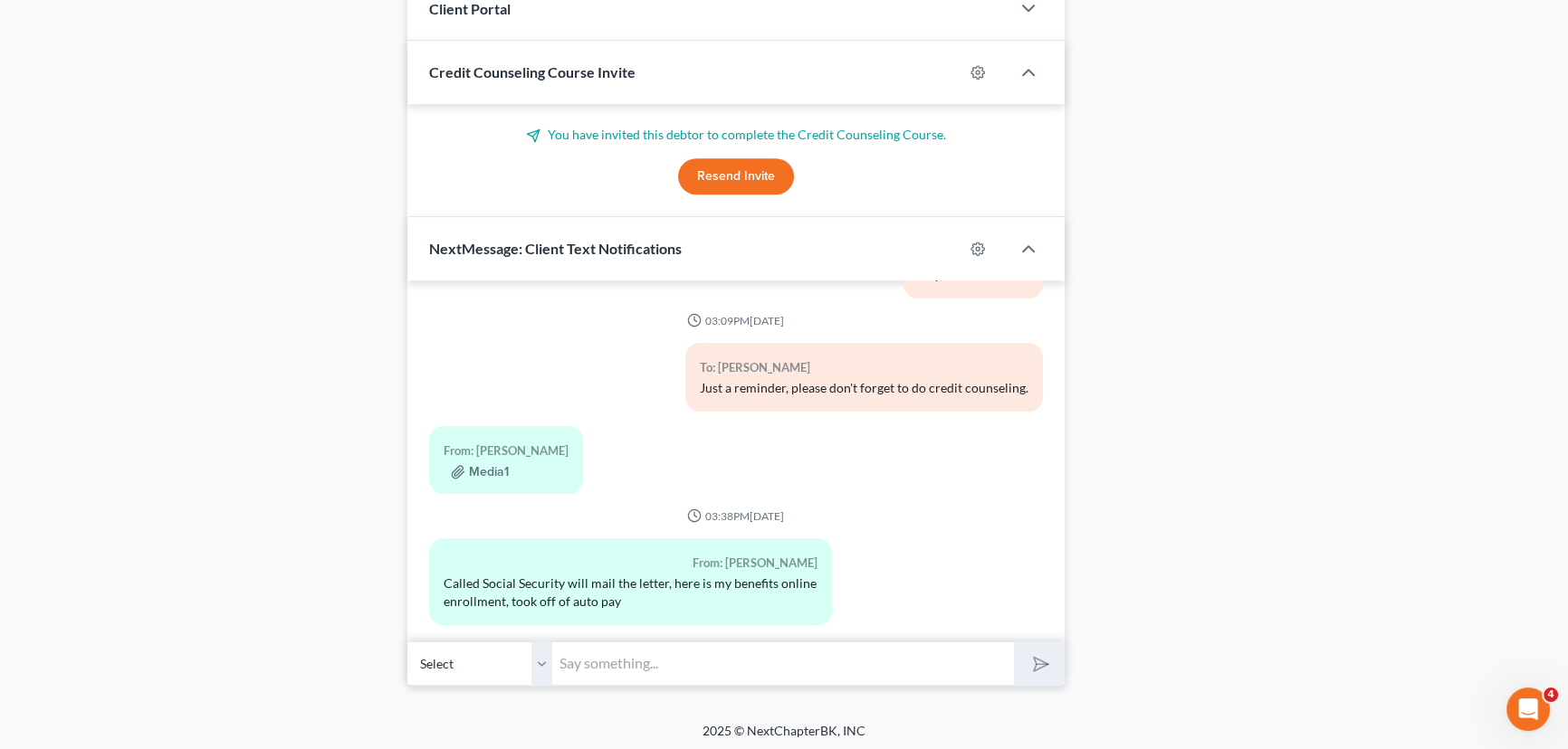
scroll to position [1581, 0]
click at [621, 666] on input "text" at bounding box center [783, 663] width 462 height 45
click at [1014, 642] on button "submit" at bounding box center [1038, 663] width 49 height 43
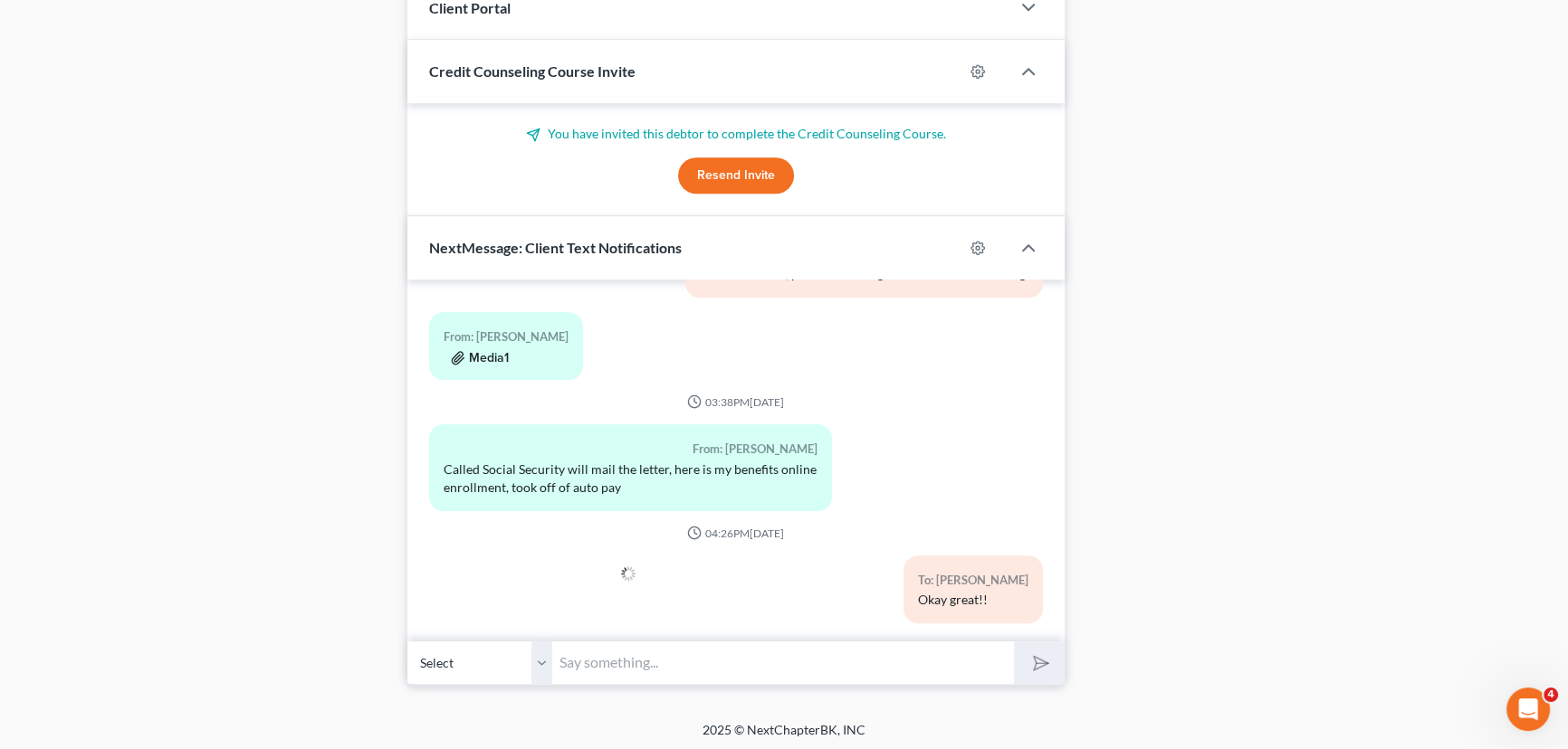
click at [493, 351] on button "Media1" at bounding box center [480, 358] width 58 height 15
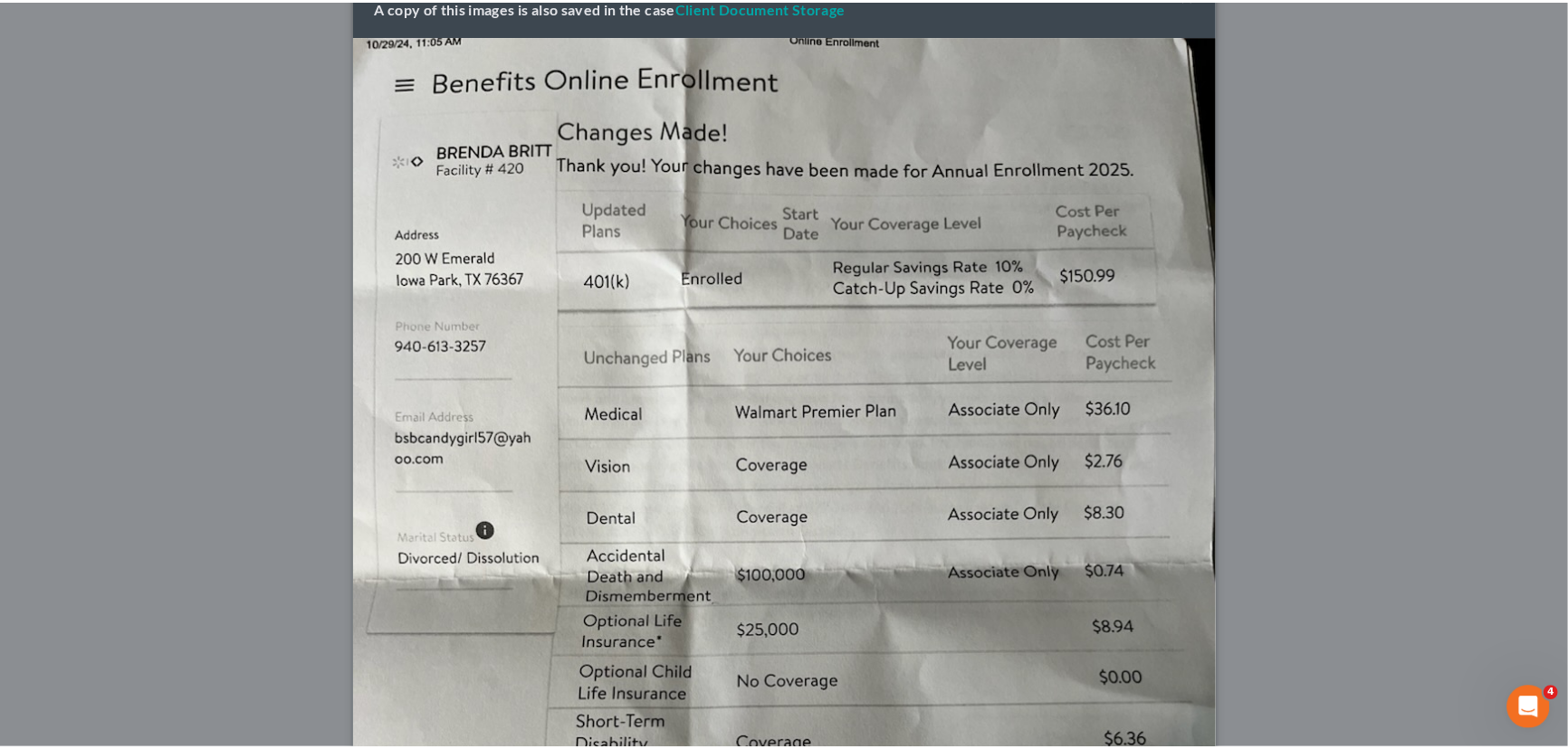
scroll to position [0, 0]
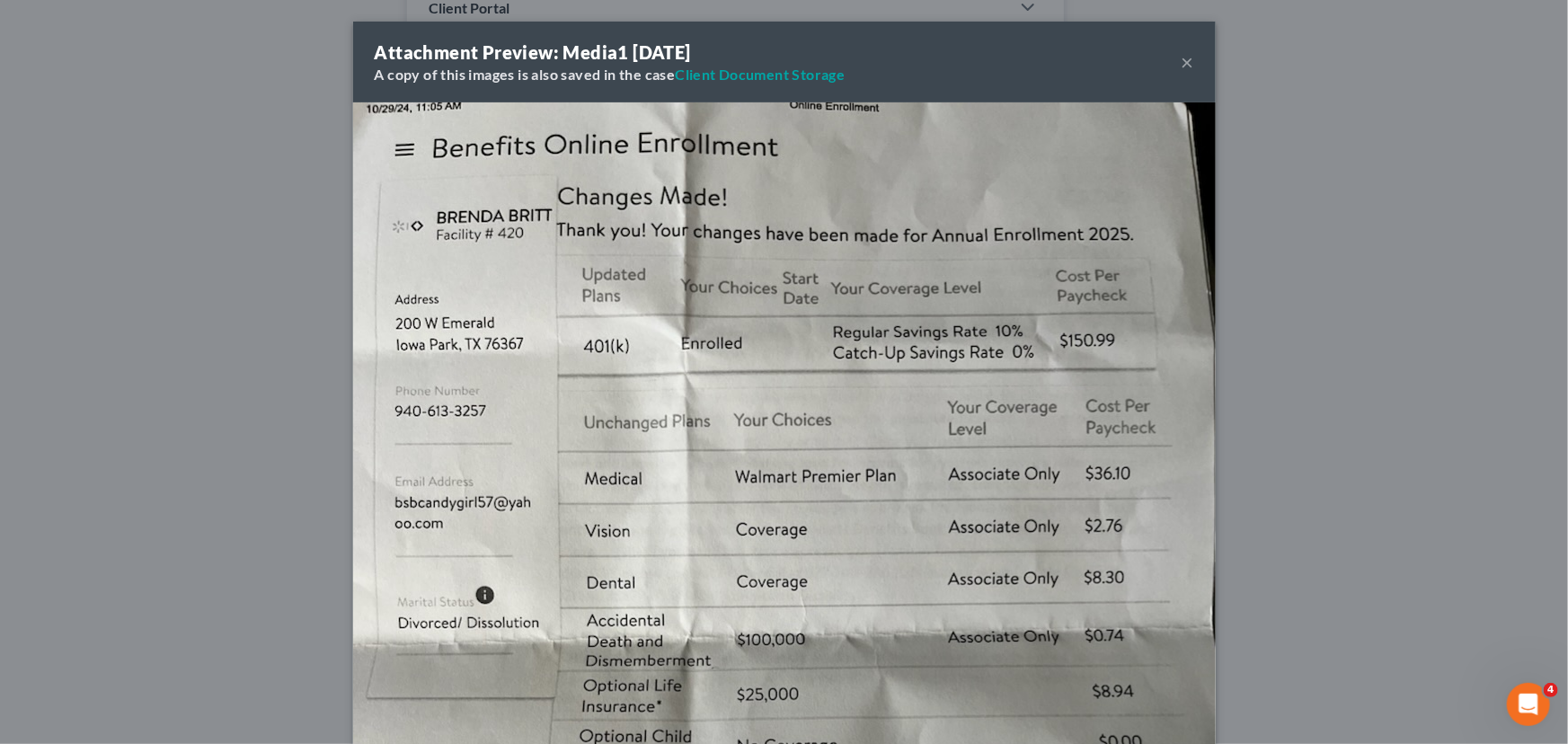
click at [1182, 61] on button "×" at bounding box center [1188, 61] width 13 height 21
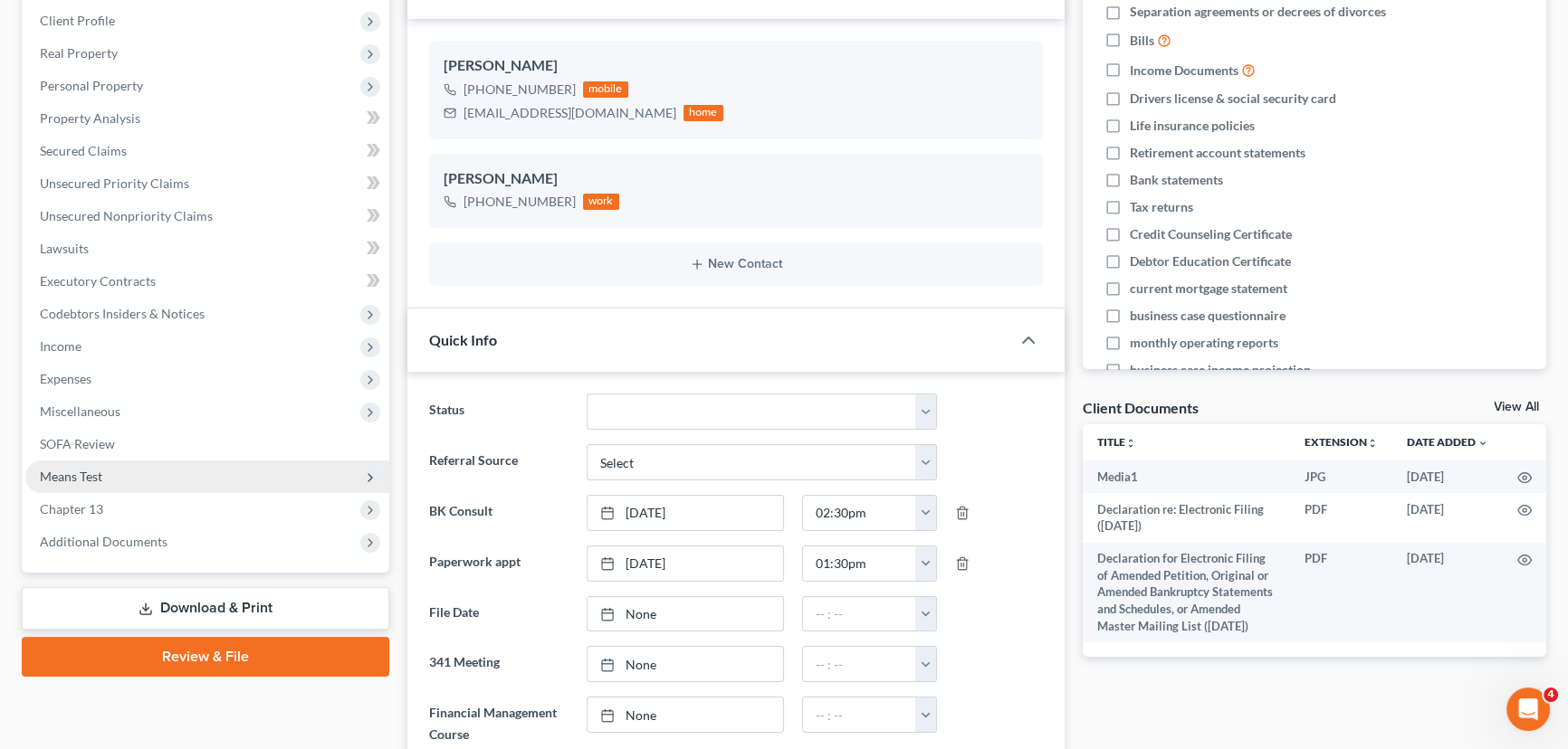
scroll to position [264, 0]
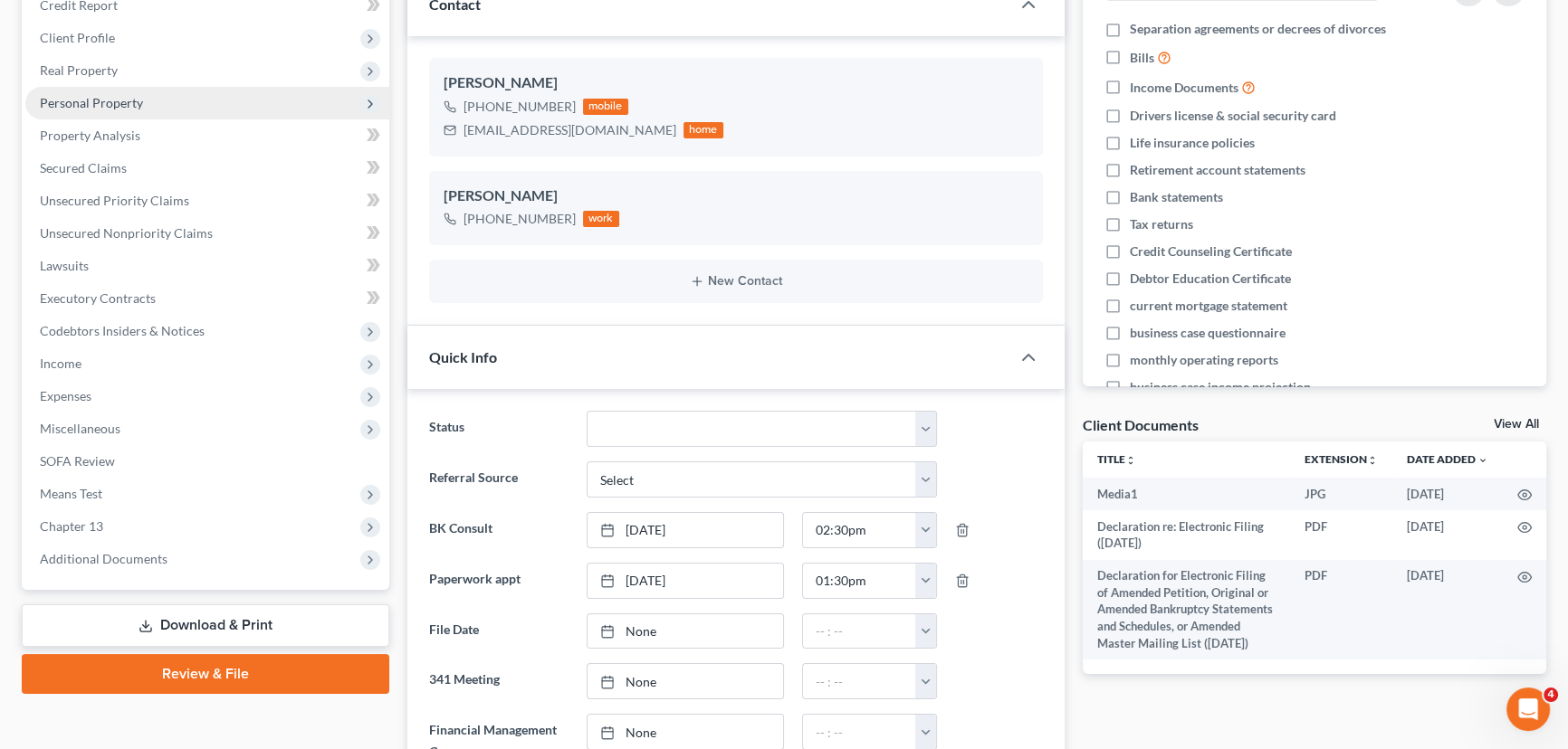
click at [138, 95] on span "Personal Property" at bounding box center [91, 103] width 104 height 15
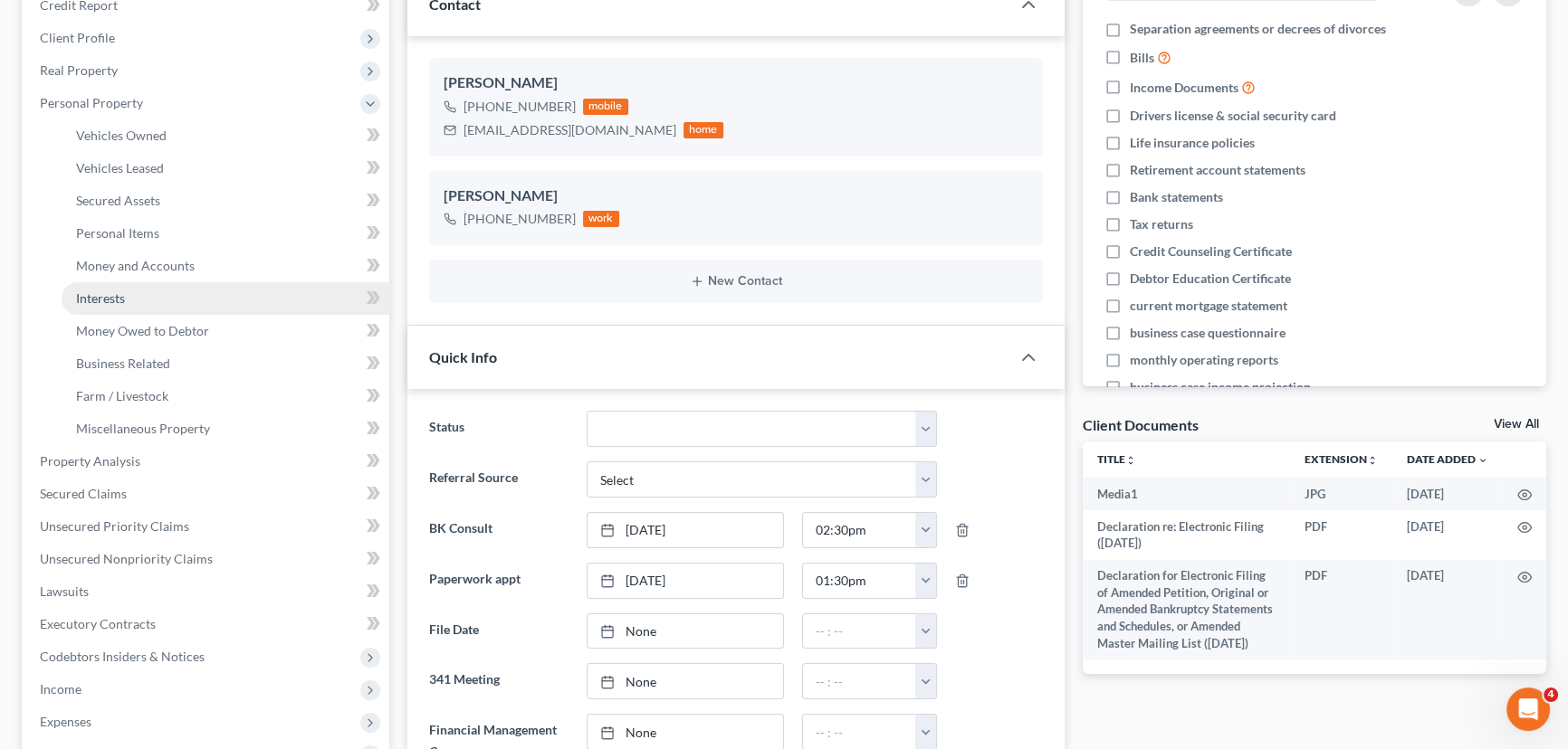
click at [154, 294] on link "Interests" at bounding box center [225, 298] width 328 height 33
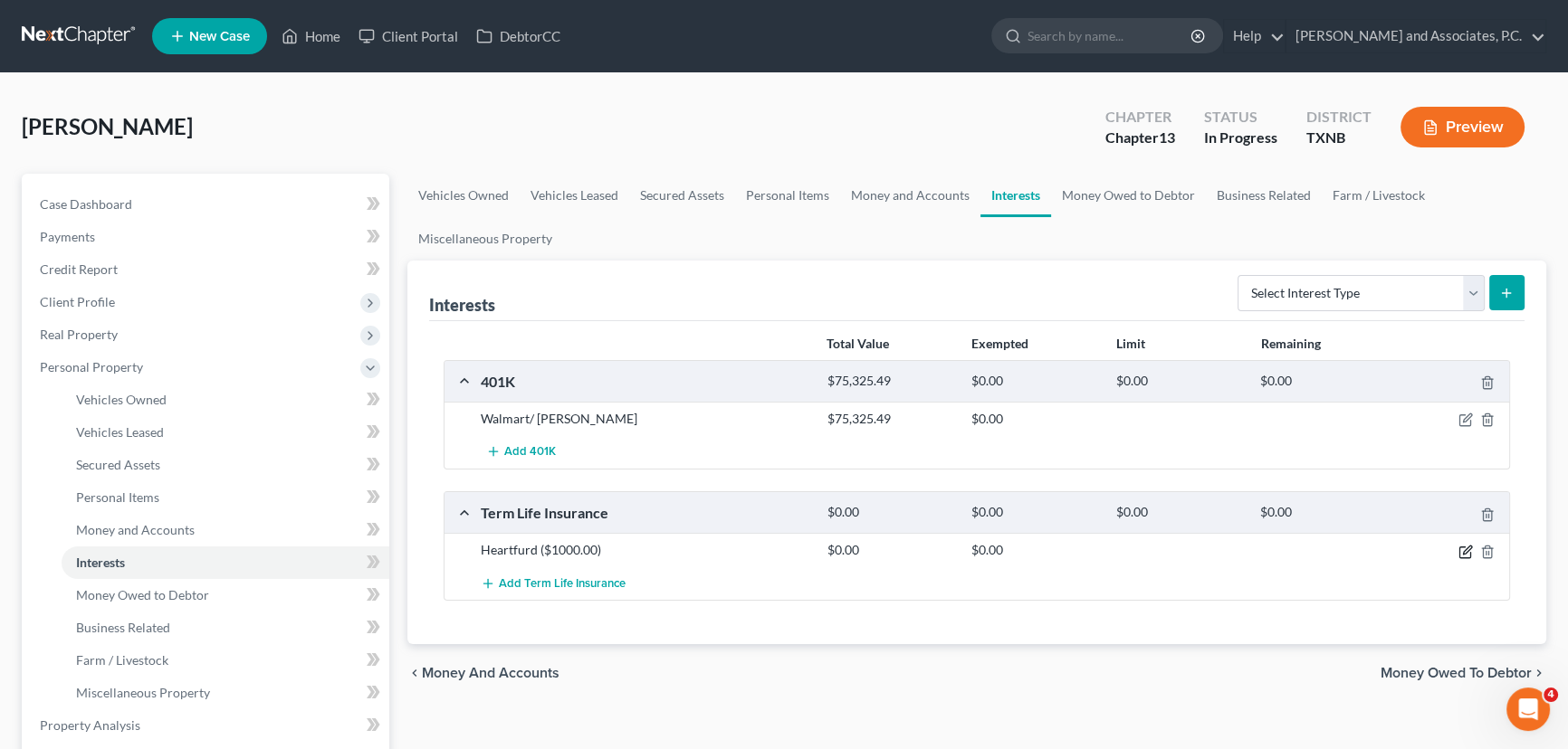
click at [1460, 552] on icon "button" at bounding box center [1465, 552] width 11 height 11
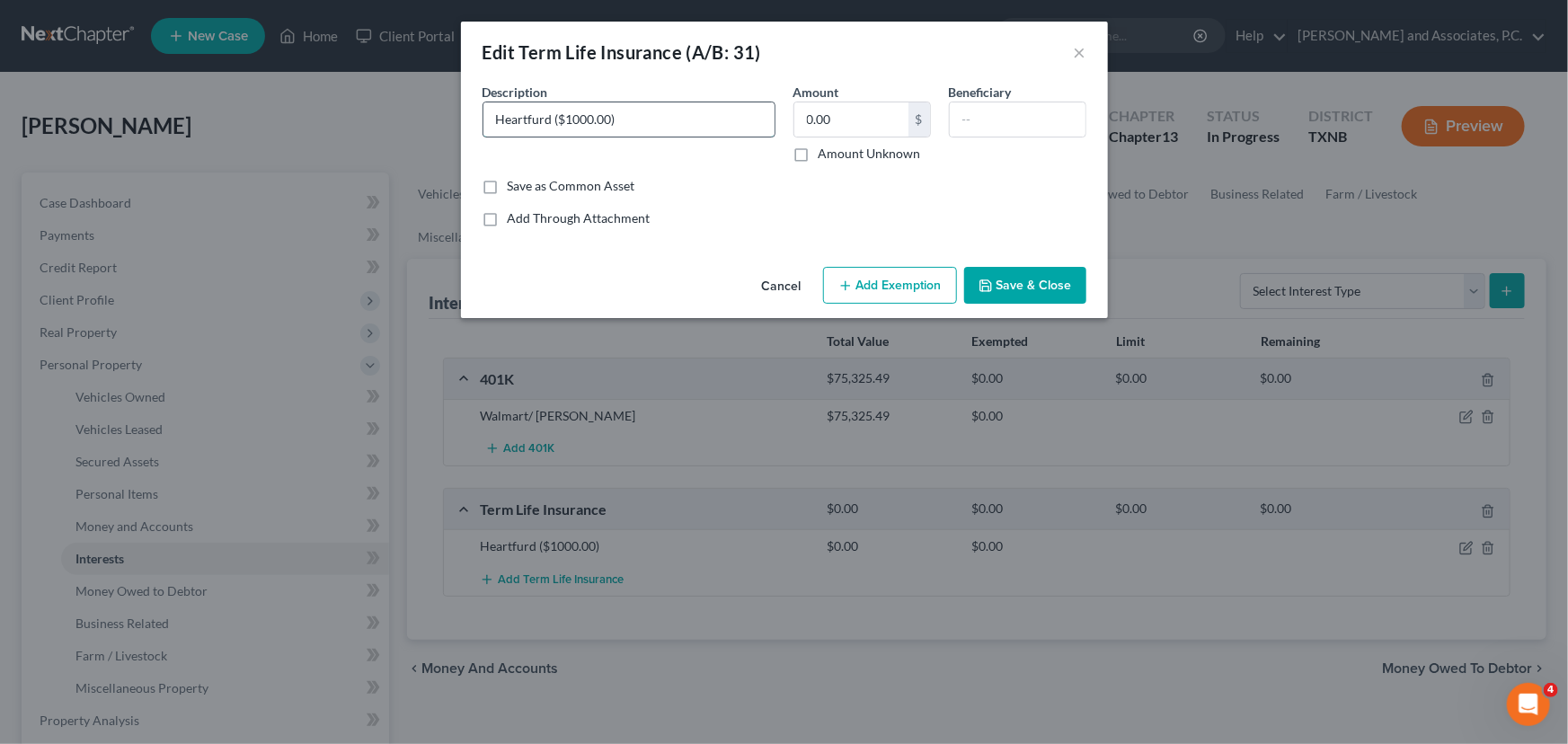
click at [602, 125] on input "Heartfurd ($1000.00)" at bounding box center [629, 120] width 291 height 34
click at [610, 121] on input "Heartfurd ($1000.00)" at bounding box center [629, 120] width 291 height 34
click at [1042, 274] on button "Save & Close" at bounding box center [1025, 285] width 122 height 38
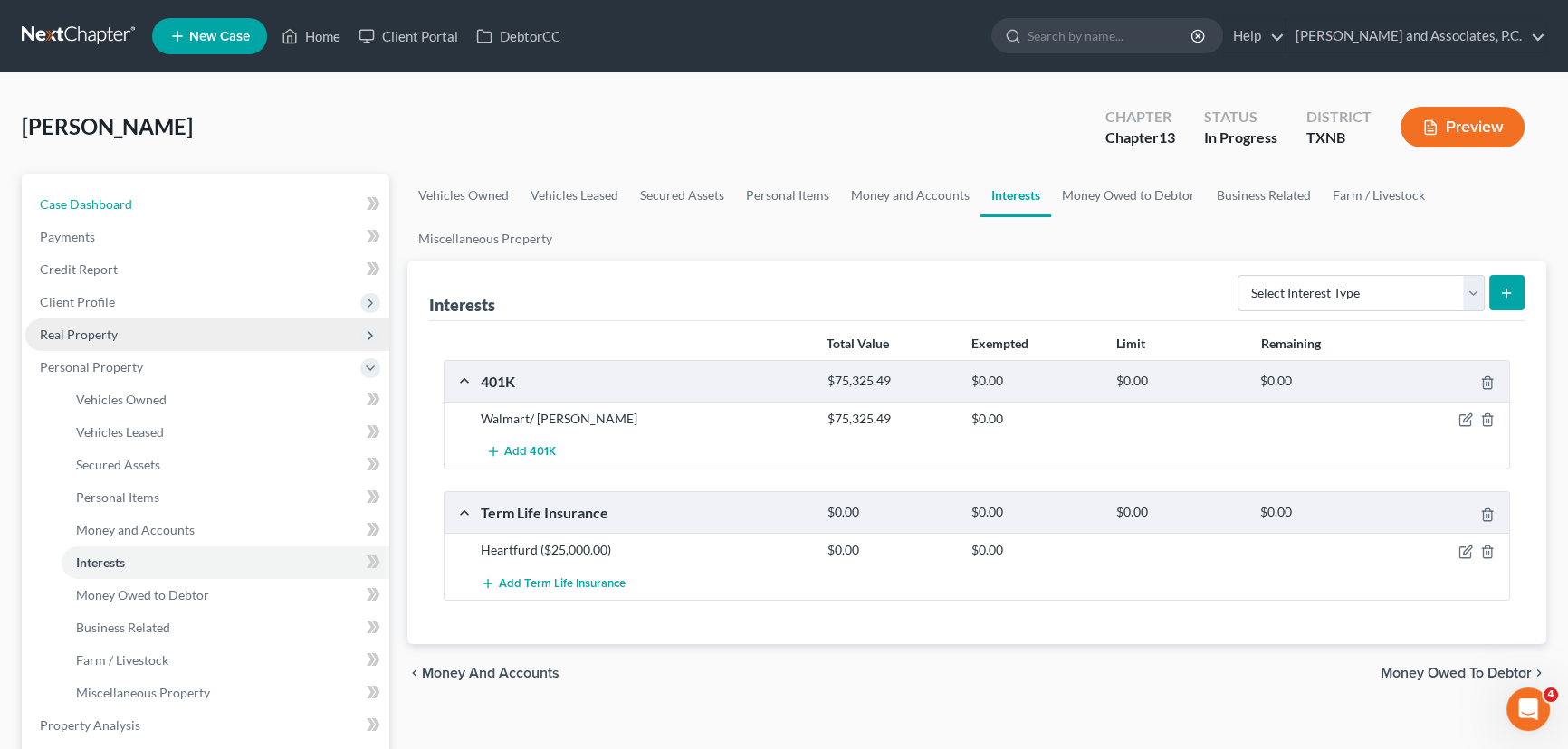
drag, startPoint x: 181, startPoint y: 202, endPoint x: 257, endPoint y: 320, distance: 140.4
click at [181, 202] on link "Case Dashboard" at bounding box center [207, 204] width 364 height 33
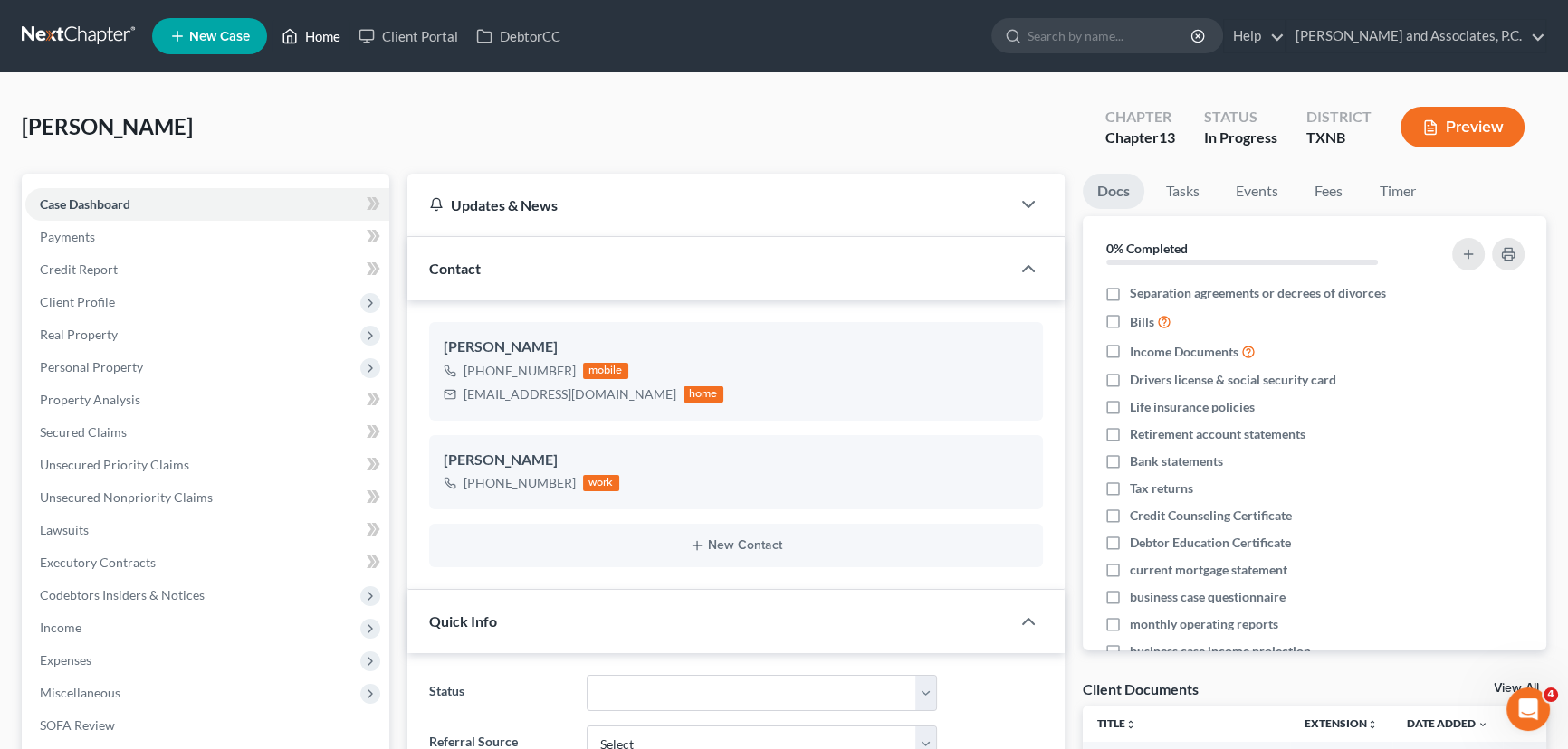
click at [317, 35] on link "Home" at bounding box center [311, 35] width 77 height 33
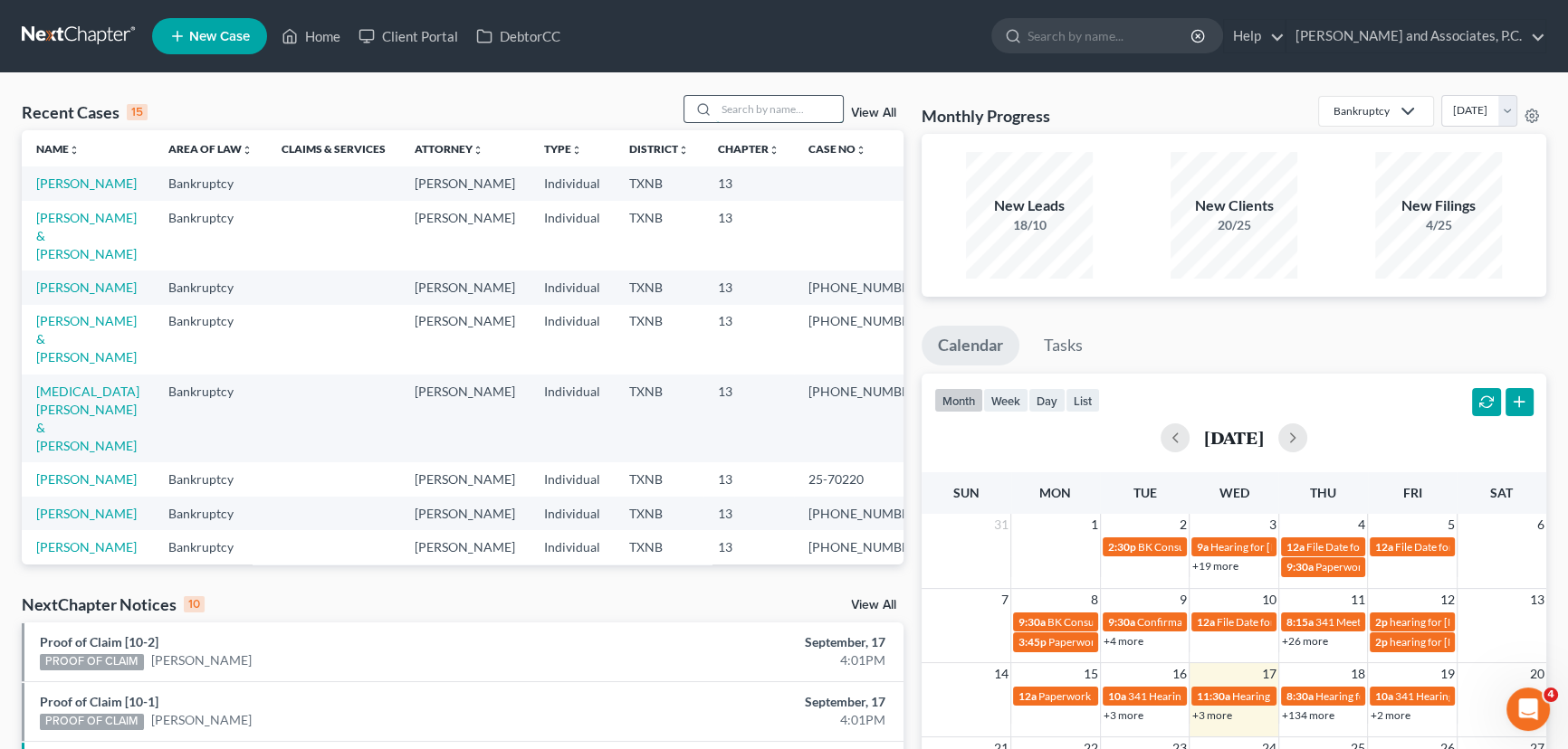
click at [742, 106] on input "search" at bounding box center [779, 109] width 127 height 26
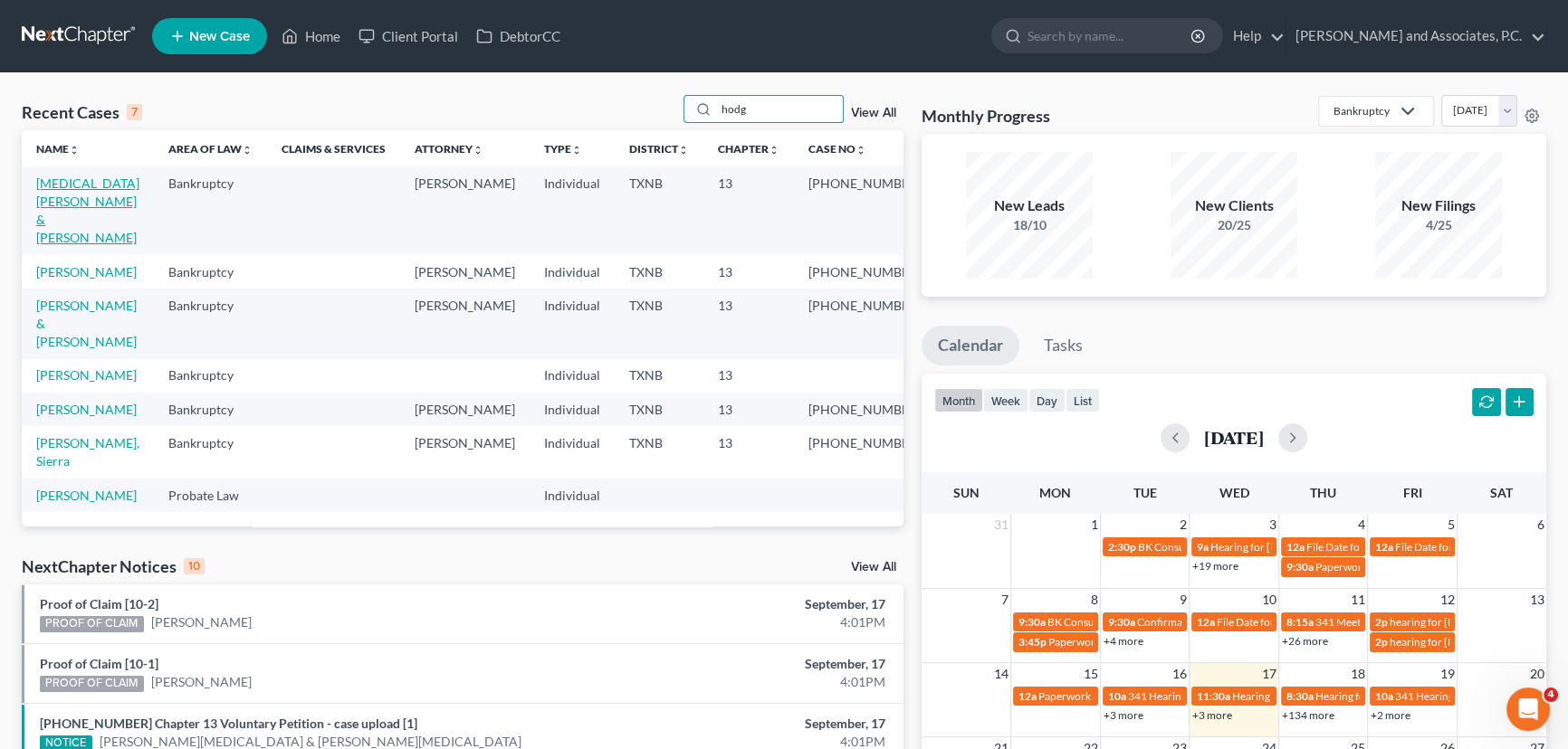
click at [73, 186] on link "[MEDICAL_DATA][PERSON_NAME] & [PERSON_NAME]" at bounding box center [88, 210] width 104 height 70
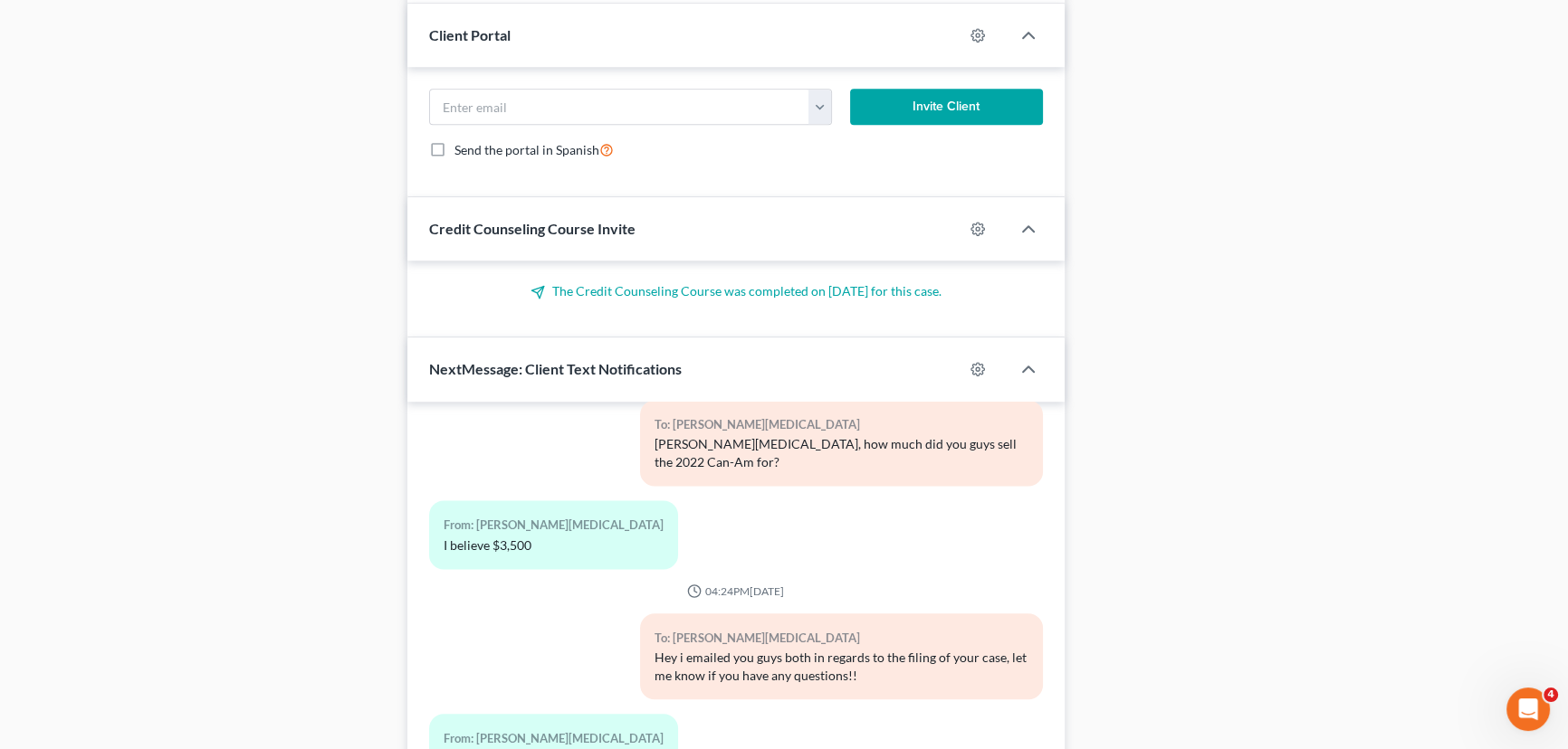
scroll to position [1636, 0]
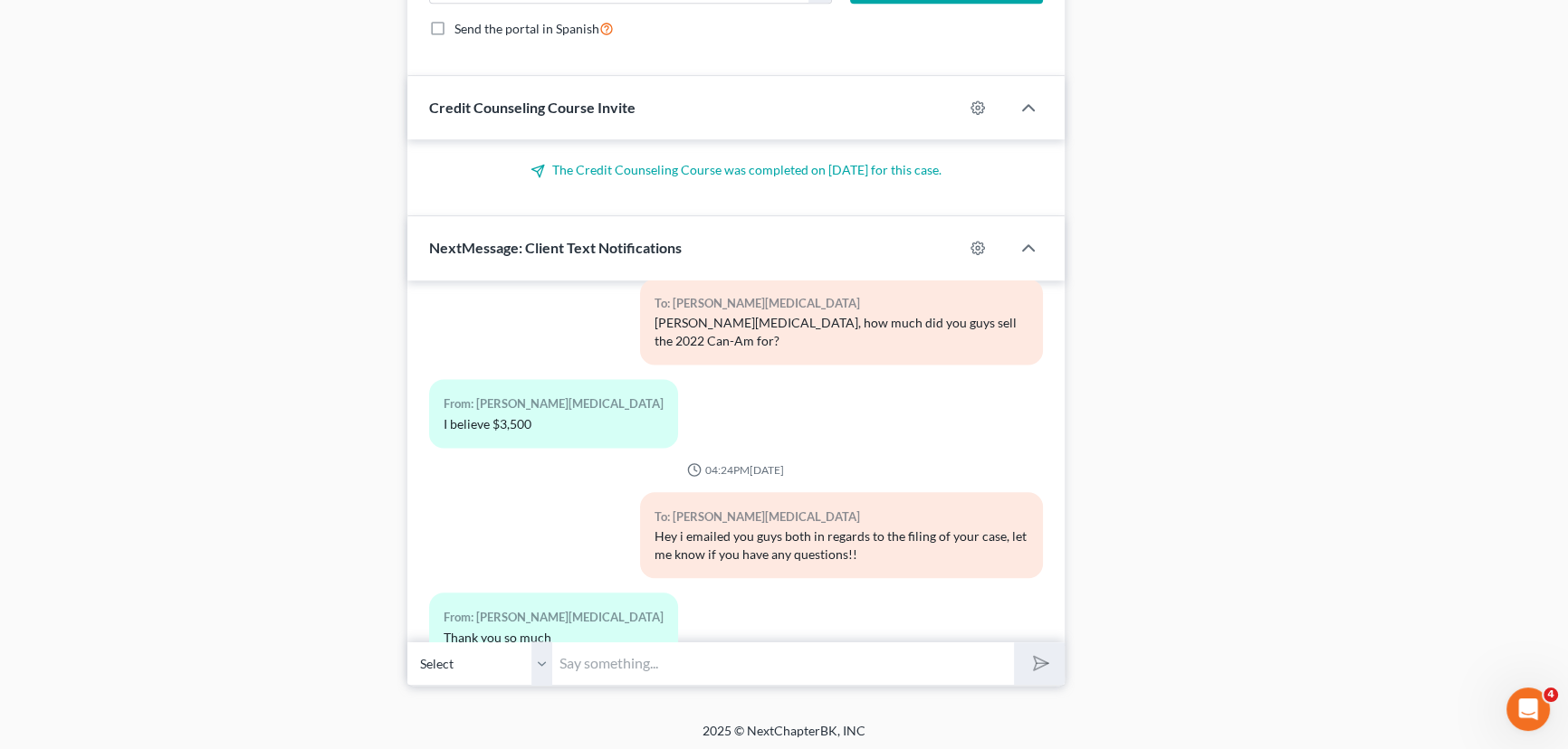
click at [635, 644] on input "text" at bounding box center [783, 664] width 462 height 45
click at [1014, 643] on button "submit" at bounding box center [1038, 664] width 49 height 43
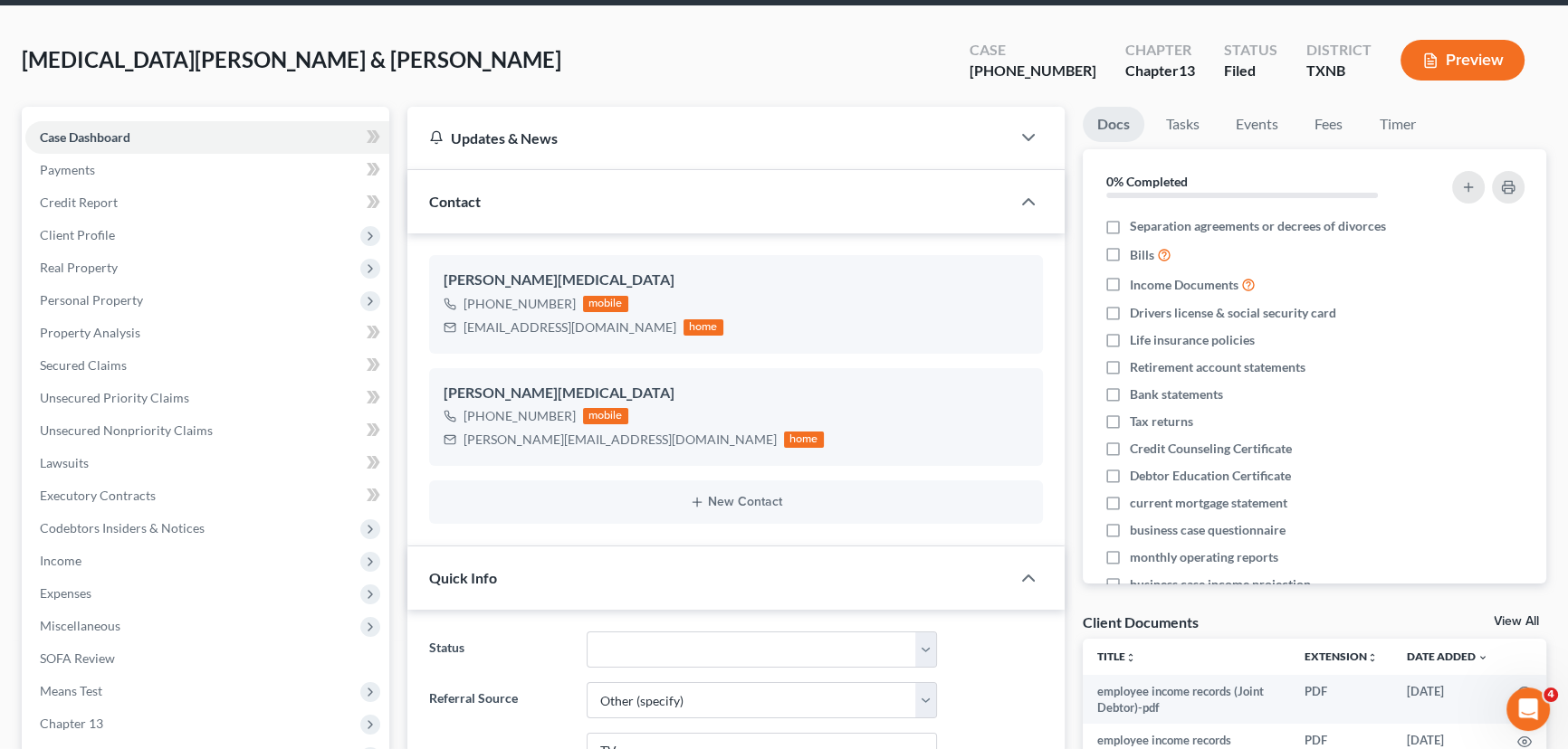
scroll to position [0, 0]
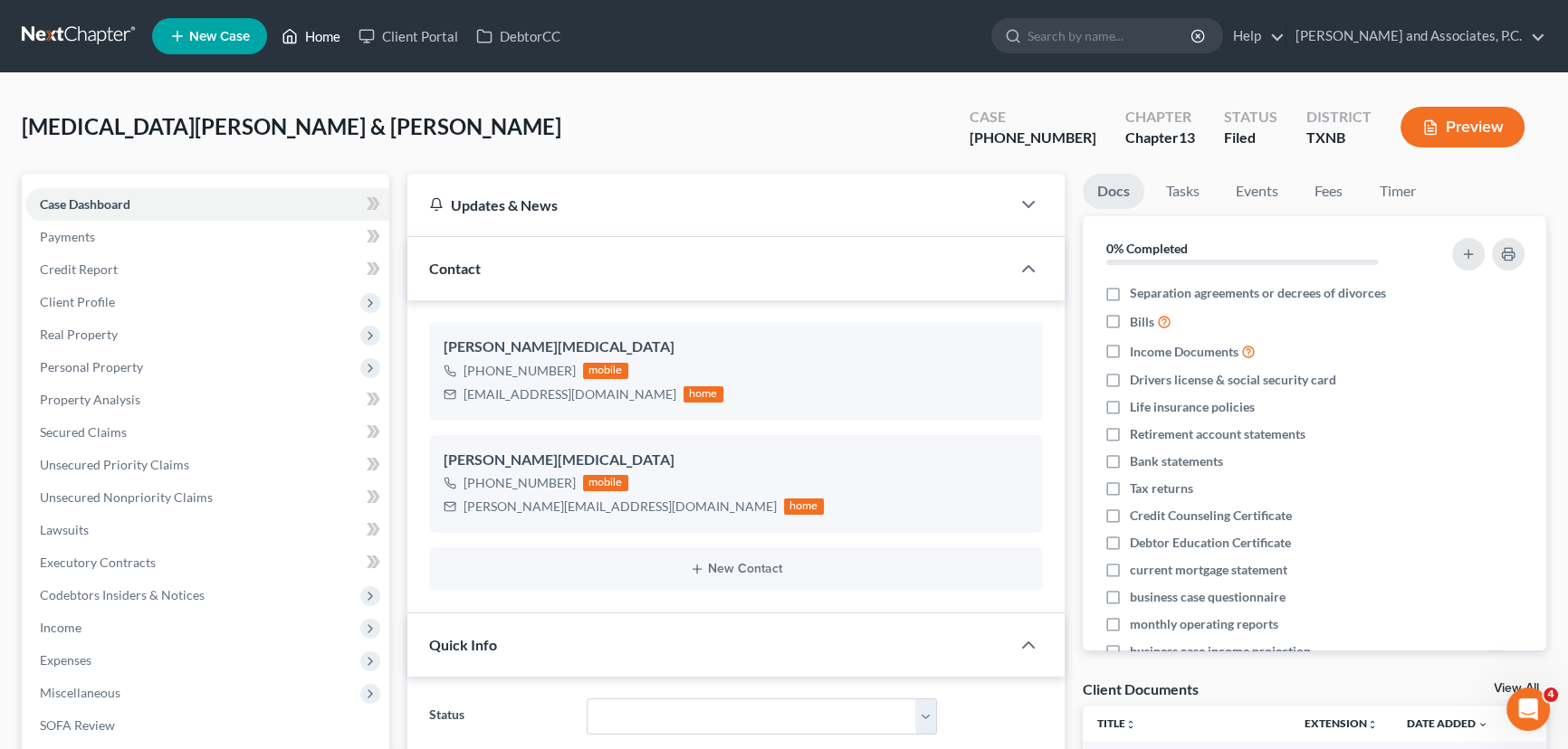
drag, startPoint x: 340, startPoint y: 27, endPoint x: 326, endPoint y: 128, distance: 102.0
click at [340, 27] on link "Home" at bounding box center [311, 35] width 77 height 33
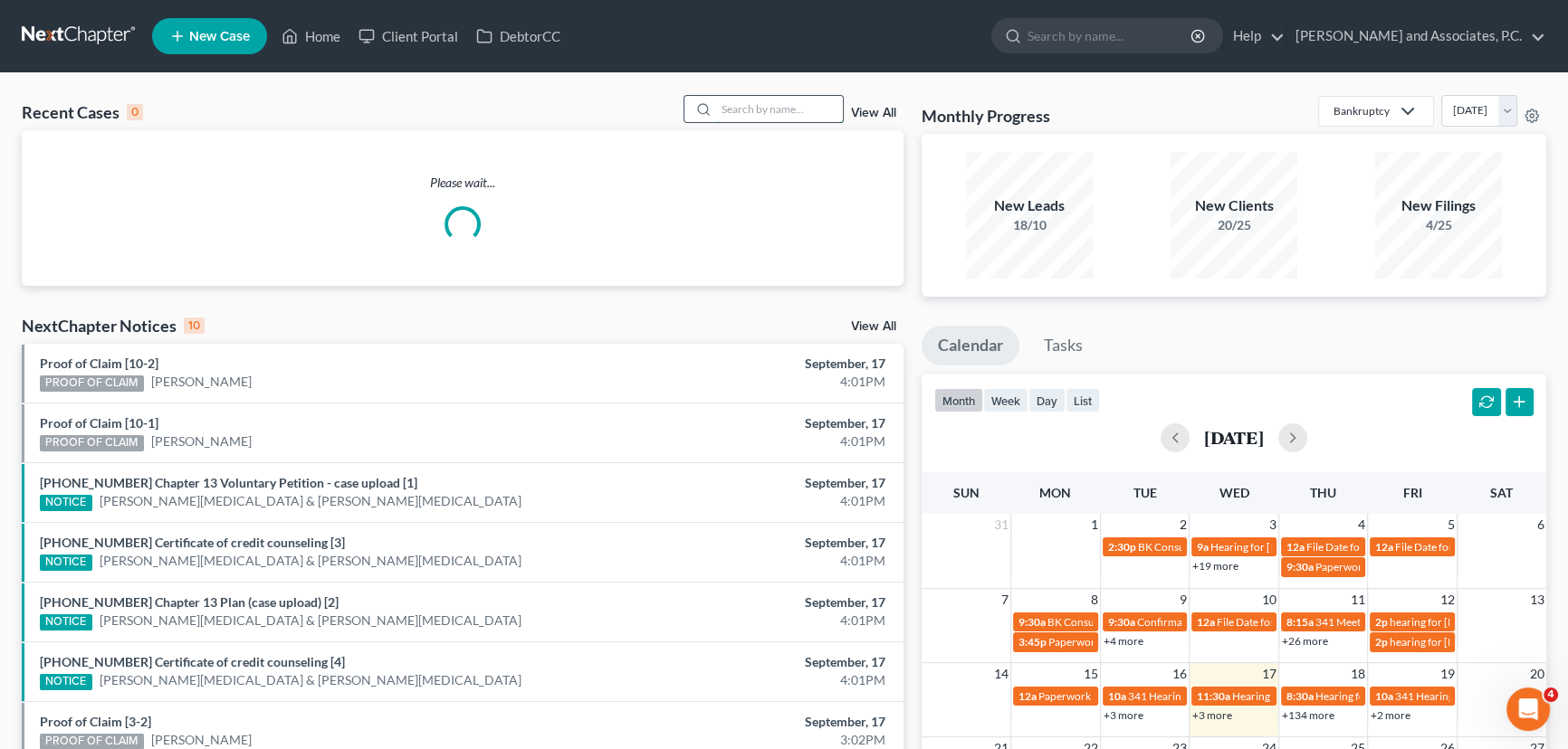
click at [761, 110] on input "search" at bounding box center [779, 109] width 127 height 26
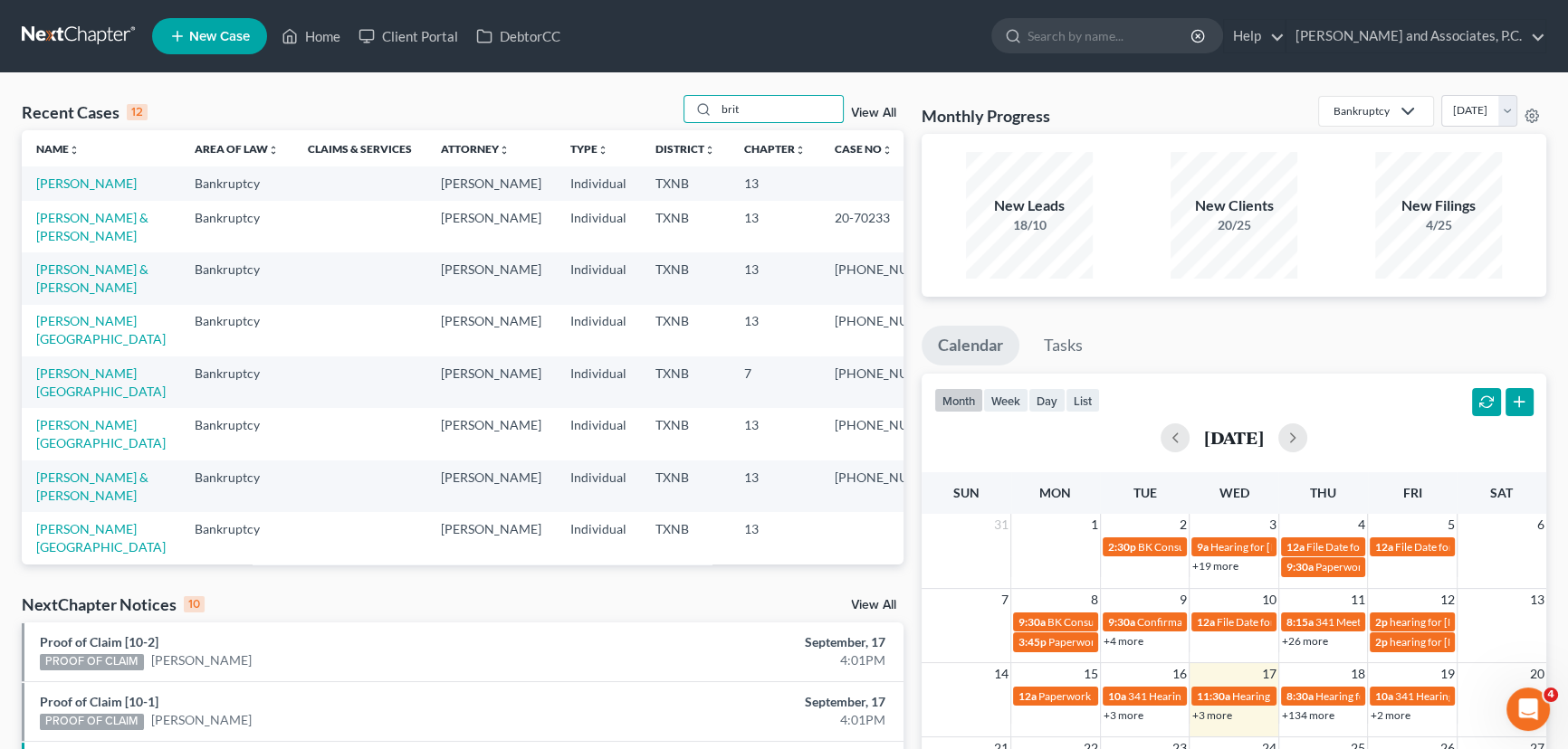
click at [55, 174] on td "[PERSON_NAME]" at bounding box center [101, 183] width 159 height 34
click at [52, 182] on link "[PERSON_NAME]" at bounding box center [87, 183] width 101 height 15
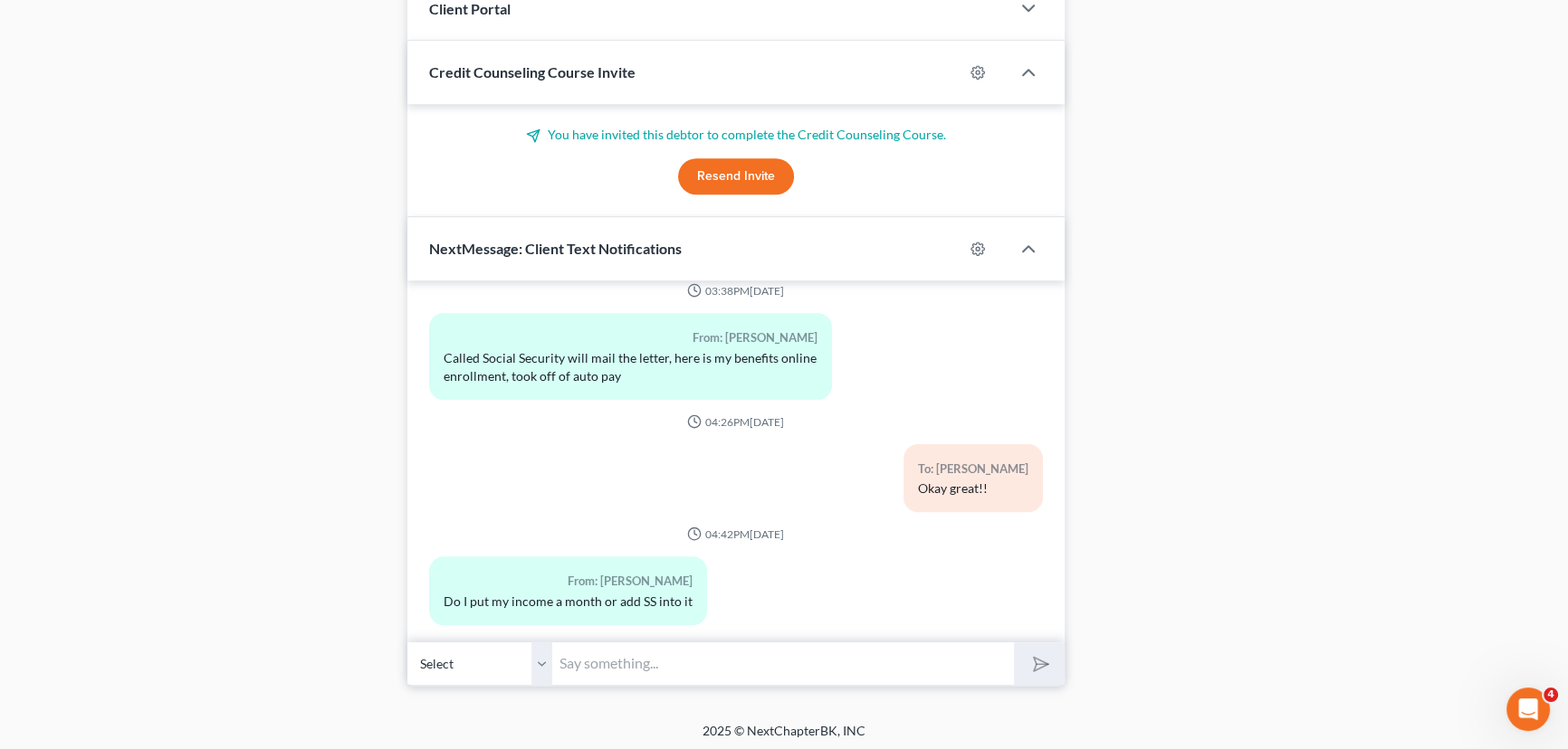
scroll to position [1581, 0]
click at [625, 660] on input "text" at bounding box center [783, 663] width 462 height 45
click at [1014, 642] on button "submit" at bounding box center [1038, 663] width 49 height 43
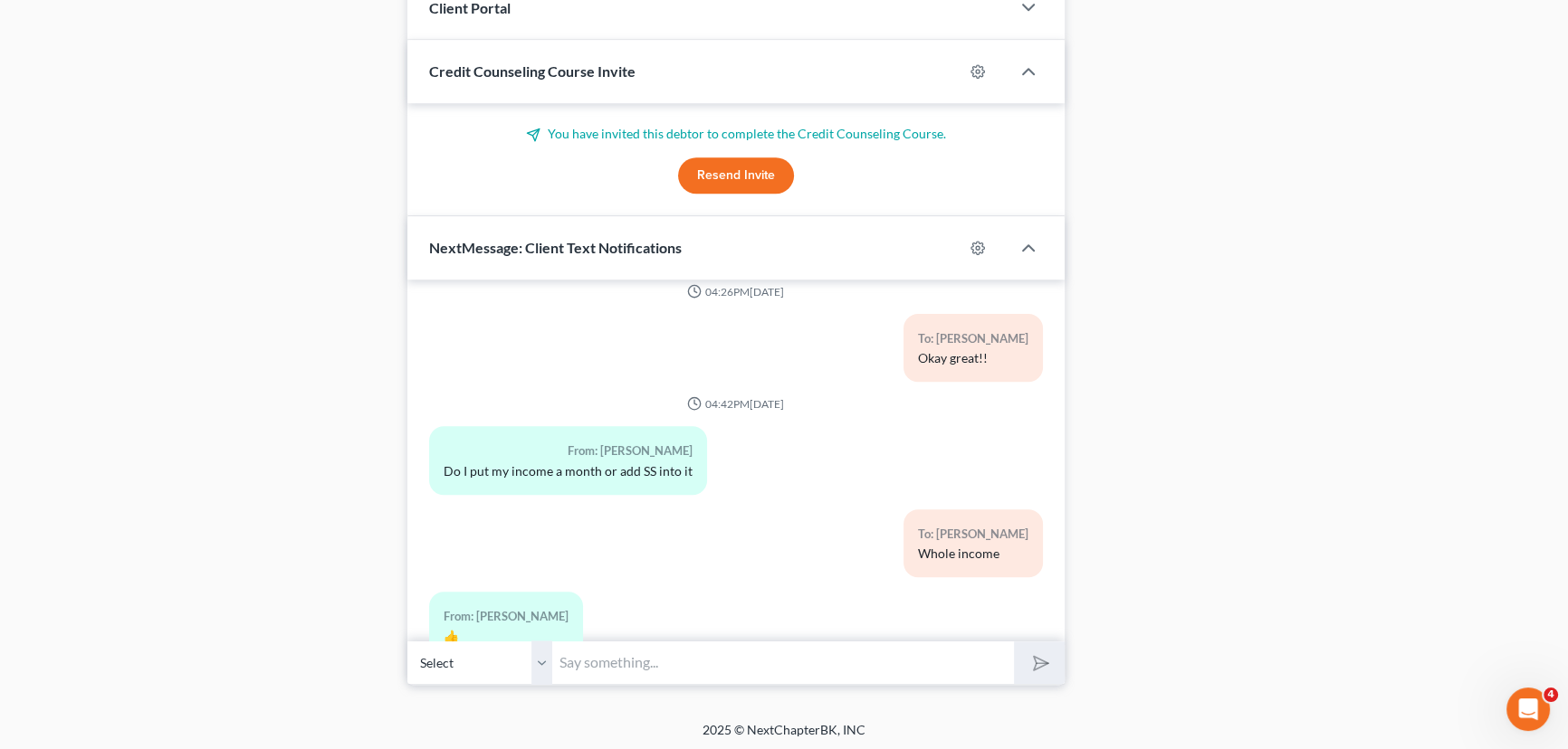
scroll to position [1073, 0]
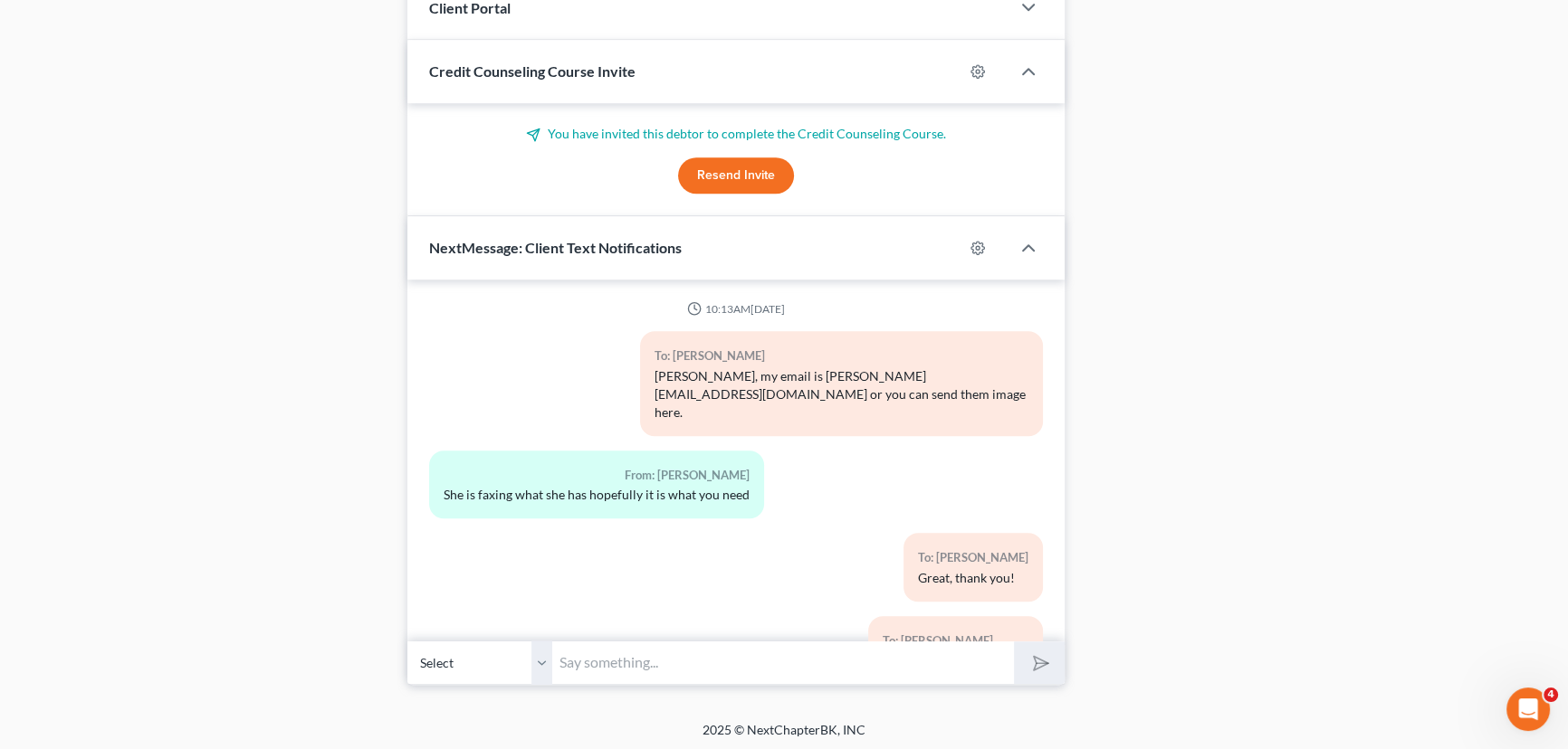
scroll to position [1156, 0]
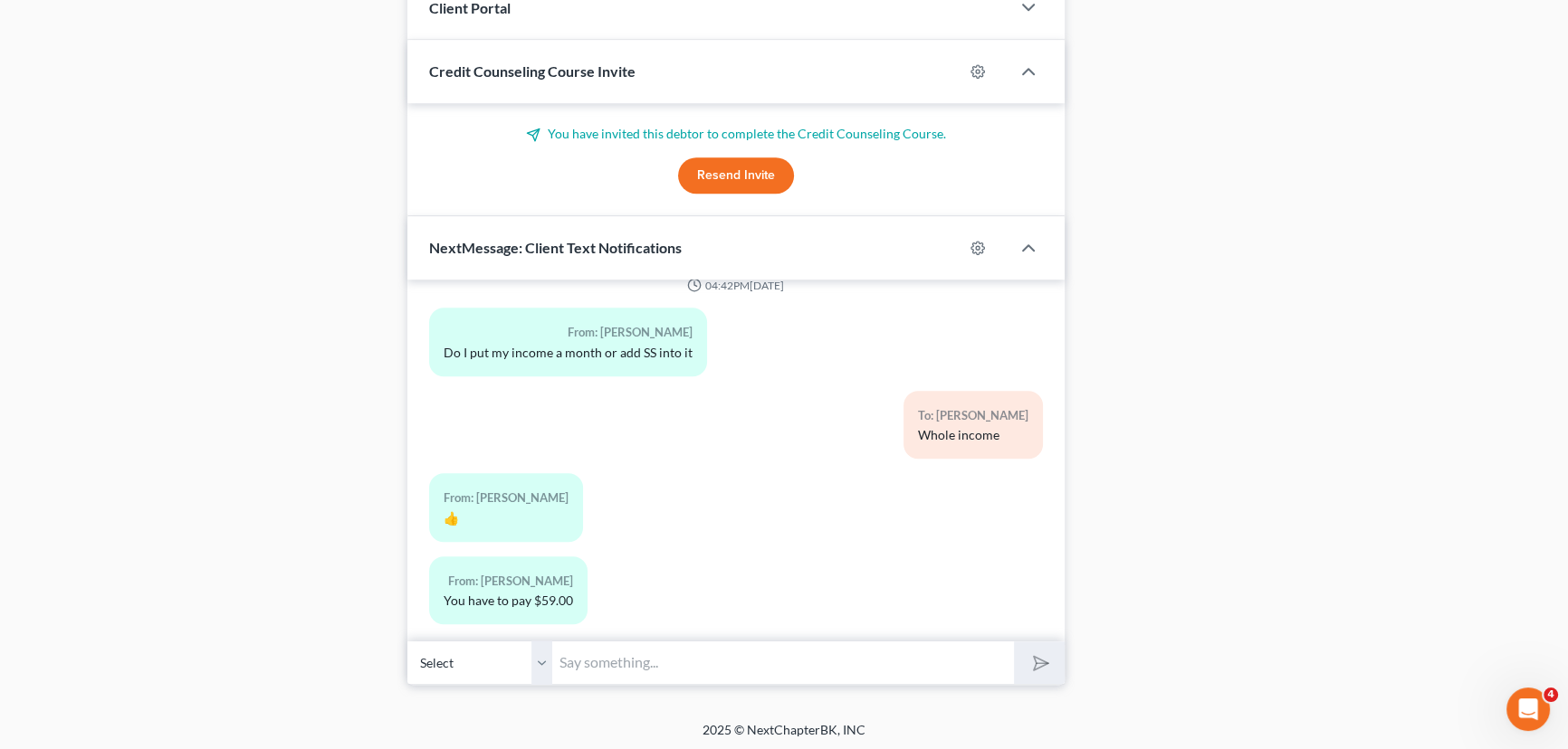
click at [664, 666] on input "text" at bounding box center [783, 663] width 462 height 45
type input "Wdym?"
click at [1014, 642] on button "submit" at bounding box center [1038, 663] width 49 height 43
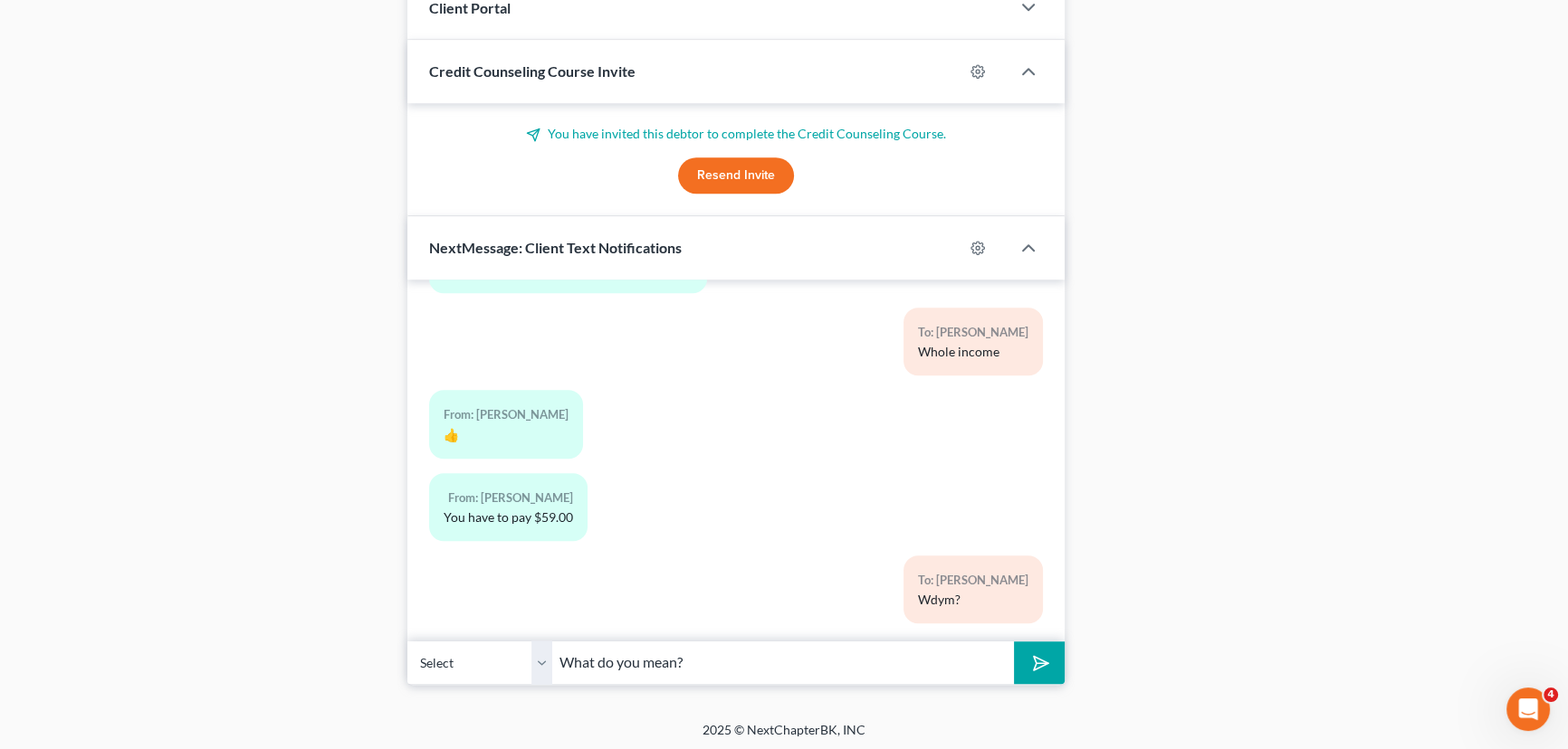
type input "What do you mean?"
click at [1014, 642] on button "submit" at bounding box center [1038, 663] width 49 height 43
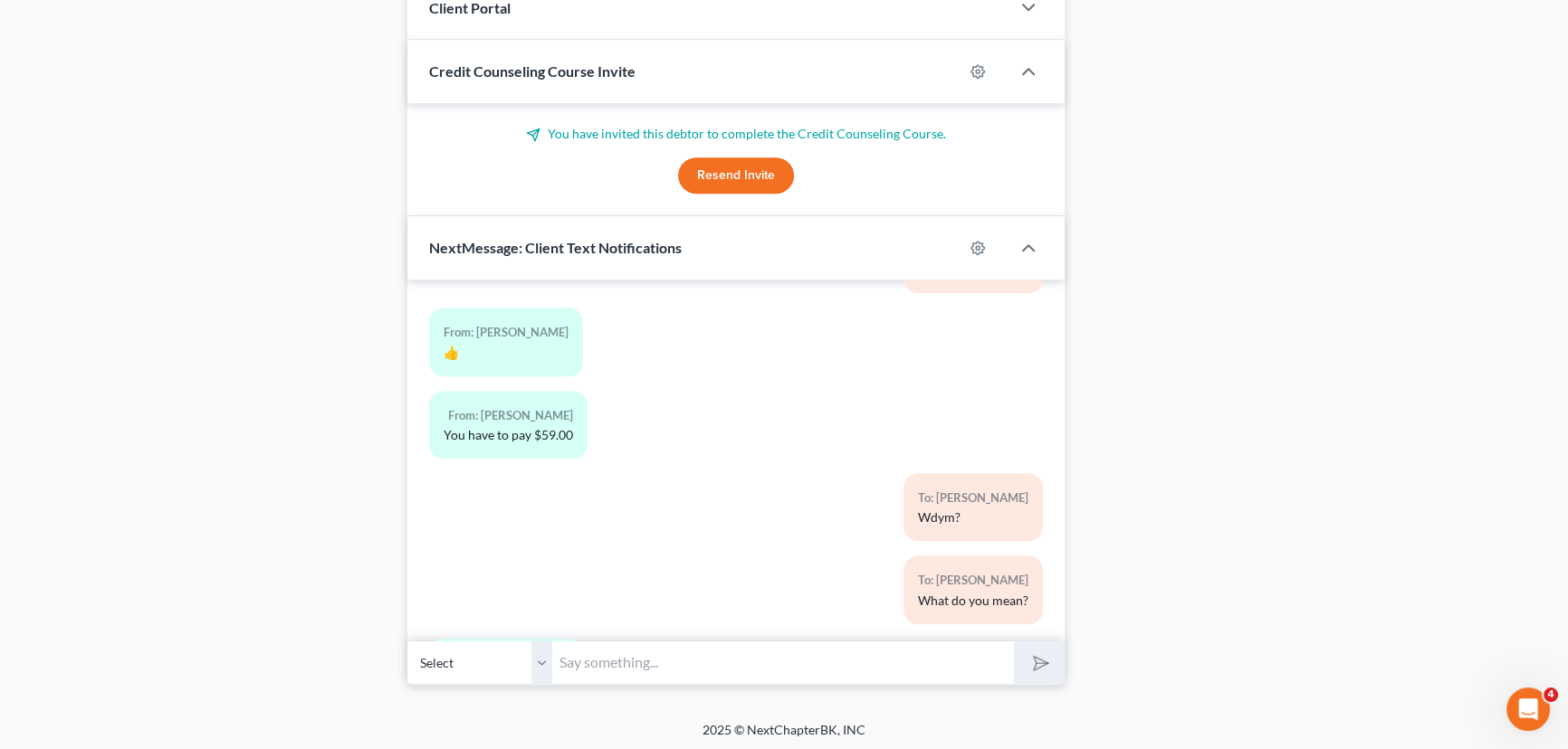
scroll to position [1422, 0]
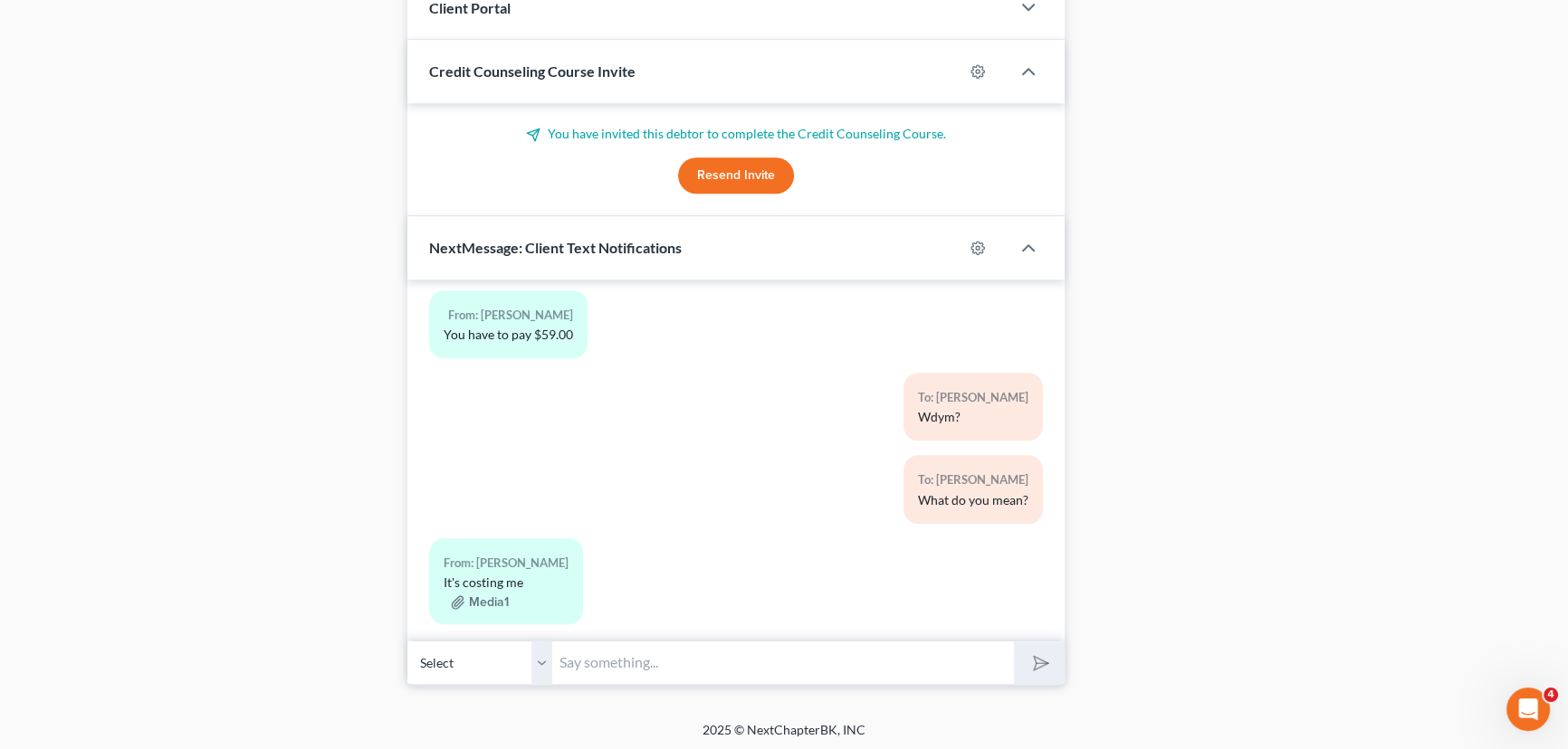
click at [590, 648] on input "text" at bounding box center [783, 663] width 462 height 45
type input "Then you arent are the right one."
click at [1014, 642] on button "submit" at bounding box center [1038, 663] width 49 height 43
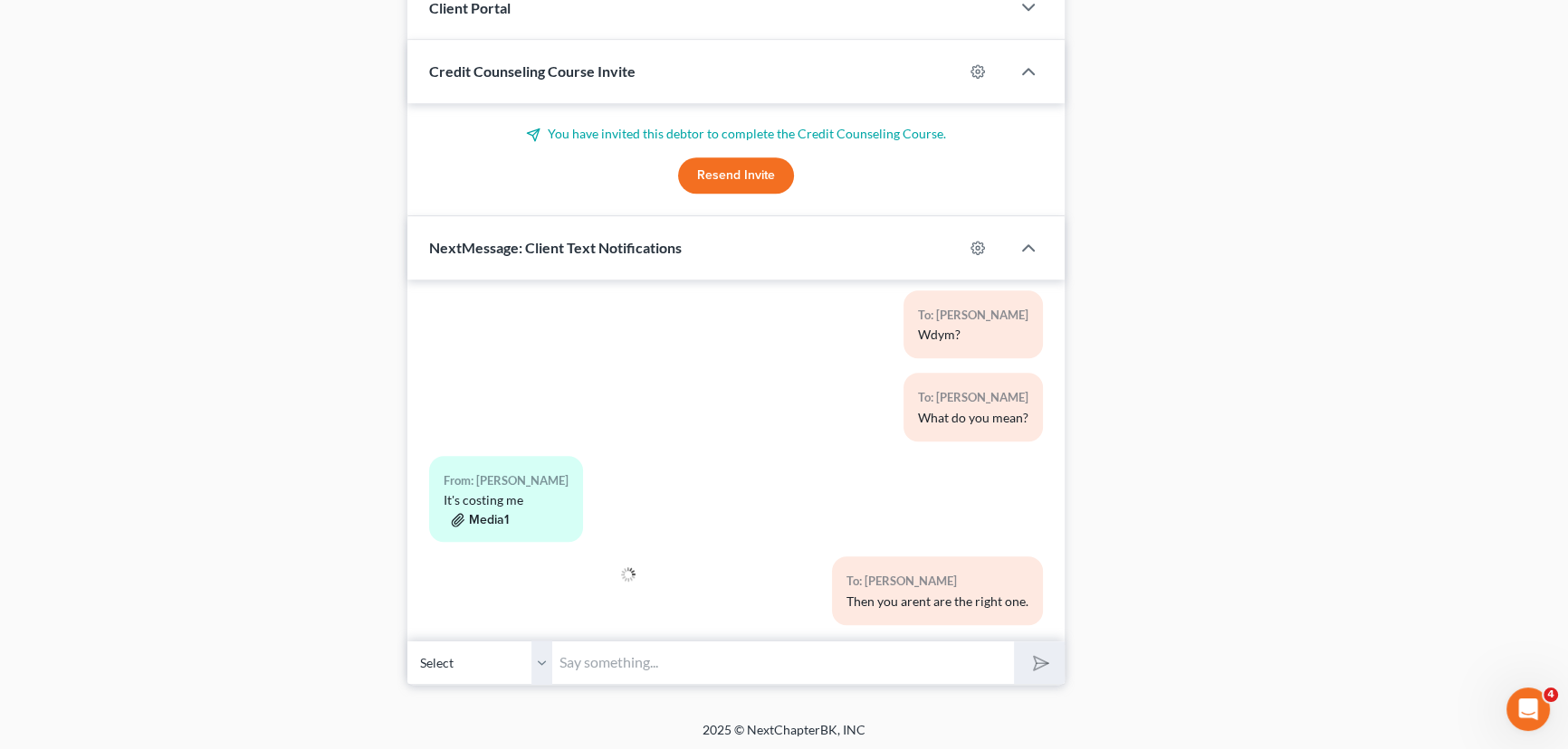
click at [489, 513] on button "Media1" at bounding box center [480, 520] width 58 height 15
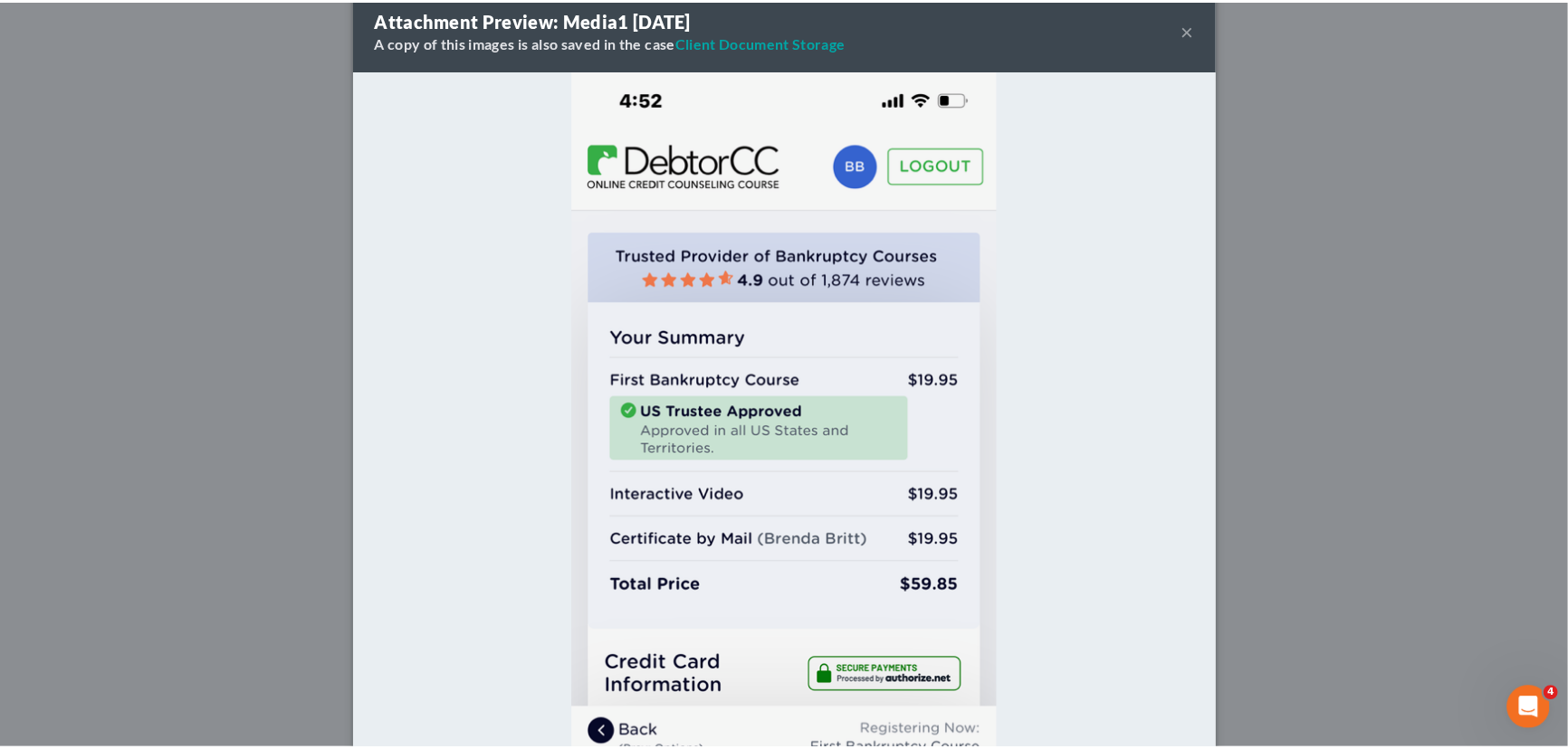
scroll to position [0, 0]
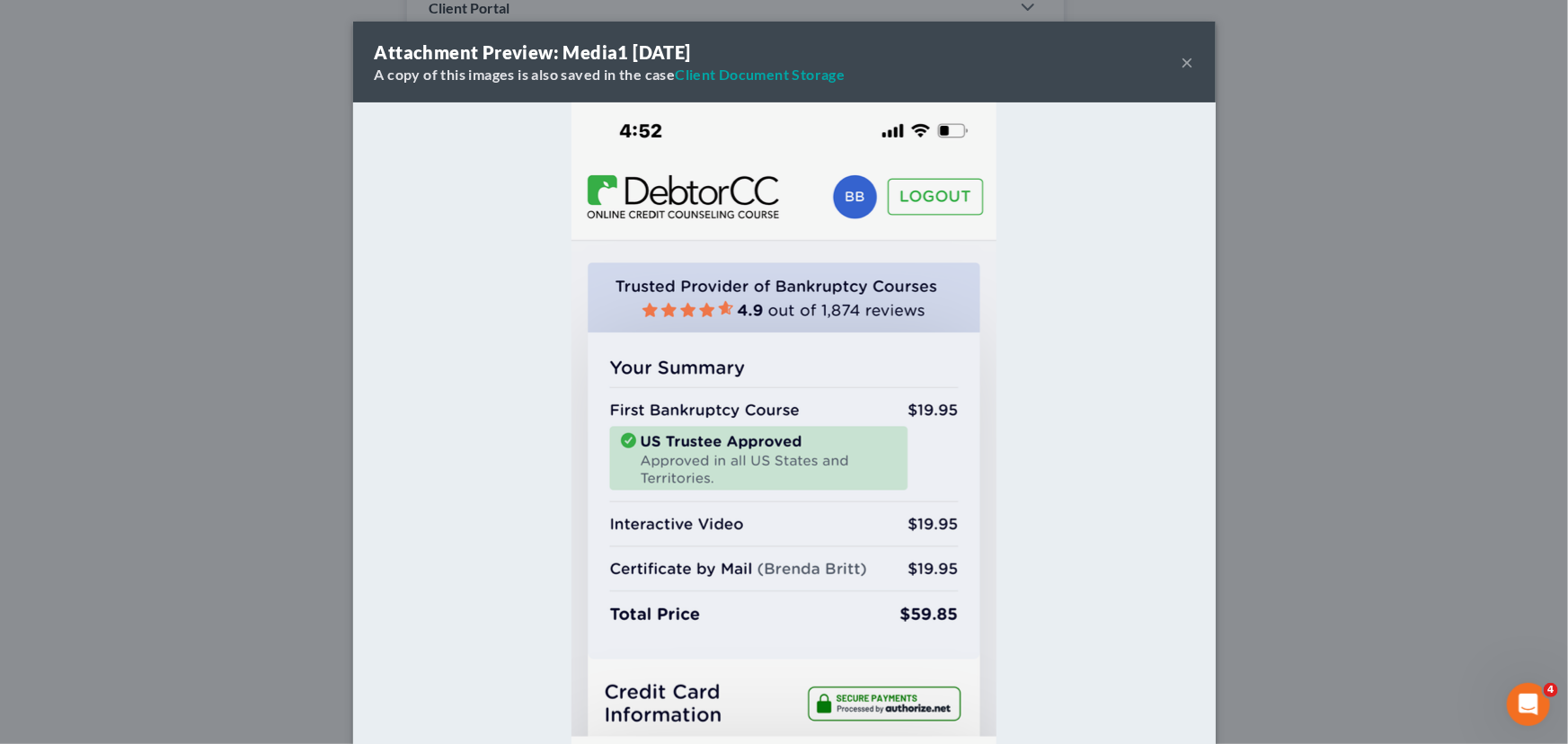
click at [1182, 60] on button "×" at bounding box center [1188, 61] width 13 height 21
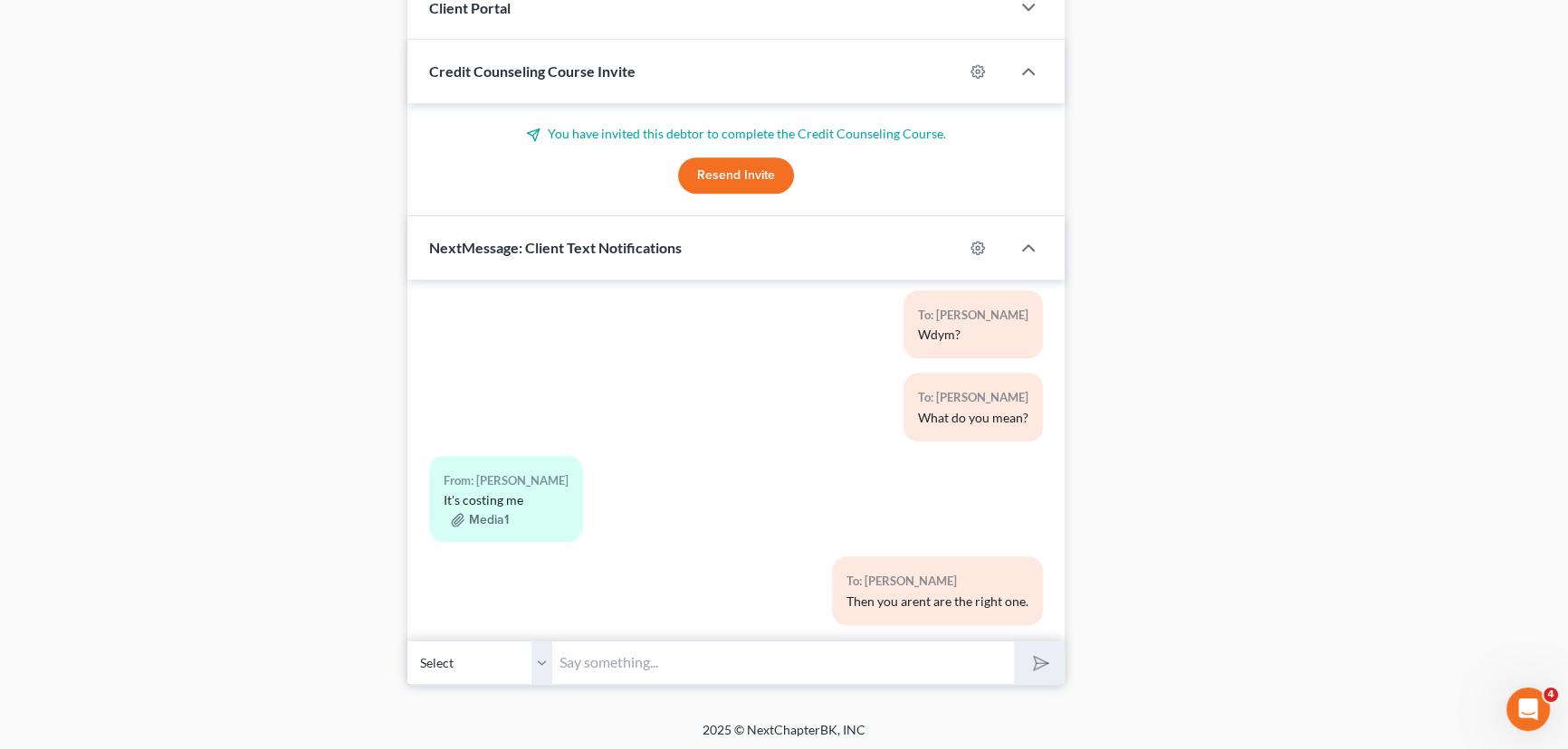
click at [597, 664] on input "text" at bounding box center [783, 663] width 462 height 45
type input "Let me check and see"
click at [1014, 642] on button "submit" at bounding box center [1038, 663] width 49 height 43
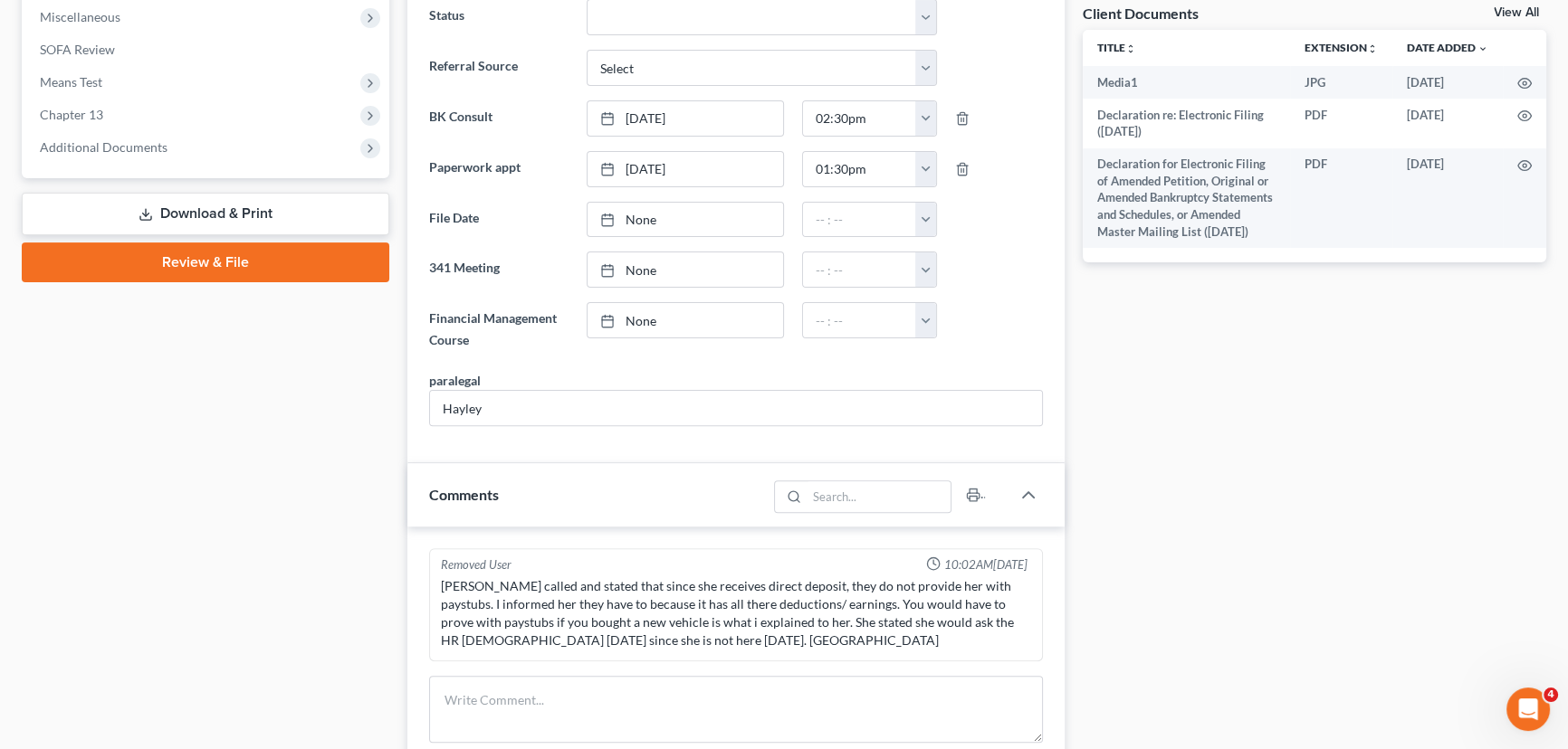
scroll to position [182, 0]
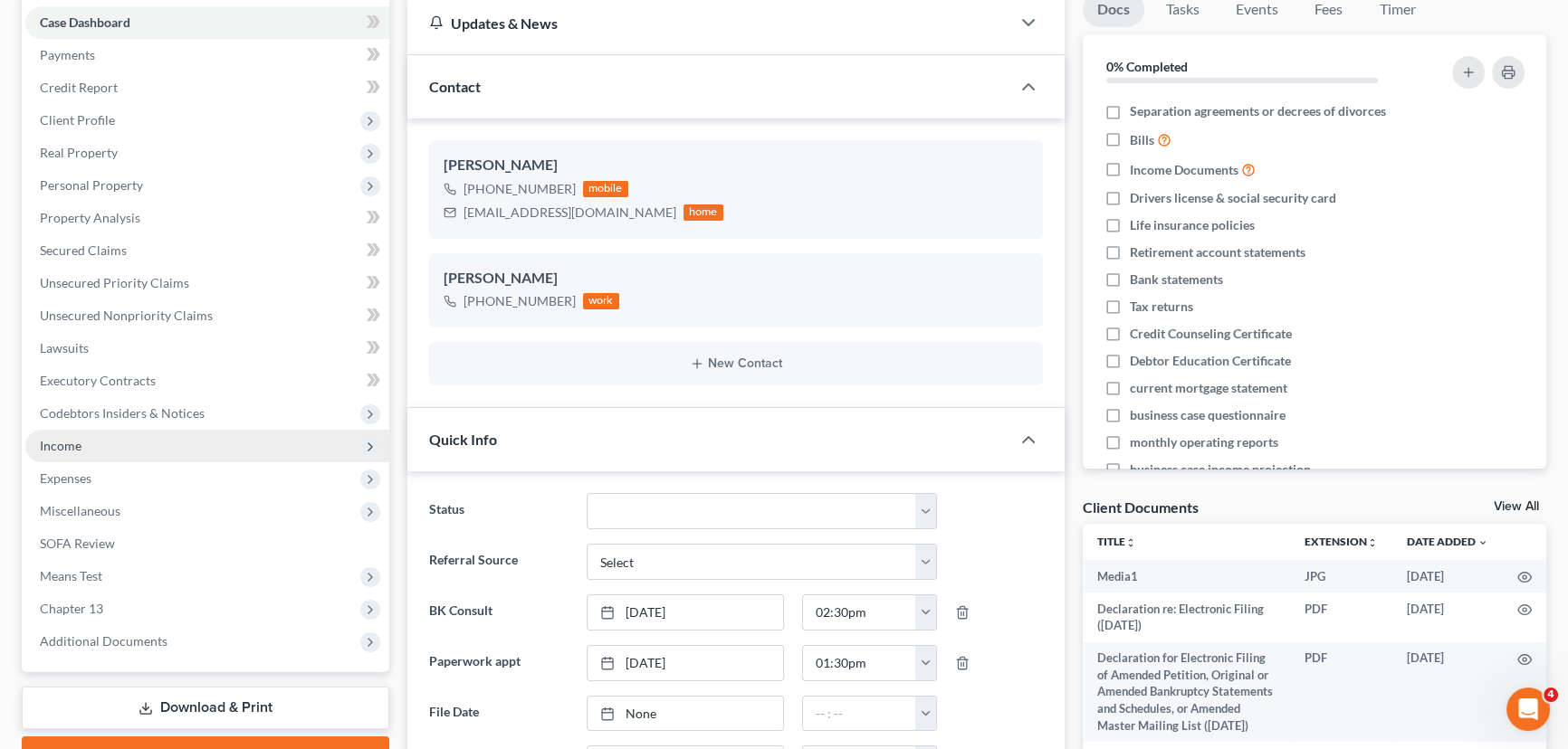
click at [86, 451] on span "Income" at bounding box center [207, 446] width 364 height 33
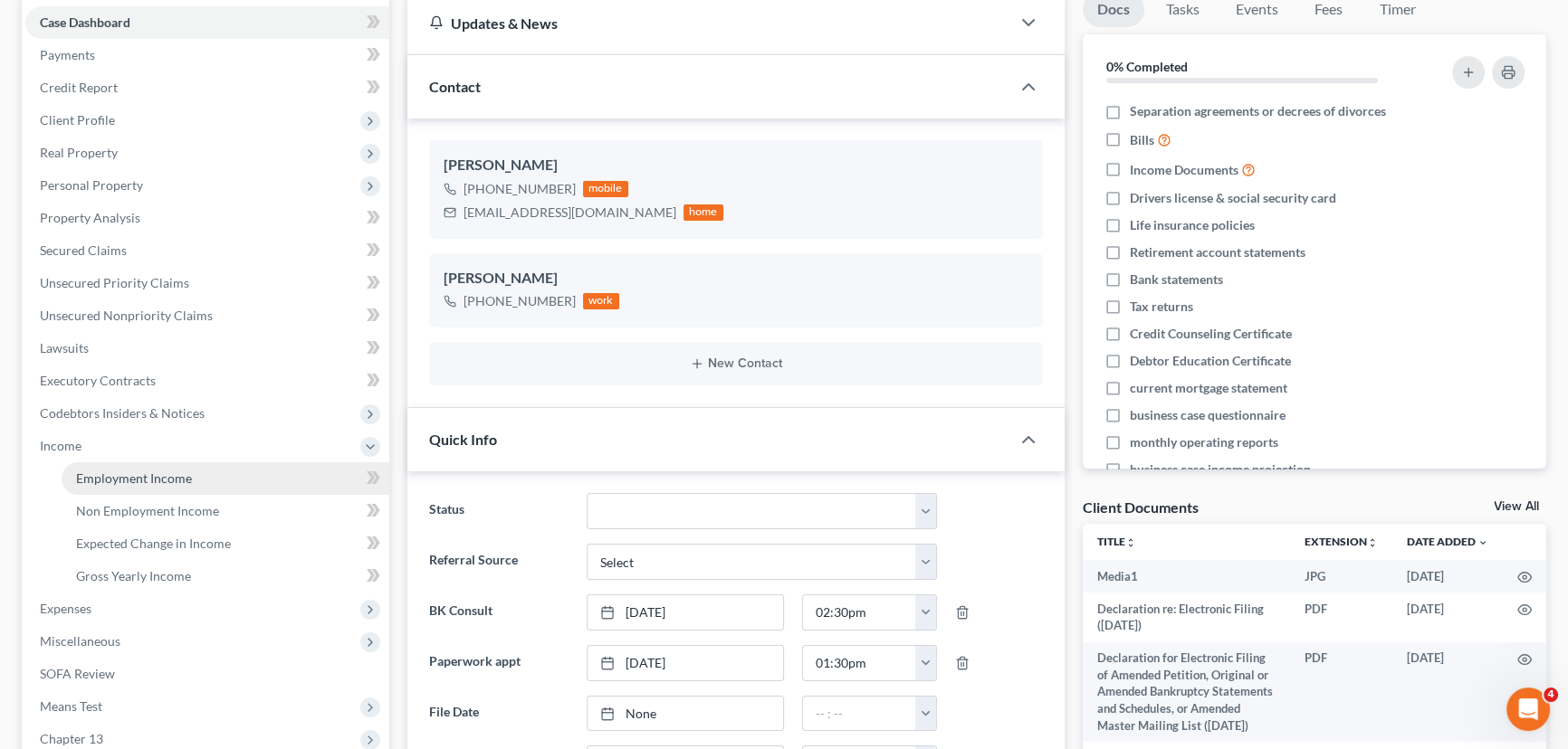
click at [133, 478] on span "Employment Income" at bounding box center [133, 478] width 116 height 15
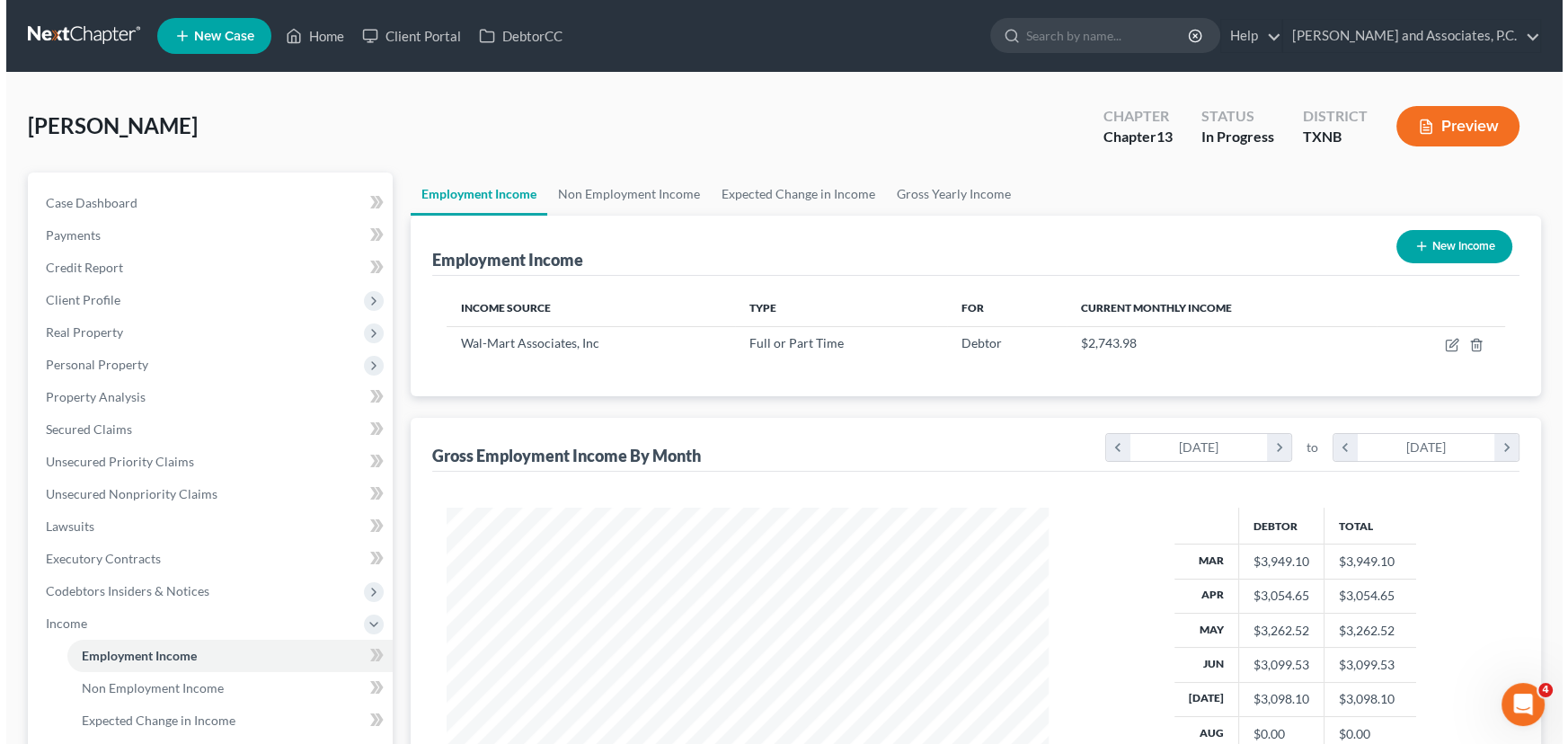
scroll to position [322, 638]
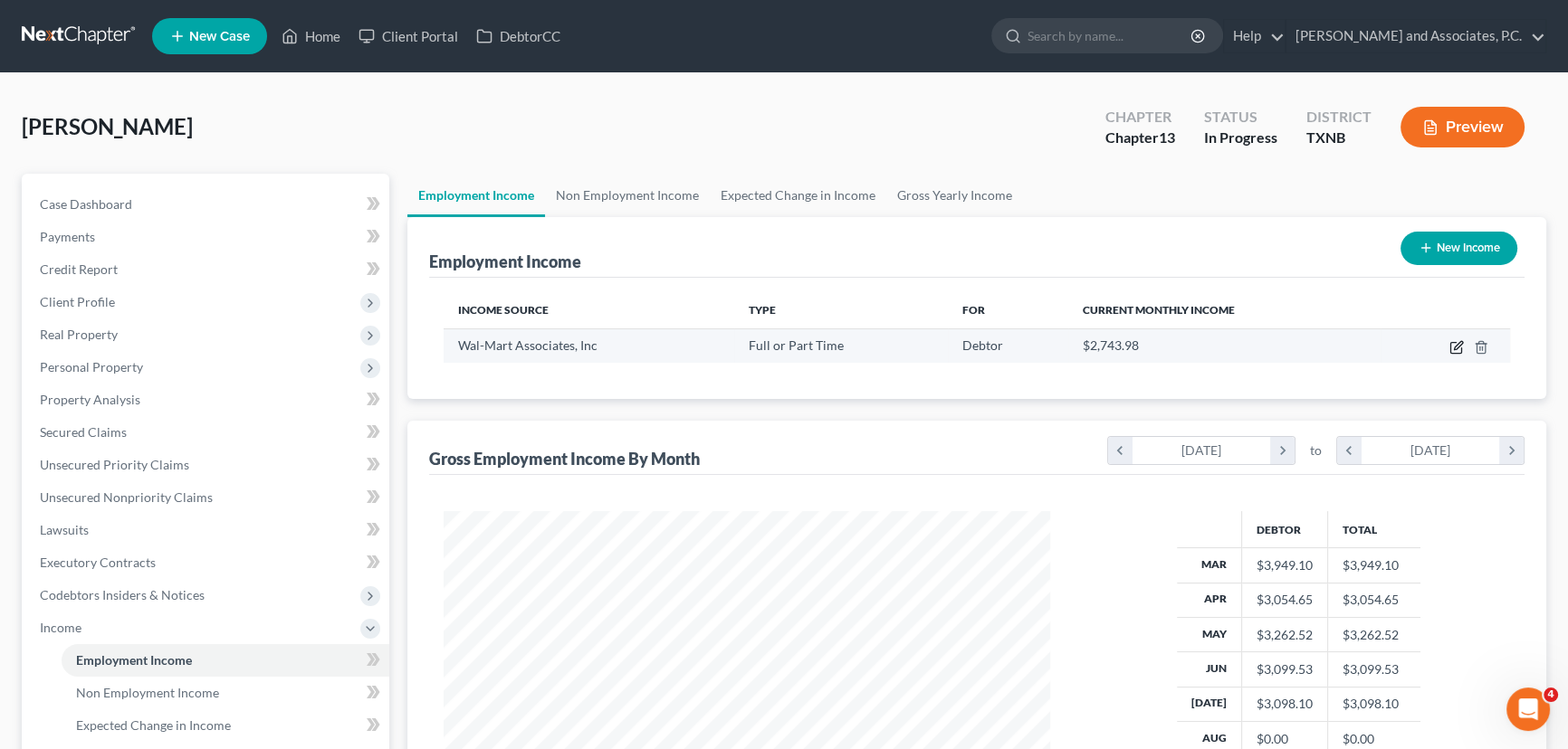
click at [1460, 344] on icon "button" at bounding box center [1458, 345] width 8 height 8
select select "0"
select select "2"
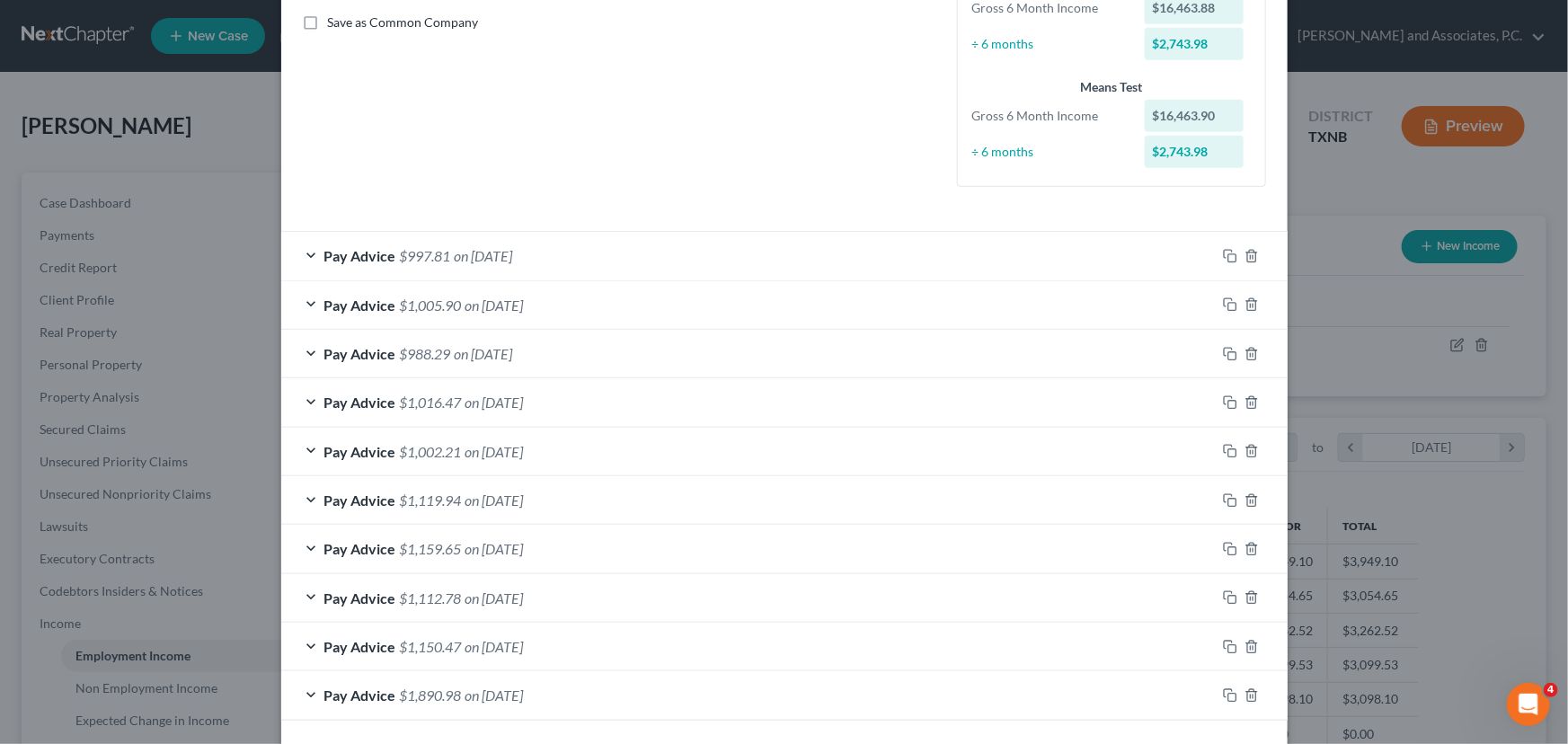
scroll to position [481, 0]
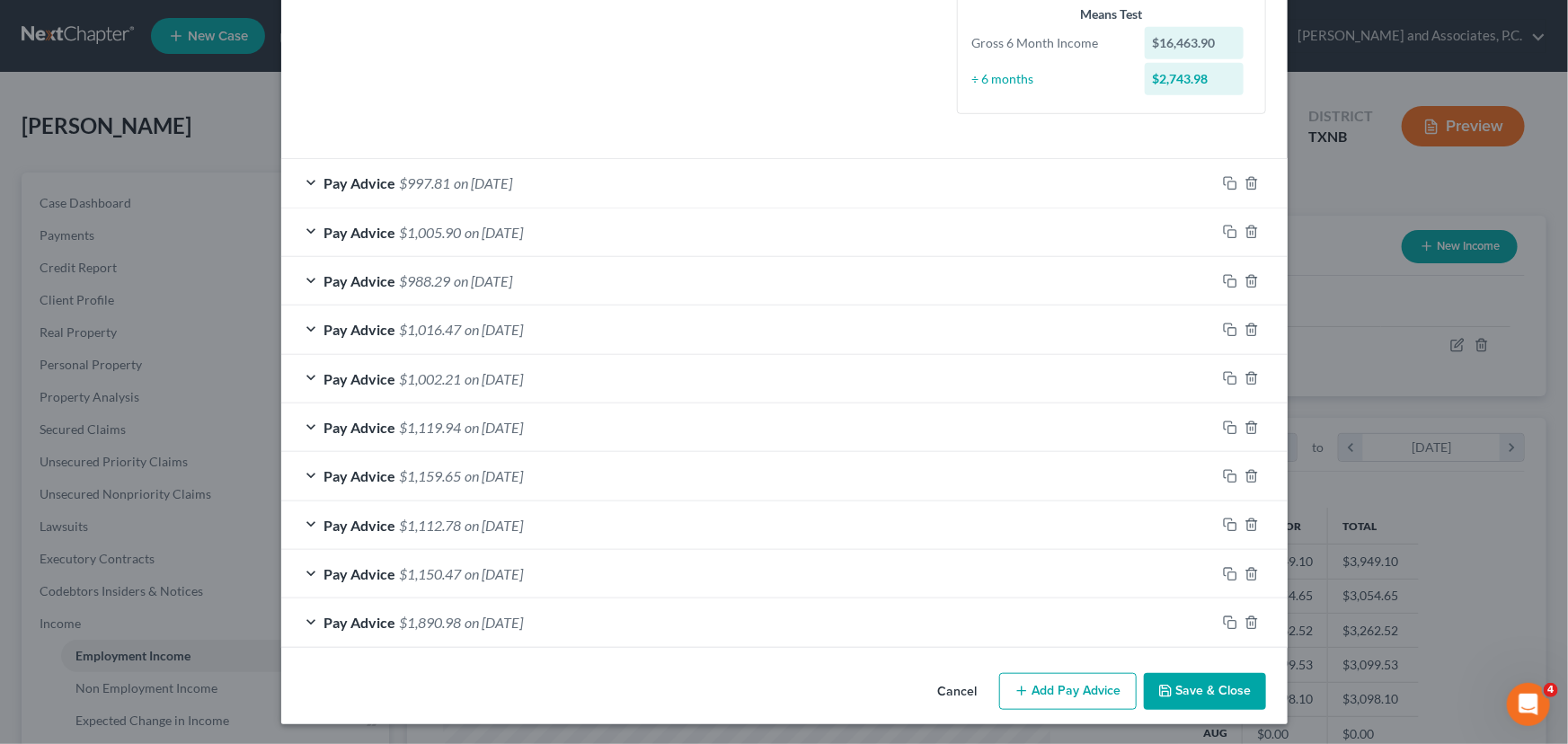
click at [1027, 703] on button "Add Pay Advice" at bounding box center [1068, 692] width 137 height 38
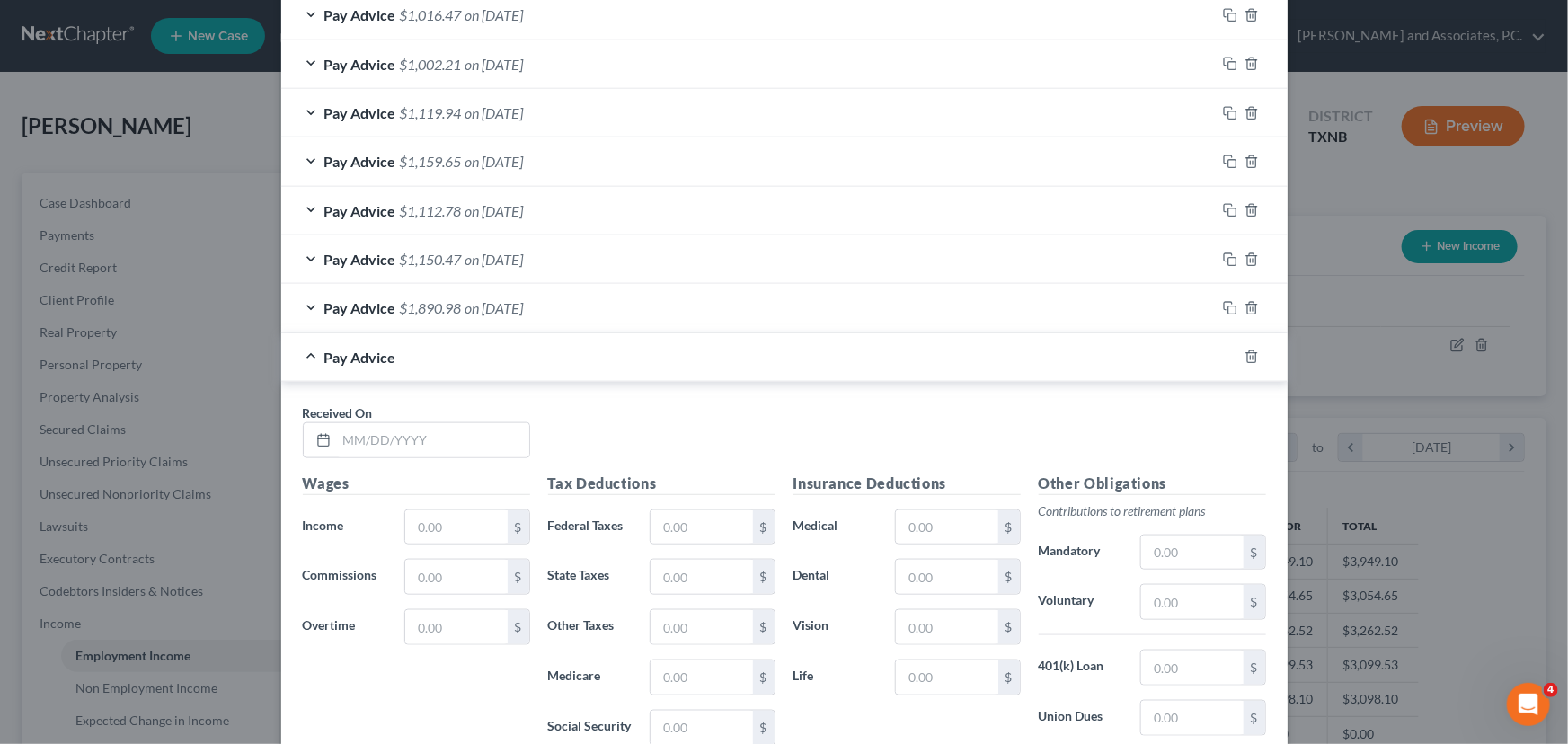
scroll to position [808, 0]
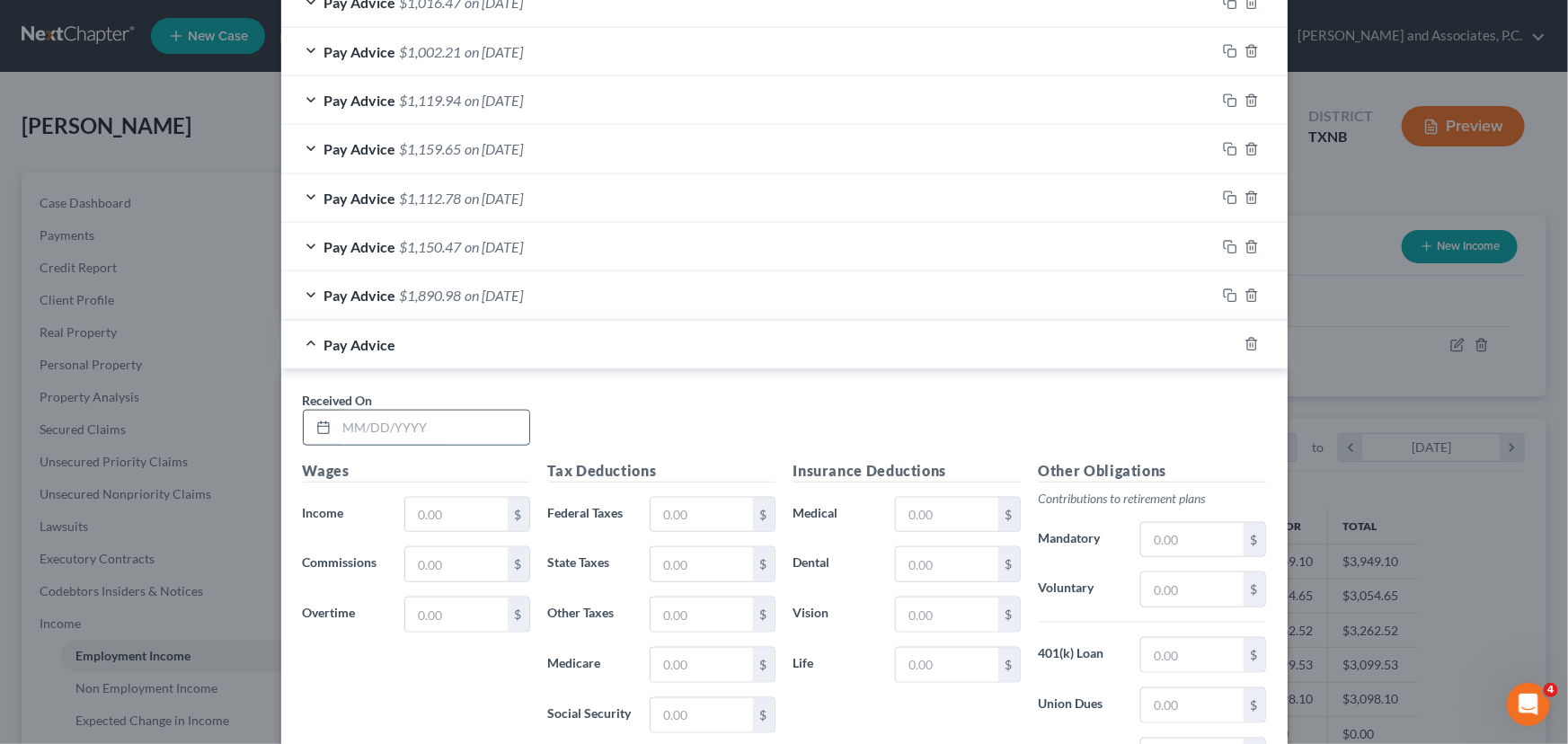
click at [340, 422] on input "text" at bounding box center [433, 427] width 193 height 34
type input "[DATE]"
click at [421, 522] on input "text" at bounding box center [456, 514] width 102 height 34
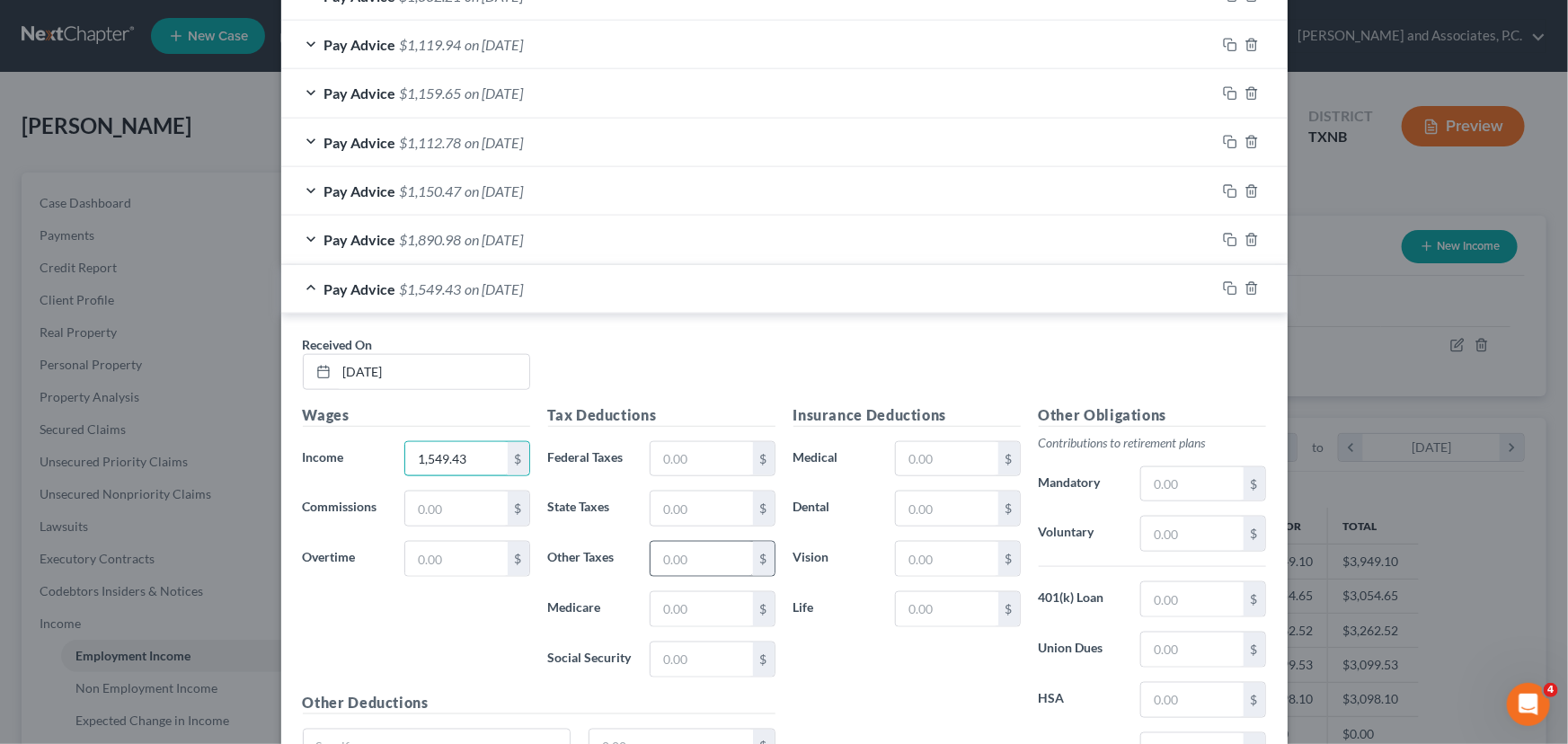
scroll to position [971, 0]
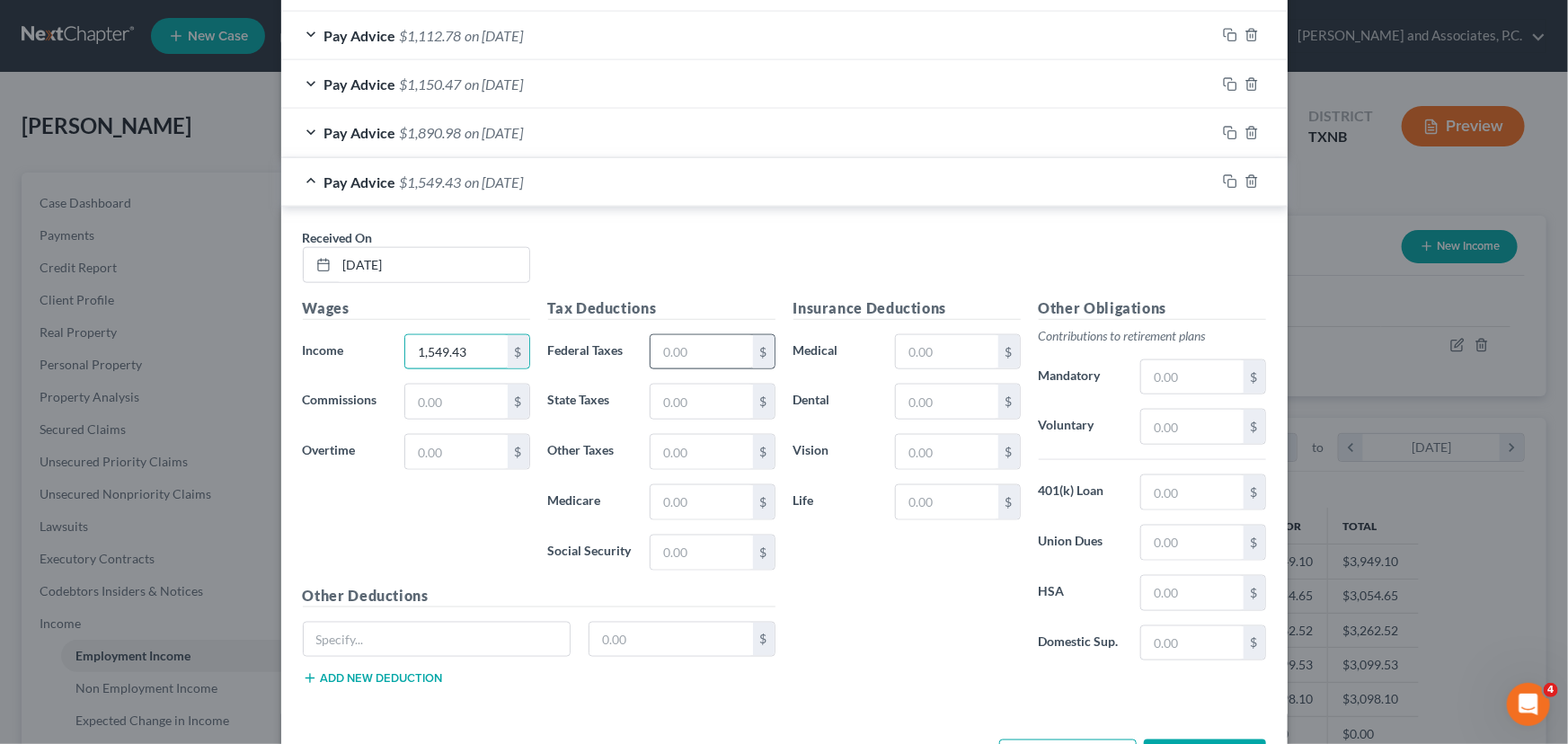
type input "1,549.43"
click at [705, 339] on input "text" at bounding box center [701, 352] width 102 height 34
type input "198.12"
click at [686, 498] on input "text" at bounding box center [701, 502] width 102 height 34
type input "21.77"
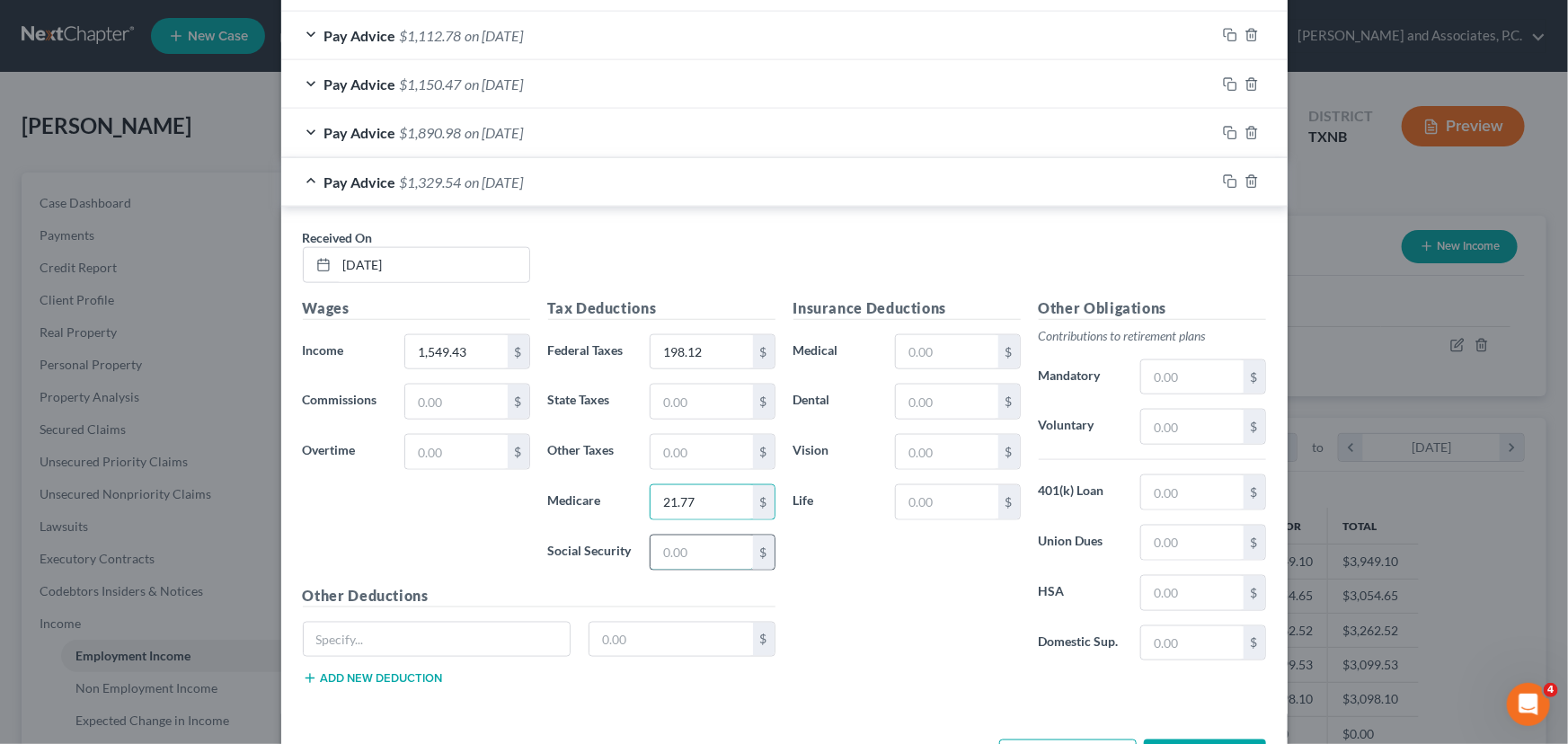
click at [659, 549] on input "text" at bounding box center [701, 552] width 102 height 34
type input "93.09"
click at [931, 351] on input "text" at bounding box center [947, 352] width 102 height 34
type input "36.84"
click at [933, 390] on input "text" at bounding box center [947, 401] width 102 height 34
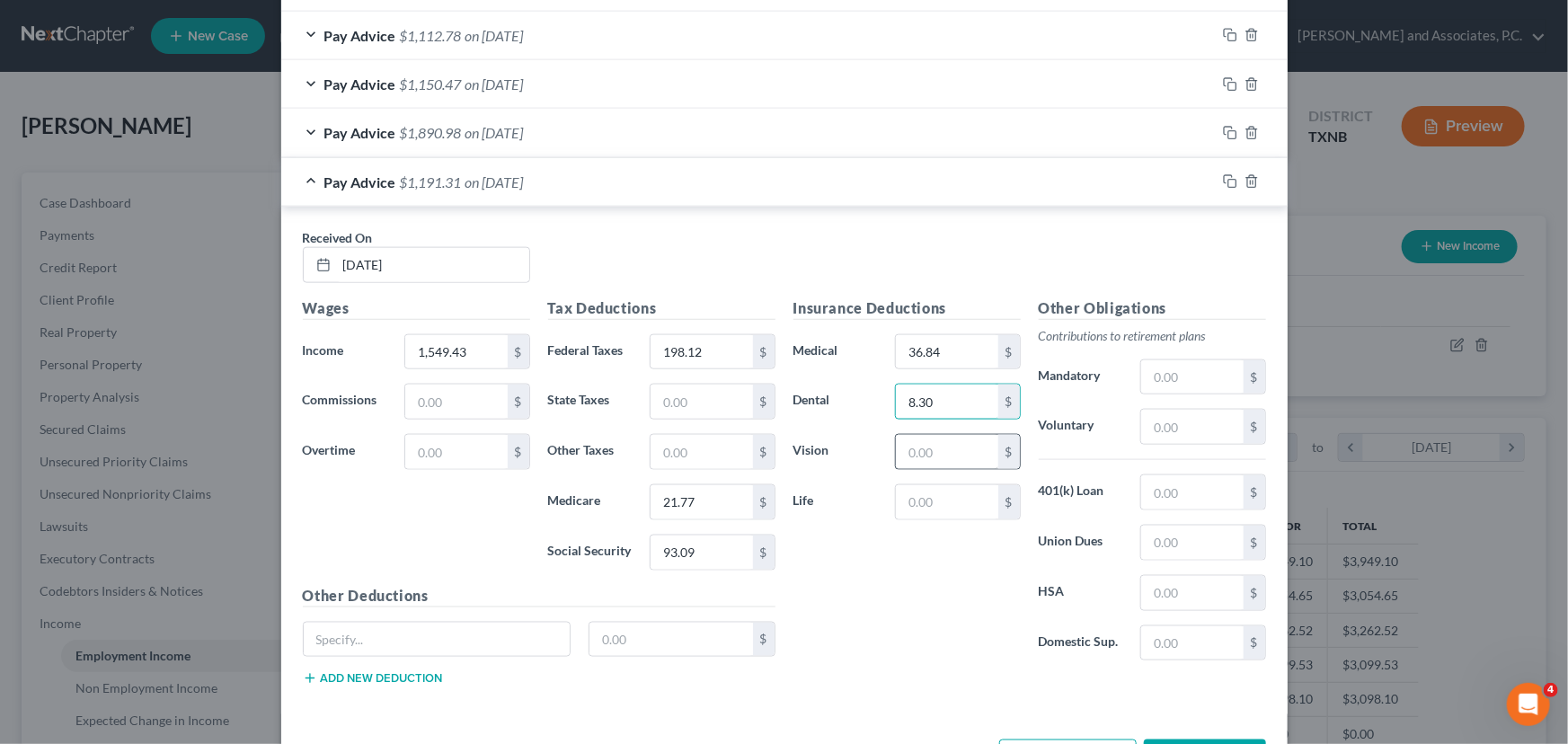
type input "8.30"
click at [930, 440] on input "text" at bounding box center [947, 451] width 102 height 34
type input "2.76"
click at [923, 500] on input "text" at bounding box center [947, 502] width 102 height 34
type input "8.94"
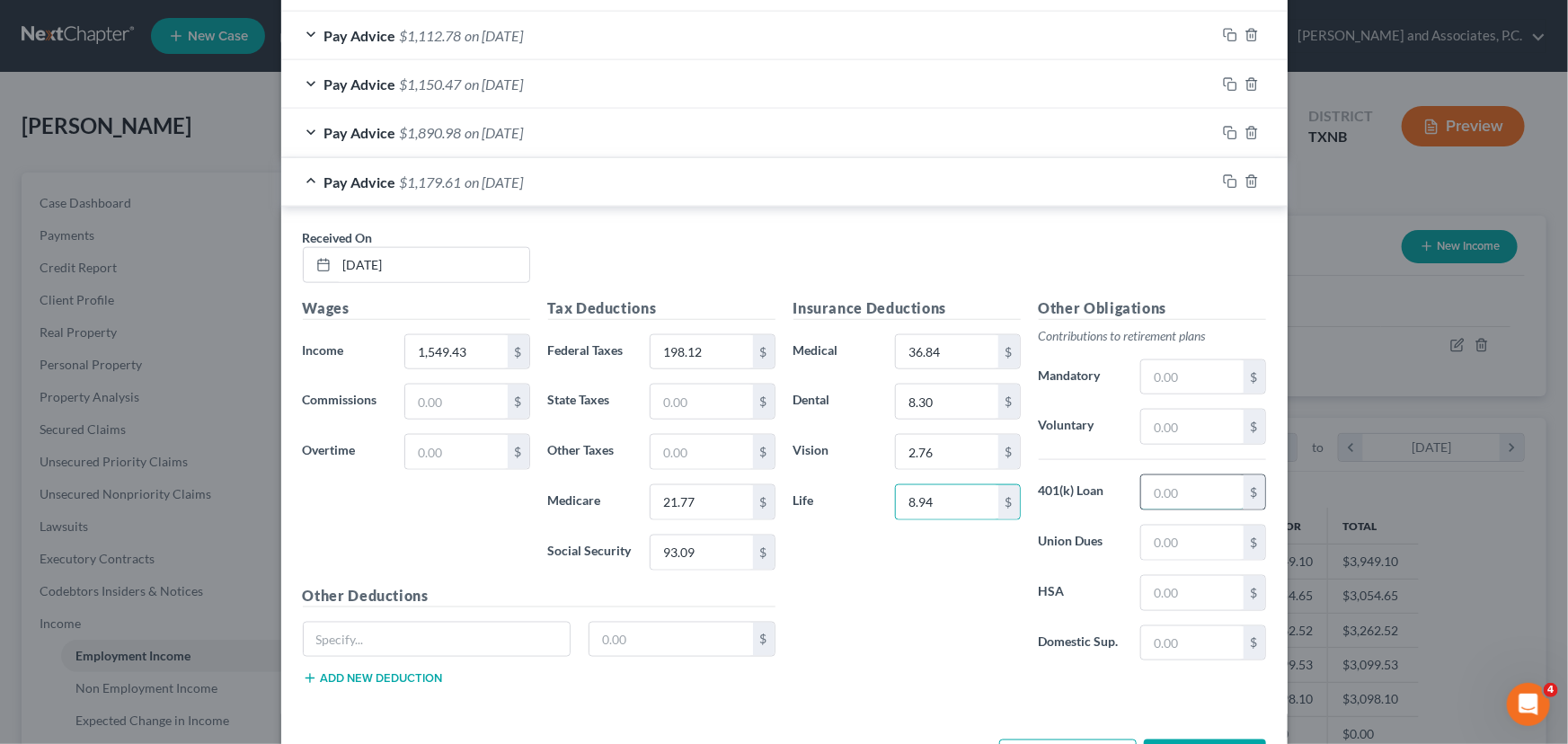
click at [1195, 484] on input "text" at bounding box center [1192, 492] width 102 height 34
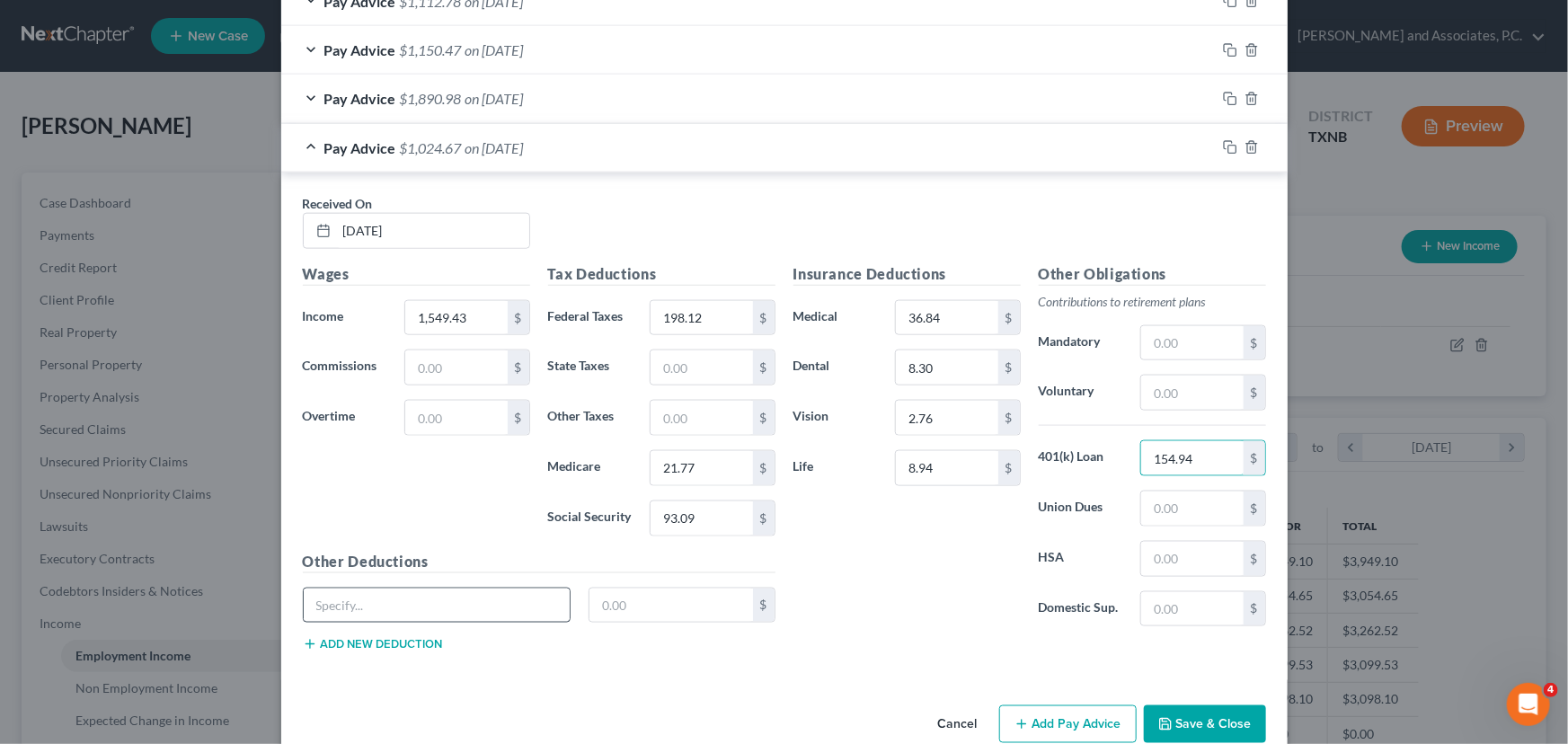
scroll to position [1036, 0]
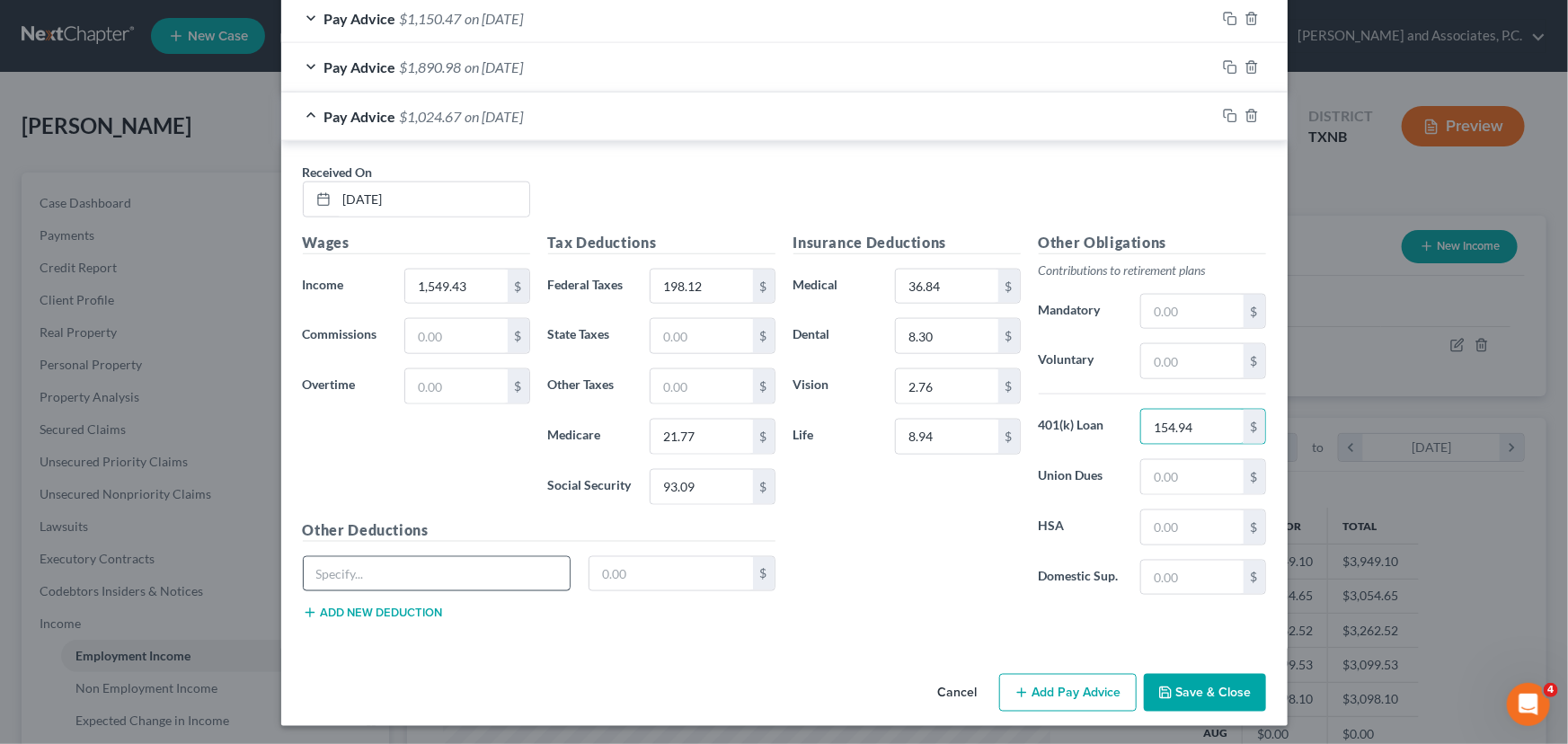
type input "154.94"
click at [421, 580] on input "text" at bounding box center [437, 574] width 267 height 34
type input "Long Term Disability"
click at [374, 608] on button "Add new deduction" at bounding box center [372, 613] width 140 height 15
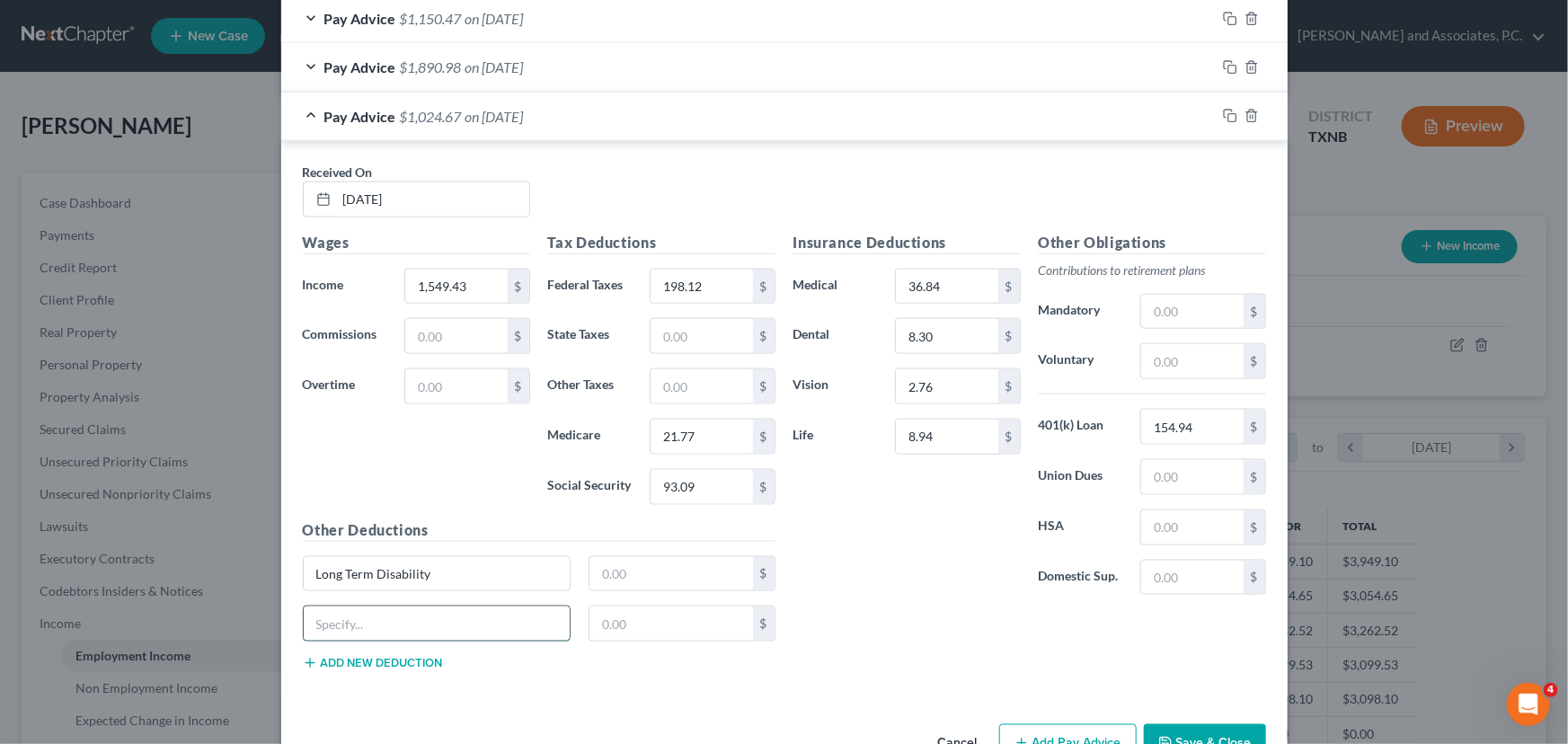
click at [352, 622] on input "text" at bounding box center [437, 624] width 267 height 34
type input "Short Term Disability"
click at [383, 663] on button "Add new deduction" at bounding box center [372, 663] width 140 height 15
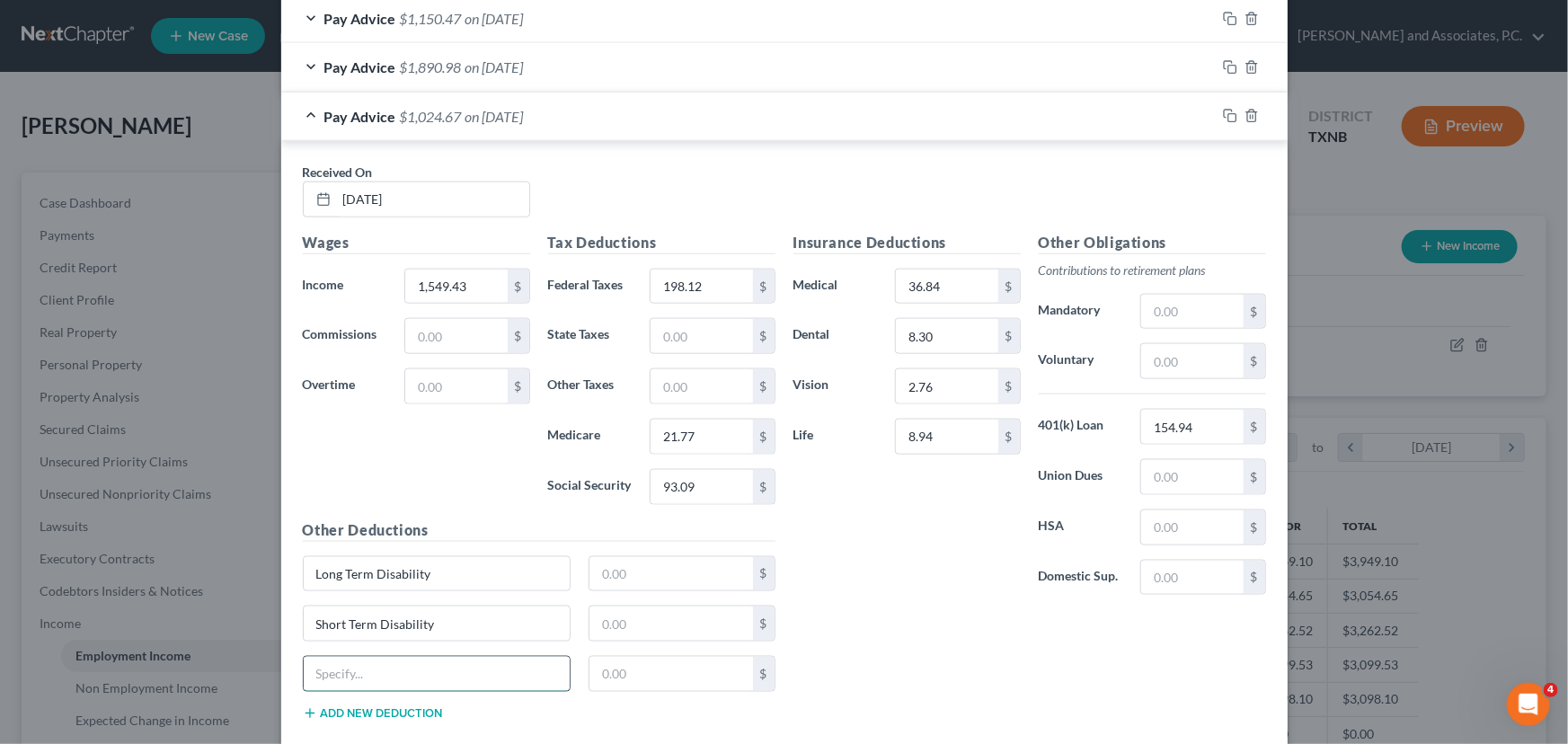
click at [375, 662] on input "text" at bounding box center [437, 674] width 267 height 34
type input "[PERSON_NAME] Membership"
click at [672, 570] on input "text" at bounding box center [671, 574] width 164 height 34
type input "14.10"
click at [654, 635] on input "text" at bounding box center [671, 624] width 164 height 34
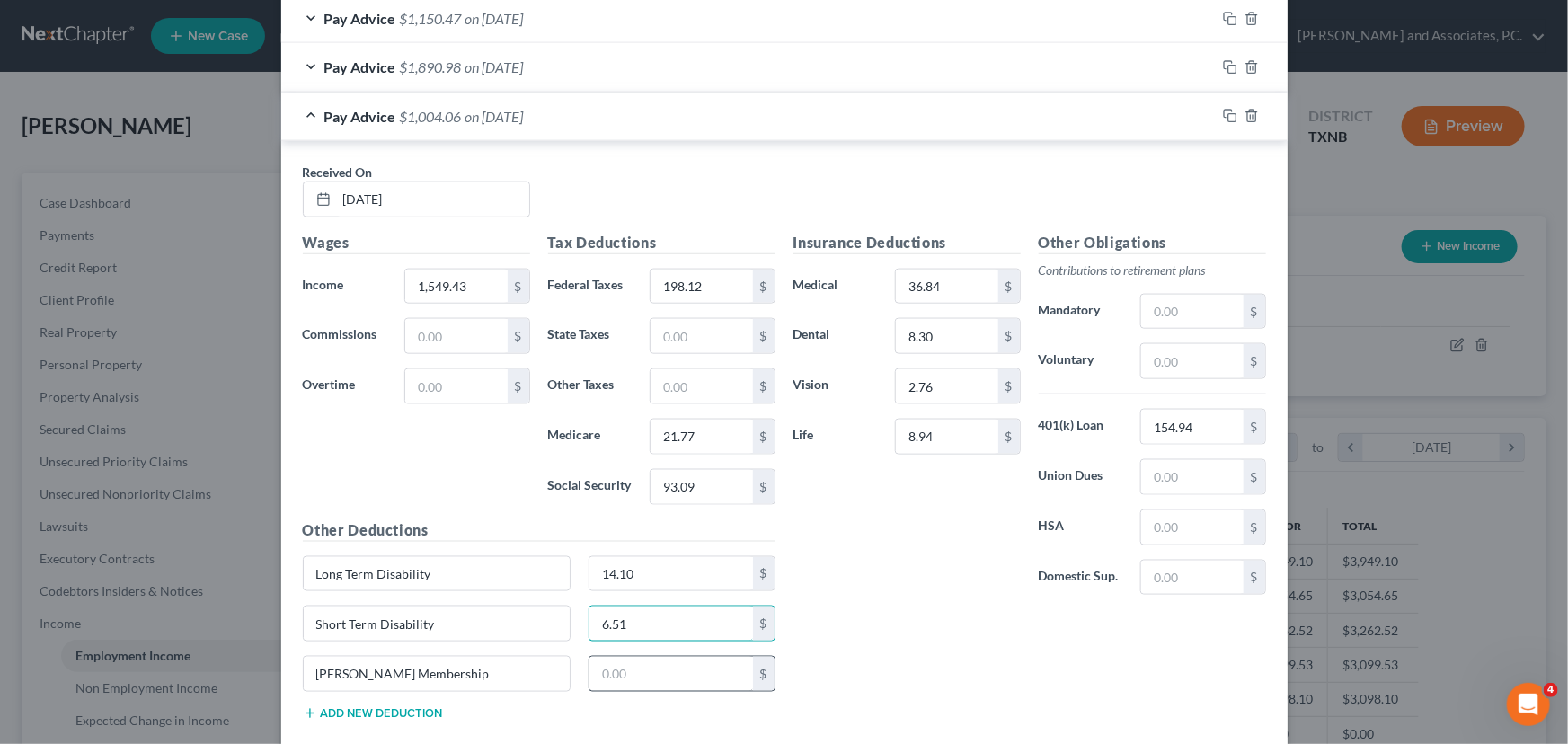
type input "6.51"
click at [619, 670] on input "text" at bounding box center [671, 674] width 164 height 34
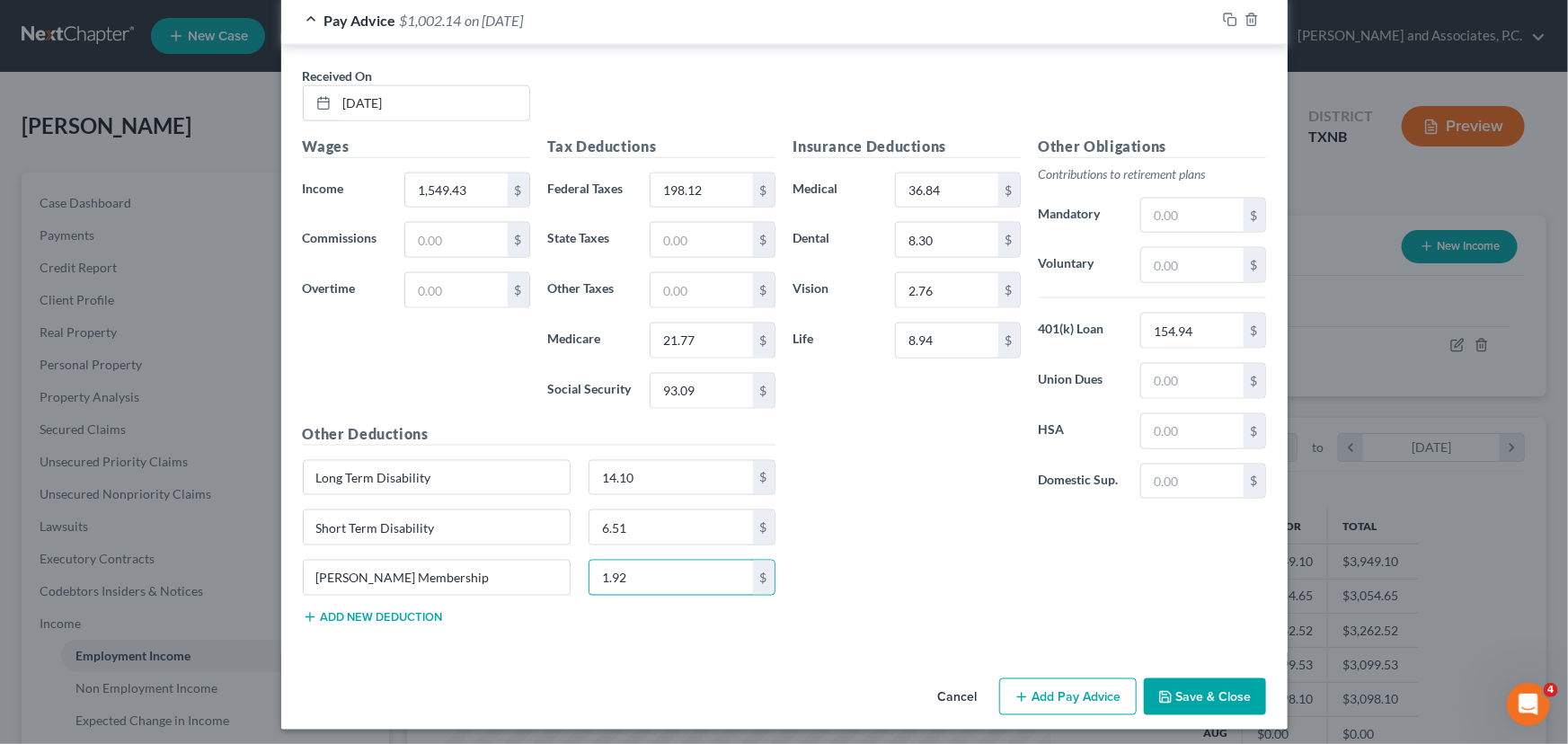
scroll to position [1136, 0]
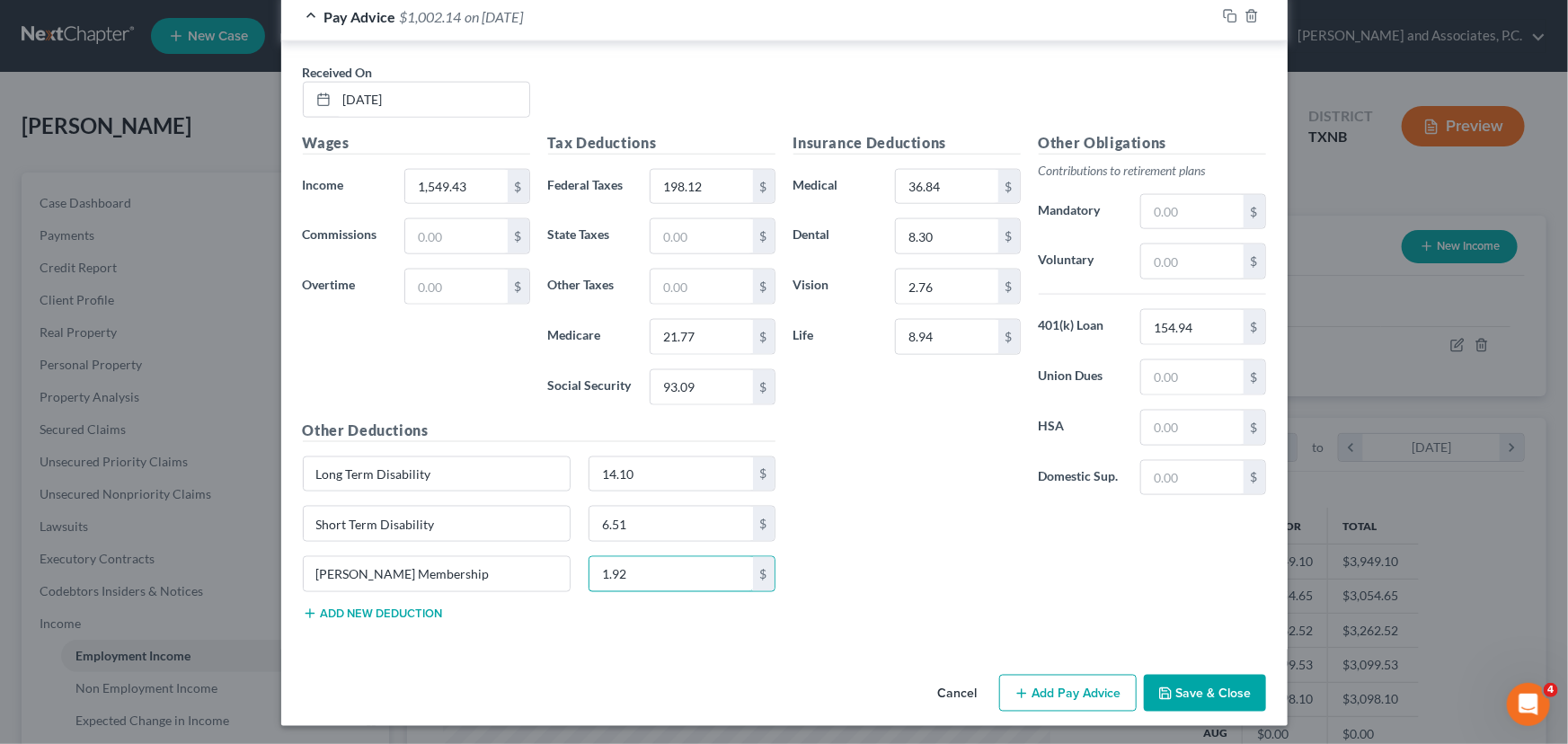
type input "1.92"
click at [1077, 690] on button "Add Pay Advice" at bounding box center [1068, 693] width 137 height 38
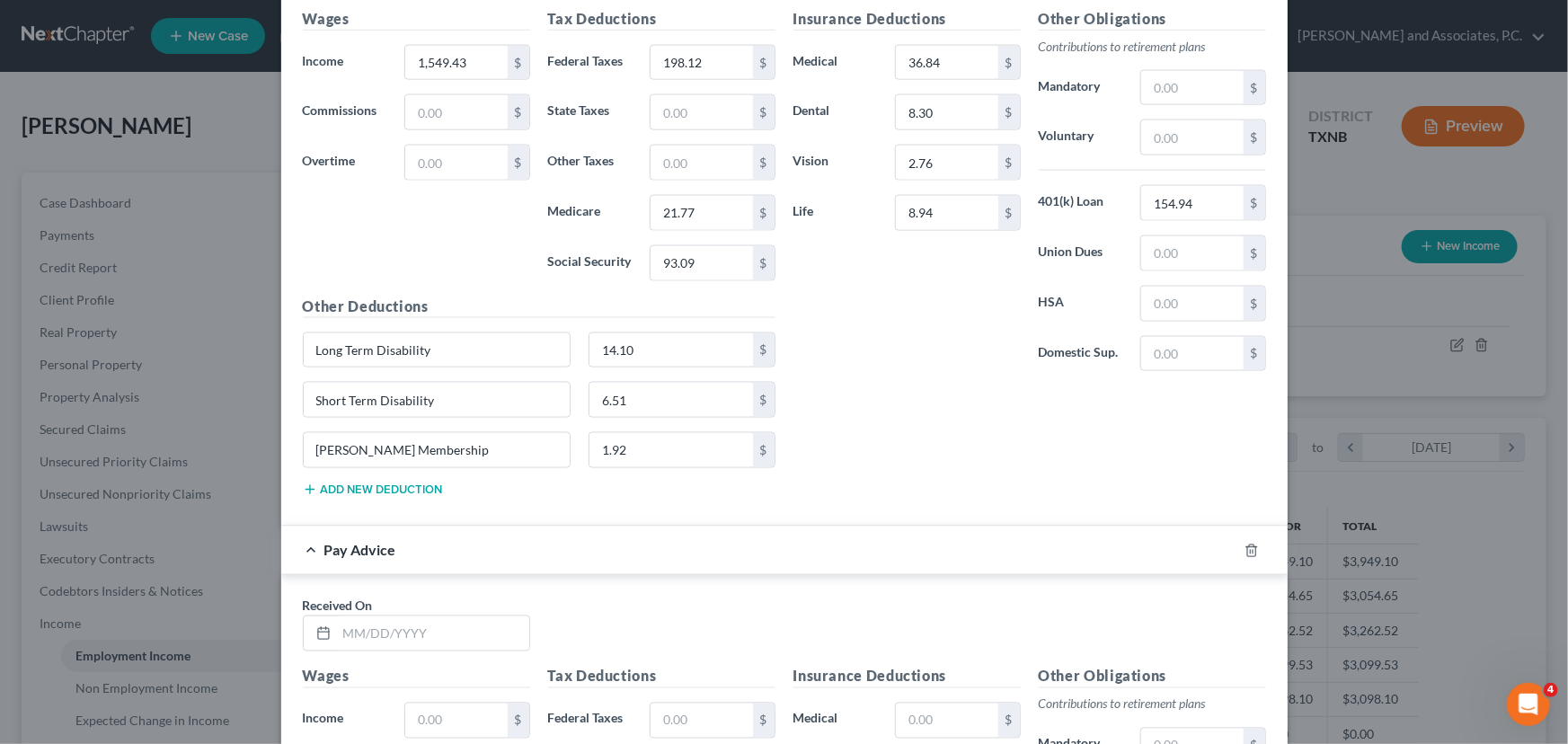
scroll to position [1545, 0]
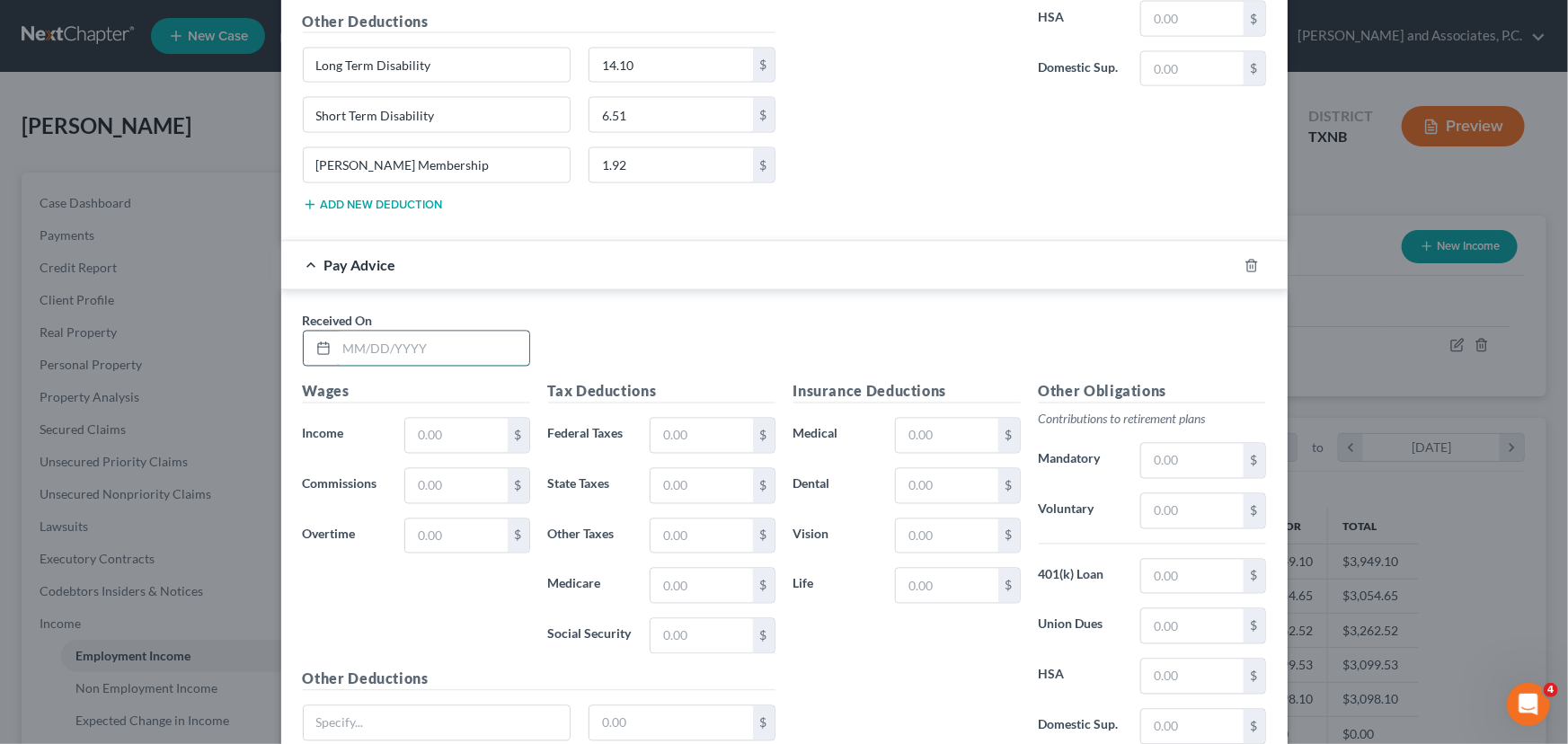
click at [377, 348] on input "text" at bounding box center [433, 348] width 193 height 34
type input "[DATE]"
click at [454, 423] on input "text" at bounding box center [456, 435] width 102 height 34
type input "1,558.12"
click at [659, 438] on input "text" at bounding box center [701, 435] width 102 height 34
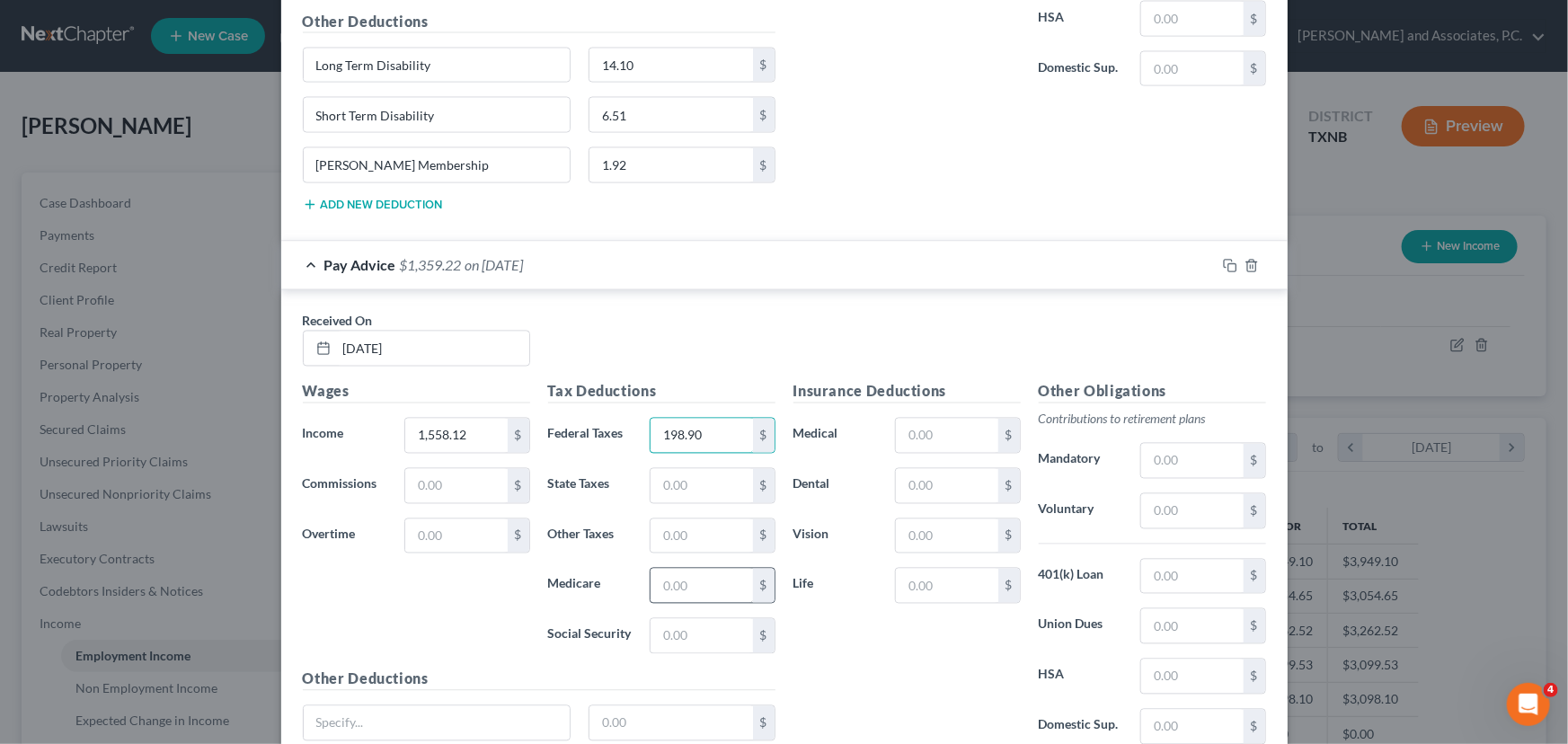
type input "198.90"
click at [674, 586] on input "text" at bounding box center [701, 586] width 102 height 34
type input "21.89"
click at [671, 637] on input "text" at bounding box center [701, 636] width 102 height 34
type input "93.64"
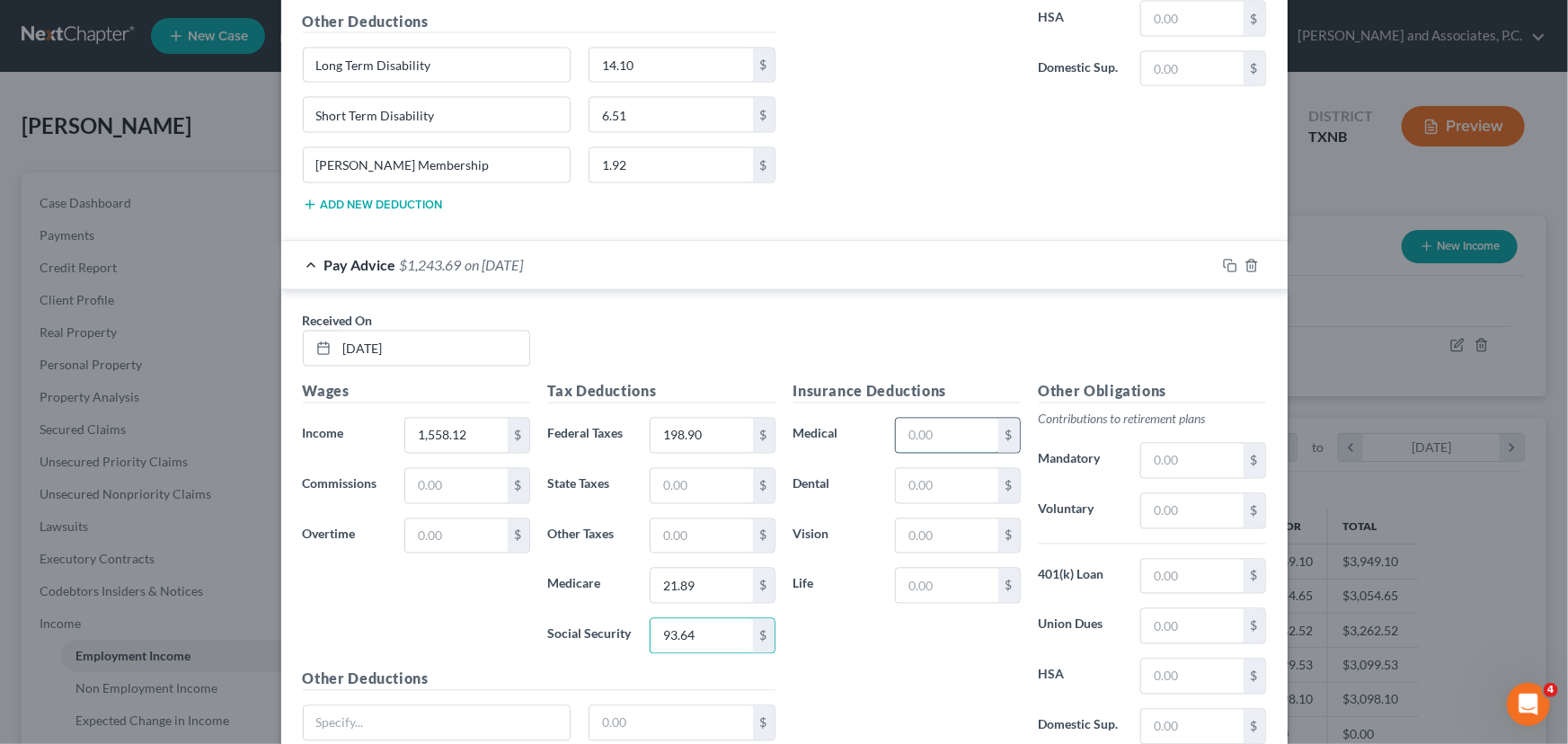
click at [910, 424] on input "text" at bounding box center [947, 435] width 102 height 34
type input "36.84"
click at [929, 481] on input "text" at bounding box center [947, 485] width 102 height 34
type input "8.30"
click at [911, 528] on input "text" at bounding box center [947, 536] width 102 height 34
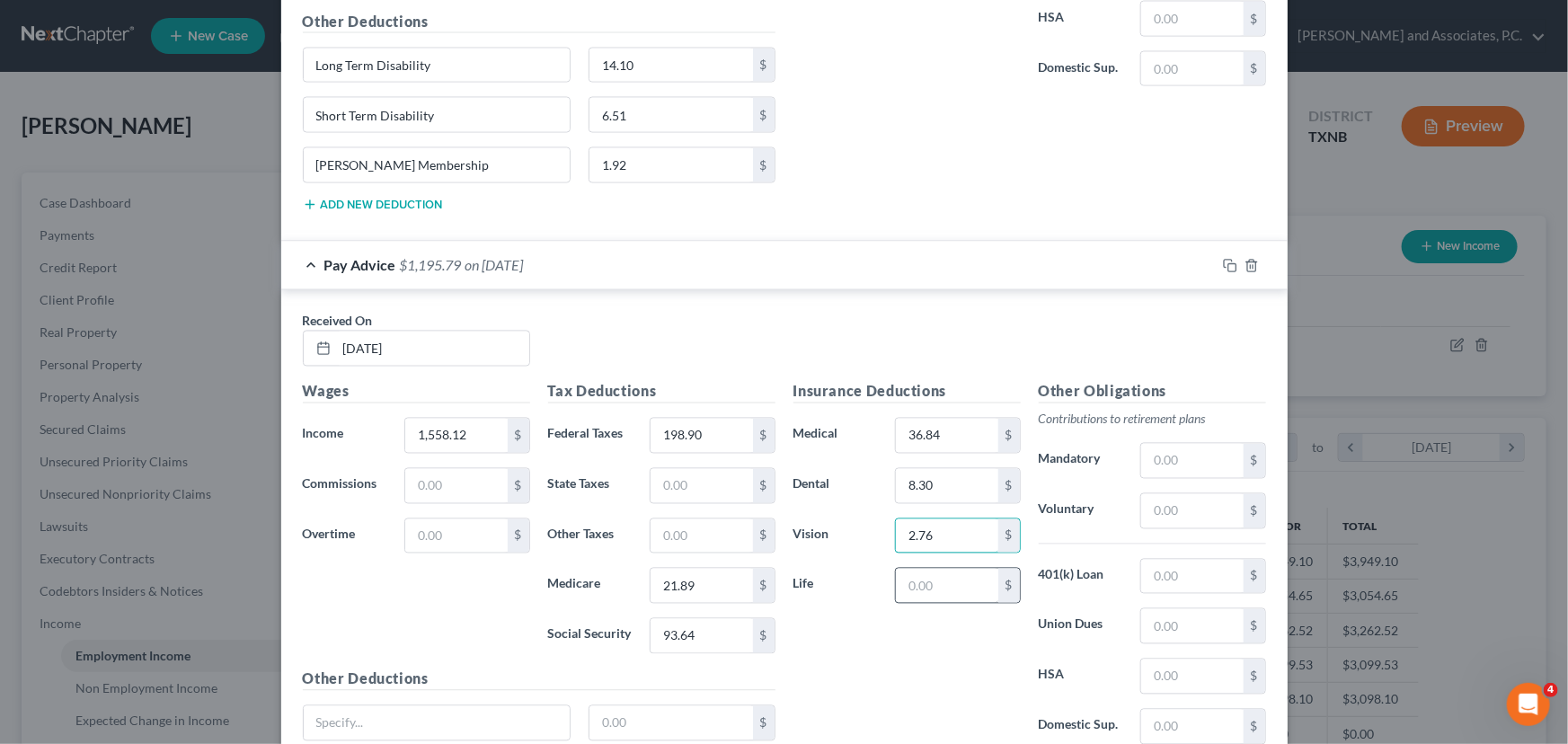
type input "2.76"
click at [914, 577] on input "text" at bounding box center [947, 586] width 102 height 34
type input "8.94"
click at [1194, 567] on input "text" at bounding box center [1192, 576] width 102 height 34
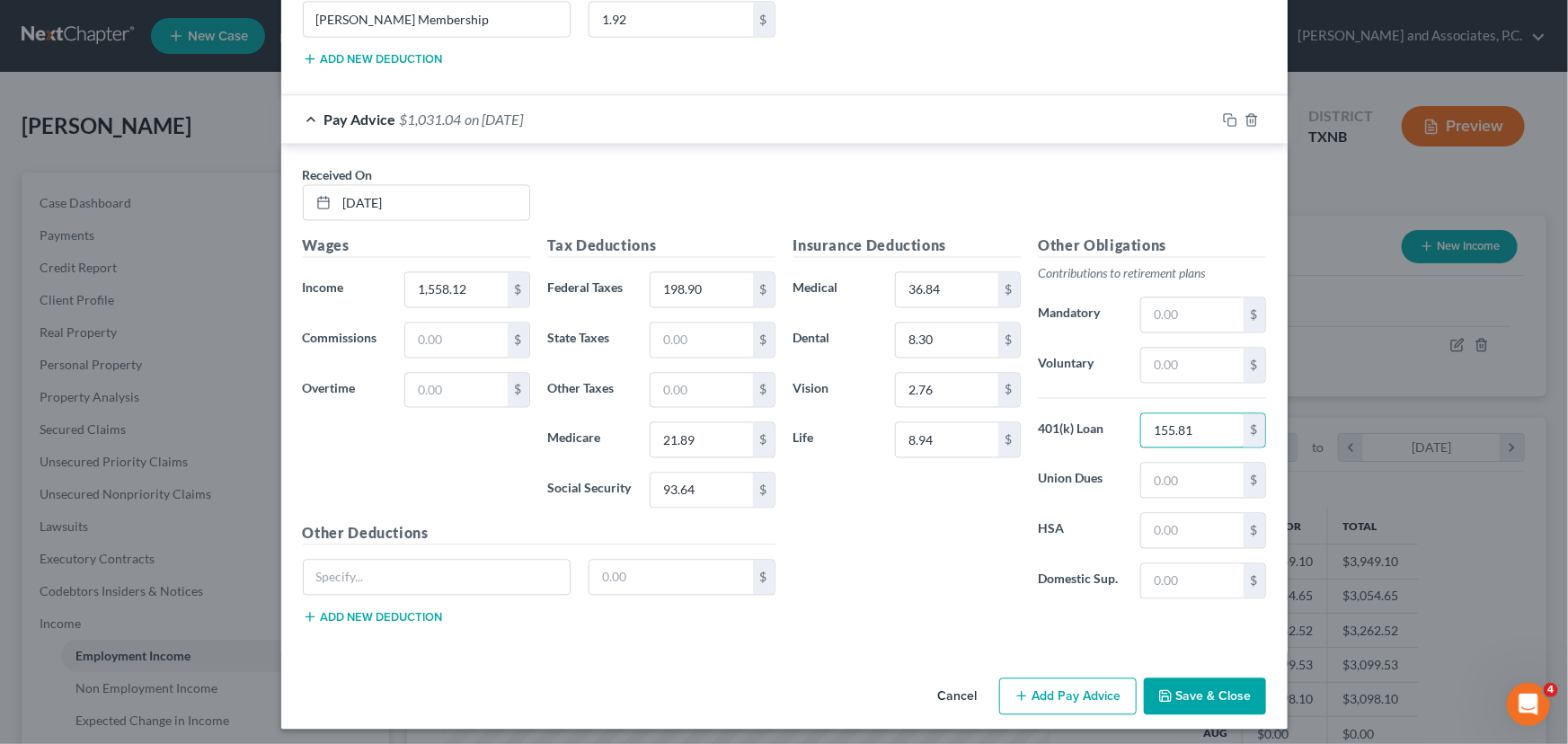
scroll to position [1693, 0]
type input "155.81"
click at [331, 609] on button "Add new deduction" at bounding box center [372, 616] width 140 height 15
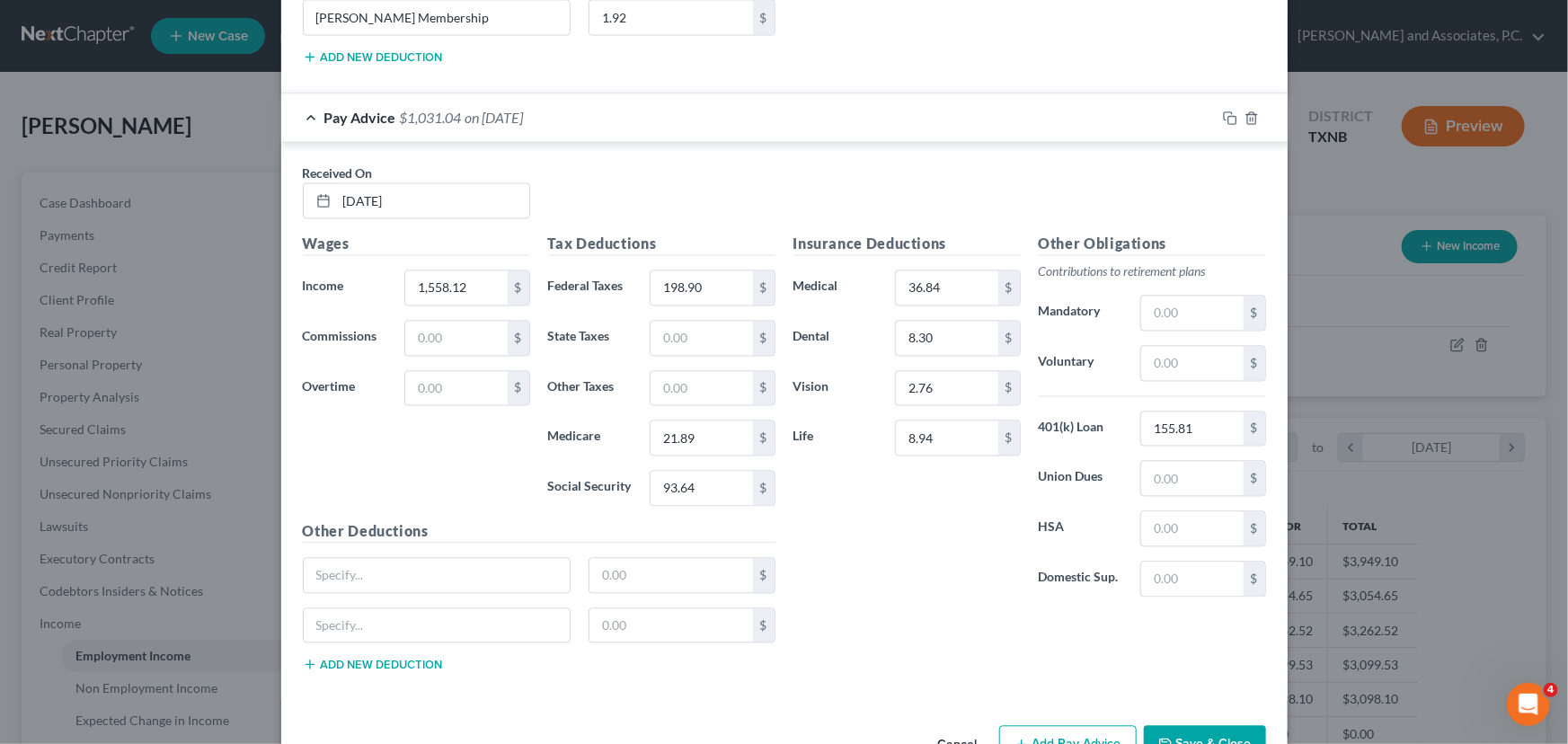
click at [331, 660] on button "Add new deduction" at bounding box center [372, 665] width 140 height 15
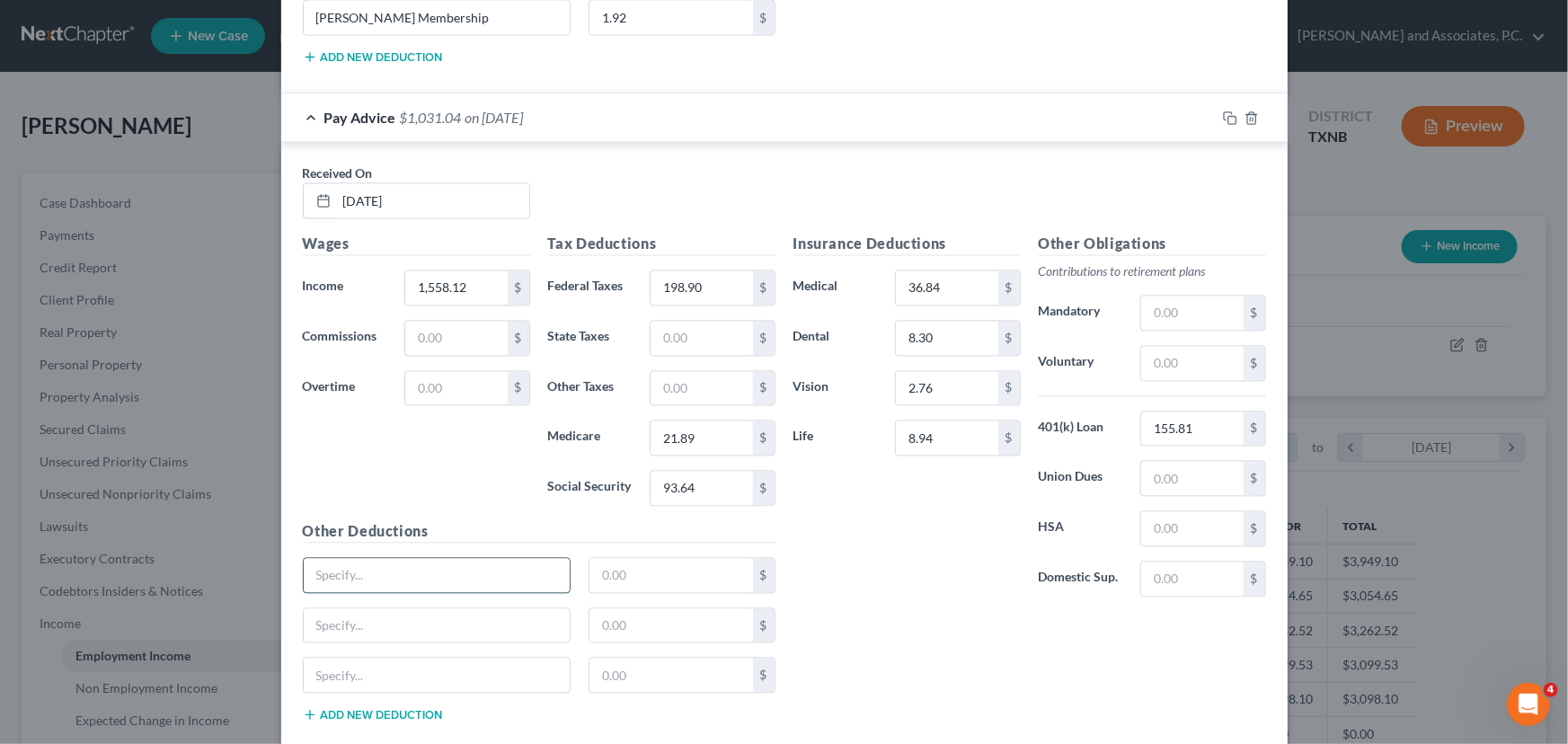
click at [345, 577] on input "text" at bounding box center [437, 575] width 267 height 34
type input "Long Term Disability"
click at [358, 615] on input "text" at bounding box center [437, 626] width 267 height 34
type input "Short Term Disability"
click at [360, 669] on input "text" at bounding box center [437, 675] width 267 height 34
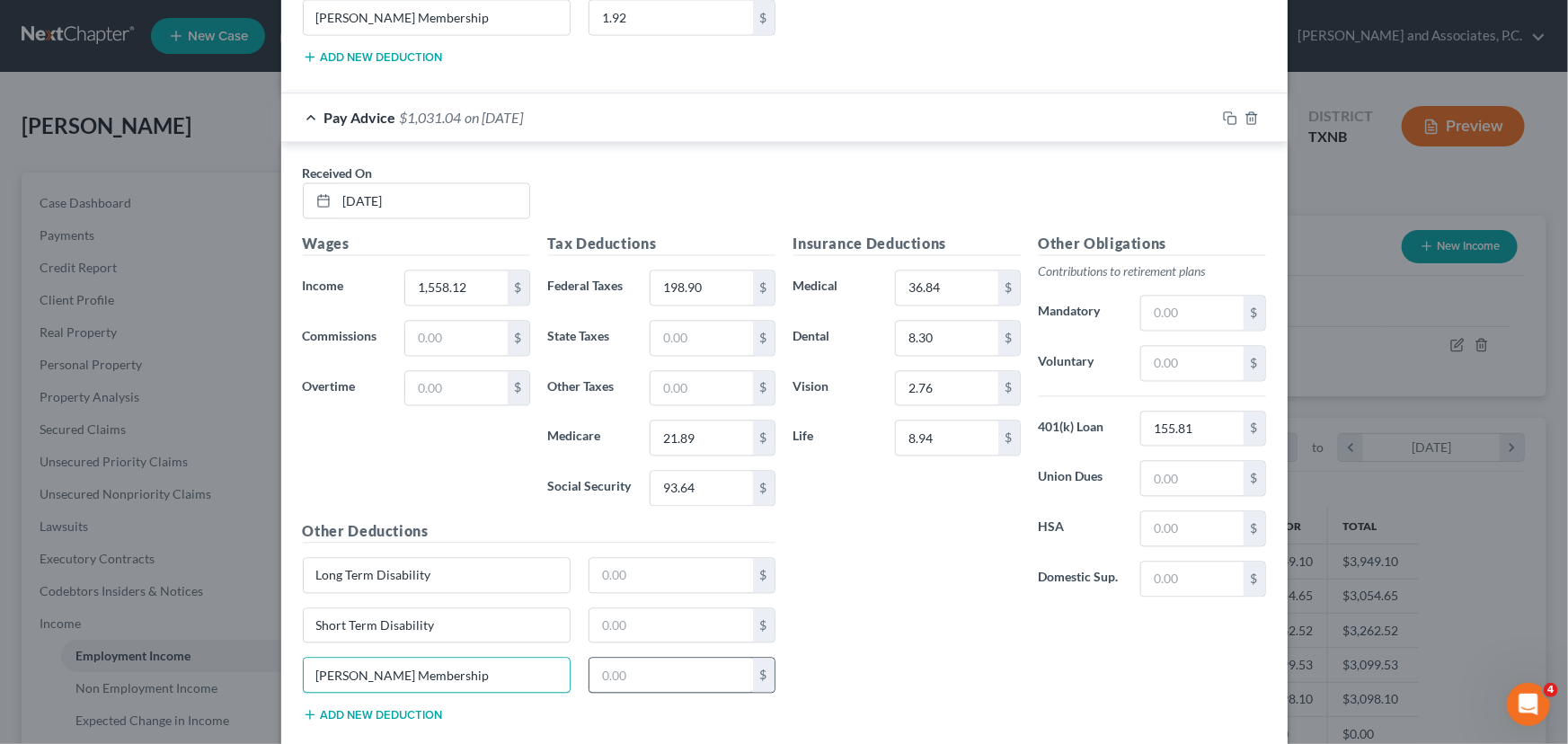
type input "[PERSON_NAME] Membership"
click at [639, 674] on input "text" at bounding box center [671, 675] width 164 height 34
type input "1.92"
click at [620, 624] on input "text" at bounding box center [671, 626] width 164 height 34
type input "6.54"
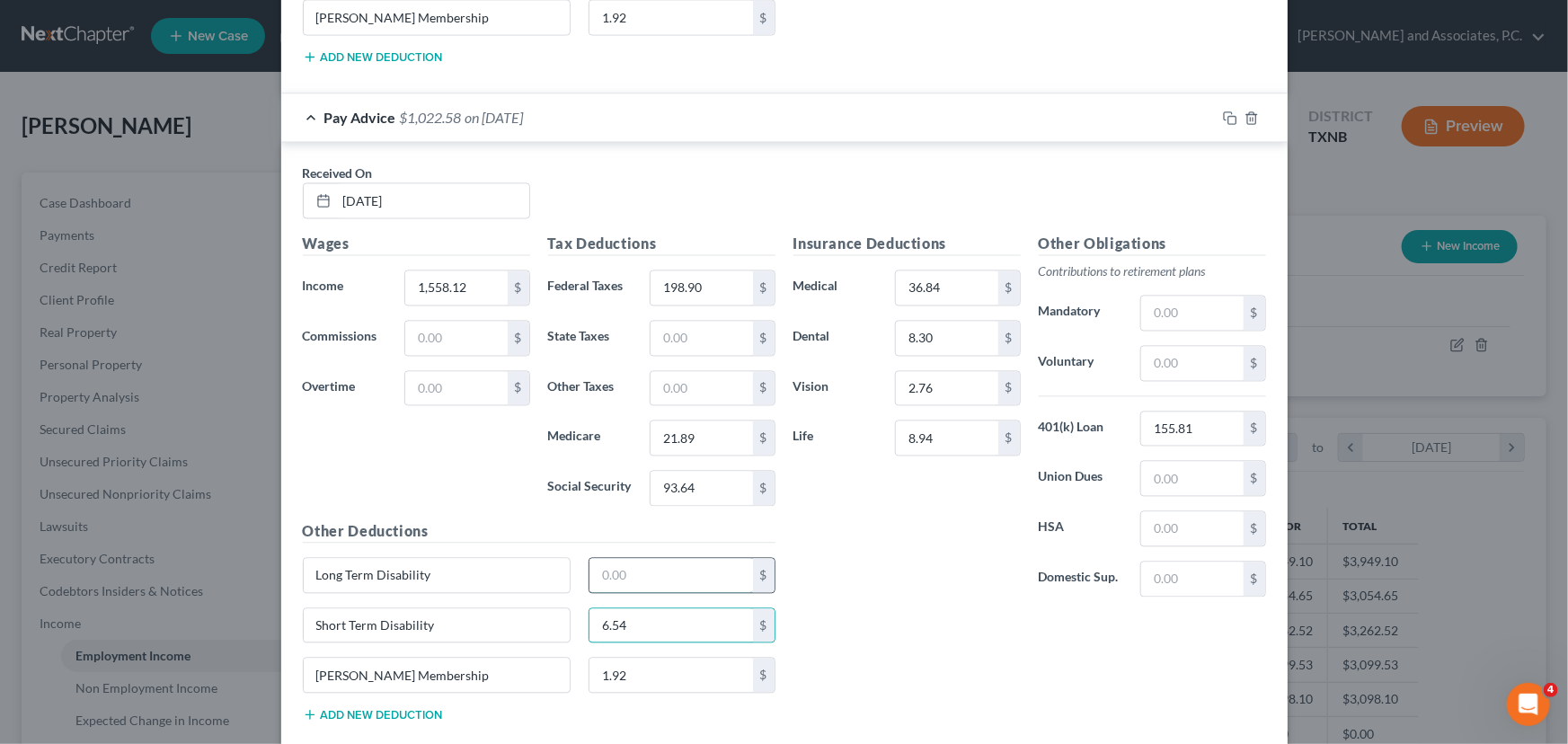
click at [644, 566] on input "text" at bounding box center [671, 575] width 164 height 34
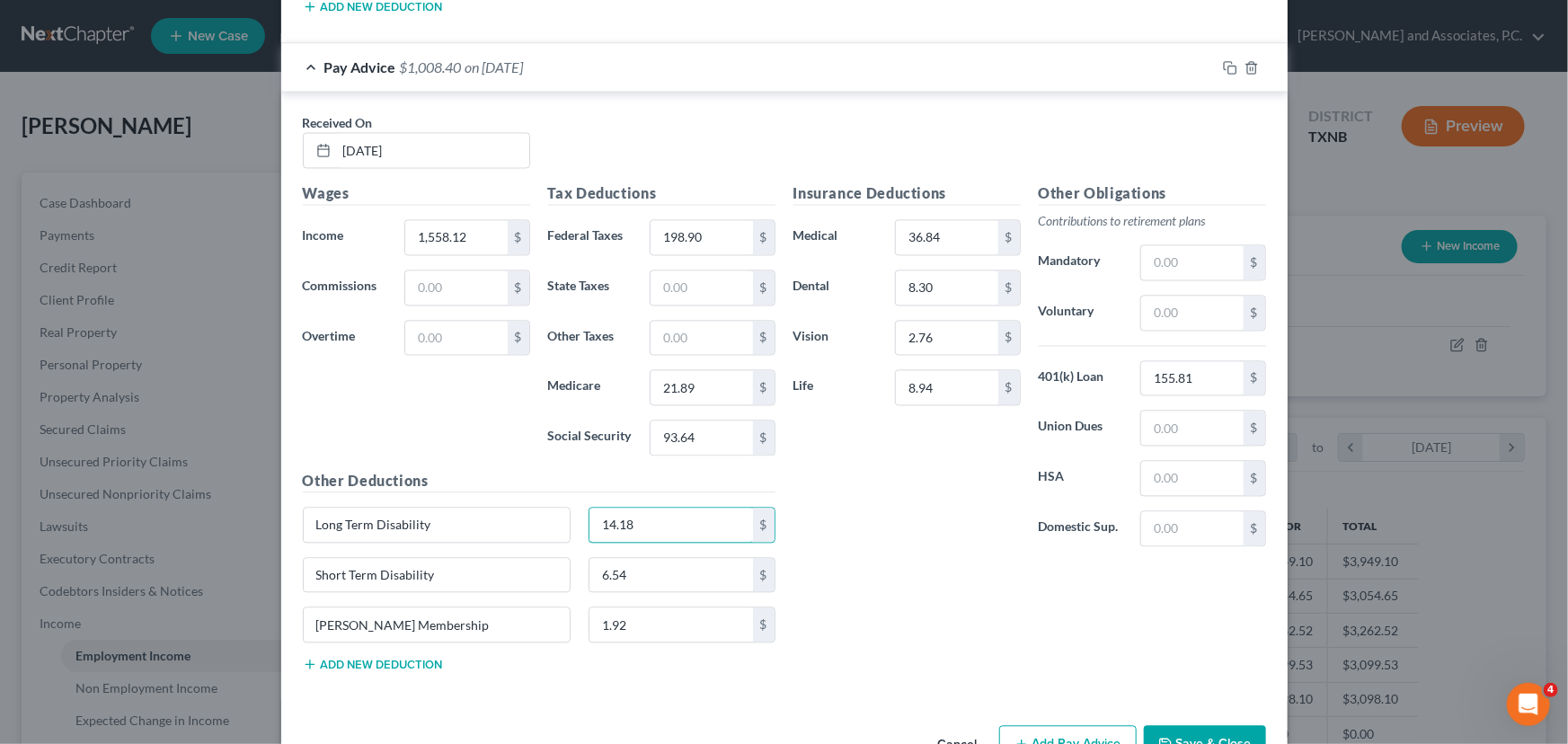
scroll to position [1792, 0]
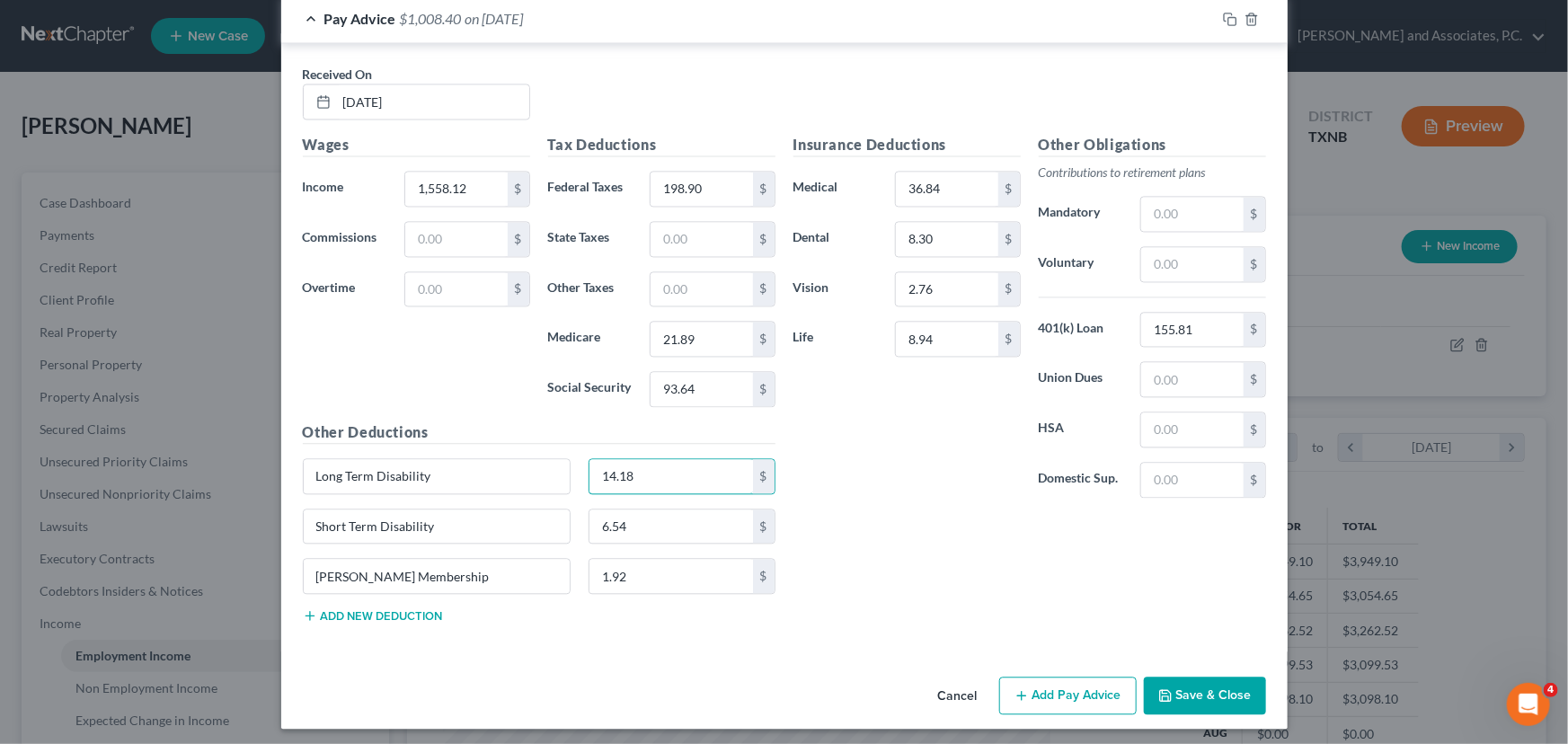
type input "14.18"
click at [1050, 676] on button "Add Pay Advice" at bounding box center [1068, 695] width 137 height 38
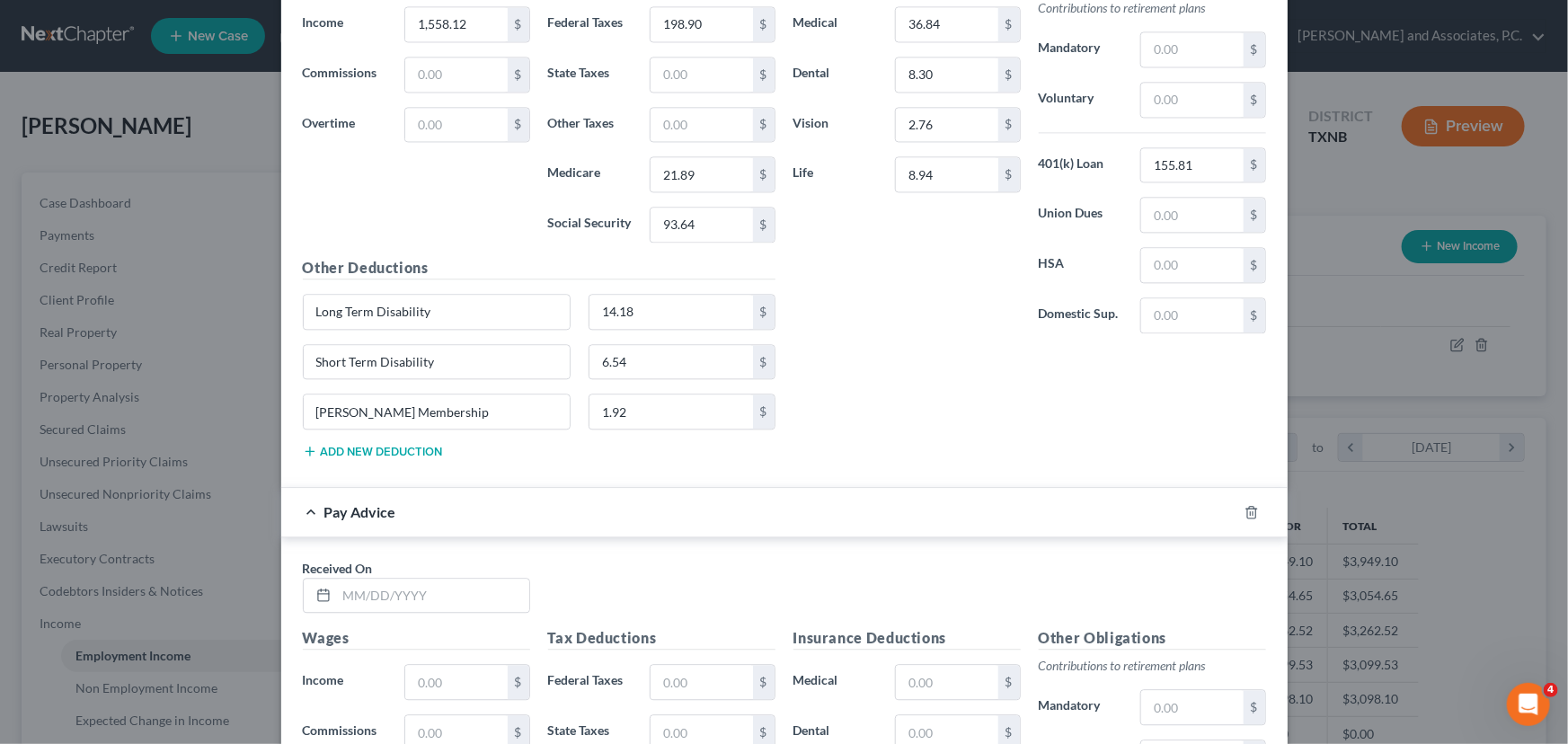
scroll to position [2201, 0]
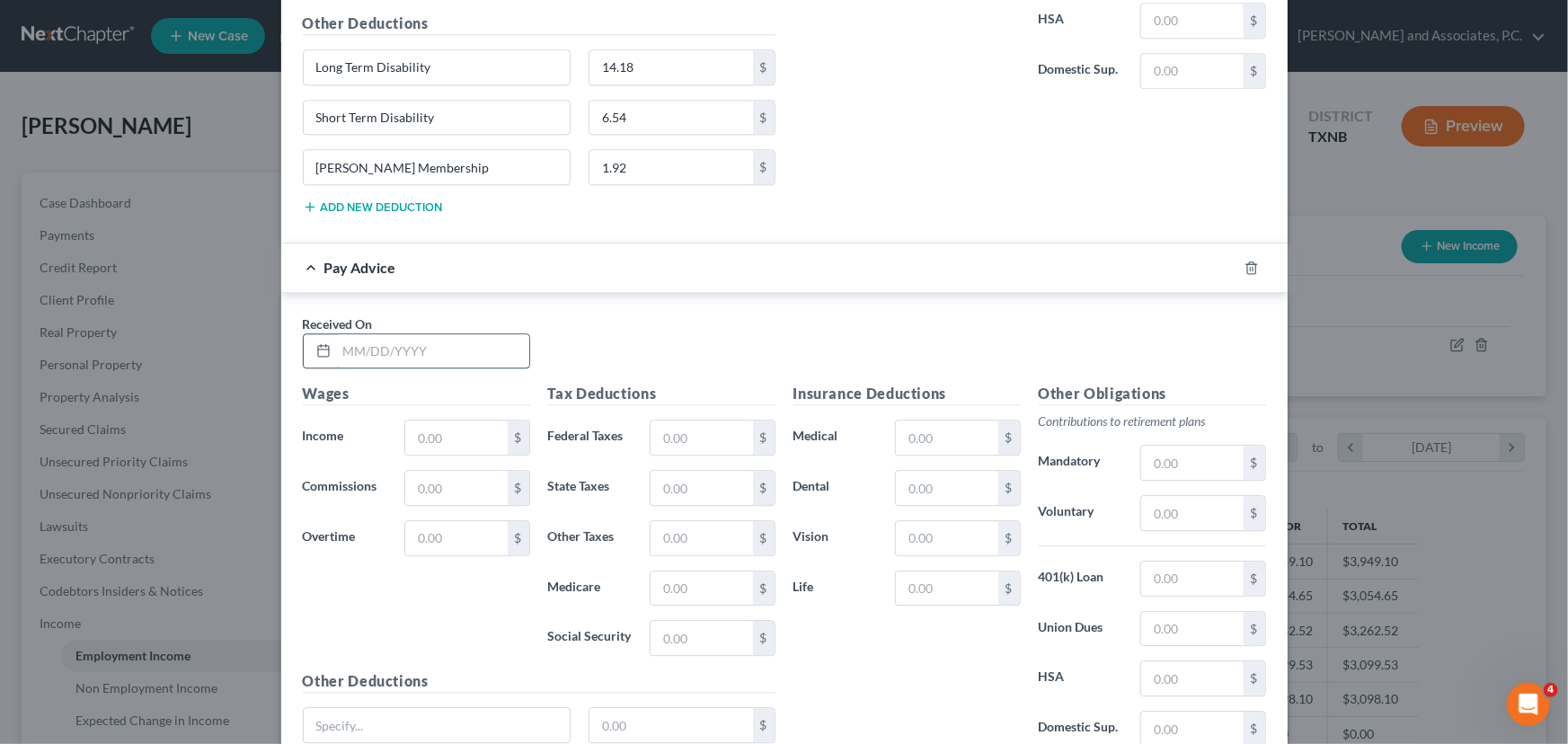
click at [405, 336] on input "text" at bounding box center [433, 351] width 193 height 34
type input "[DATE]"
click at [445, 439] on input "text" at bounding box center [456, 437] width 102 height 34
type input "1,472.77"
click at [724, 422] on input "text" at bounding box center [701, 437] width 102 height 34
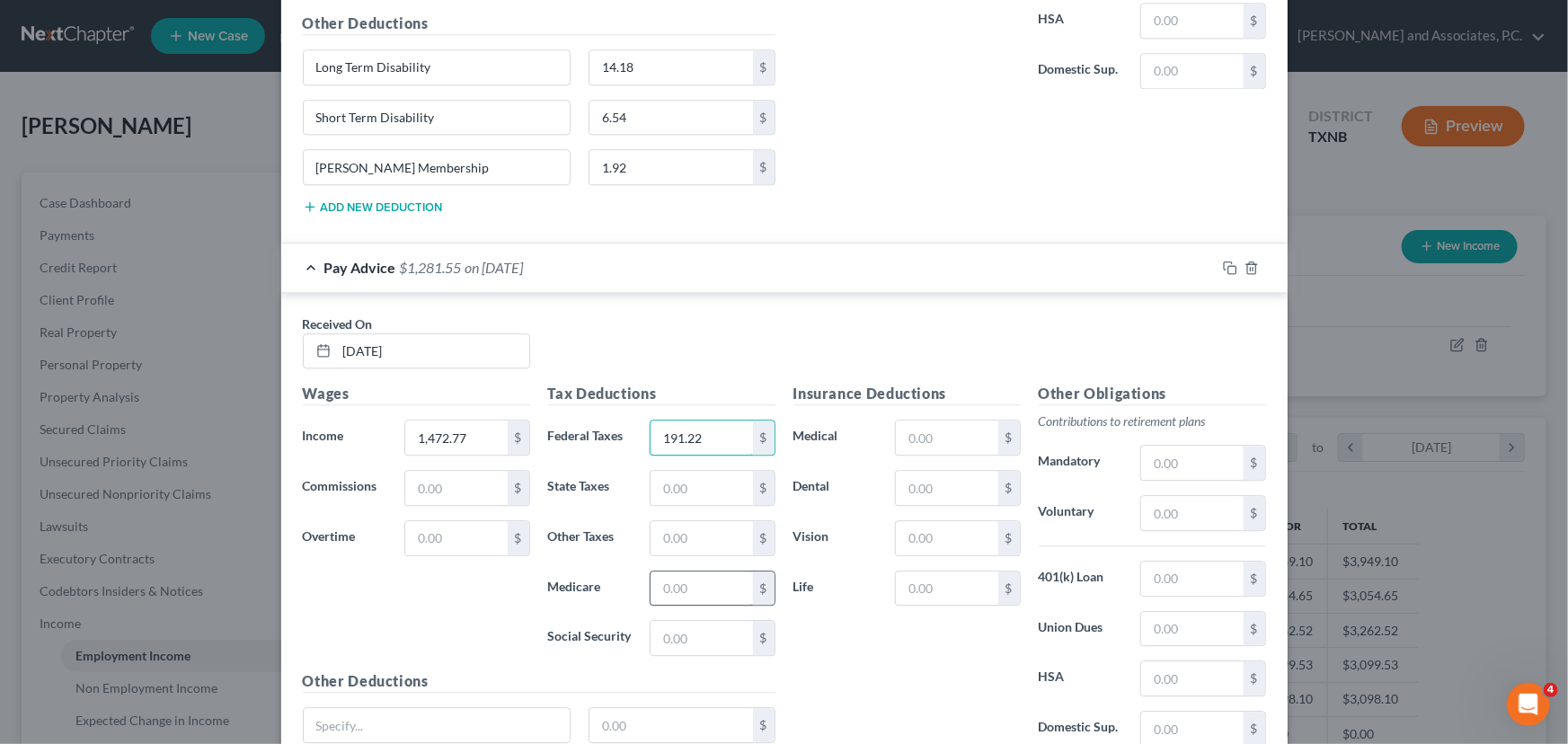
type input "191.22"
click at [697, 573] on input "text" at bounding box center [701, 588] width 102 height 34
type input "20.66"
click at [673, 621] on input "text" at bounding box center [701, 637] width 102 height 34
type input "88.34"
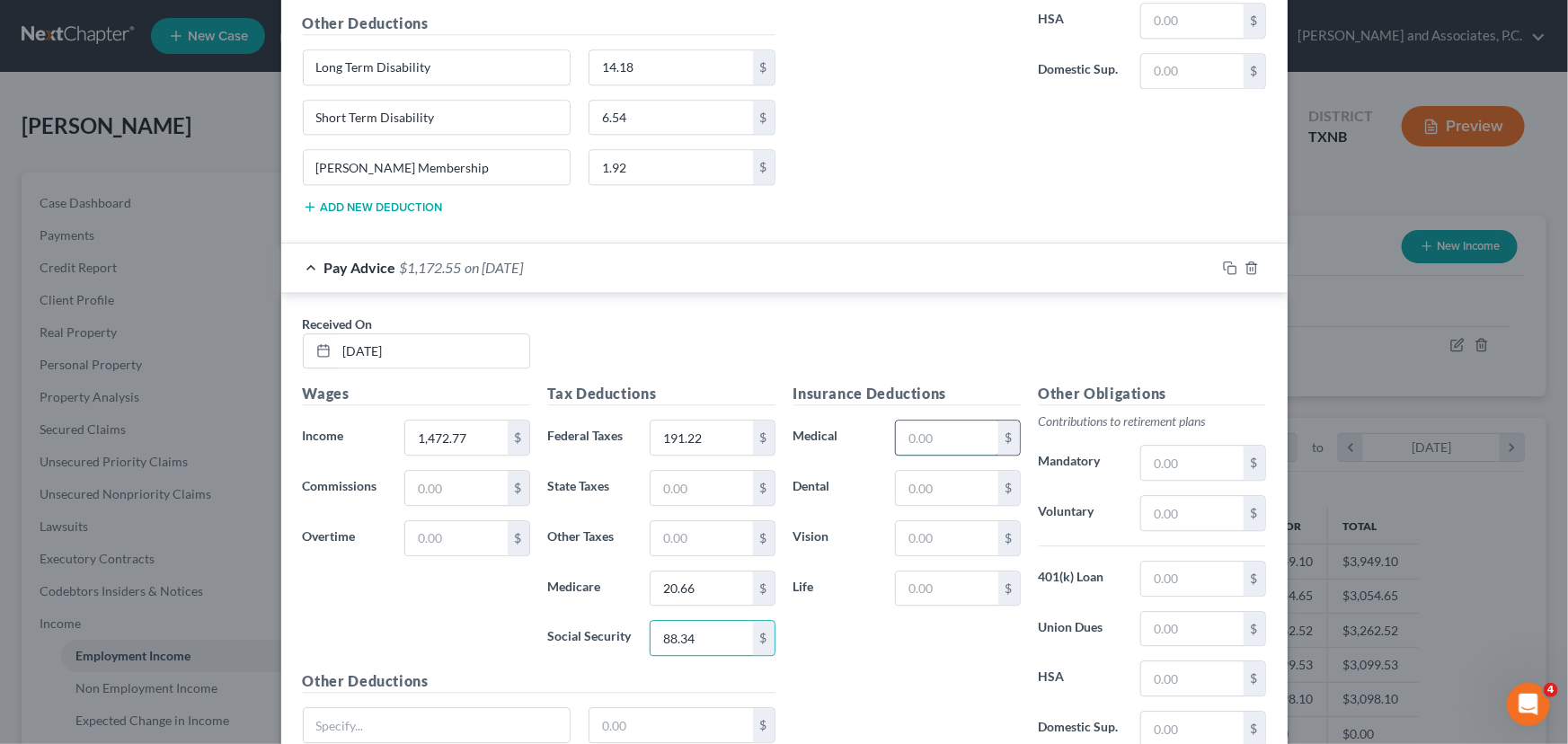
click at [925, 437] on input "text" at bounding box center [947, 437] width 102 height 34
type input "36.84"
click at [928, 471] on input "text" at bounding box center [947, 487] width 102 height 34
type input "8.30"
click at [943, 549] on input "text" at bounding box center [947, 538] width 102 height 34
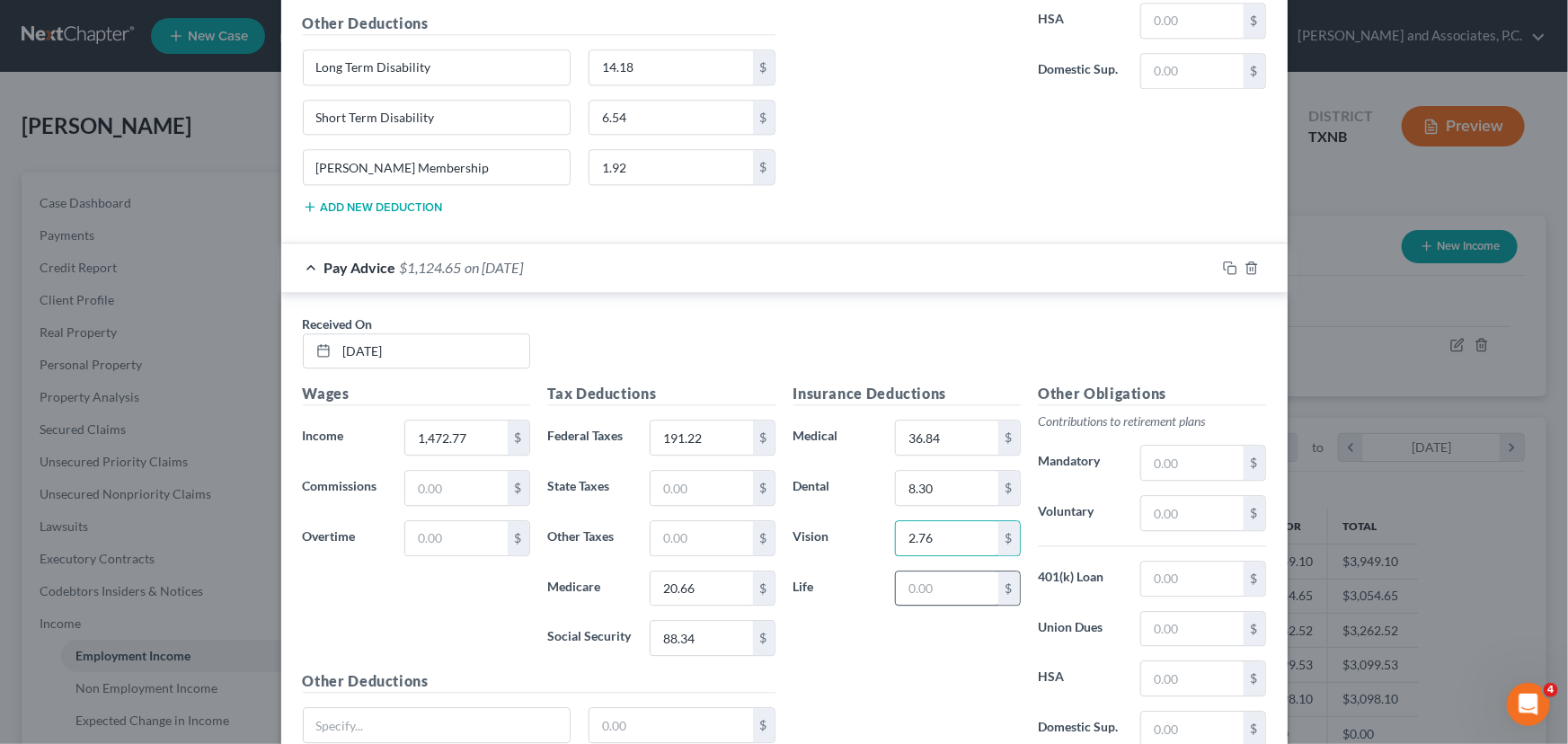
type input "2.76"
click at [914, 575] on input "text" at bounding box center [947, 588] width 102 height 34
type input "8.94"
click at [1189, 561] on input "text" at bounding box center [1192, 578] width 102 height 34
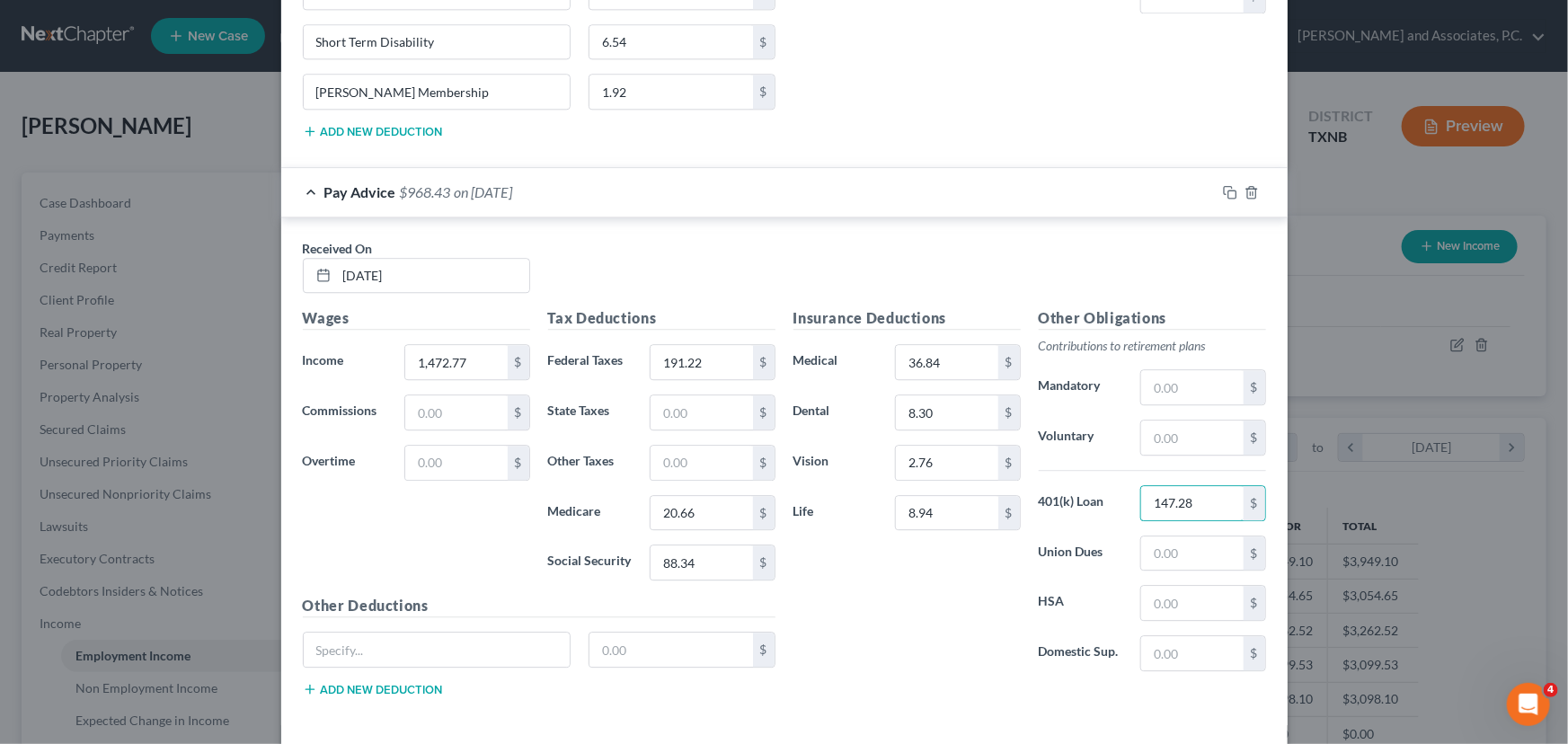
scroll to position [2349, 0]
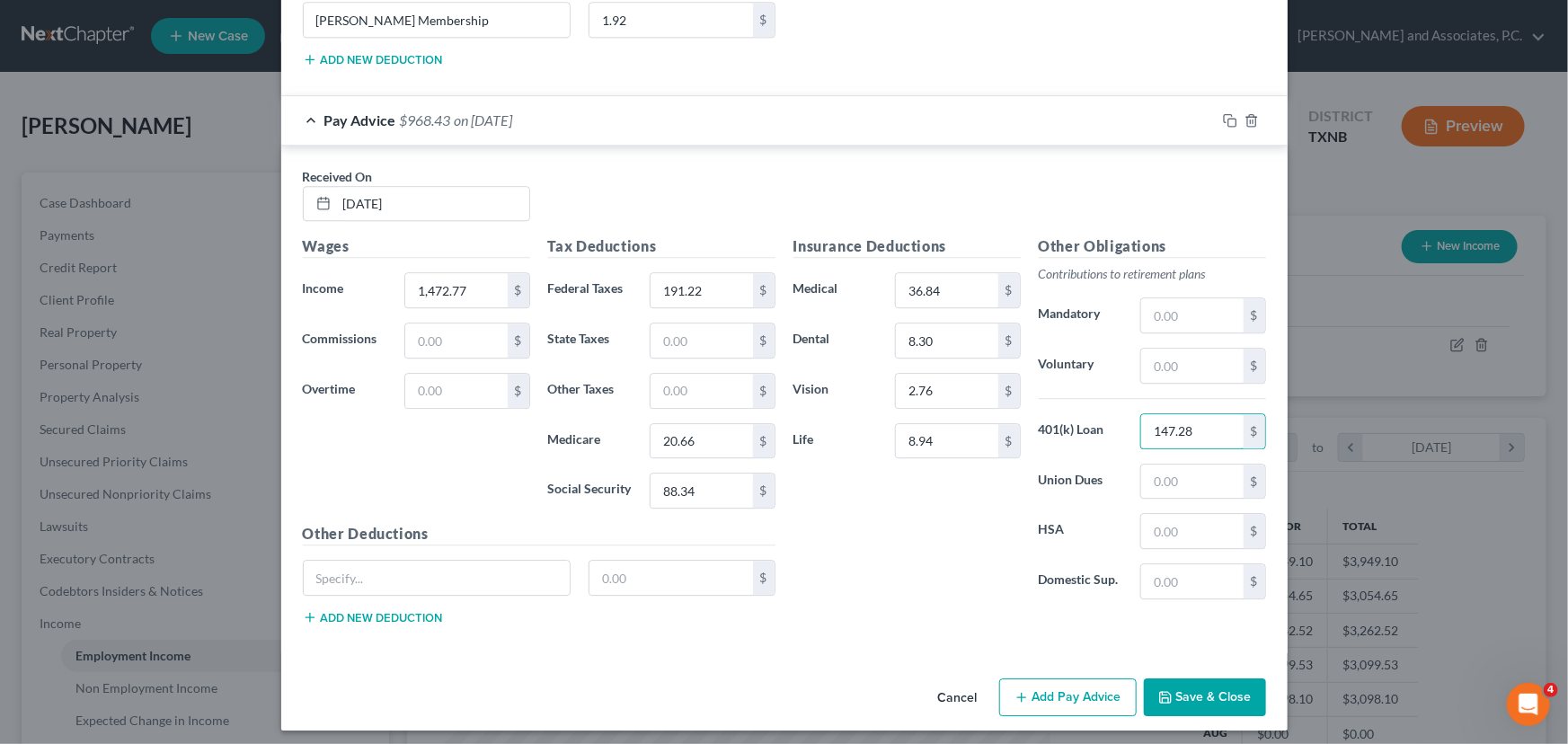
type input "147.28"
click at [323, 616] on button "Add new deduction" at bounding box center [372, 618] width 140 height 15
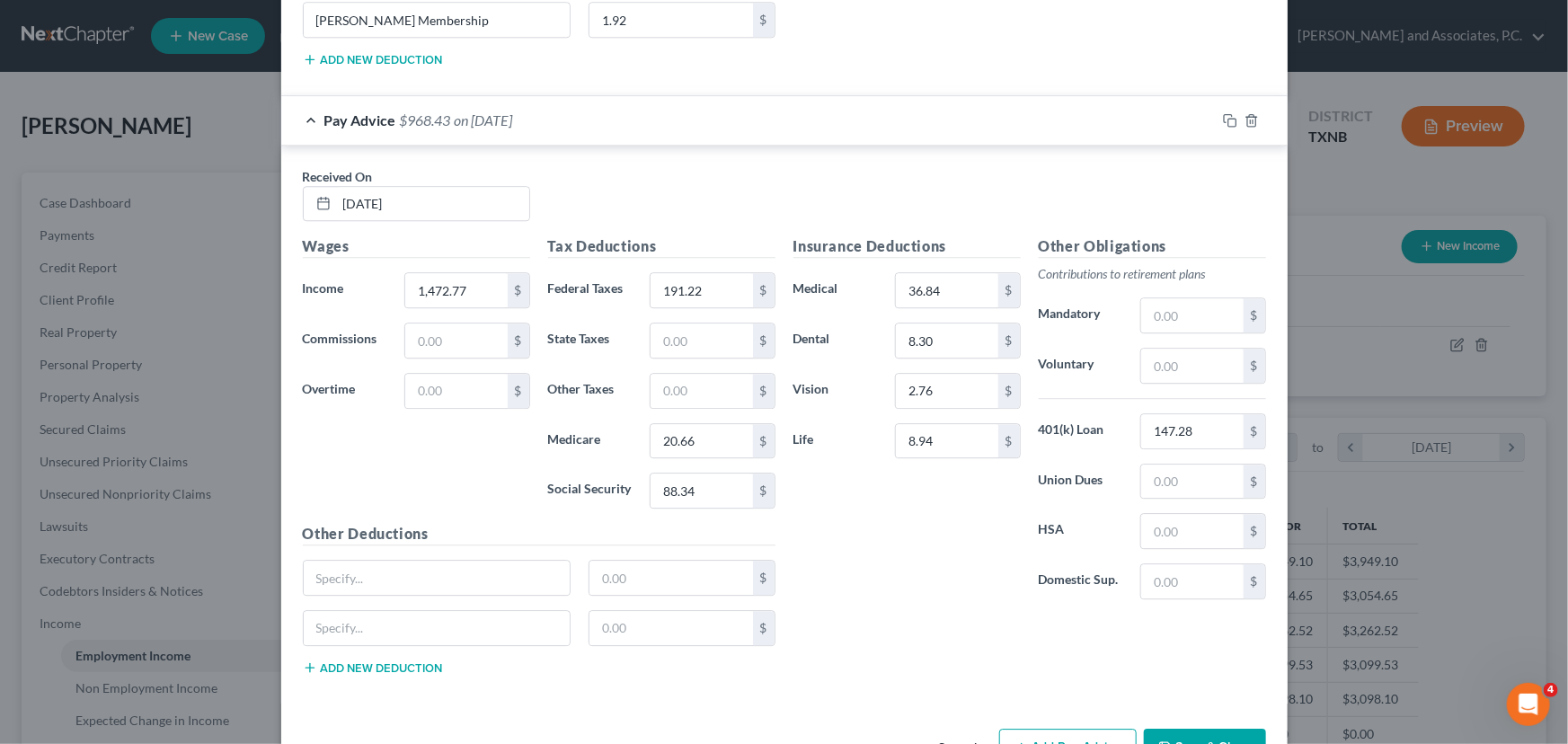
scroll to position [2399, 0]
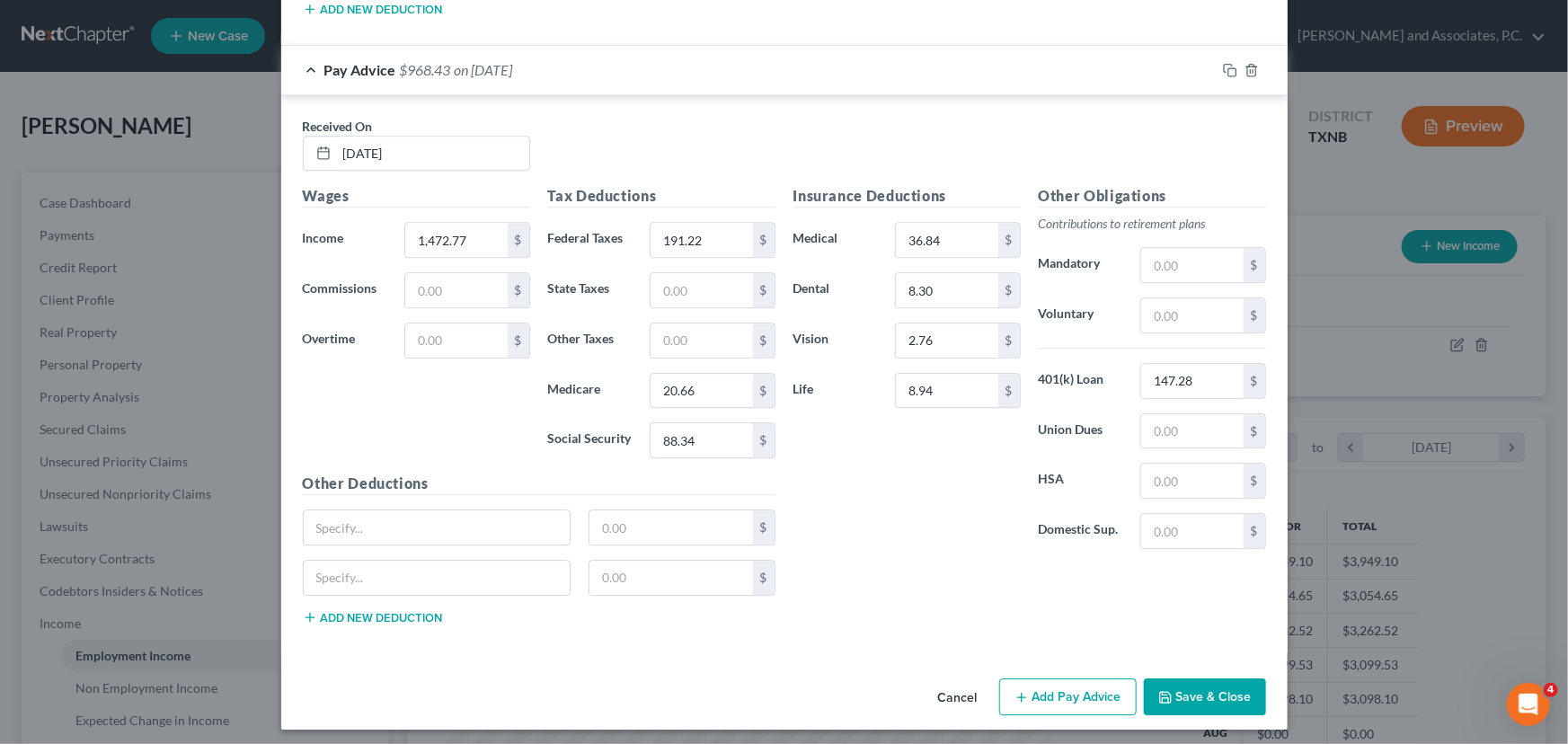
click at [353, 612] on button "Add new deduction" at bounding box center [372, 618] width 140 height 15
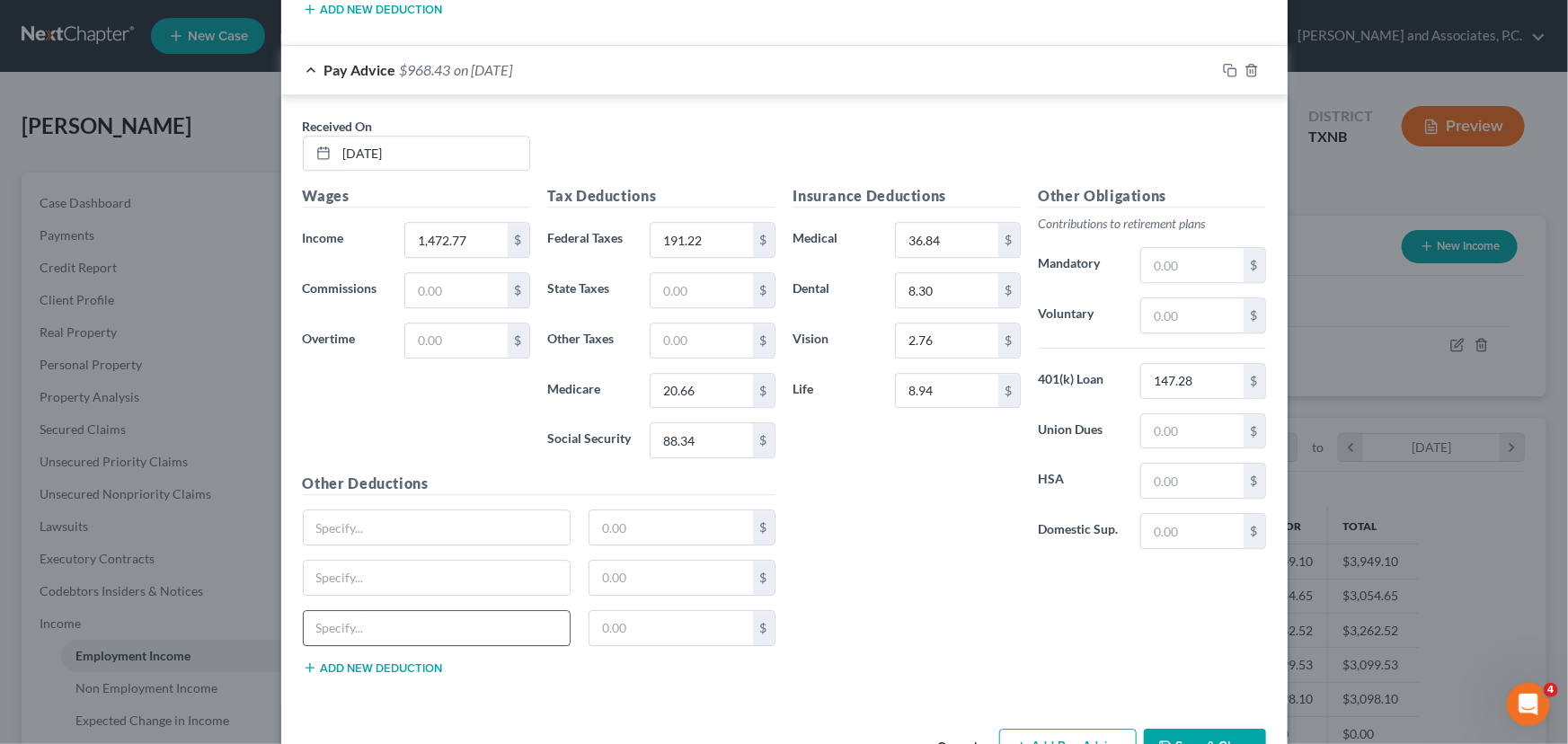
click at [337, 617] on input "text" at bounding box center [437, 628] width 267 height 34
type input "Sams Mmebership"
type input "1.92"
click at [320, 512] on input "text" at bounding box center [437, 527] width 267 height 34
type input "Long Term Disability"
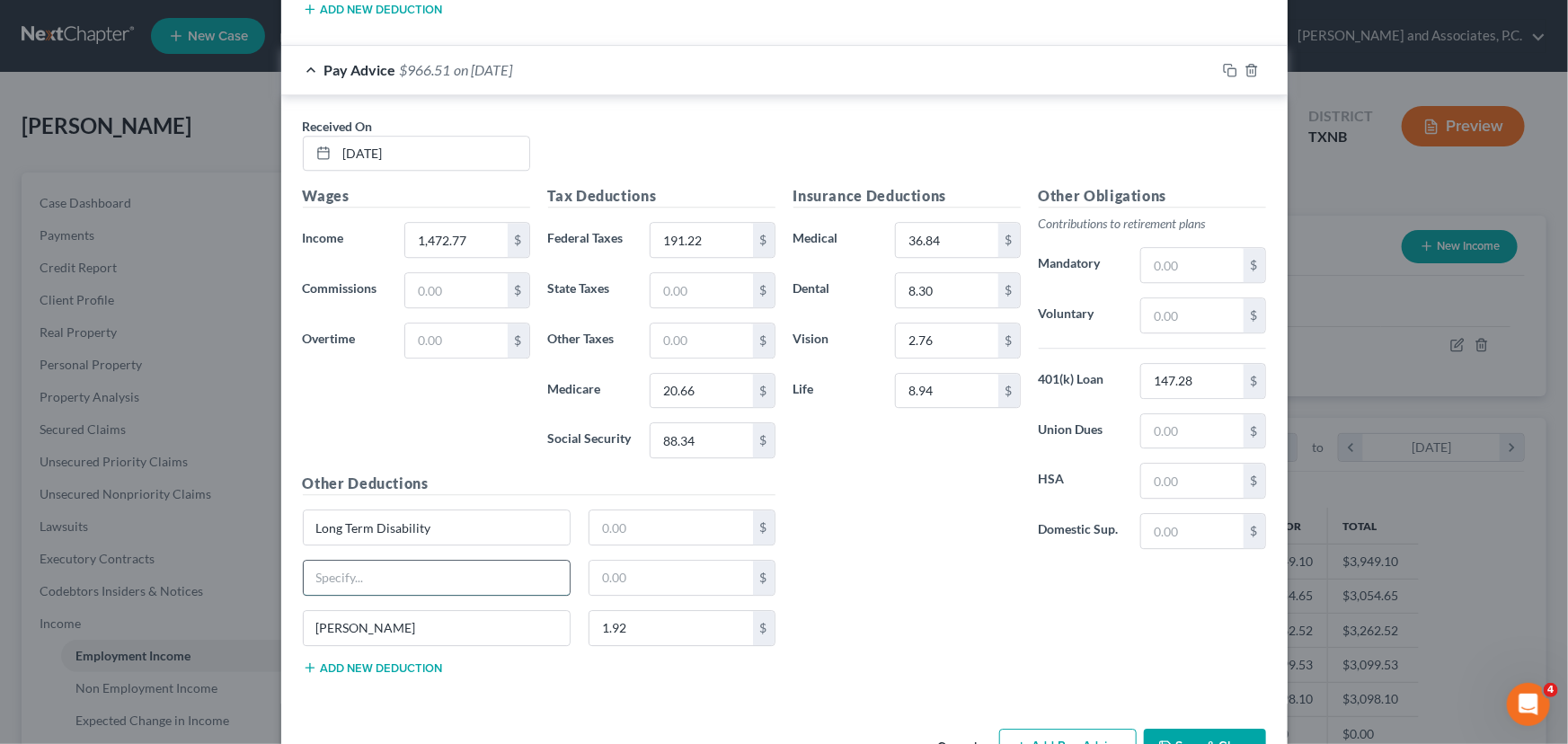
click at [359, 573] on input "text" at bounding box center [437, 577] width 267 height 34
type input "Short Term Disability"
click at [603, 525] on input "text" at bounding box center [671, 527] width 164 height 34
type input "13.40"
click at [620, 565] on input "text" at bounding box center [671, 577] width 164 height 34
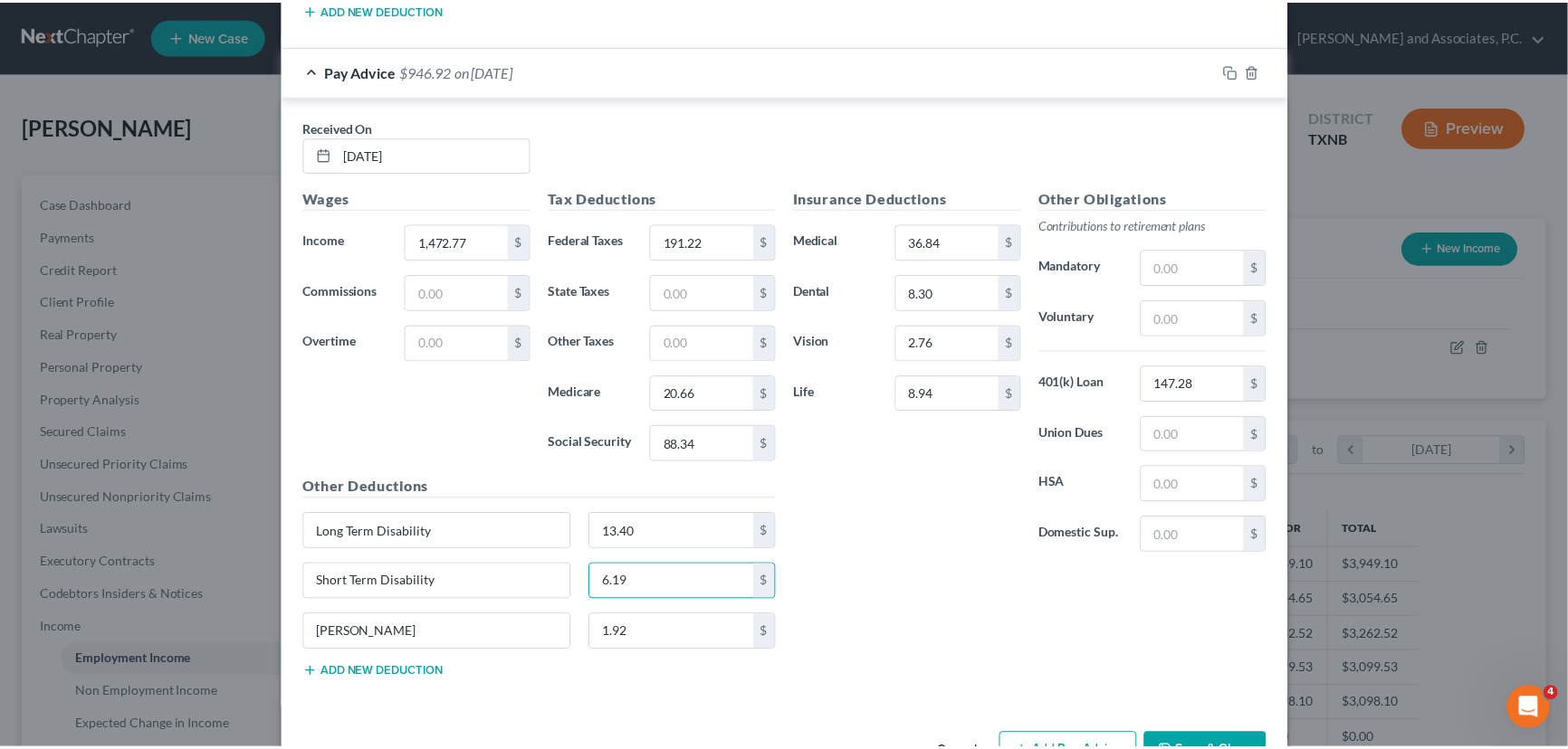
scroll to position [2464, 0]
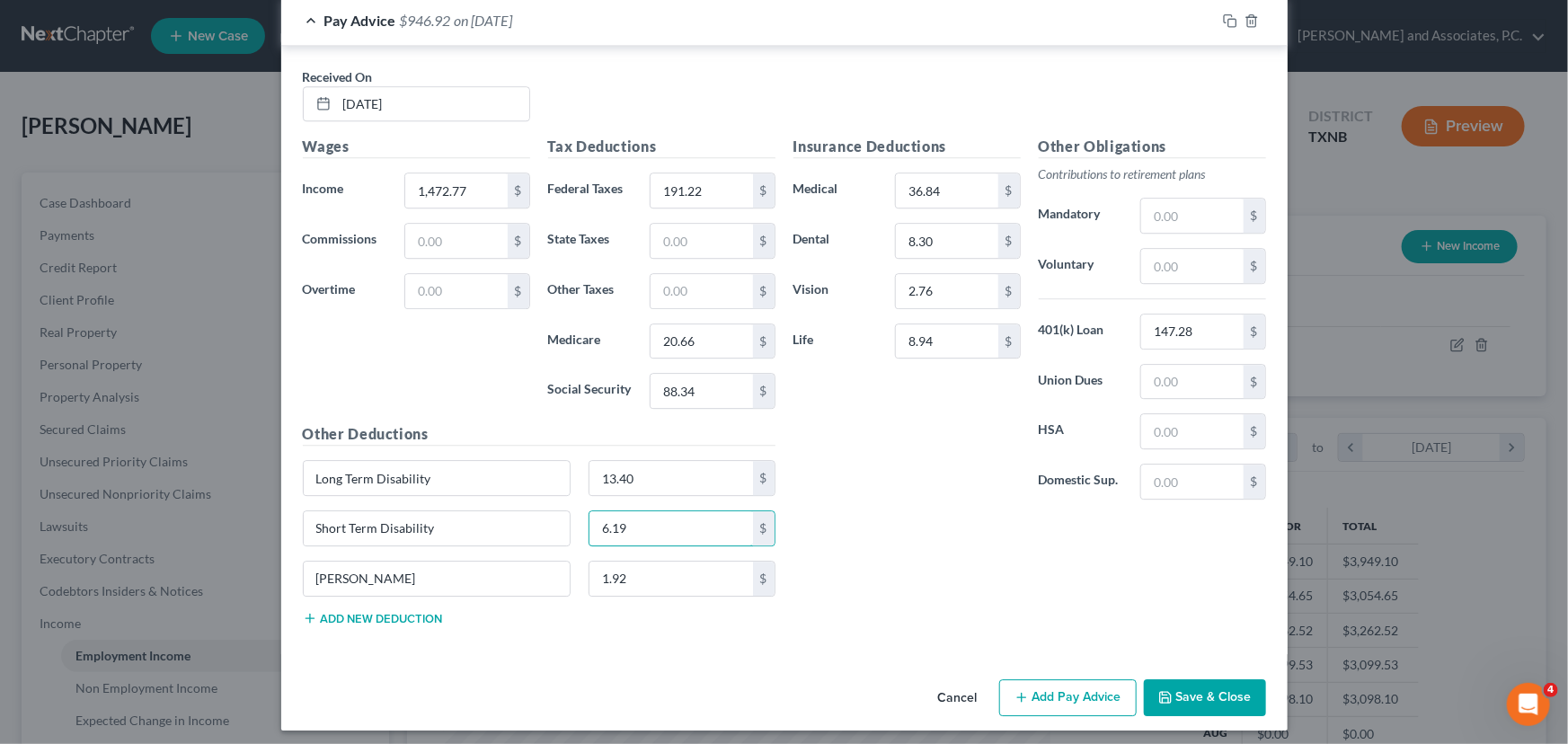
type input "6.19"
click at [1209, 695] on button "Save & Close" at bounding box center [1205, 698] width 122 height 38
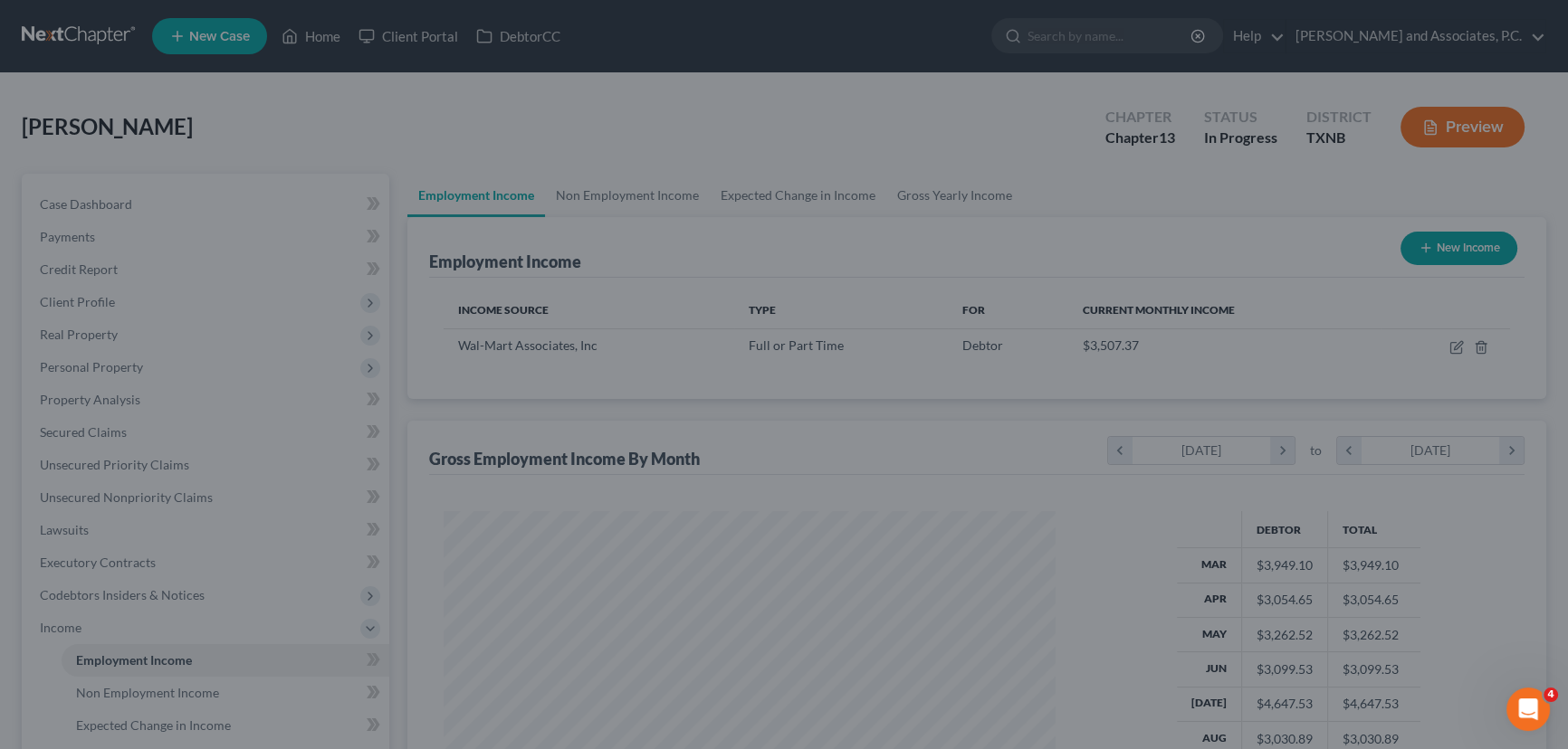
scroll to position [904477, 904722]
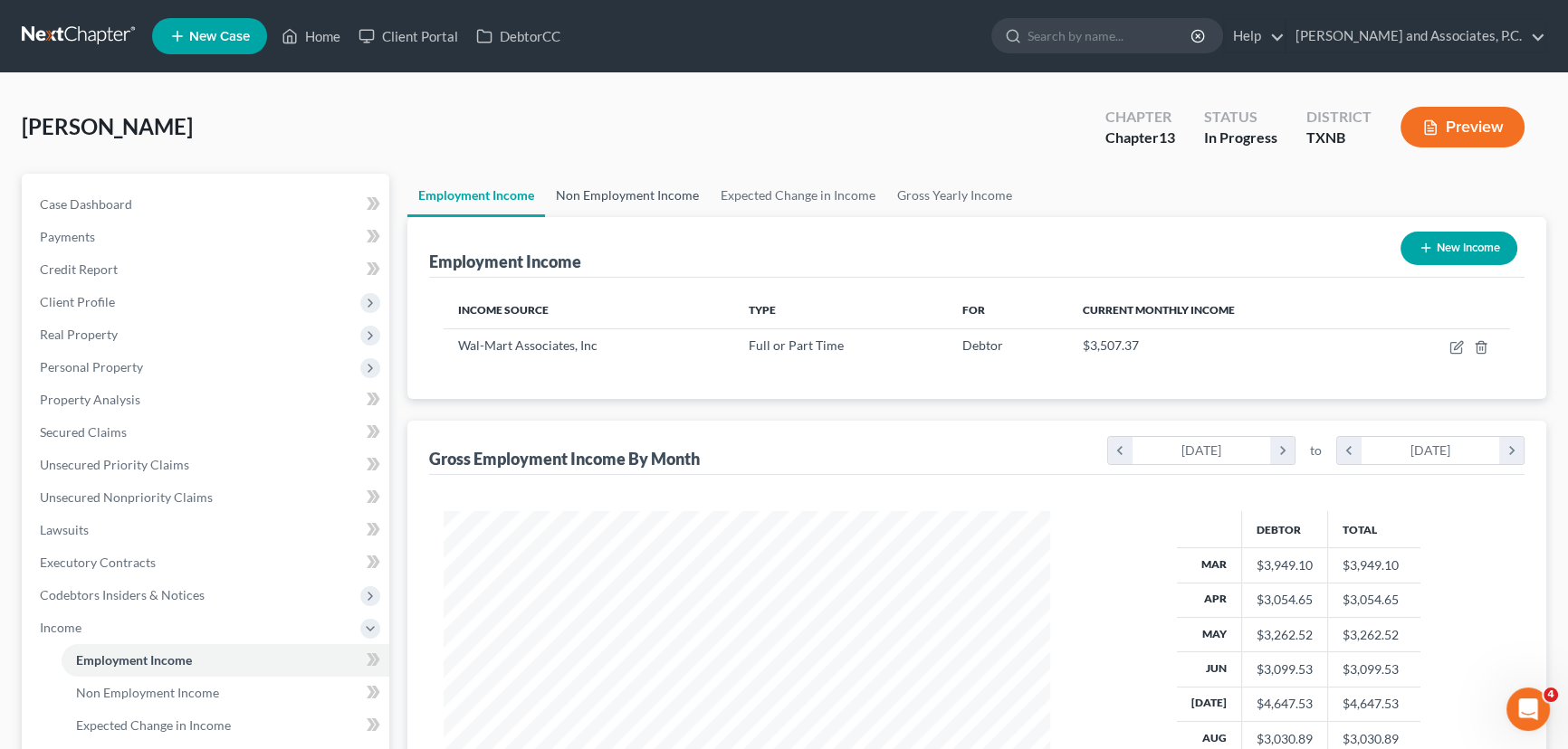
click at [600, 194] on link "Non Employment Income" at bounding box center [627, 195] width 165 height 44
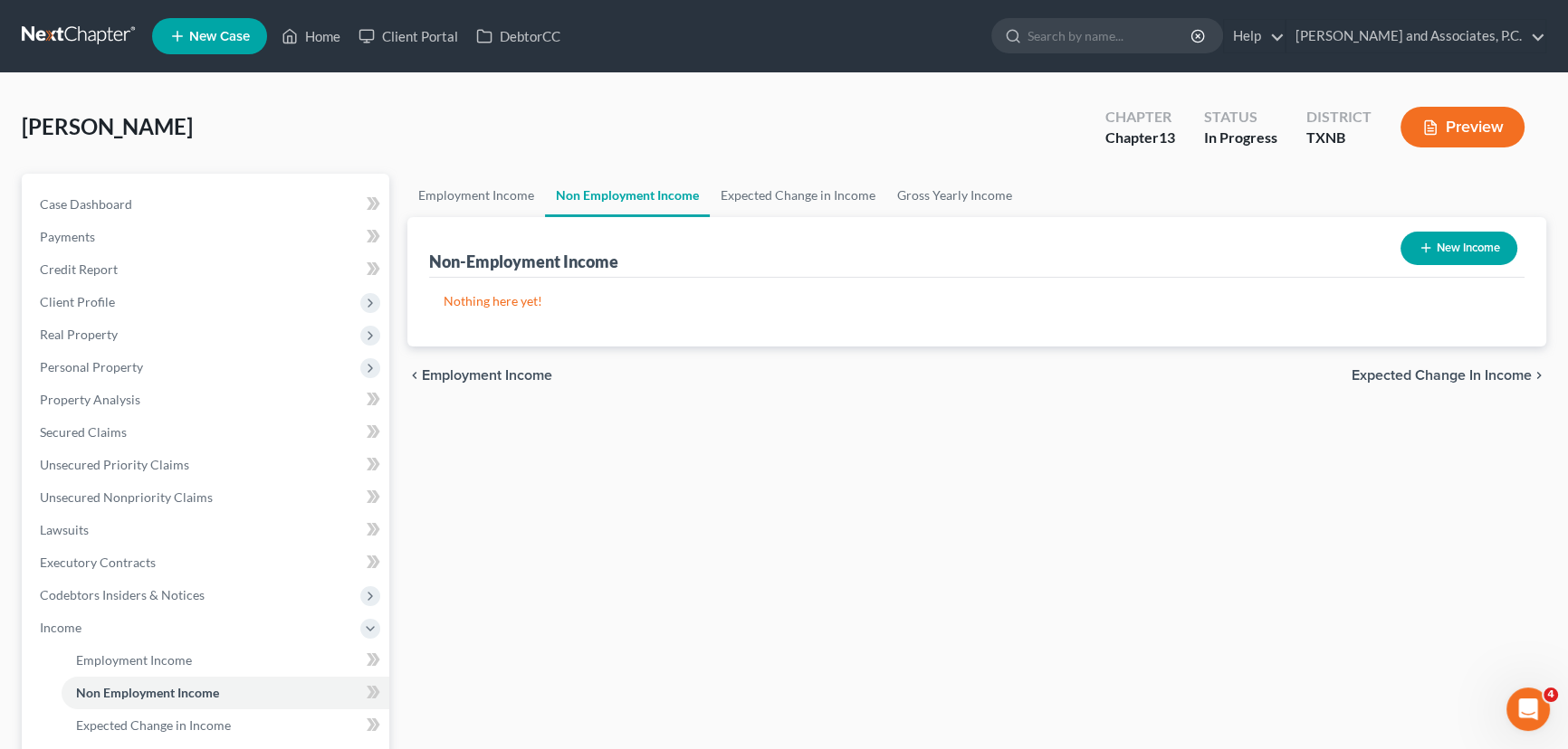
click at [1465, 247] on button "New Income" at bounding box center [1459, 248] width 117 height 34
select select "0"
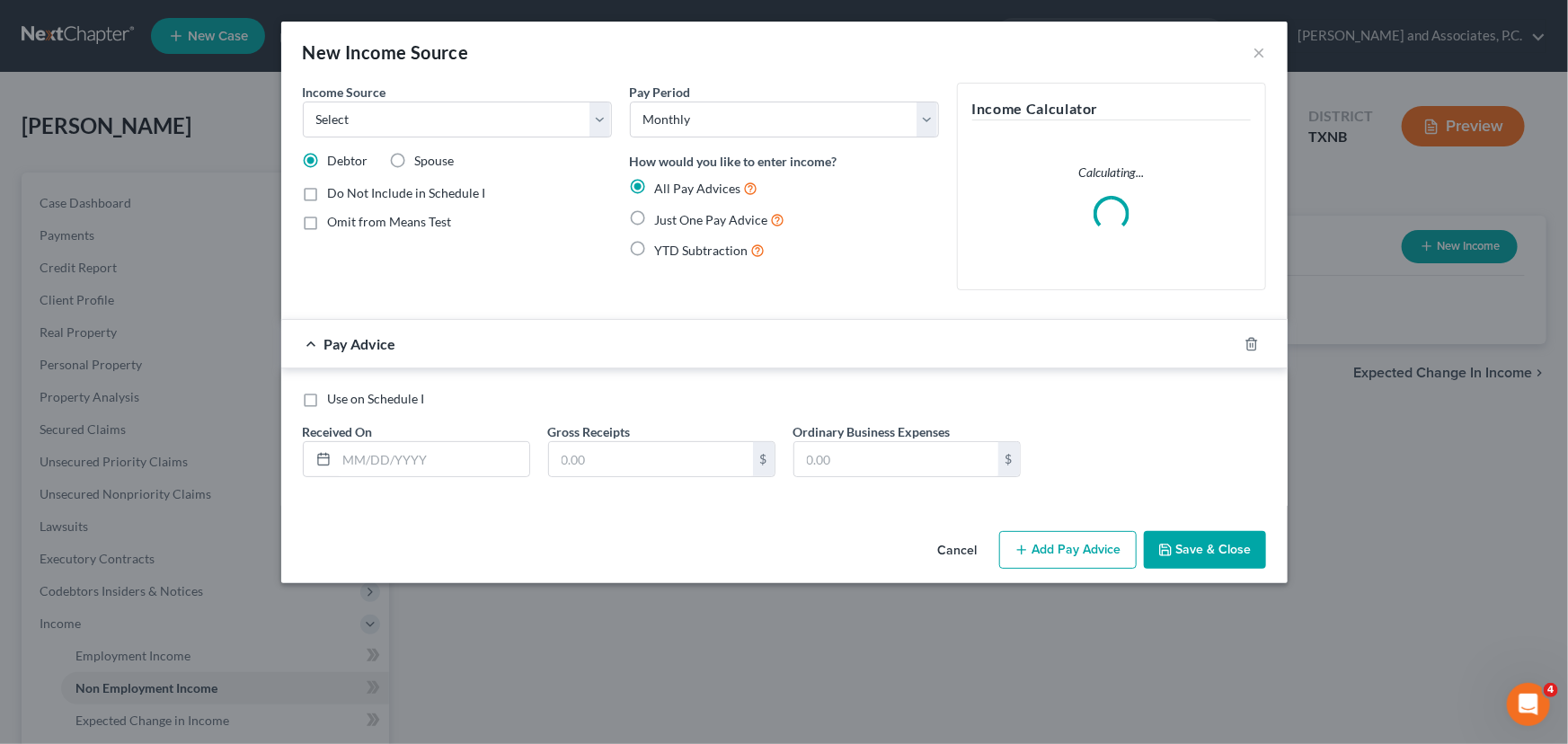
click at [655, 218] on label "Just One Pay Advice" at bounding box center [720, 220] width 131 height 20
click at [662, 218] on input "Just One Pay Advice" at bounding box center [668, 215] width 12 height 12
radio input "true"
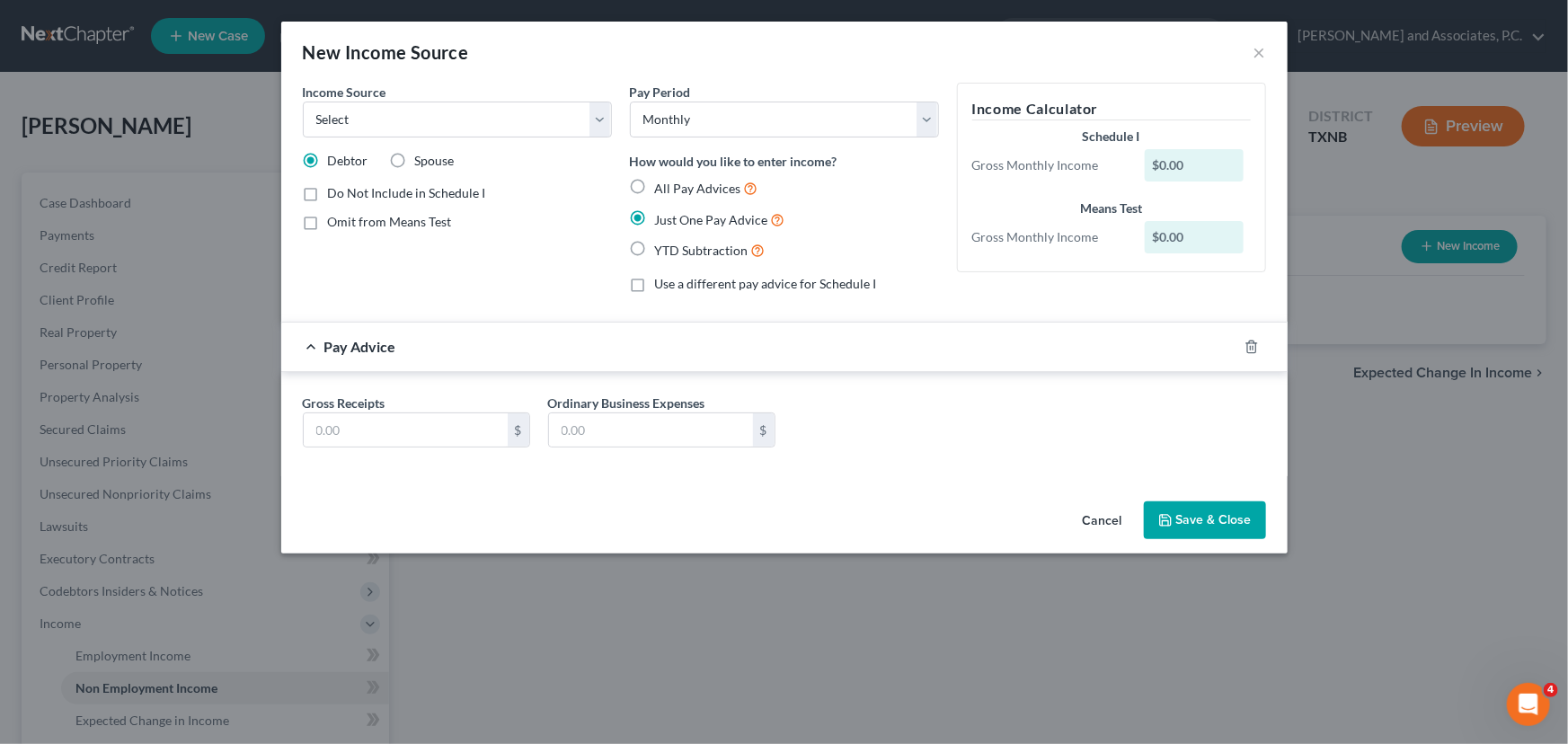
click at [328, 221] on label "Omit from Means Test" at bounding box center [390, 221] width 124 height 18
click at [335, 221] on input "Omit from Means Test" at bounding box center [341, 219] width 12 height 12
checkbox input "true"
click at [366, 431] on input "text" at bounding box center [406, 430] width 204 height 34
type input "1,795.00"
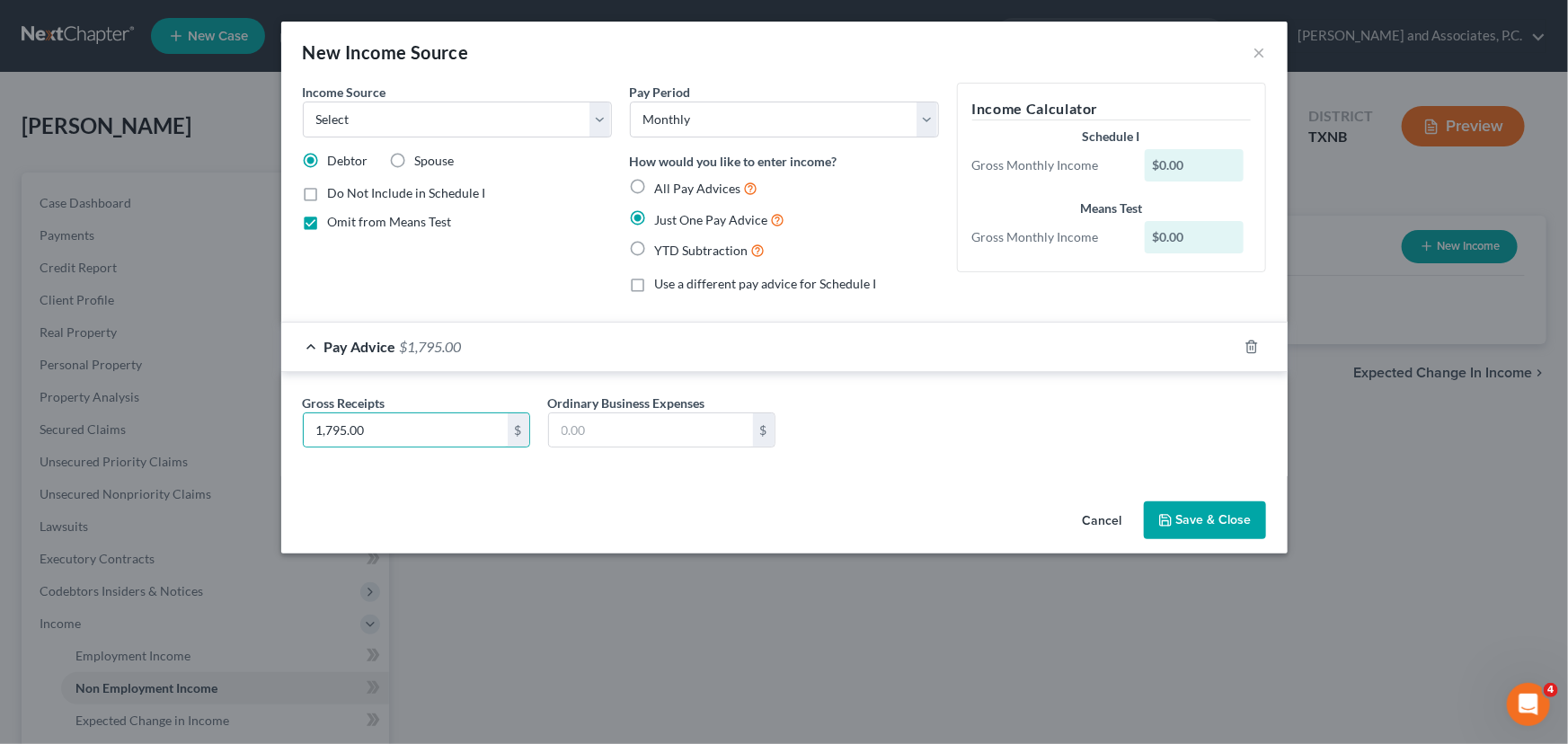
click at [1258, 521] on button "Save & Close" at bounding box center [1205, 520] width 122 height 38
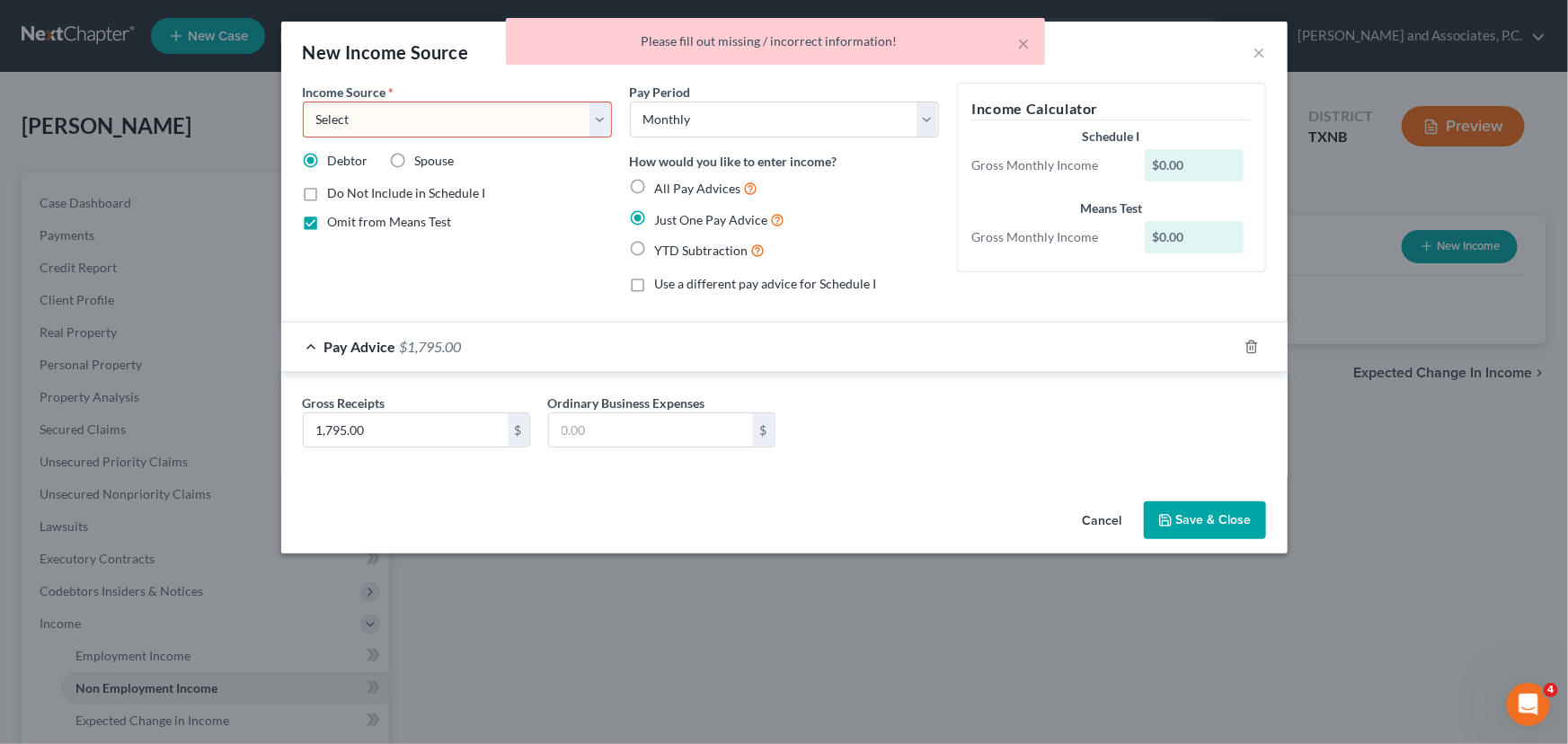
click at [456, 132] on select "Select Unemployment Disability (from employer) Pension Retirement Social Securi…" at bounding box center [458, 120] width 309 height 36
select select "4"
click at [303, 102] on select "Select Unemployment Disability (from employer) Pension Retirement Social Securi…" at bounding box center [458, 120] width 309 height 36
click at [1190, 515] on button "Save & Close" at bounding box center [1205, 520] width 122 height 38
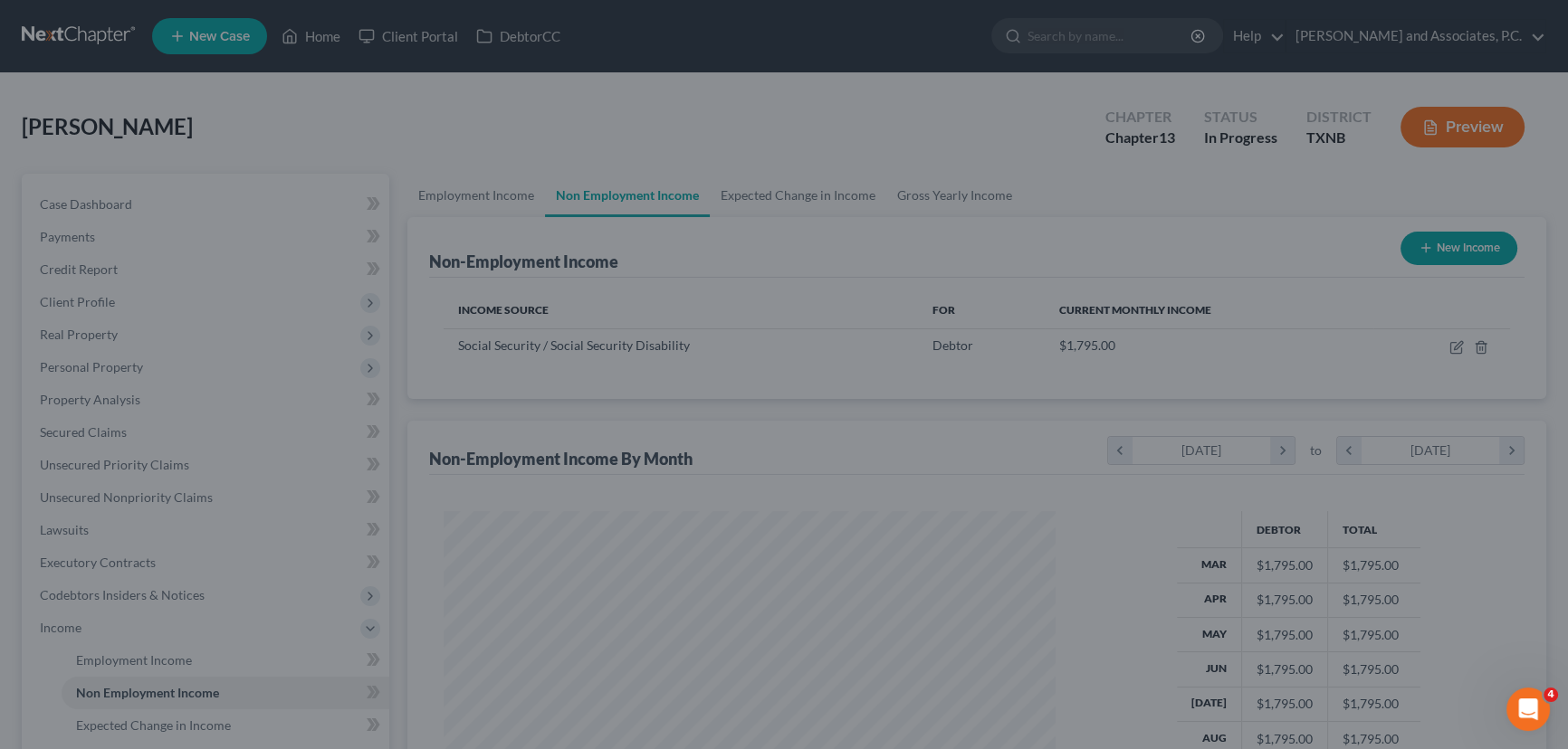
scroll to position [904477, 904722]
